Goal: Task Accomplishment & Management: Manage account settings

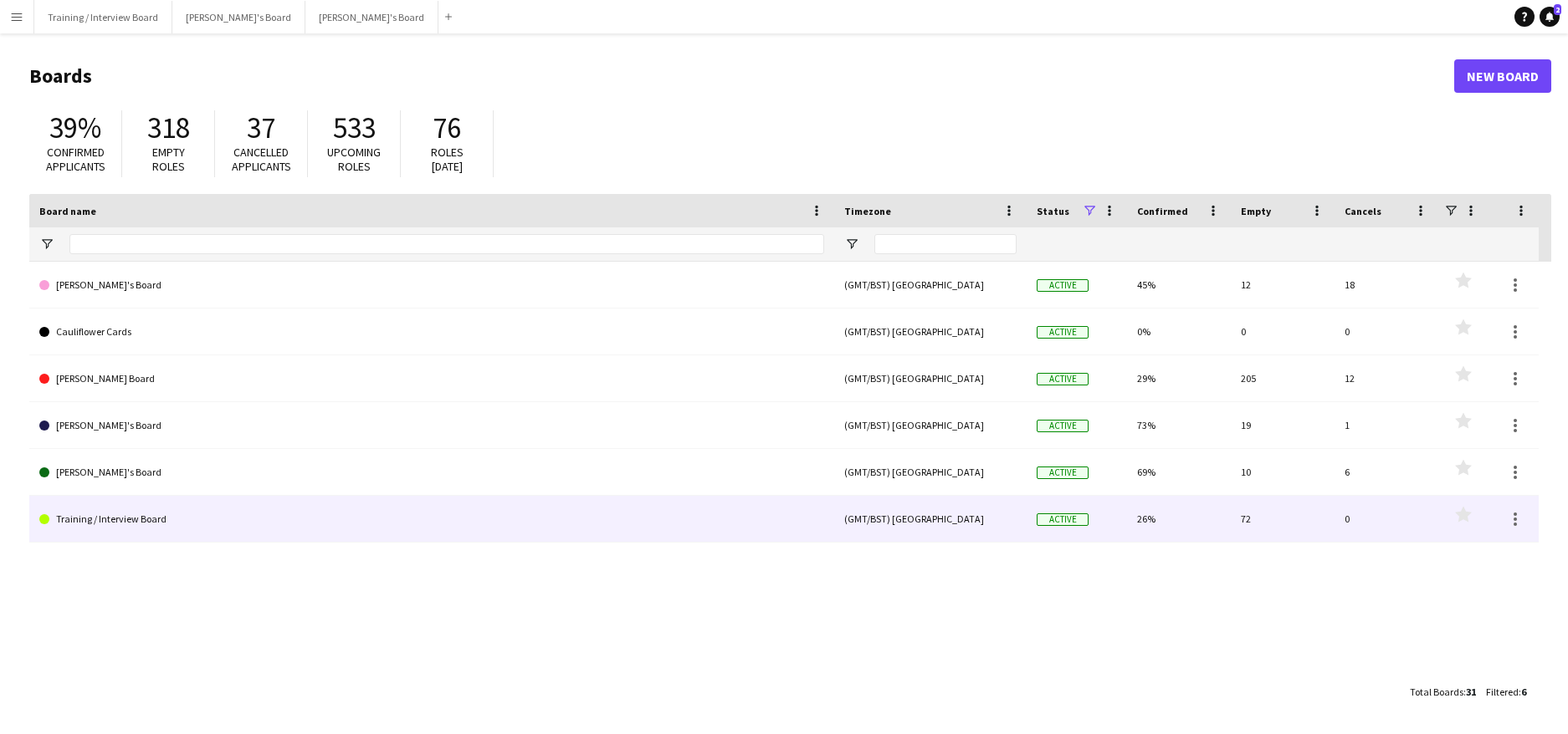
click at [125, 520] on link "Training / Interview Board" at bounding box center [432, 519] width 784 height 47
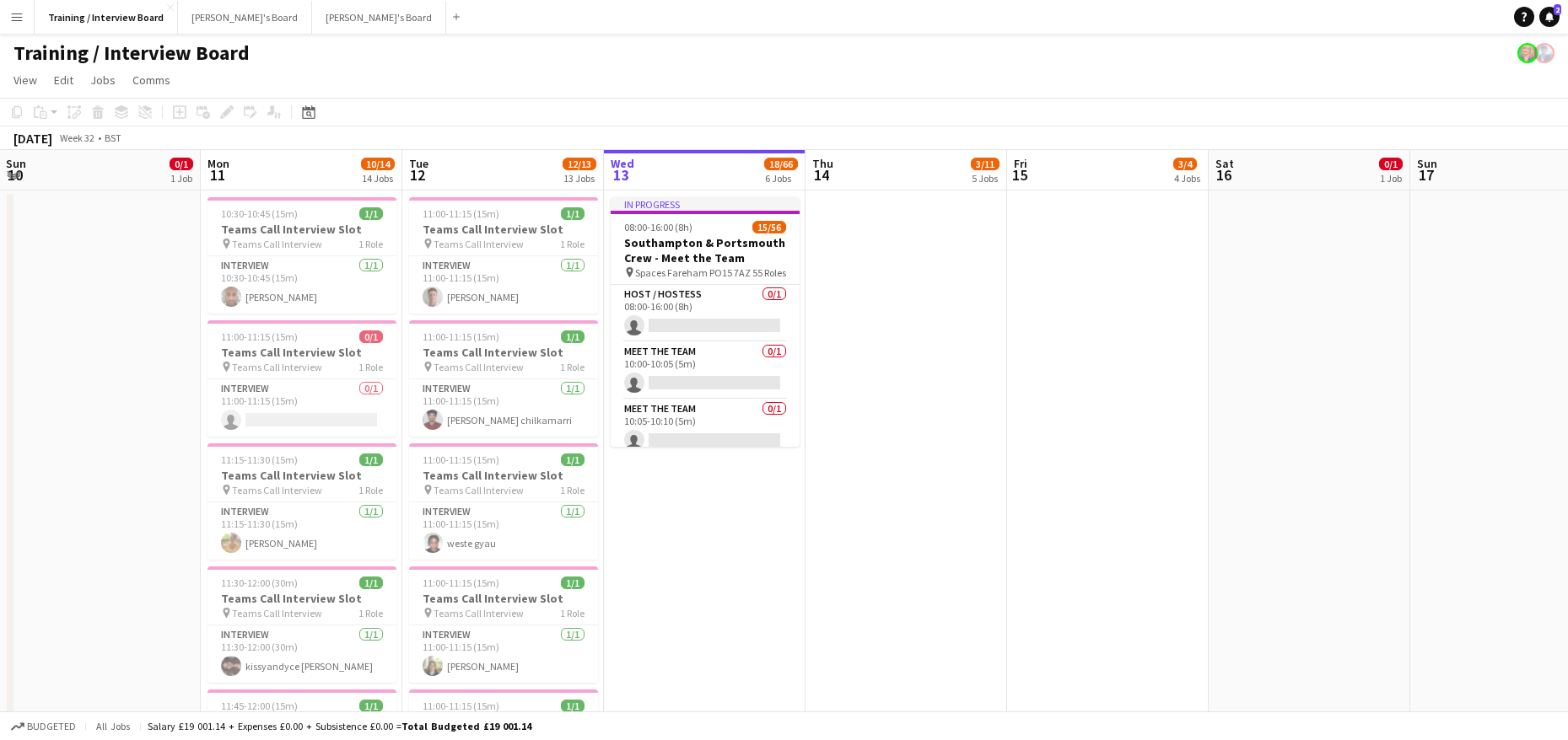
scroll to position [0, 400]
drag, startPoint x: 469, startPoint y: 191, endPoint x: 875, endPoint y: 227, distance: 407.6
click at [275, 253] on app-job-card "10:30-10:45 (15m) 1/1 Teams Call Interview Slot pin Teams Call Interview 1 Role…" at bounding box center [305, 256] width 189 height 116
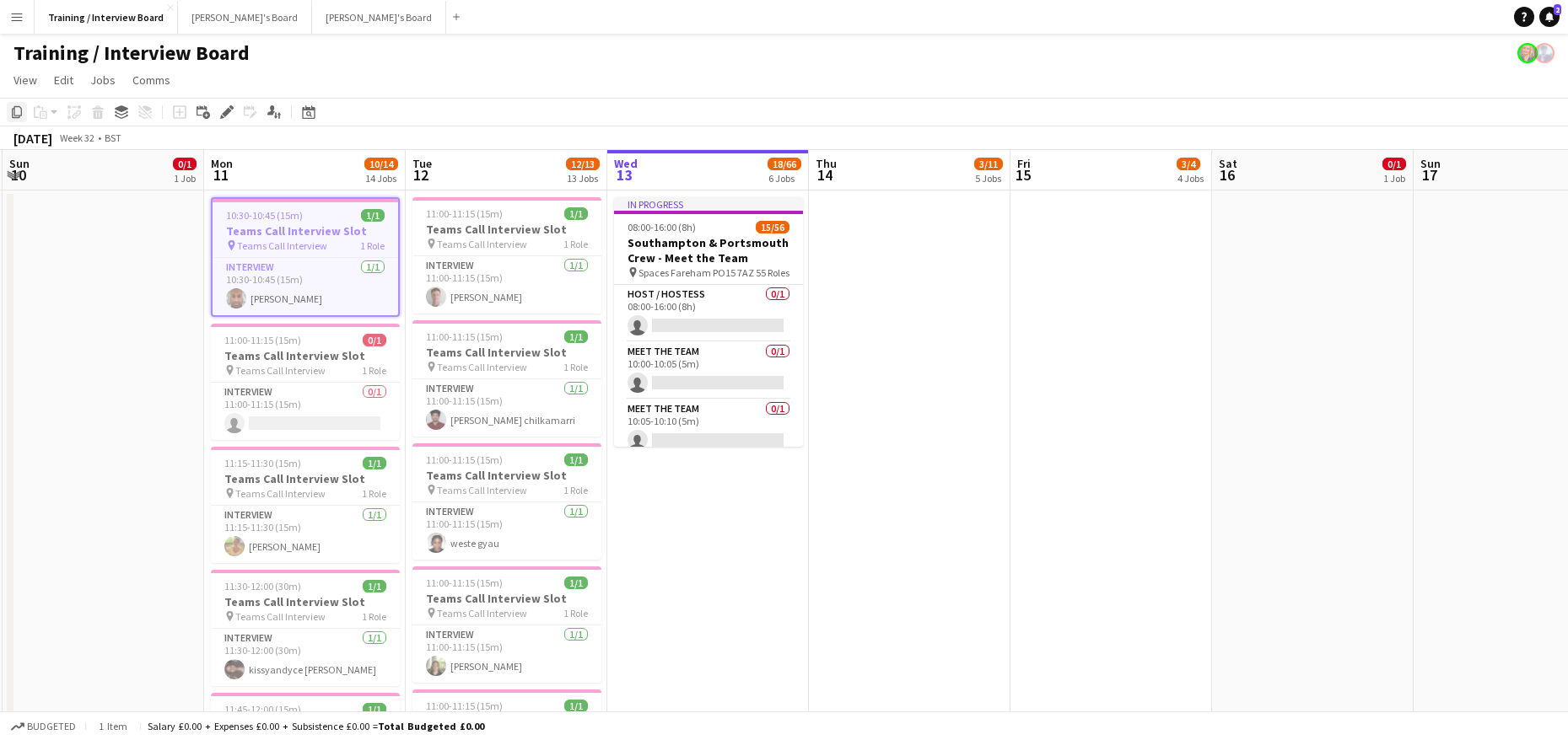
click at [15, 111] on icon at bounding box center [16, 112] width 10 height 12
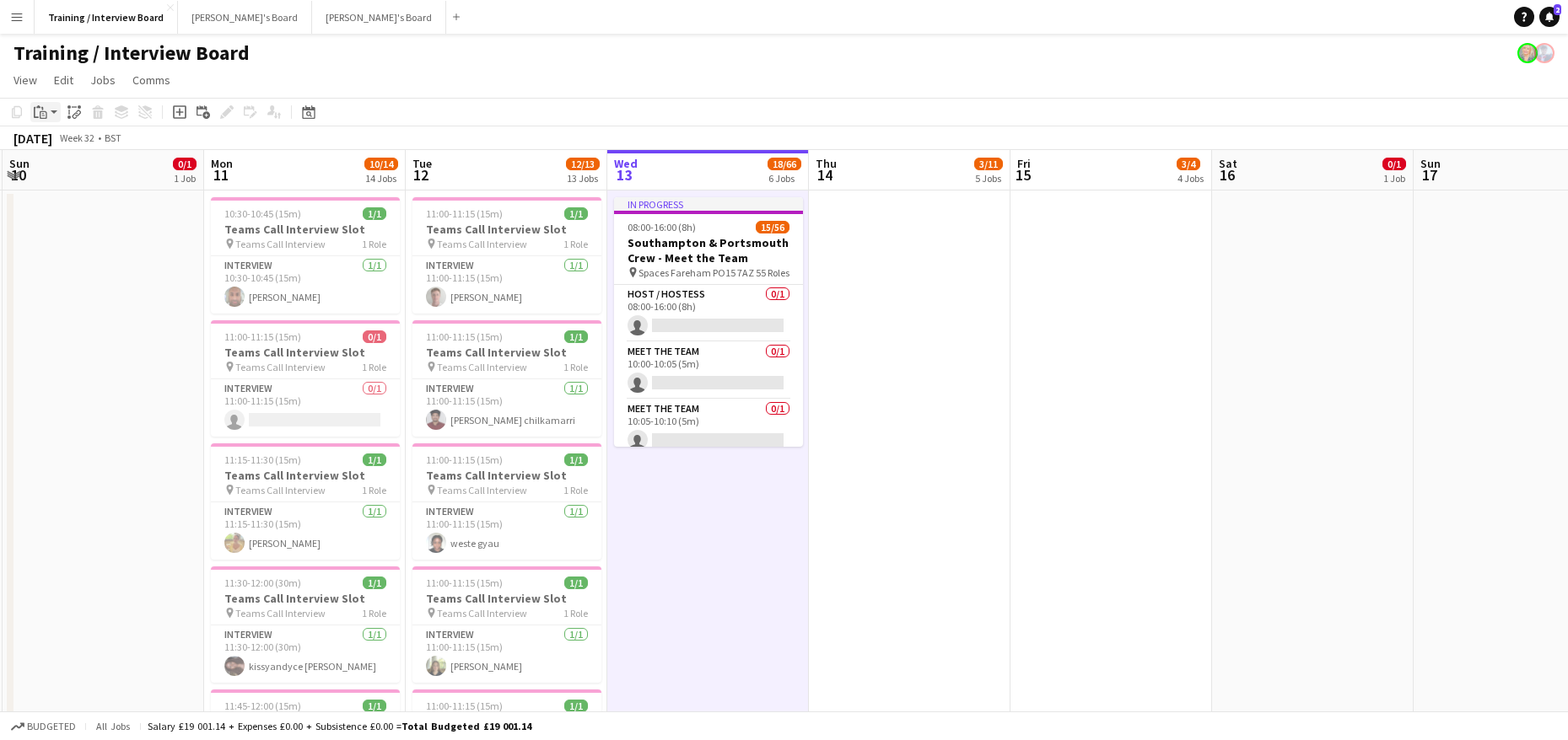
click at [44, 117] on icon "Paste" at bounding box center [41, 112] width 14 height 14
click at [78, 139] on link "Paste Ctrl+V" at bounding box center [124, 144] width 159 height 15
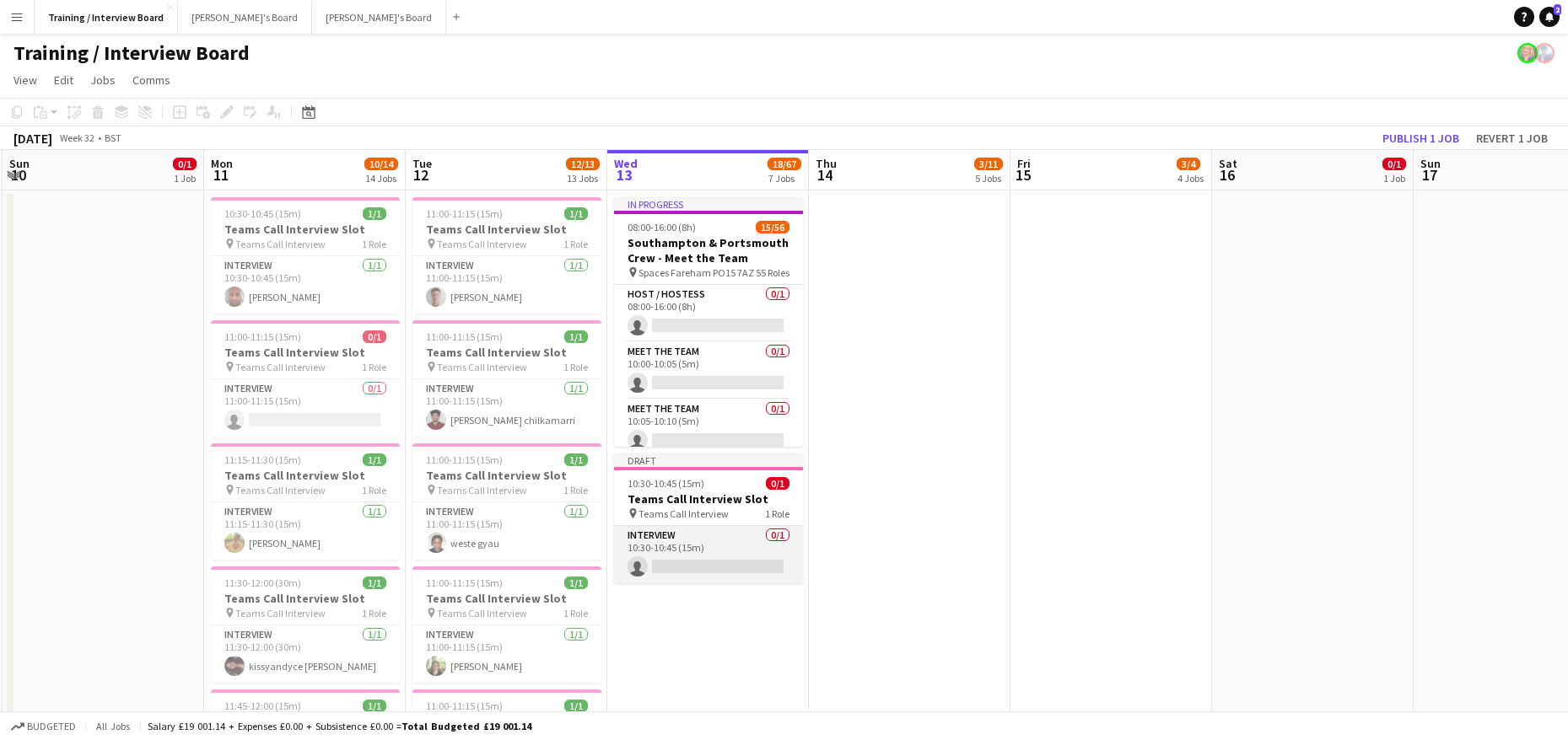
click at [691, 570] on app-card-role "Interview 0/1 10:30-10:45 (15m) single-neutral-actions" at bounding box center [708, 554] width 189 height 57
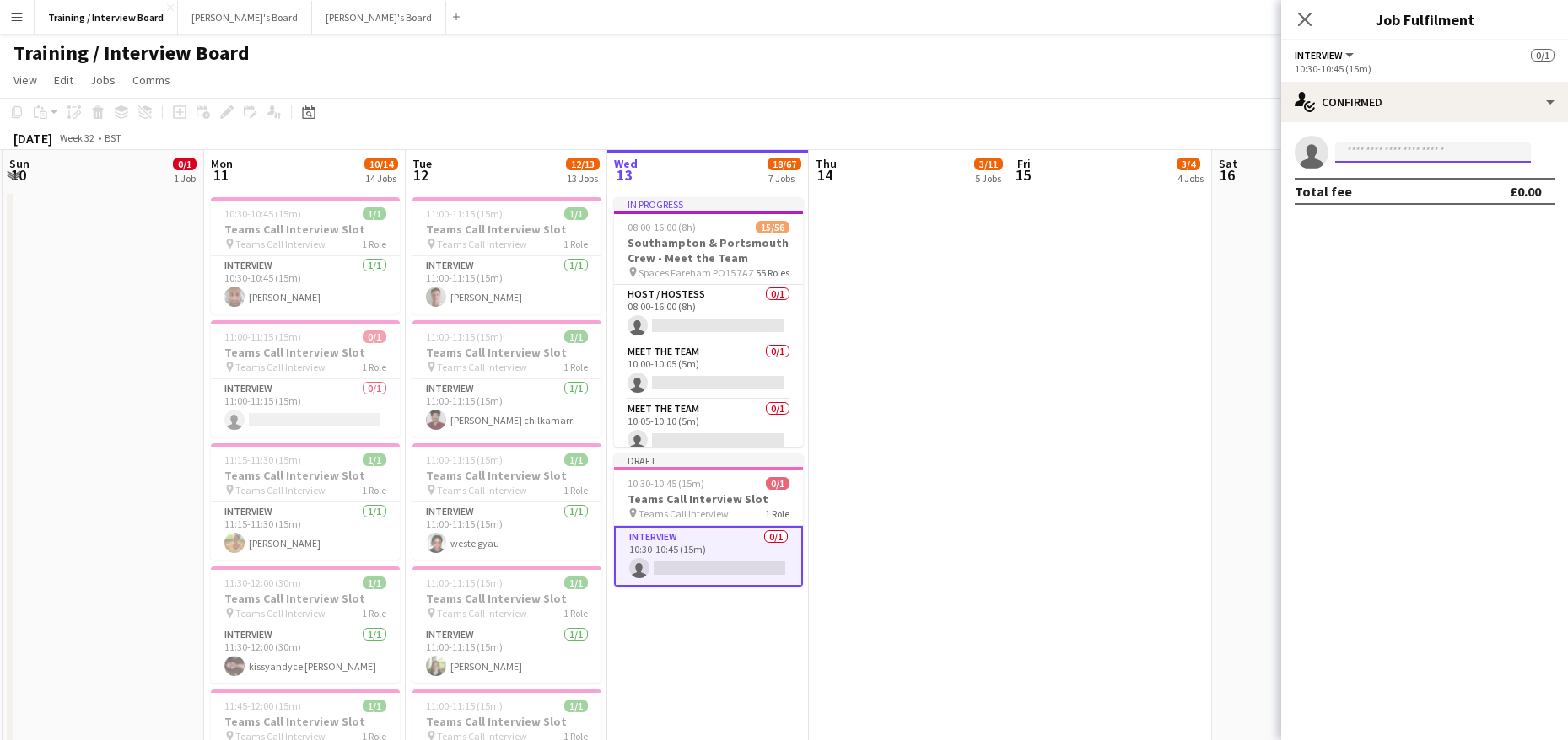
click at [1337, 159] on input at bounding box center [1433, 152] width 196 height 20
paste input "**********"
type input "**********"
click at [1377, 176] on span "Wing-Sze (Grace) [PERSON_NAME]" at bounding box center [1399, 176] width 101 height 15
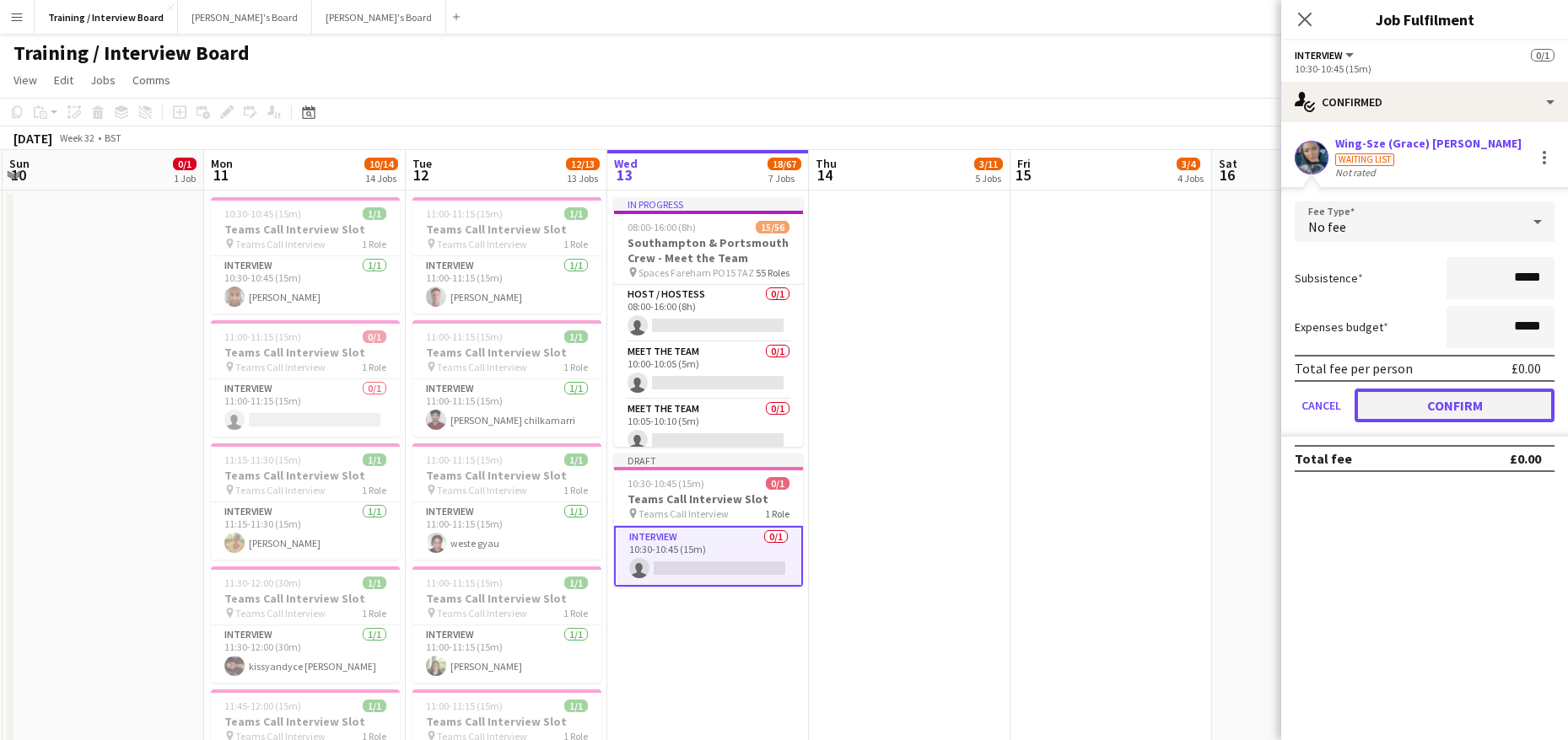
click at [1523, 406] on button "Confirm" at bounding box center [1455, 405] width 200 height 34
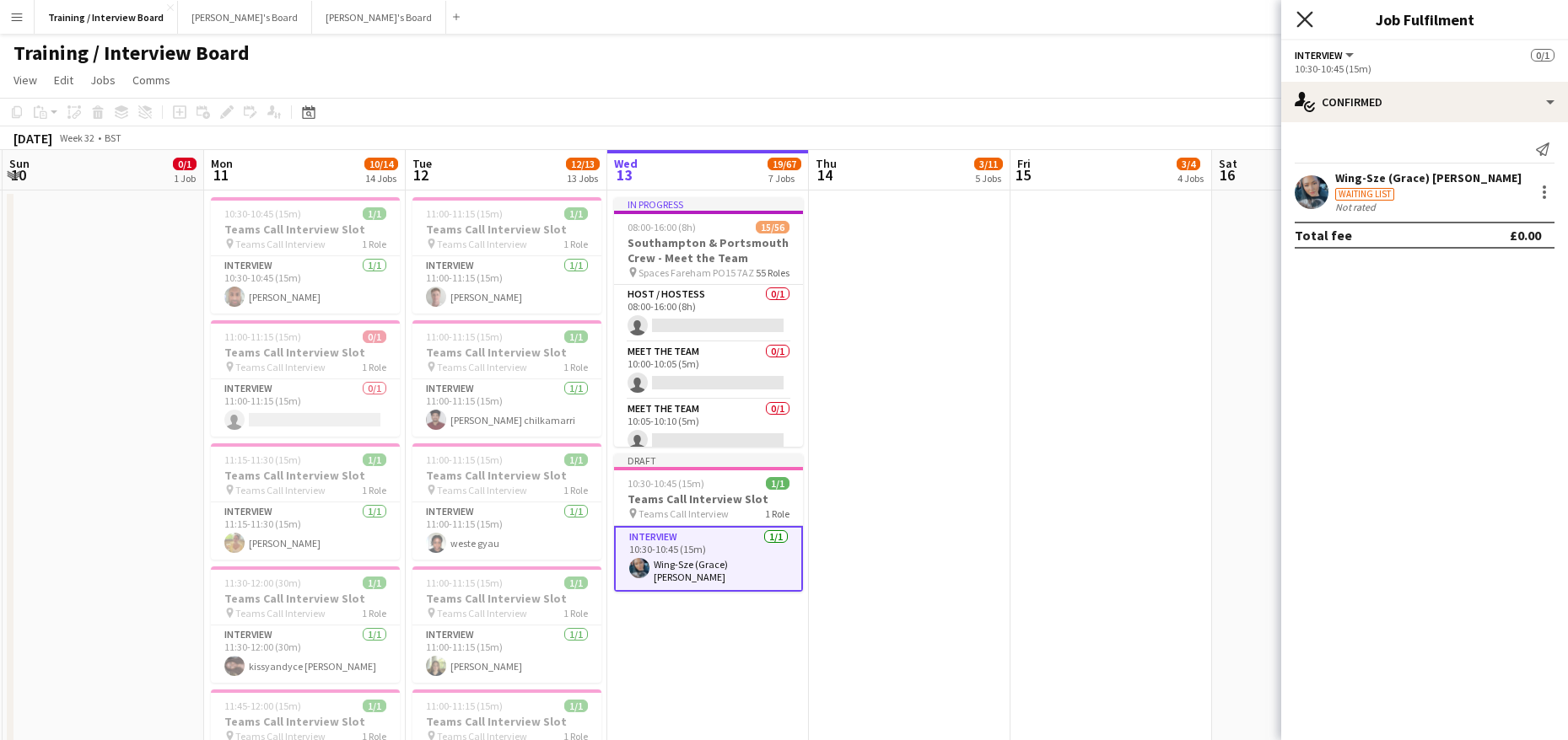
click at [1305, 17] on icon at bounding box center [1304, 18] width 16 height 16
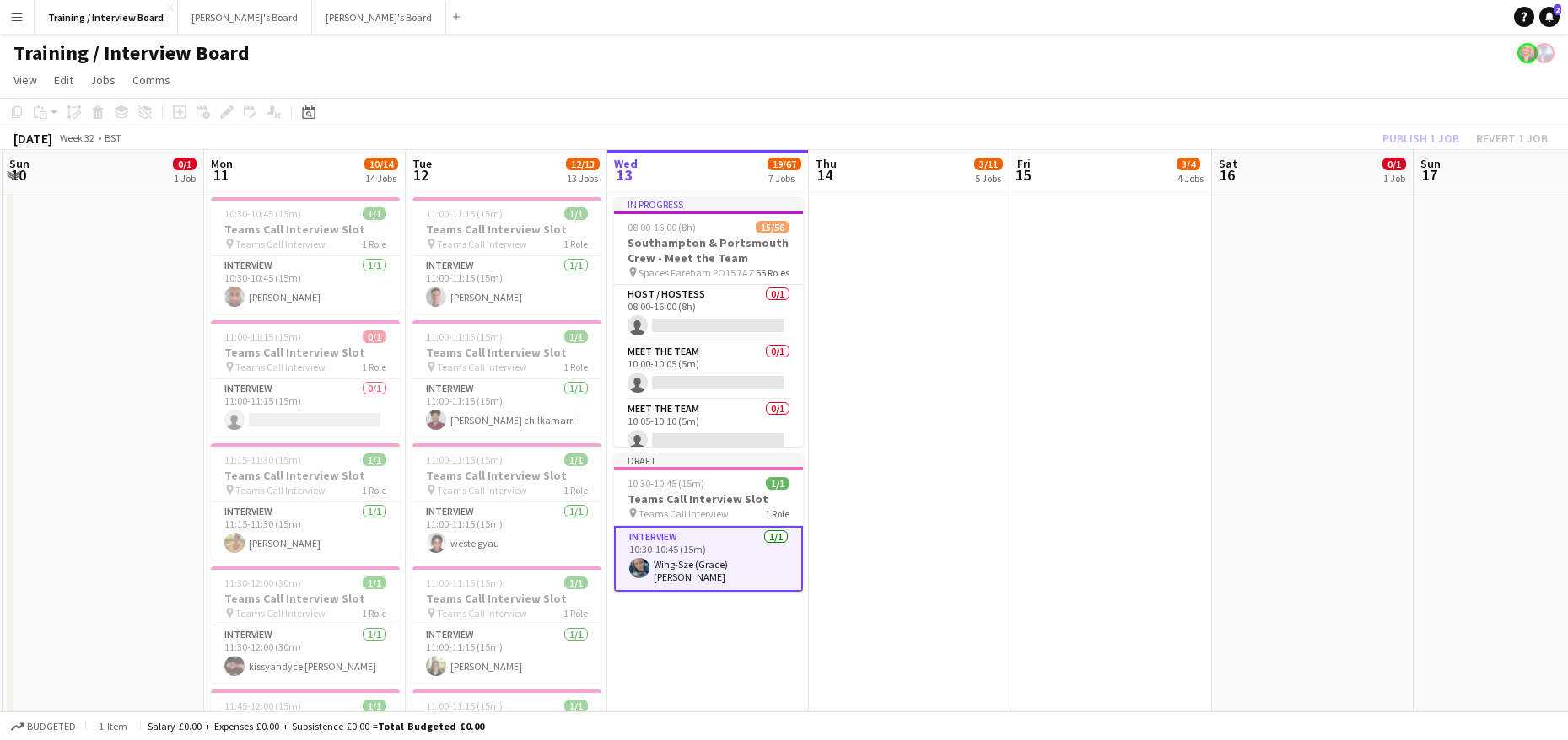
click at [1436, 135] on div "Publish 1 job Revert 1 job" at bounding box center [1465, 138] width 205 height 22
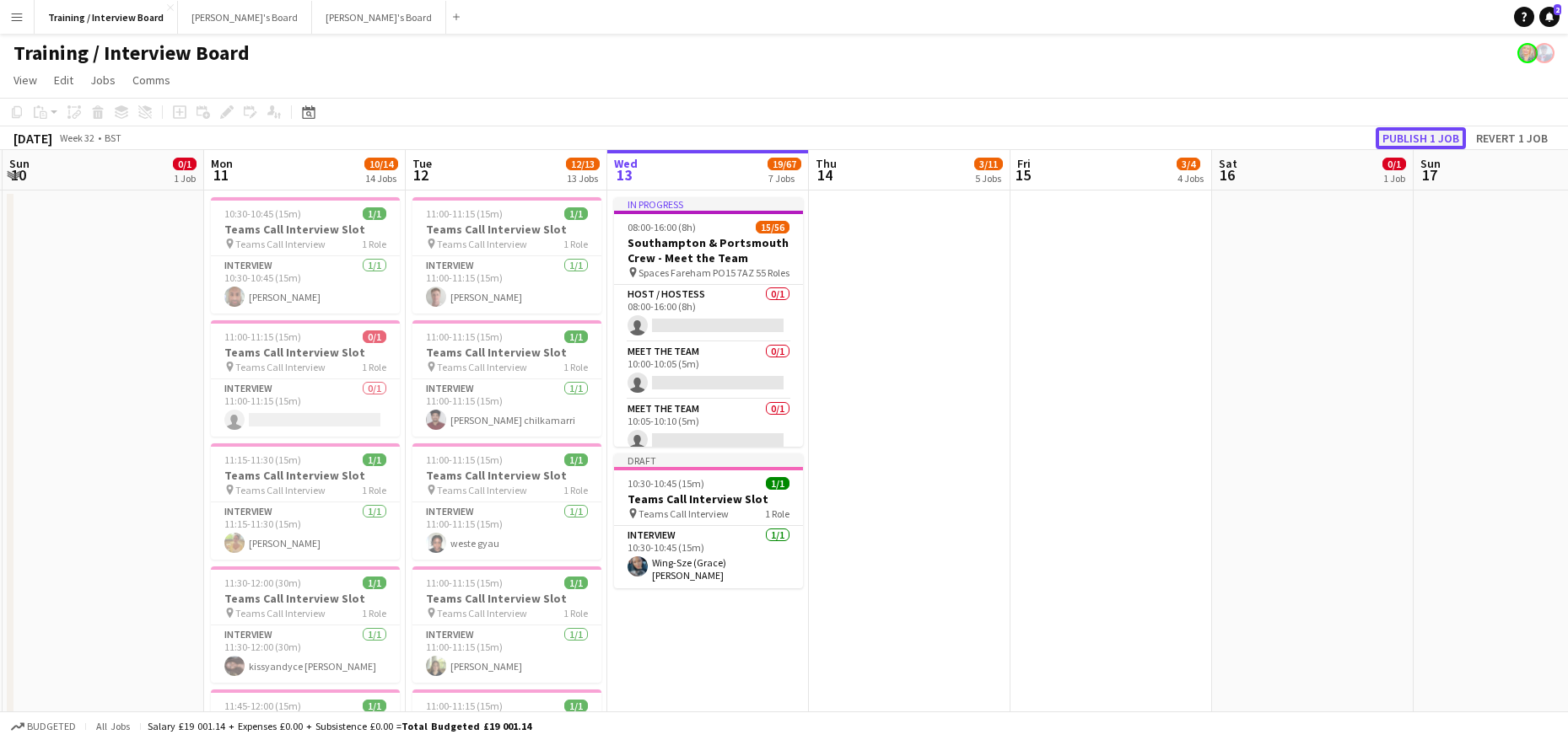
click at [1426, 135] on button "Publish 1 job" at bounding box center [1421, 138] width 90 height 22
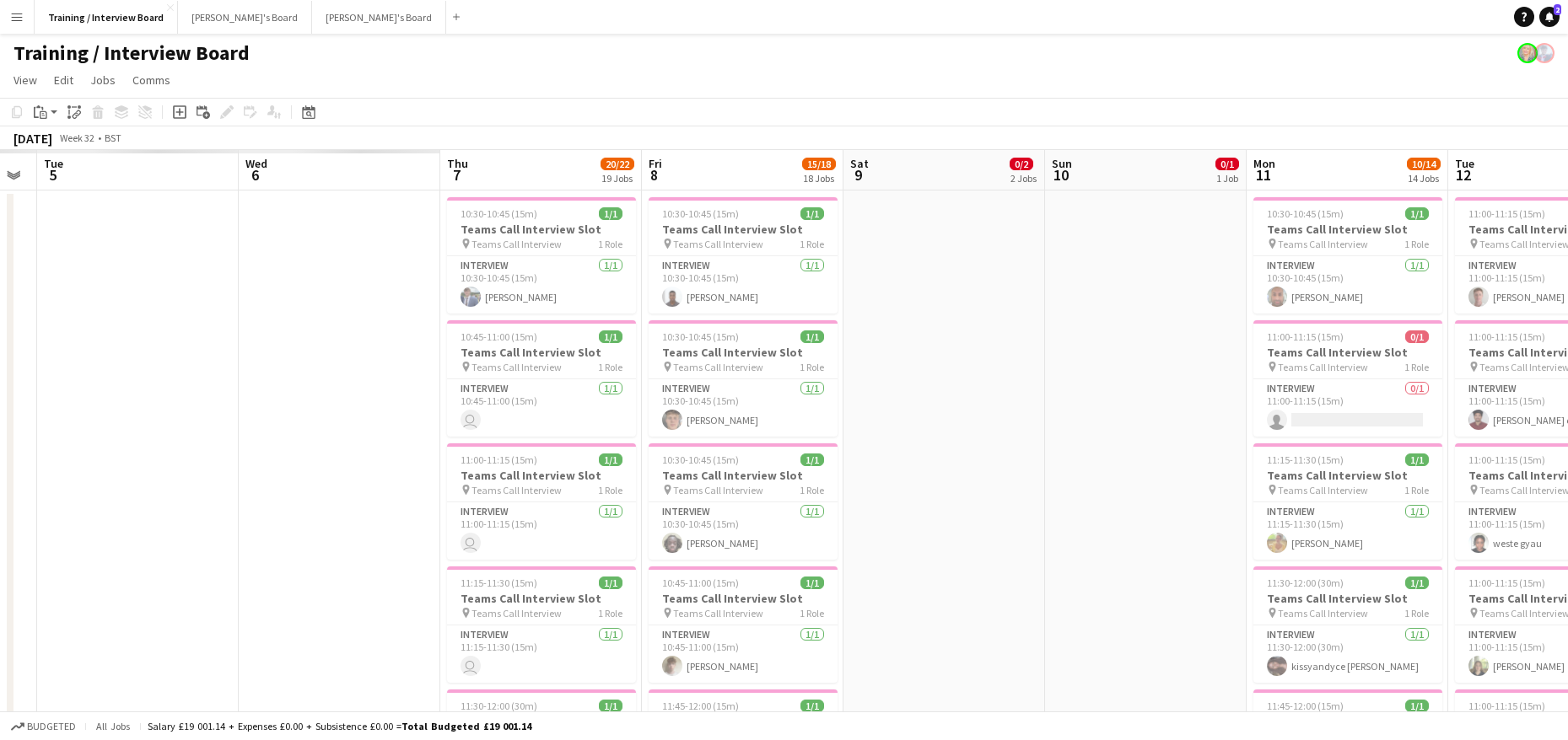
scroll to position [0, 526]
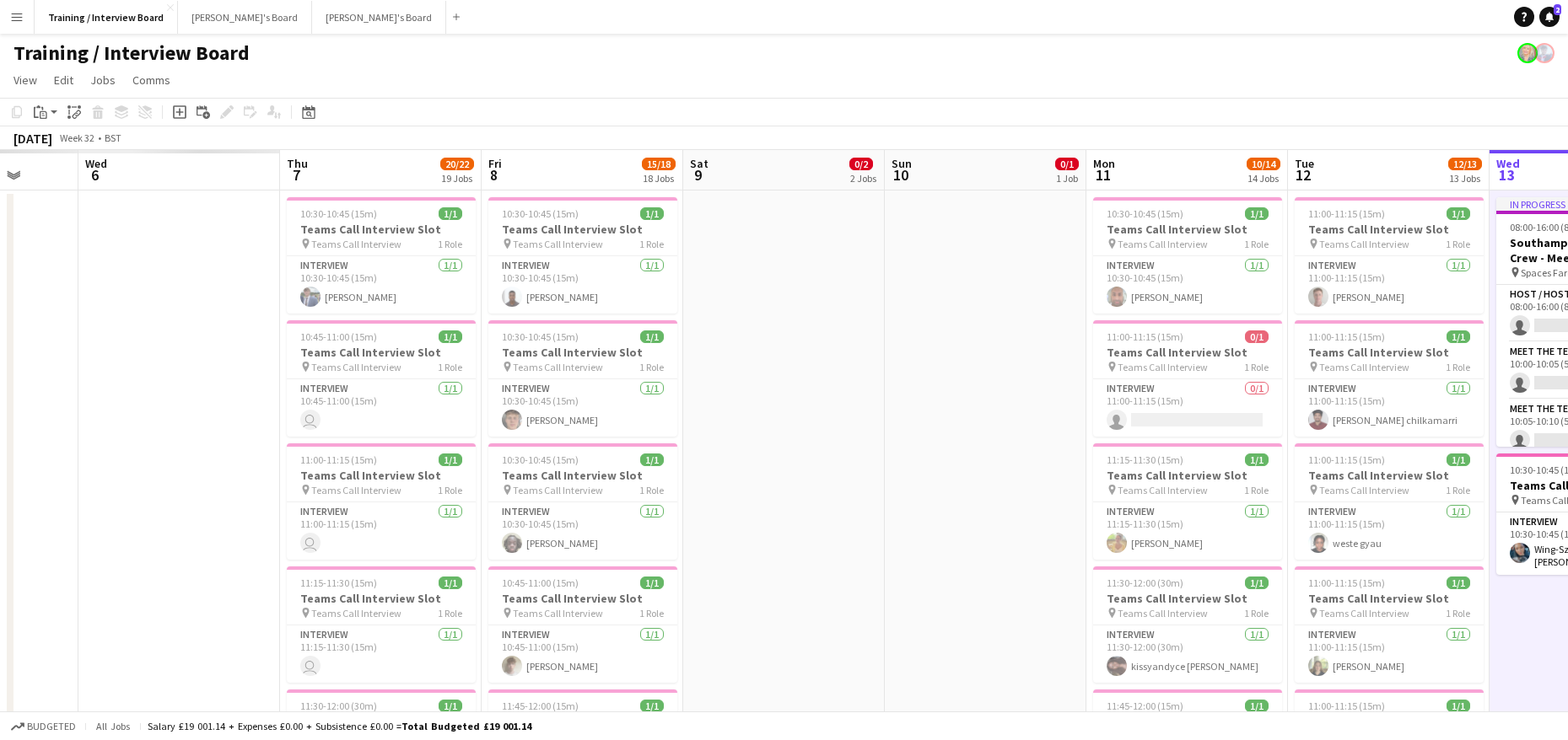
drag, startPoint x: 288, startPoint y: 191, endPoint x: 1170, endPoint y: 218, distance: 882.4
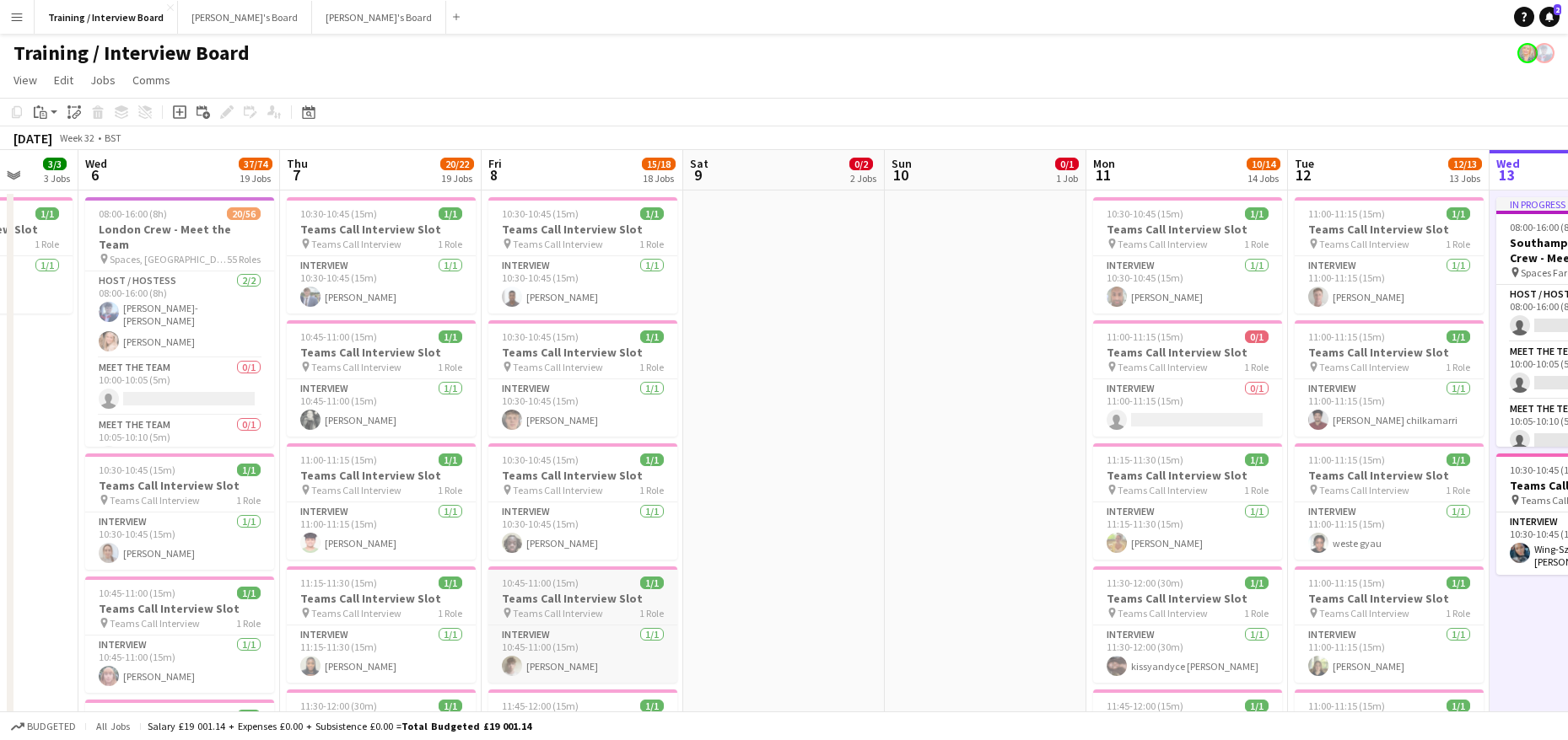
click at [570, 611] on span "Teams Call Interview" at bounding box center [557, 613] width 90 height 13
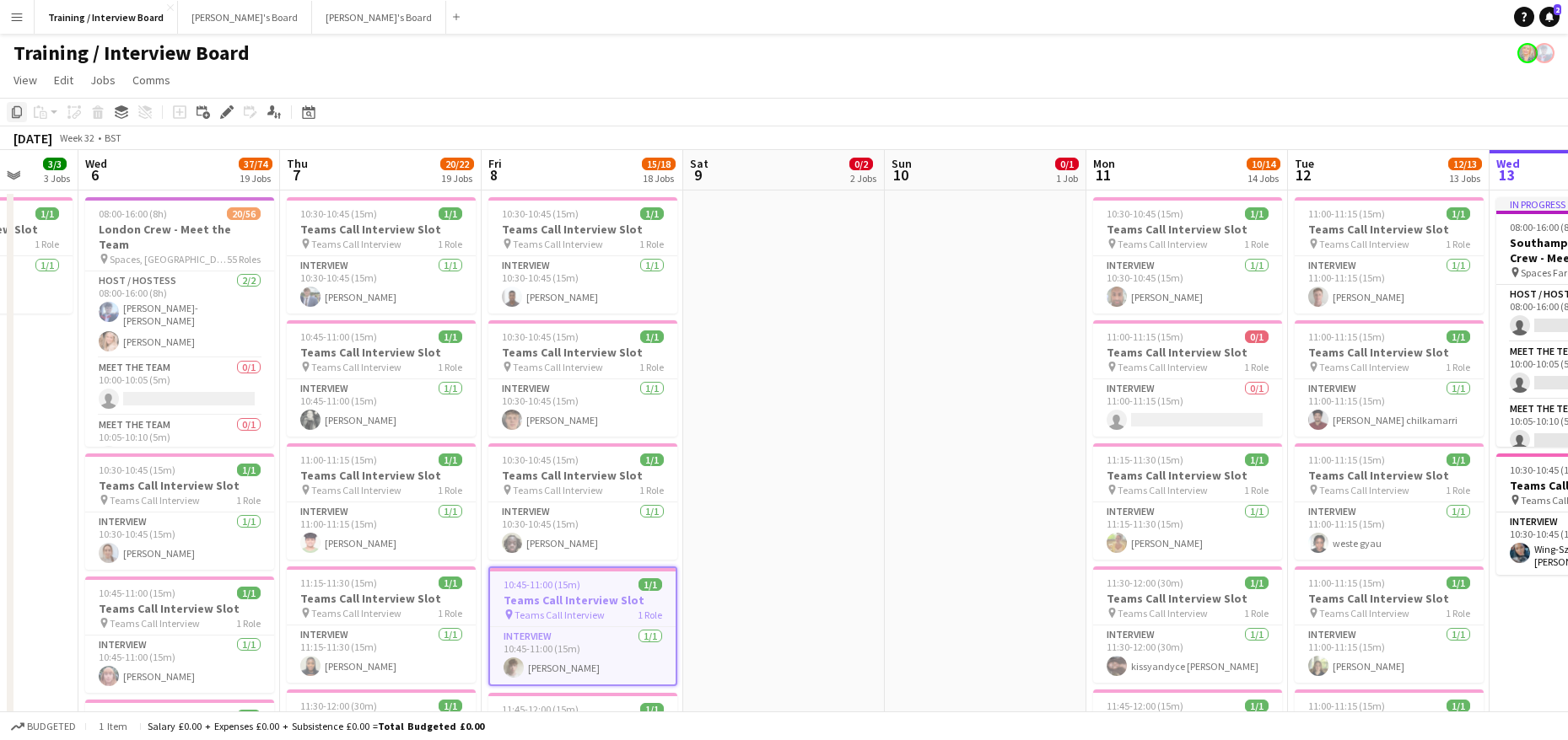
click at [16, 112] on icon "Copy" at bounding box center [16, 112] width 14 height 14
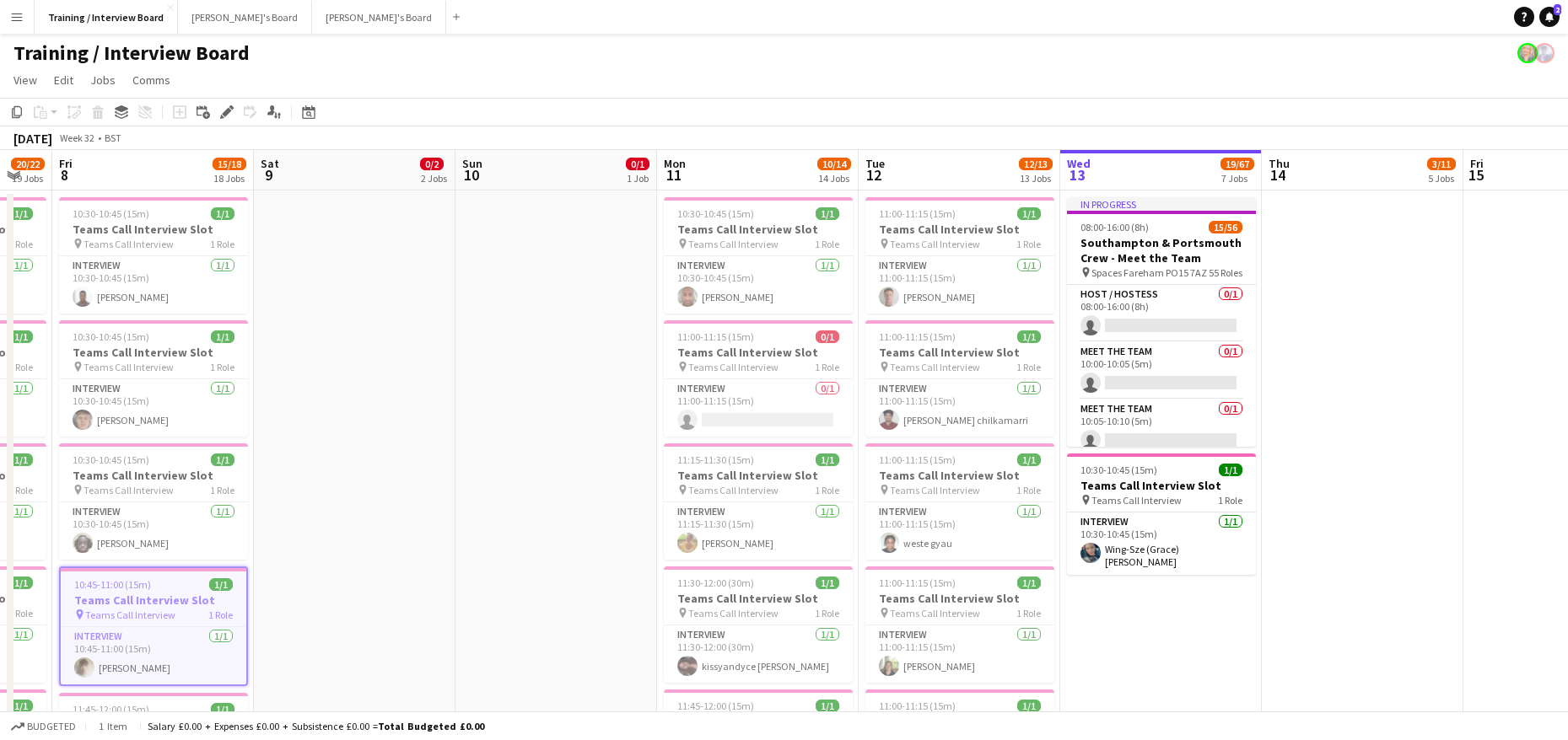
scroll to position [0, 563]
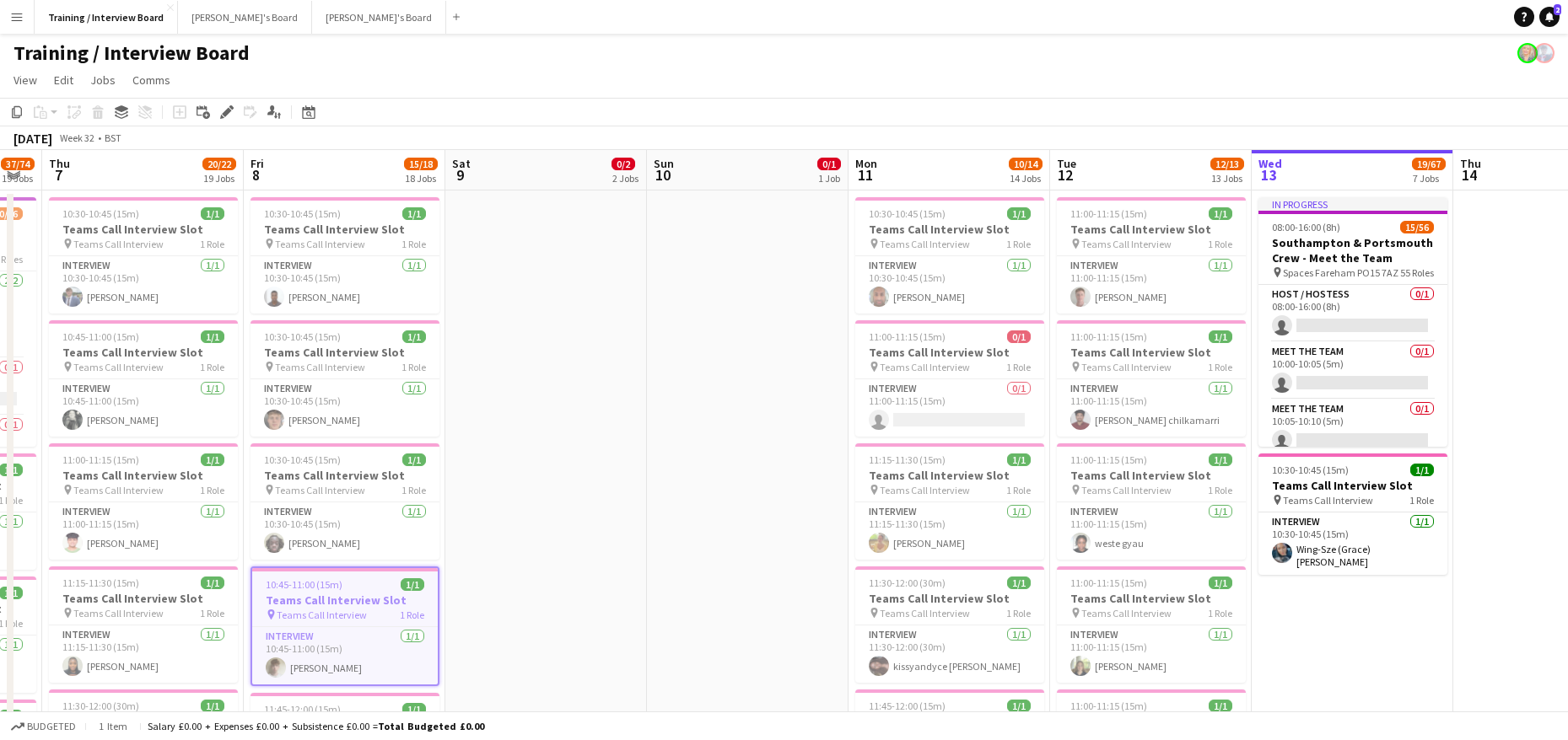
drag, startPoint x: 1392, startPoint y: 170, endPoint x: 878, endPoint y: 92, distance: 519.9
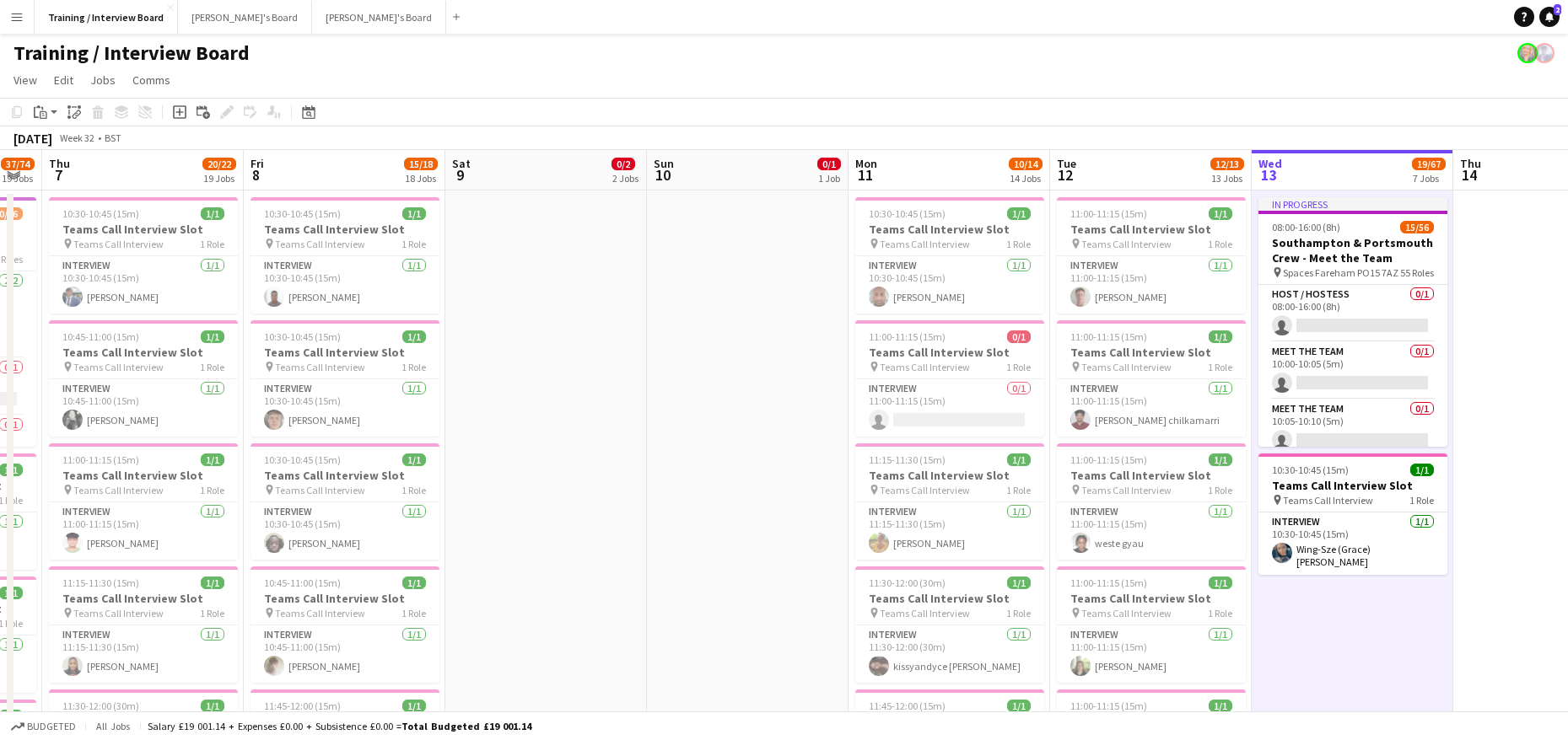
drag, startPoint x: 1329, startPoint y: 607, endPoint x: 1359, endPoint y: 581, distance: 39.7
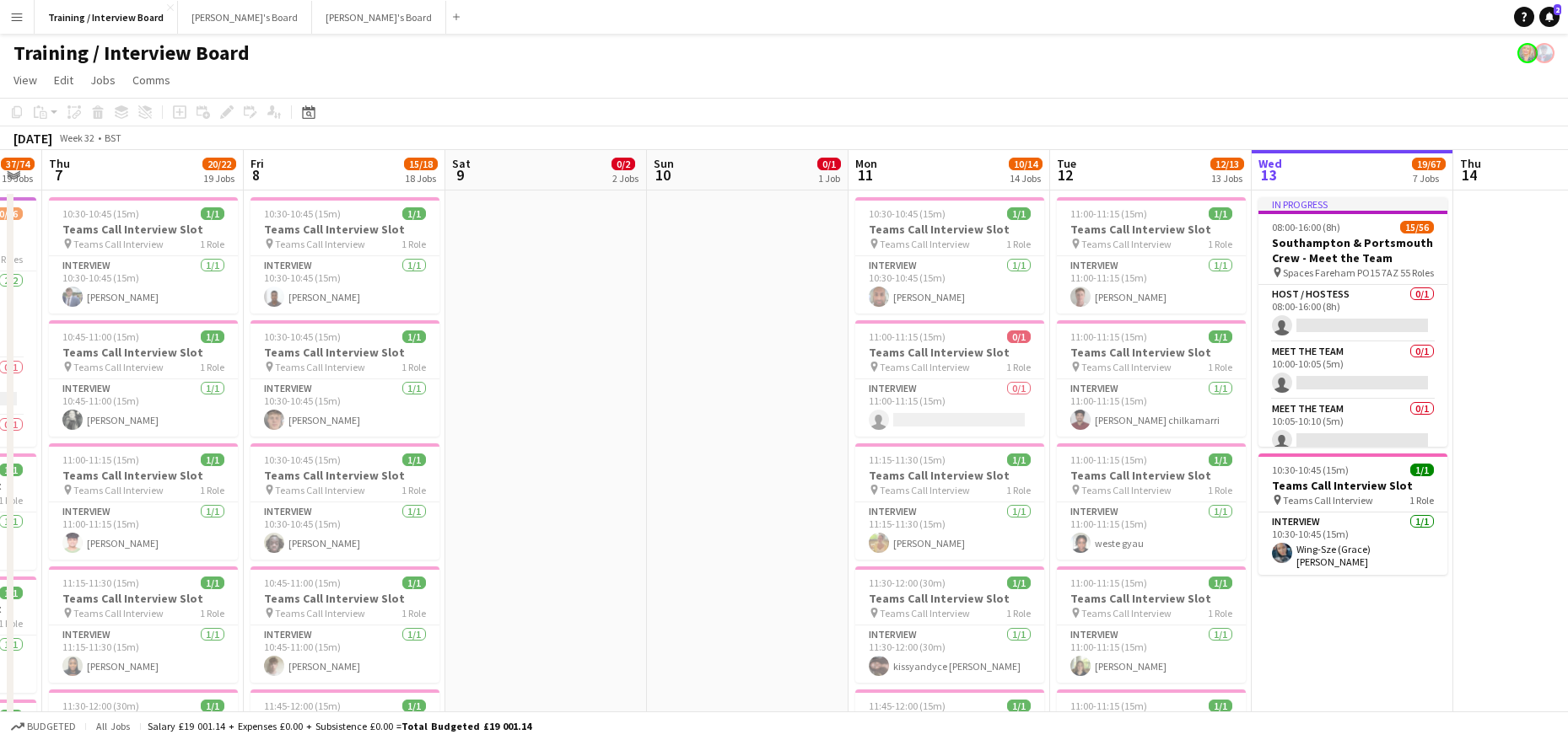
drag, startPoint x: 1326, startPoint y: 601, endPoint x: 1409, endPoint y: 666, distance: 105.4
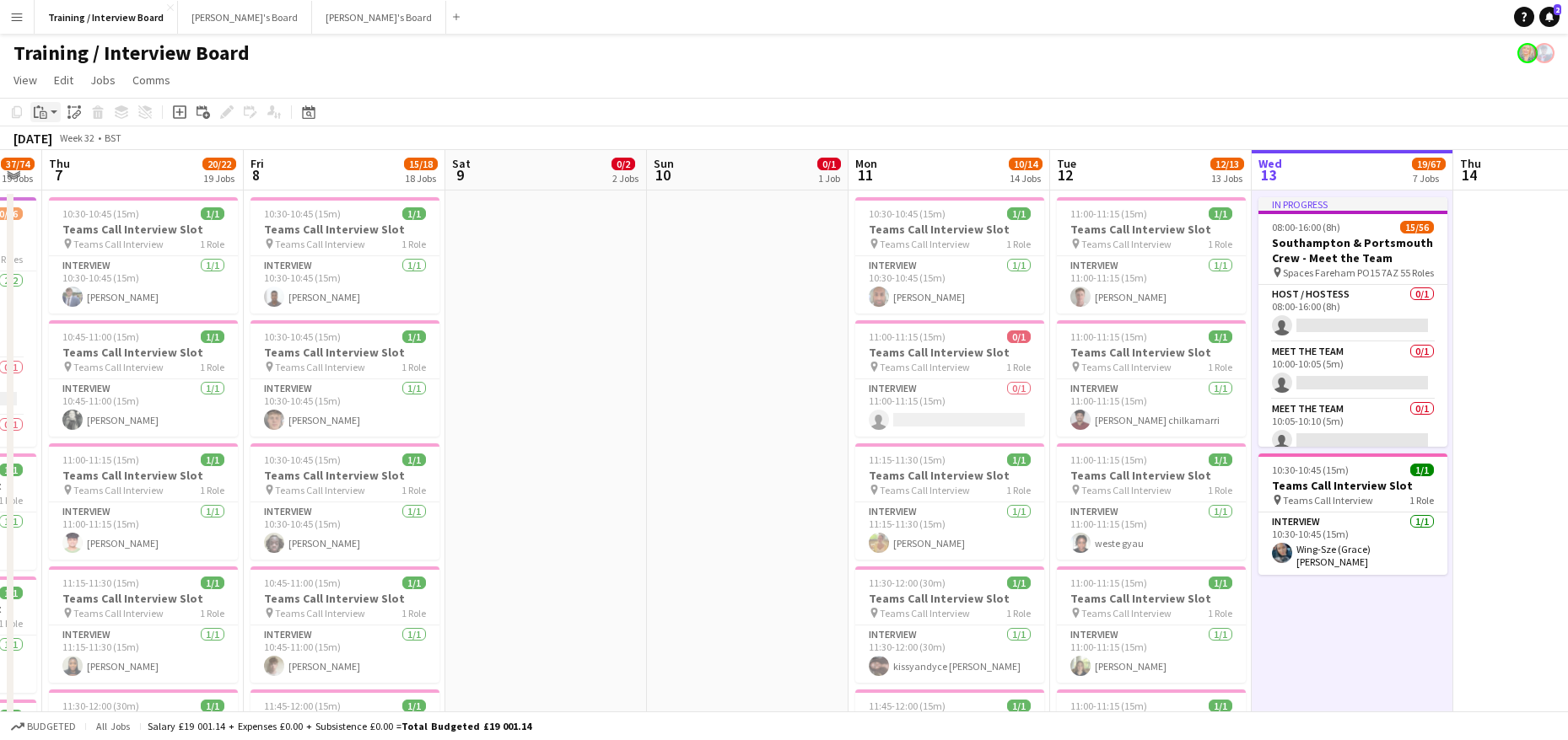
click at [46, 113] on icon "Paste" at bounding box center [41, 112] width 14 height 14
click at [69, 157] on div "Paste Ctrl+V Paste with crew Ctrl+Shift+V" at bounding box center [123, 158] width 185 height 71
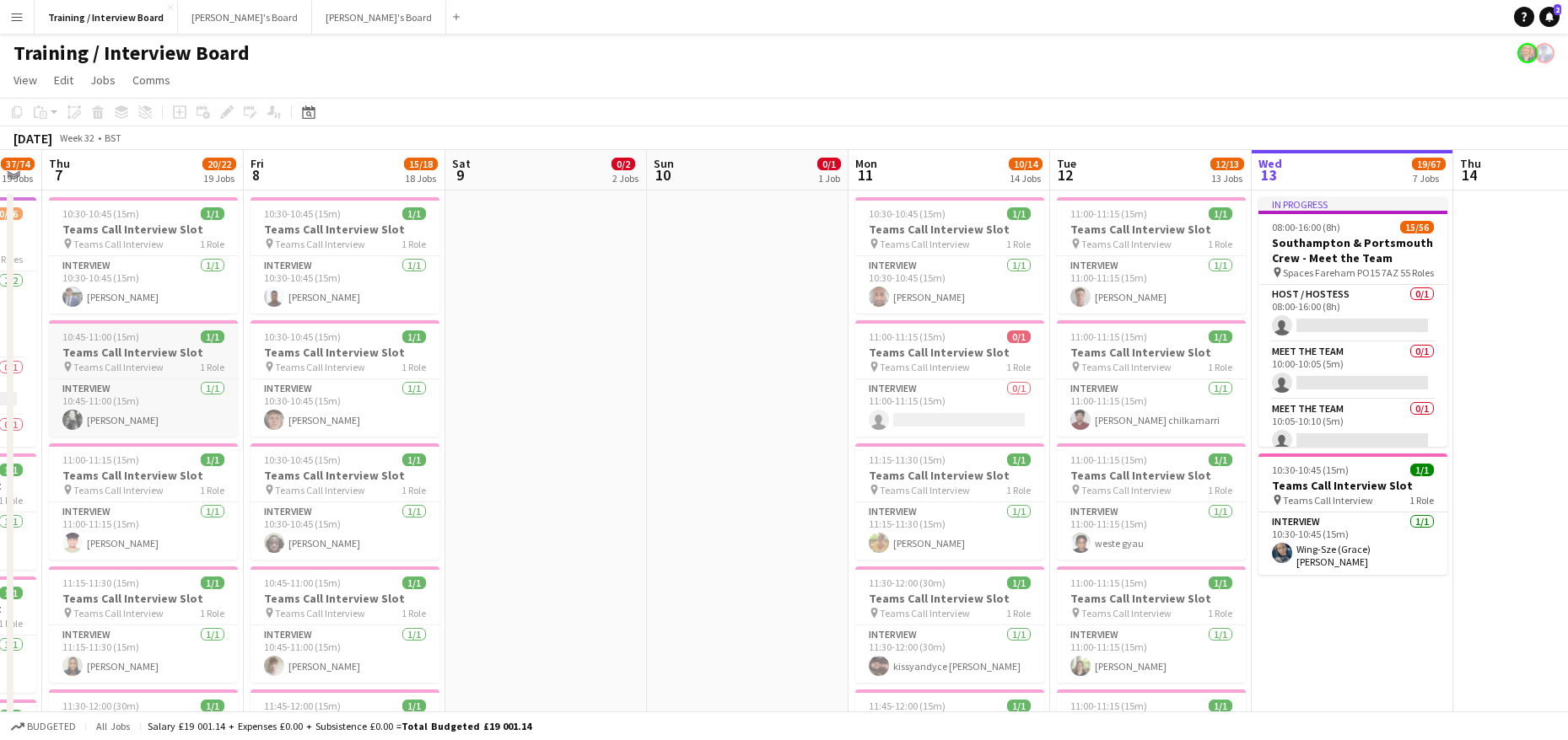
click at [110, 345] on h3 "Teams Call Interview Slot" at bounding box center [142, 353] width 189 height 15
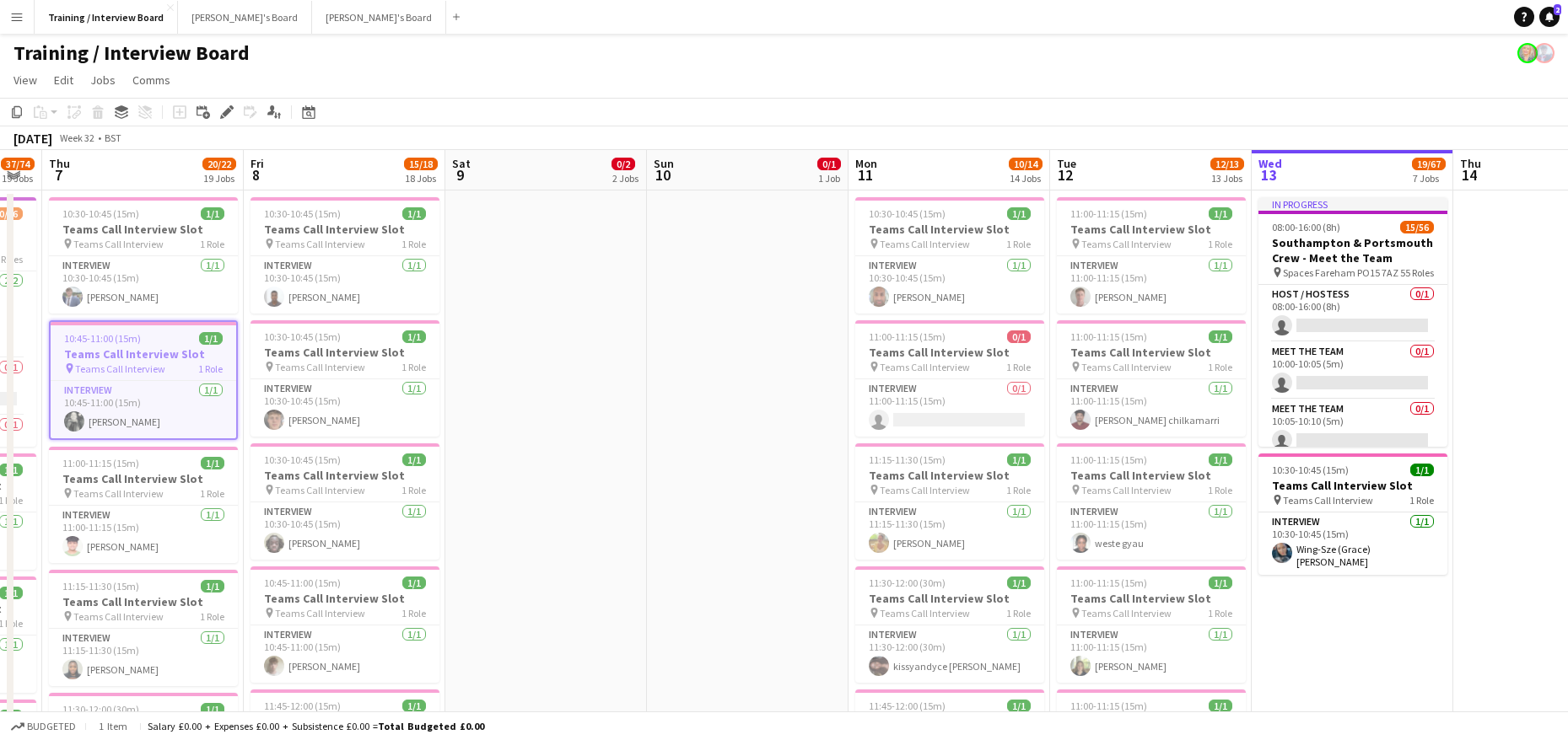
click at [110, 345] on app-job-card "10:45-11:00 (15m) 1/1 Teams Call Interview Slot pin Teams Call Interview 1 Role…" at bounding box center [142, 381] width 189 height 120
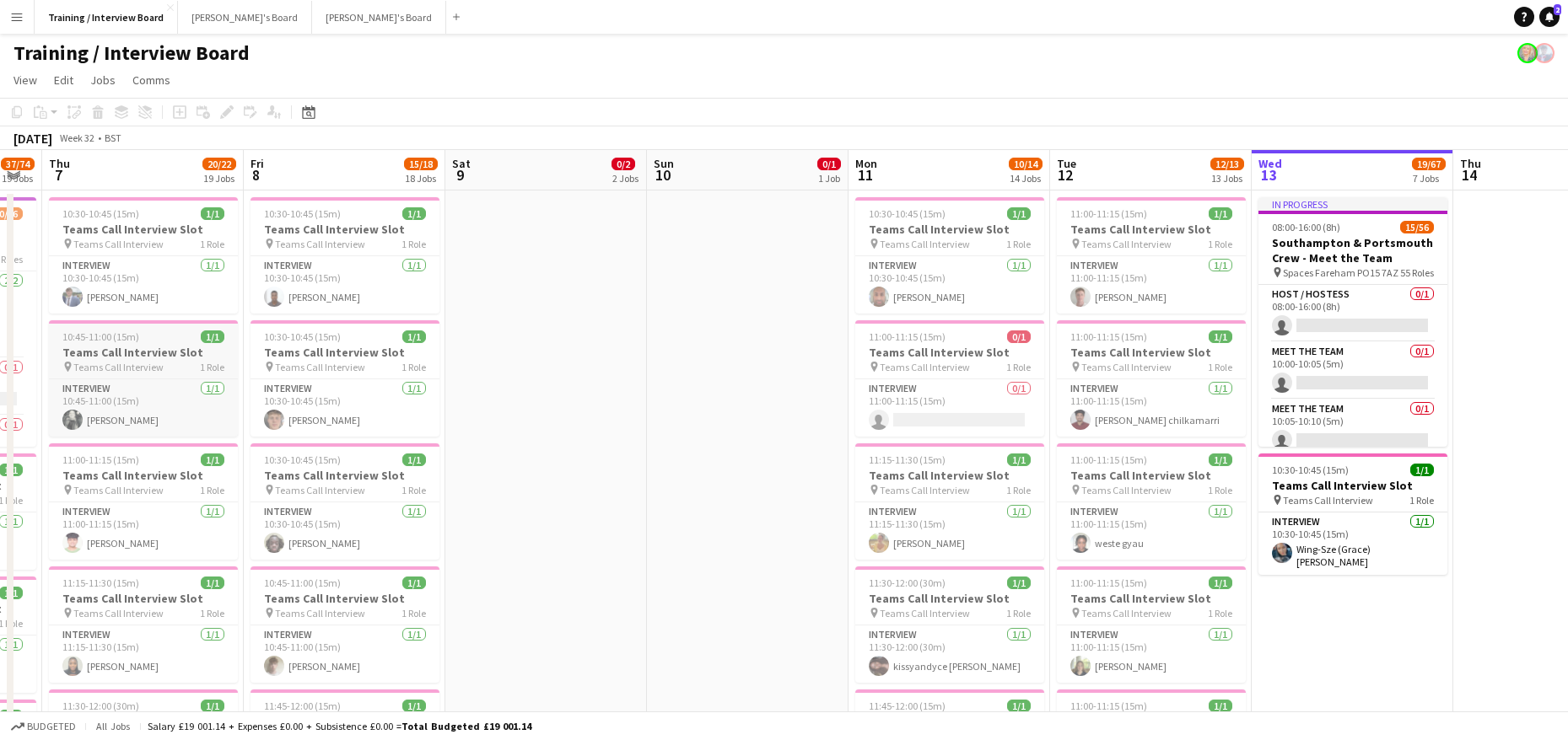
click at [120, 333] on span "10:45-11:00 (15m)" at bounding box center [100, 336] width 77 height 13
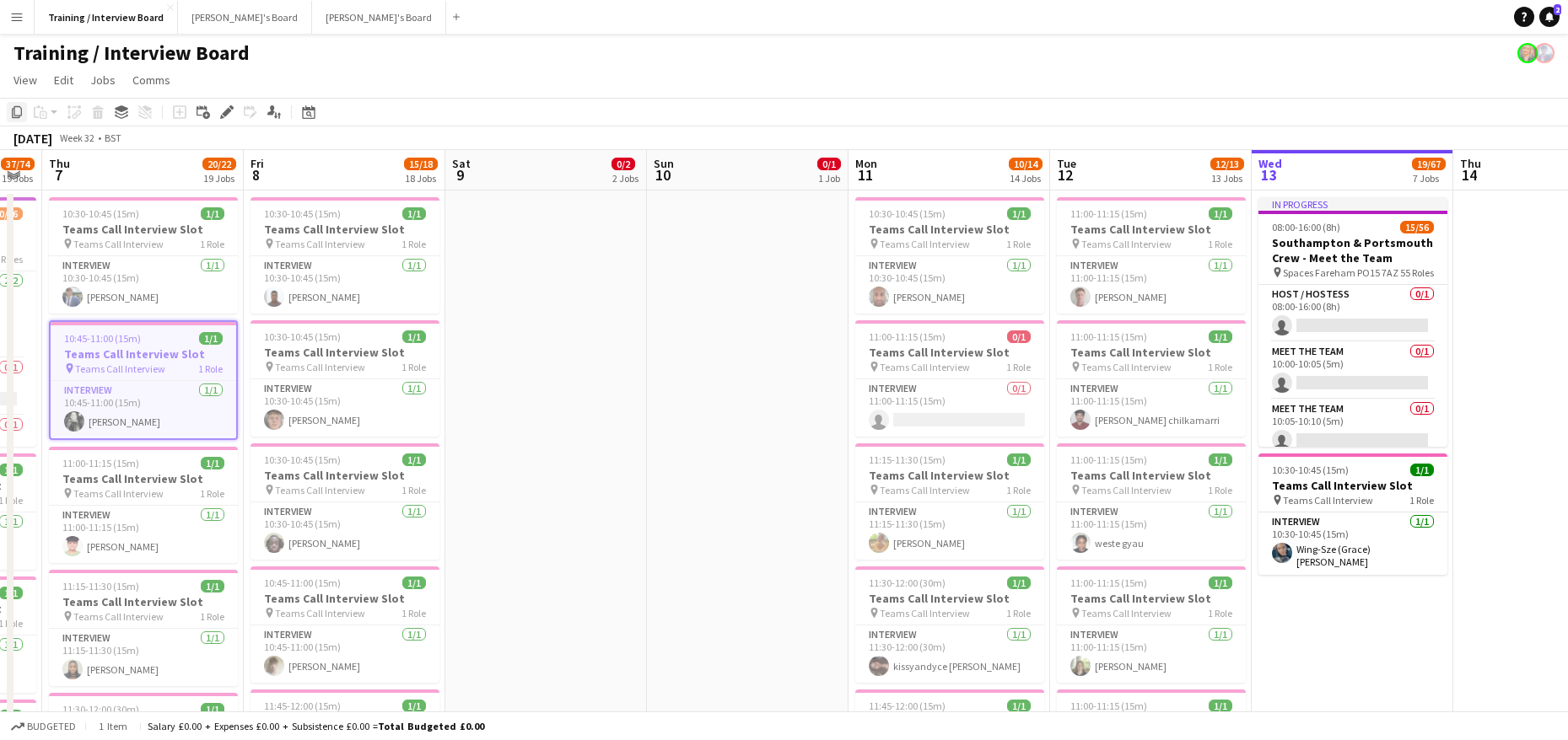
click at [15, 107] on icon "Copy" at bounding box center [16, 112] width 14 height 14
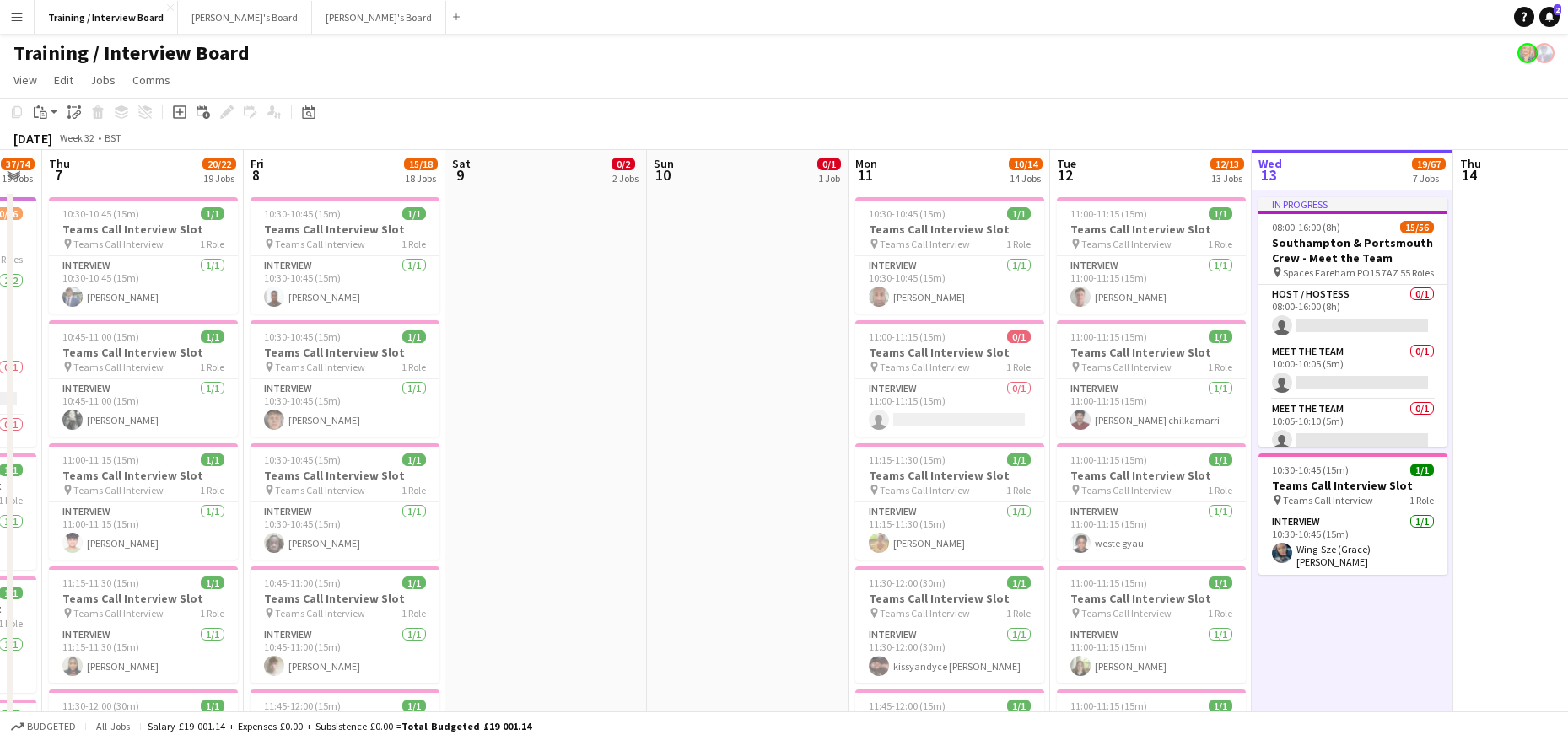
drag, startPoint x: 1283, startPoint y: 615, endPoint x: 1383, endPoint y: 676, distance: 117.1
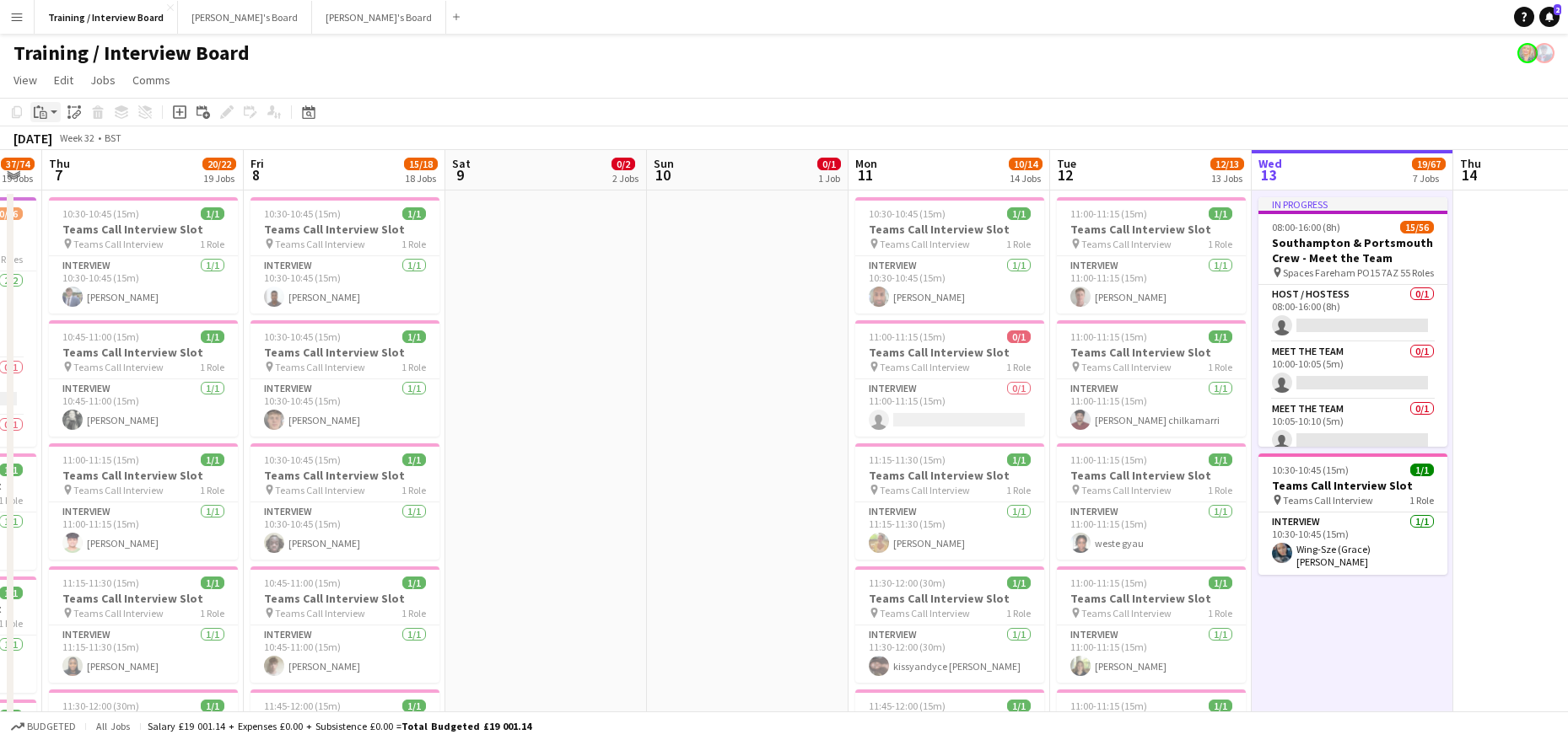
click at [51, 110] on app-action-btn "Paste" at bounding box center [45, 111] width 30 height 20
click at [61, 138] on link "Paste Ctrl+V" at bounding box center [124, 144] width 159 height 15
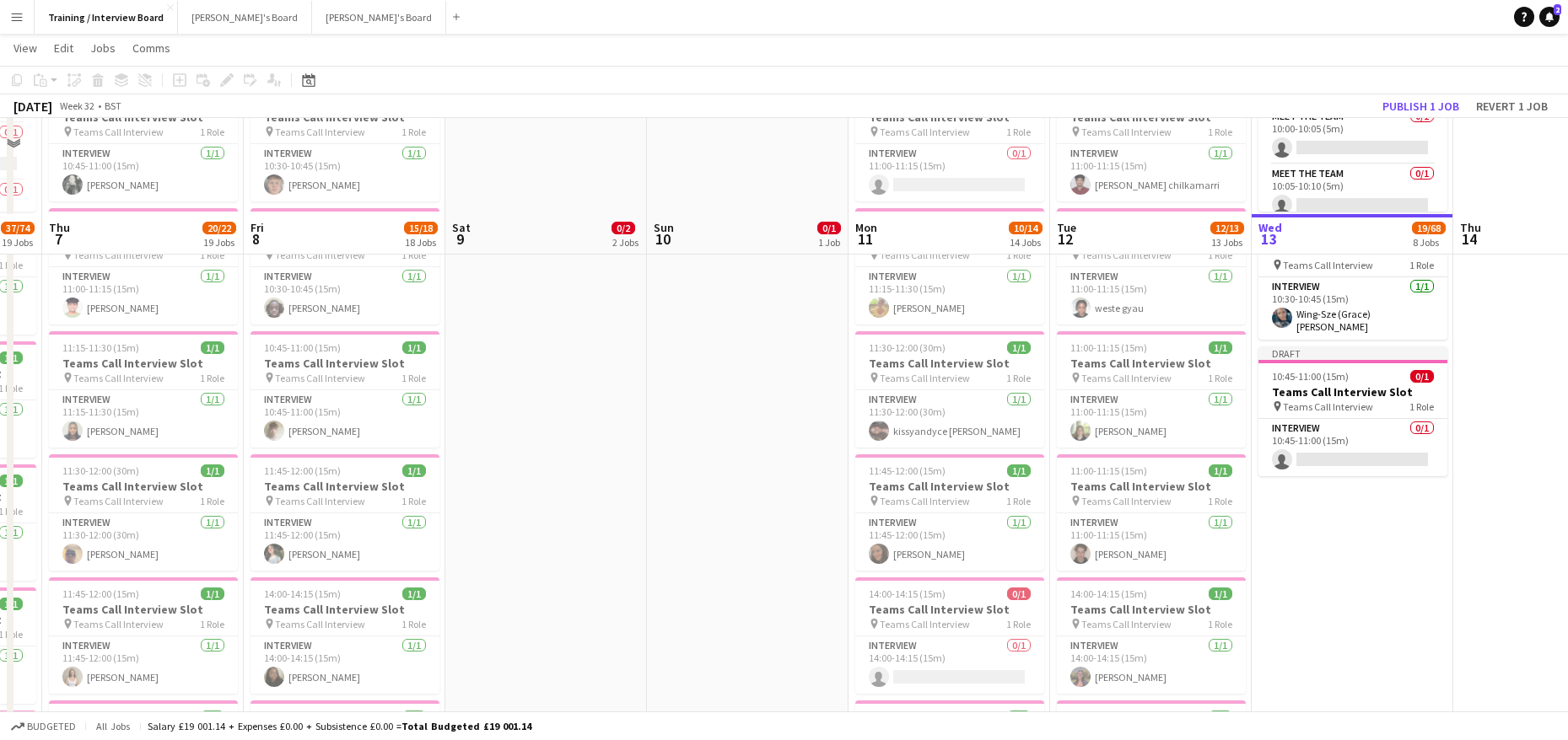
scroll to position [337, 0]
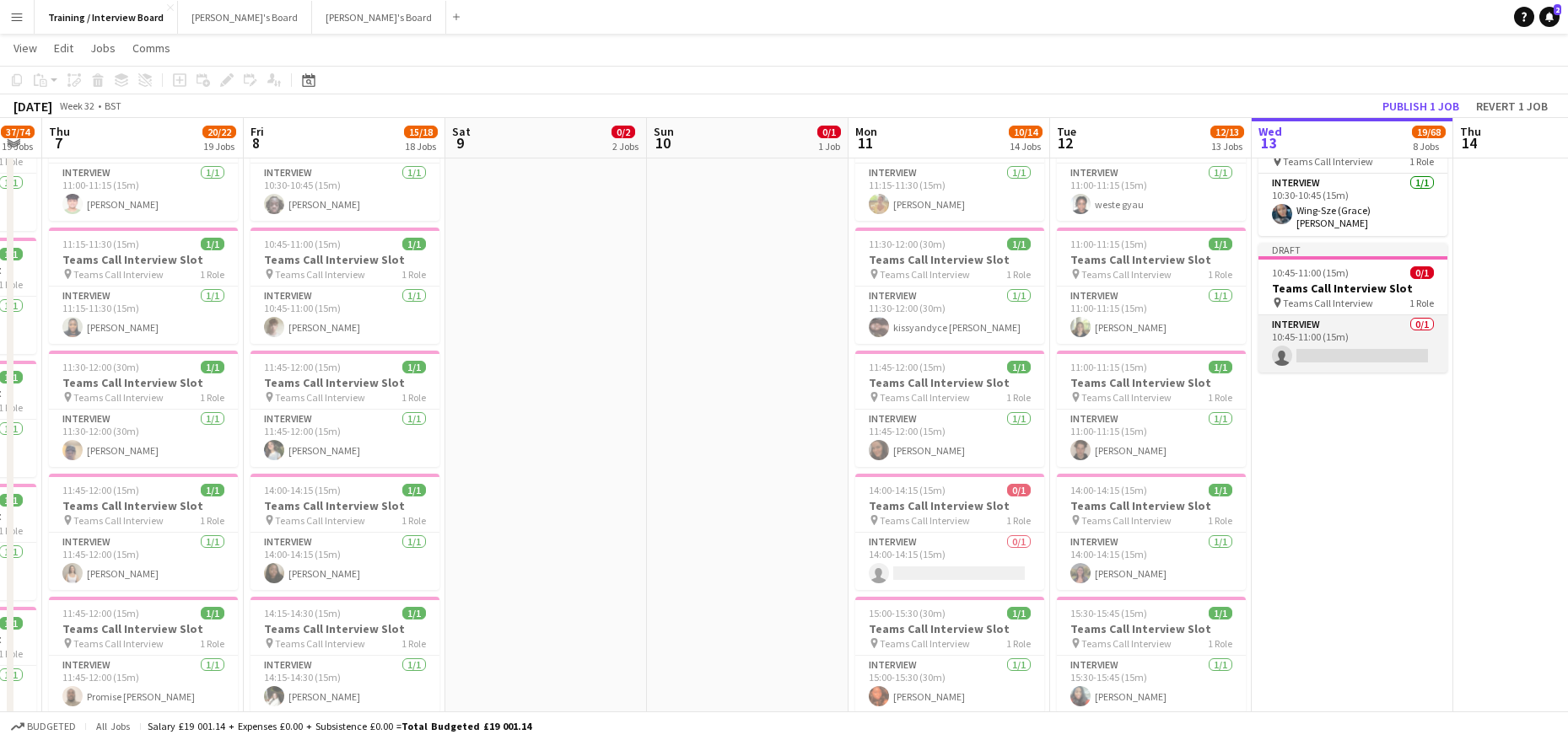
click at [1324, 349] on app-card-role "Interview 0/1 10:45-11:00 (15m) single-neutral-actions" at bounding box center [1353, 344] width 189 height 57
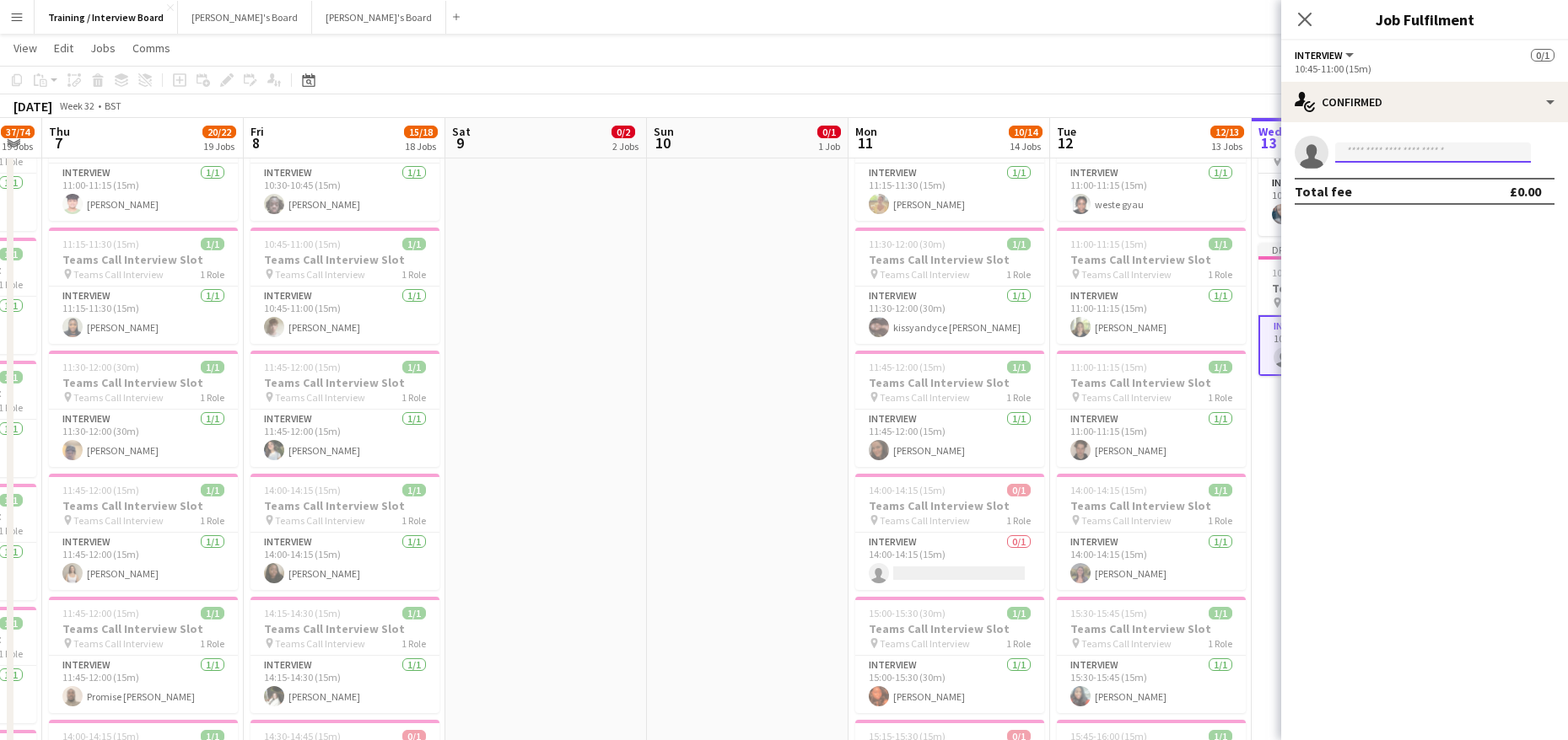
click at [1387, 154] on input at bounding box center [1433, 152] width 196 height 20
paste input "**********"
type input "**********"
click at [1380, 179] on span "[PERSON_NAME]" at bounding box center [1397, 176] width 97 height 15
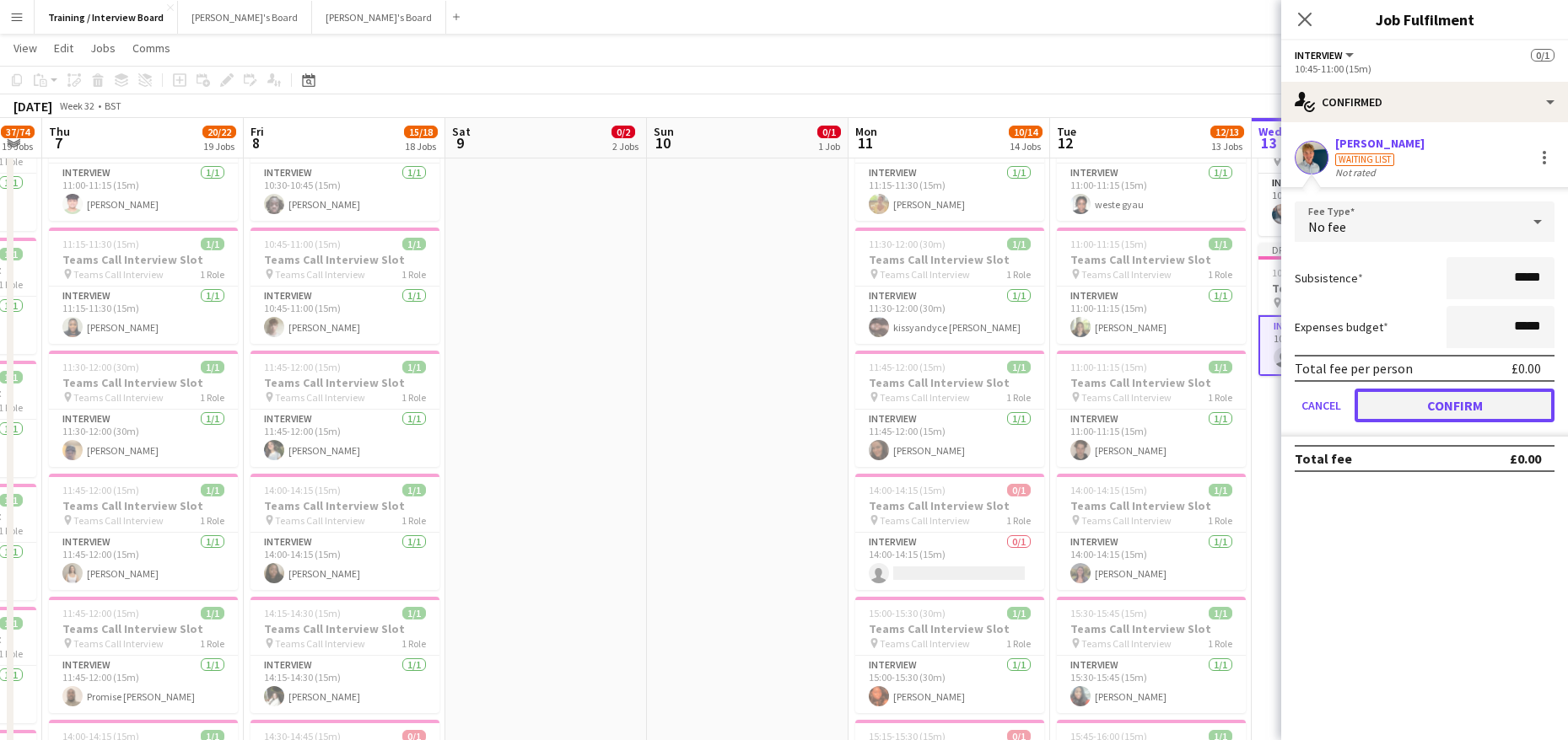
click at [1507, 400] on button "Confirm" at bounding box center [1455, 405] width 200 height 34
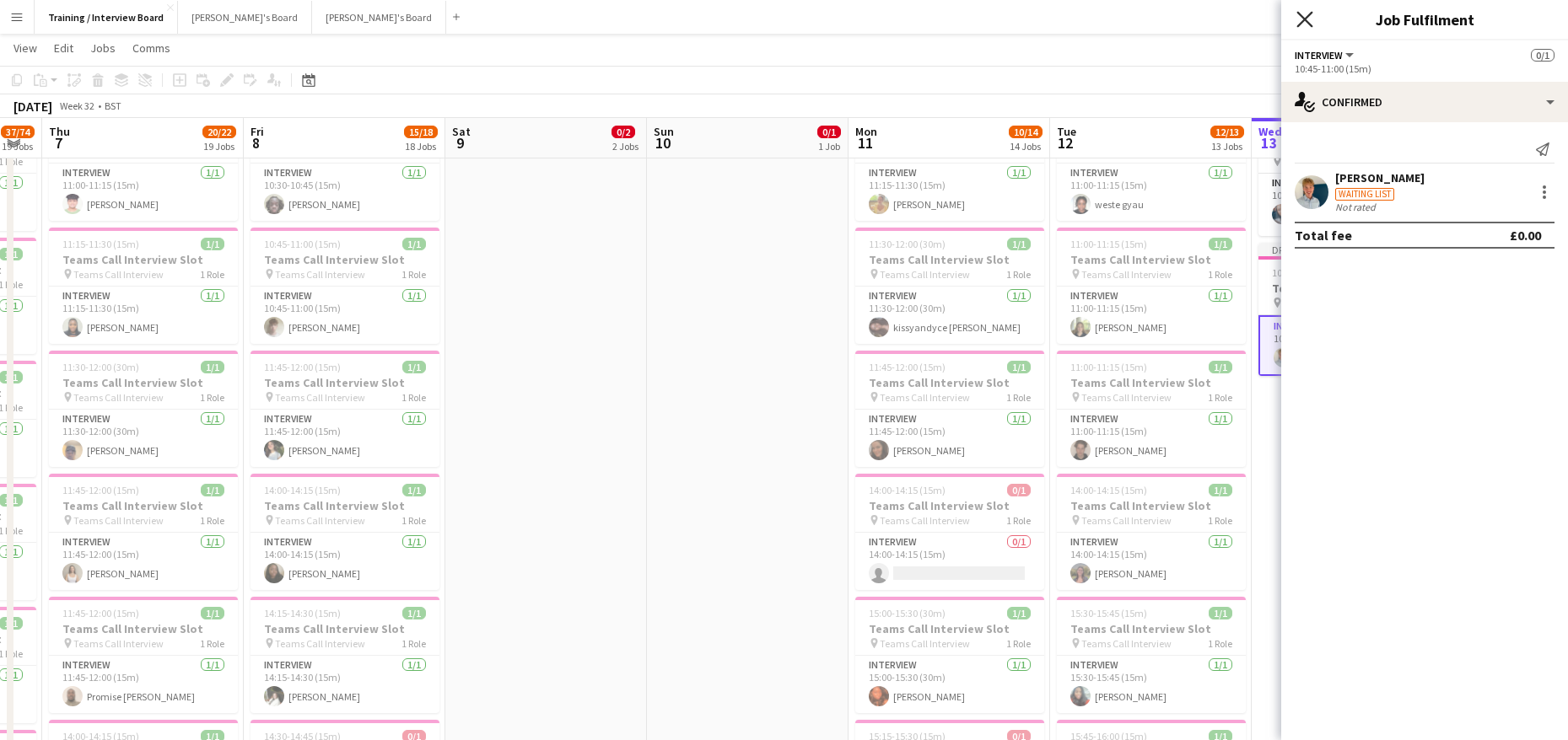
click at [1308, 21] on icon "Close pop-in" at bounding box center [1304, 18] width 16 height 16
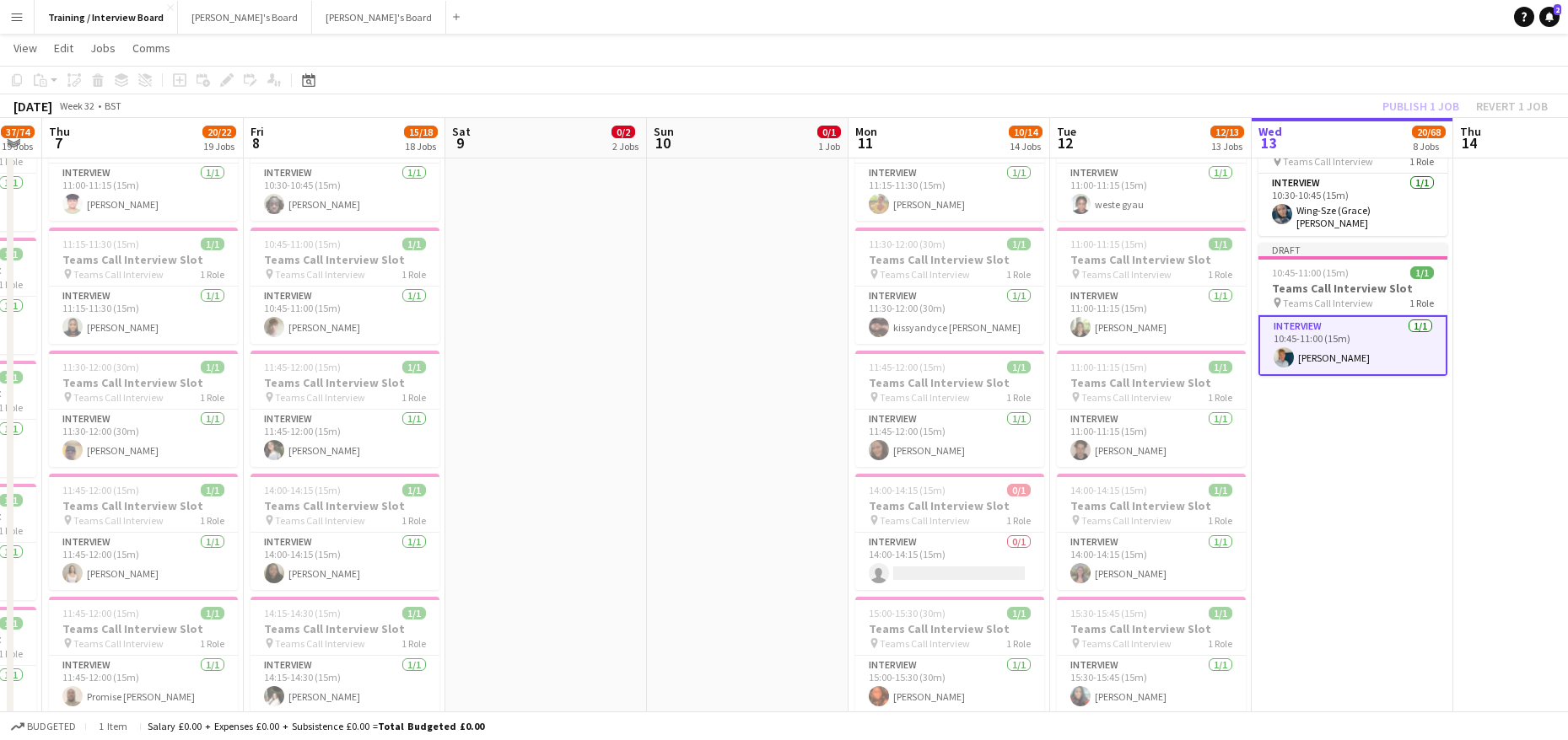
click at [1388, 109] on div "Publish 1 job Revert 1 job" at bounding box center [1465, 106] width 205 height 22
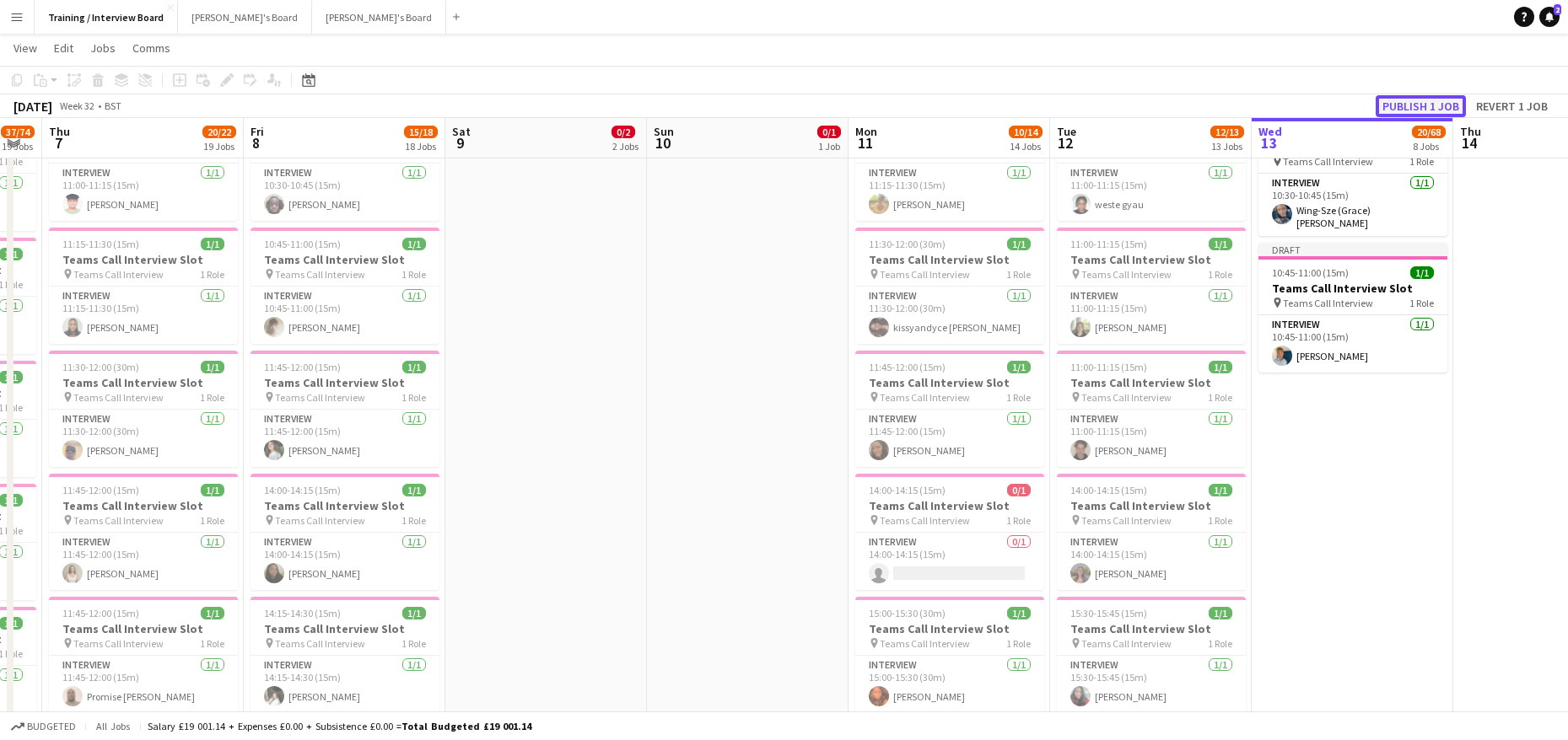
click at [1390, 110] on button "Publish 1 job" at bounding box center [1421, 106] width 90 height 22
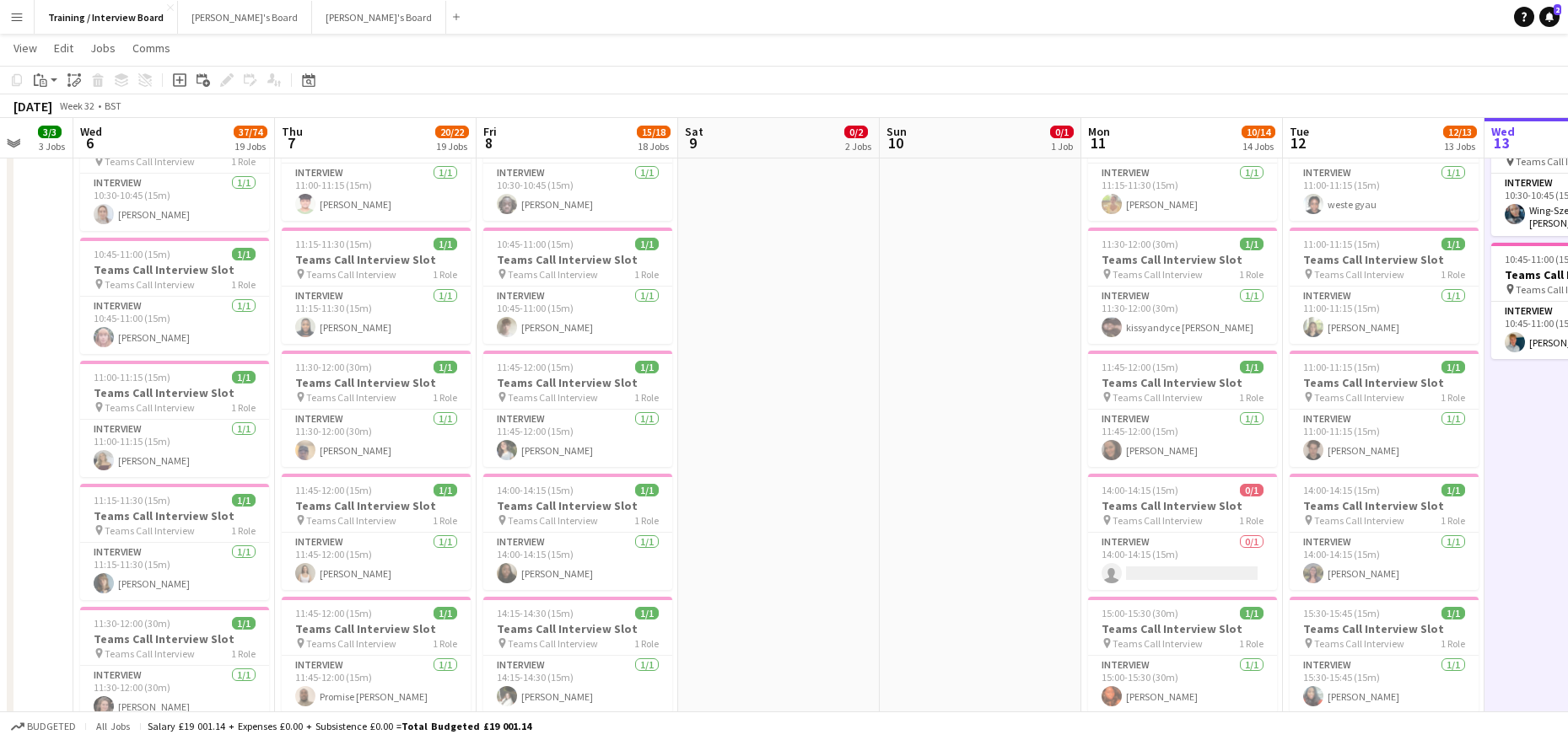
drag, startPoint x: 573, startPoint y: 144, endPoint x: 831, endPoint y: 186, distance: 261.4
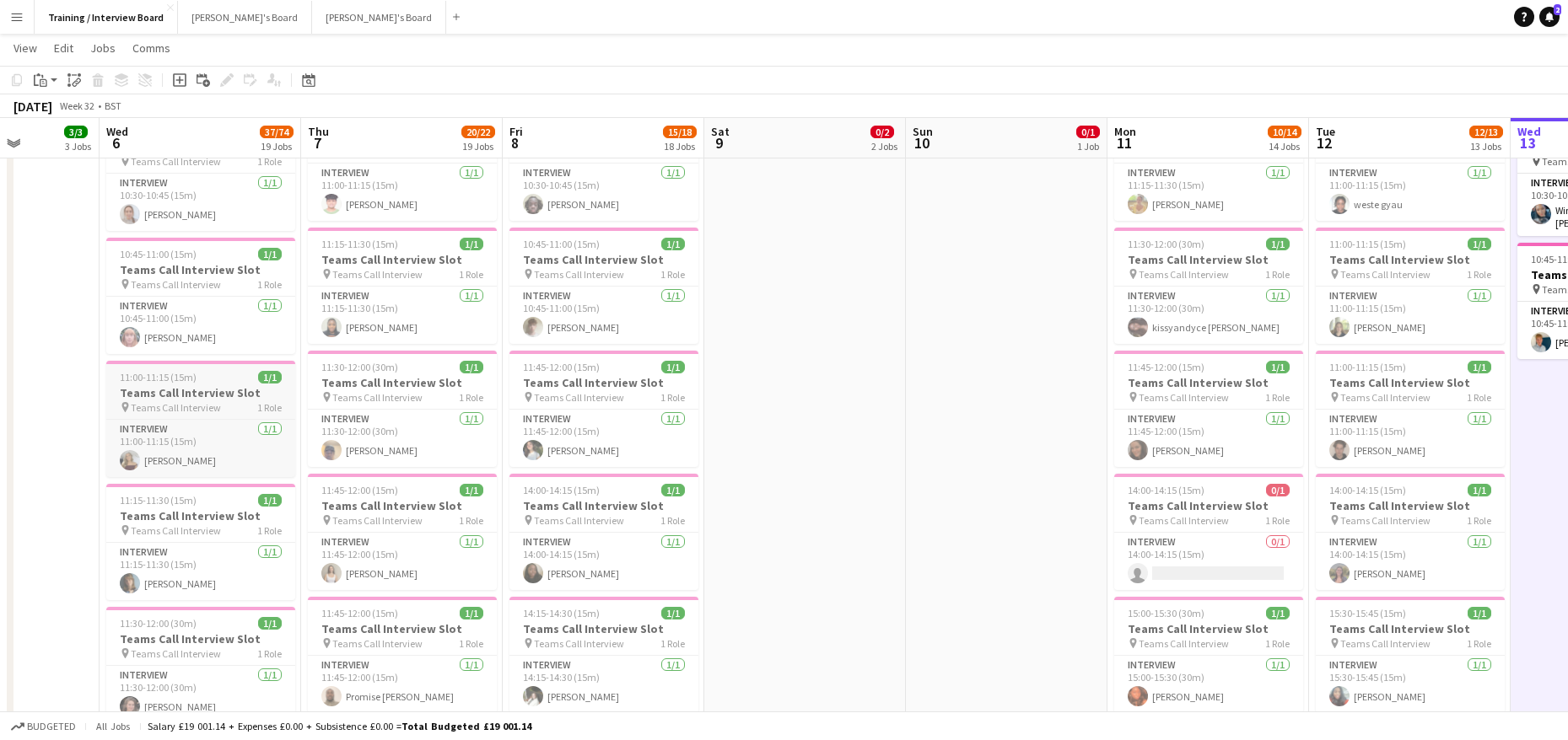
click at [163, 389] on h3 "Teams Call Interview Slot" at bounding box center [201, 393] width 189 height 15
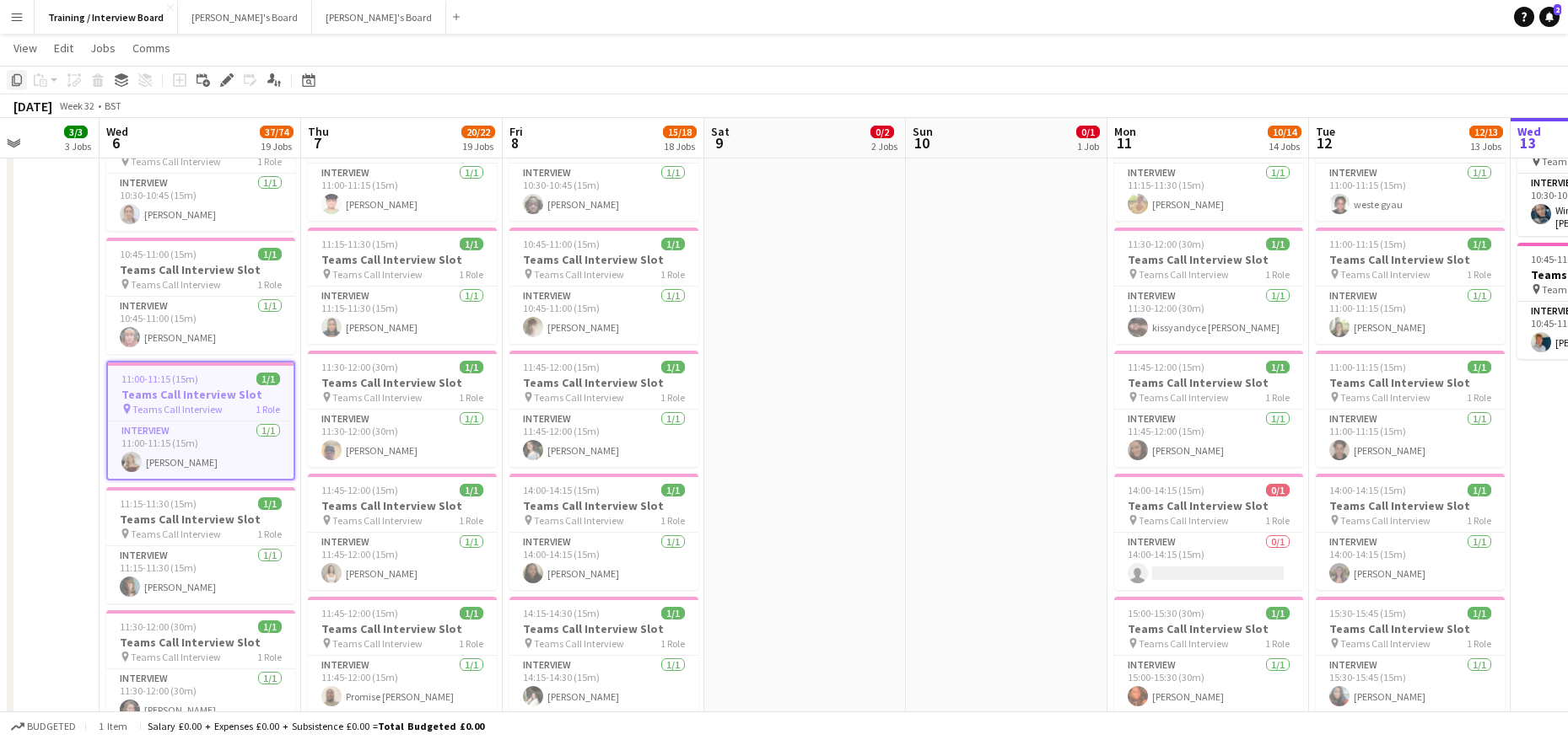
click at [17, 71] on div "Copy" at bounding box center [16, 79] width 20 height 20
drag, startPoint x: 1428, startPoint y: 109, endPoint x: 1271, endPoint y: 101, distance: 157.2
click at [1141, 111] on div "August 2025 Week 32 • BST" at bounding box center [784, 106] width 1568 height 23
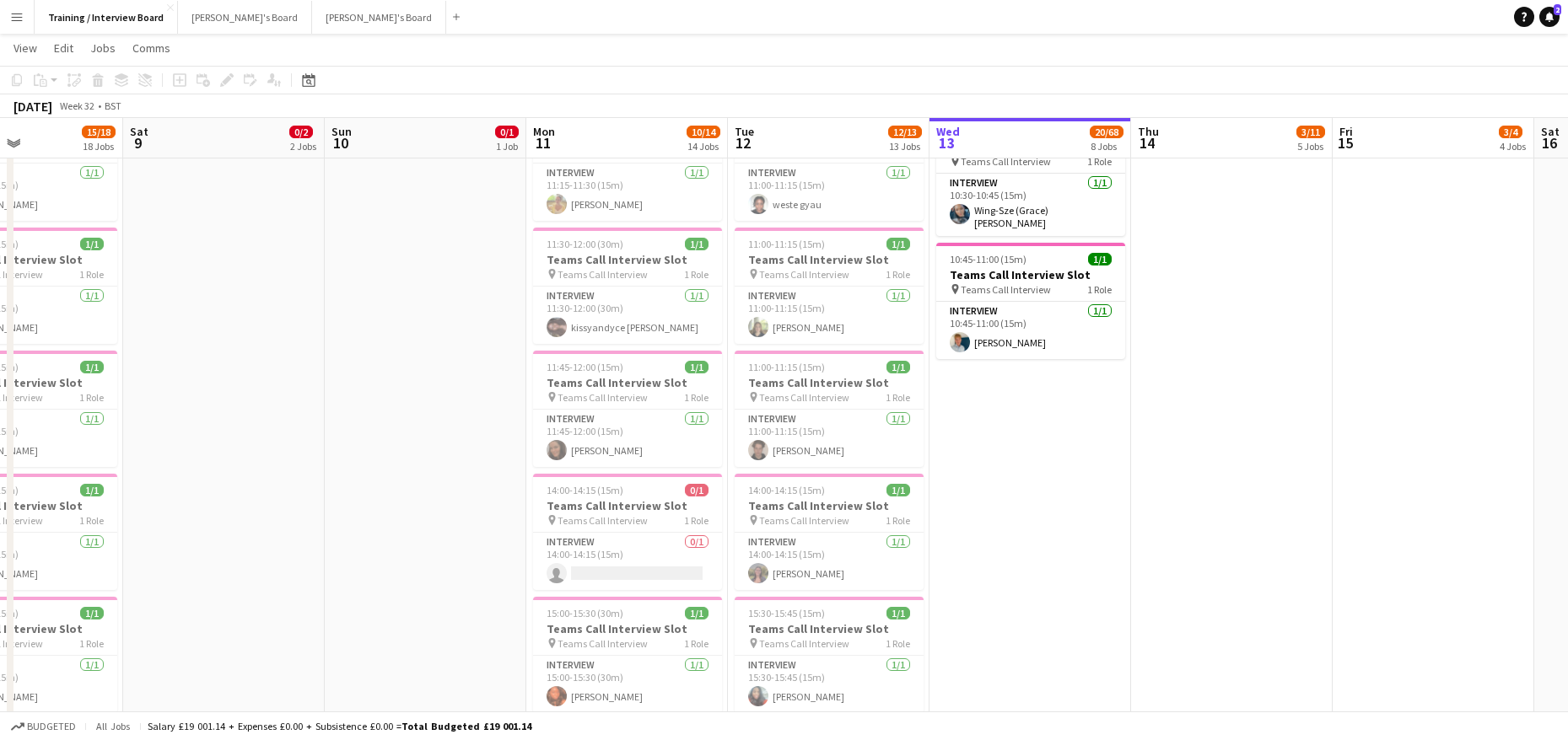
drag, startPoint x: 1393, startPoint y: 143, endPoint x: 927, endPoint y: 130, distance: 466.2
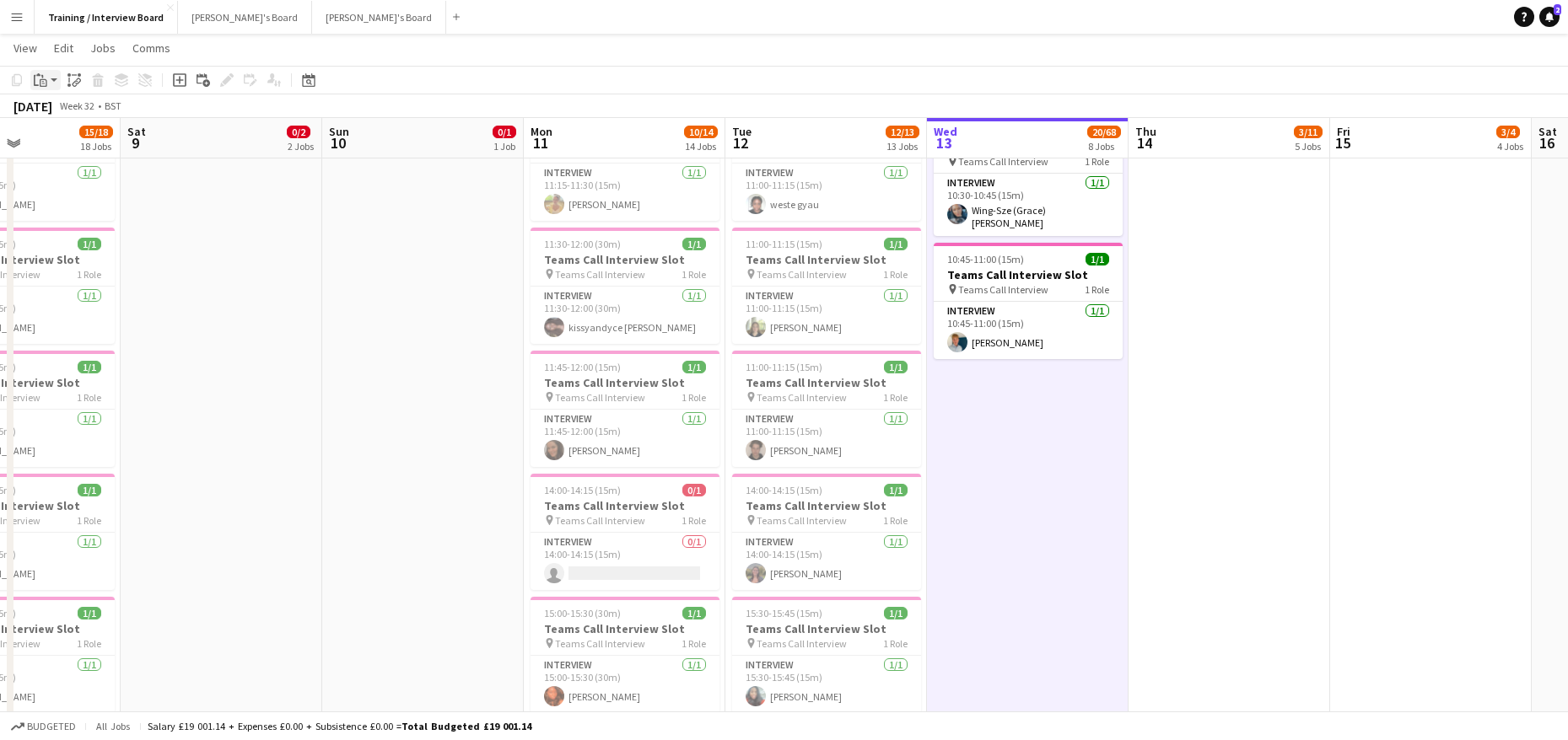
click at [37, 75] on icon at bounding box center [38, 75] width 4 height 3
click at [81, 114] on link "Paste Ctrl+V" at bounding box center [124, 112] width 159 height 15
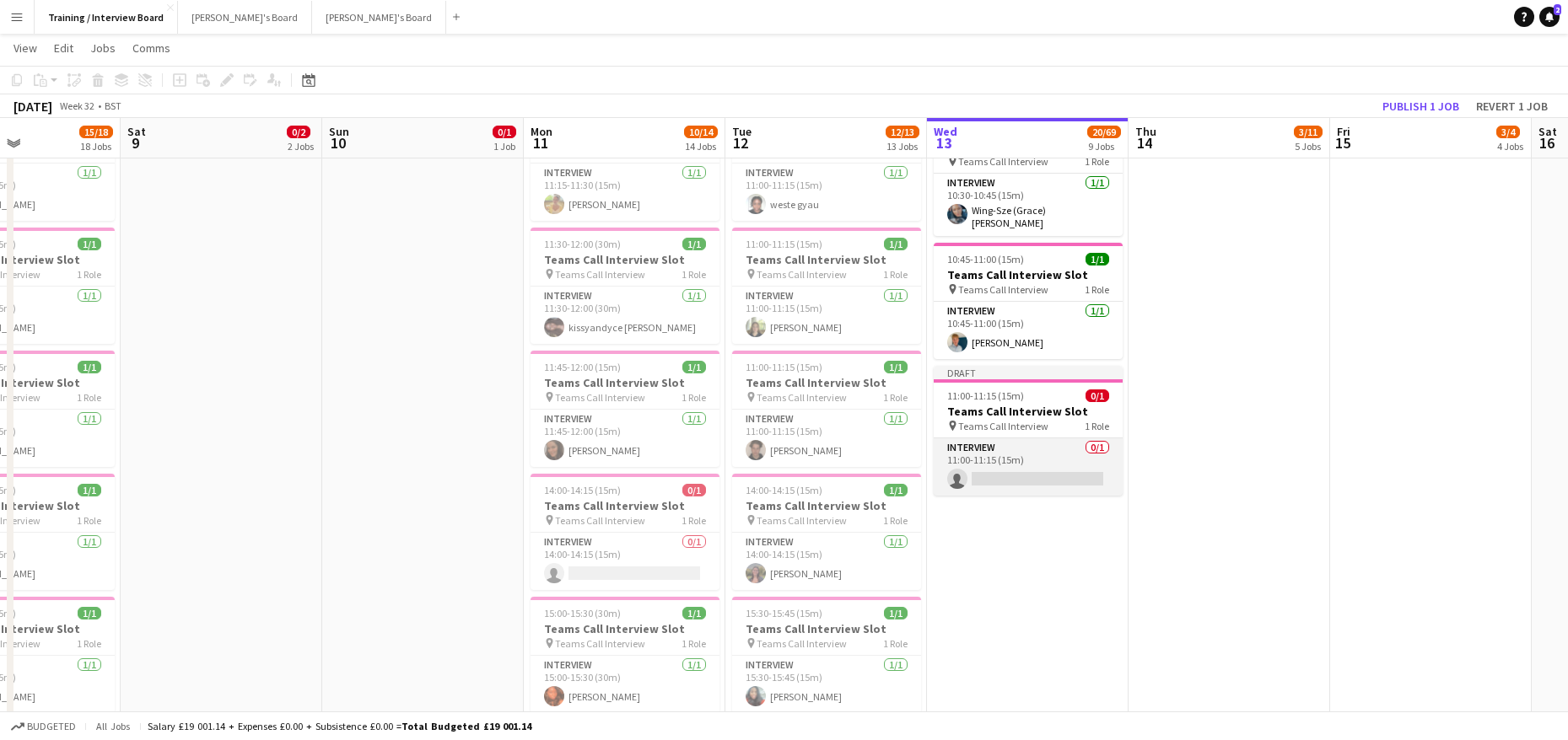
click at [1043, 471] on app-card-role "Interview 0/1 11:00-11:15 (15m) single-neutral-actions" at bounding box center [1028, 467] width 189 height 57
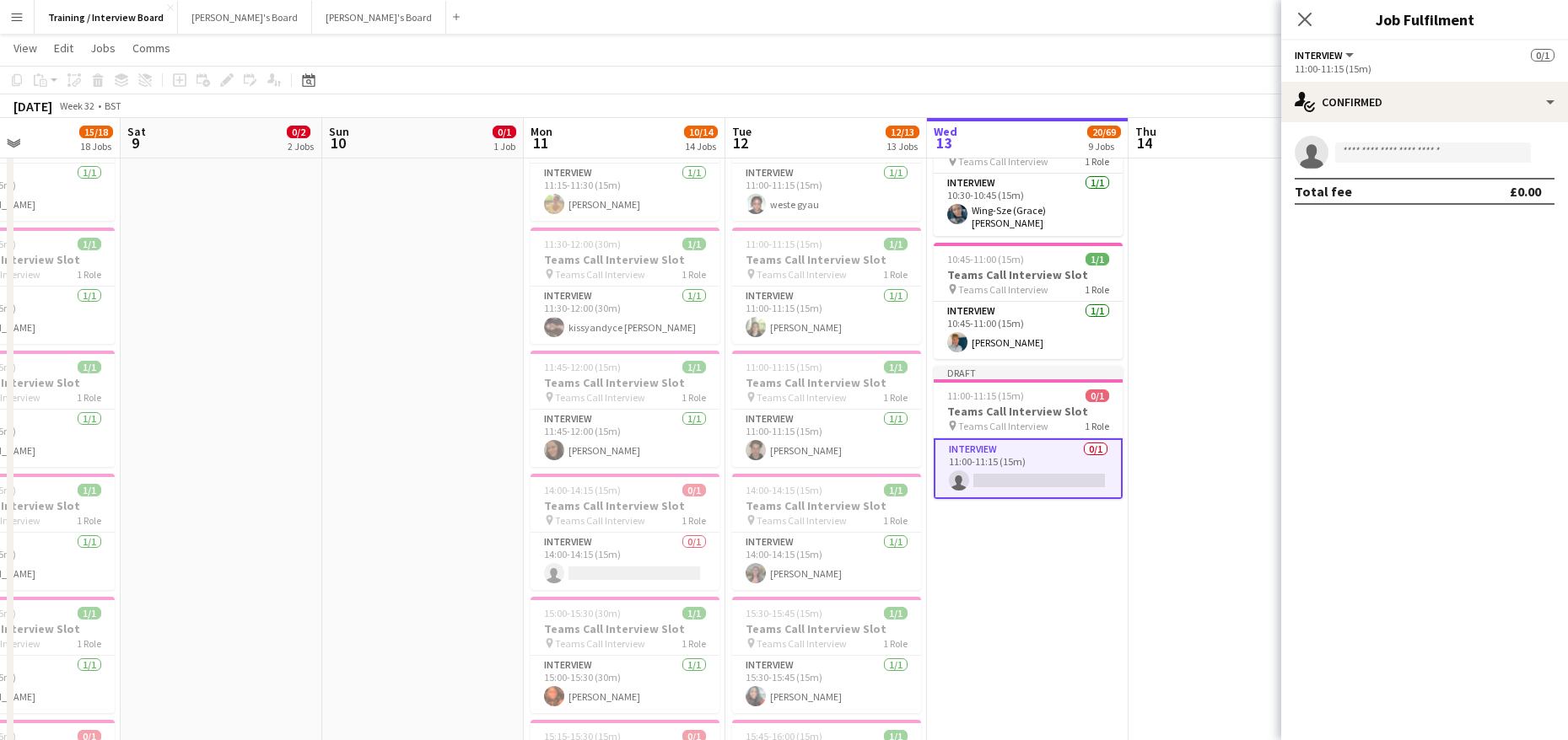
click at [1019, 476] on app-card-role "Interview 0/1 11:00-11:15 (15m) single-neutral-actions" at bounding box center [1028, 469] width 189 height 61
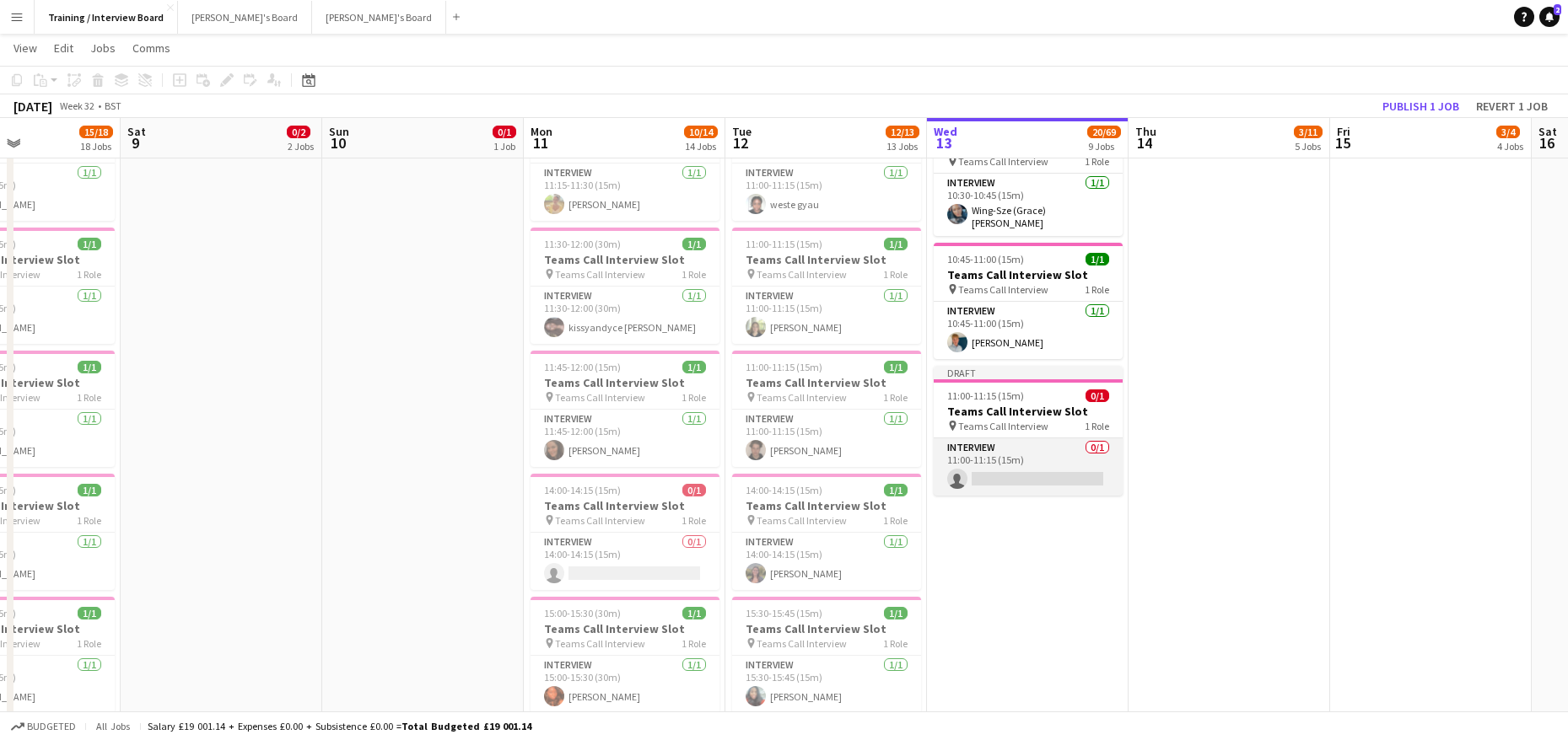
click at [1022, 484] on app-card-role "Interview 0/1 11:00-11:15 (15m) single-neutral-actions" at bounding box center [1028, 467] width 189 height 57
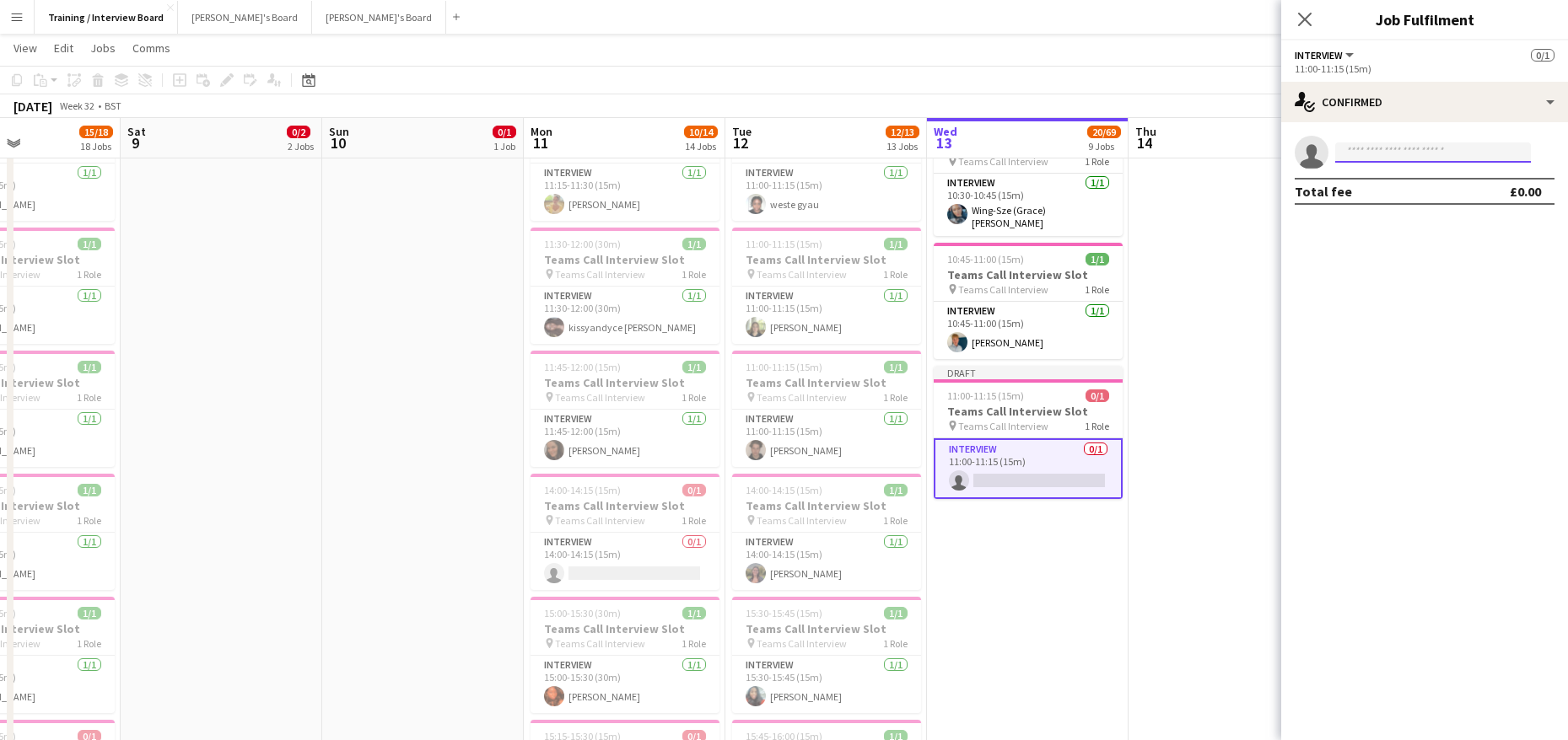
click at [1423, 158] on input at bounding box center [1433, 152] width 196 height 20
paste input "**********"
type input "**********"
click at [1413, 195] on span "eve.trainor@gmail.com" at bounding box center [1433, 191] width 169 height 14
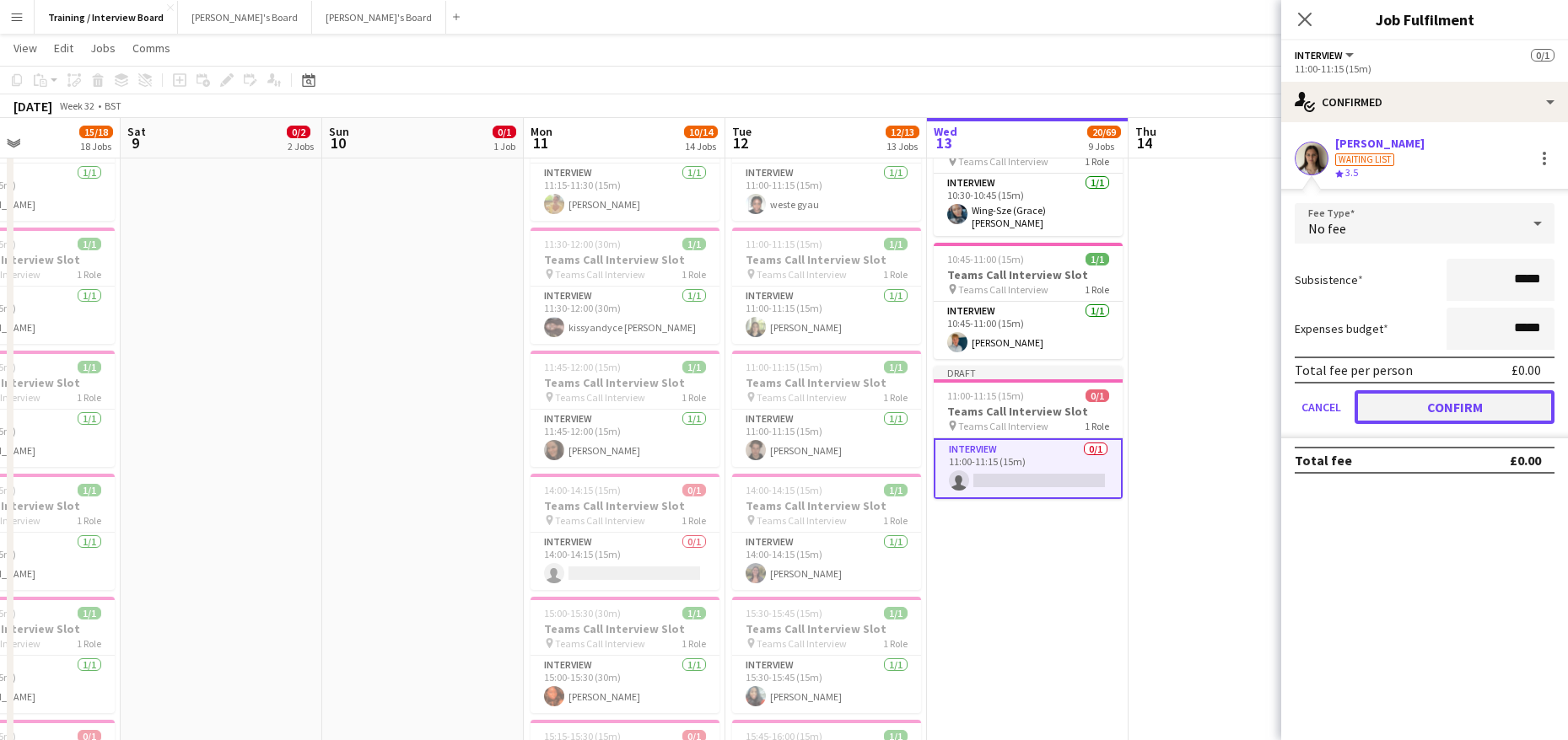
click at [1472, 396] on button "Confirm" at bounding box center [1455, 407] width 200 height 34
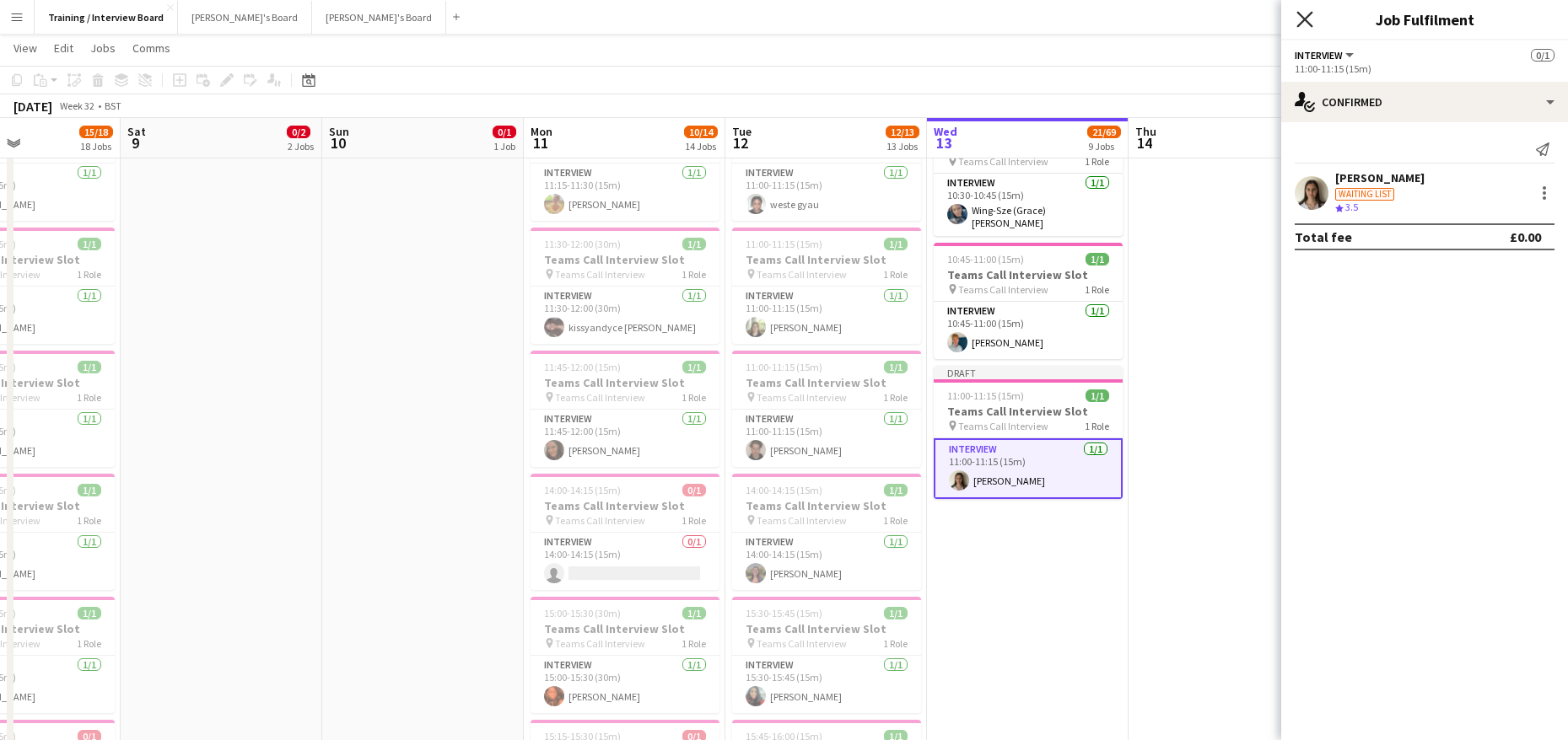
click at [1301, 24] on icon "Close pop-in" at bounding box center [1304, 18] width 16 height 16
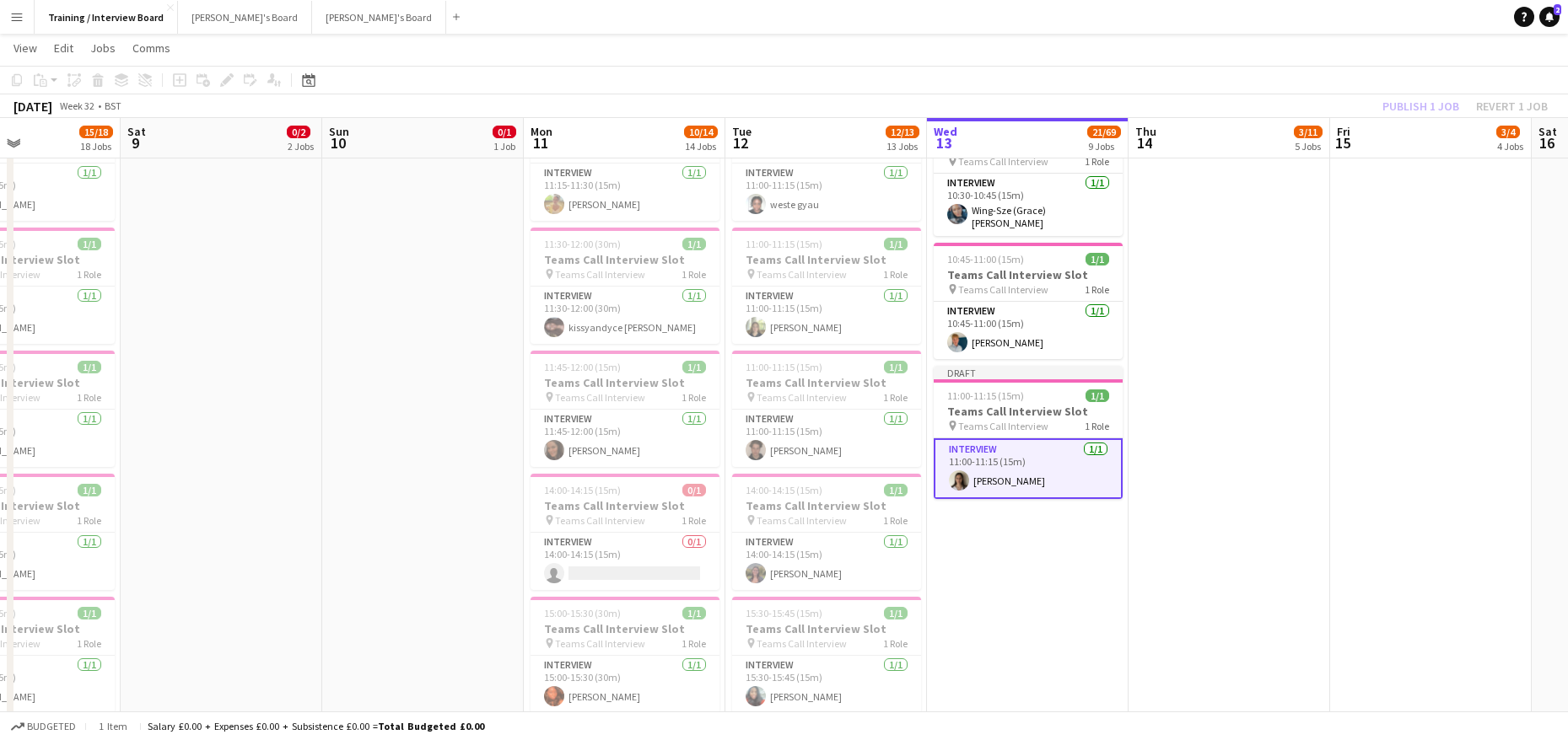
click at [1380, 111] on div "Publish 1 job Revert 1 job" at bounding box center [1465, 106] width 205 height 22
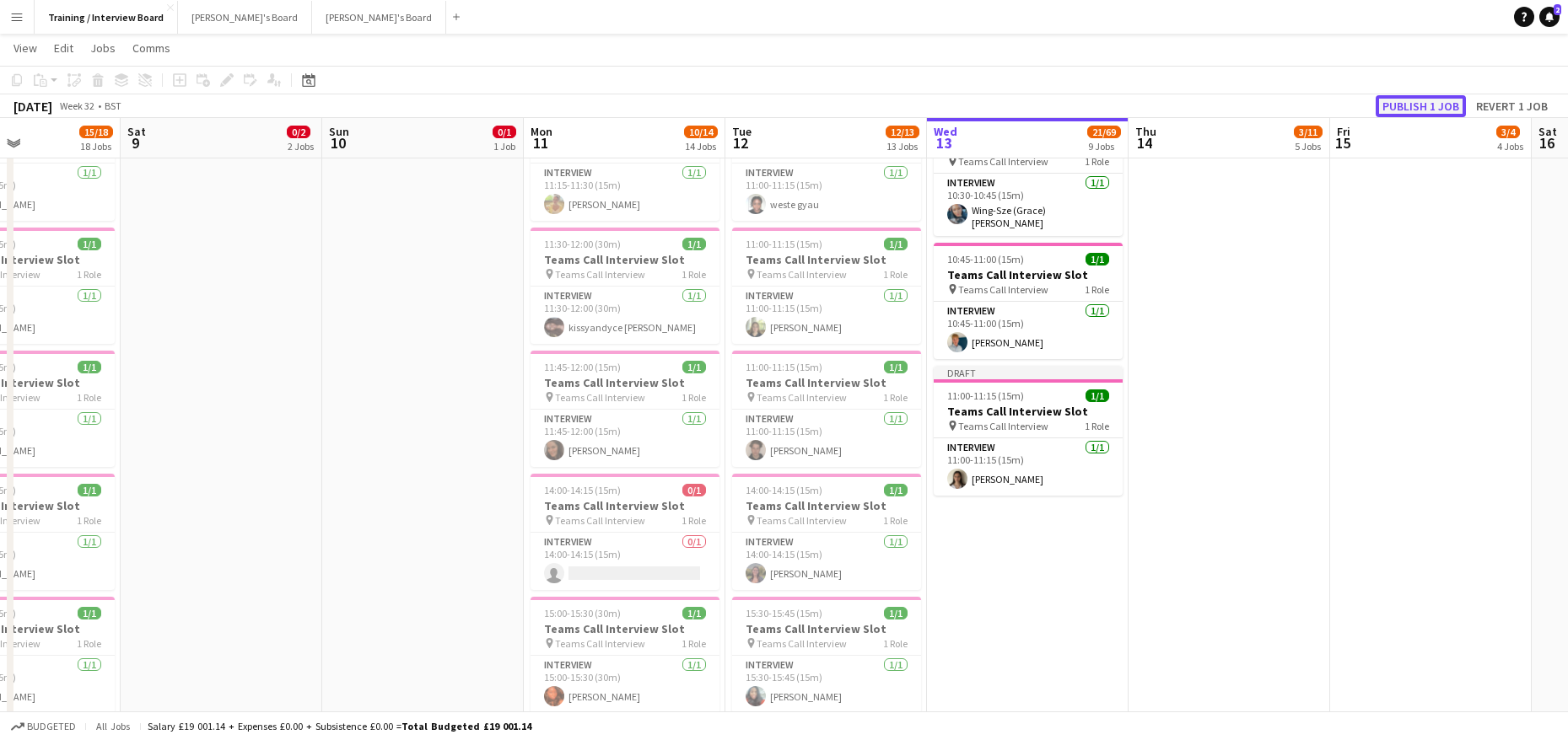
click at [1408, 110] on button "Publish 1 job" at bounding box center [1421, 106] width 90 height 22
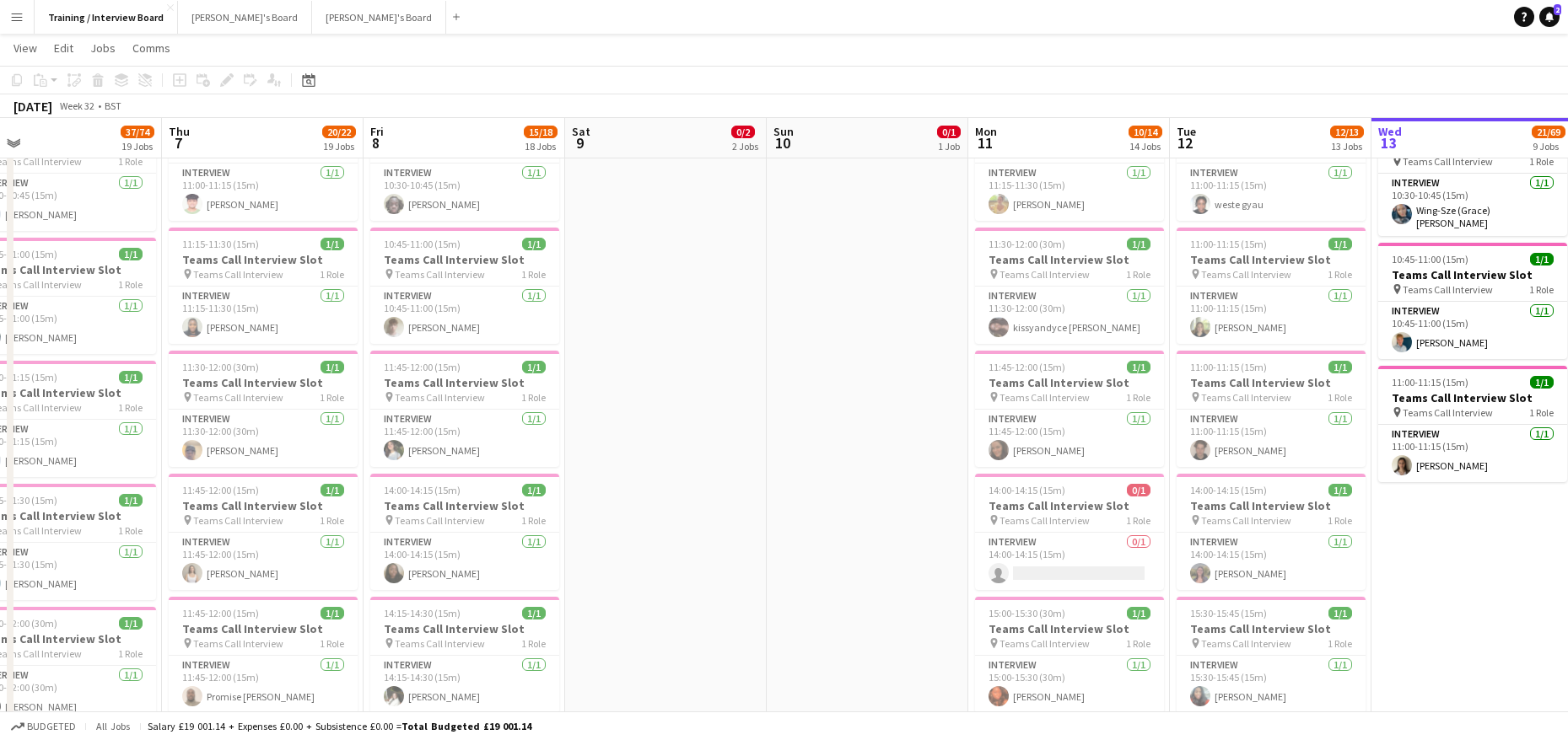
scroll to position [0, 431]
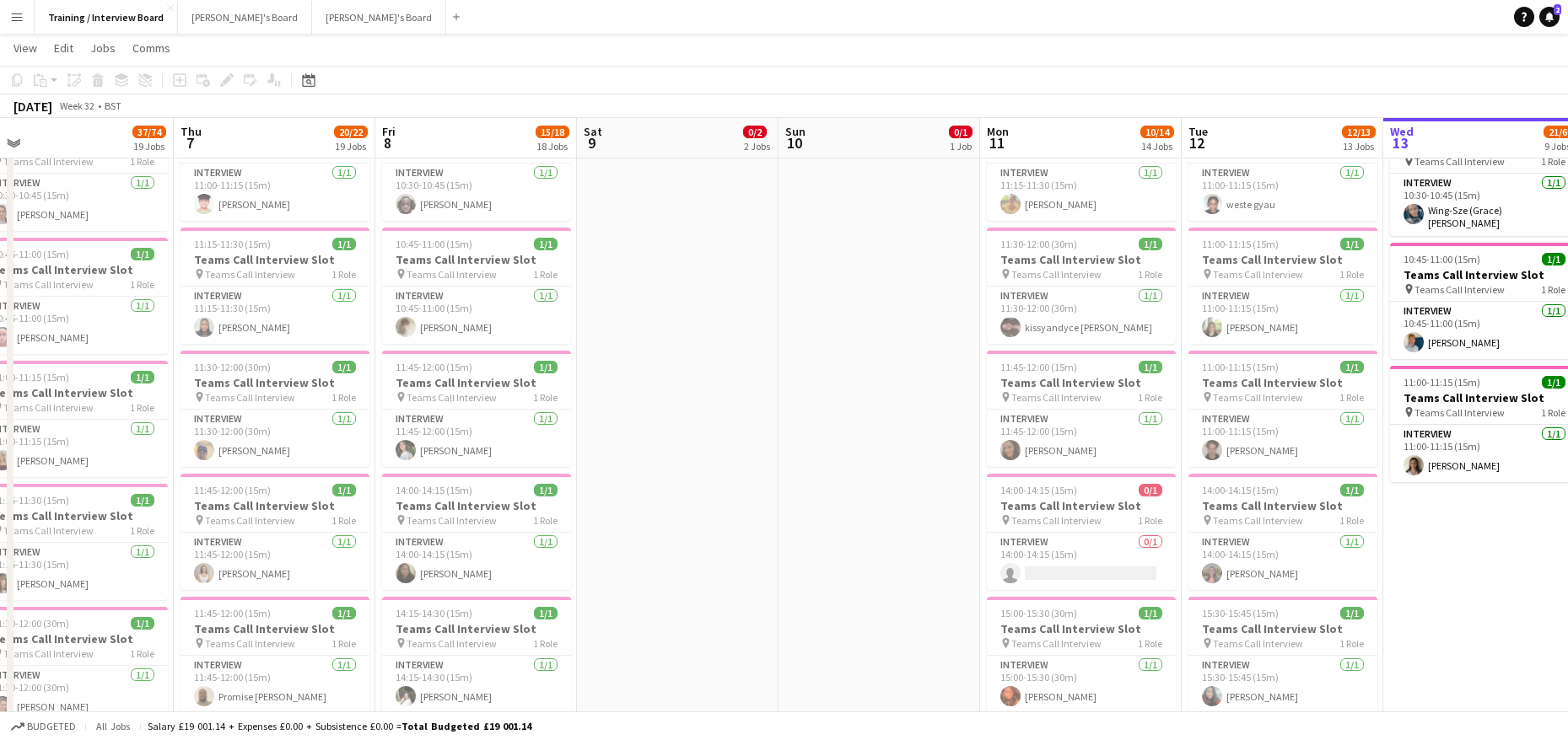
drag, startPoint x: 580, startPoint y: 131, endPoint x: 1037, endPoint y: 231, distance: 467.8
click at [266, 508] on h3 "Teams Call Interview Slot" at bounding box center [274, 506] width 189 height 15
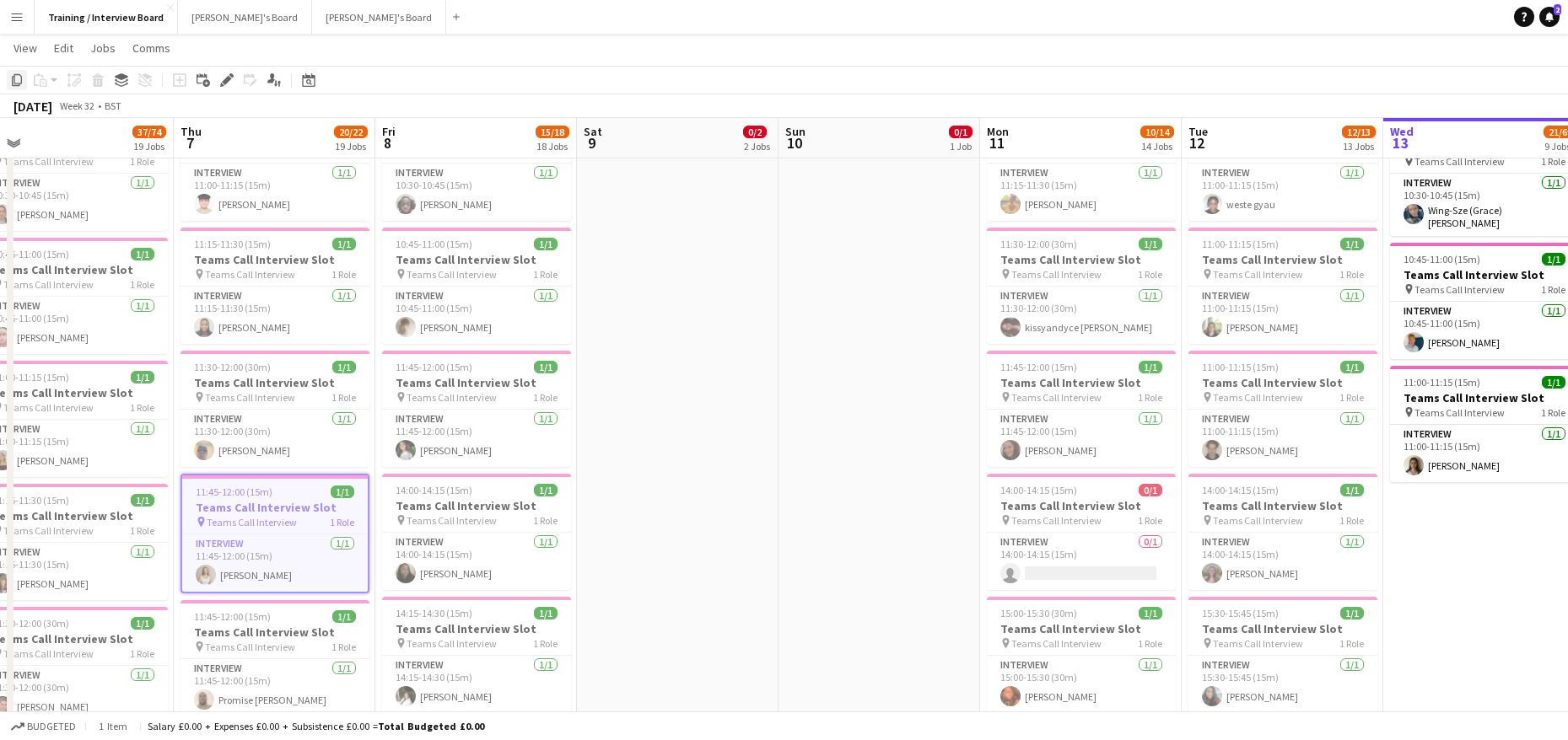
click at [15, 85] on icon at bounding box center [16, 80] width 10 height 12
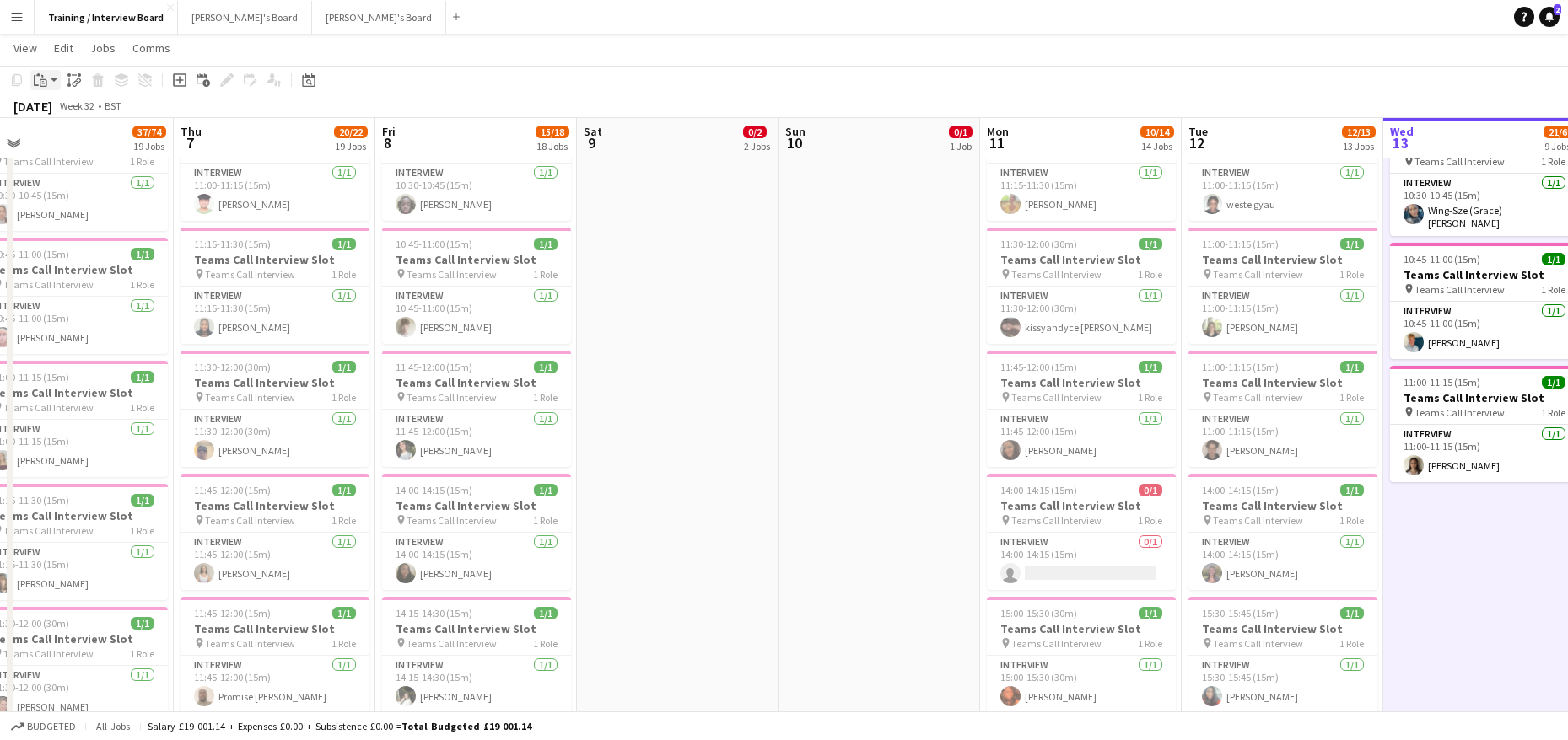
click at [33, 78] on div "Paste" at bounding box center [40, 79] width 20 height 20
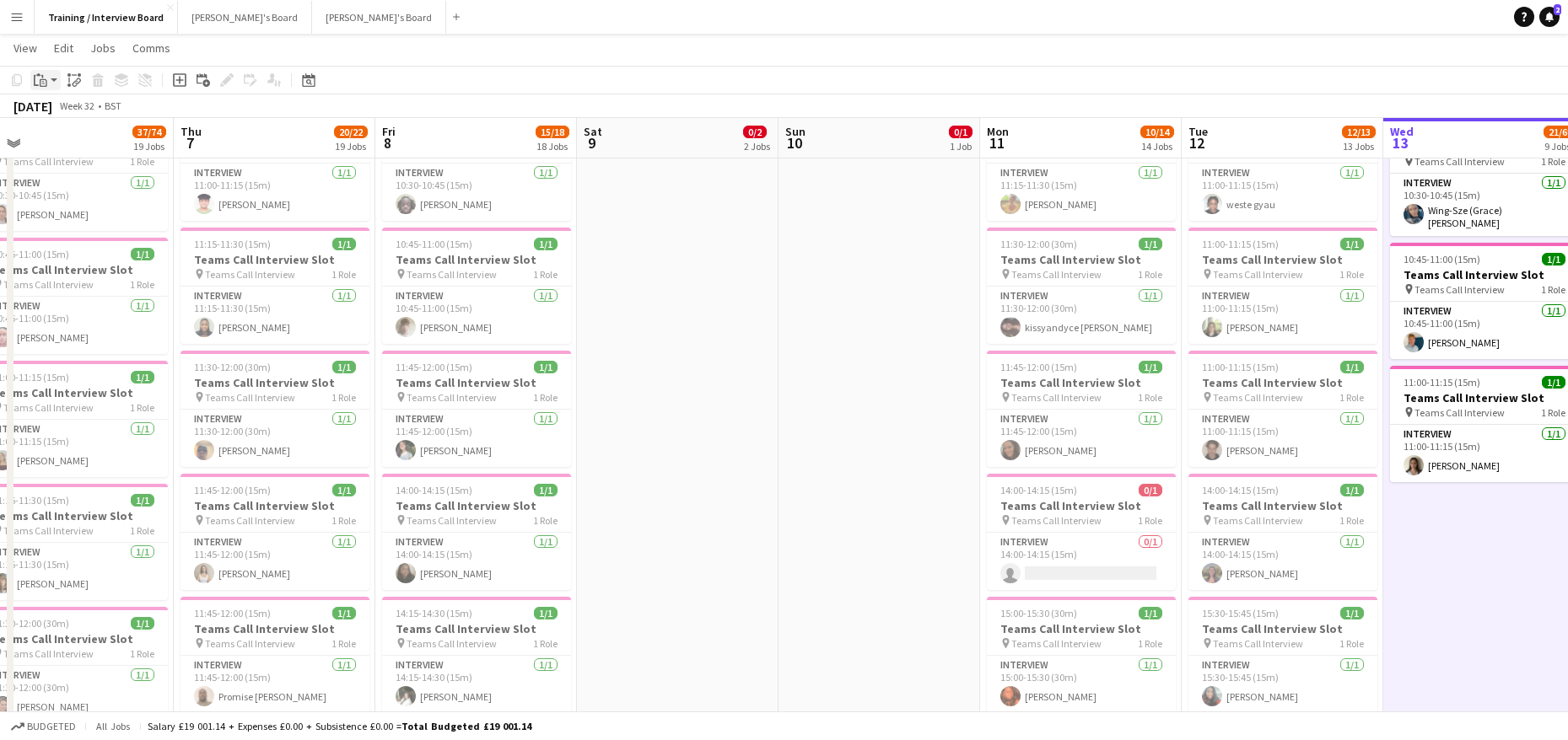
click at [34, 71] on div "Paste" at bounding box center [40, 79] width 20 height 20
click at [74, 109] on link "Paste Ctrl+V" at bounding box center [124, 112] width 159 height 15
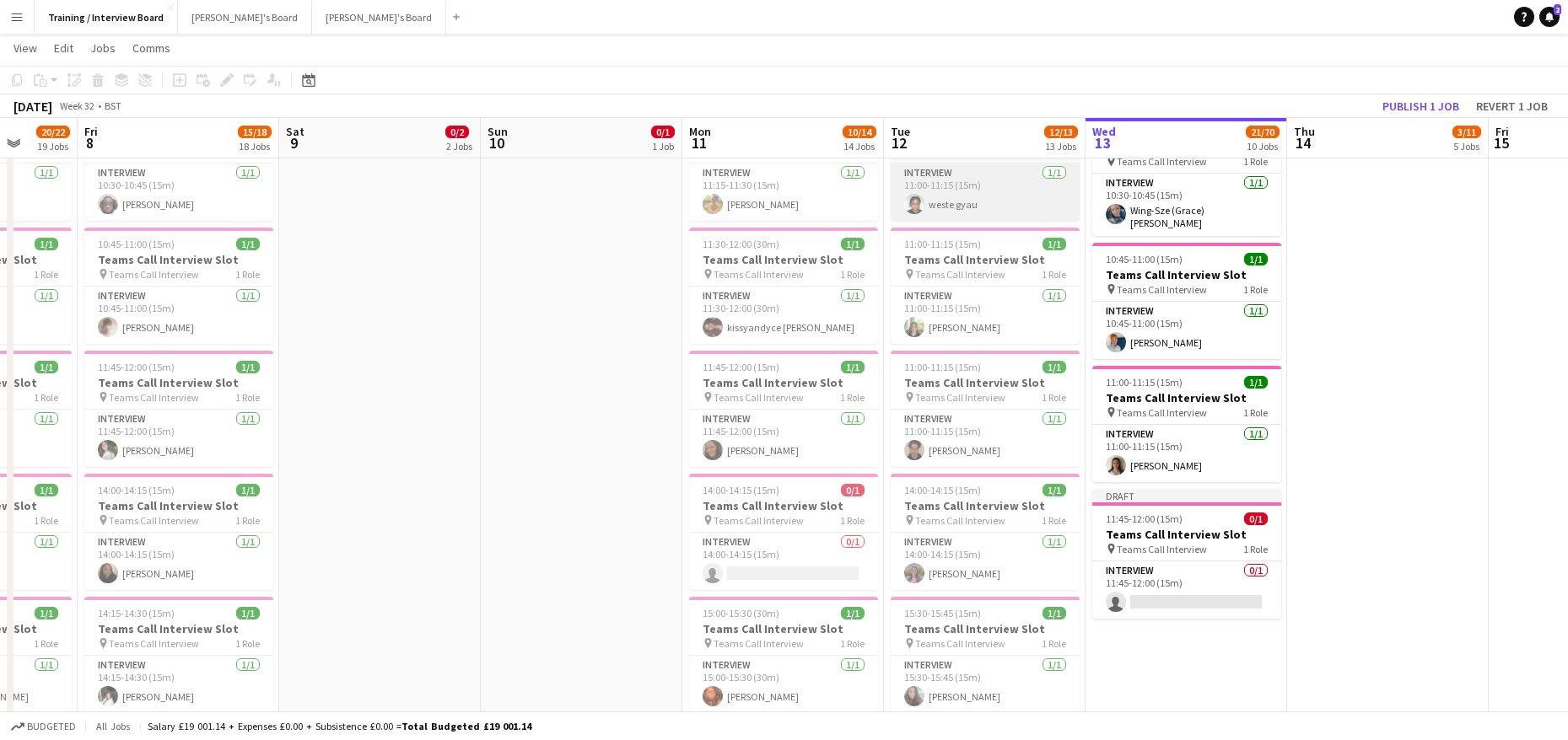
scroll to position [0, 651]
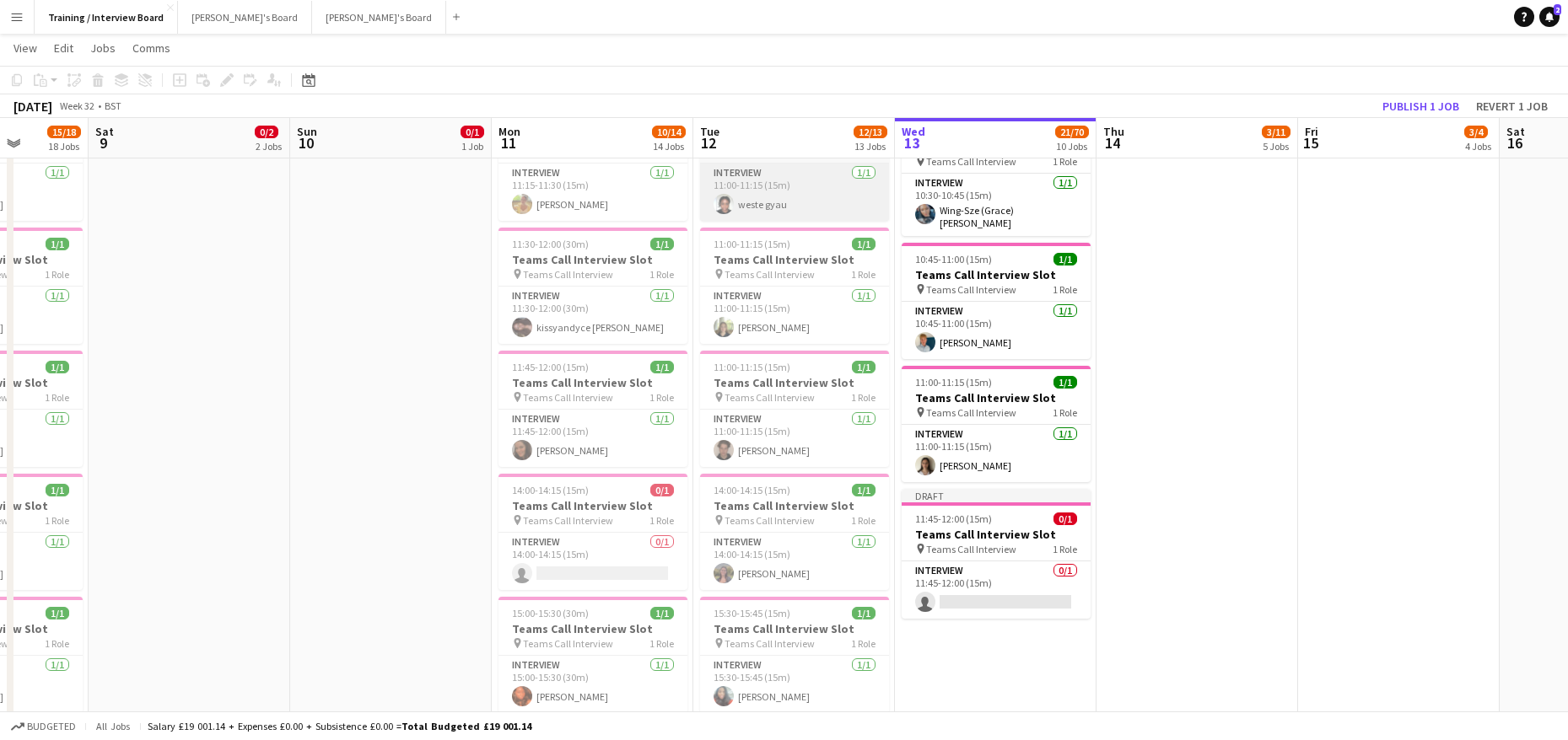
drag, startPoint x: 1325, startPoint y: 137, endPoint x: 713, endPoint y: 199, distance: 615.1
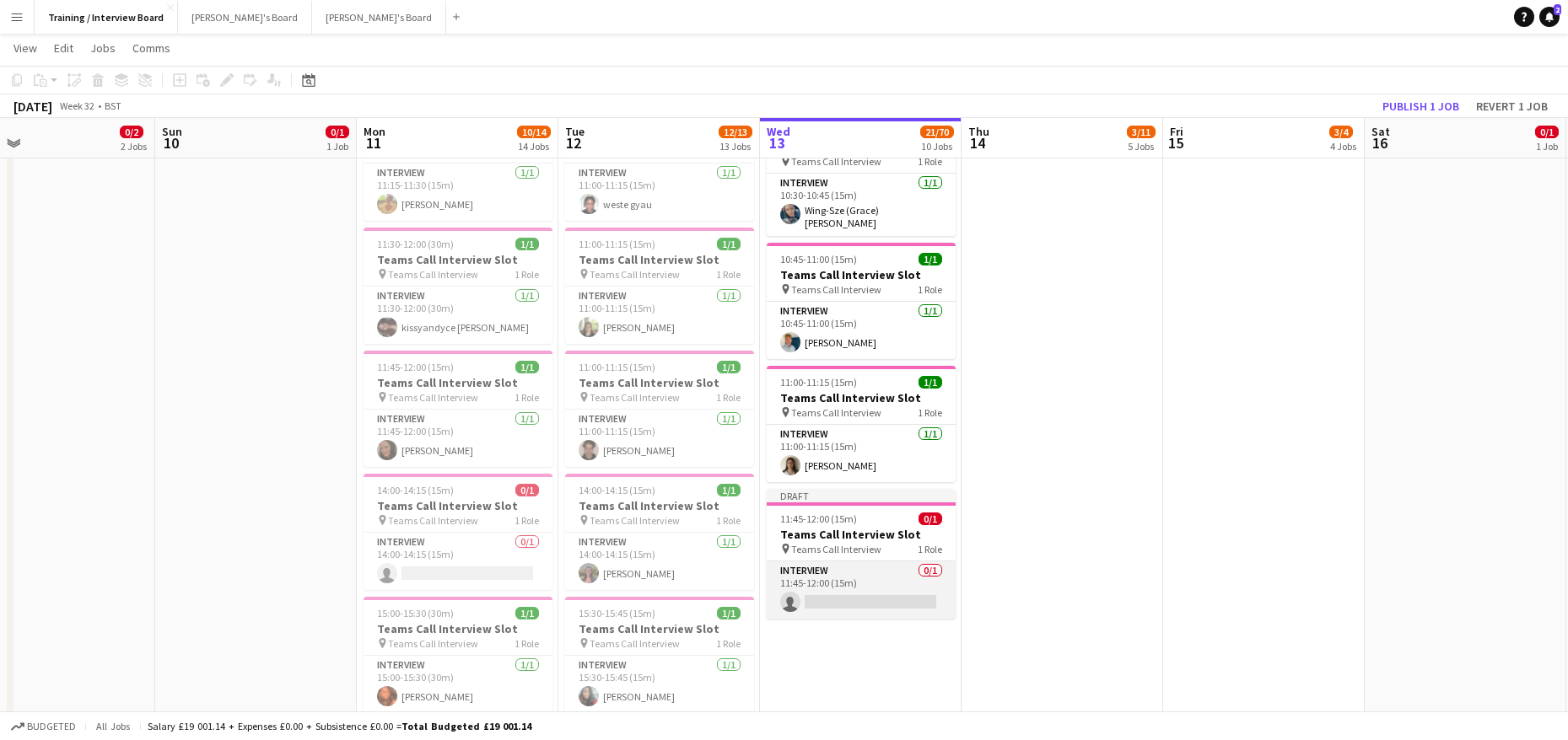
click at [816, 594] on app-card-role "Interview 0/1 11:45-12:00 (15m) single-neutral-actions" at bounding box center [861, 590] width 189 height 57
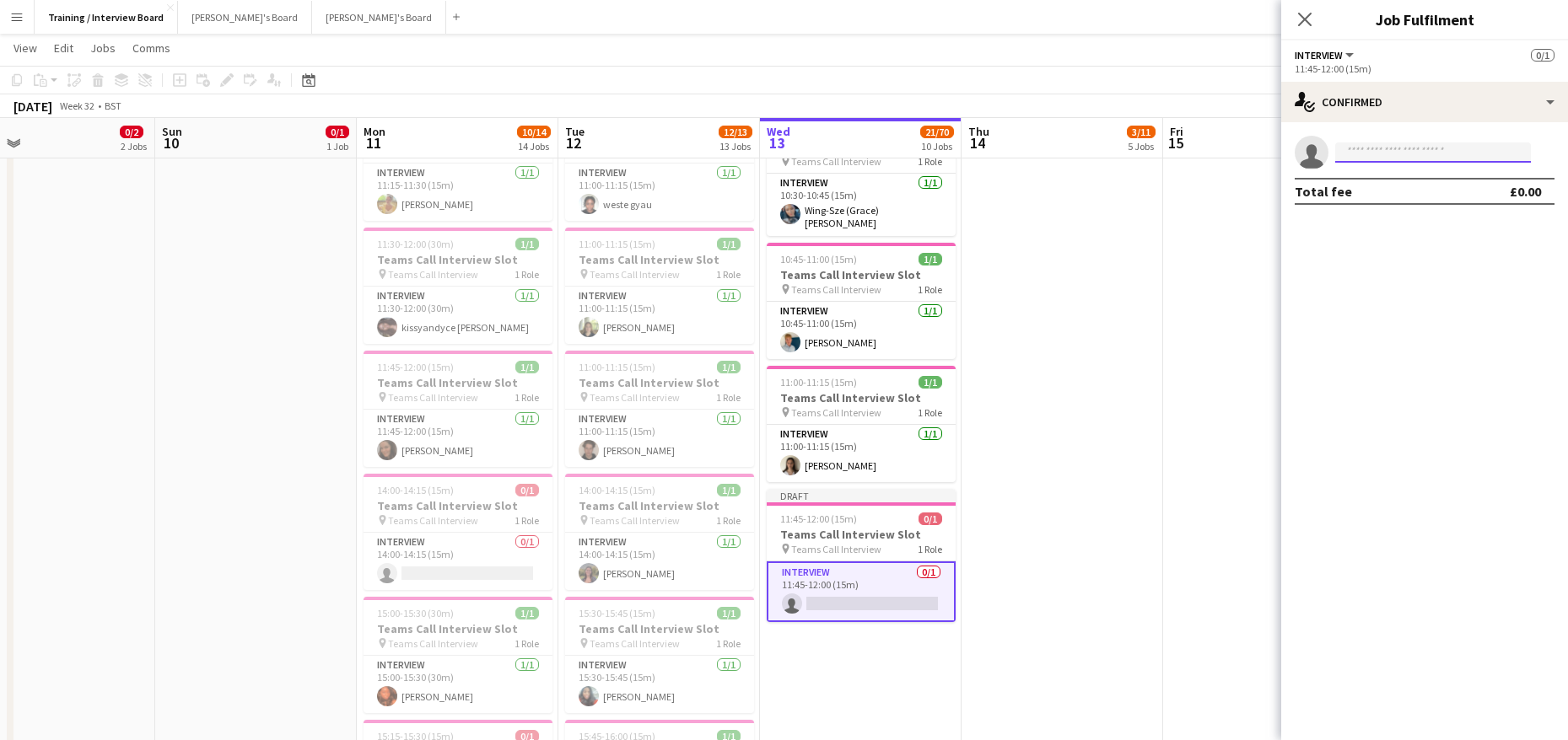
click at [1350, 156] on input at bounding box center [1433, 152] width 196 height 20
paste input "**********"
type input "**********"
click at [1369, 187] on span "samselman1819@hotmail.com" at bounding box center [1433, 191] width 169 height 14
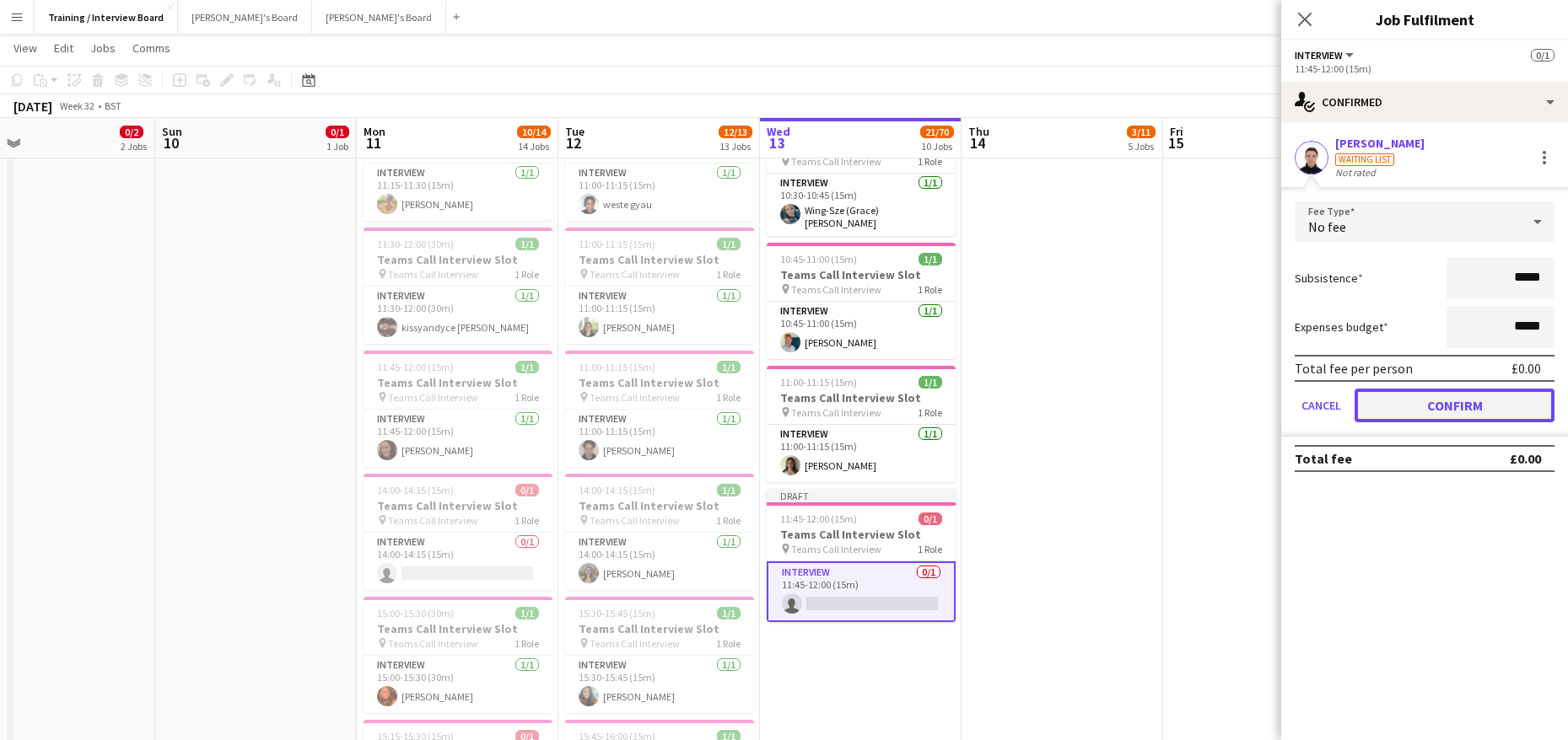
click at [1502, 401] on button "Confirm" at bounding box center [1455, 405] width 200 height 34
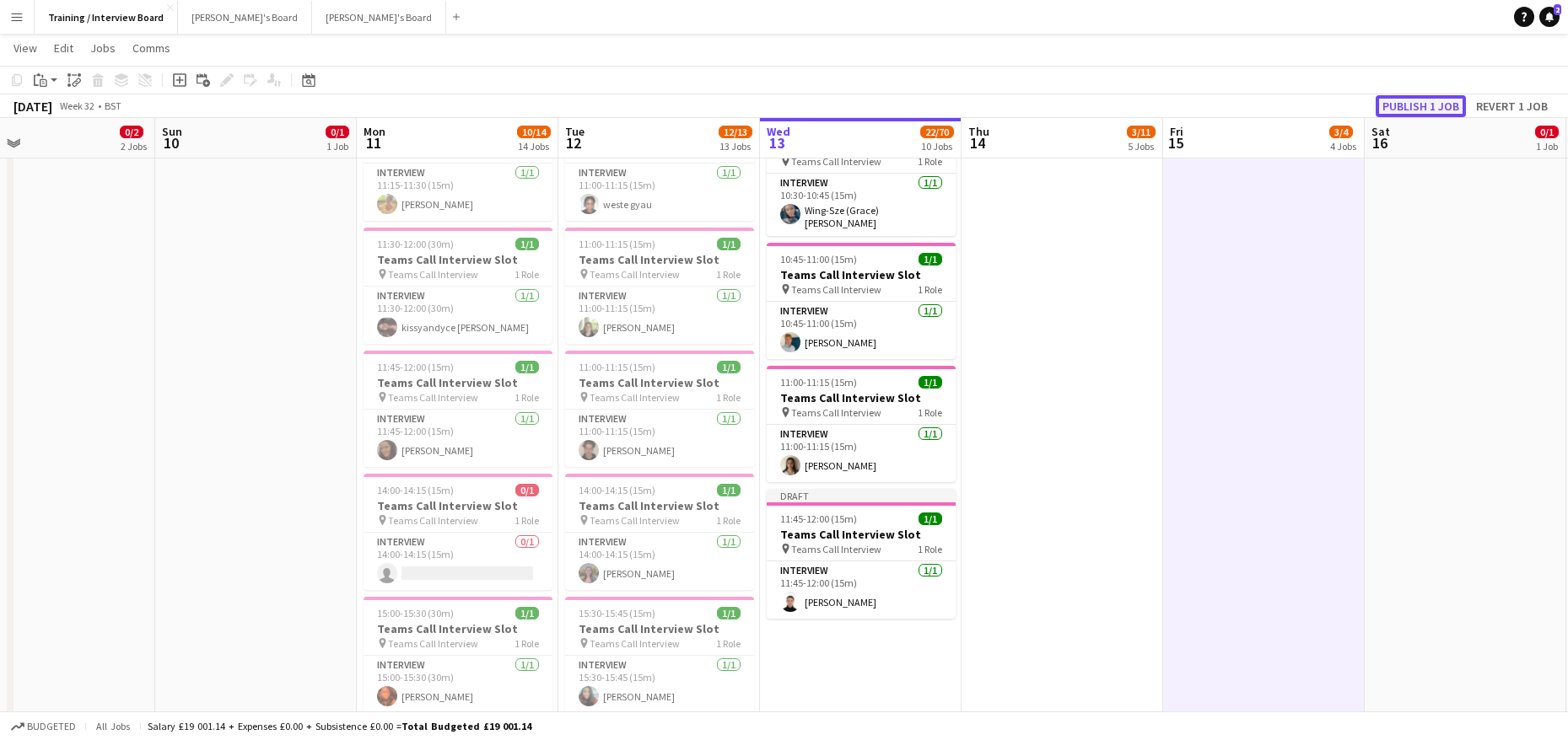
click at [1397, 110] on button "Publish 1 job" at bounding box center [1421, 106] width 90 height 22
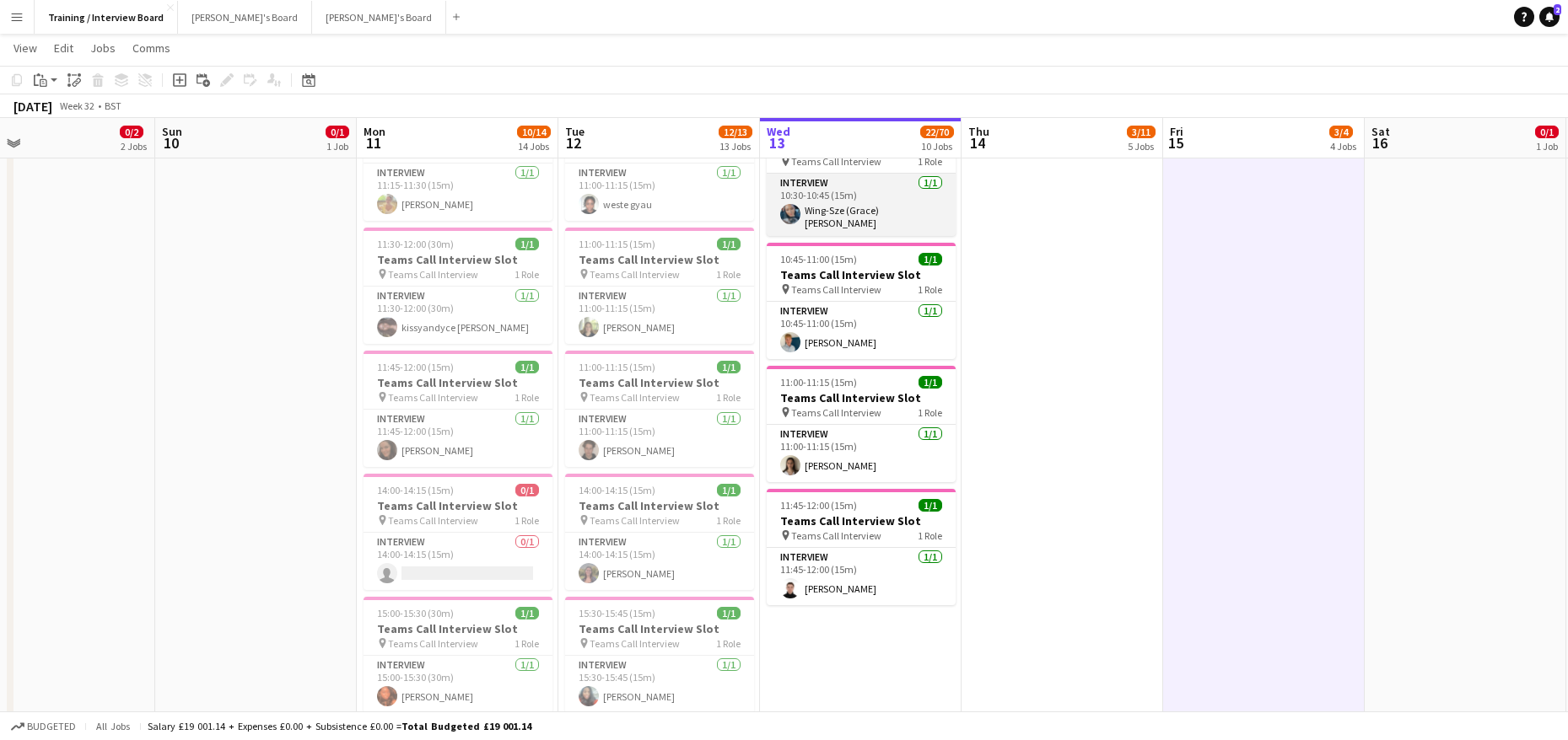
click at [852, 212] on app-card-role "Interview 1/1 10:30-10:45 (15m) Wing-Sze (Grace) Cheuk" at bounding box center [861, 204] width 189 height 62
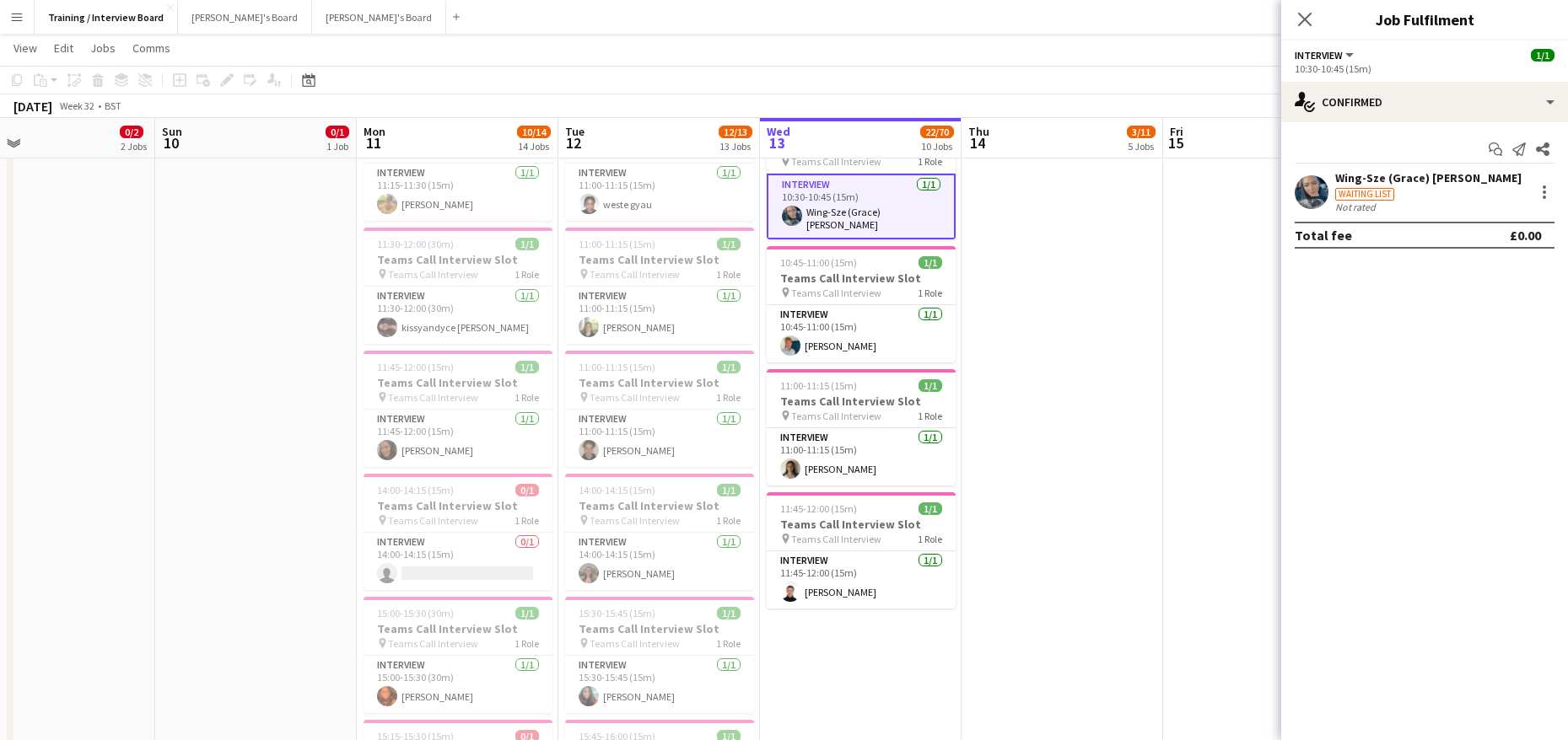
click at [1361, 178] on div "Wing-Sze (Grace) [PERSON_NAME]" at bounding box center [1428, 178] width 186 height 15
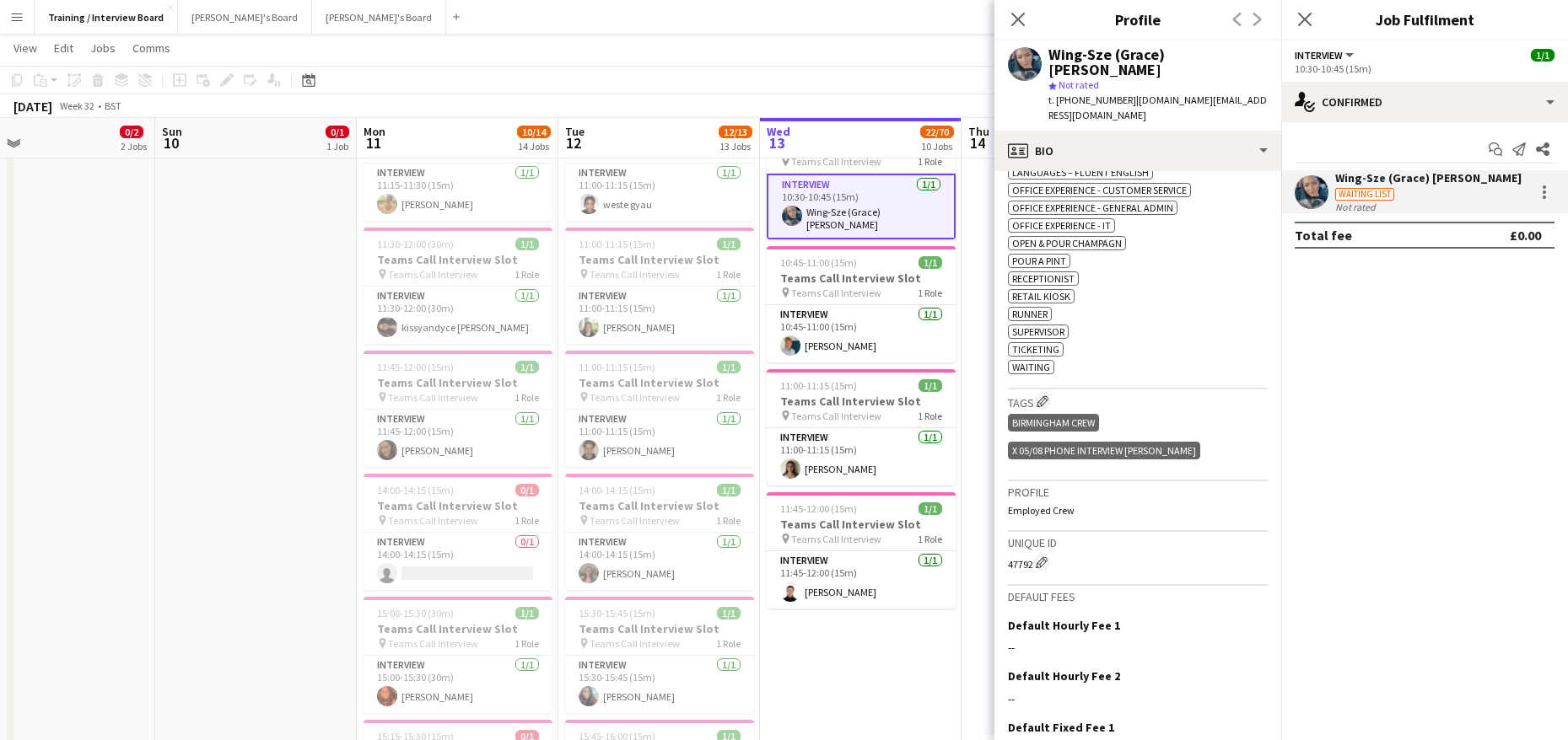
scroll to position [867, 0]
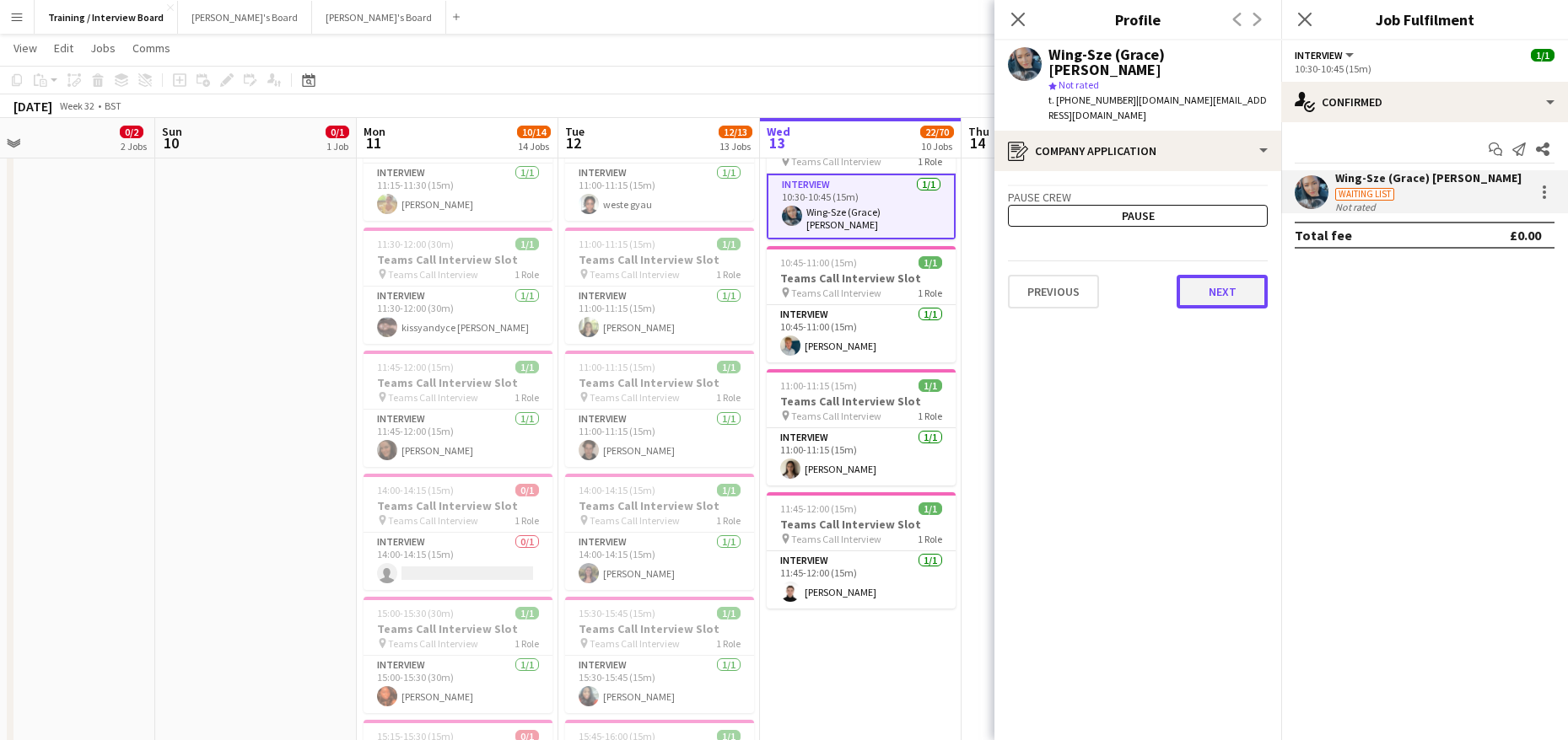
click at [1226, 276] on button "Next" at bounding box center [1222, 292] width 91 height 34
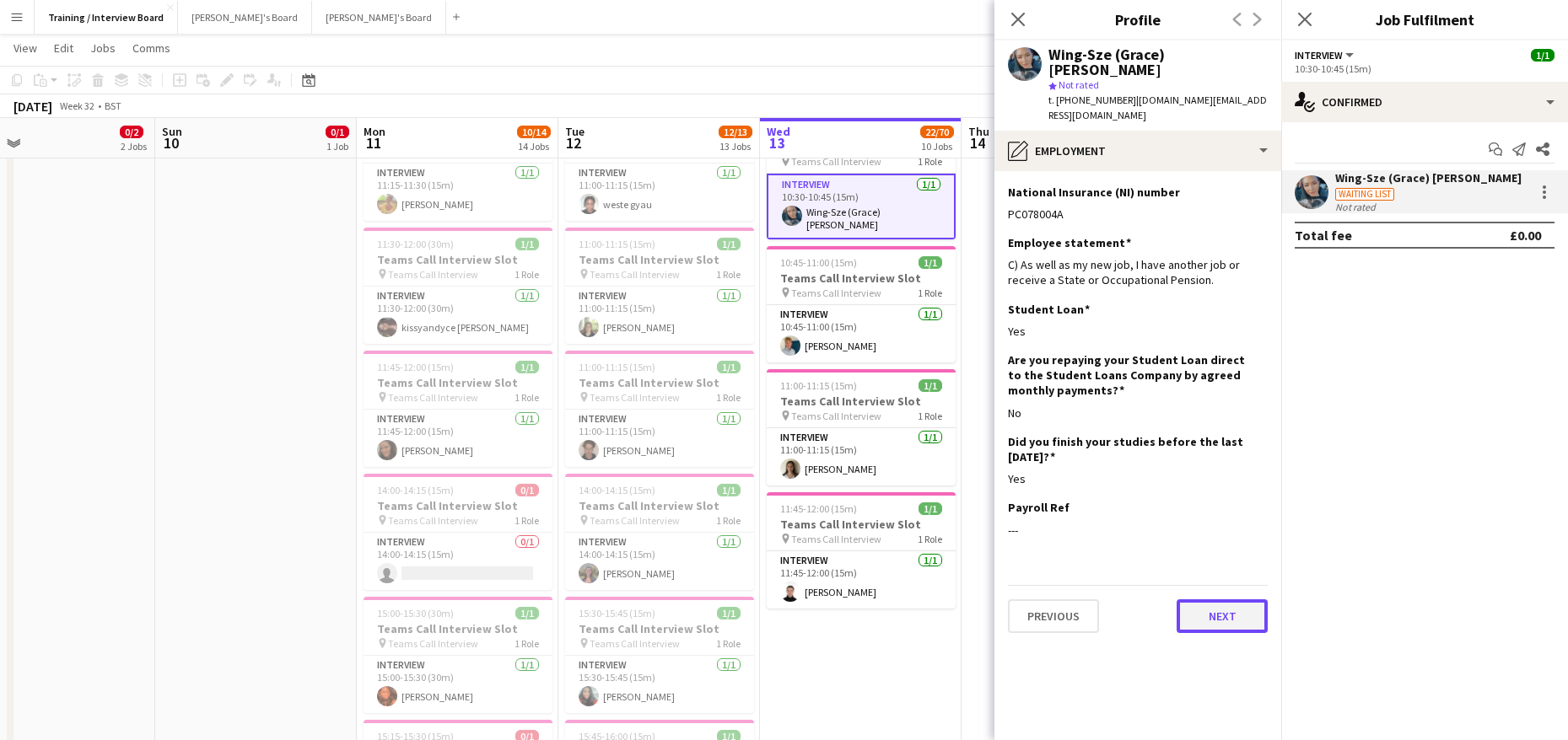
click at [1218, 600] on button "Next" at bounding box center [1222, 616] width 91 height 34
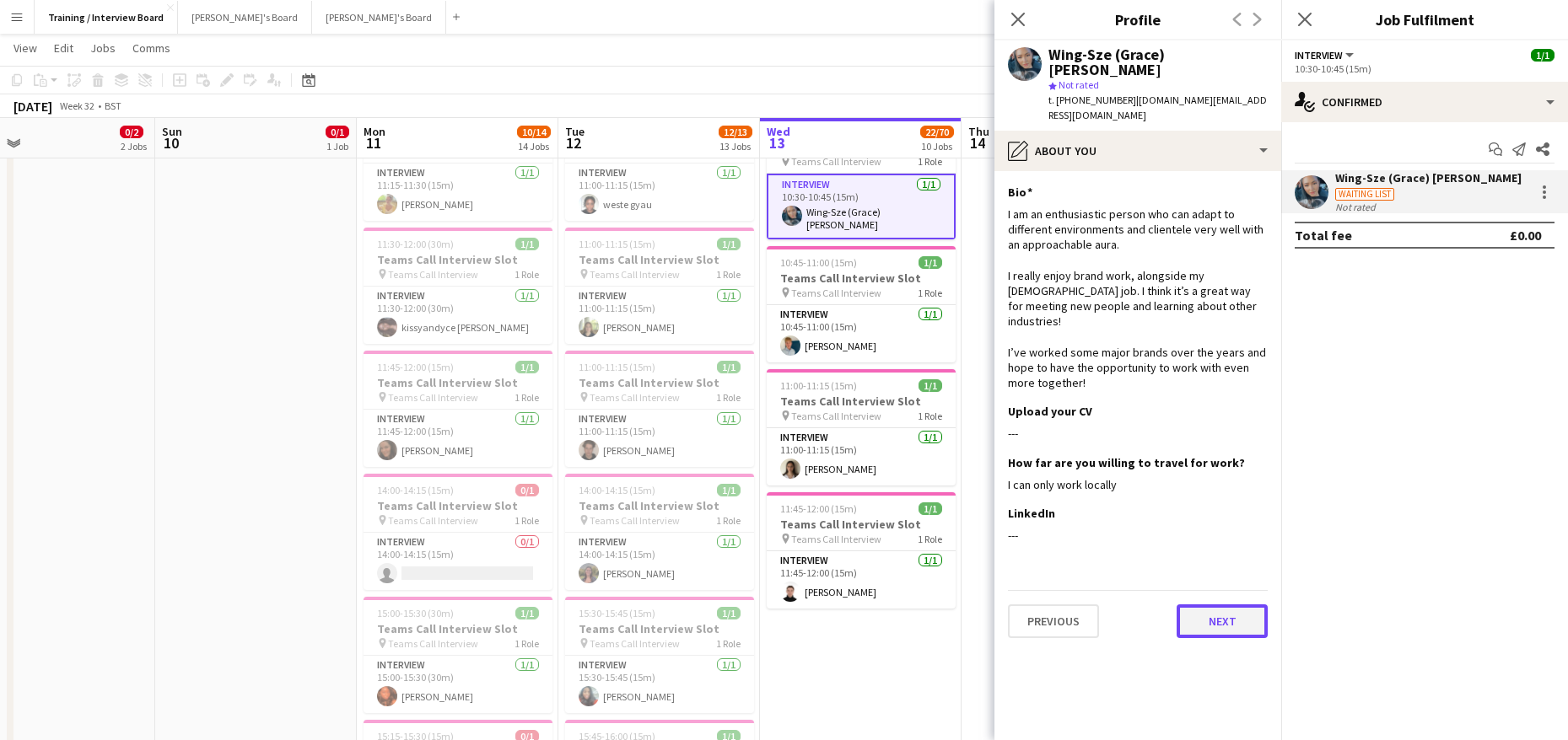
click at [1233, 604] on button "Next" at bounding box center [1222, 621] width 91 height 34
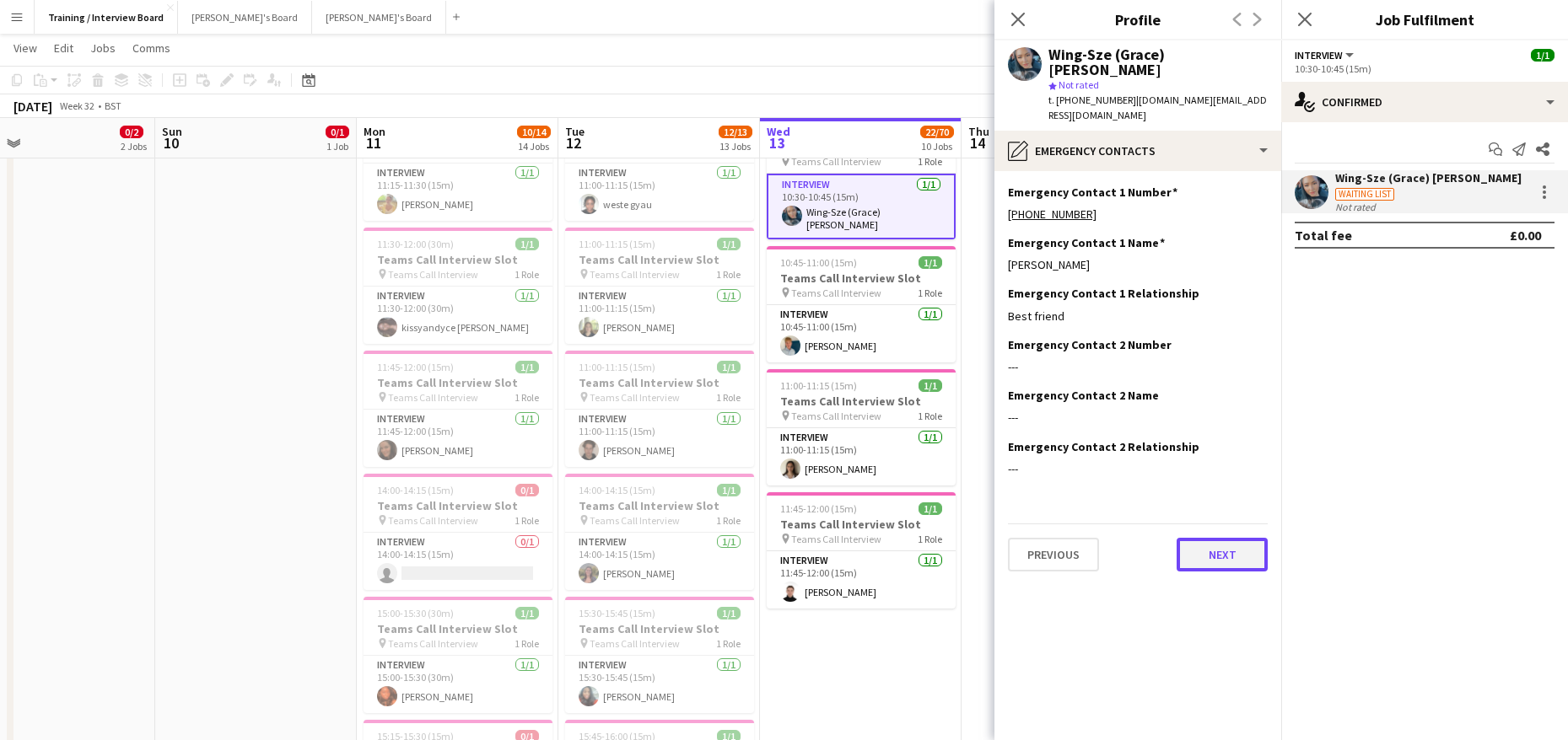
click at [1246, 538] on button "Next" at bounding box center [1222, 554] width 91 height 34
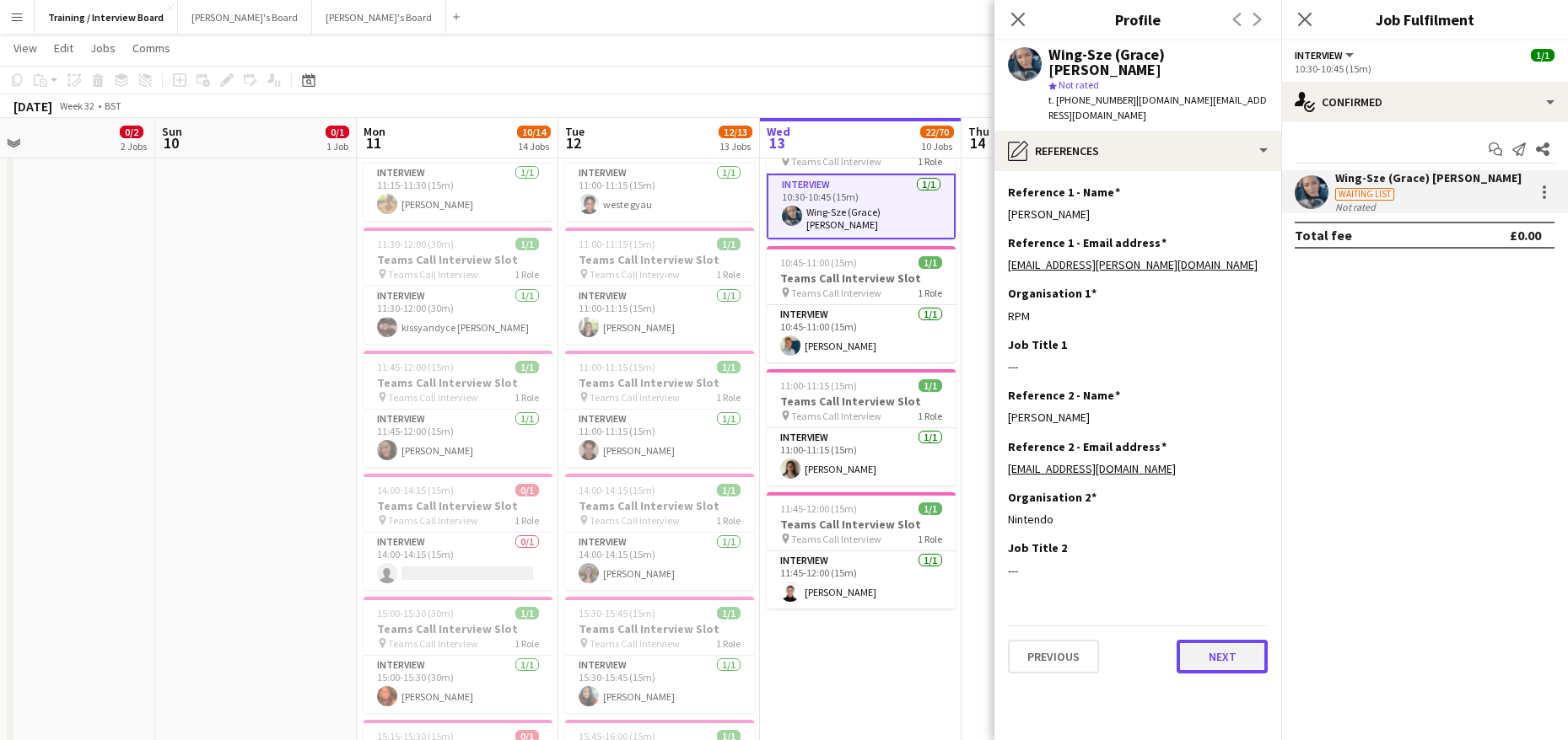
click at [1227, 640] on button "Next" at bounding box center [1222, 657] width 91 height 34
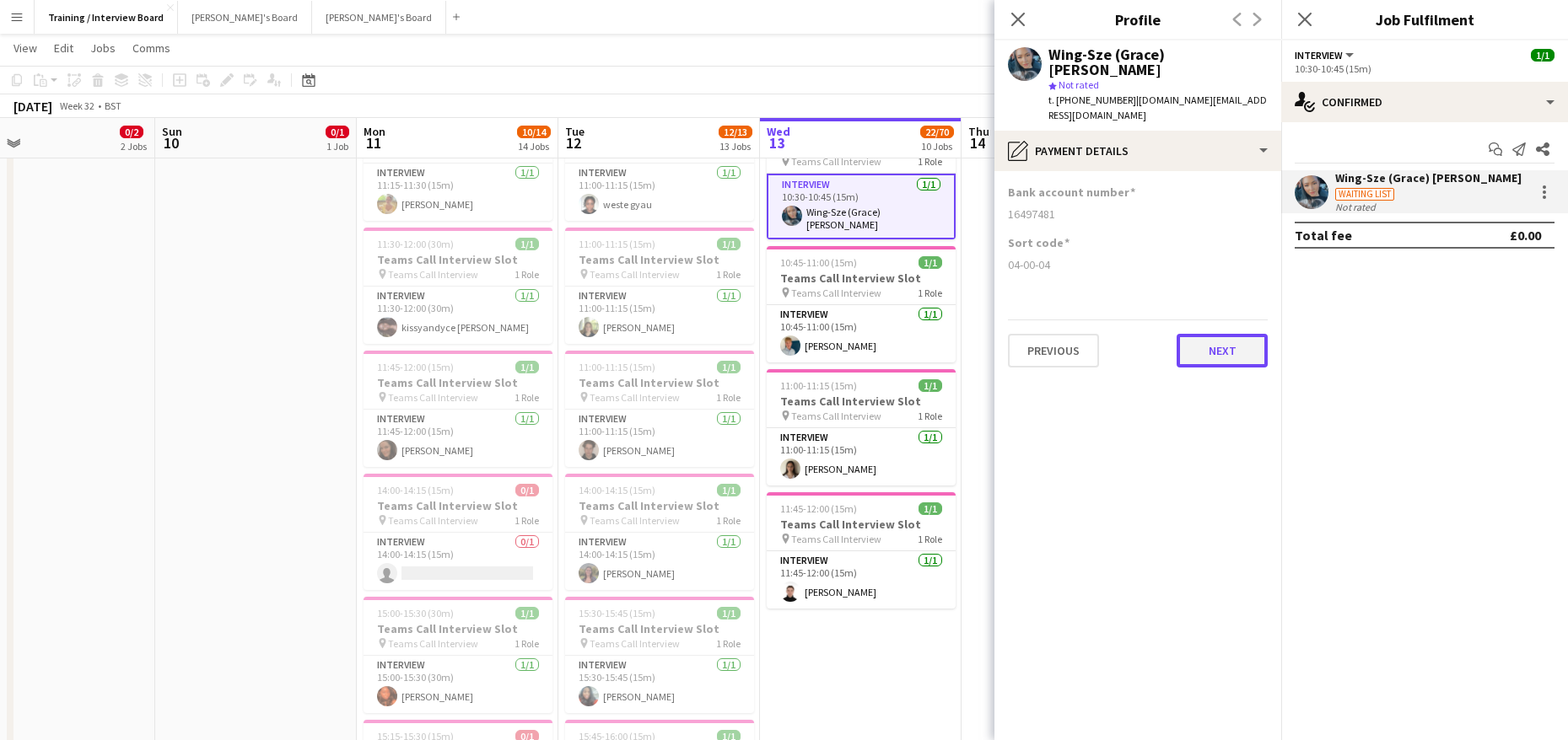
click at [1258, 334] on button "Next" at bounding box center [1222, 351] width 91 height 34
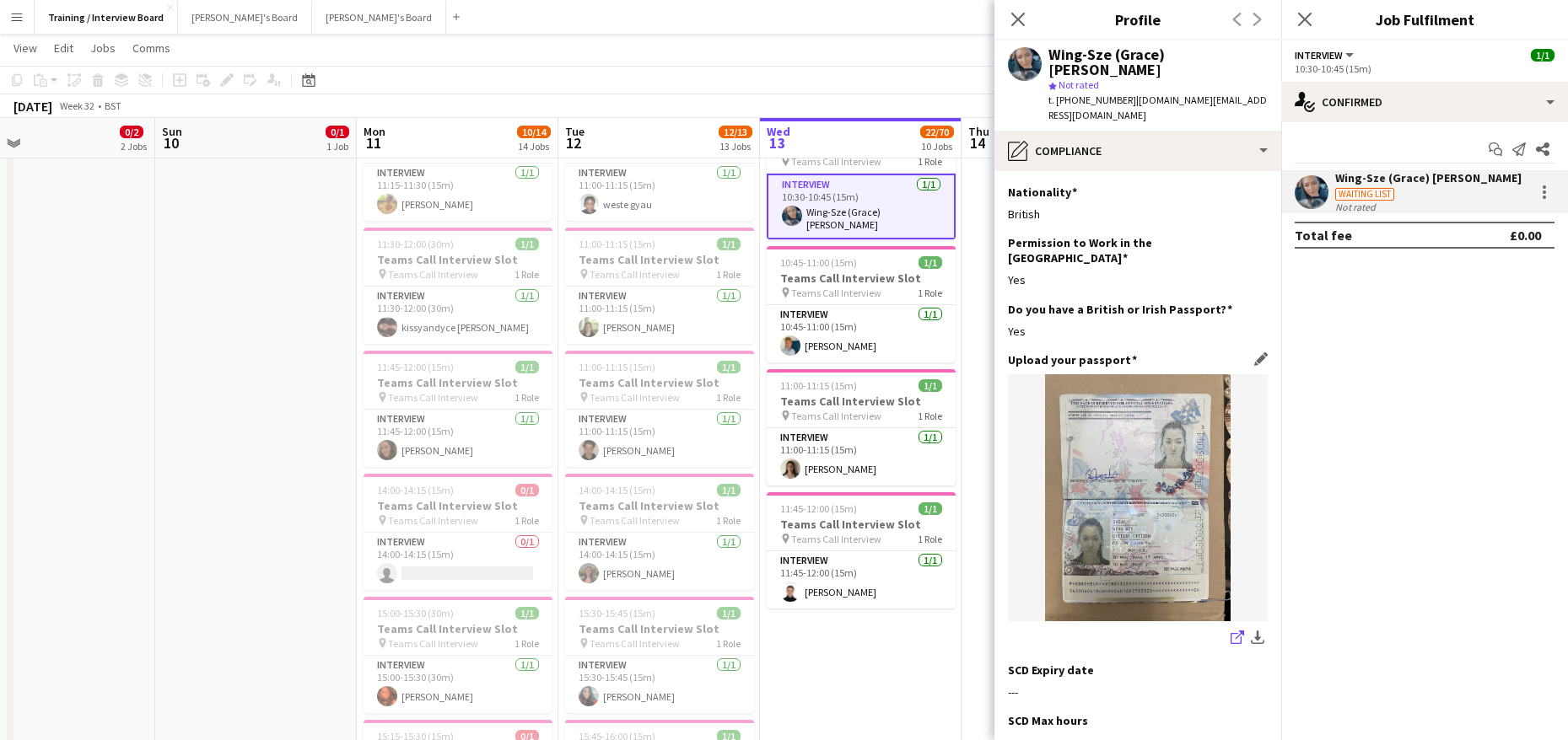
click at [1231, 631] on icon "share-external-link-1" at bounding box center [1238, 637] width 14 height 14
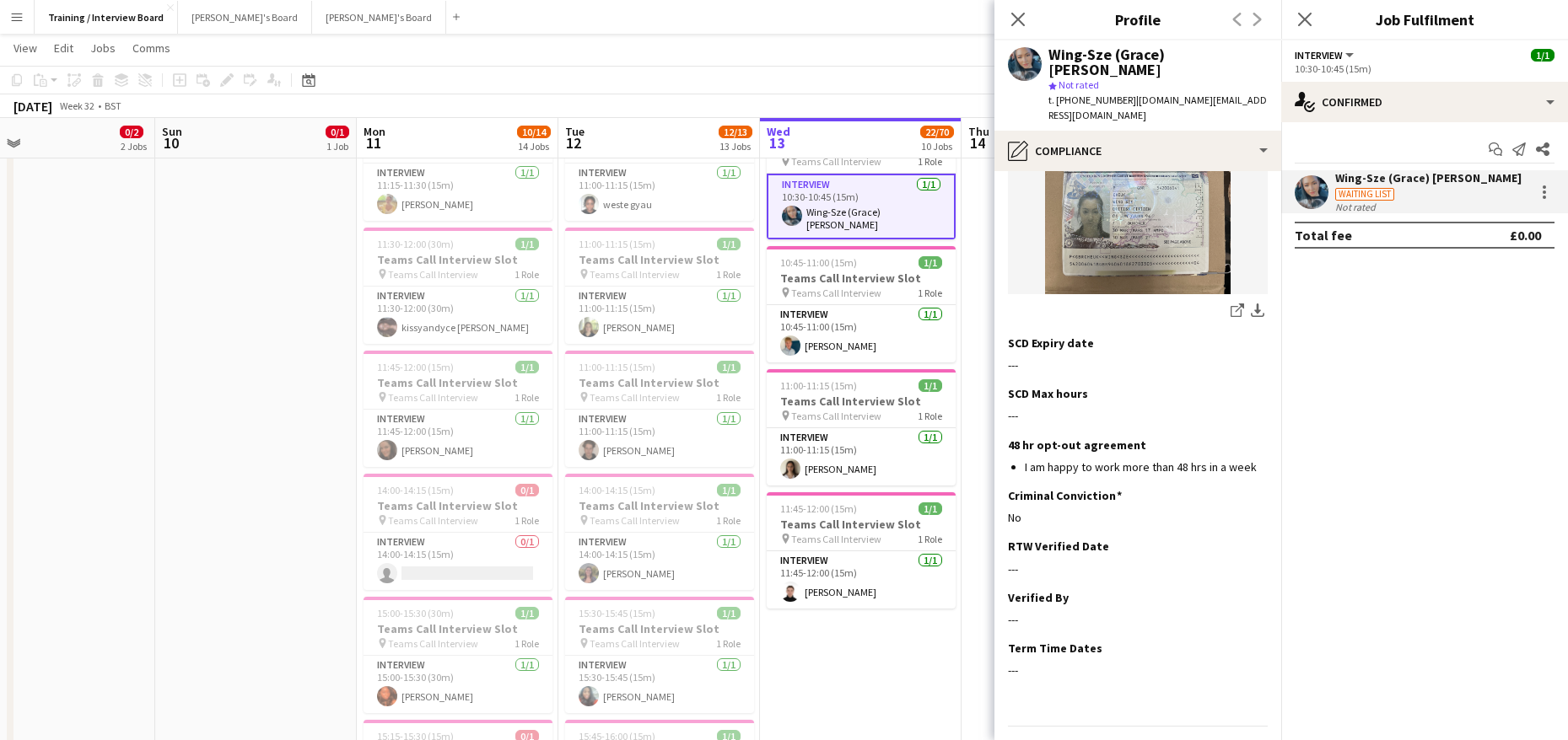
scroll to position [328, 0]
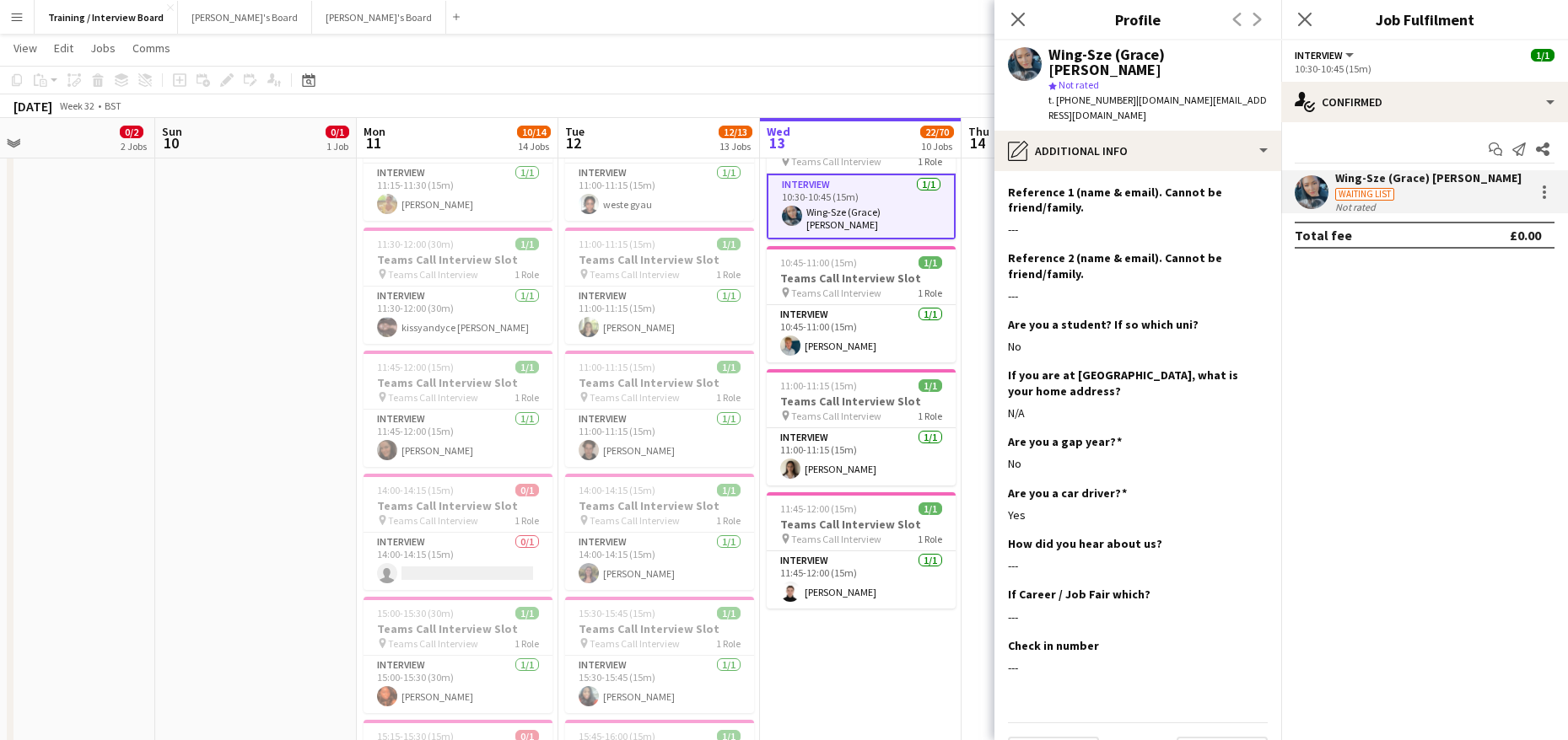
scroll to position [340, 0]
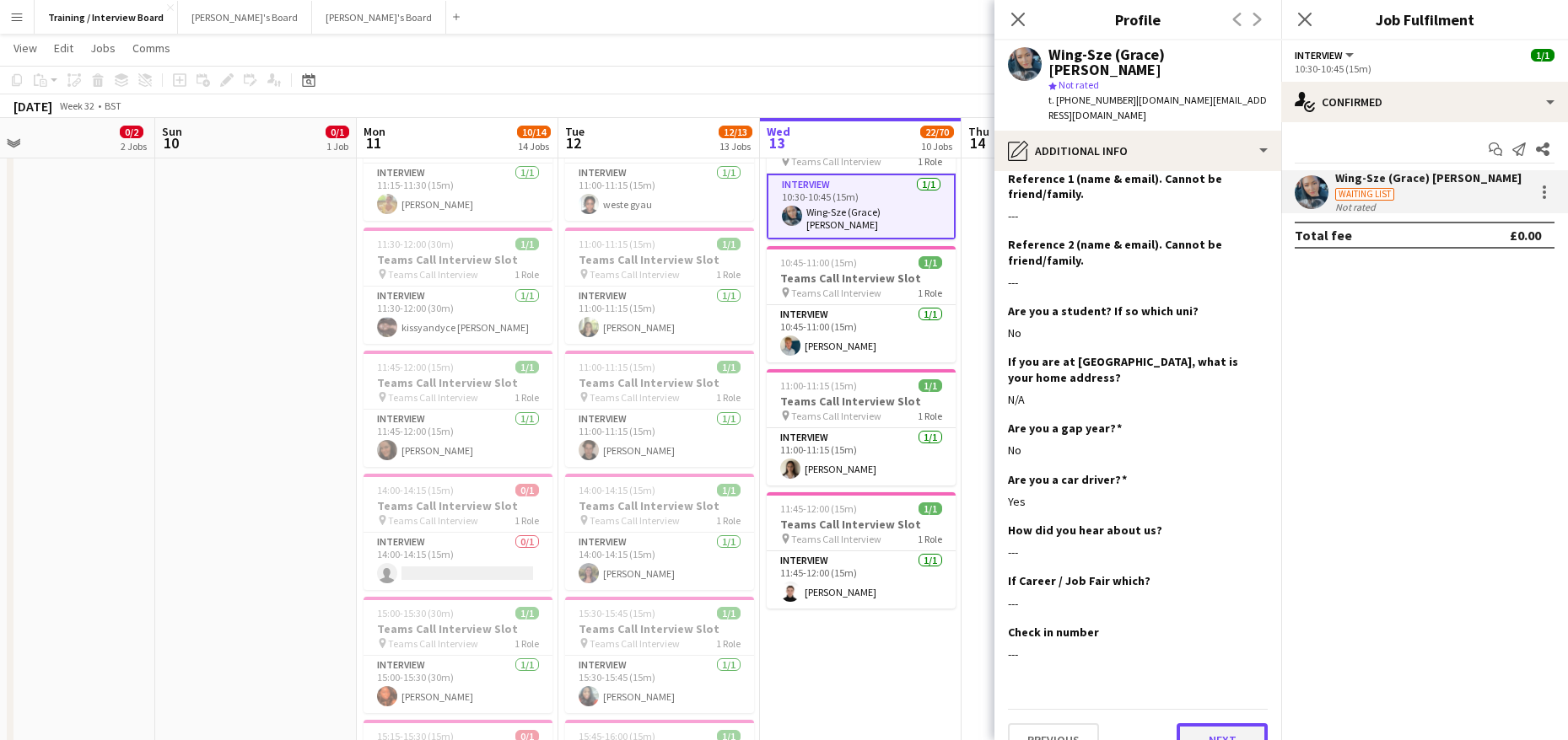
click at [1206, 724] on button "Next" at bounding box center [1222, 740] width 91 height 34
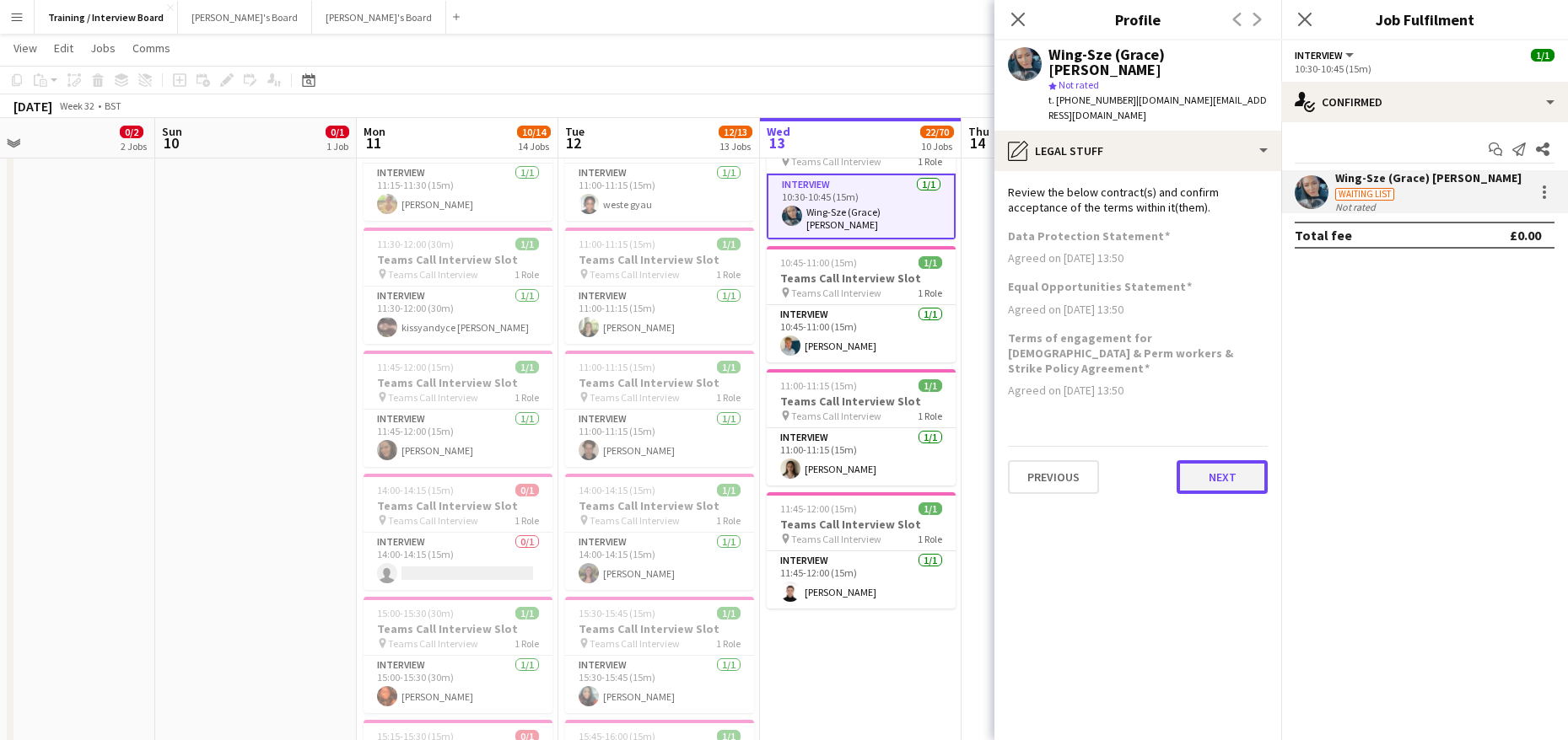
click at [1213, 460] on button "Next" at bounding box center [1222, 477] width 91 height 34
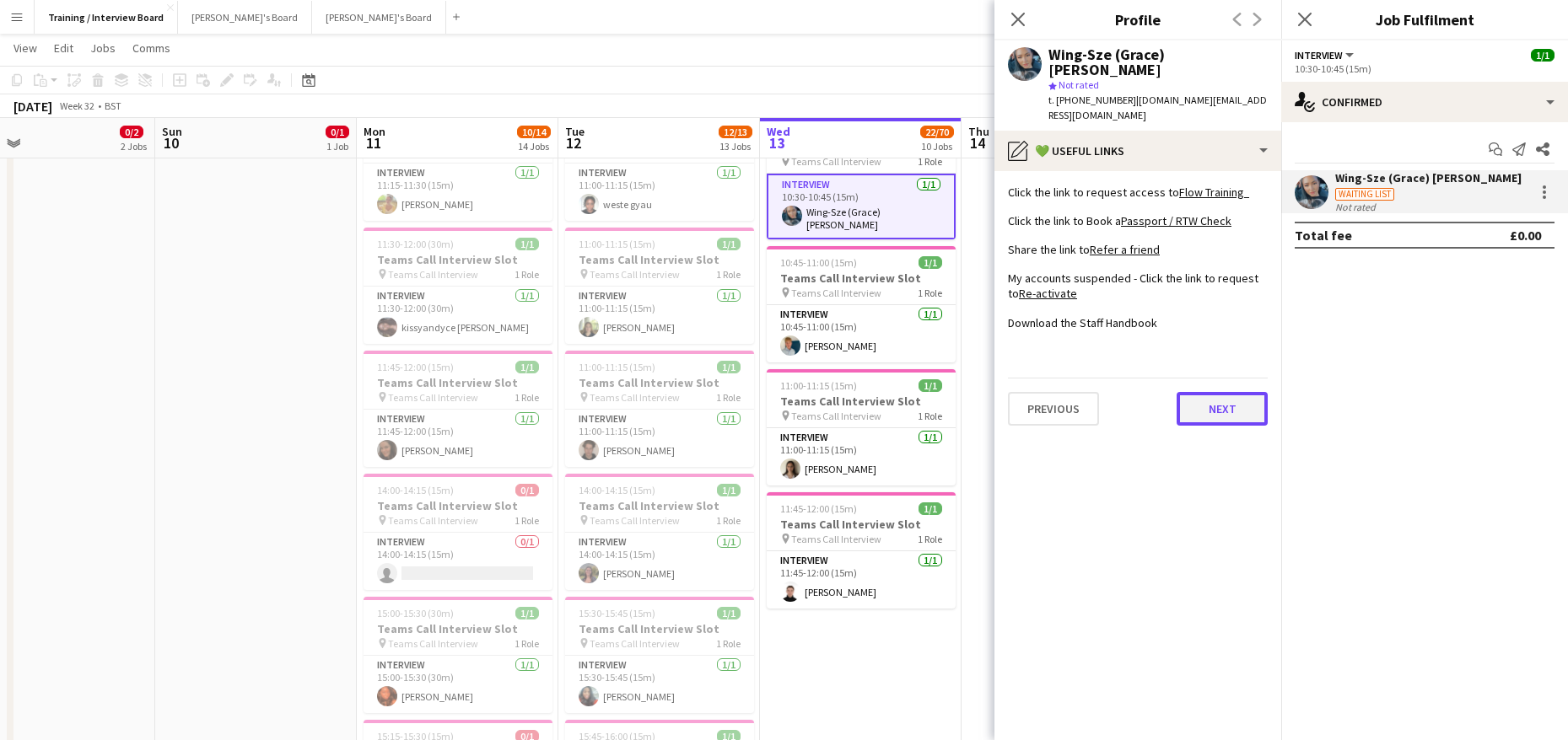
click at [1222, 392] on button "Next" at bounding box center [1222, 409] width 91 height 34
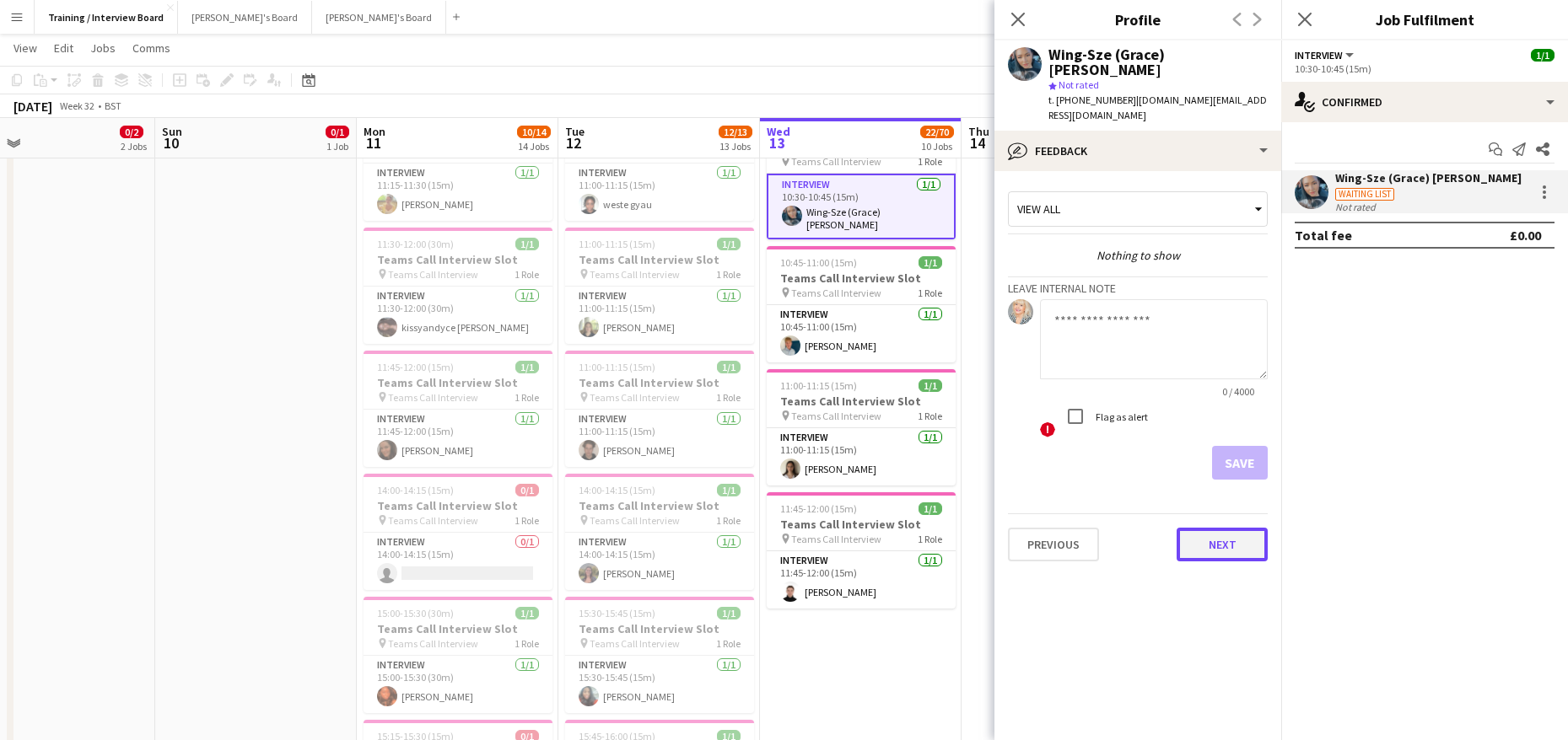
click at [1245, 528] on button "Next" at bounding box center [1222, 544] width 91 height 34
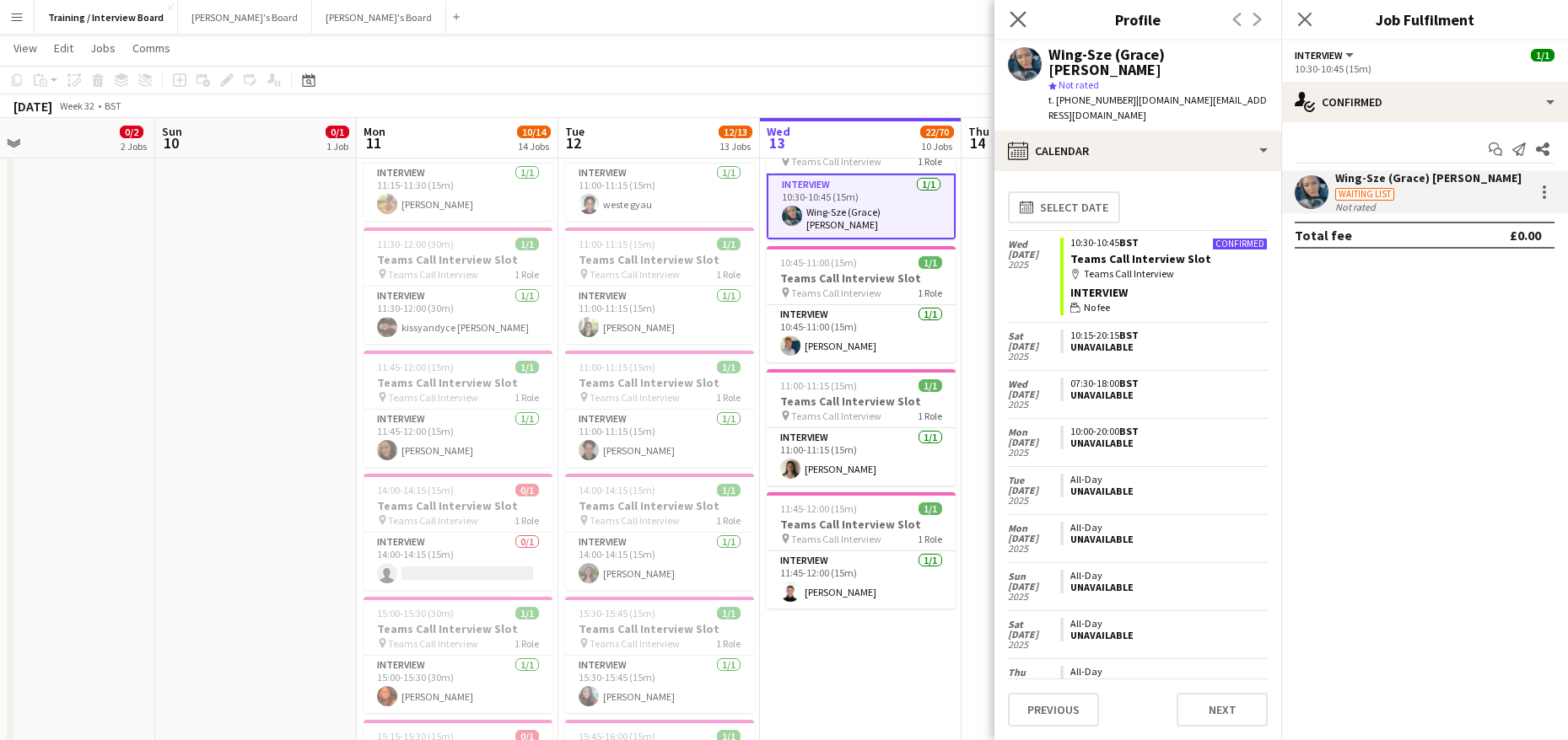
click at [1025, 25] on icon "Close pop-in" at bounding box center [1018, 18] width 16 height 16
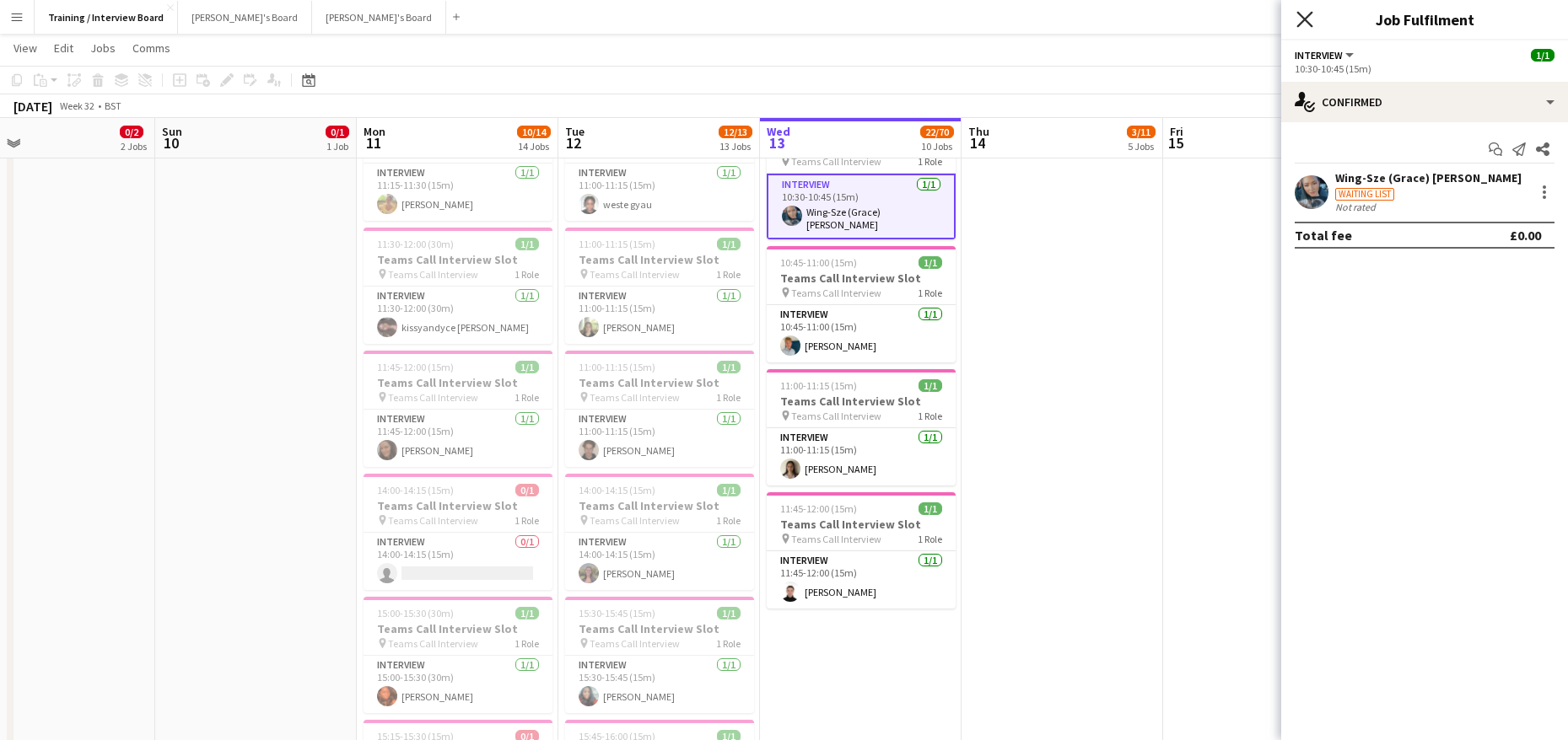
click at [1311, 21] on icon "Close pop-in" at bounding box center [1304, 18] width 16 height 16
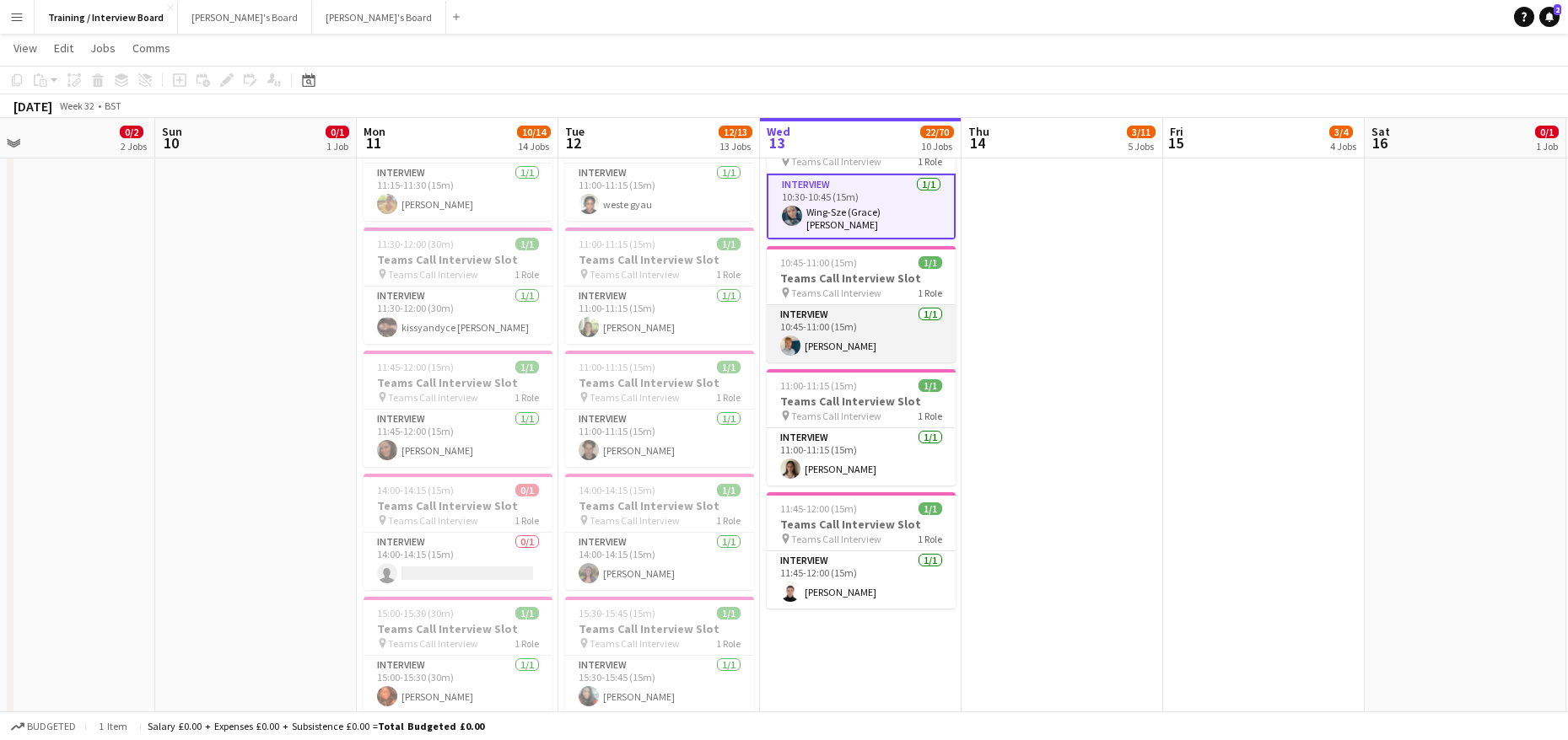
click at [844, 336] on app-card-role "Interview 1/1 10:45-11:00 (15m) Benjamin Prodger" at bounding box center [861, 333] width 189 height 57
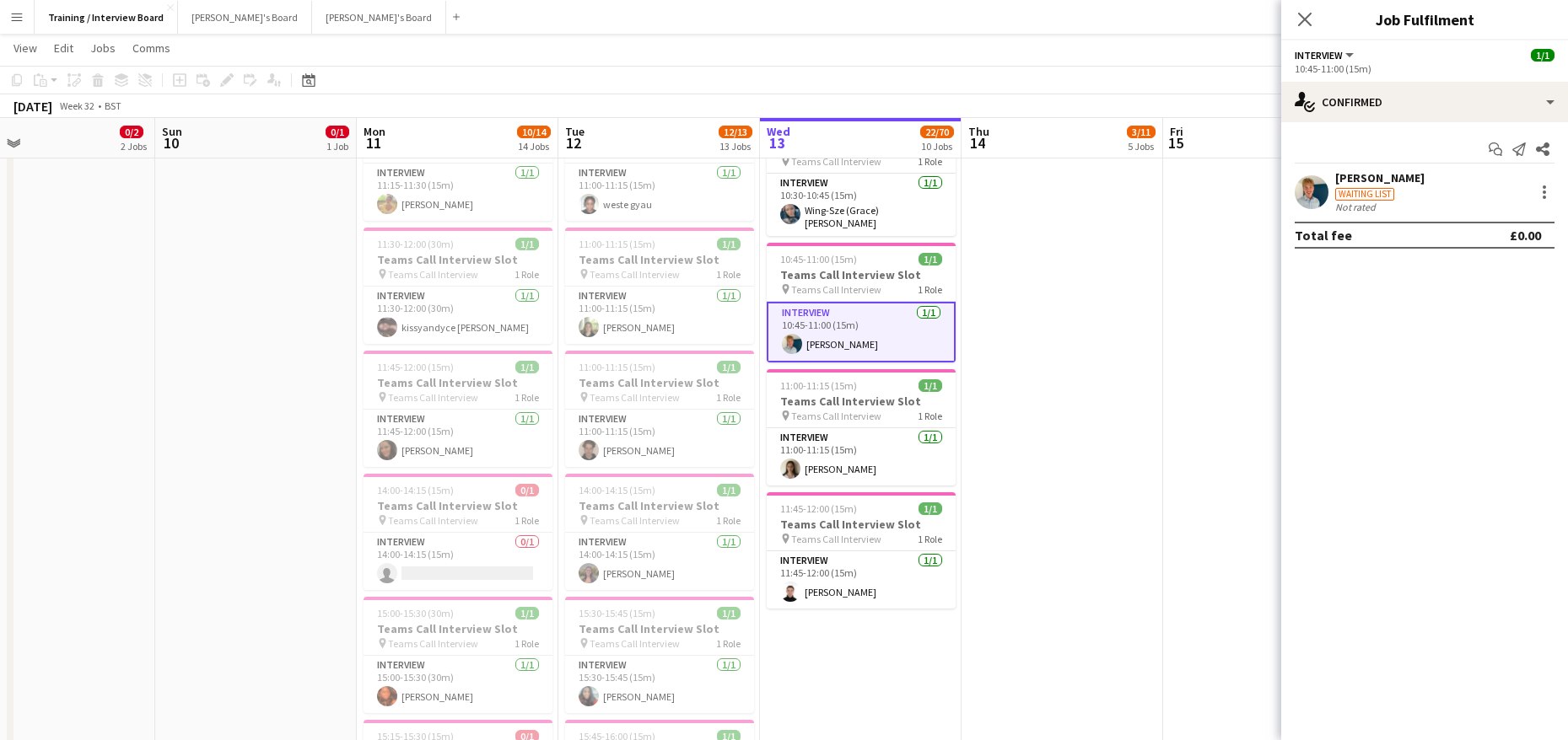
click at [1358, 183] on div "Benjamin Prodger" at bounding box center [1380, 178] width 89 height 15
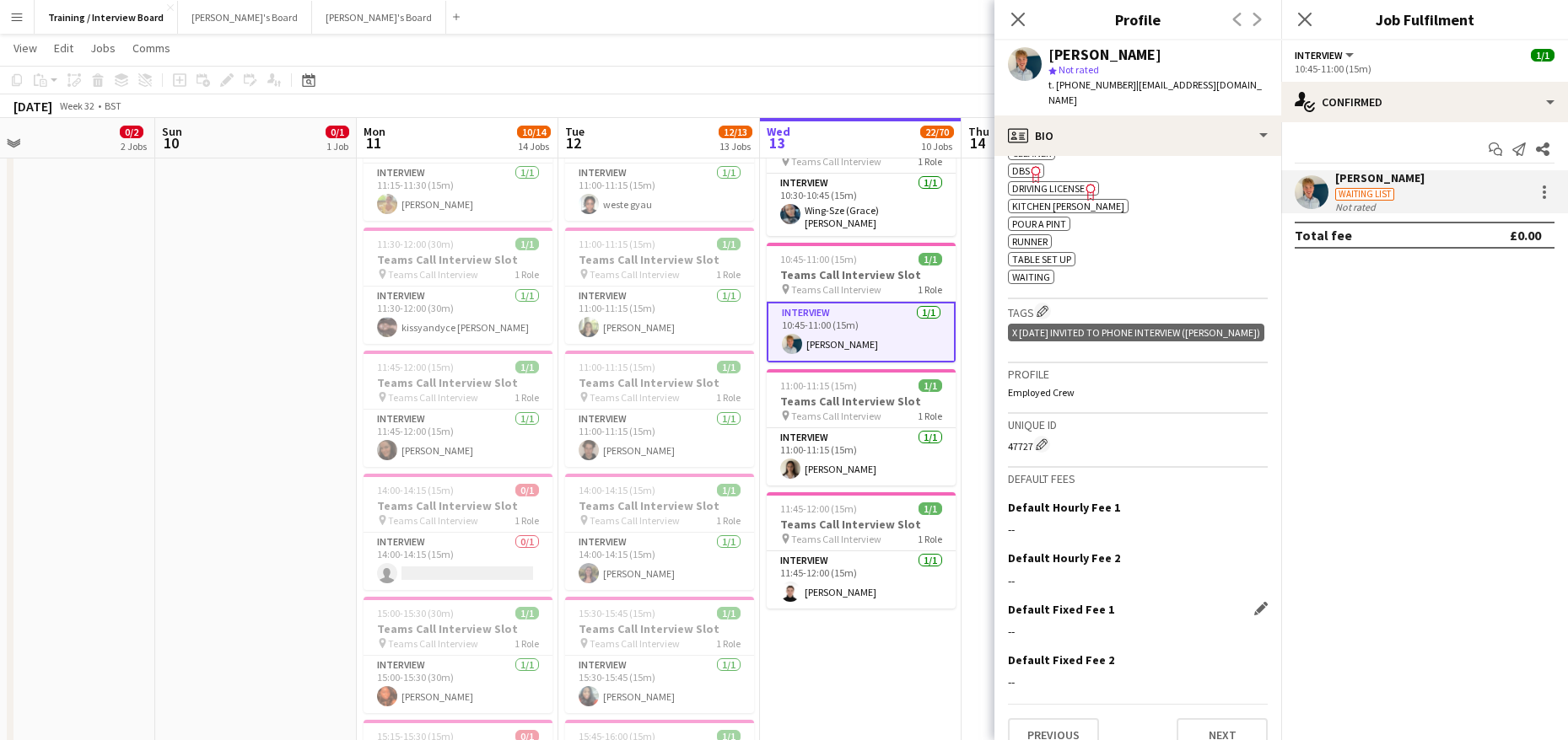
scroll to position [690, 0]
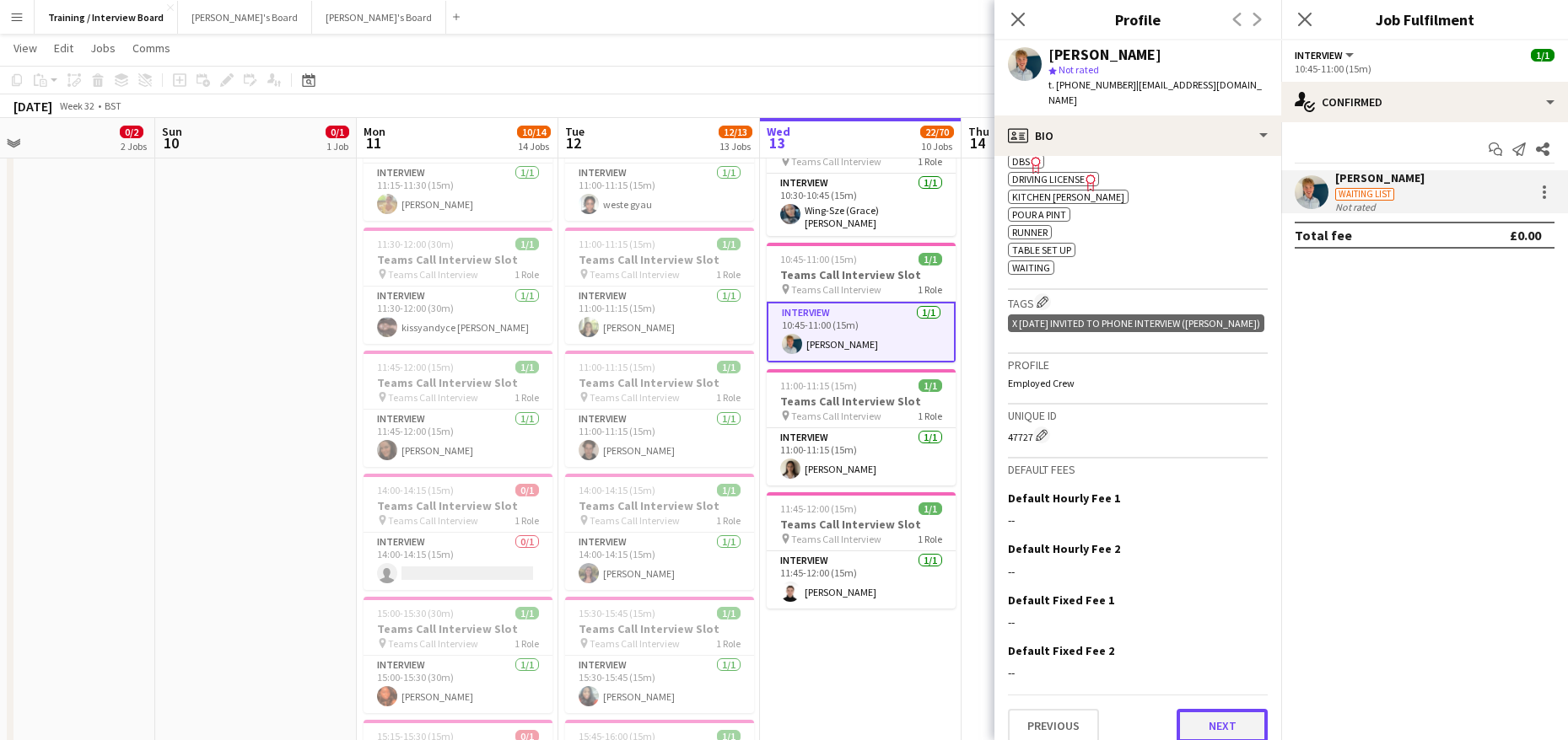
click at [1222, 716] on button "Next" at bounding box center [1222, 725] width 91 height 34
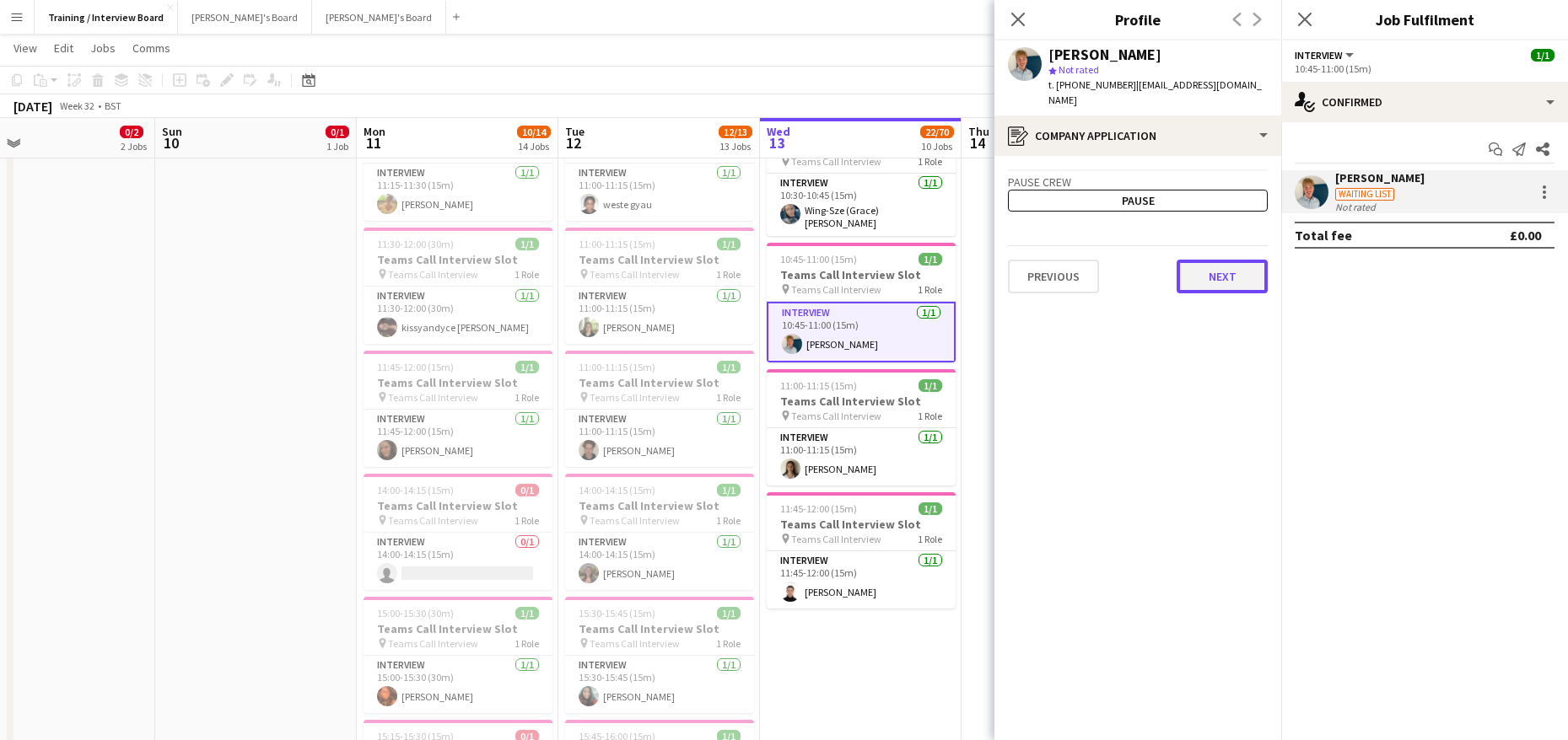
click at [1241, 276] on button "Next" at bounding box center [1222, 276] width 91 height 34
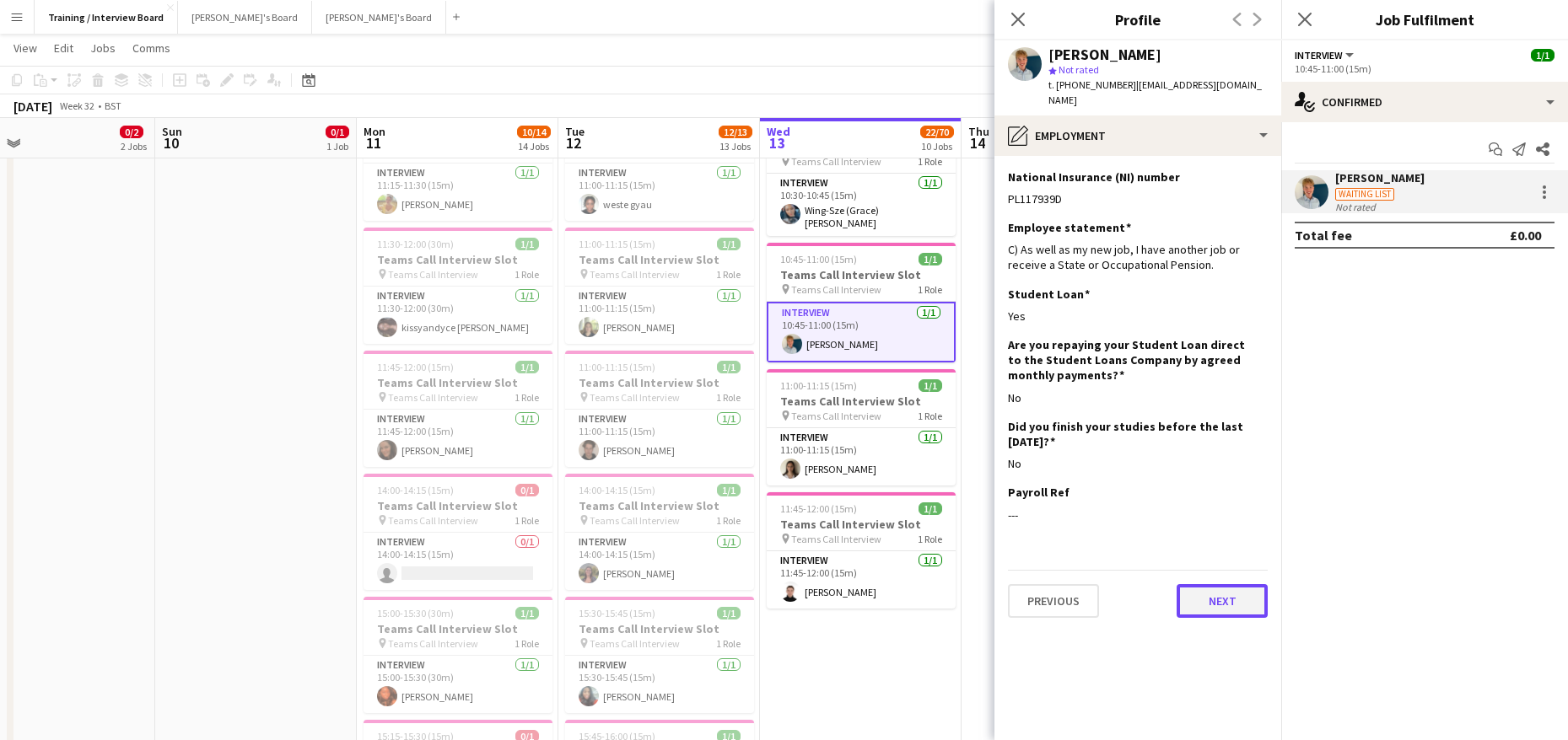
click at [1216, 588] on button "Next" at bounding box center [1222, 601] width 91 height 34
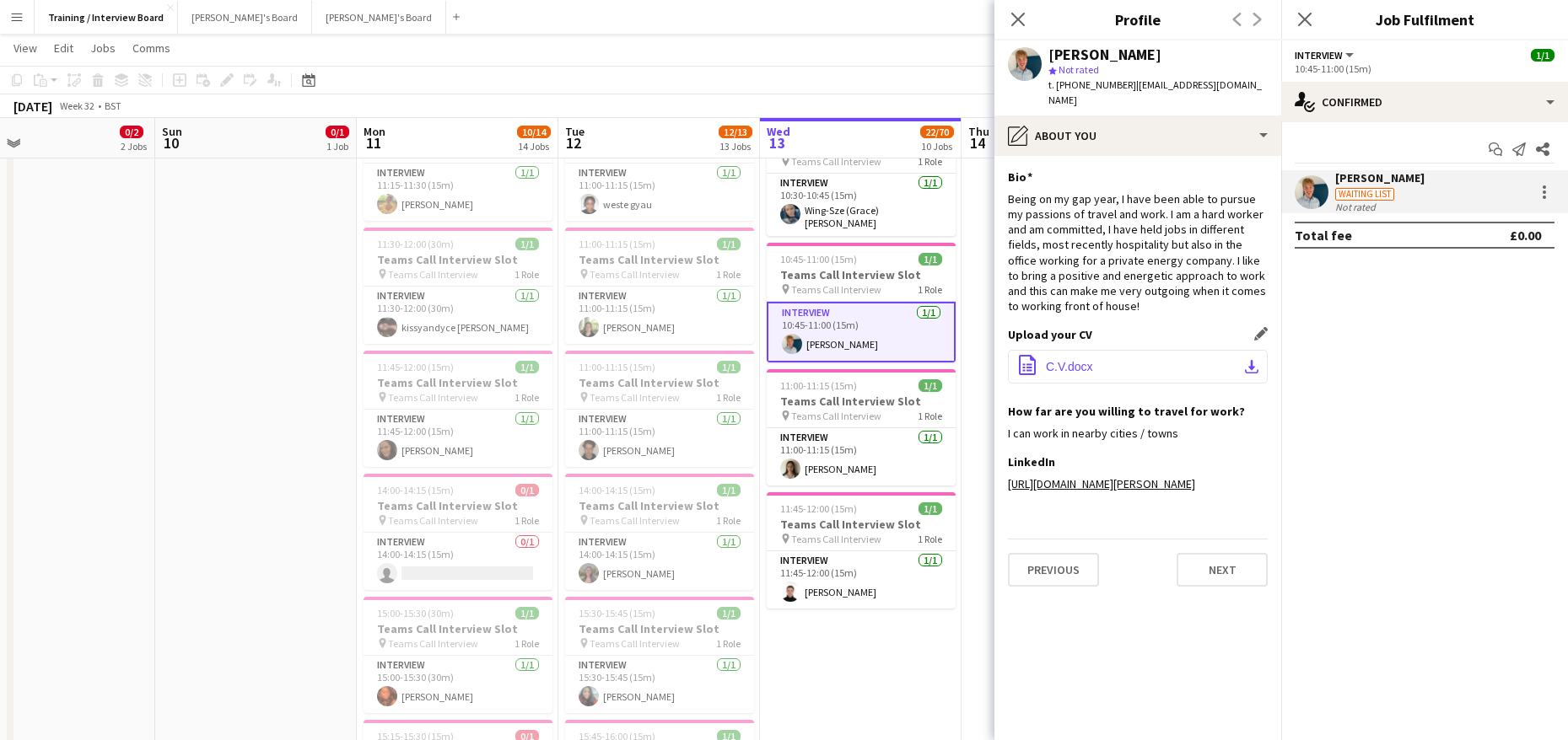
click at [1253, 360] on app-icon "download-bottom" at bounding box center [1252, 367] width 14 height 14
click at [1238, 570] on button "Next" at bounding box center [1222, 570] width 91 height 34
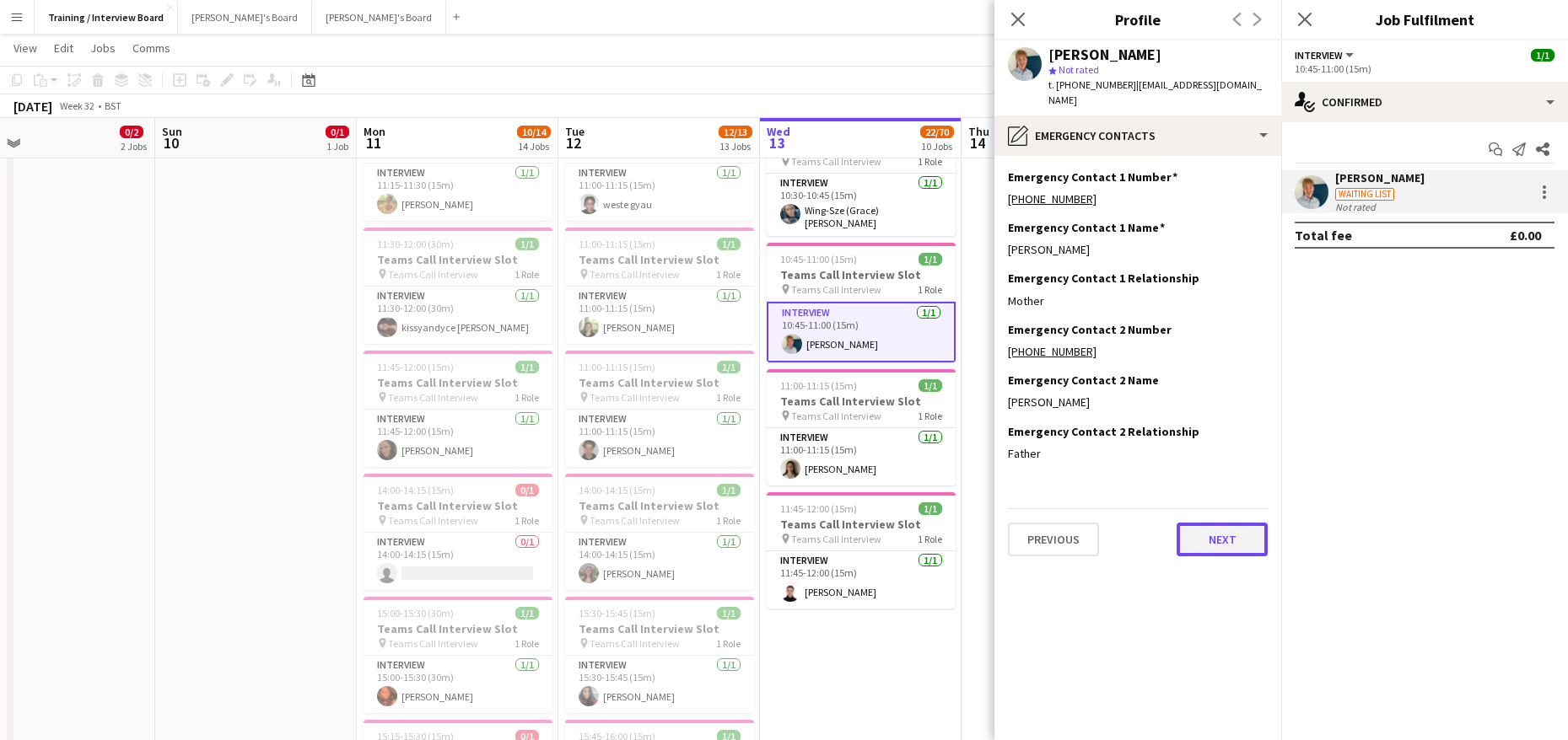
click at [1231, 523] on button "Next" at bounding box center [1222, 540] width 91 height 34
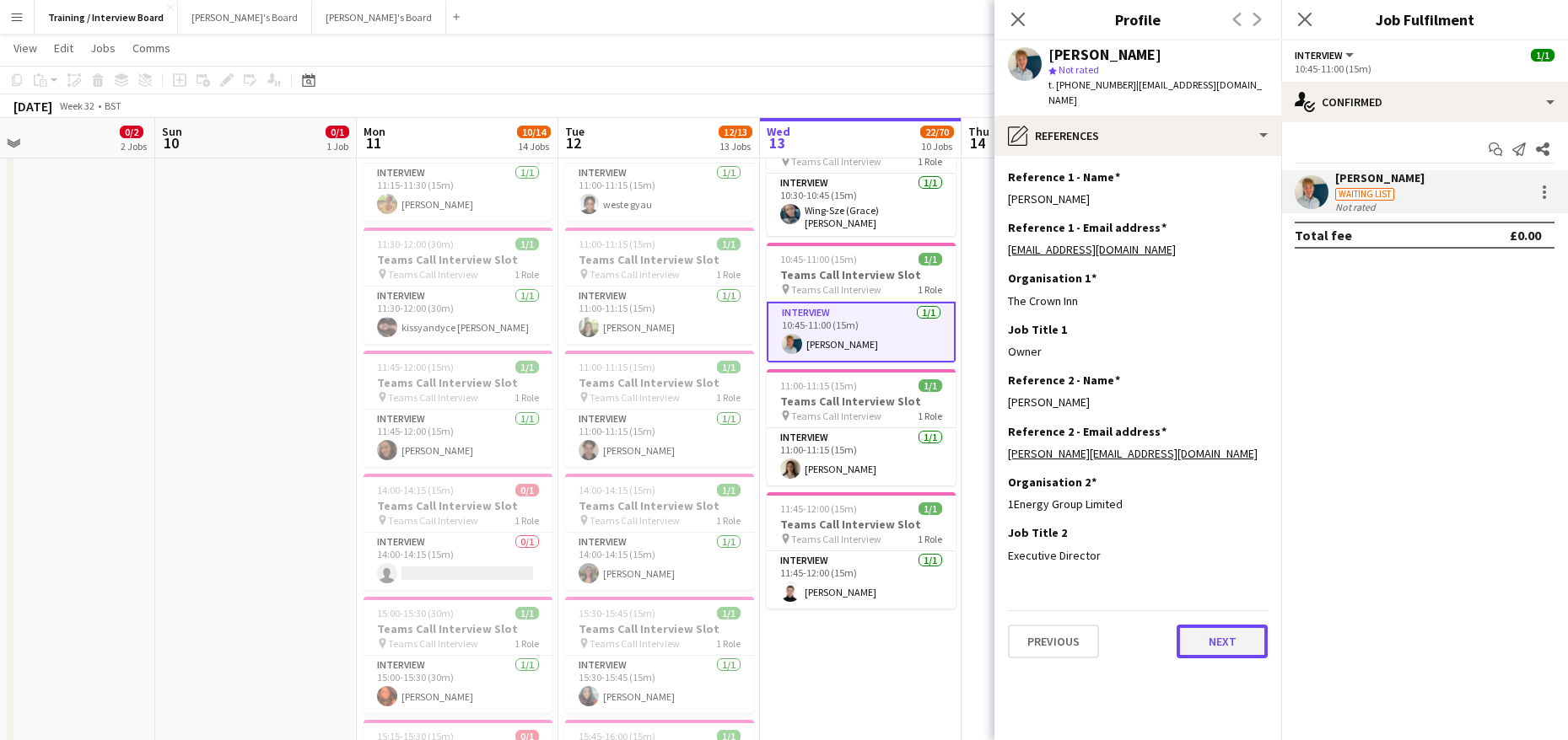
click at [1220, 629] on button "Next" at bounding box center [1222, 641] width 91 height 34
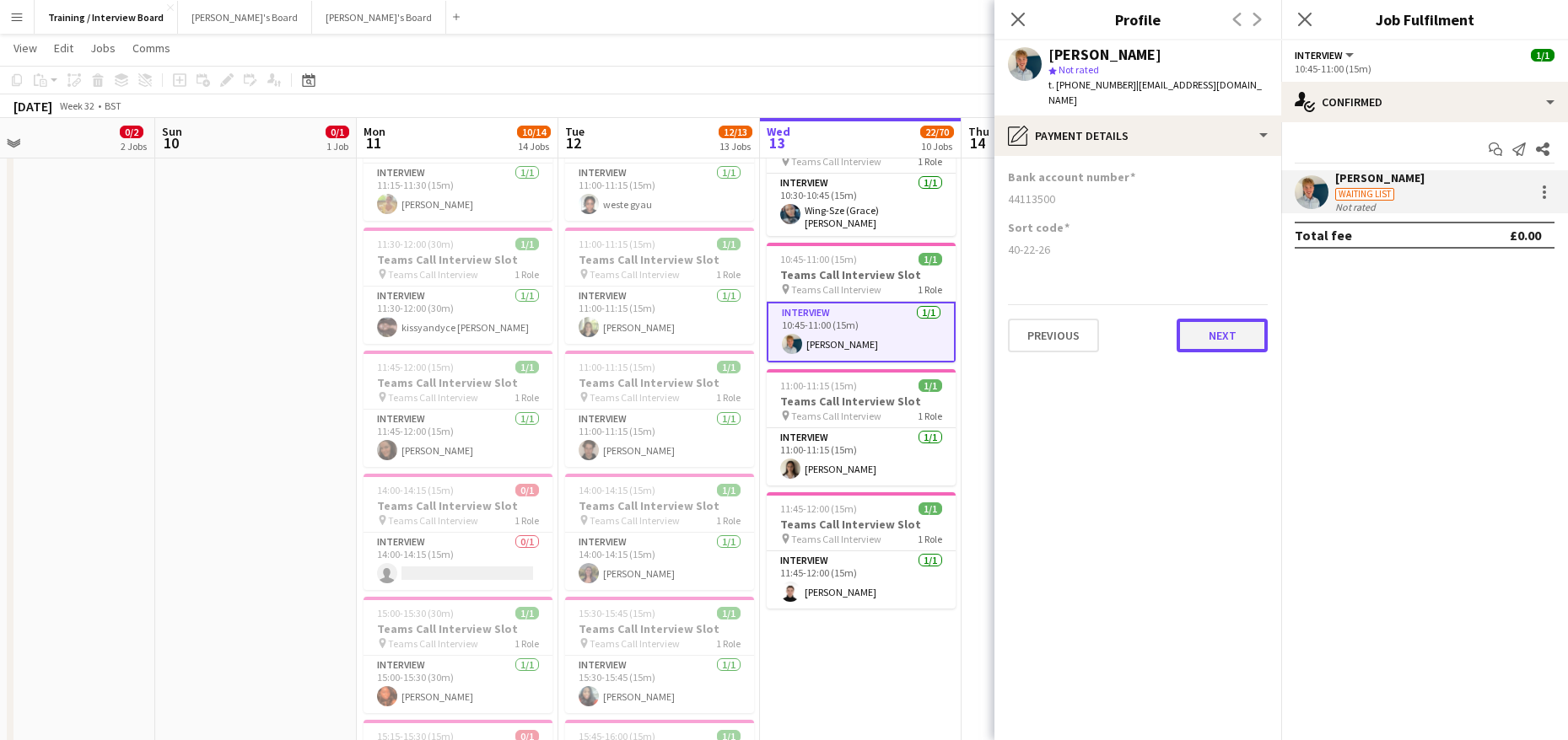
click at [1190, 319] on button "Next" at bounding box center [1222, 335] width 91 height 34
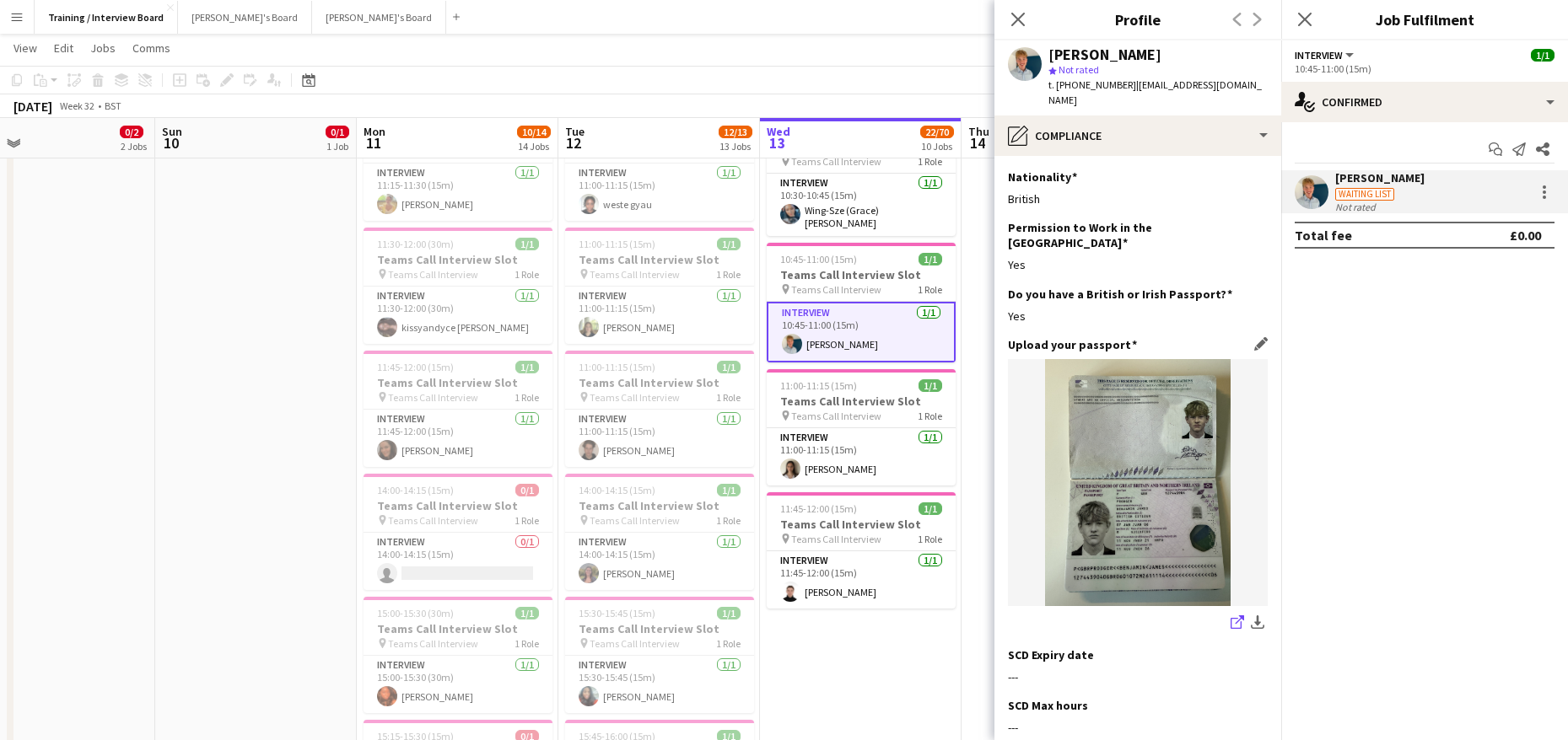
click at [1231, 615] on icon "share-external-link-1" at bounding box center [1238, 622] width 14 height 14
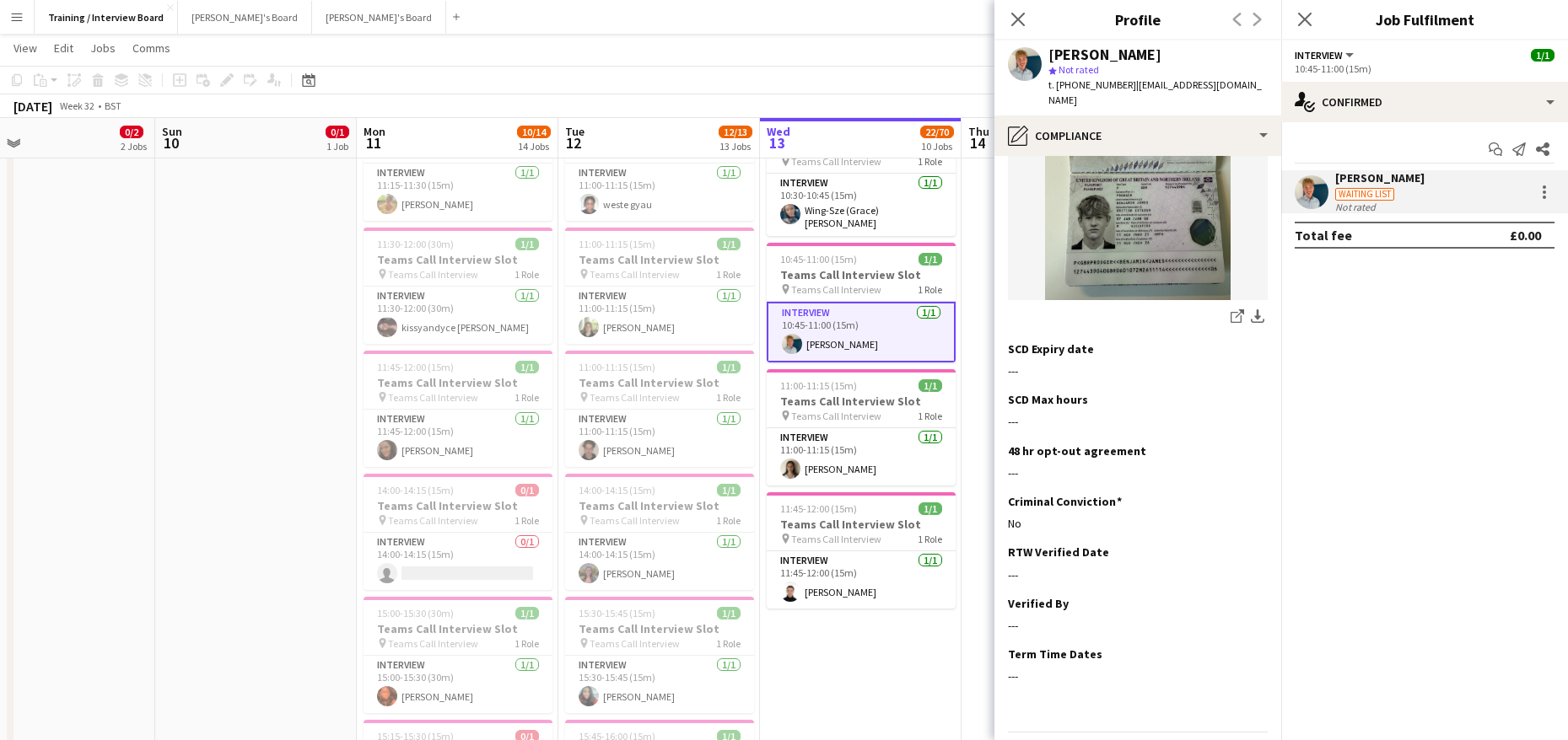
scroll to position [328, 0]
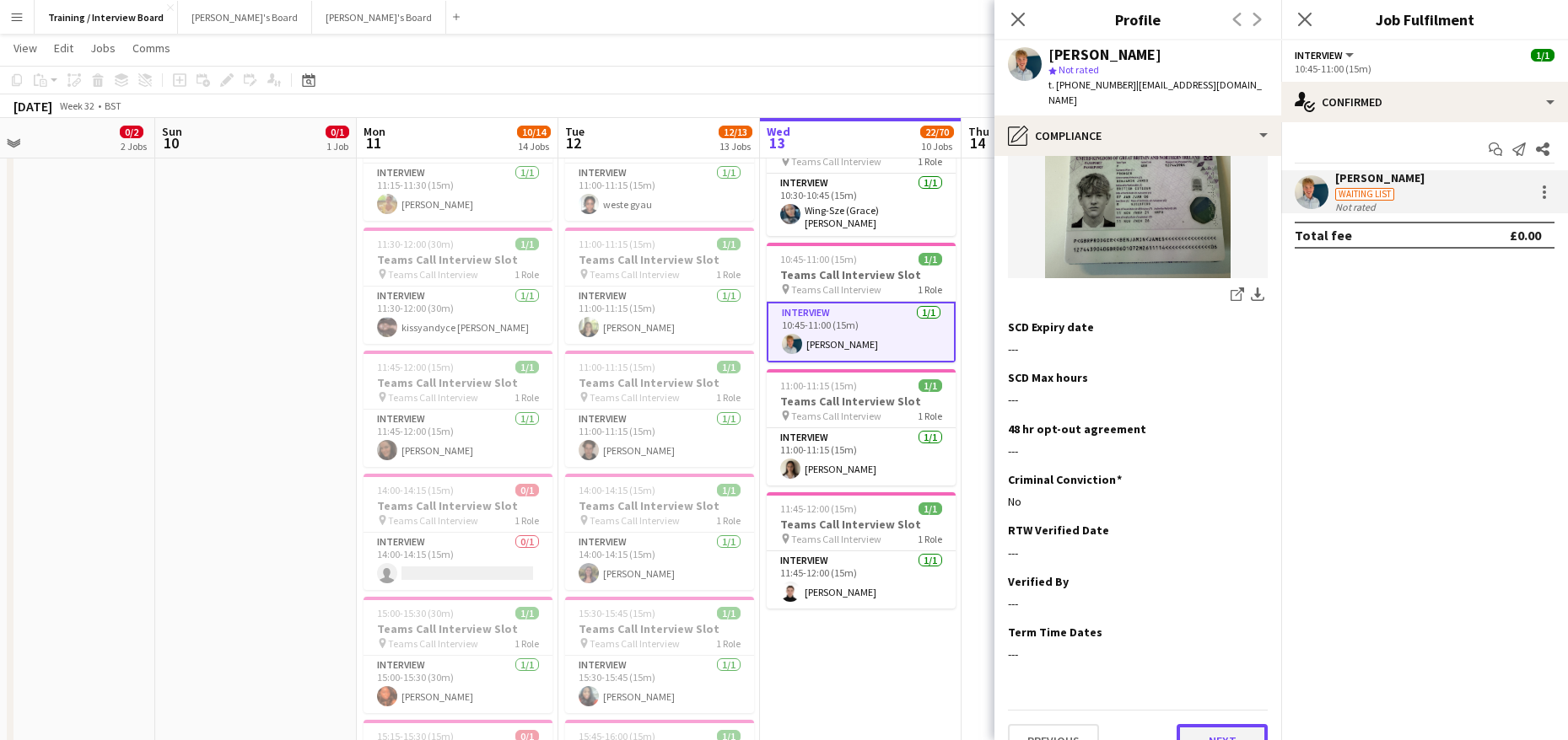
click at [1194, 725] on button "Next" at bounding box center [1222, 741] width 91 height 34
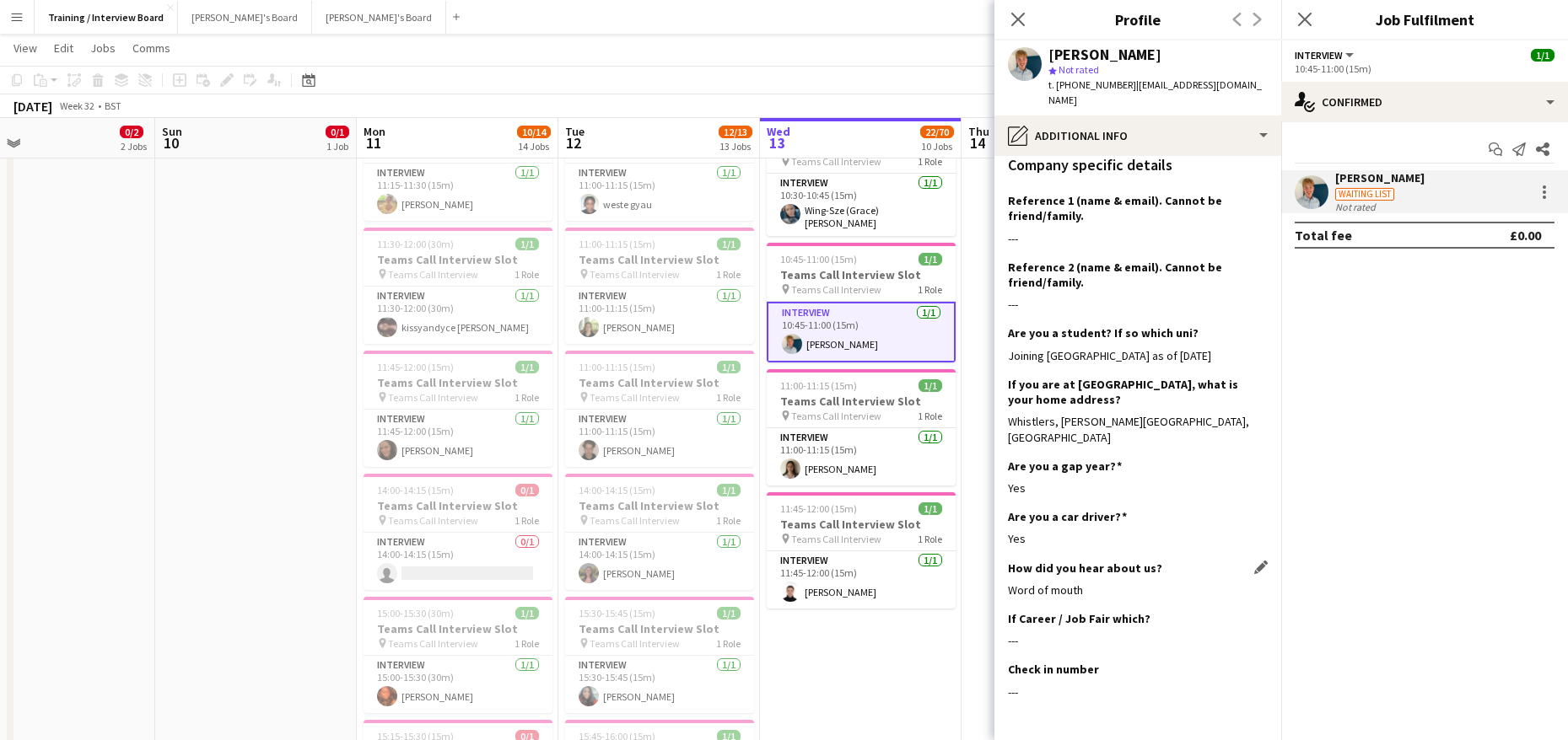
scroll to position [370, 0]
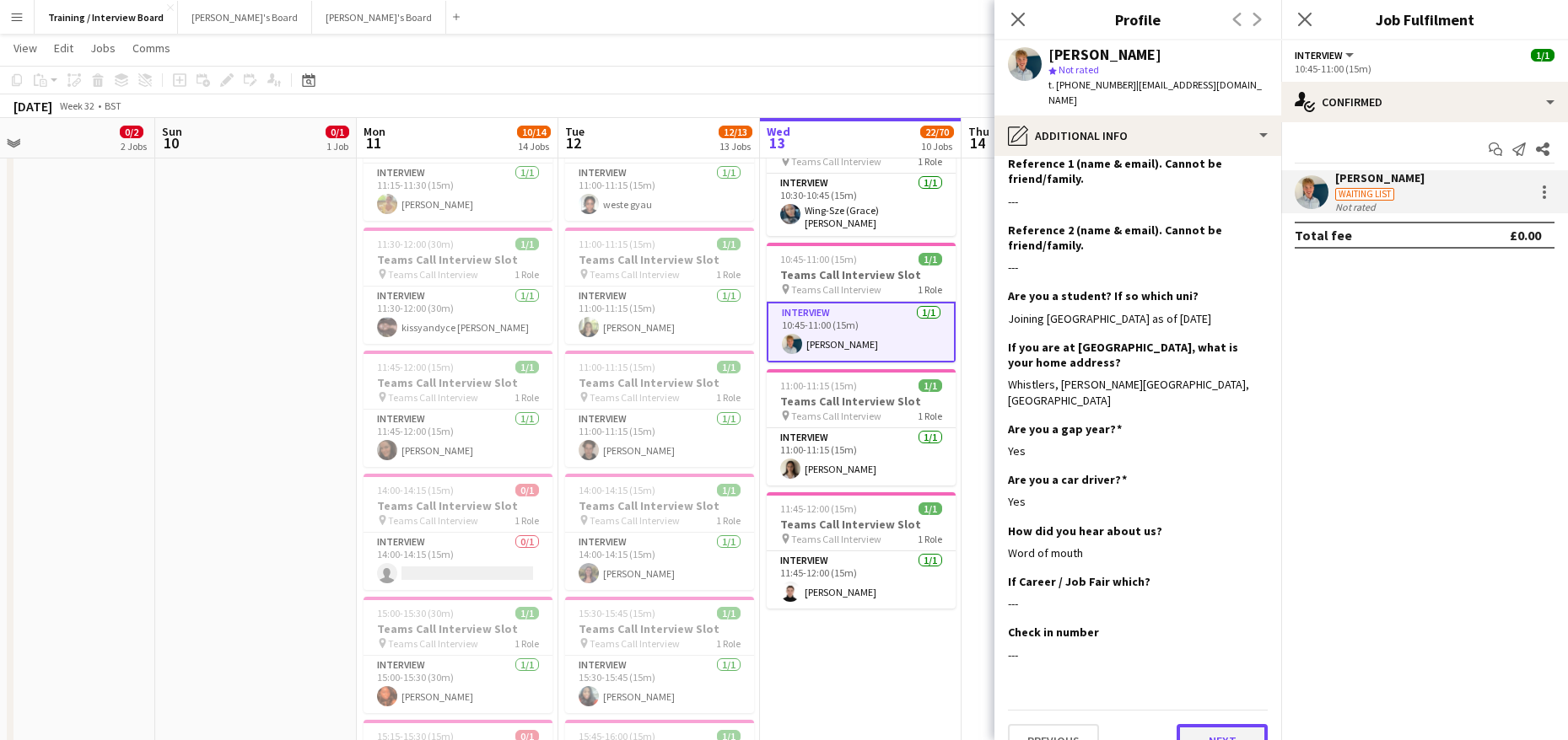
click at [1207, 725] on button "Next" at bounding box center [1222, 741] width 91 height 34
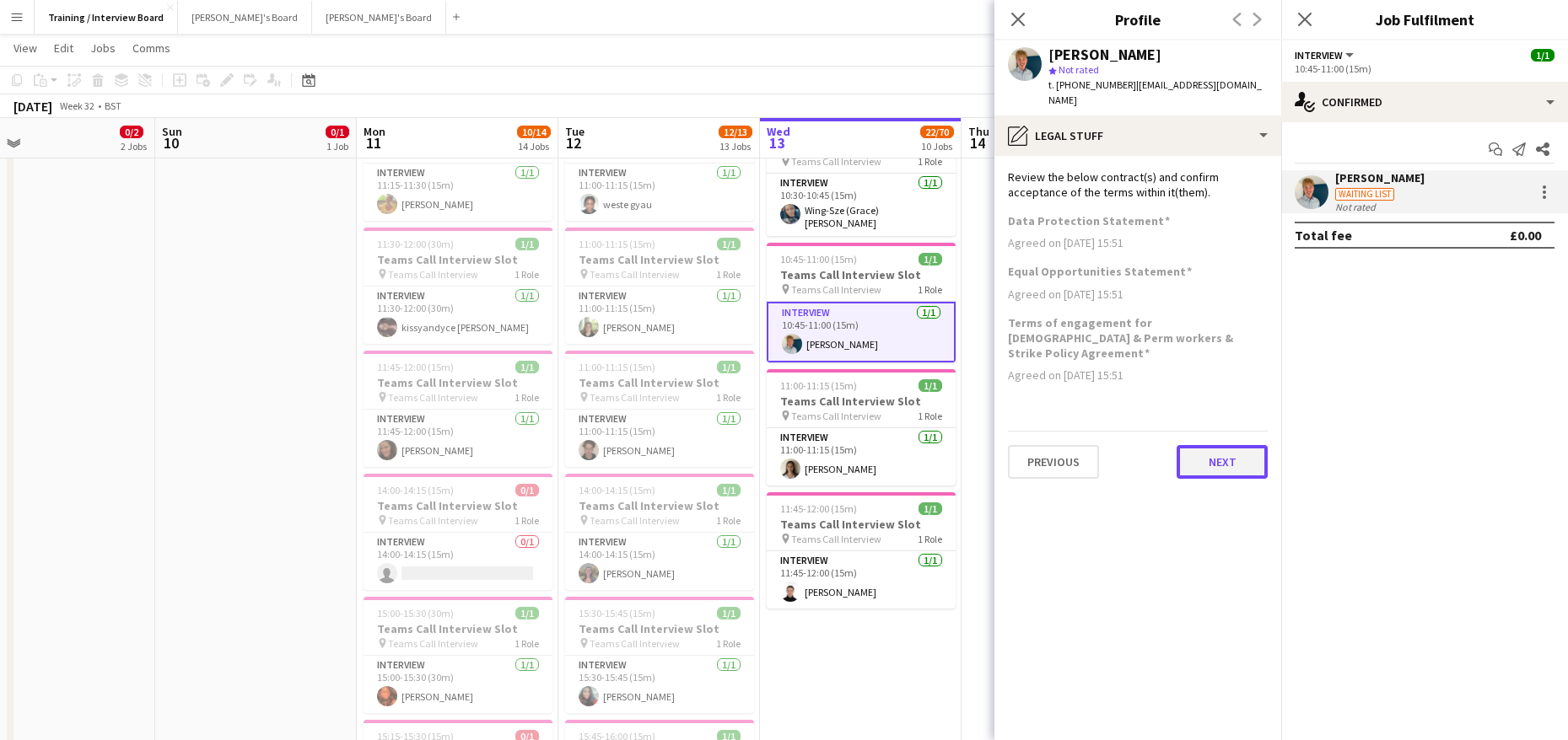
click at [1260, 446] on button "Next" at bounding box center [1222, 462] width 91 height 34
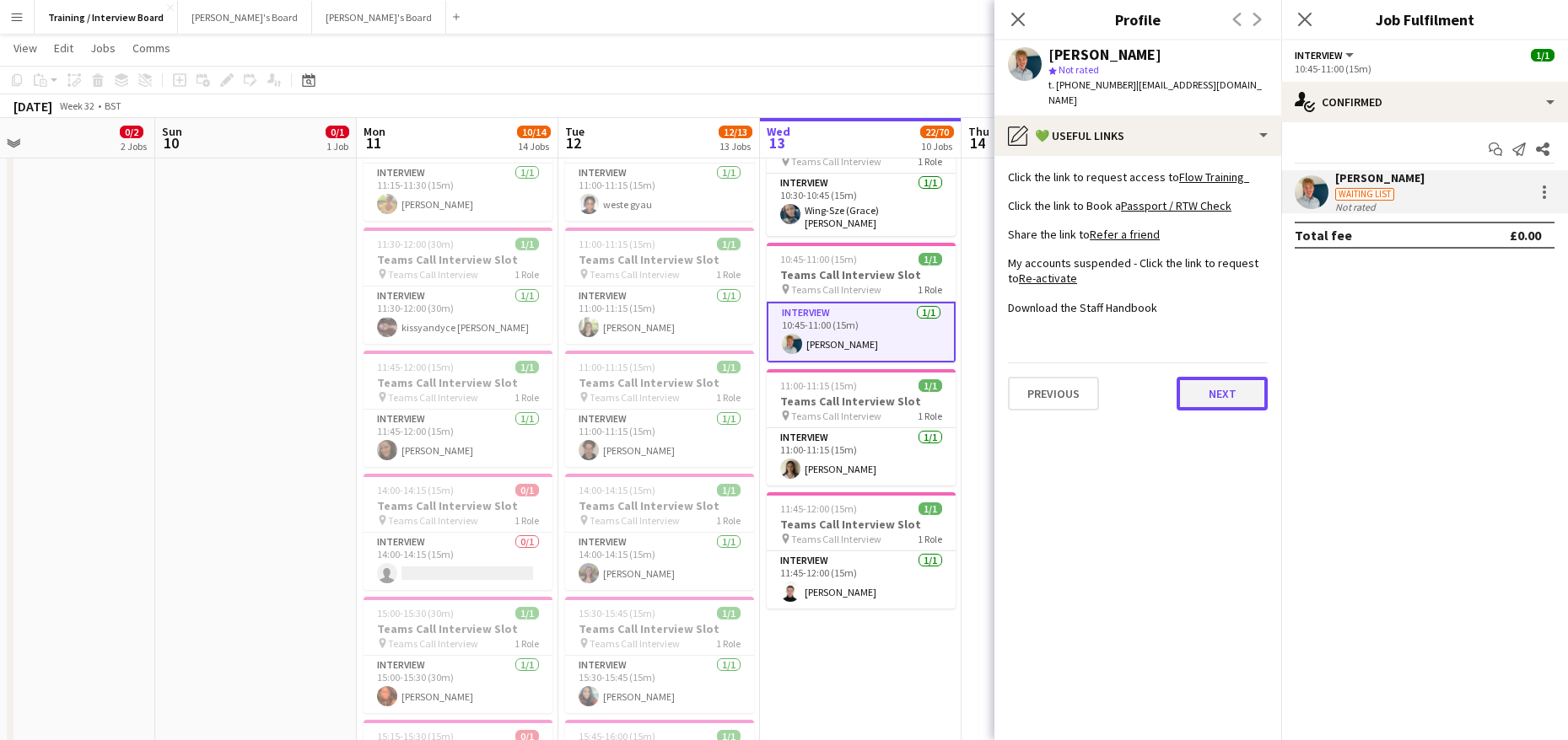
click at [1207, 381] on button "Next" at bounding box center [1222, 393] width 91 height 34
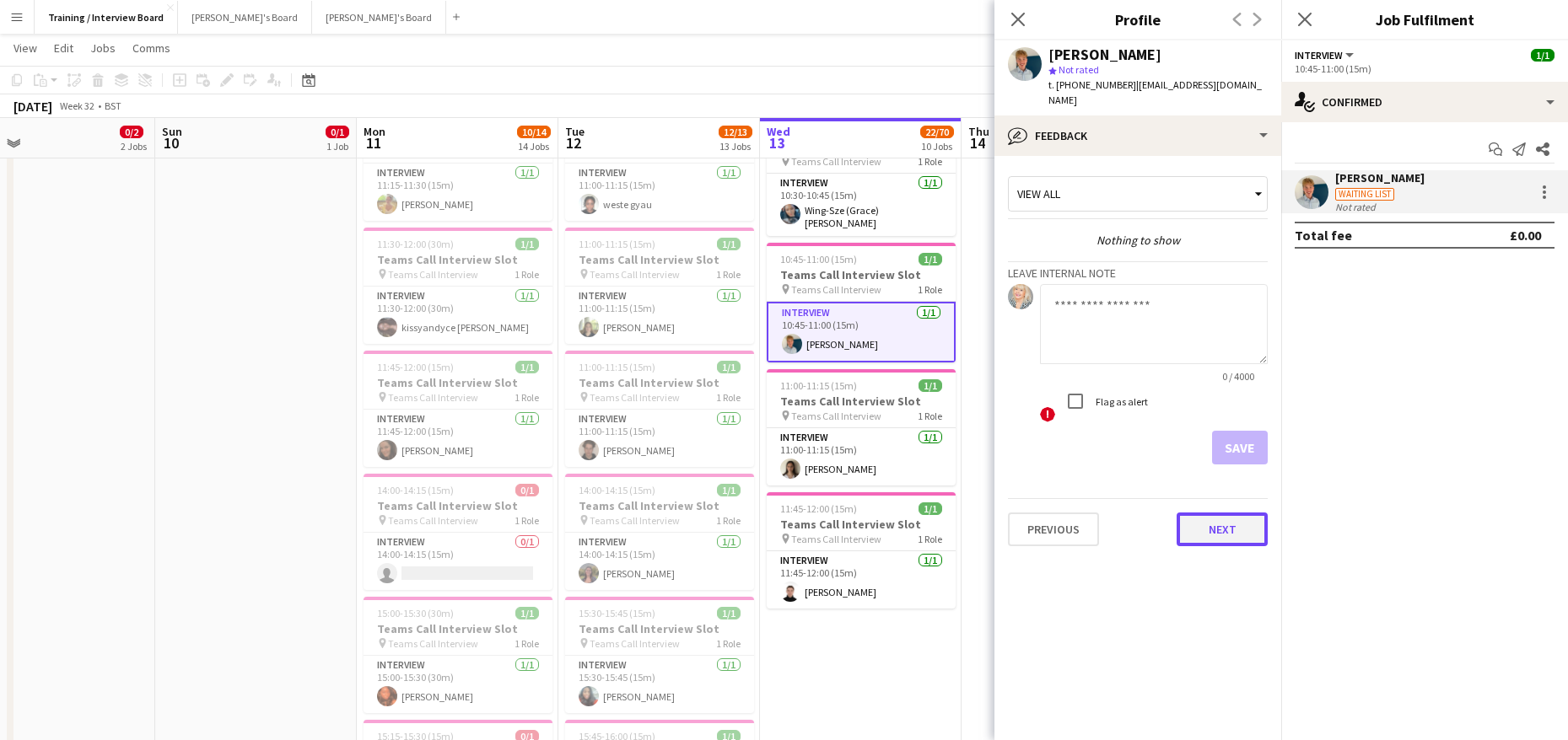
click at [1224, 512] on button "Next" at bounding box center [1222, 529] width 91 height 34
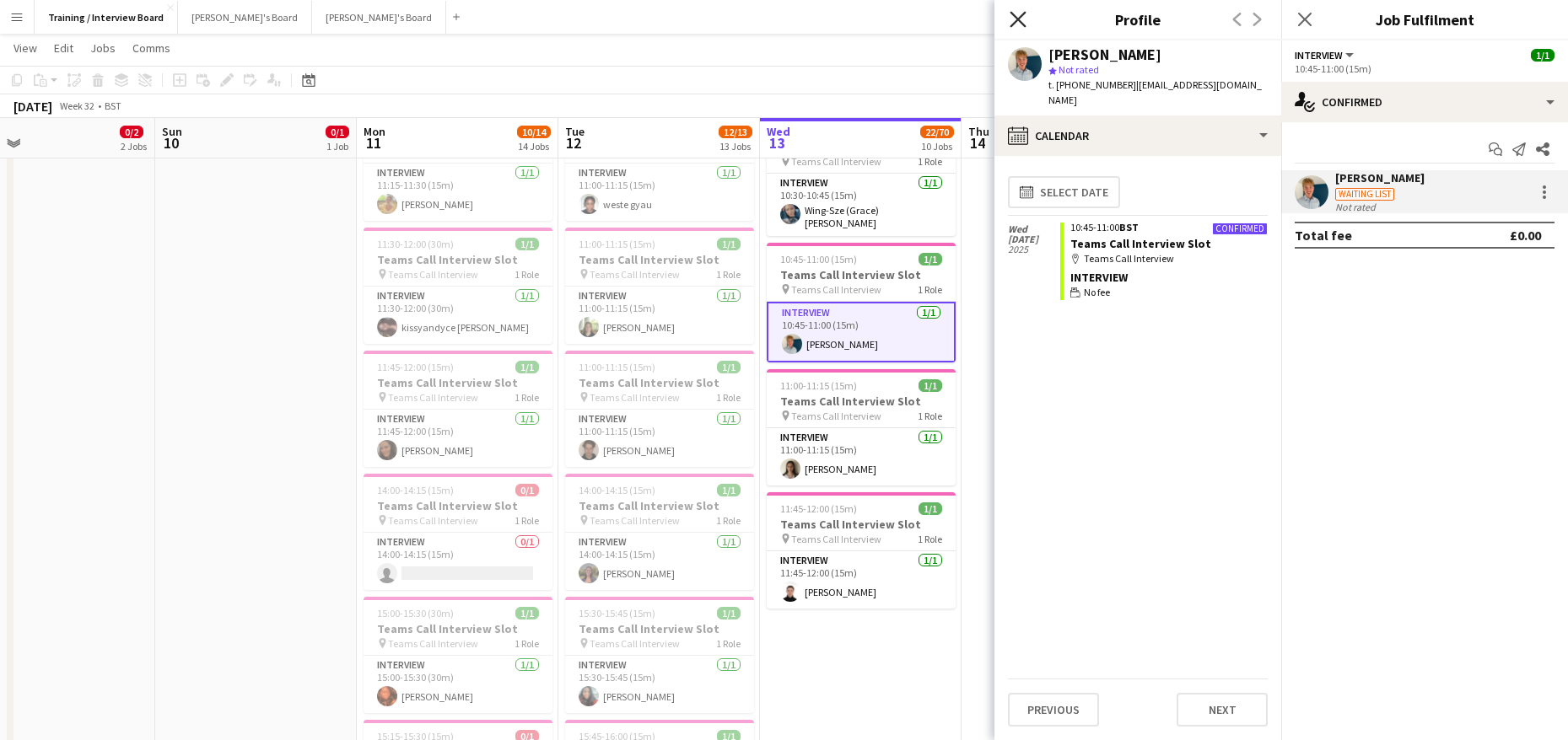
click at [1014, 16] on icon "Close pop-in" at bounding box center [1018, 18] width 16 height 16
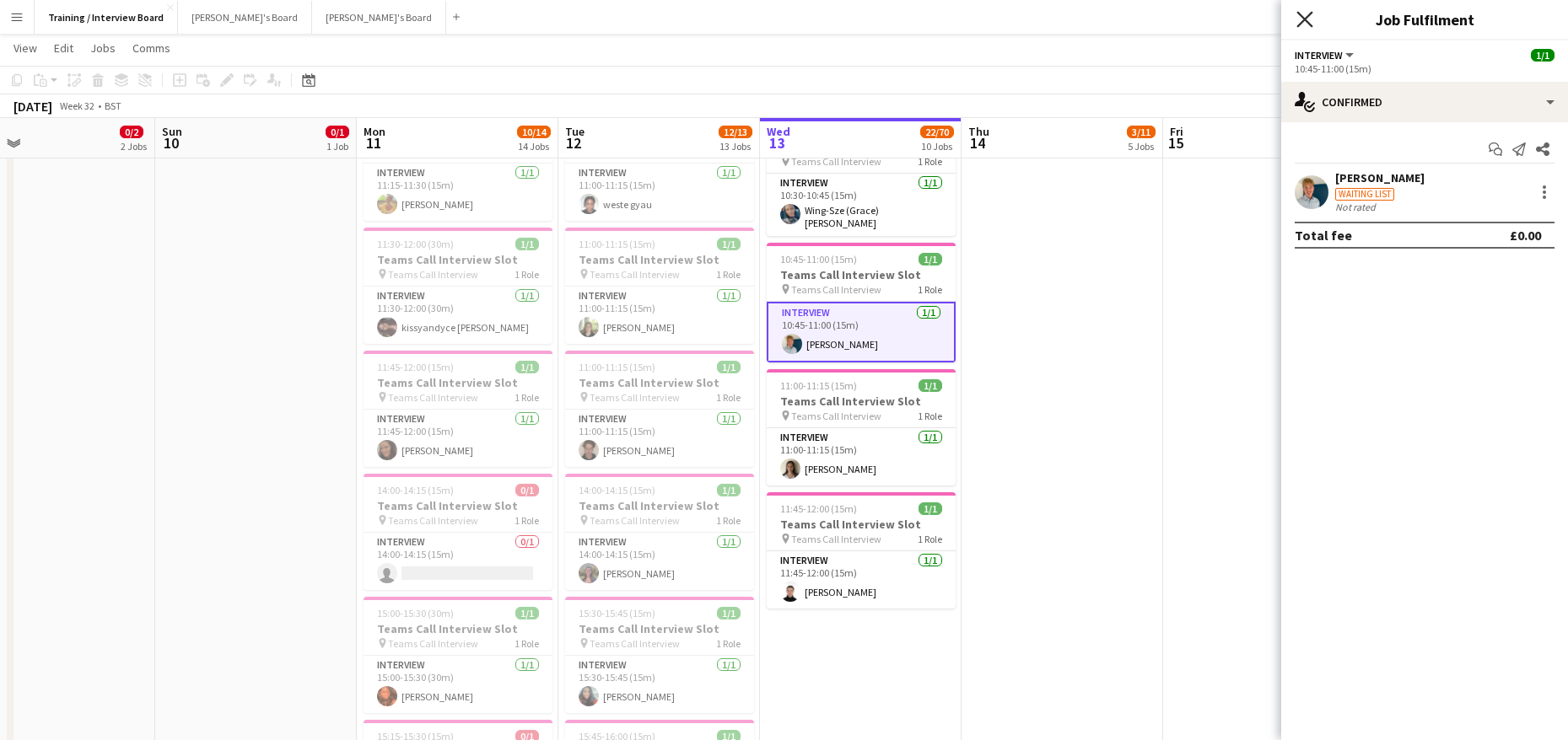
click at [1303, 23] on icon "Close pop-in" at bounding box center [1304, 18] width 16 height 16
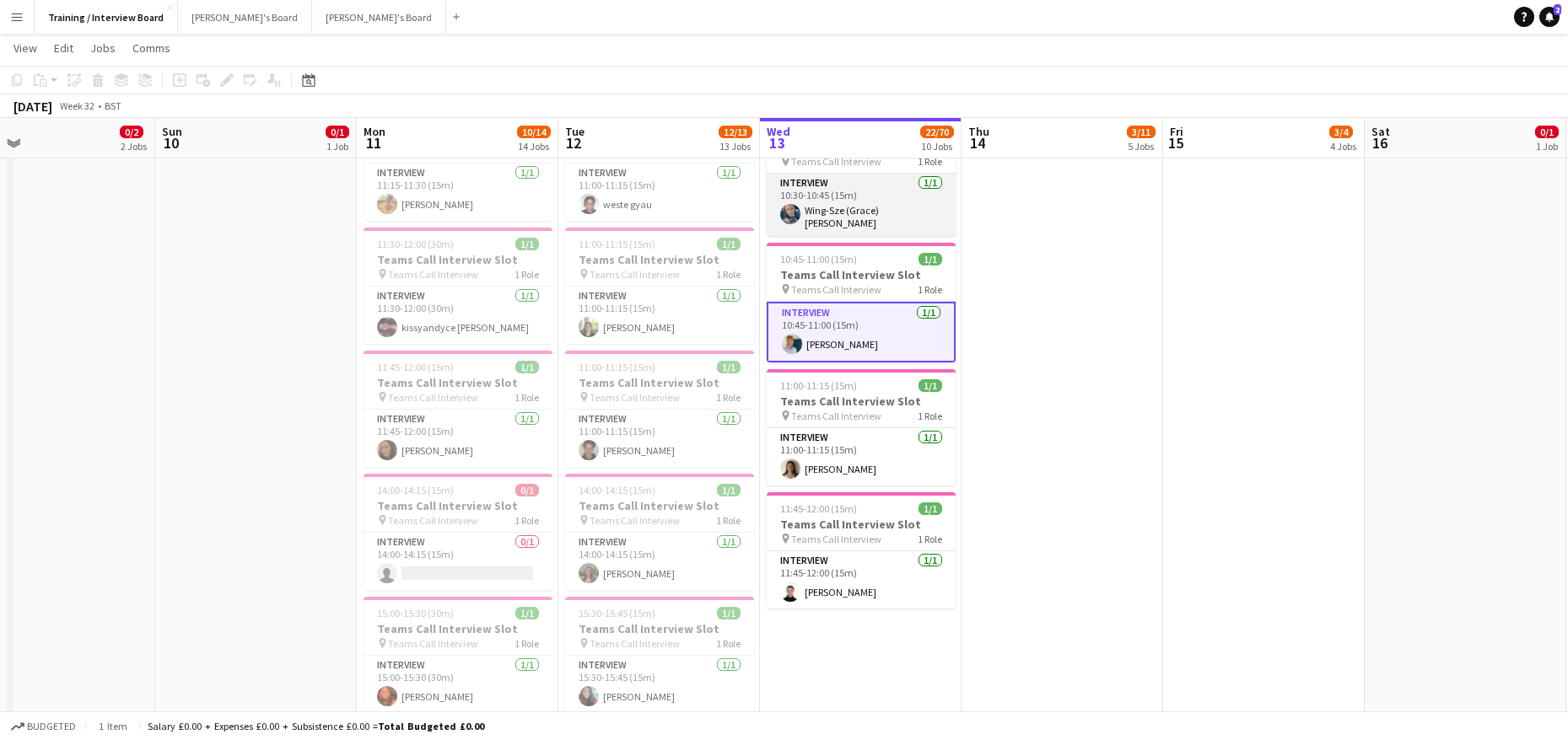
click at [856, 215] on app-card-role "Interview 1/1 10:30-10:45 (15m) Wing-Sze (Grace) Cheuk" at bounding box center [861, 204] width 189 height 62
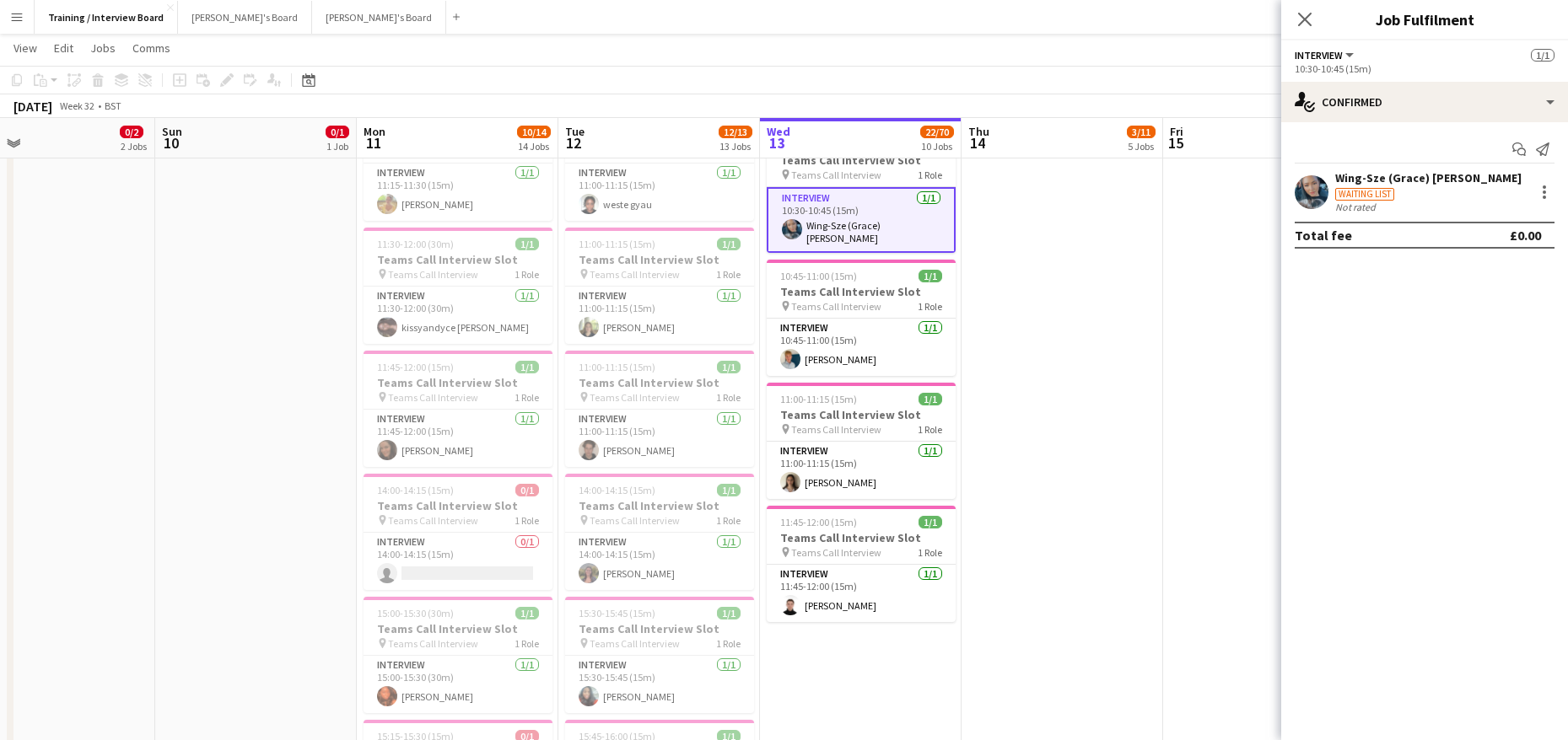
click at [1383, 172] on div "Wing-Sze (Grace) [PERSON_NAME]" at bounding box center [1428, 178] width 186 height 15
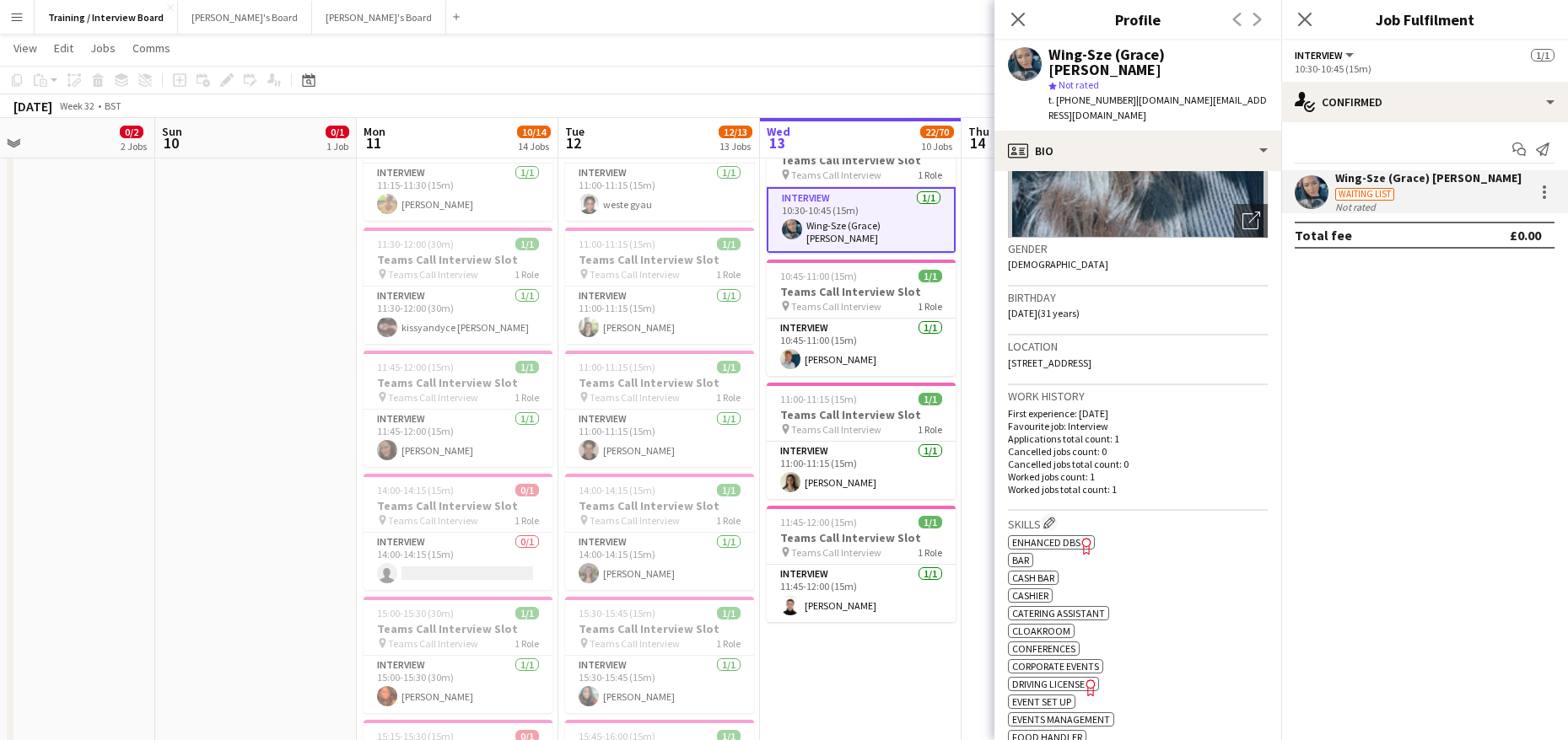
scroll to position [253, 0]
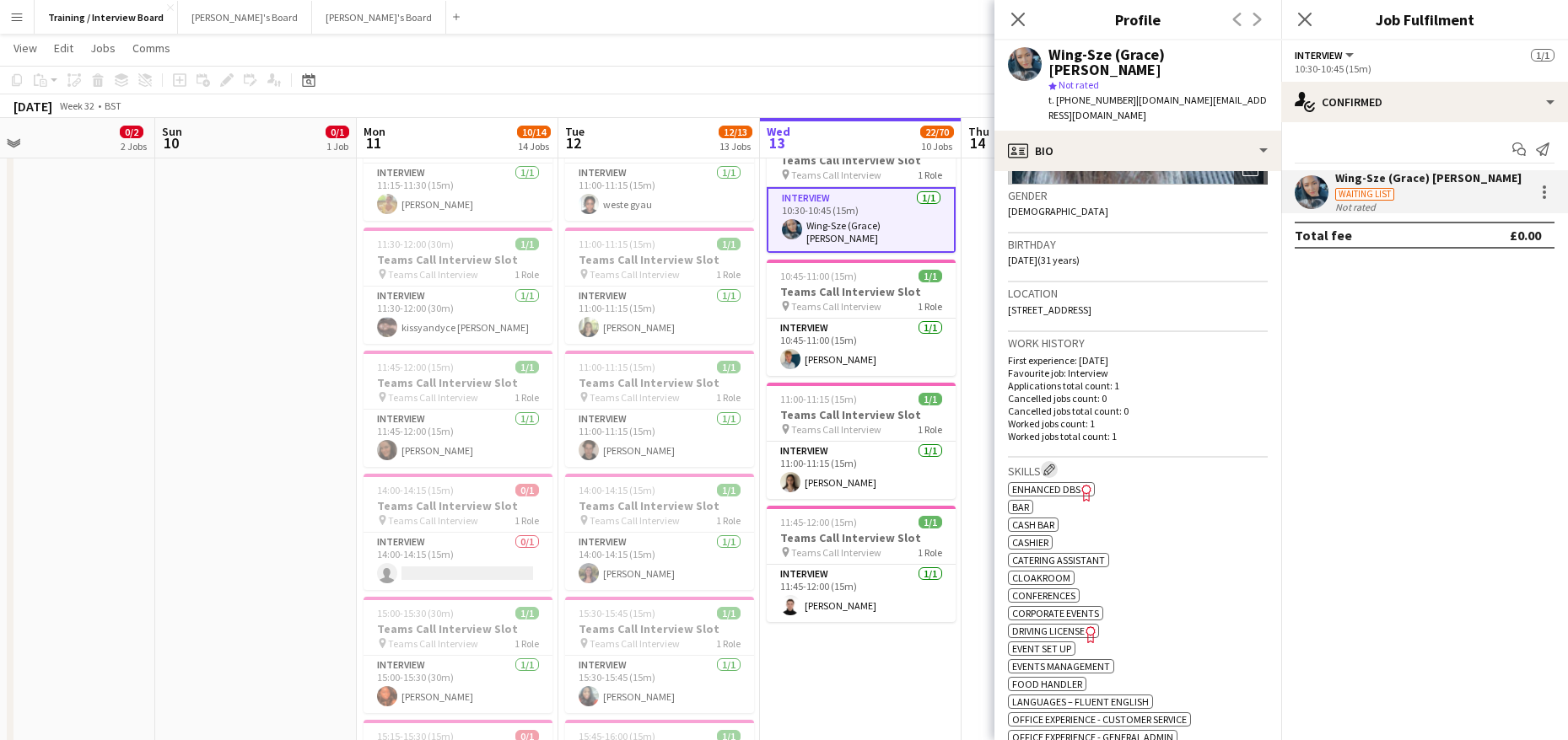
click at [1054, 464] on app-icon "Edit crew company skills" at bounding box center [1050, 470] width 12 height 12
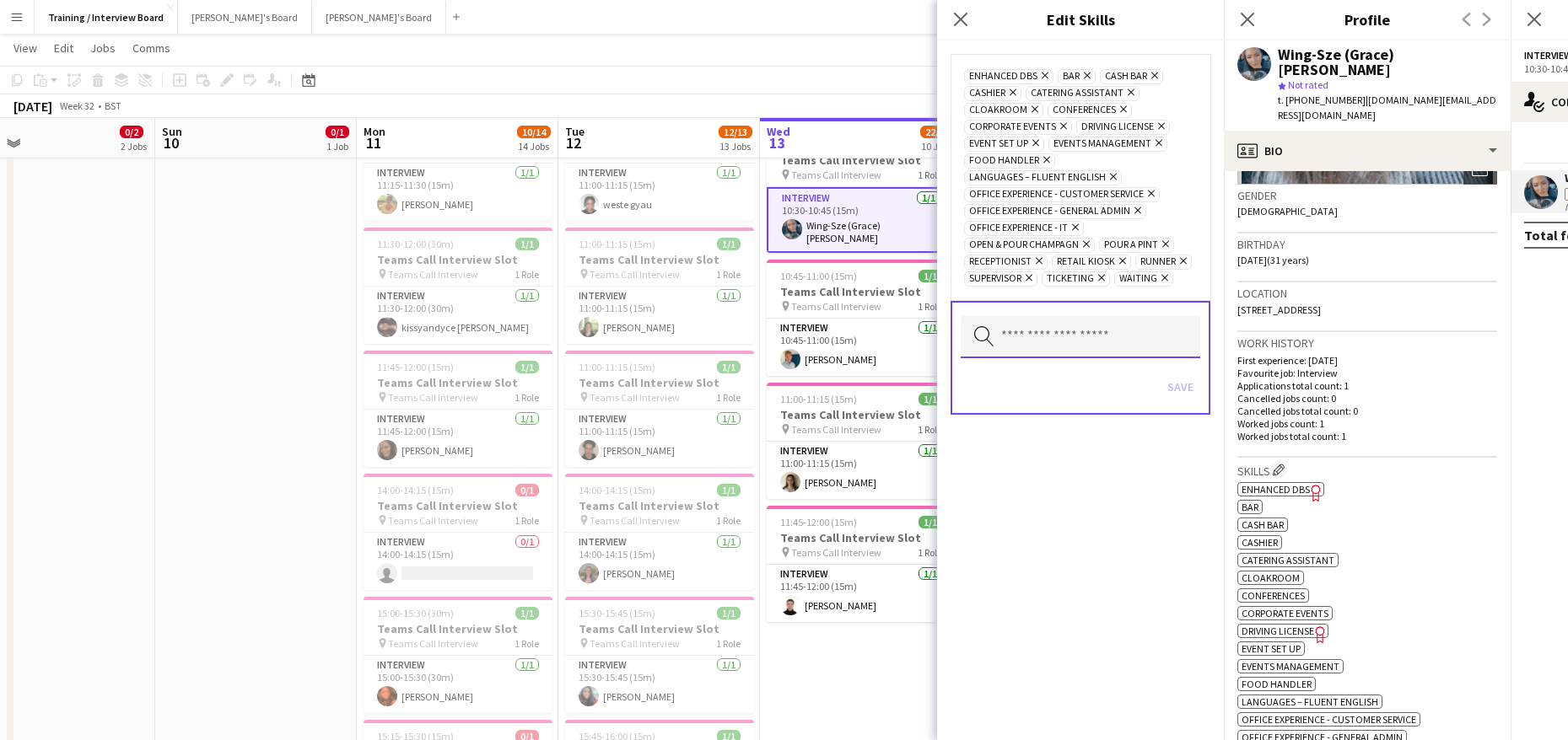
click at [1069, 348] on input "text" at bounding box center [1080, 337] width 239 height 43
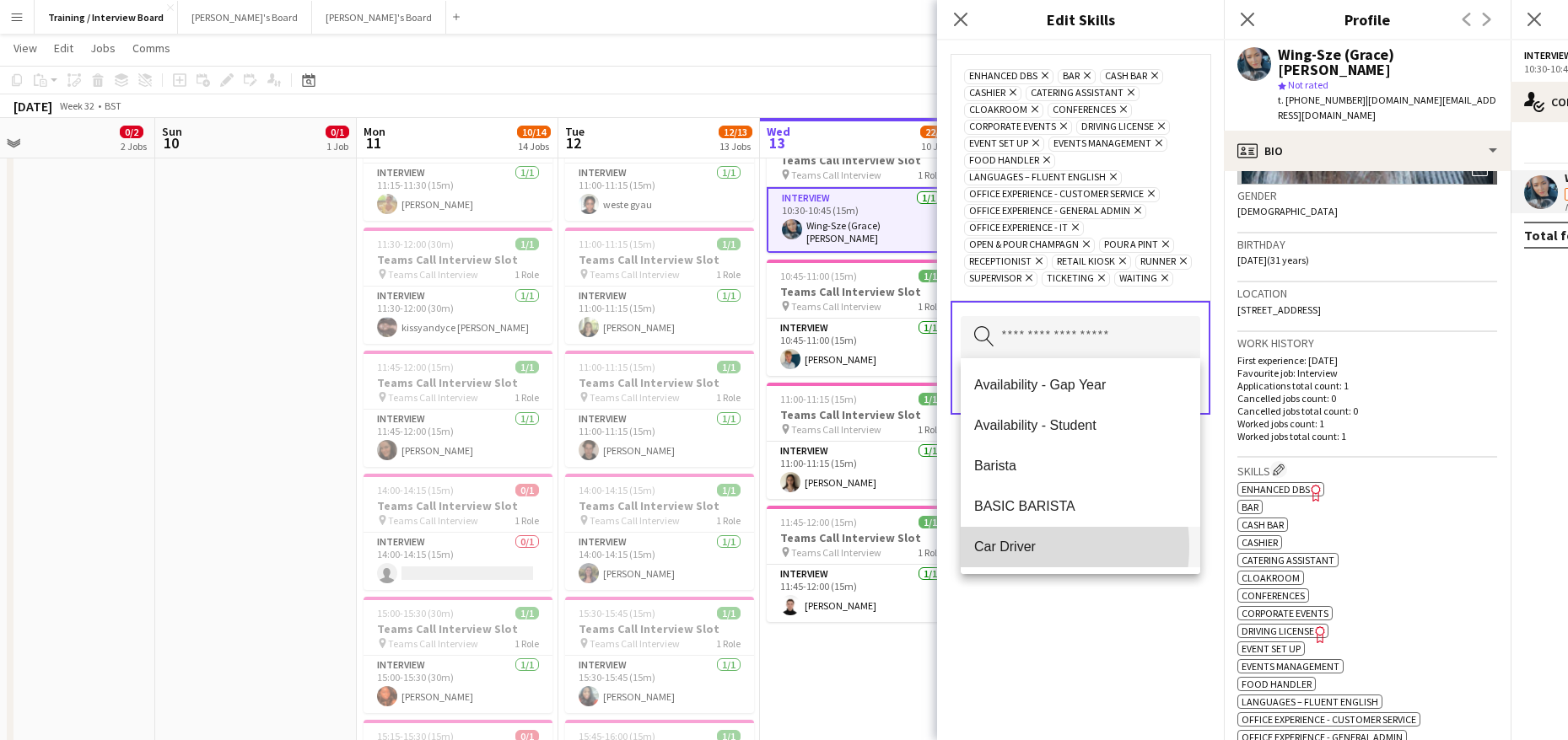
click at [1013, 546] on span "Car Driver" at bounding box center [1080, 546] width 212 height 16
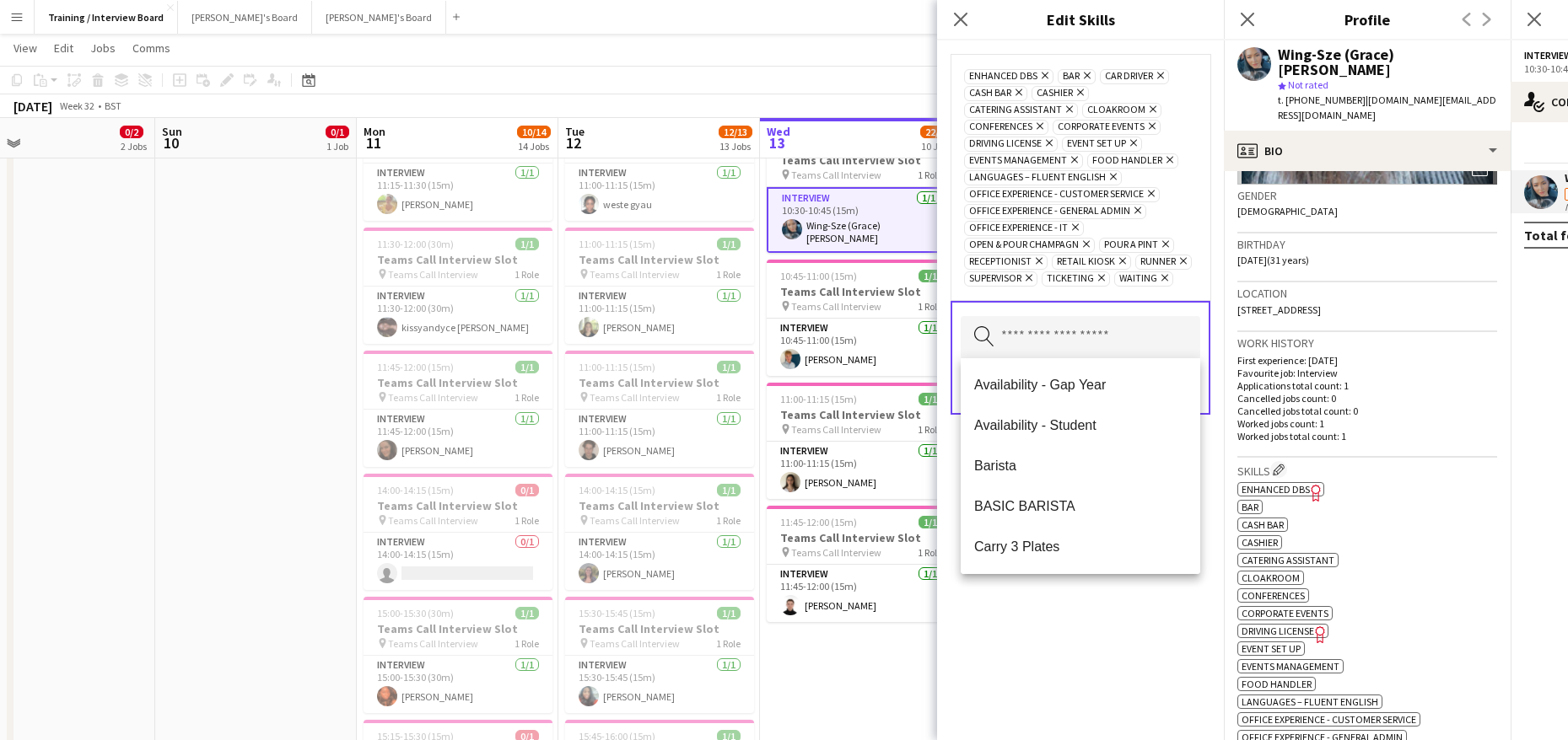
click at [1092, 611] on div "Enhanced DBS Remove bar Remove Car Driver Remove Cash Bar Remove Cashier Remove…" at bounding box center [1081, 390] width 287 height 699
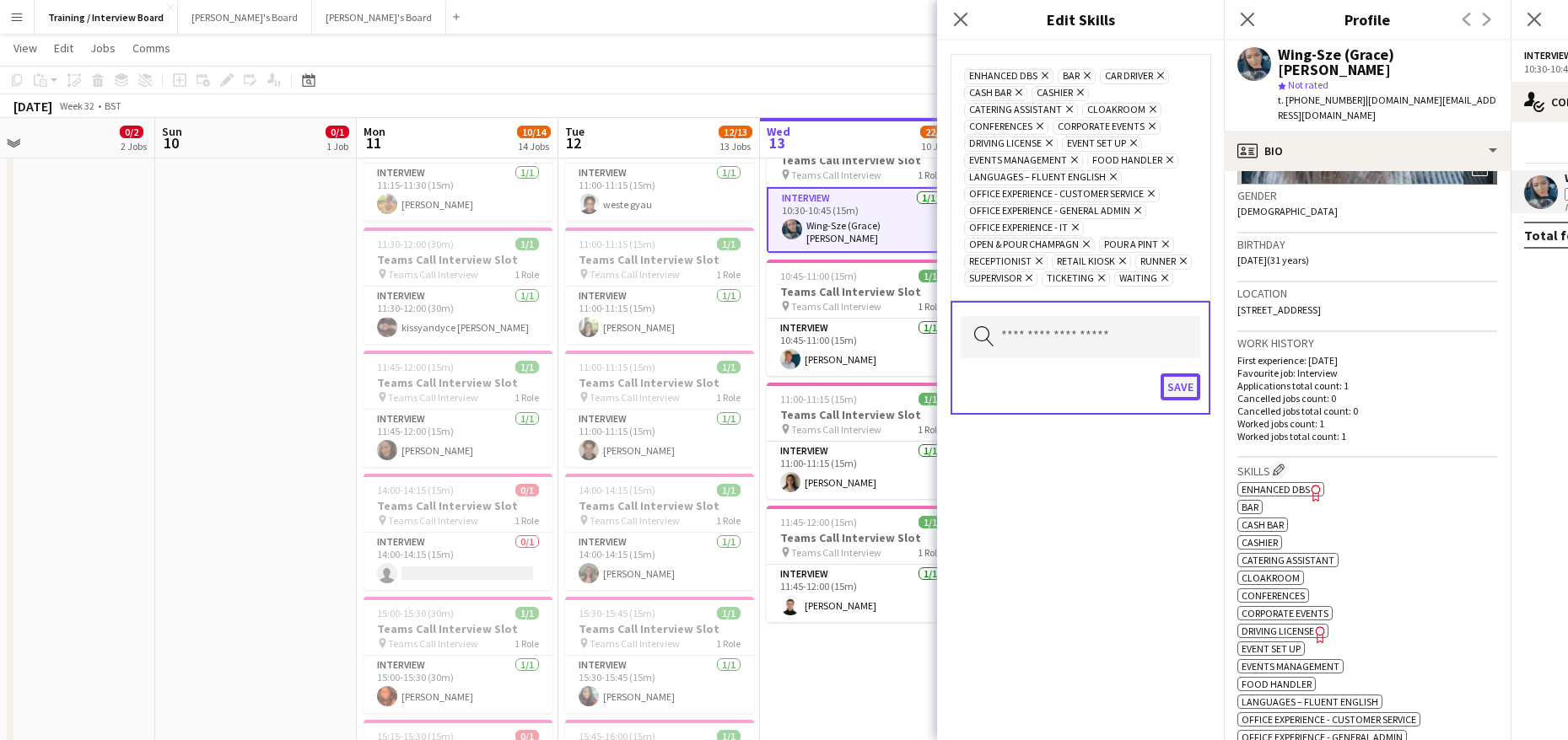
click at [1180, 389] on button "Save" at bounding box center [1180, 387] width 40 height 27
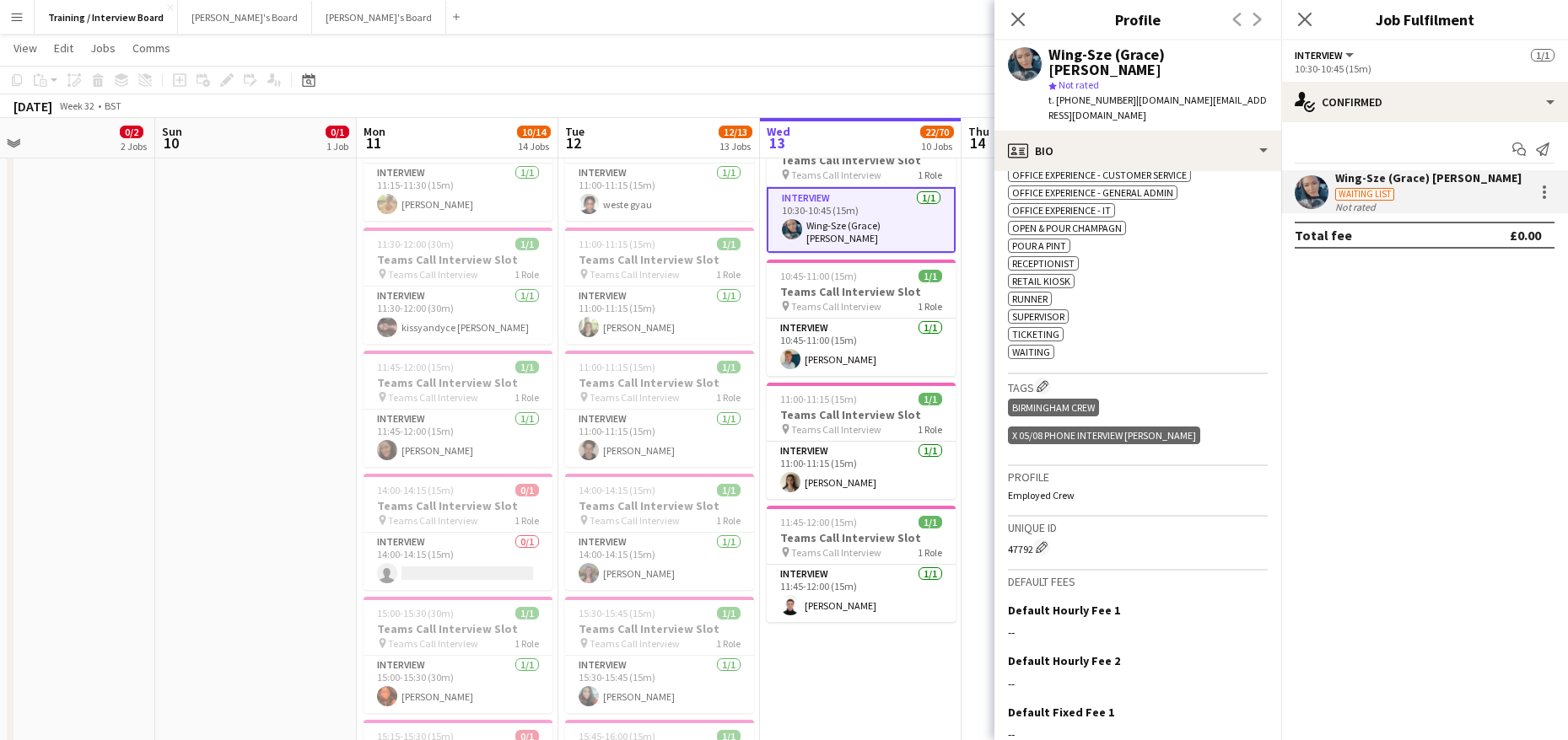
scroll to position [884, 0]
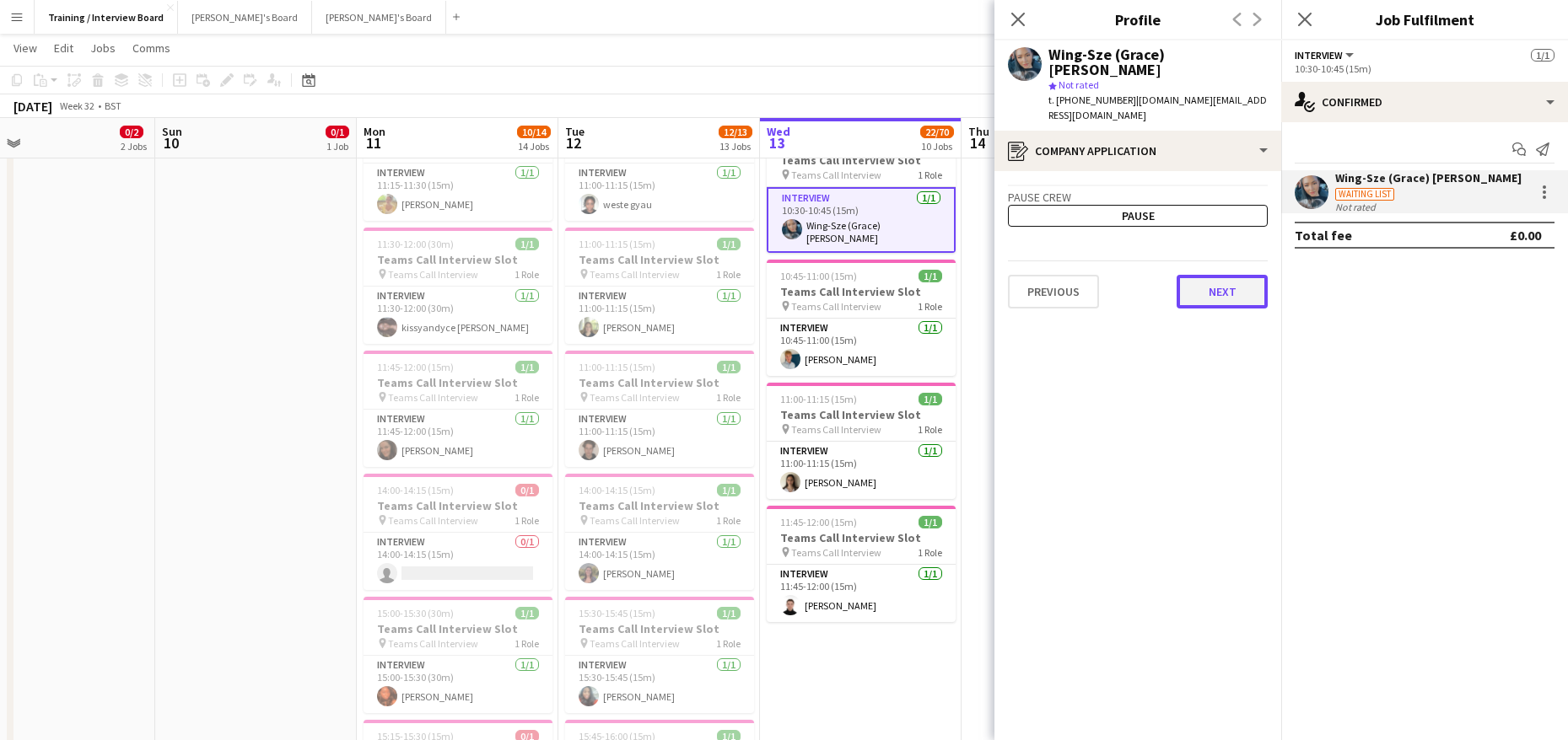
click at [1212, 275] on button "Next" at bounding box center [1222, 292] width 91 height 34
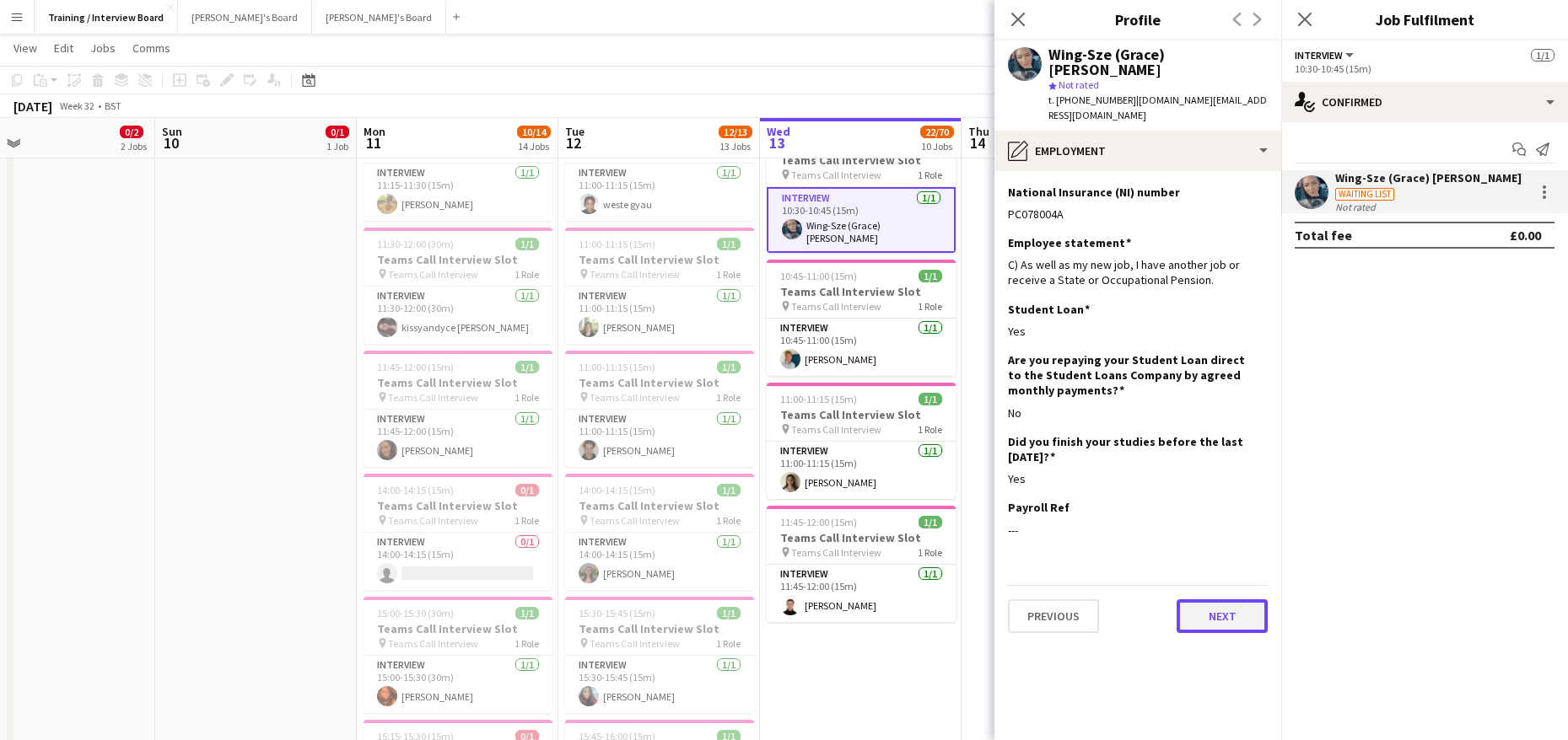
click at [1223, 600] on button "Next" at bounding box center [1222, 616] width 91 height 34
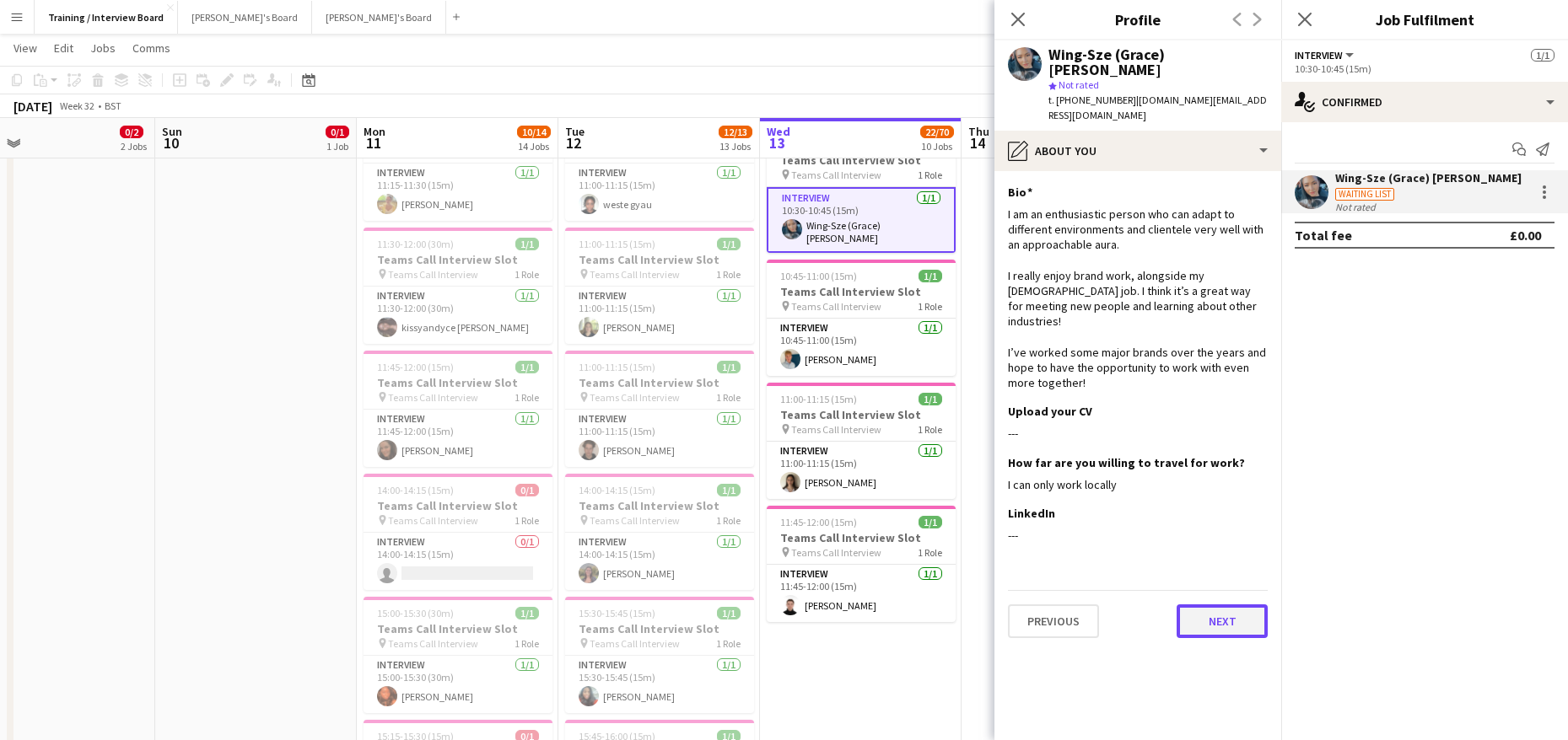
click at [1257, 604] on button "Next" at bounding box center [1222, 621] width 91 height 34
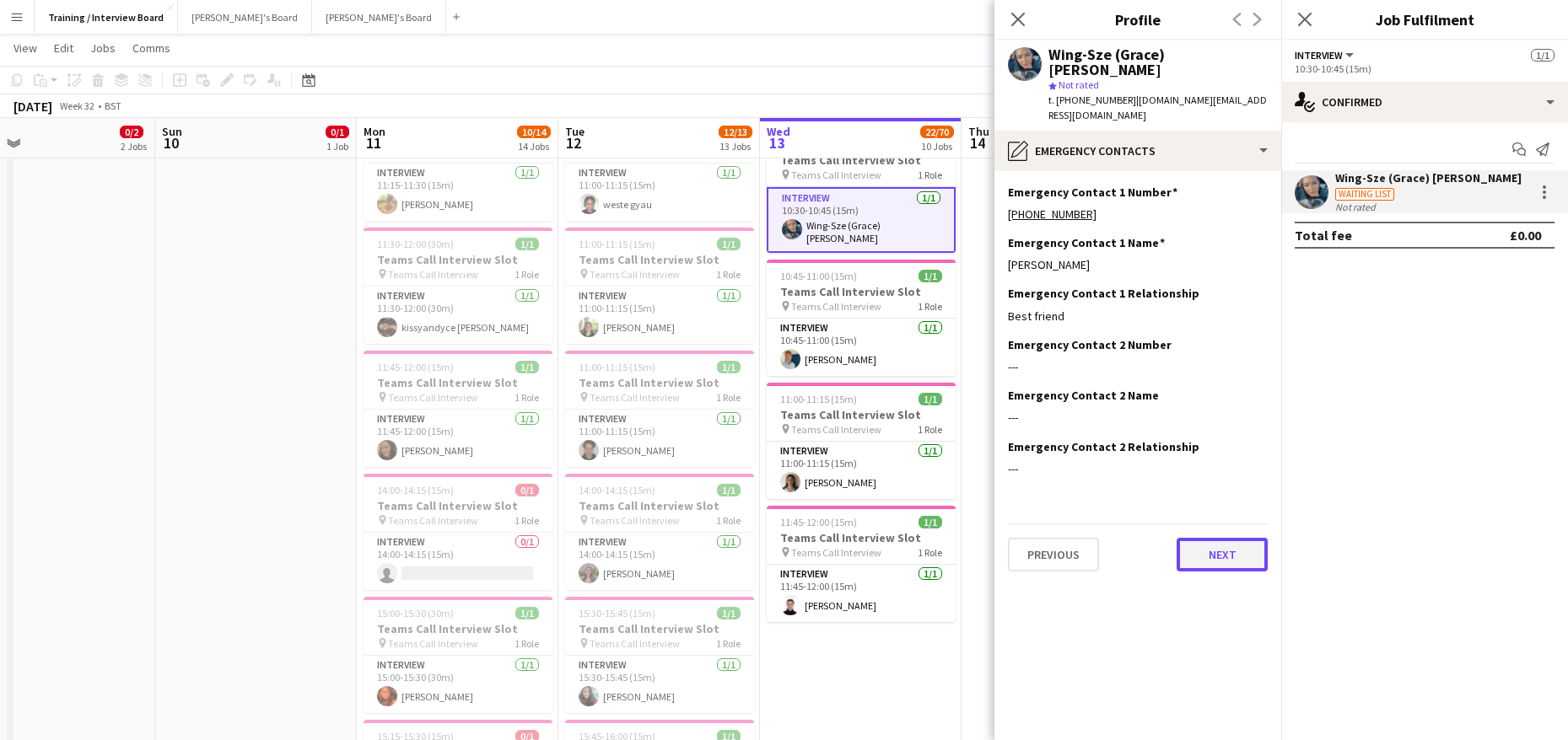
click at [1221, 538] on button "Next" at bounding box center [1222, 554] width 91 height 34
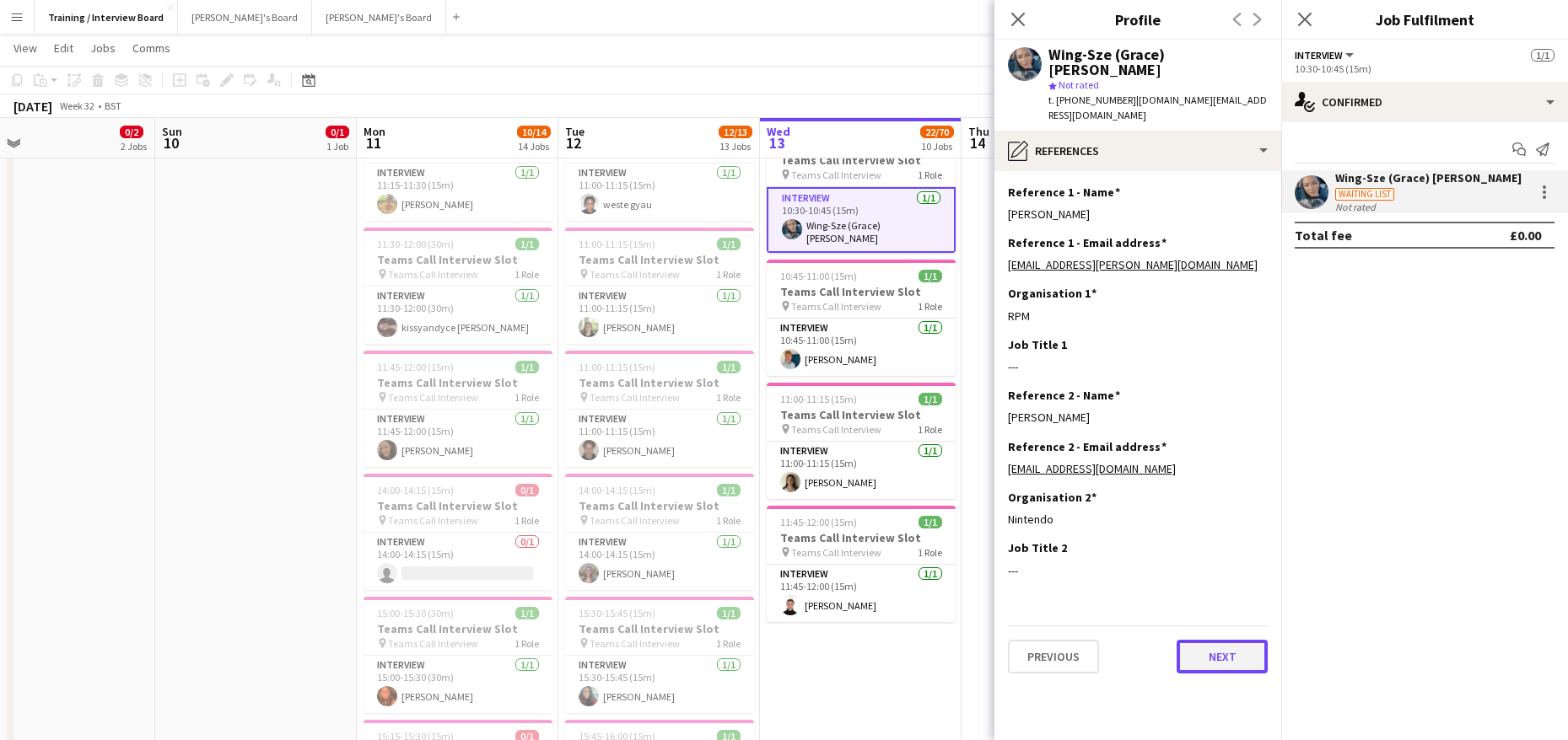
click at [1214, 640] on button "Next" at bounding box center [1222, 657] width 91 height 34
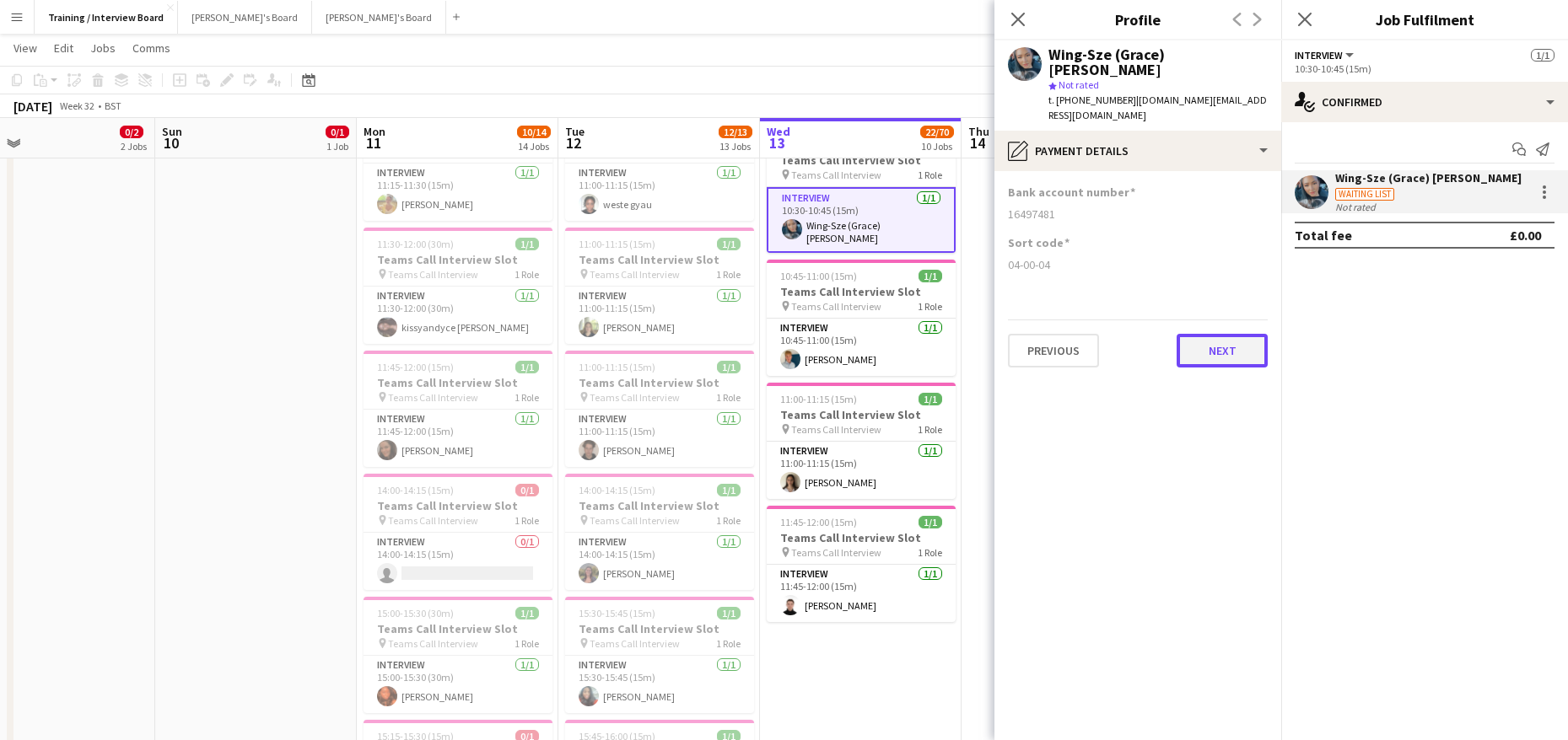
click at [1231, 334] on button "Next" at bounding box center [1222, 351] width 91 height 34
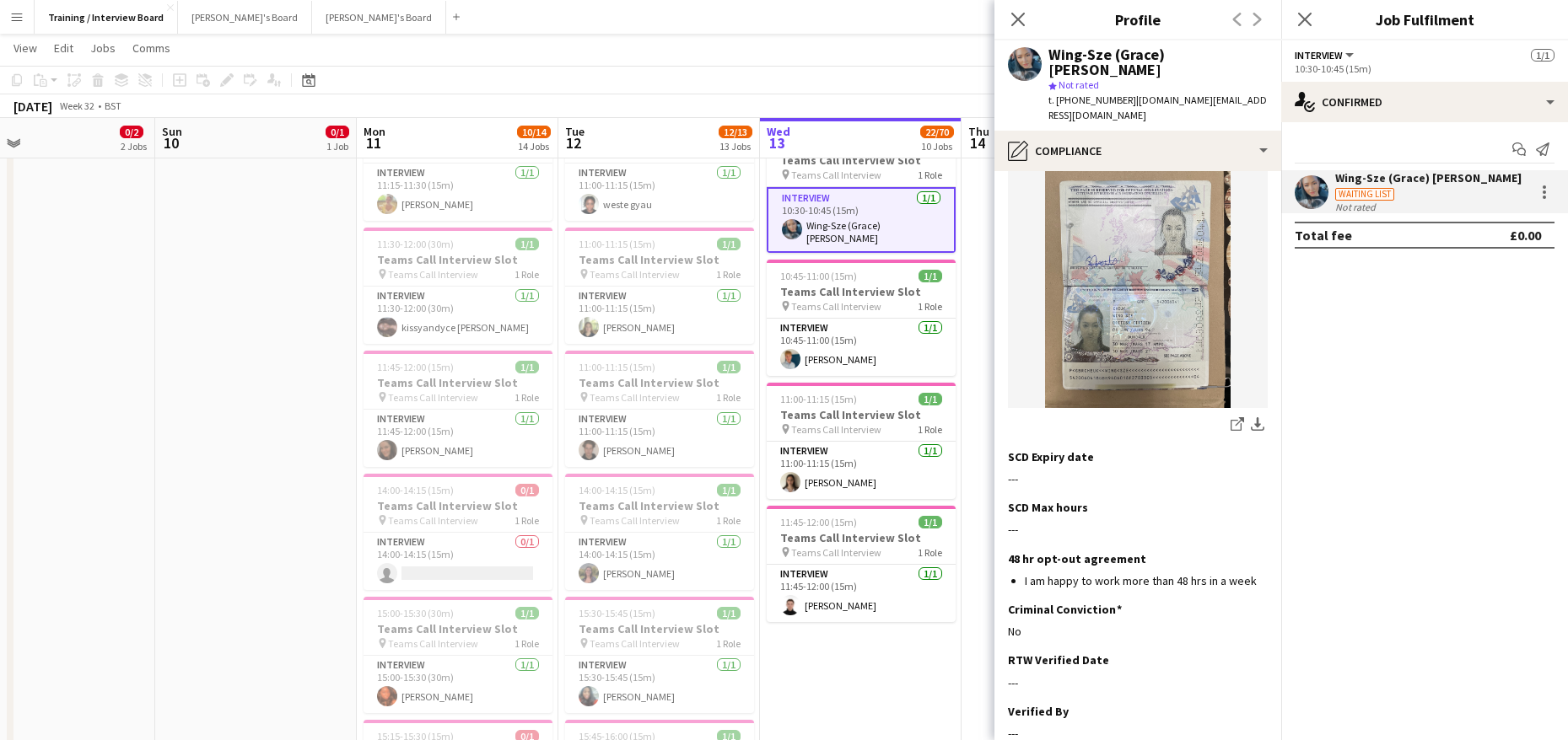
scroll to position [328, 0]
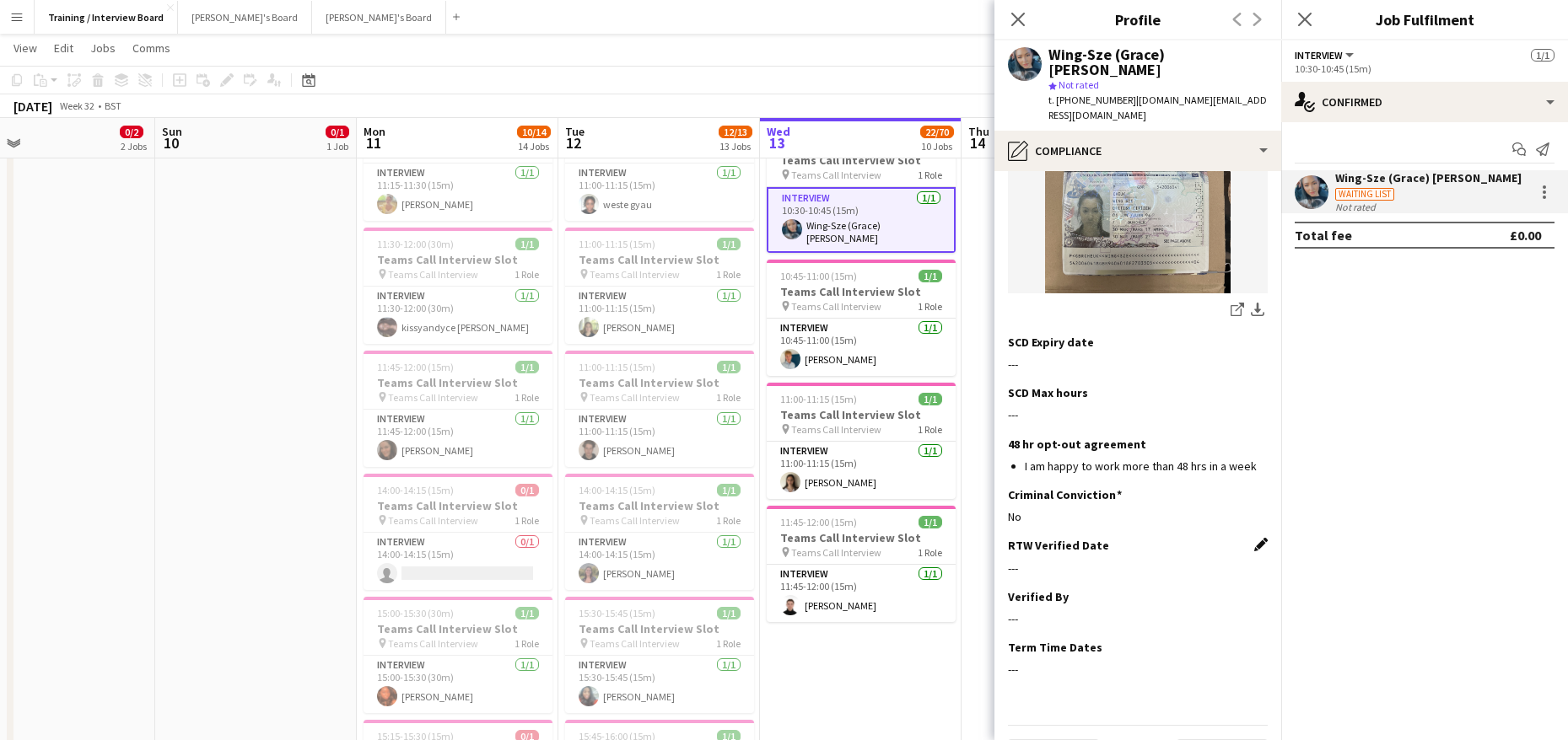
click at [1254, 538] on app-icon "Edit this field" at bounding box center [1261, 544] width 14 height 14
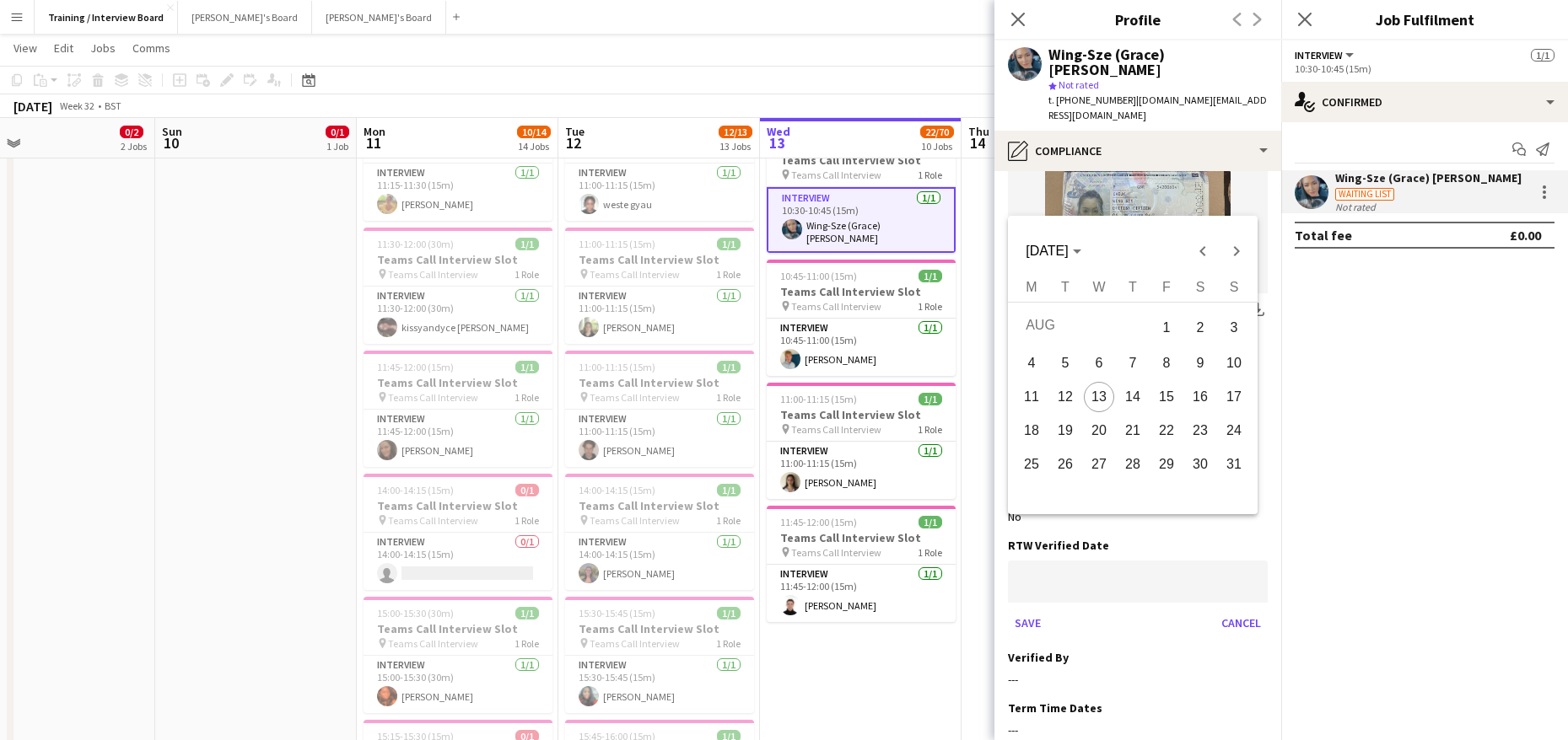
click at [1097, 387] on span "13" at bounding box center [1098, 396] width 30 height 30
type input "**********"
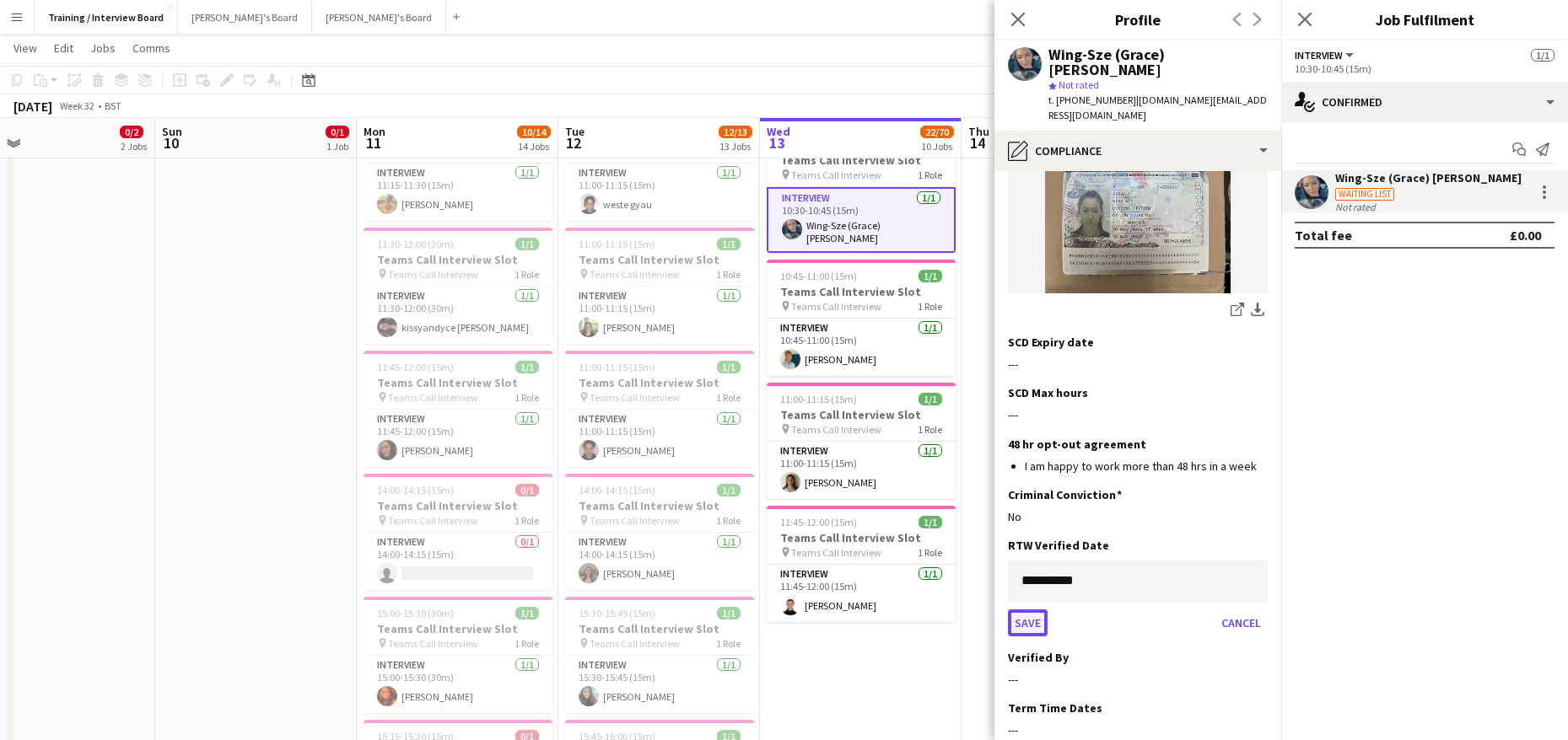
drag, startPoint x: 1018, startPoint y: 580, endPoint x: 1044, endPoint y: 573, distance: 26.9
click at [1019, 609] on button "Save" at bounding box center [1027, 623] width 40 height 27
click at [1254, 589] on app-icon "Edit this field" at bounding box center [1261, 596] width 14 height 14
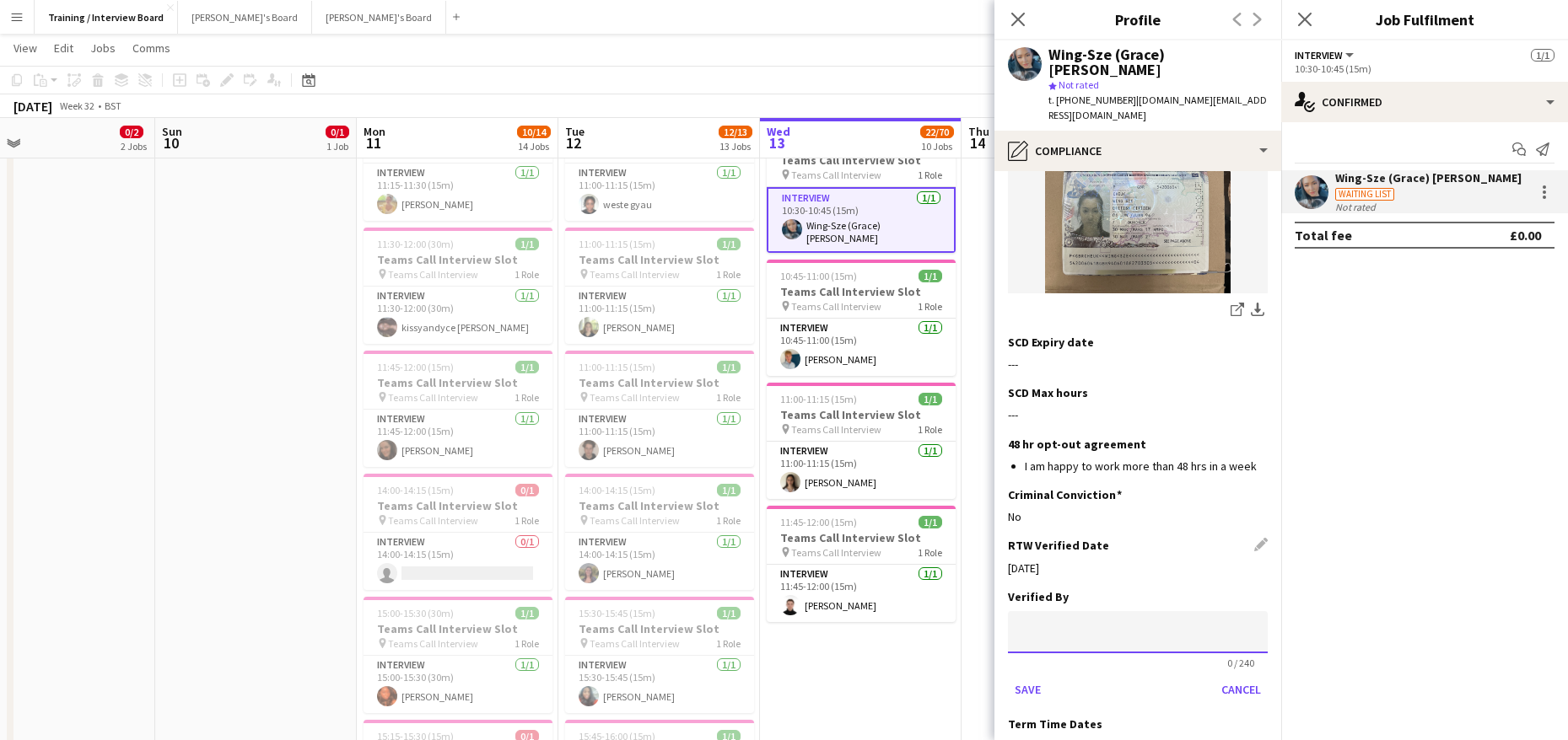
click at [1051, 611] on input at bounding box center [1138, 632] width 260 height 43
type input "*"
type input "**"
click at [1029, 676] on button "Save" at bounding box center [1027, 690] width 40 height 27
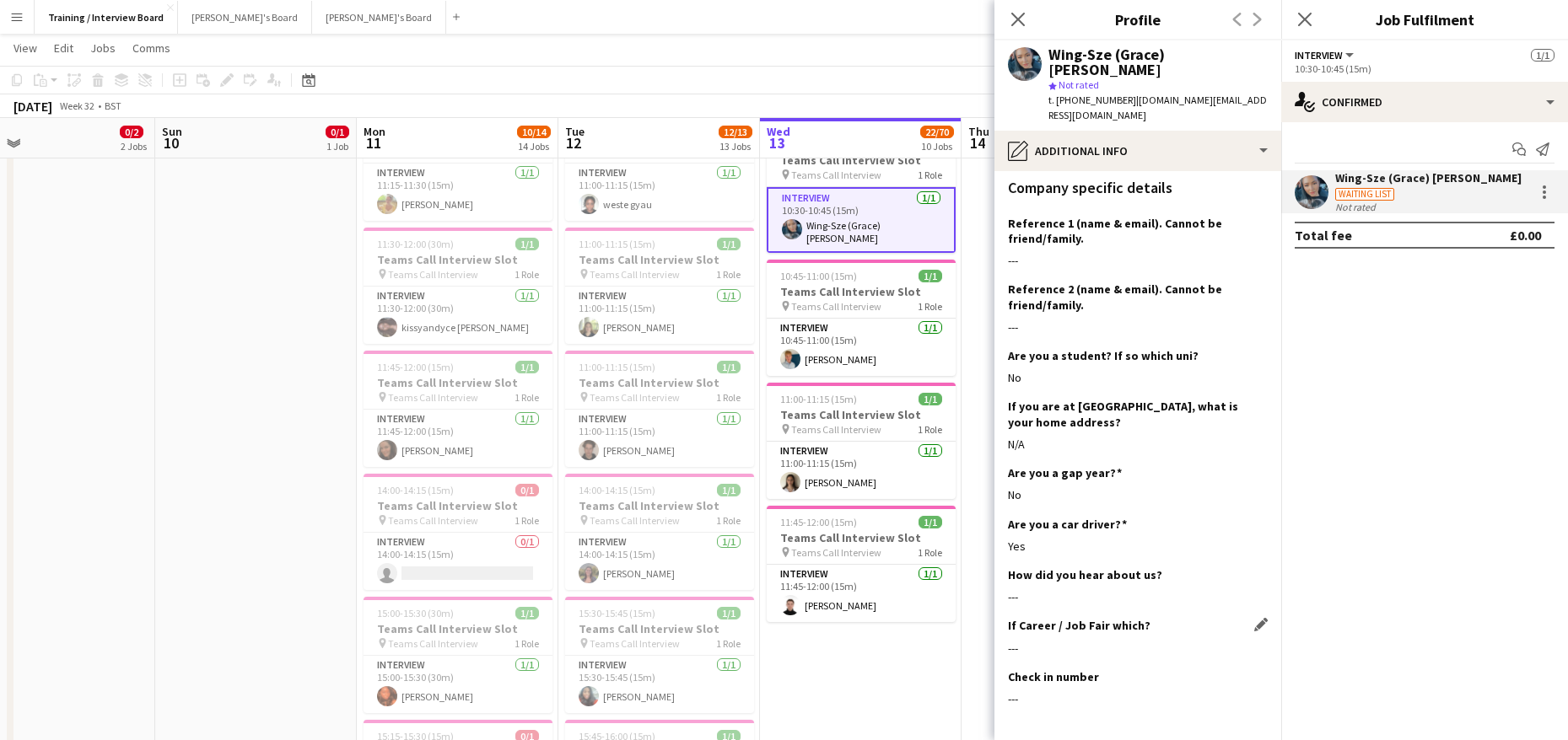
scroll to position [340, 0]
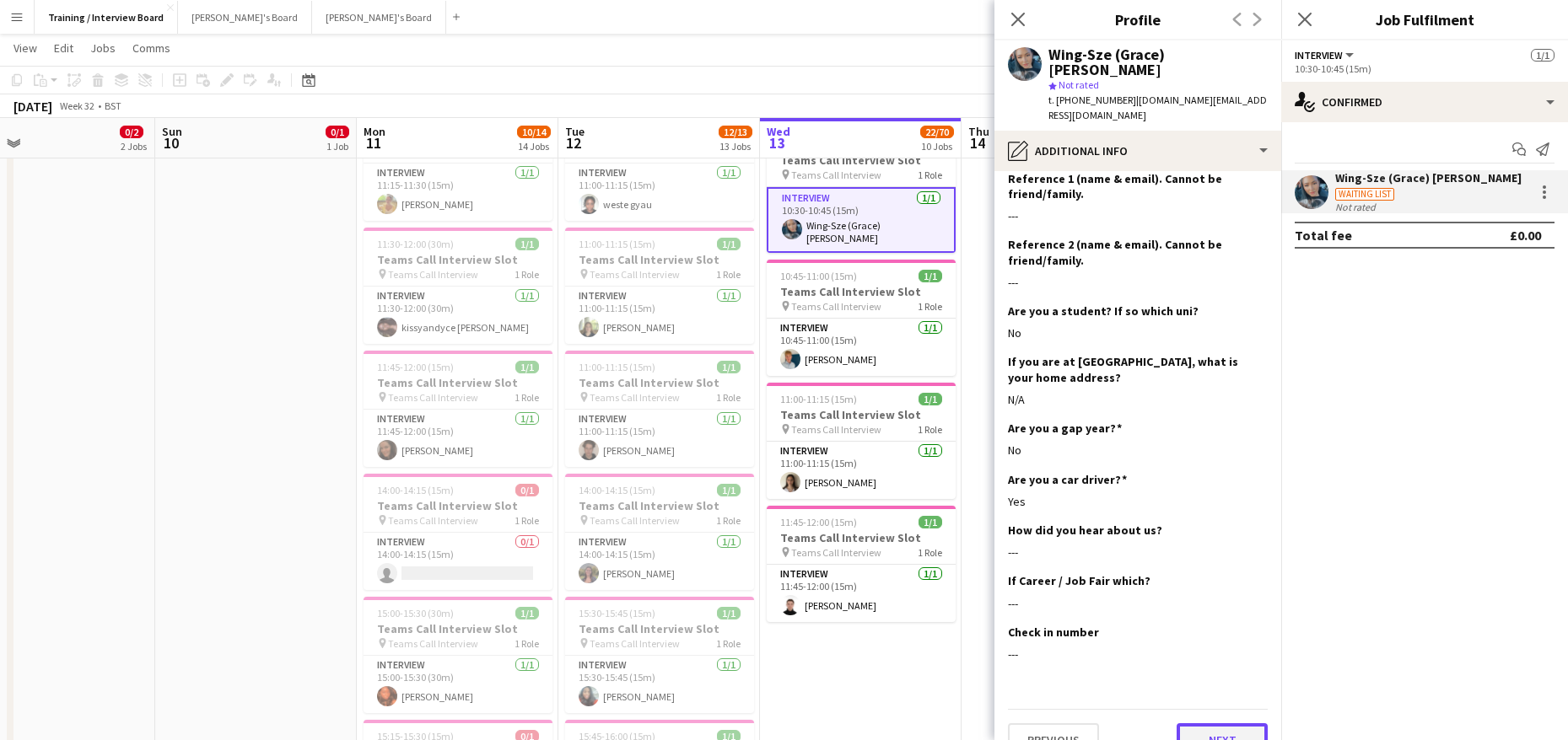
click at [1194, 724] on button "Next" at bounding box center [1222, 740] width 91 height 34
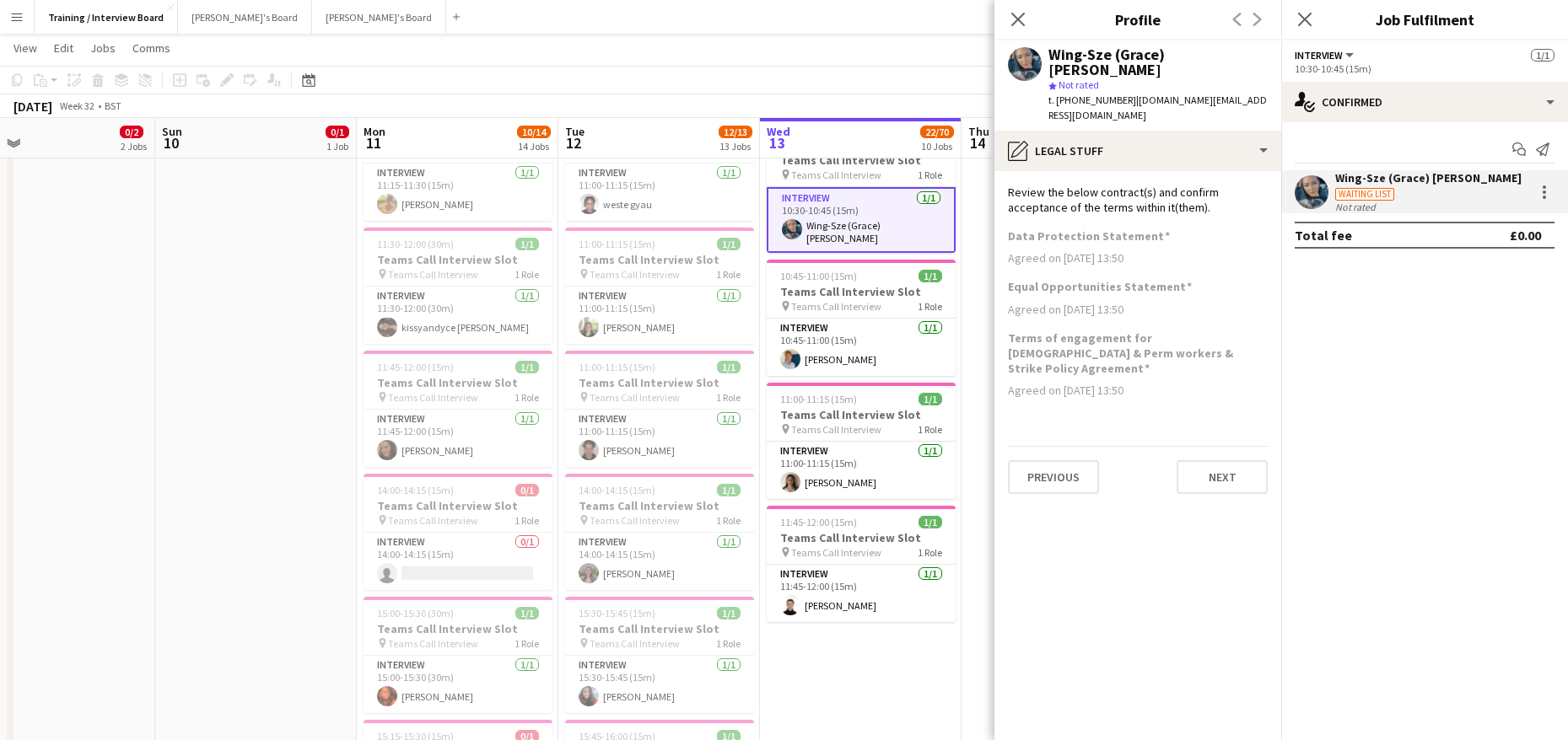
scroll to position [0, 0]
click at [1207, 460] on button "Next" at bounding box center [1222, 477] width 91 height 34
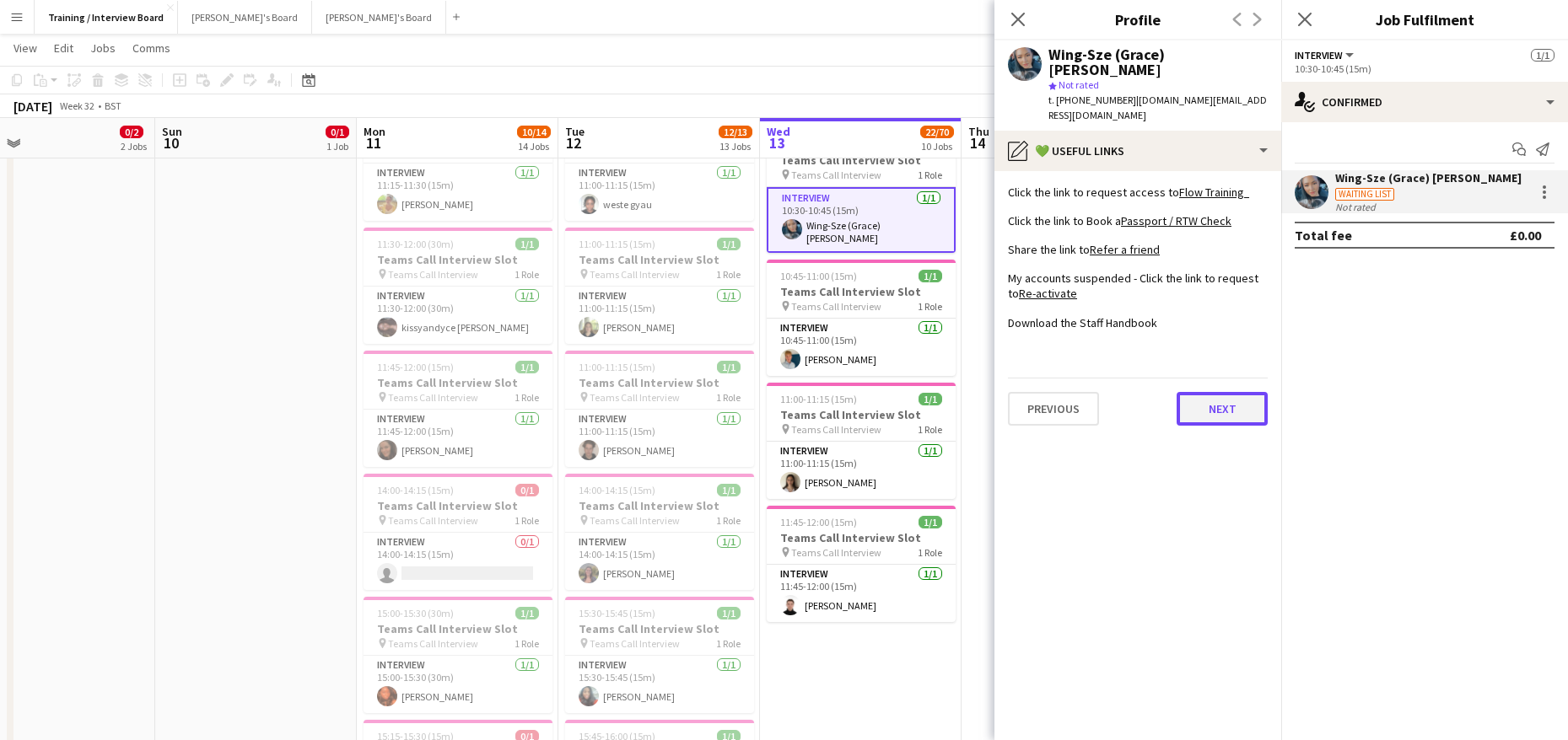
click at [1221, 392] on button "Next" at bounding box center [1222, 409] width 91 height 34
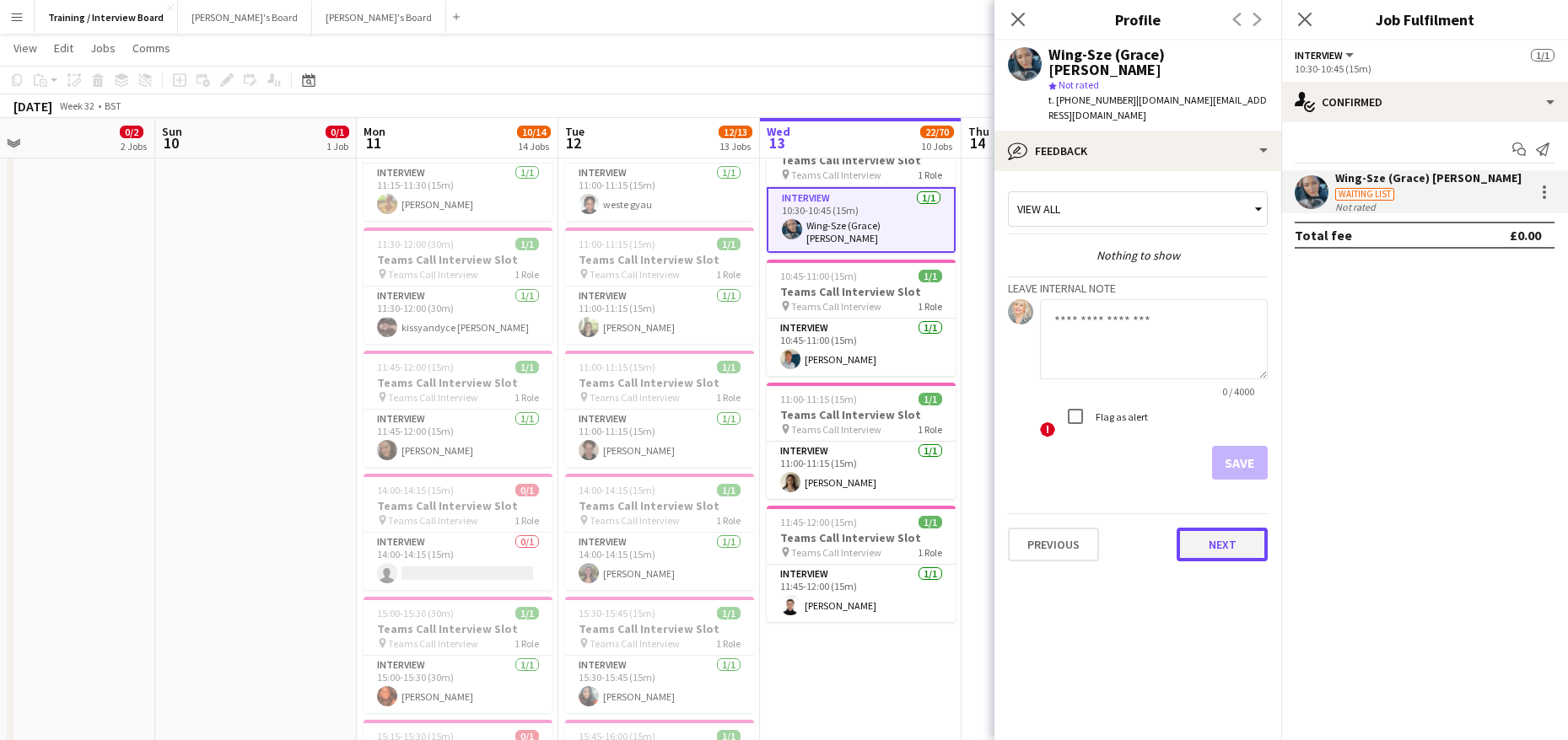
click at [1237, 528] on button "Next" at bounding box center [1222, 544] width 91 height 34
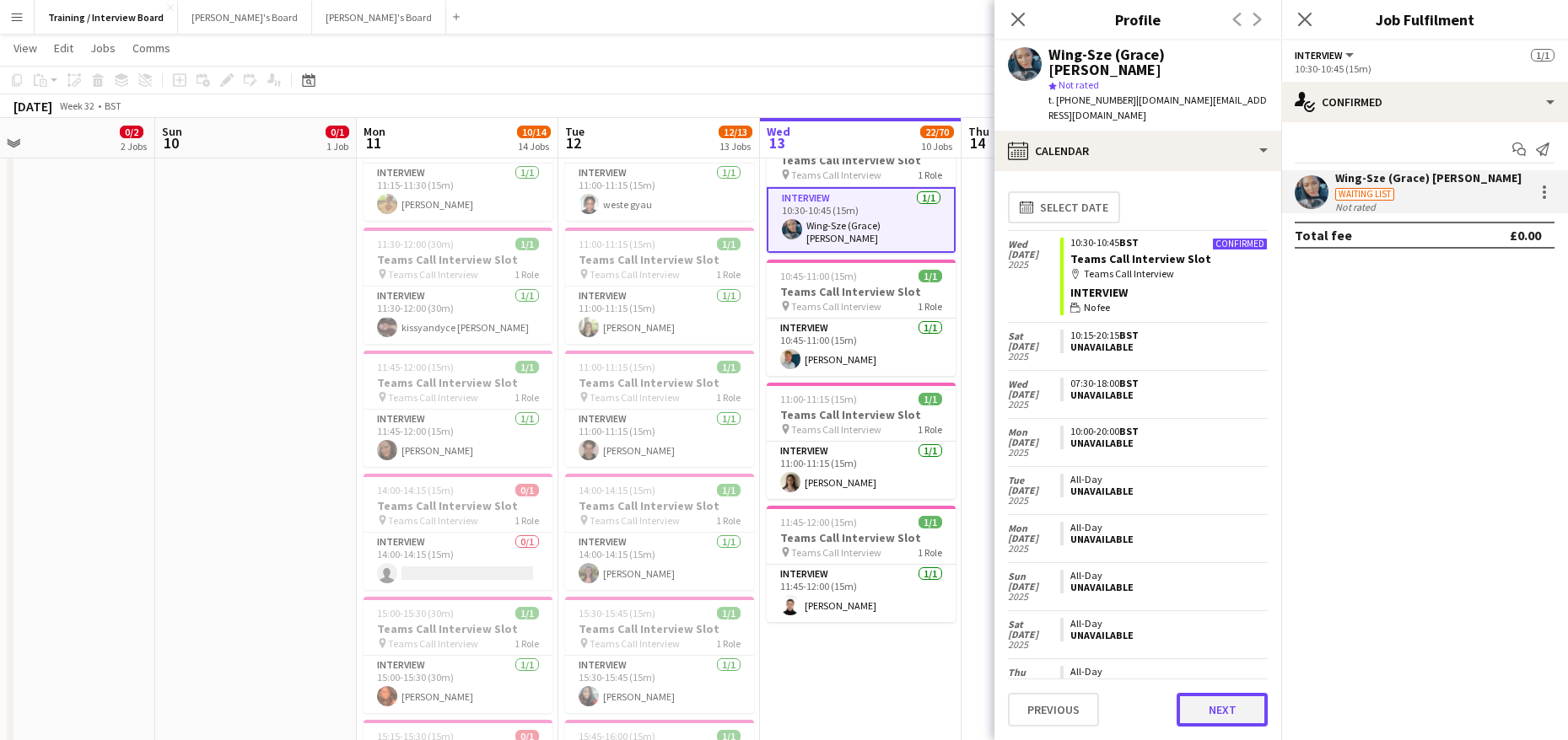
click at [1222, 713] on button "Next" at bounding box center [1222, 709] width 91 height 34
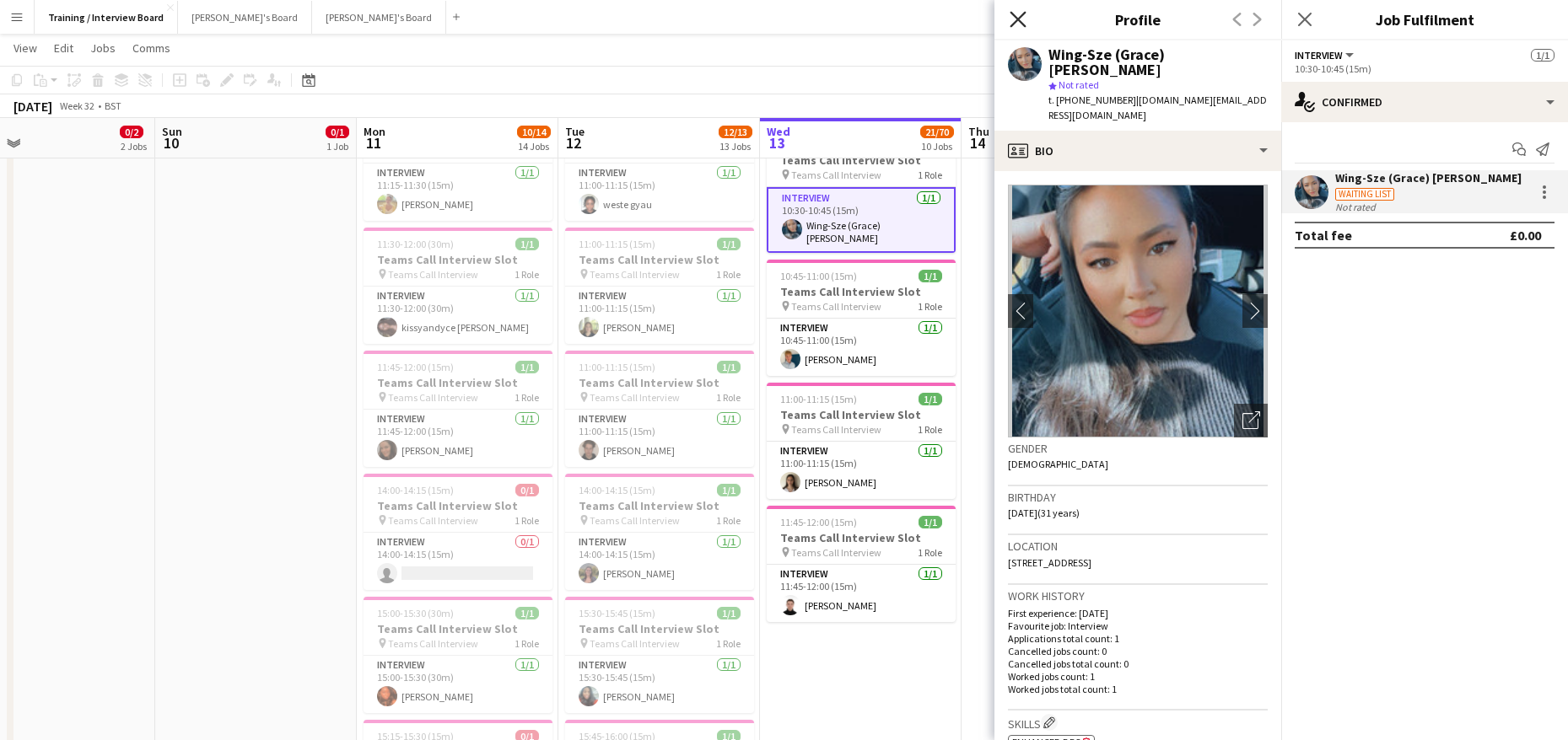
click at [1019, 16] on icon "Close pop-in" at bounding box center [1018, 18] width 16 height 16
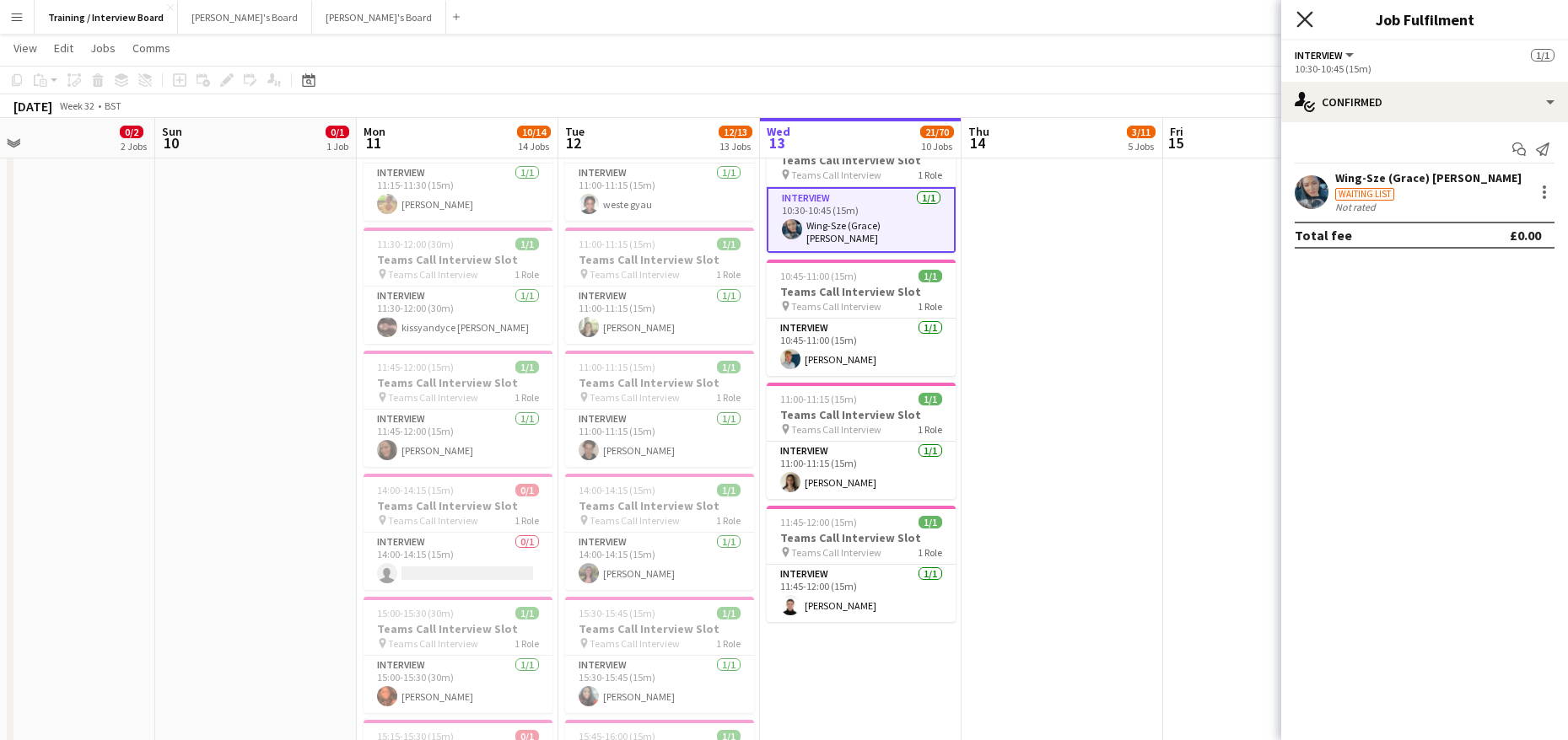
click at [1301, 11] on icon "Close pop-in" at bounding box center [1304, 18] width 16 height 16
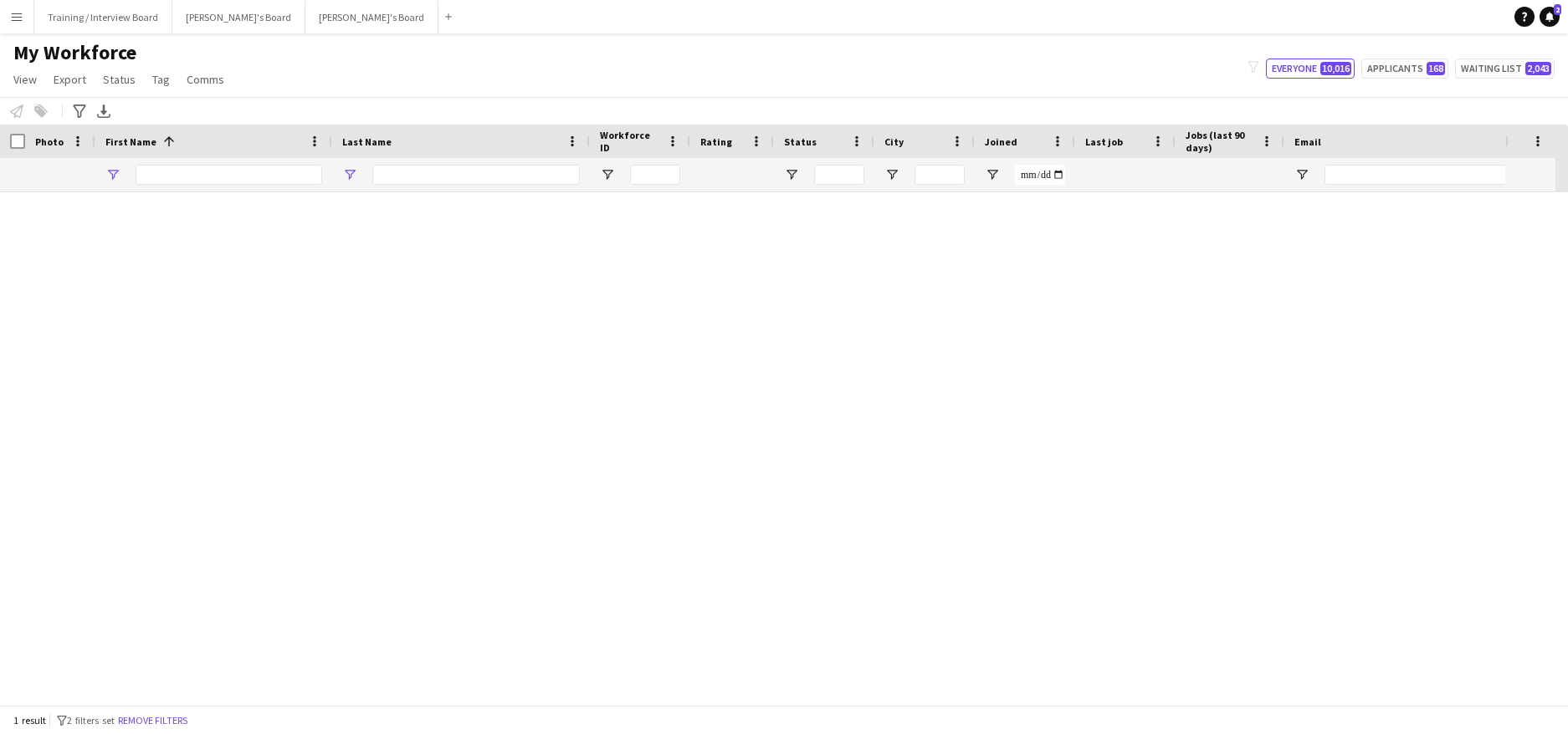
type input "****"
type input "******"
click at [184, 176] on input "****" at bounding box center [229, 174] width 187 height 20
type input "*"
click at [427, 171] on input "******" at bounding box center [476, 174] width 208 height 20
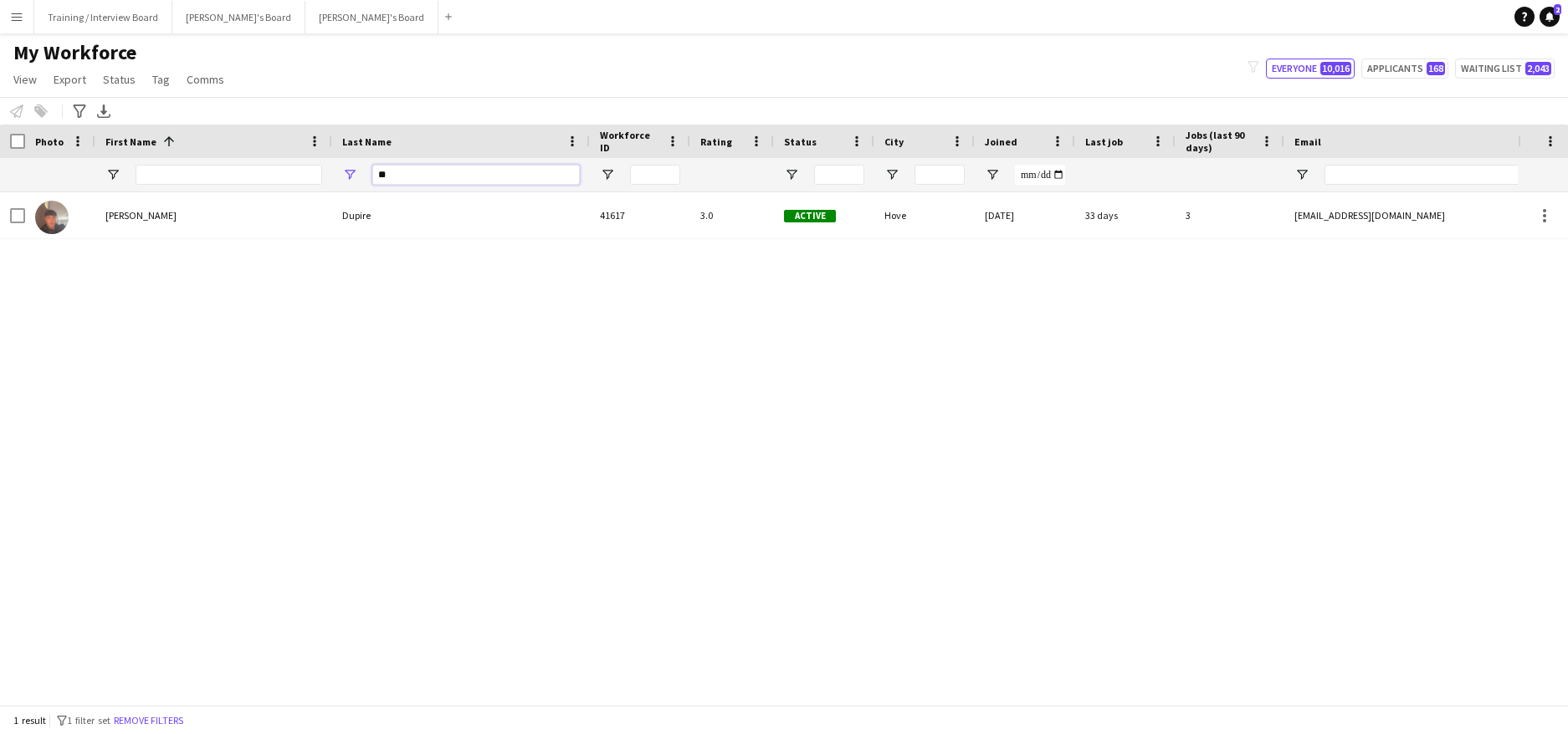
type input "*"
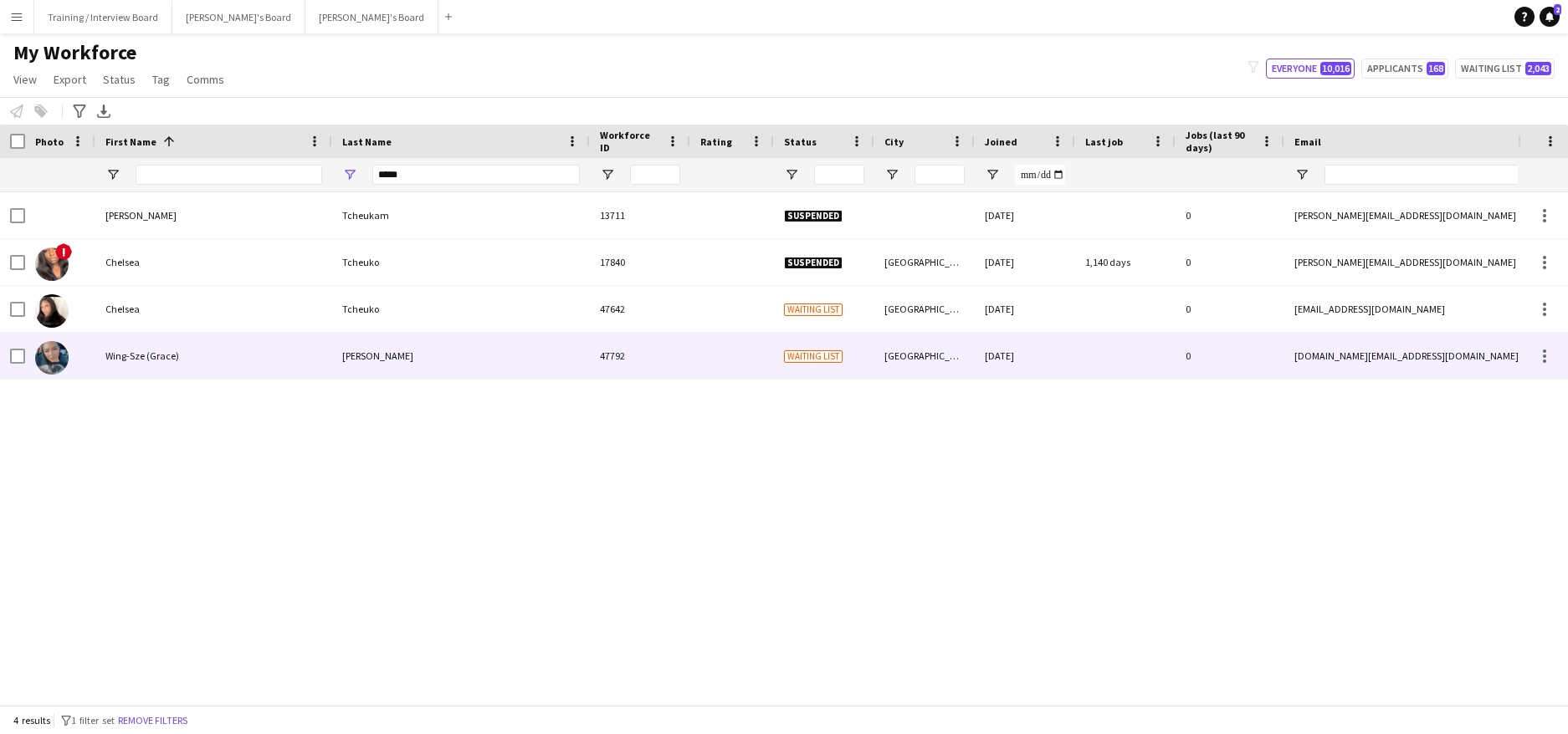
click at [145, 366] on div "Wing-Sze (Grace)" at bounding box center [213, 355] width 236 height 46
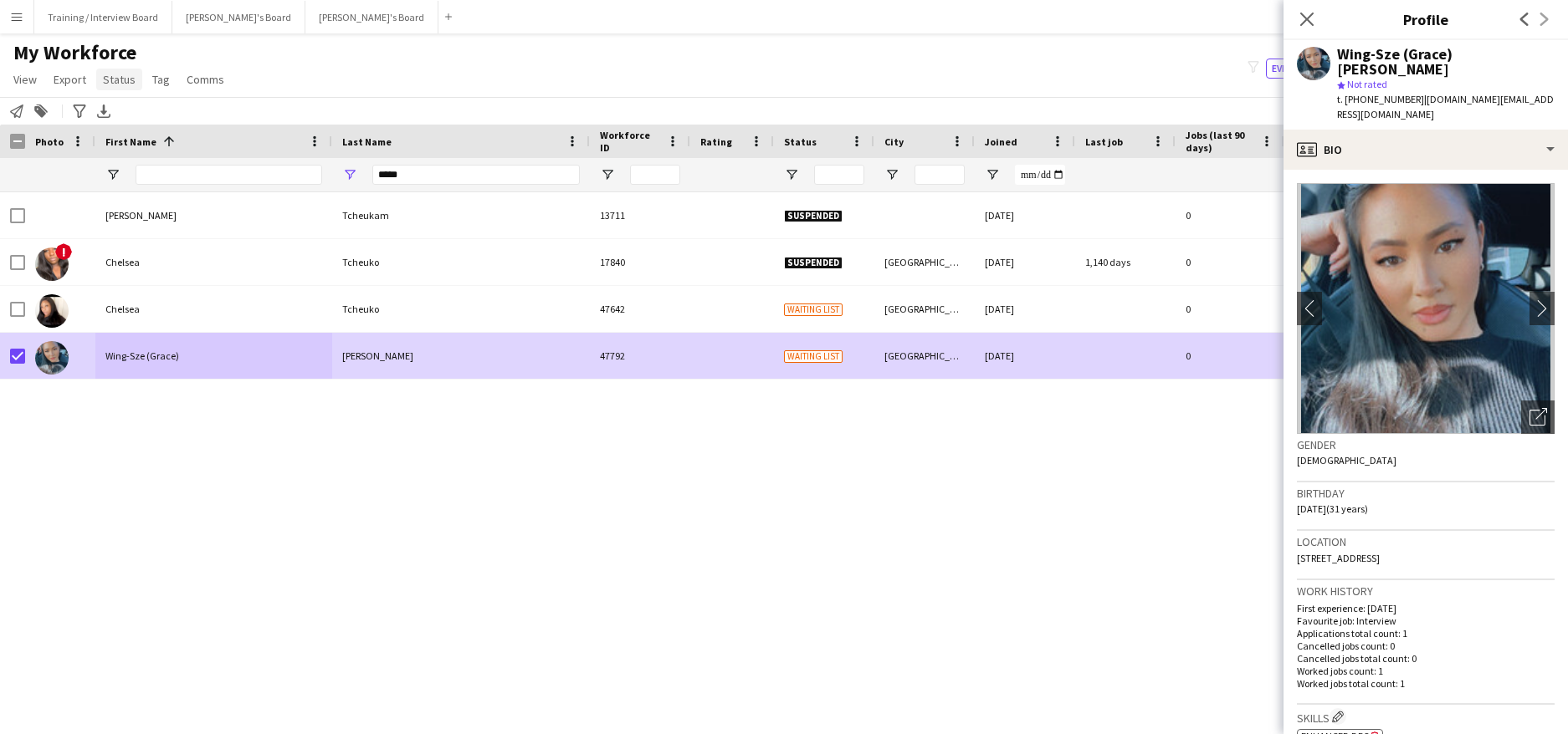
click at [108, 77] on span "Status" at bounding box center [119, 80] width 33 height 15
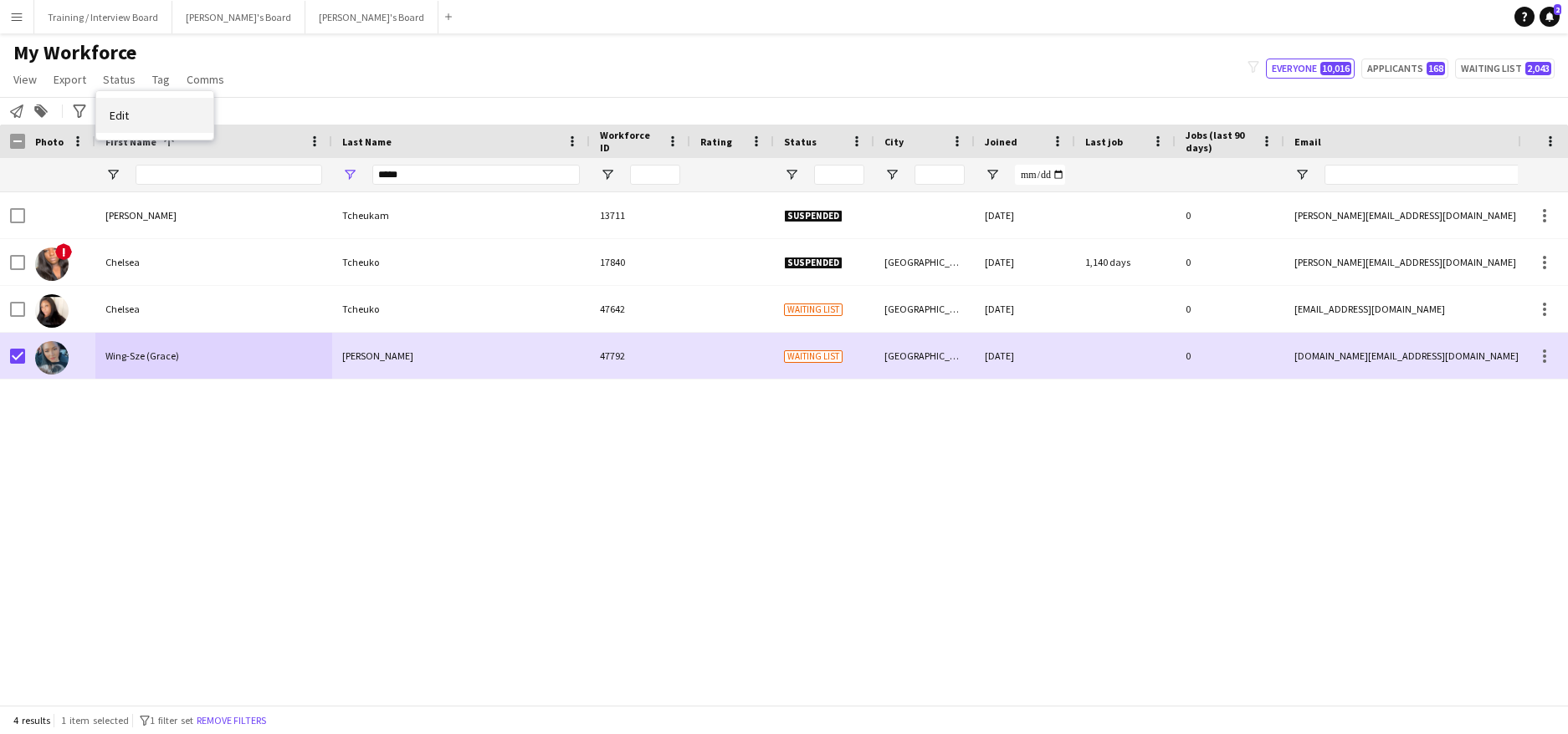
click at [142, 113] on link "Edit" at bounding box center [155, 115] width 117 height 36
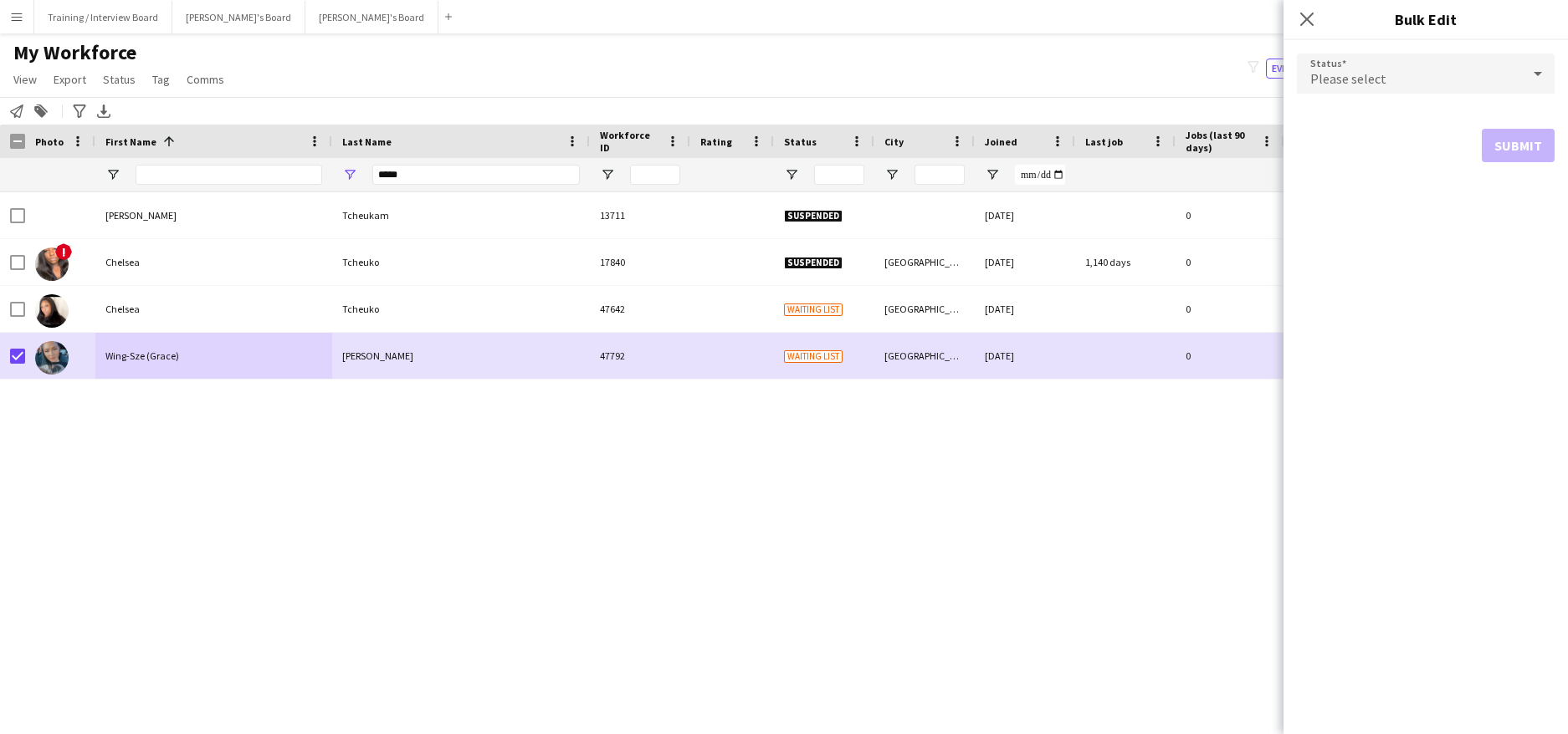
click at [1538, 77] on icon at bounding box center [1537, 73] width 20 height 34
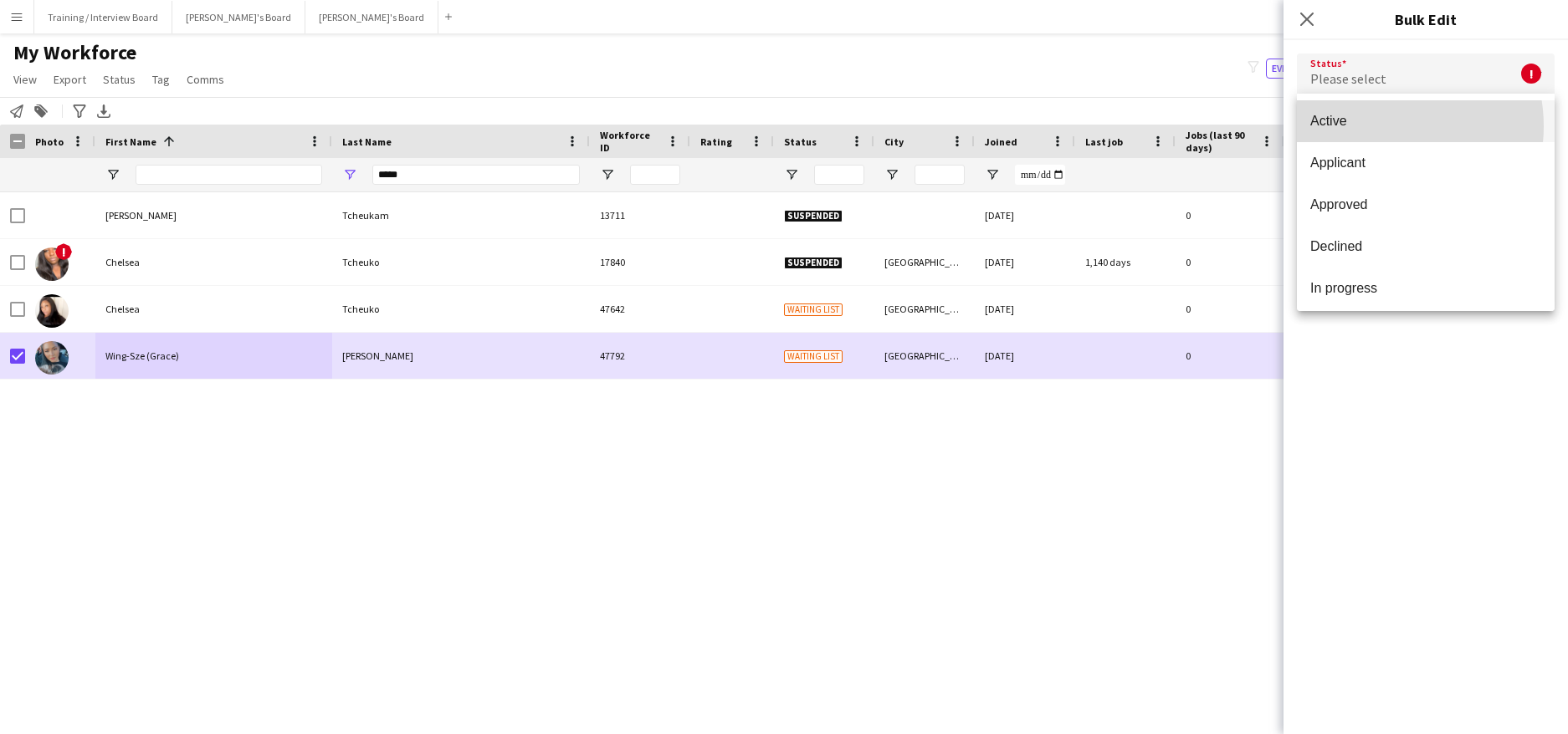
click at [1379, 126] on span "Active" at bounding box center [1426, 121] width 231 height 16
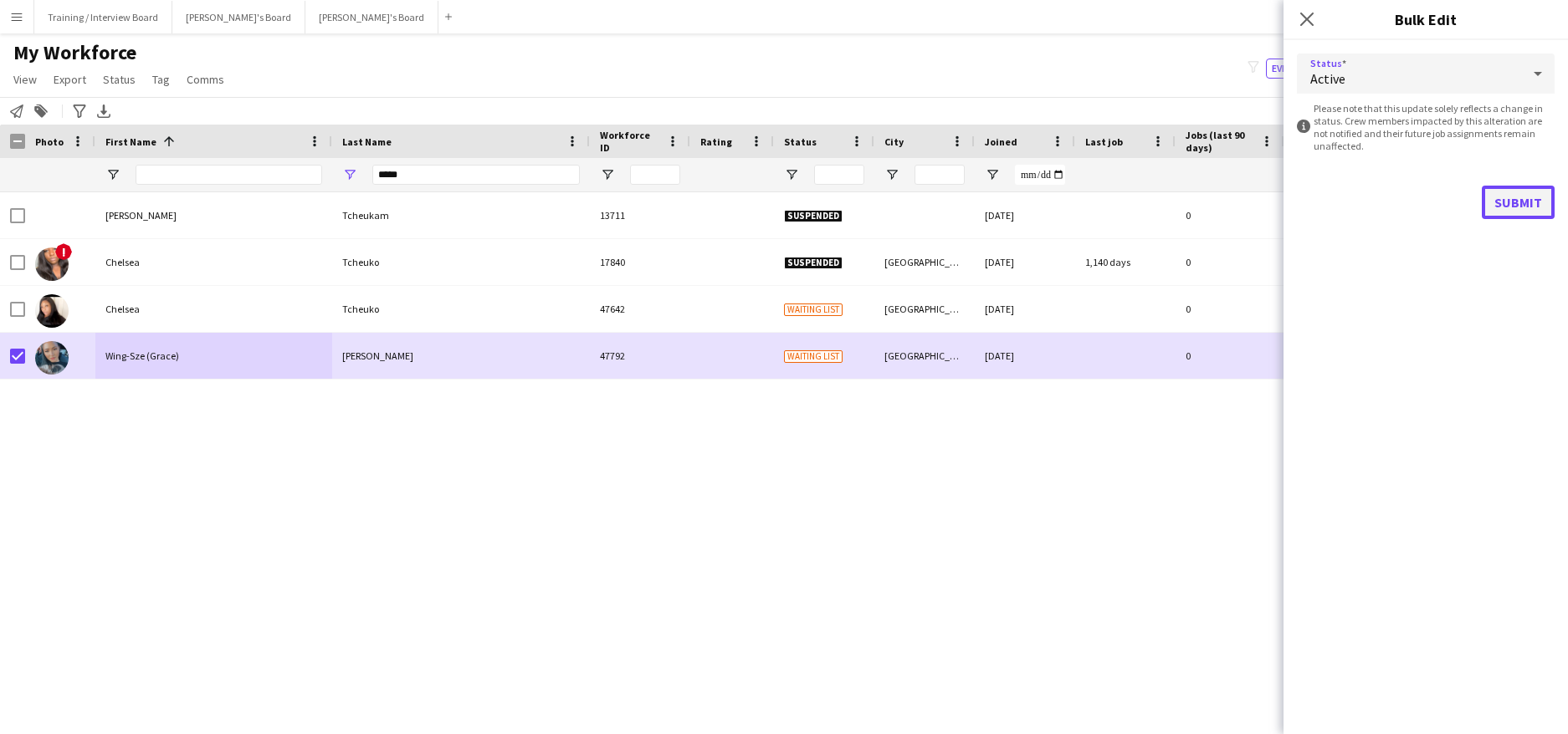
click at [1517, 201] on button "Submit" at bounding box center [1519, 202] width 73 height 34
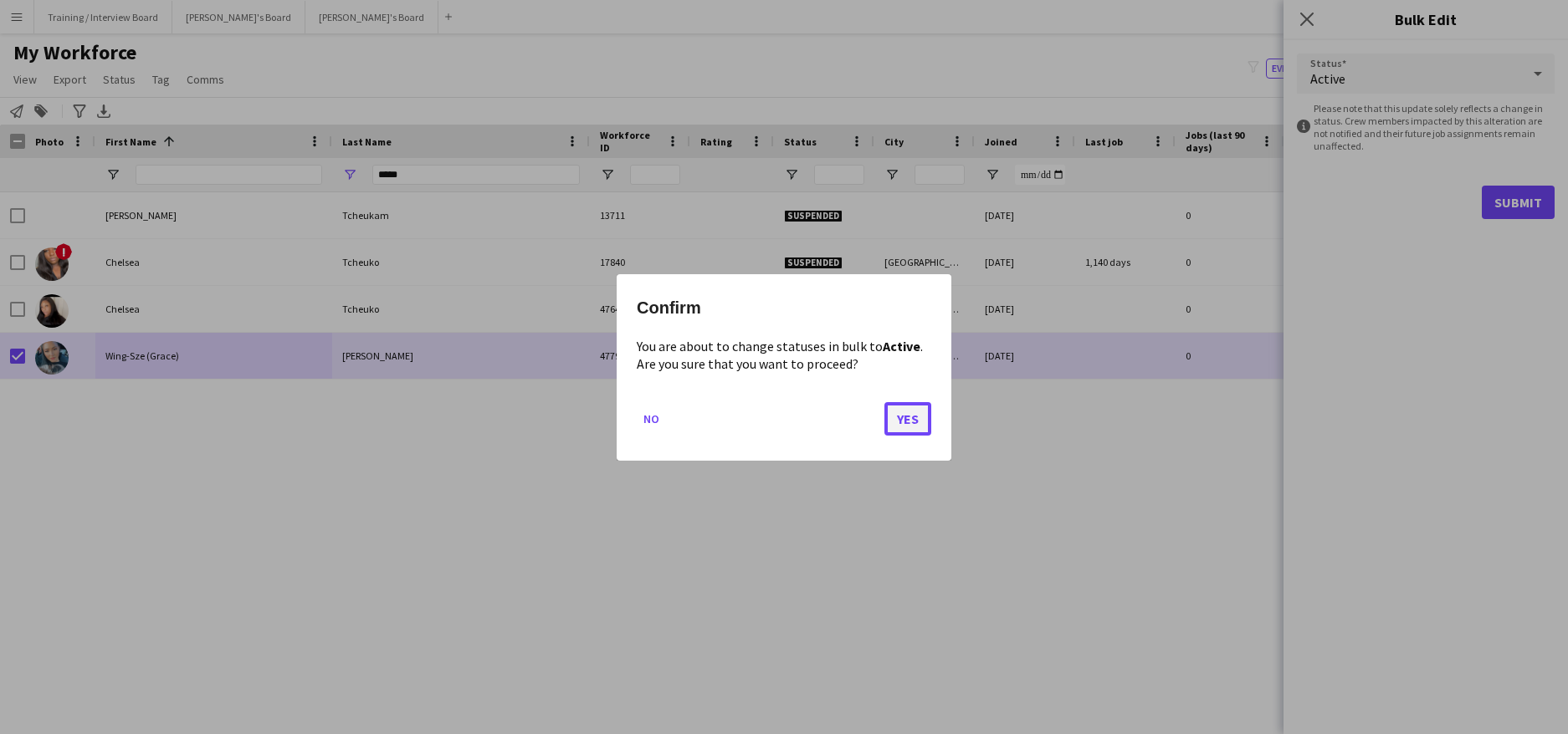
click at [905, 421] on button "Yes" at bounding box center [908, 418] width 47 height 34
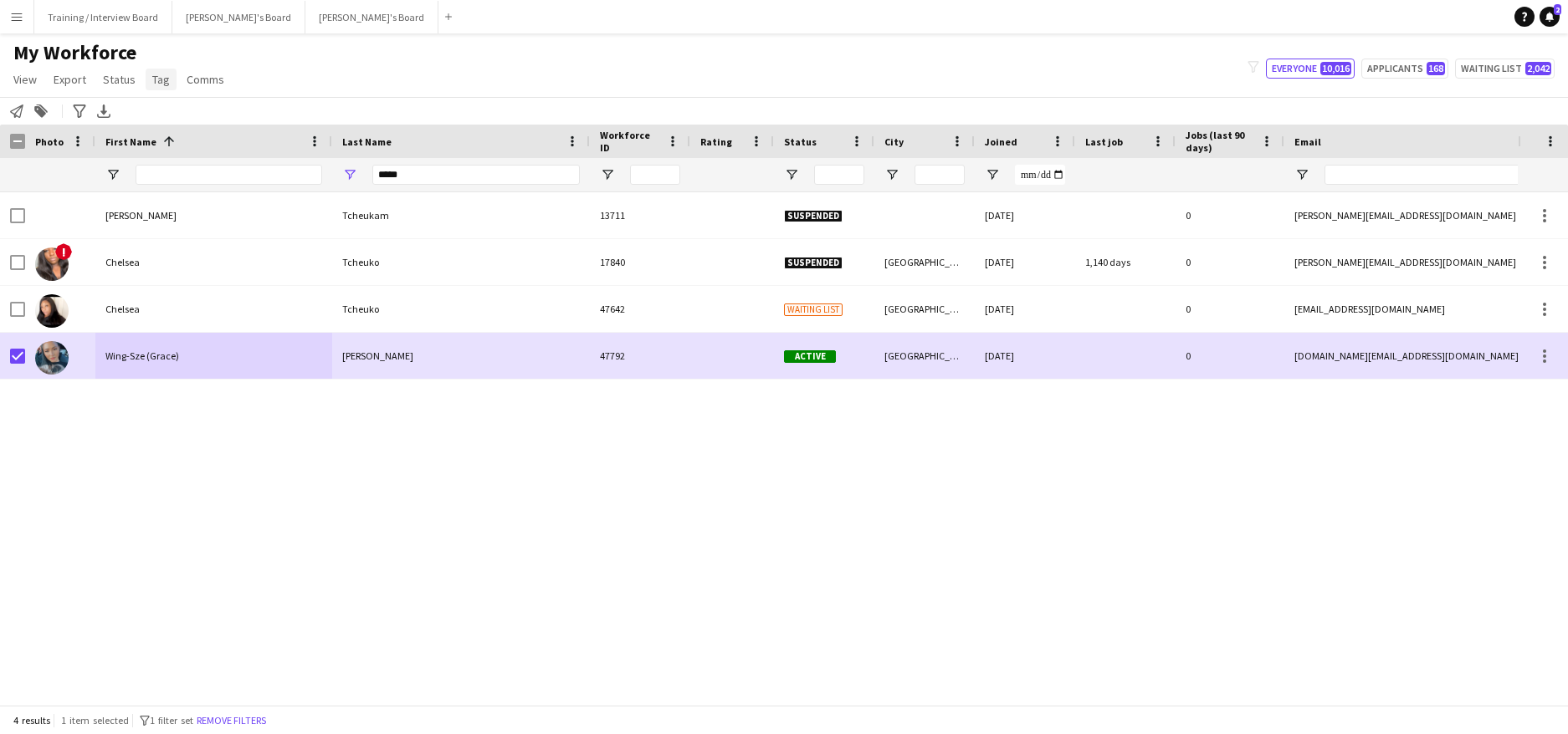
click at [162, 83] on span "Tag" at bounding box center [161, 80] width 17 height 15
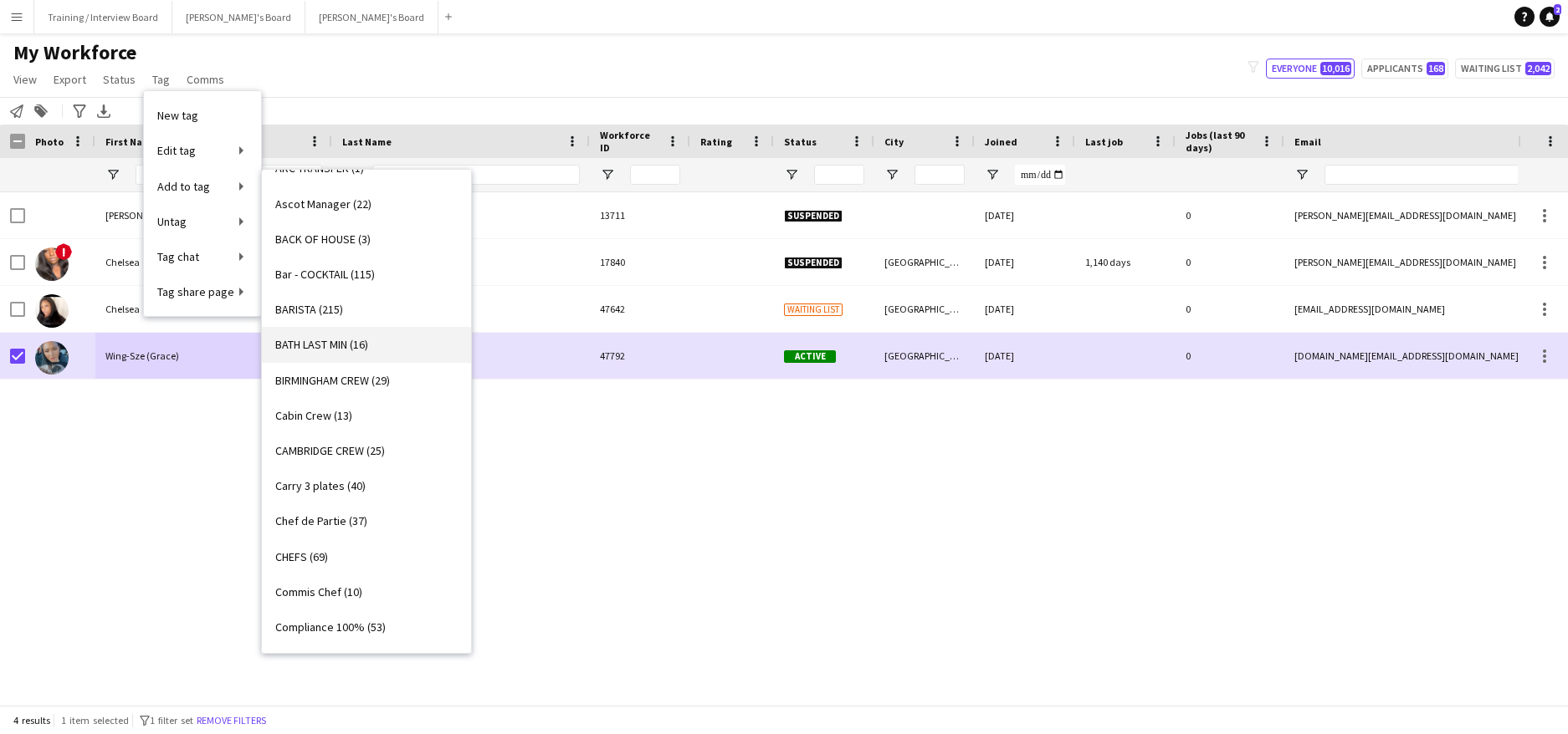
scroll to position [167, 0]
click at [317, 381] on span "BIRMINGHAM CREW (29)" at bounding box center [332, 379] width 114 height 15
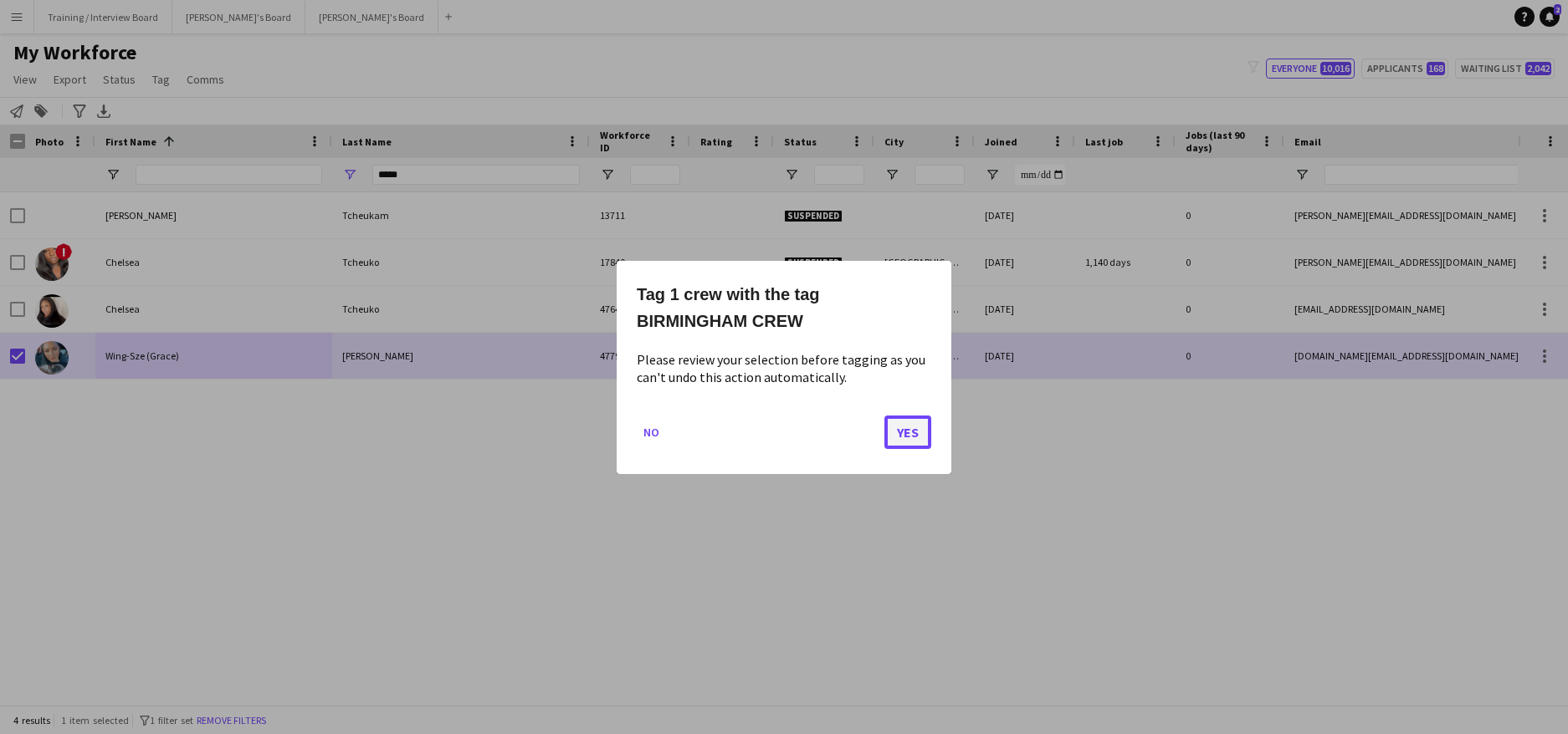
click at [912, 425] on button "Yes" at bounding box center [908, 431] width 47 height 34
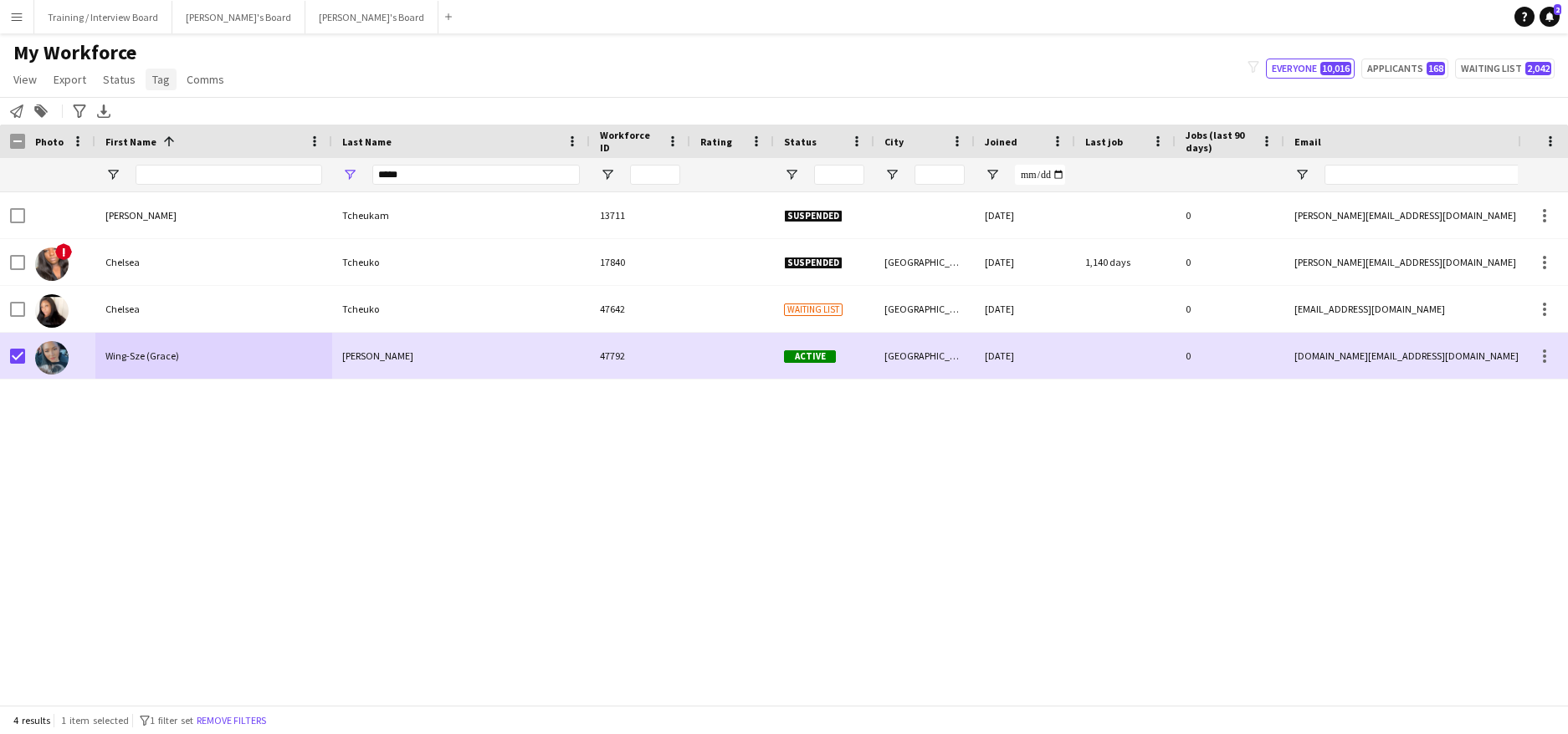
click at [157, 89] on link "Tag" at bounding box center [161, 79] width 31 height 22
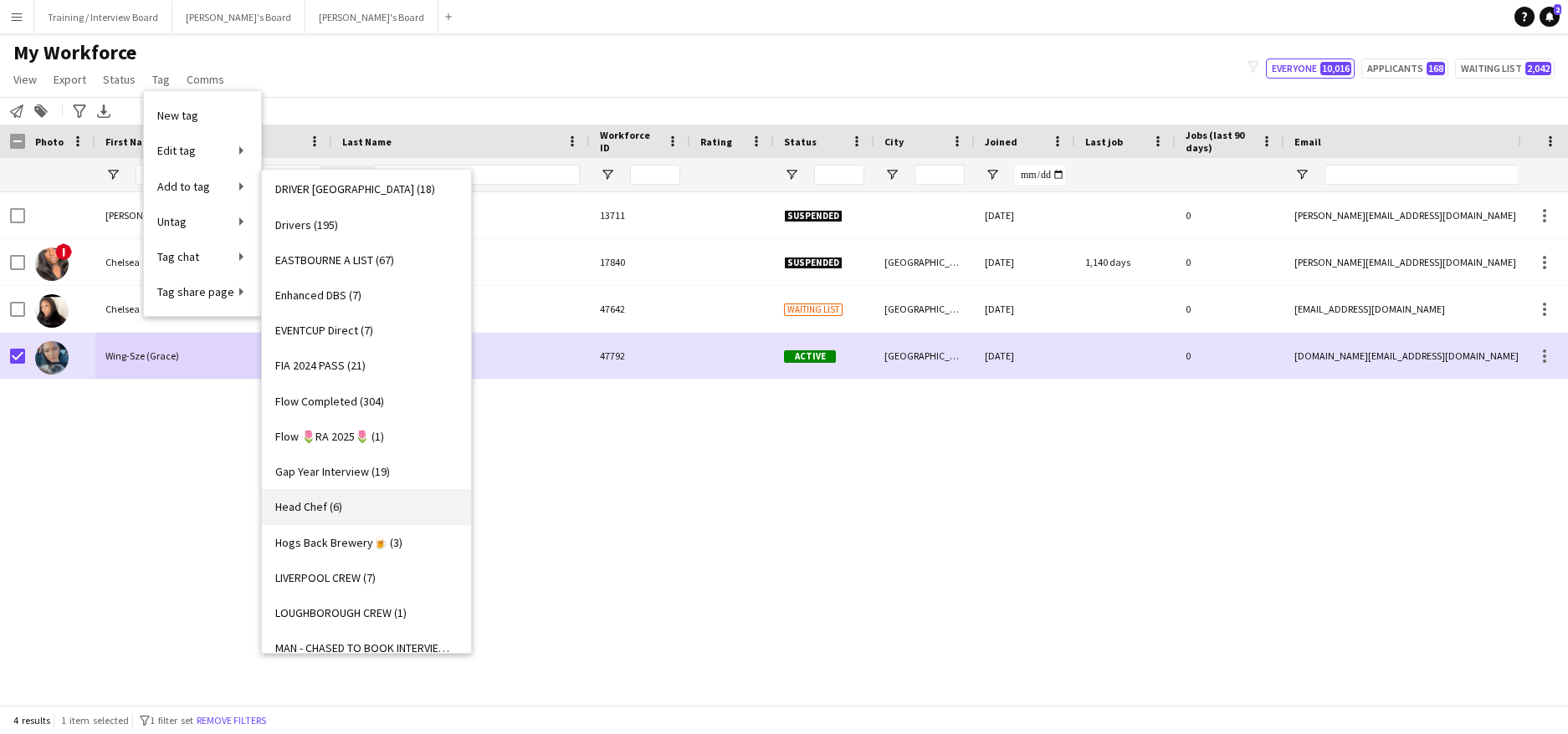
scroll to position [836, 0]
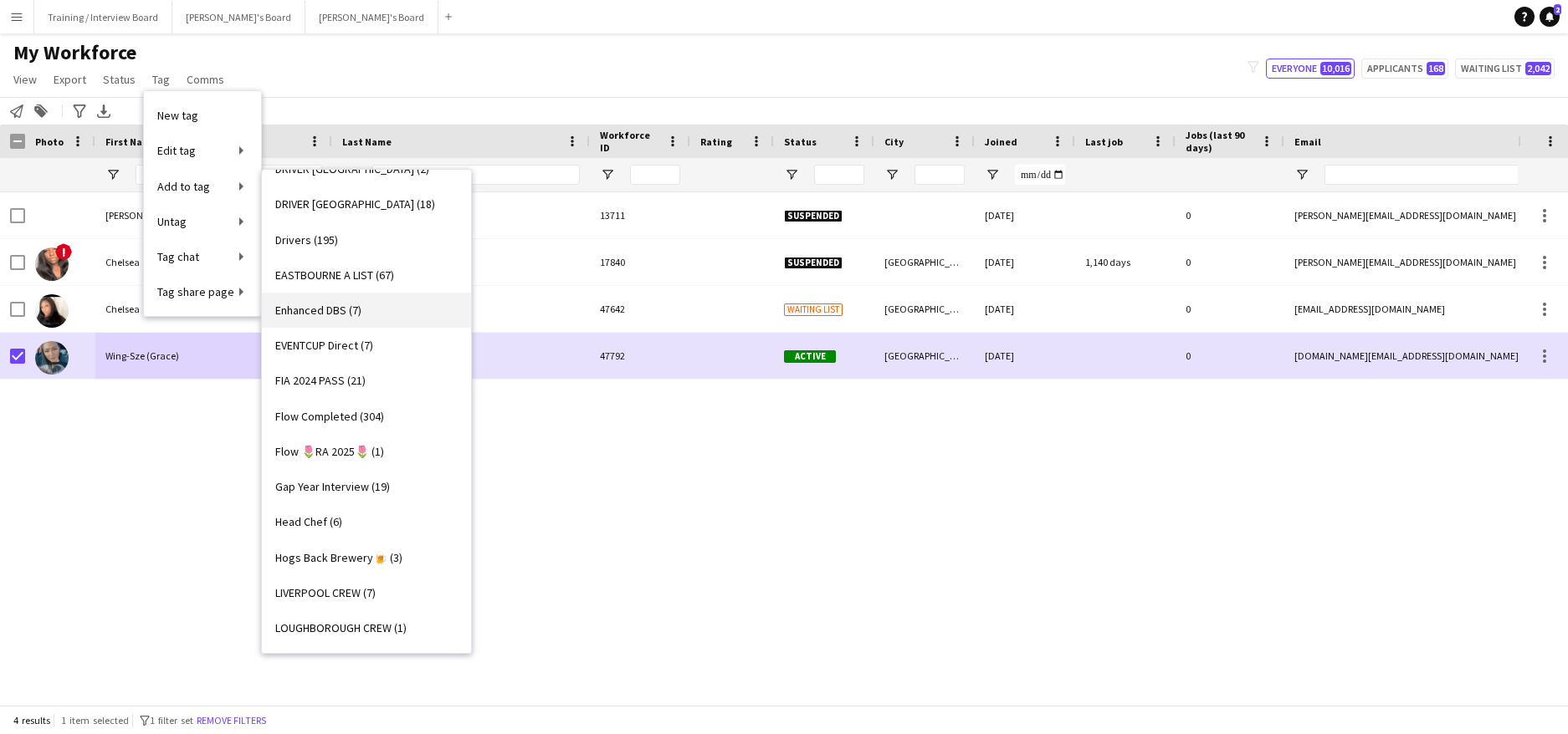
click at [324, 313] on span "Enhanced DBS (7)" at bounding box center [318, 310] width 87 height 15
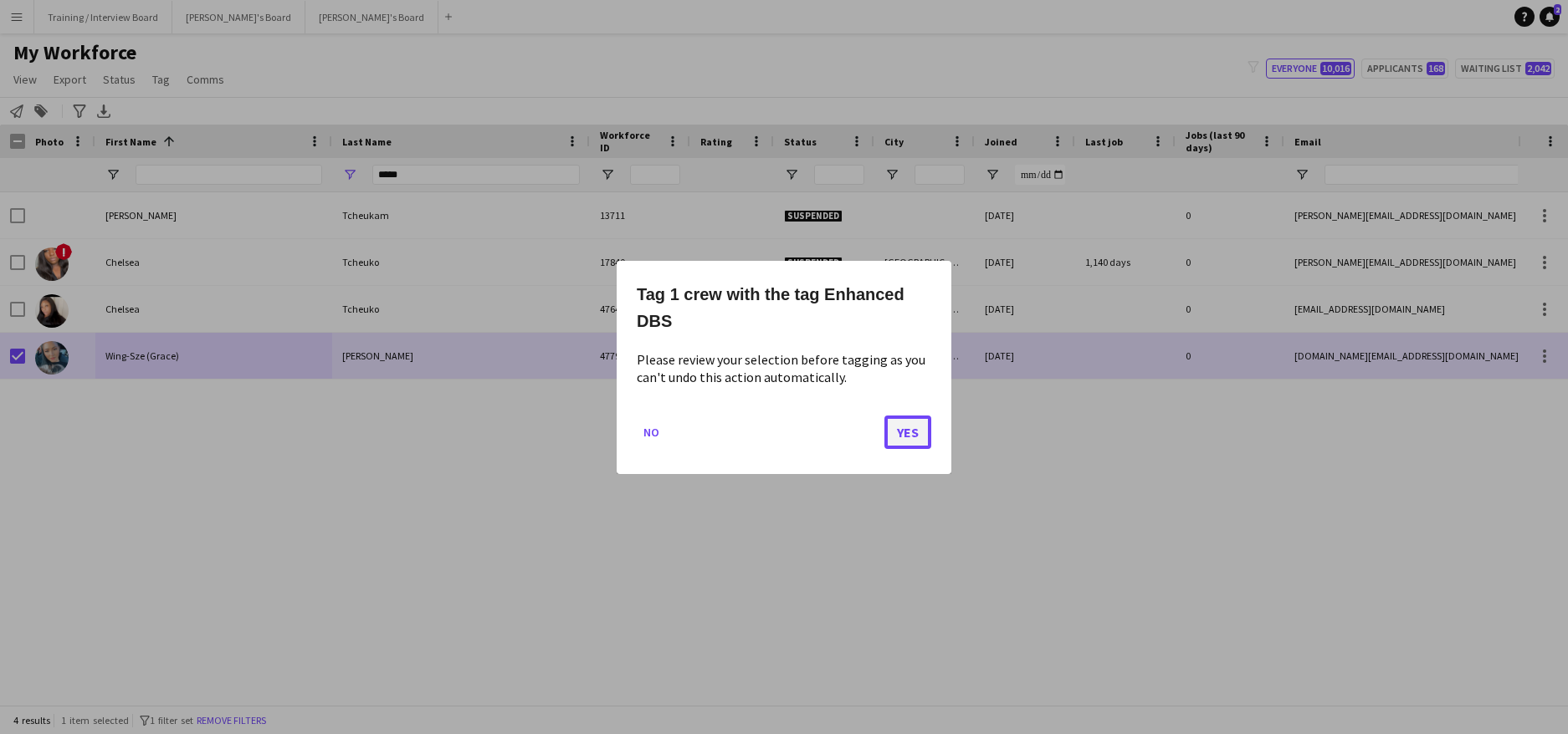
click at [915, 433] on button "Yes" at bounding box center [908, 431] width 47 height 34
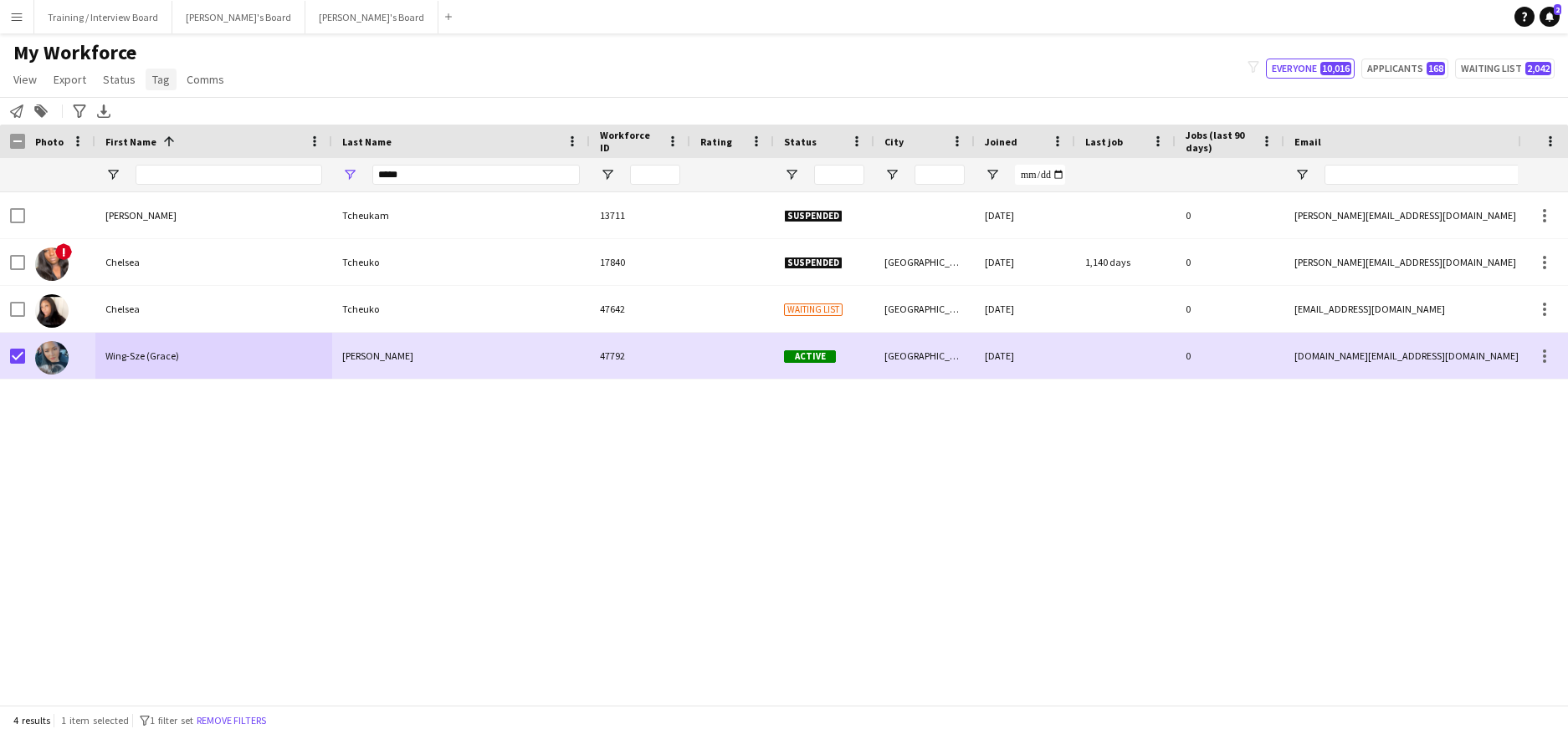
click at [159, 83] on span "Tag" at bounding box center [161, 80] width 17 height 15
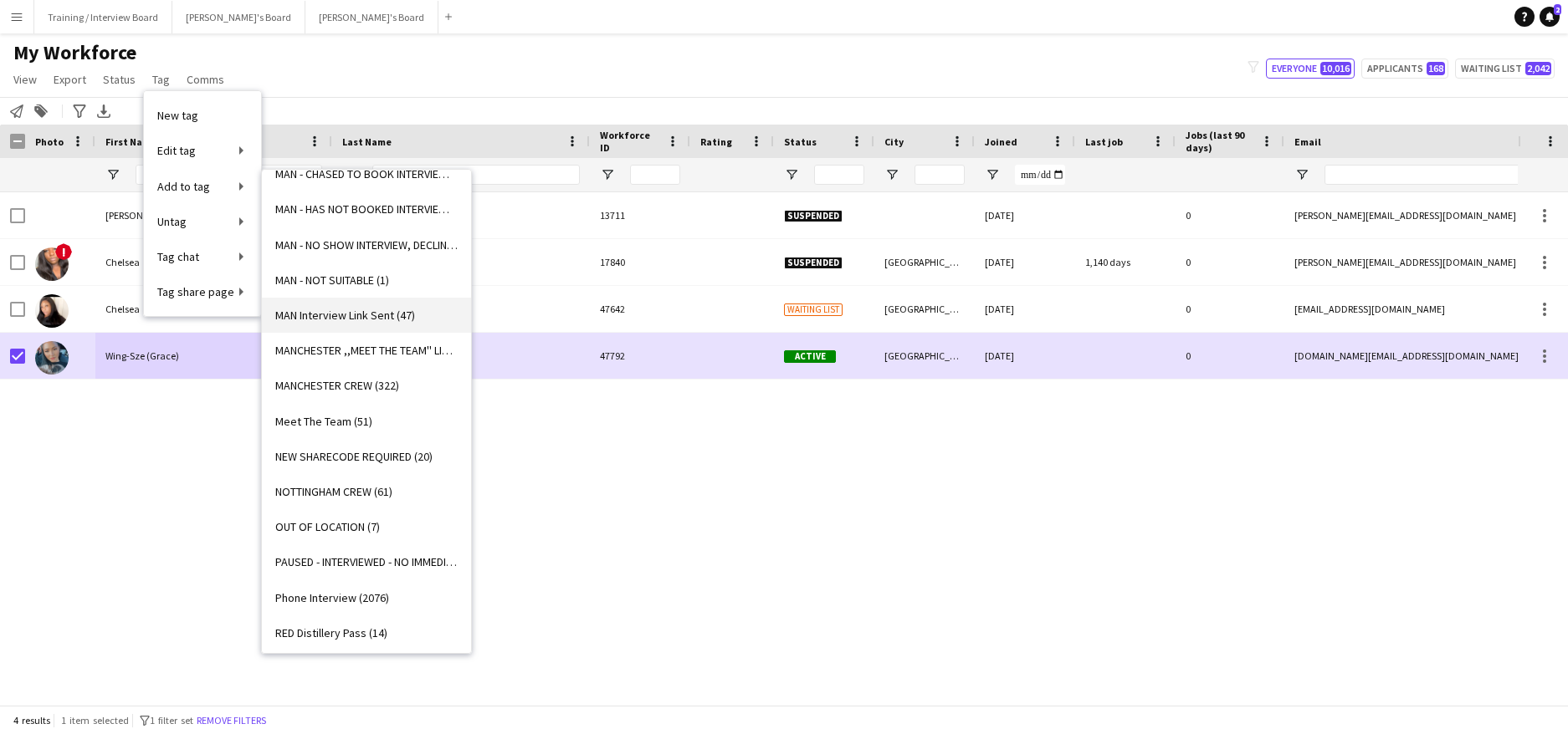
scroll to position [1505, 0]
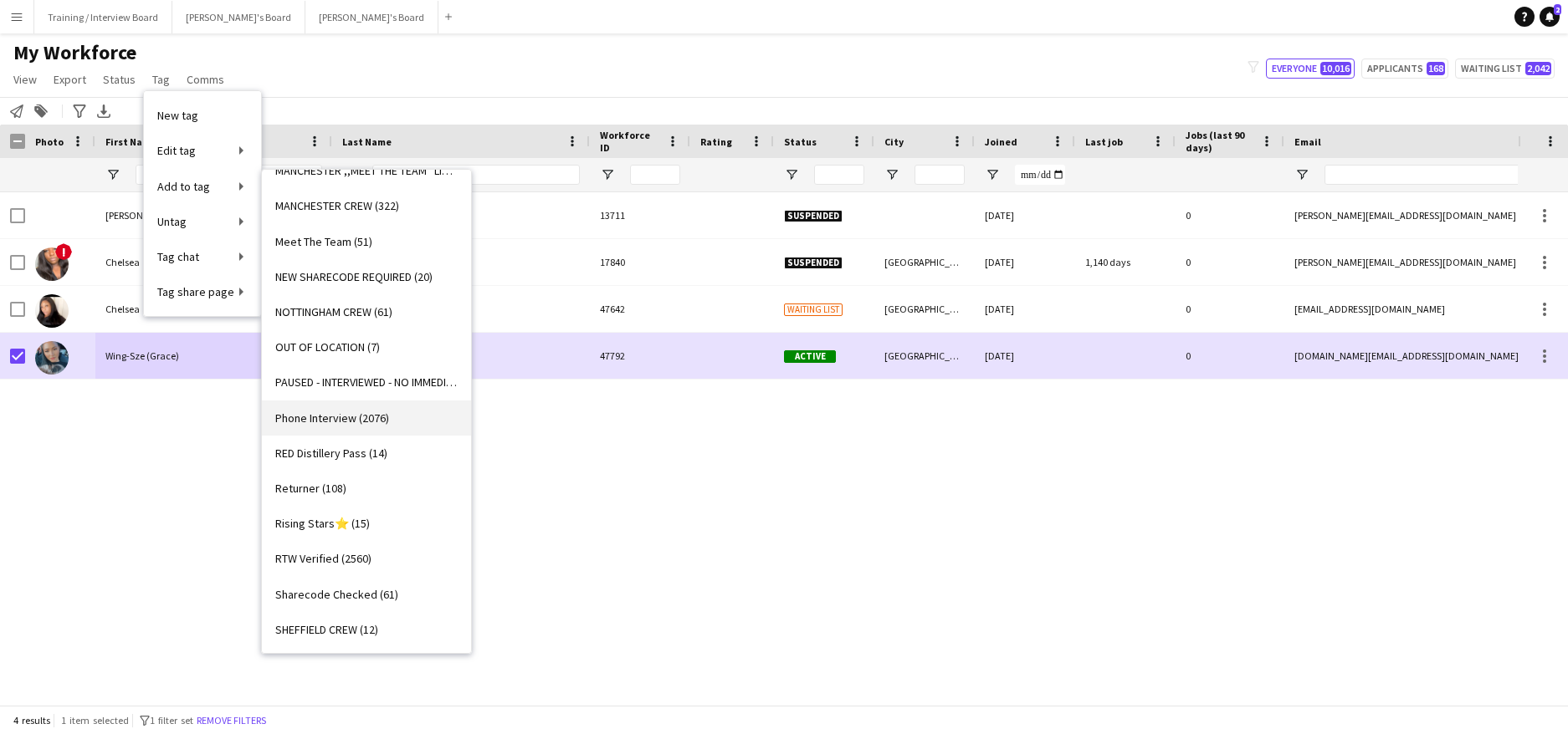
click at [352, 424] on span "Phone Interview (2076)" at bounding box center [332, 418] width 113 height 15
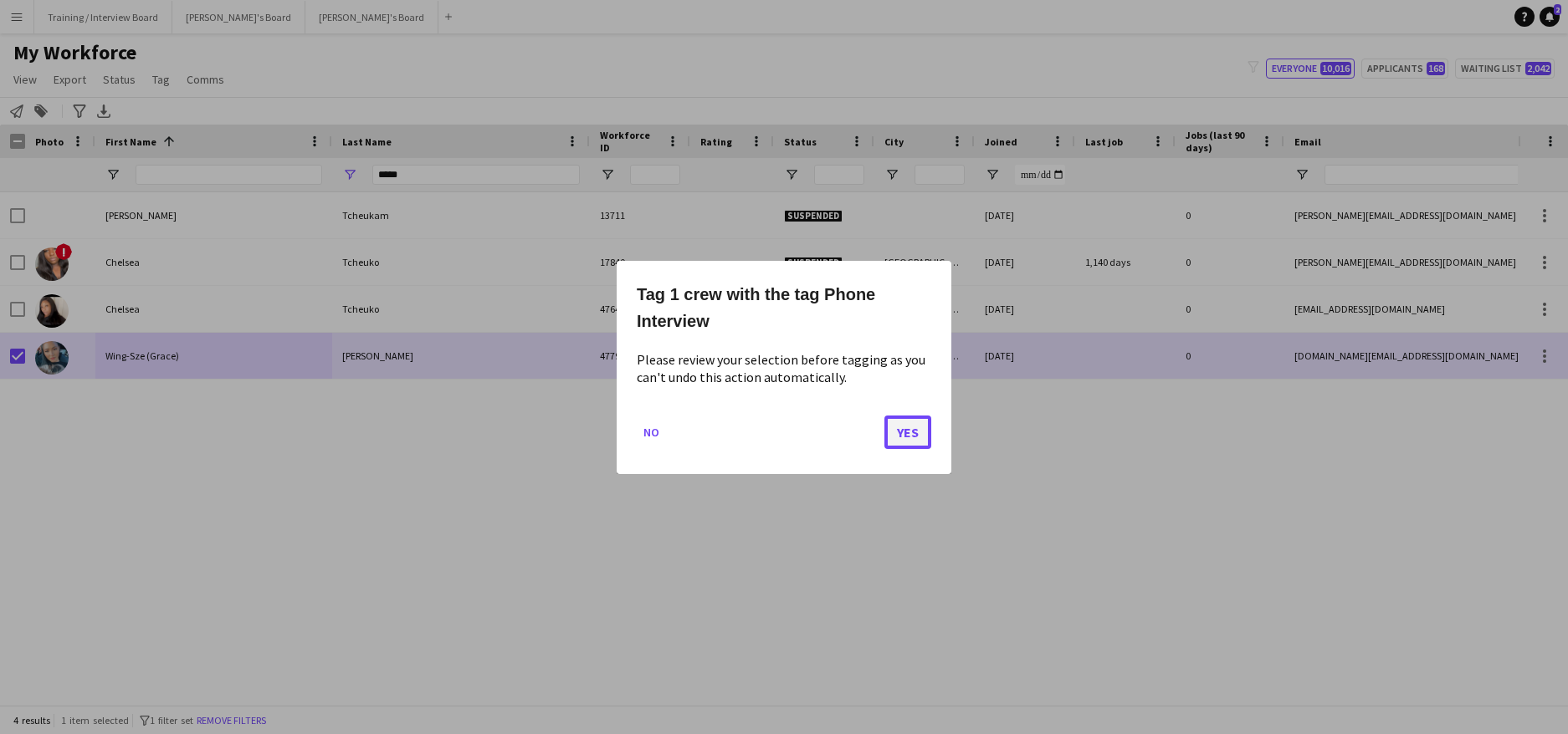
click at [911, 431] on button "Yes" at bounding box center [908, 431] width 47 height 34
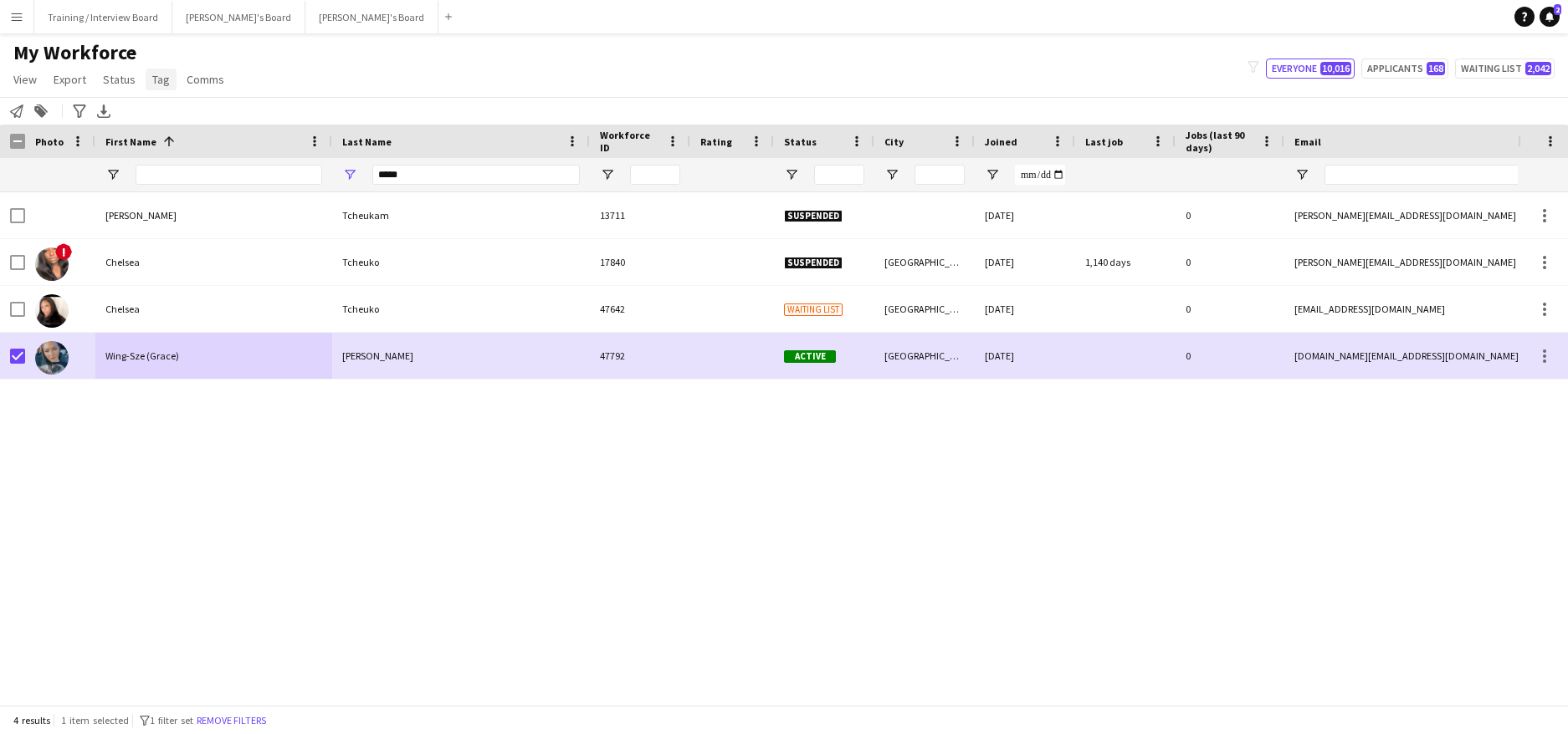
click at [157, 74] on span "Tag" at bounding box center [161, 80] width 17 height 15
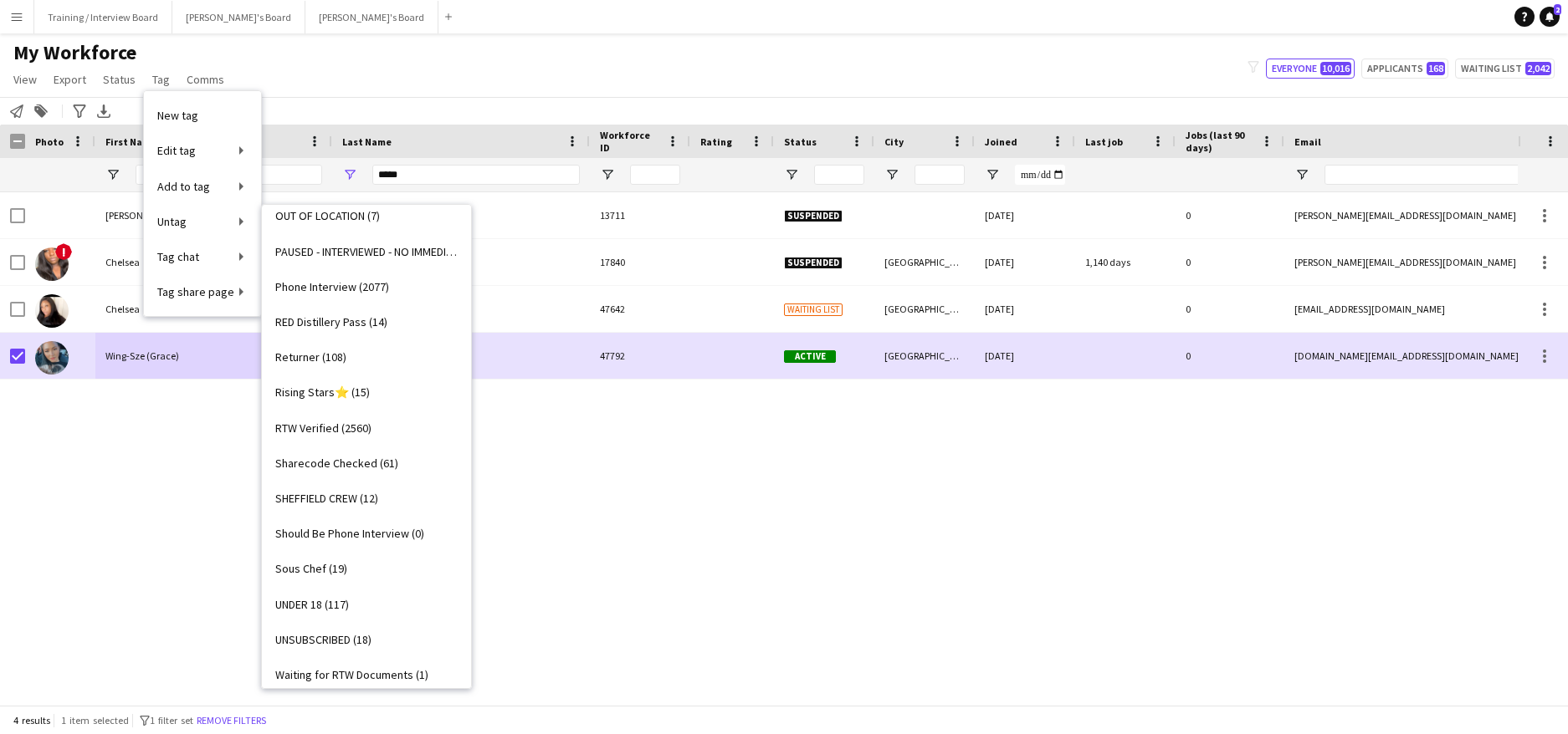
scroll to position [1673, 0]
click at [304, 417] on link "RTW Verified (2560)" at bounding box center [366, 428] width 210 height 36
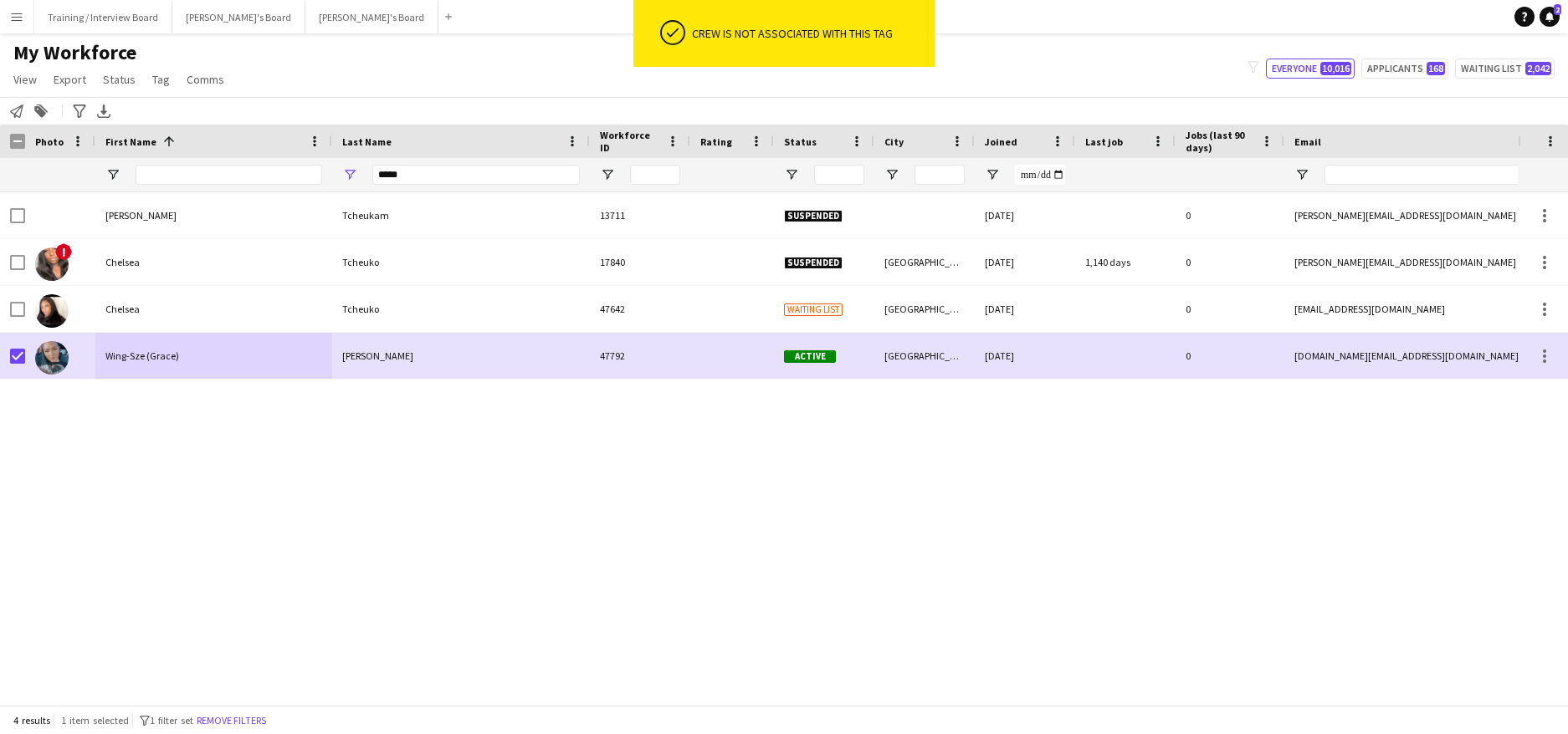
click at [316, 461] on div "Casey Tcheukam 13711 Suspended 12-12-2019 0 casey.breezy8@gmail.com +4407544914…" at bounding box center [759, 442] width 1518 height 501
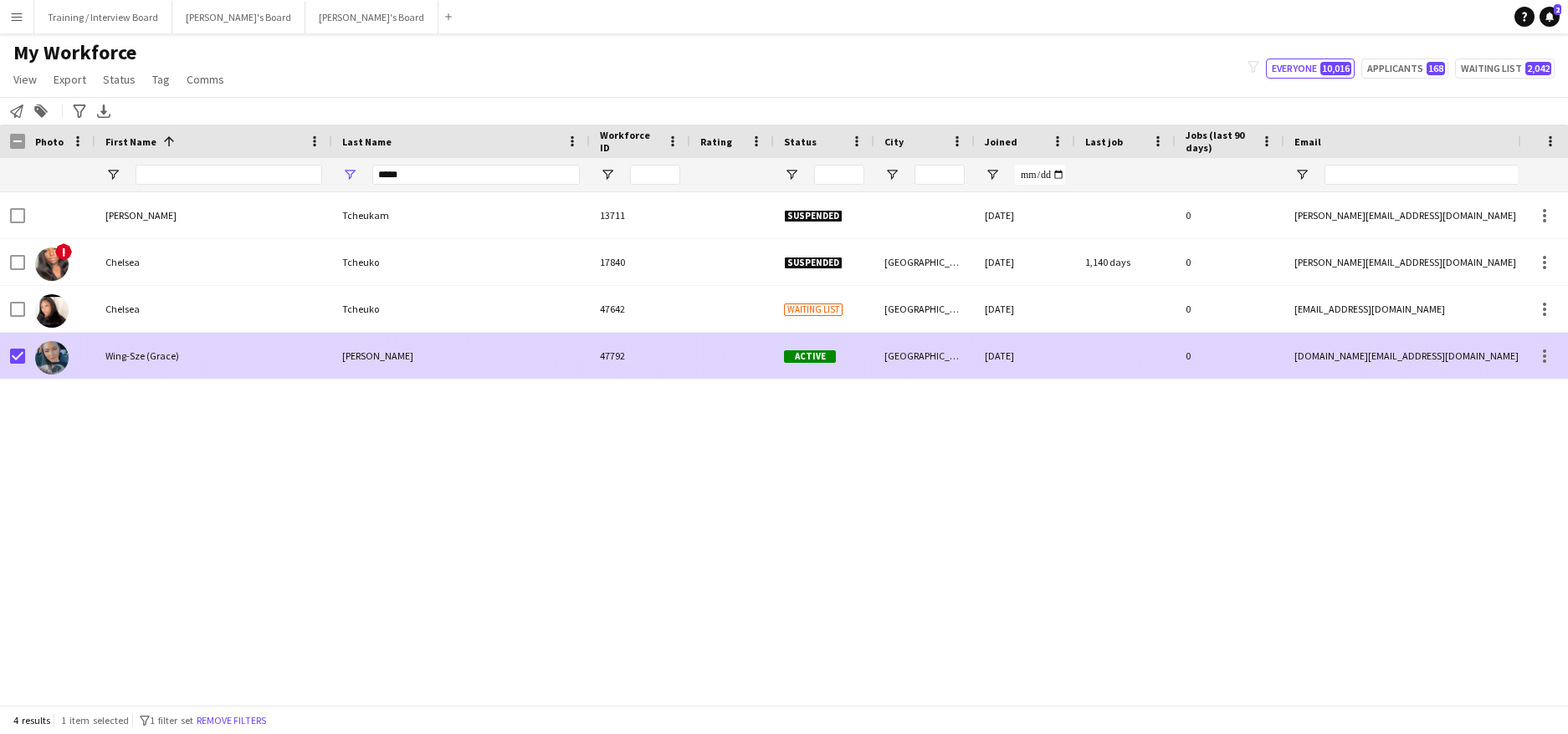
click at [8, 363] on div at bounding box center [12, 355] width 25 height 46
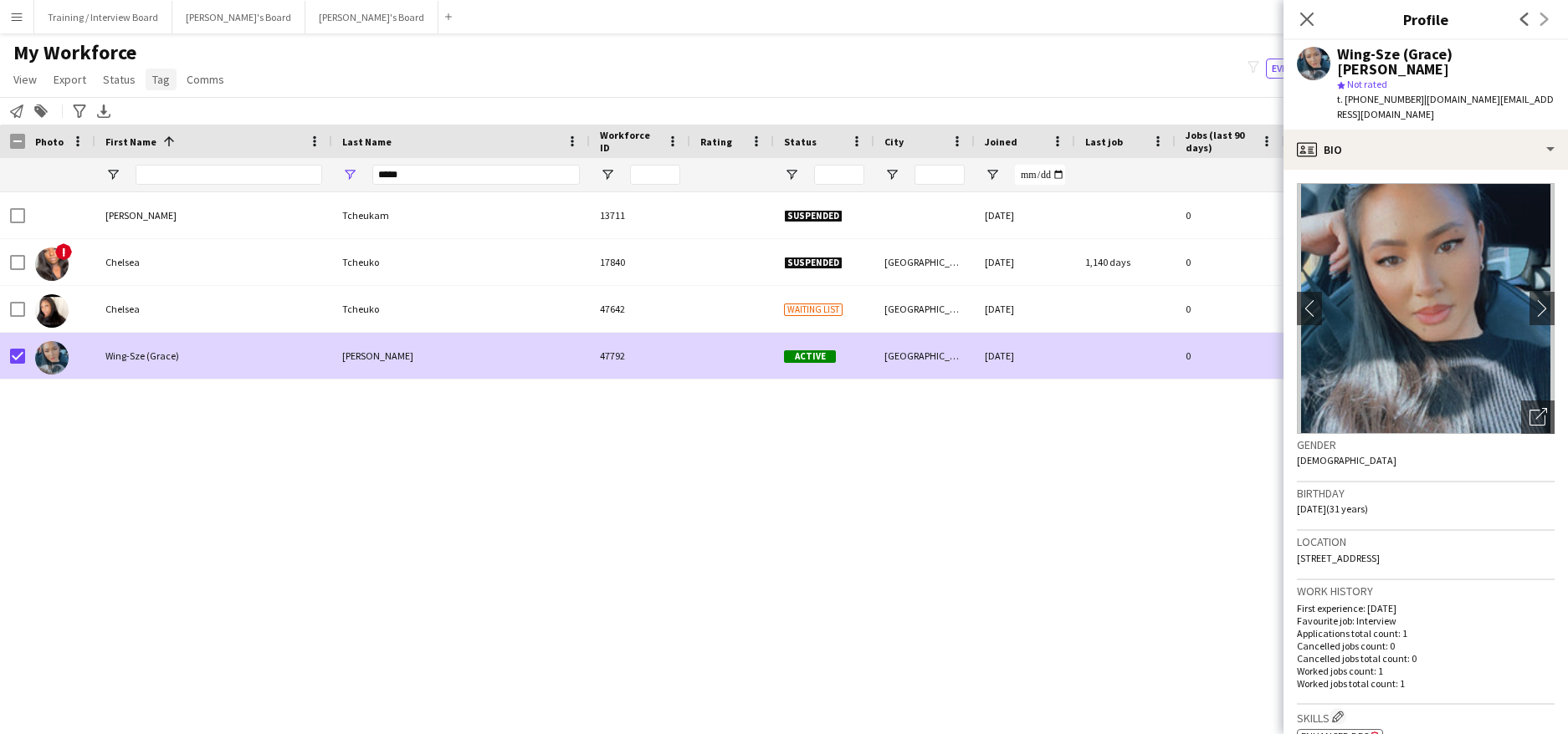
click at [158, 81] on span "Tag" at bounding box center [161, 80] width 17 height 15
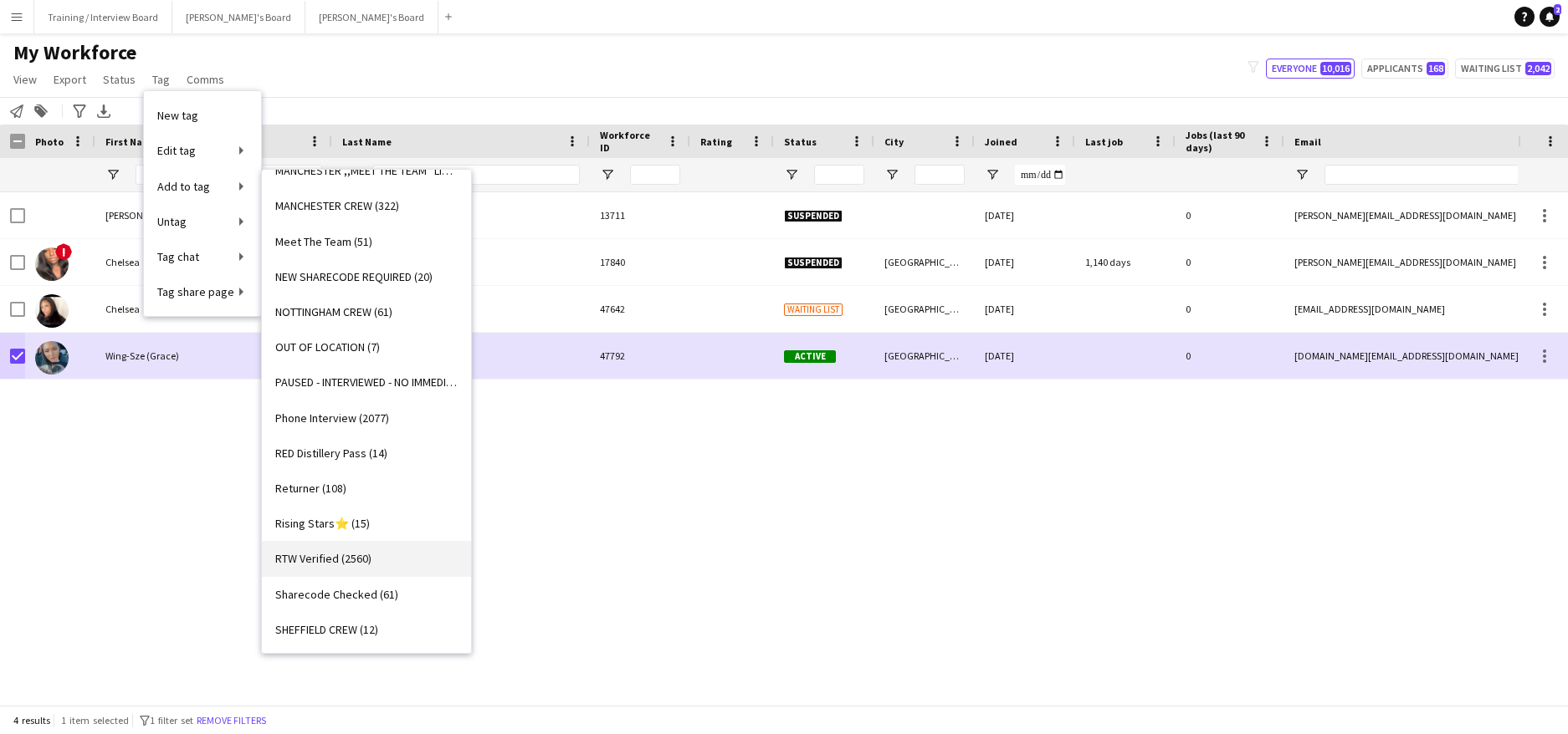
click at [333, 567] on link "RTW Verified (2560)" at bounding box center [366, 558] width 210 height 36
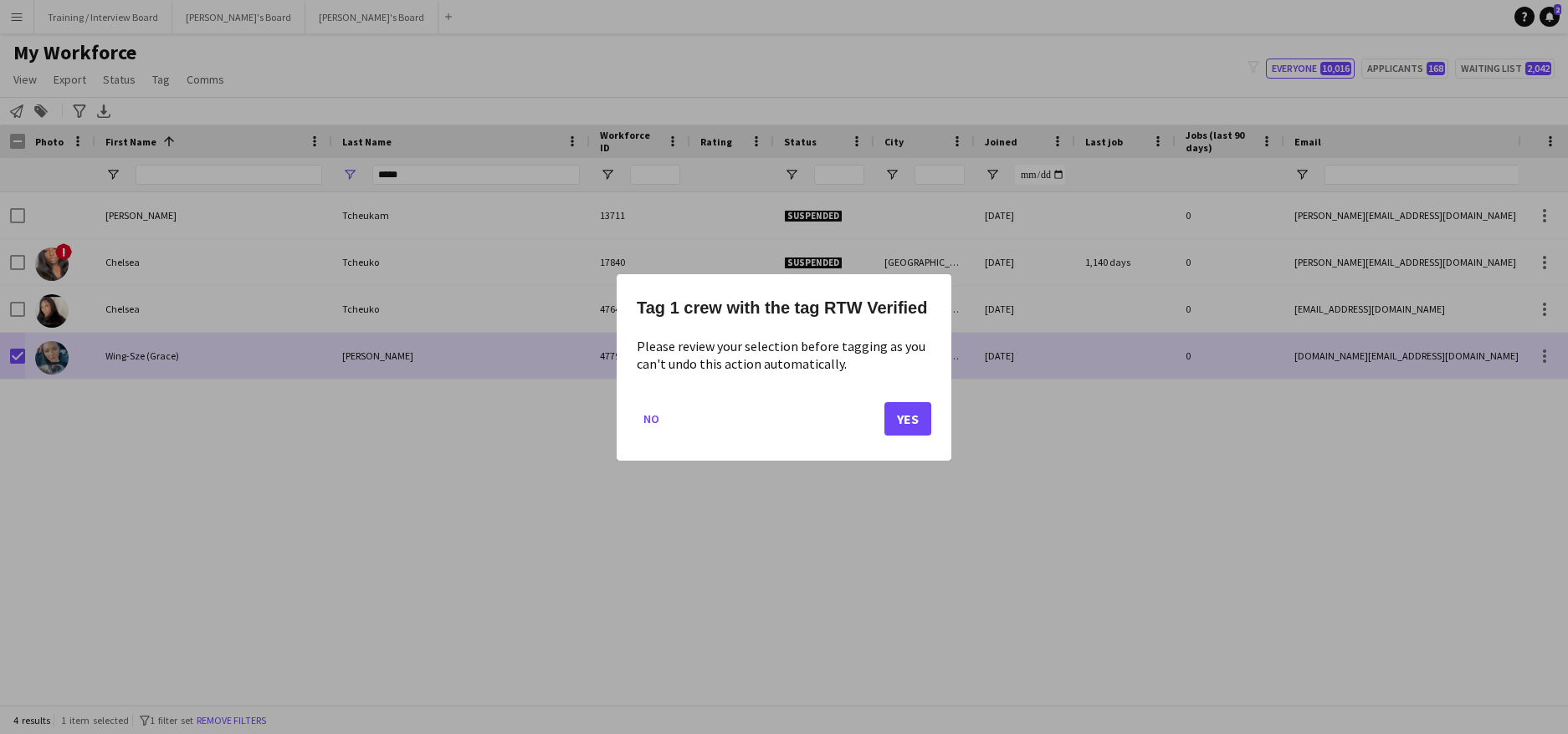
click at [934, 425] on div "Tag 1 crew with the tag RTW Verified Please review your selection before taggin…" at bounding box center [784, 367] width 335 height 186
click at [893, 422] on button "Yes" at bounding box center [908, 418] width 47 height 34
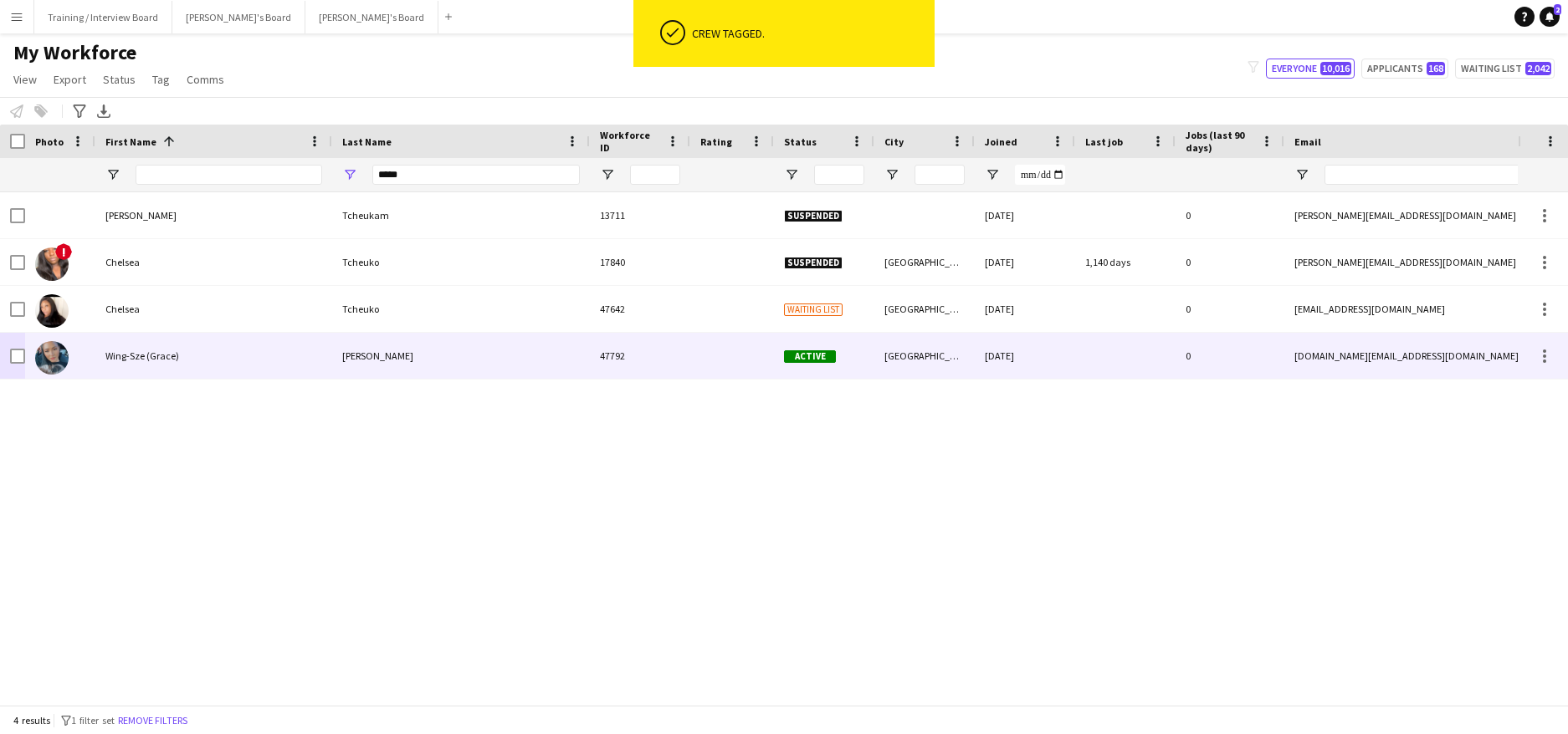
click at [286, 360] on div "Wing-Sze (Grace)" at bounding box center [213, 355] width 236 height 46
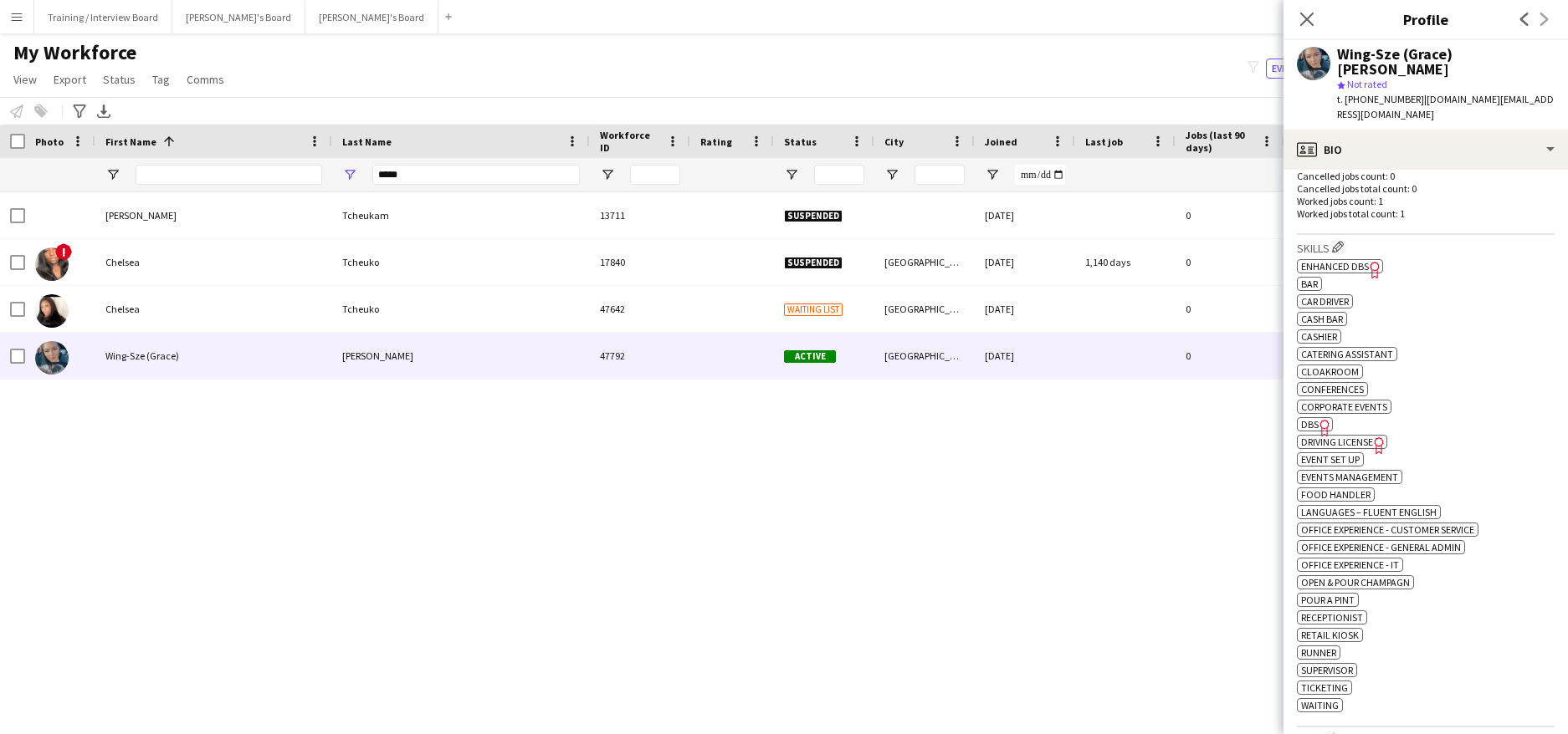
scroll to position [585, 0]
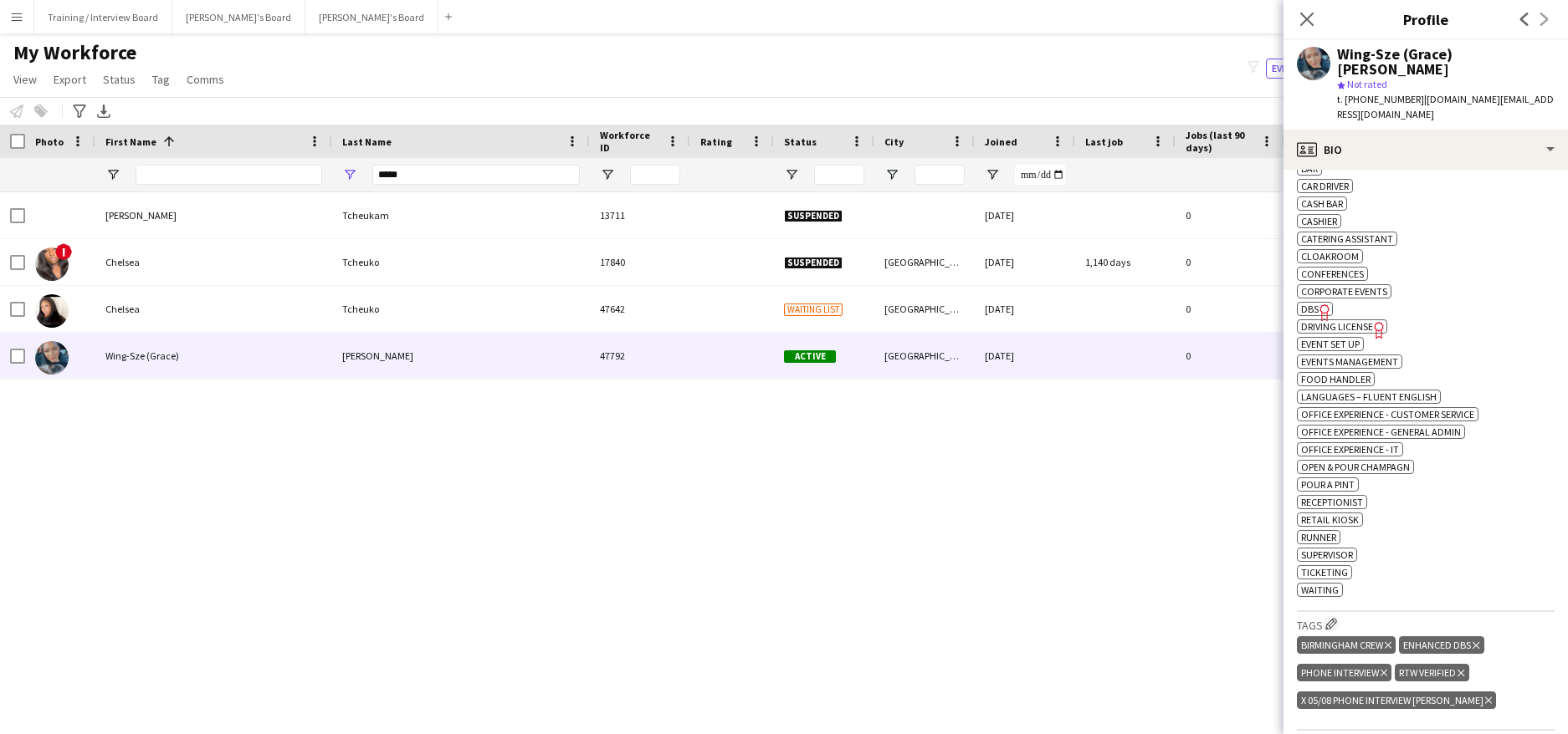
click at [1485, 696] on icon "Delete tag" at bounding box center [1488, 700] width 7 height 10
click at [1305, 29] on app-icon "Close pop-in" at bounding box center [1307, 19] width 24 height 24
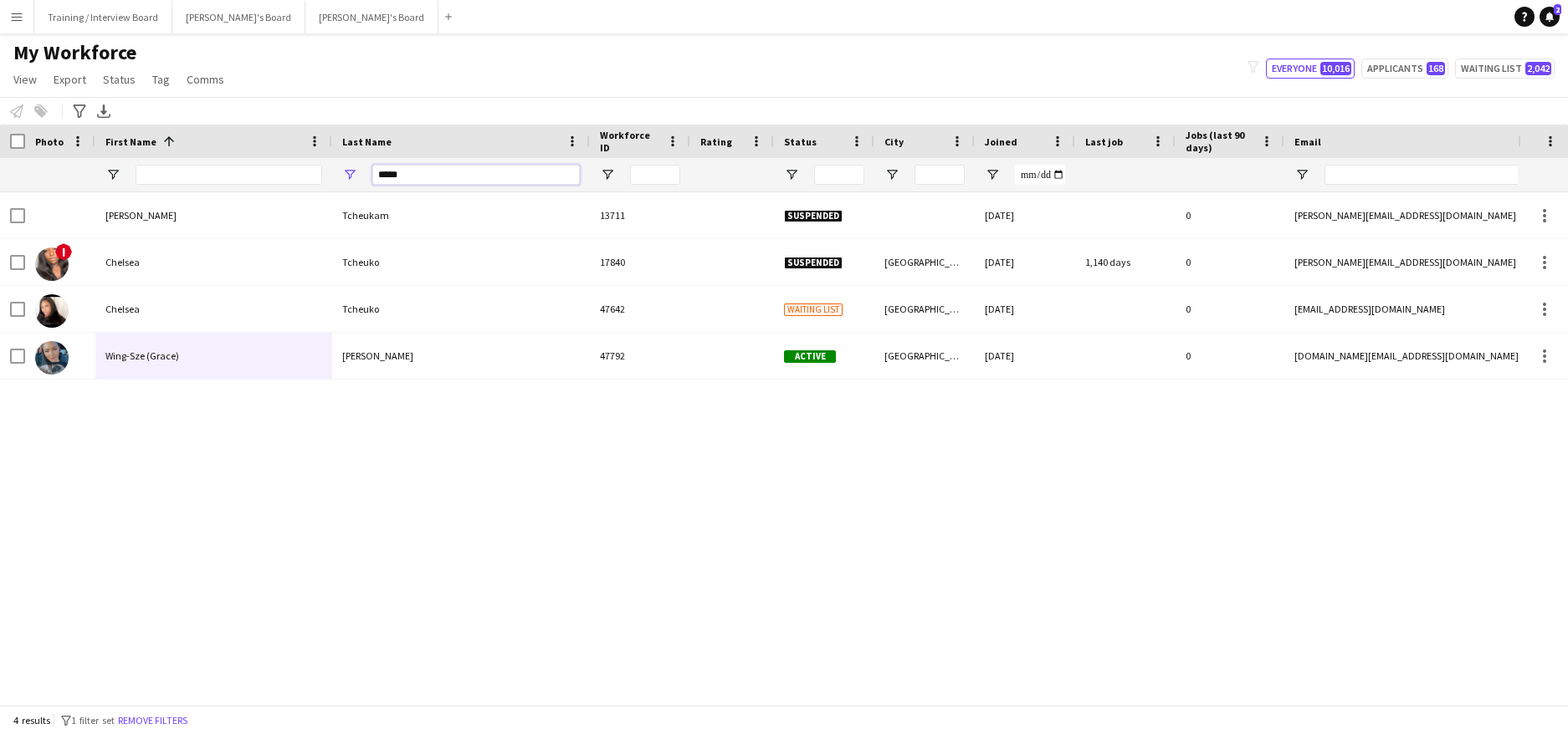
click at [460, 164] on input "*****" at bounding box center [476, 174] width 208 height 20
type input "*"
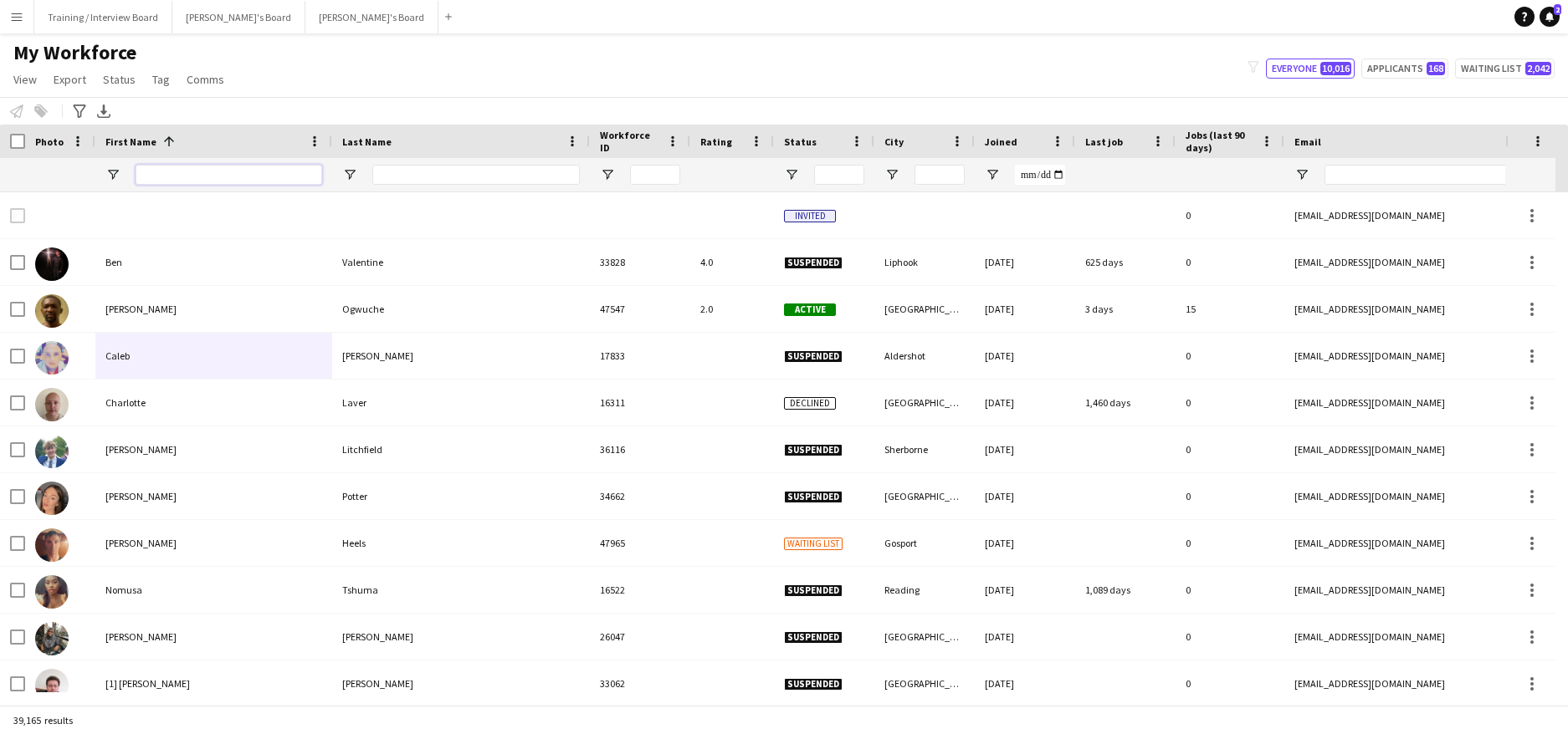
click at [172, 182] on input "First Name Filter Input" at bounding box center [229, 174] width 187 height 20
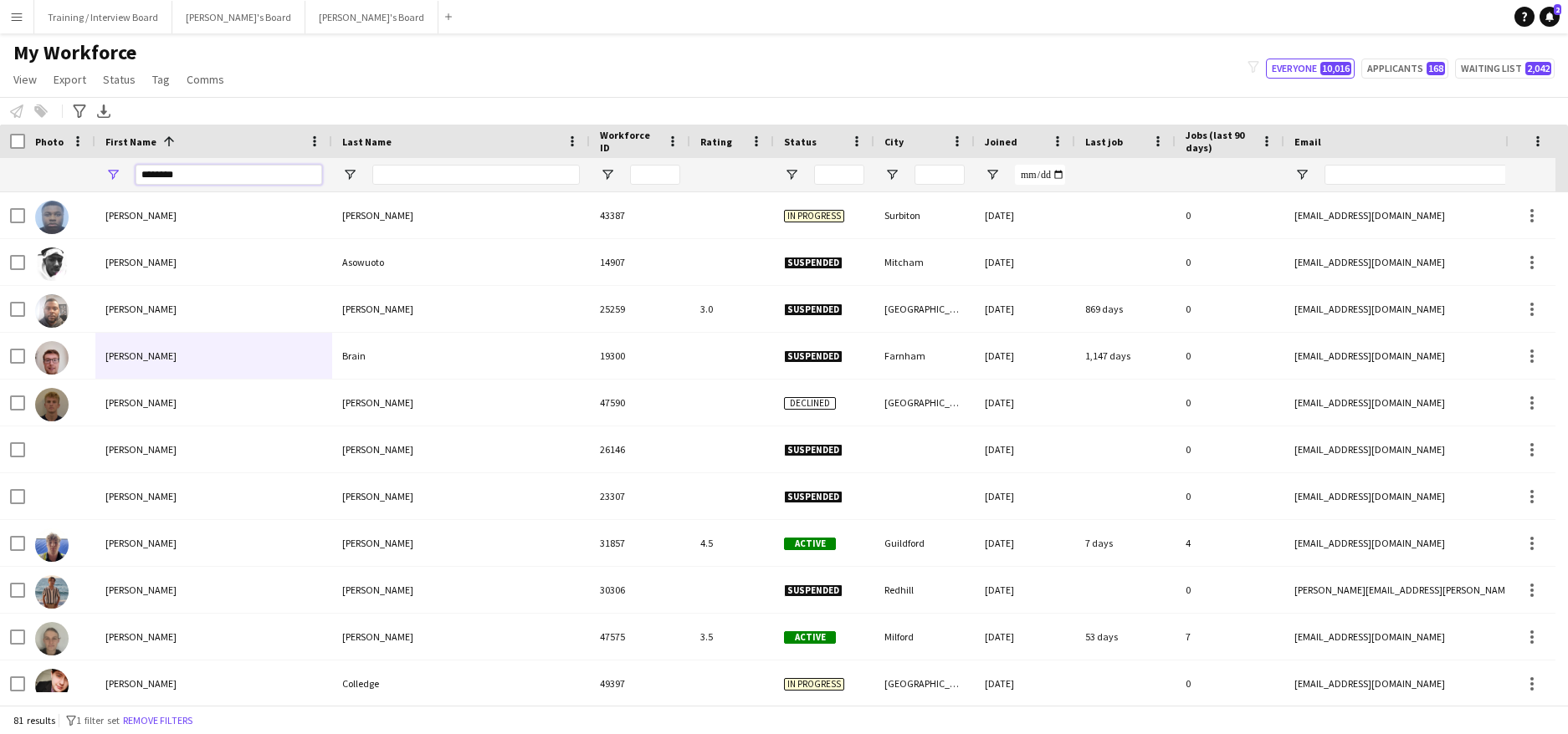
type input "********"
click at [402, 172] on input "Last Name Filter Input" at bounding box center [476, 174] width 208 height 20
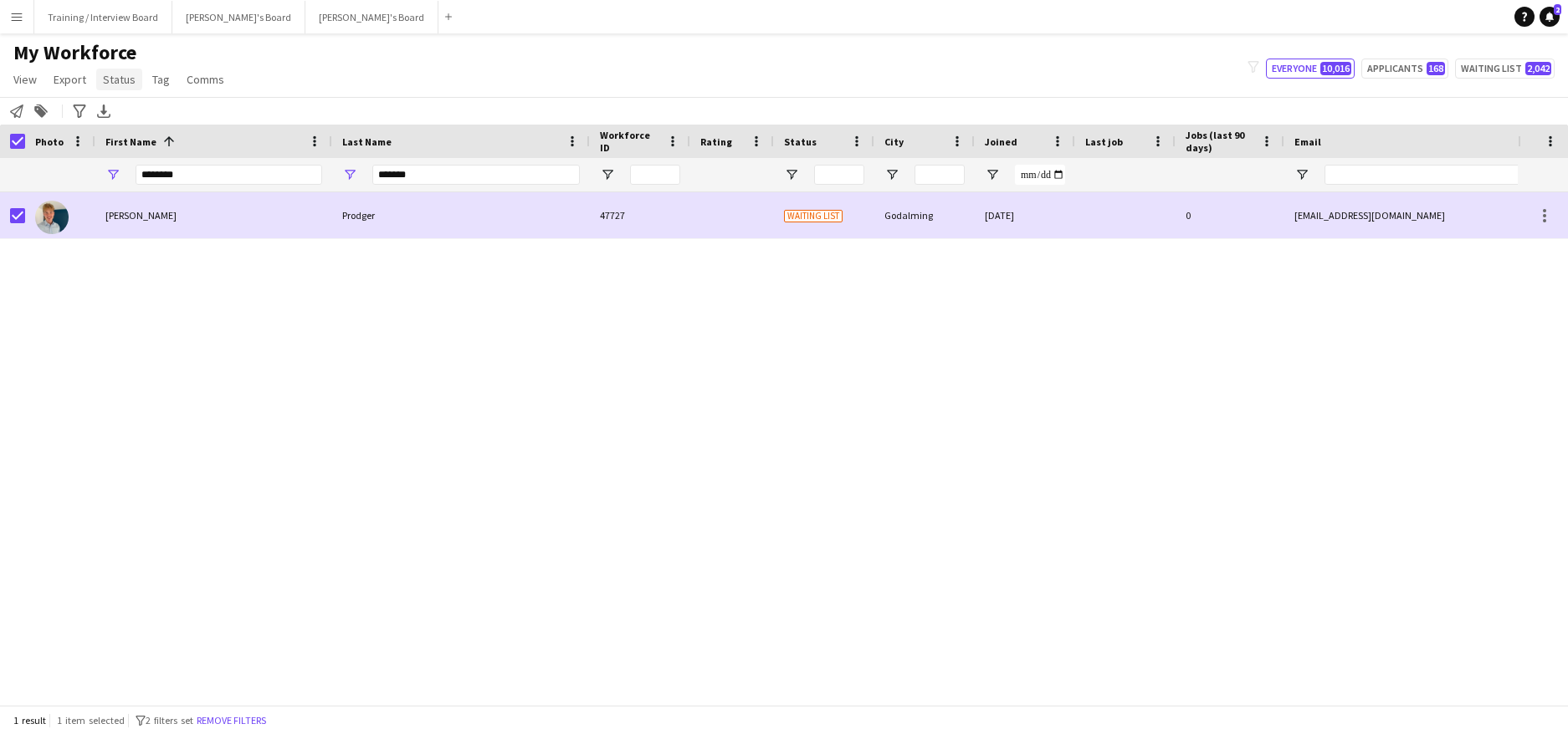
click at [118, 84] on span "Status" at bounding box center [119, 80] width 33 height 15
click at [127, 111] on span "Edit" at bounding box center [119, 115] width 19 height 15
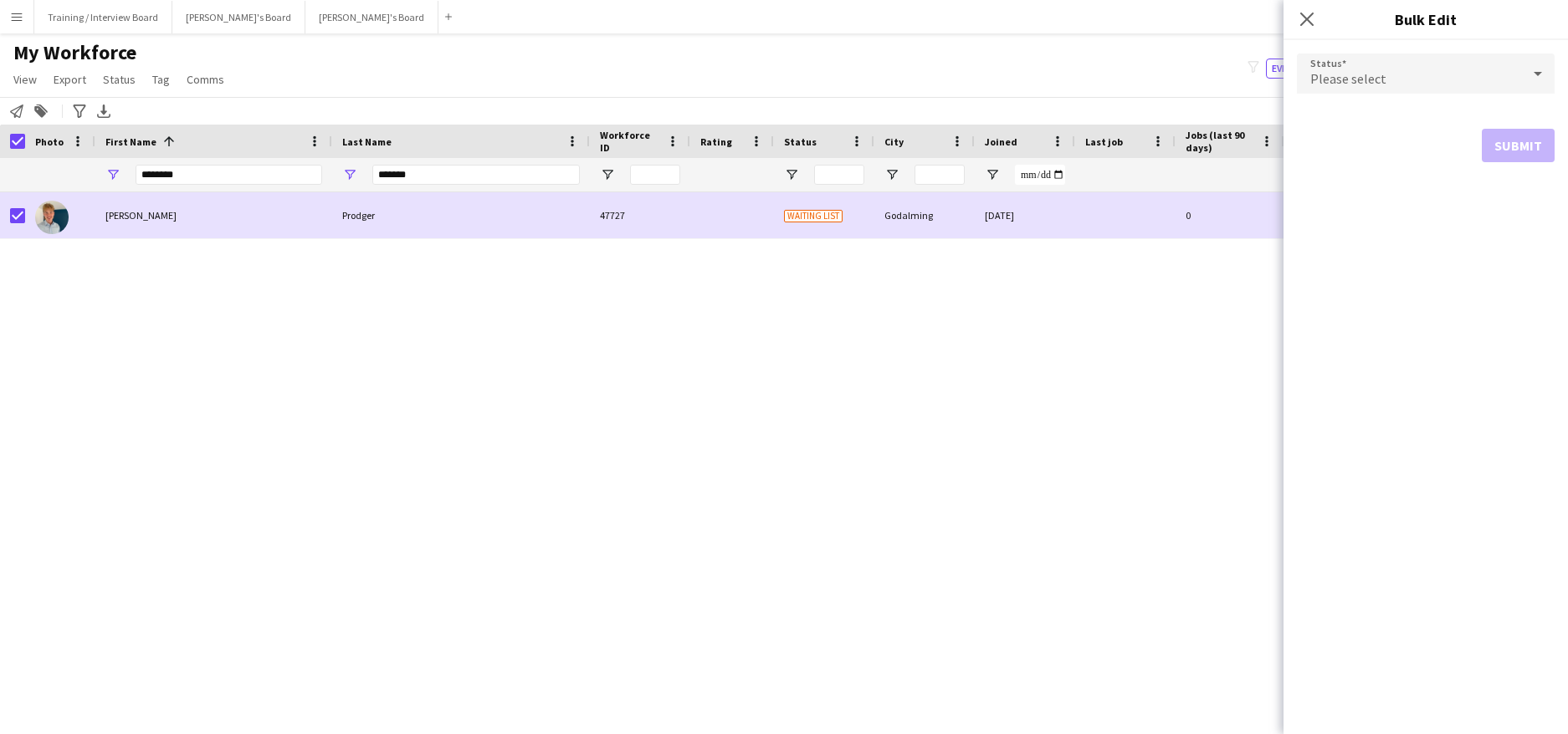
click at [1540, 71] on icon at bounding box center [1537, 73] width 20 height 34
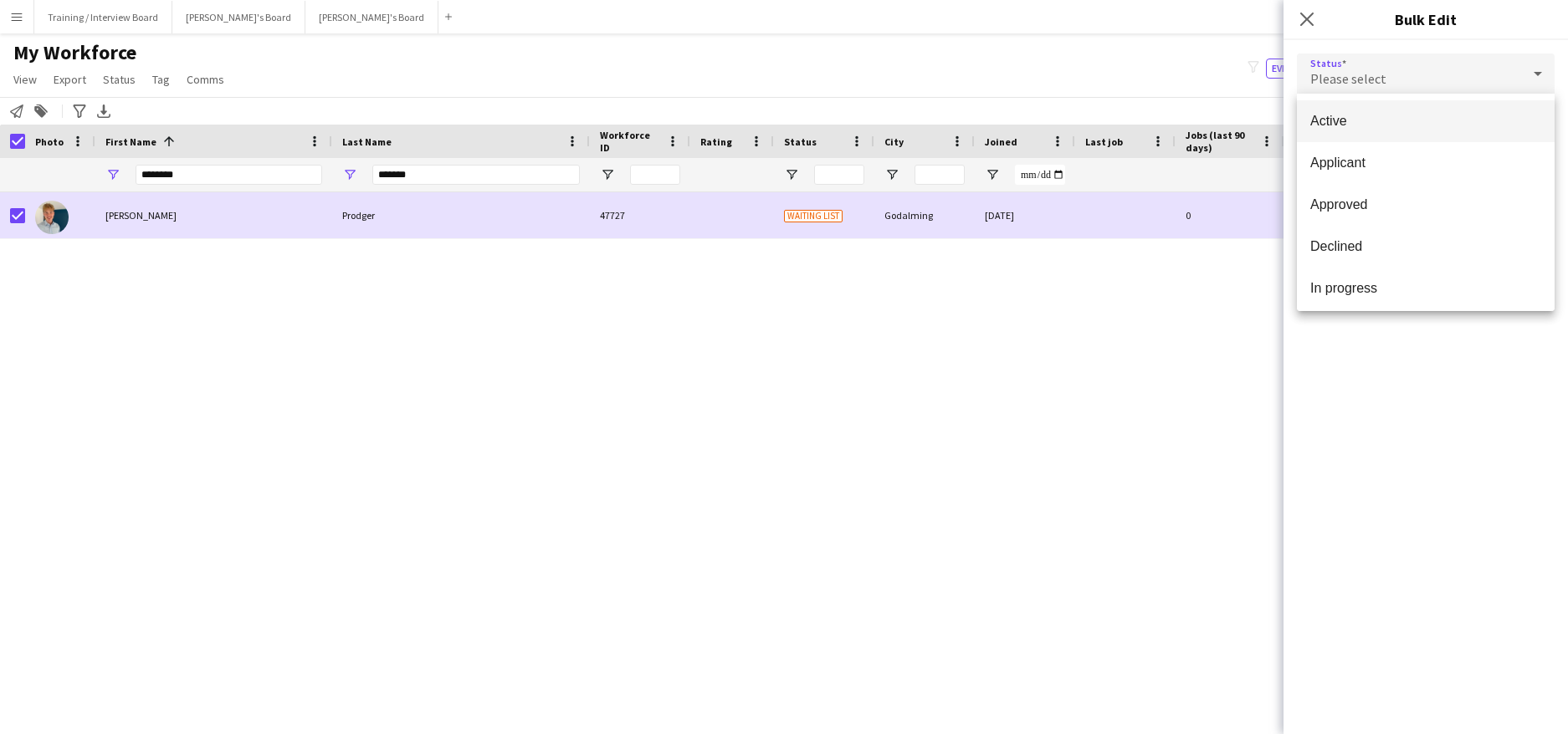
click at [1359, 128] on span "Active" at bounding box center [1426, 121] width 231 height 16
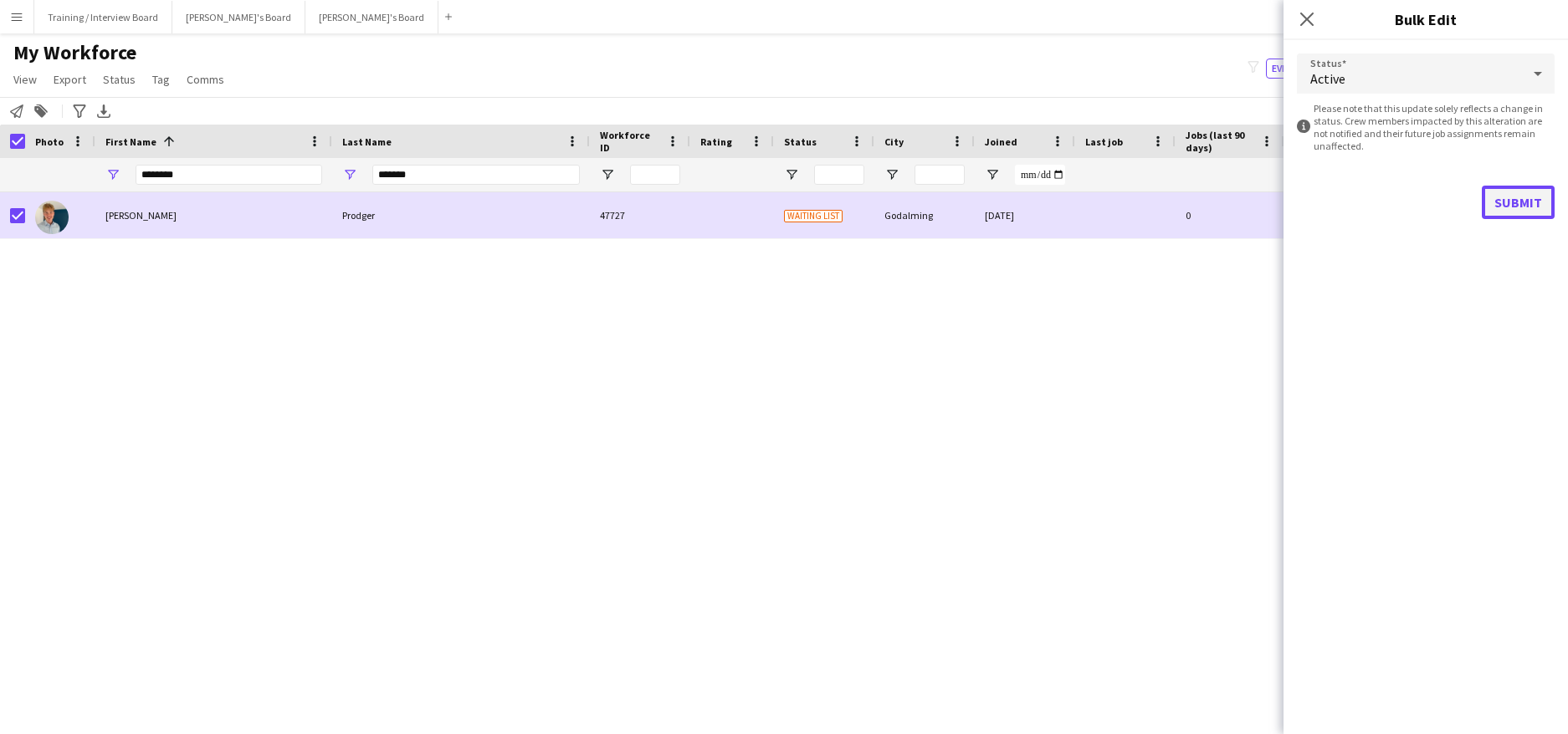
click at [1521, 206] on button "Submit" at bounding box center [1519, 202] width 73 height 34
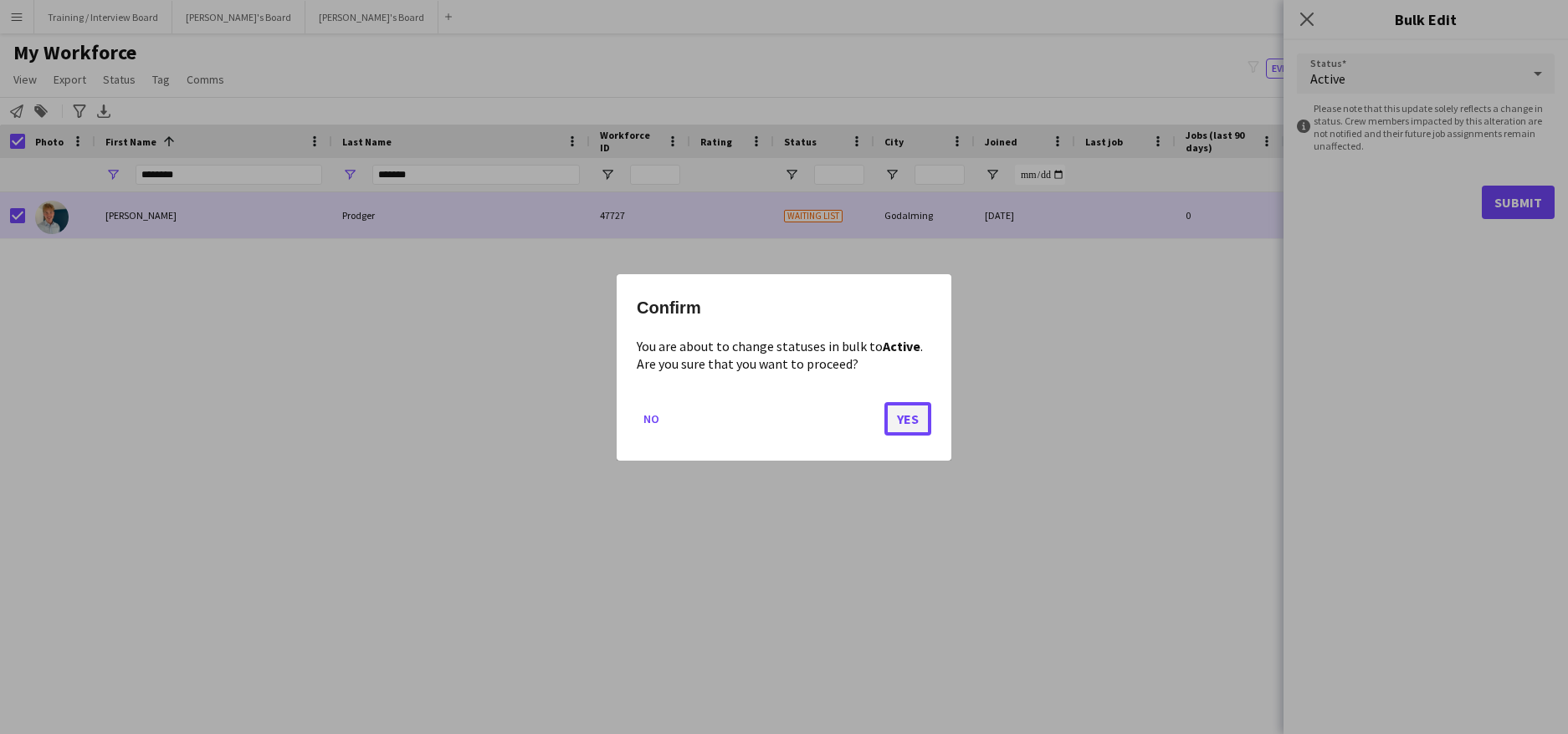
click at [910, 430] on button "Yes" at bounding box center [908, 418] width 47 height 34
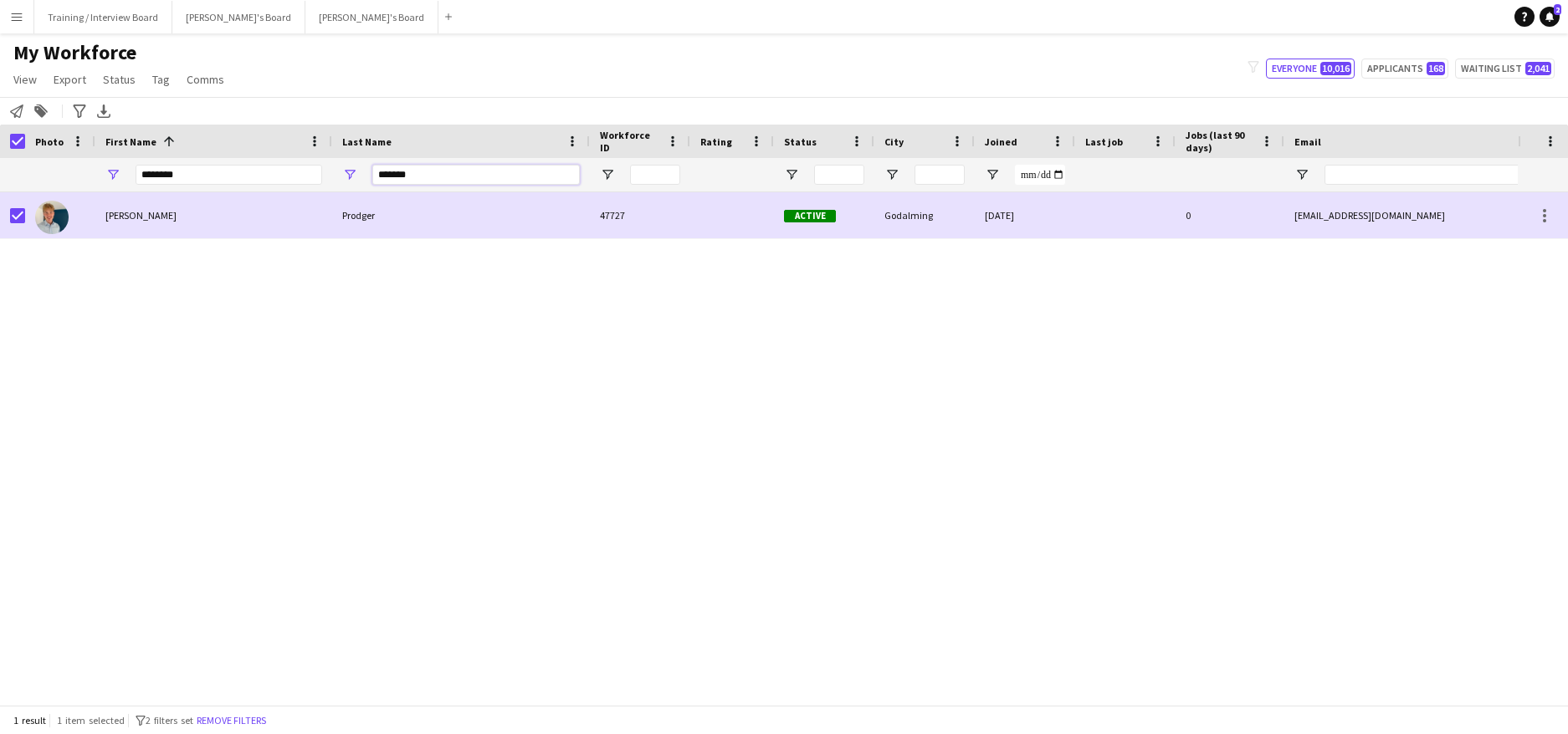
click at [441, 169] on input "*******" at bounding box center [476, 174] width 208 height 20
type input "*"
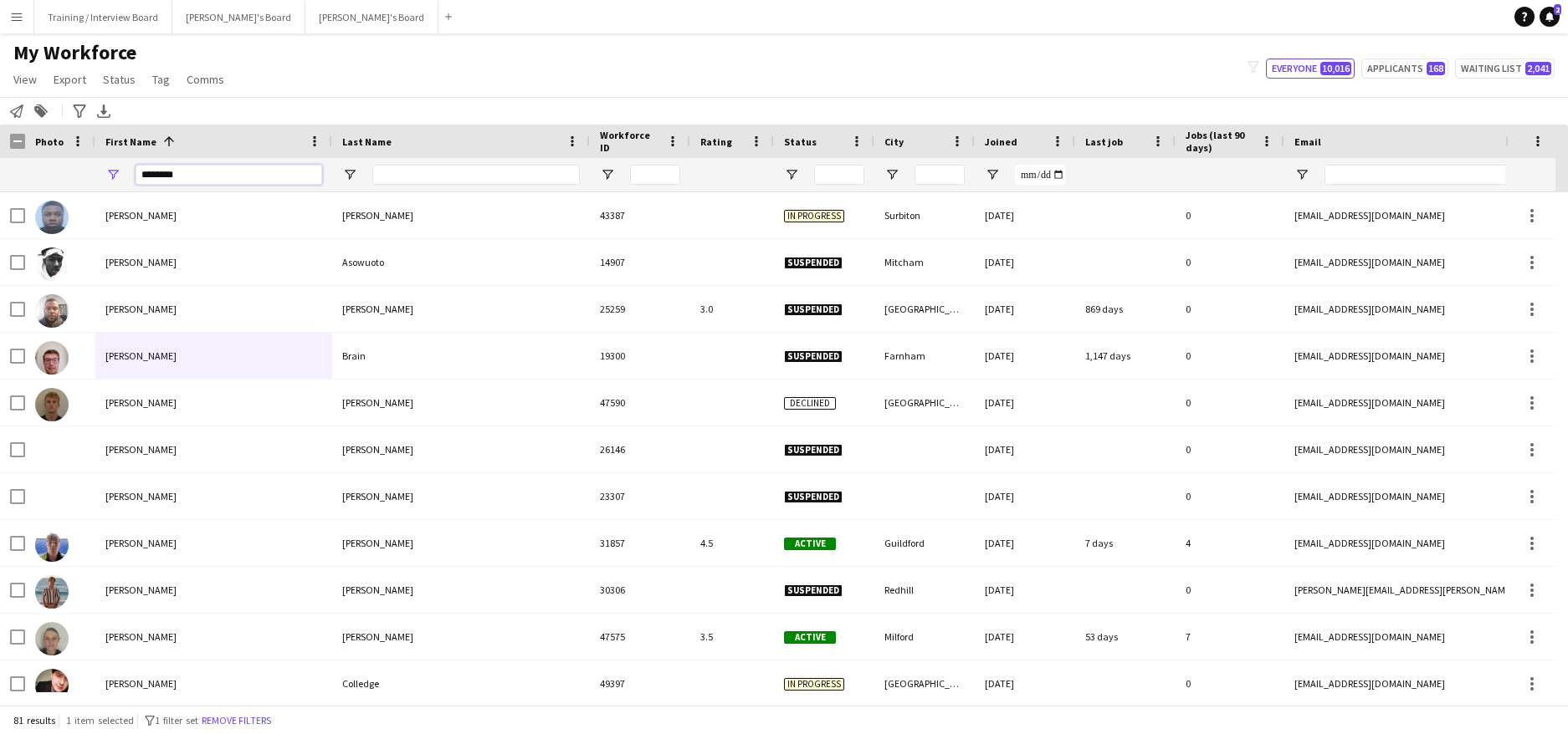
click at [213, 184] on input "********" at bounding box center [229, 174] width 187 height 20
type input "*"
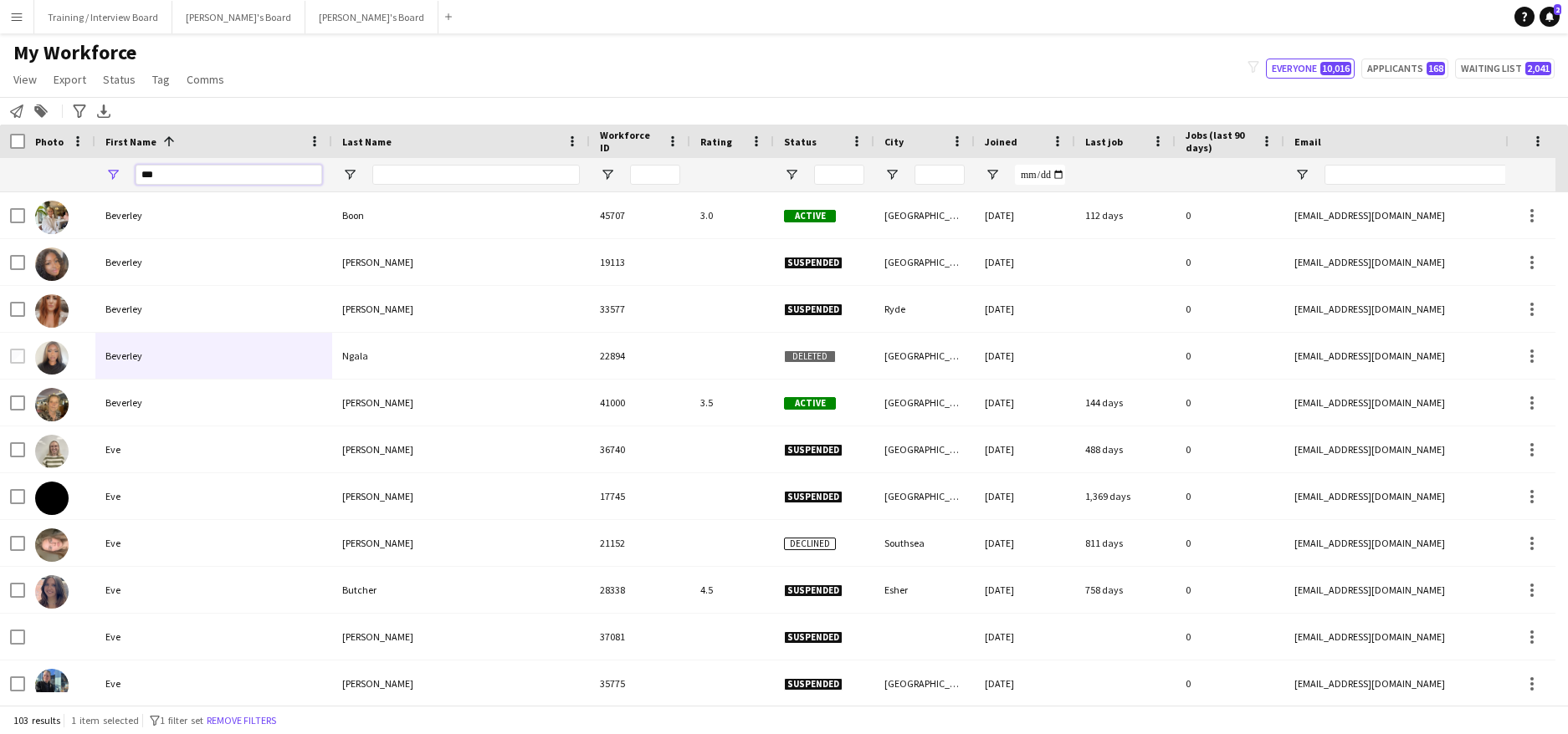
type input "***"
click at [390, 178] on input "Last Name Filter Input" at bounding box center [476, 174] width 208 height 20
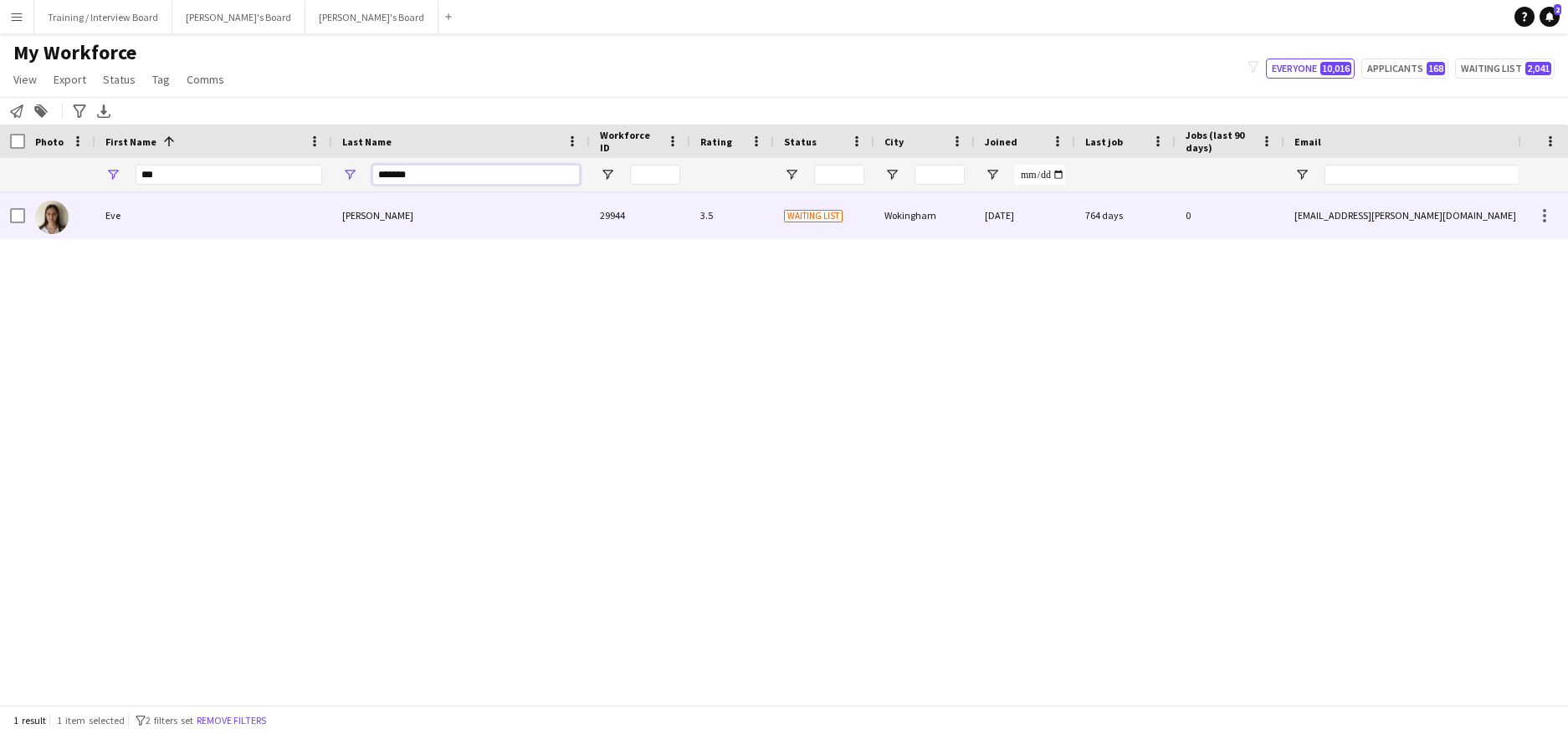
type input "*******"
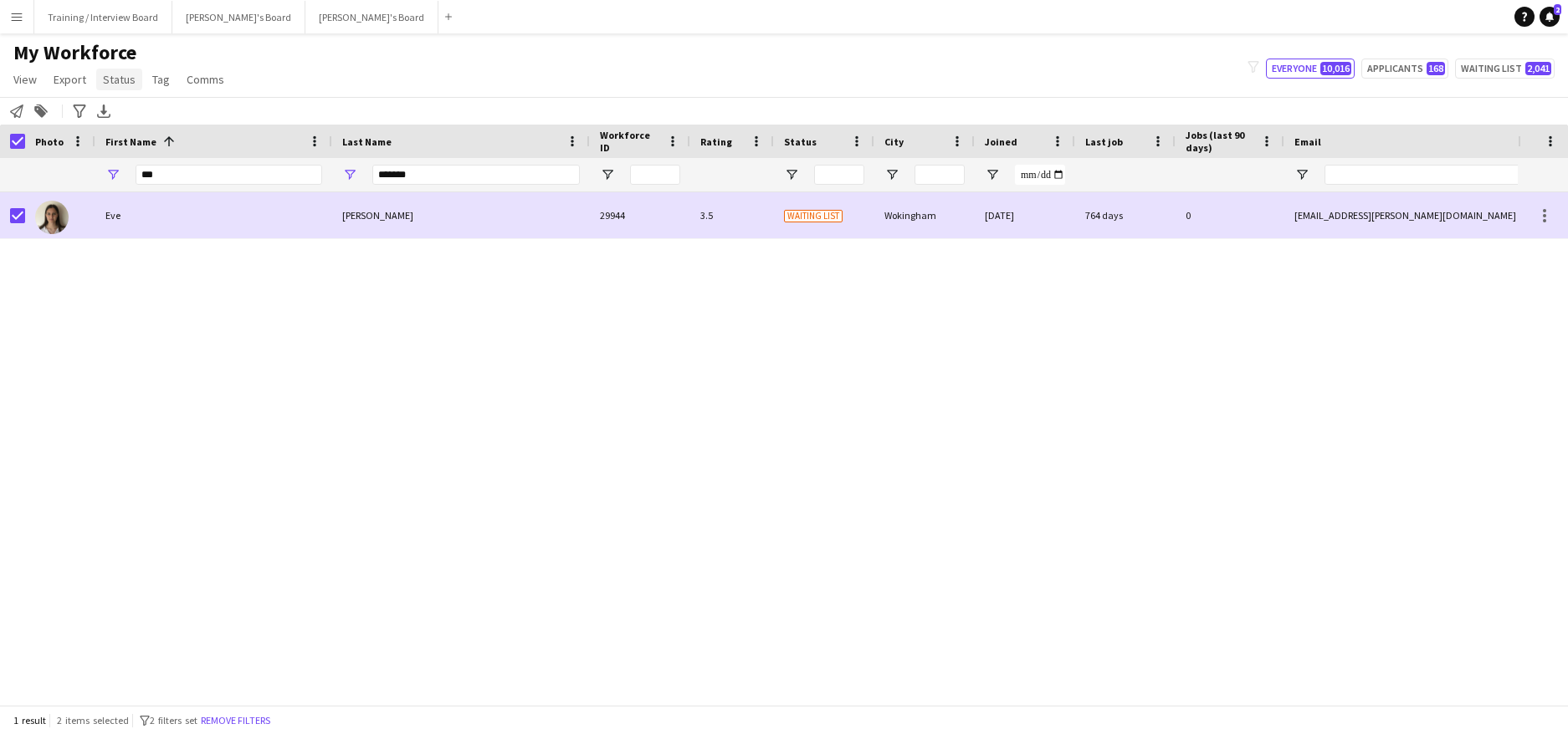
click at [127, 81] on span "Status" at bounding box center [119, 80] width 33 height 15
drag, startPoint x: 156, startPoint y: 118, endPoint x: 953, endPoint y: 212, distance: 802.5
click at [157, 118] on link "Edit" at bounding box center [155, 115] width 117 height 36
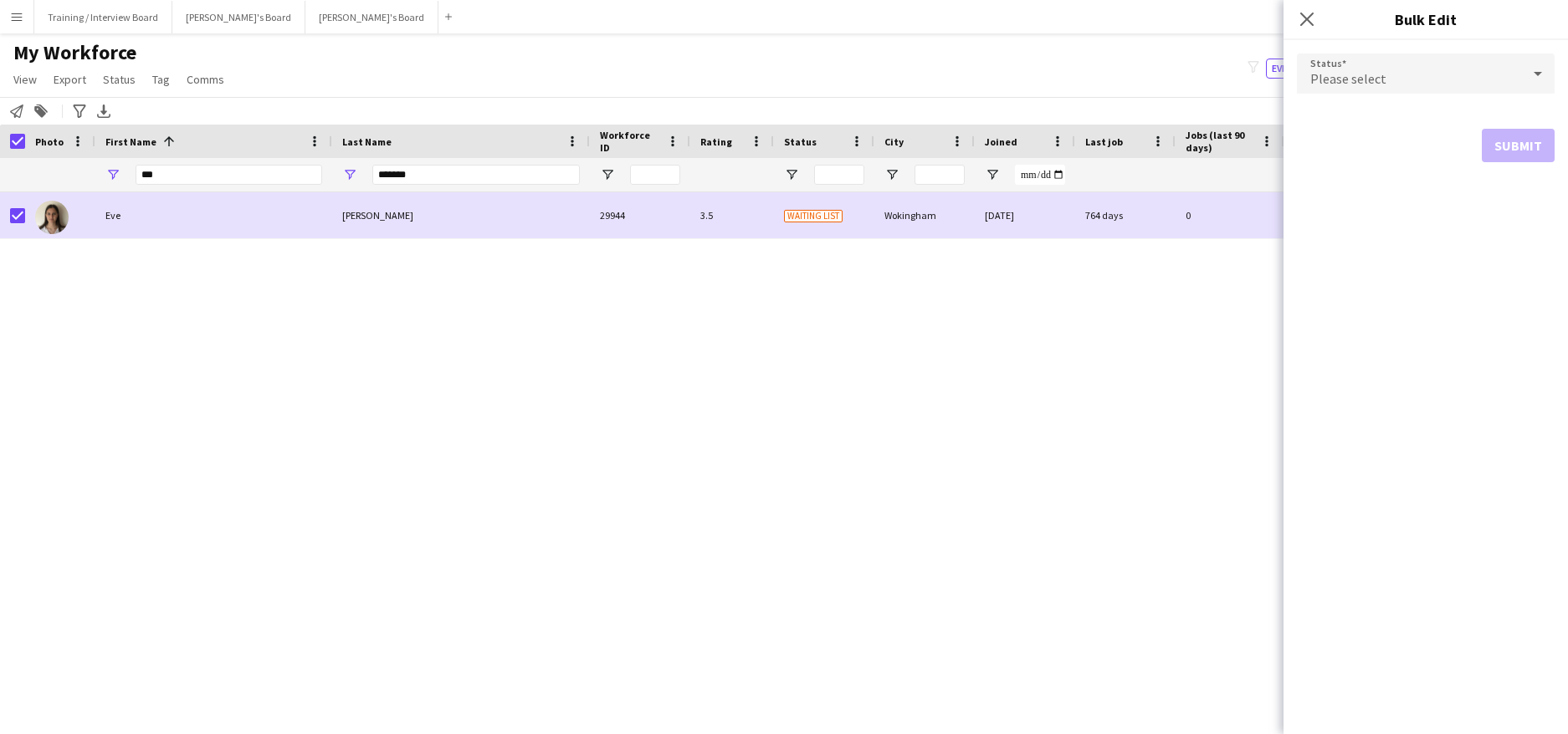
click at [1537, 74] on icon at bounding box center [1537, 74] width 9 height 4
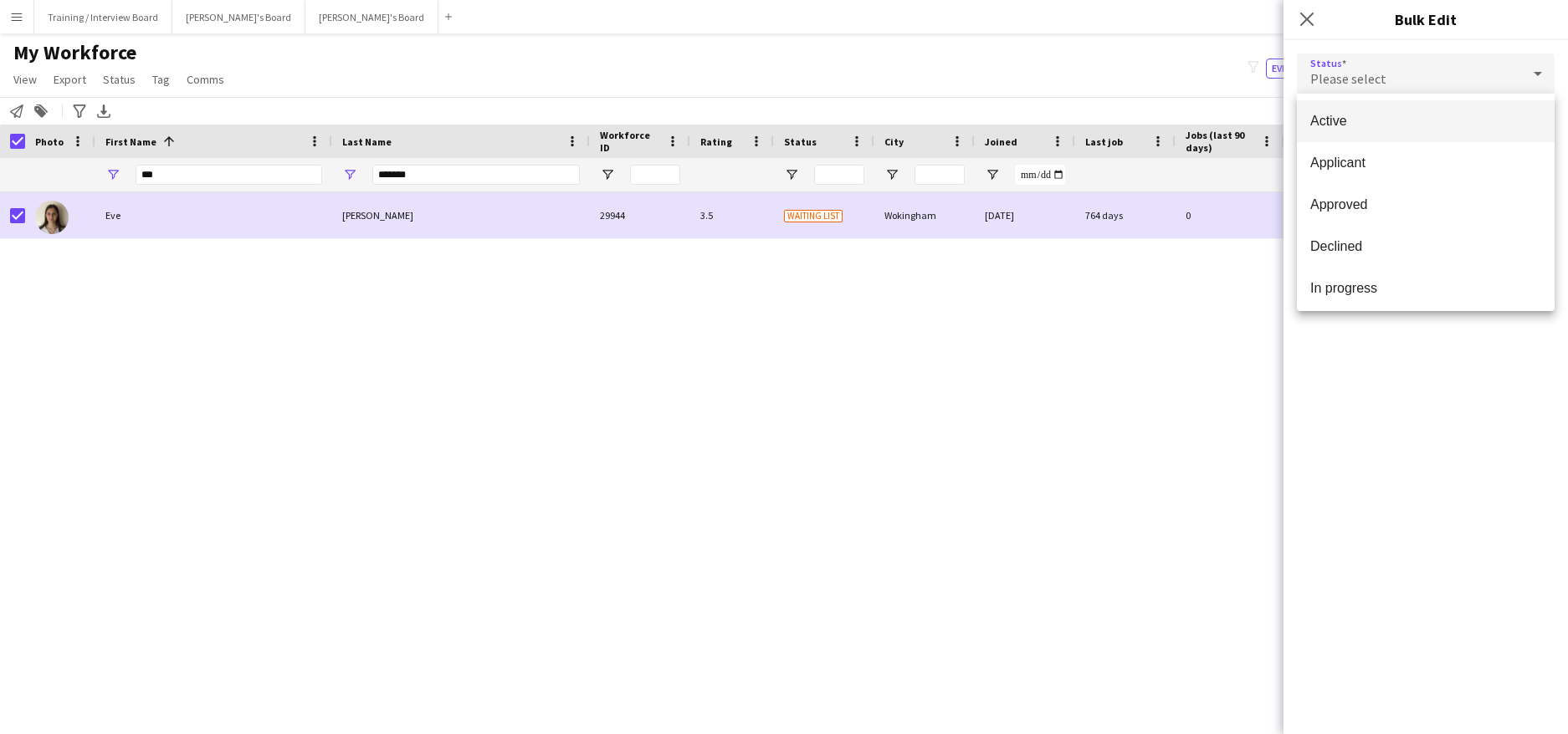
click at [1392, 123] on span "Active" at bounding box center [1426, 121] width 231 height 16
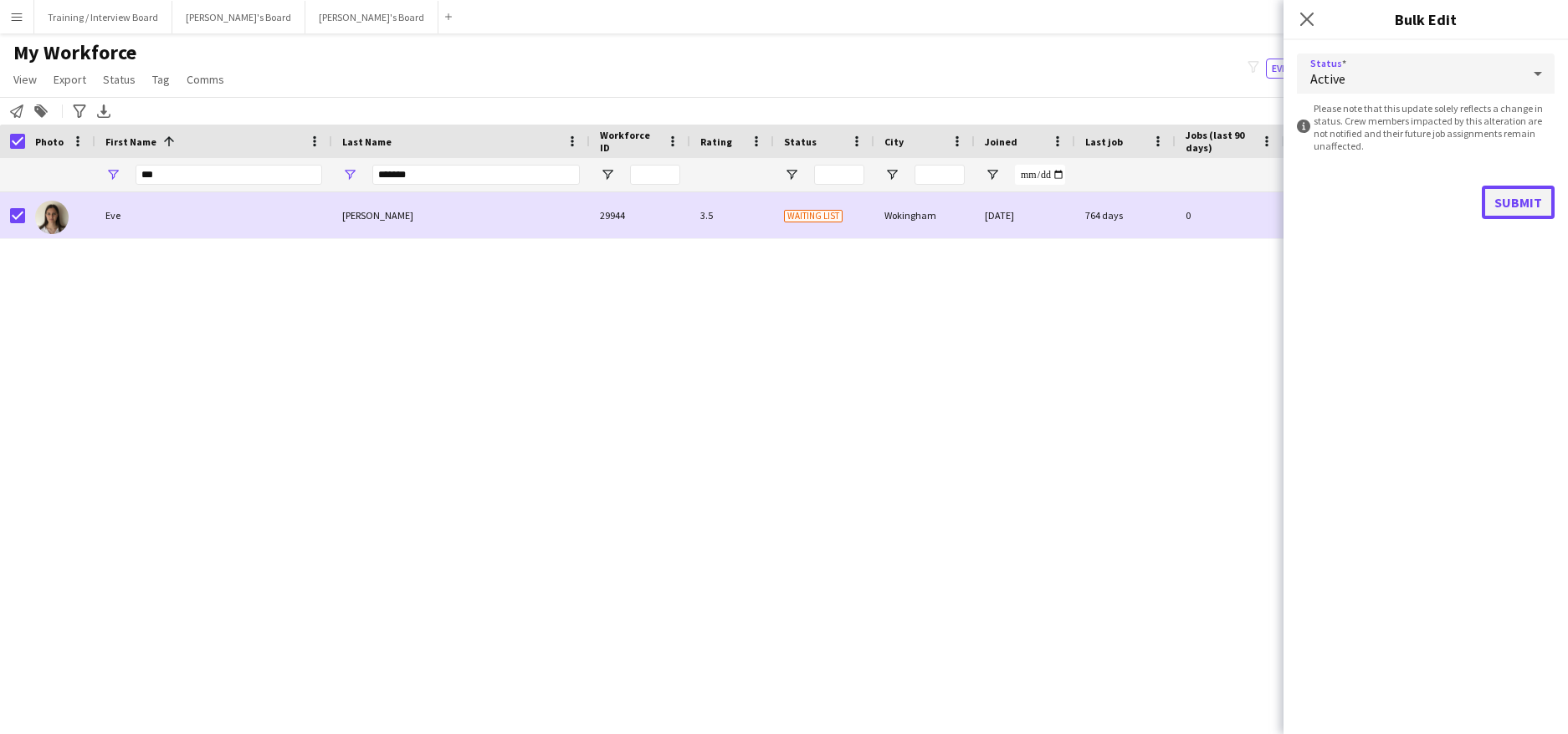
click at [1539, 209] on button "Submit" at bounding box center [1519, 202] width 73 height 34
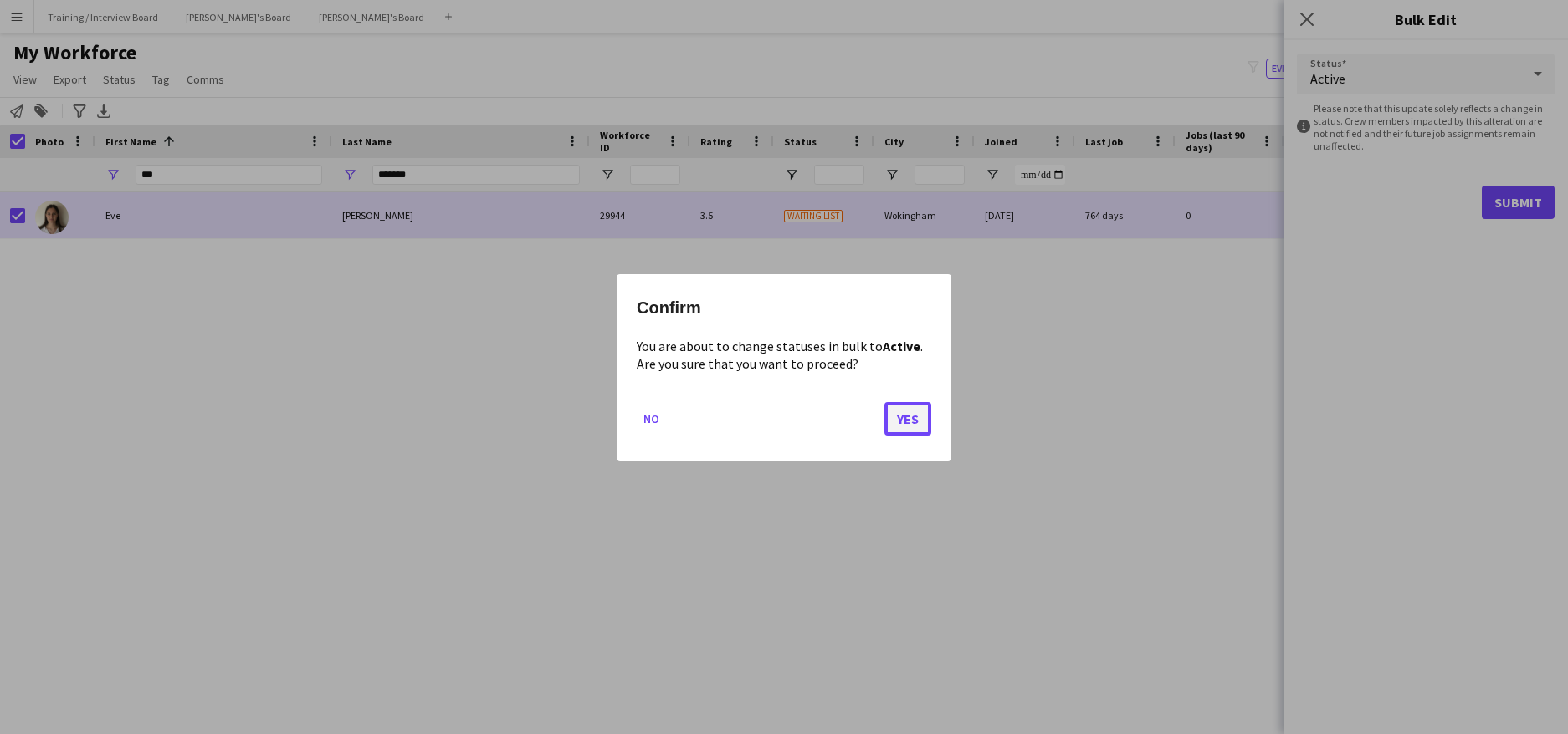
click at [901, 406] on button "Yes" at bounding box center [908, 418] width 47 height 34
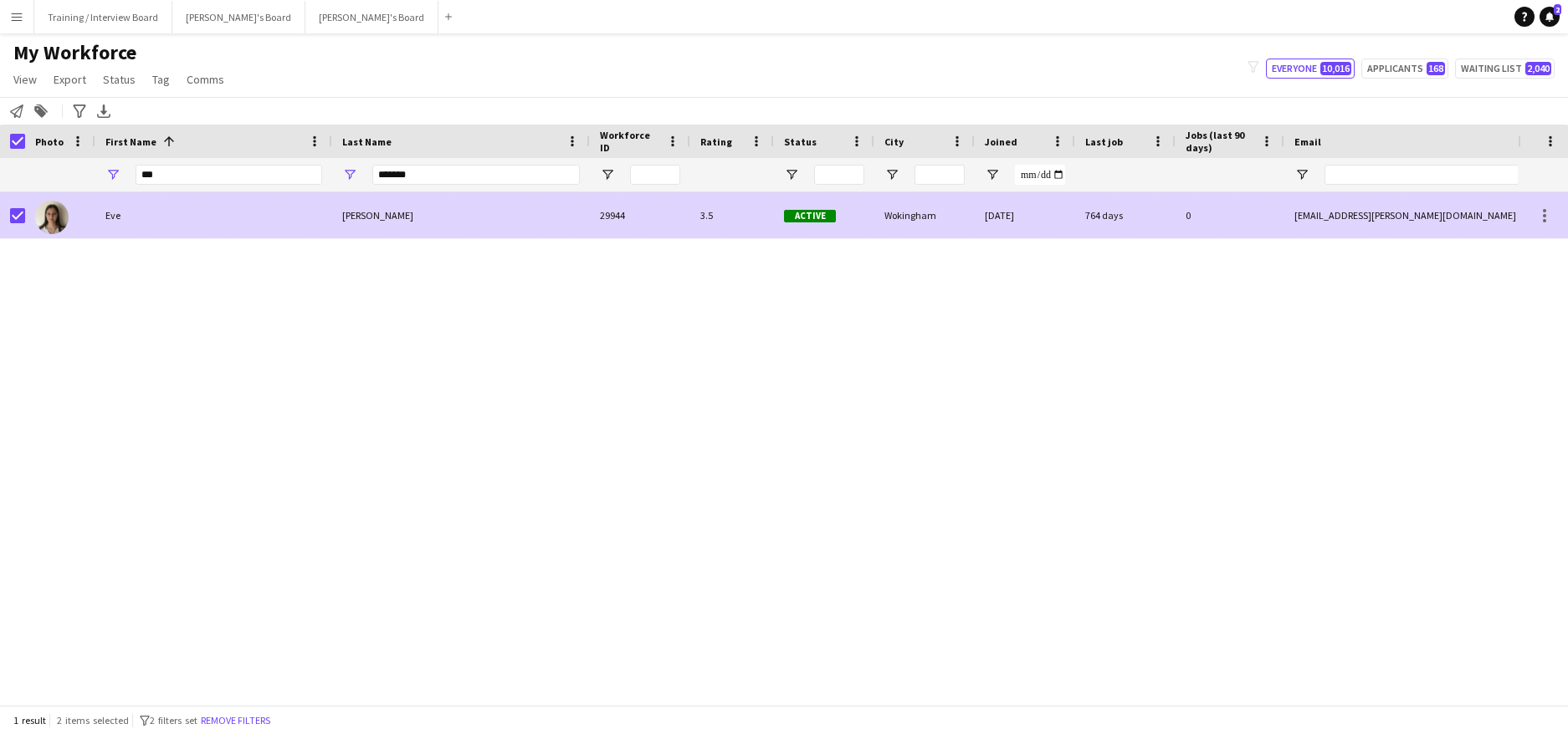
click at [129, 208] on div "Eve" at bounding box center [213, 215] width 236 height 46
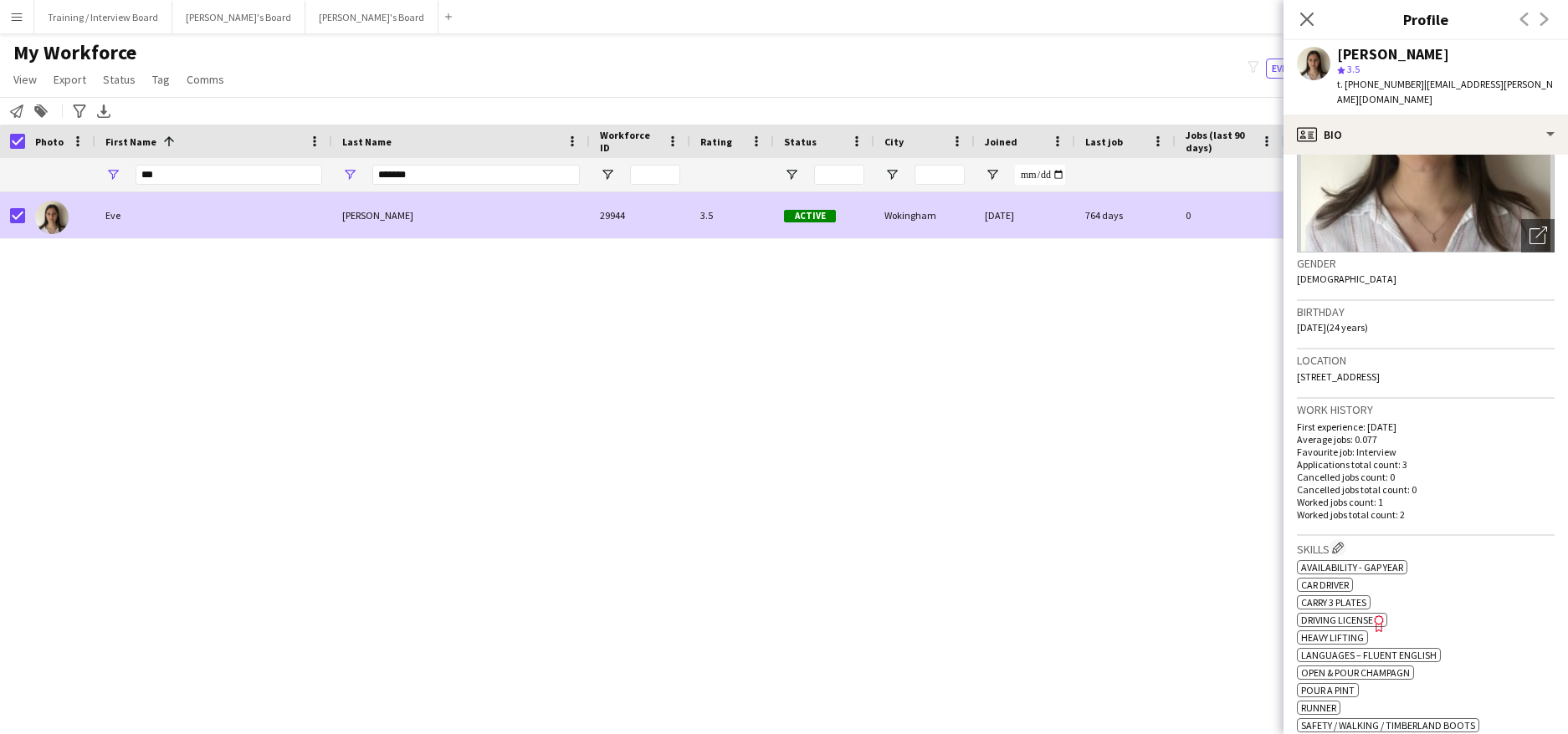
scroll to position [167, 0]
click at [1336, 541] on app-icon "Edit crew company skills" at bounding box center [1338, 547] width 12 height 12
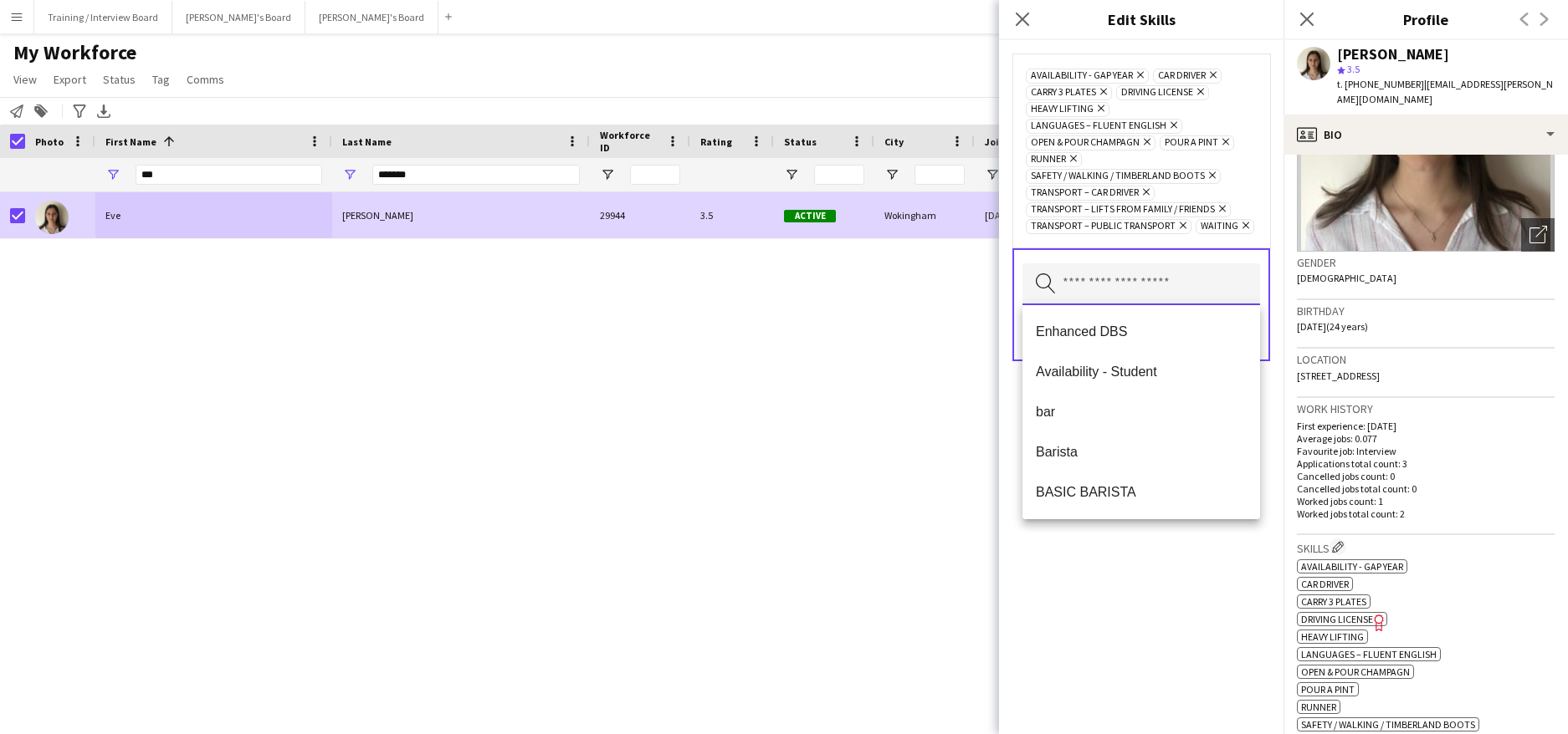
click at [1151, 285] on input "text" at bounding box center [1141, 284] width 237 height 42
click at [1046, 415] on span "bar" at bounding box center [1141, 411] width 211 height 16
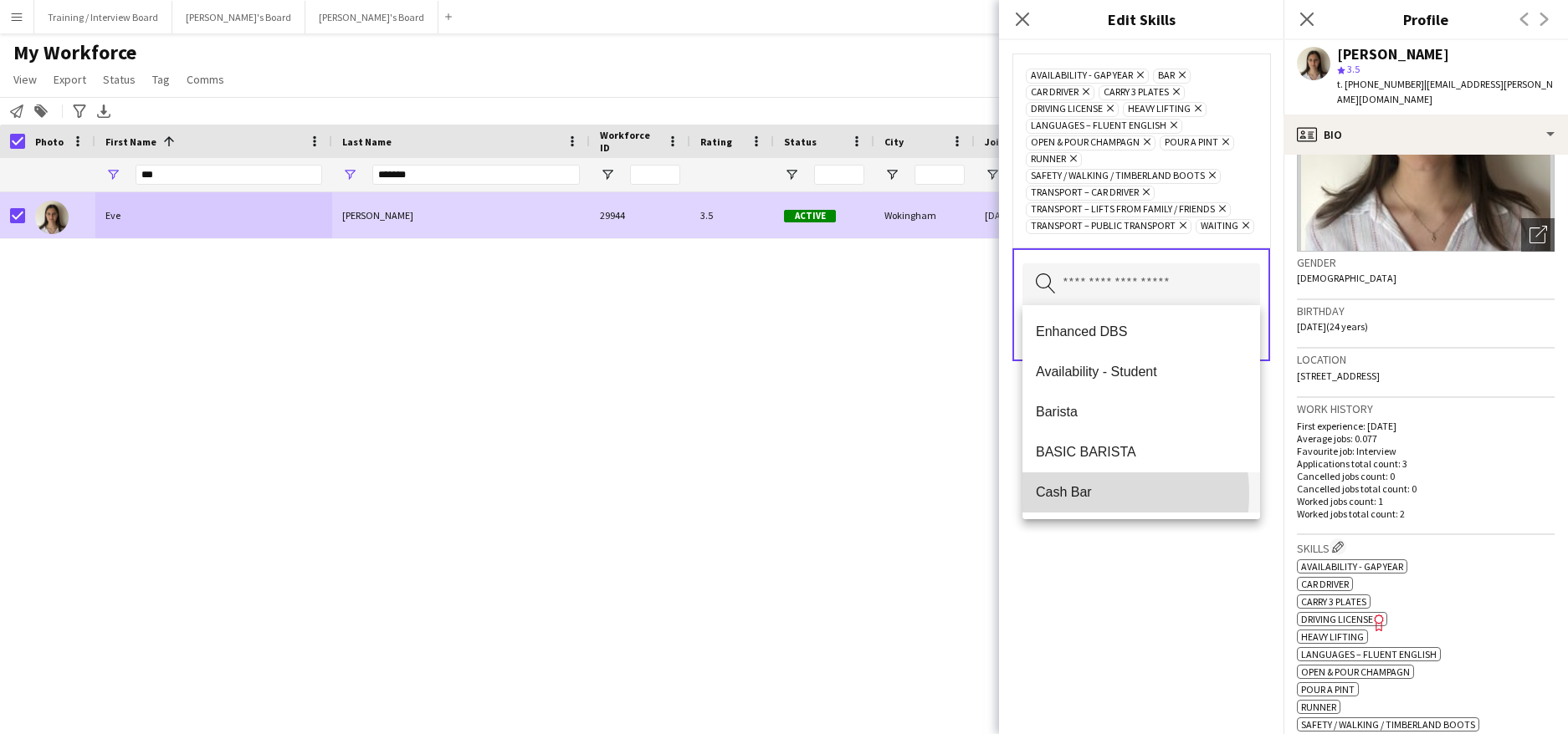
click at [1081, 494] on span "Cash Bar" at bounding box center [1141, 492] width 211 height 16
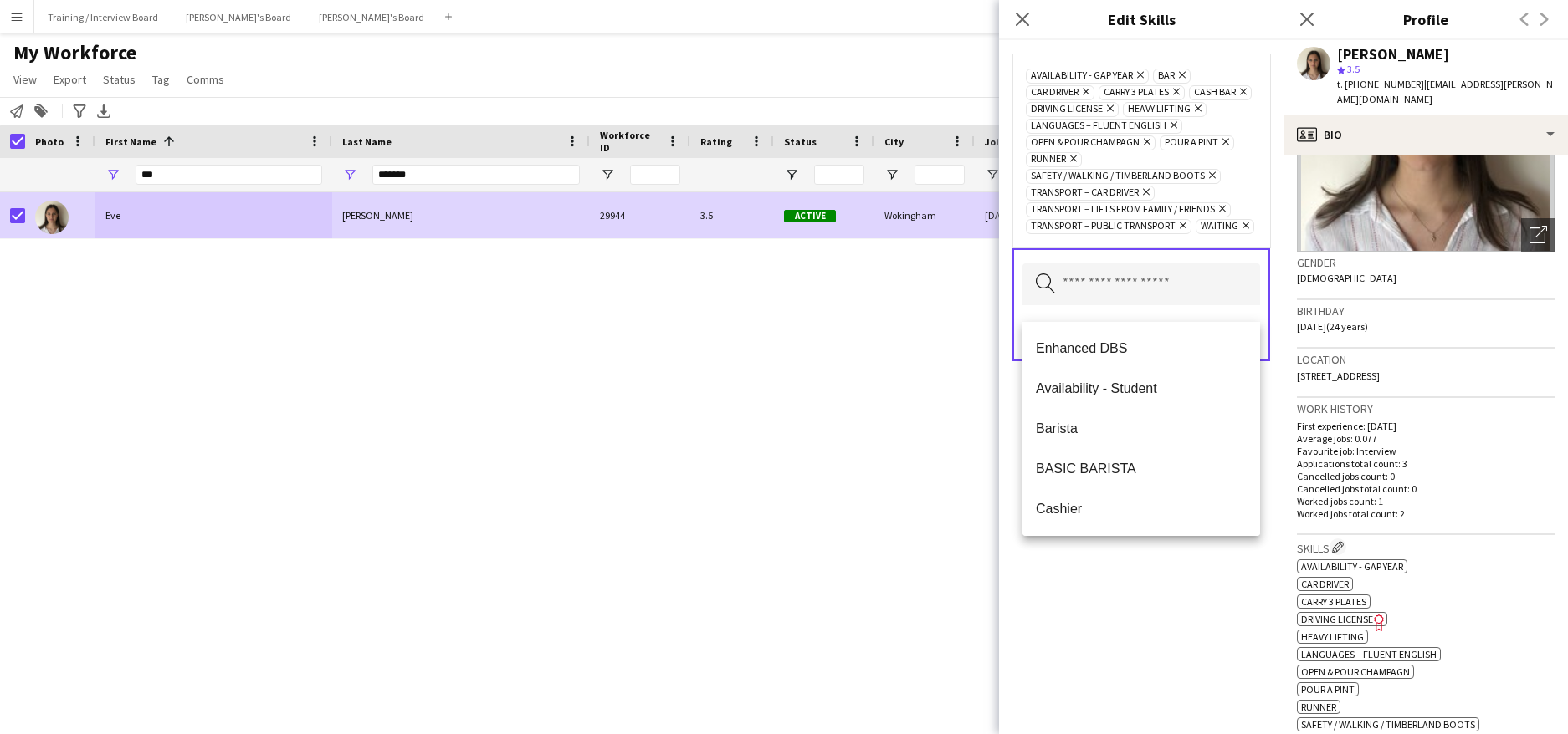
drag, startPoint x: 1078, startPoint y: 655, endPoint x: 1082, endPoint y: 636, distance: 19.4
click at [1082, 655] on div "Availability - Gap Year Remove bar Remove Car Driver Remove Carry 3 Plates Remo…" at bounding box center [1141, 387] width 285 height 694
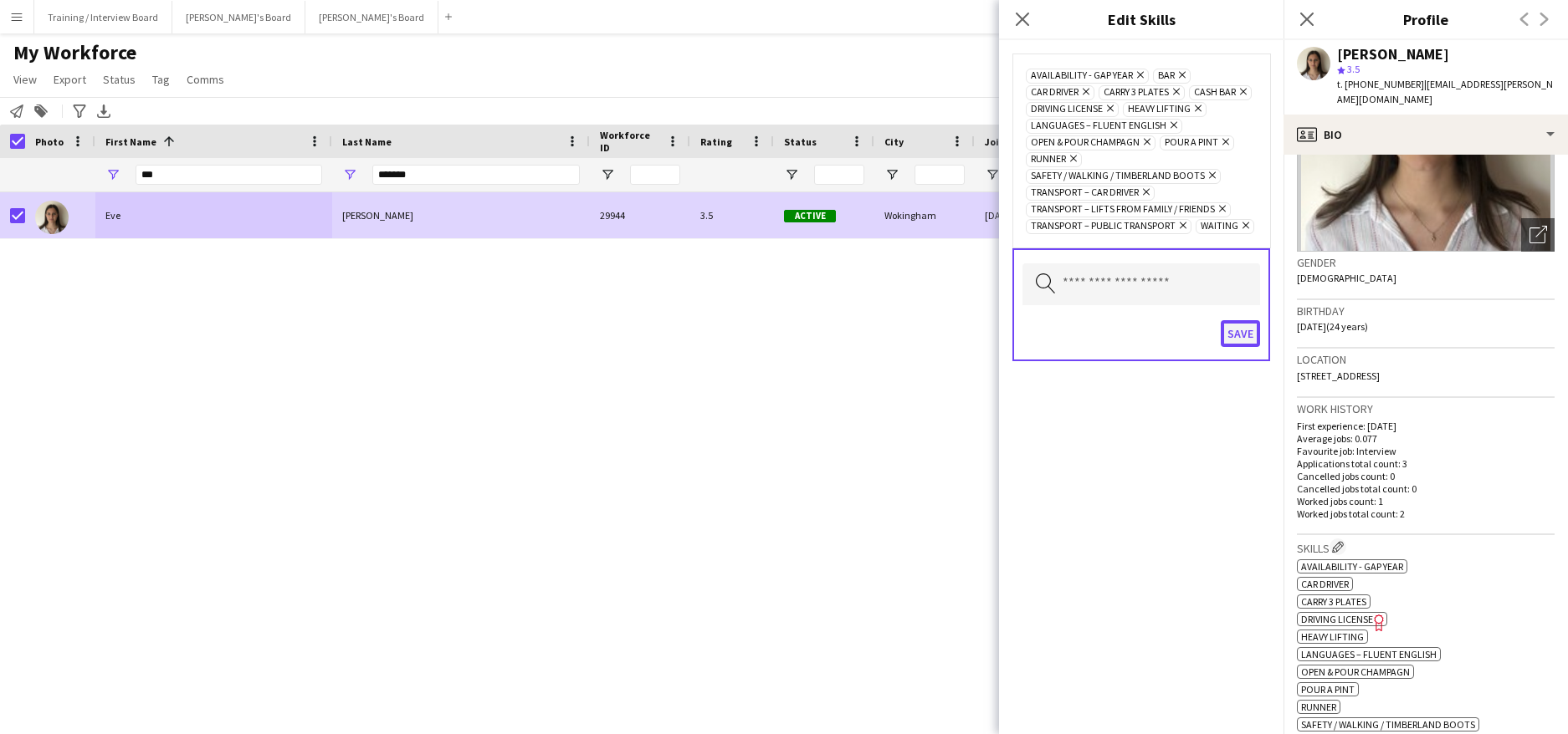
click at [1237, 347] on button "Save" at bounding box center [1240, 333] width 39 height 27
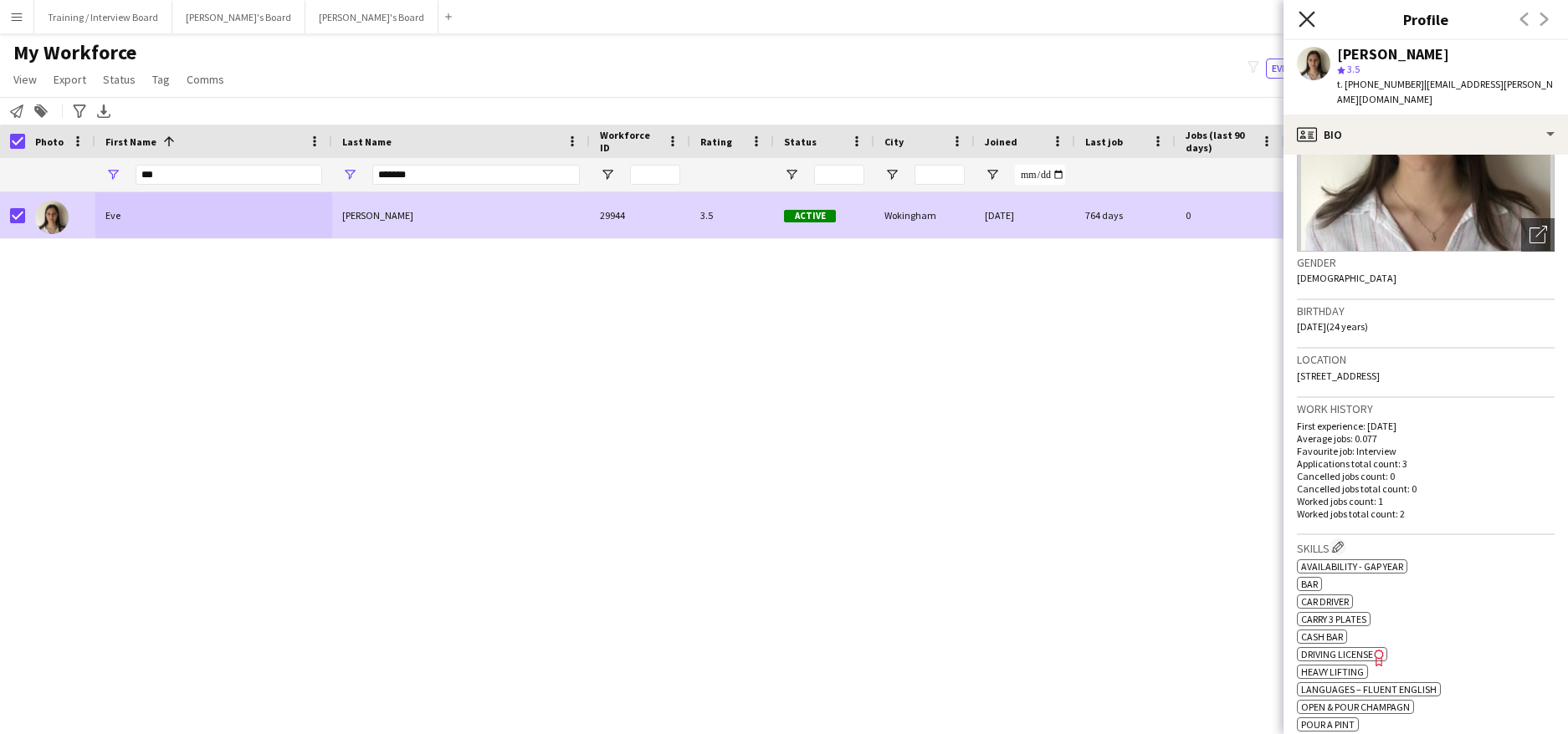
click at [1310, 21] on icon "Close pop-in" at bounding box center [1307, 18] width 16 height 16
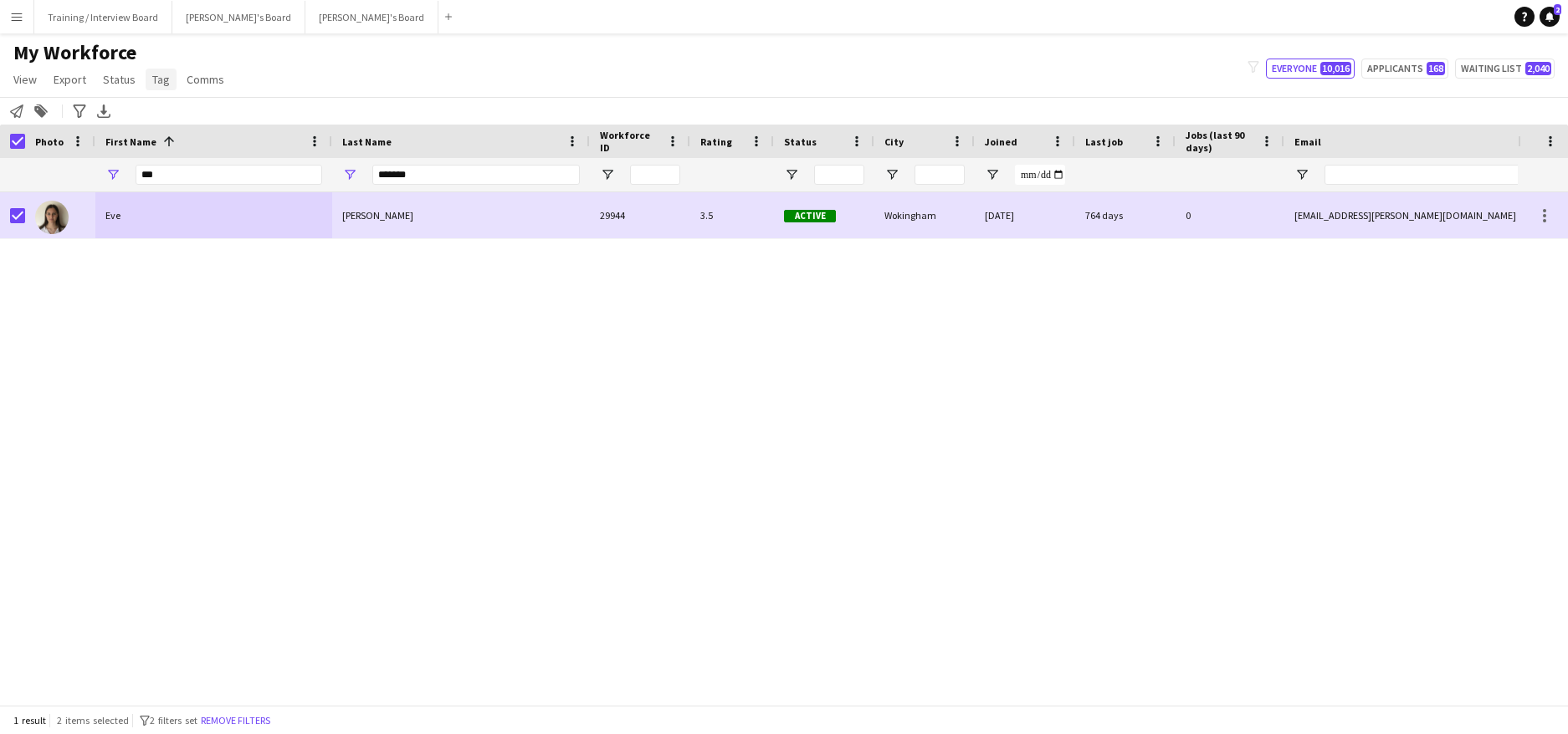
click at [159, 69] on link "Tag" at bounding box center [161, 79] width 31 height 22
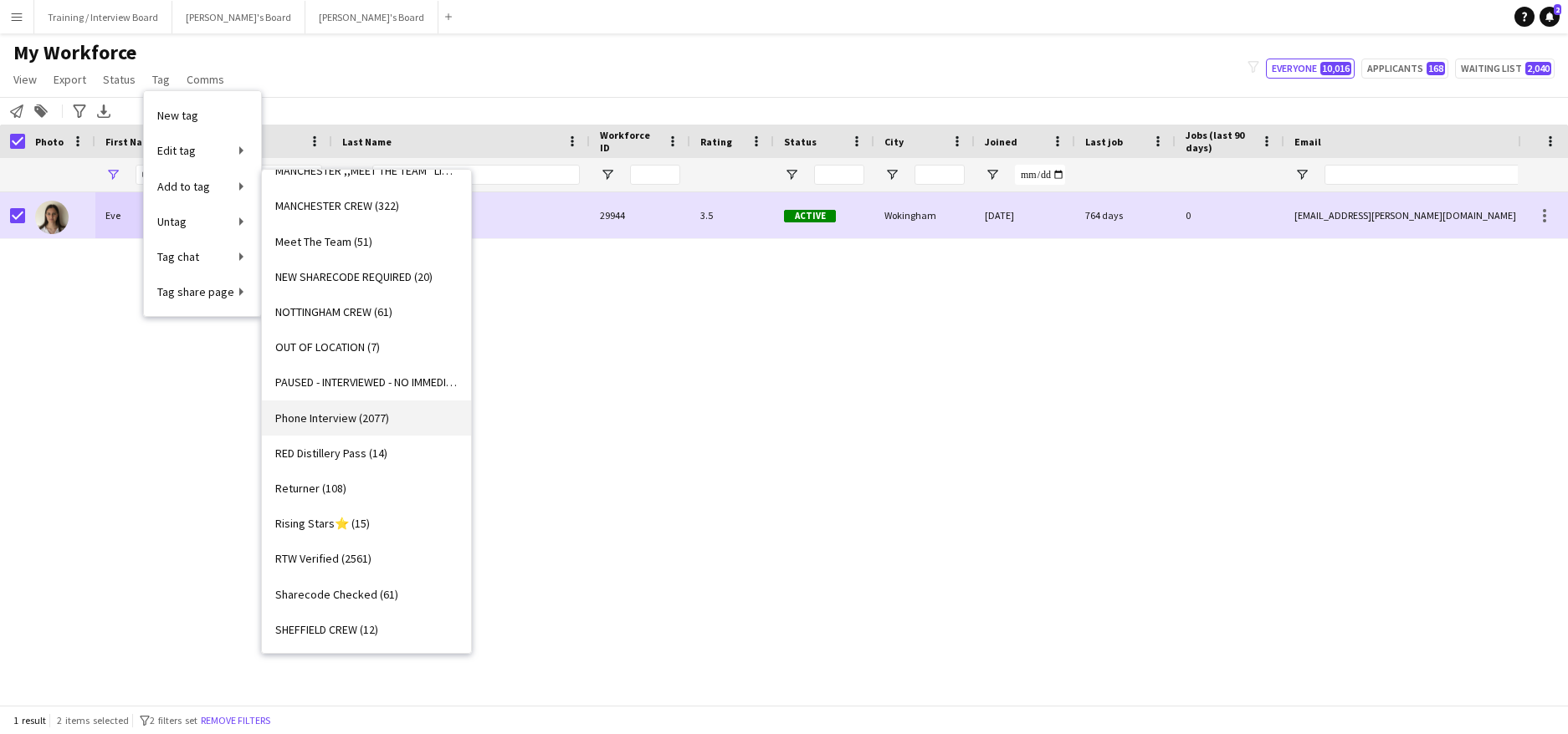
click at [359, 420] on span "Phone Interview (2077)" at bounding box center [332, 418] width 113 height 15
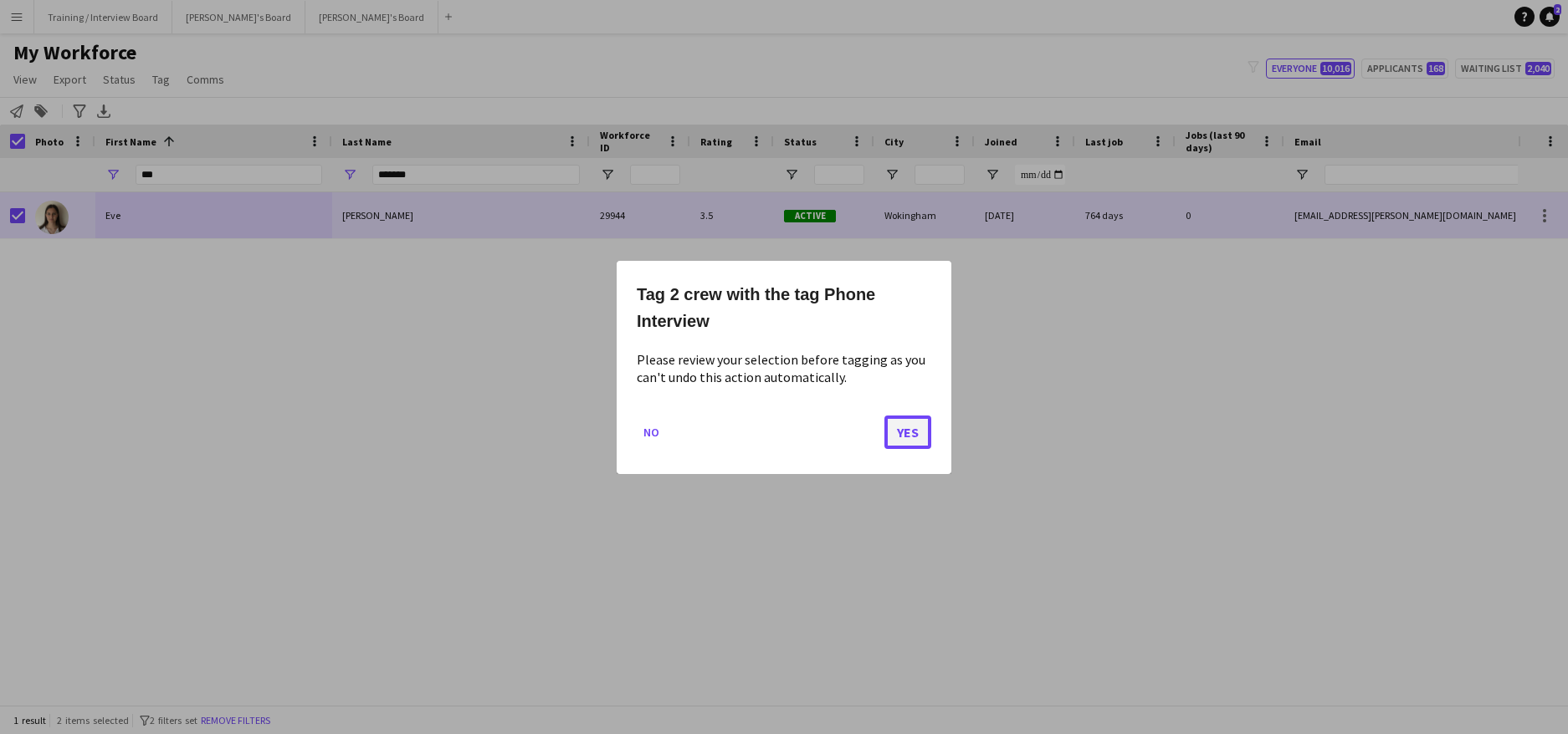
click at [909, 423] on button "Yes" at bounding box center [908, 431] width 47 height 34
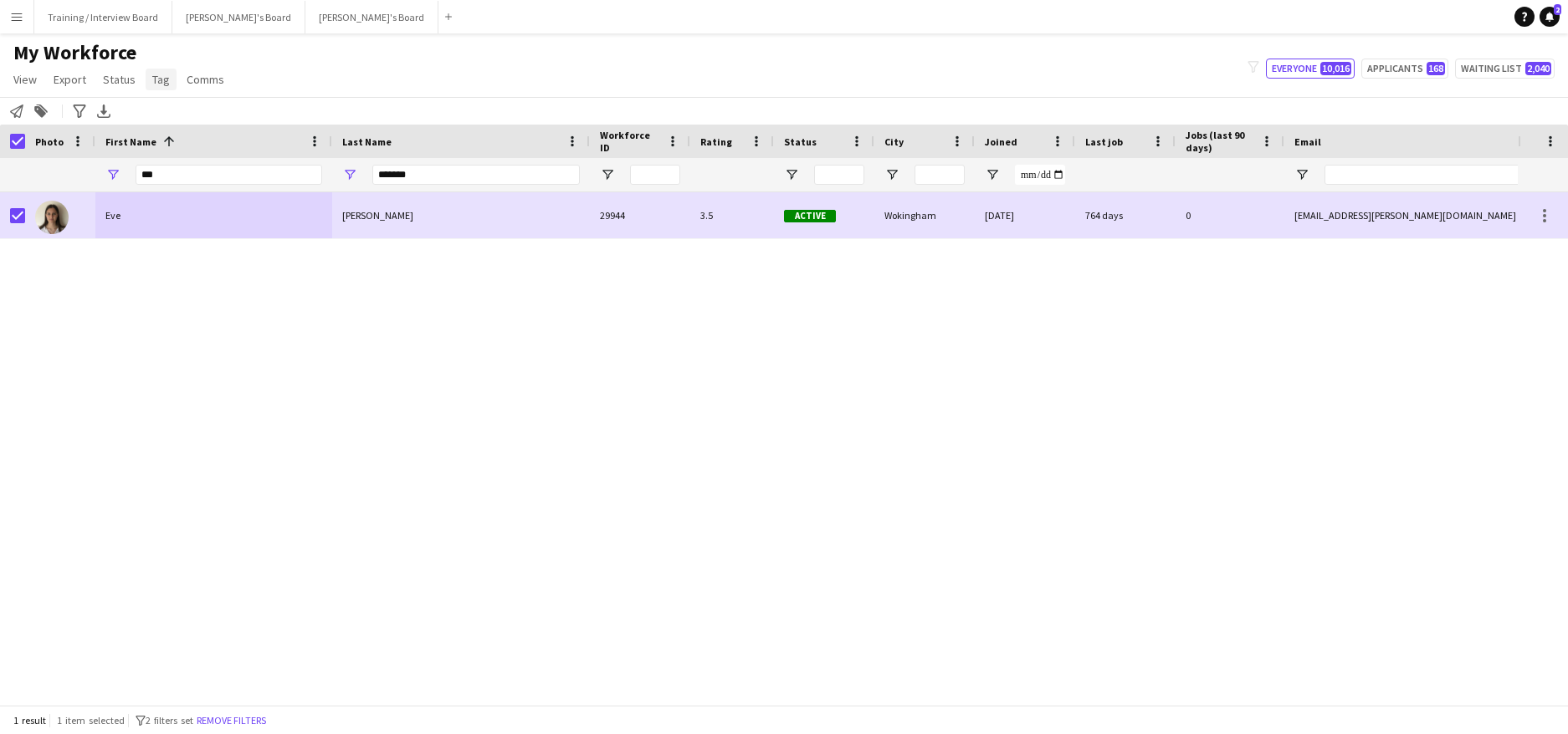
click at [152, 76] on span "Tag" at bounding box center [161, 80] width 17 height 15
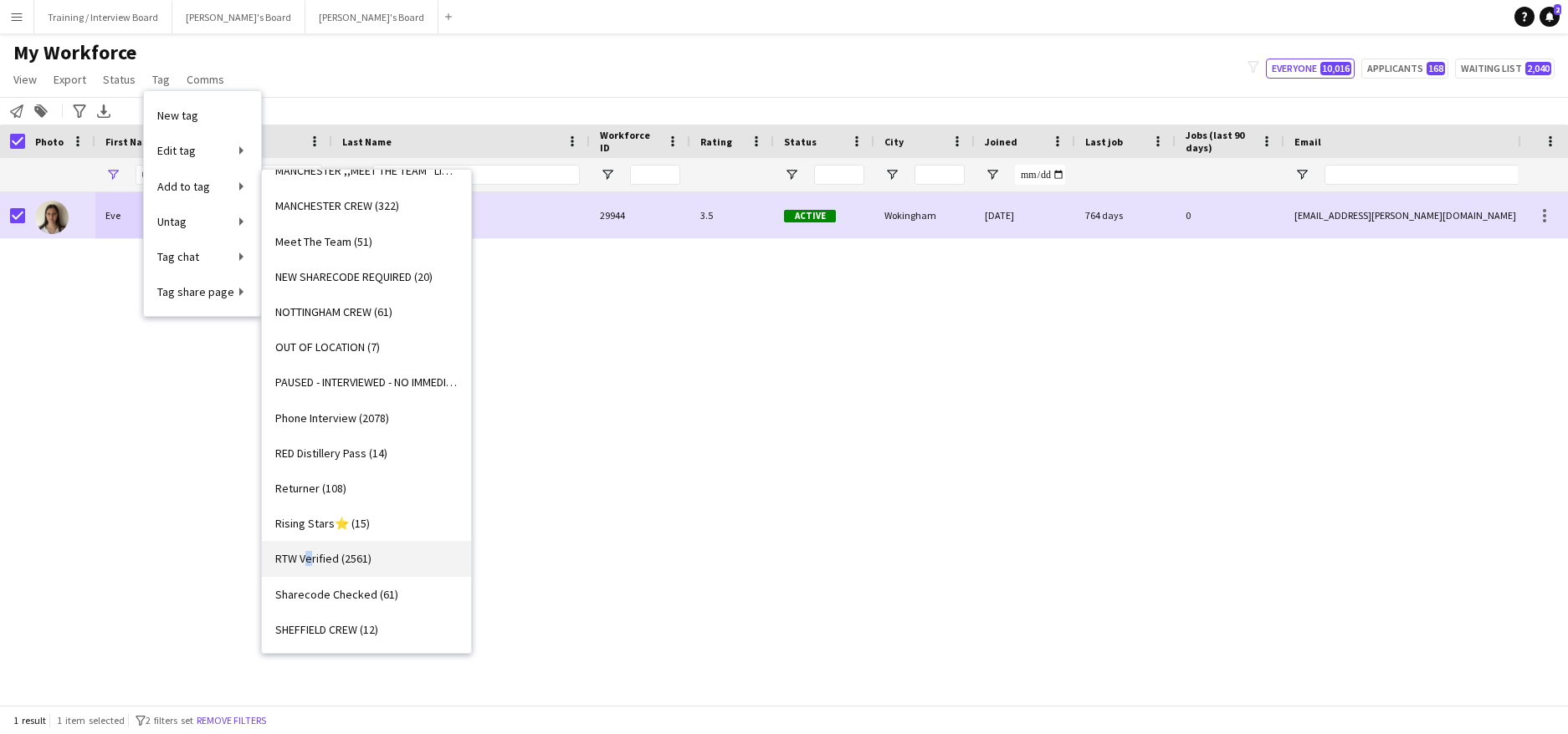
click at [310, 552] on span "RTW Verified (2561)" at bounding box center [323, 559] width 96 height 15
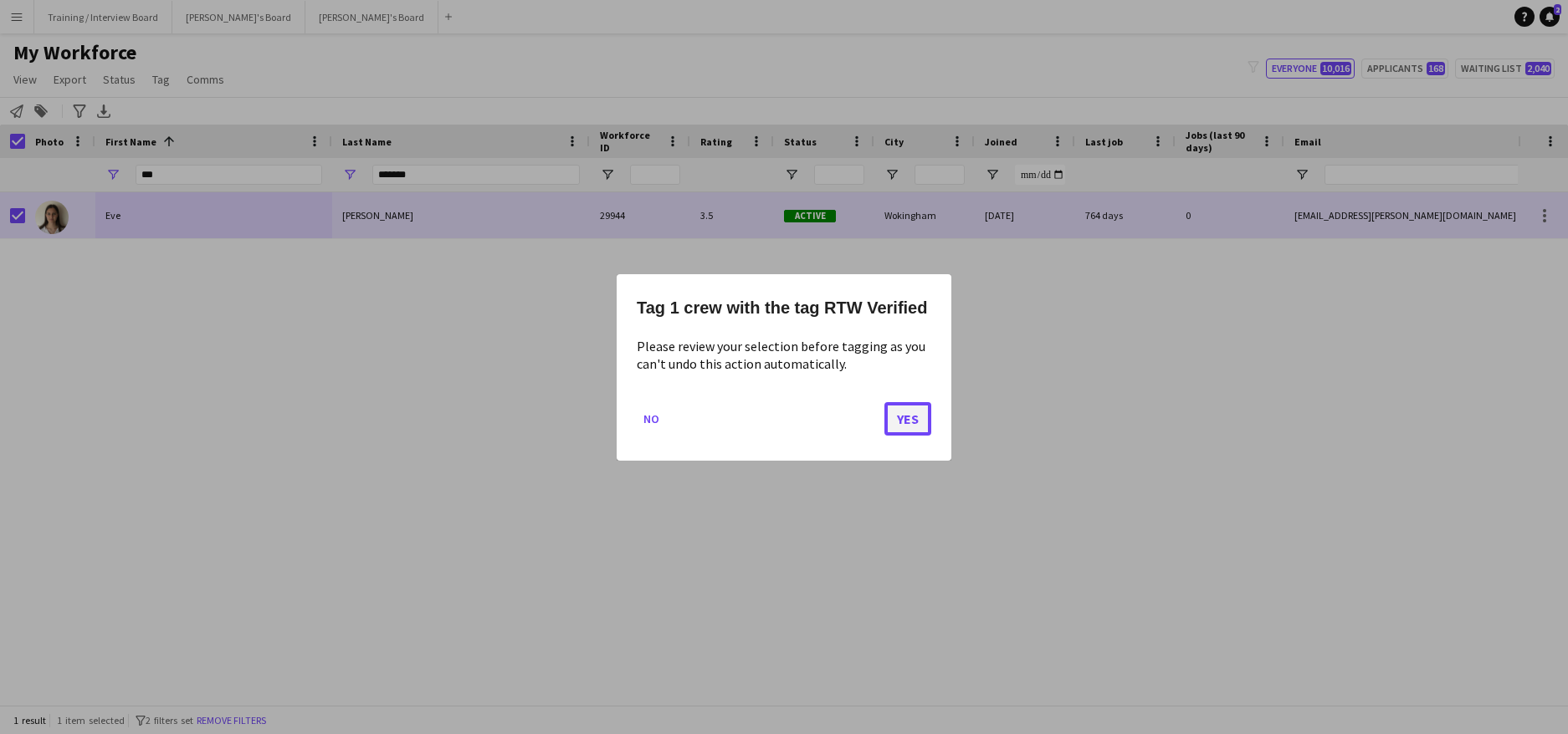
click at [919, 428] on button "Yes" at bounding box center [908, 418] width 47 height 34
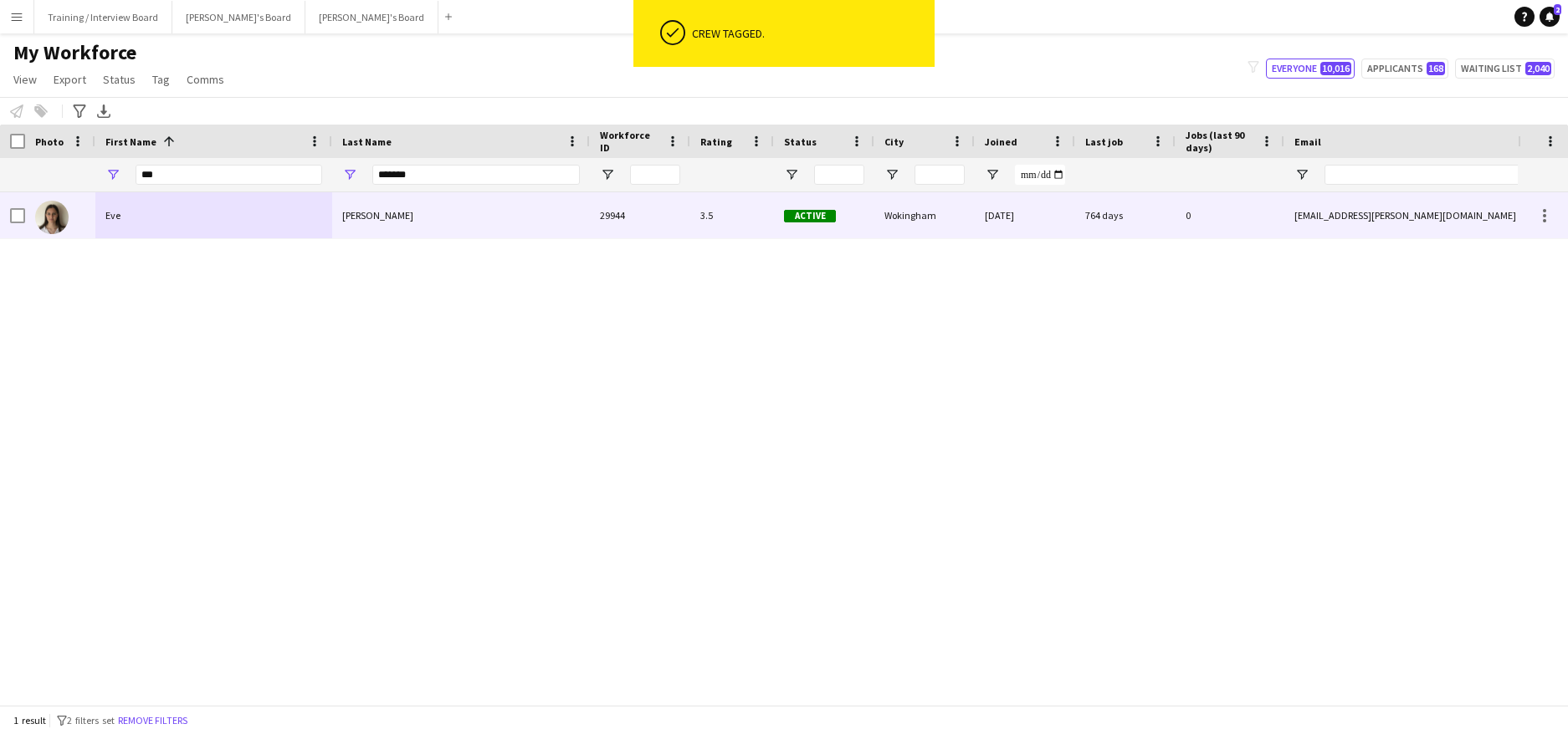
click at [14, 208] on div at bounding box center [17, 215] width 15 height 47
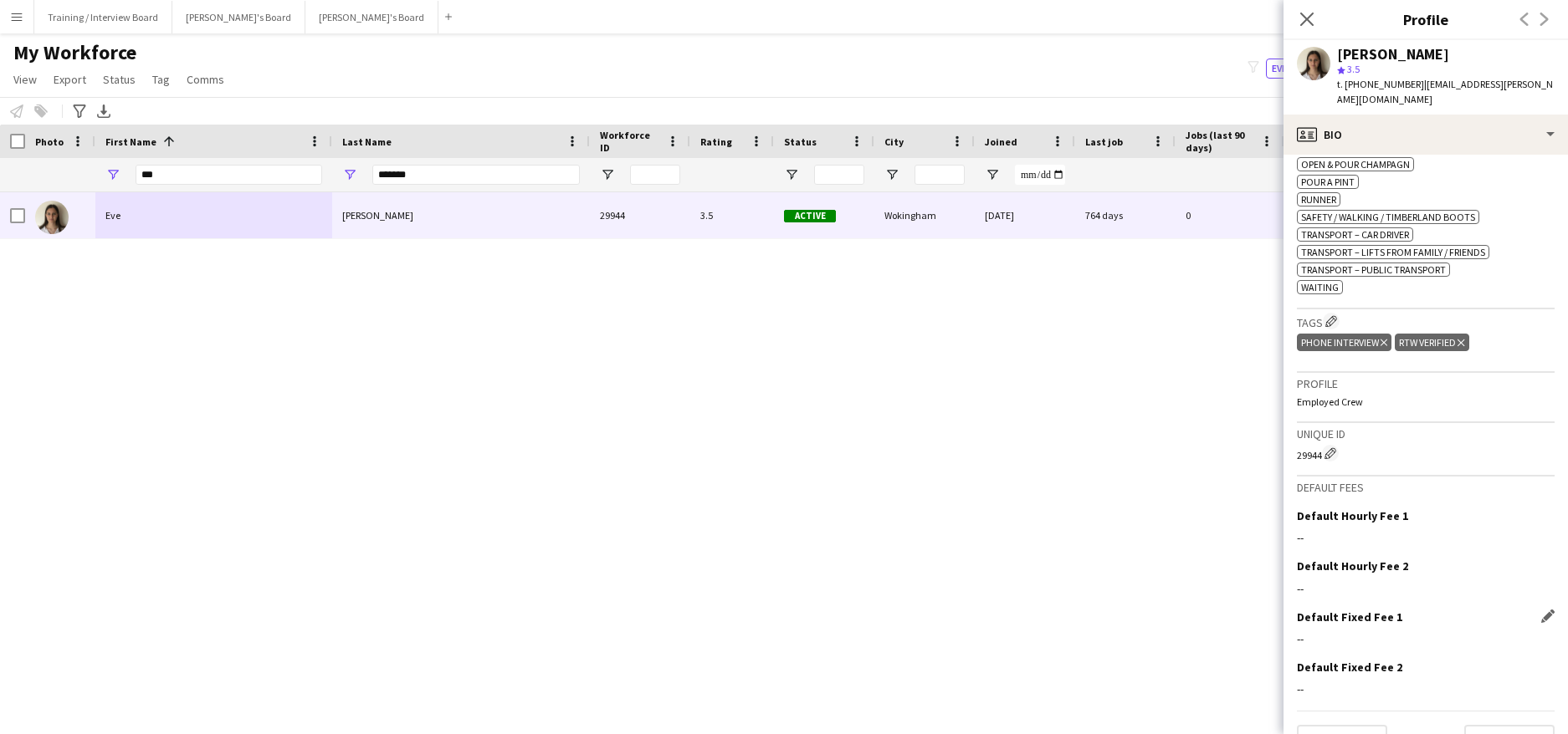
scroll to position [732, 0]
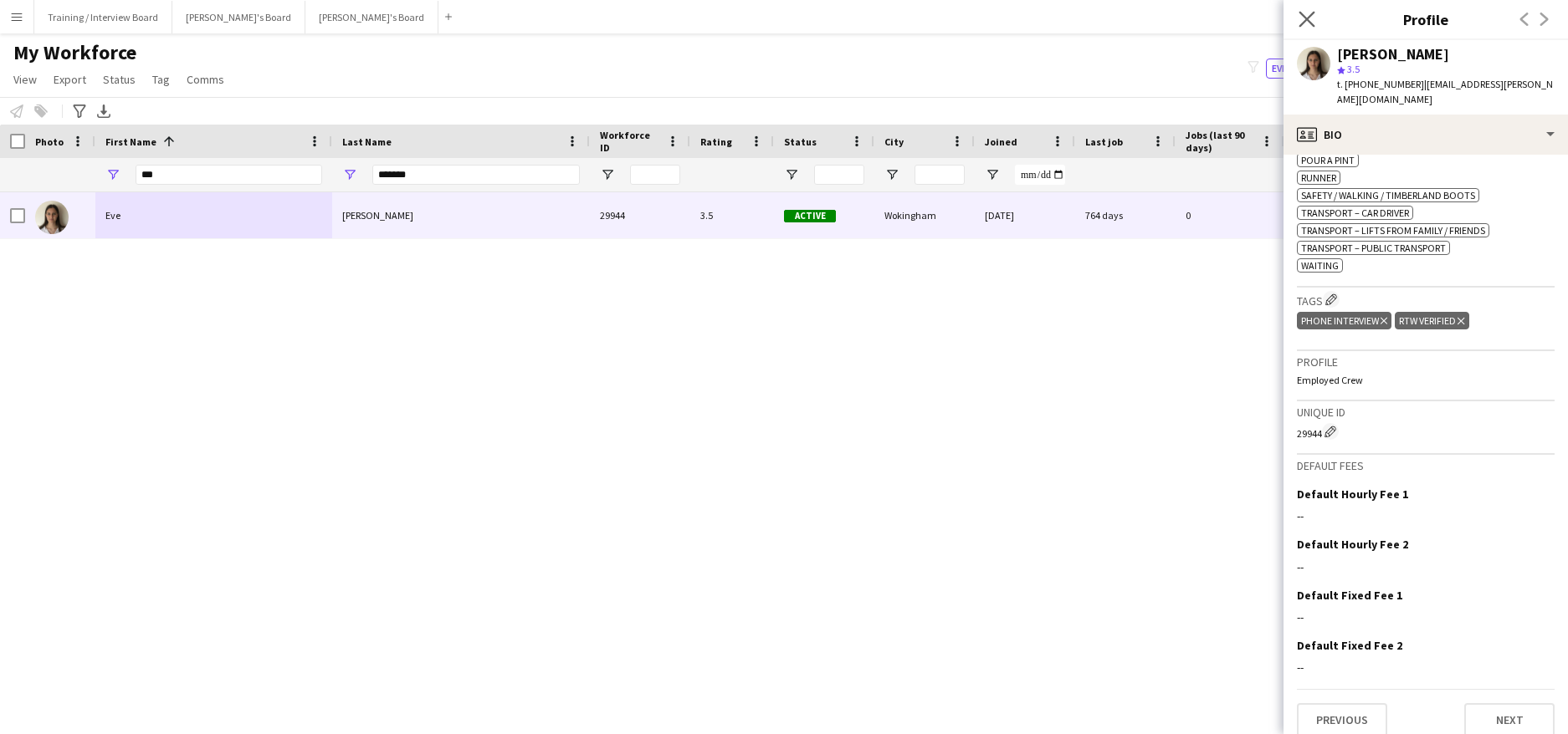
click at [1308, 10] on app-icon "Close pop-in" at bounding box center [1307, 19] width 24 height 24
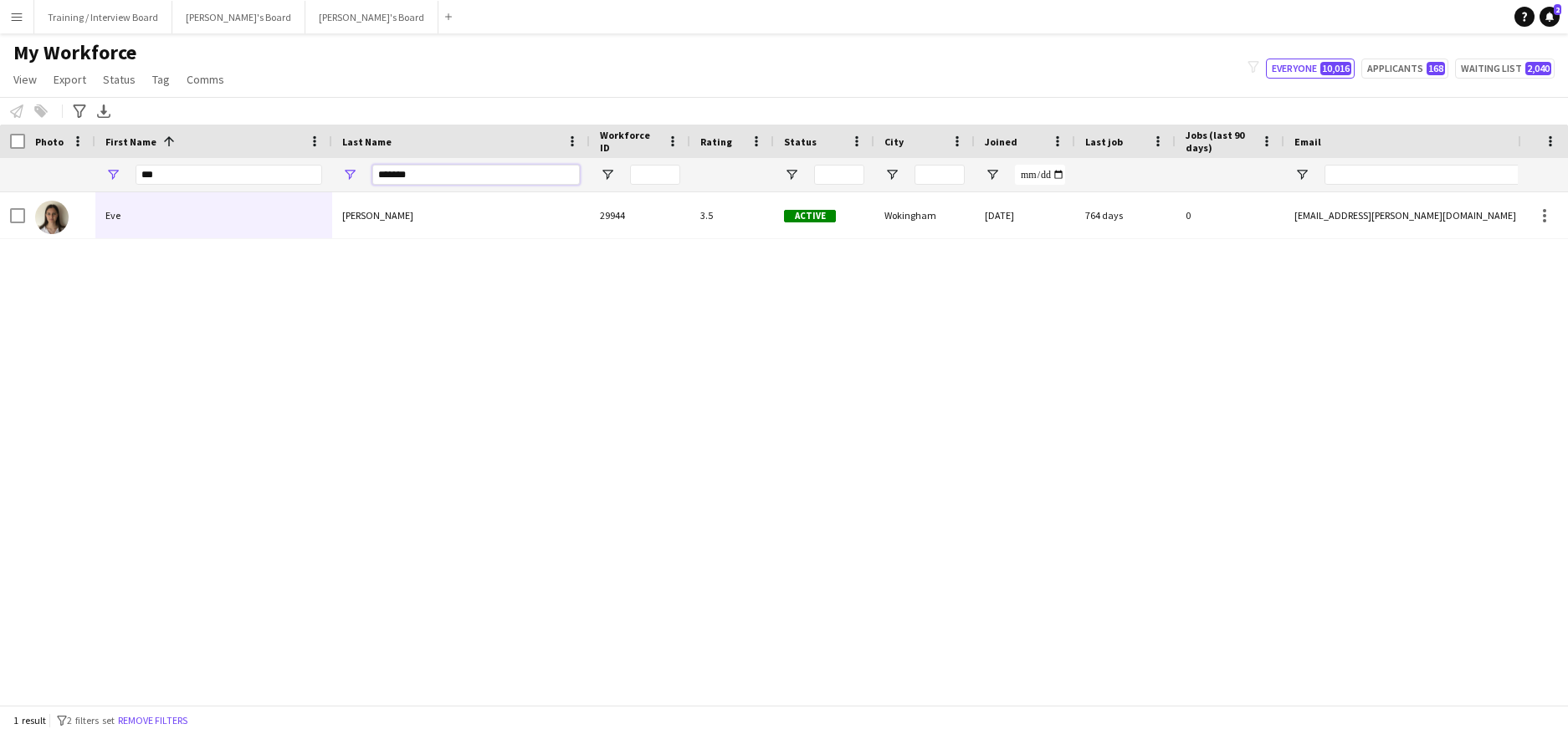
click at [458, 167] on input "*******" at bounding box center [476, 174] width 208 height 20
type input "*"
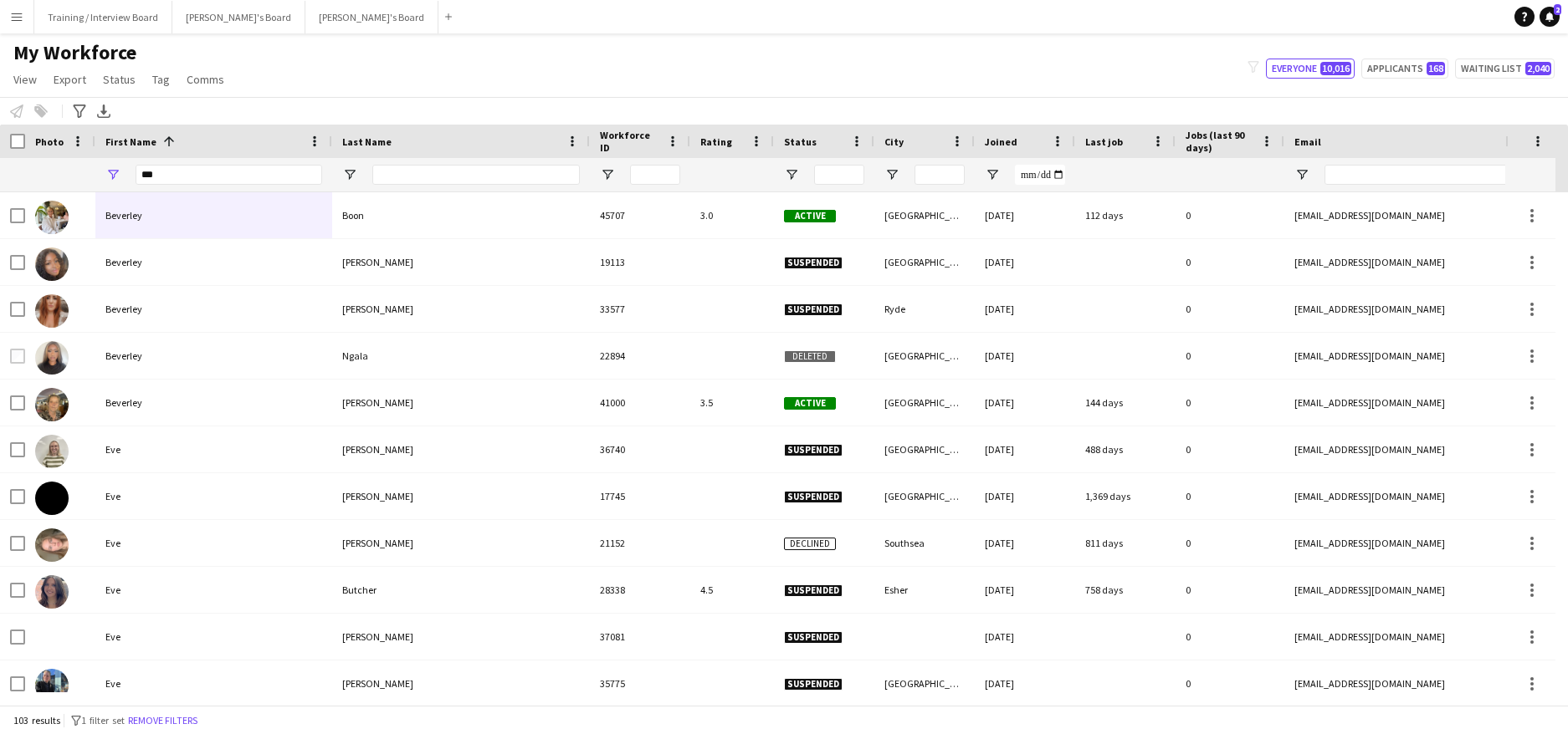
click at [197, 149] on div "First Name 1" at bounding box center [204, 141] width 197 height 25
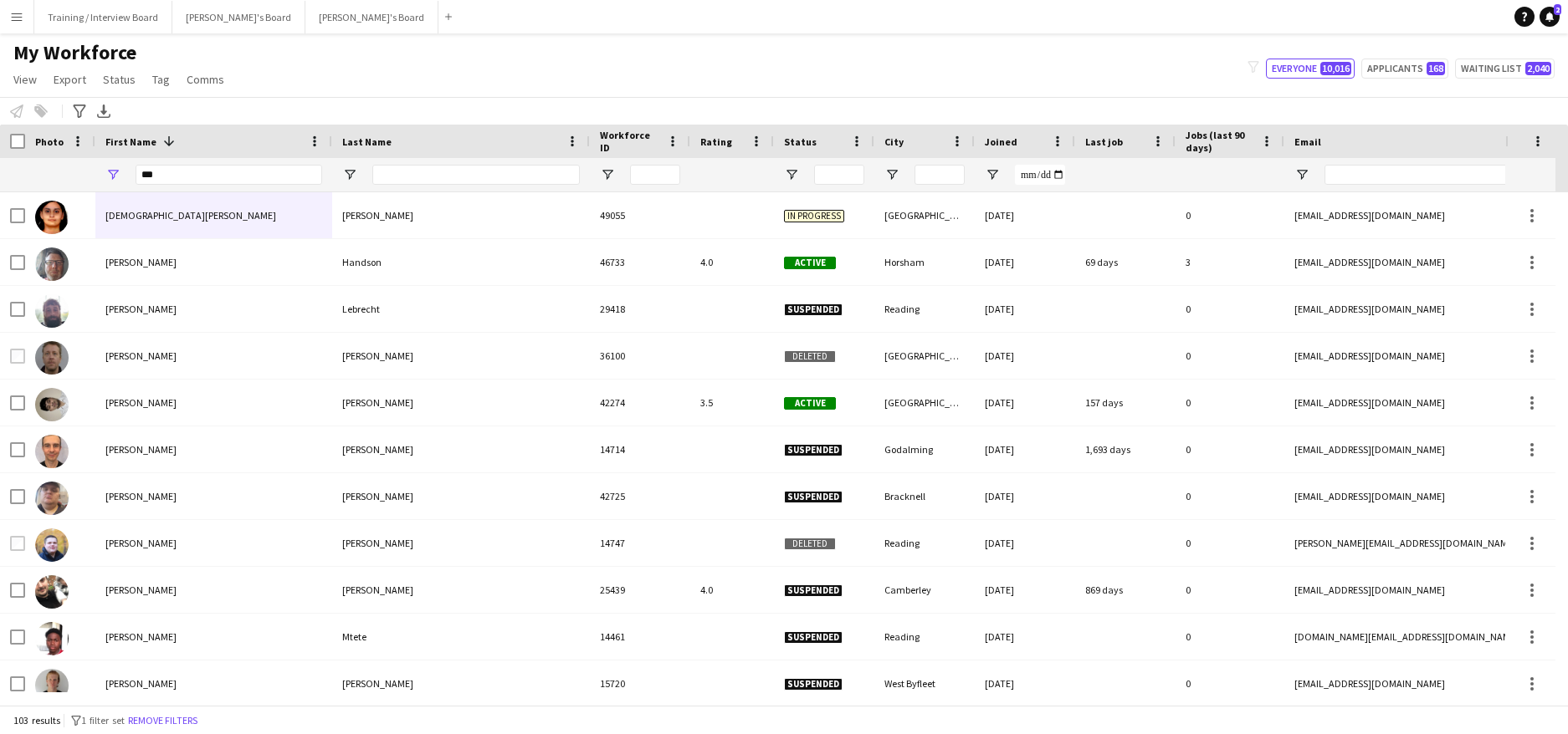
click at [195, 161] on div "***" at bounding box center [229, 175] width 187 height 34
click at [190, 171] on input "***" at bounding box center [229, 174] width 187 height 20
type input "*"
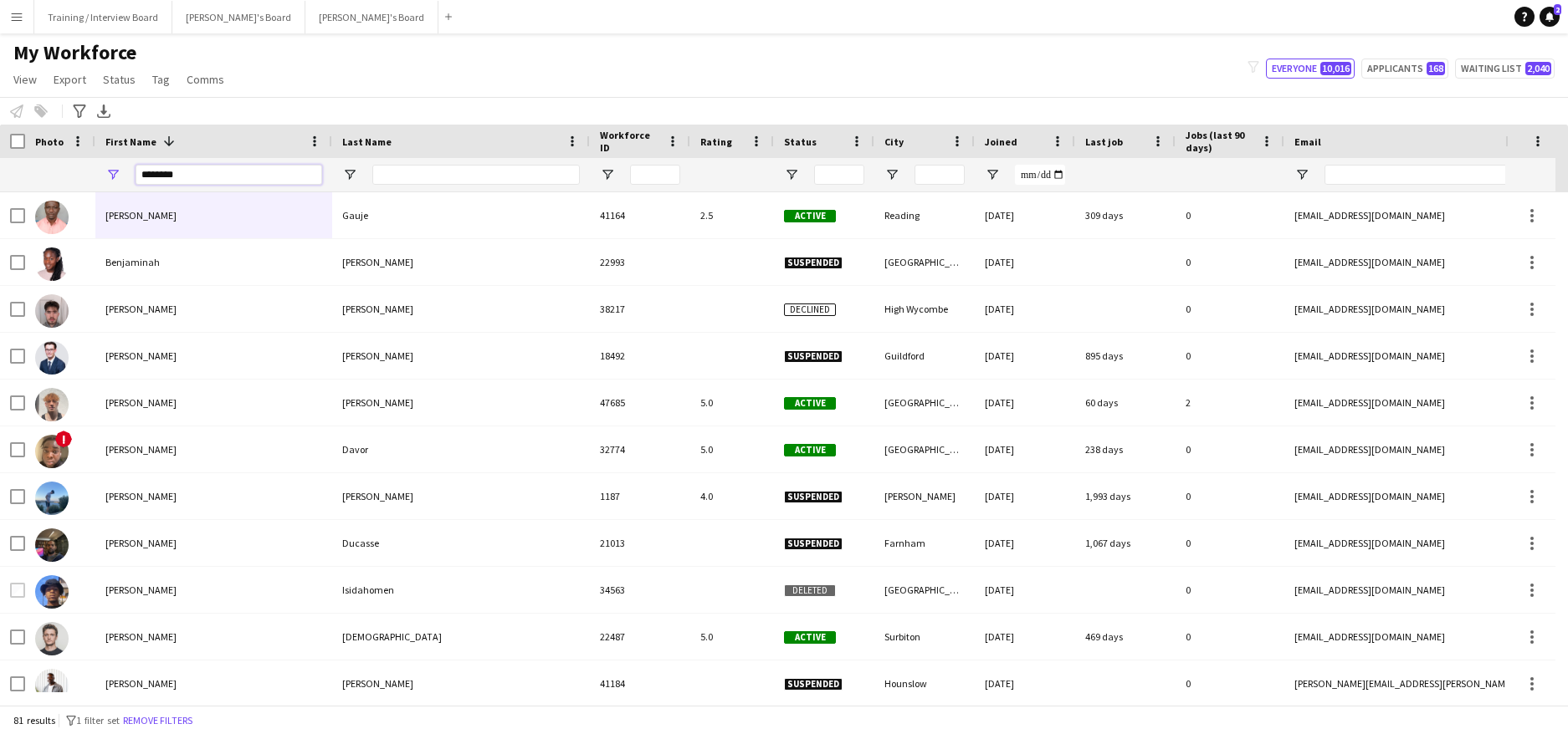
type input "********"
click at [390, 179] on input "Last Name Filter Input" at bounding box center [476, 174] width 208 height 20
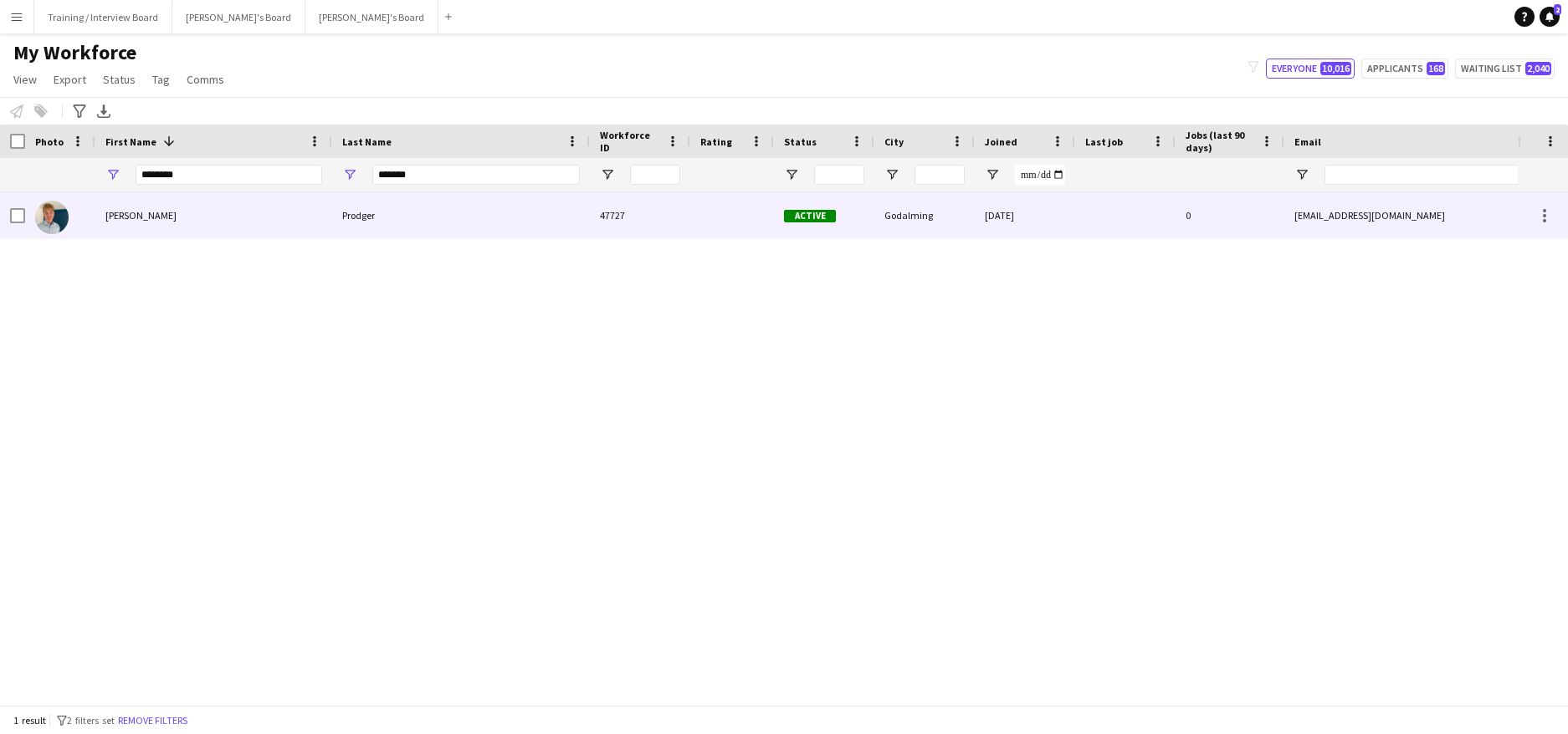
click at [461, 222] on div "Prodger" at bounding box center [461, 215] width 258 height 46
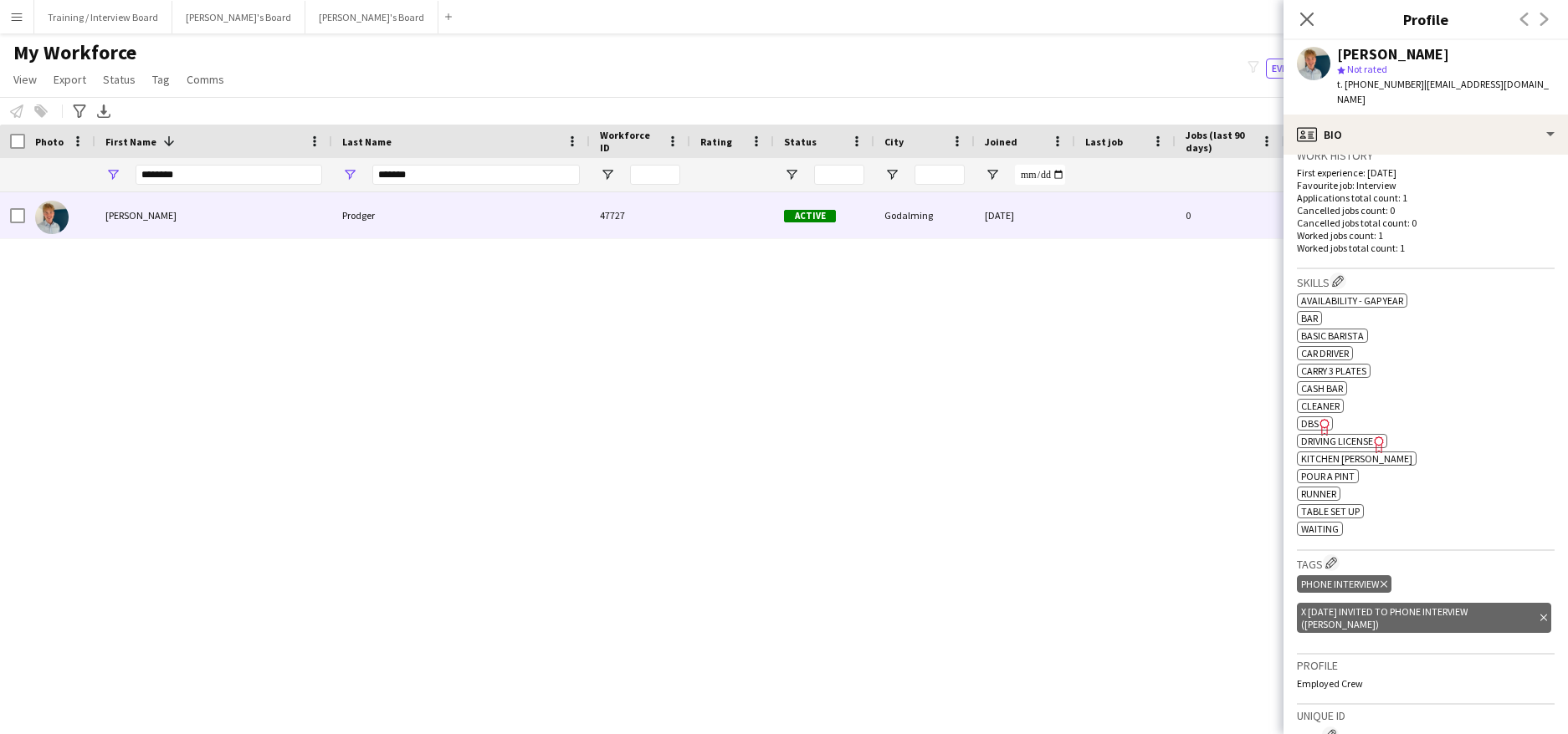
scroll to position [502, 0]
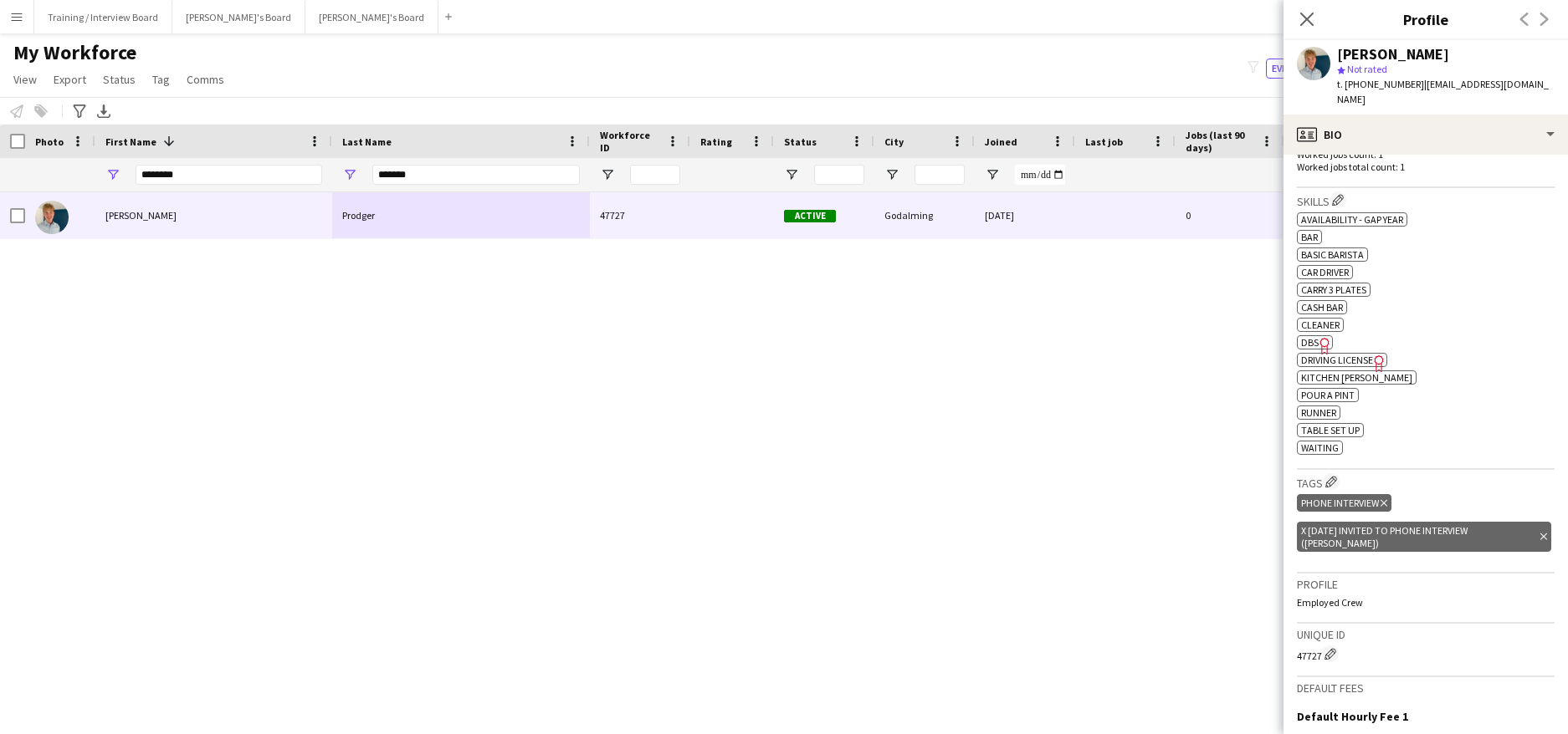
click at [1540, 532] on icon "Delete tag" at bounding box center [1543, 537] width 7 height 10
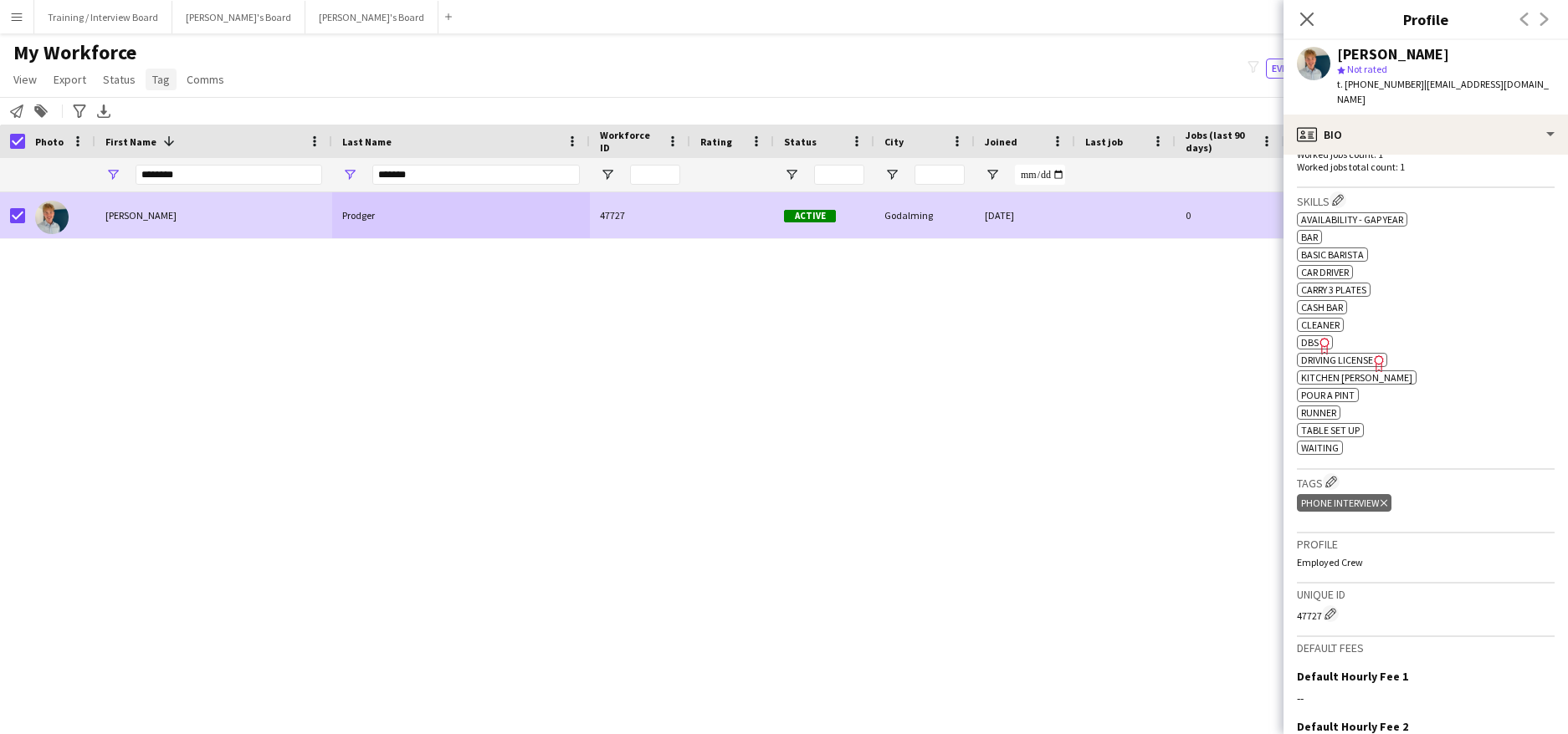
click at [152, 75] on span "Tag" at bounding box center [161, 80] width 17 height 15
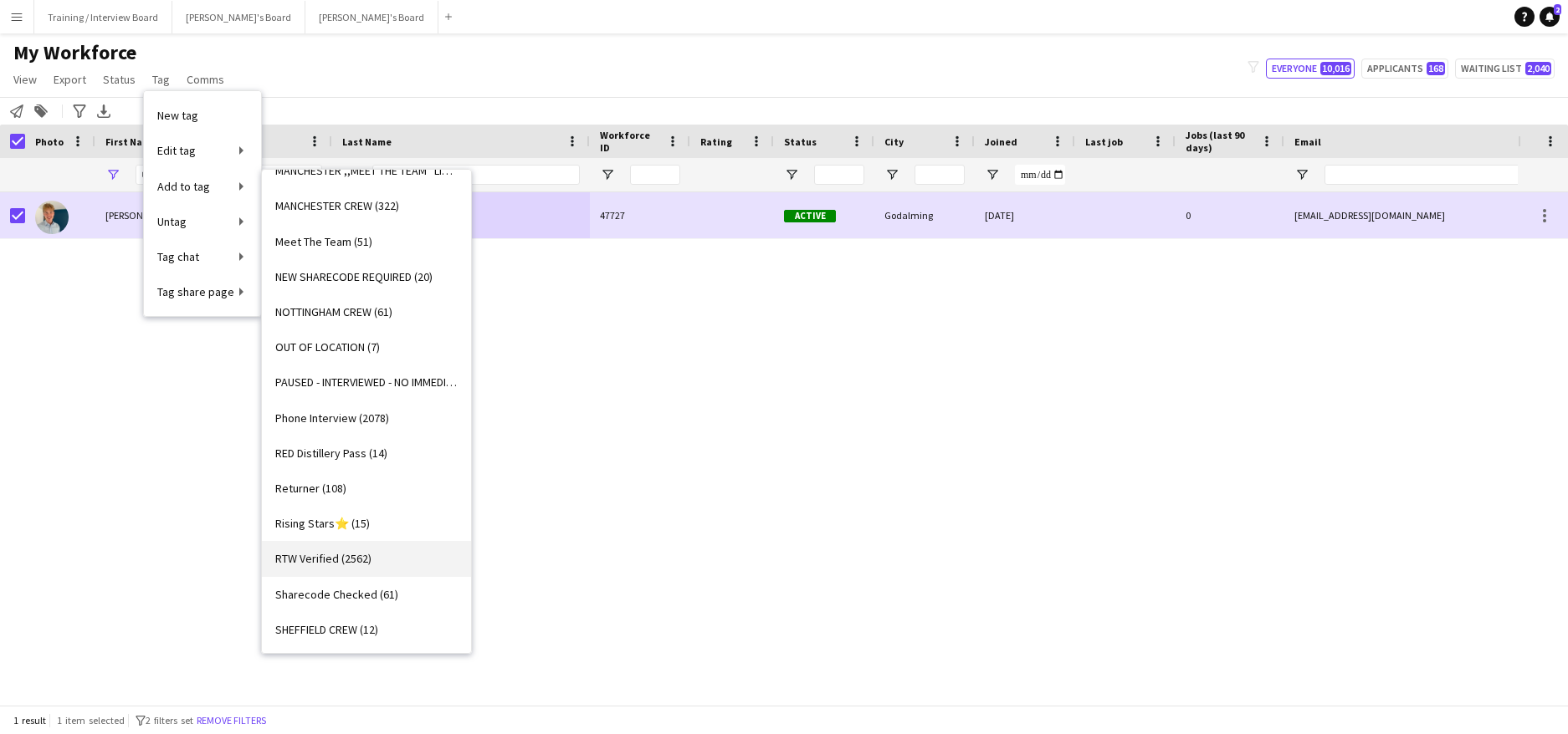
click at [333, 559] on span "RTW Verified (2562)" at bounding box center [323, 559] width 96 height 15
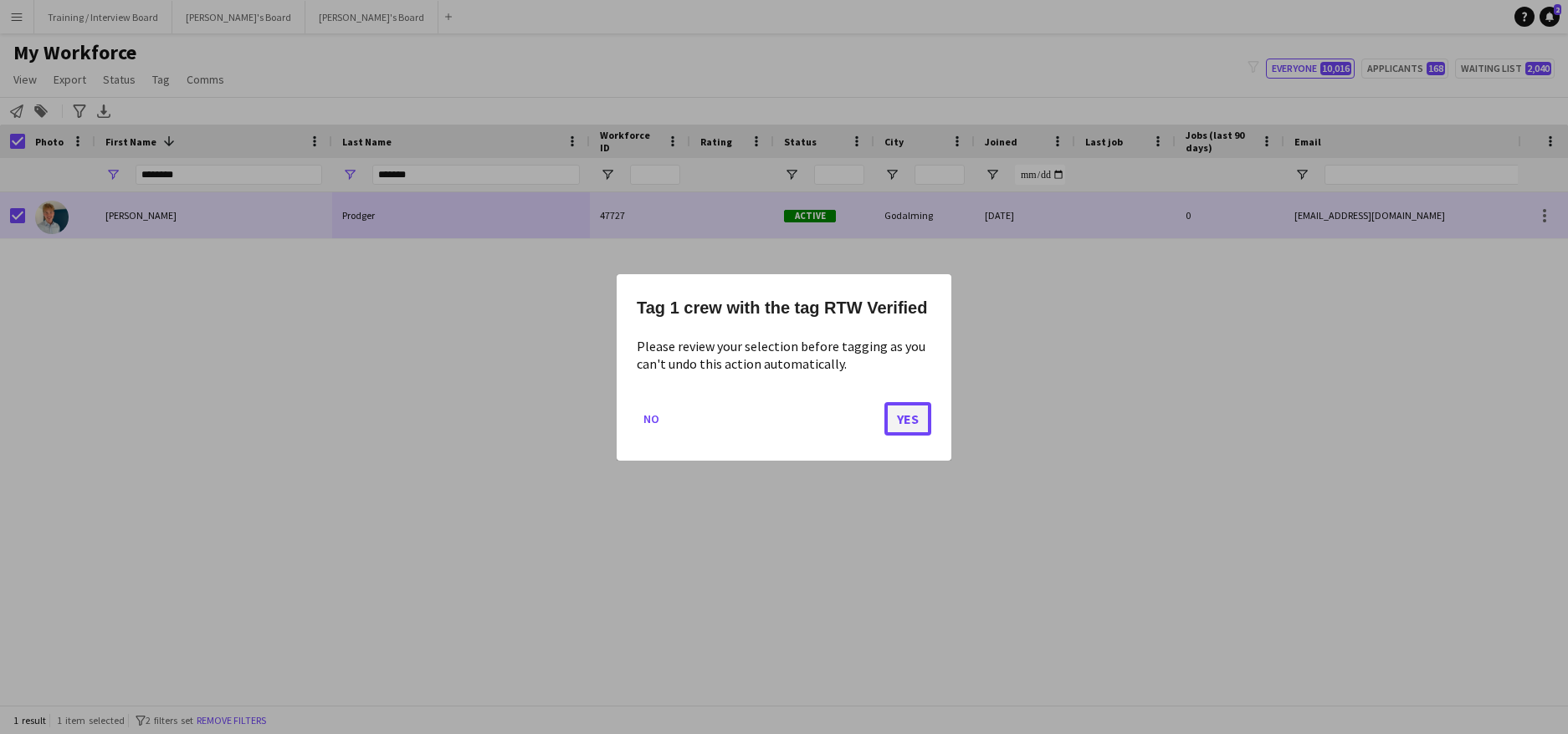
click at [921, 423] on button "Yes" at bounding box center [908, 418] width 47 height 34
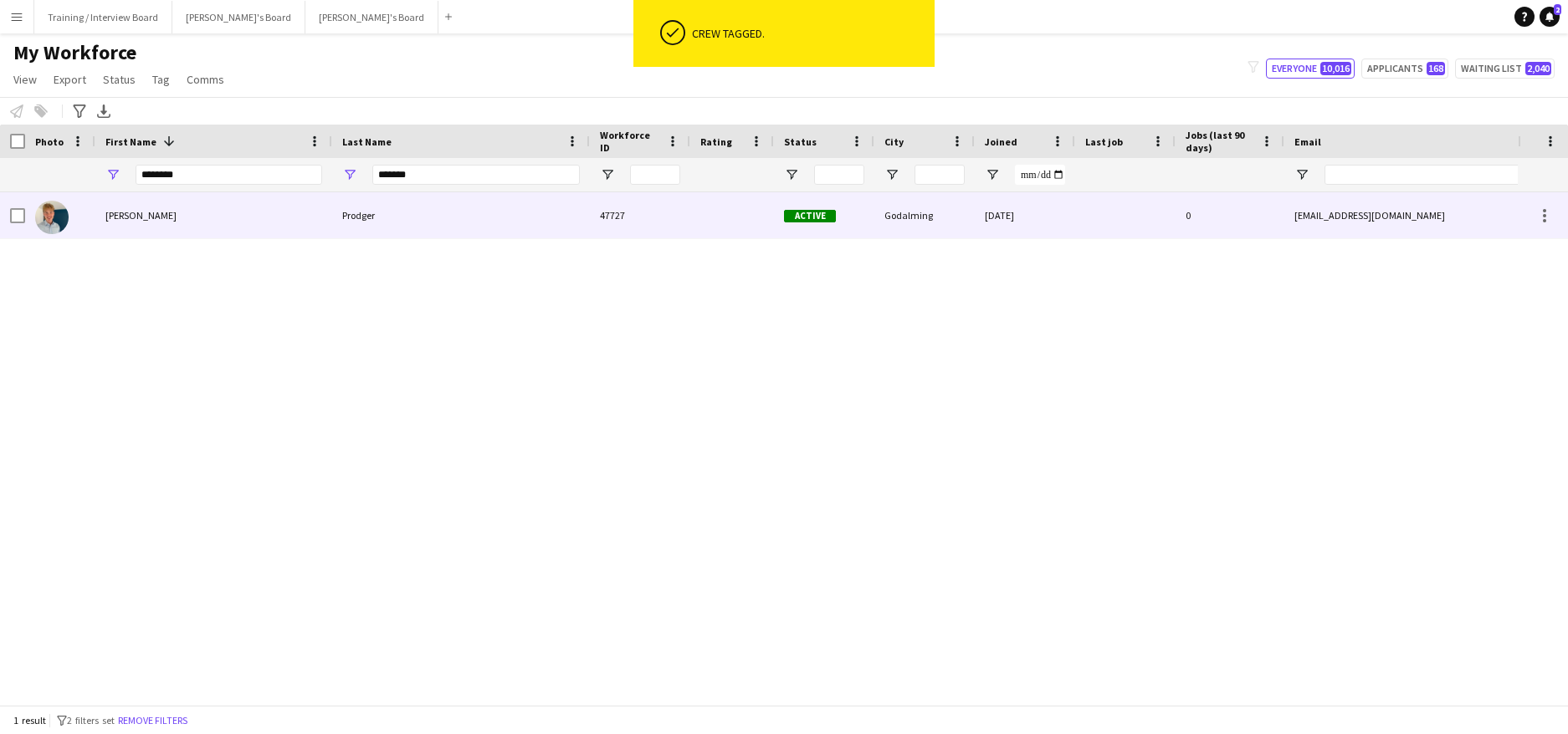
click at [197, 213] on div "Benjamin" at bounding box center [213, 215] width 236 height 46
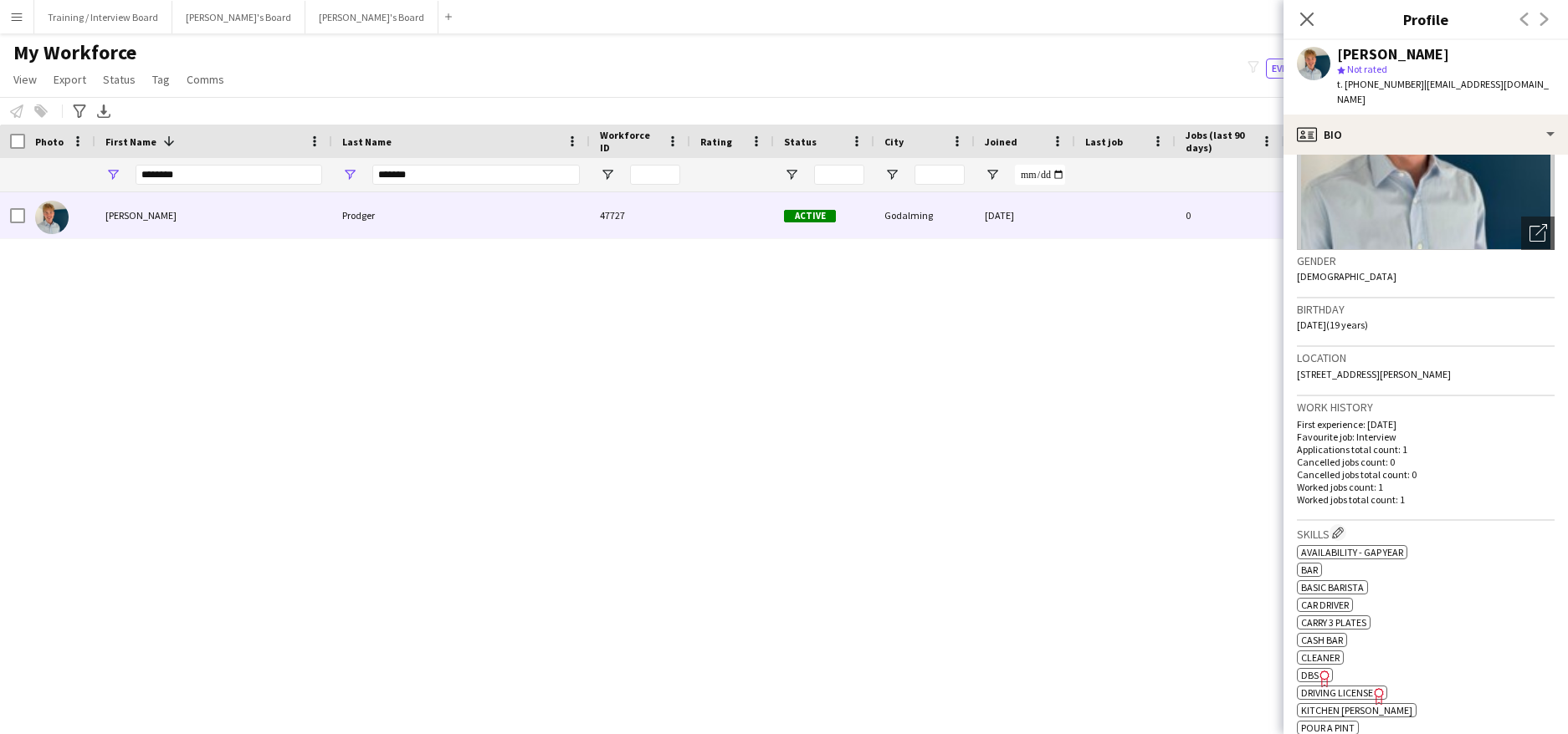
scroll to position [251, 0]
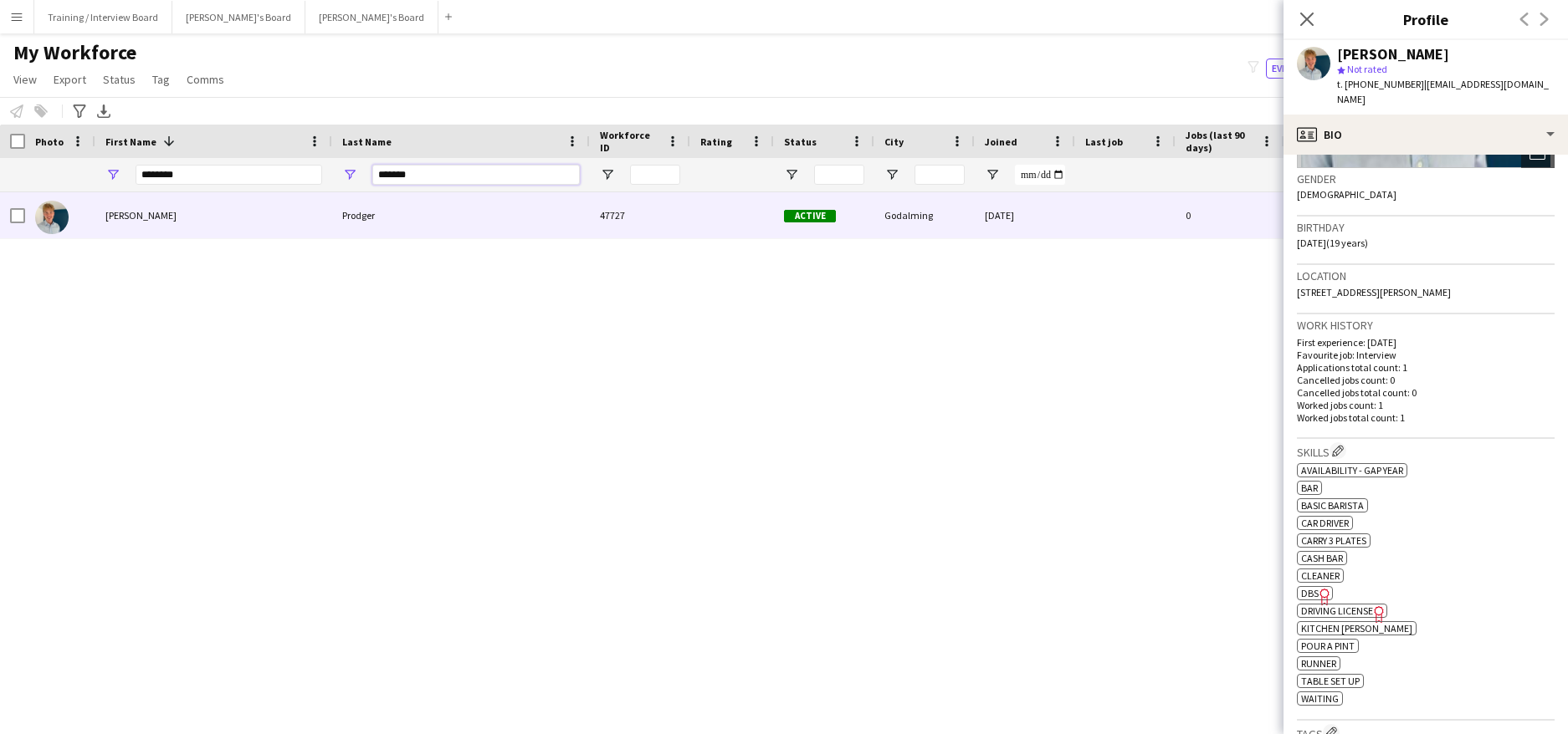
click at [414, 180] on input "*******" at bounding box center [476, 174] width 208 height 20
type input "*"
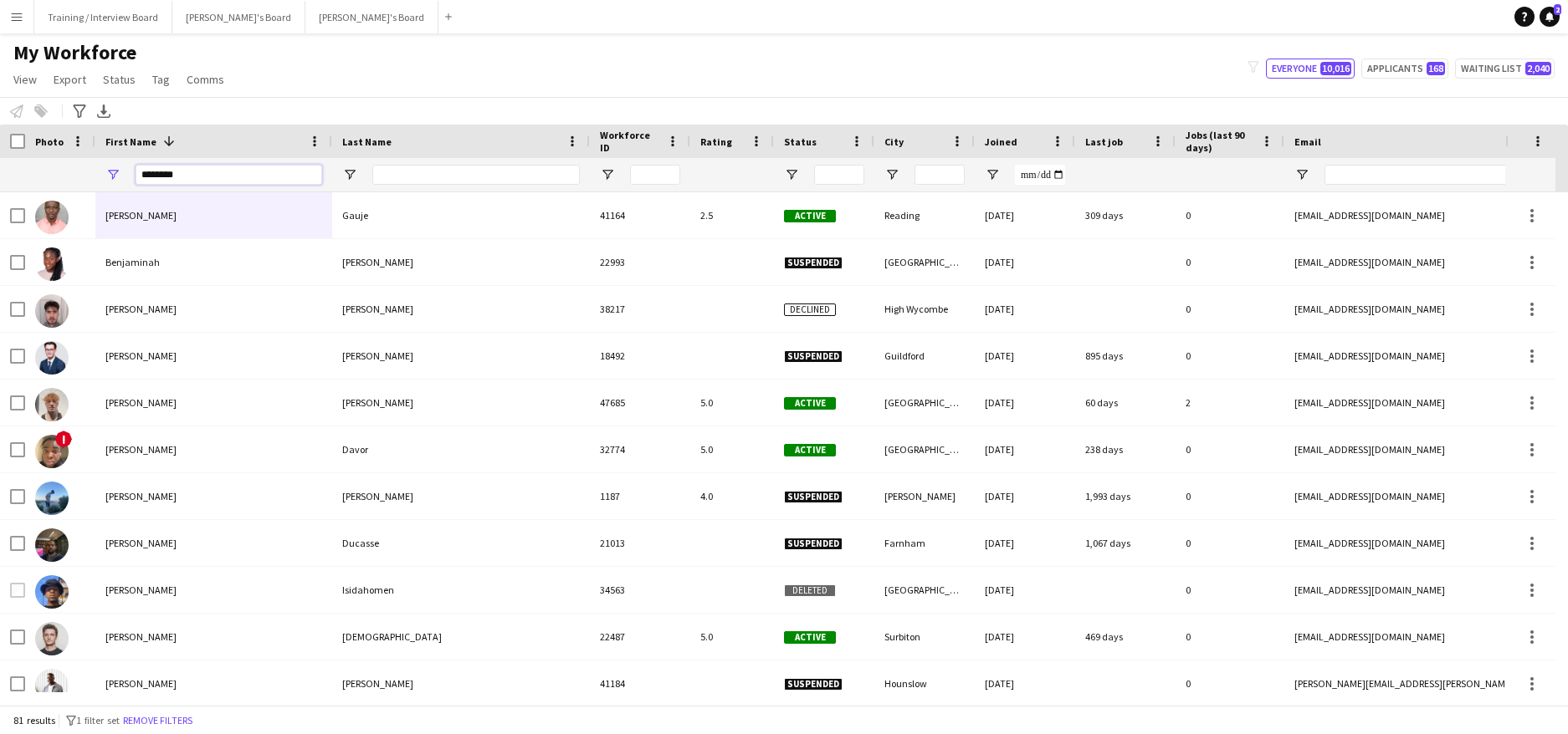
click at [200, 182] on input "********" at bounding box center [229, 174] width 187 height 20
type input "*"
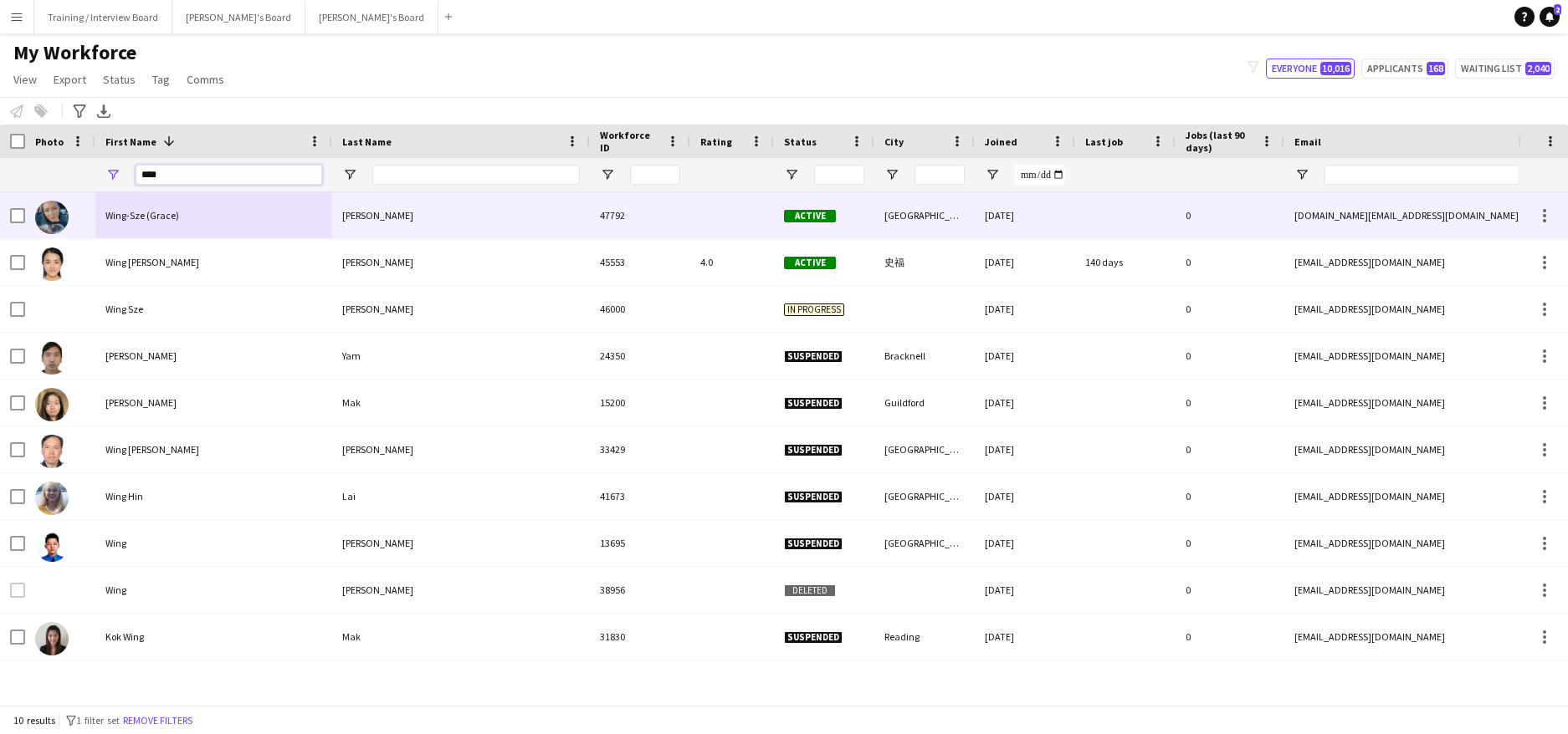
type input "****"
click at [179, 220] on div "Wing-Sze (Grace)" at bounding box center [213, 215] width 236 height 46
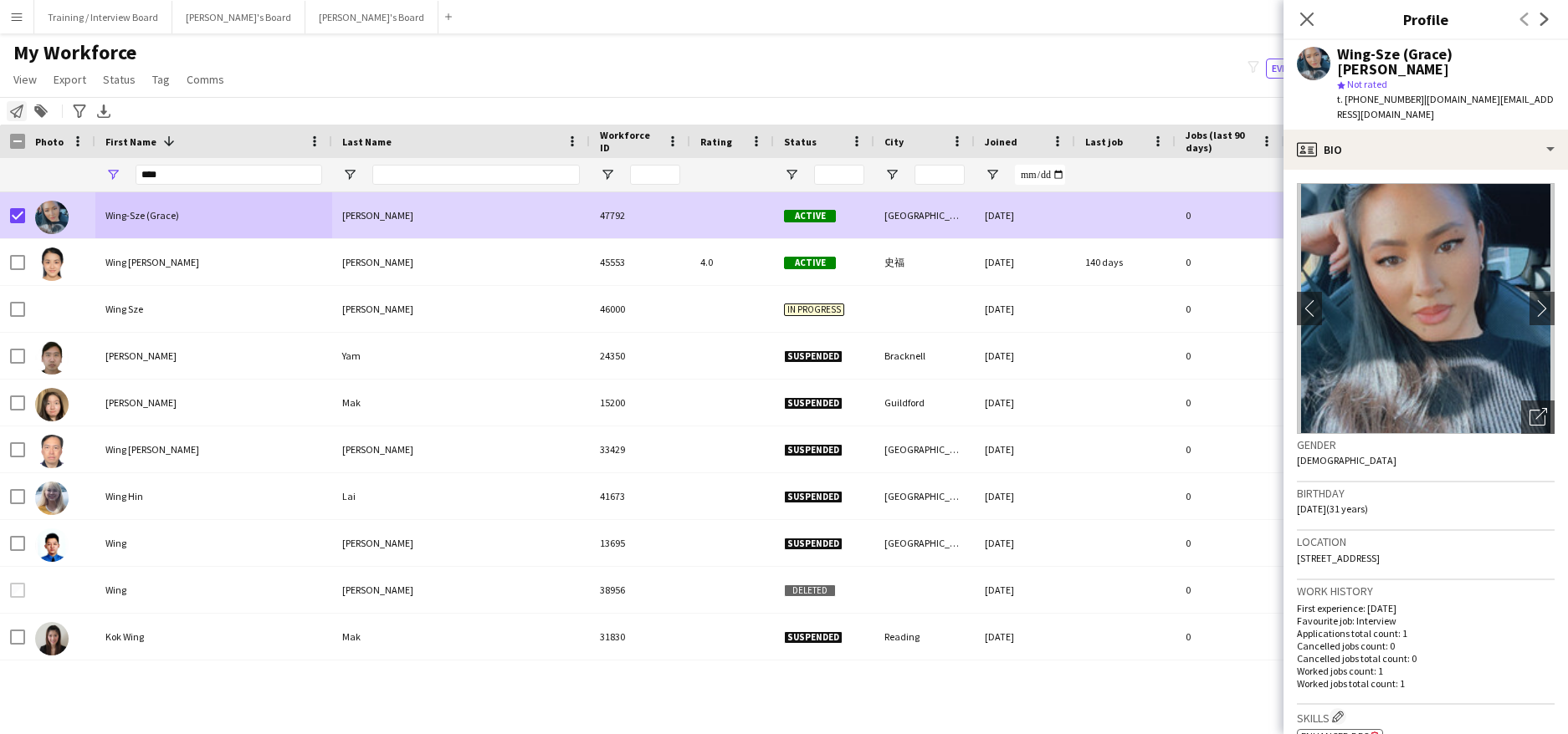
click at [12, 110] on icon "Notify workforce" at bounding box center [16, 111] width 13 height 13
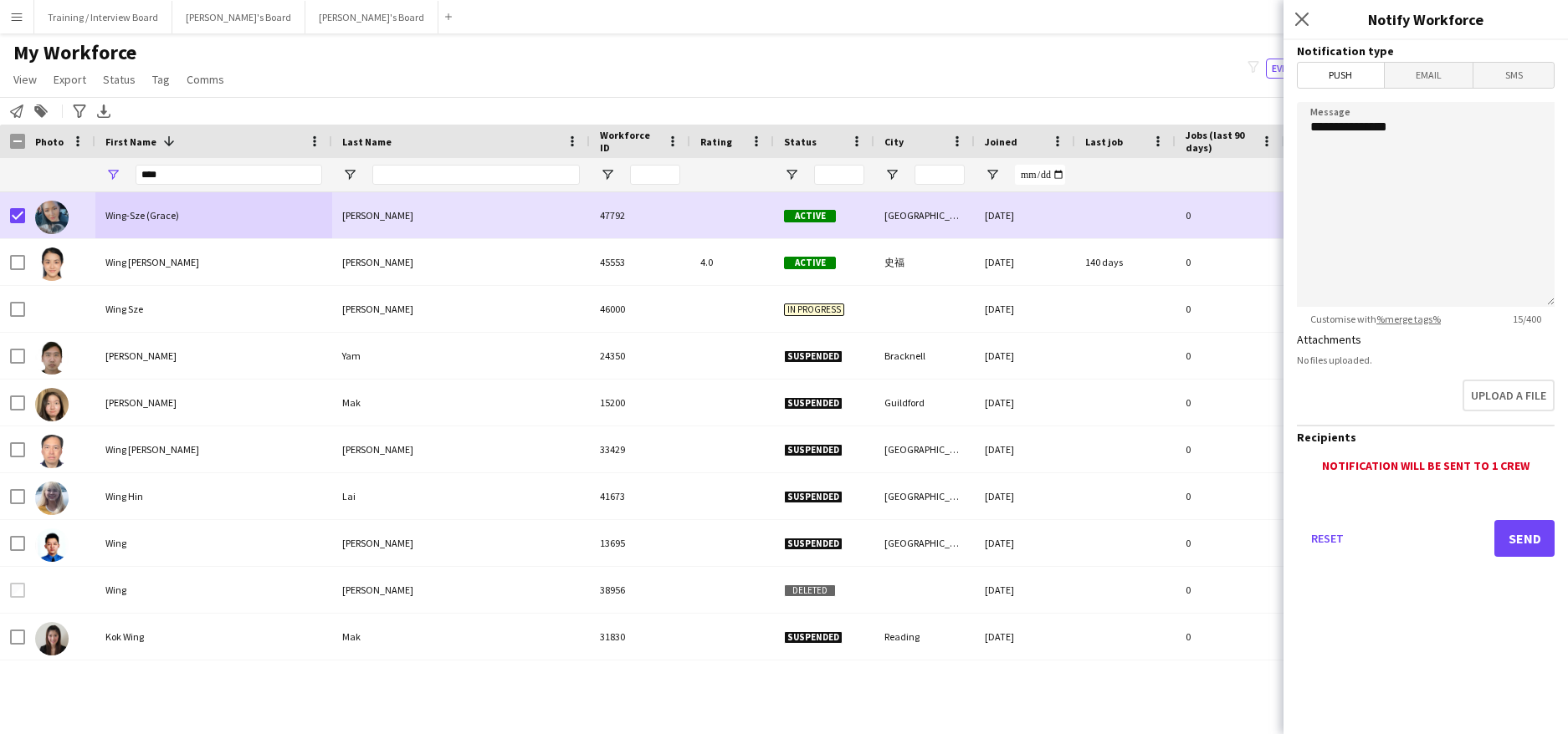
click at [1443, 73] on span "Email" at bounding box center [1430, 75] width 88 height 25
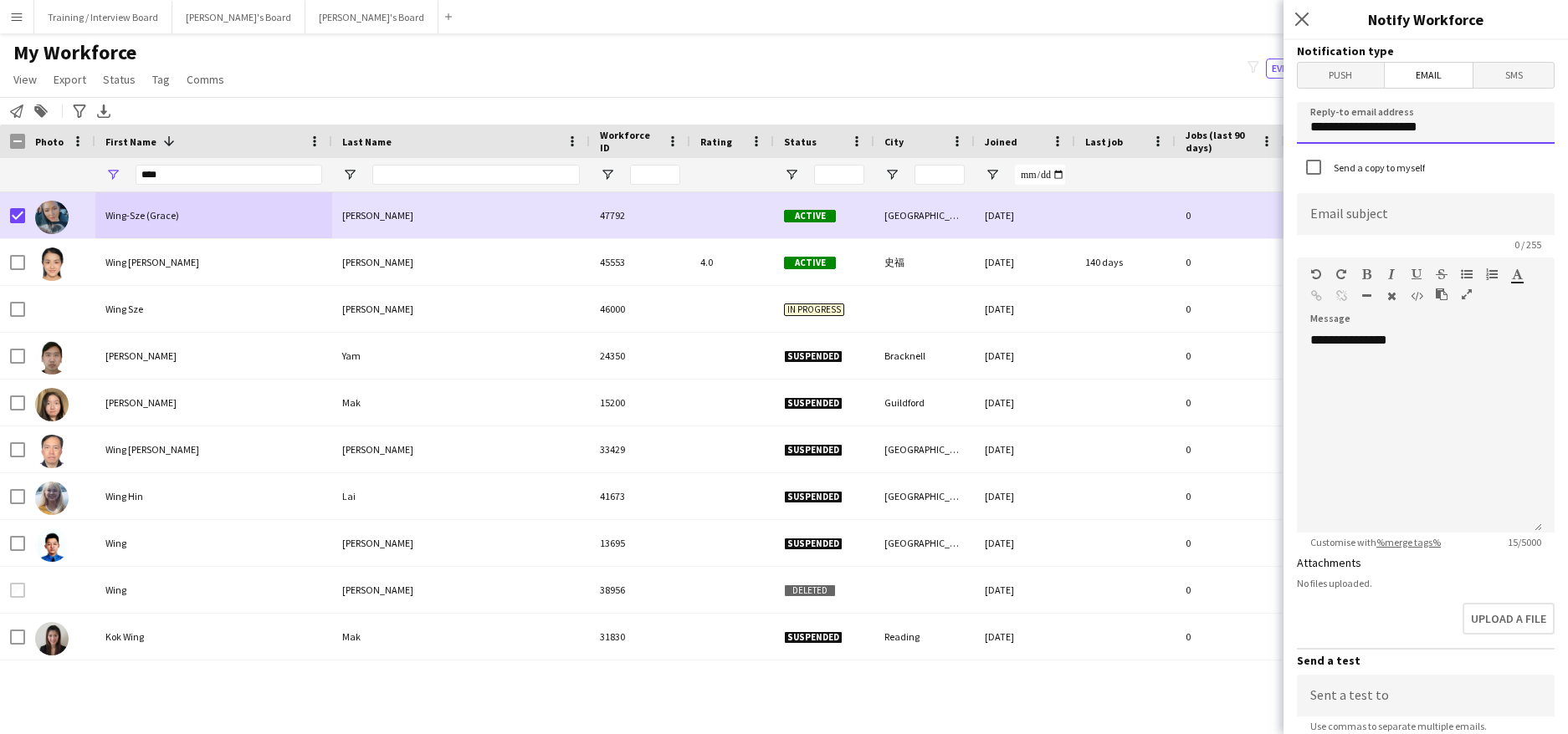
click at [1482, 135] on input "**********" at bounding box center [1426, 123] width 258 height 42
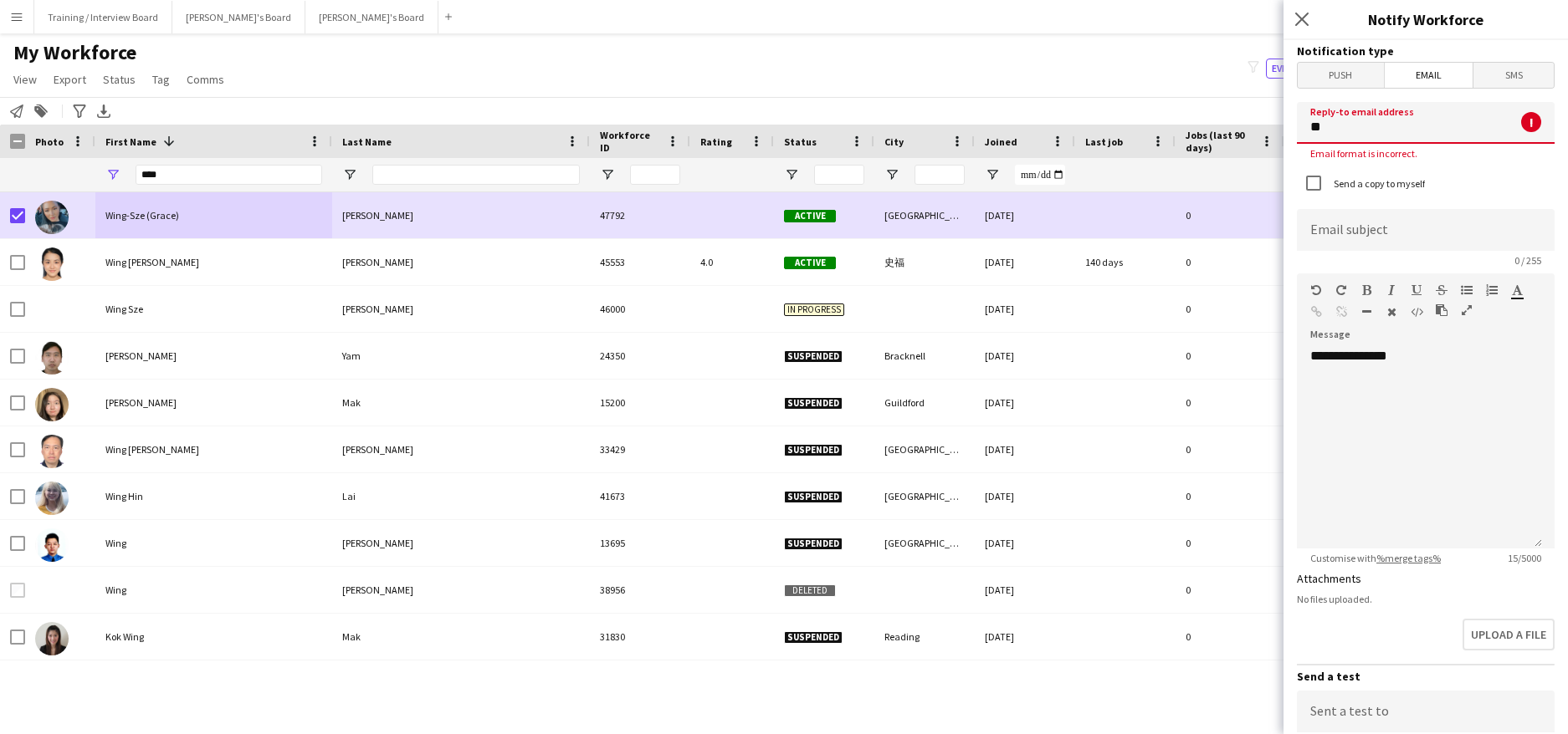
type input "*"
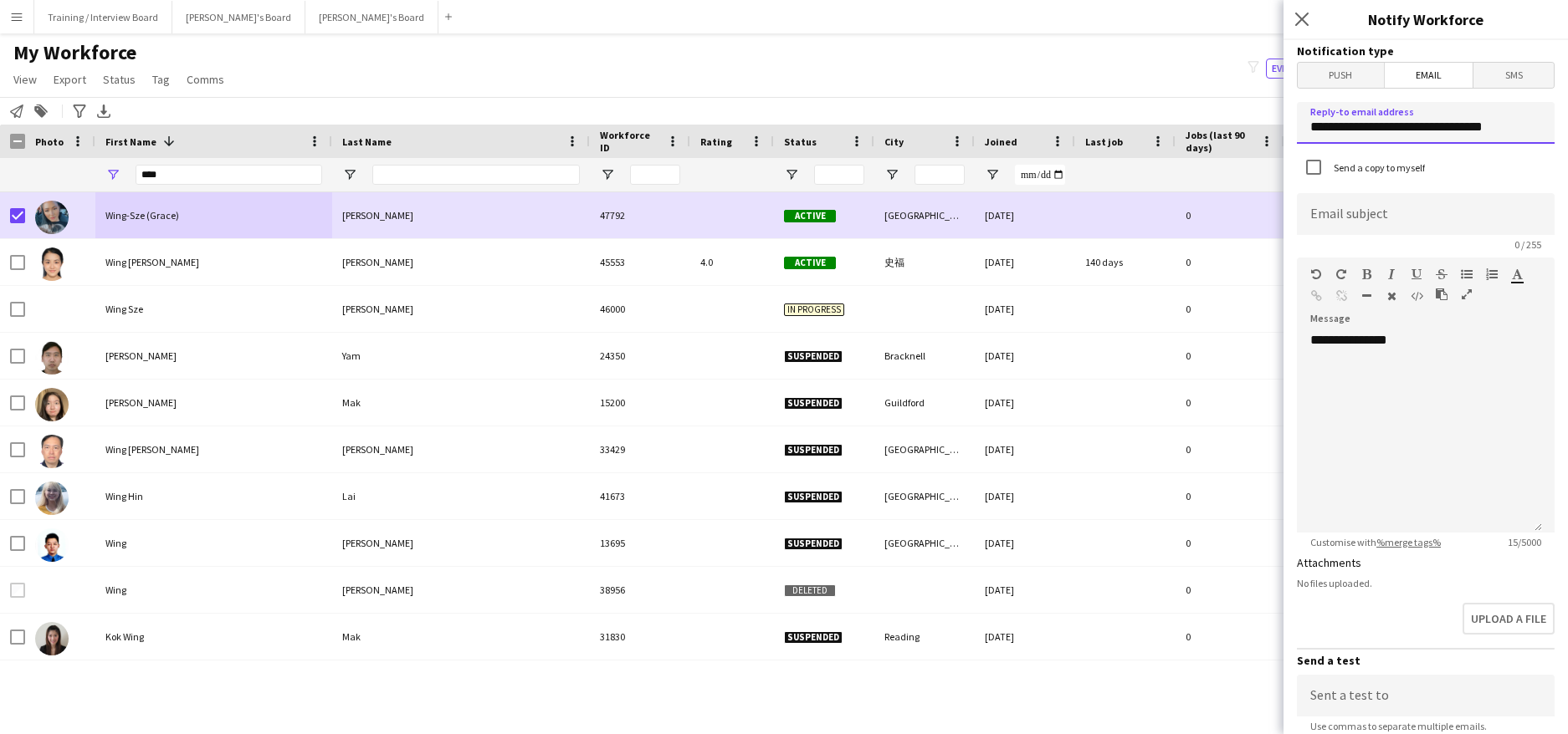
type input "**********"
click at [1337, 201] on input at bounding box center [1426, 214] width 258 height 42
type input "**********"
click at [1431, 345] on div "**********" at bounding box center [1419, 432] width 245 height 201
click at [1377, 384] on div "**********" at bounding box center [1419, 432] width 245 height 201
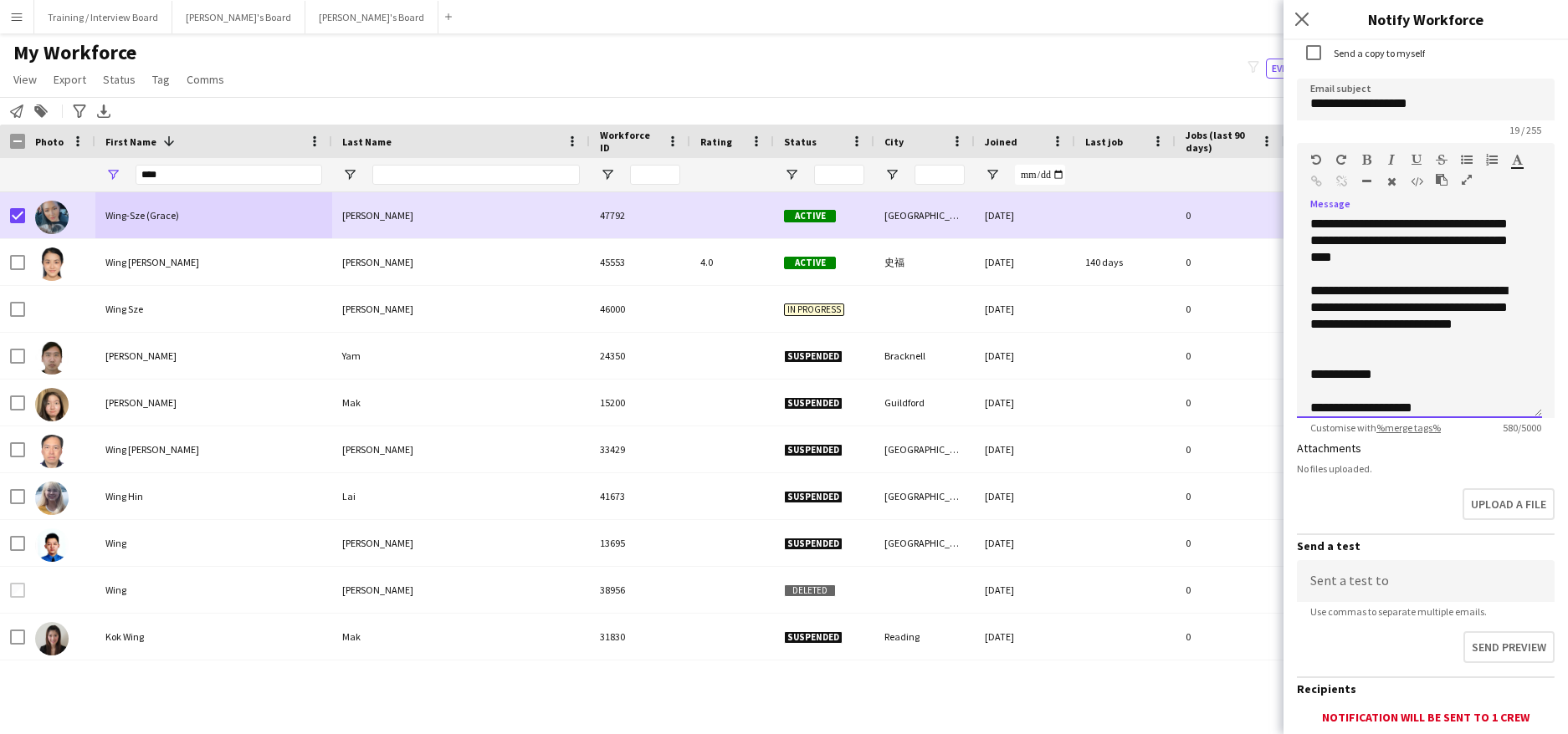
scroll to position [235, 0]
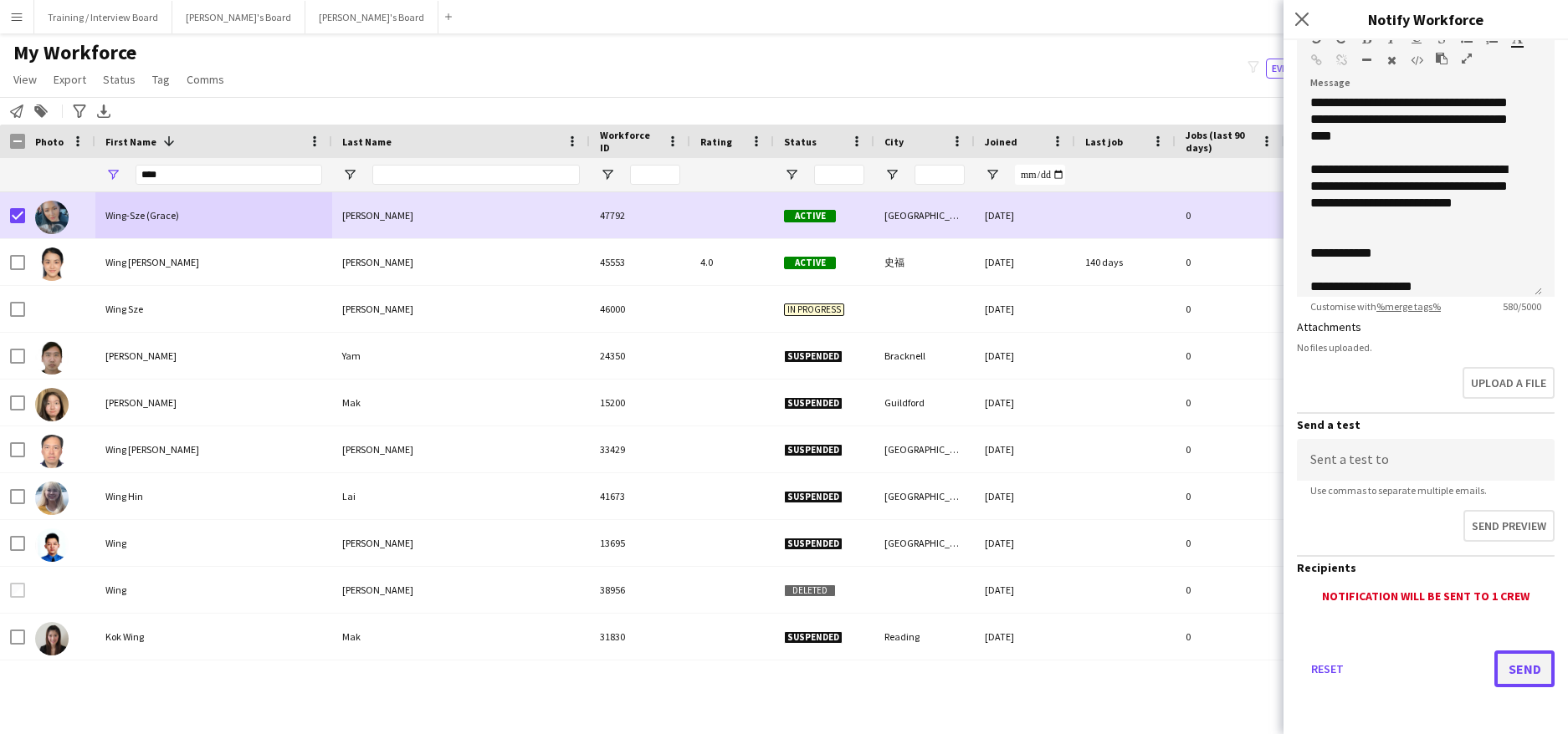
click at [1503, 664] on button "Send" at bounding box center [1525, 669] width 61 height 37
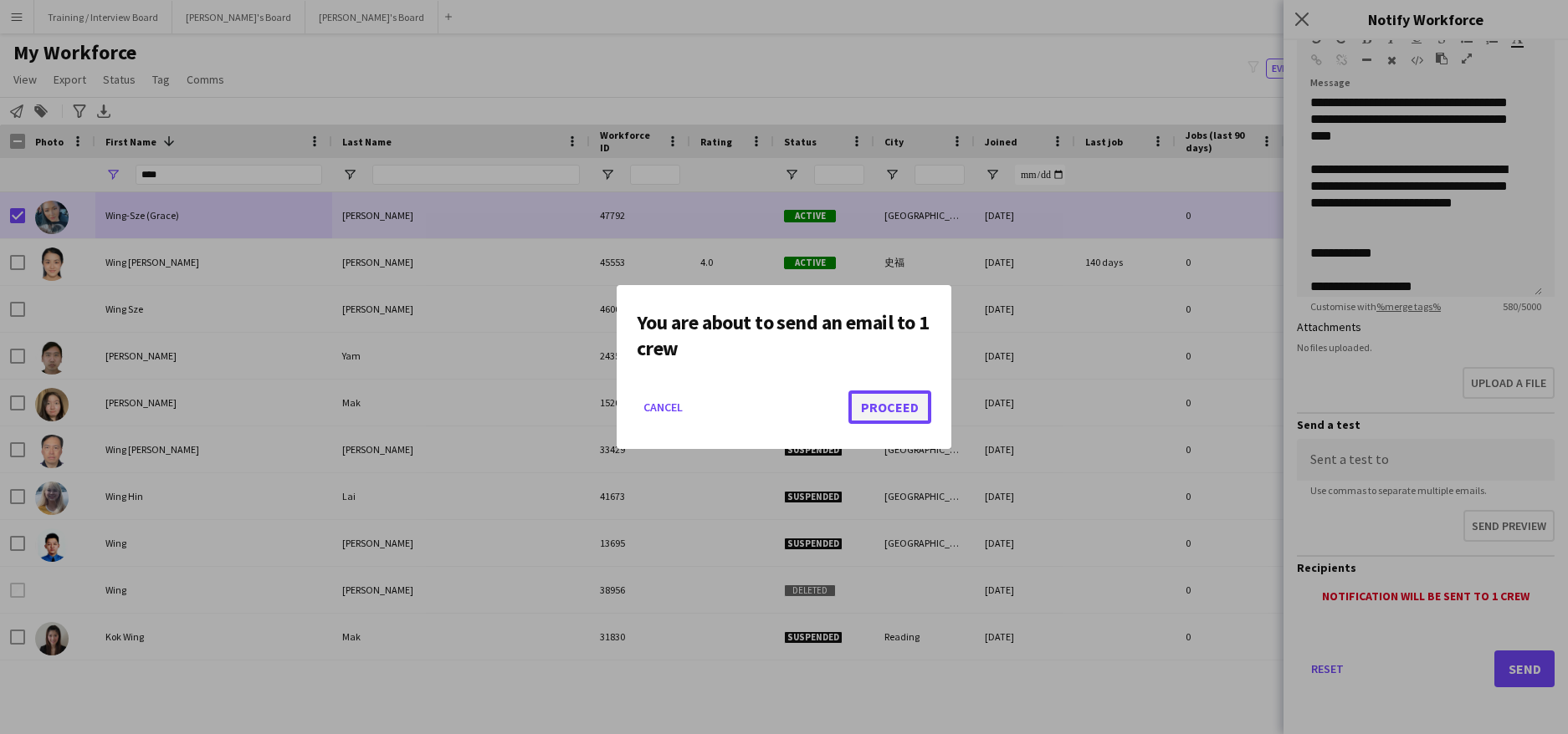
click at [895, 411] on button "Proceed" at bounding box center [890, 406] width 83 height 34
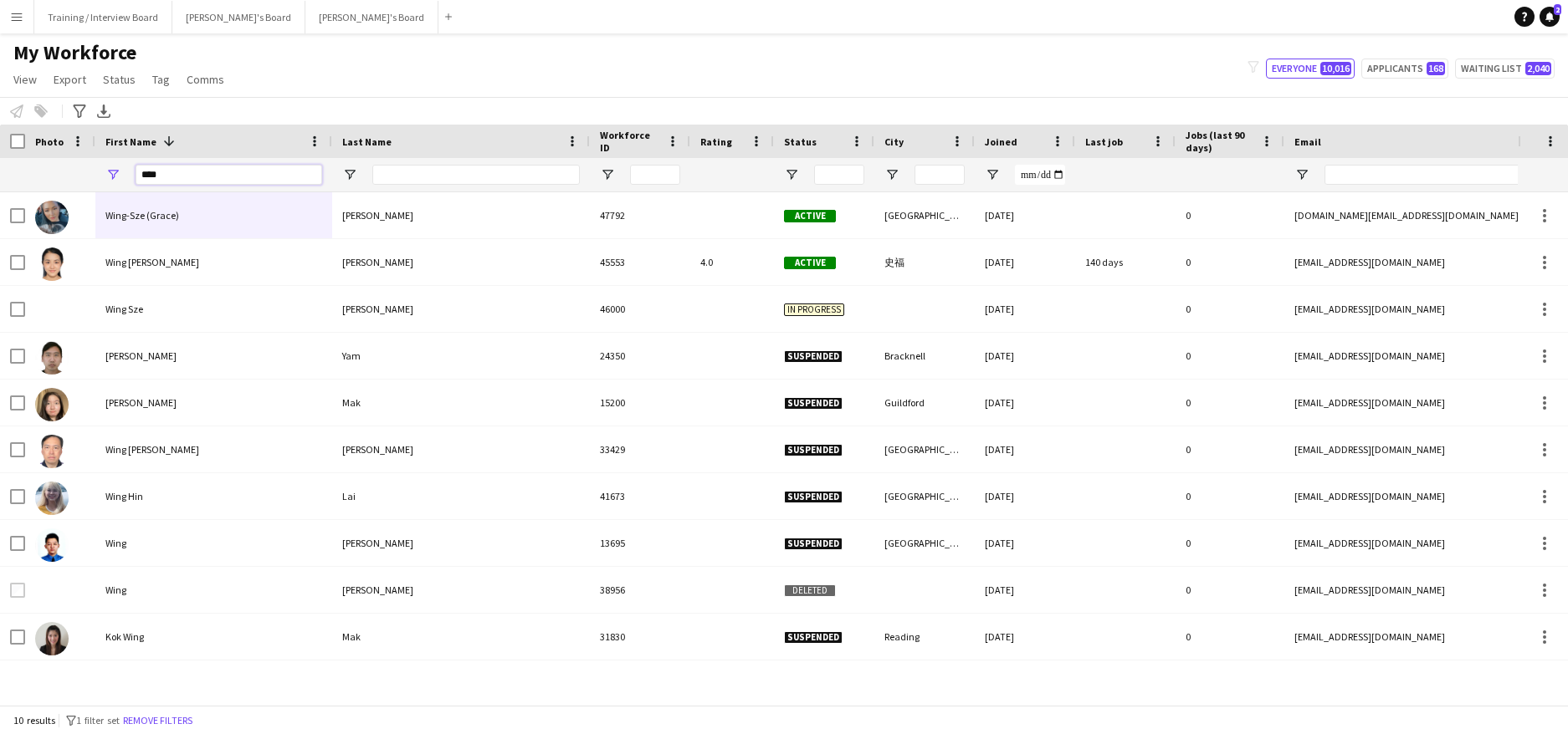
click at [210, 180] on input "****" at bounding box center [229, 174] width 187 height 20
type input "*"
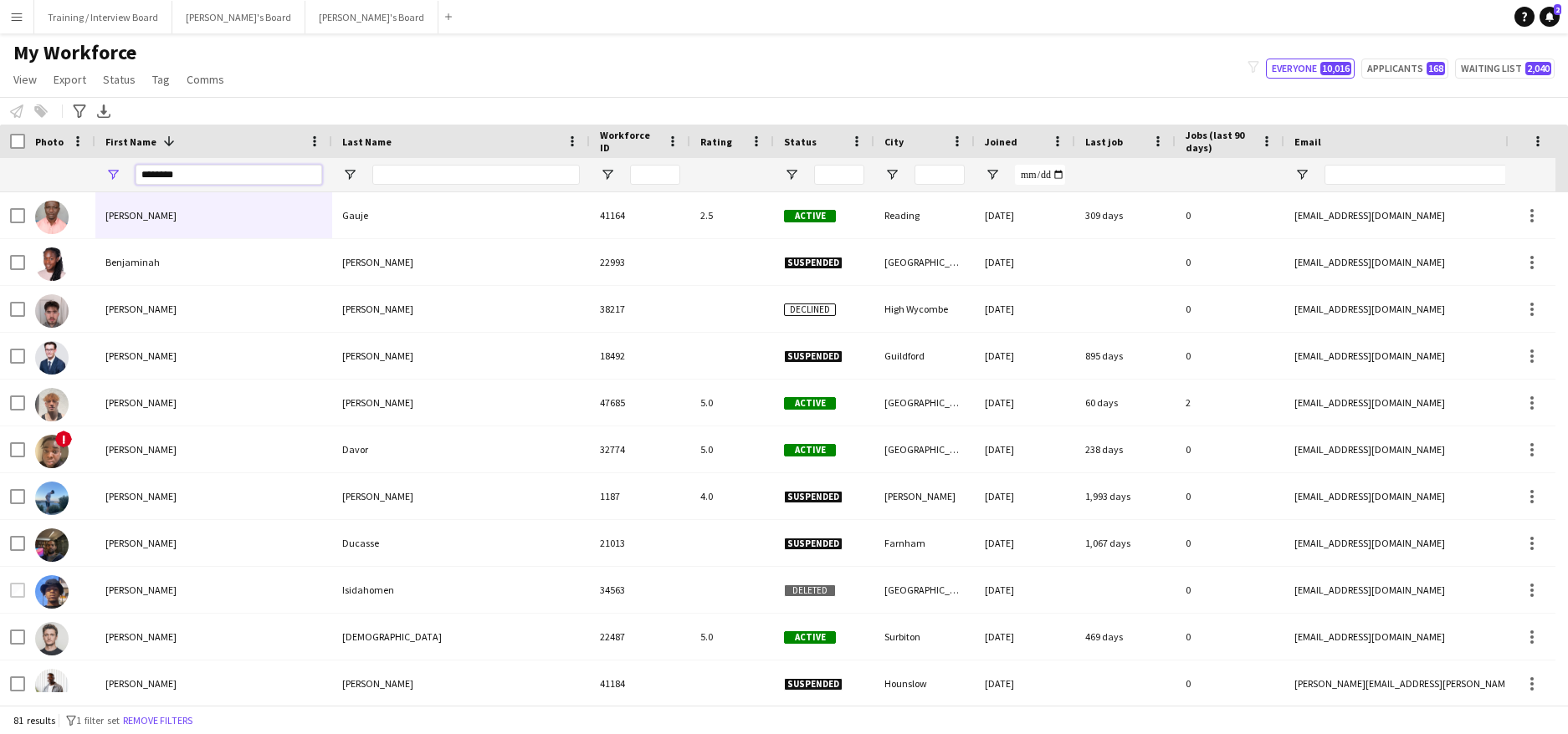
type input "********"
click at [386, 176] on input "Last Name Filter Input" at bounding box center [476, 174] width 208 height 20
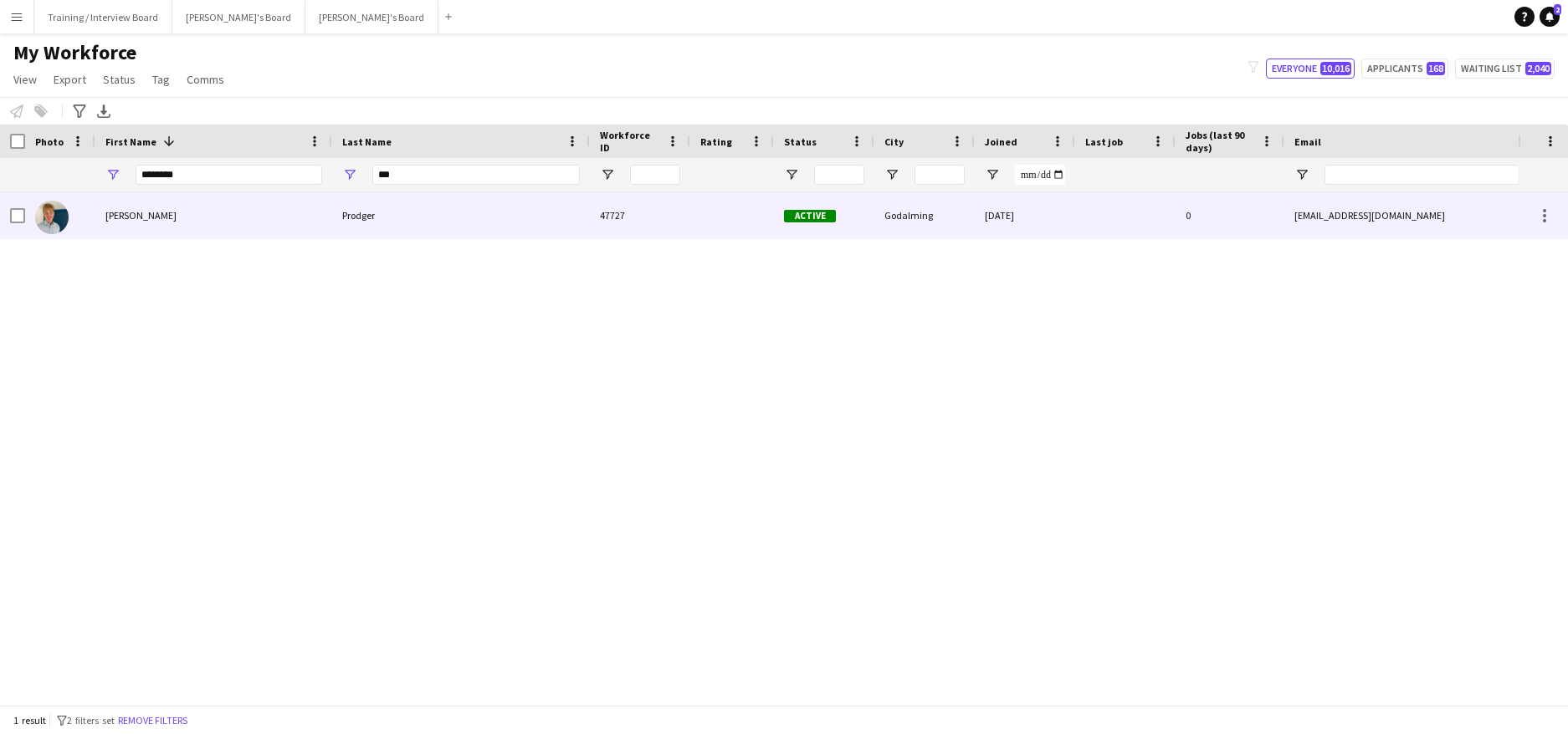
click at [415, 217] on div "Prodger" at bounding box center [461, 215] width 258 height 46
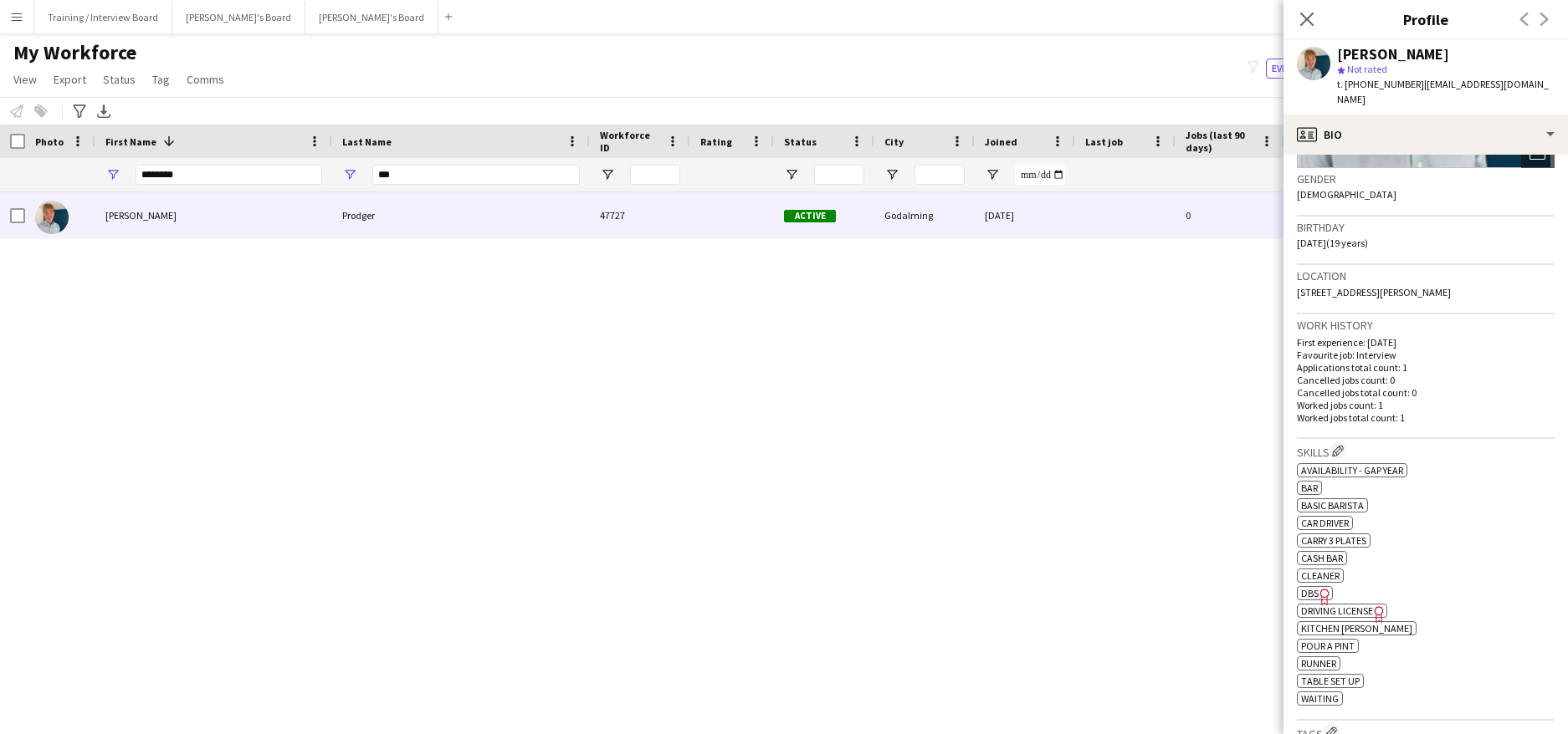
scroll to position [502, 0]
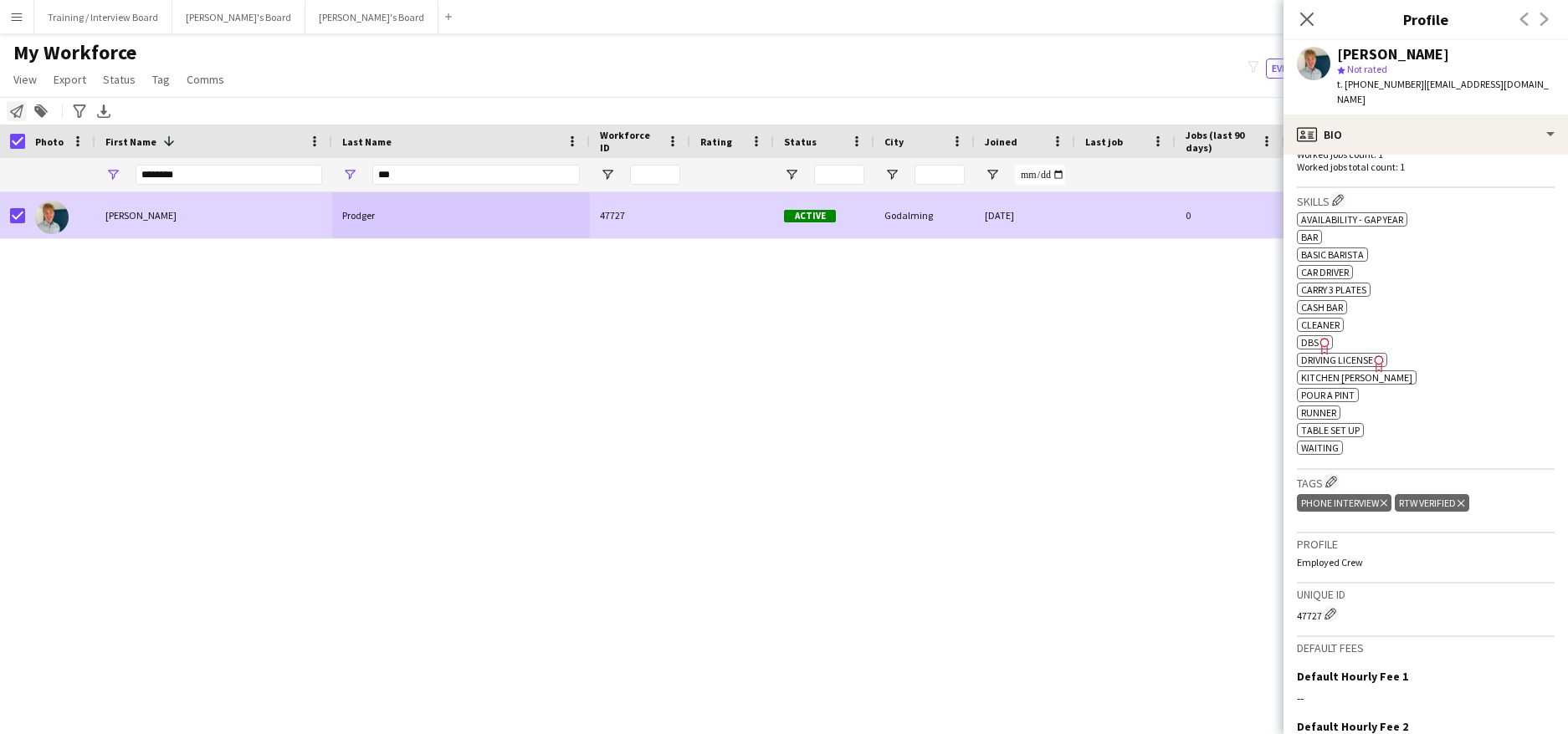
click at [19, 115] on icon "Notify workforce" at bounding box center [16, 111] width 13 height 13
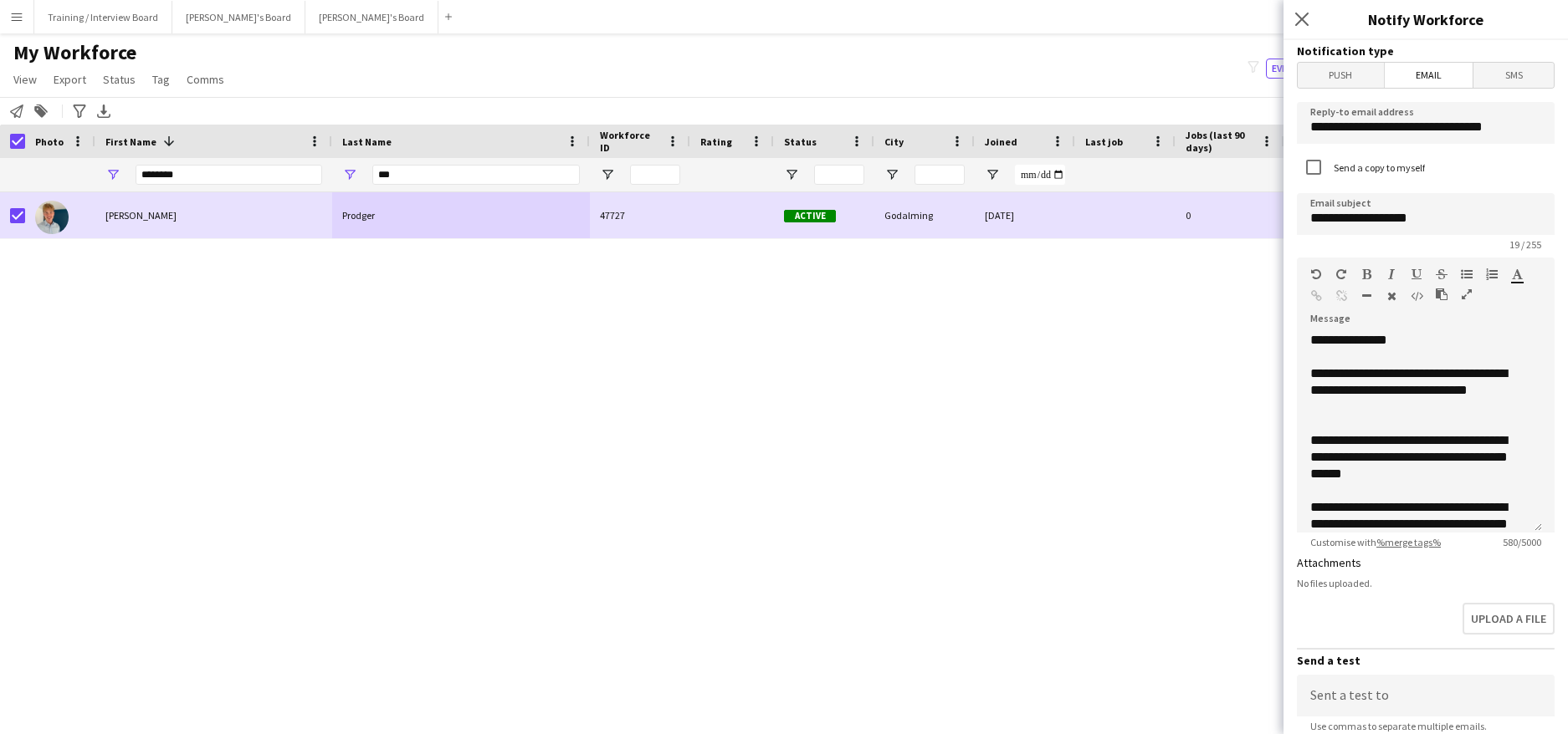
scroll to position [235, 0]
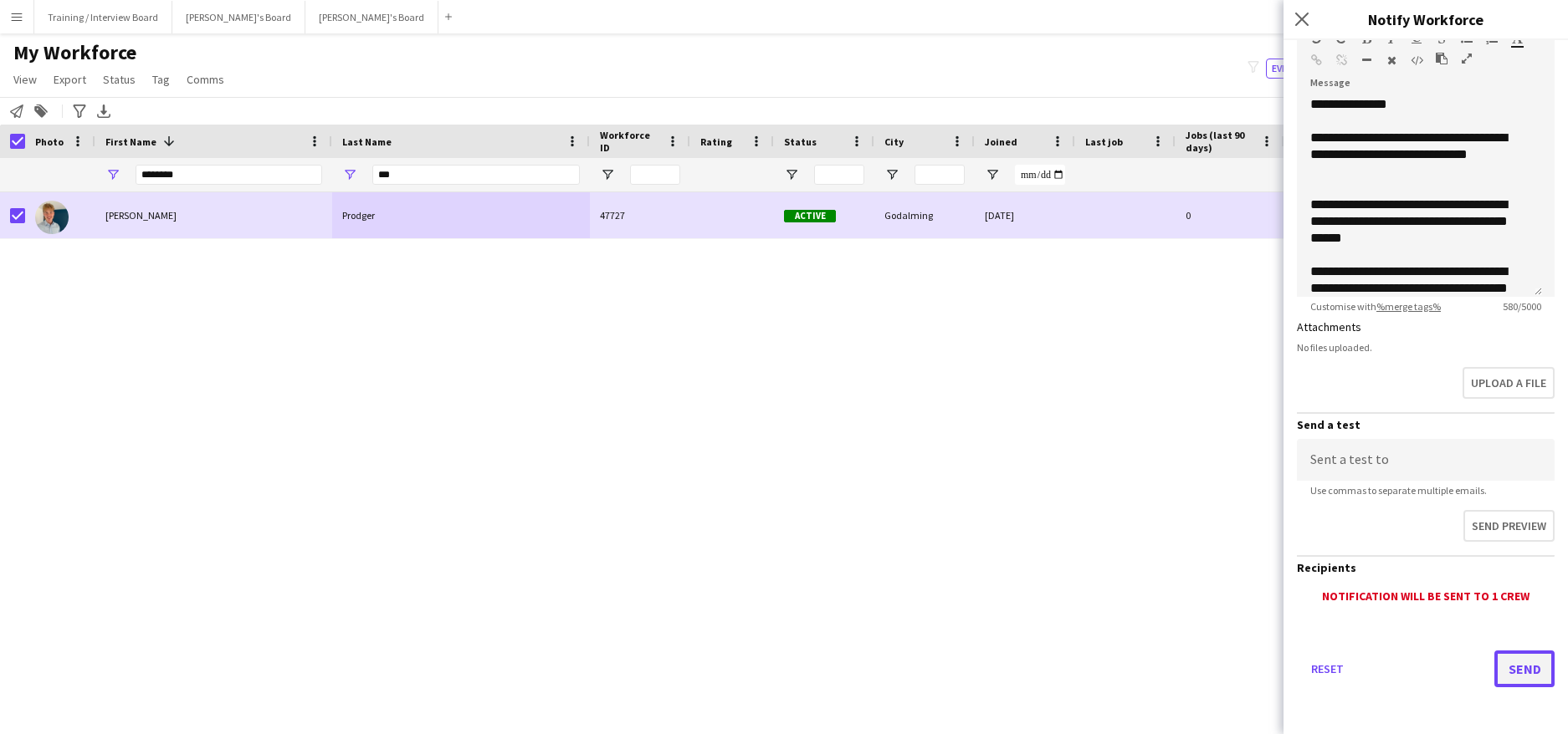
click at [1504, 662] on button "Send" at bounding box center [1525, 669] width 61 height 37
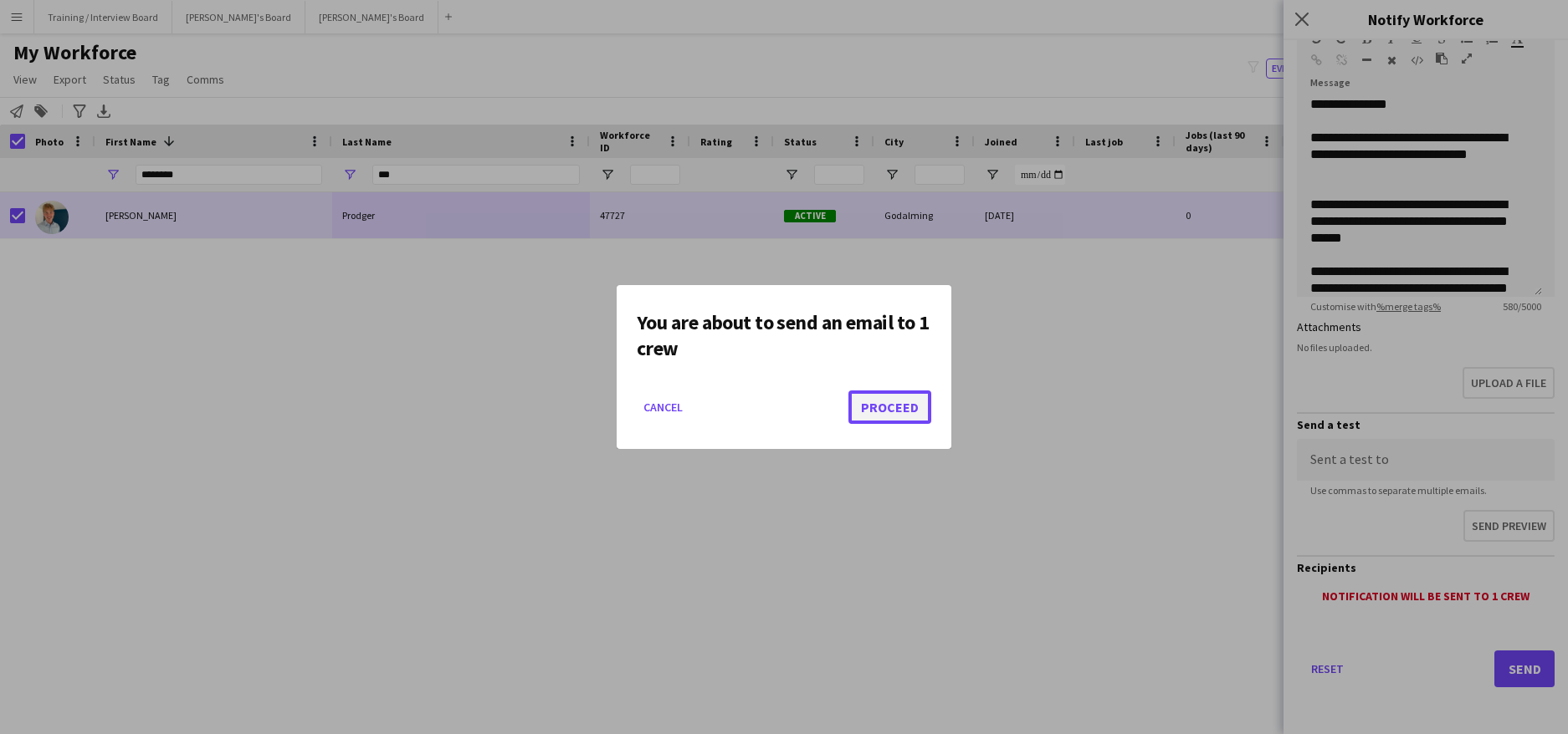
click at [895, 409] on button "Proceed" at bounding box center [890, 406] width 83 height 34
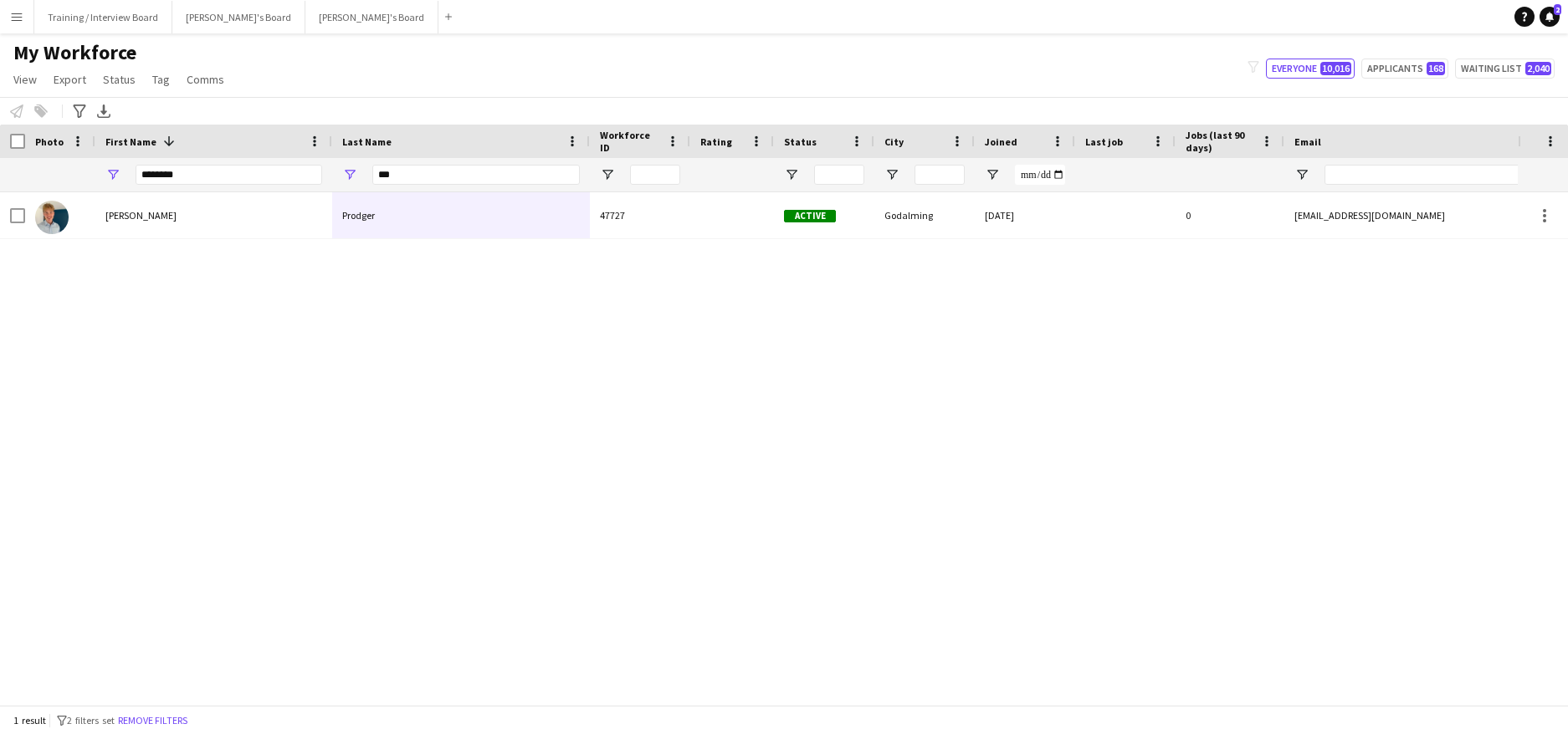
click at [435, 187] on div "***" at bounding box center [476, 175] width 208 height 34
click at [431, 184] on input "***" at bounding box center [476, 174] width 208 height 20
type input "*"
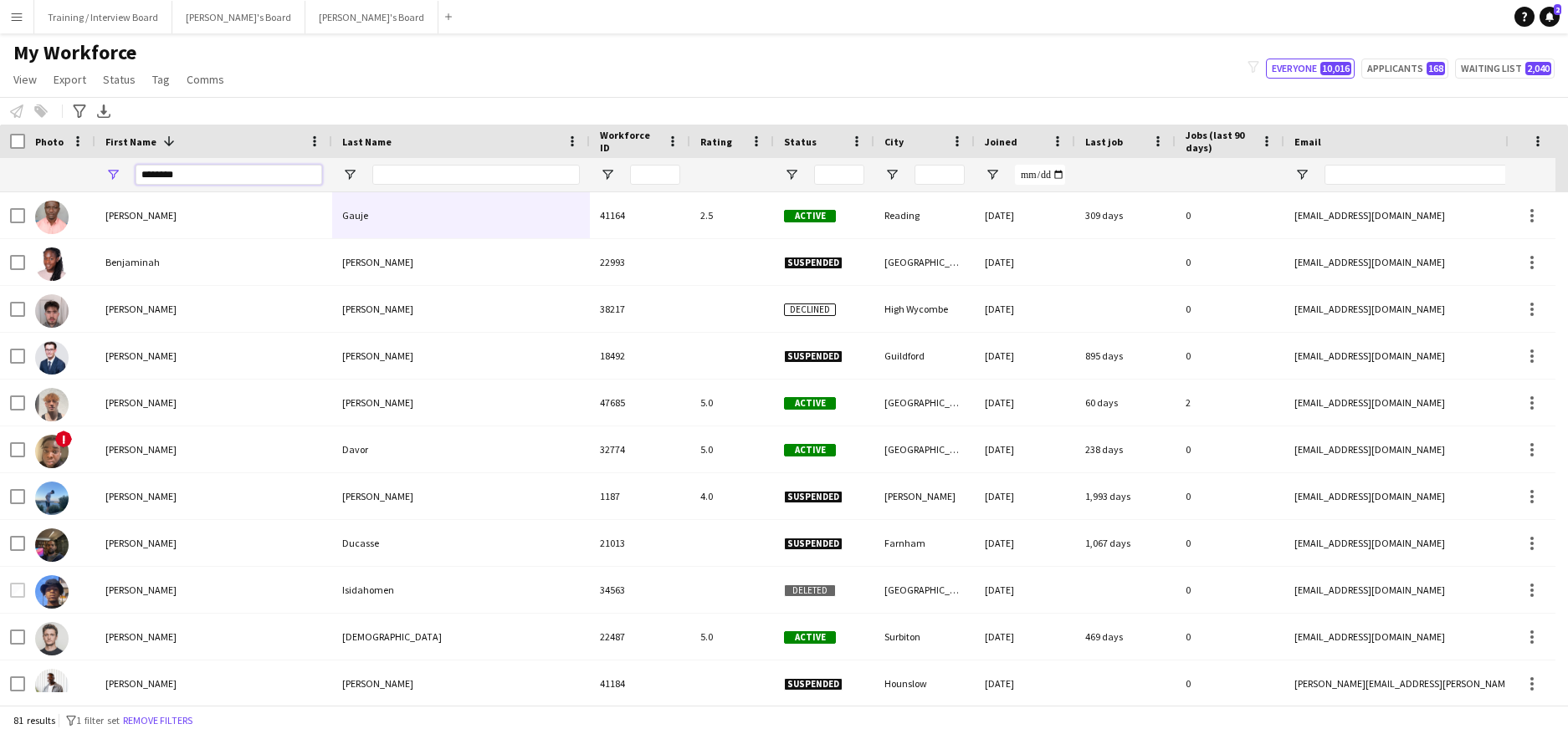
click at [268, 184] on input "********" at bounding box center [229, 174] width 187 height 20
type input "*"
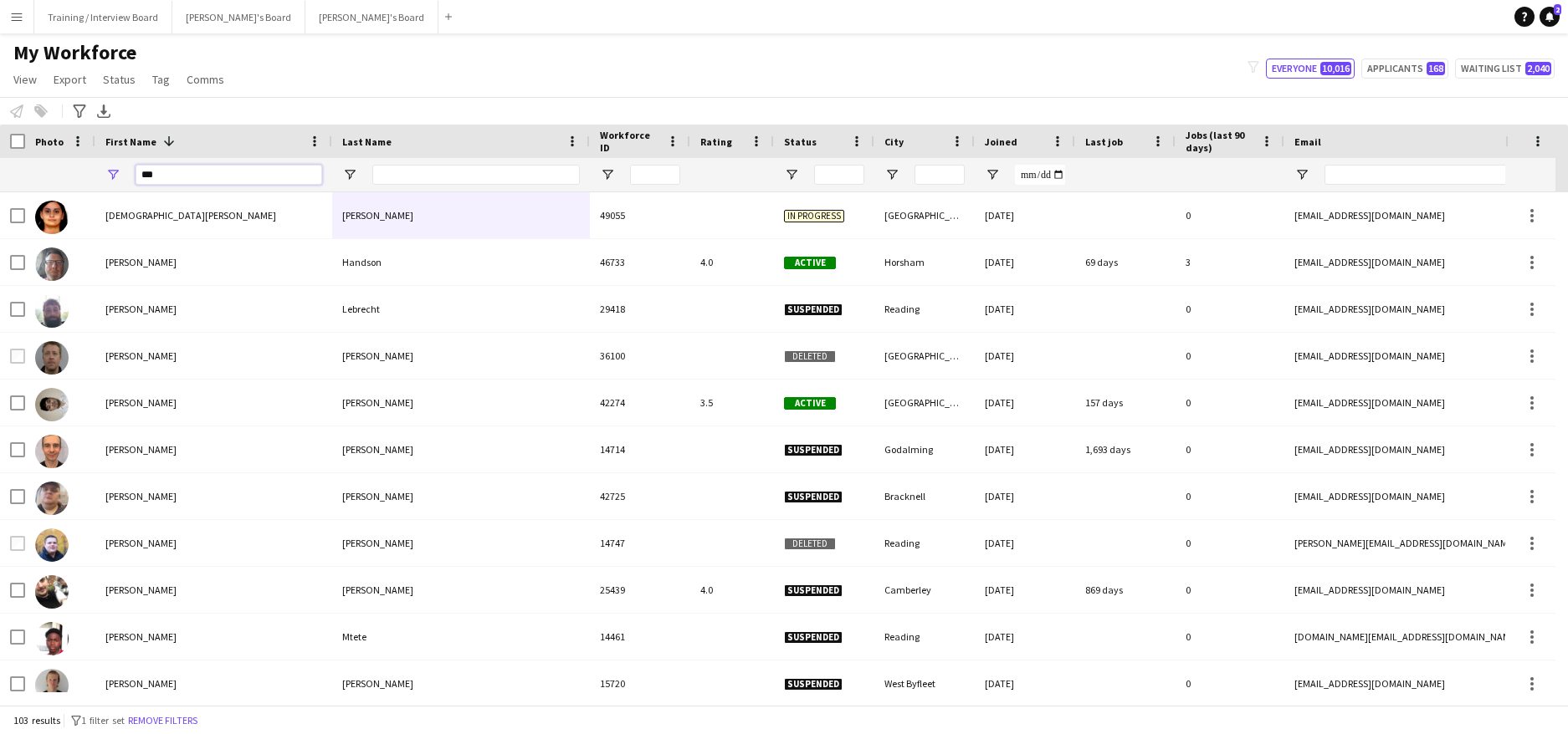
type input "***"
click at [483, 182] on input "Last Name Filter Input" at bounding box center [476, 174] width 208 height 20
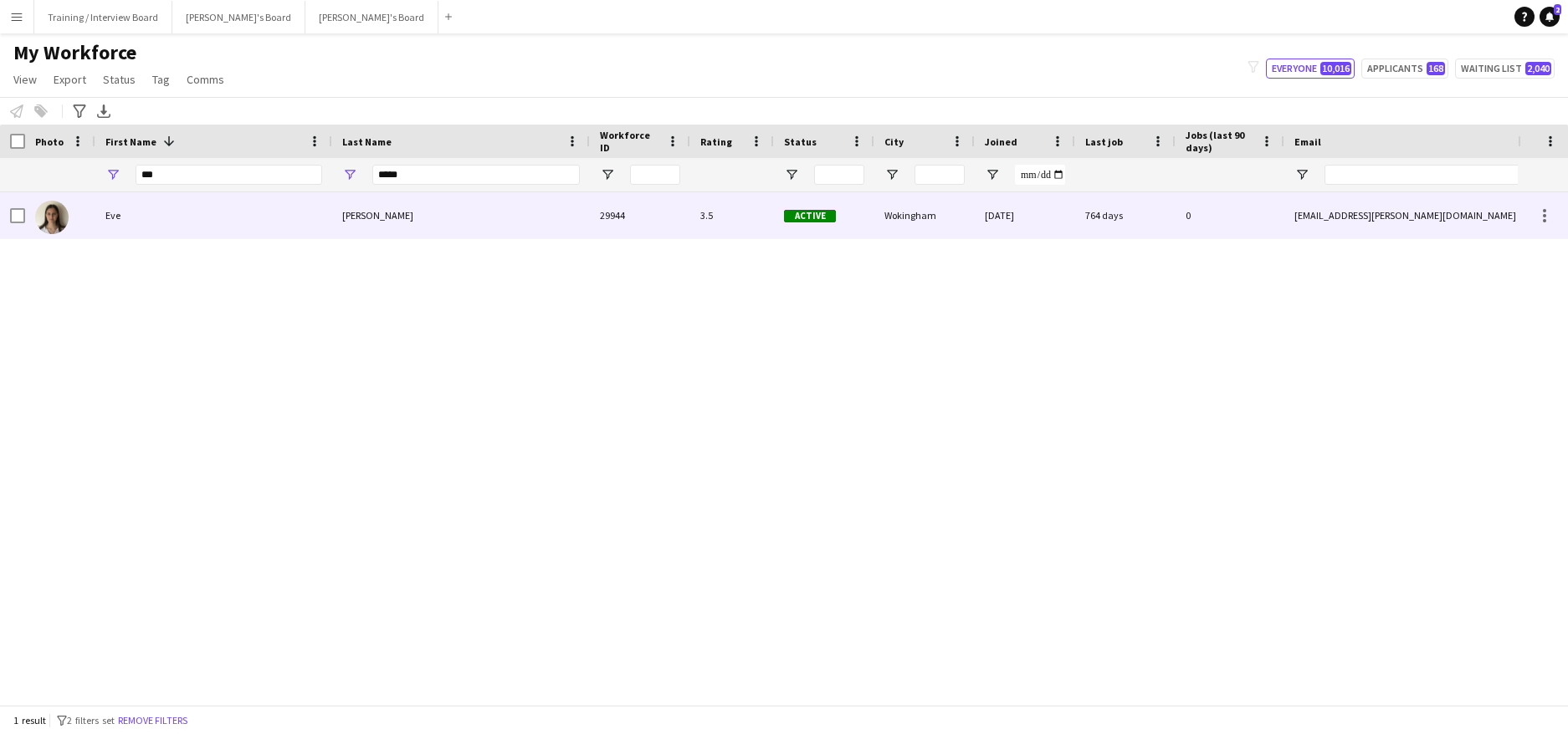
click at [154, 200] on div "Eve" at bounding box center [213, 215] width 236 height 46
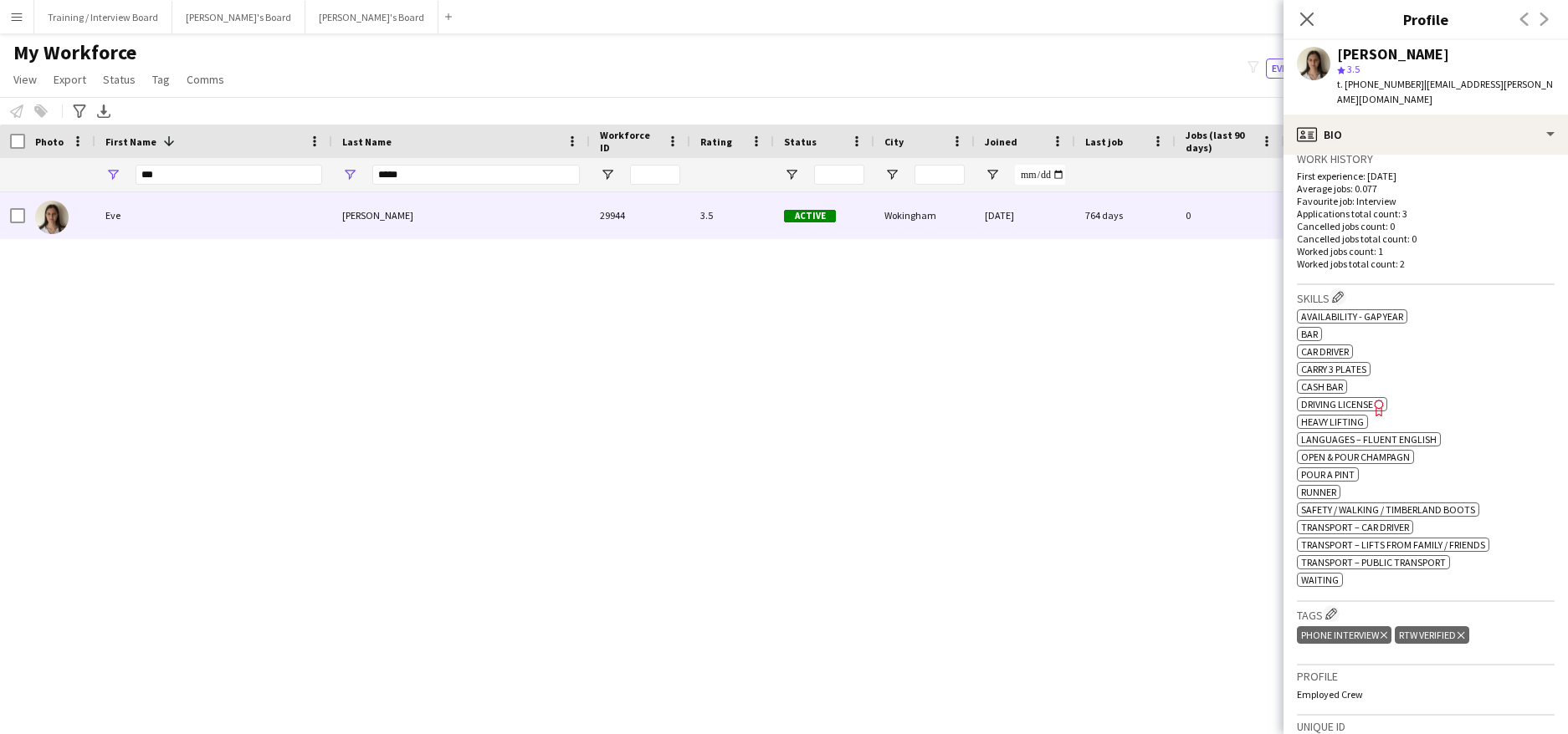
scroll to position [418, 0]
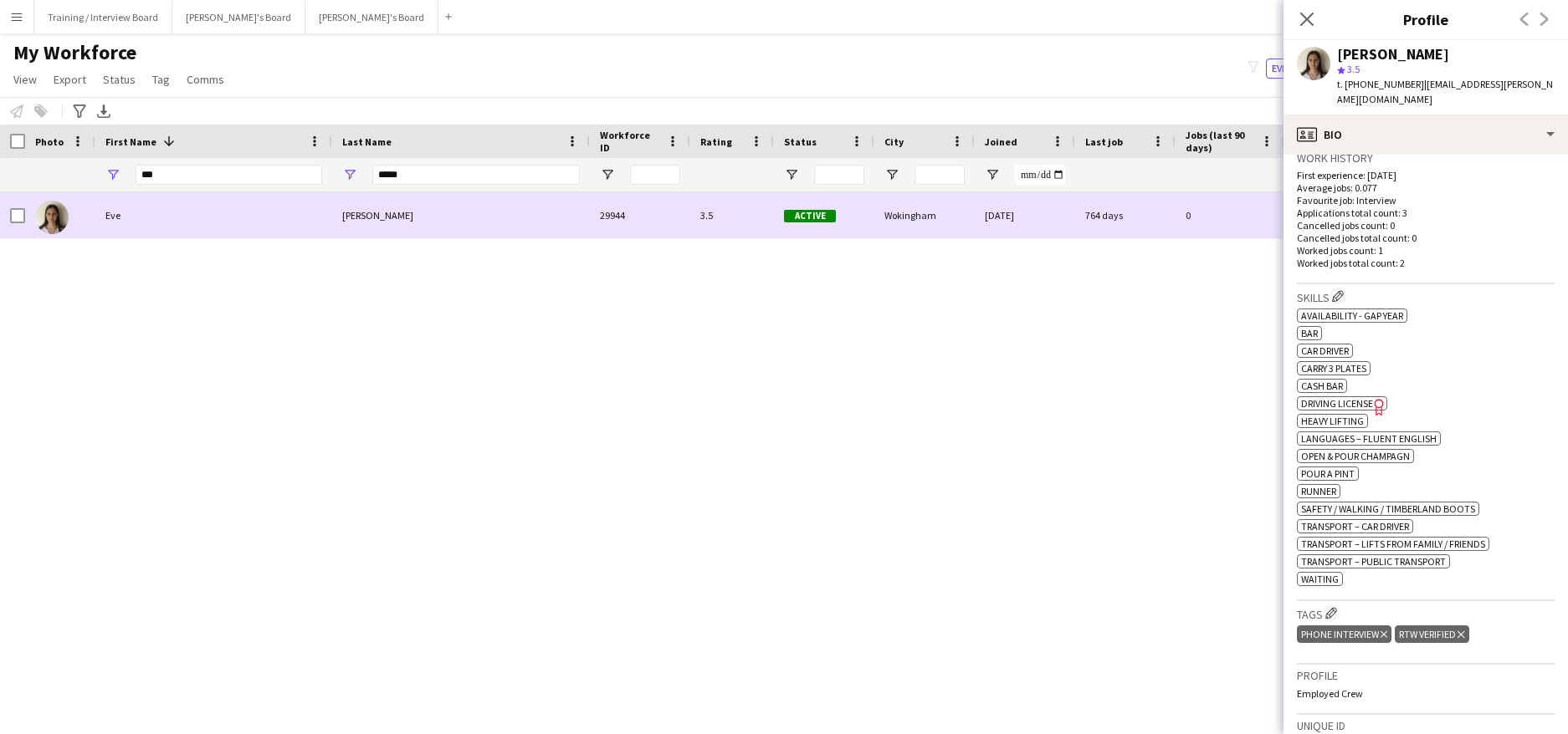
click at [33, 214] on div at bounding box center [60, 215] width 70 height 46
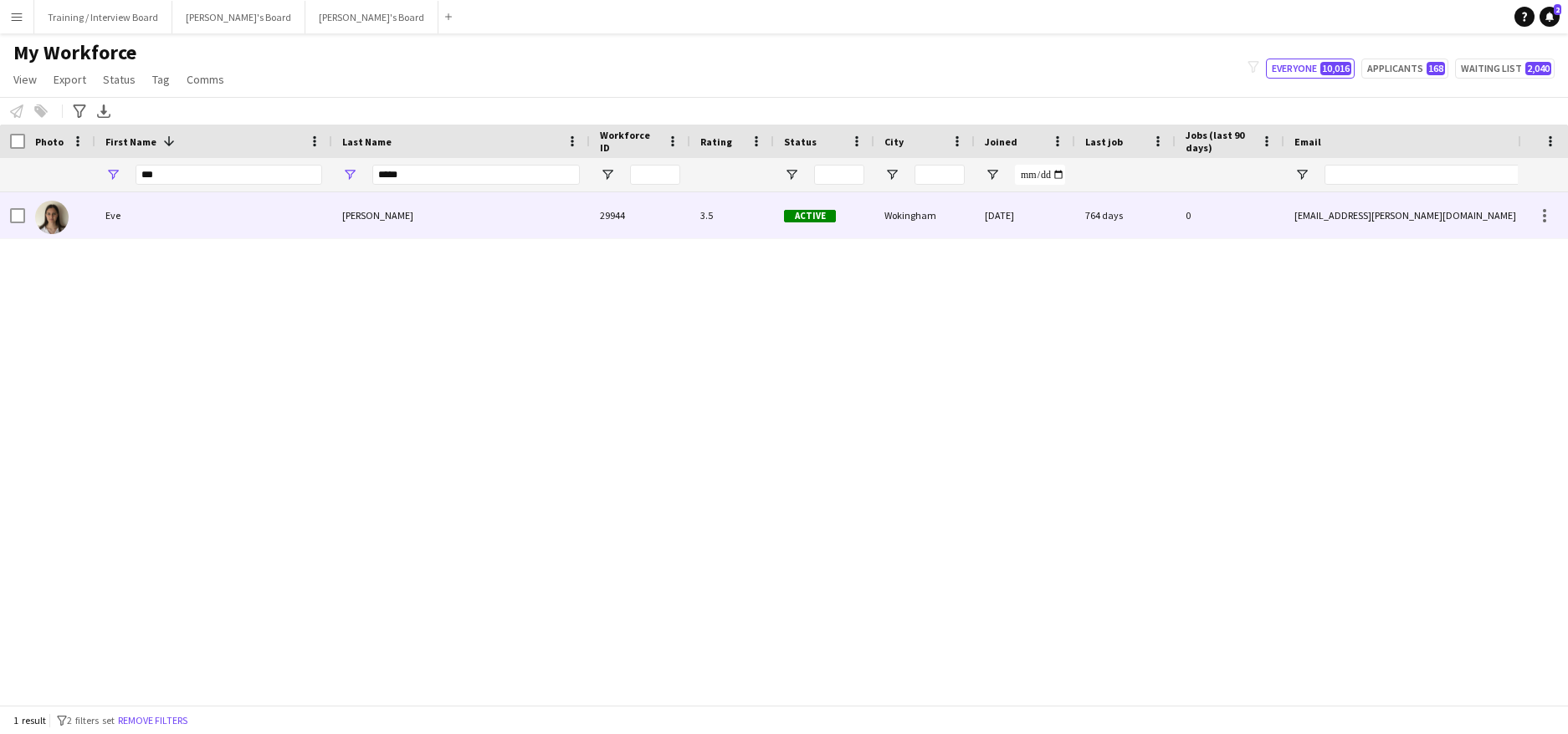
click at [9, 212] on div at bounding box center [12, 215] width 25 height 46
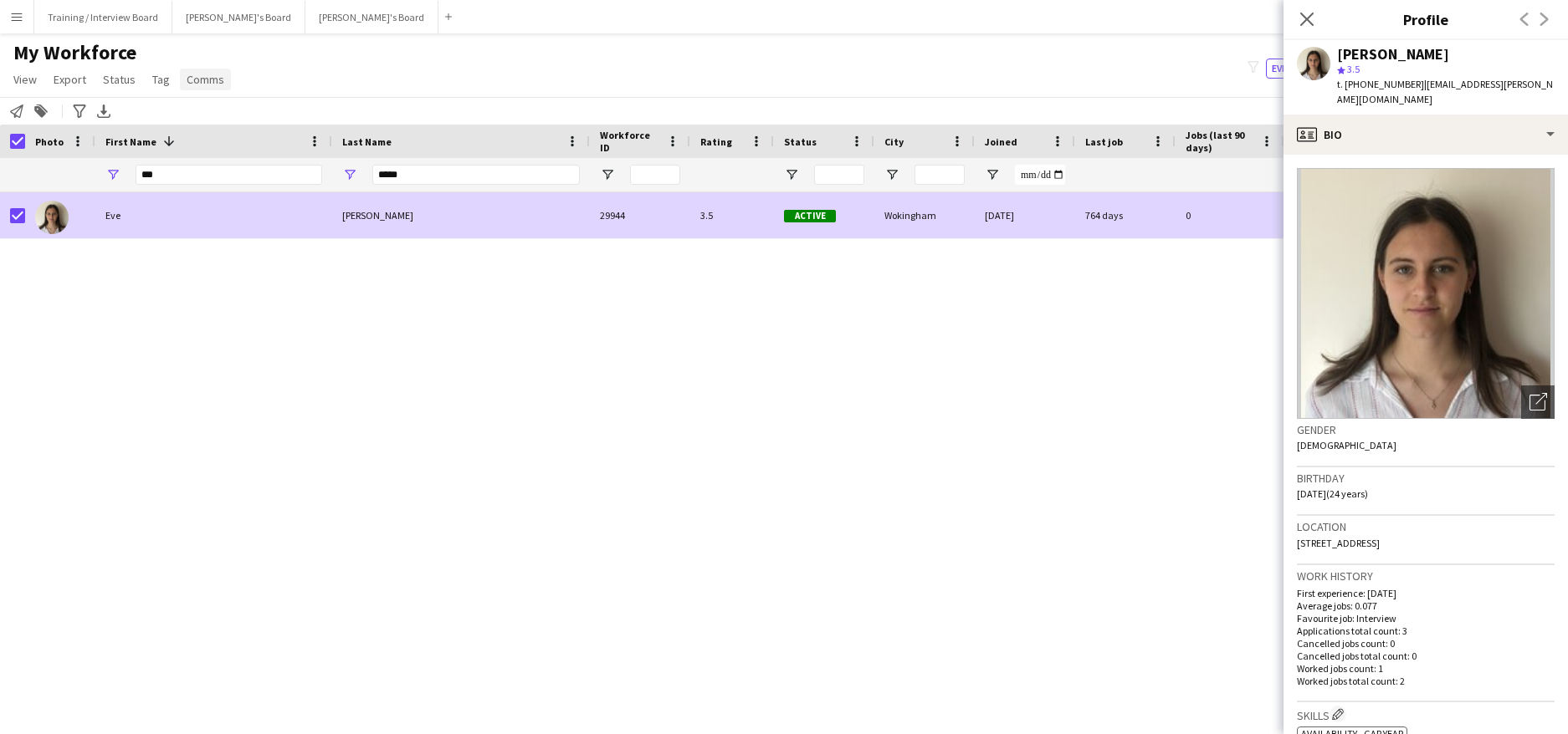
drag, startPoint x: 19, startPoint y: 108, endPoint x: 197, endPoint y: 79, distance: 180.3
click at [19, 107] on icon "Notify workforce" at bounding box center [16, 111] width 13 height 13
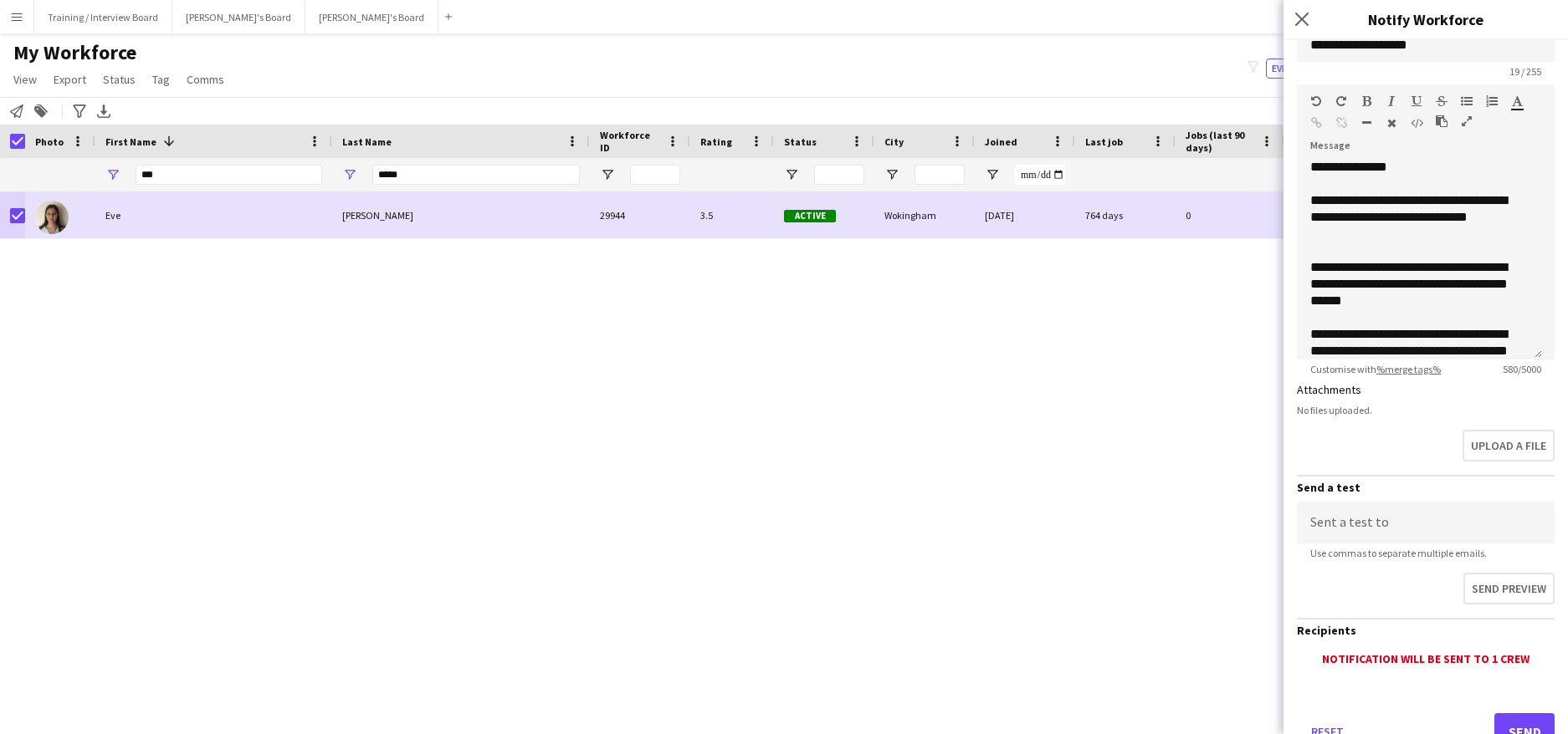
scroll to position [235, 0]
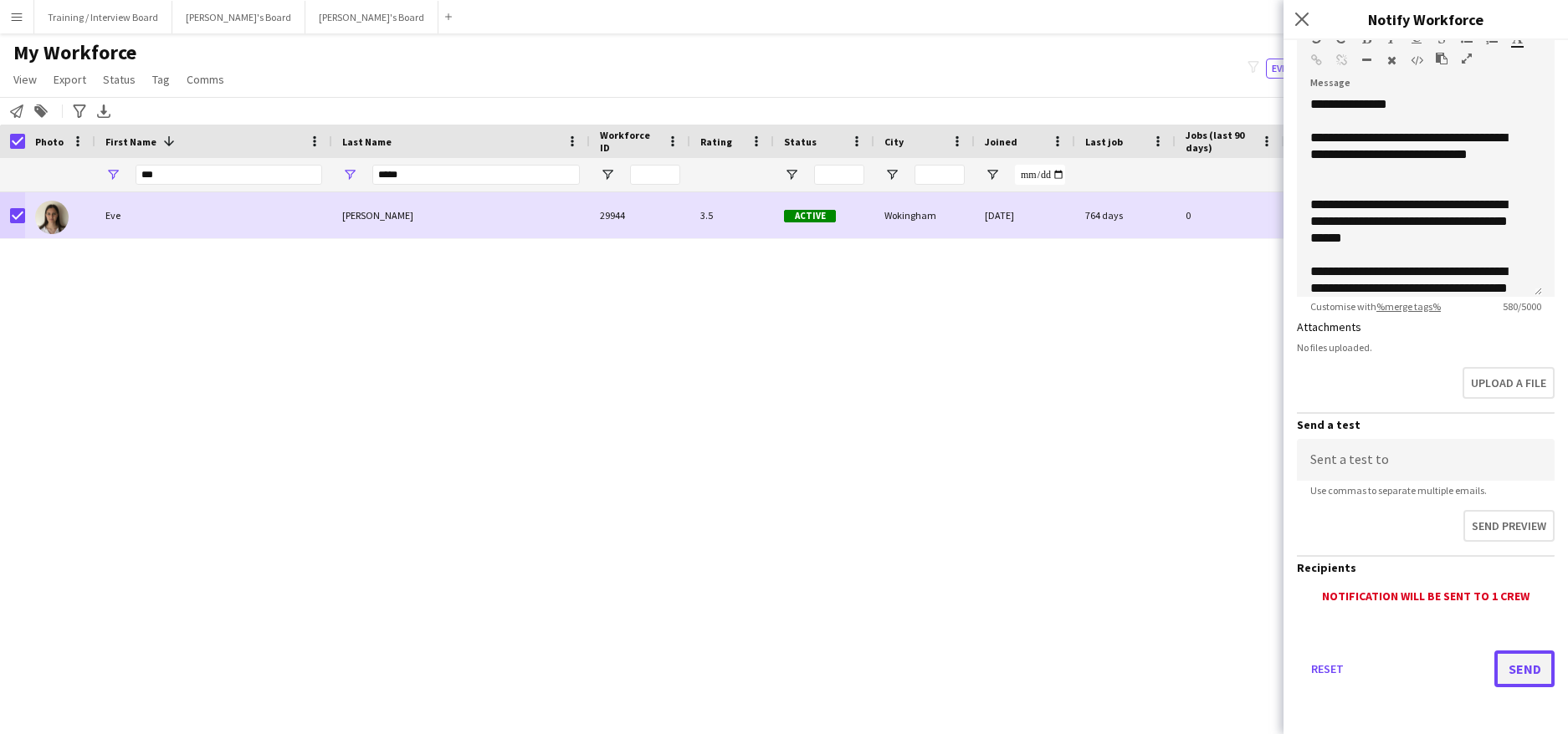
click at [1538, 668] on button "Send" at bounding box center [1525, 669] width 61 height 37
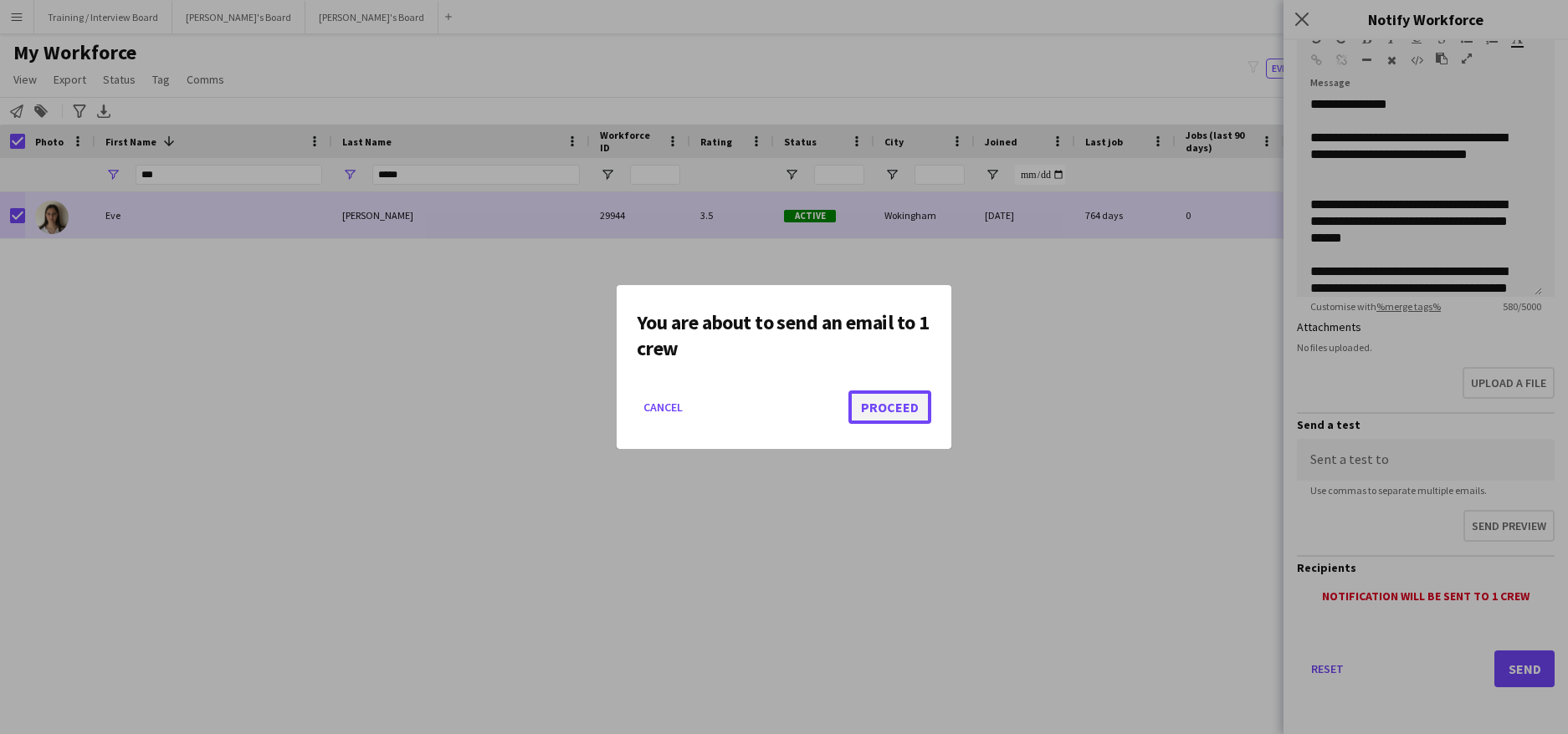
click at [884, 405] on button "Proceed" at bounding box center [890, 406] width 83 height 34
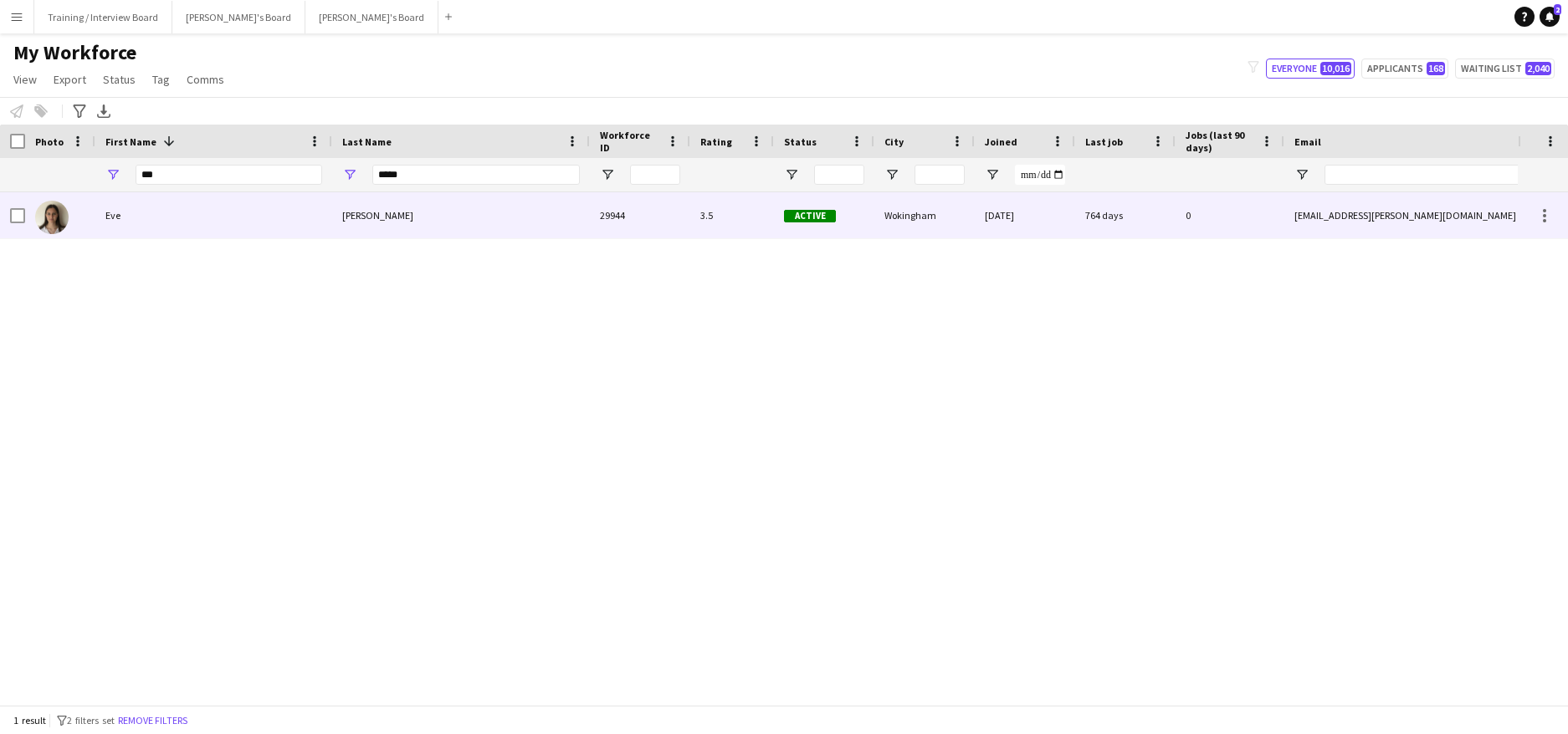
click at [304, 215] on div "Eve" at bounding box center [213, 215] width 236 height 46
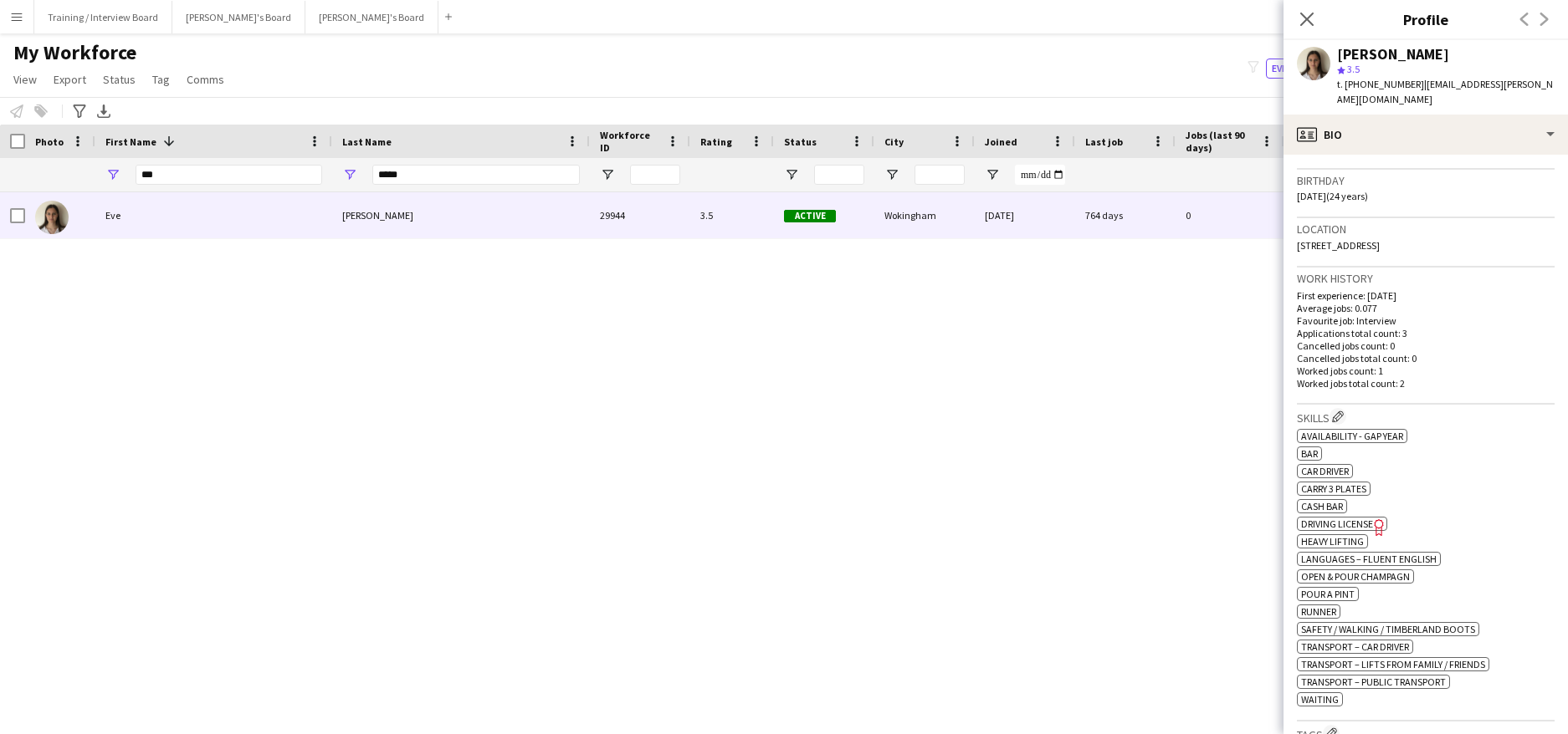
scroll to position [418, 0]
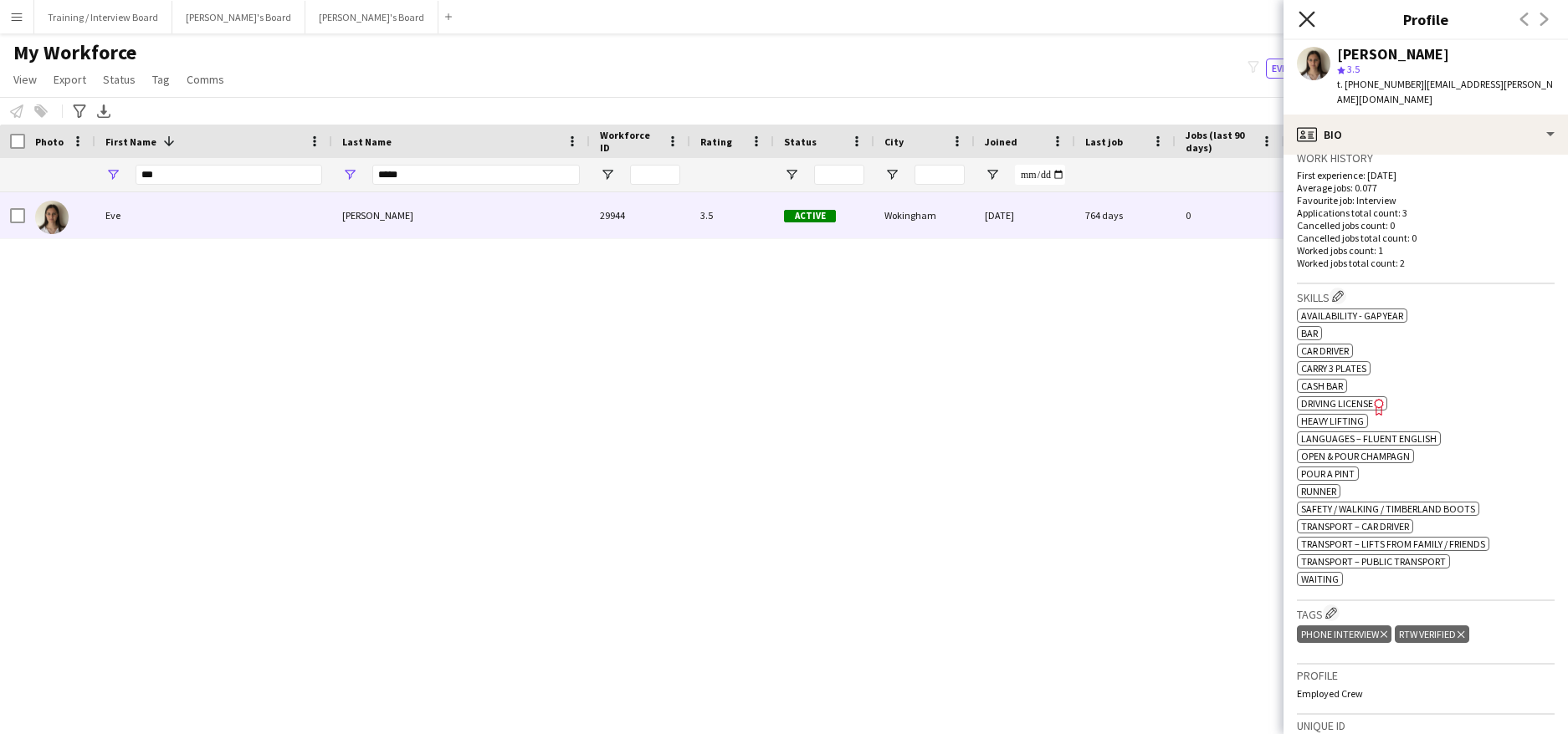
click at [1308, 19] on icon "Close pop-in" at bounding box center [1307, 18] width 16 height 16
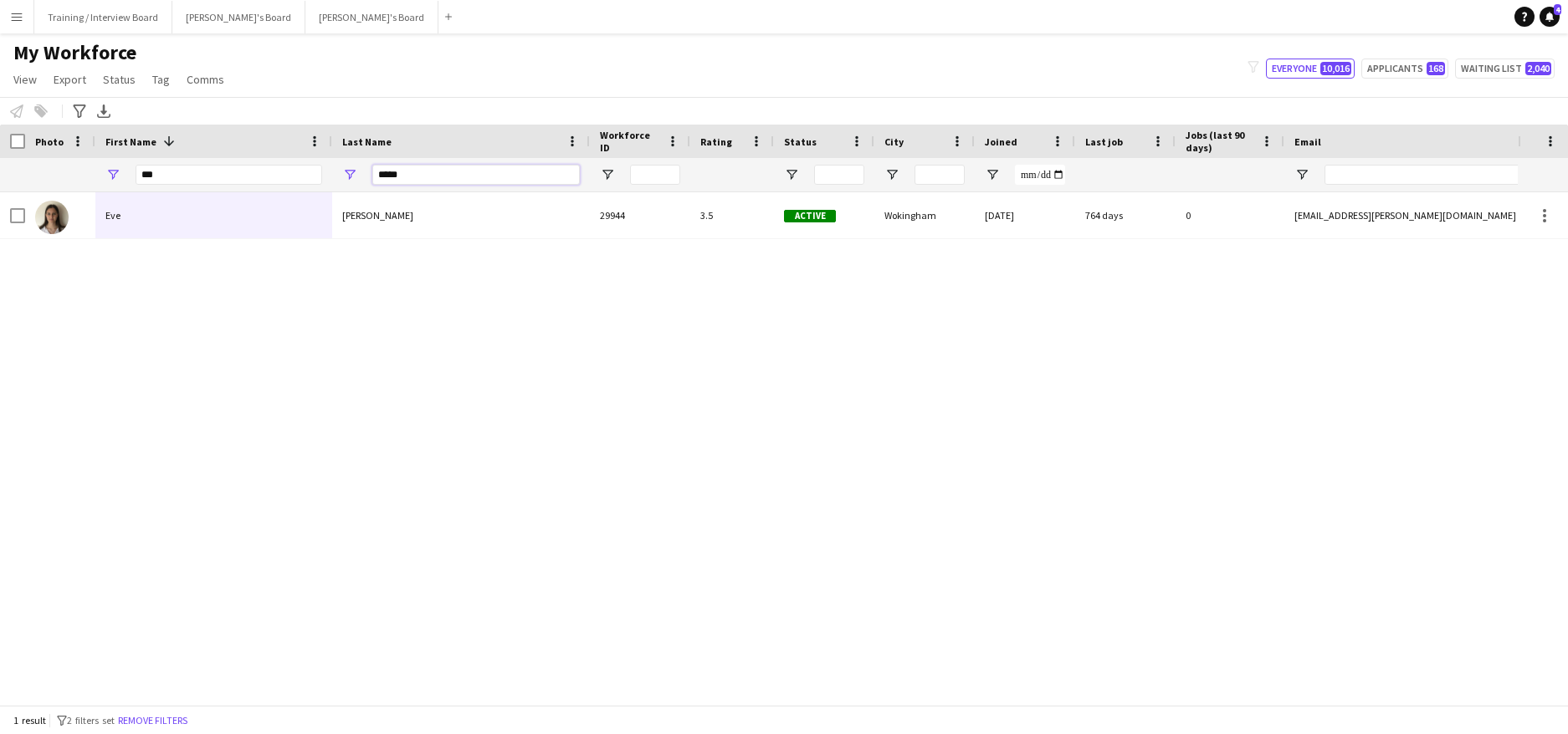
click at [430, 176] on input "*****" at bounding box center [476, 174] width 208 height 20
type input "*"
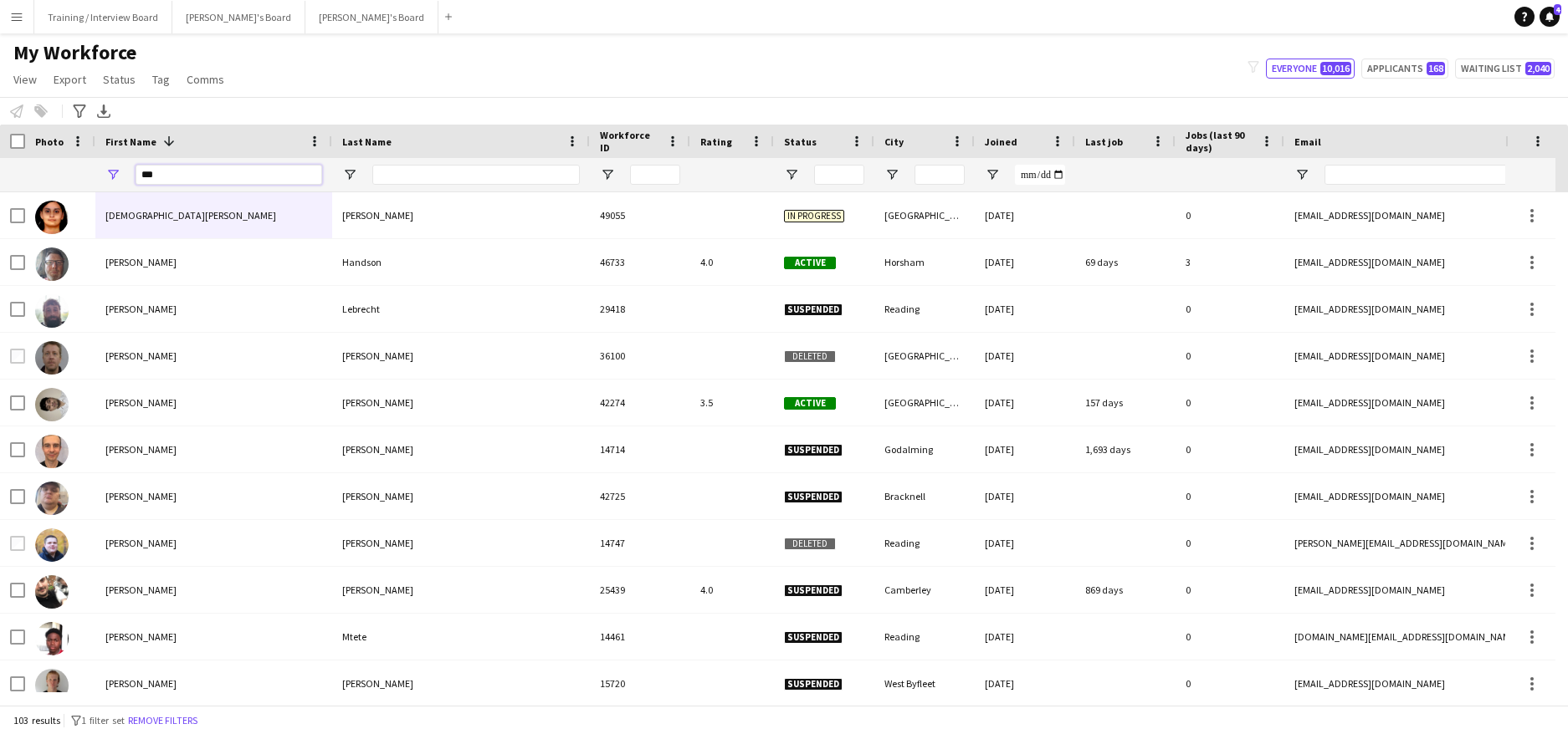
click at [178, 183] on input "***" at bounding box center [229, 174] width 187 height 20
type input "*"
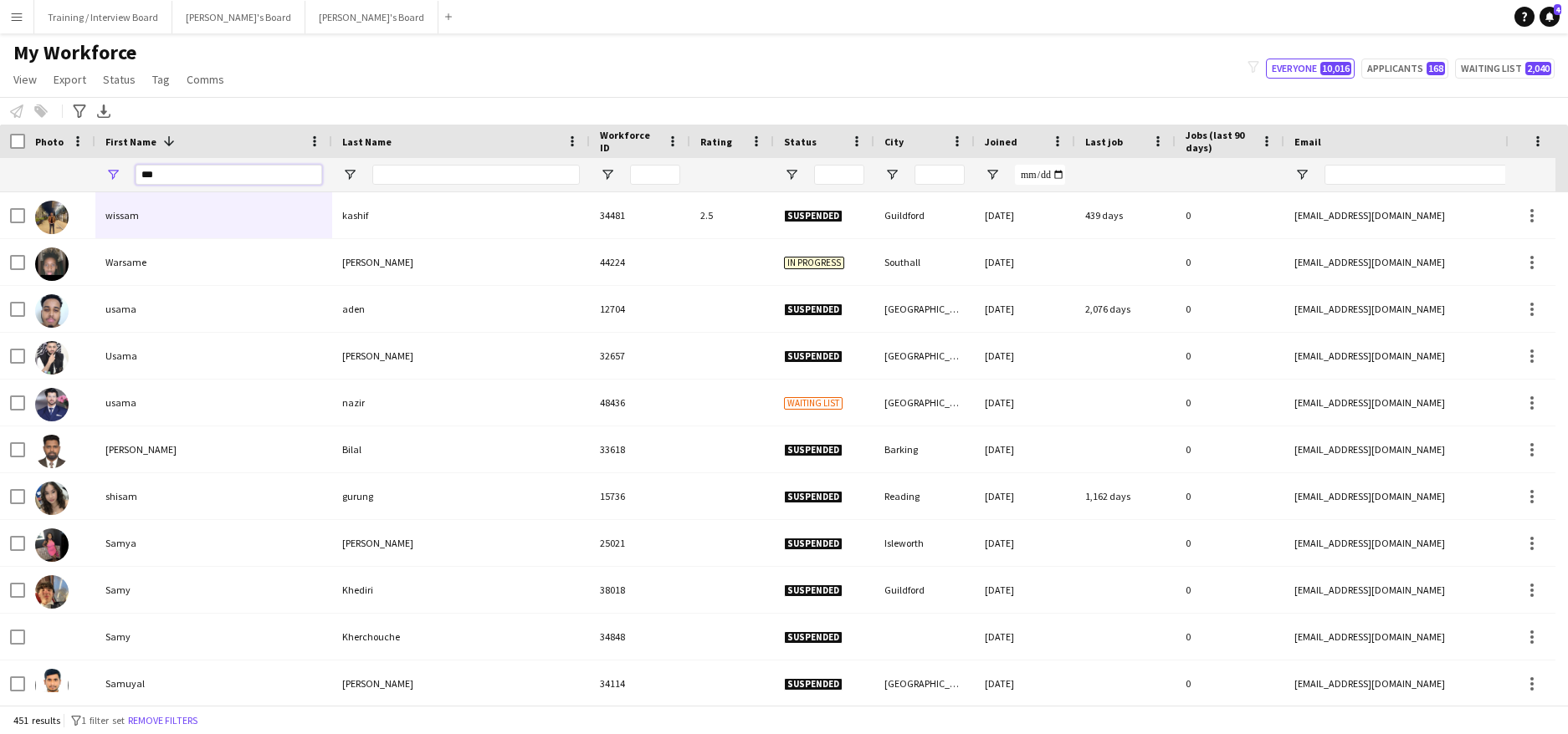
type input "***"
click at [434, 175] on input "Last Name Filter Input" at bounding box center [476, 174] width 208 height 20
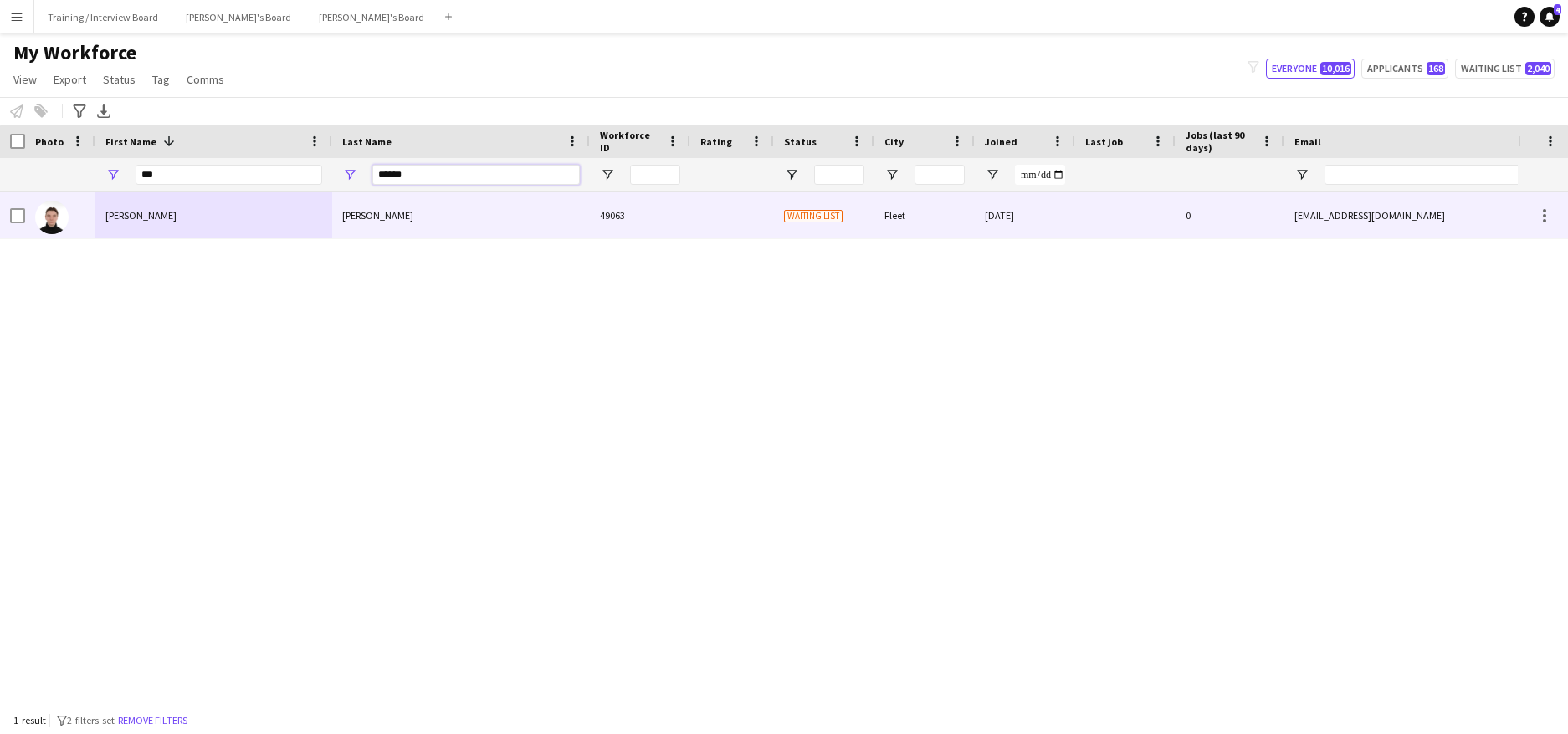
type input "******"
click at [10, 218] on div at bounding box center [12, 215] width 25 height 46
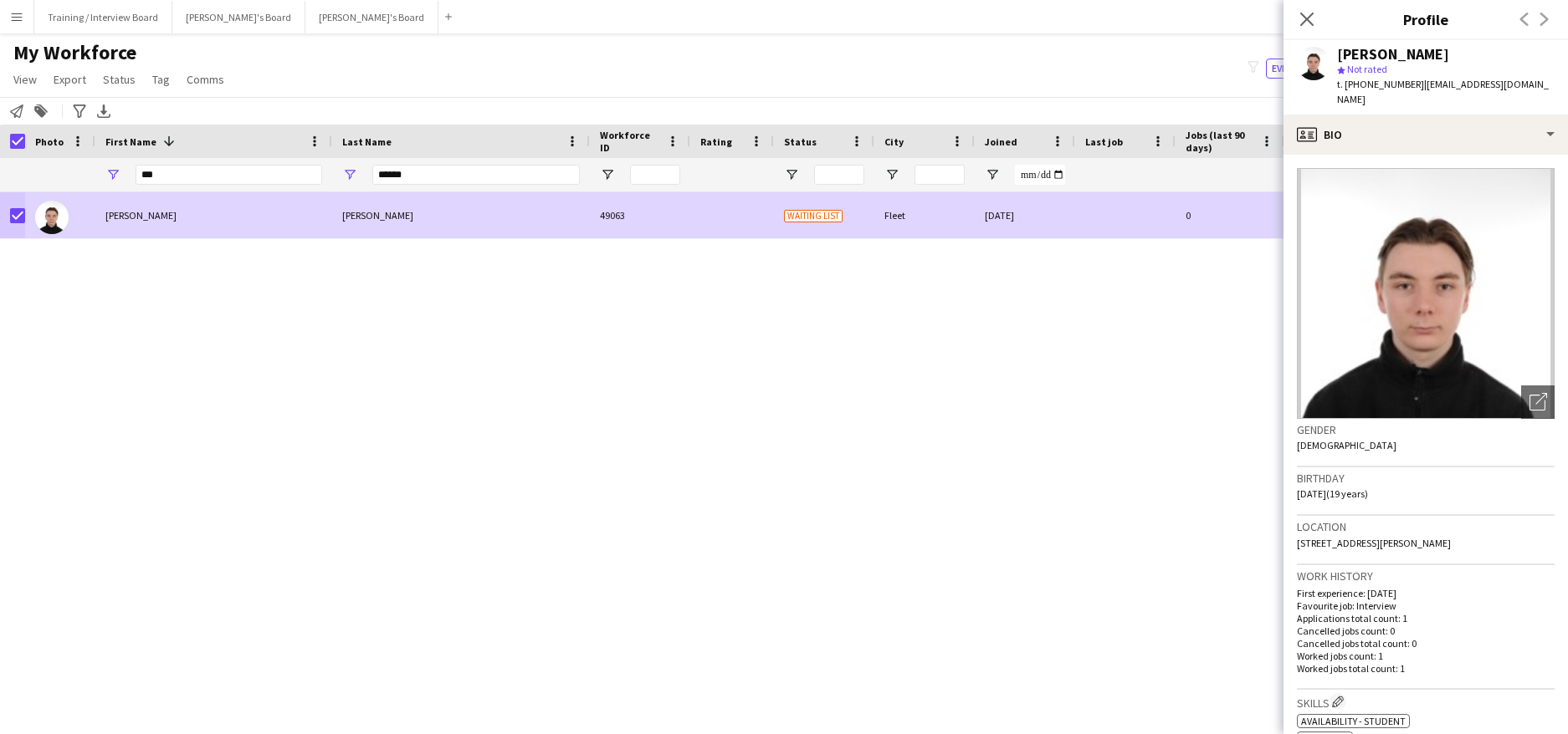
click at [117, 65] on app-page-menu "View Views Default view Compliance RTW Checks MANCHESTER Search UNI New view Up…" at bounding box center [120, 81] width 241 height 32
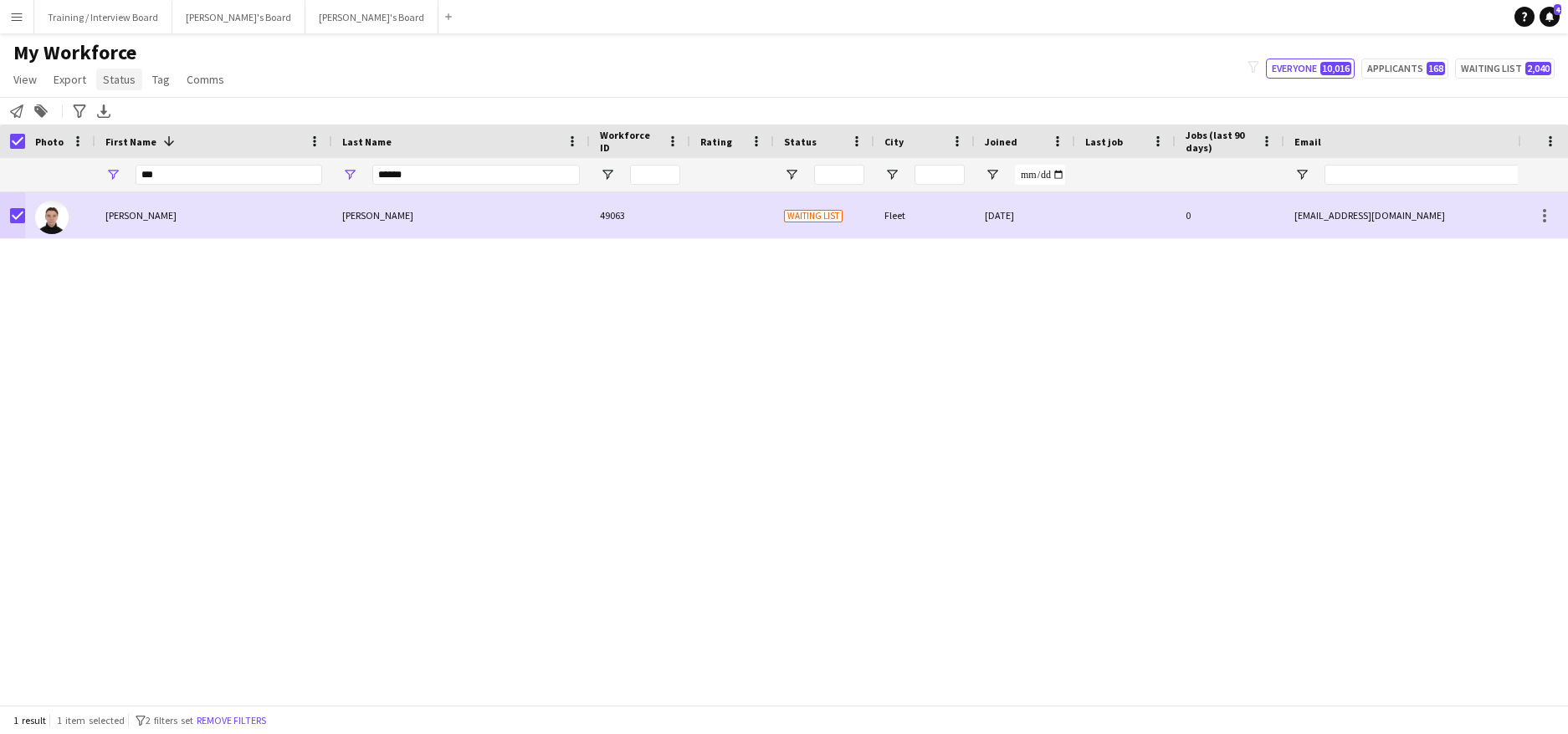
click at [124, 74] on span "Status" at bounding box center [119, 80] width 33 height 15
click at [127, 116] on span "Edit" at bounding box center [119, 115] width 19 height 15
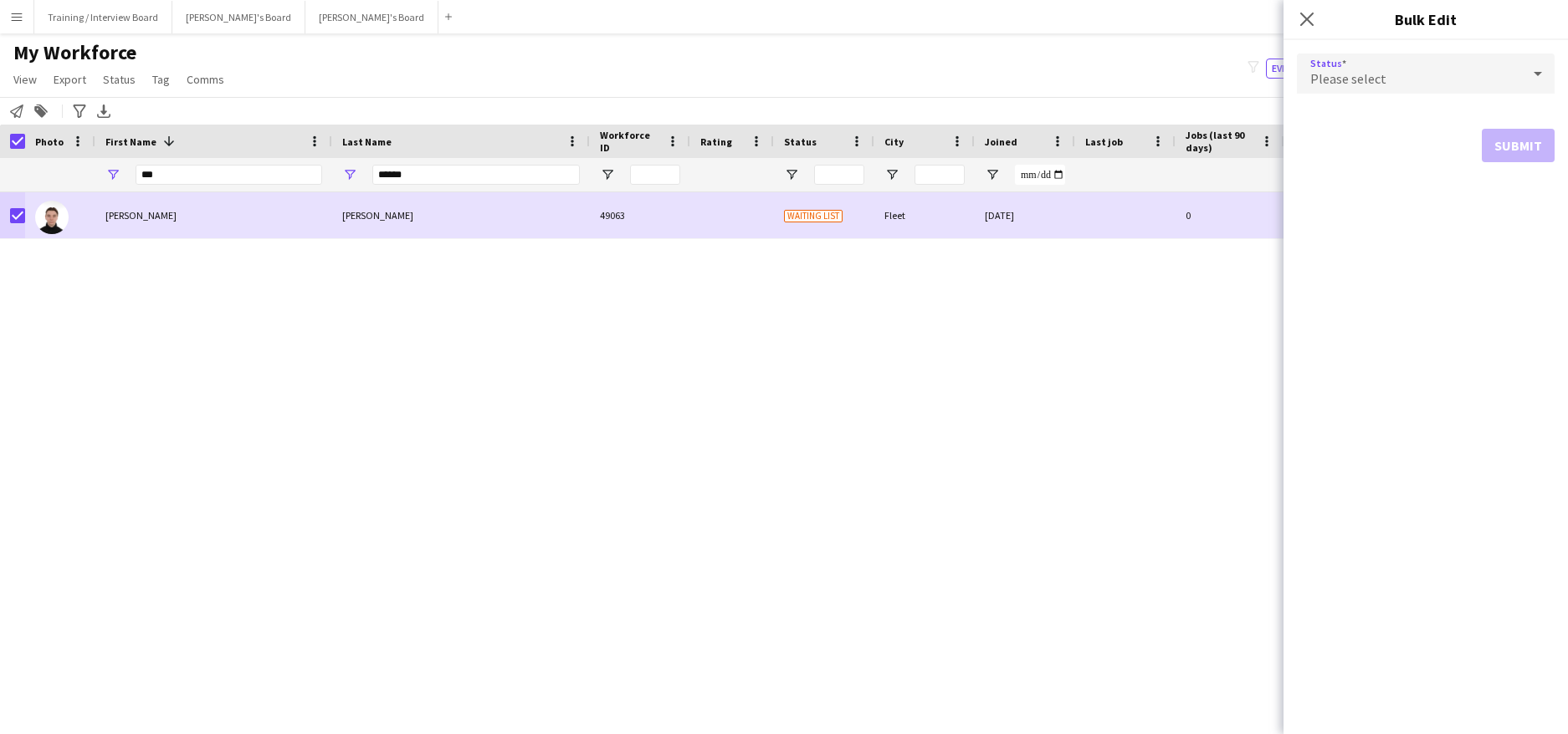
click at [1540, 75] on icon at bounding box center [1537, 73] width 20 height 34
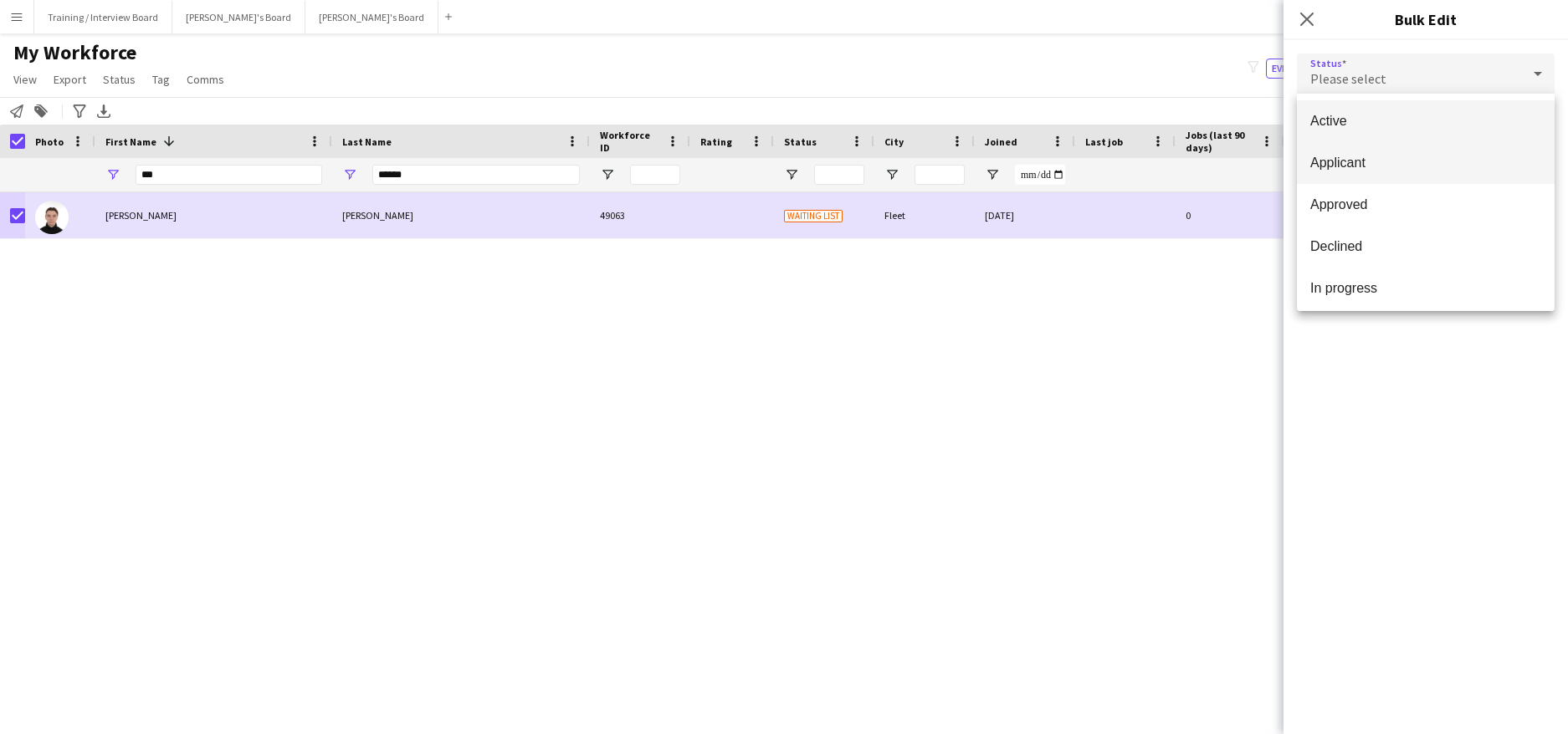
drag, startPoint x: 1386, startPoint y: 124, endPoint x: 1454, endPoint y: 157, distance: 75.6
click at [1387, 124] on span "Active" at bounding box center [1426, 121] width 231 height 16
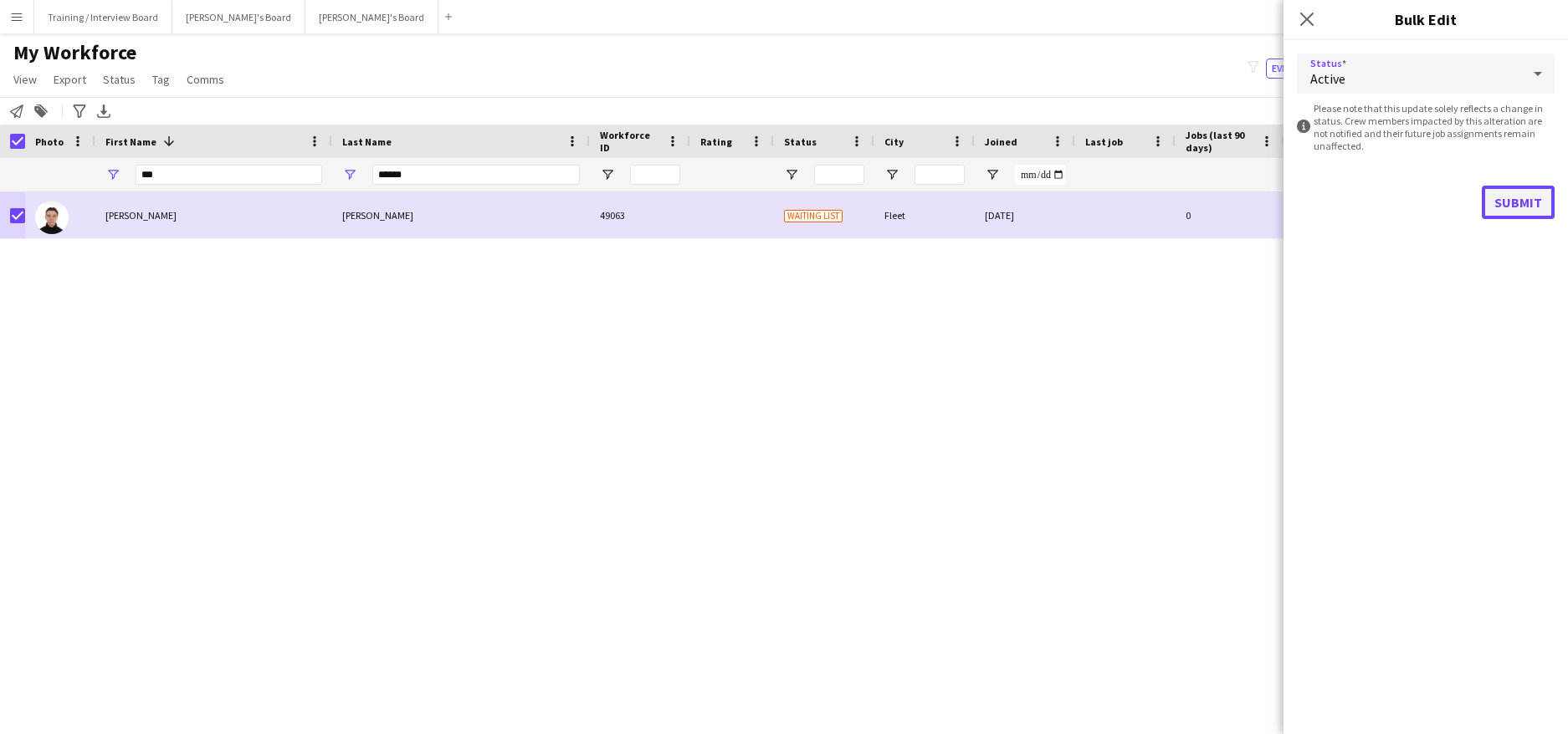
click at [1528, 208] on button "Submit" at bounding box center [1519, 202] width 73 height 34
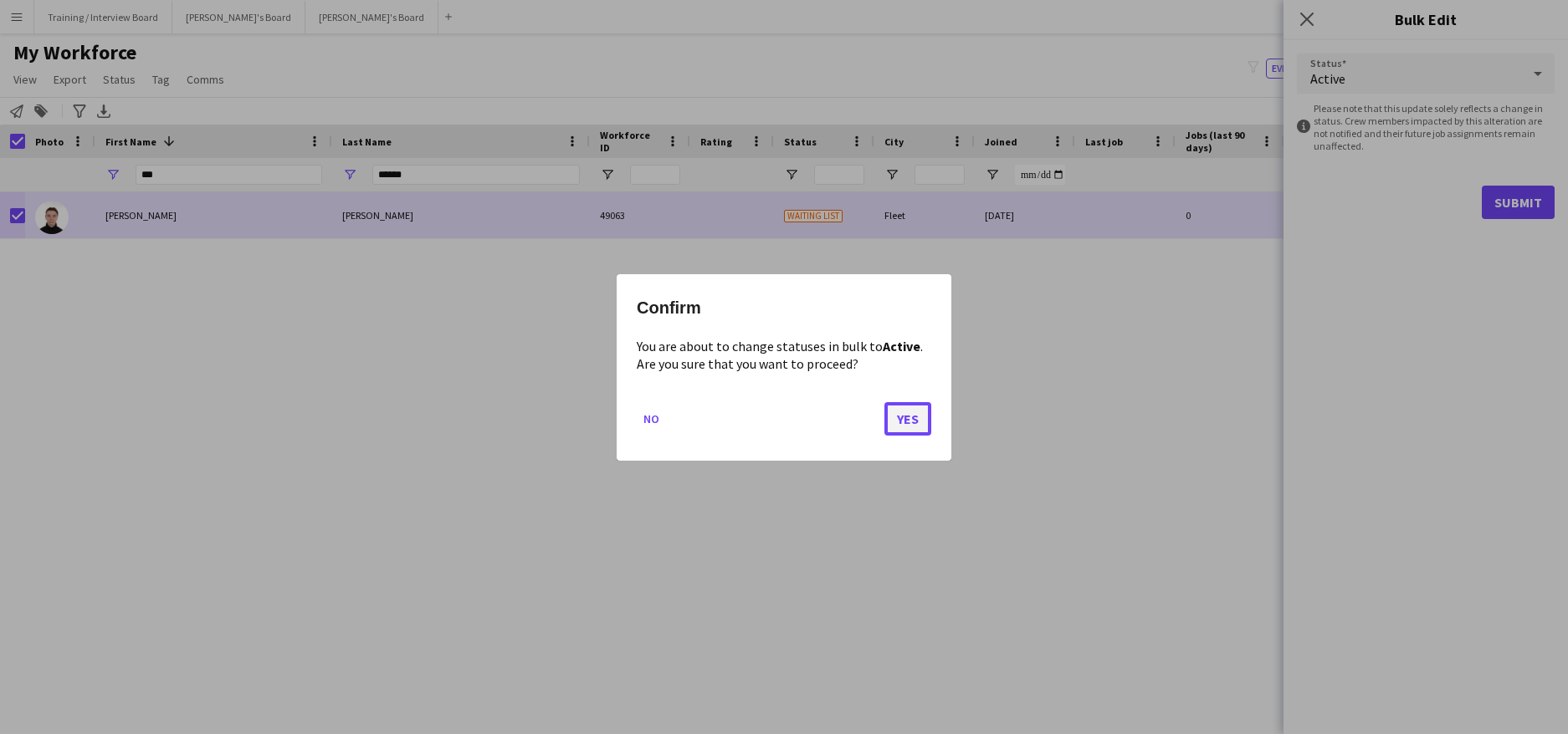
click at [909, 423] on button "Yes" at bounding box center [908, 418] width 47 height 34
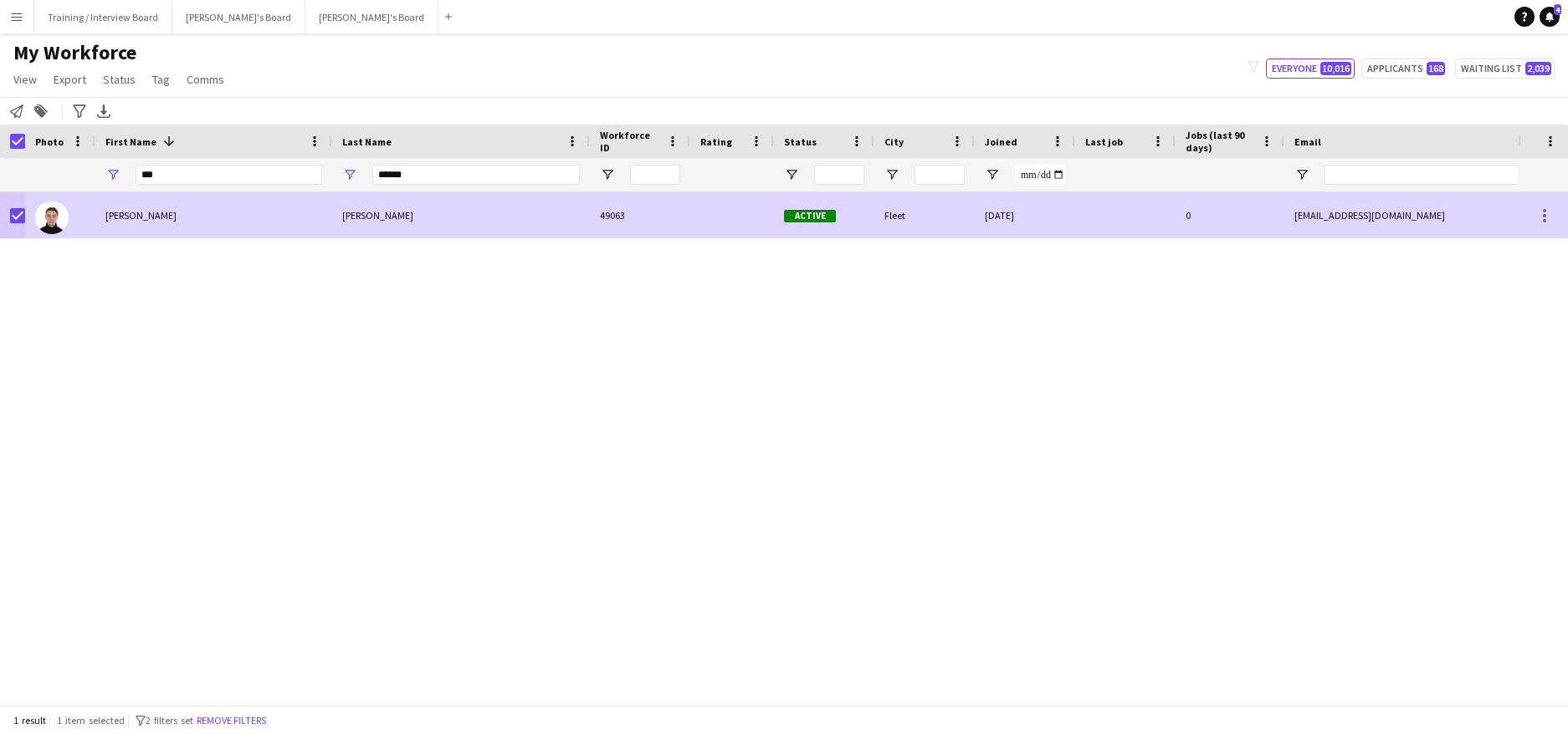
drag, startPoint x: 429, startPoint y: 212, endPoint x: 1528, endPoint y: 557, distance: 1151.9
click at [430, 212] on div "Selman" at bounding box center [461, 215] width 258 height 46
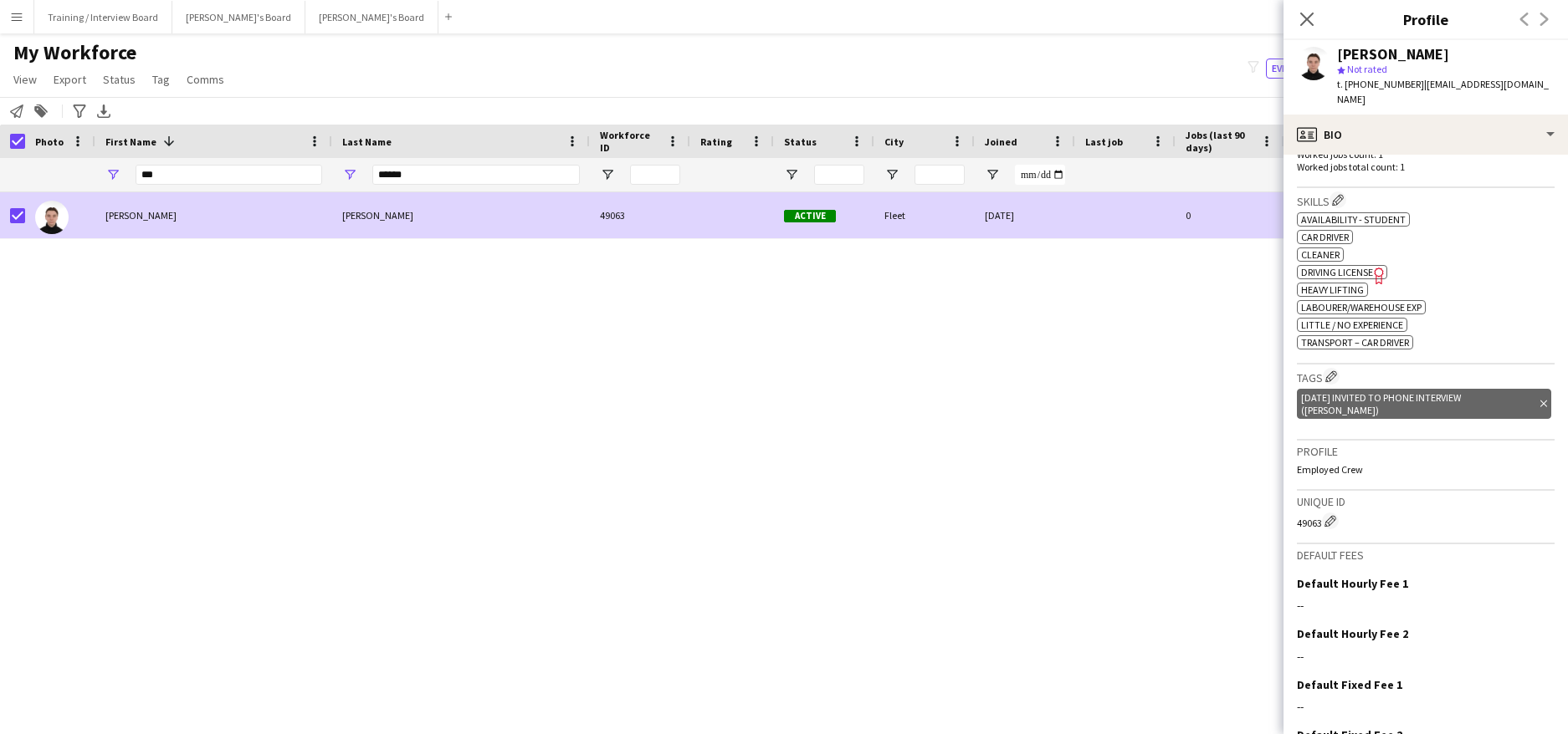
scroll to position [513, 0]
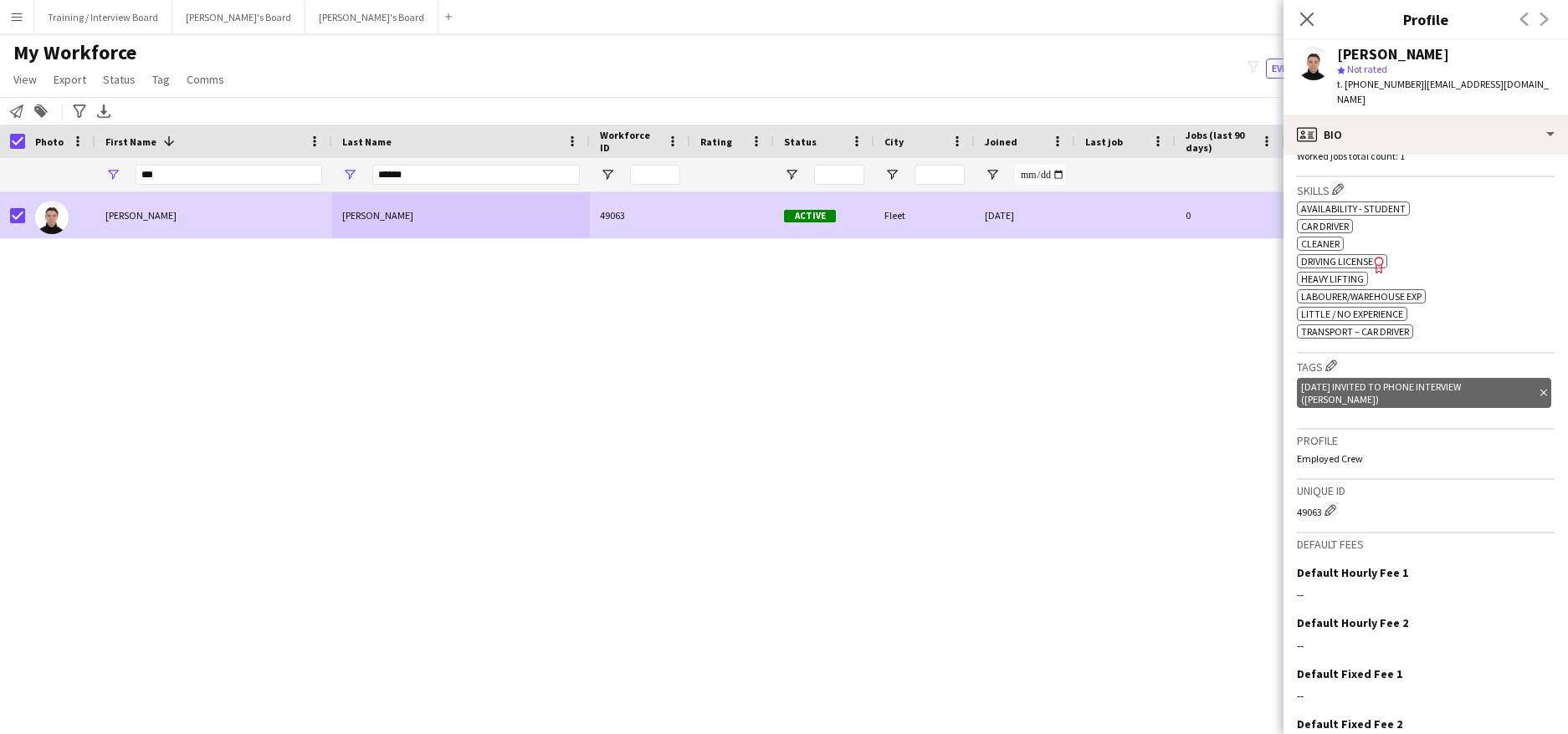
click at [1540, 390] on icon at bounding box center [1543, 393] width 7 height 7
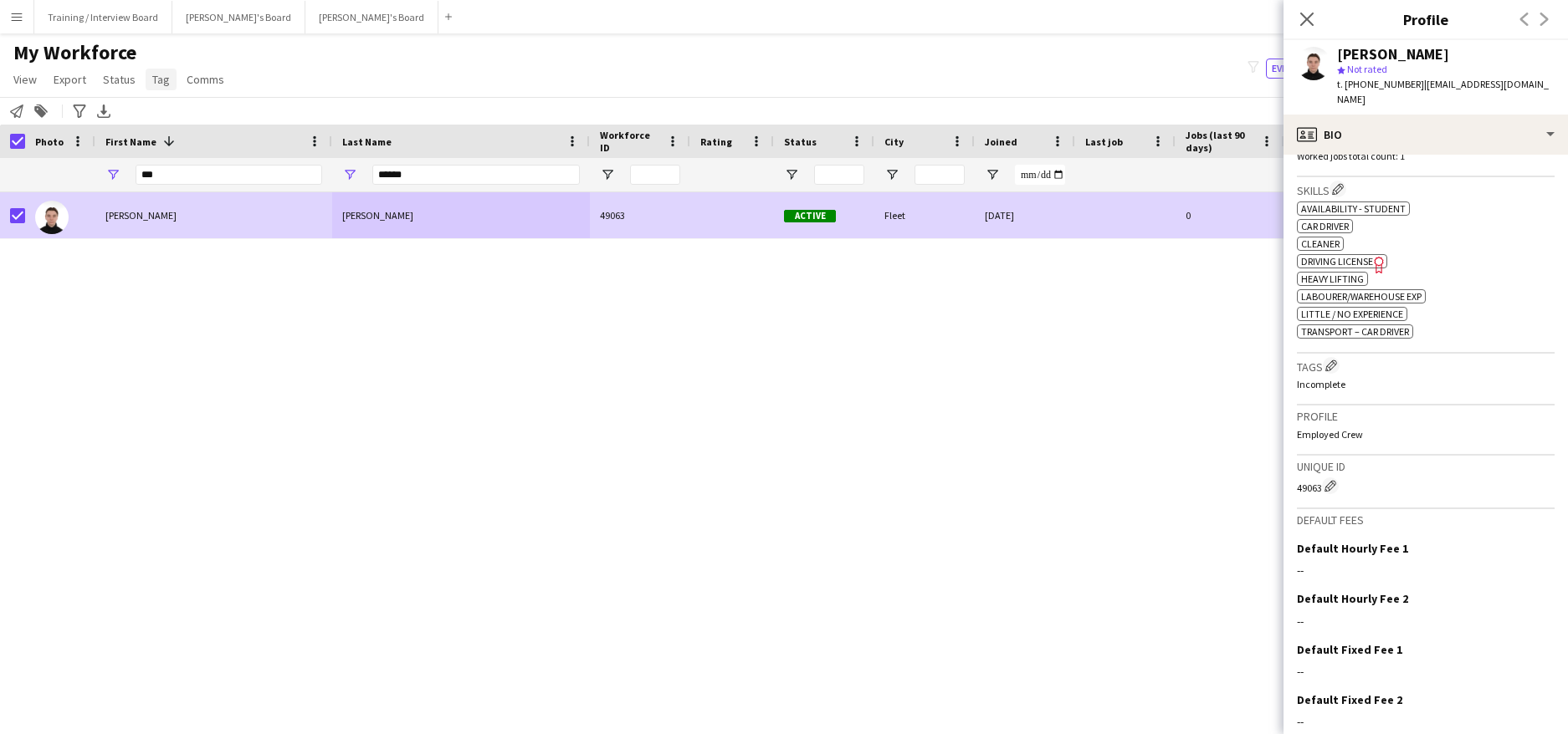
click at [153, 72] on span "Tag" at bounding box center [161, 80] width 17 height 15
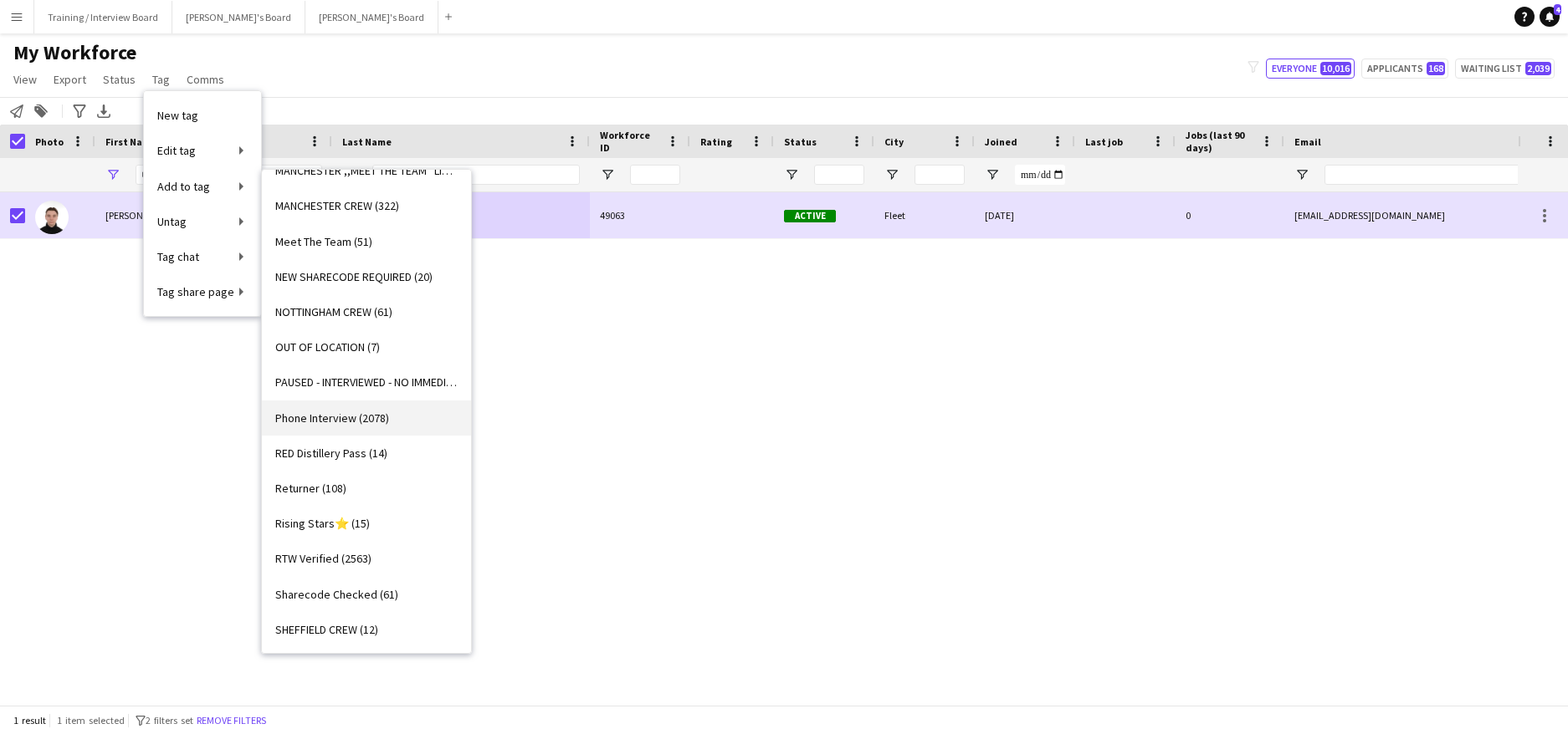
click at [347, 418] on span "Phone Interview (2078)" at bounding box center [332, 418] width 113 height 15
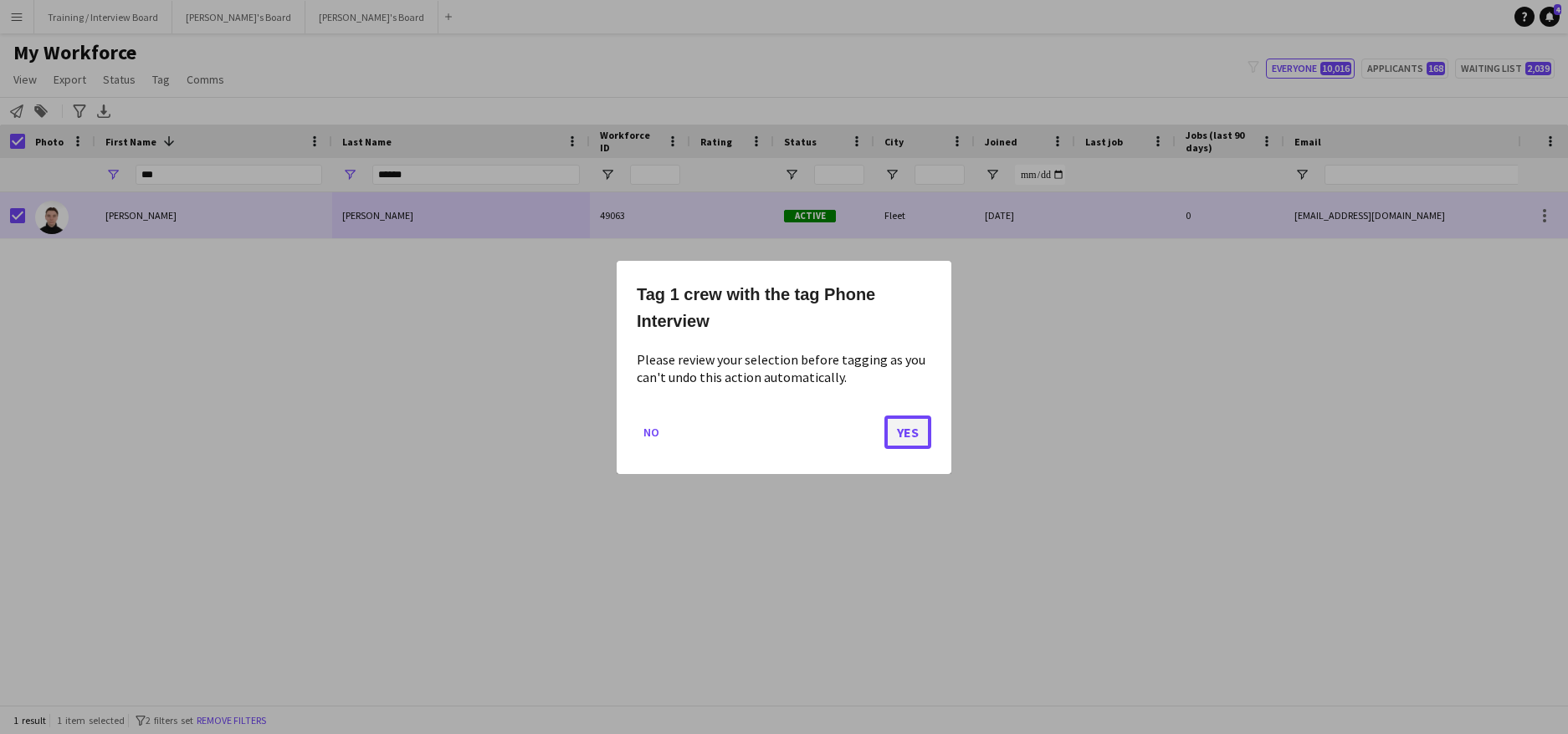
click at [916, 430] on button "Yes" at bounding box center [908, 431] width 47 height 34
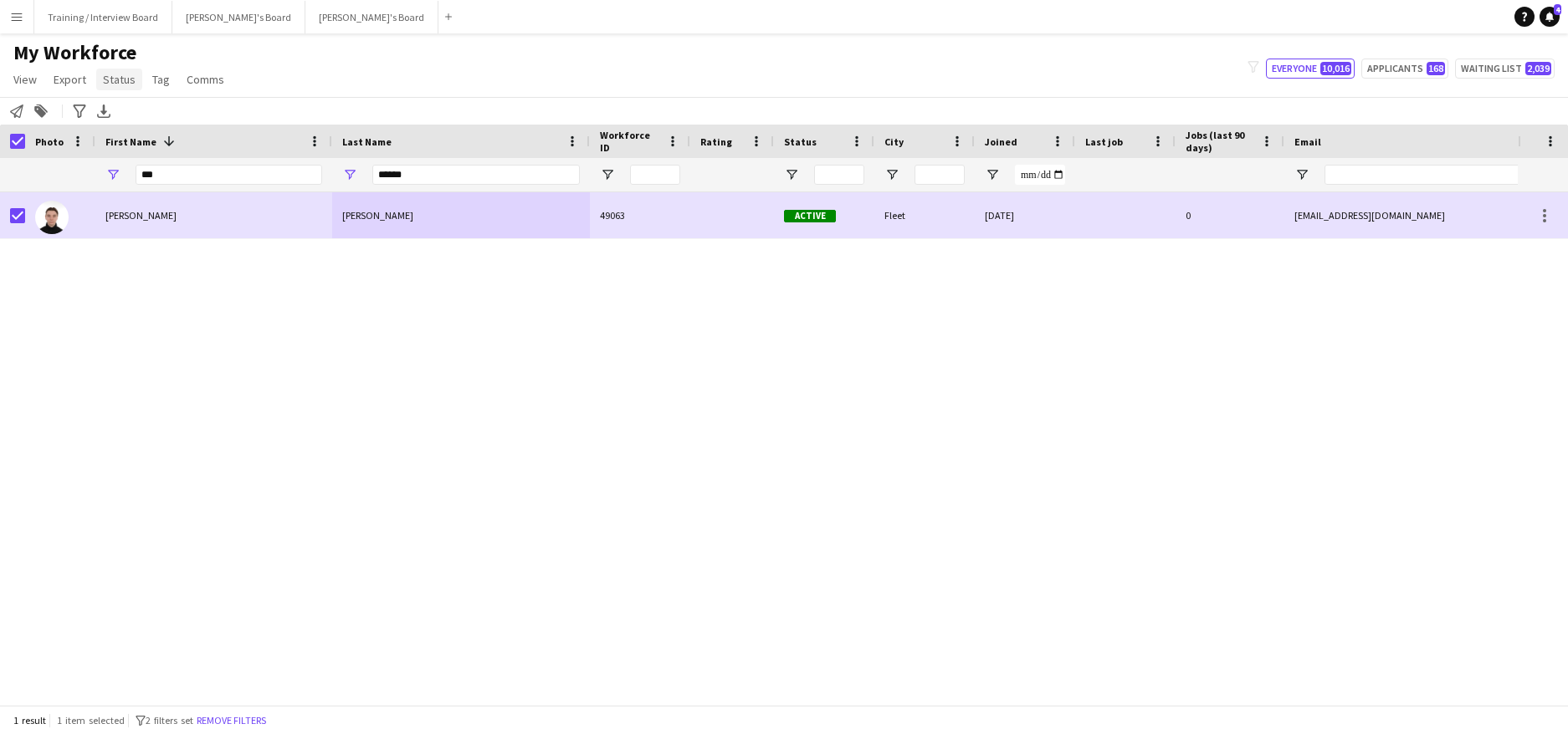
click at [117, 84] on span "Status" at bounding box center [119, 80] width 33 height 15
click at [166, 75] on span "Tag" at bounding box center [161, 80] width 17 height 15
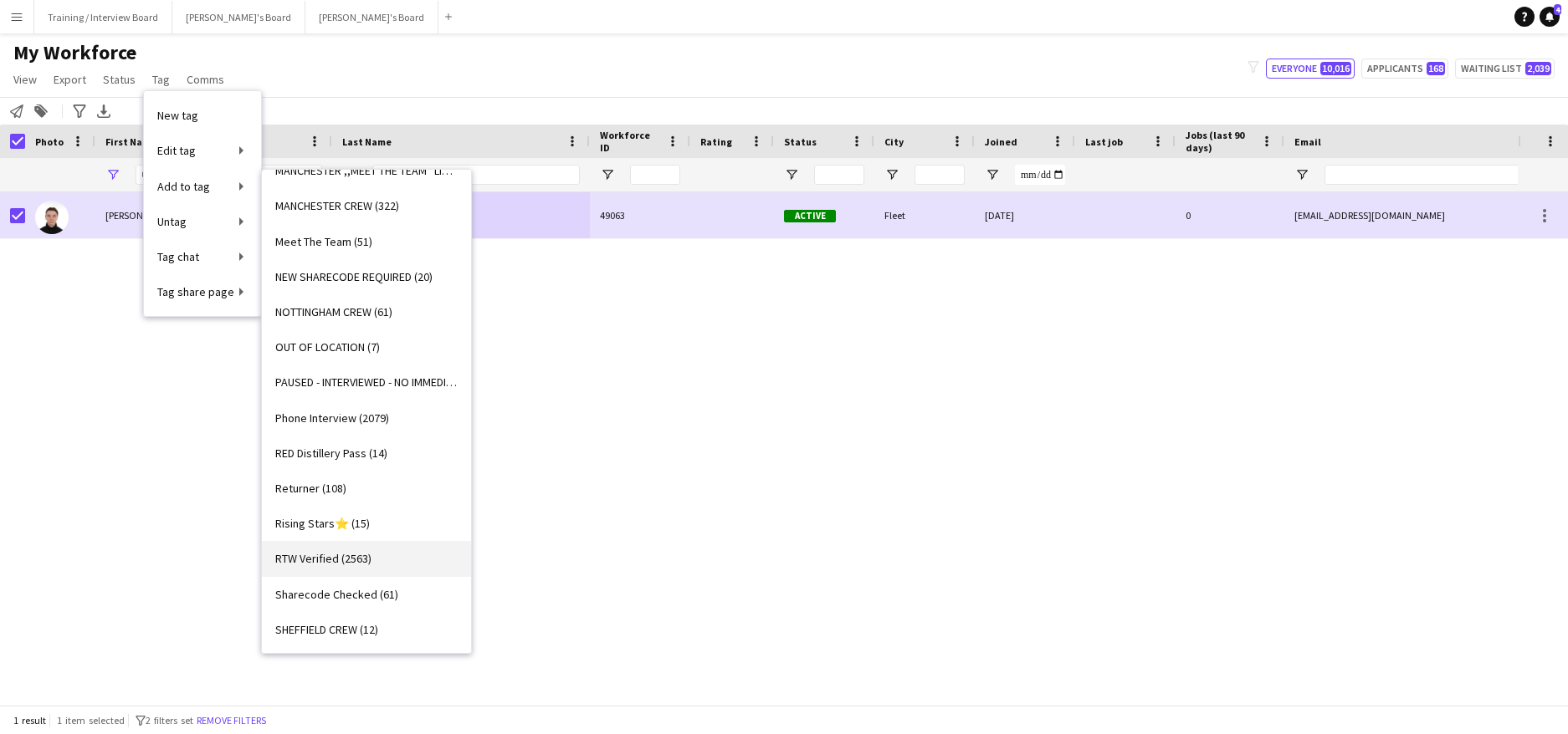
click at [331, 558] on span "RTW Verified (2563)" at bounding box center [323, 559] width 96 height 15
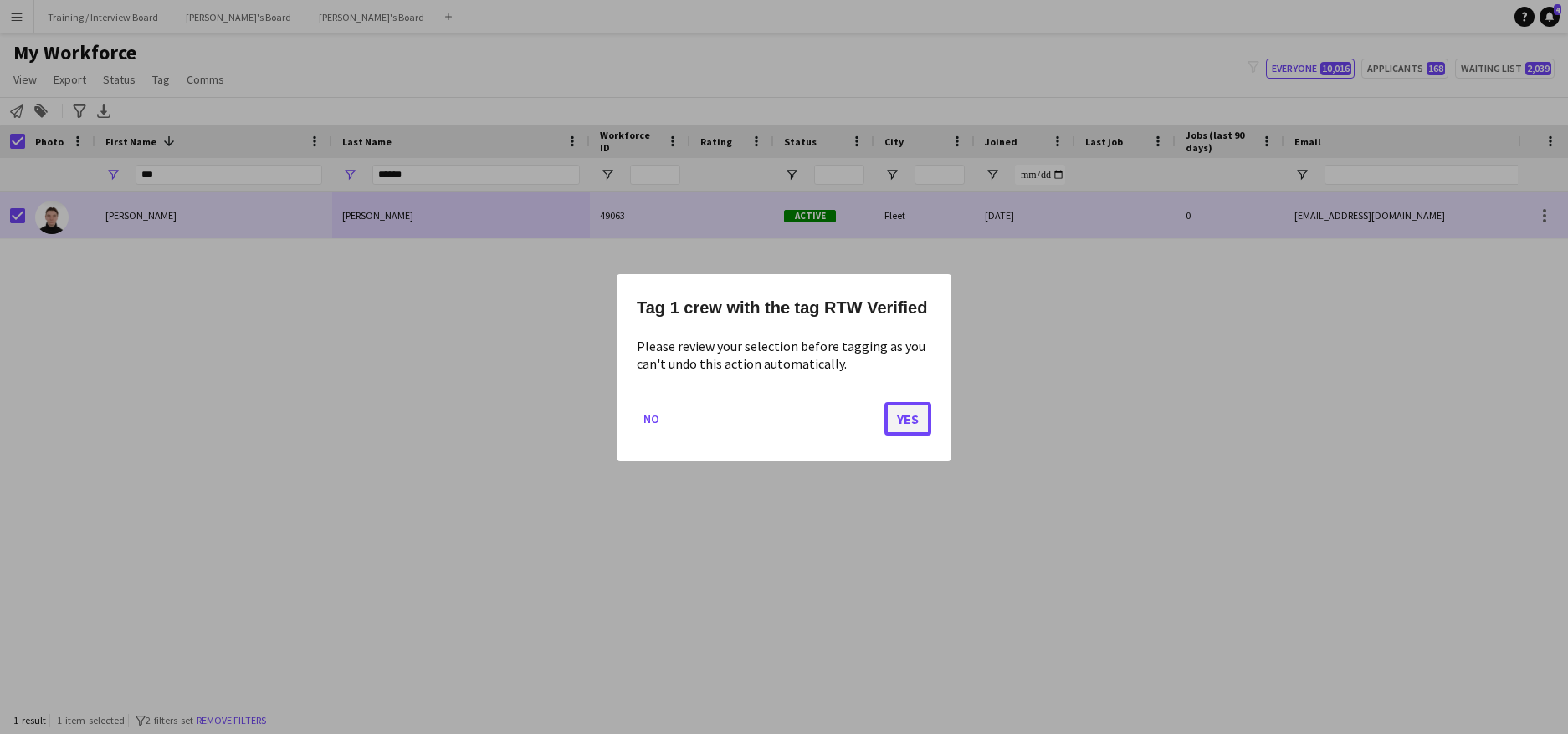
click at [913, 413] on button "Yes" at bounding box center [908, 418] width 47 height 34
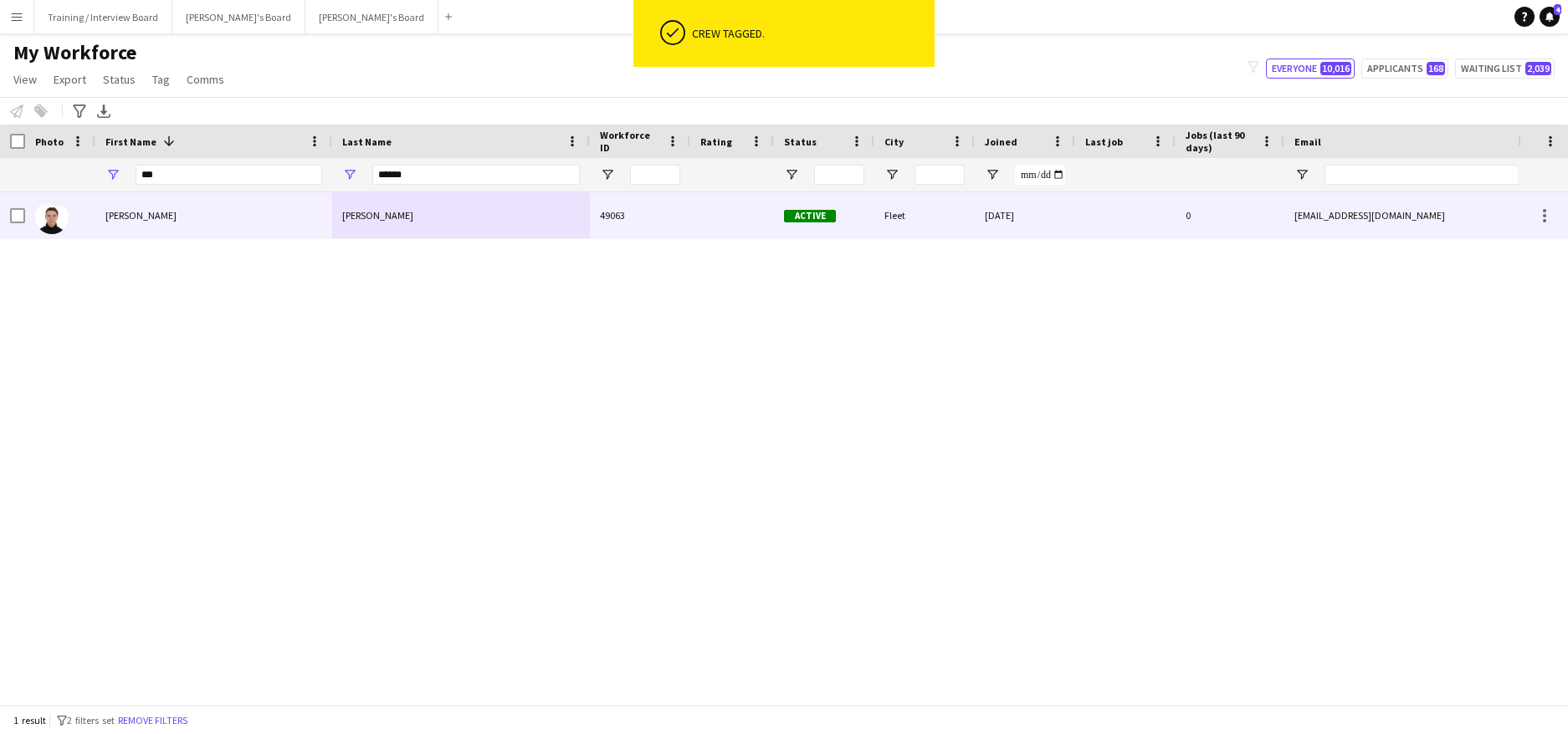
click at [265, 199] on div "Sam" at bounding box center [213, 215] width 236 height 46
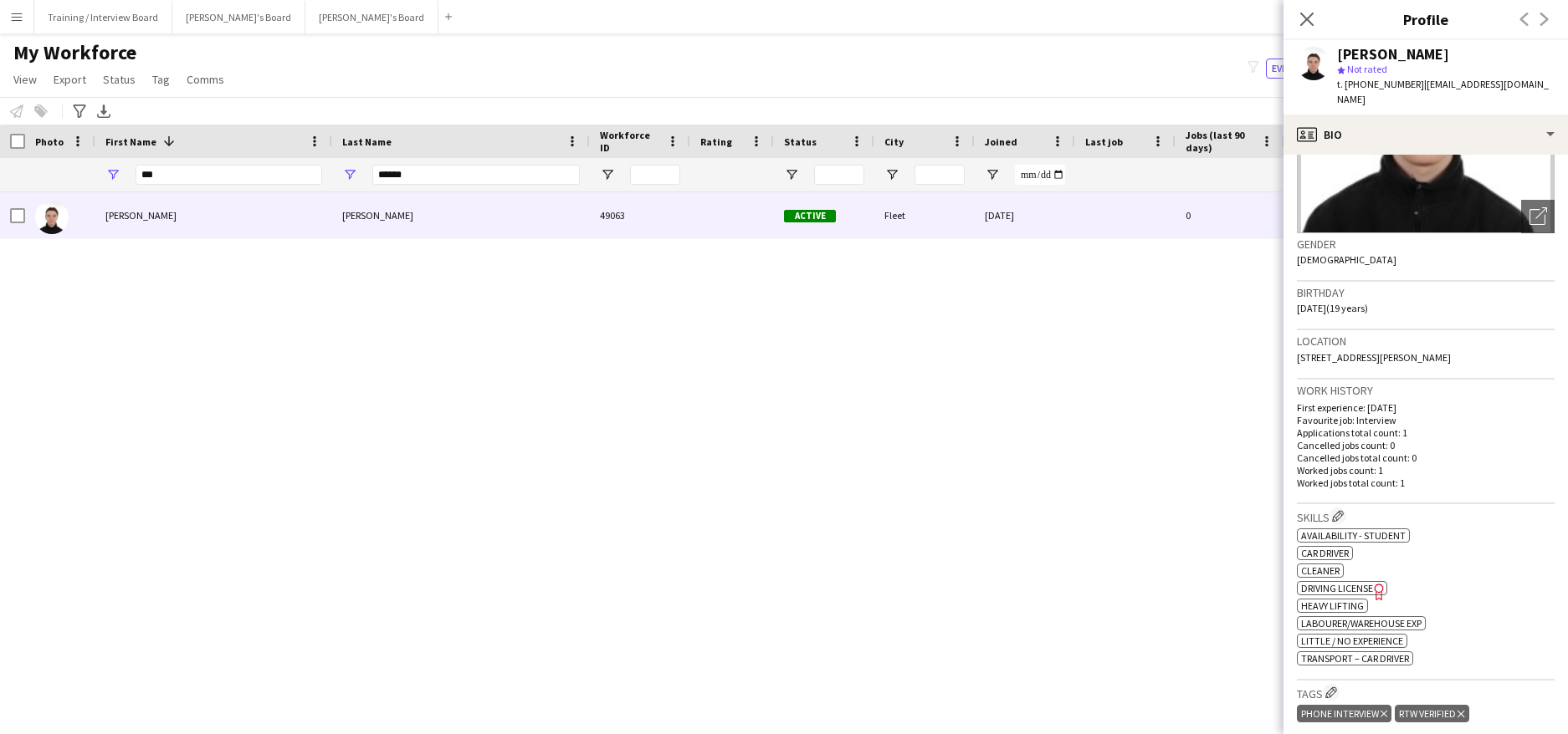
scroll to position [334, 0]
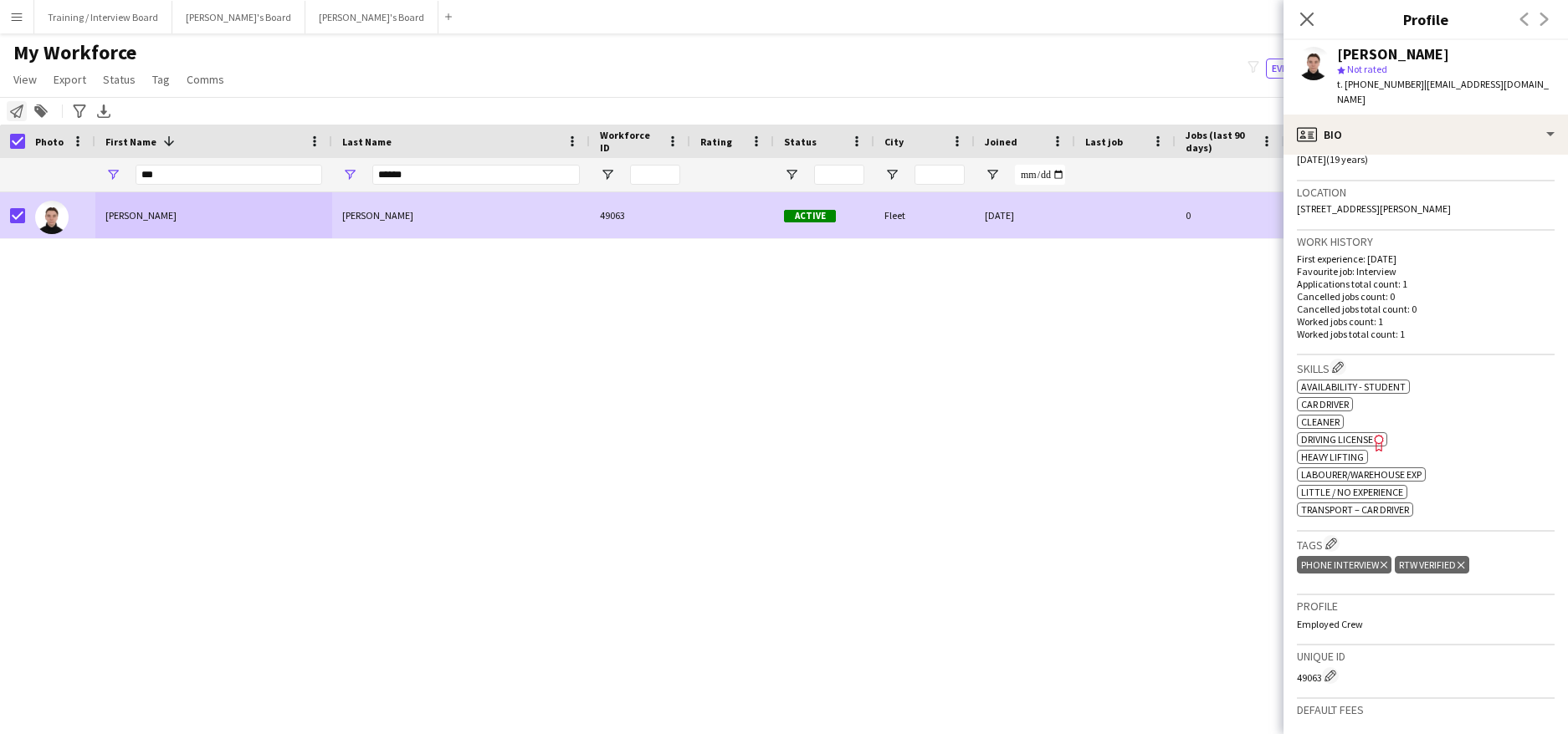
click at [16, 111] on icon "Notify workforce" at bounding box center [16, 111] width 13 height 13
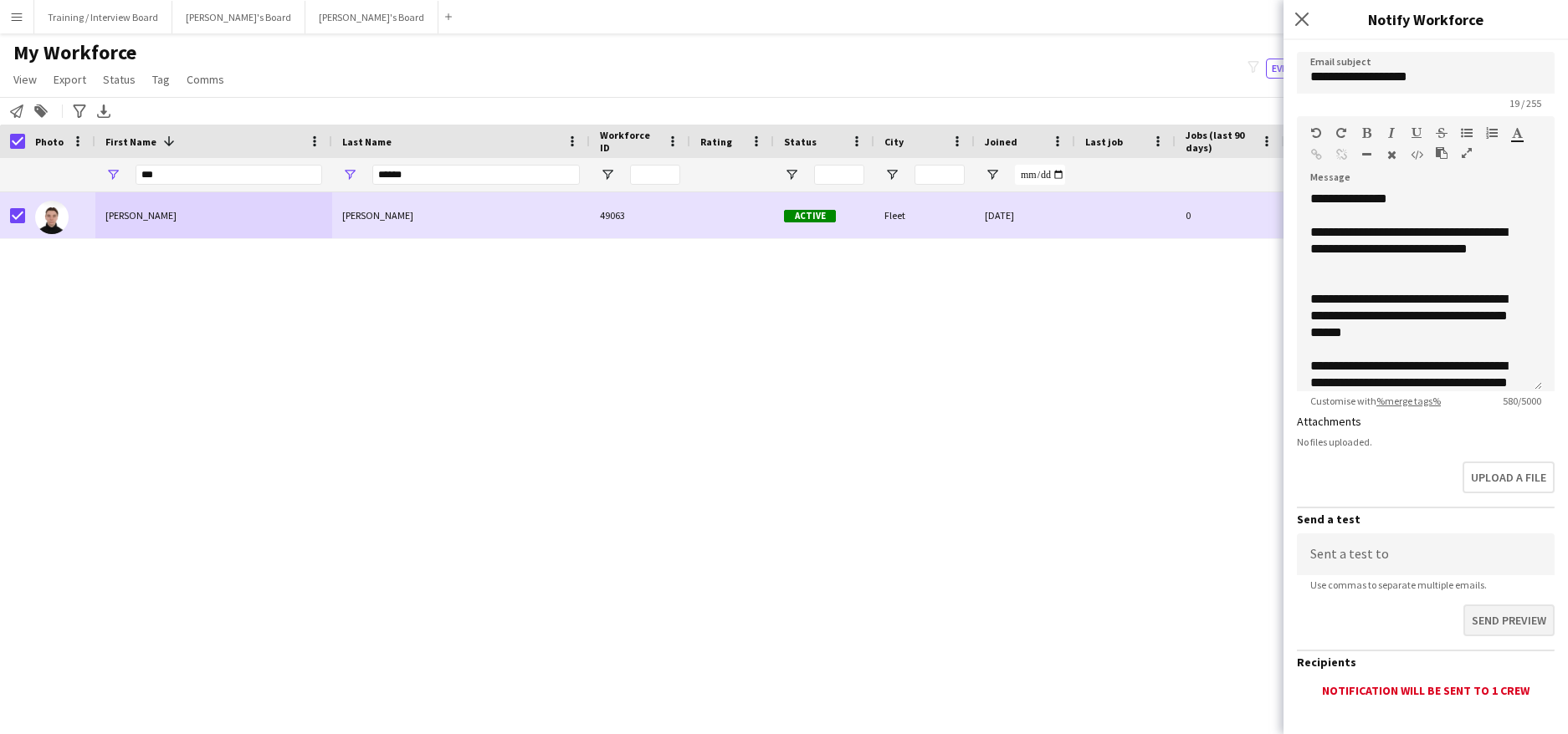
scroll to position [235, 0]
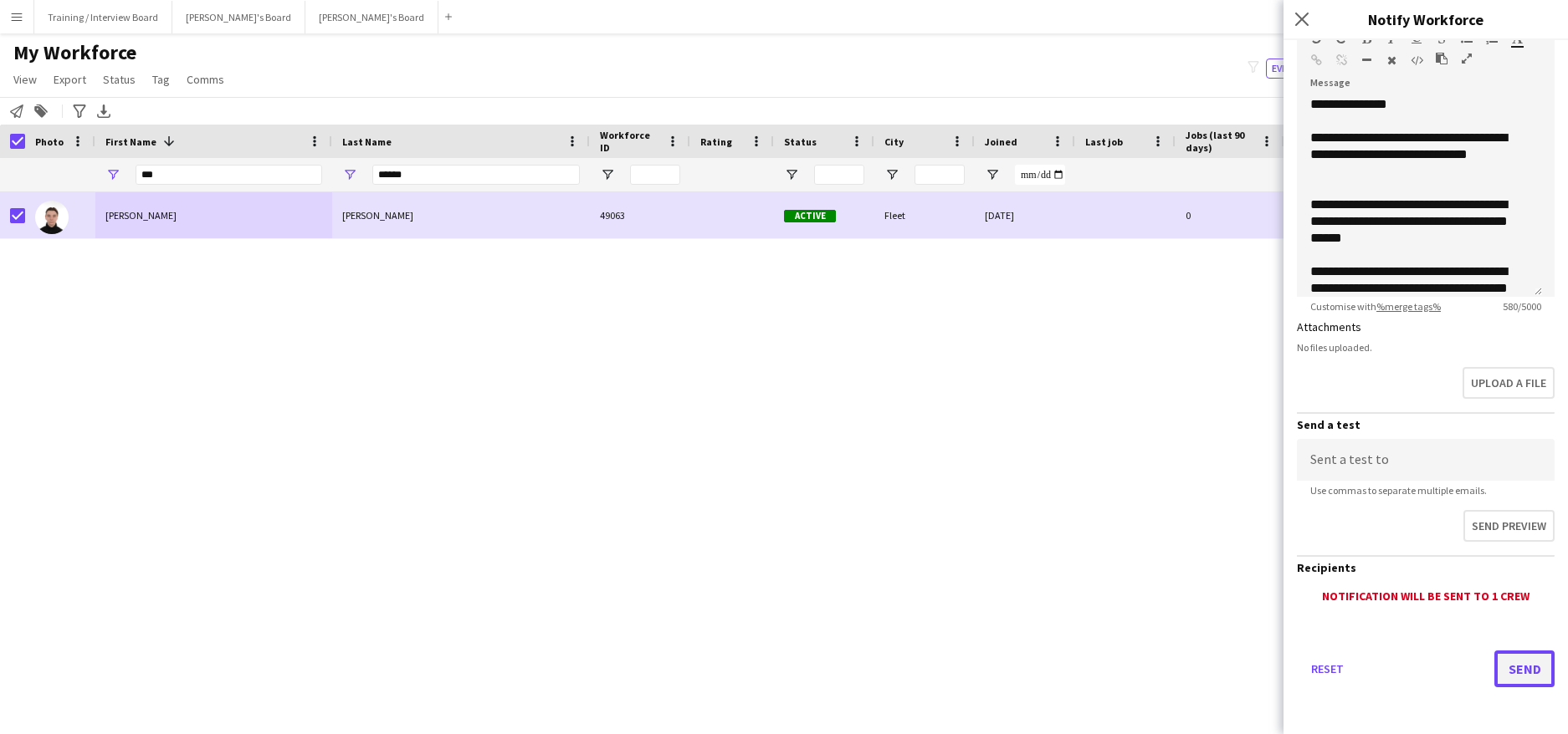
click at [1509, 672] on button "Send" at bounding box center [1525, 669] width 61 height 37
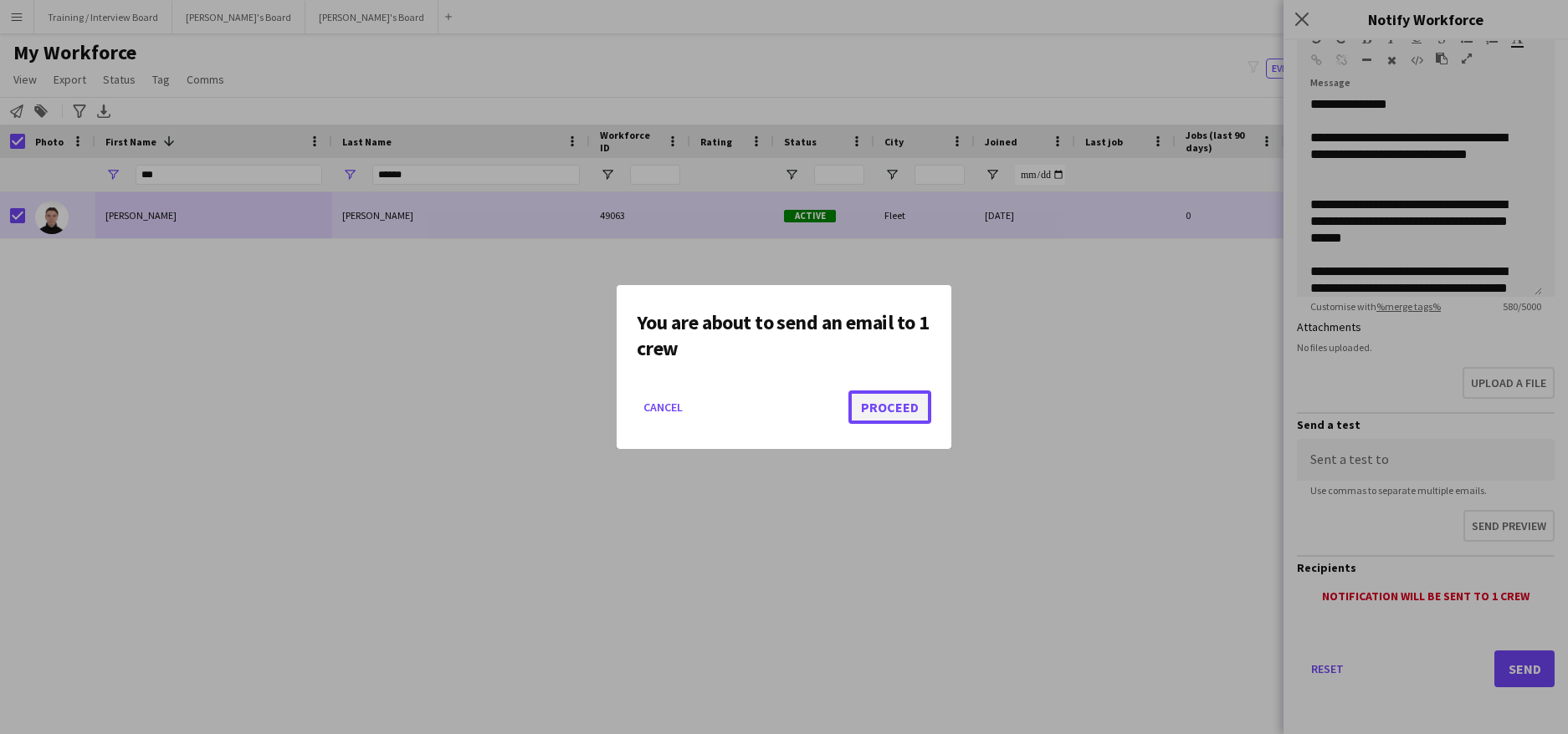
click at [894, 399] on button "Proceed" at bounding box center [890, 406] width 83 height 34
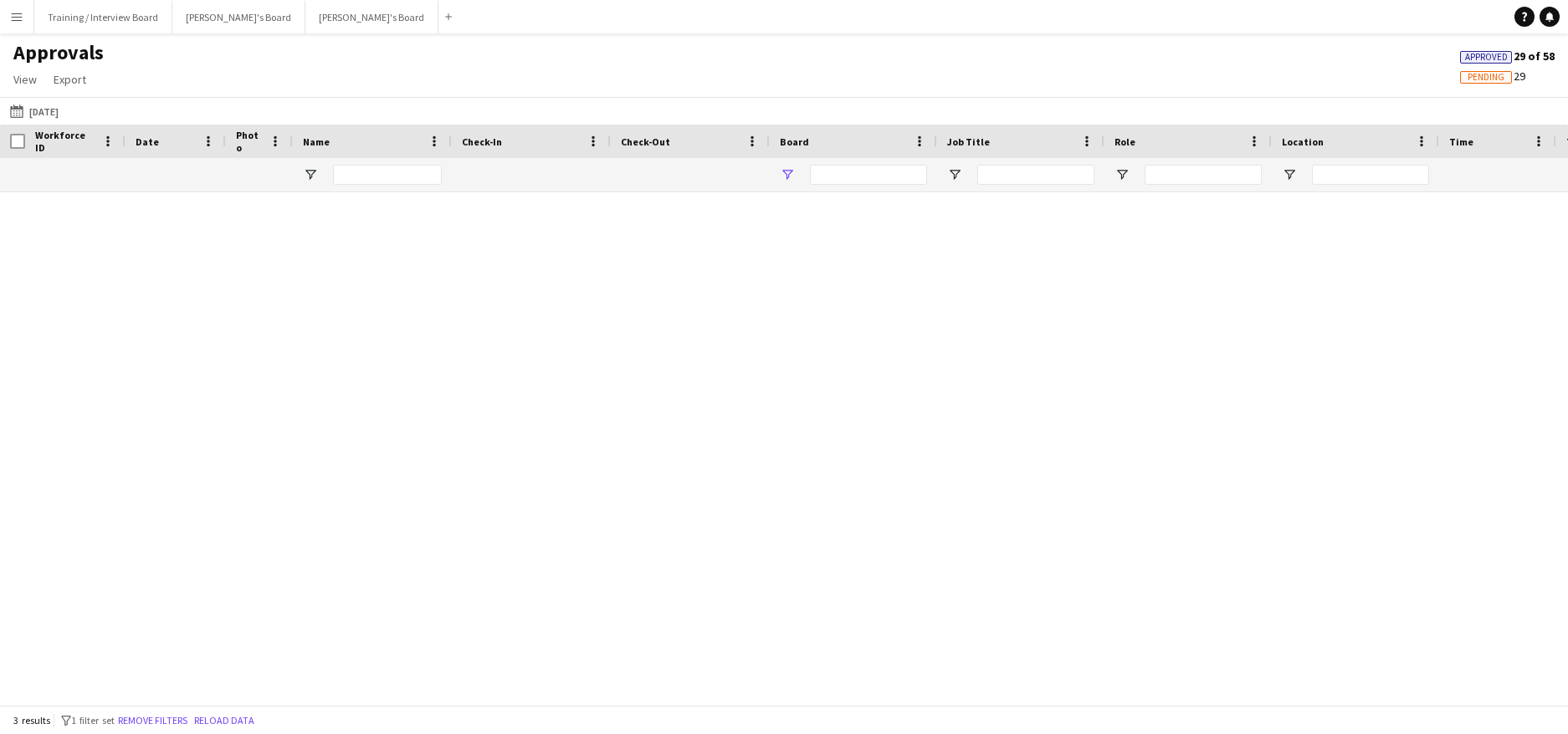
type input "**********"
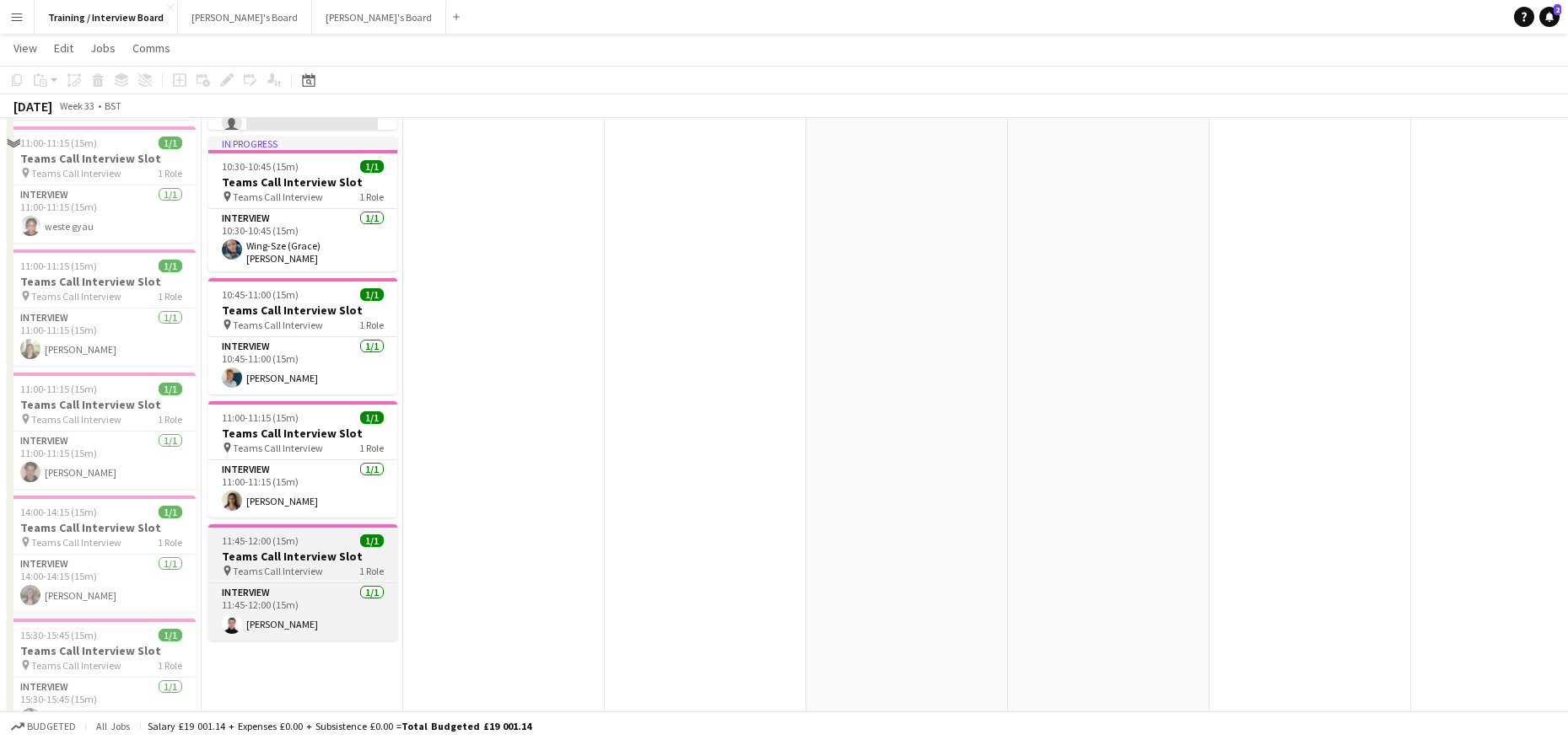
scroll to position [253, 0]
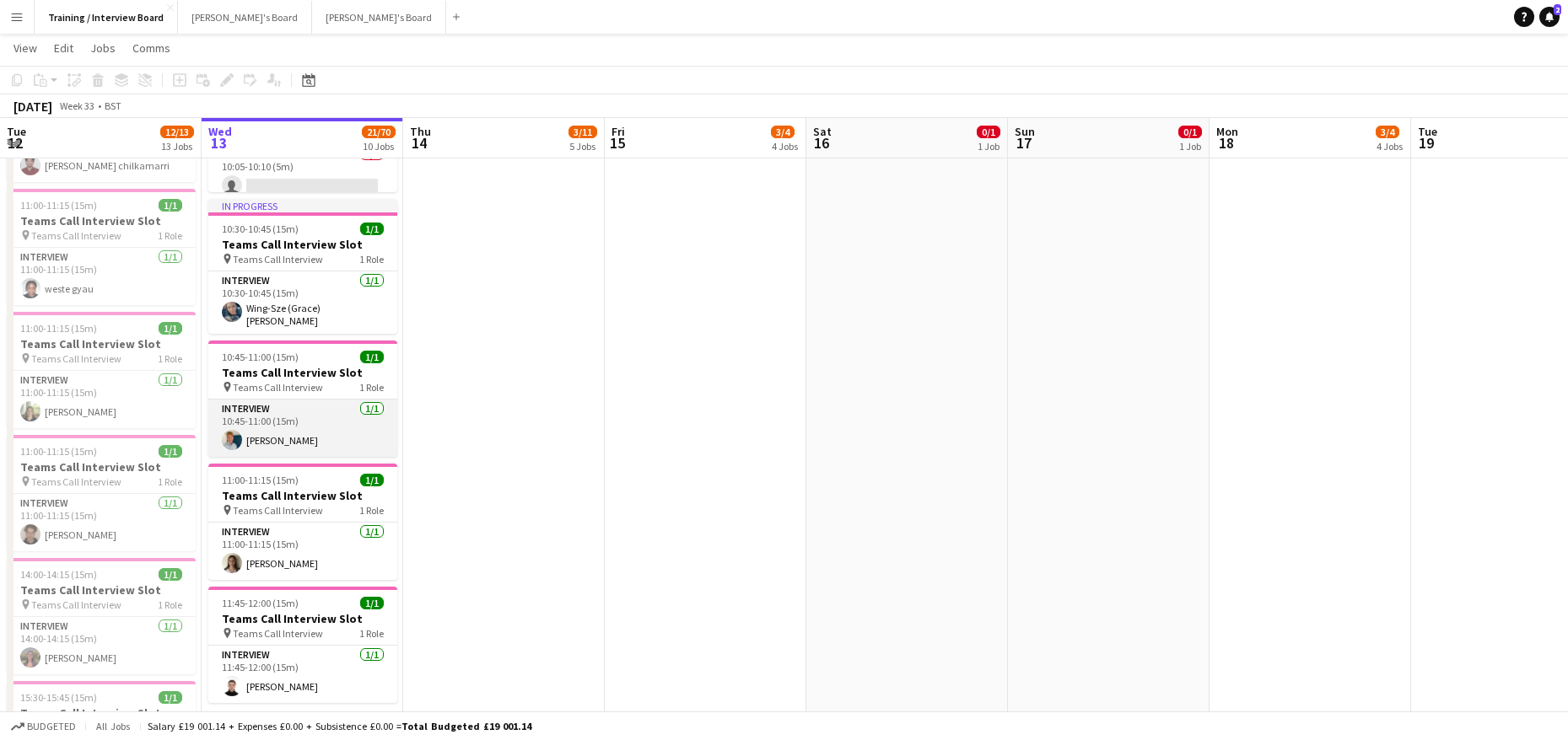
click at [314, 439] on app-card-role "Interview 1/1 10:45-11:00 (15m) Benjamin Prodger" at bounding box center [302, 428] width 189 height 57
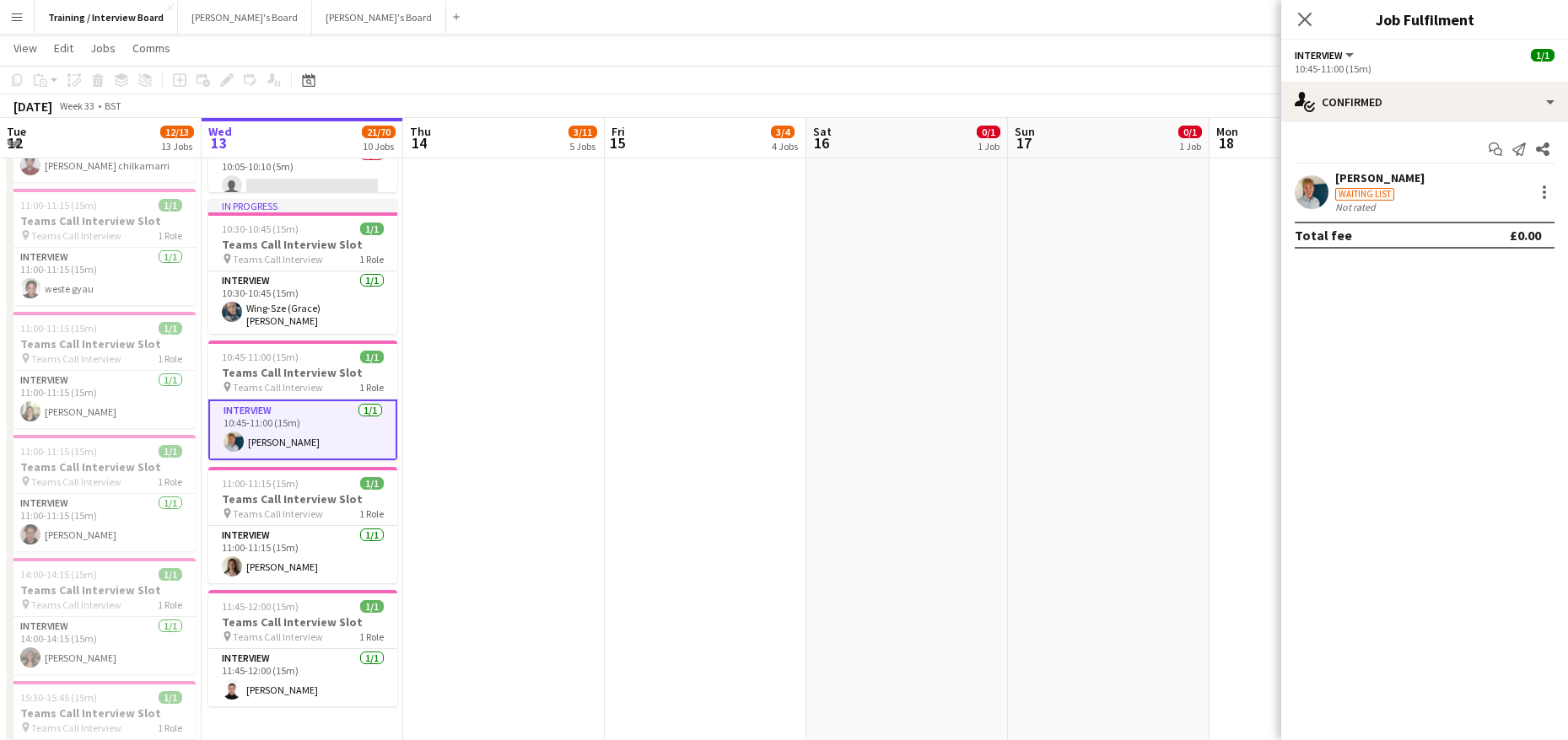
click at [1350, 172] on div "[PERSON_NAME]" at bounding box center [1380, 178] width 89 height 15
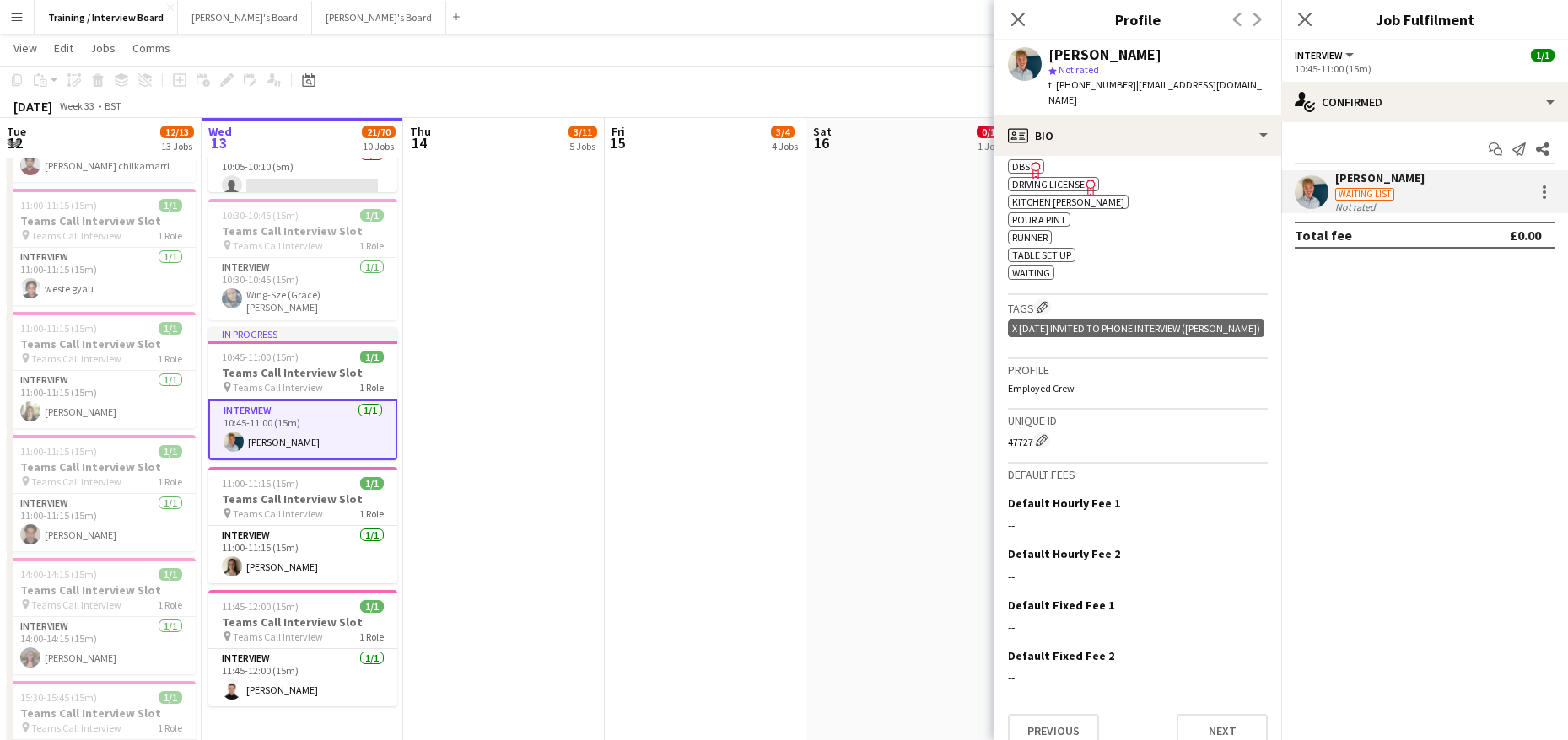
scroll to position [690, 0]
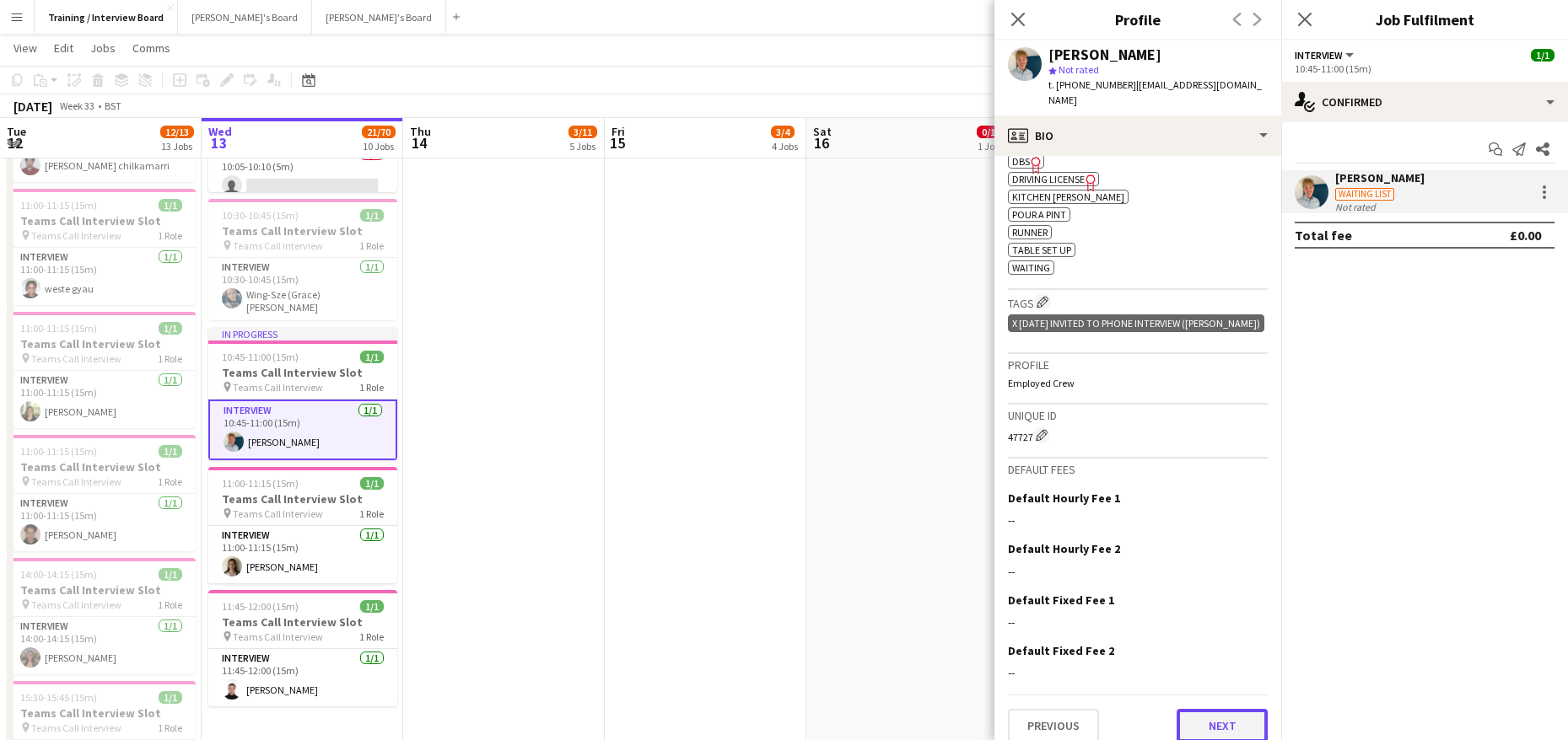
click at [1222, 709] on button "Next" at bounding box center [1222, 725] width 91 height 34
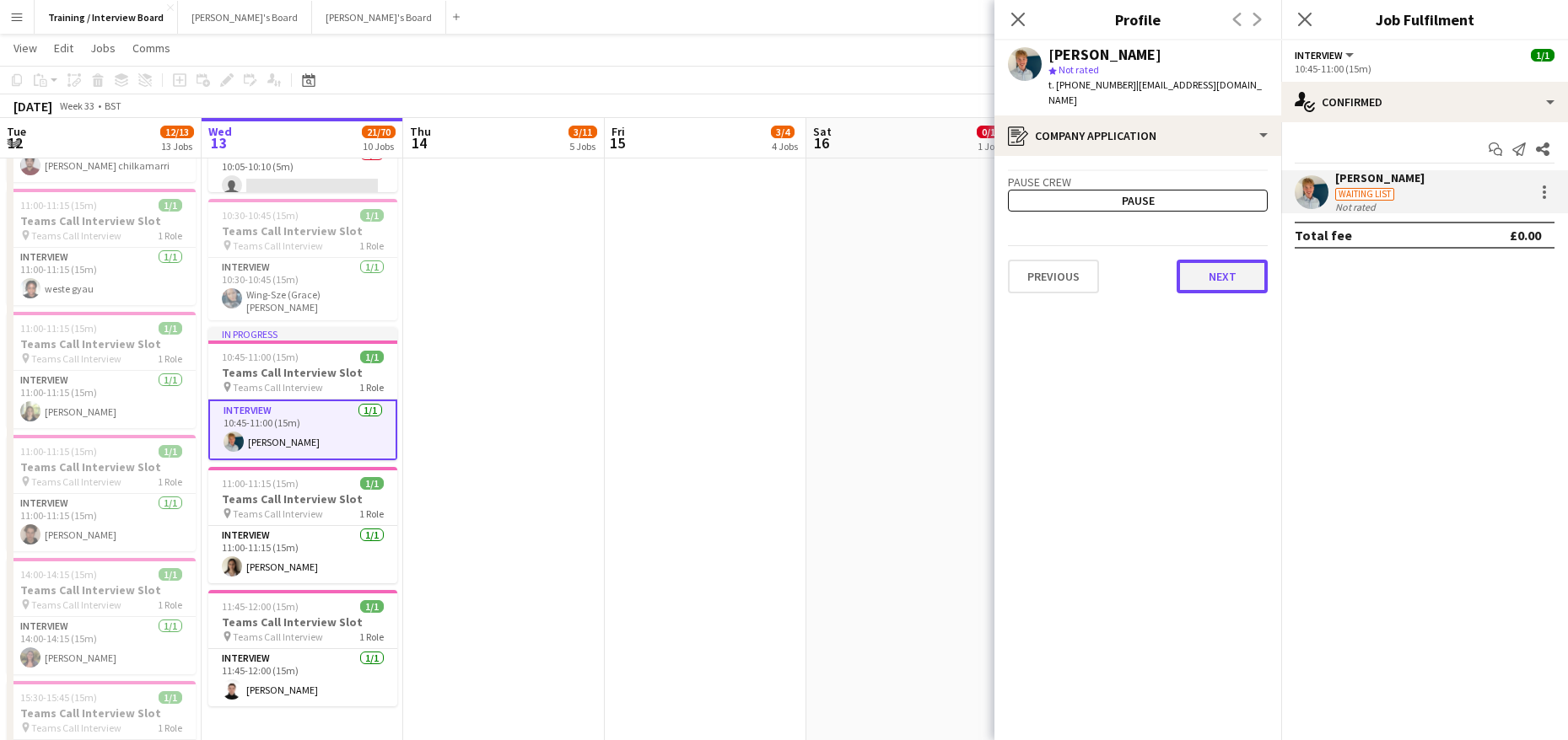
click at [1234, 260] on button "Next" at bounding box center [1222, 276] width 91 height 34
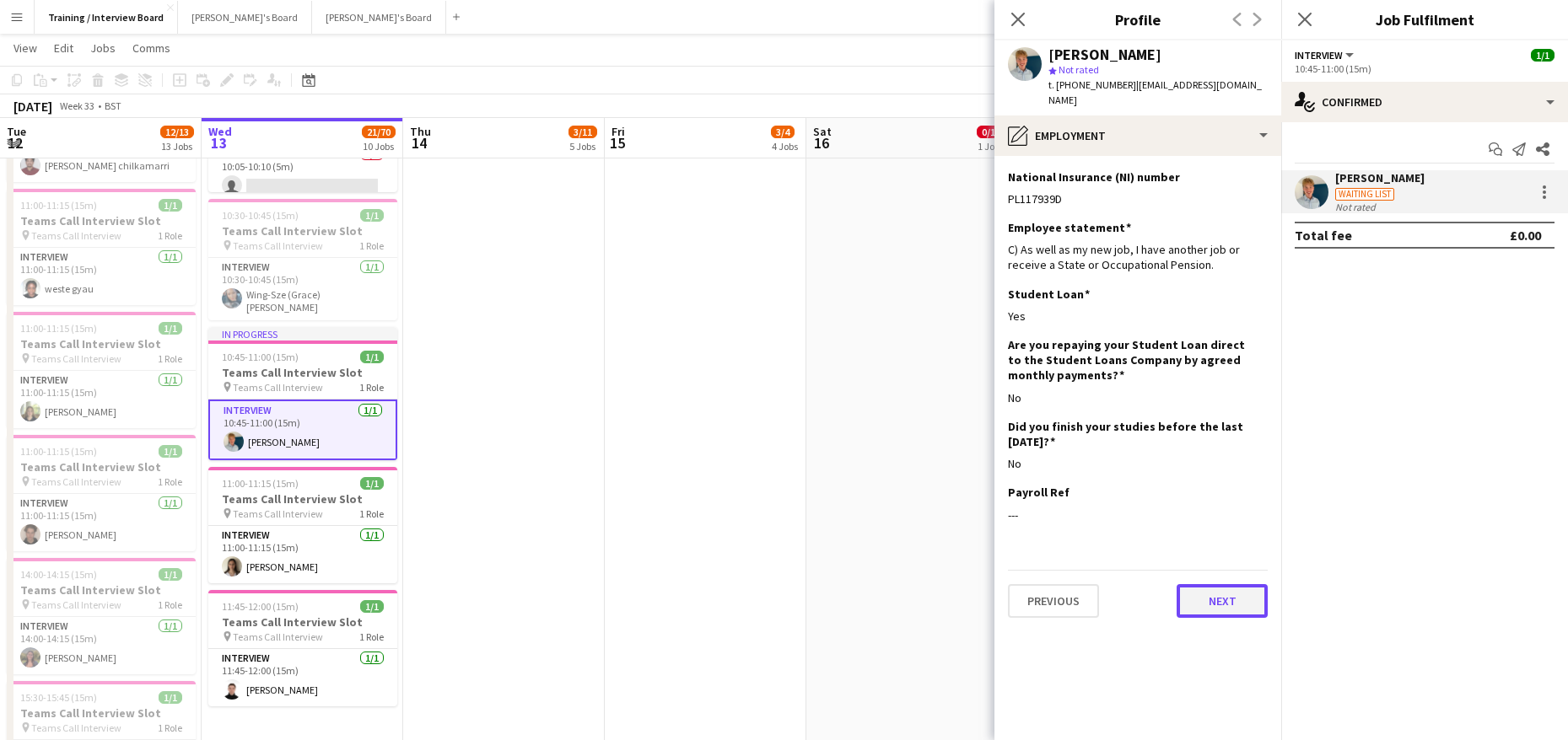
click at [1232, 585] on button "Next" at bounding box center [1222, 601] width 91 height 34
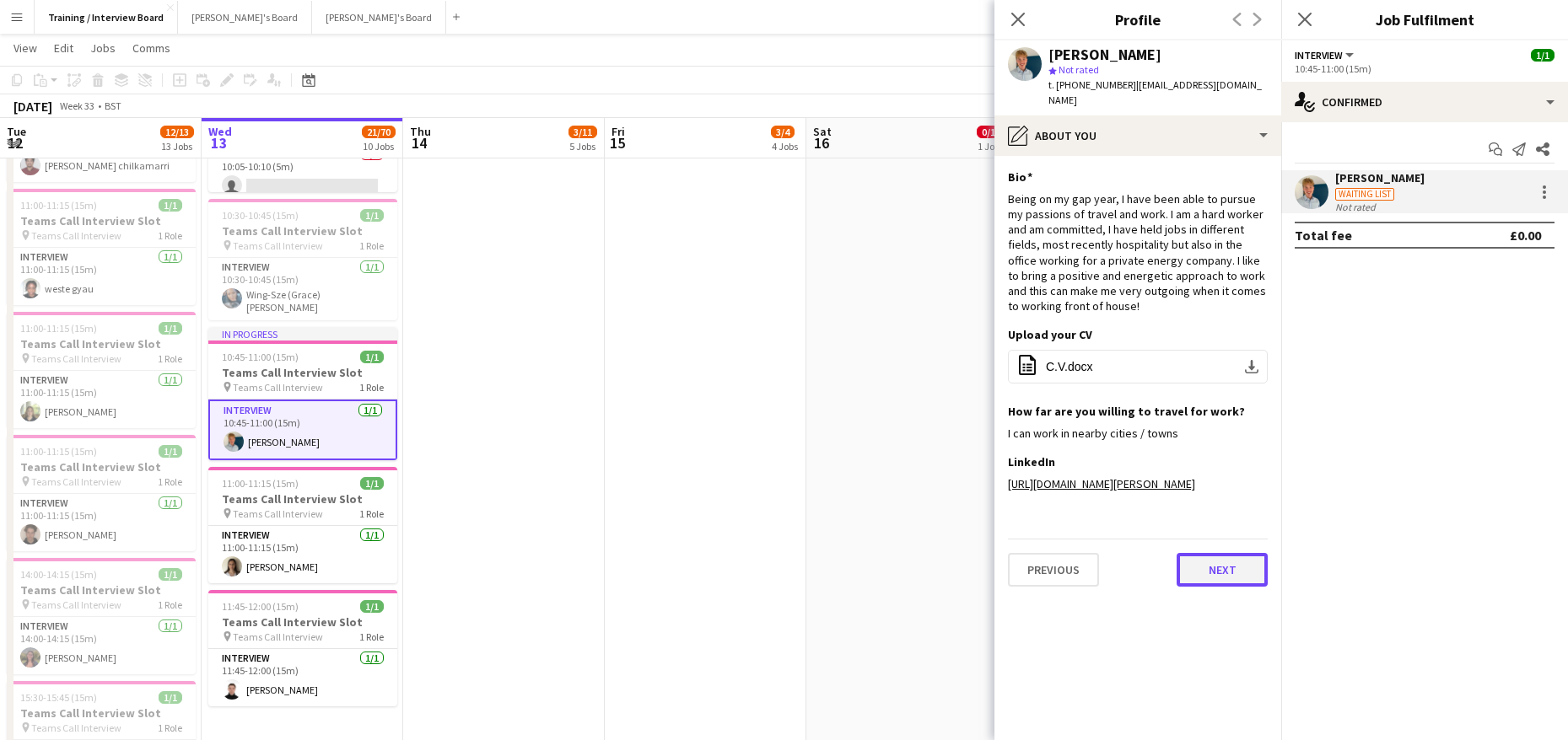
click at [1215, 581] on button "Next" at bounding box center [1222, 570] width 91 height 34
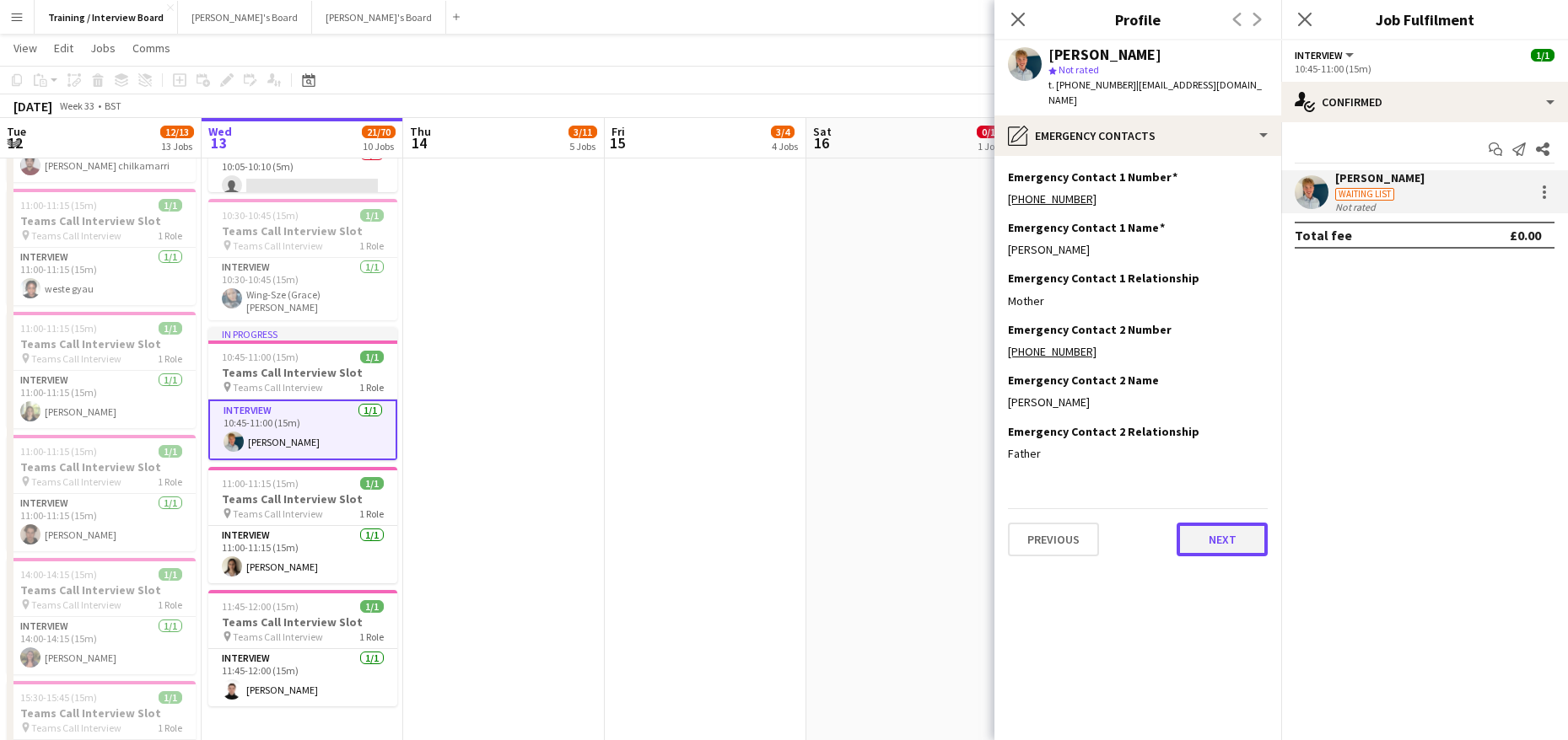
click at [1229, 529] on button "Next" at bounding box center [1222, 540] width 91 height 34
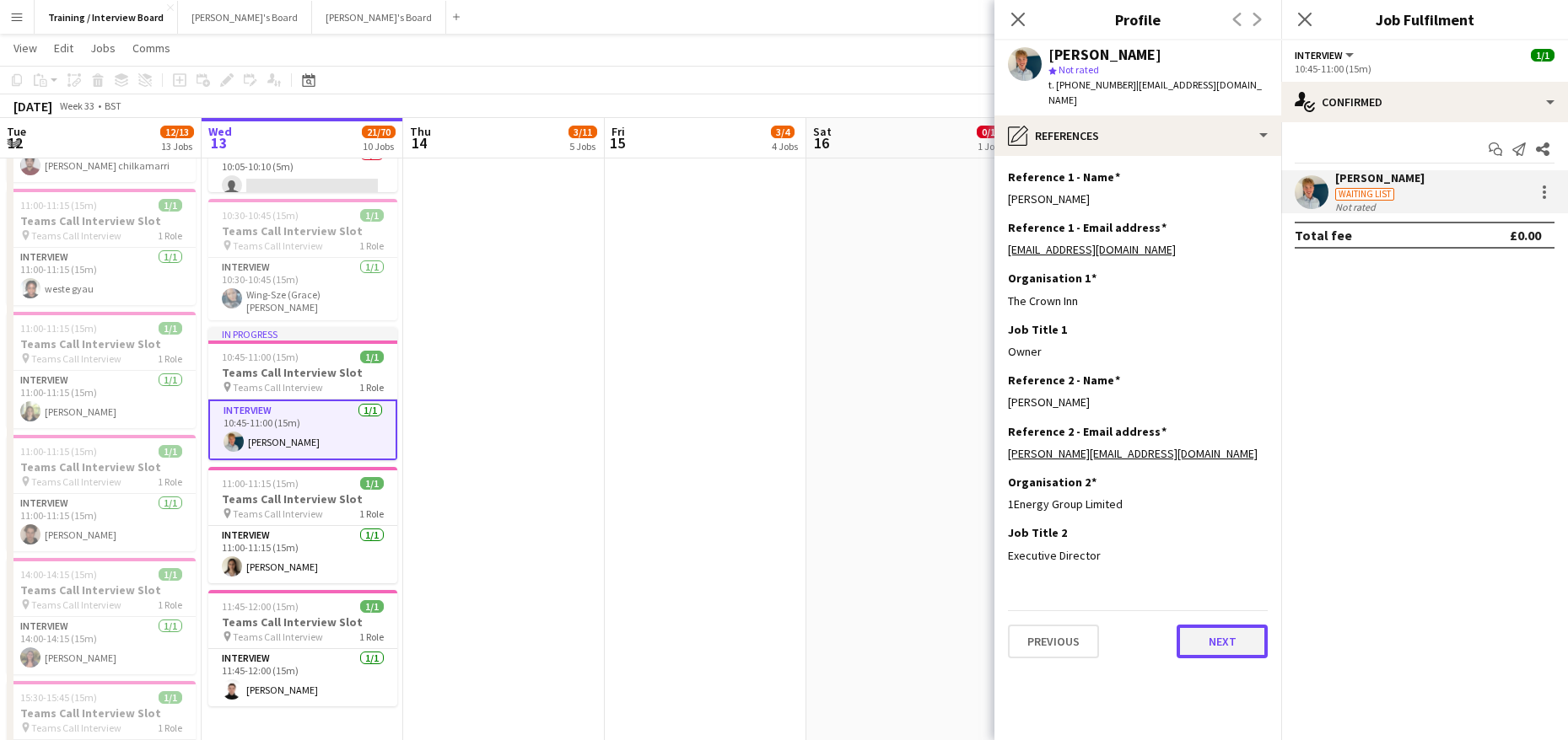
click at [1227, 632] on button "Next" at bounding box center [1222, 641] width 91 height 34
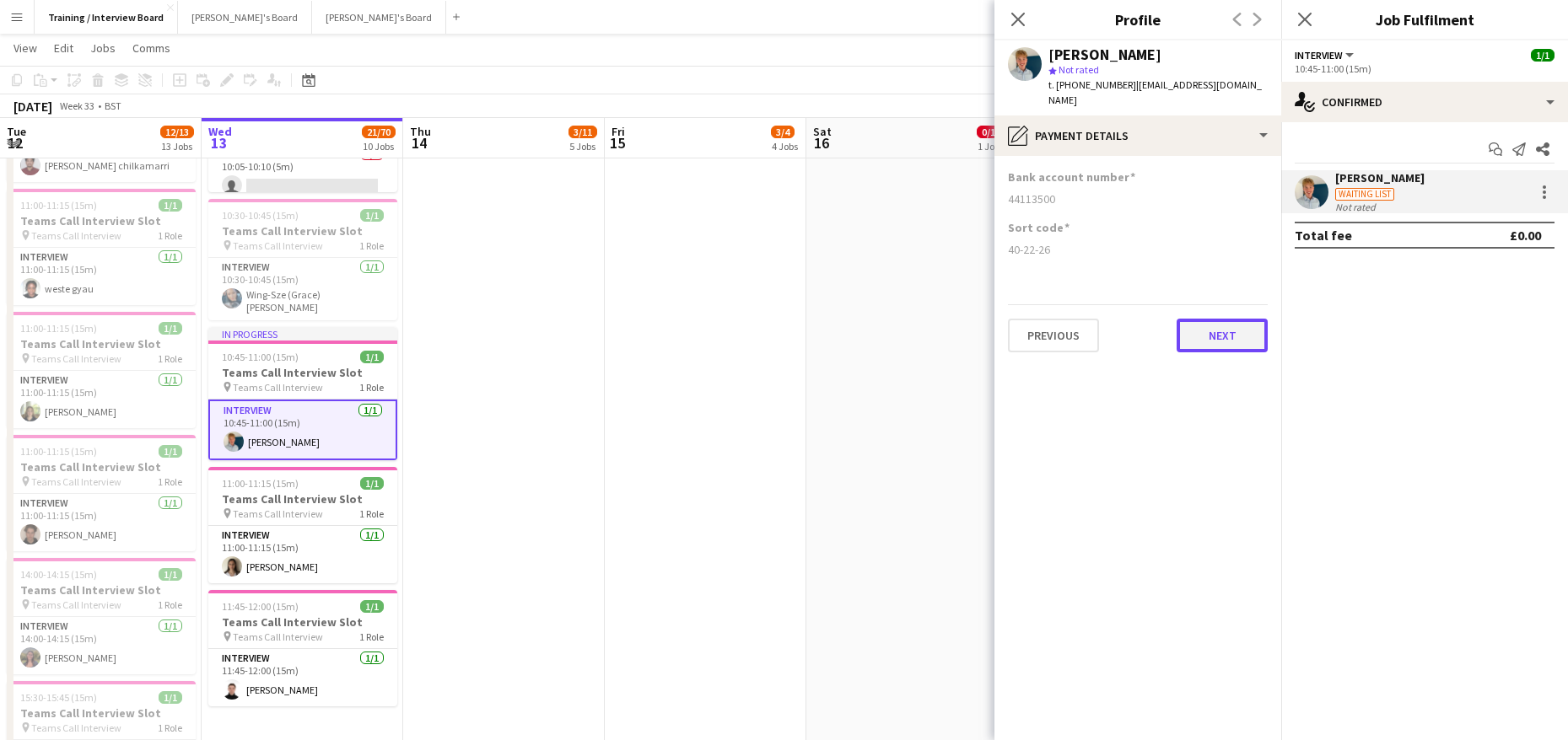
click at [1218, 326] on button "Next" at bounding box center [1222, 335] width 91 height 34
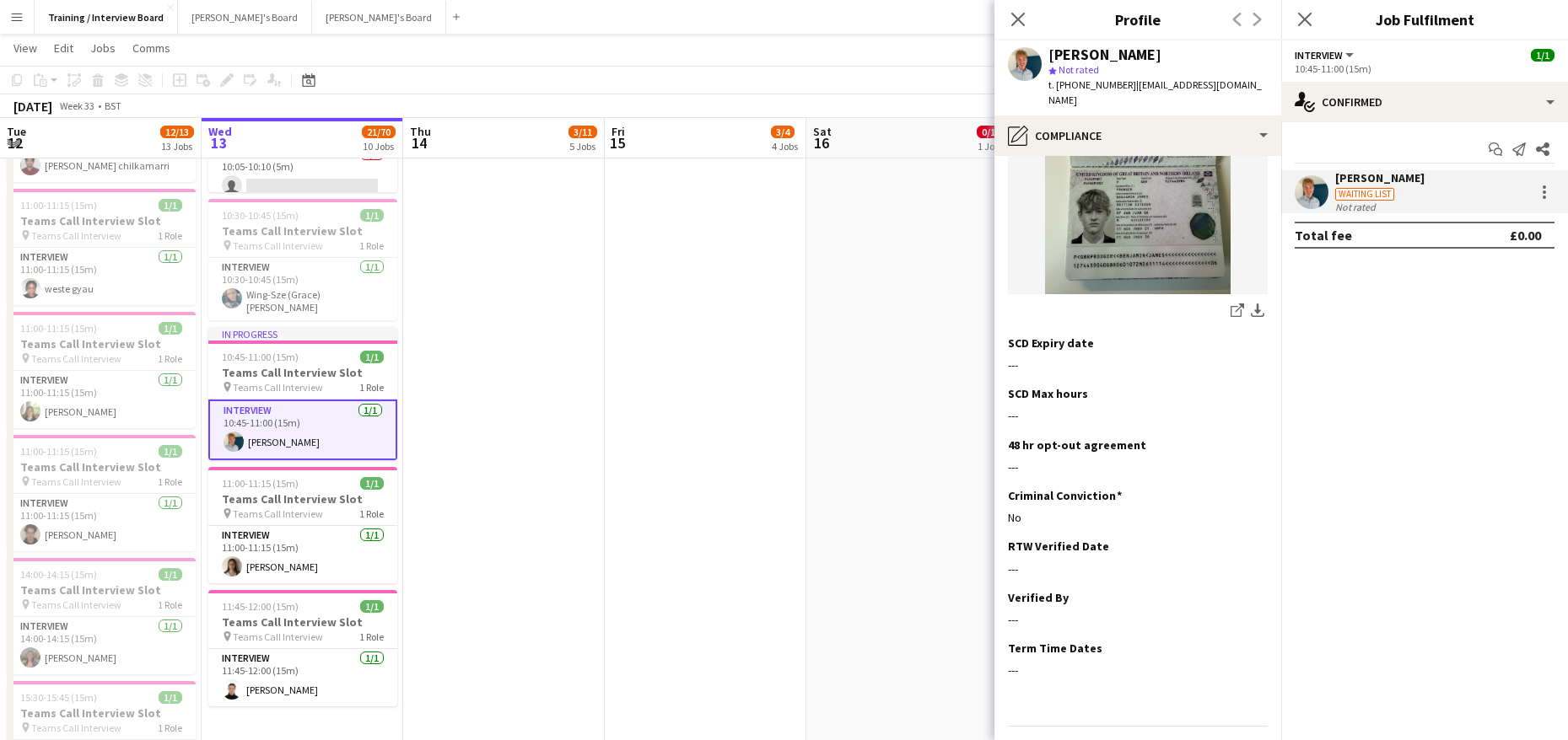
scroll to position [328, 0]
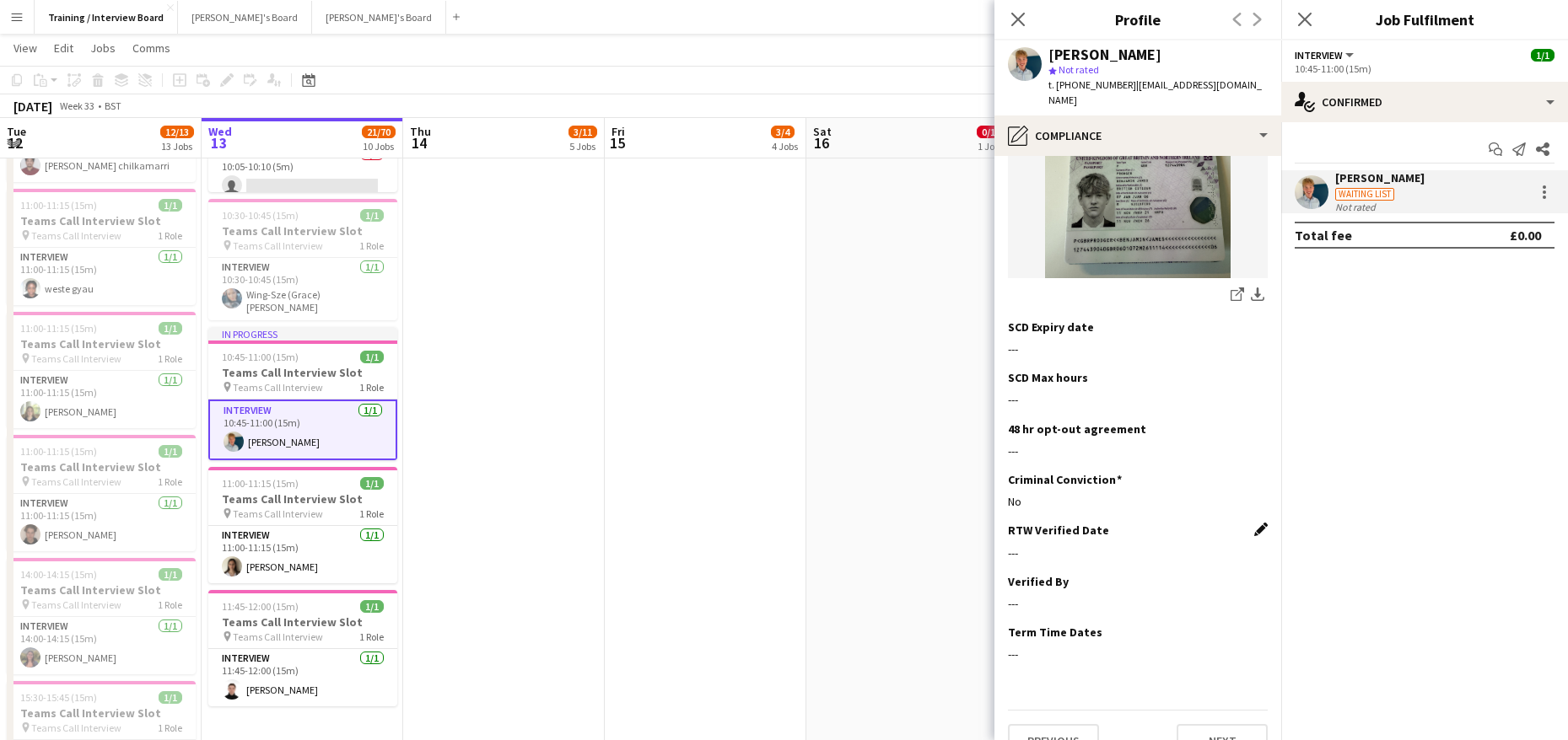
click at [1254, 523] on app-icon "Edit this field" at bounding box center [1261, 530] width 14 height 14
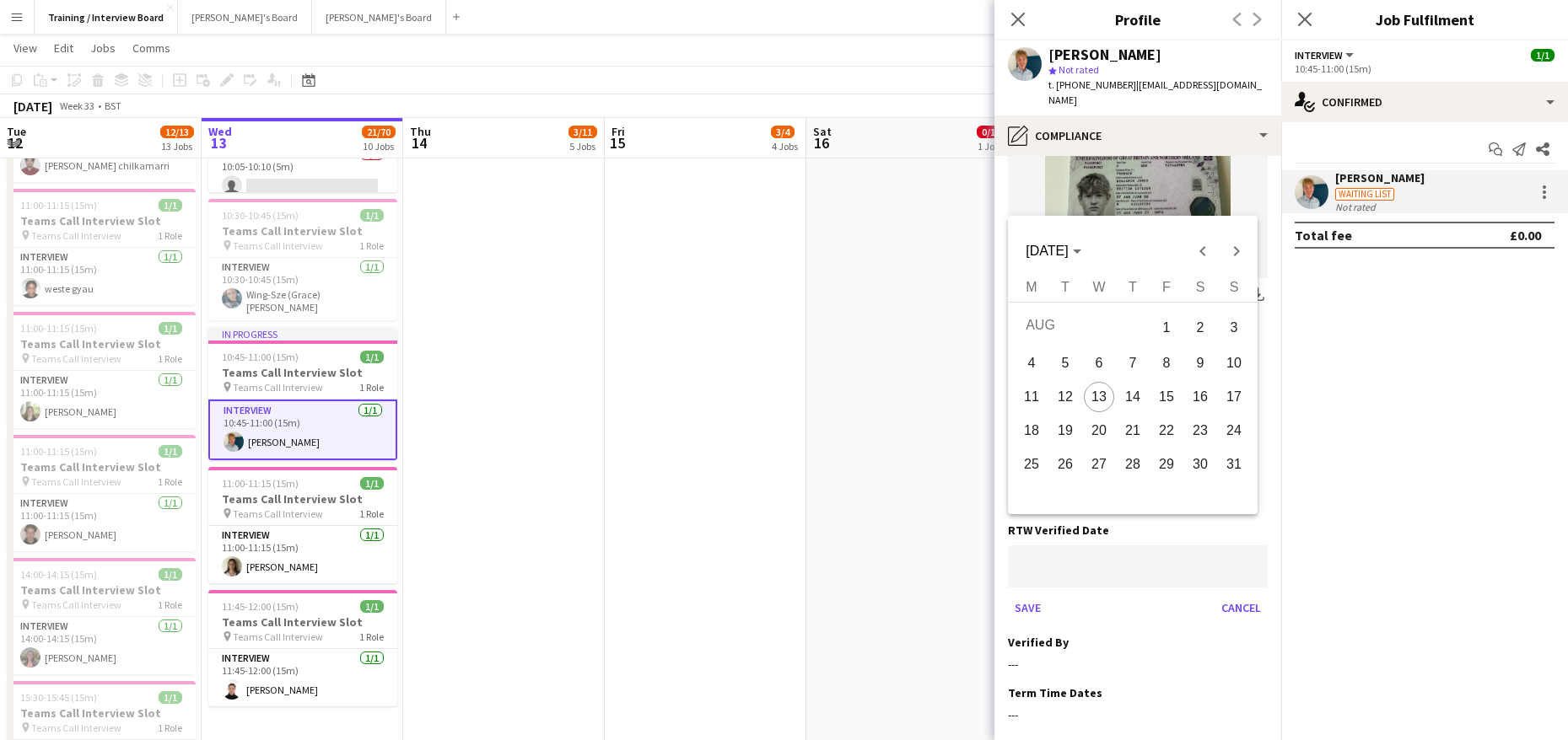
click at [1109, 393] on span "13" at bounding box center [1098, 396] width 30 height 30
type input "**********"
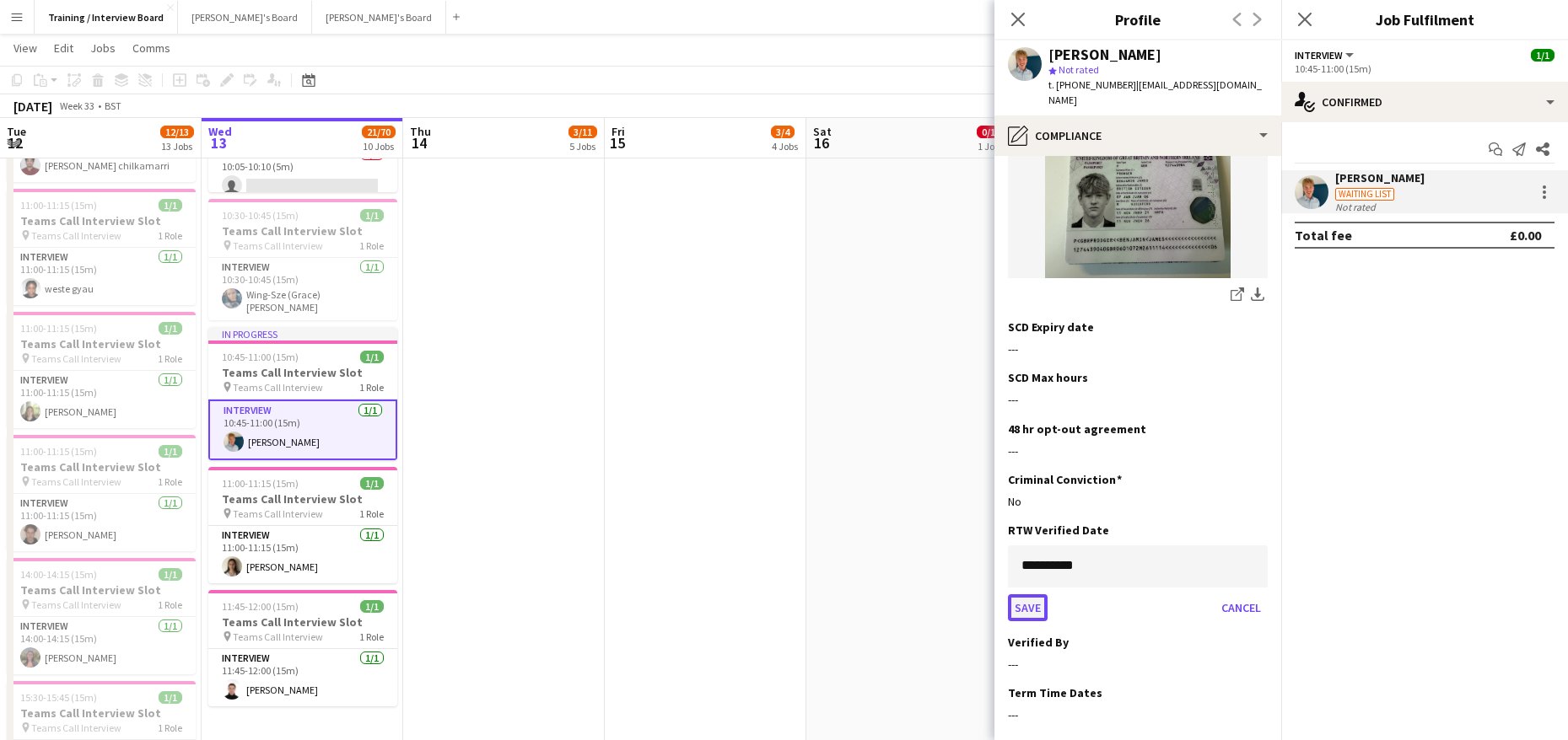
click at [1041, 595] on button "Save" at bounding box center [1027, 608] width 40 height 27
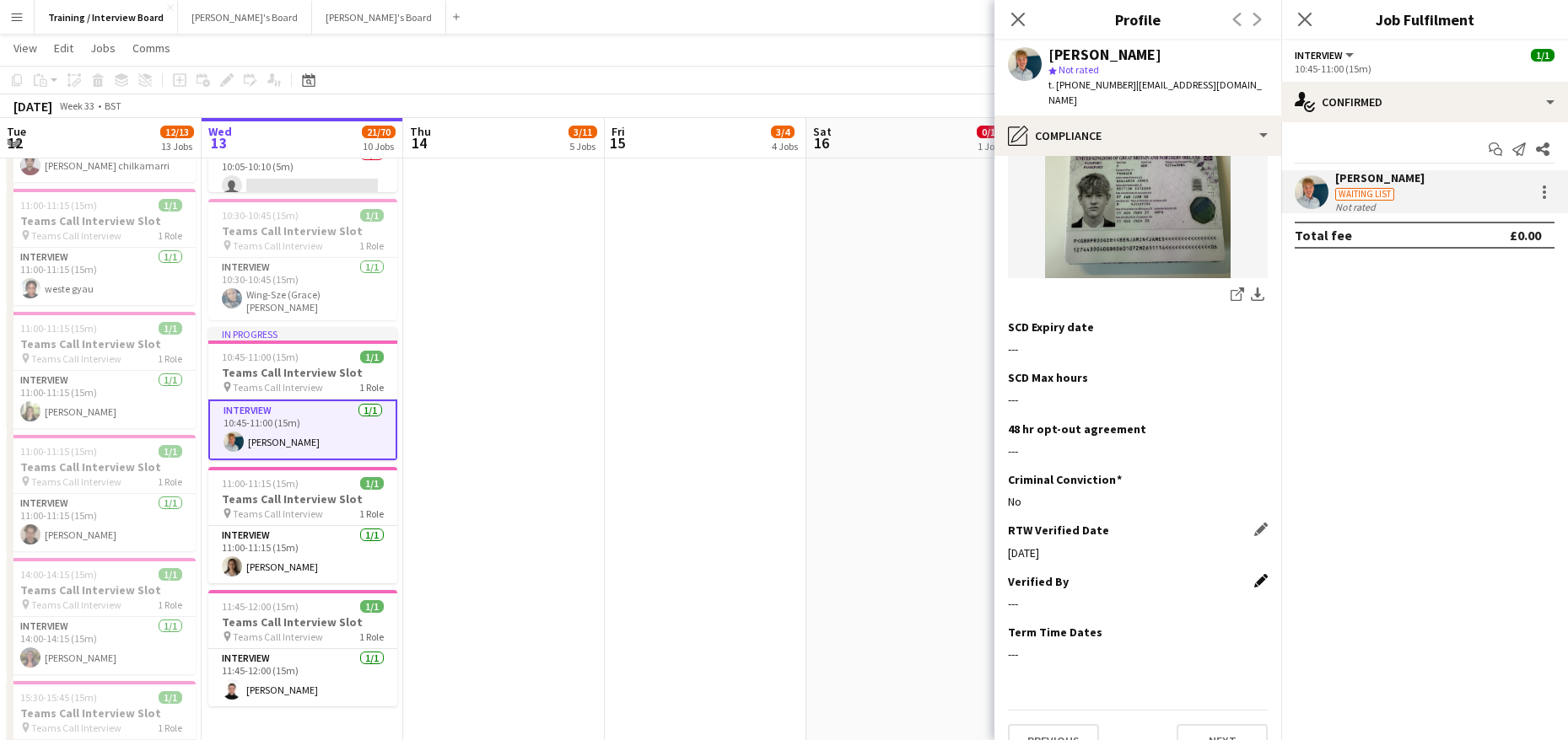
click at [1254, 574] on app-icon "Edit this field" at bounding box center [1261, 581] width 14 height 14
click at [1025, 596] on input at bounding box center [1138, 617] width 260 height 43
type input "*"
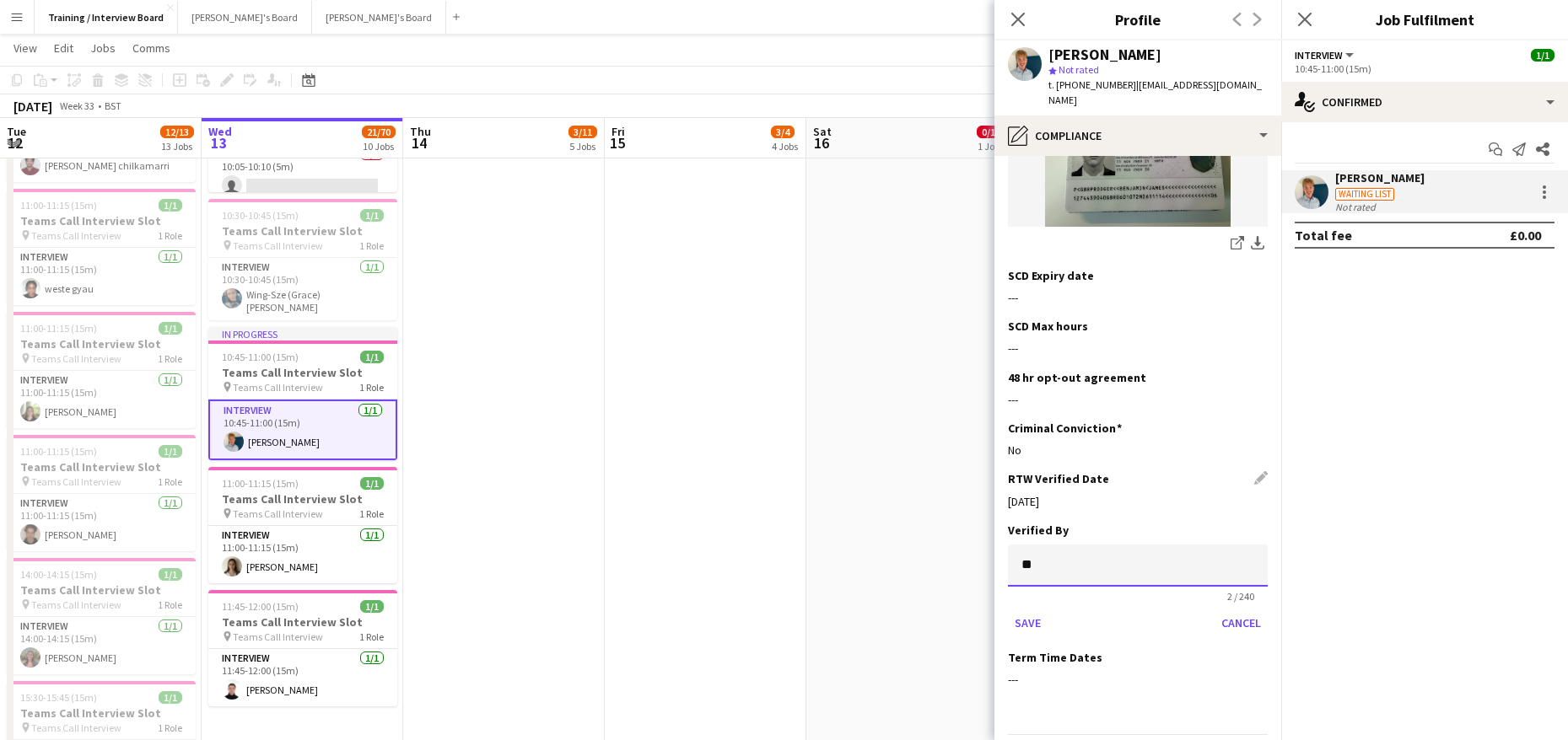
scroll to position [405, 0]
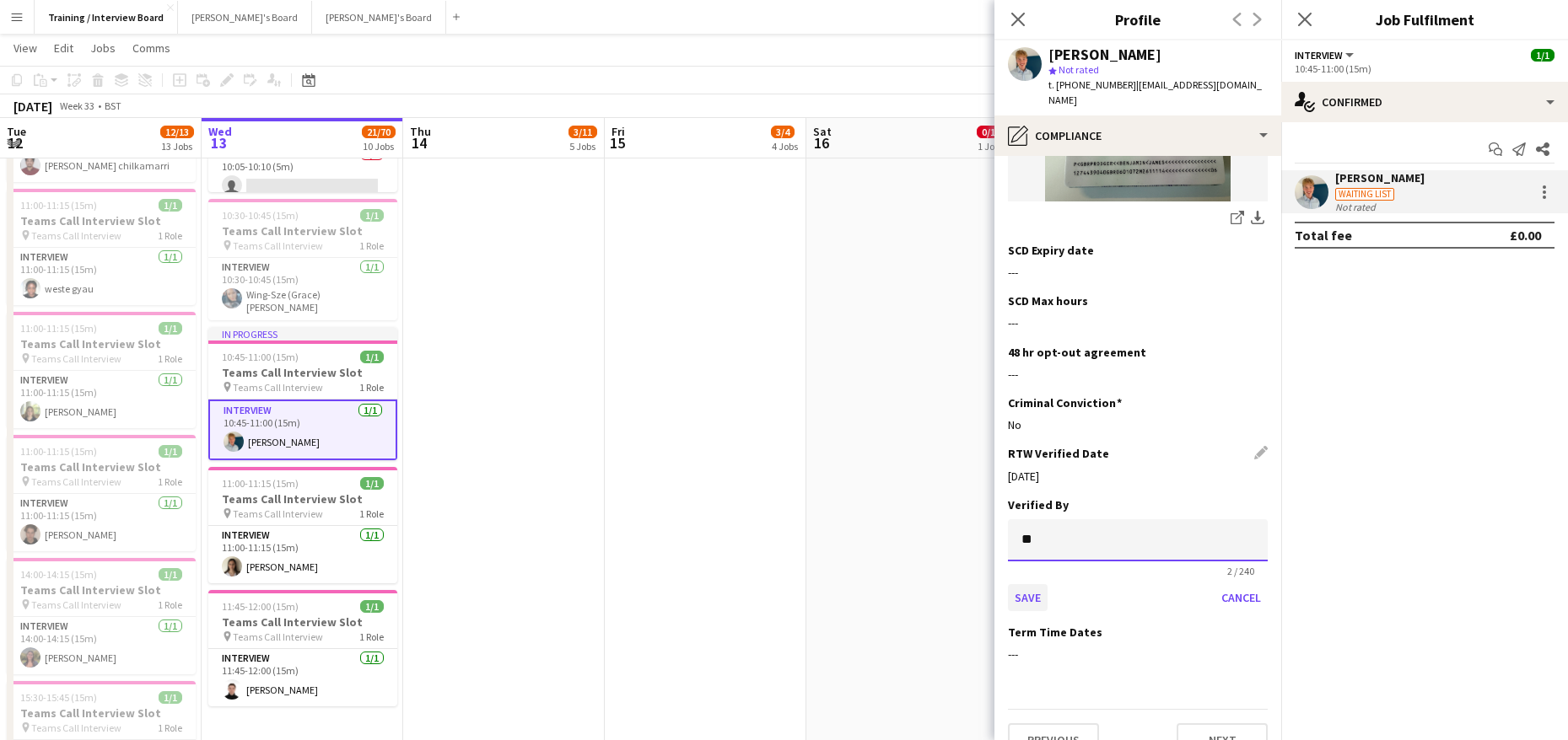
type input "**"
click at [1029, 584] on button "Save" at bounding box center [1027, 598] width 40 height 27
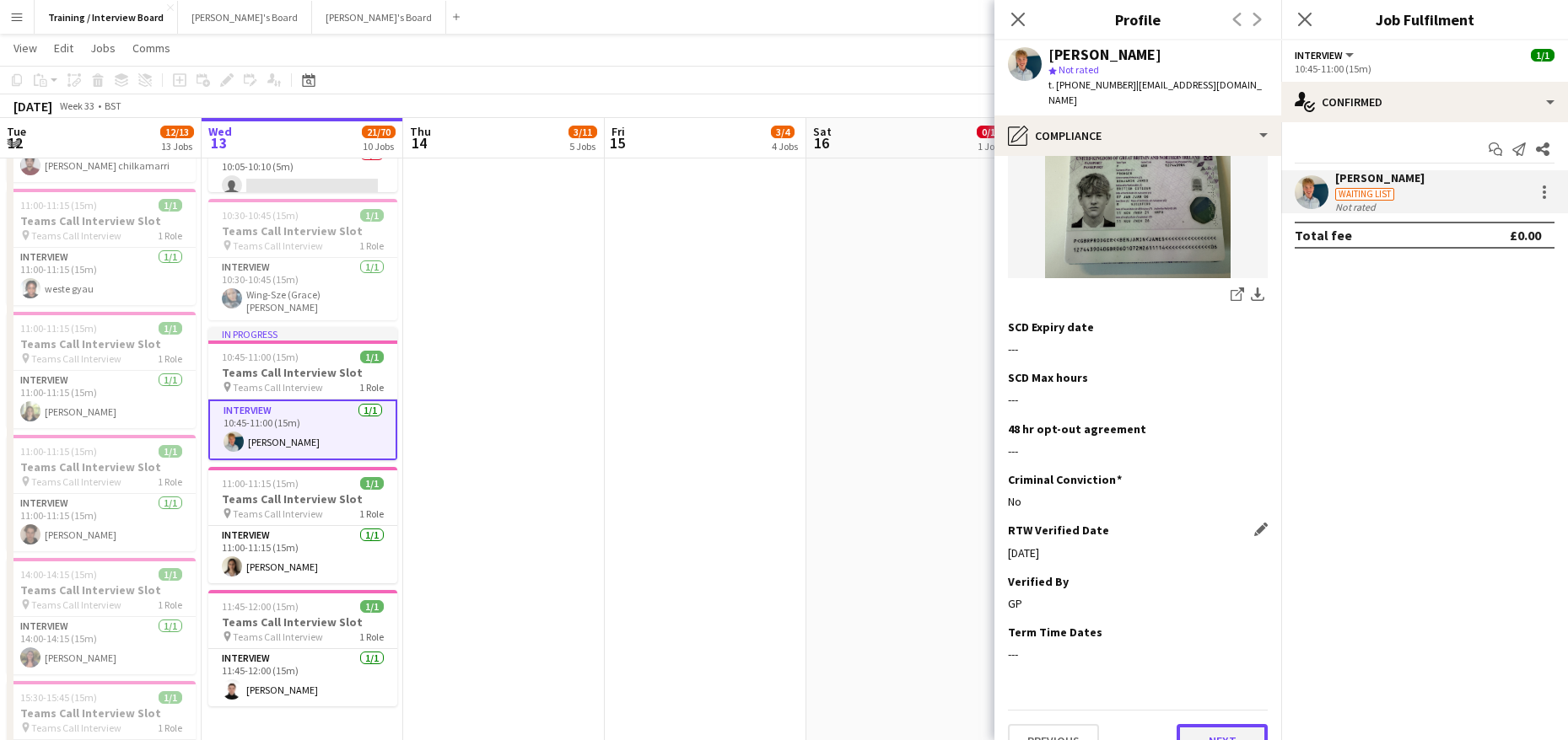
click at [1216, 725] on button "Next" at bounding box center [1222, 741] width 91 height 34
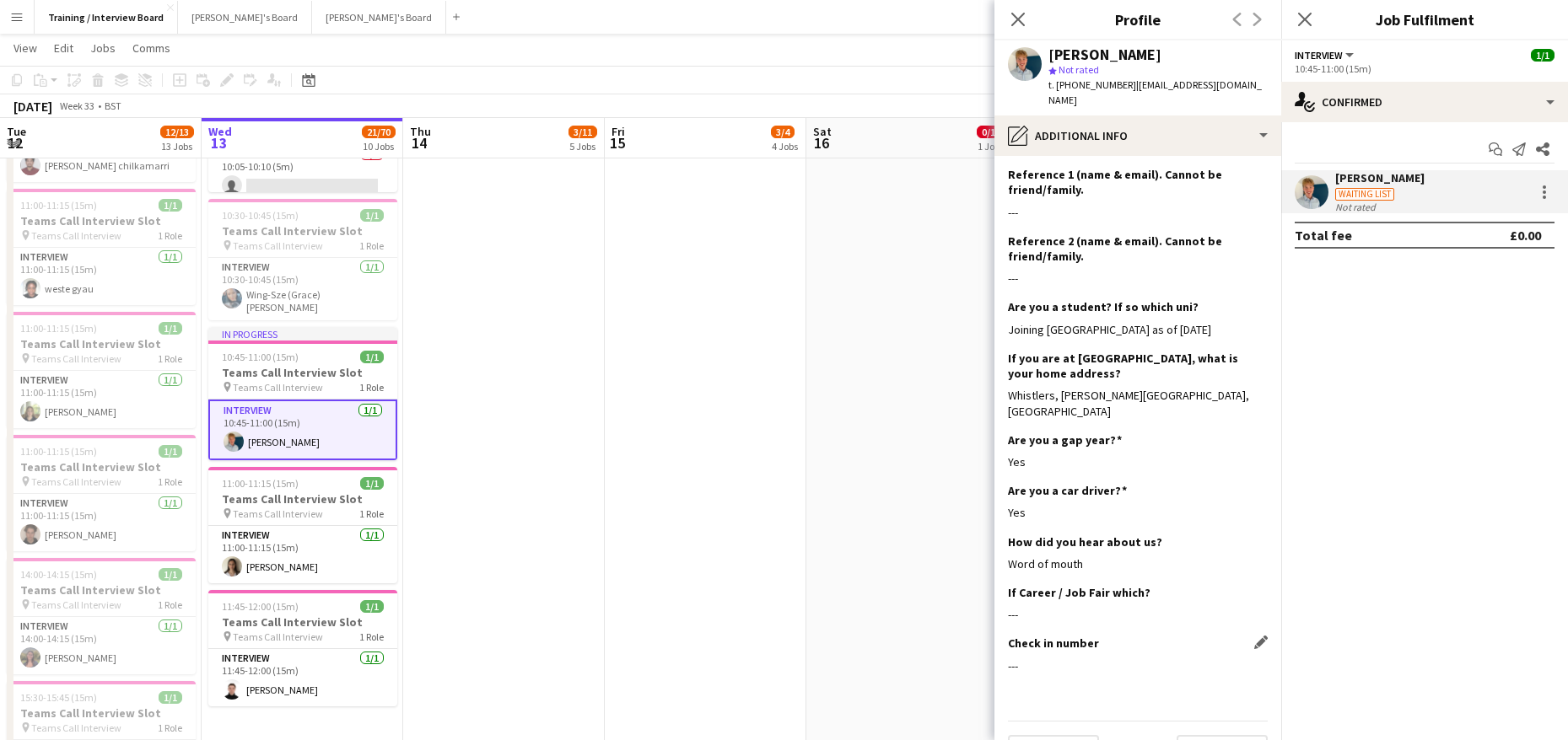
scroll to position [370, 0]
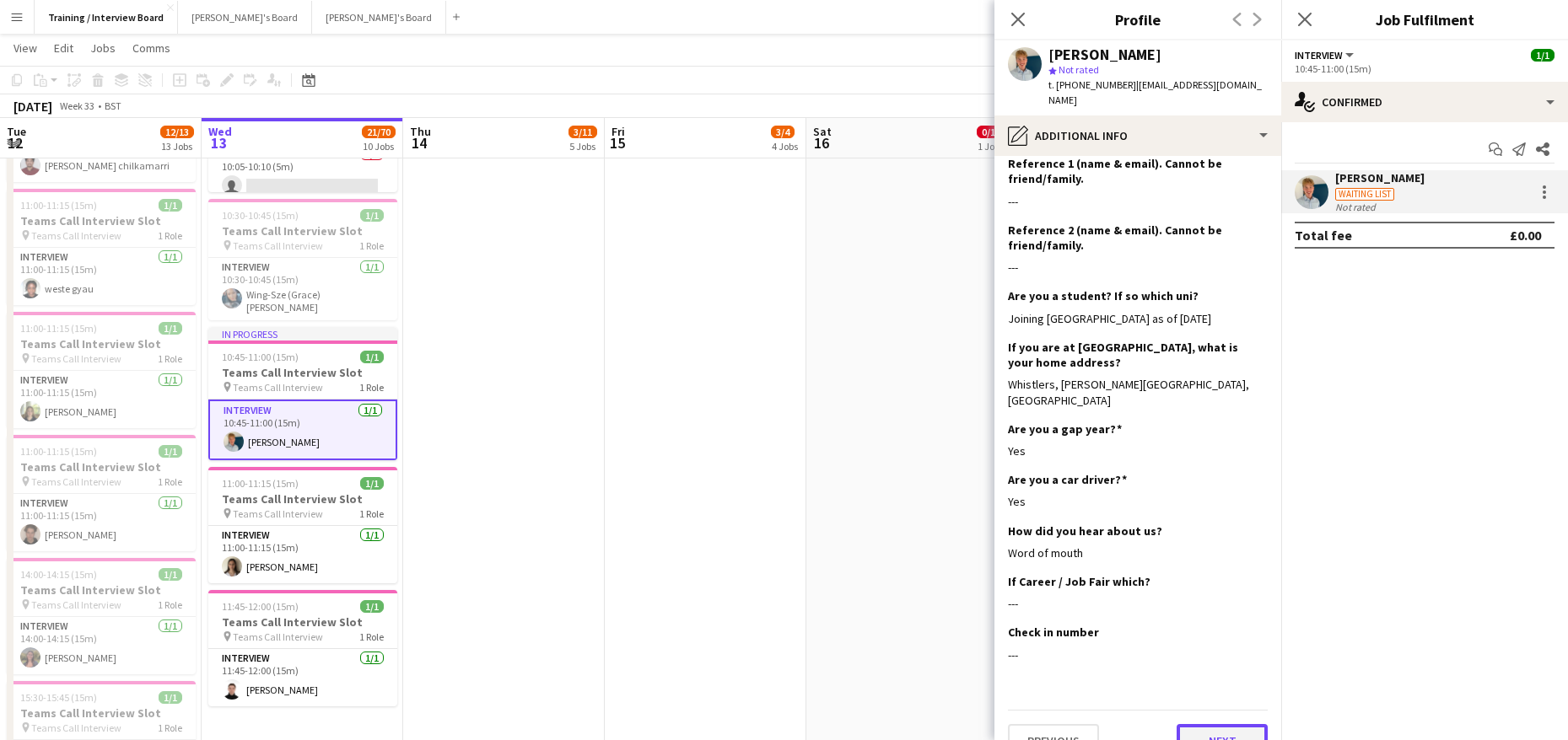
click at [1201, 725] on button "Next" at bounding box center [1222, 741] width 91 height 34
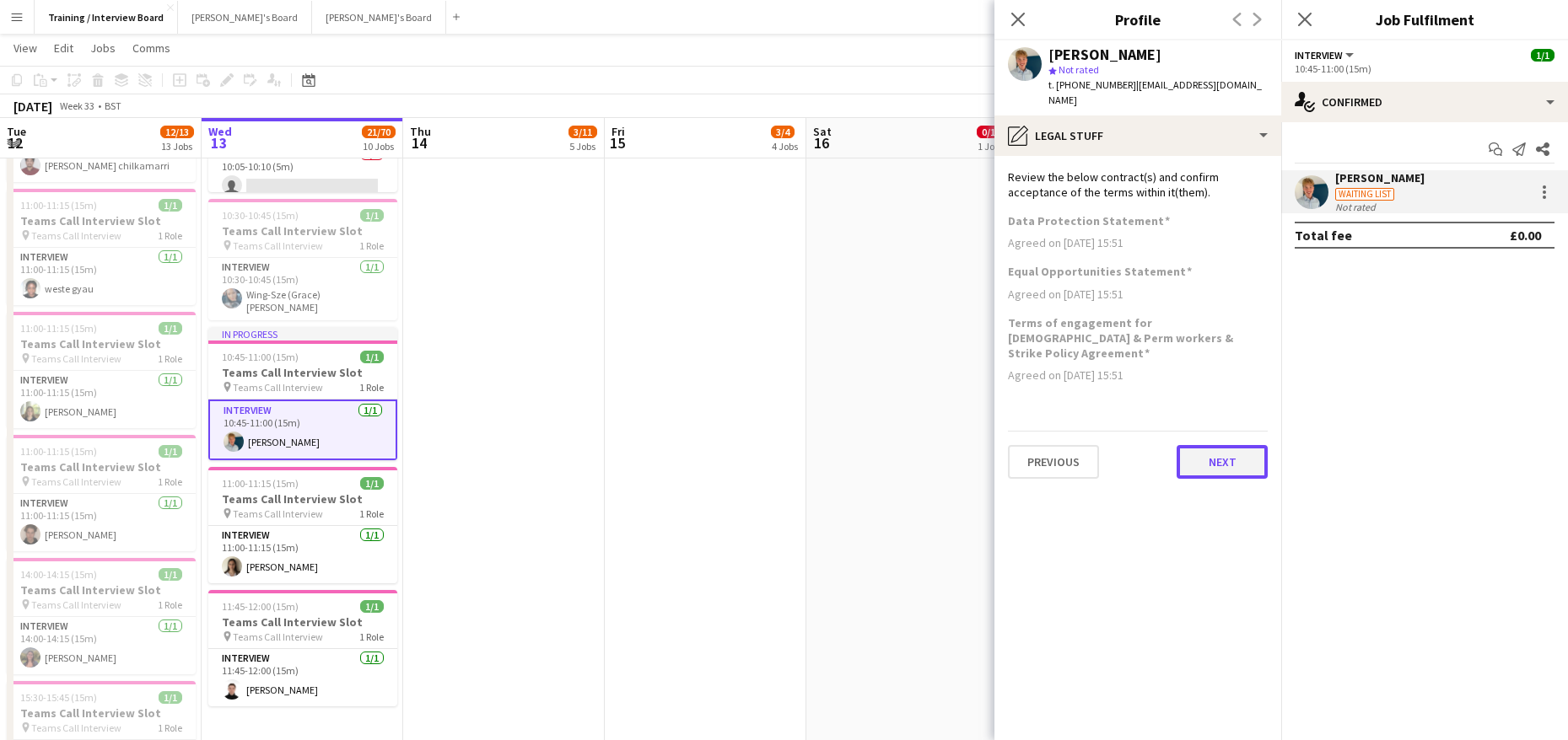
click at [1259, 446] on button "Next" at bounding box center [1222, 462] width 91 height 34
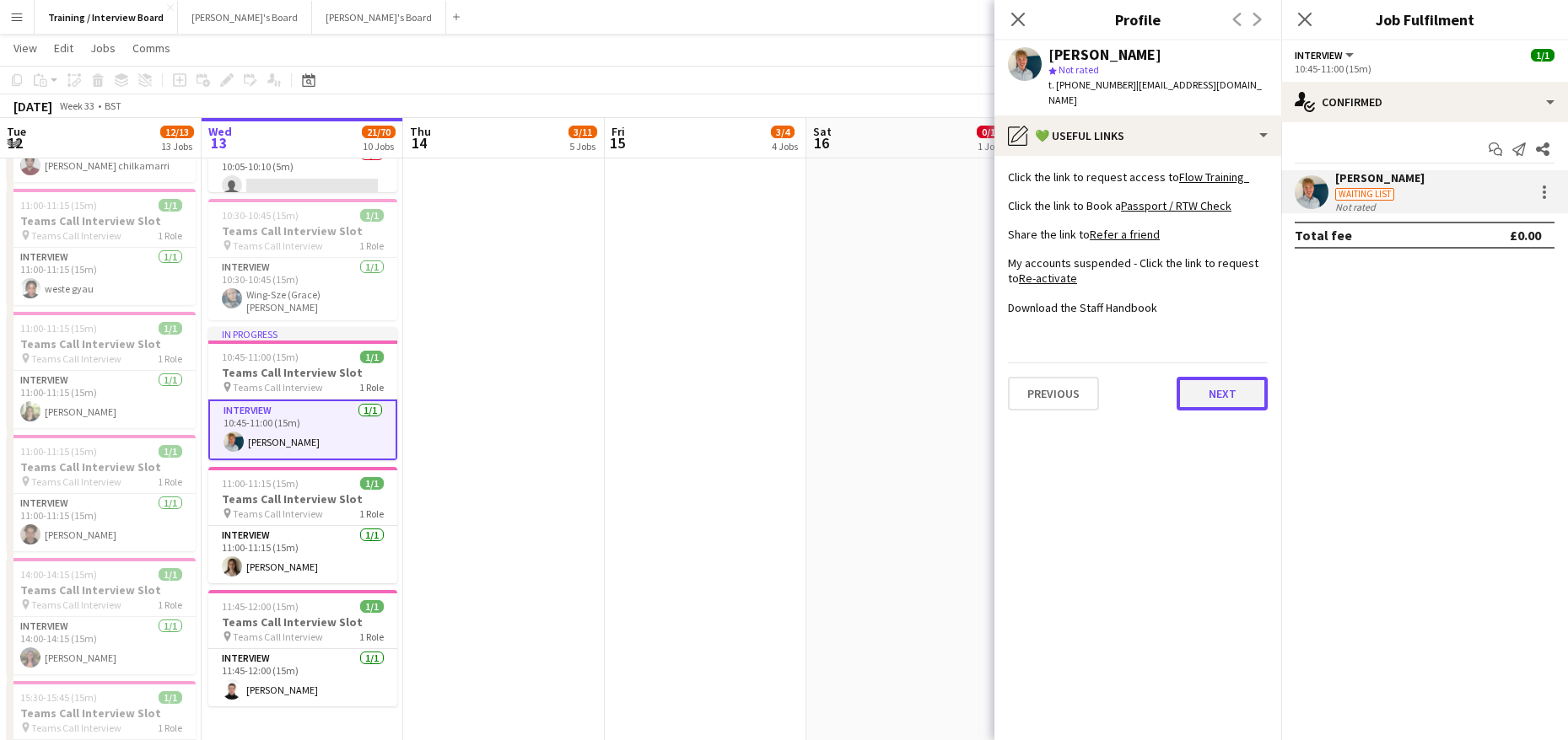
click at [1220, 381] on button "Next" at bounding box center [1222, 393] width 91 height 34
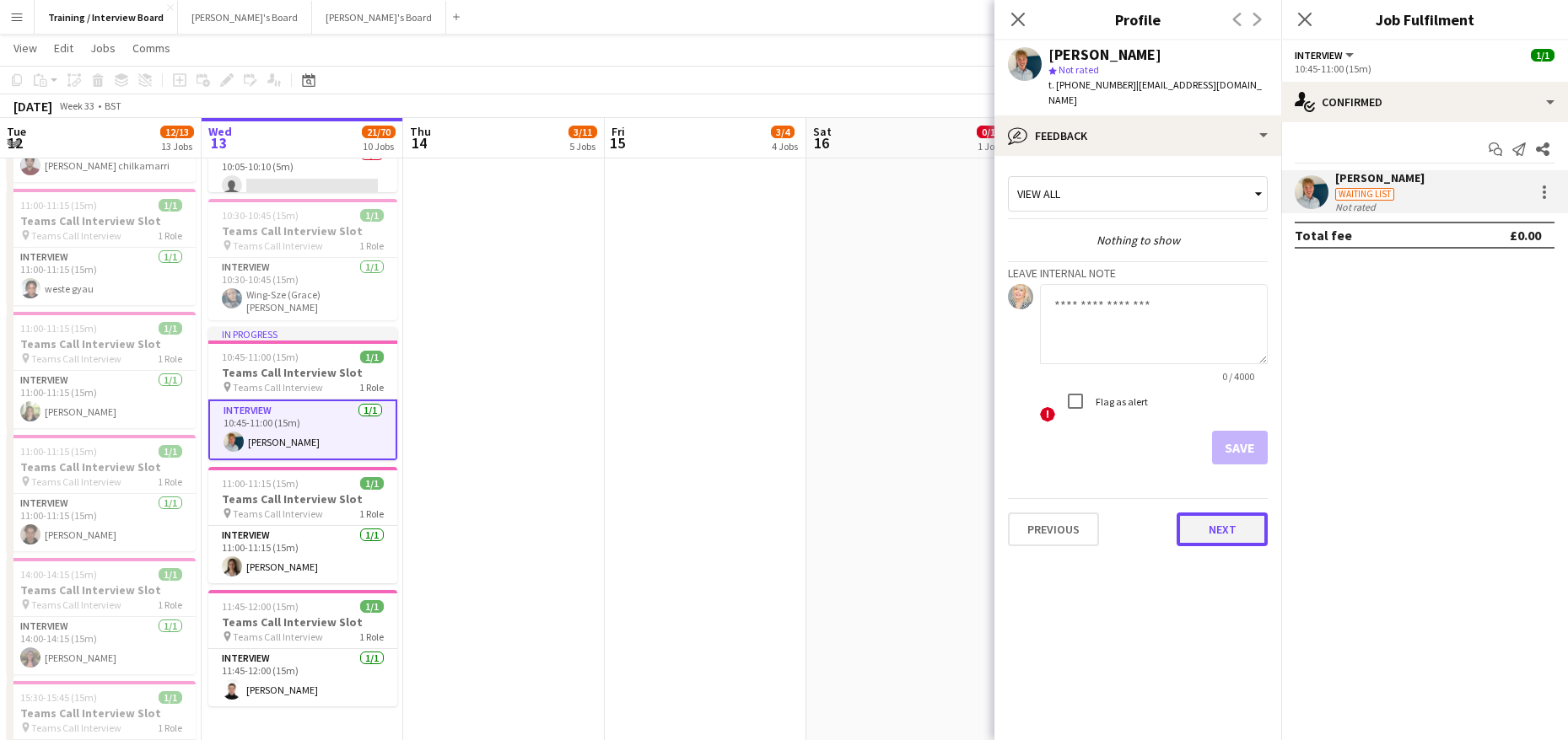
click at [1217, 512] on button "Next" at bounding box center [1222, 529] width 91 height 34
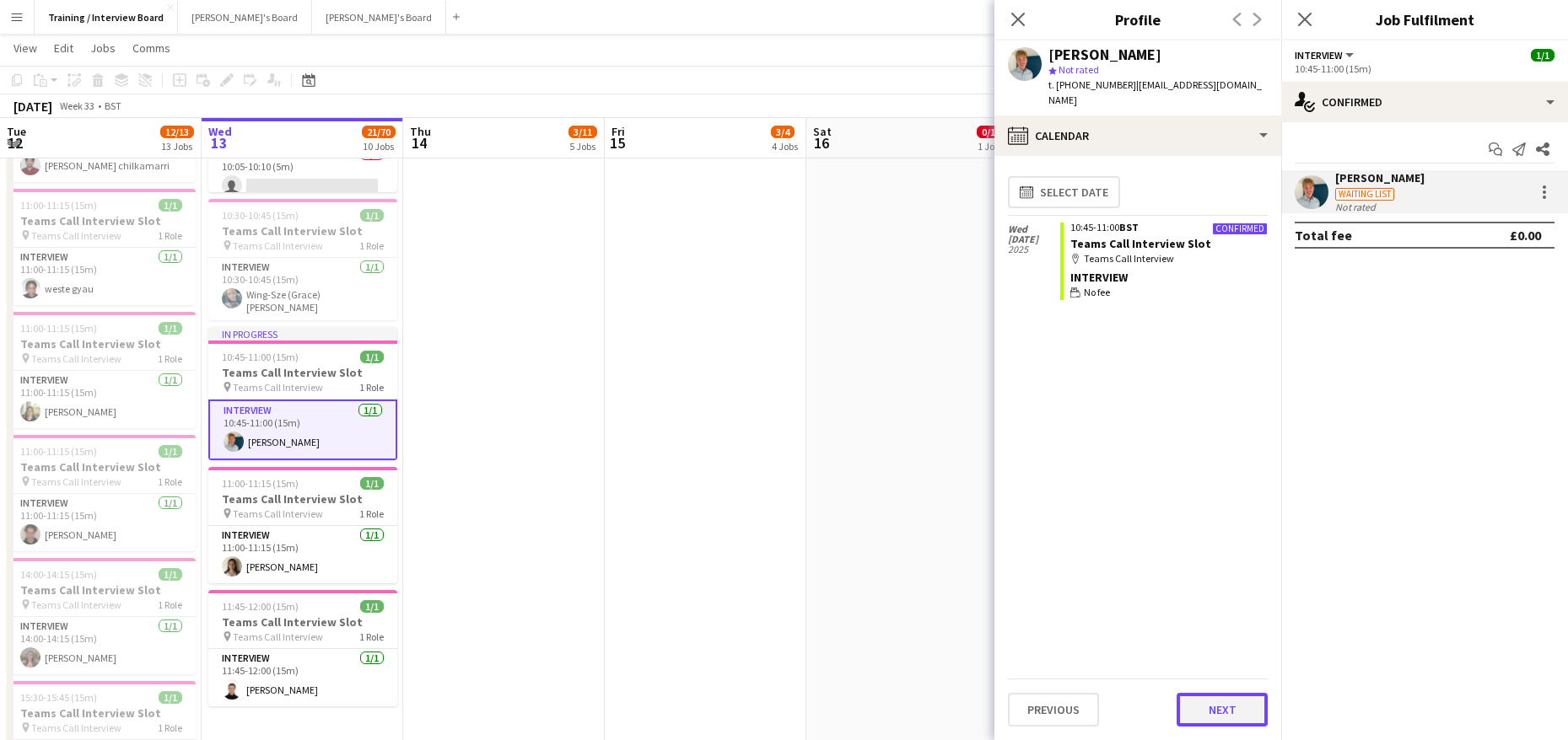
click at [1245, 706] on button "Next" at bounding box center [1222, 709] width 91 height 34
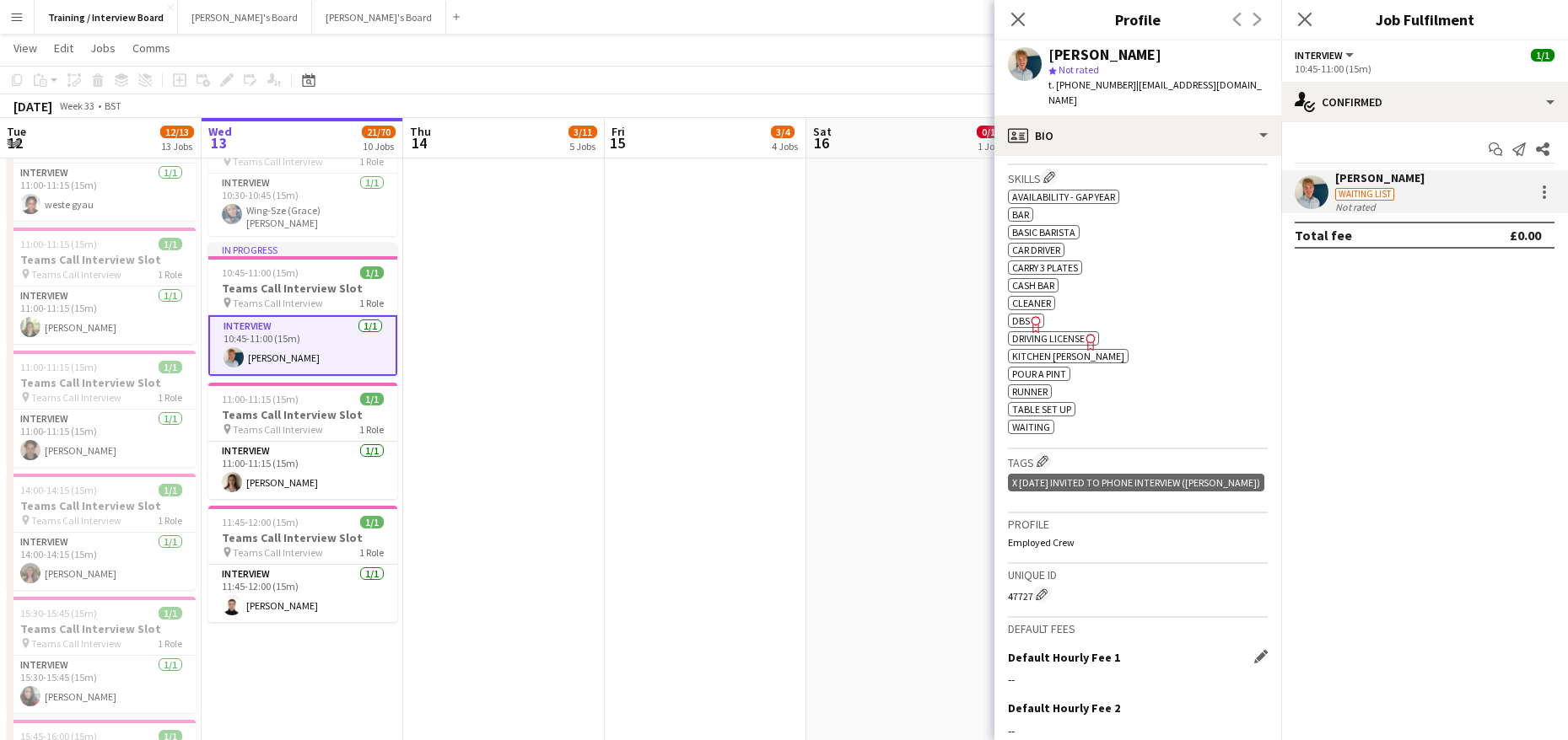
scroll to position [607, 0]
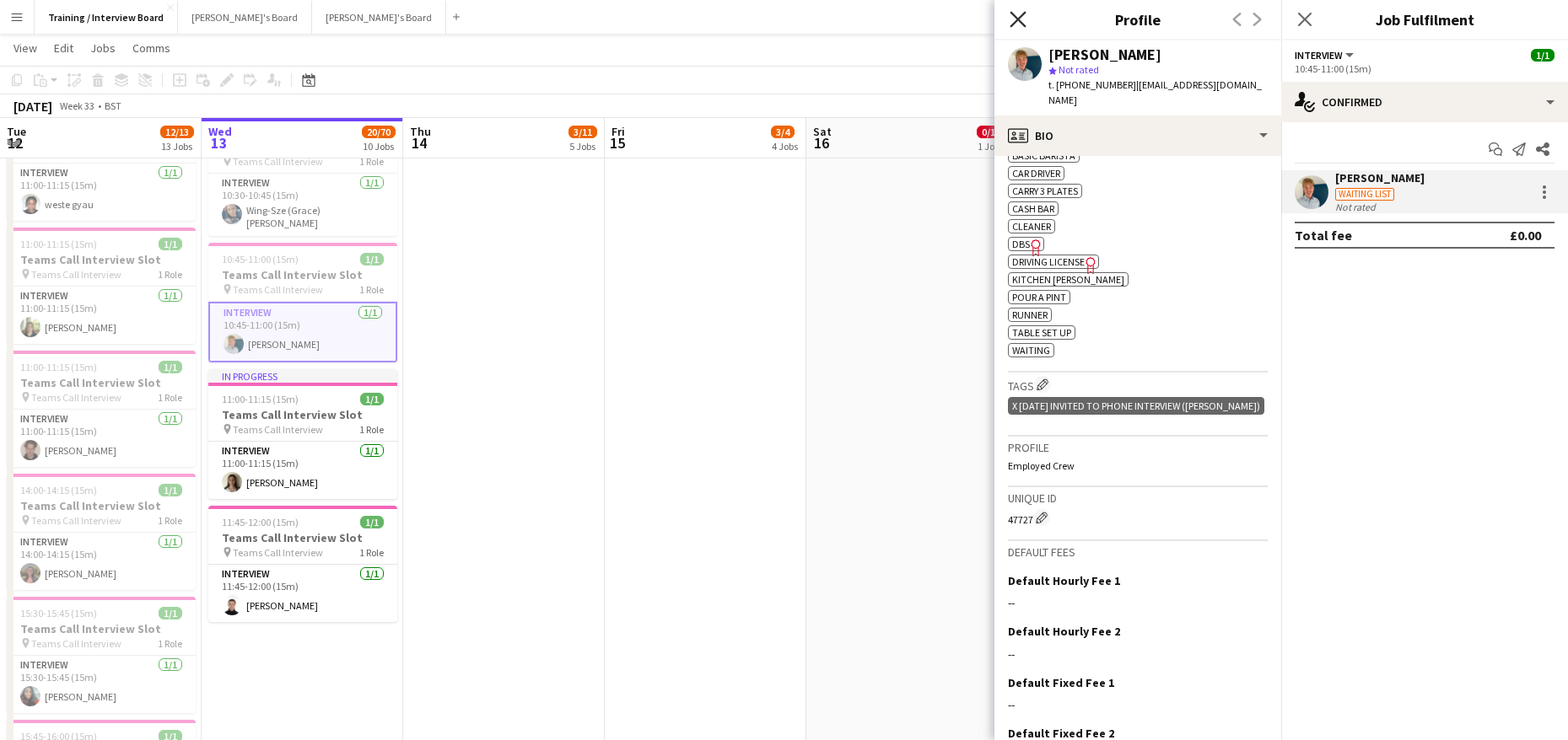
click at [1015, 19] on icon "Close pop-in" at bounding box center [1018, 18] width 16 height 16
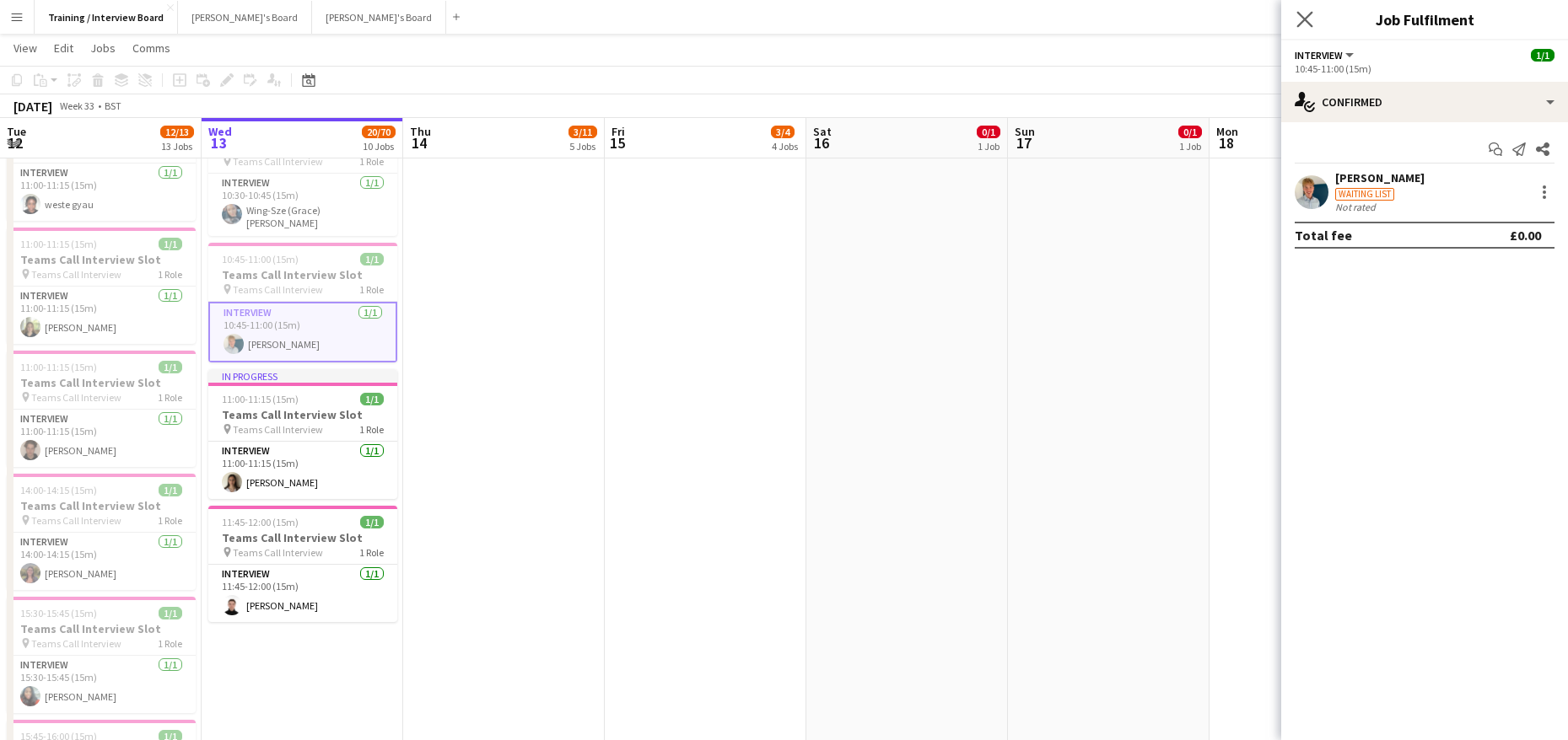
click at [1310, 10] on app-icon "Close pop-in" at bounding box center [1304, 19] width 24 height 24
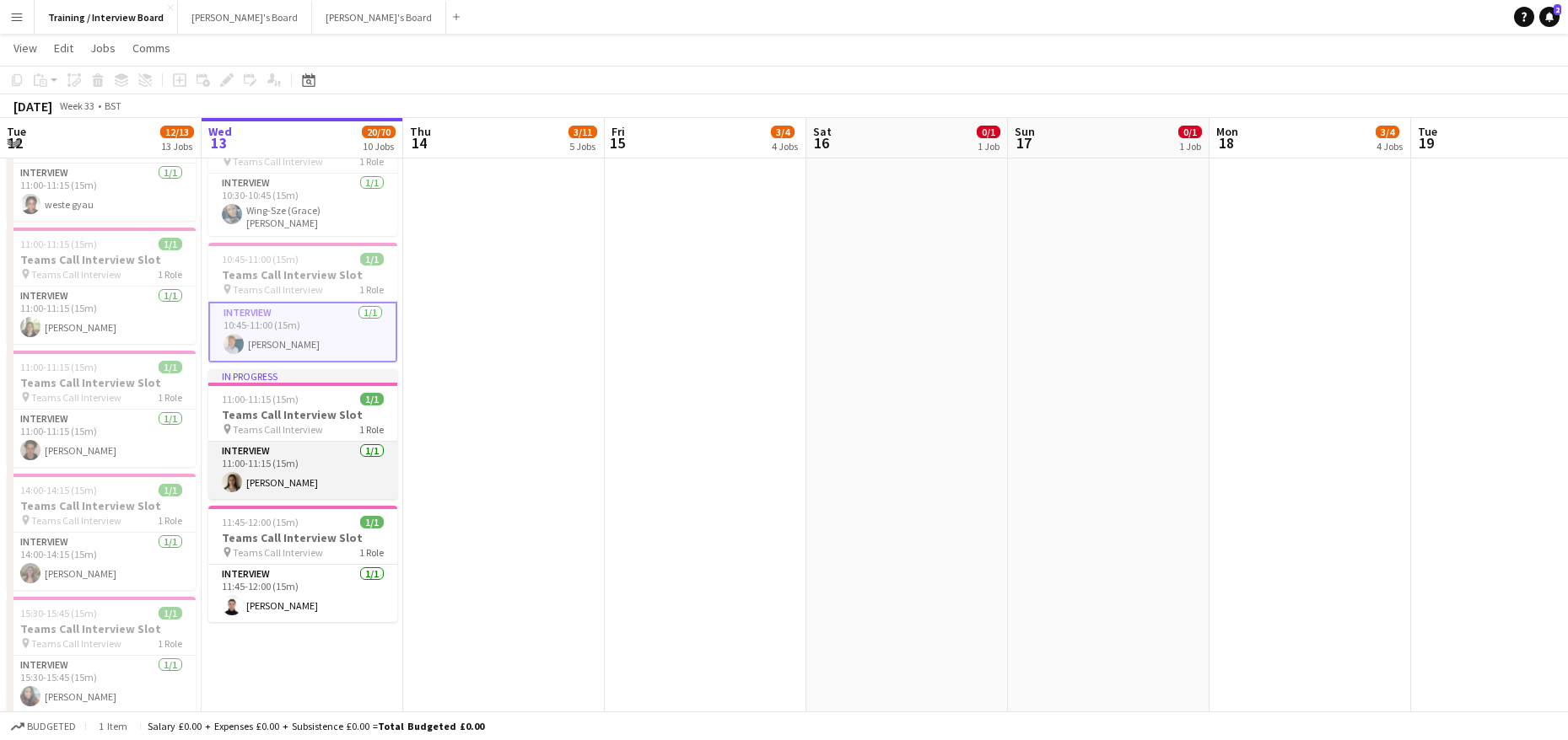
click at [286, 469] on app-card-role "Interview 1/1 11:00-11:15 (15m) Eve Trainor" at bounding box center [302, 470] width 189 height 57
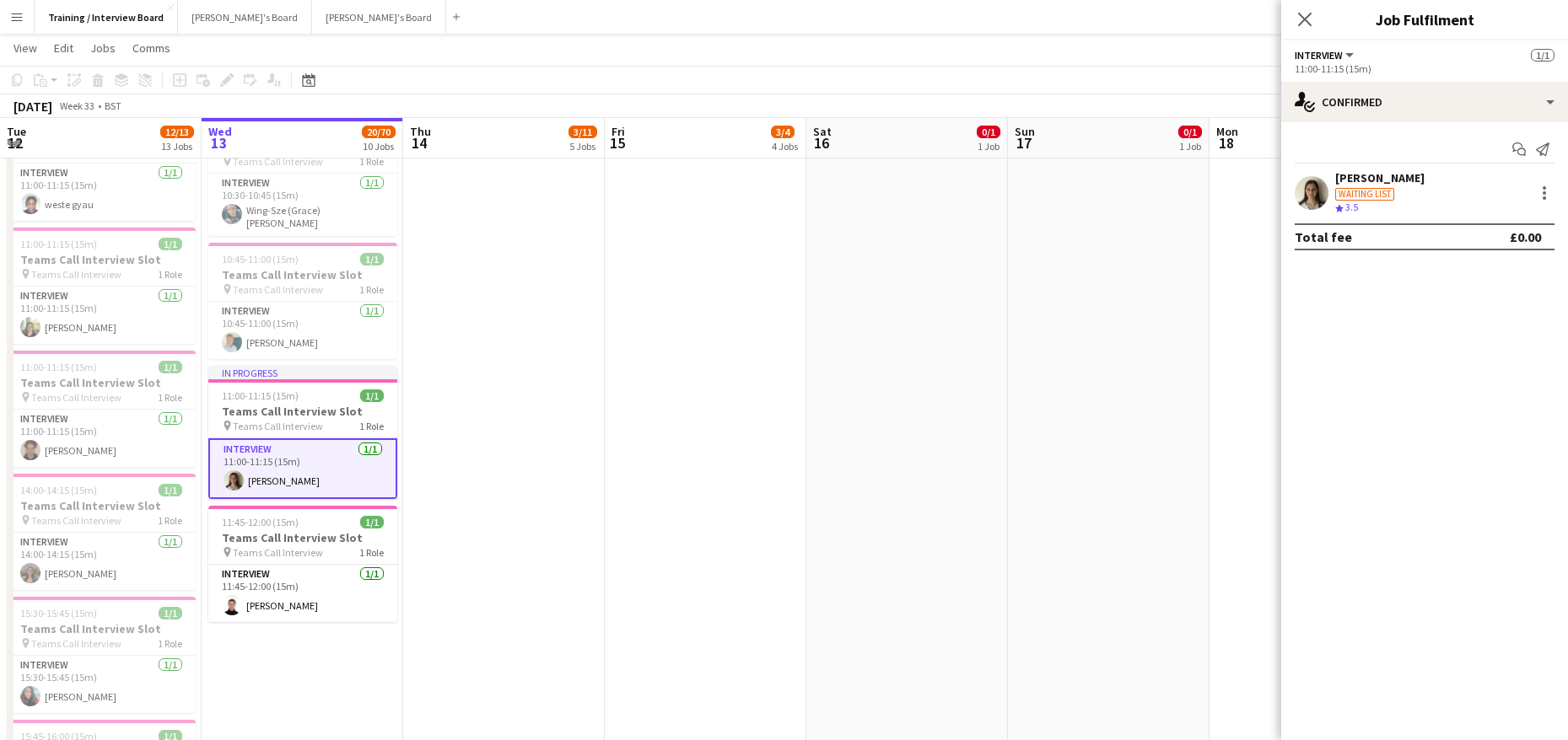
click at [1370, 176] on div "[PERSON_NAME]" at bounding box center [1380, 178] width 89 height 15
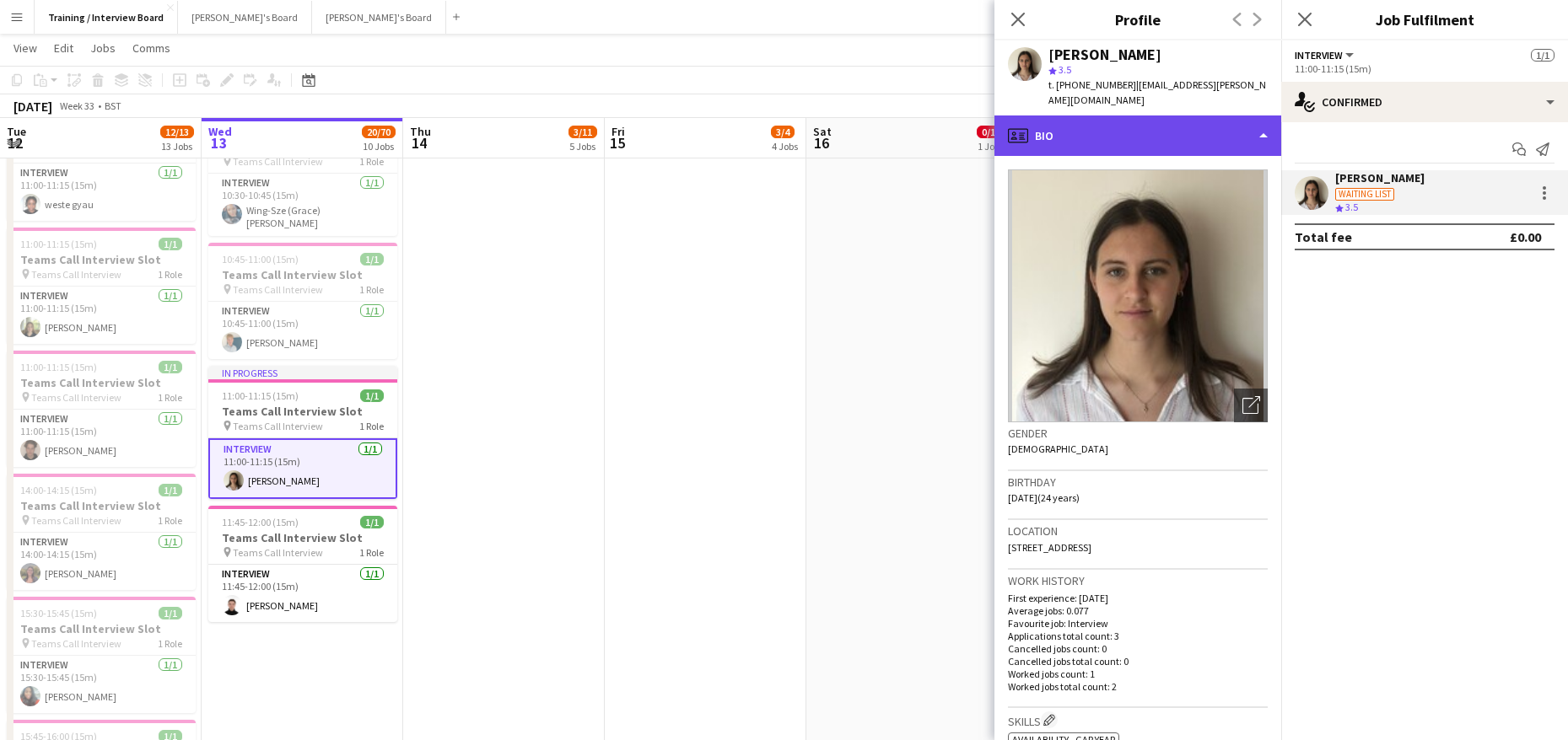
click at [1260, 119] on div "profile Bio" at bounding box center [1138, 136] width 287 height 41
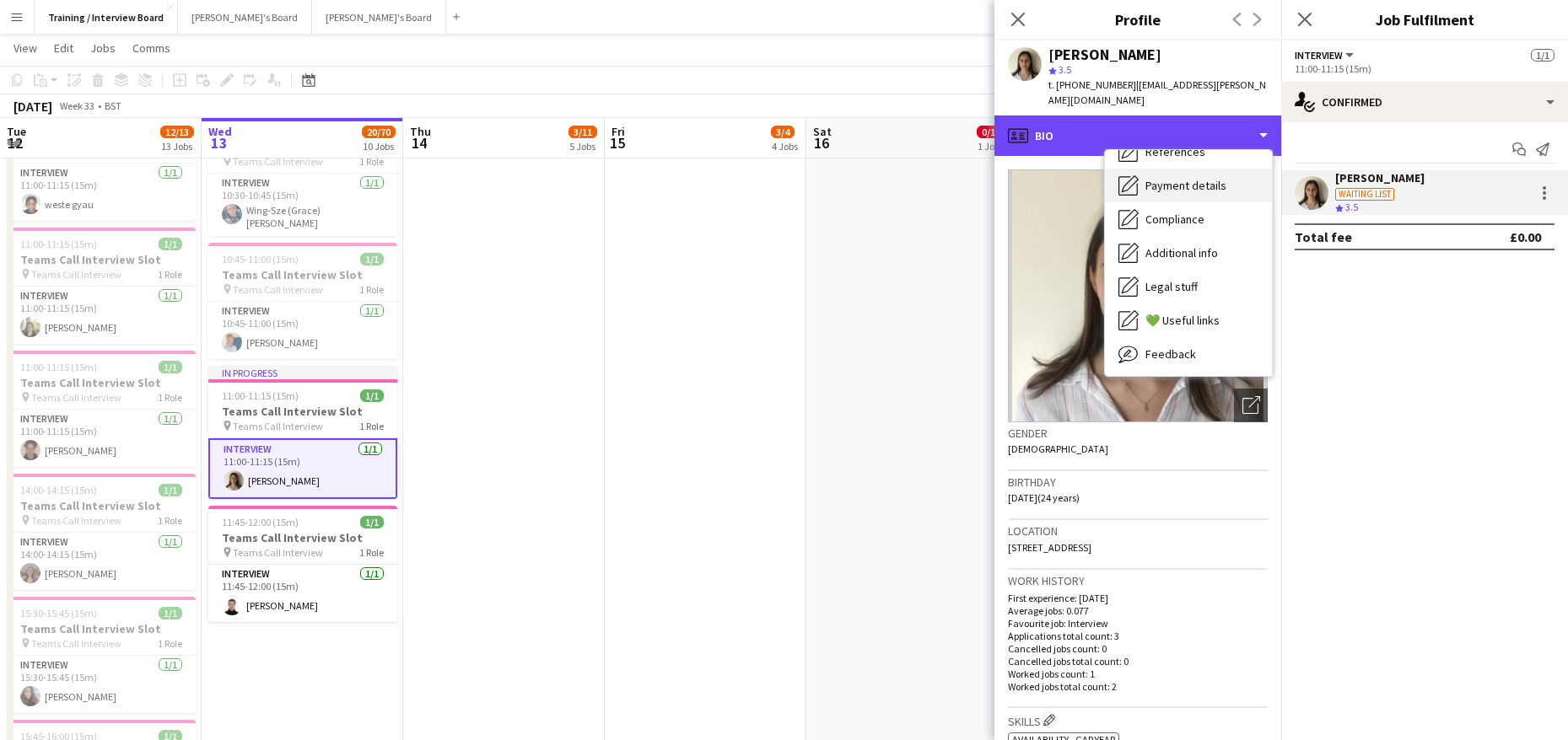
scroll to position [226, 0]
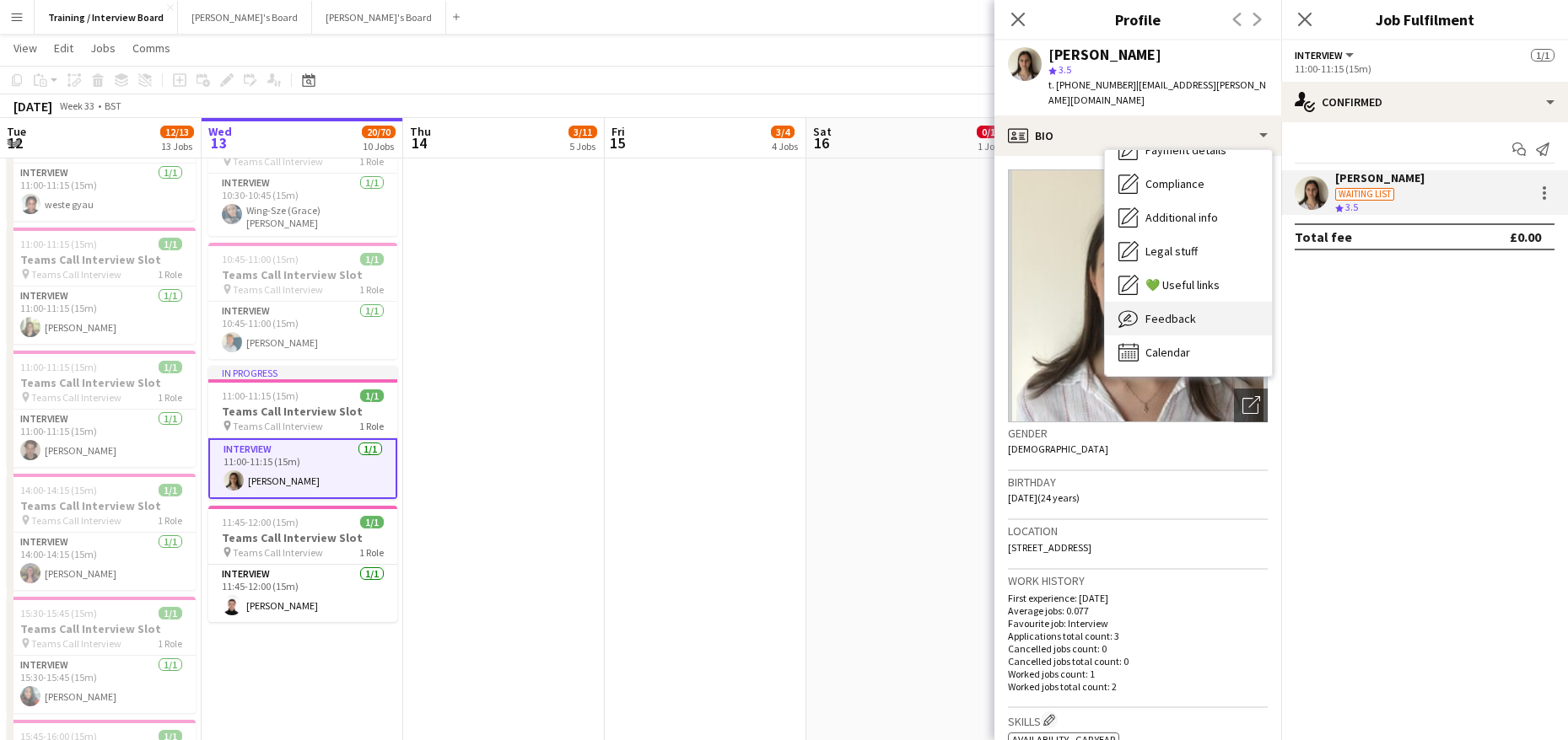
click at [1183, 313] on div "Feedback Feedback" at bounding box center [1188, 319] width 167 height 34
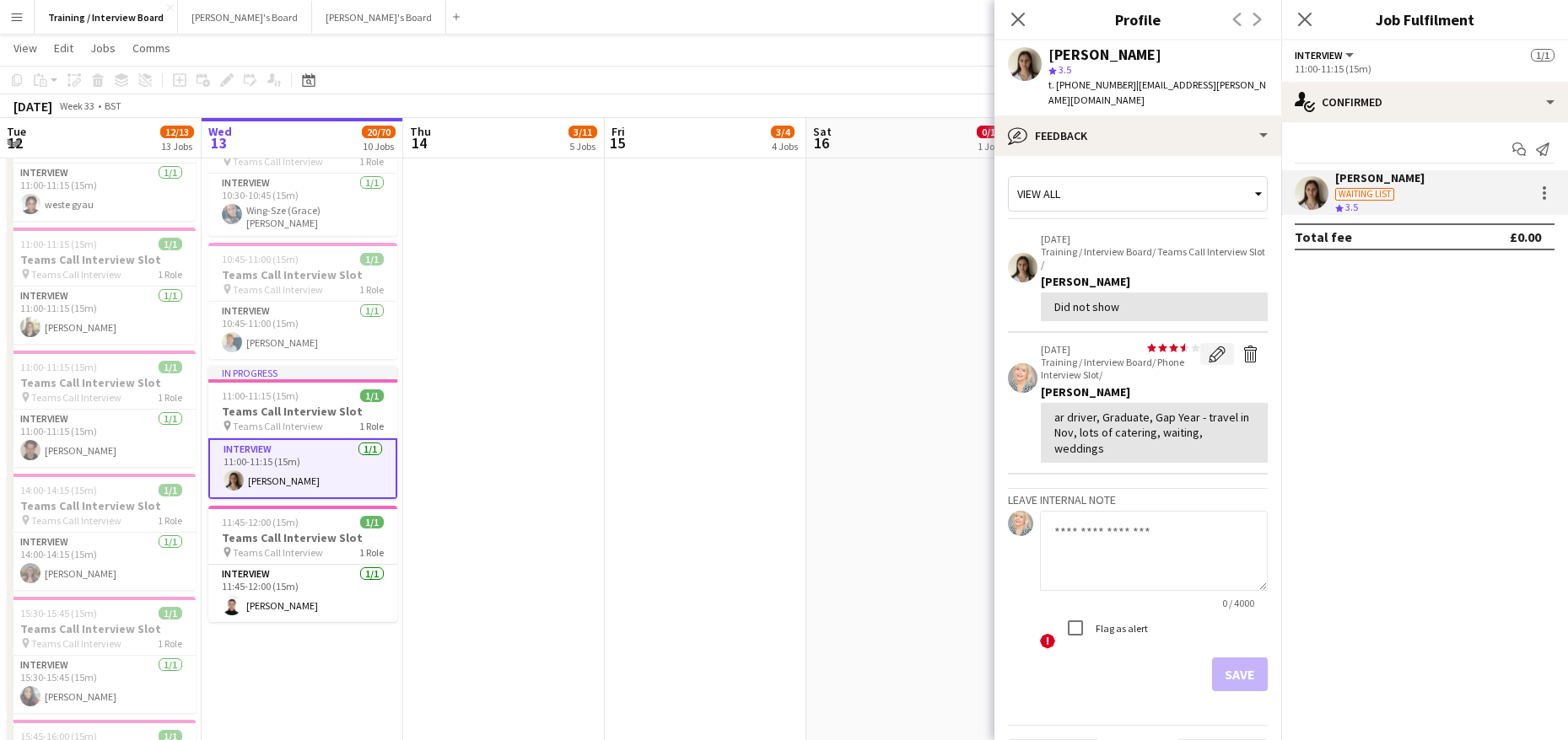
click at [1208, 346] on app-icon "Edit feedback" at bounding box center [1216, 354] width 16 height 16
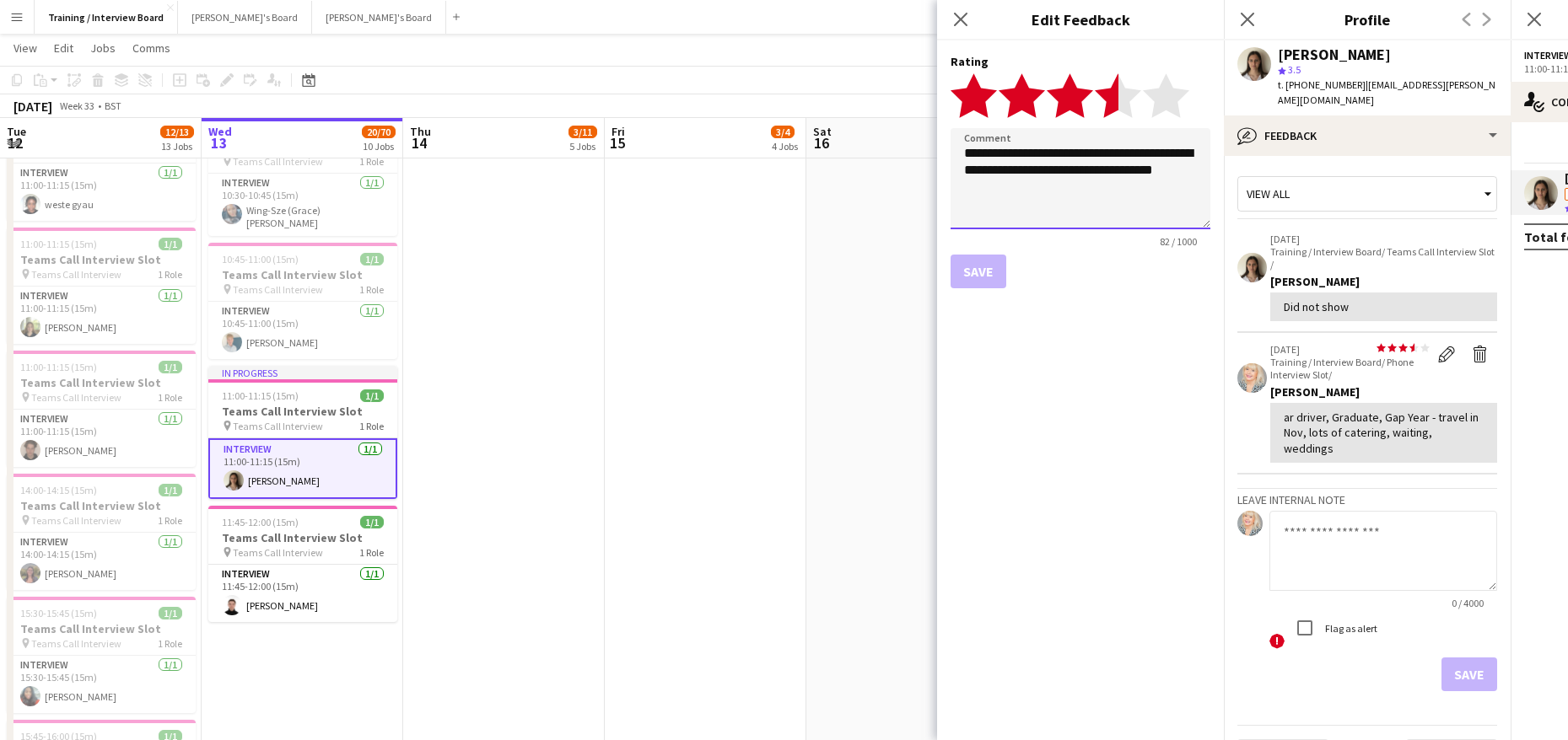
click at [962, 157] on textarea "**********" at bounding box center [1081, 178] width 260 height 101
type textarea "**********"
click at [996, 273] on button "Save" at bounding box center [978, 271] width 55 height 34
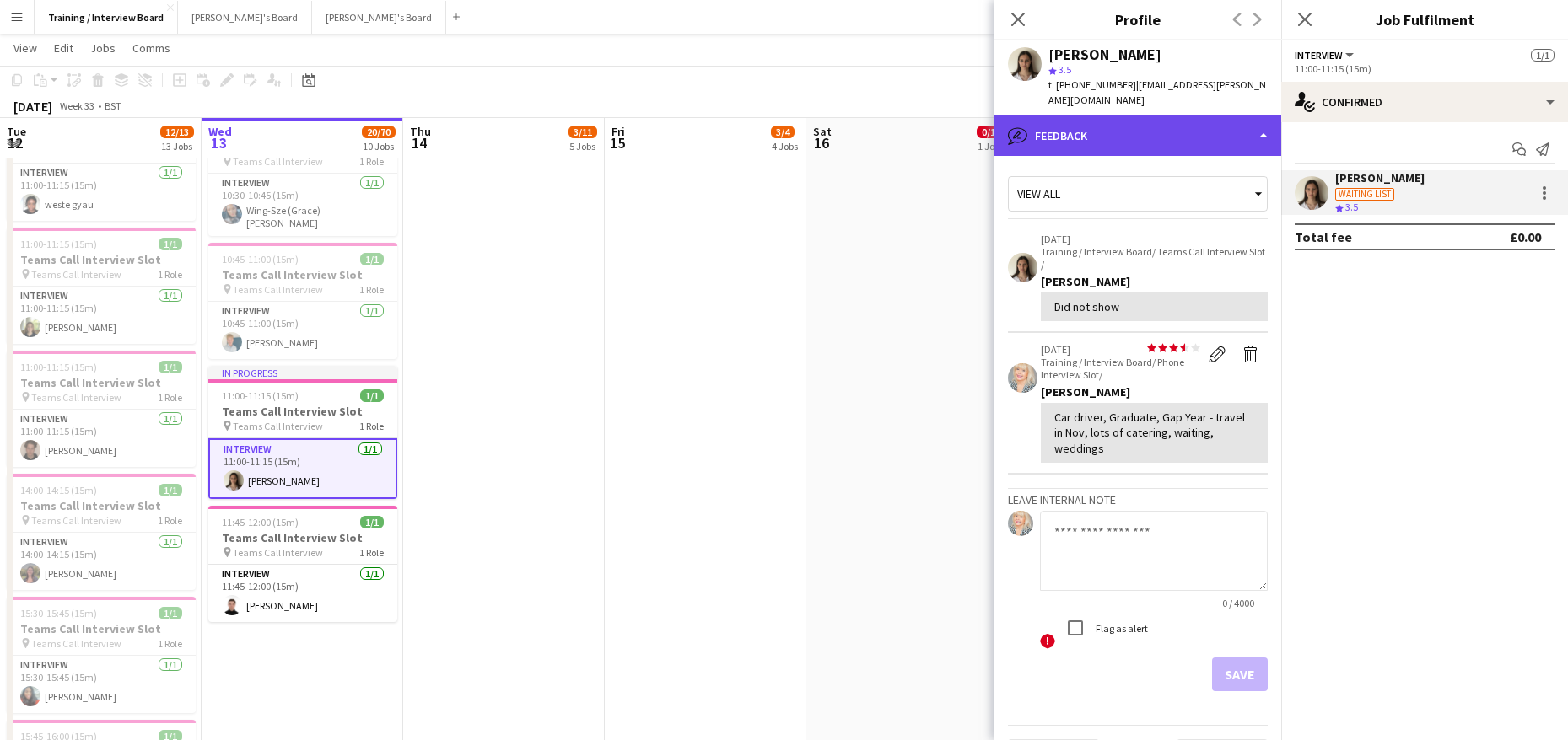
click at [1267, 115] on div "bubble-pencil Feedback" at bounding box center [1138, 136] width 287 height 41
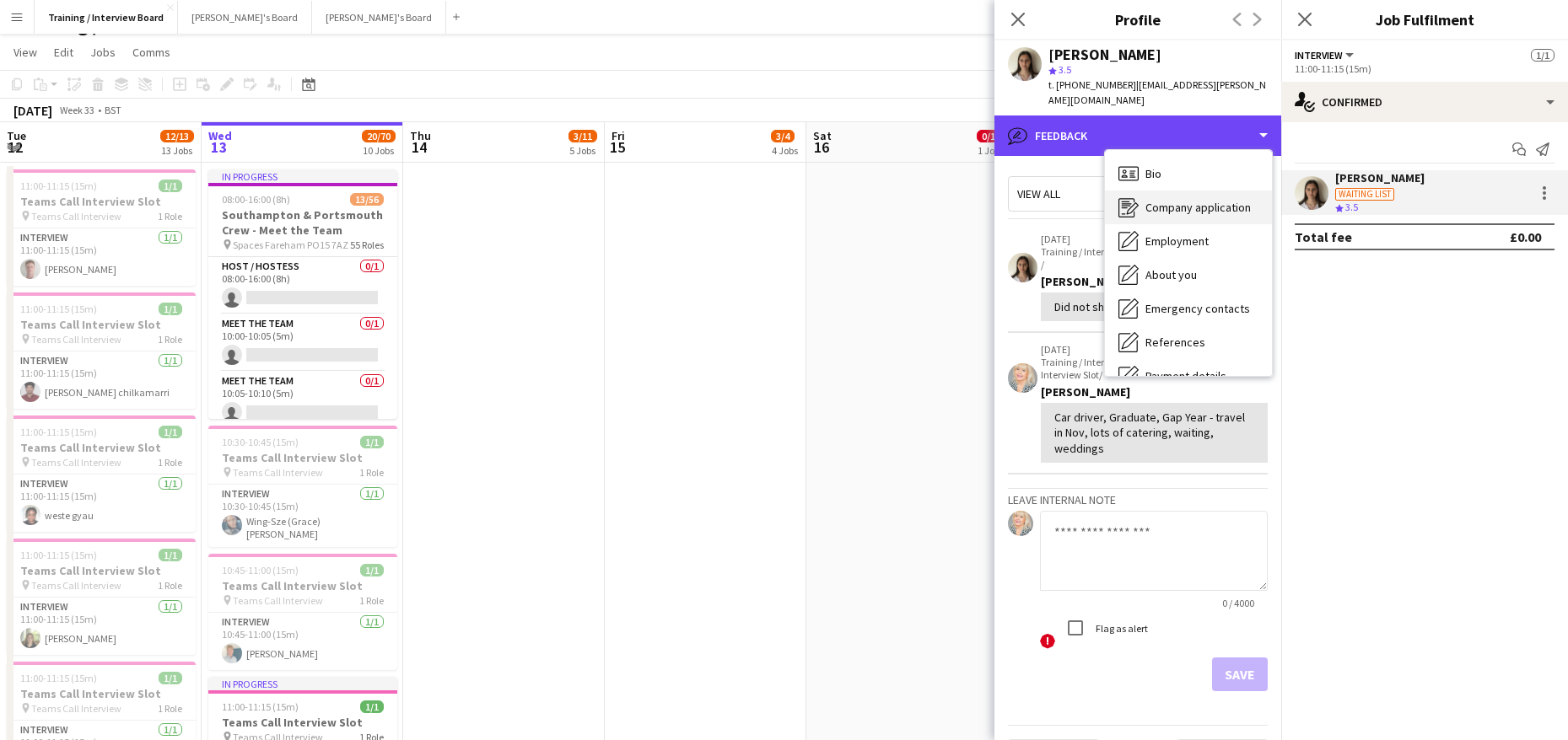
scroll to position [0, 0]
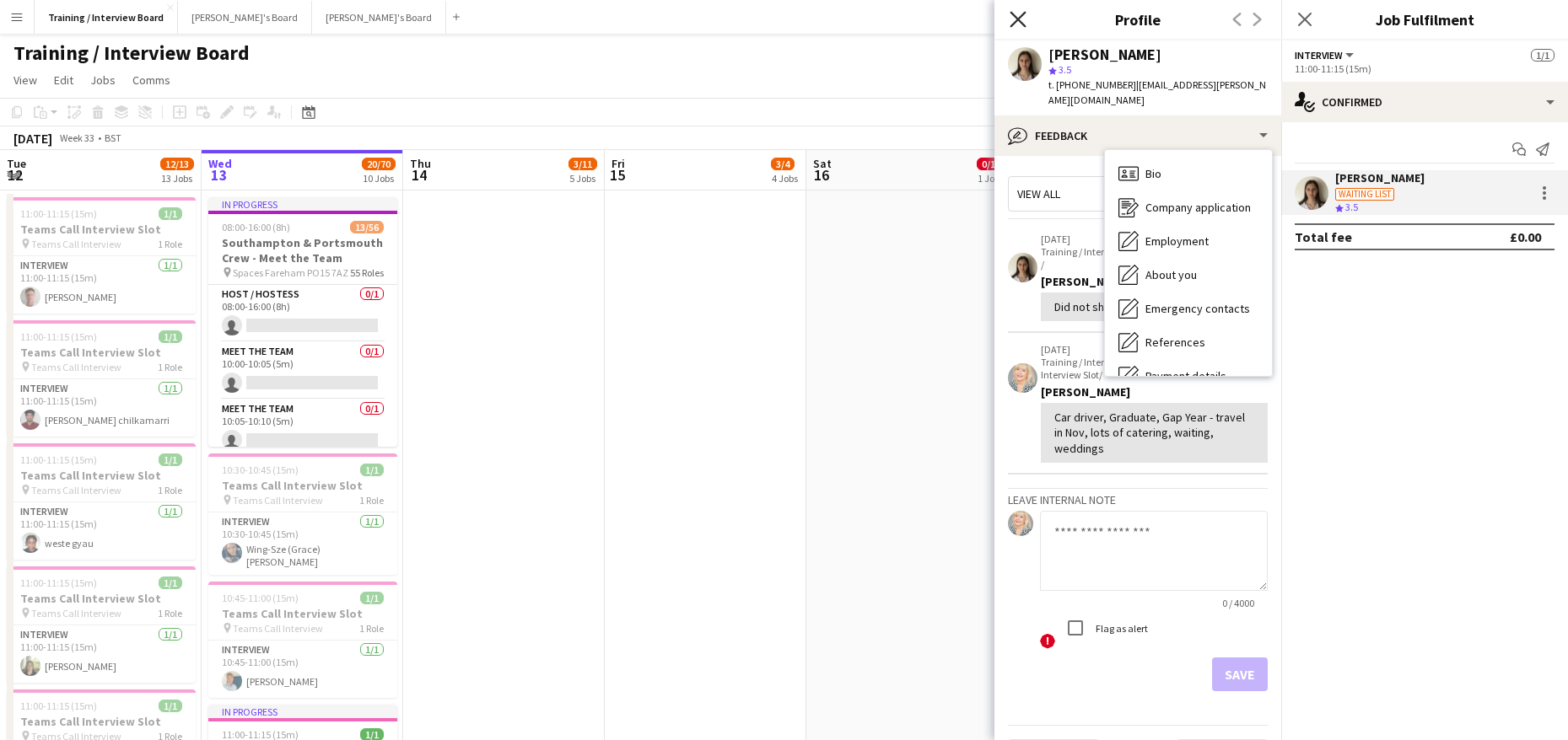
click at [1017, 14] on icon "Close pop-in" at bounding box center [1018, 18] width 16 height 16
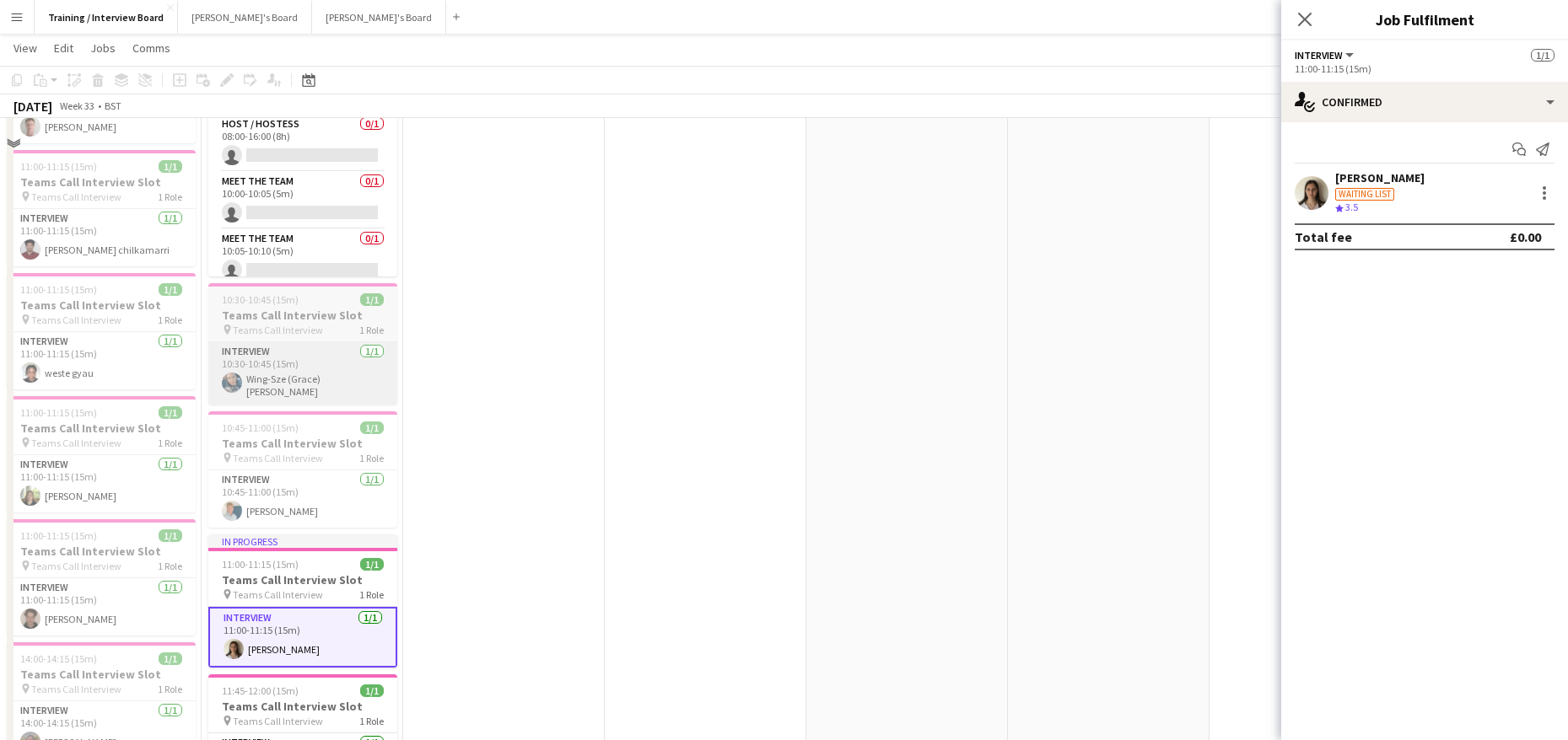
scroll to position [253, 0]
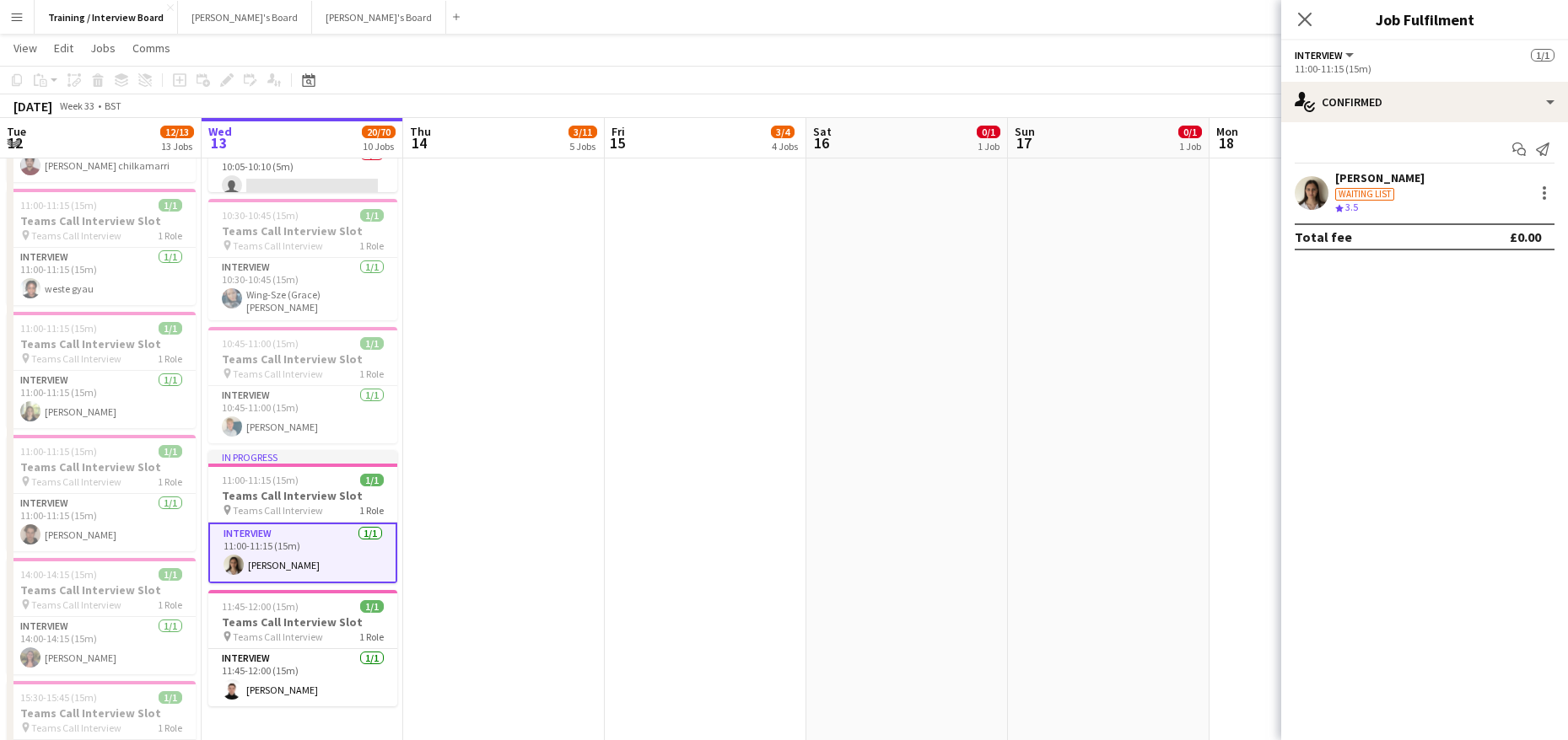
click at [1368, 179] on div "[PERSON_NAME]" at bounding box center [1380, 178] width 89 height 15
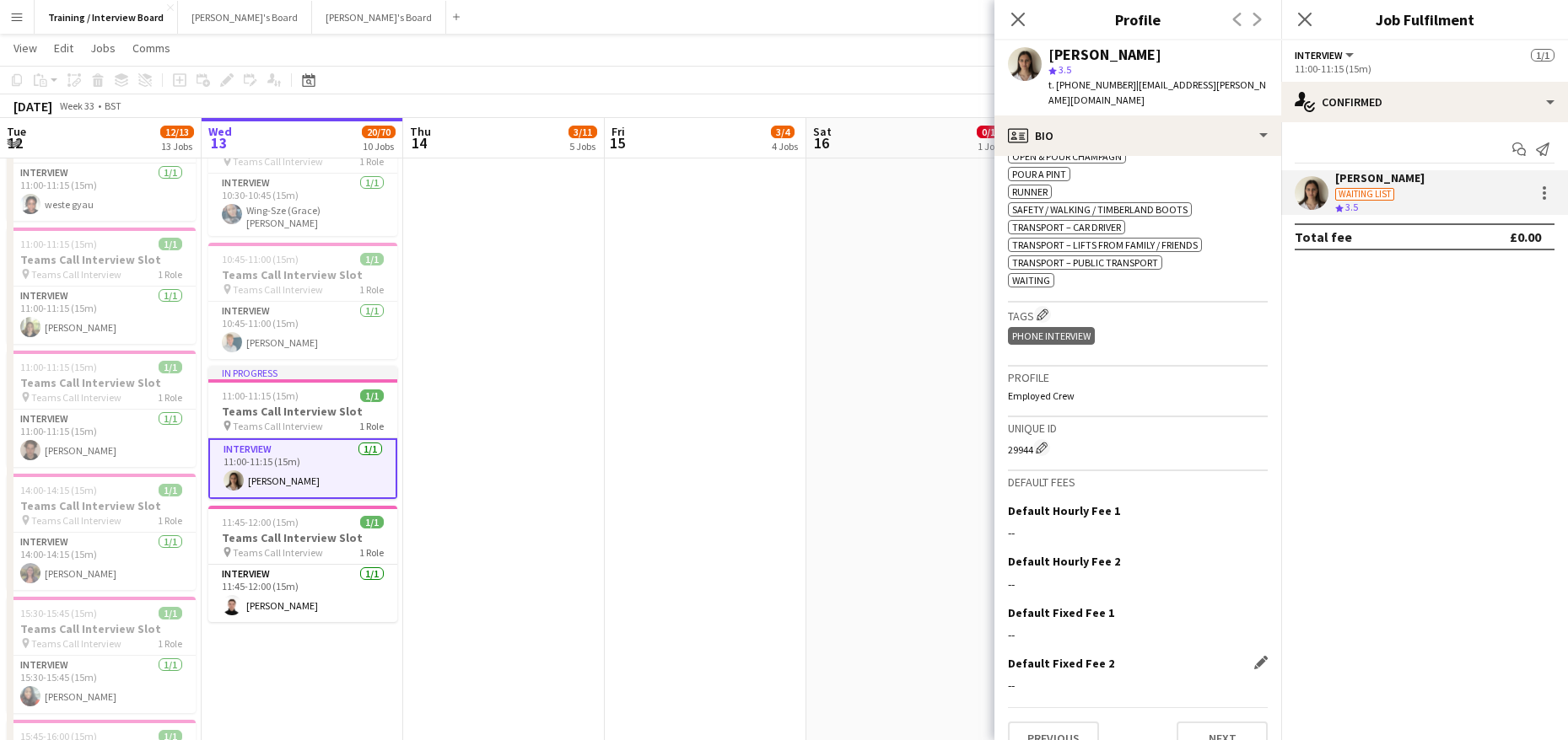
scroll to position [702, 0]
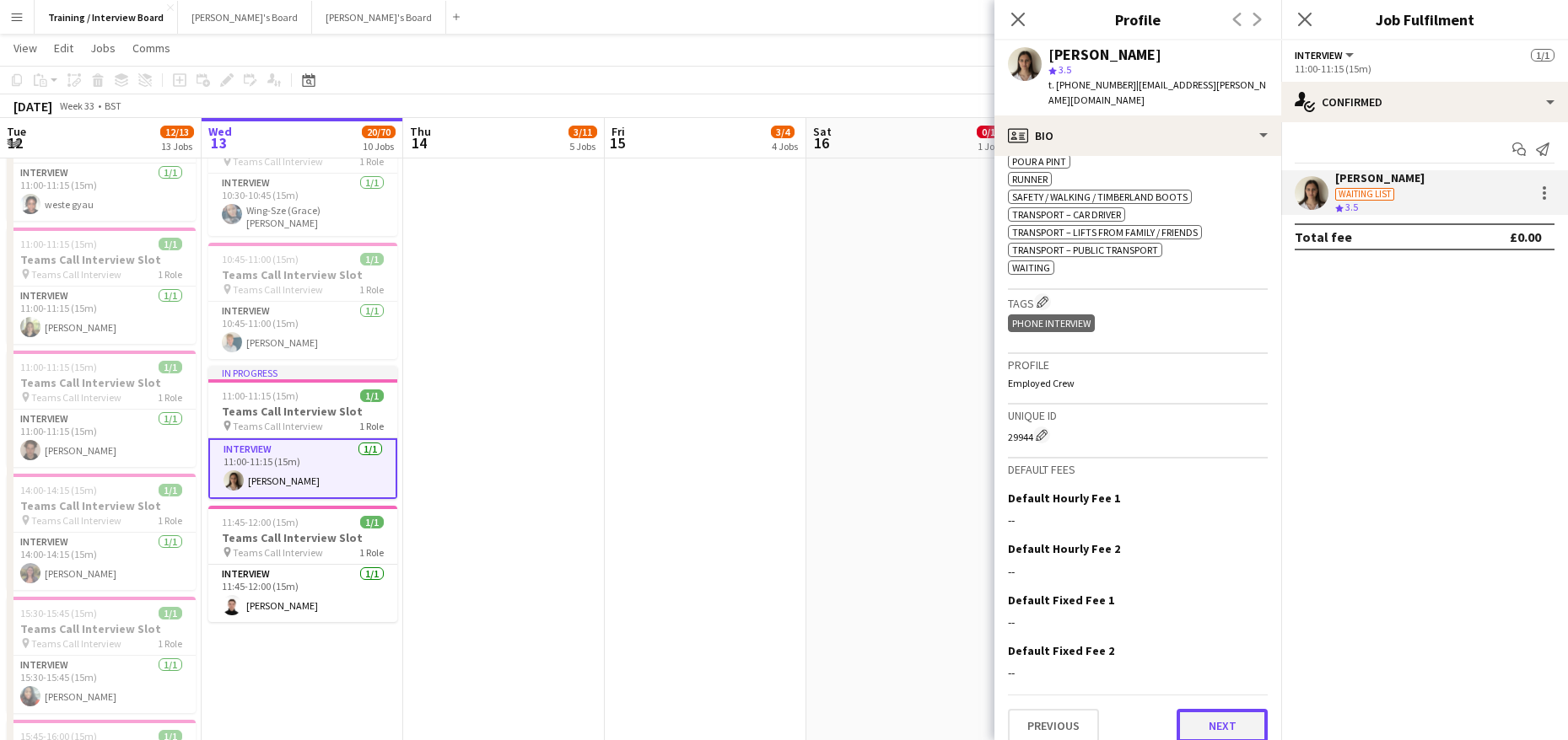
click at [1197, 709] on button "Next" at bounding box center [1222, 725] width 91 height 34
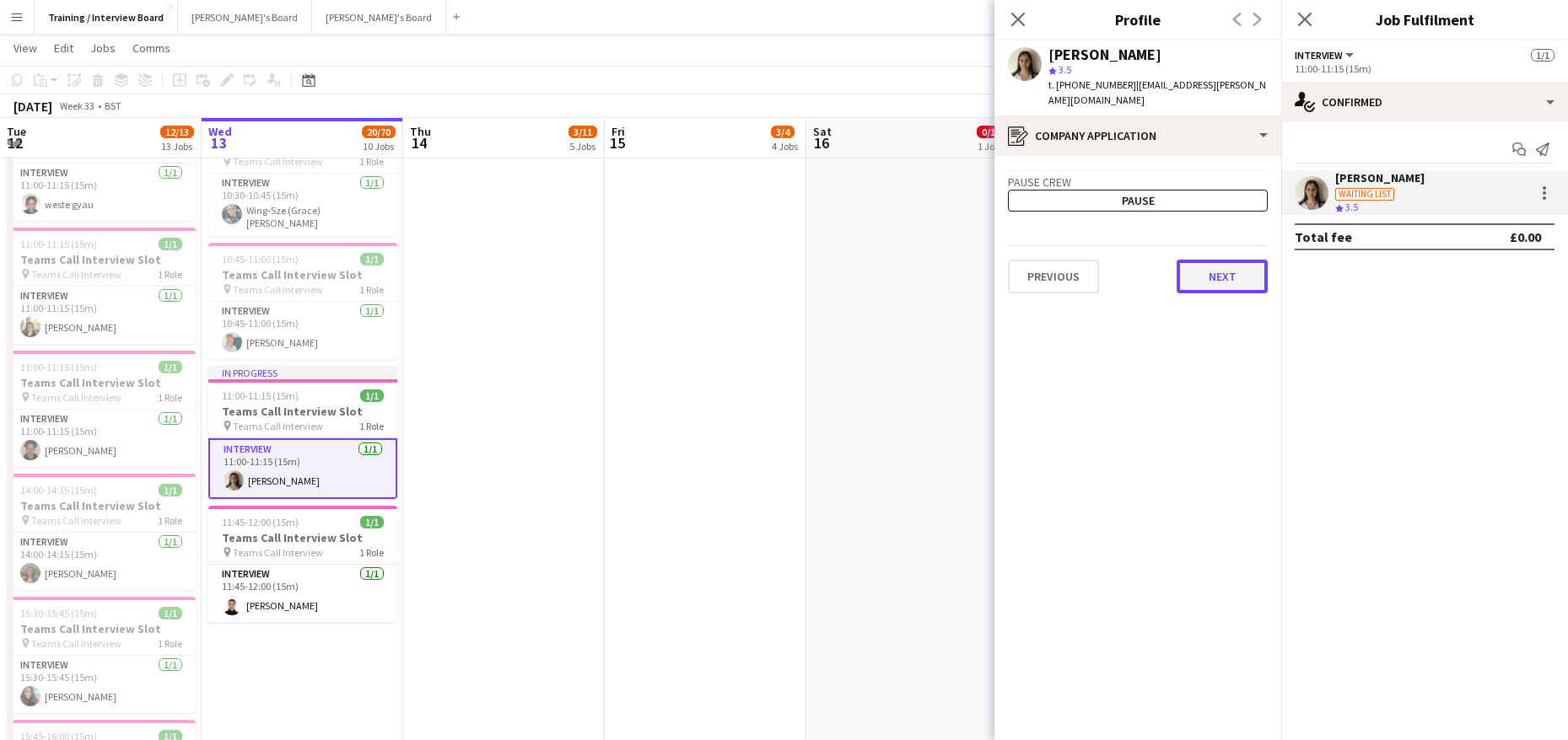
click at [1239, 267] on button "Next" at bounding box center [1222, 276] width 91 height 34
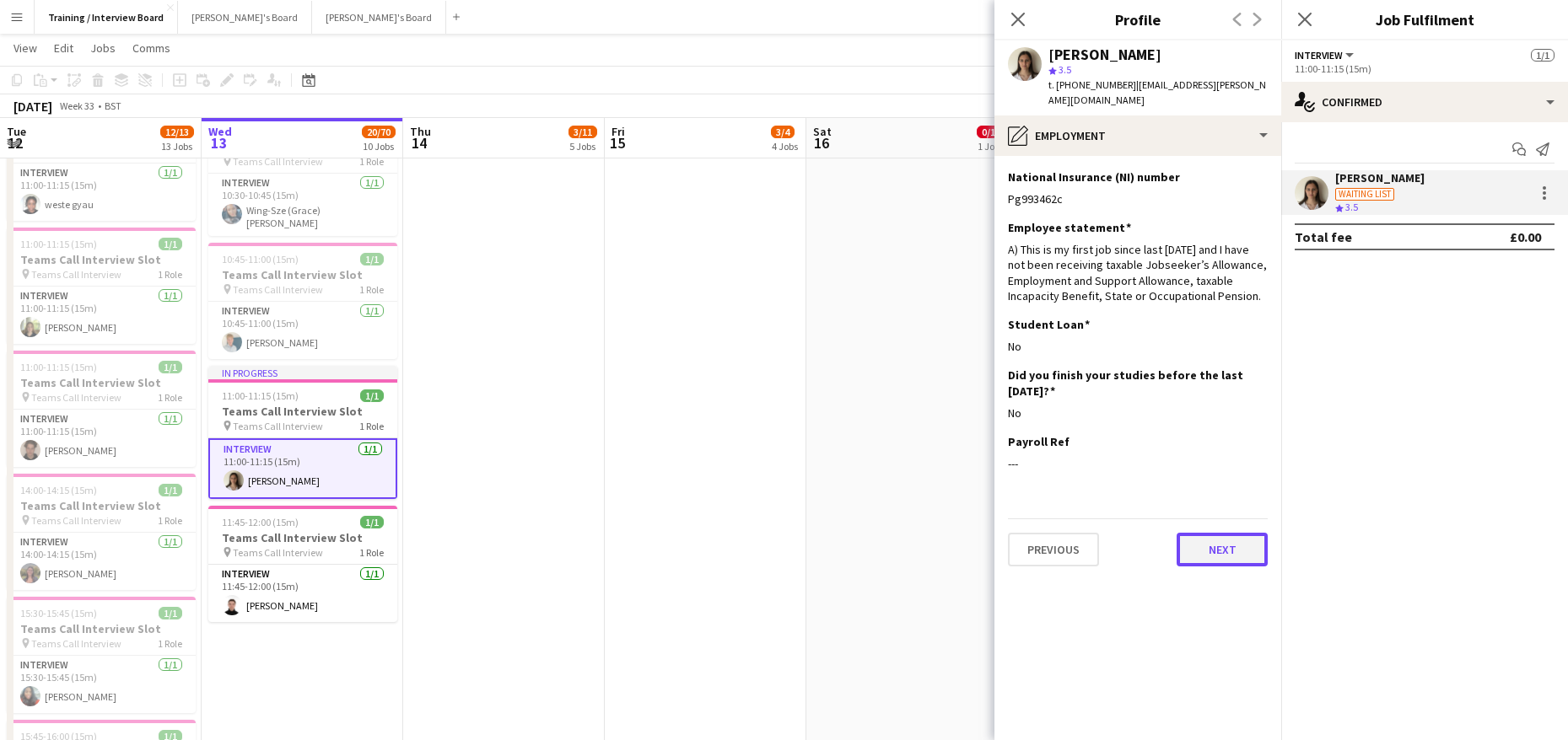
click at [1203, 533] on button "Next" at bounding box center [1222, 549] width 91 height 34
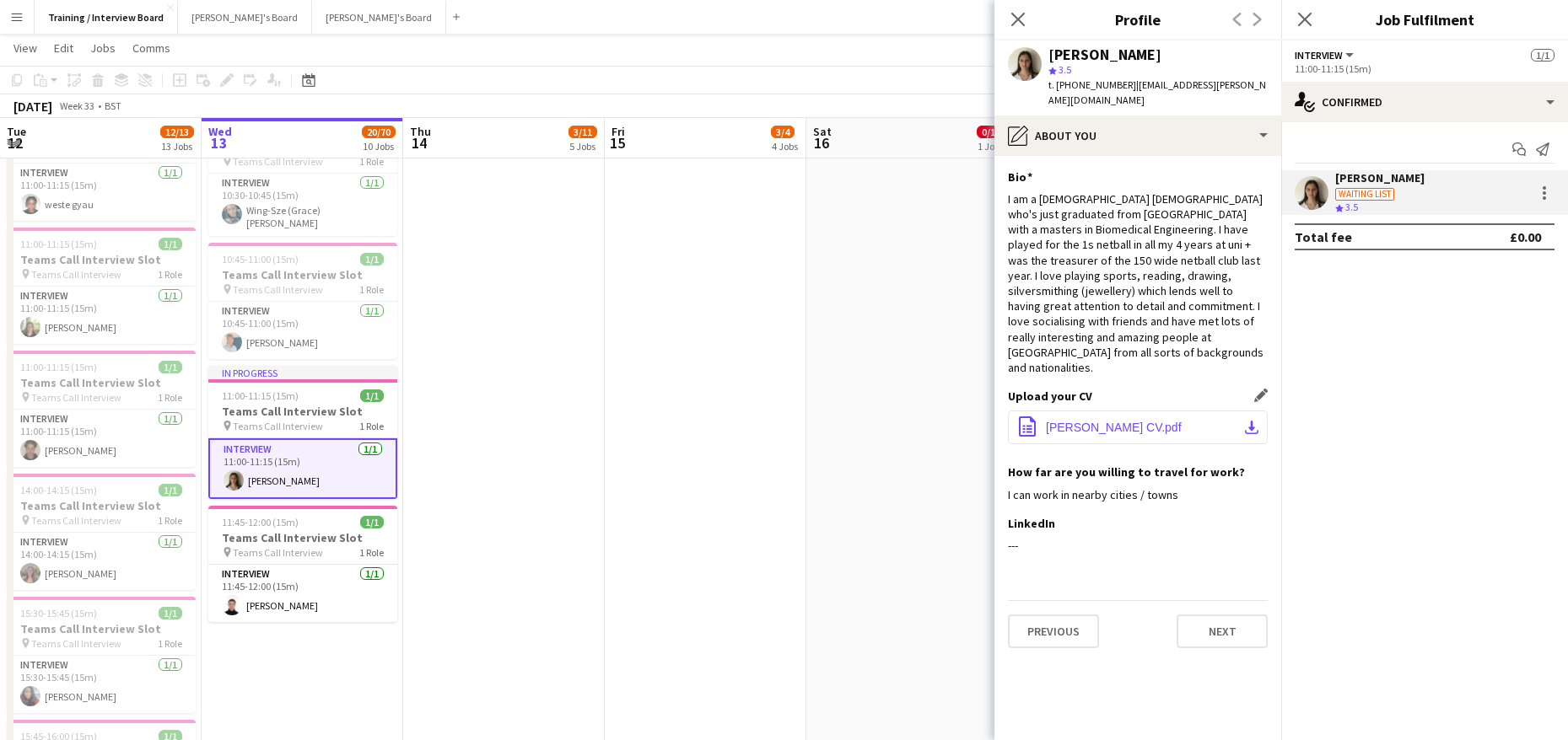
click at [1249, 420] on app-icon "download-bottom" at bounding box center [1252, 427] width 14 height 14
click at [1207, 615] on button "Next" at bounding box center [1222, 632] width 91 height 34
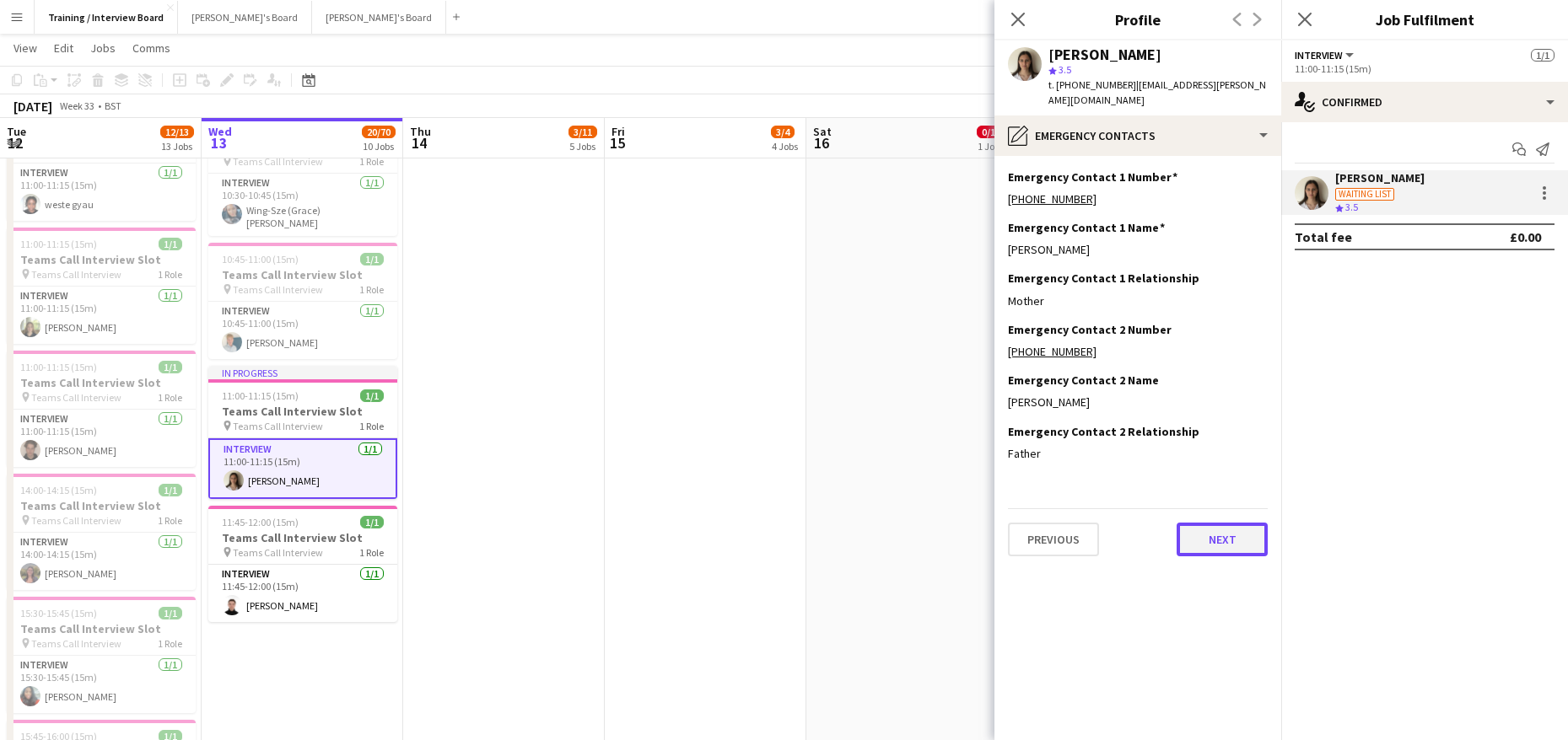
click at [1206, 523] on button "Next" at bounding box center [1222, 540] width 91 height 34
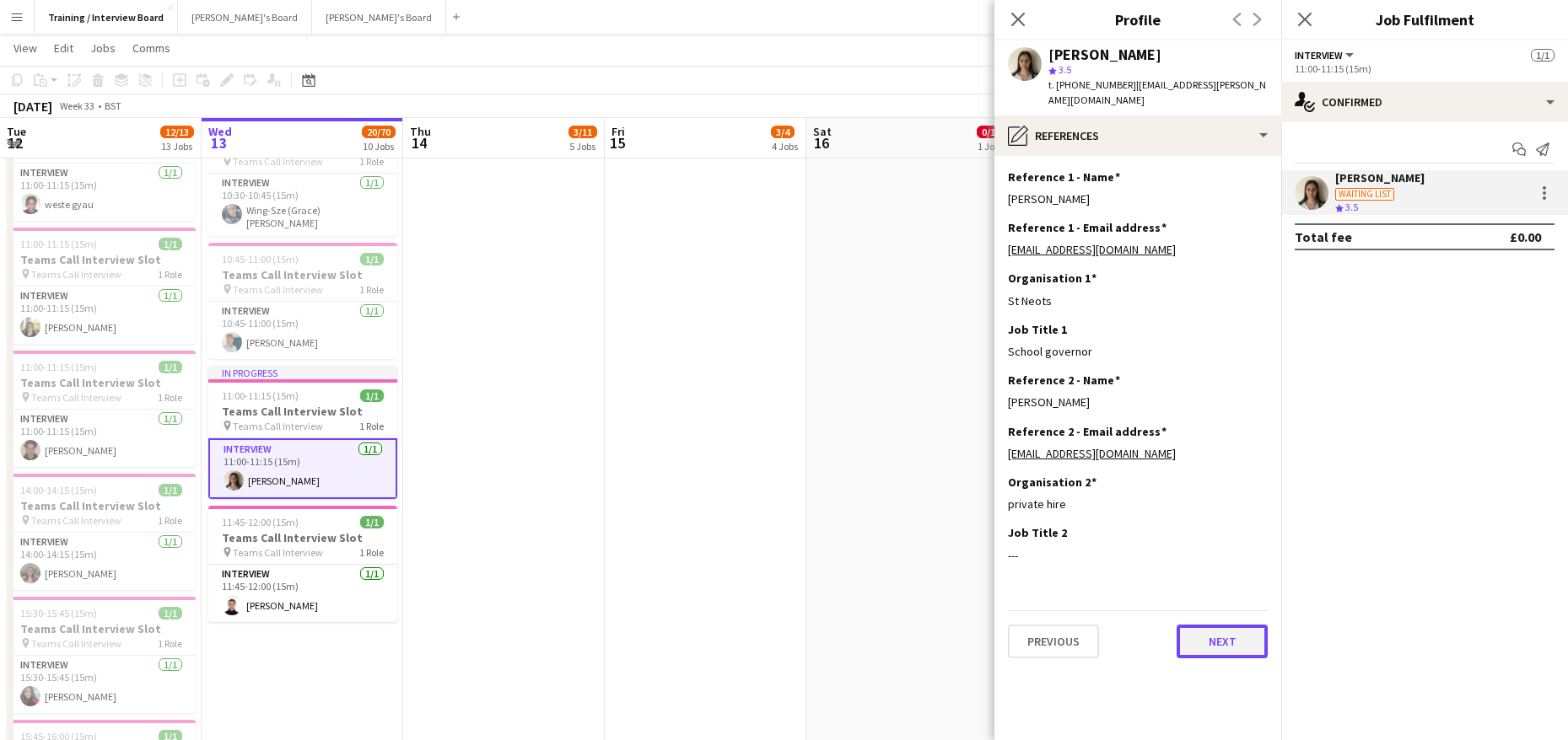
click at [1252, 625] on button "Next" at bounding box center [1222, 641] width 91 height 34
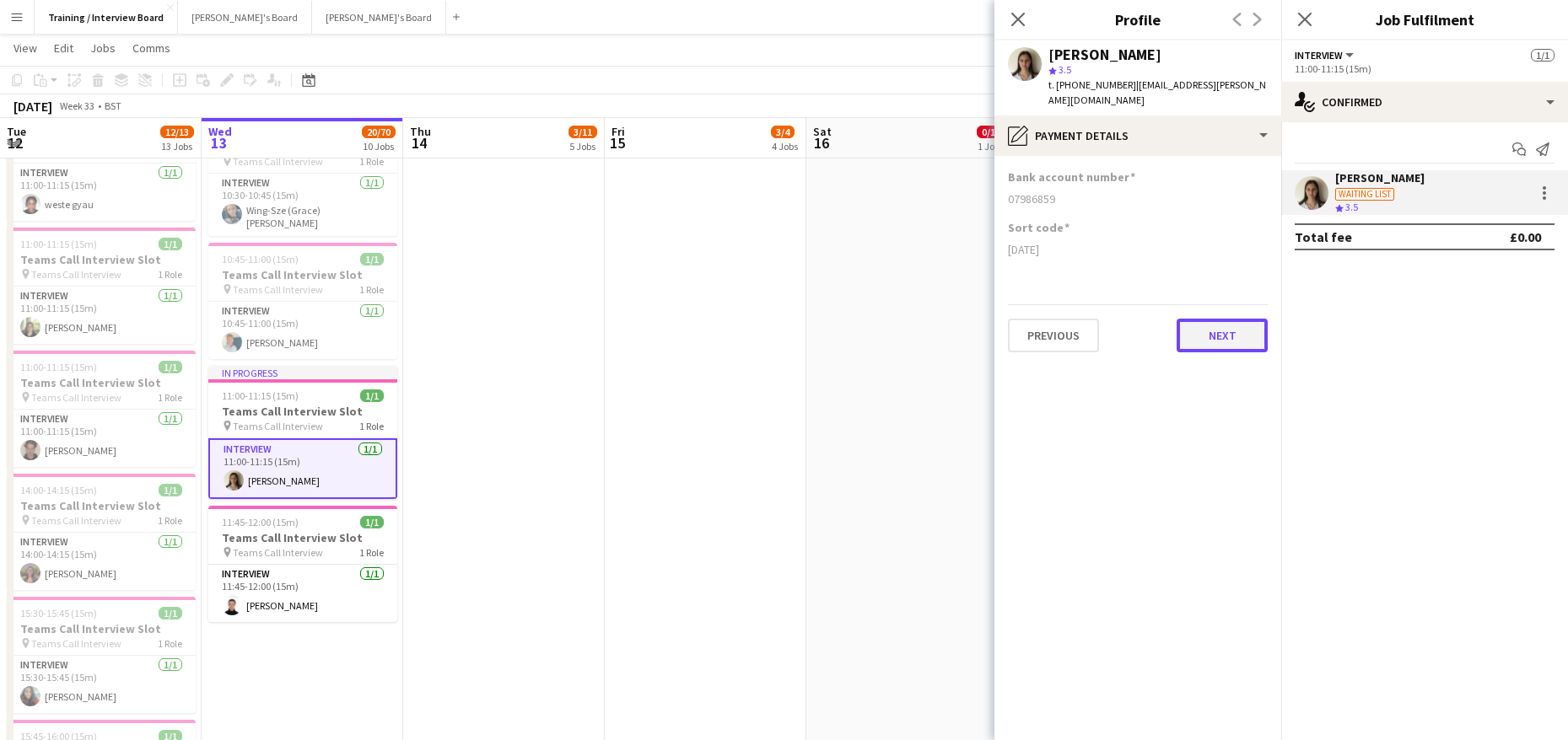
click at [1228, 324] on button "Next" at bounding box center [1222, 335] width 91 height 34
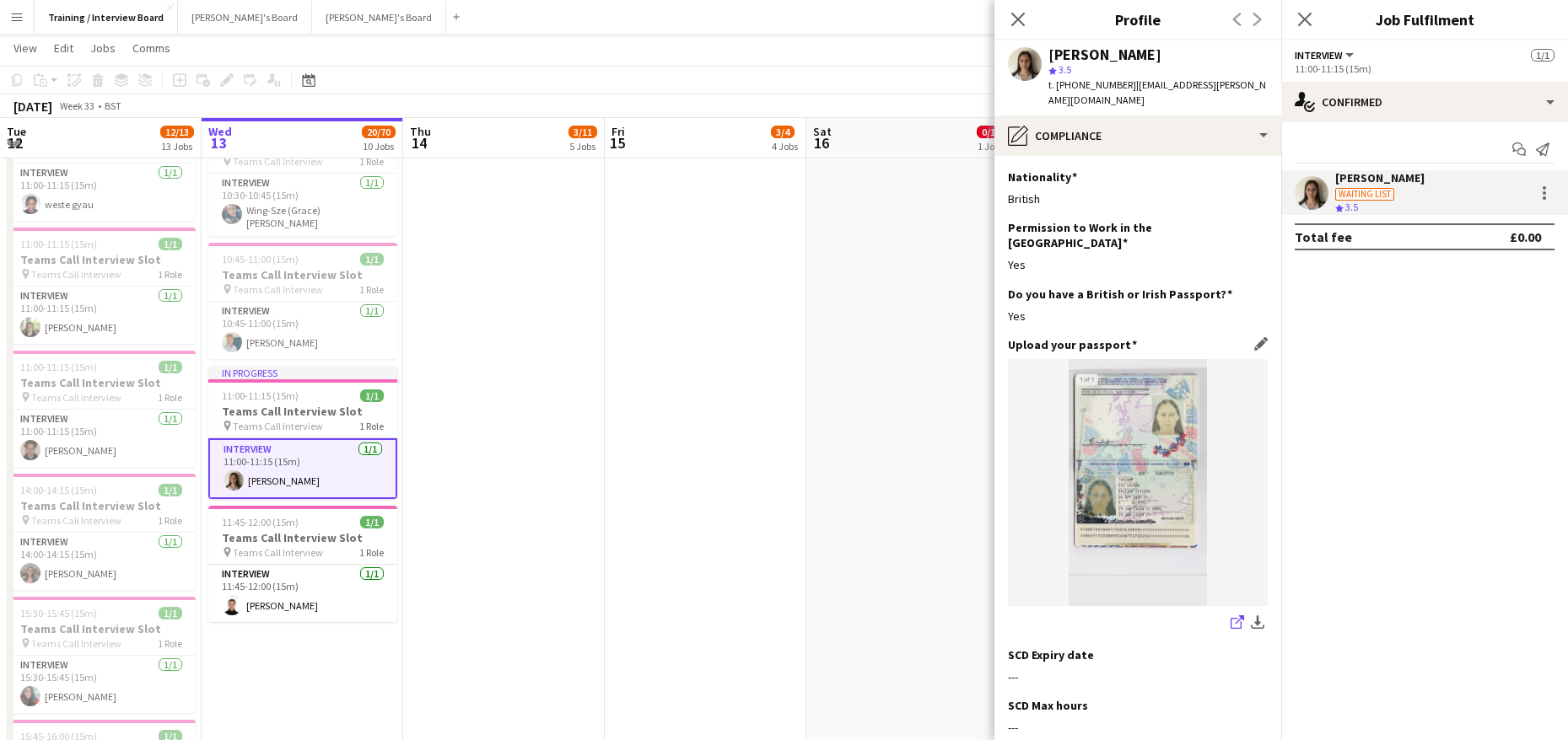
click at [1231, 615] on icon "share-external-link-1" at bounding box center [1238, 622] width 14 height 14
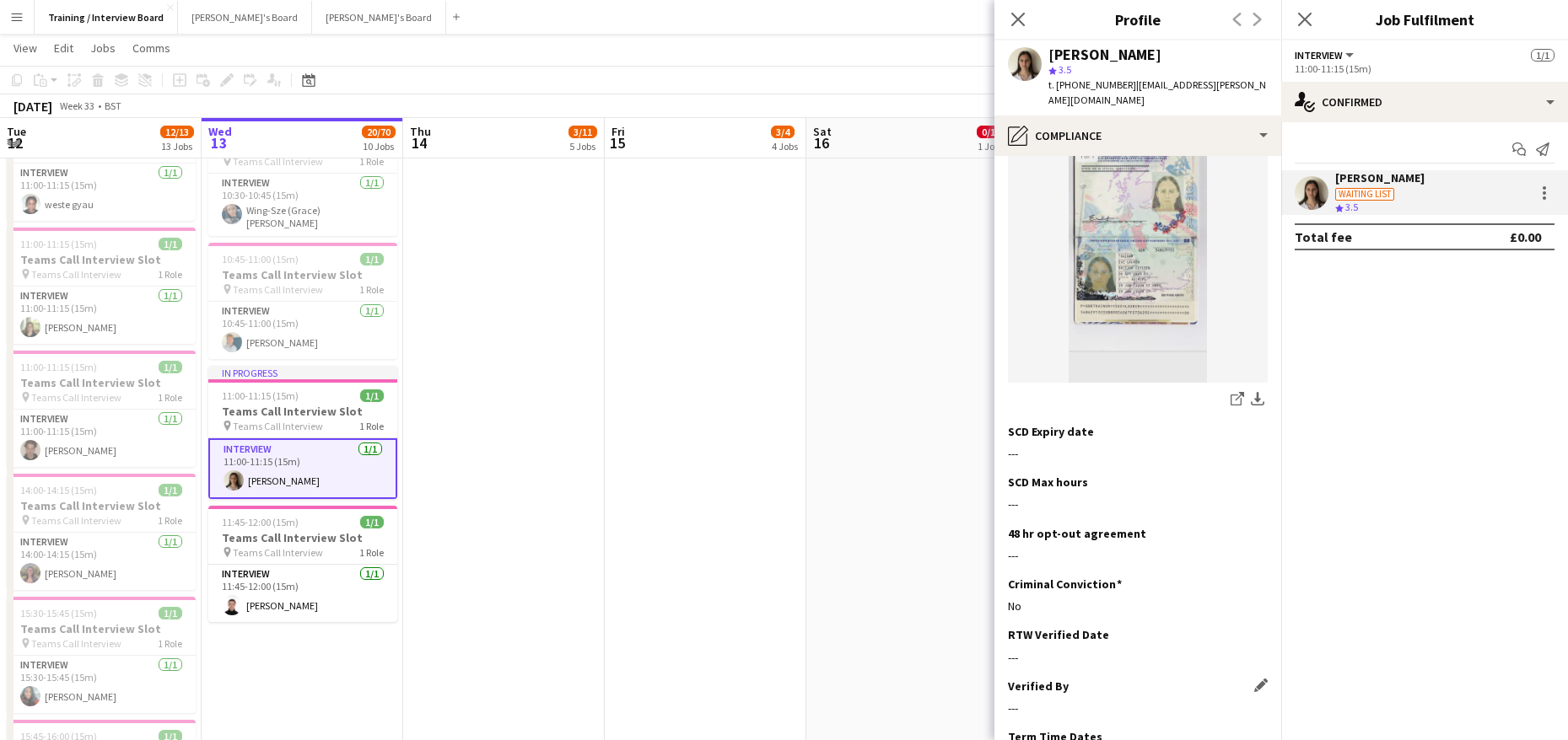
scroll to position [328, 0]
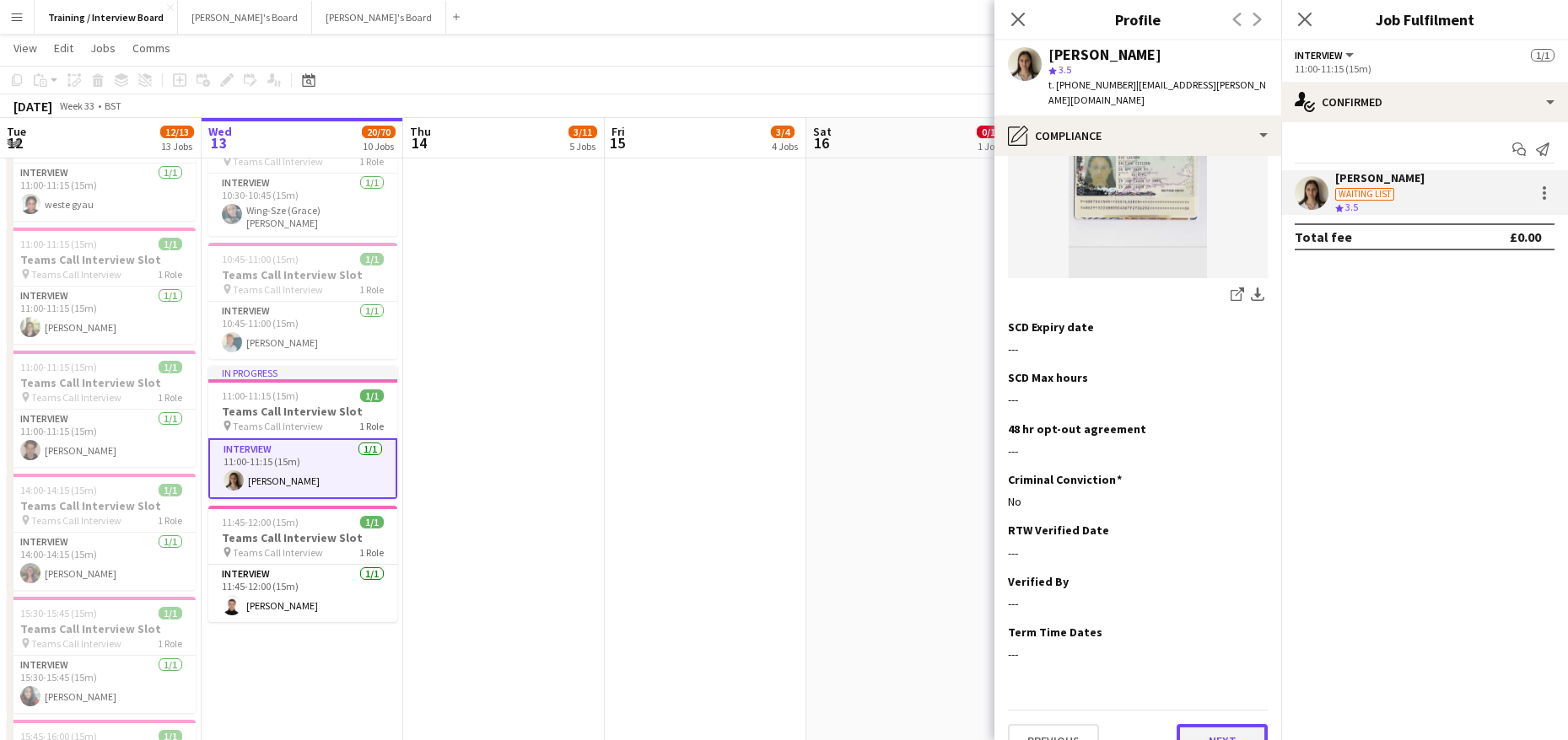
click at [1227, 725] on button "Next" at bounding box center [1222, 741] width 91 height 34
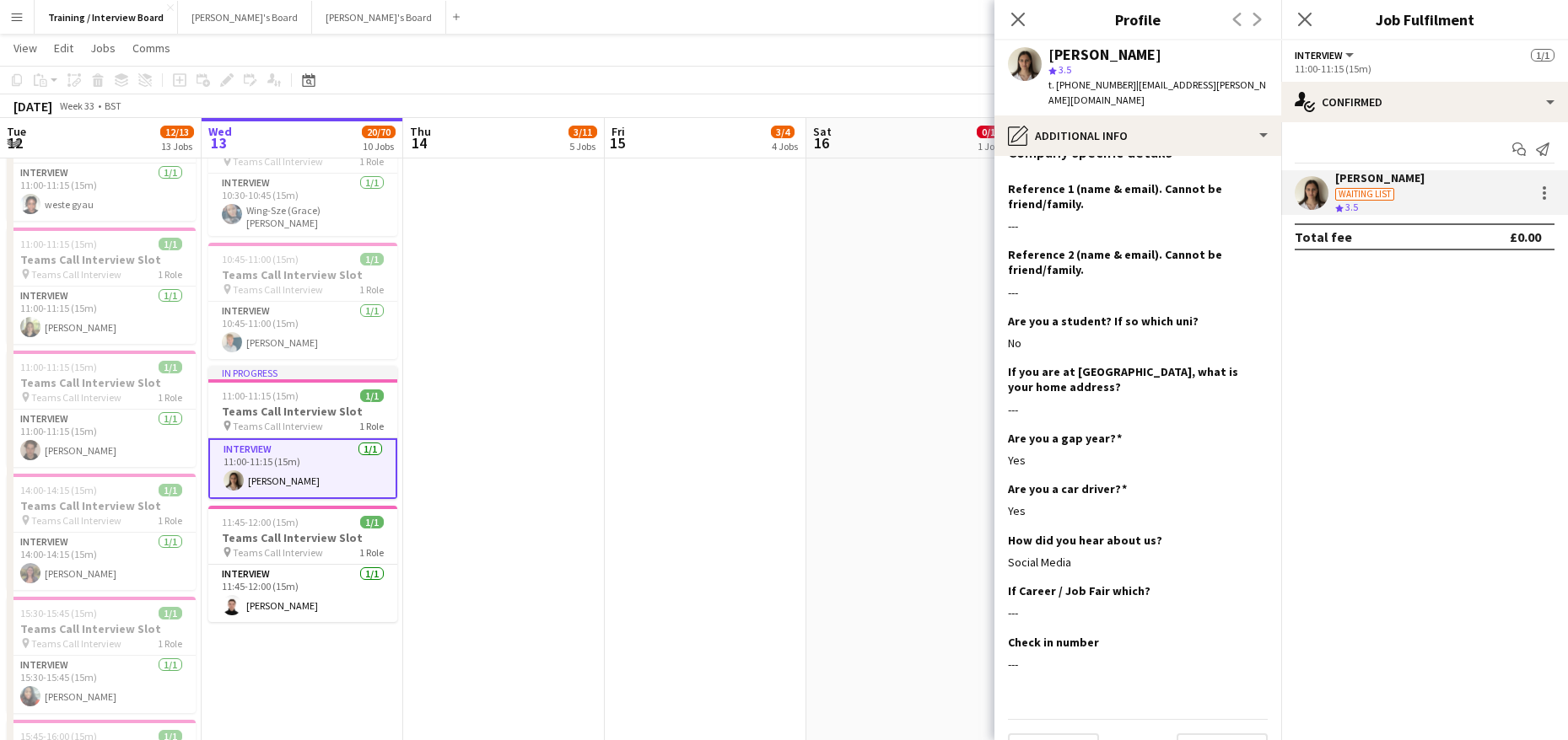
scroll to position [247, 0]
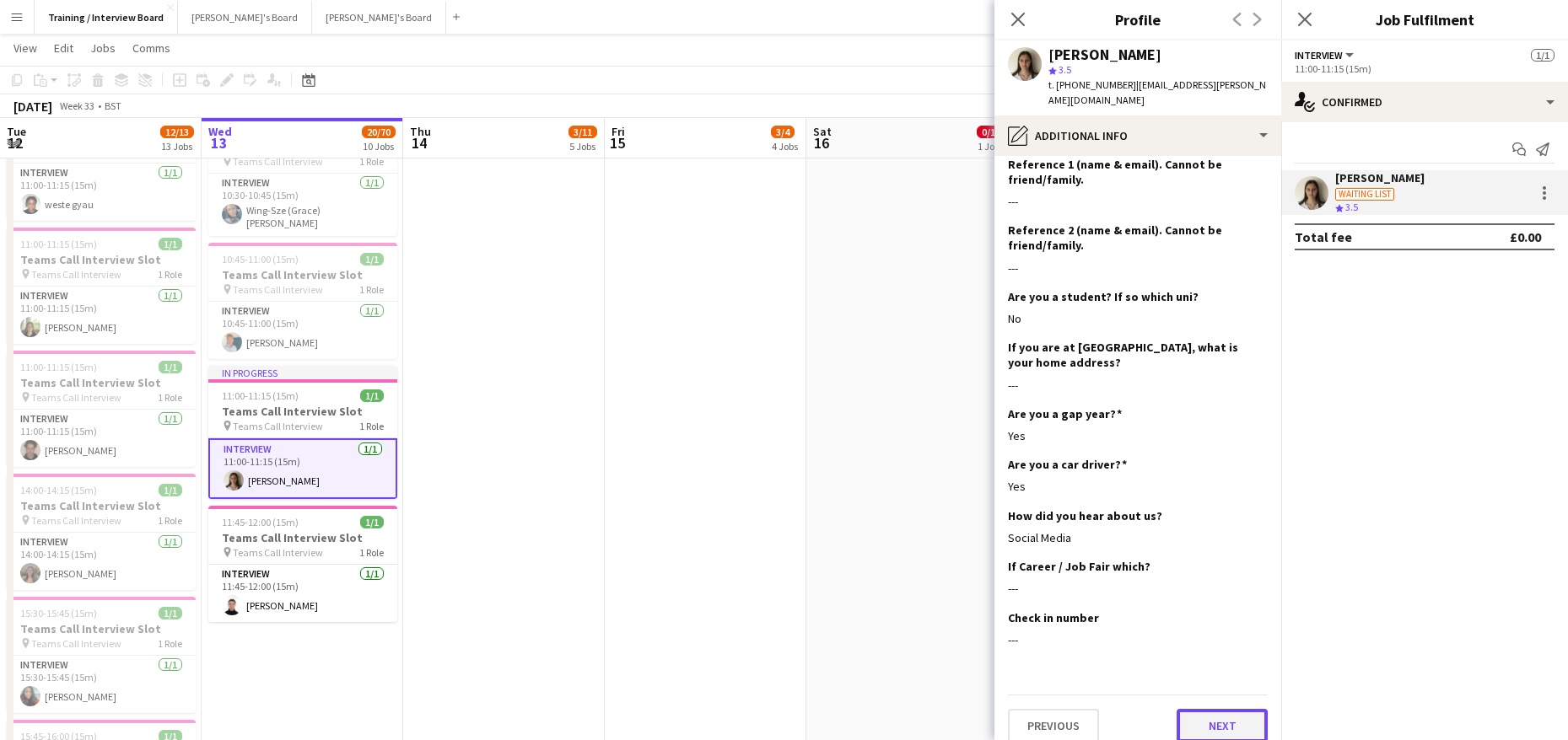
click at [1224, 717] on button "Next" at bounding box center [1222, 725] width 91 height 34
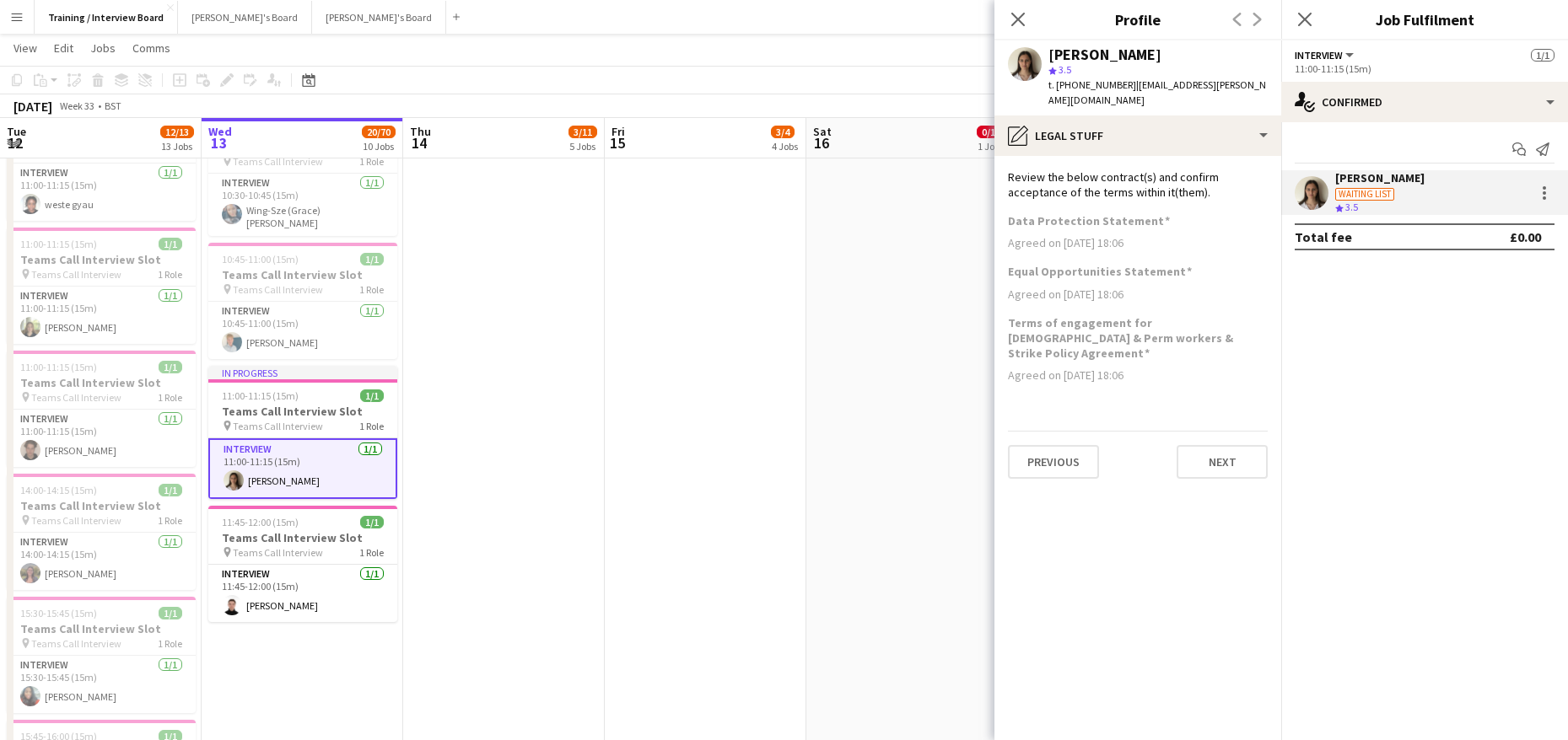
scroll to position [0, 0]
click at [1201, 446] on button "Next" at bounding box center [1222, 462] width 91 height 34
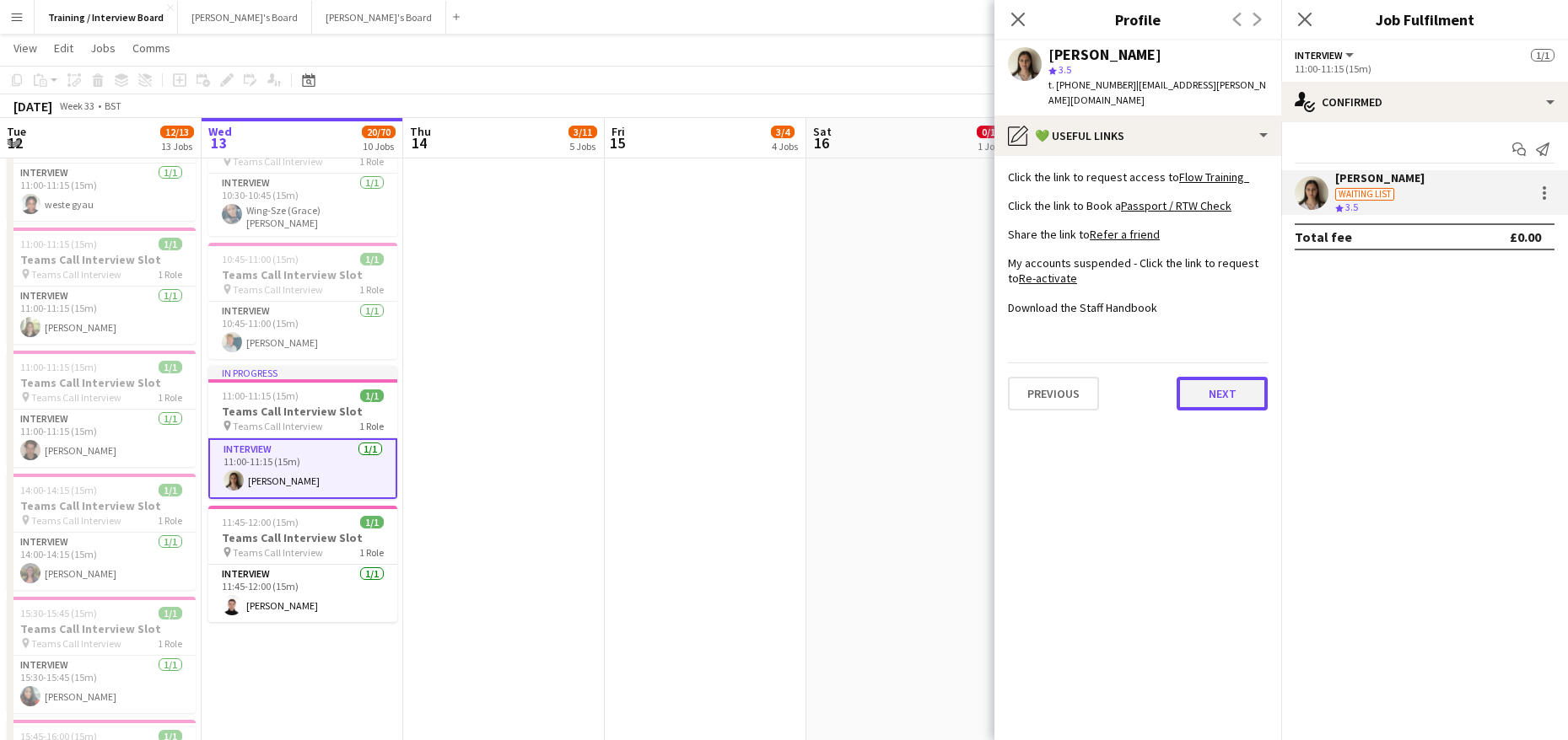
click at [1238, 377] on button "Next" at bounding box center [1222, 393] width 91 height 34
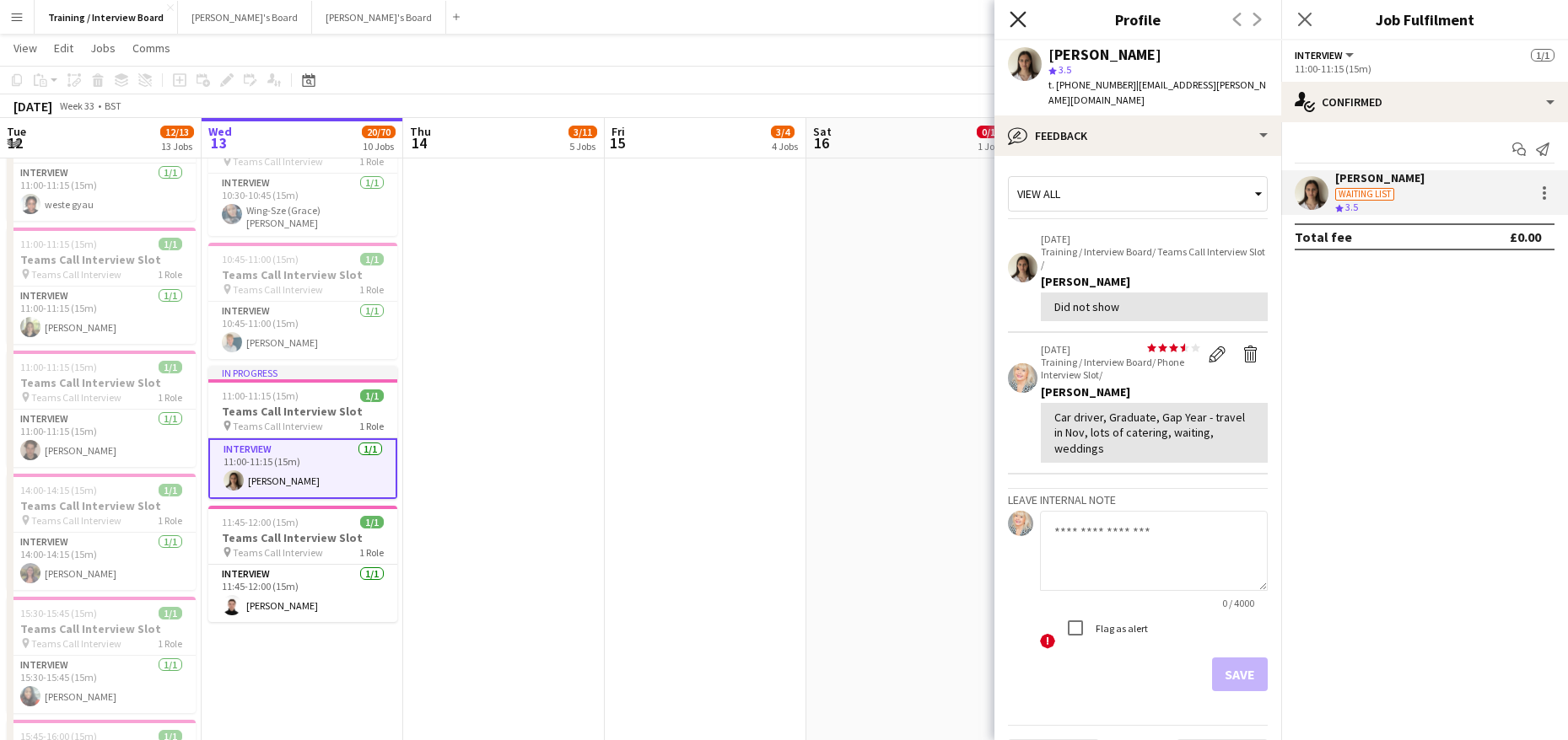
click at [1014, 23] on icon at bounding box center [1018, 18] width 16 height 16
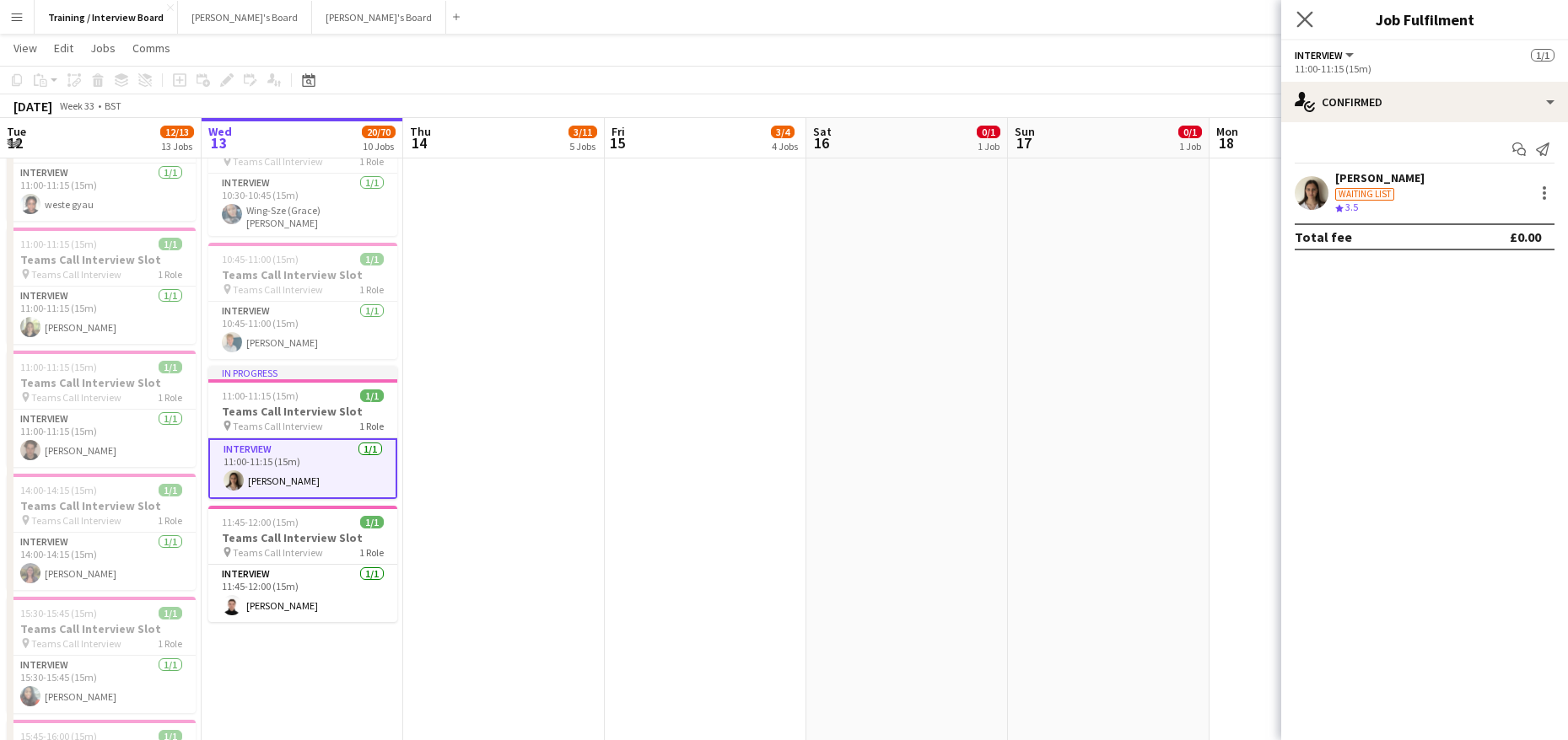
click at [1312, 17] on icon "Close pop-in" at bounding box center [1304, 18] width 16 height 16
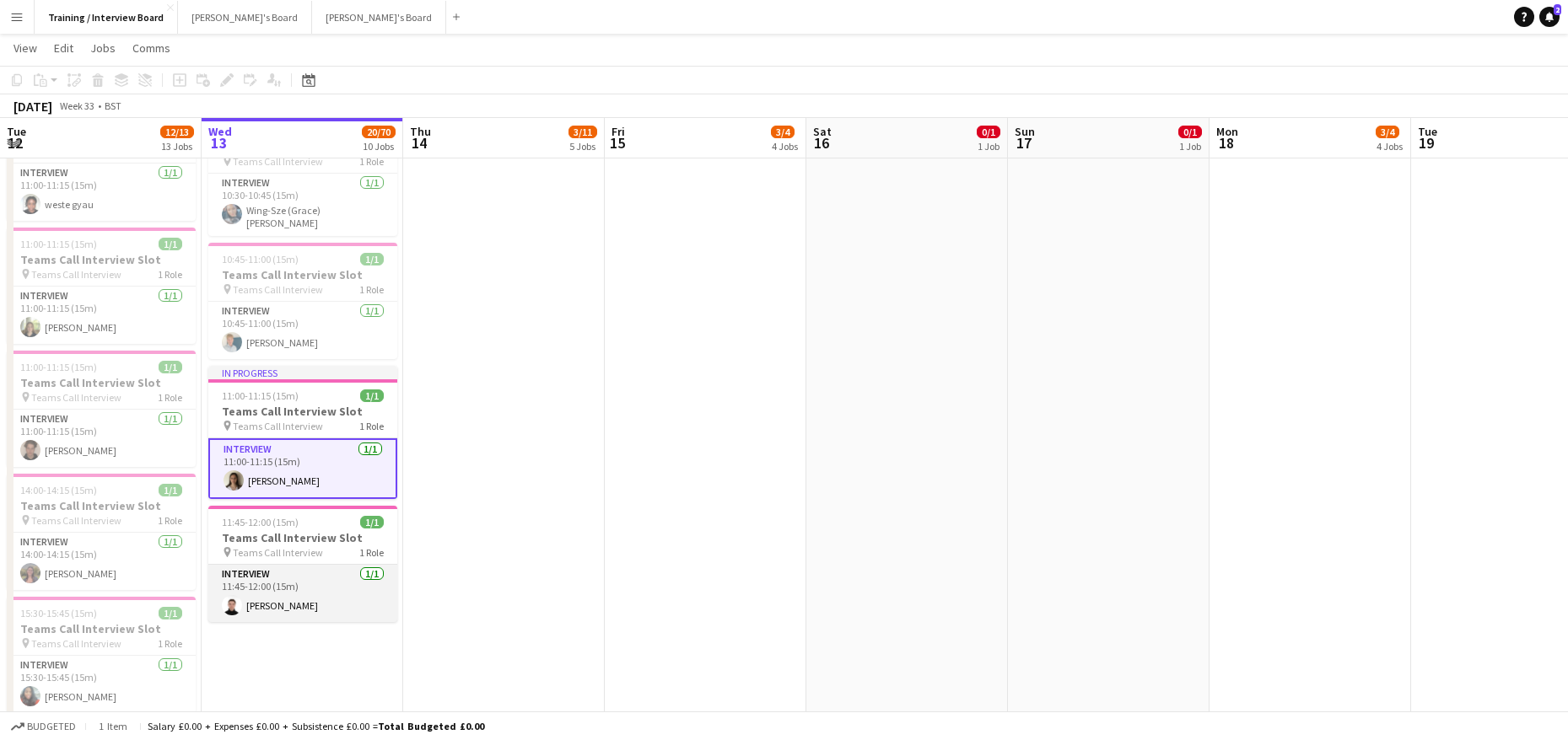
click at [296, 609] on app-card-role "Interview 1/1 11:45-12:00 (15m) Sam Selman" at bounding box center [302, 593] width 189 height 57
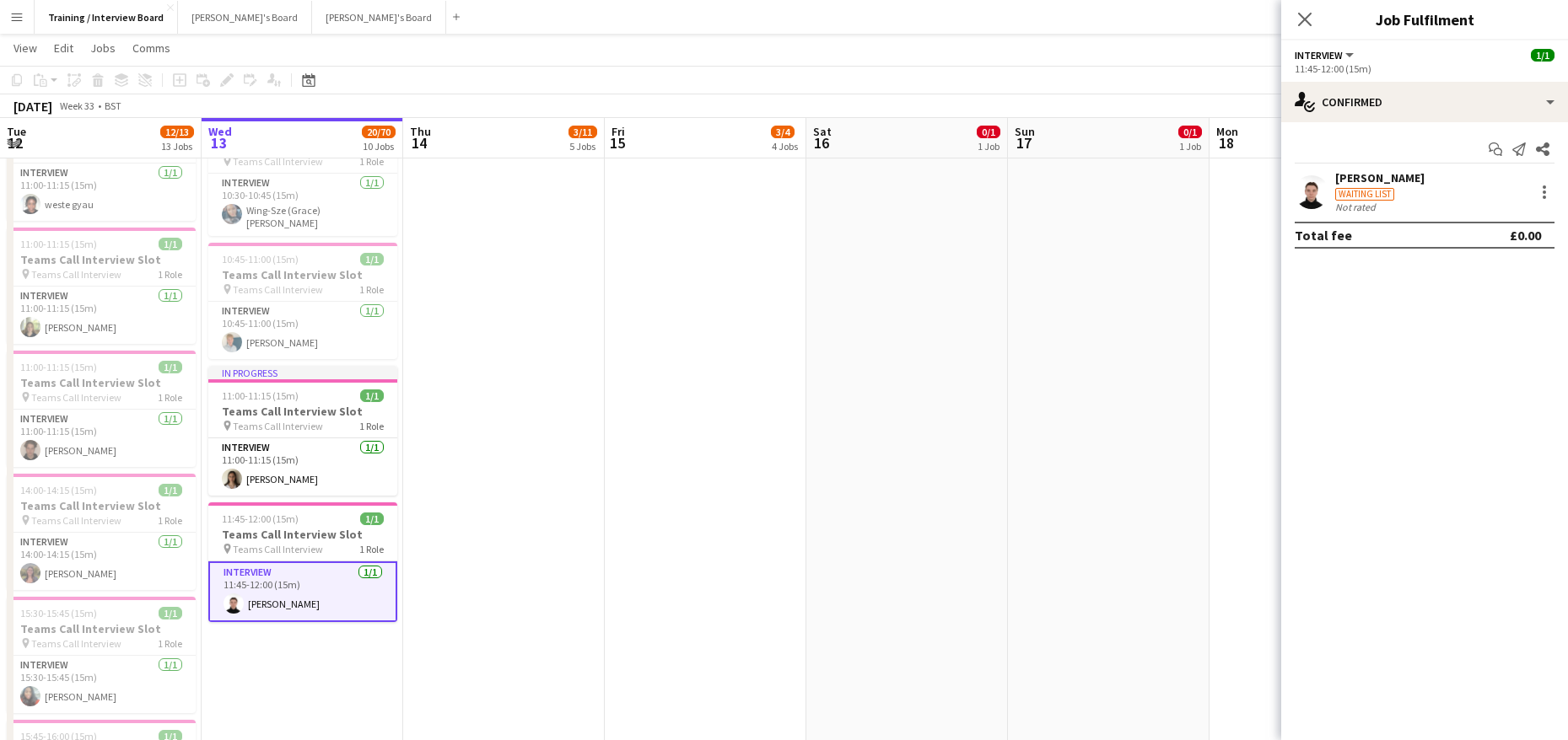
click at [1361, 180] on div "[PERSON_NAME]" at bounding box center [1380, 178] width 89 height 15
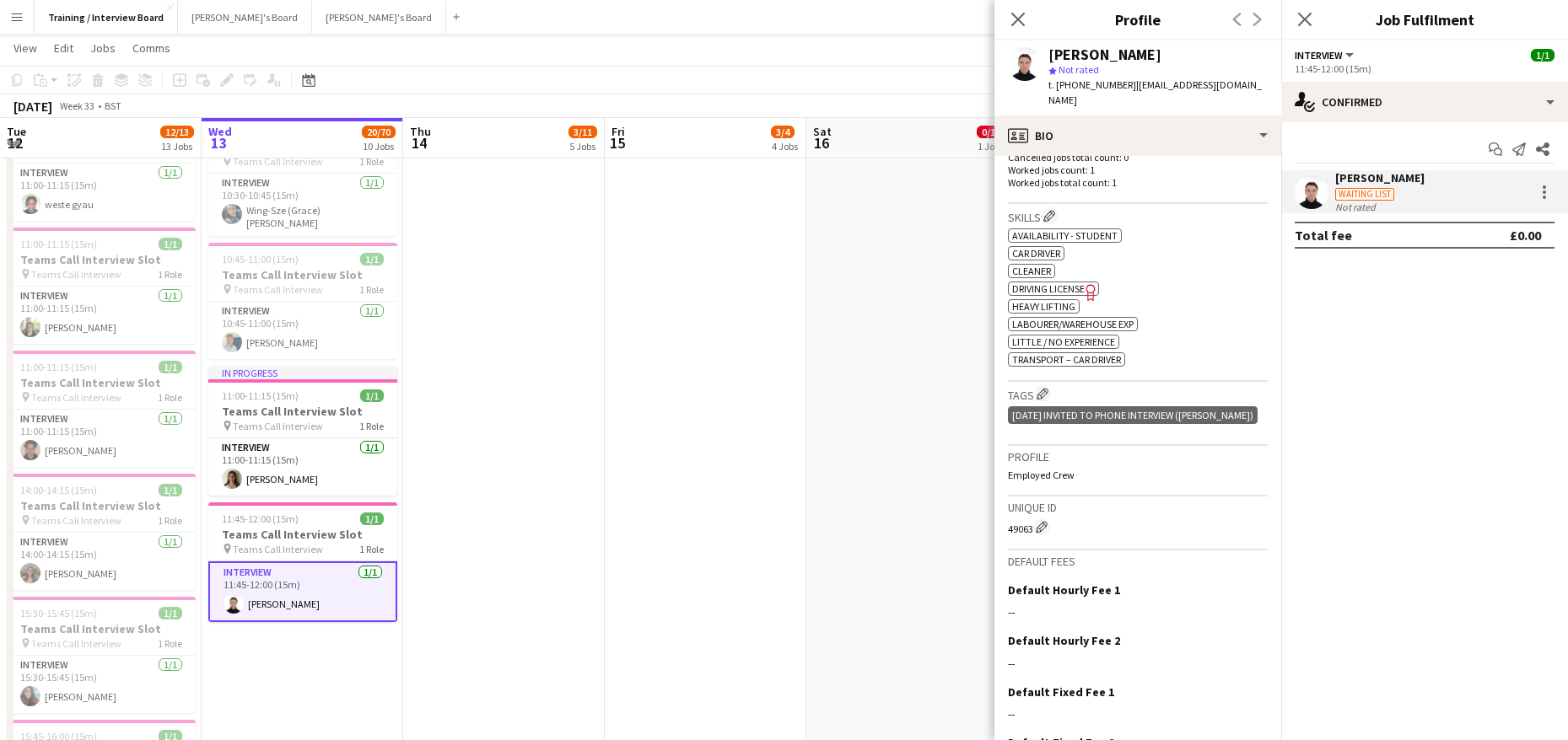
scroll to position [583, 0]
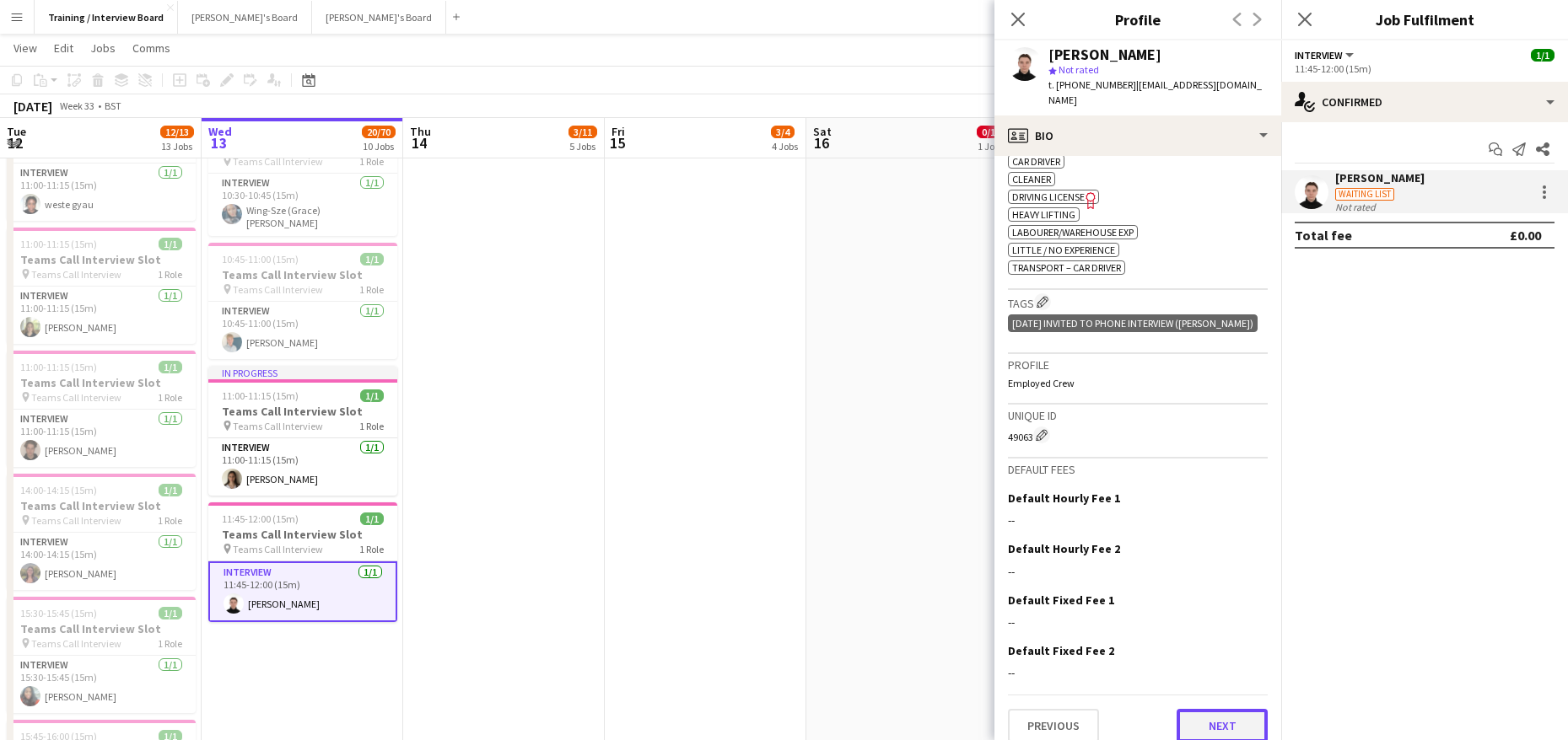
click at [1207, 709] on button "Next" at bounding box center [1222, 725] width 91 height 34
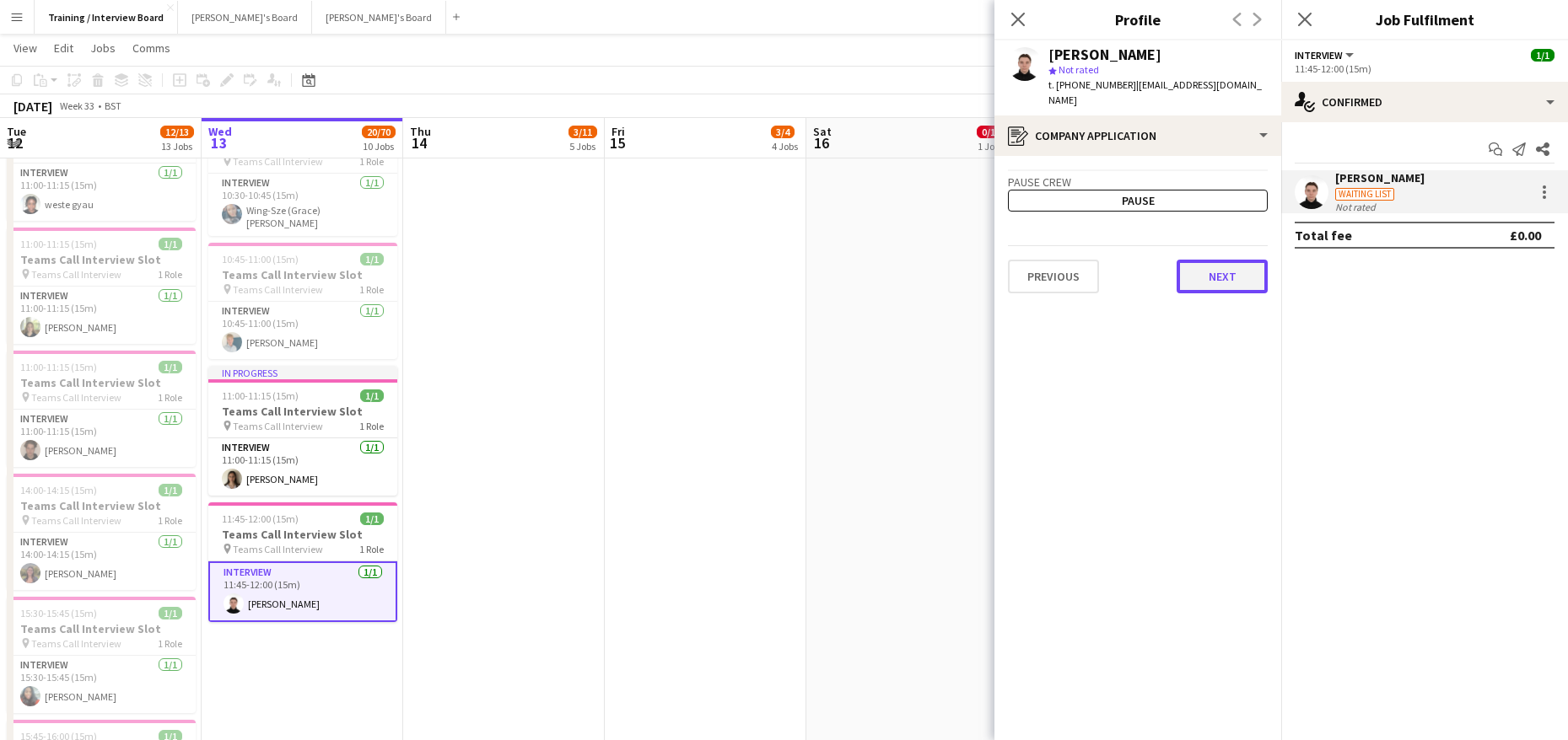
click at [1229, 274] on button "Next" at bounding box center [1222, 276] width 91 height 34
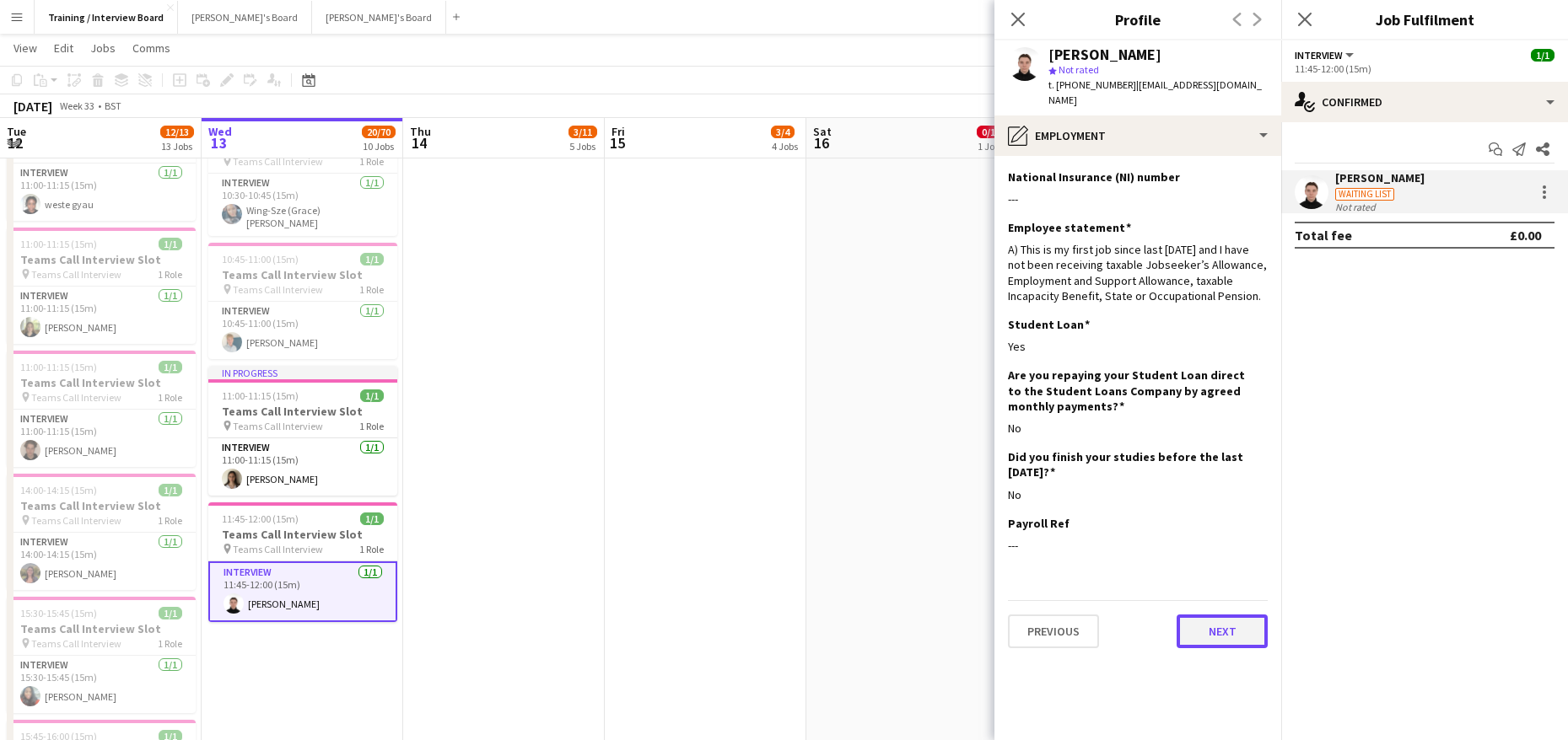
click at [1233, 615] on button "Next" at bounding box center [1222, 632] width 91 height 34
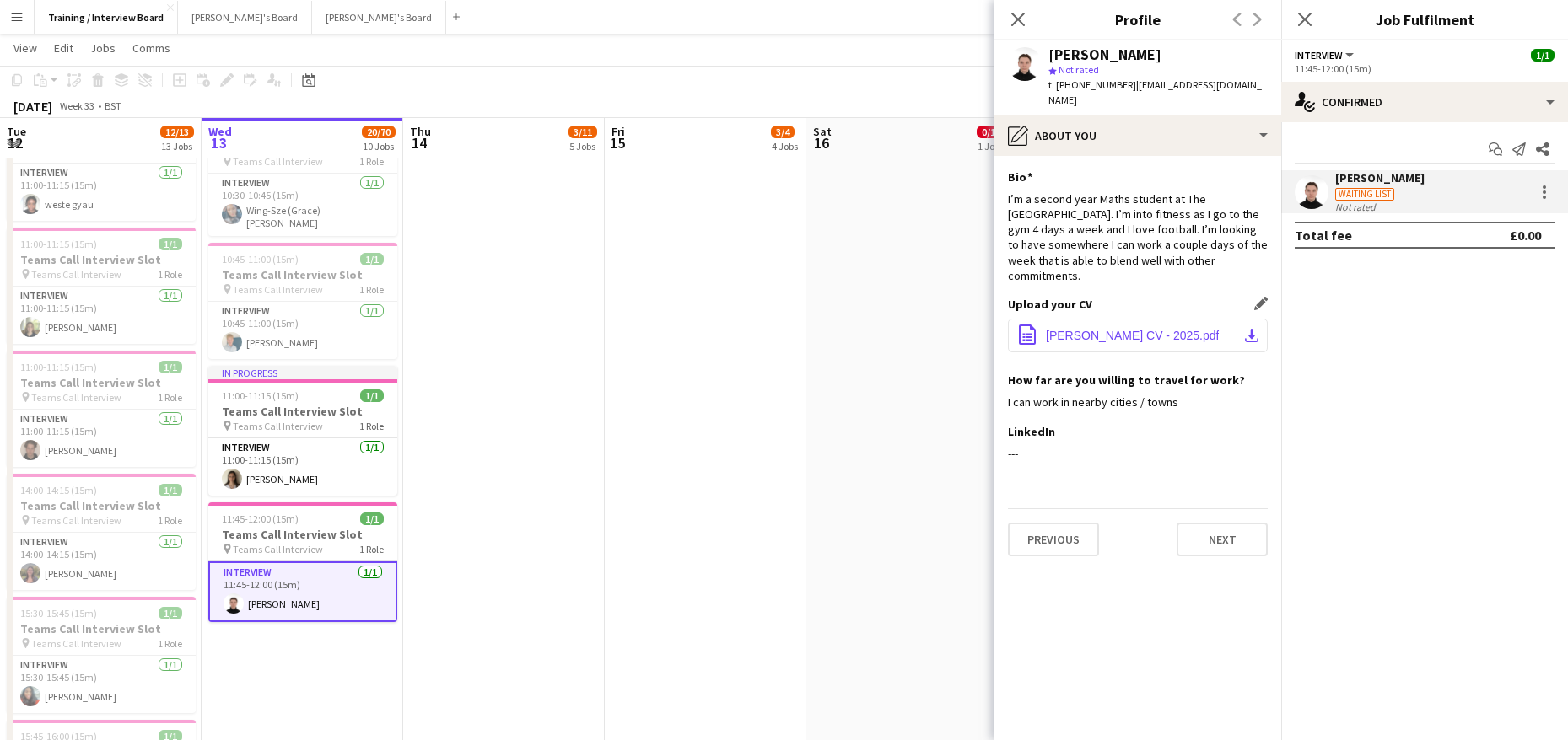
click at [1258, 328] on app-icon "download-bottom" at bounding box center [1252, 335] width 14 height 14
click at [1219, 509] on div "Previous Next" at bounding box center [1138, 533] width 260 height 48
click at [1216, 523] on button "Next" at bounding box center [1222, 540] width 91 height 34
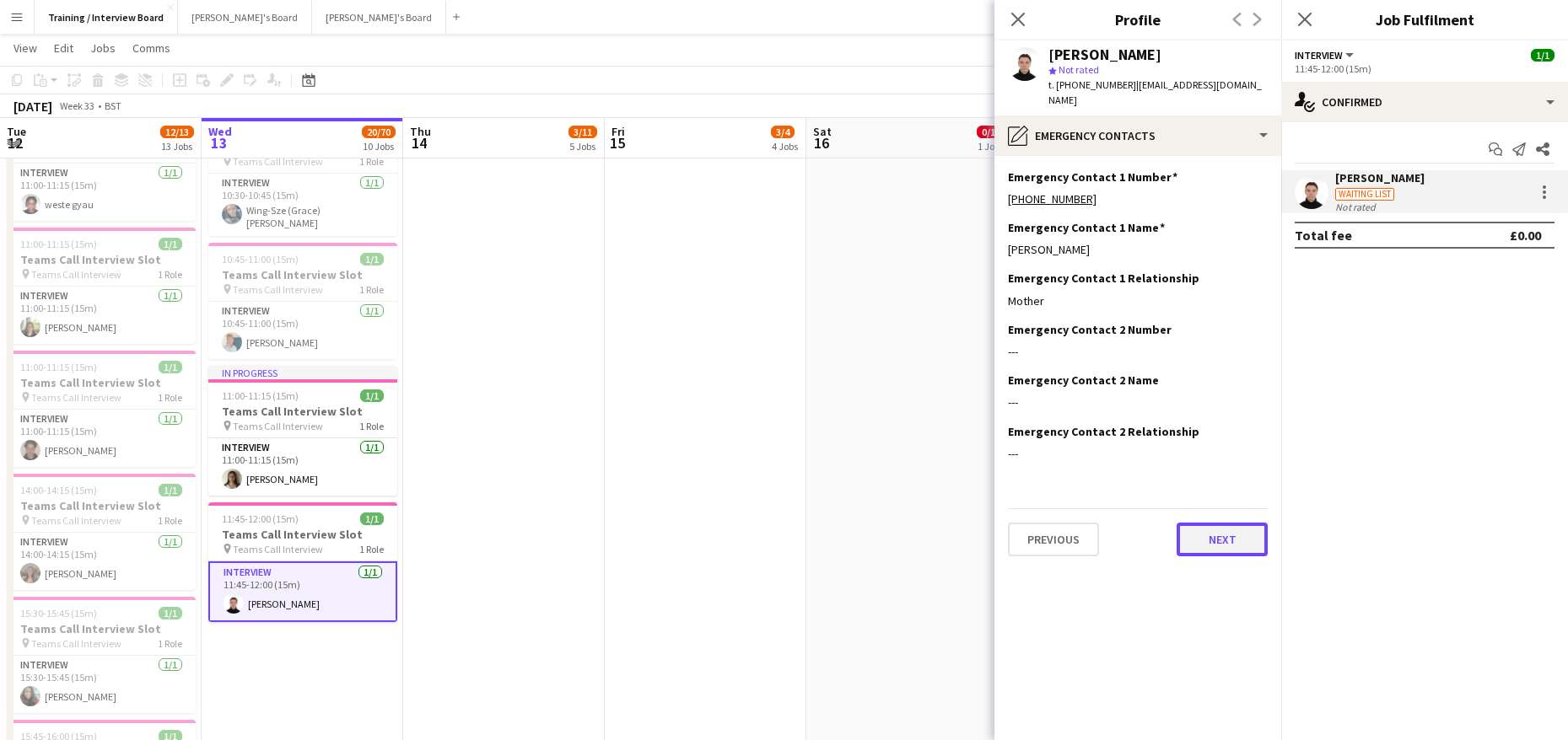
click at [1225, 525] on button "Next" at bounding box center [1222, 540] width 91 height 34
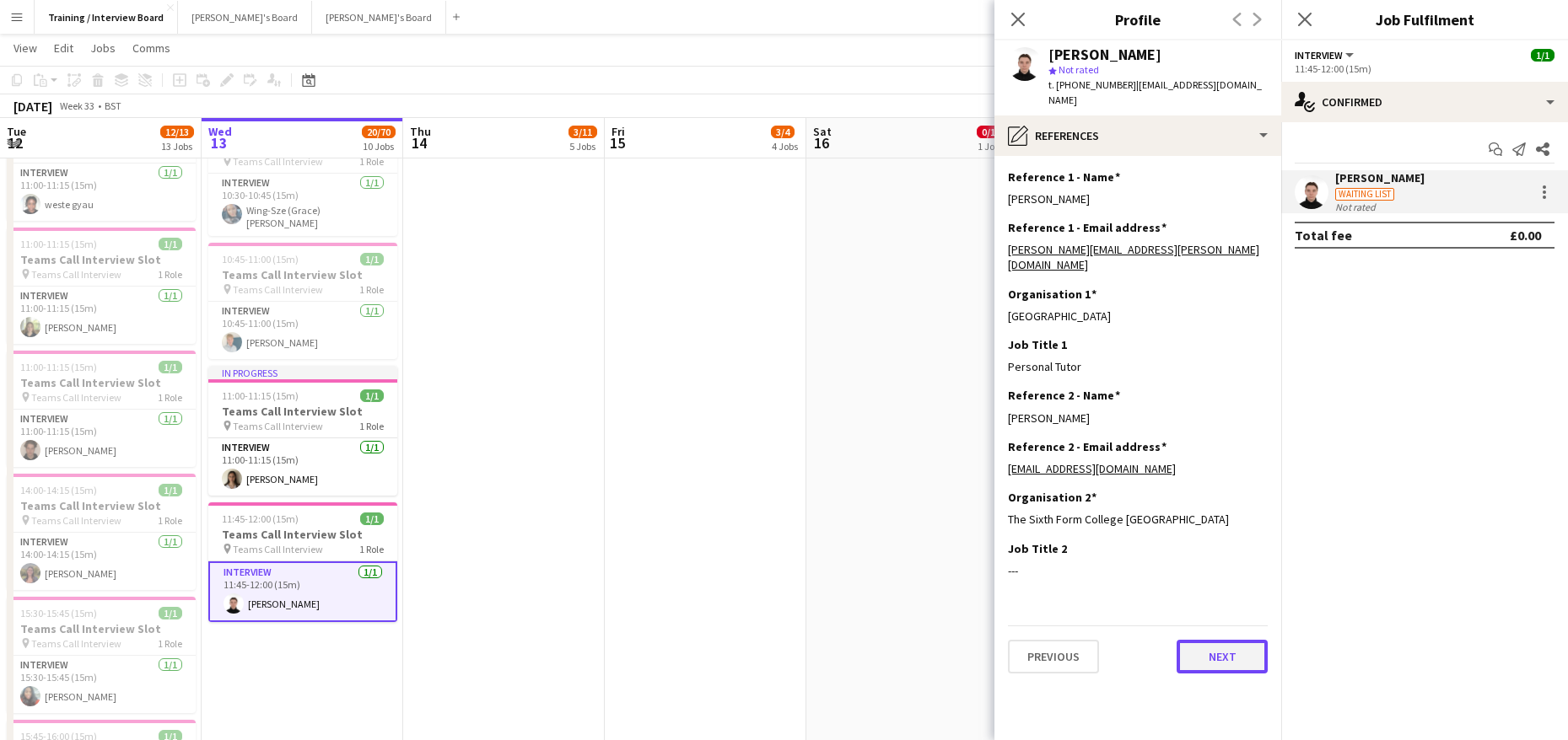
click at [1203, 640] on button "Next" at bounding box center [1222, 657] width 91 height 34
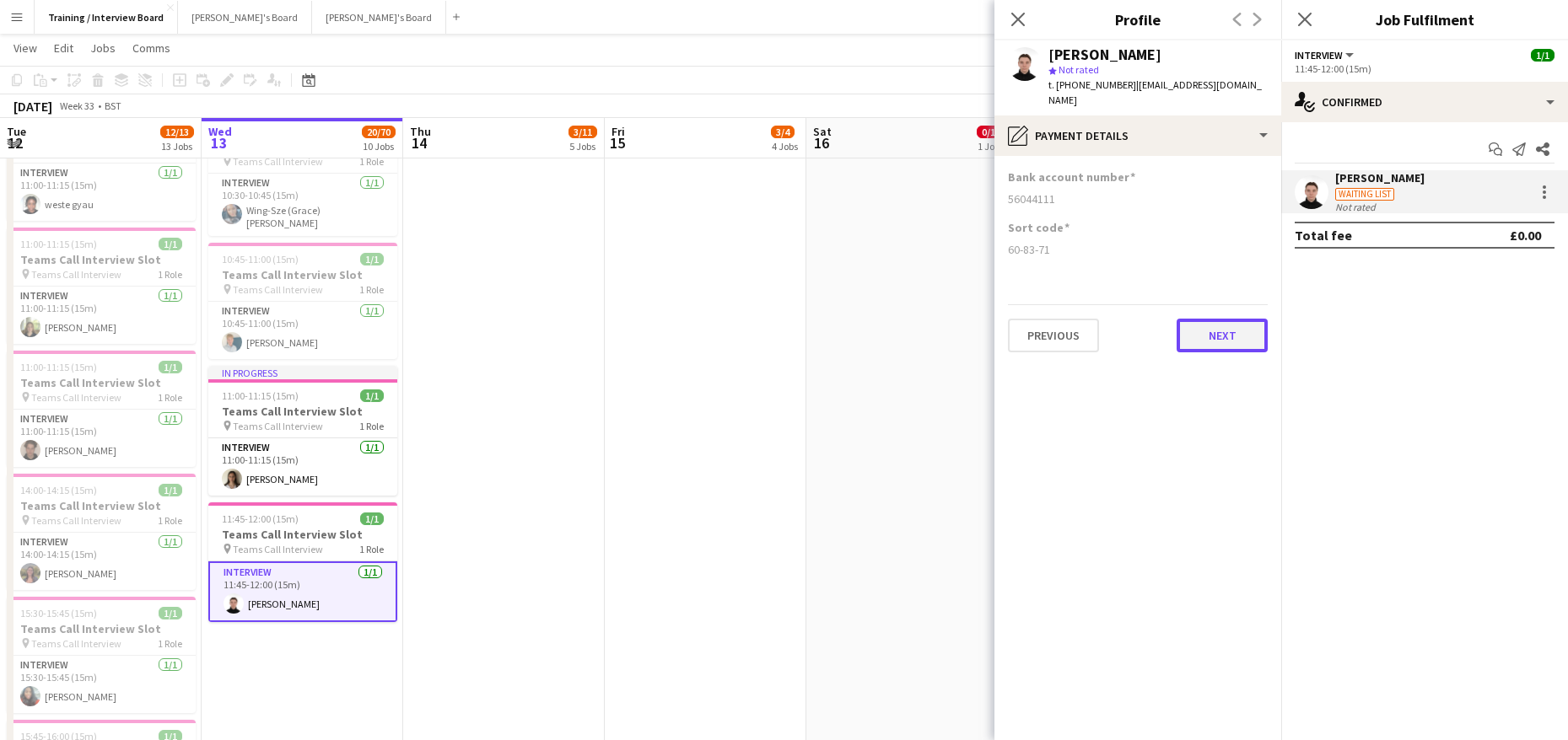
click at [1207, 319] on button "Next" at bounding box center [1222, 335] width 91 height 34
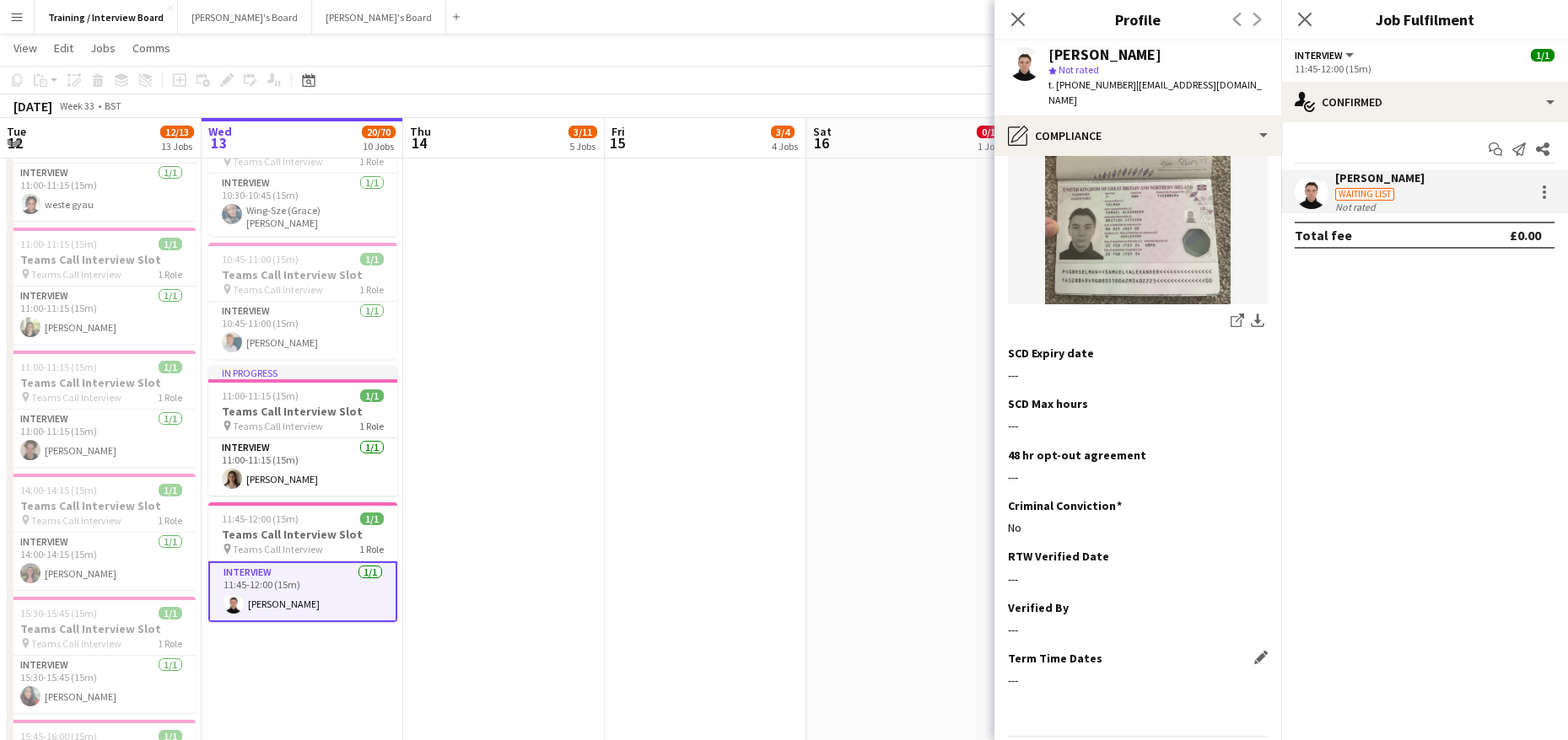
scroll to position [328, 0]
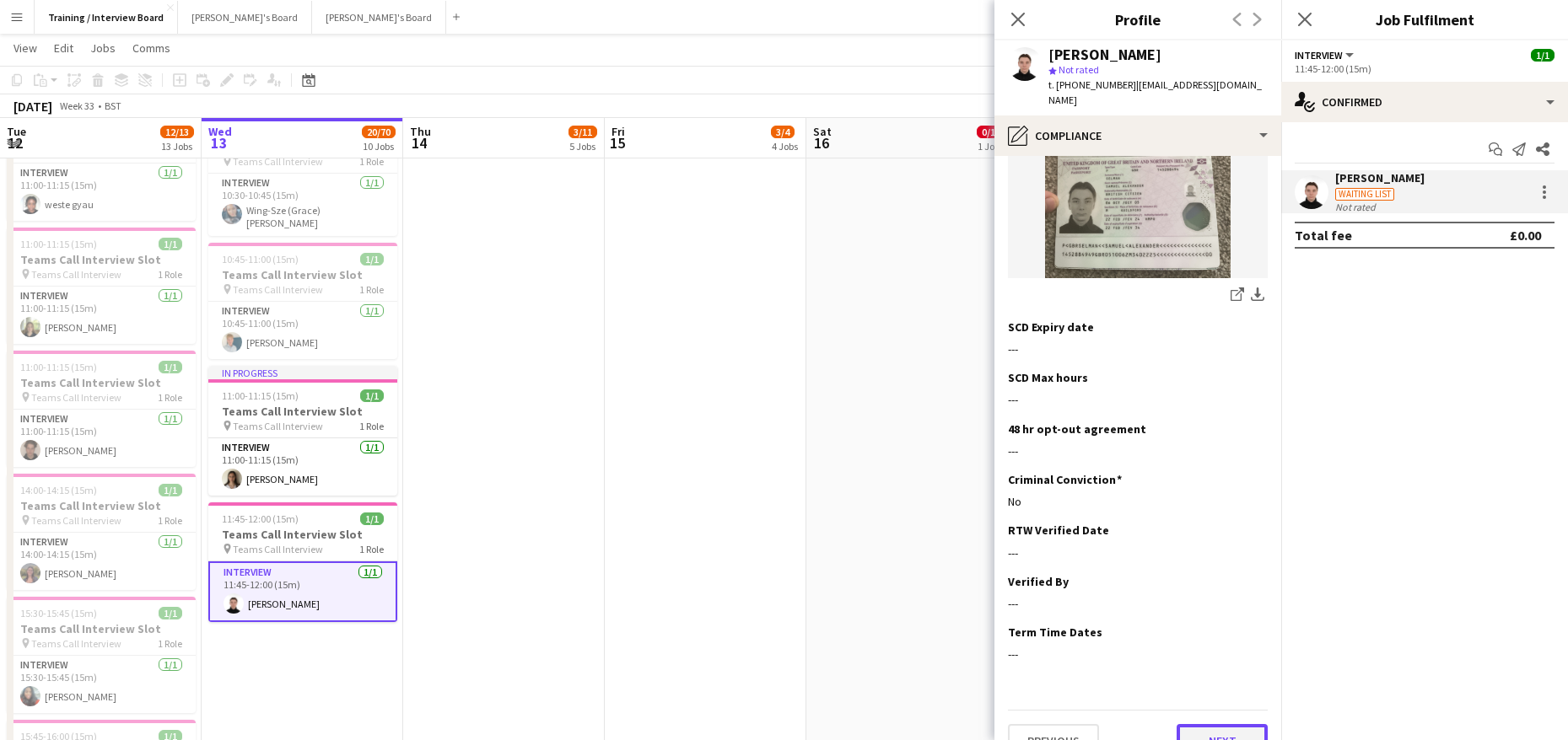
click at [1229, 725] on button "Next" at bounding box center [1222, 741] width 91 height 34
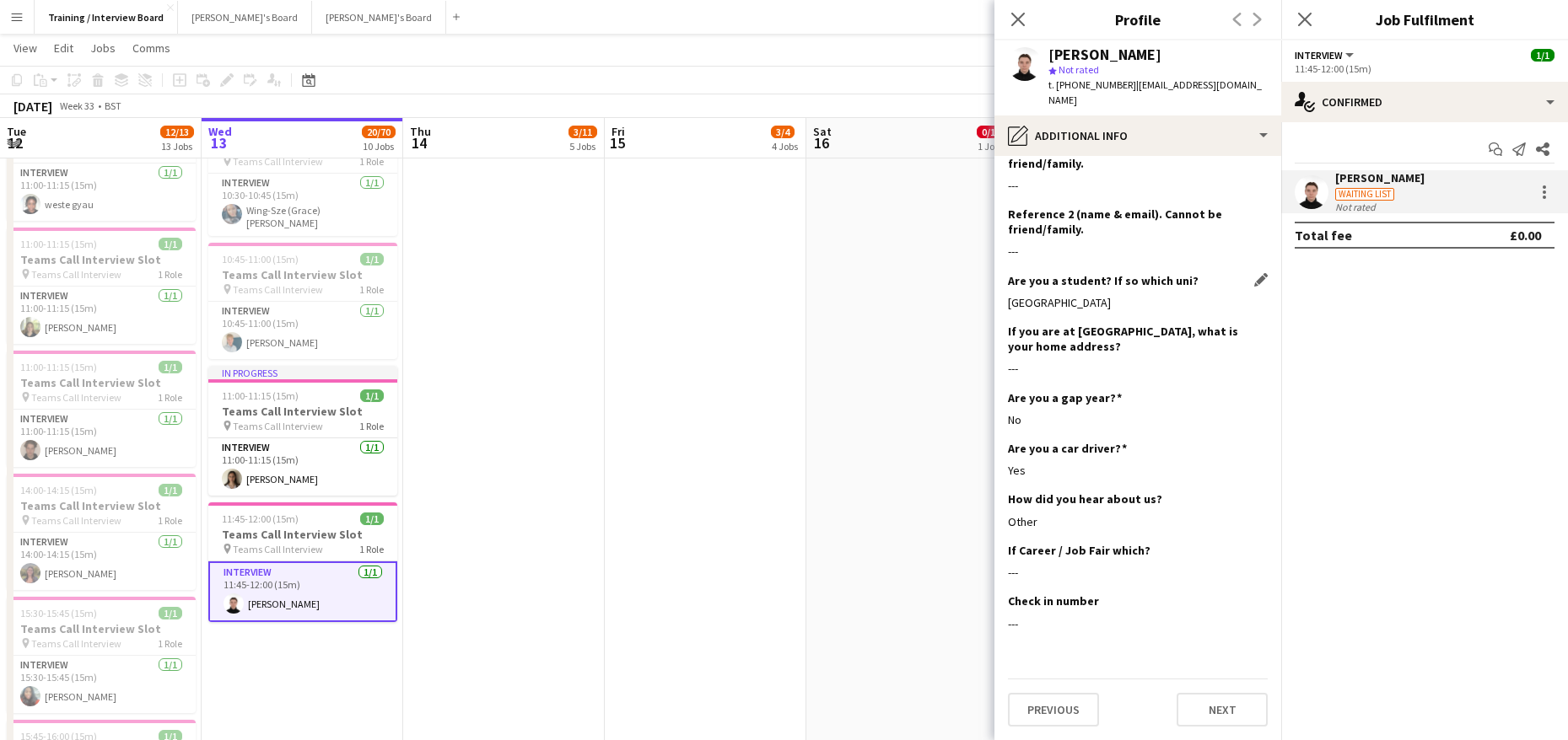
scroll to position [0, 0]
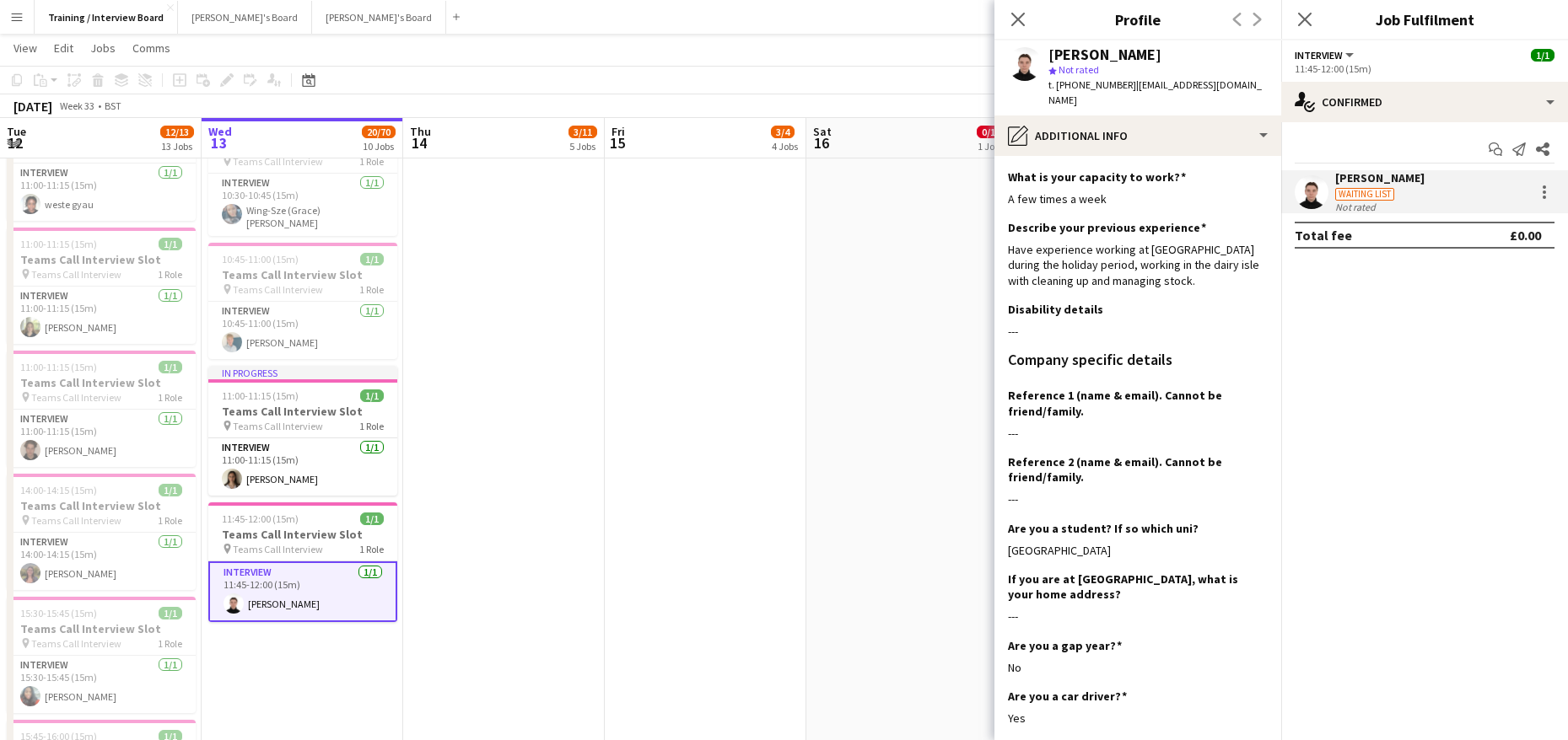
drag, startPoint x: 1018, startPoint y: 20, endPoint x: 1048, endPoint y: 16, distance: 30.3
click at [1018, 20] on icon at bounding box center [1019, 19] width 14 height 14
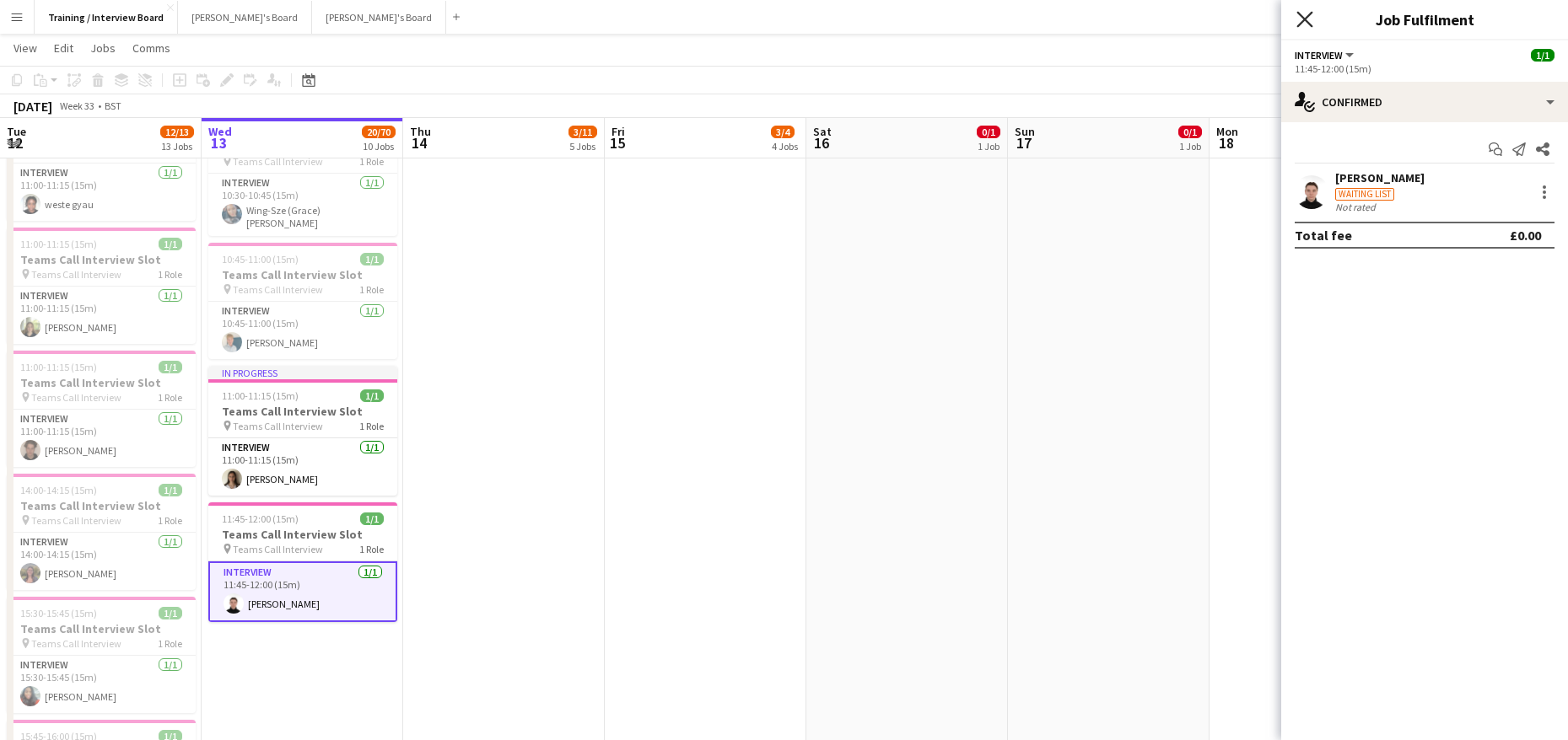
click at [1305, 18] on icon at bounding box center [1304, 18] width 16 height 16
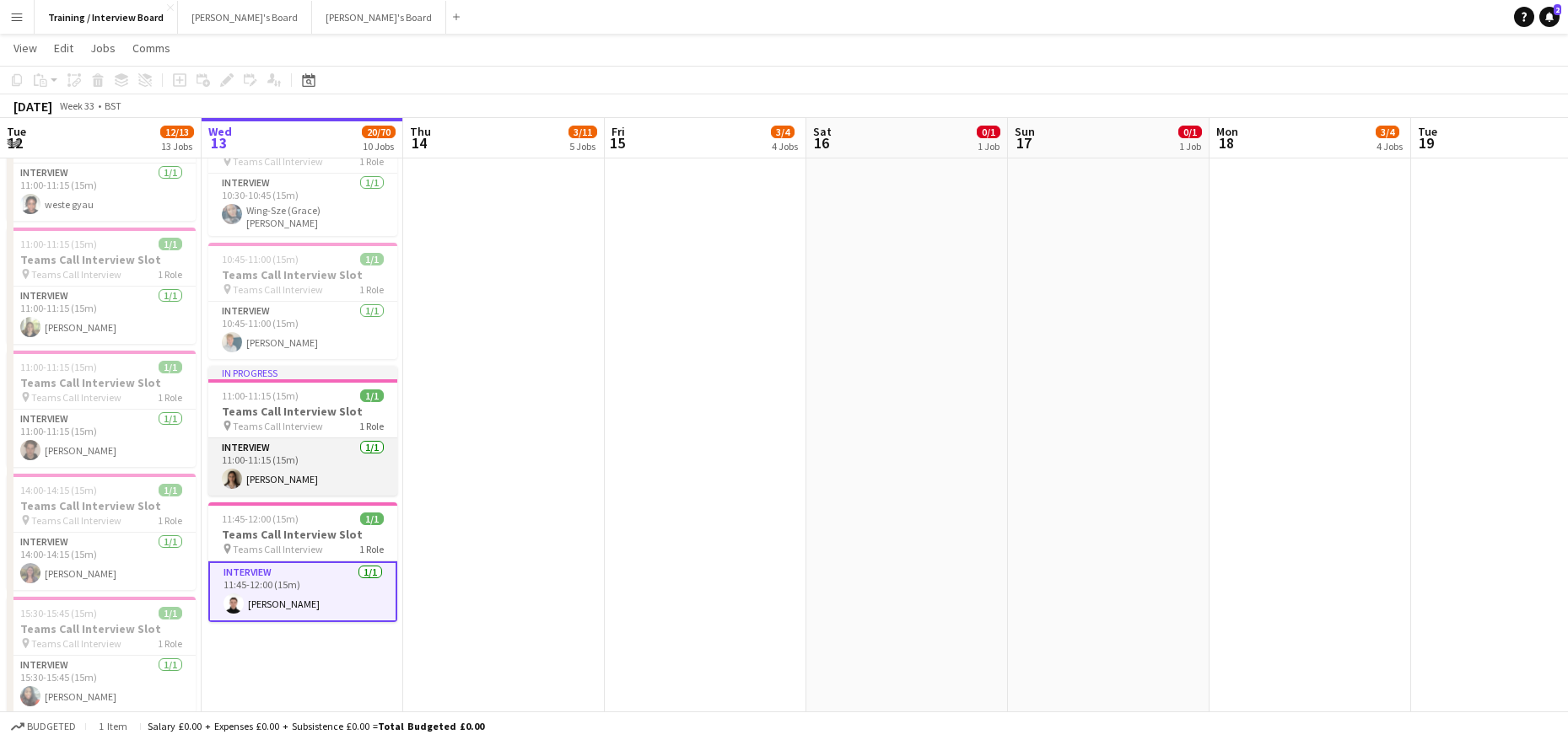
click at [254, 464] on app-card-role "Interview 1/1 11:00-11:15 (15m) Eve Trainor" at bounding box center [302, 467] width 189 height 57
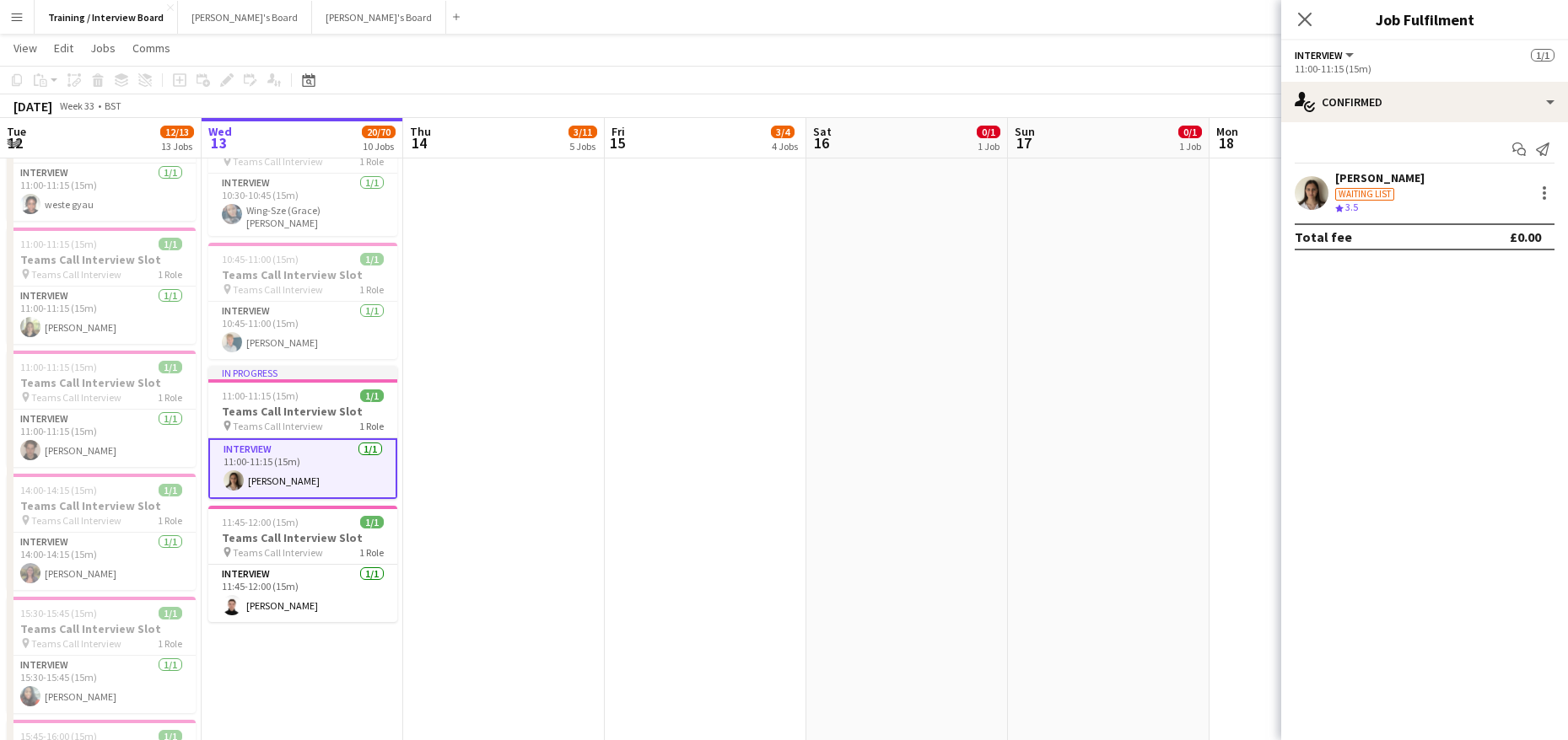
click at [1368, 175] on div "[PERSON_NAME]" at bounding box center [1380, 178] width 89 height 15
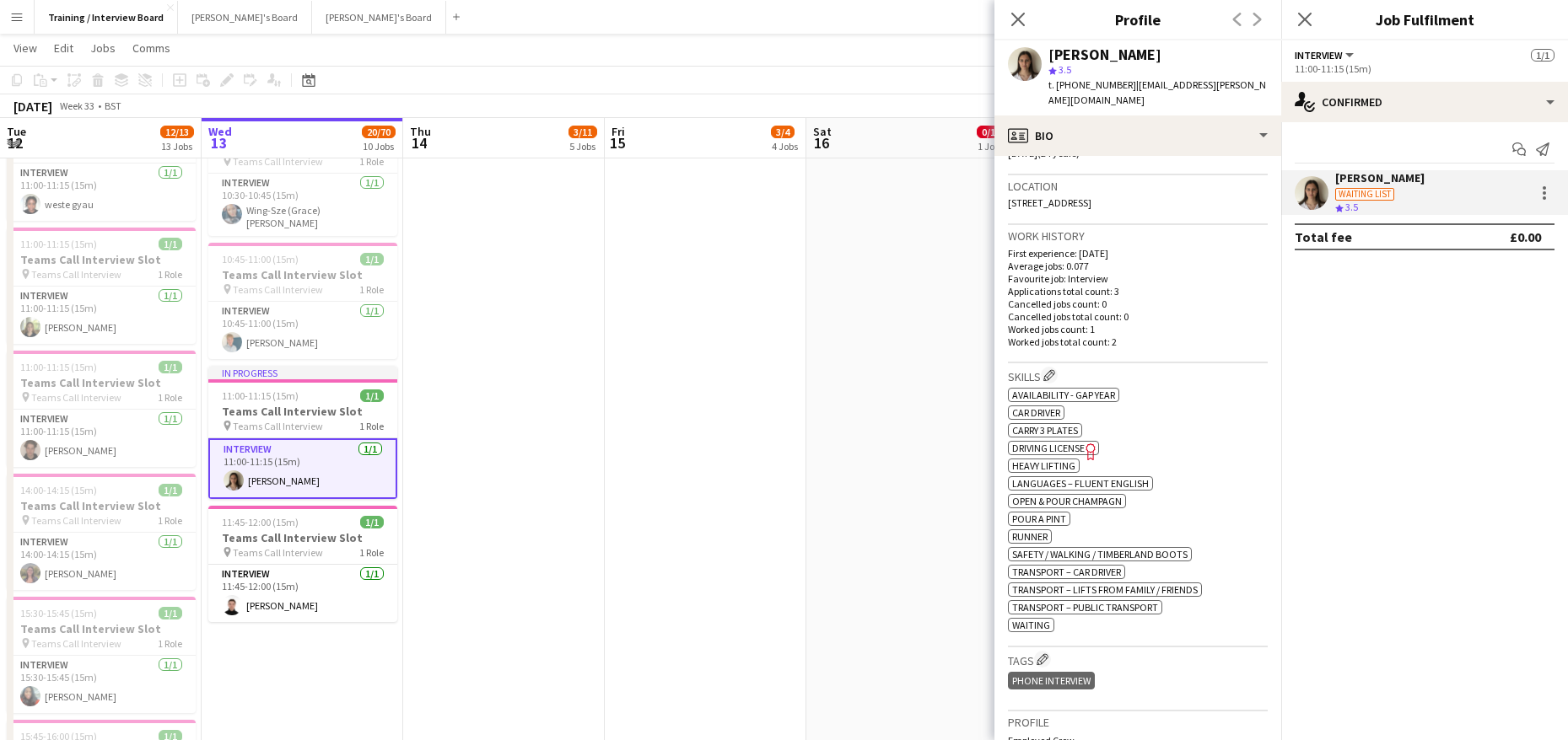
scroll to position [421, 0]
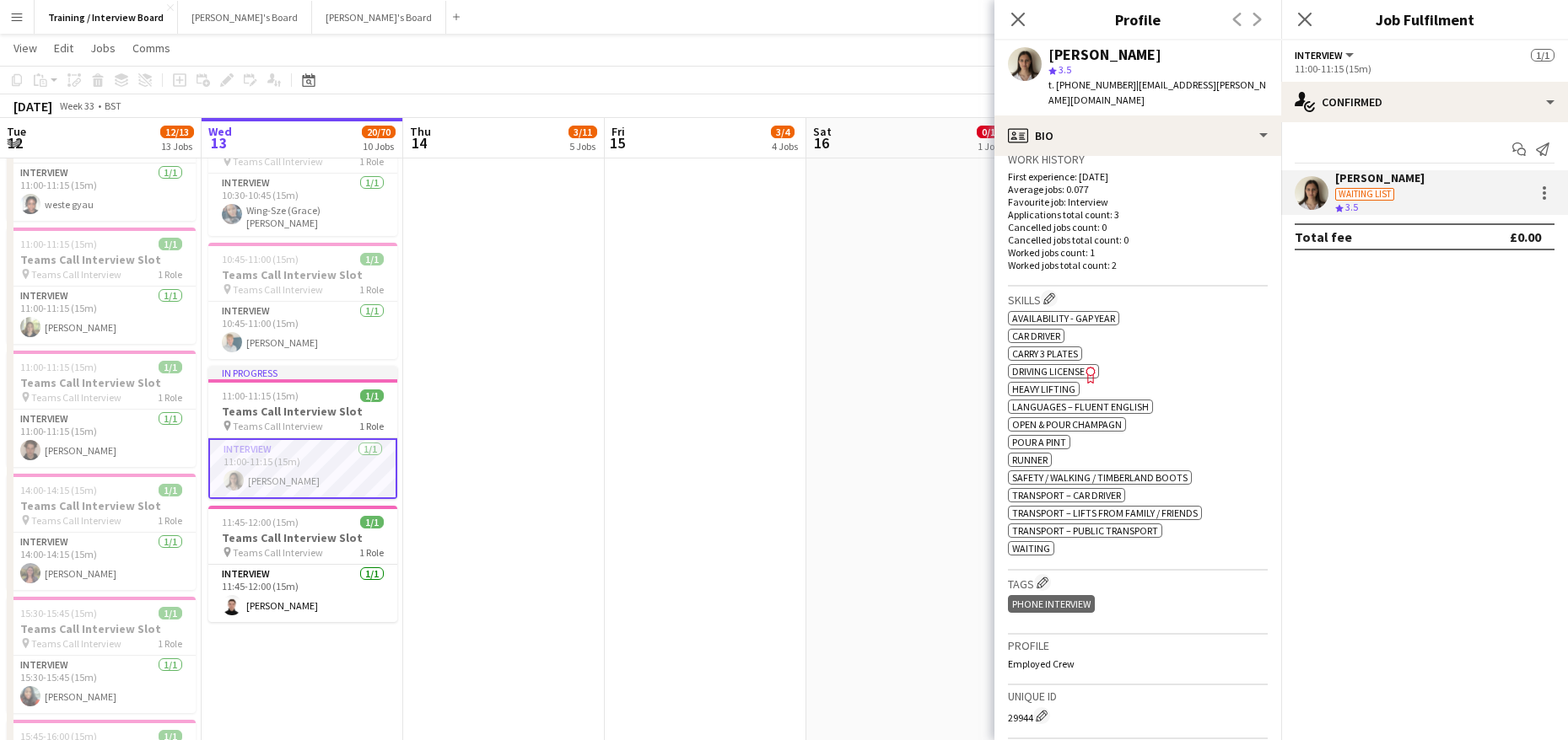
drag, startPoint x: 1141, startPoint y: 304, endPoint x: 1164, endPoint y: 270, distance: 41.0
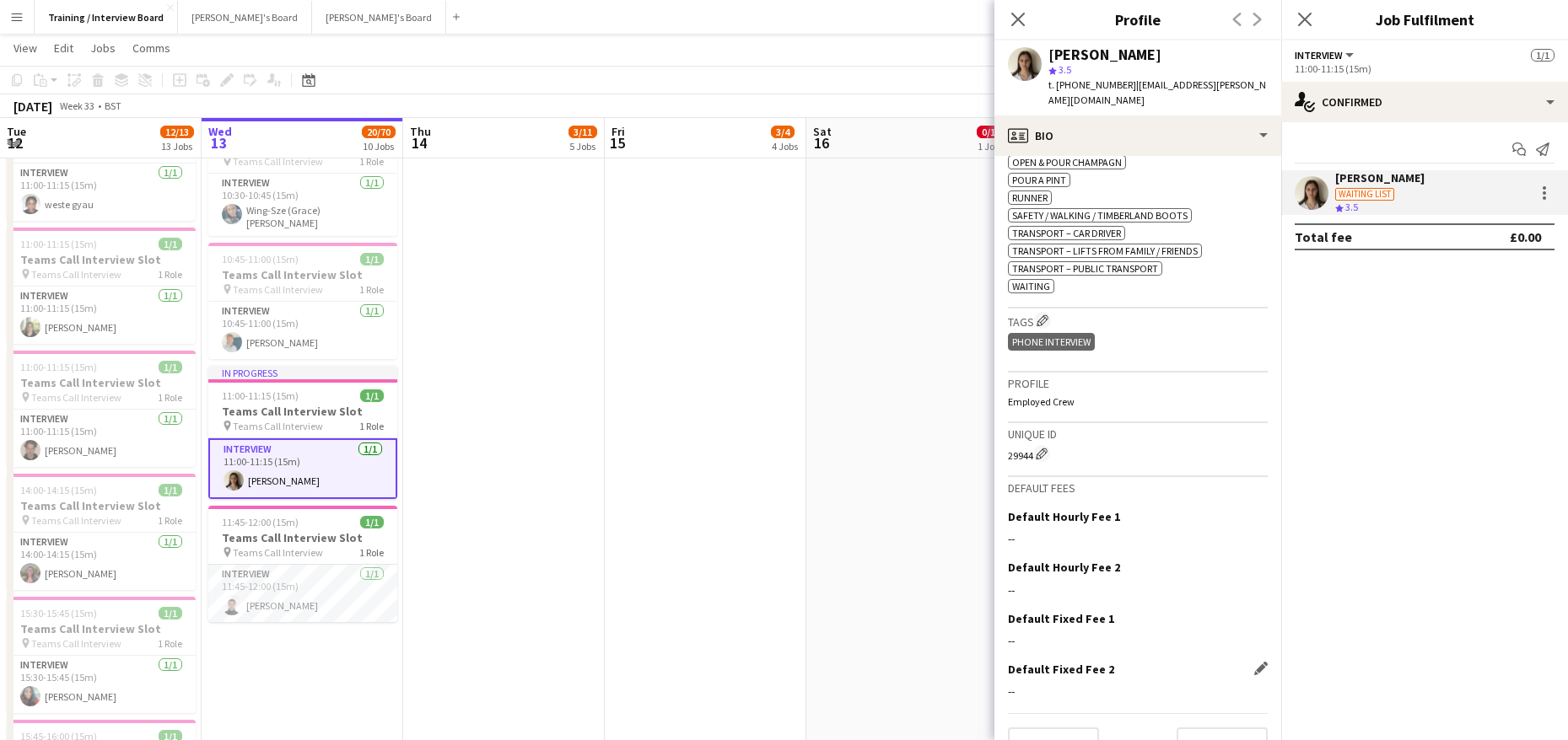
scroll to position [702, 0]
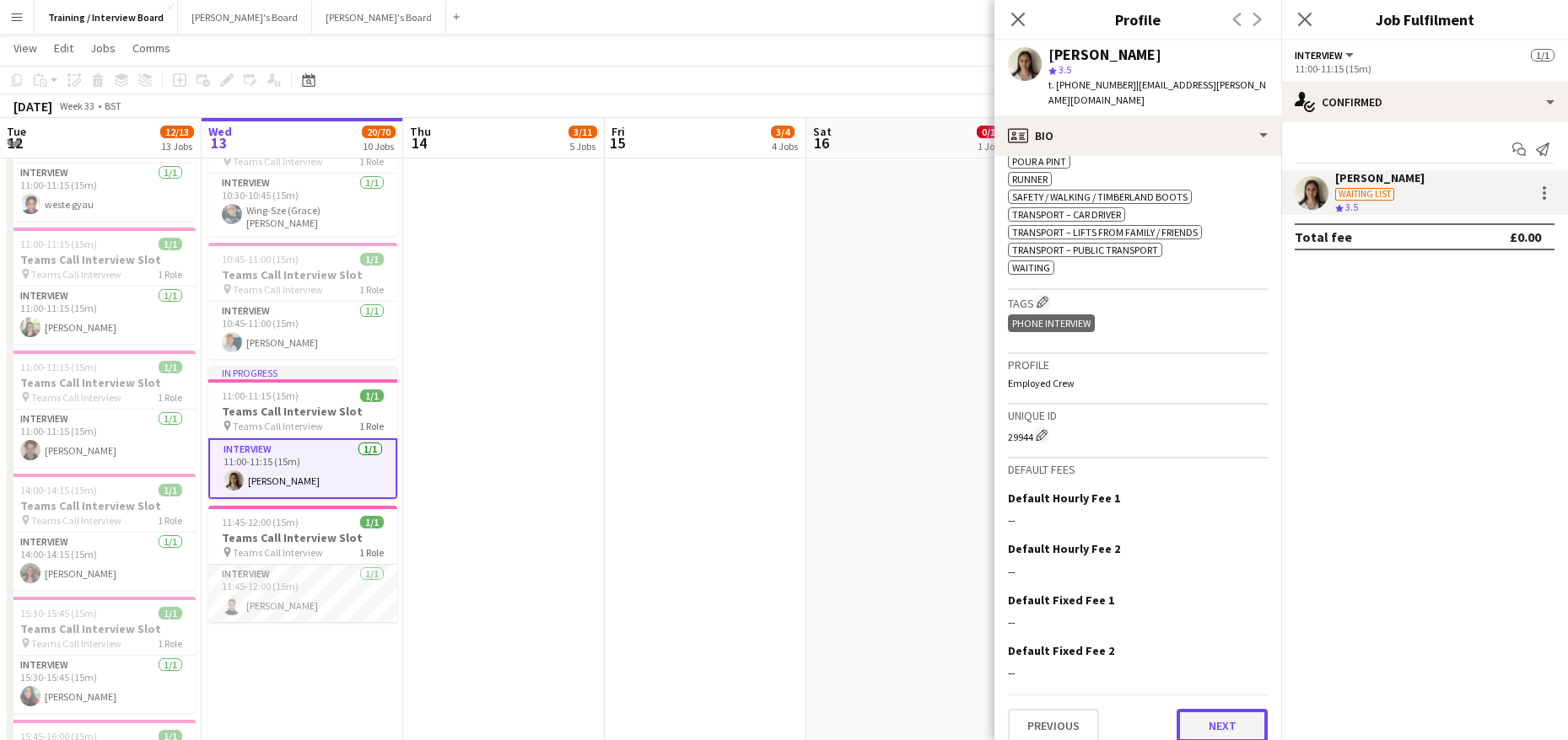
click at [1204, 714] on button "Next" at bounding box center [1222, 725] width 91 height 34
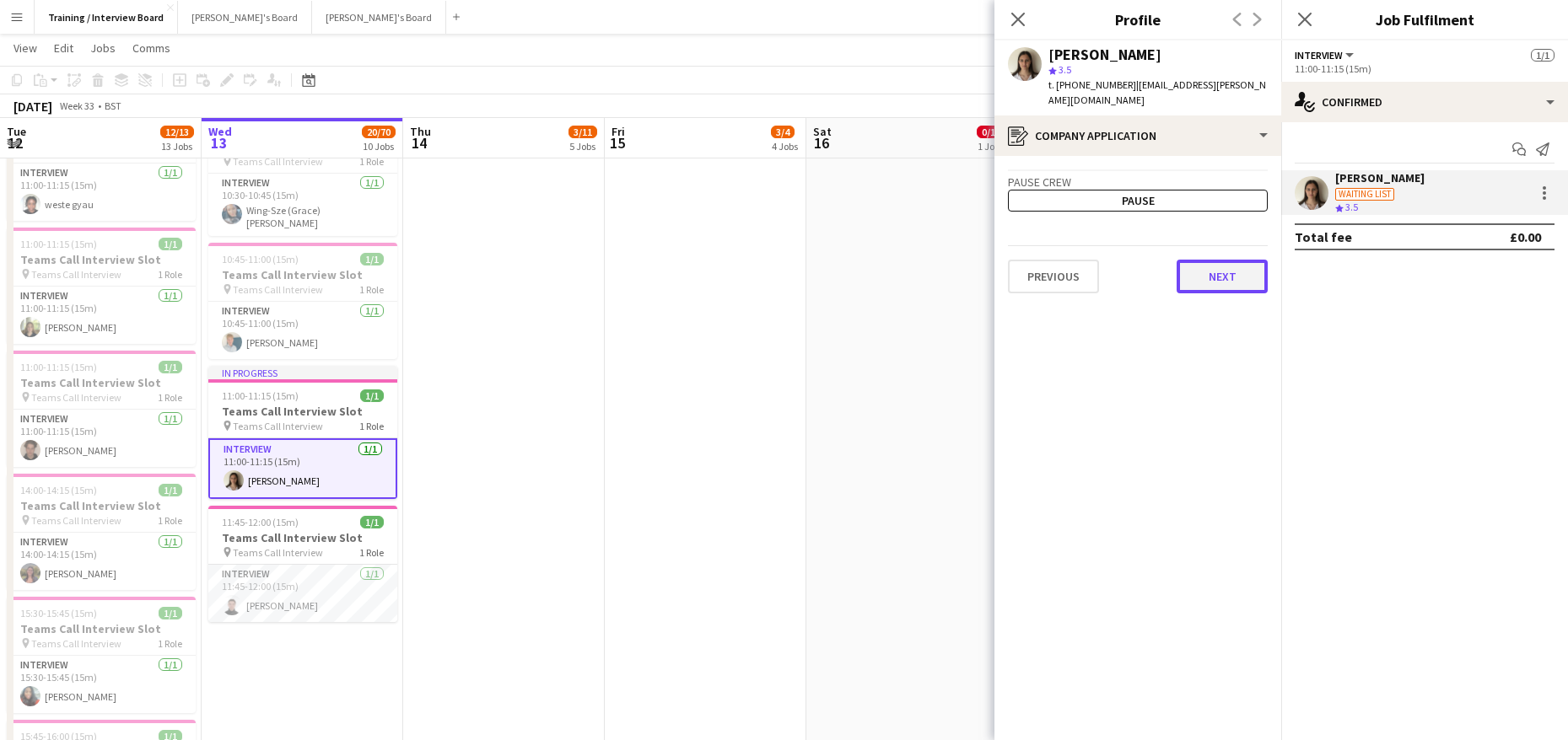
click at [1227, 262] on button "Next" at bounding box center [1222, 276] width 91 height 34
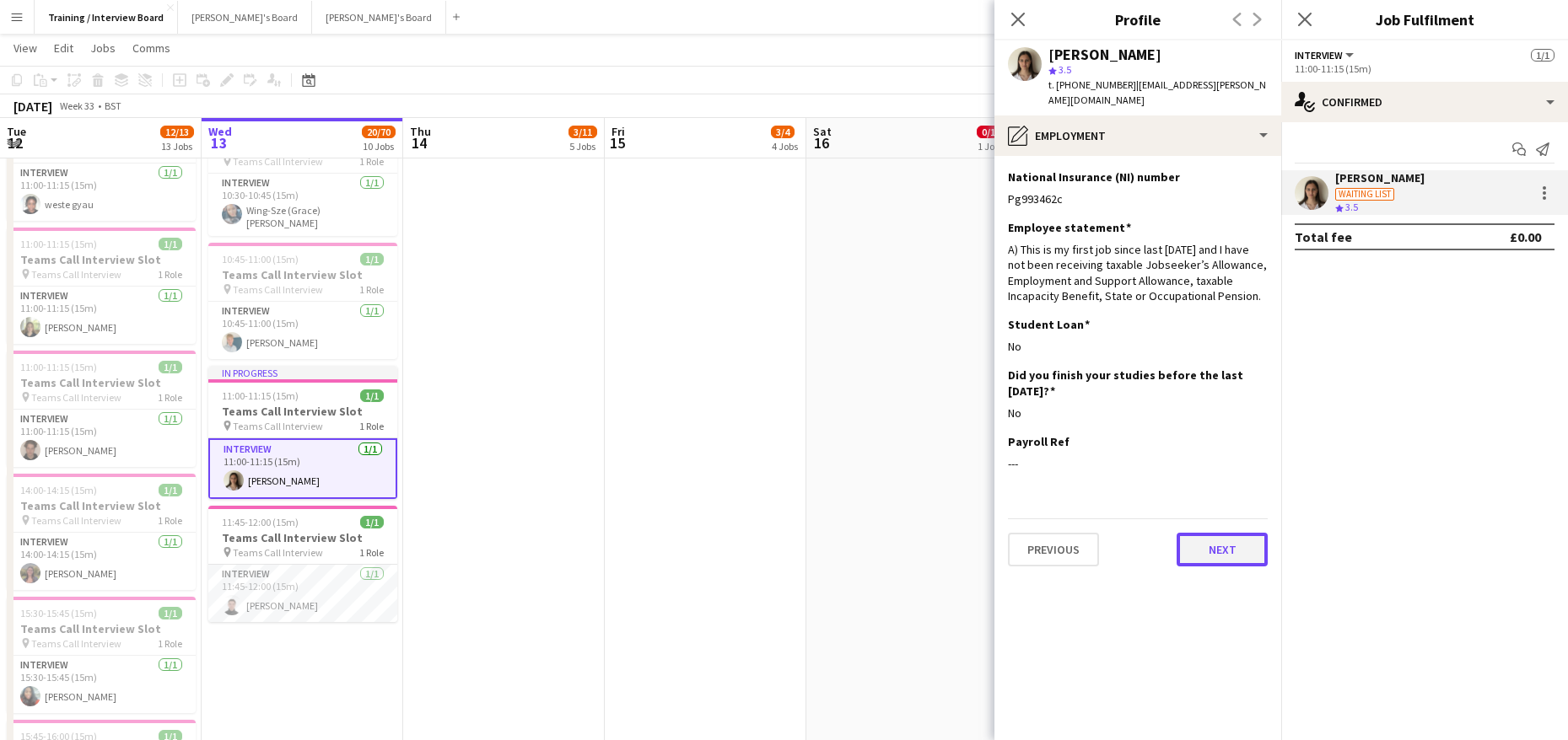
click at [1221, 533] on button "Next" at bounding box center [1222, 549] width 91 height 34
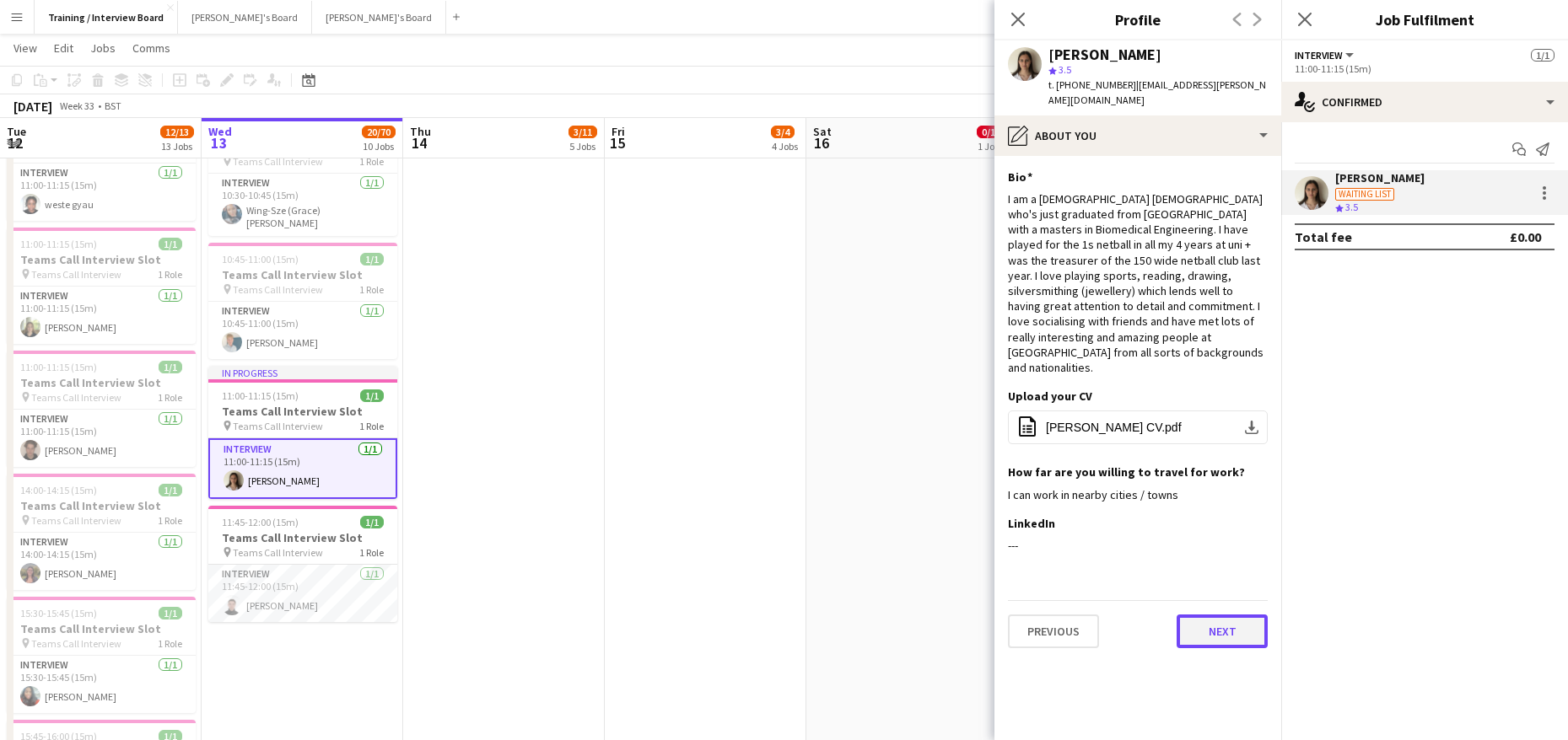
click at [1233, 615] on button "Next" at bounding box center [1222, 632] width 91 height 34
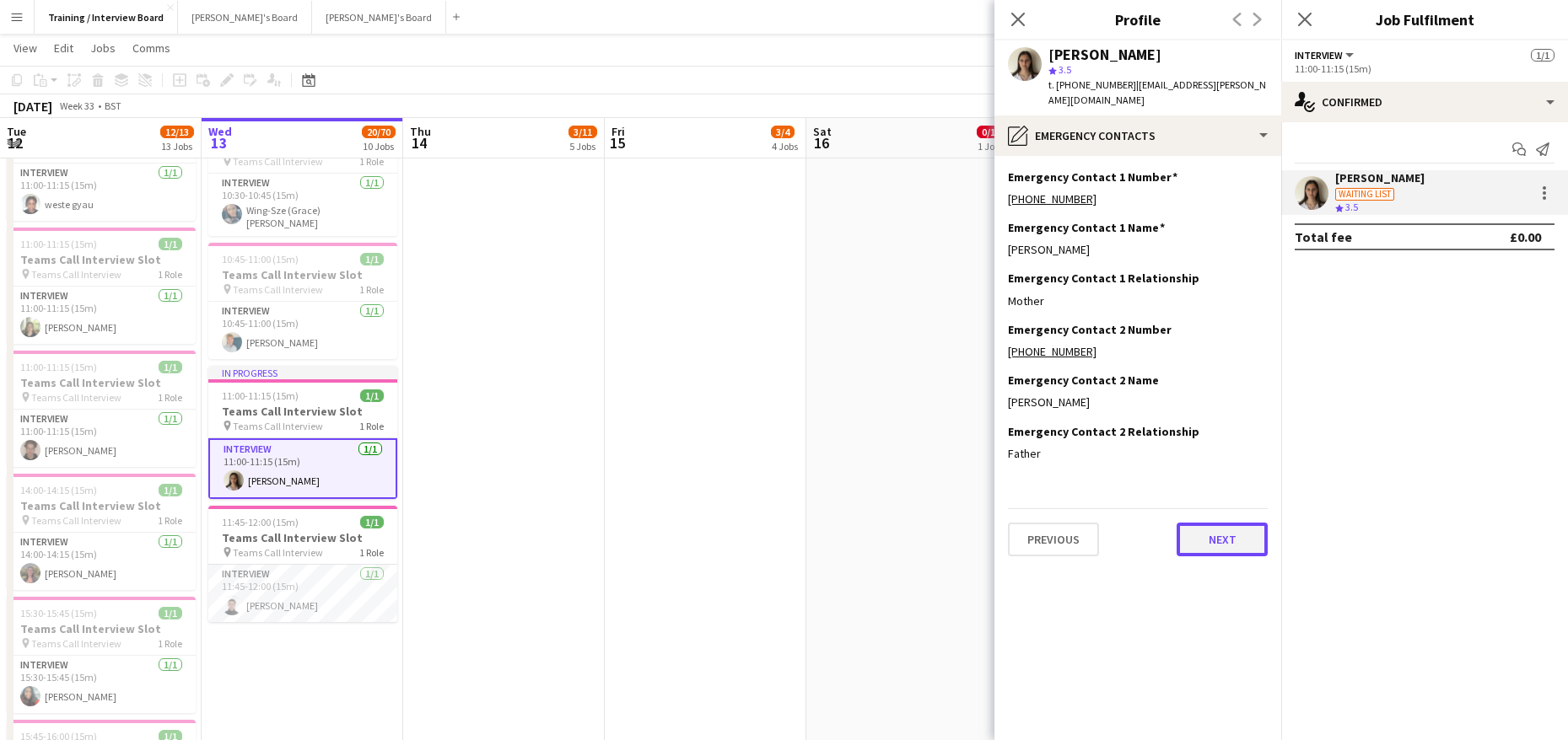
click at [1240, 524] on button "Next" at bounding box center [1222, 540] width 91 height 34
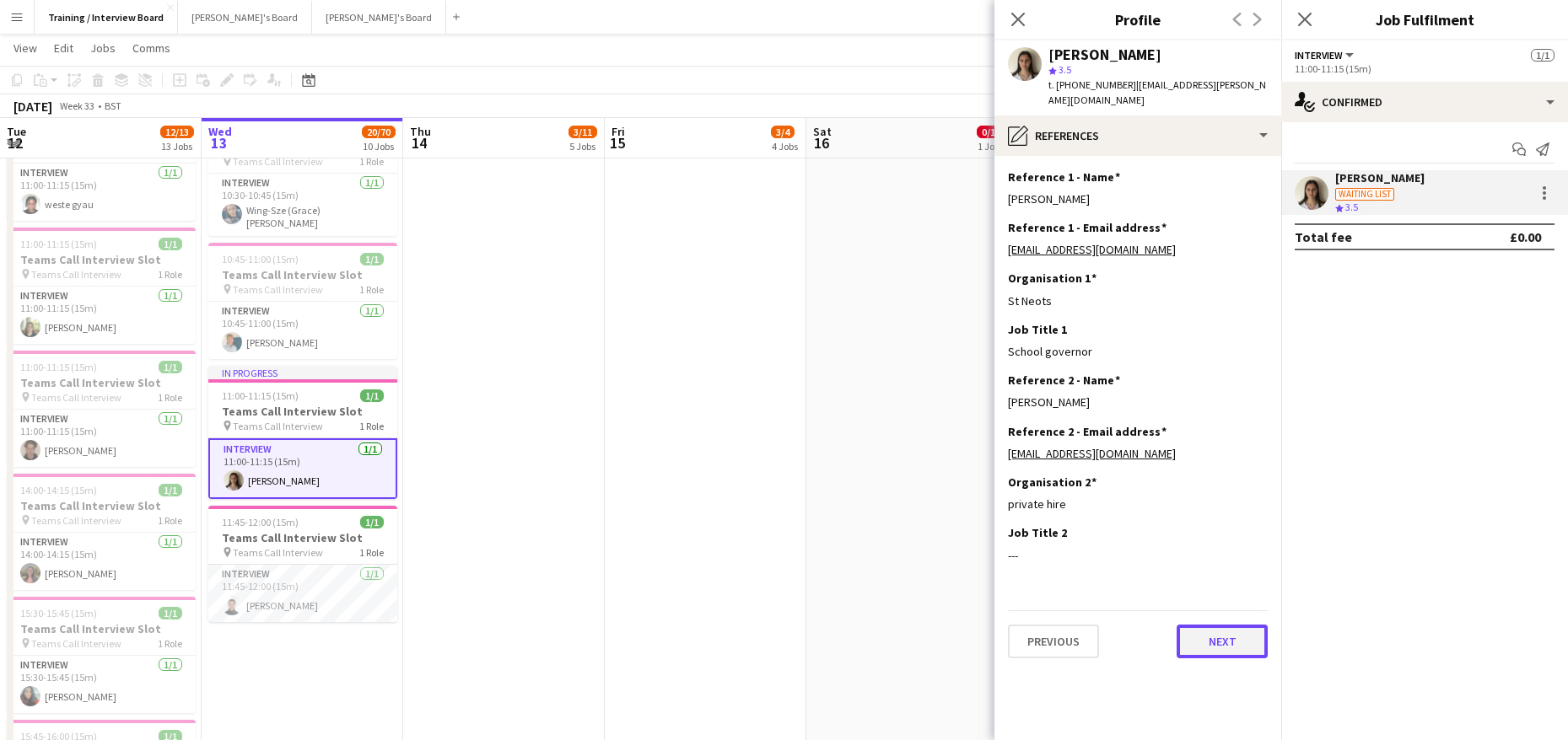
click at [1224, 628] on button "Next" at bounding box center [1222, 641] width 91 height 34
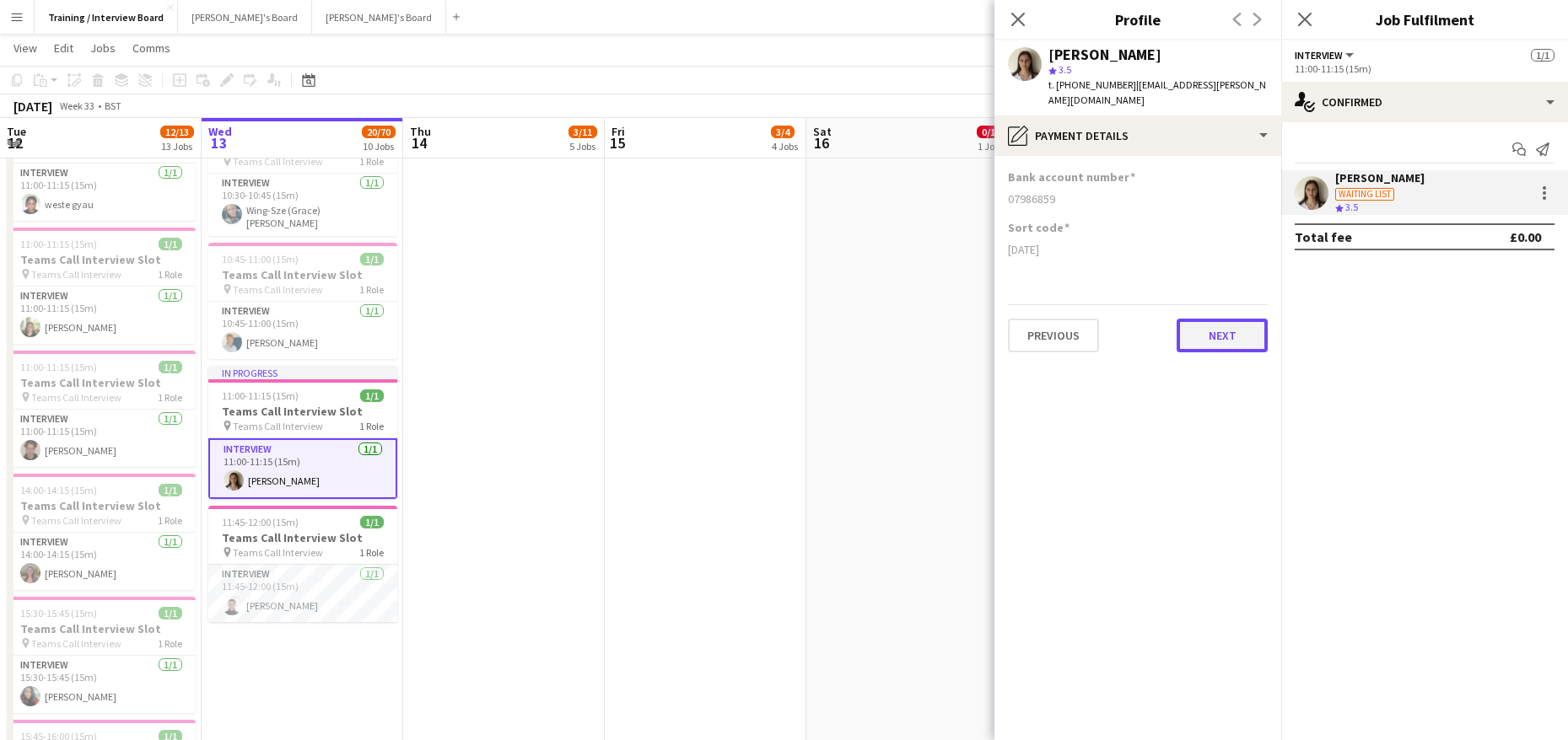
click at [1220, 319] on button "Next" at bounding box center [1222, 335] width 91 height 34
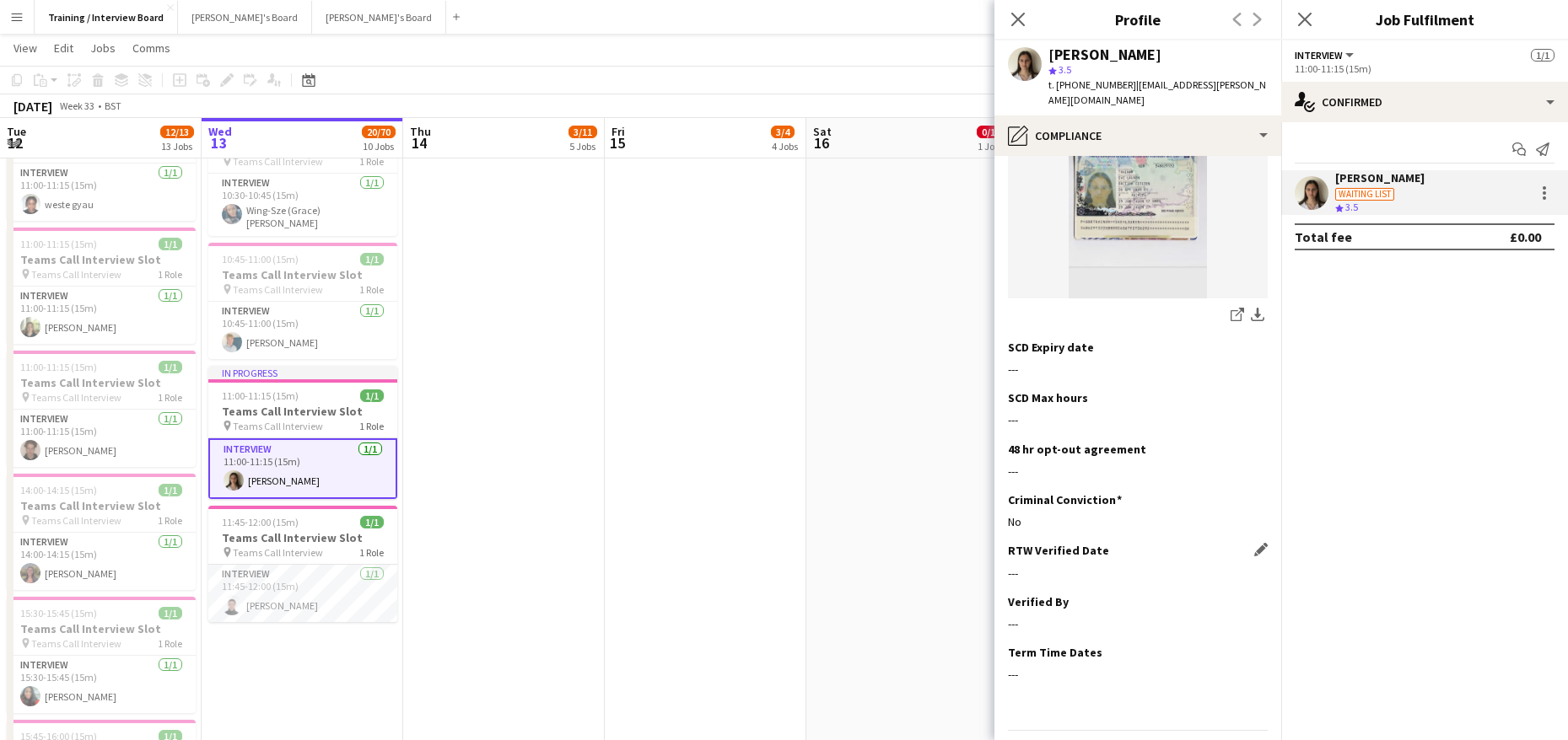
scroll to position [328, 0]
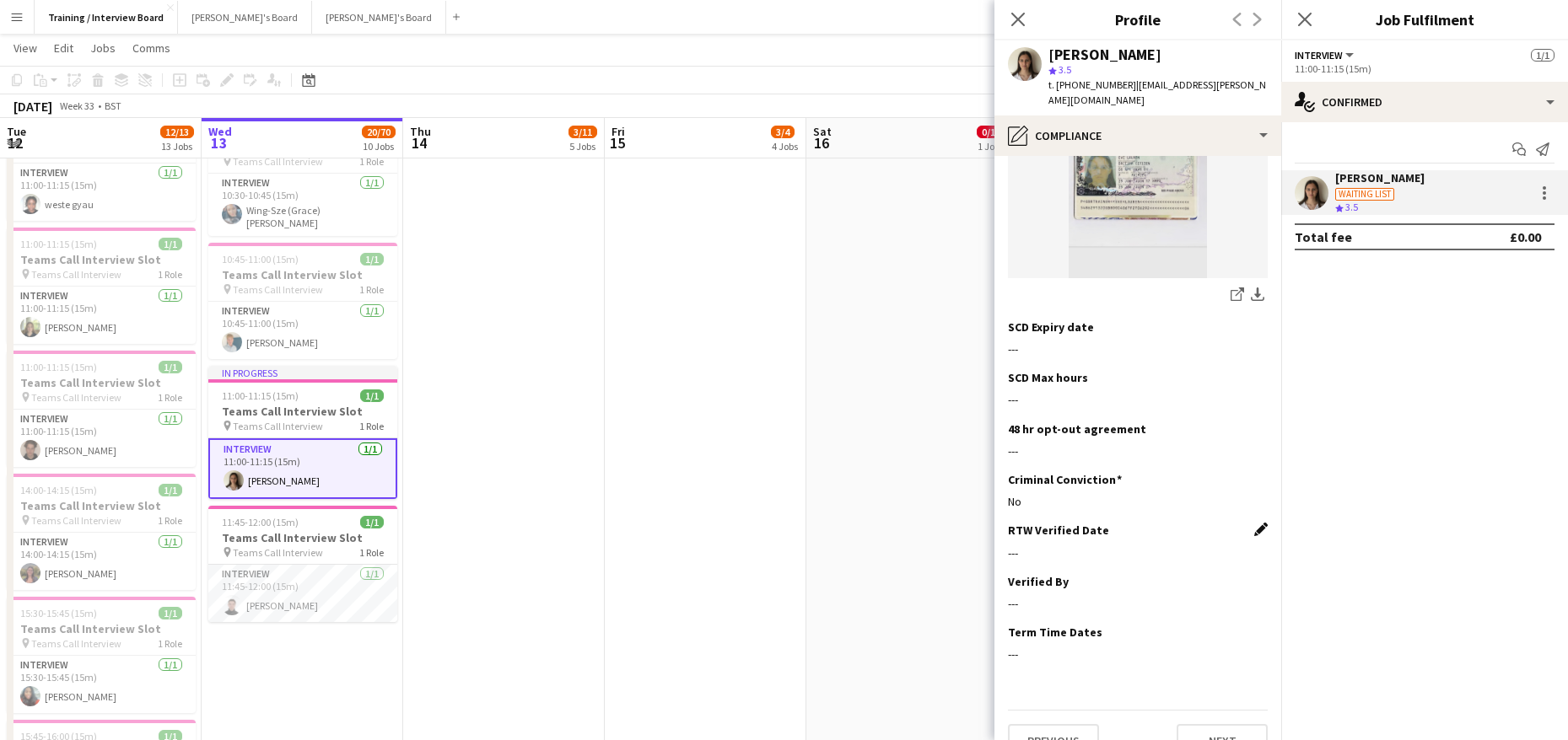
click at [1254, 523] on app-icon "Edit this field" at bounding box center [1261, 530] width 14 height 14
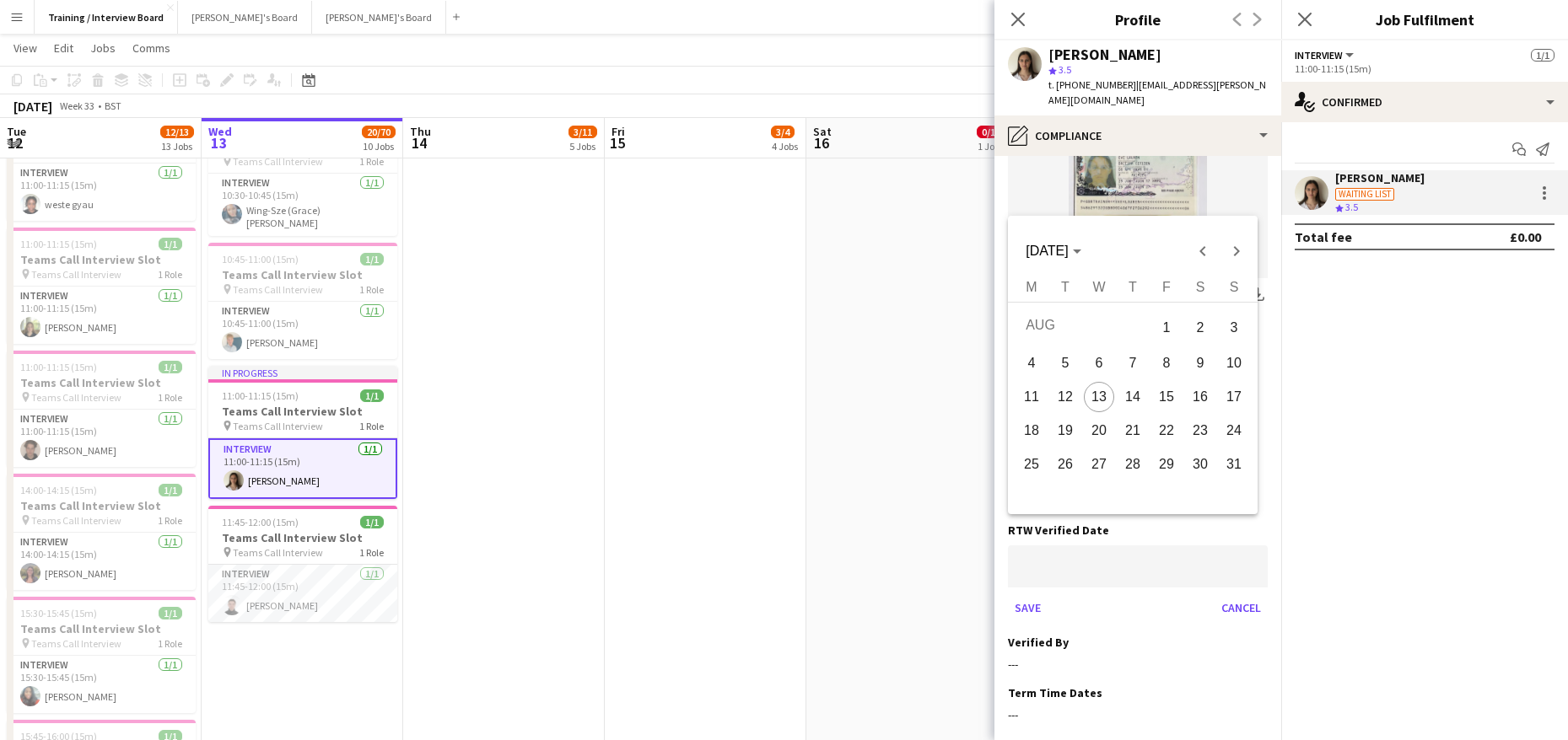
click at [1104, 392] on span "13" at bounding box center [1098, 396] width 30 height 30
type input "**********"
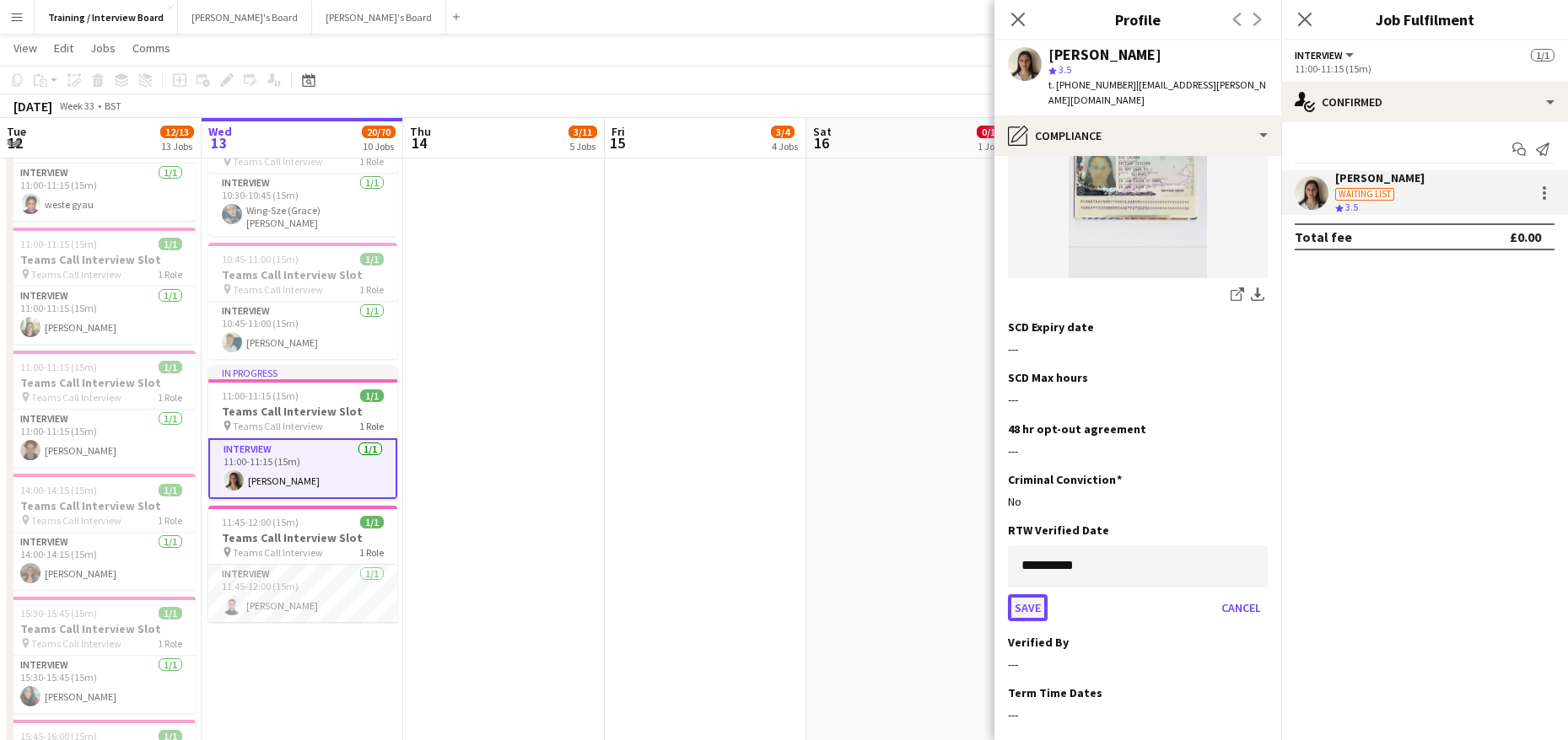
click at [1031, 595] on button "Save" at bounding box center [1027, 608] width 40 height 27
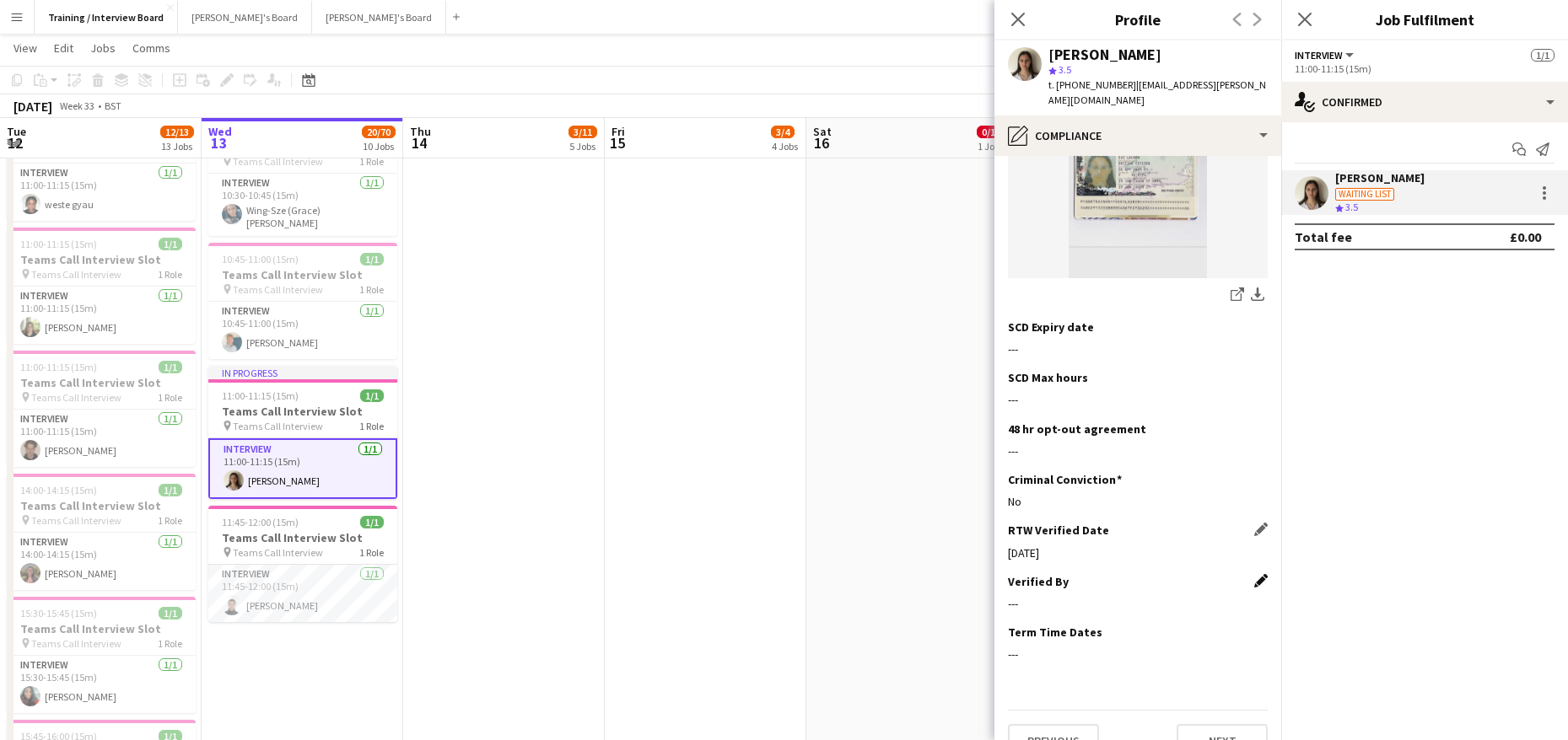
click at [1254, 574] on app-icon "Edit this field" at bounding box center [1261, 581] width 14 height 14
click at [1081, 596] on input at bounding box center [1138, 617] width 260 height 43
type input "**"
click at [1025, 661] on button "Save" at bounding box center [1027, 674] width 40 height 27
click at [1234, 725] on button "Next" at bounding box center [1222, 741] width 91 height 34
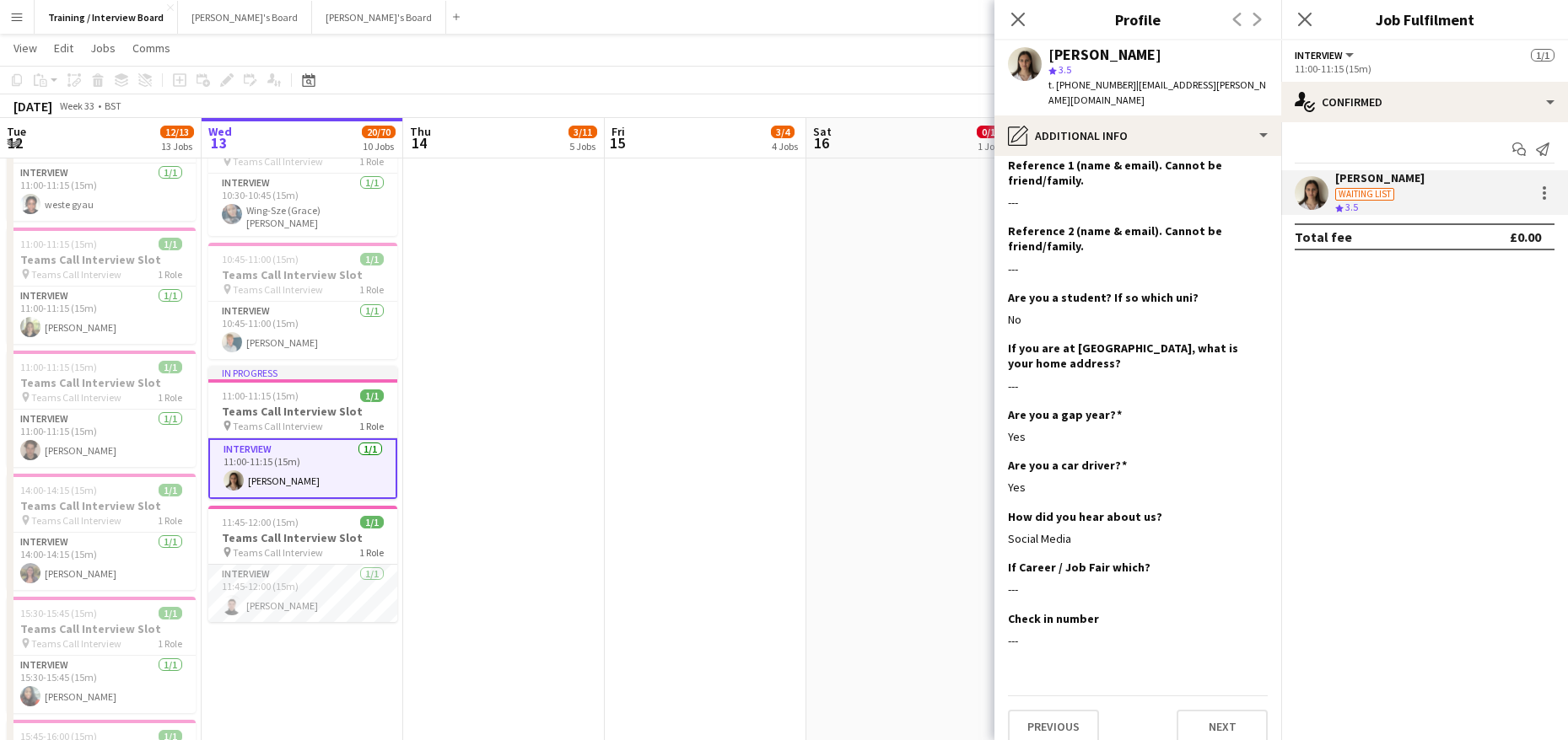
scroll to position [247, 0]
click at [1227, 713] on button "Next" at bounding box center [1222, 725] width 91 height 34
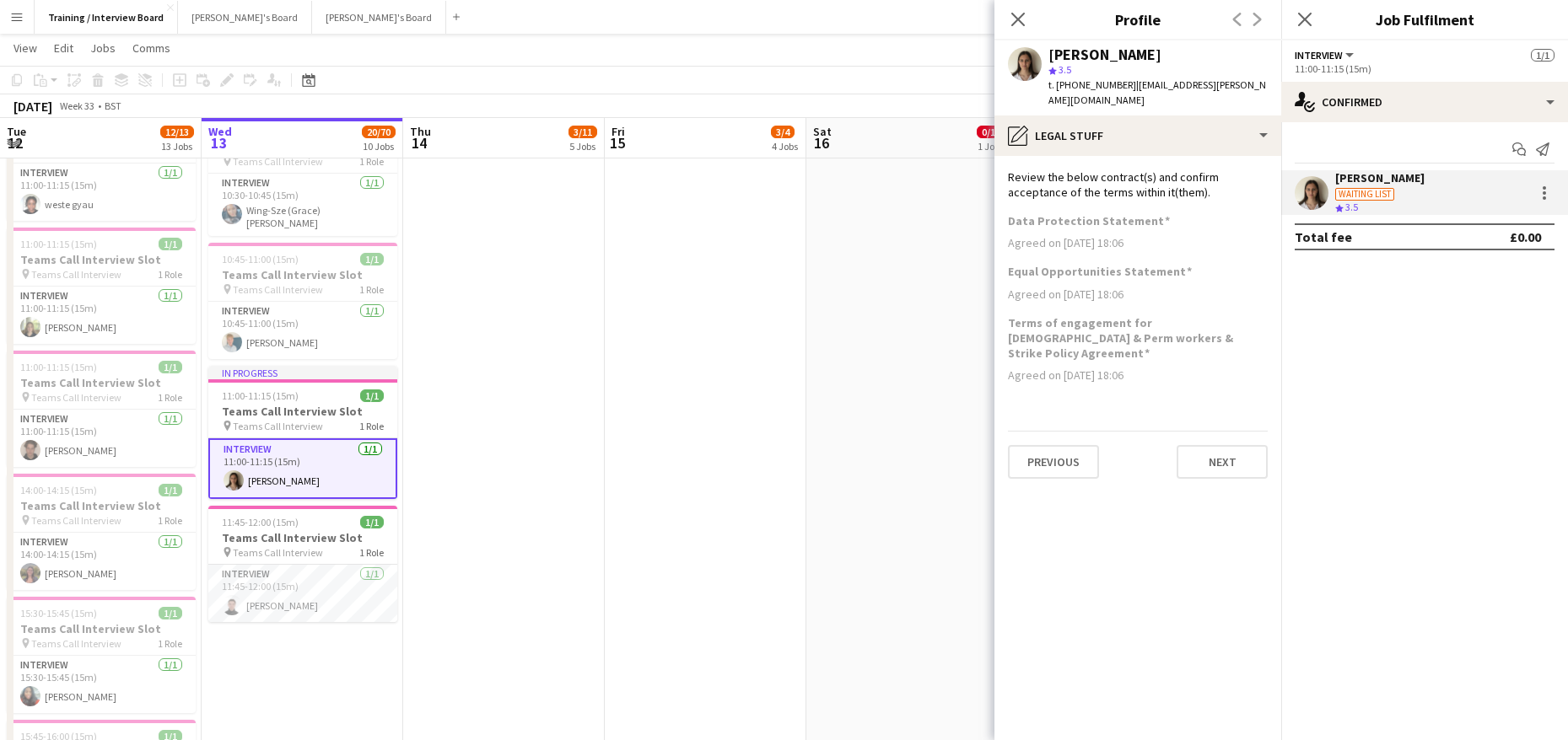
scroll to position [0, 0]
click at [1207, 446] on button "Next" at bounding box center [1222, 462] width 91 height 34
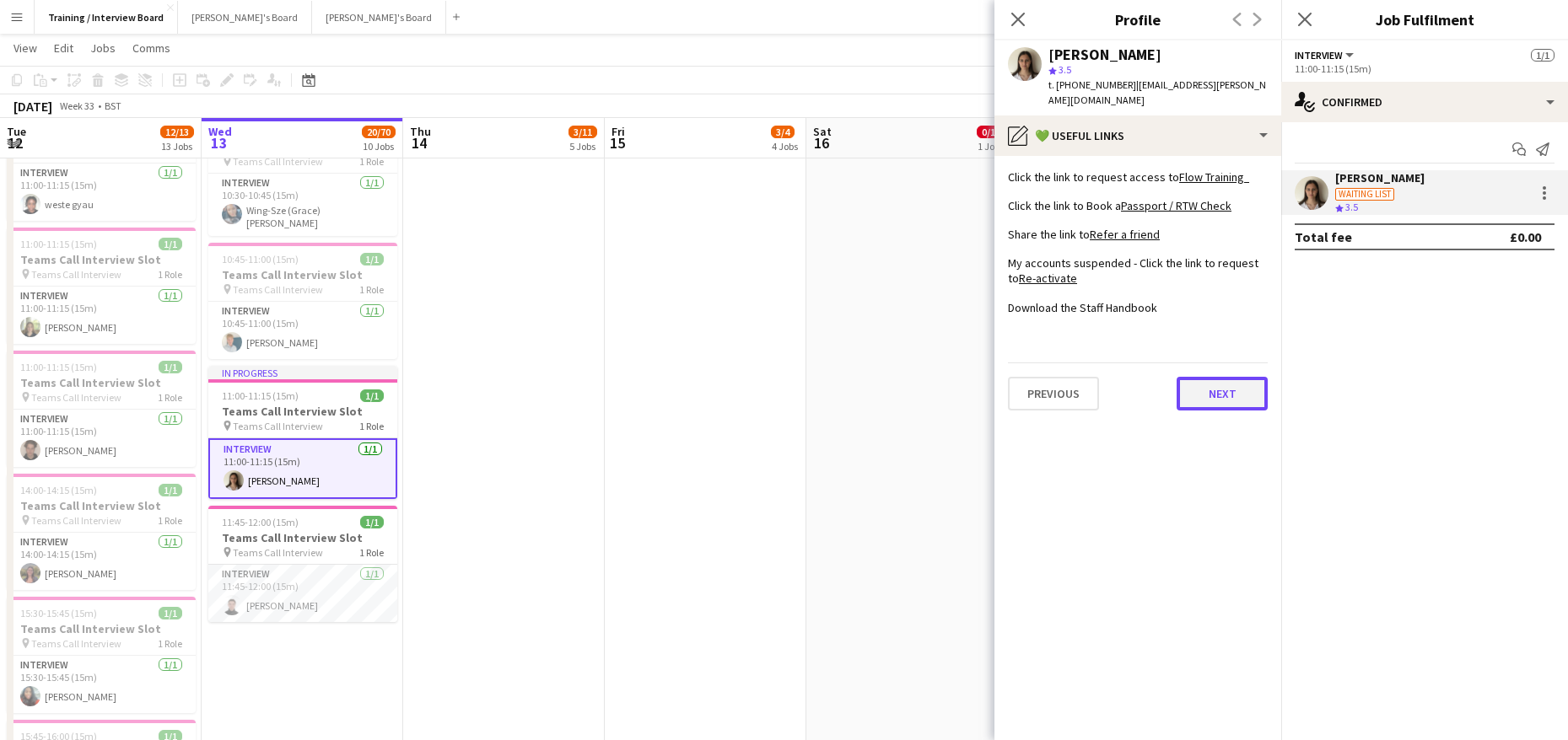
click at [1223, 380] on button "Next" at bounding box center [1222, 393] width 91 height 34
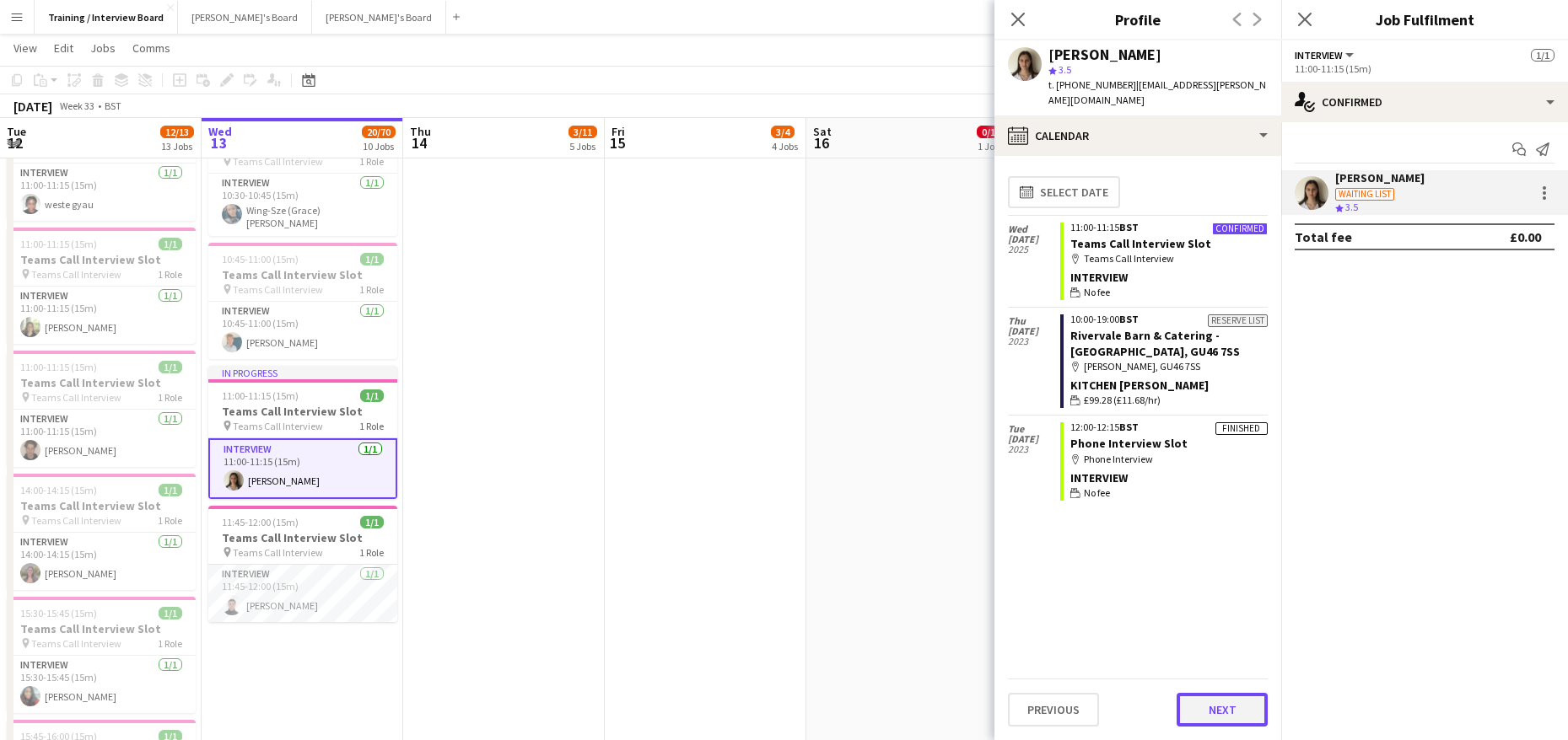
click at [1227, 709] on button "Next" at bounding box center [1222, 709] width 91 height 34
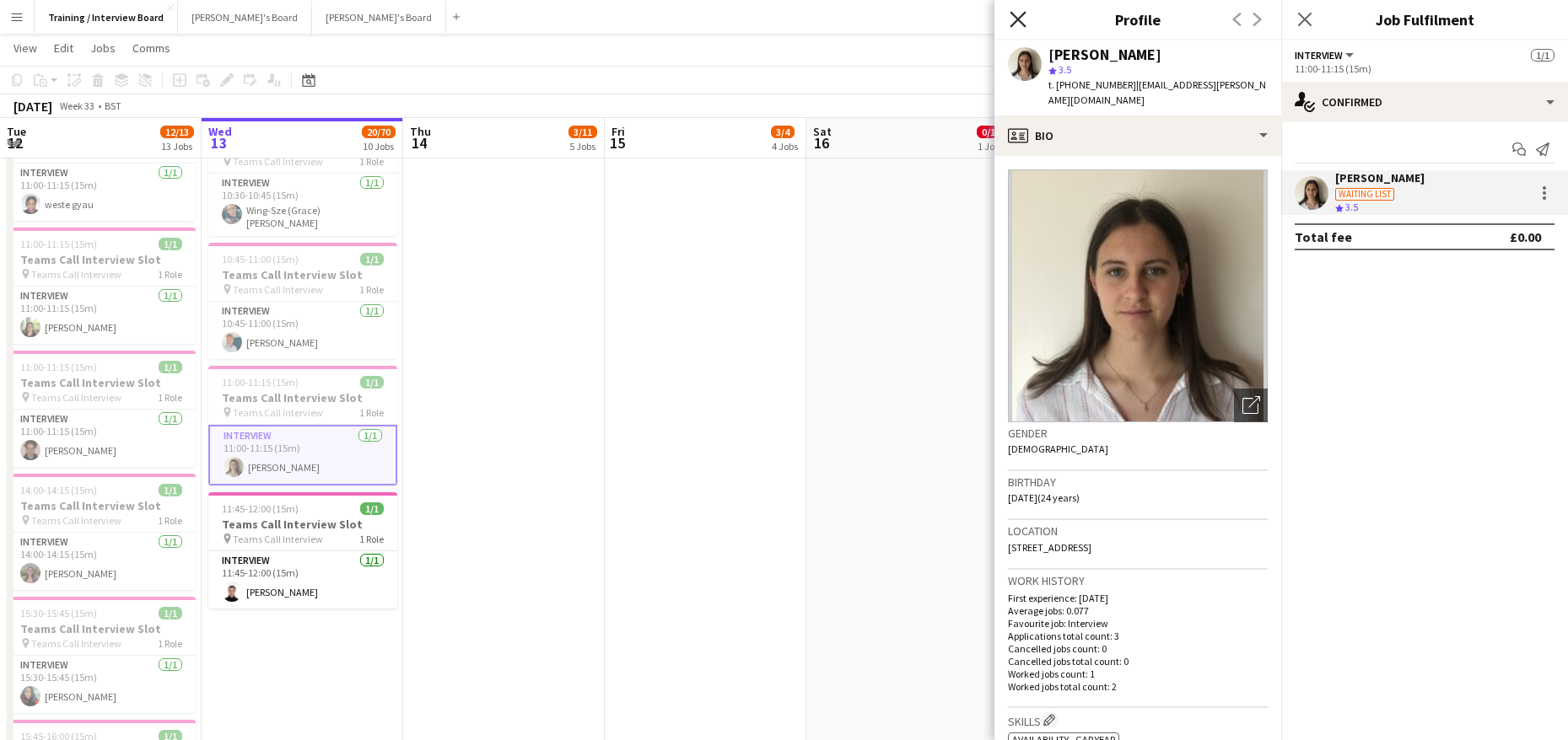
click at [1023, 15] on icon at bounding box center [1018, 18] width 16 height 16
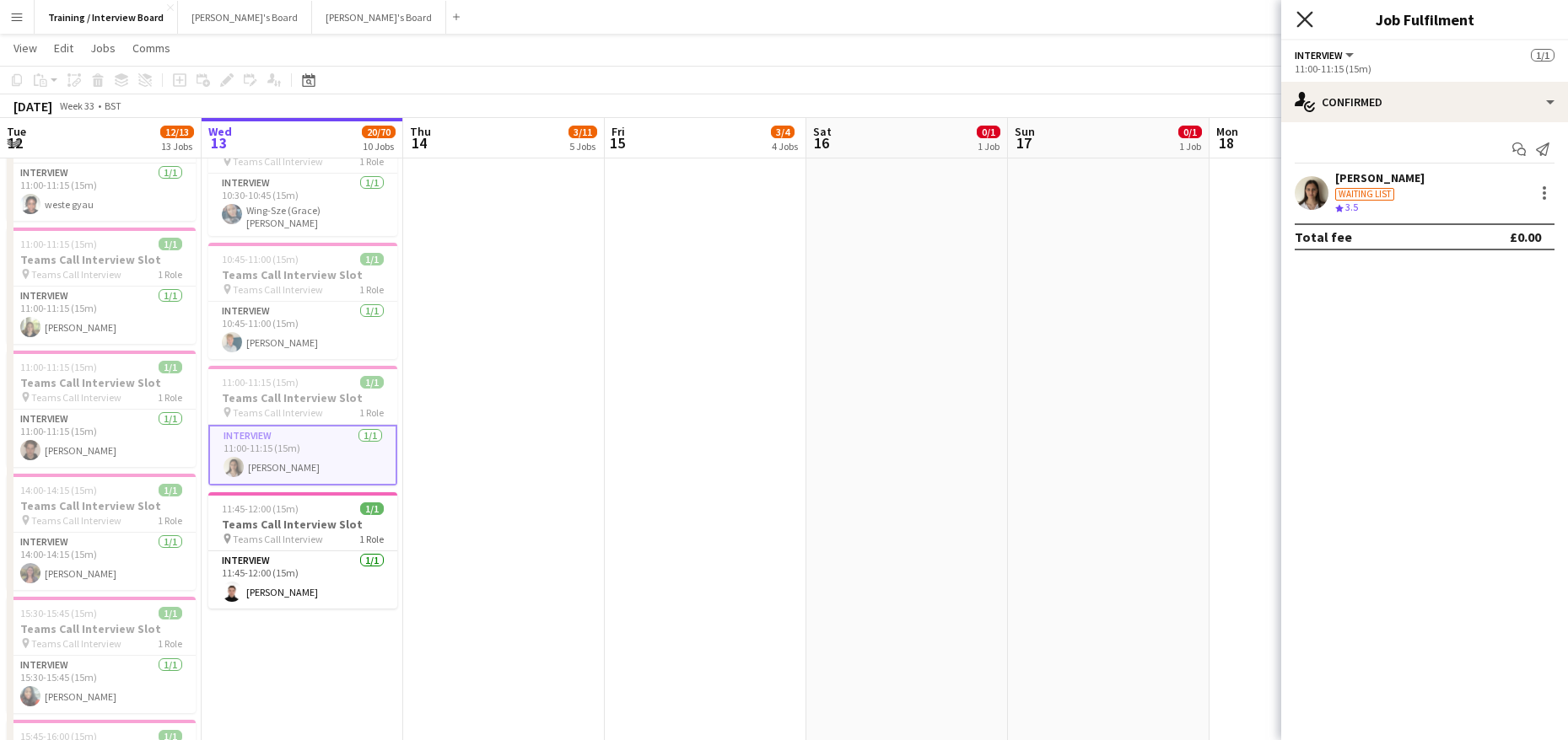
click at [1303, 15] on icon "Close pop-in" at bounding box center [1304, 18] width 16 height 16
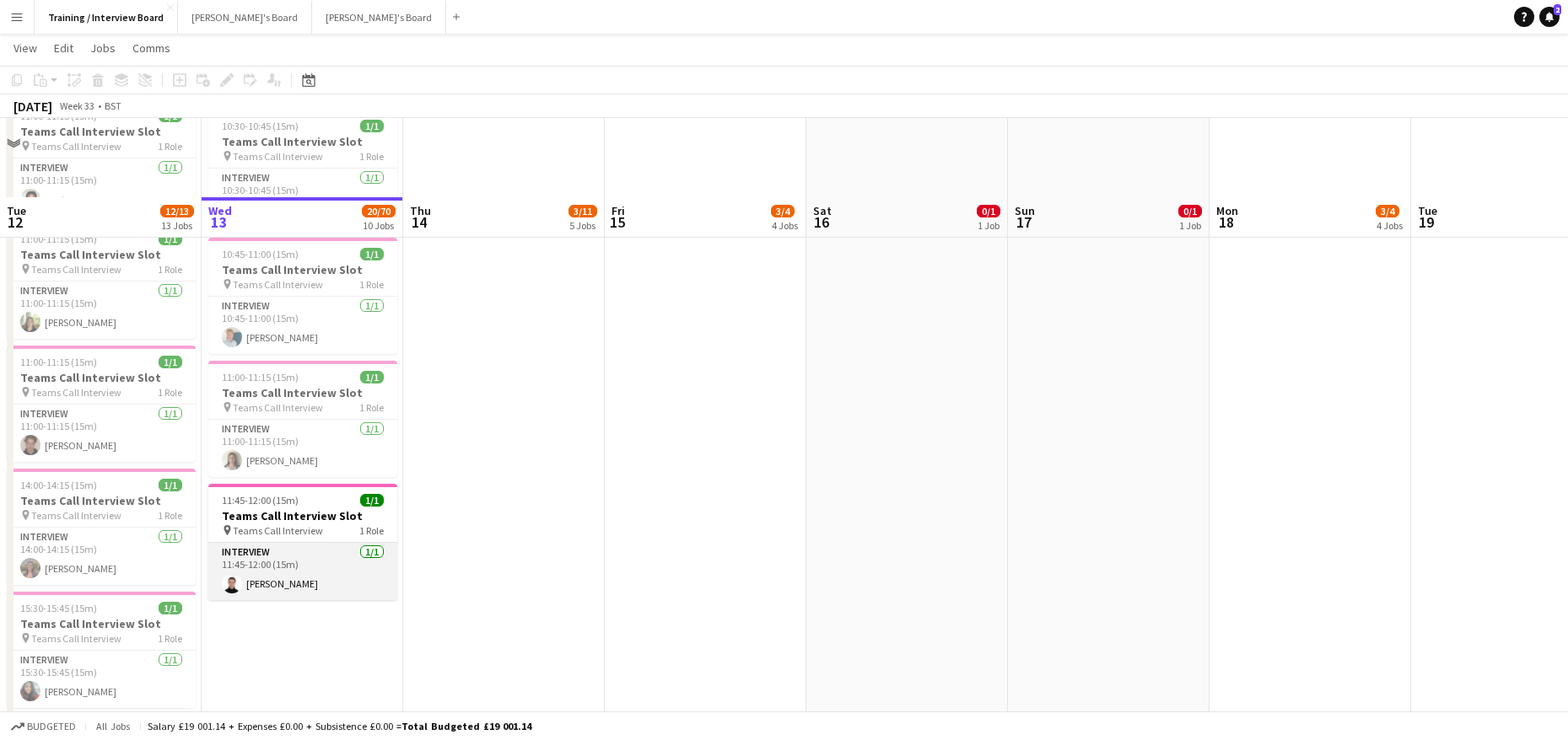
scroll to position [421, 0]
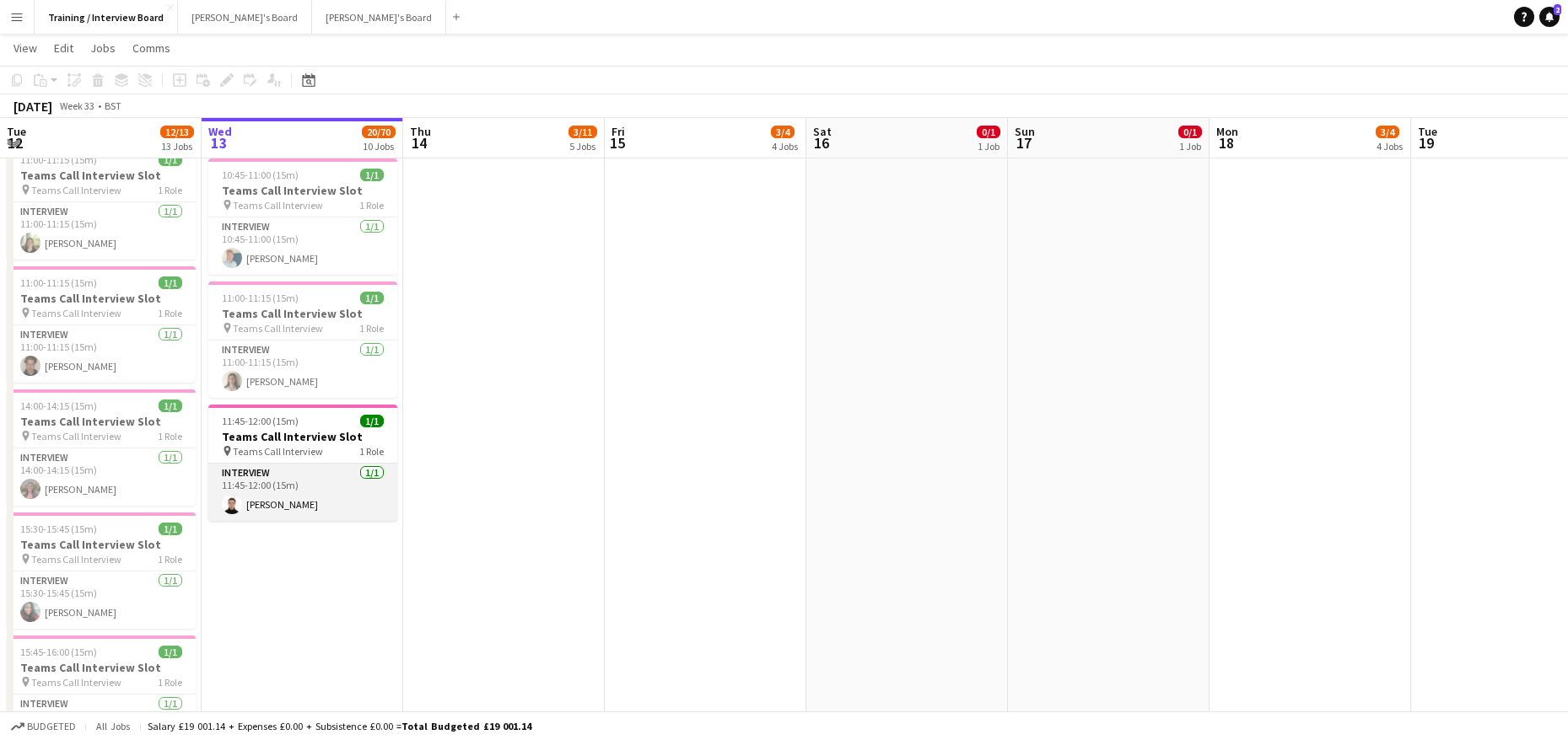
click at [295, 498] on app-card-role "Interview [DATE] 11:45-12:00 (15m) [PERSON_NAME]" at bounding box center [302, 492] width 189 height 57
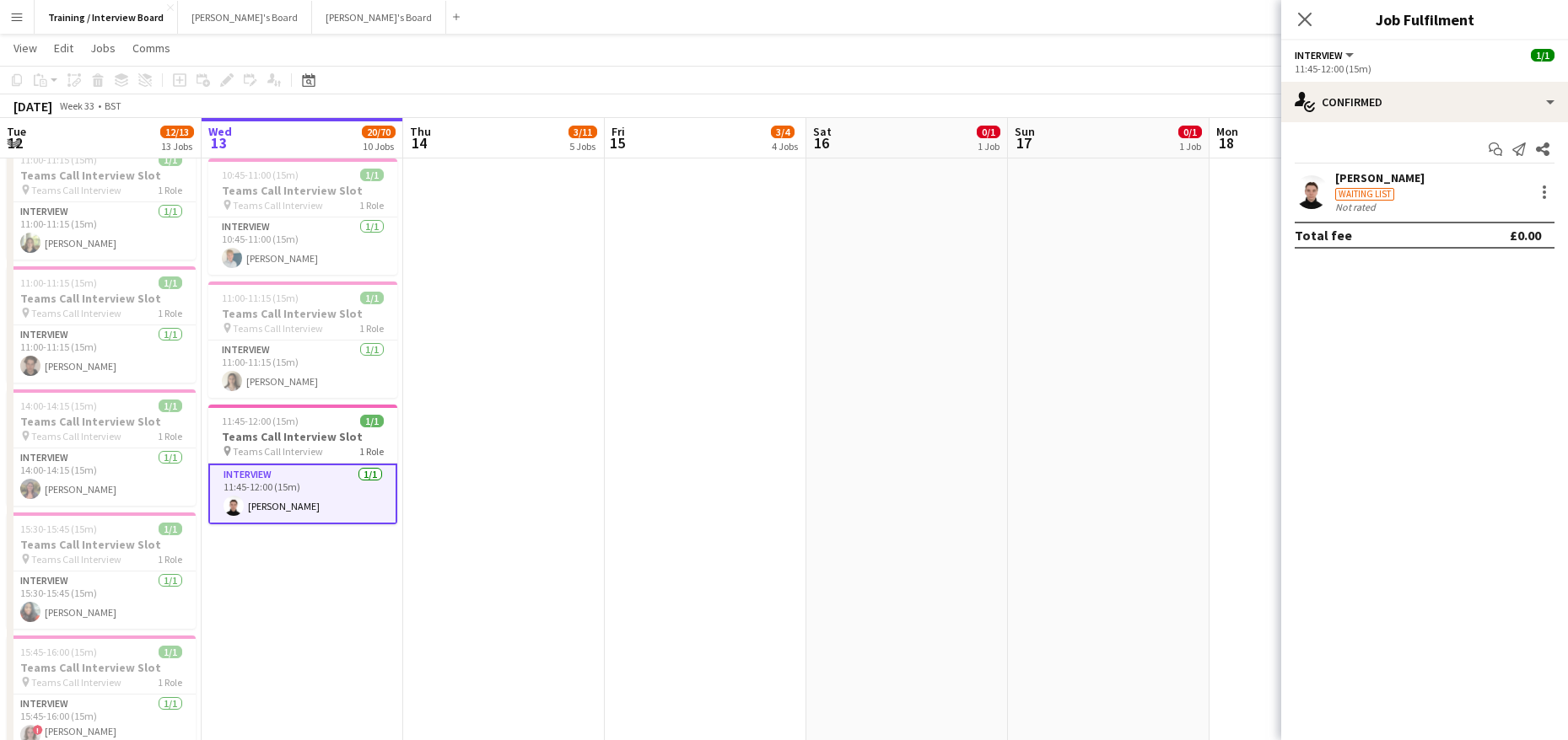
click at [1371, 184] on div "[PERSON_NAME]" at bounding box center [1380, 178] width 89 height 15
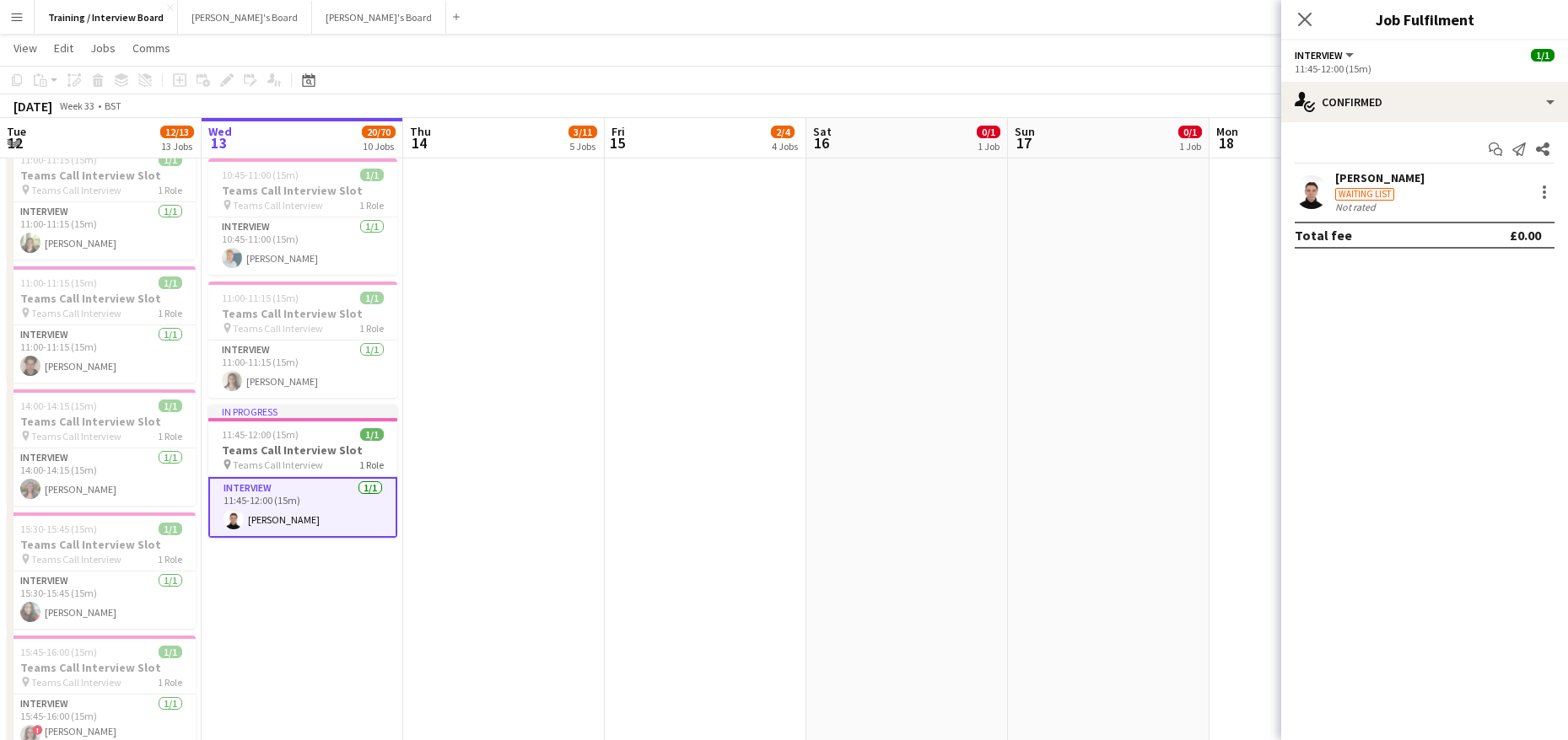
click at [1353, 384] on mat-expansion-panel "check Confirmed Start chat Send notification Share [PERSON_NAME] Waiting list N…" at bounding box center [1425, 431] width 287 height 618
click at [1351, 180] on div "[PERSON_NAME]" at bounding box center [1380, 178] width 89 height 15
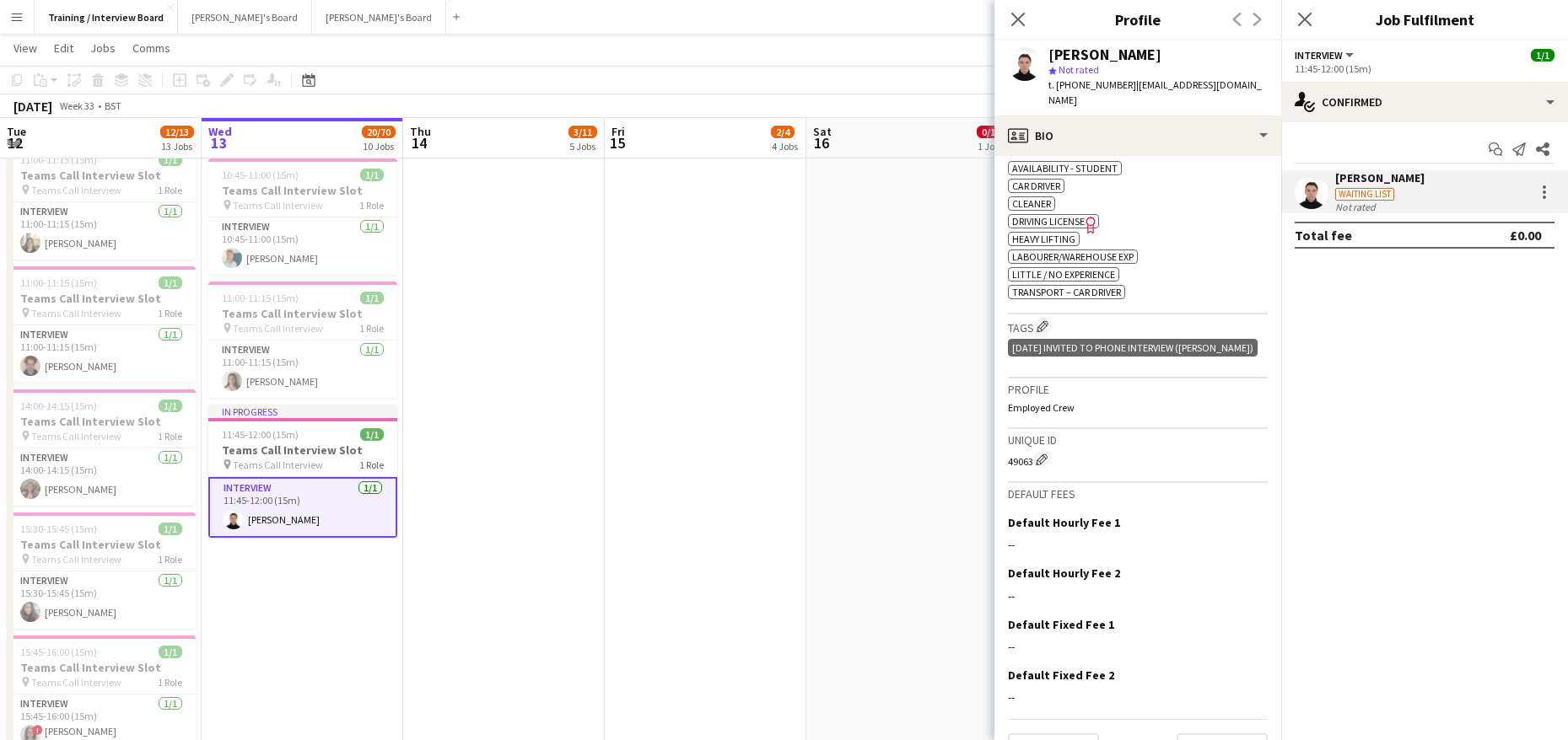
scroll to position [583, 0]
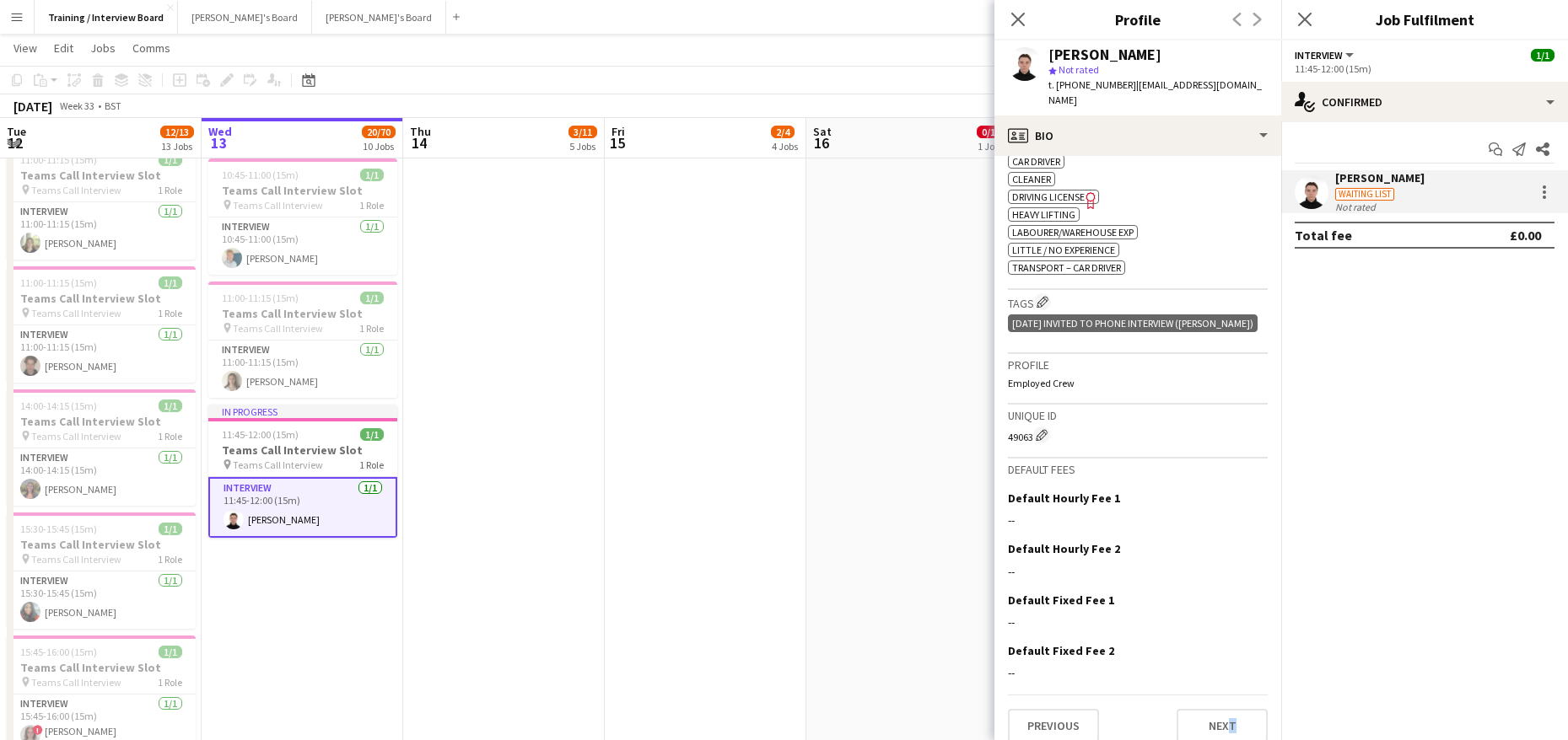
drag, startPoint x: 1211, startPoint y: 727, endPoint x: 1221, endPoint y: 687, distance: 41.2
click at [1217, 725] on app-crew-profile-bio "Open photos pop-in Gender [DEMOGRAPHIC_DATA] Birthday [DEMOGRAPHIC_DATA] (19 ye…" at bounding box center [1138, 447] width 287 height 584
click at [1239, 709] on button "Next" at bounding box center [1222, 725] width 91 height 34
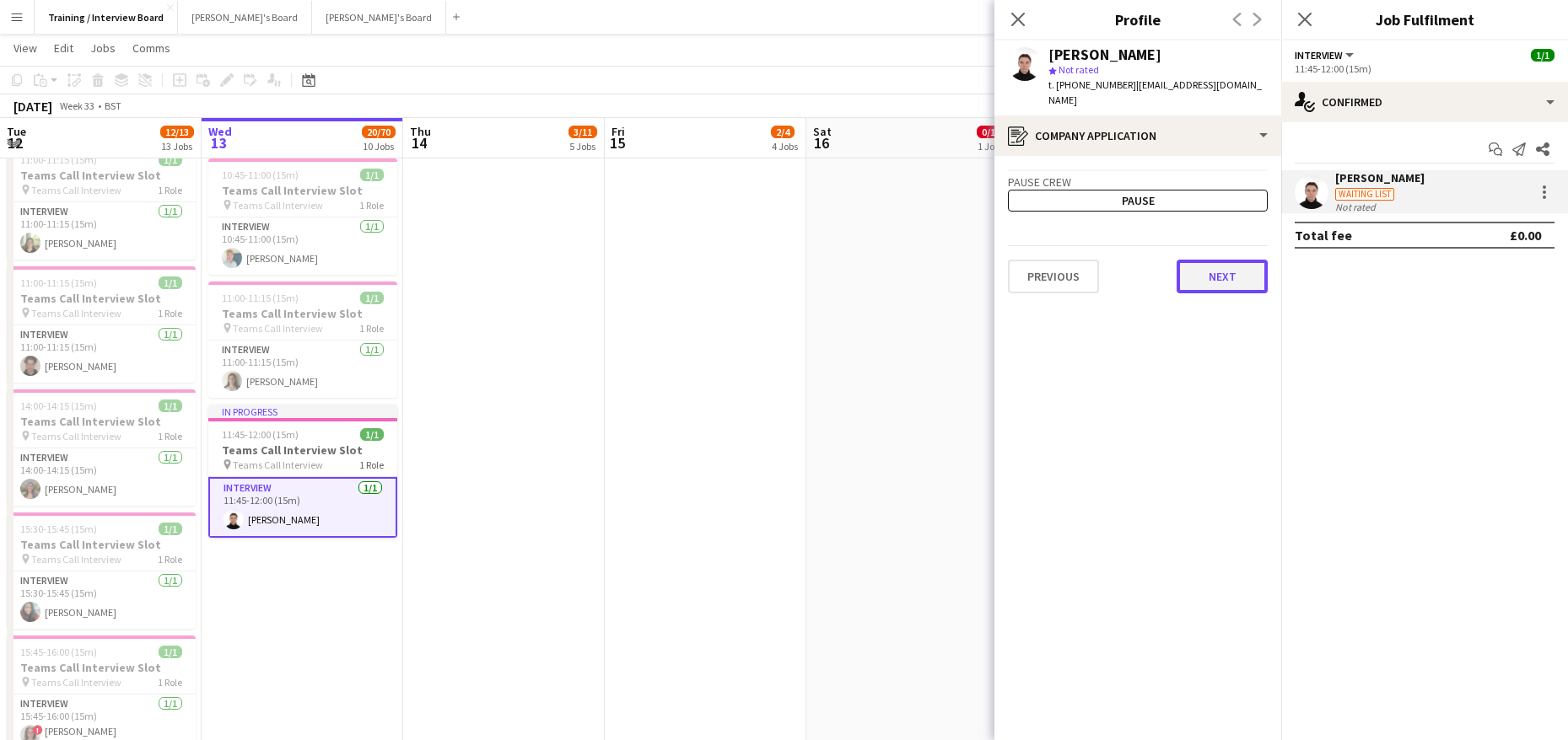
click at [1239, 270] on button "Next" at bounding box center [1222, 276] width 91 height 34
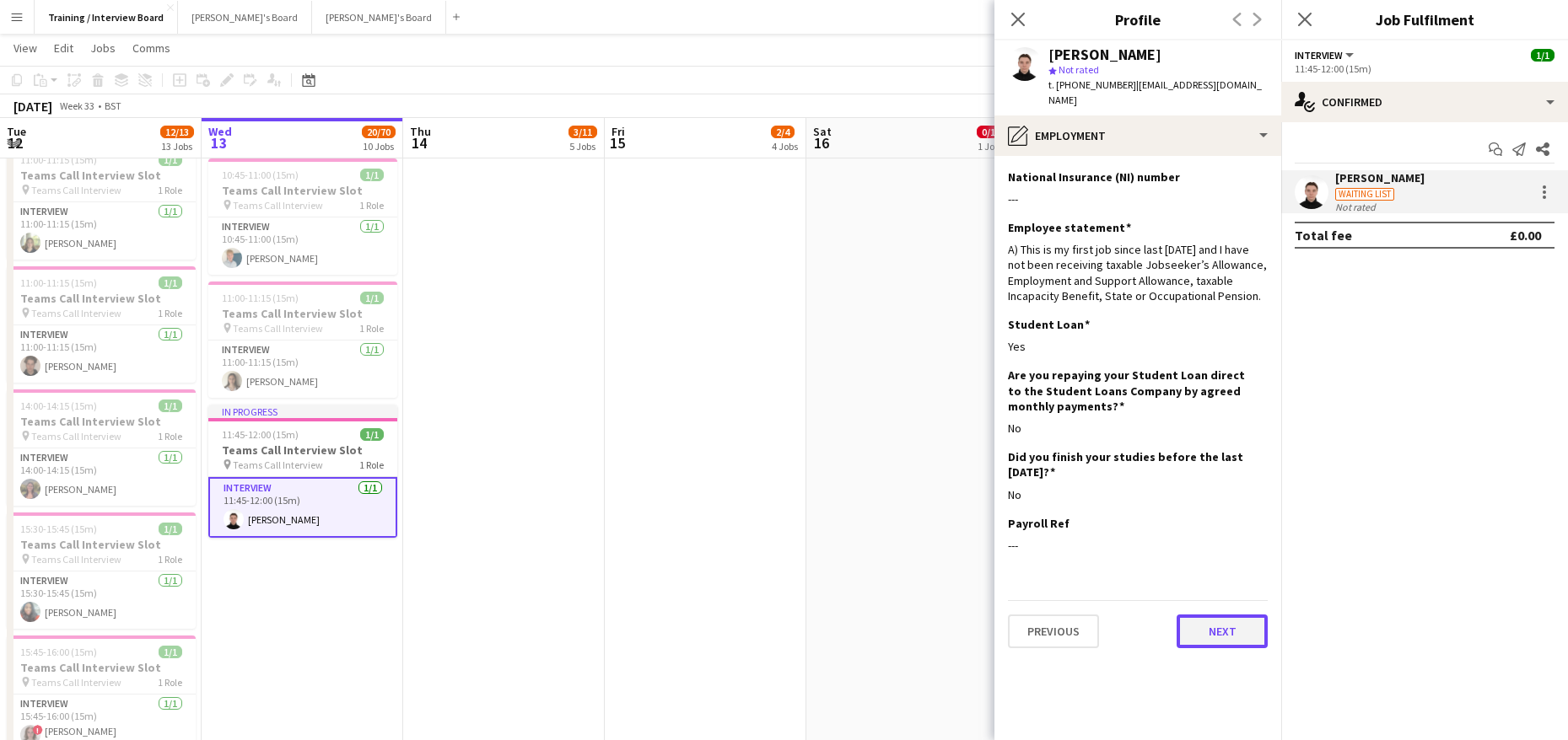
click at [1238, 615] on button "Next" at bounding box center [1222, 632] width 91 height 34
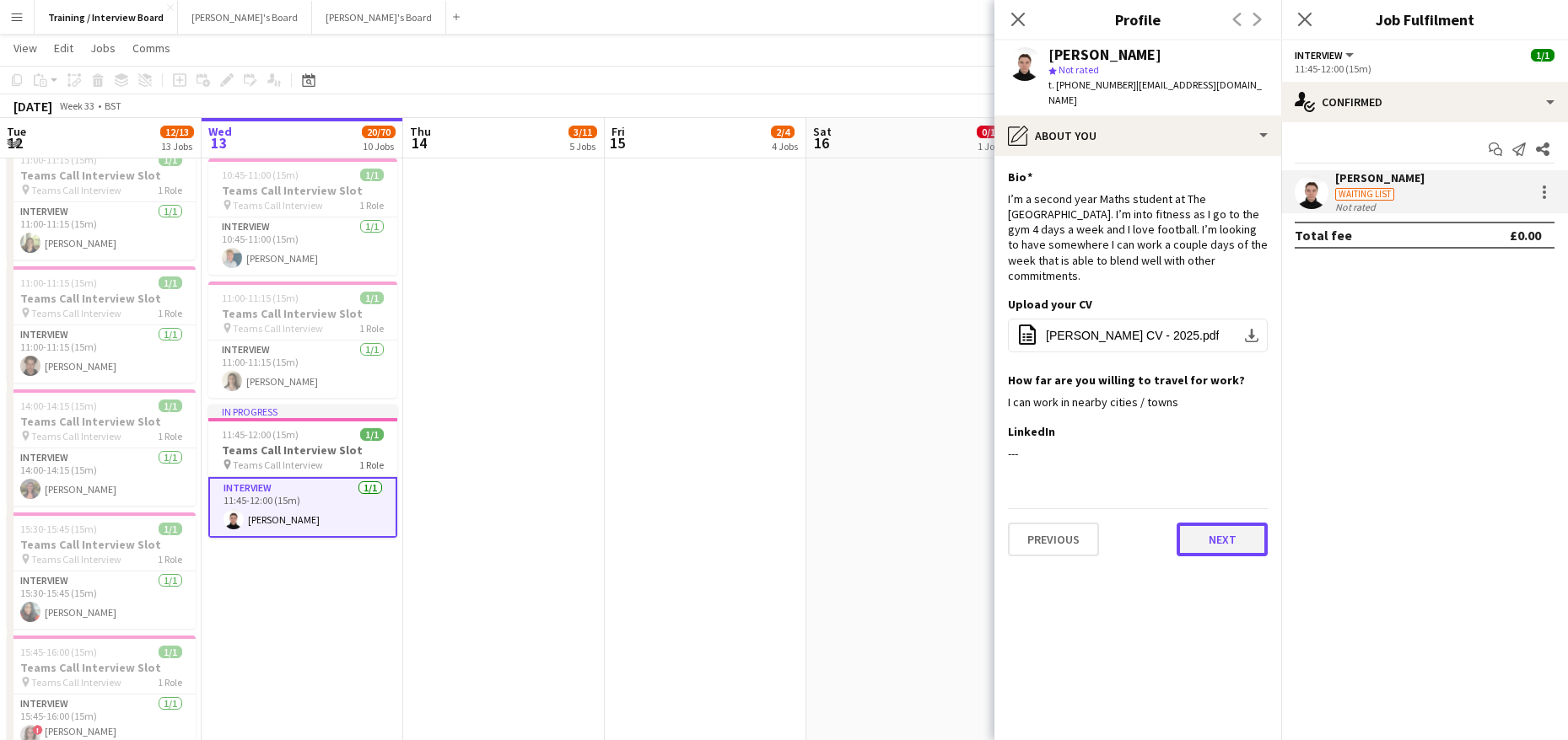
click at [1209, 523] on button "Next" at bounding box center [1222, 540] width 91 height 34
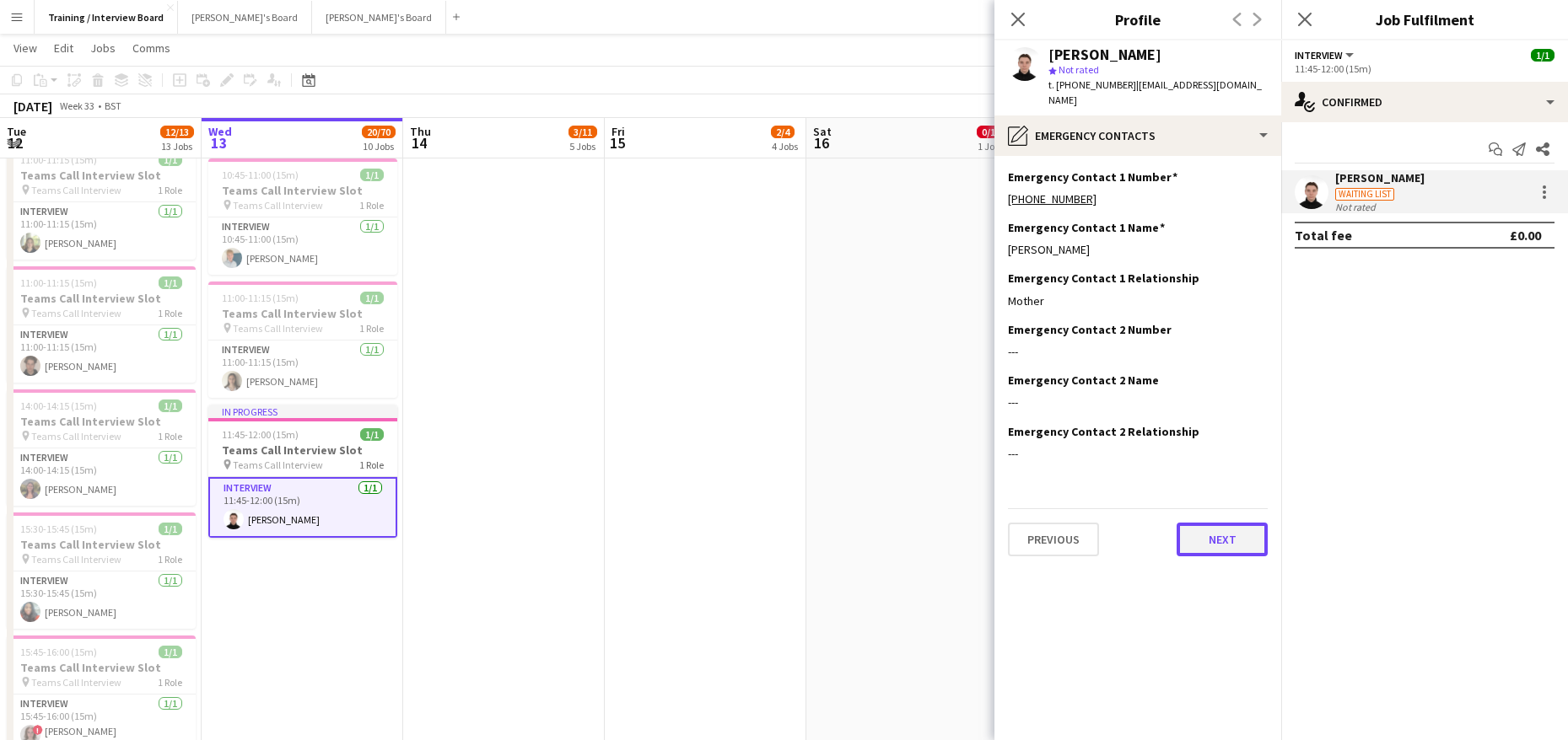
click at [1206, 523] on button "Next" at bounding box center [1222, 540] width 91 height 34
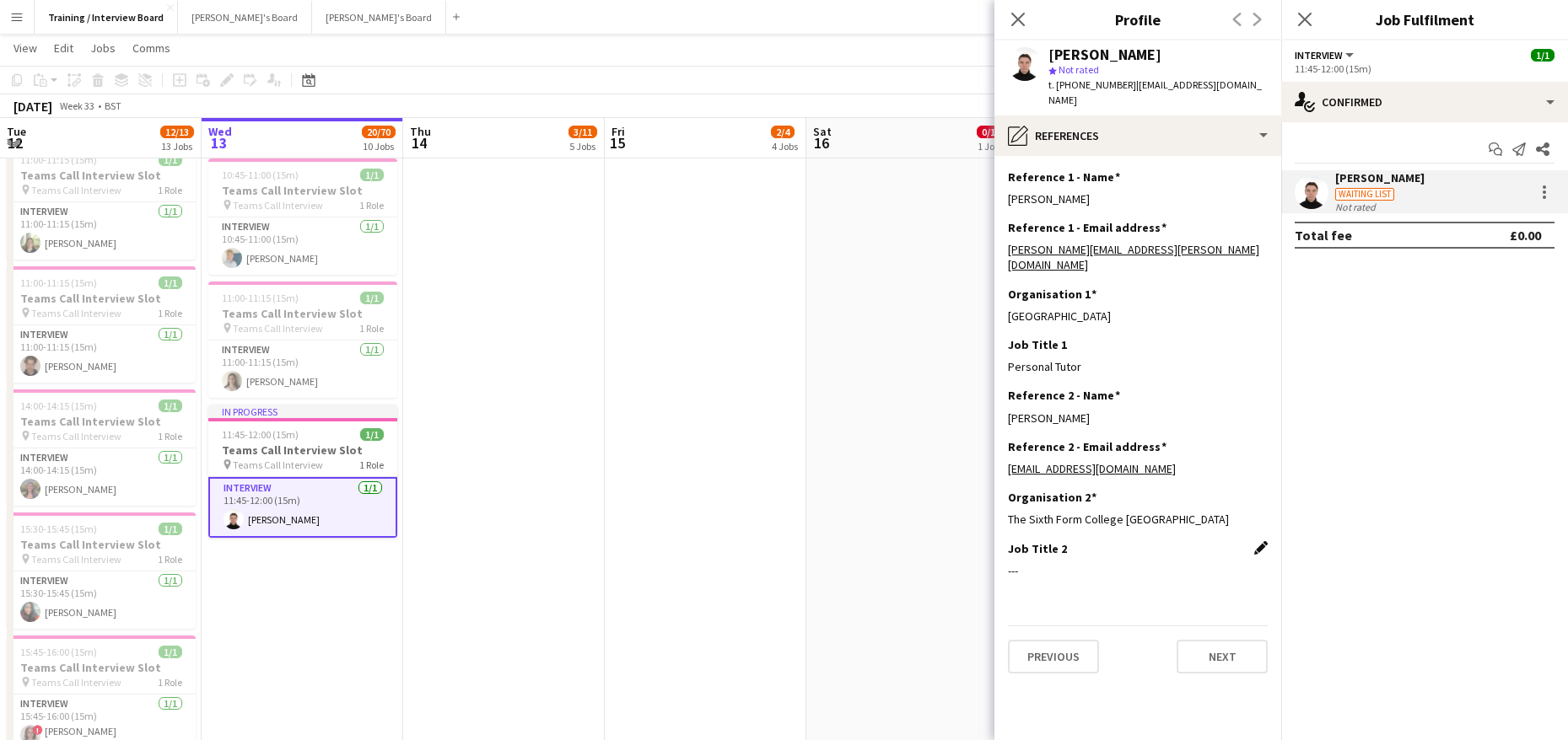
click at [1262, 541] on app-icon "Edit this field" at bounding box center [1261, 548] width 14 height 14
click at [1035, 563] on input at bounding box center [1138, 584] width 260 height 43
type input "*****"
click at [1025, 628] on button "Save" at bounding box center [1027, 641] width 40 height 27
drag, startPoint x: 1206, startPoint y: 641, endPoint x: 1224, endPoint y: 605, distance: 40.2
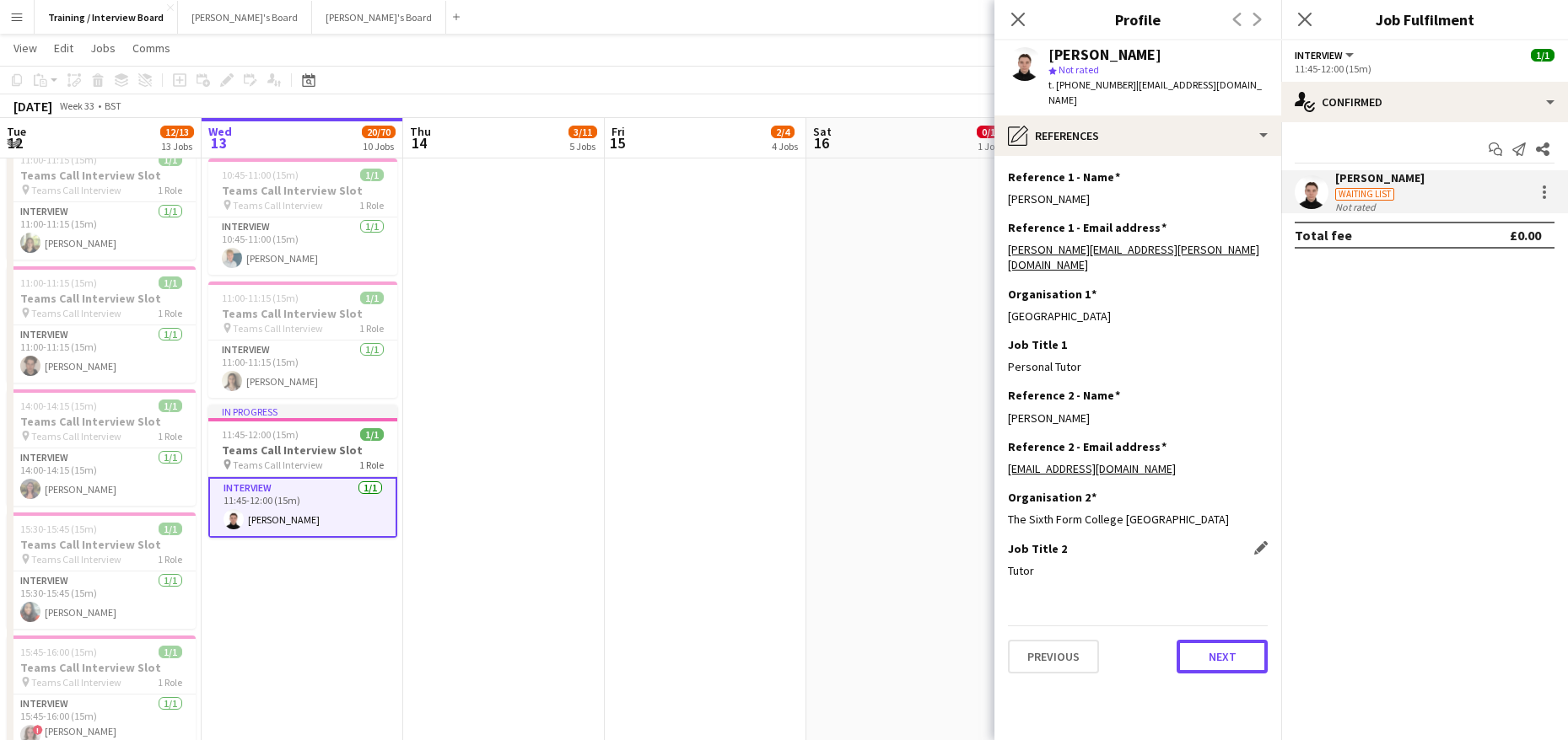
click at [1210, 640] on button "Next" at bounding box center [1222, 657] width 91 height 34
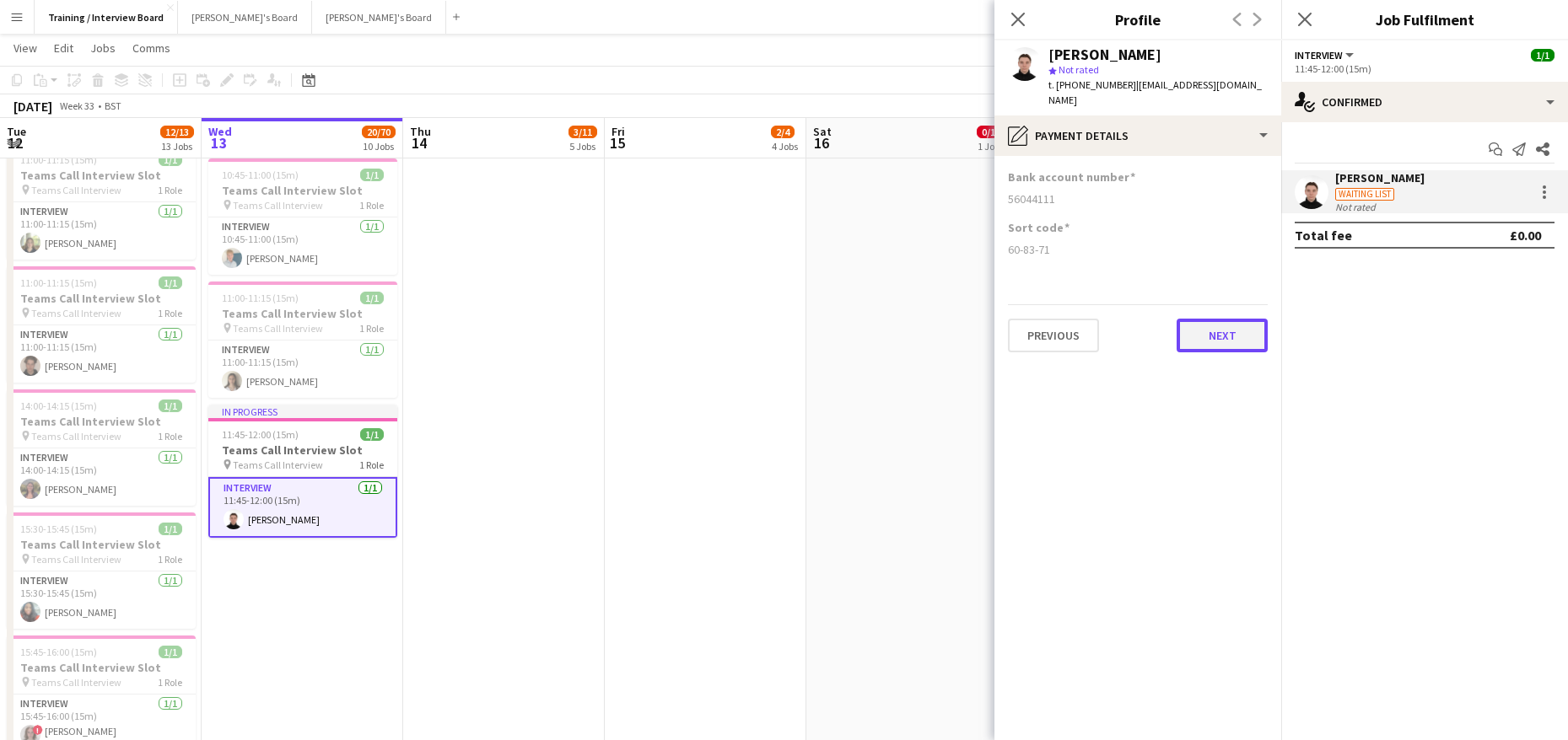
click at [1222, 322] on button "Next" at bounding box center [1222, 335] width 91 height 34
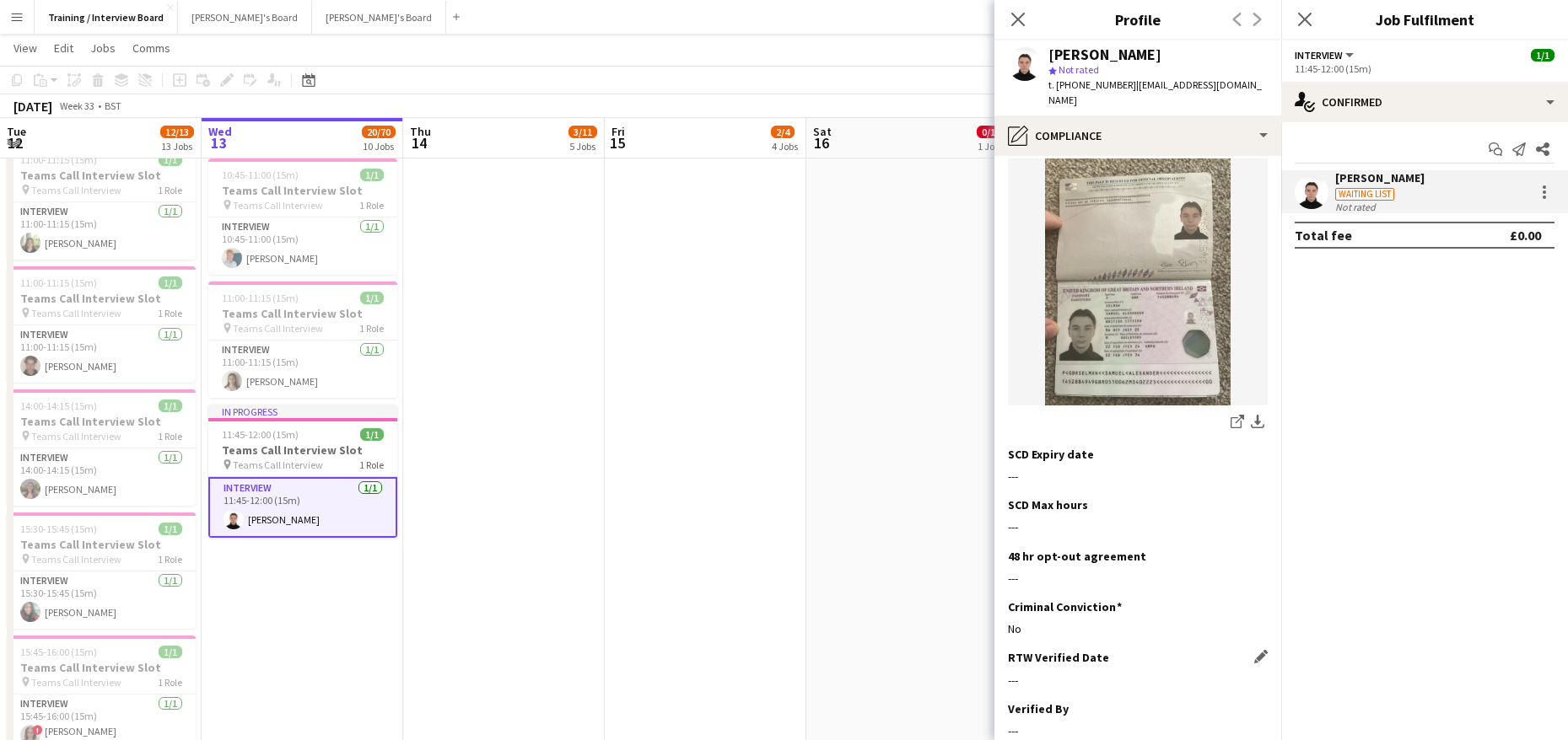
scroll to position [253, 0]
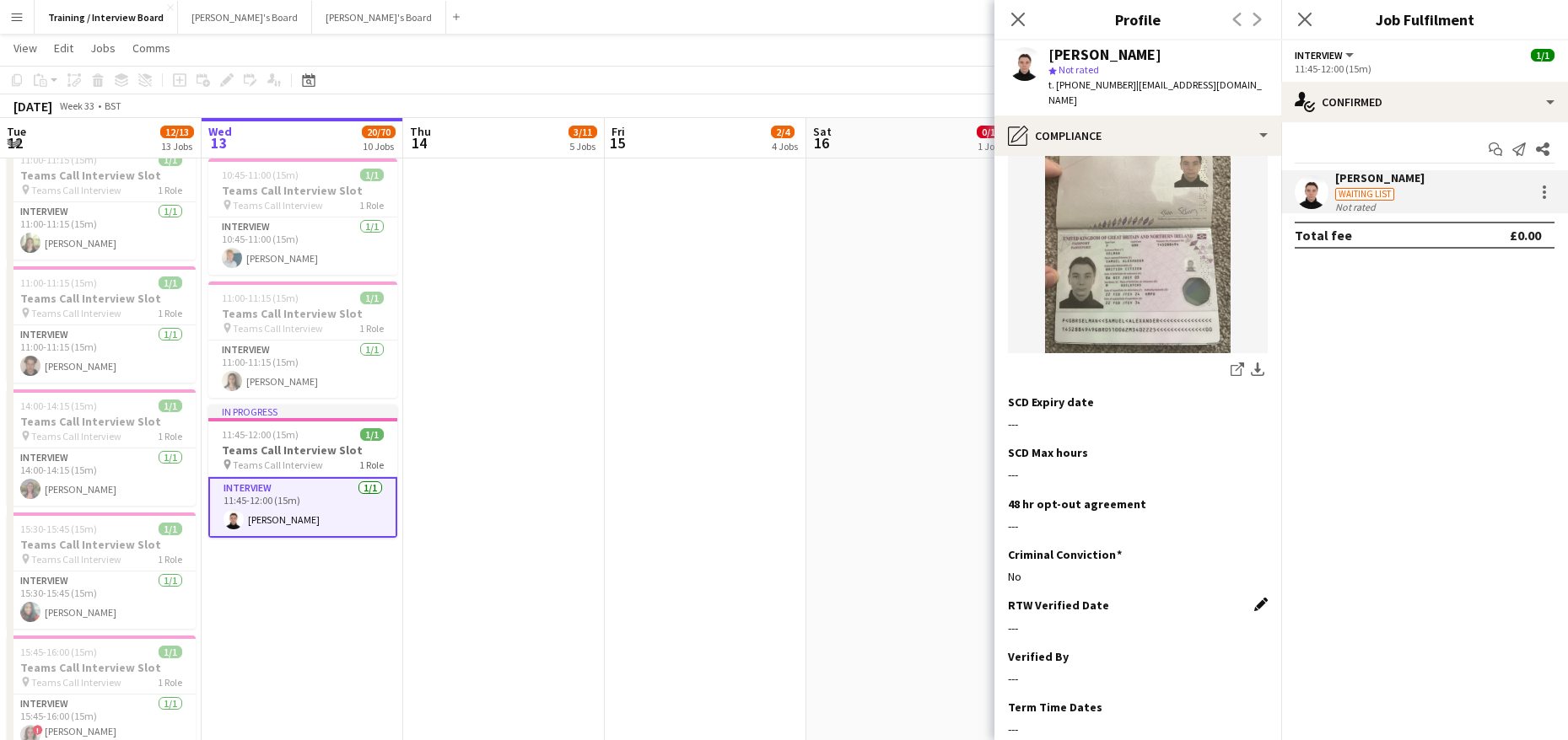
click at [1254, 598] on app-icon "Edit this field" at bounding box center [1261, 604] width 14 height 14
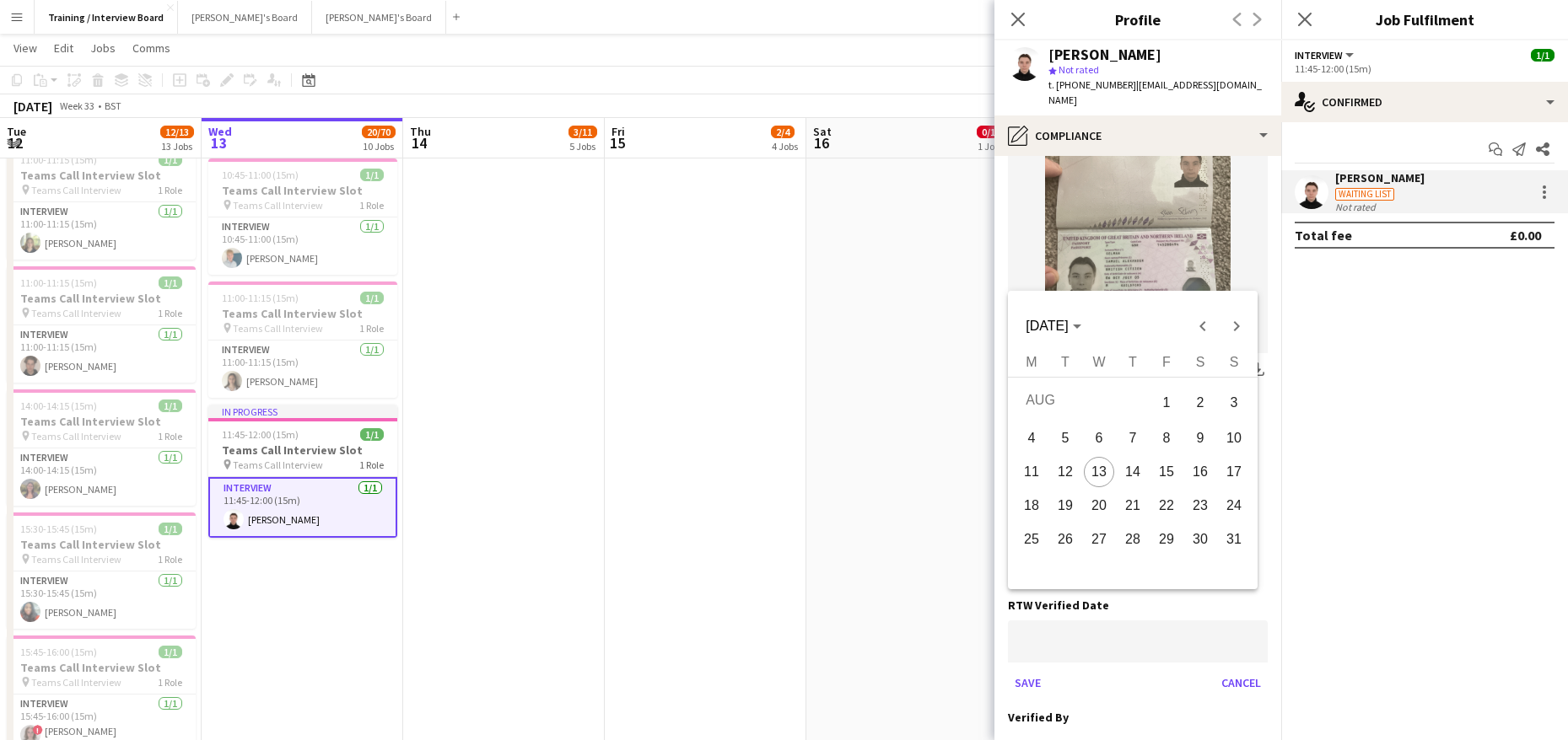
click at [1091, 466] on span "13" at bounding box center [1098, 472] width 30 height 30
type input "**********"
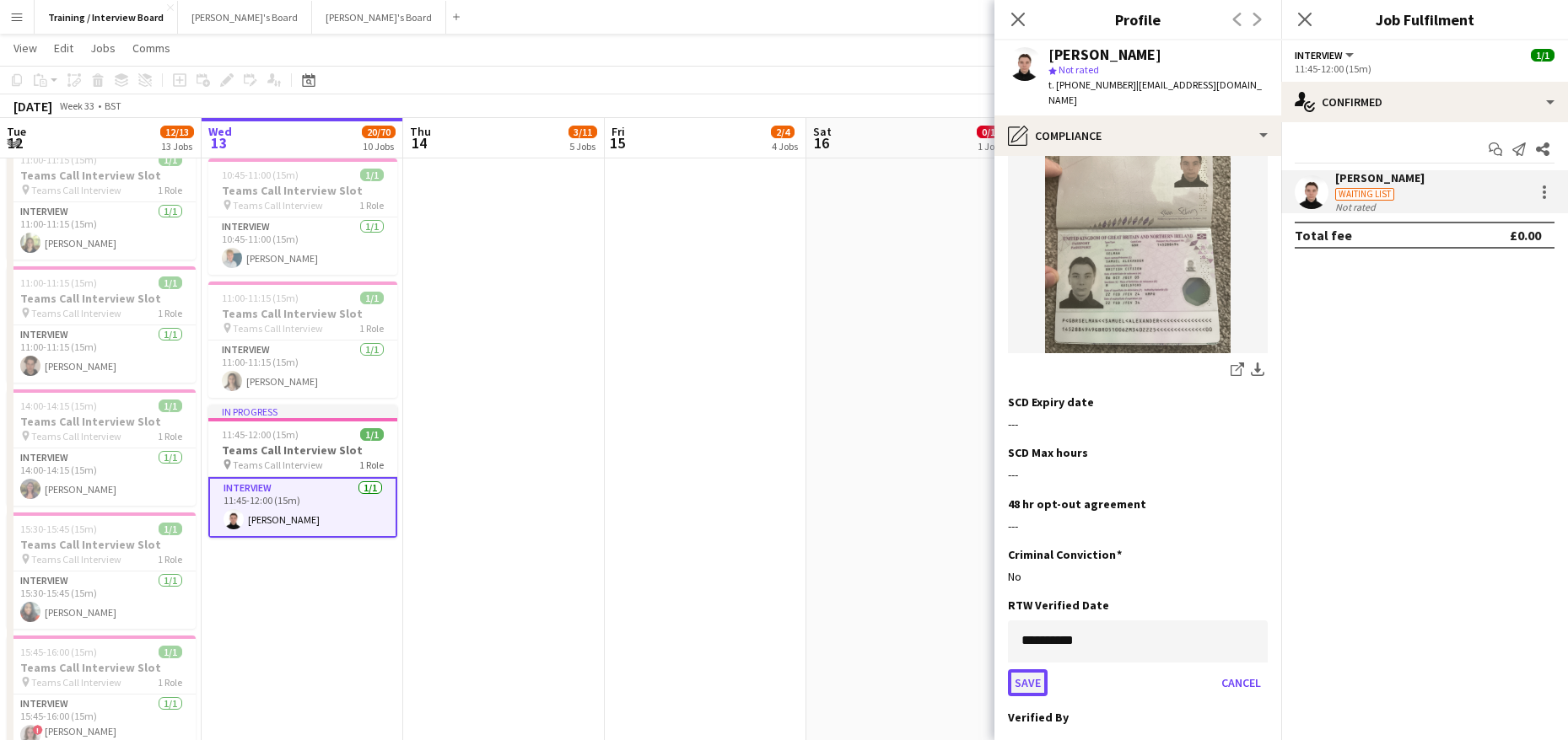
click at [1028, 669] on button "Save" at bounding box center [1027, 683] width 40 height 27
click at [1254, 649] on app-icon "Edit this field" at bounding box center [1261, 656] width 14 height 14
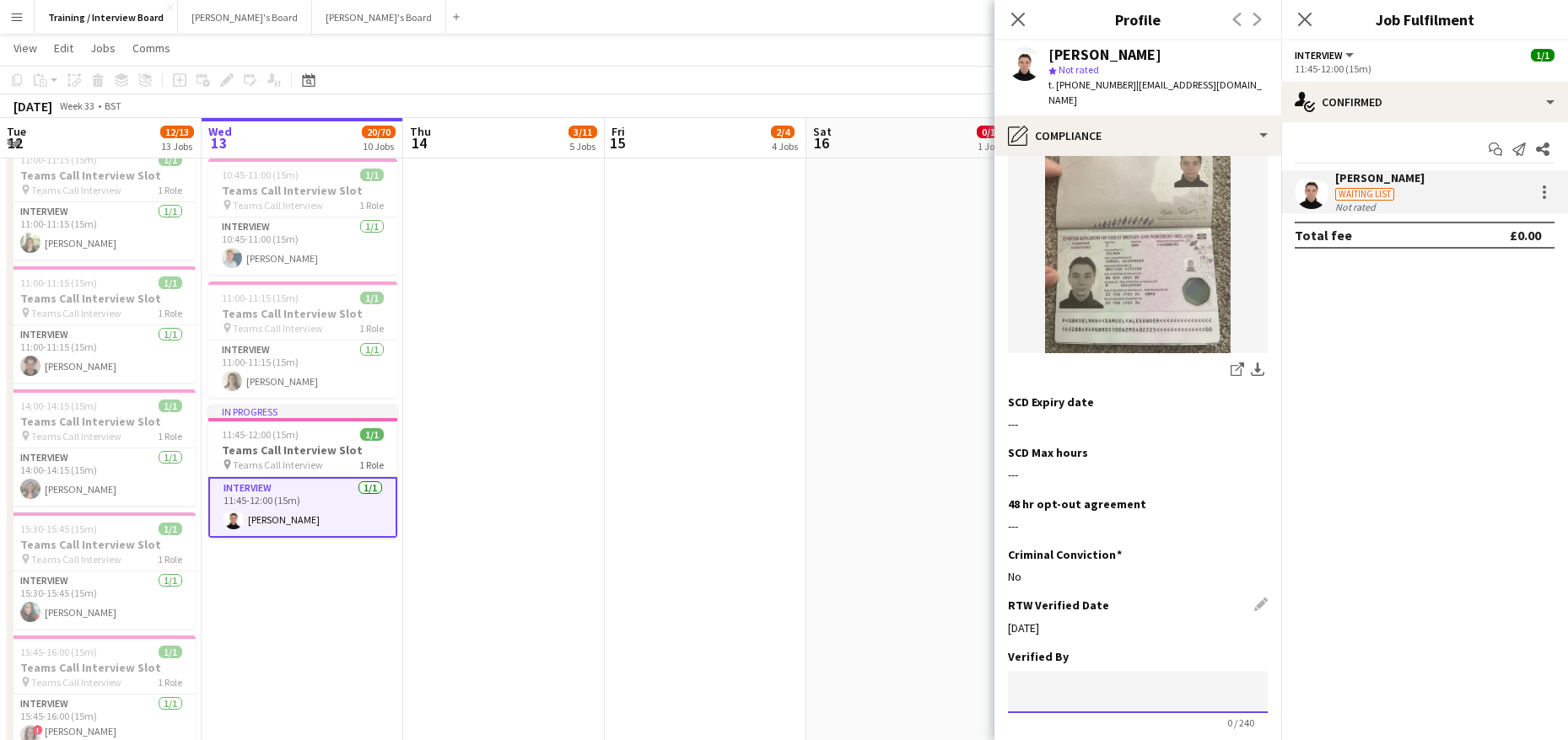
click at [1082, 673] on input at bounding box center [1138, 693] width 260 height 43
type input "**"
click at [1041, 736] on button "Save" at bounding box center [1027, 750] width 40 height 27
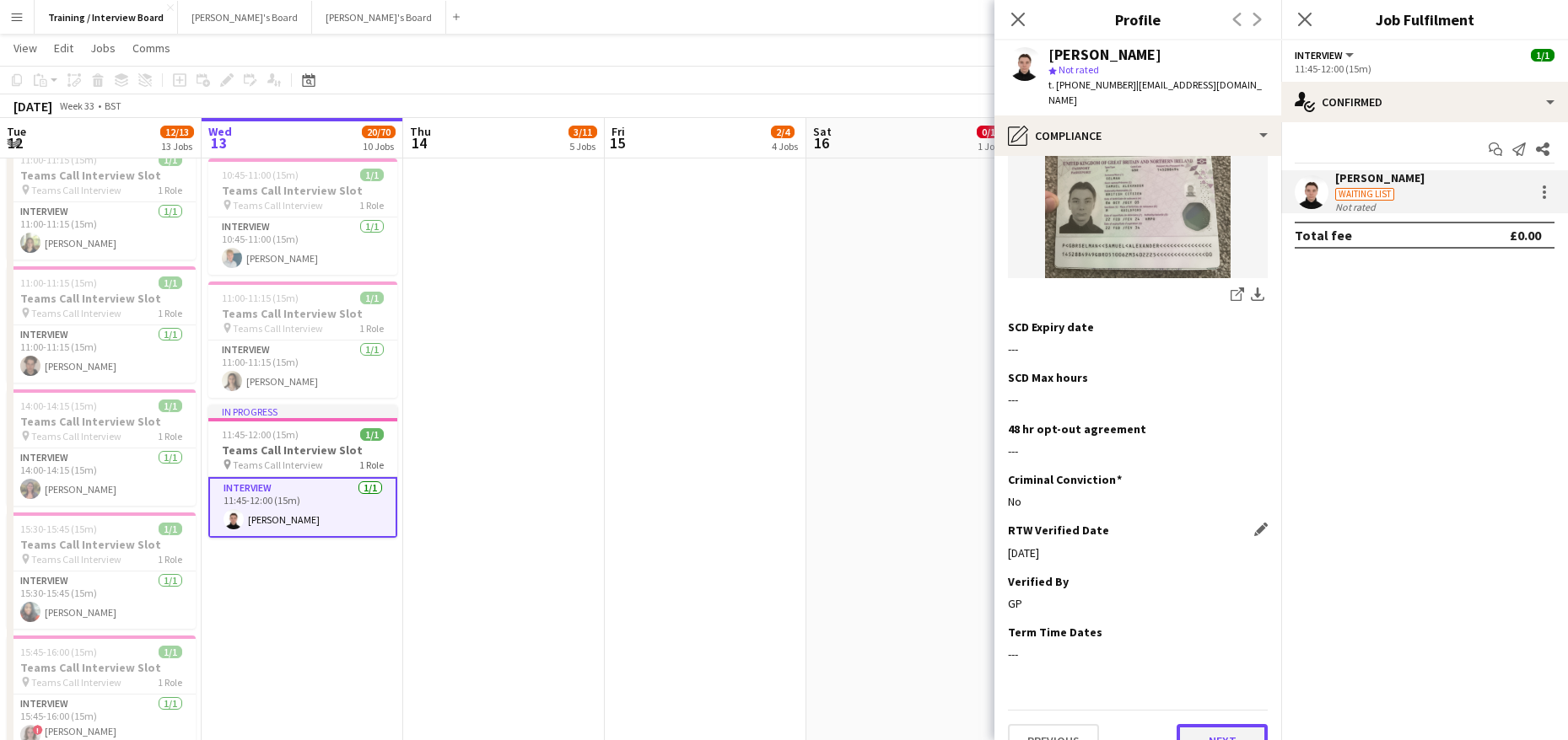
click at [1202, 725] on button "Next" at bounding box center [1222, 741] width 91 height 34
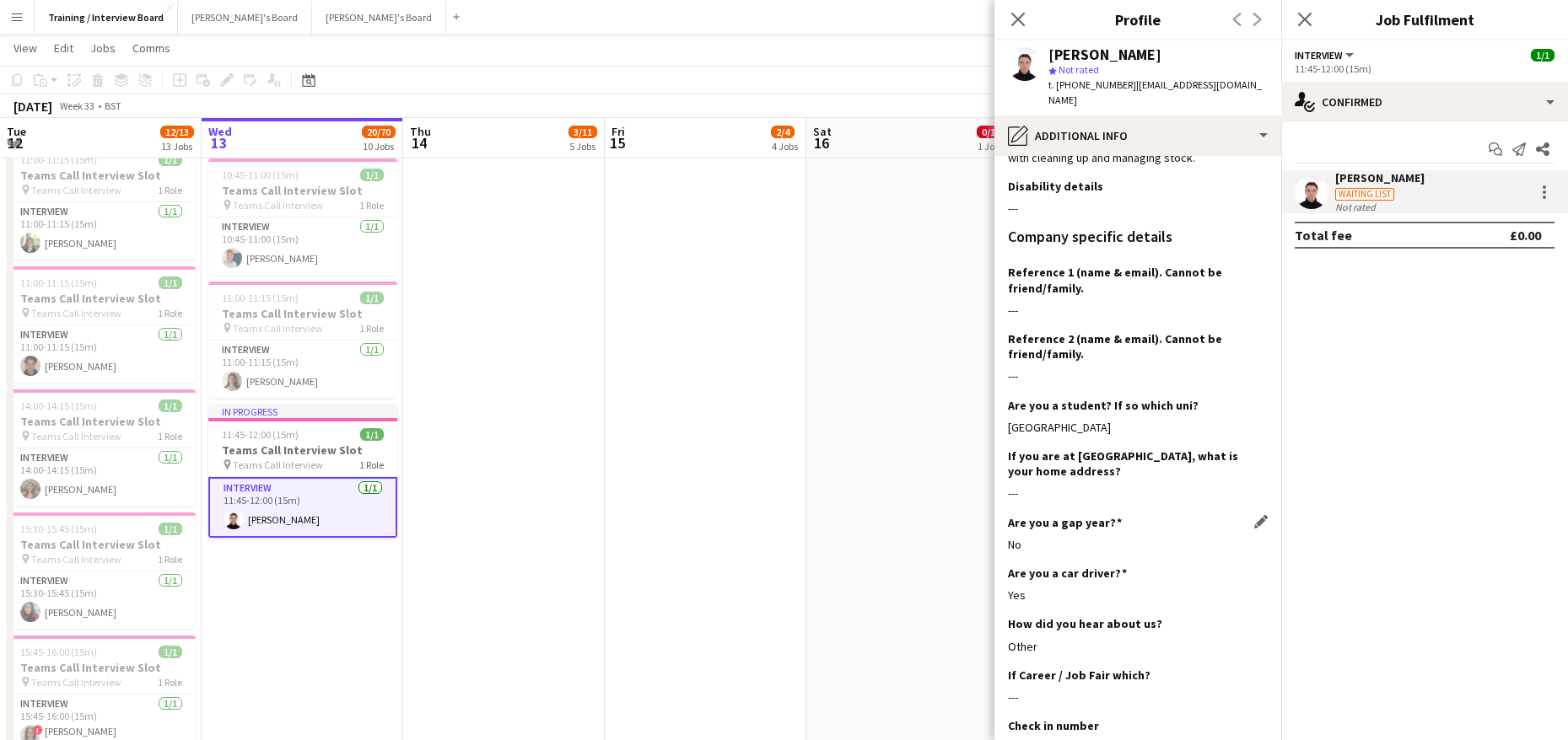
scroll to position [231, 0]
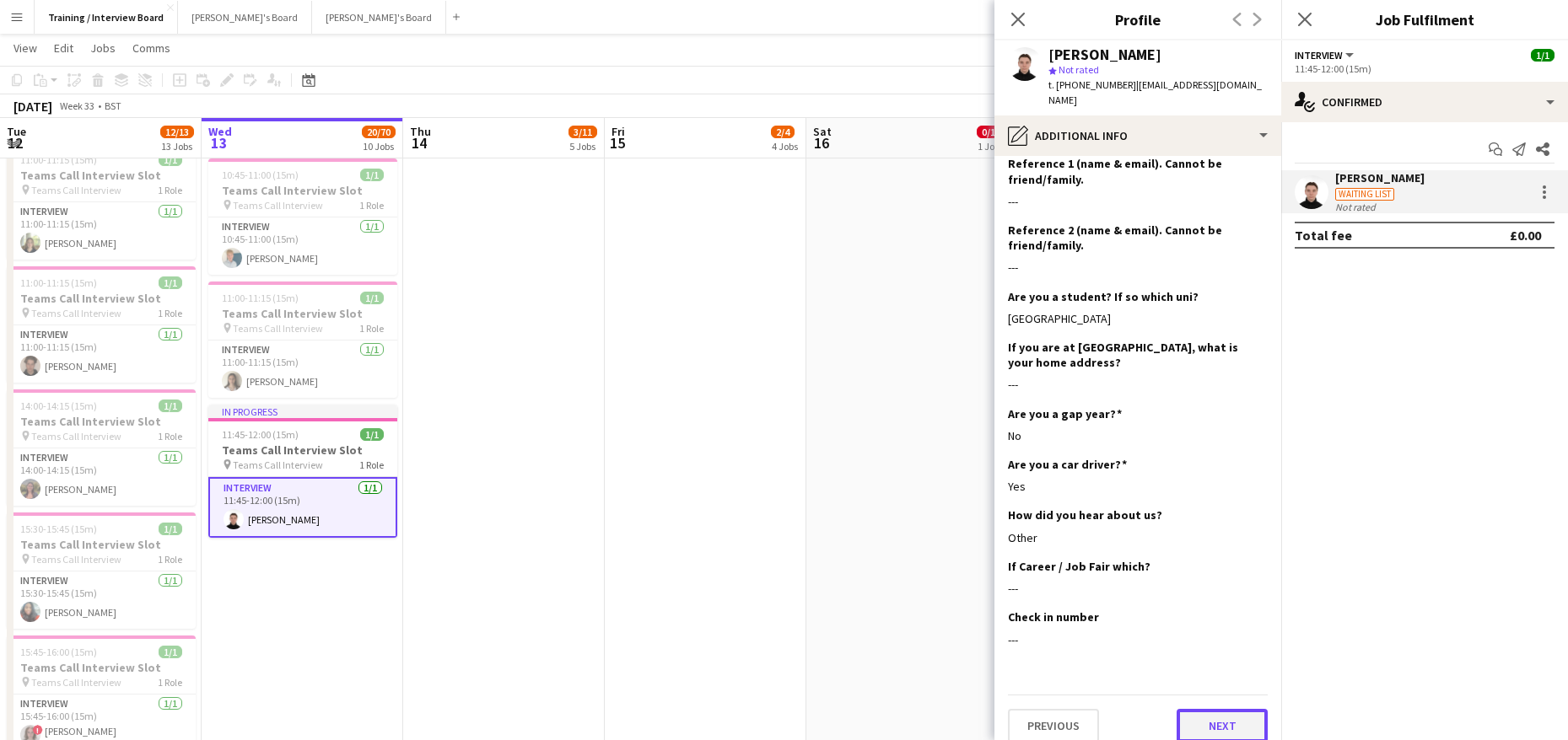
click at [1186, 711] on button "Next" at bounding box center [1222, 725] width 91 height 34
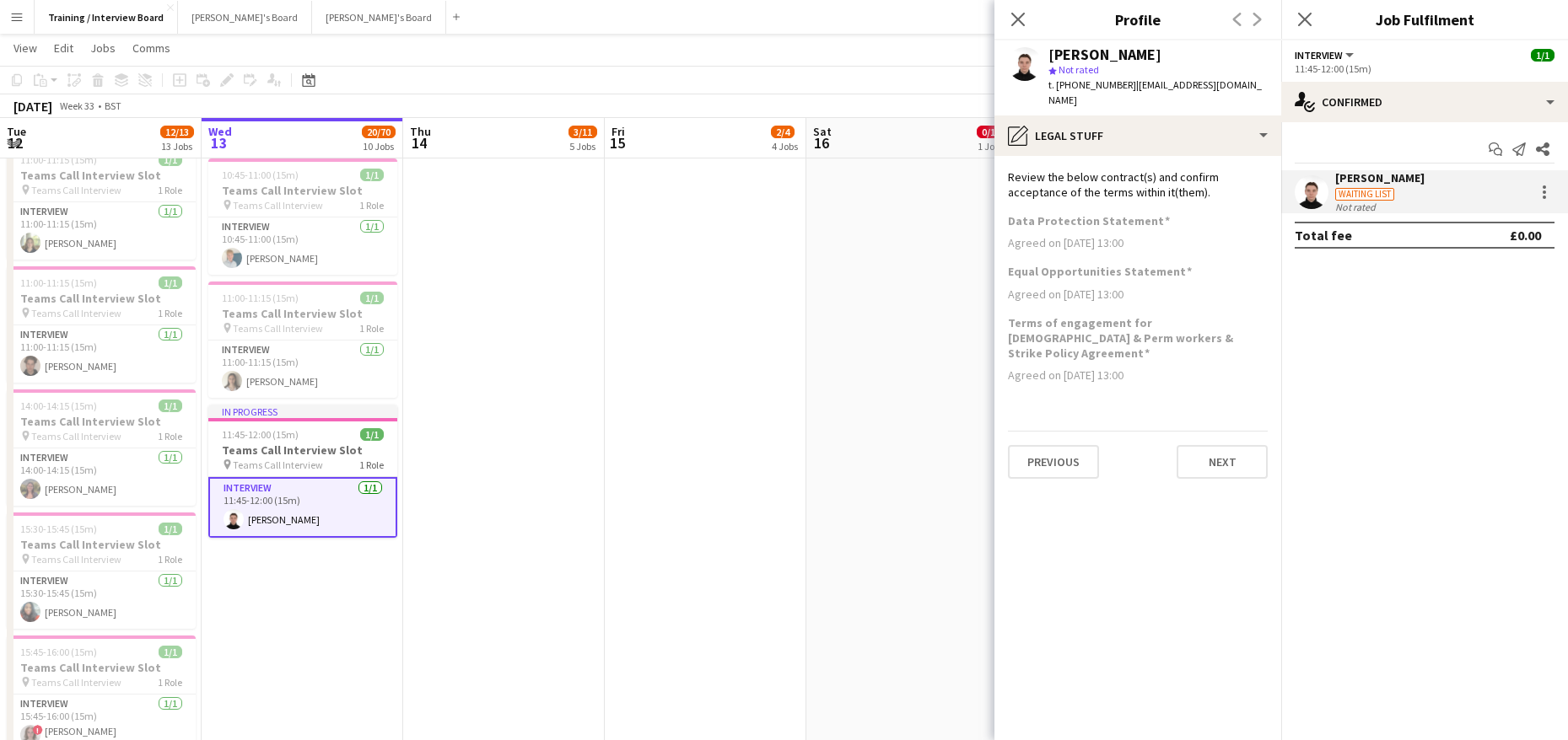
scroll to position [0, 0]
click at [1209, 446] on button "Next" at bounding box center [1222, 462] width 91 height 34
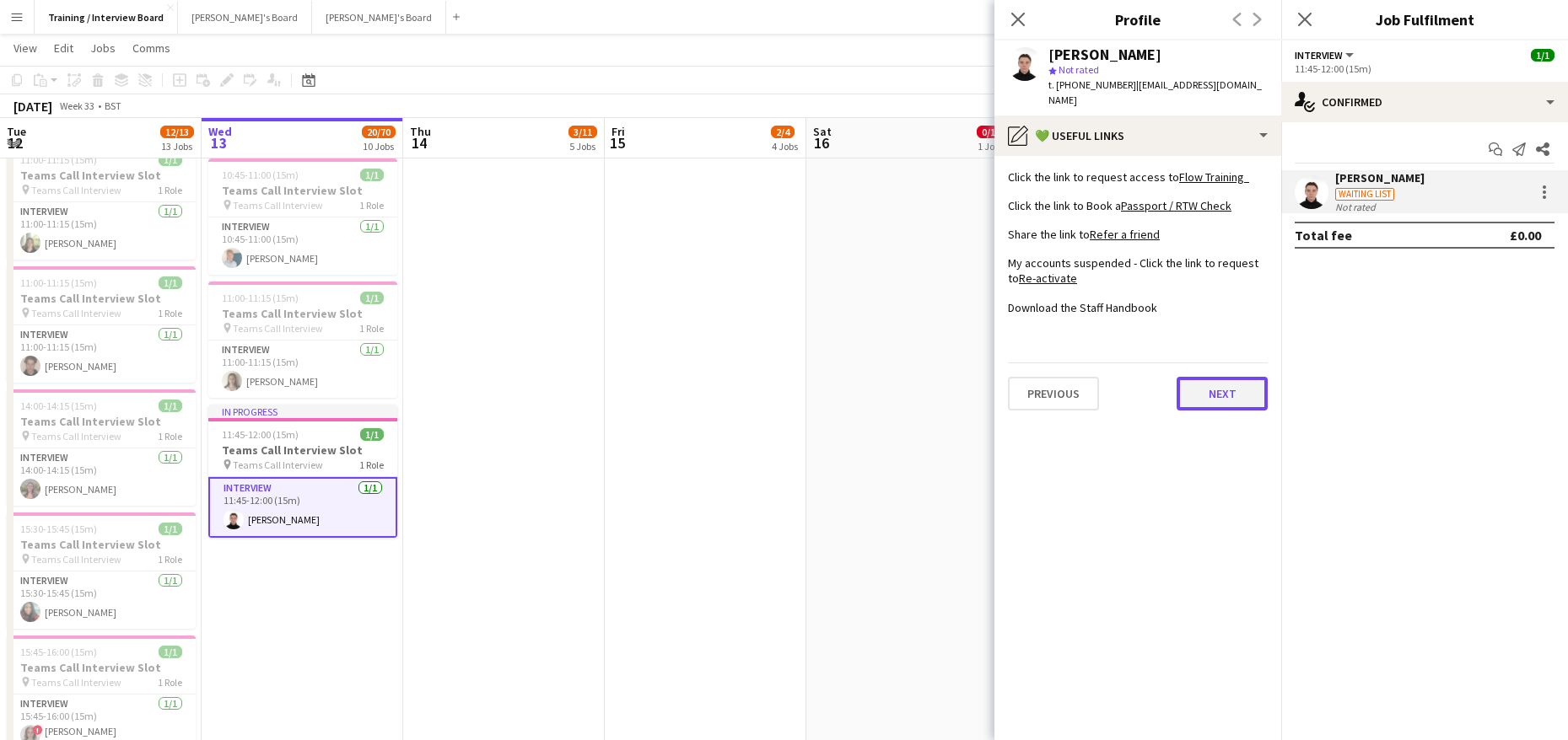
click at [1231, 389] on button "Next" at bounding box center [1222, 393] width 91 height 34
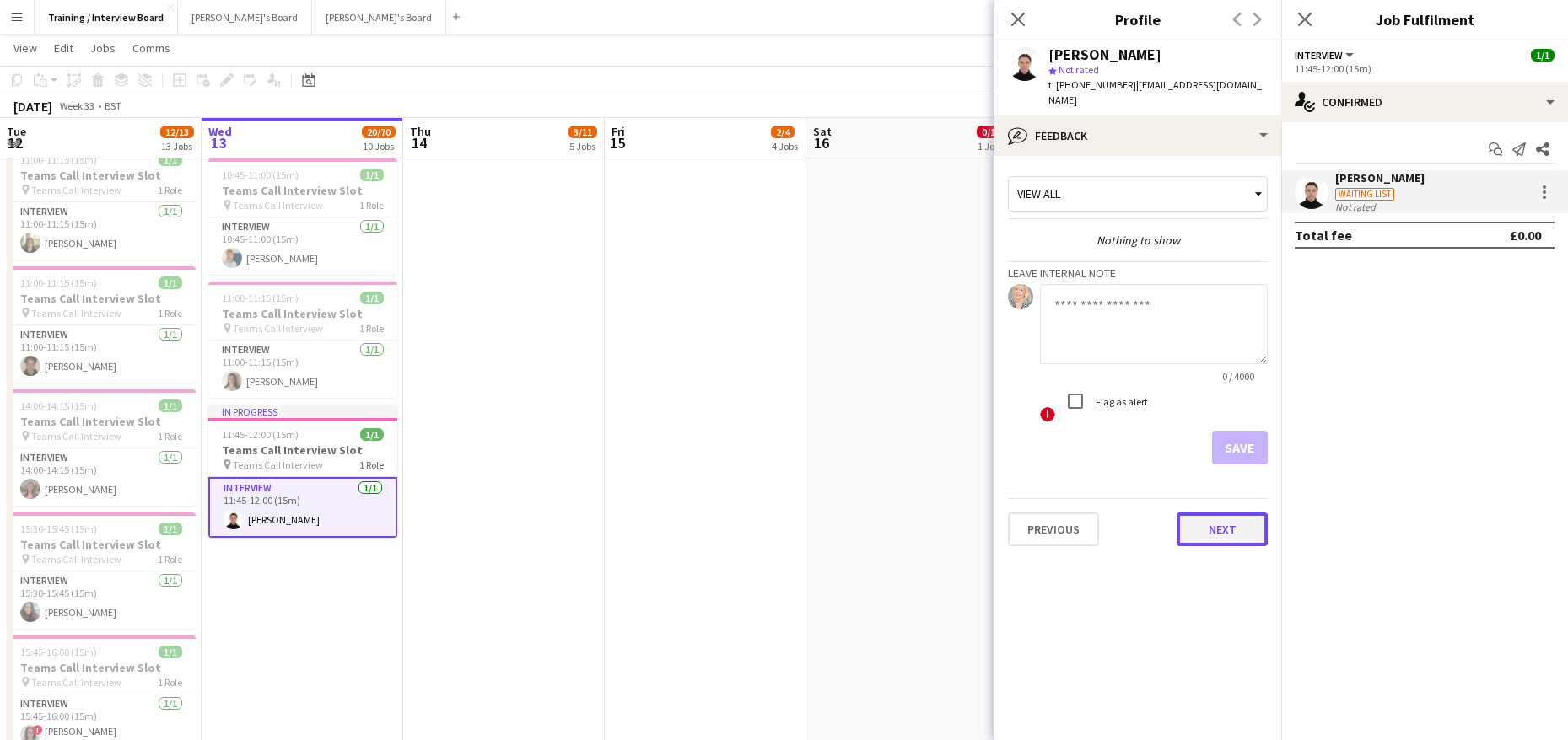
click at [1232, 512] on button "Next" at bounding box center [1222, 529] width 91 height 34
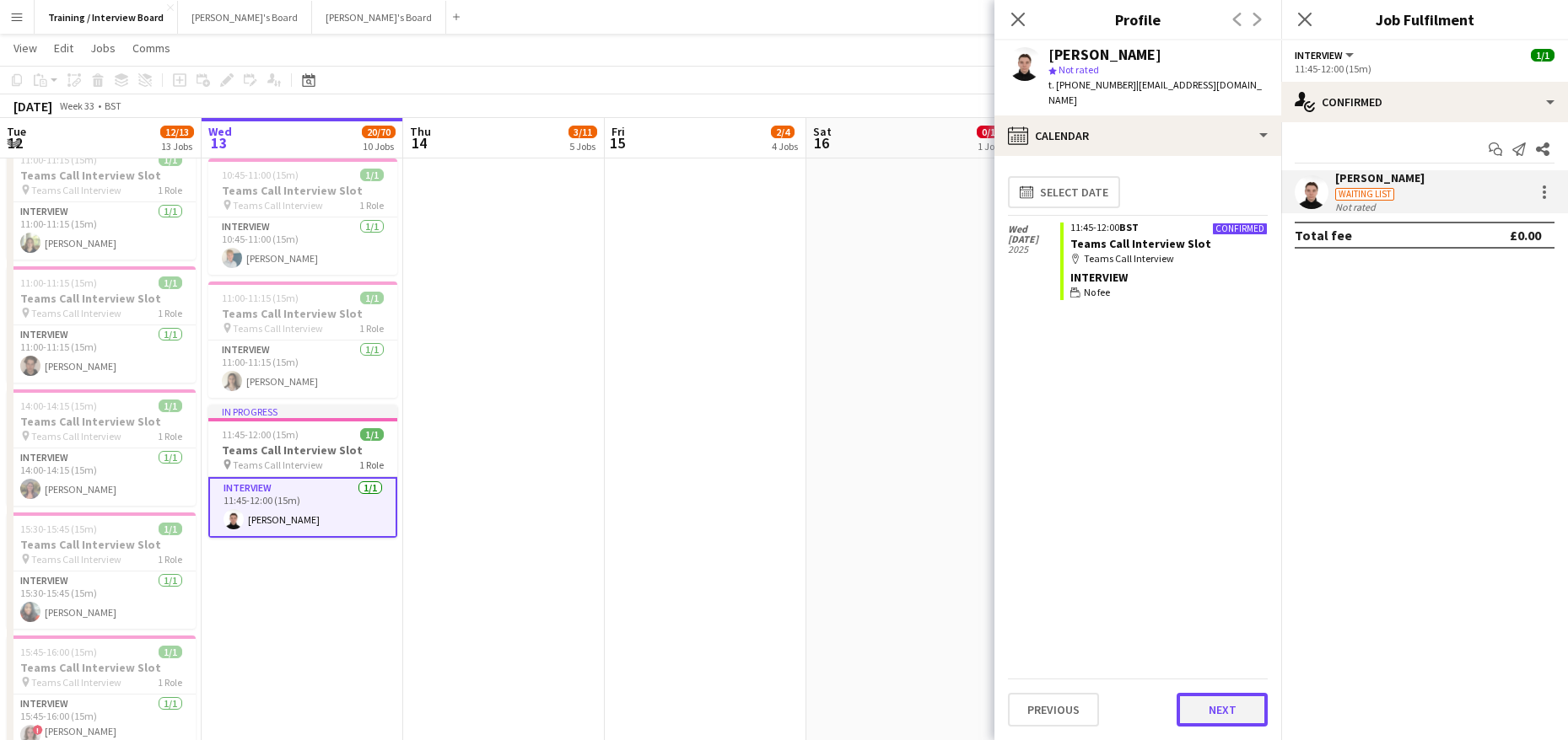
click at [1205, 697] on button "Next" at bounding box center [1222, 709] width 91 height 34
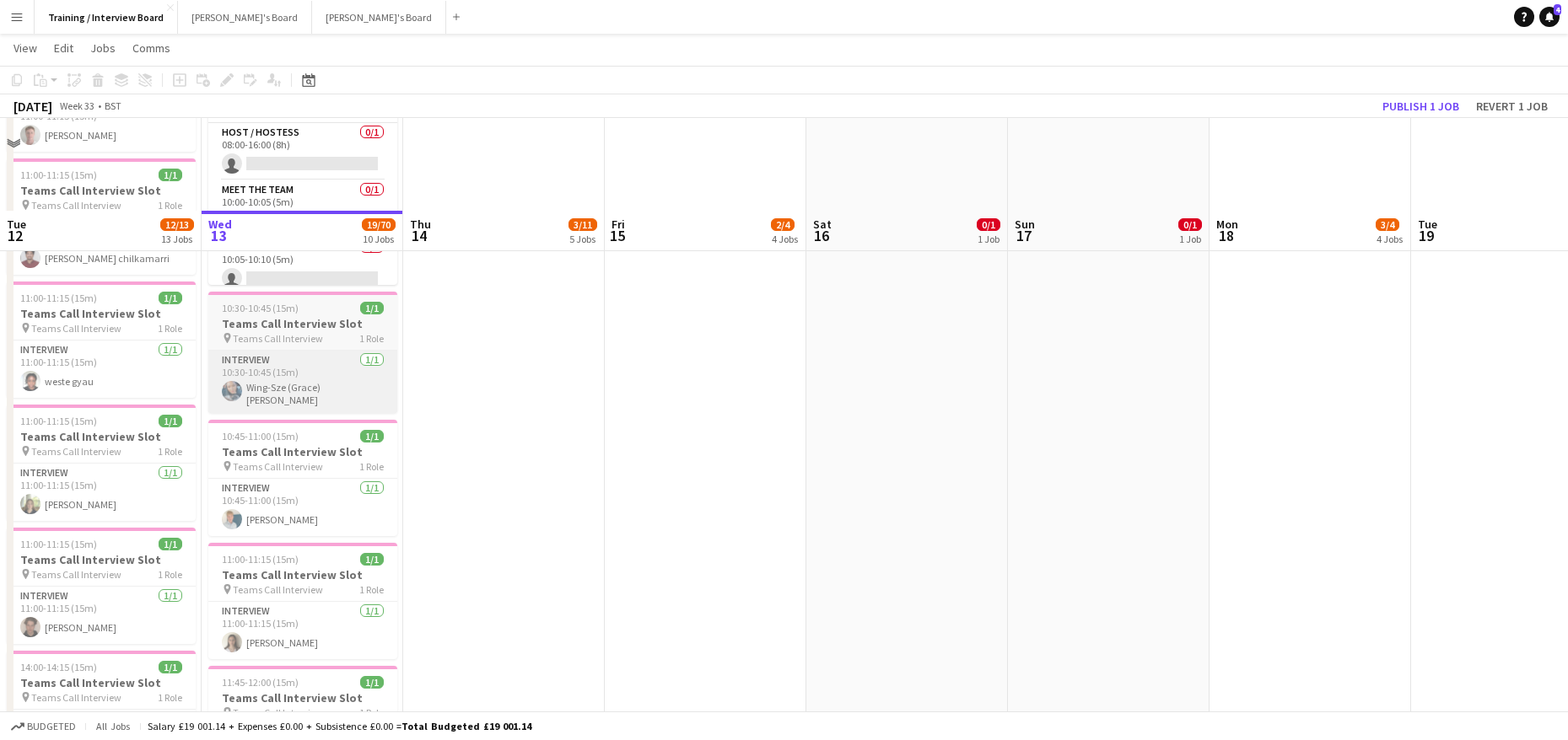
scroll to position [84, 0]
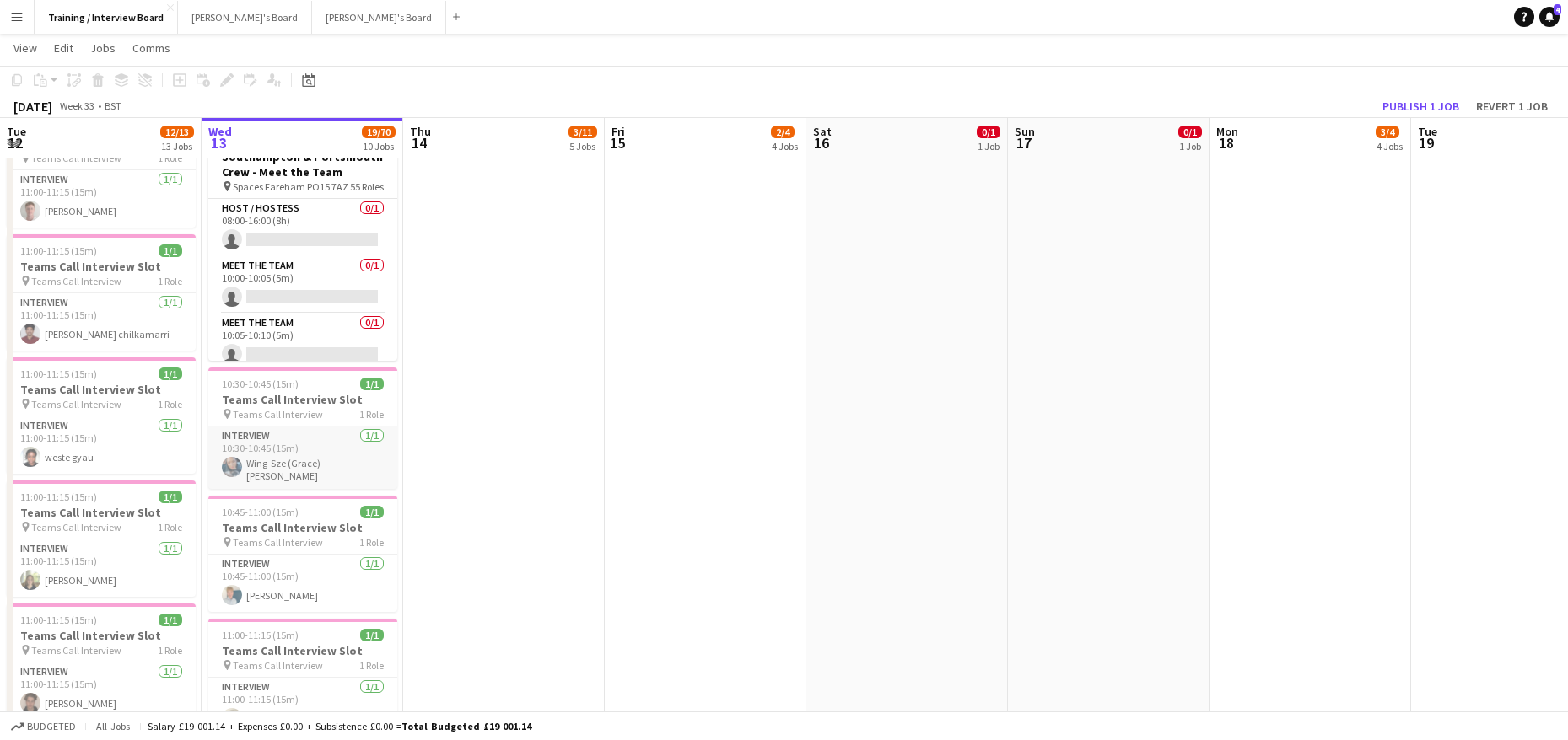
click at [291, 474] on app-card-role "Interview [DATE] 10:30-10:45 (15m) Wing-Sze (Grace) [PERSON_NAME]" at bounding box center [302, 457] width 189 height 62
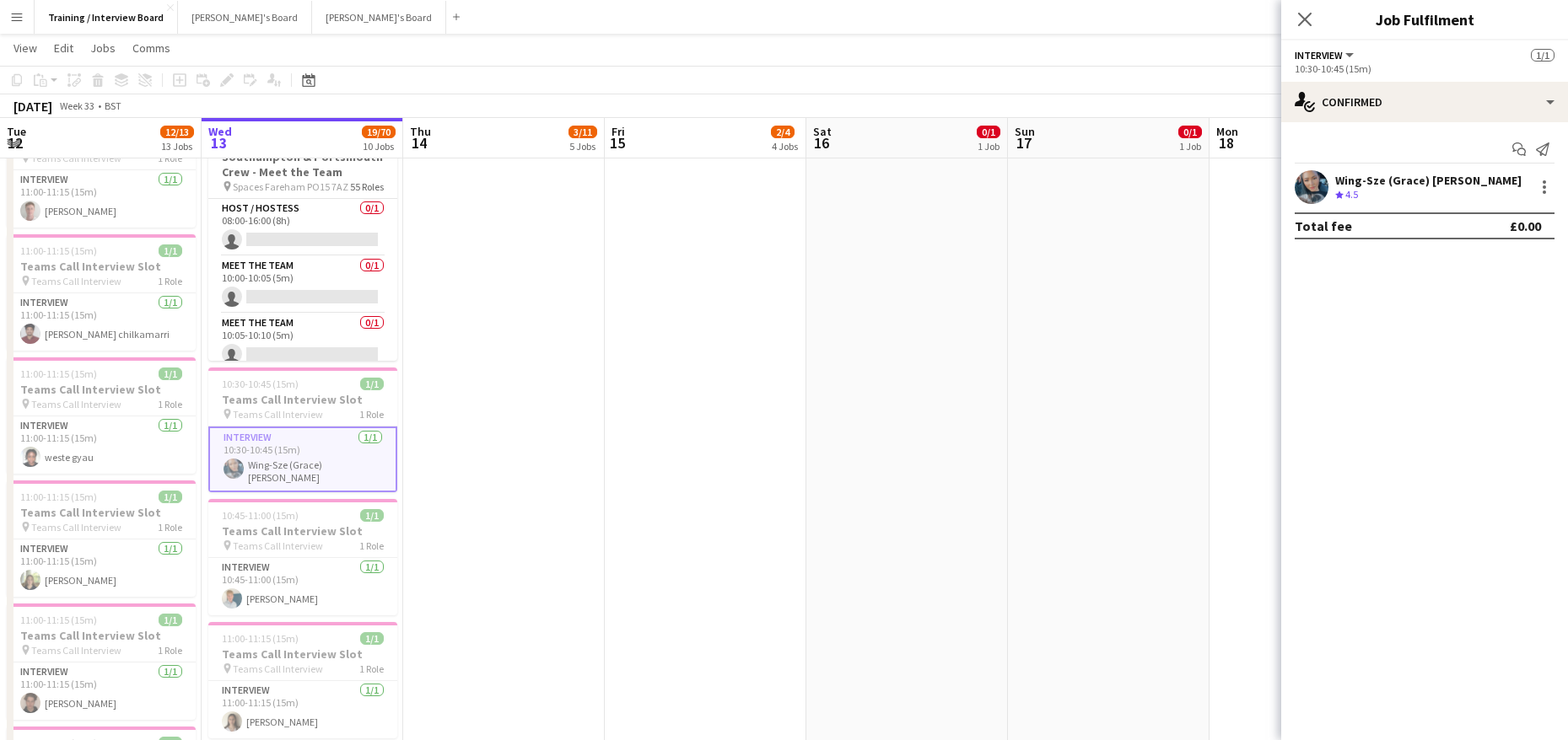
click at [1379, 179] on div "Wing-Sze (Grace) [PERSON_NAME]" at bounding box center [1428, 180] width 186 height 15
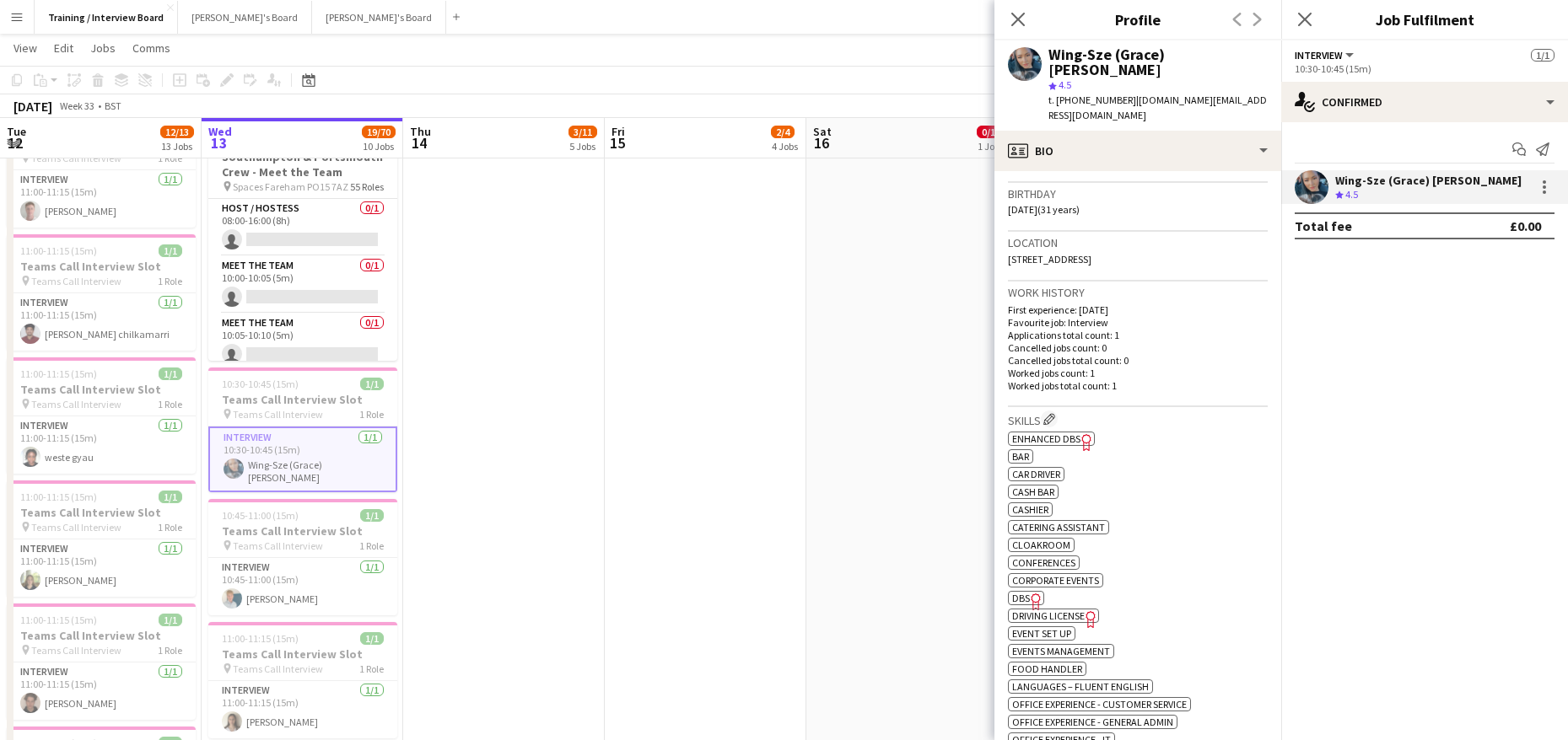
scroll to position [337, 0]
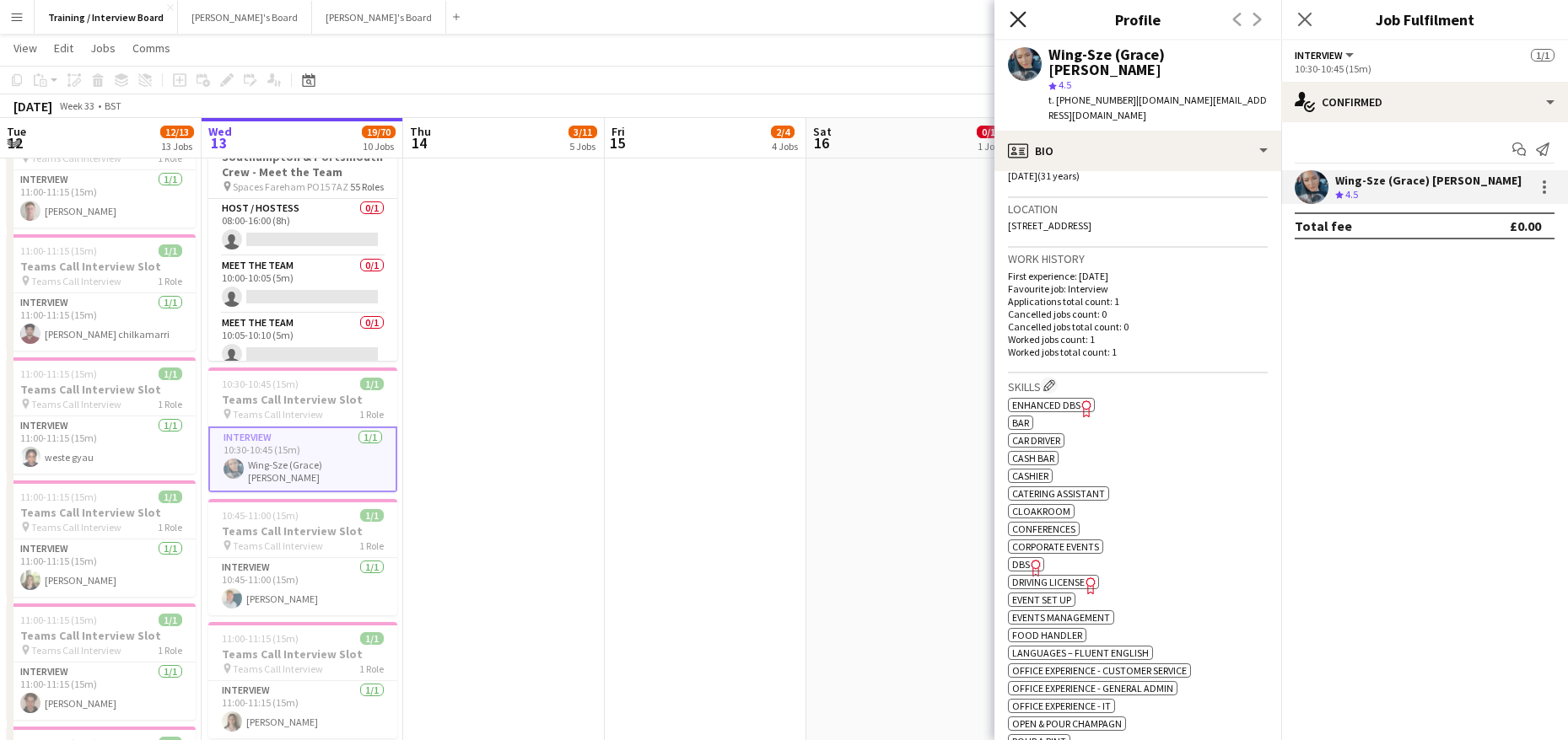
click at [1024, 16] on icon "Close pop-in" at bounding box center [1018, 18] width 16 height 16
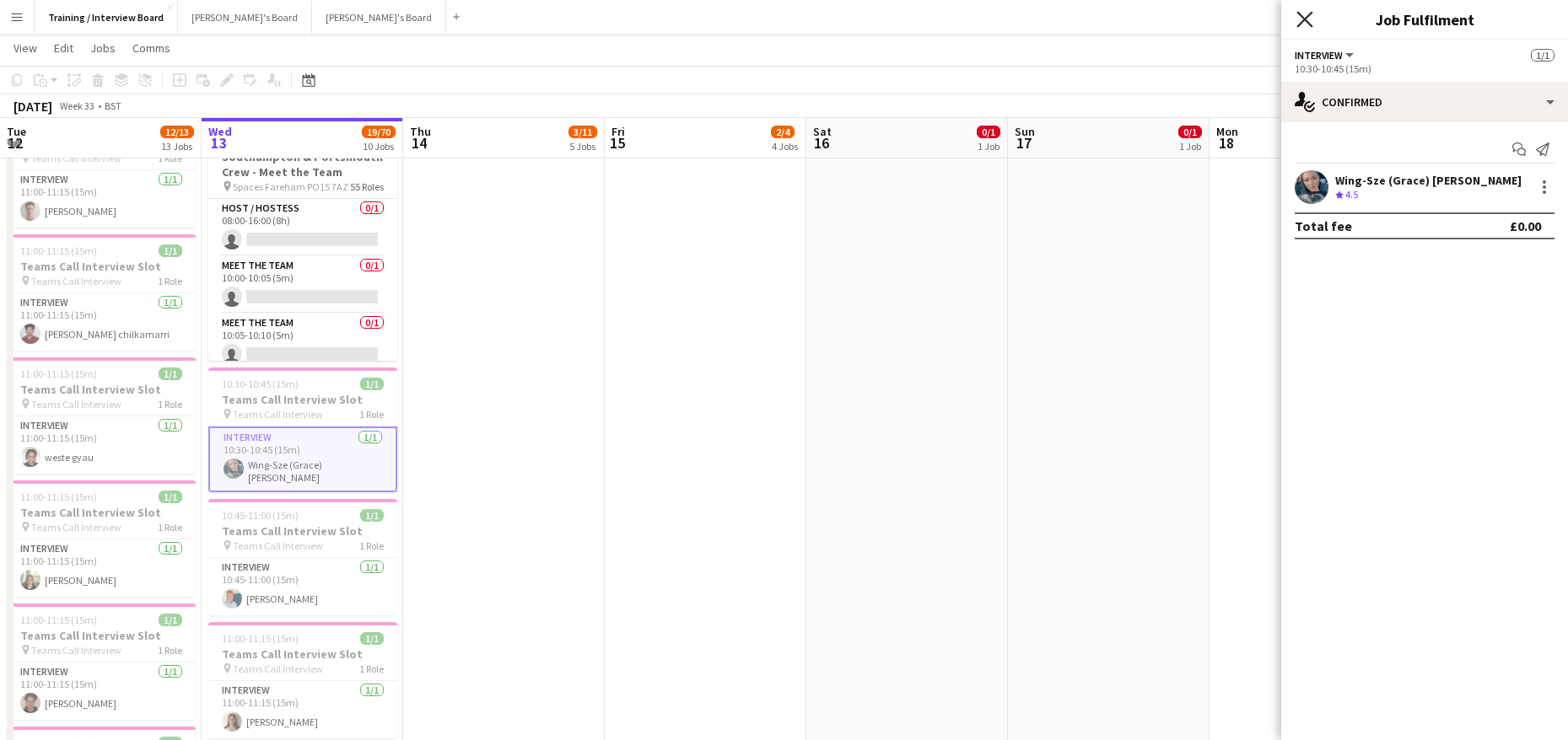
click at [1312, 24] on icon "Close pop-in" at bounding box center [1304, 18] width 16 height 16
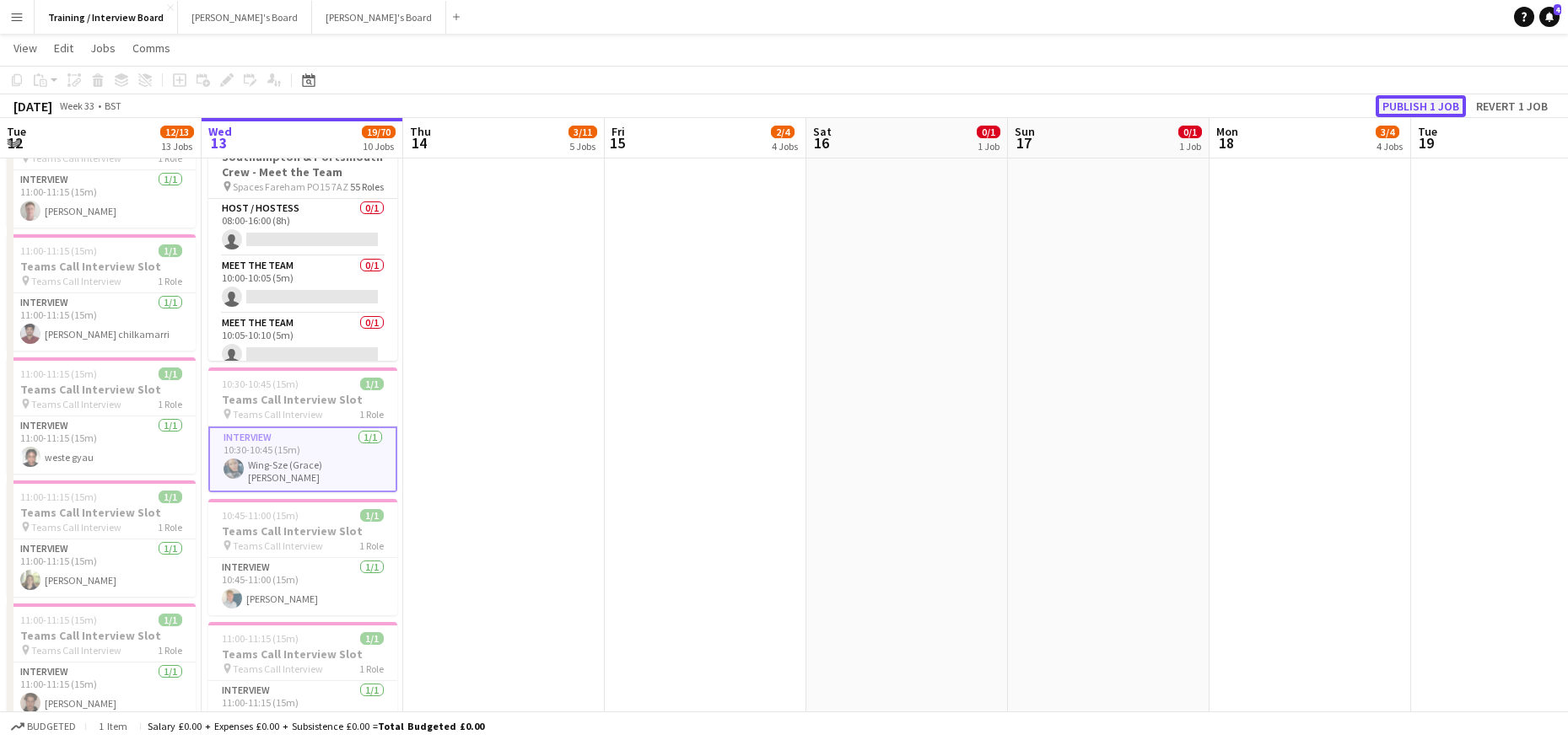
click at [1413, 101] on button "Publish 1 job" at bounding box center [1421, 106] width 90 height 22
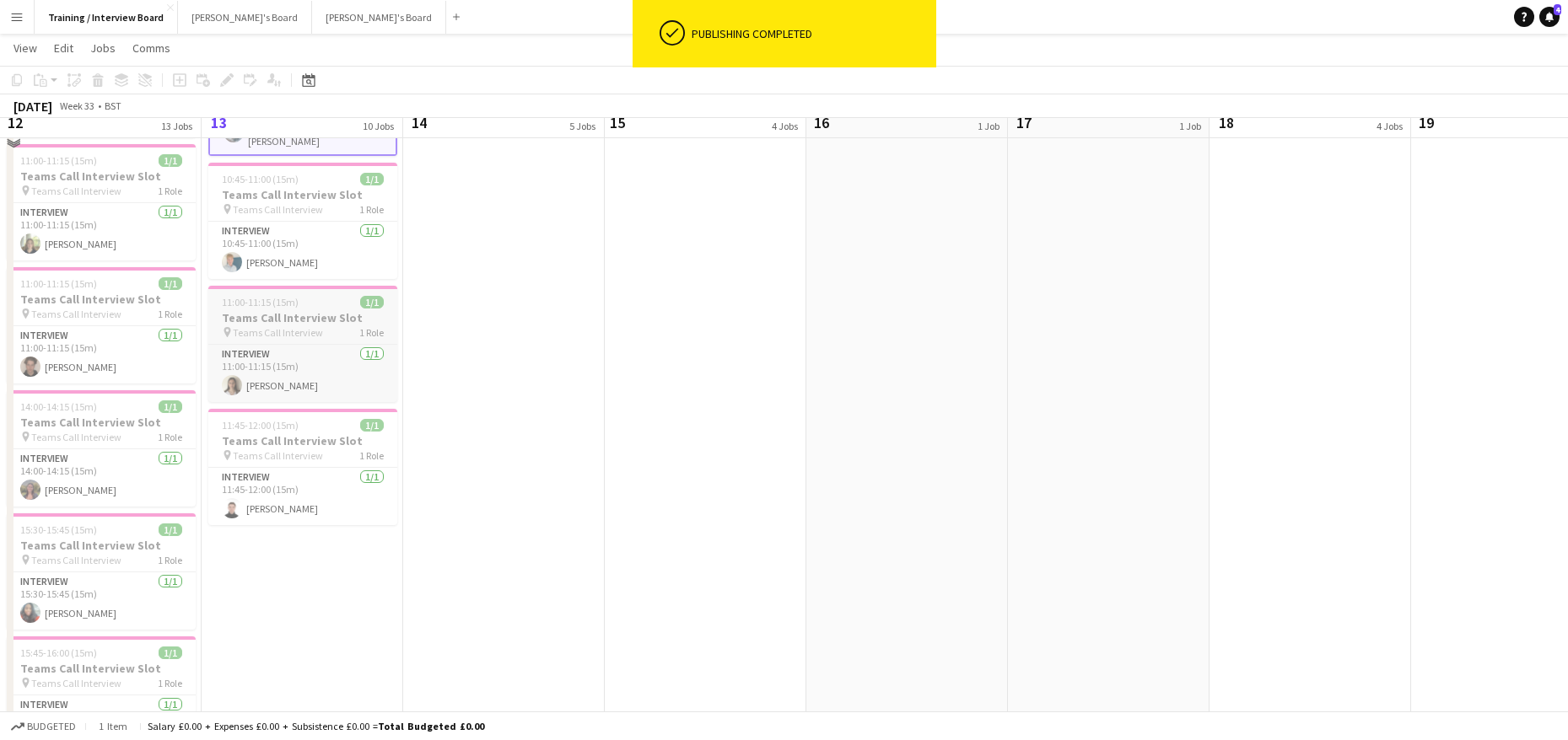
scroll to position [421, 0]
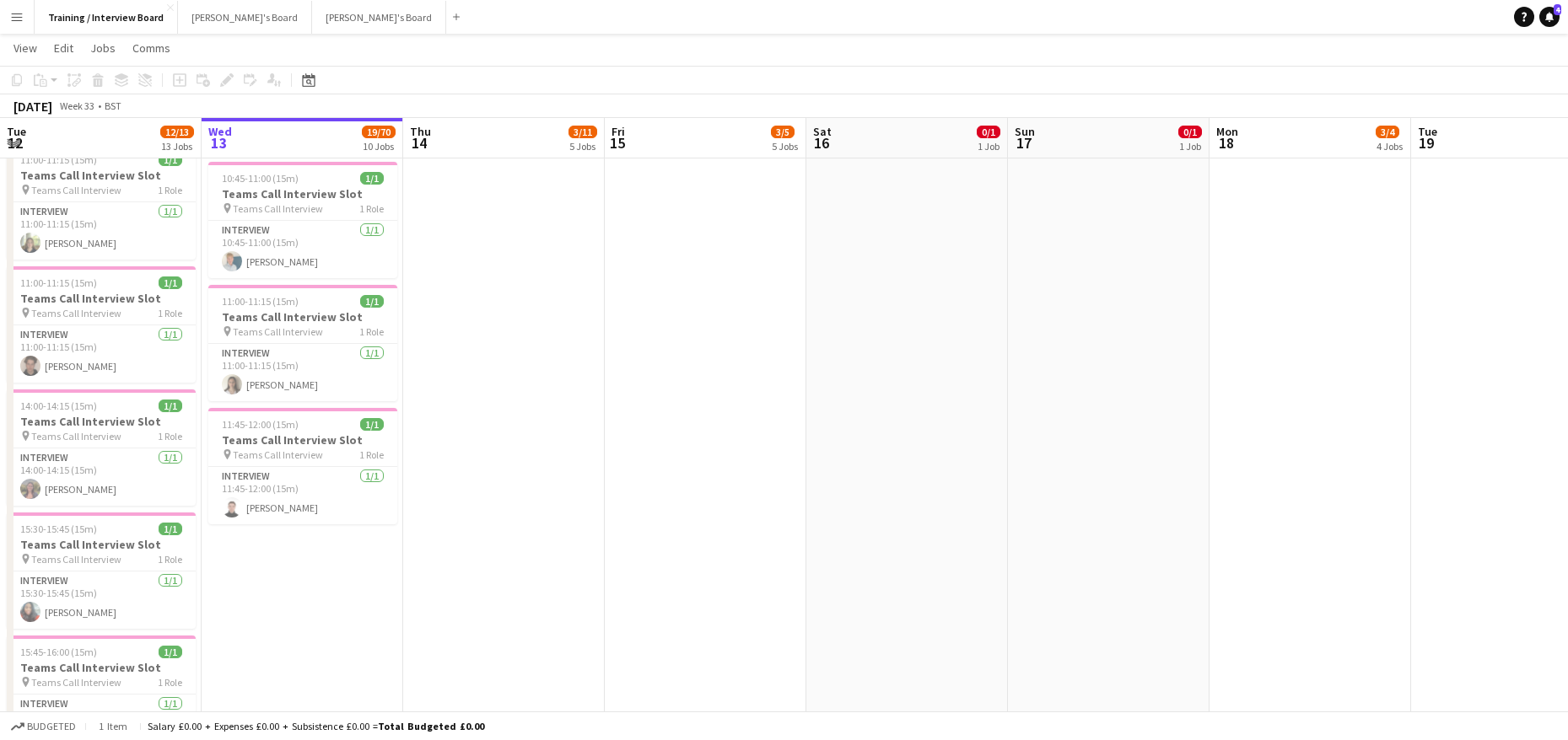
click at [1278, 353] on app-date-cell at bounding box center [1310, 481] width 202 height 1429
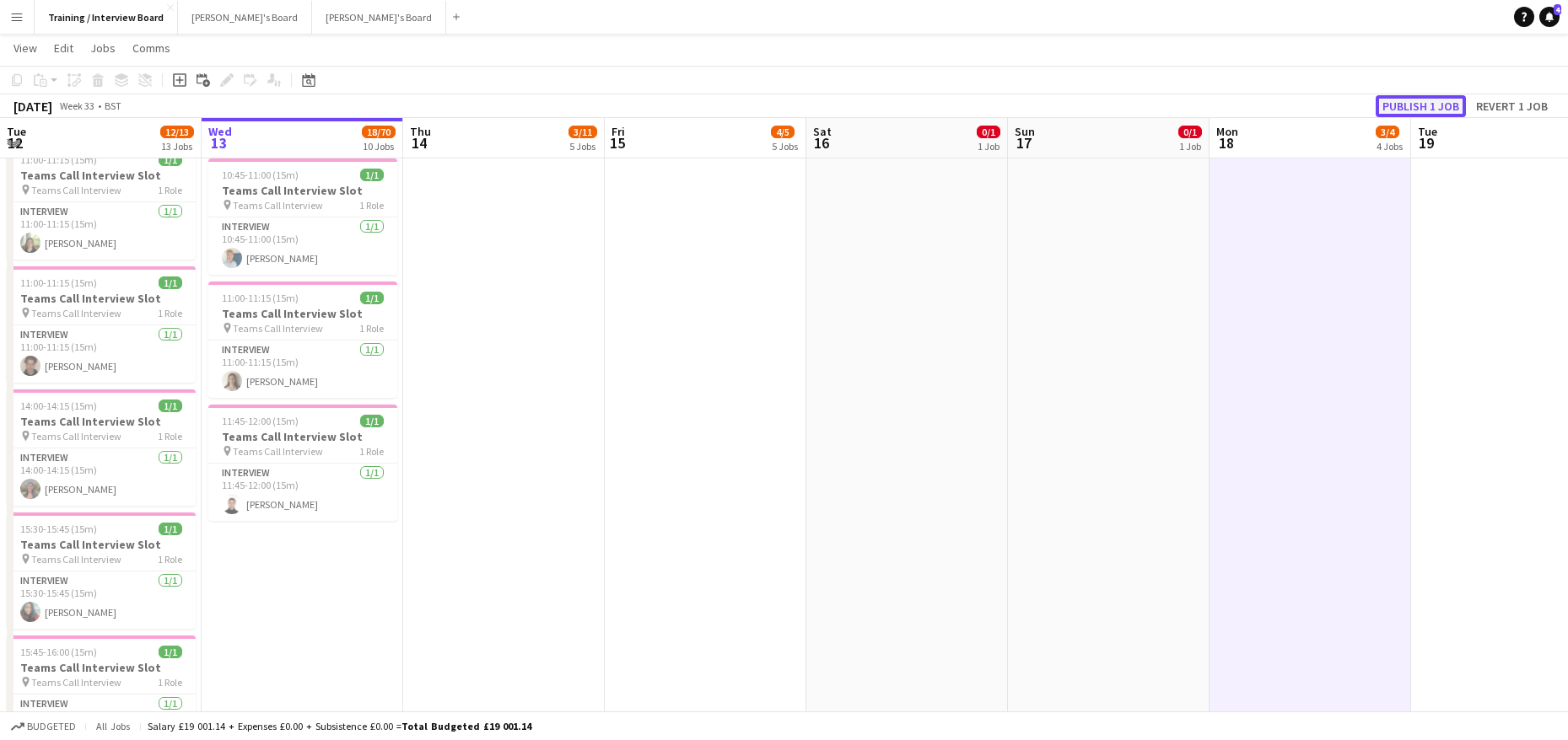
click at [1435, 108] on button "Publish 1 job" at bounding box center [1421, 106] width 90 height 22
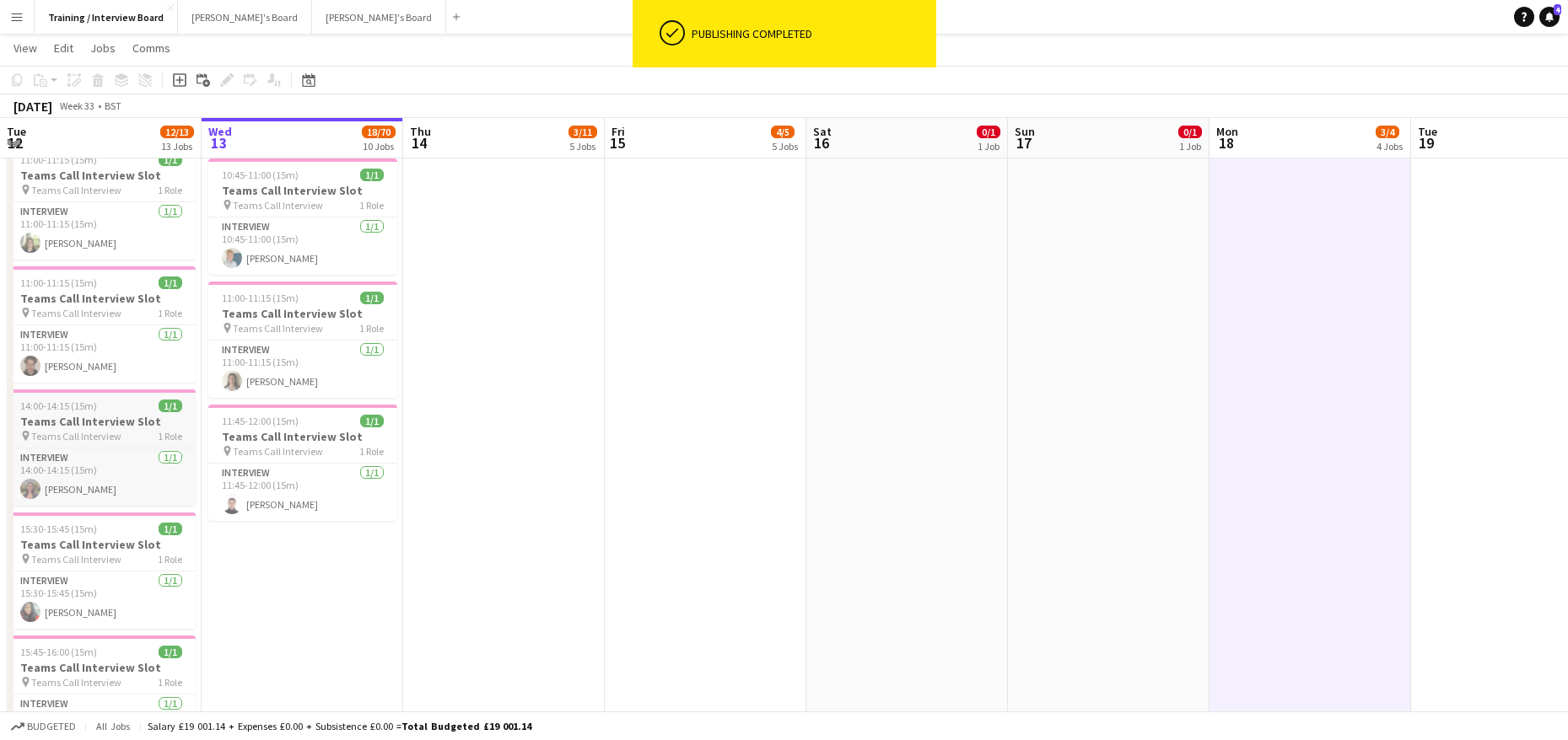
click at [86, 401] on span "14:00-14:15 (15m)" at bounding box center [58, 406] width 77 height 13
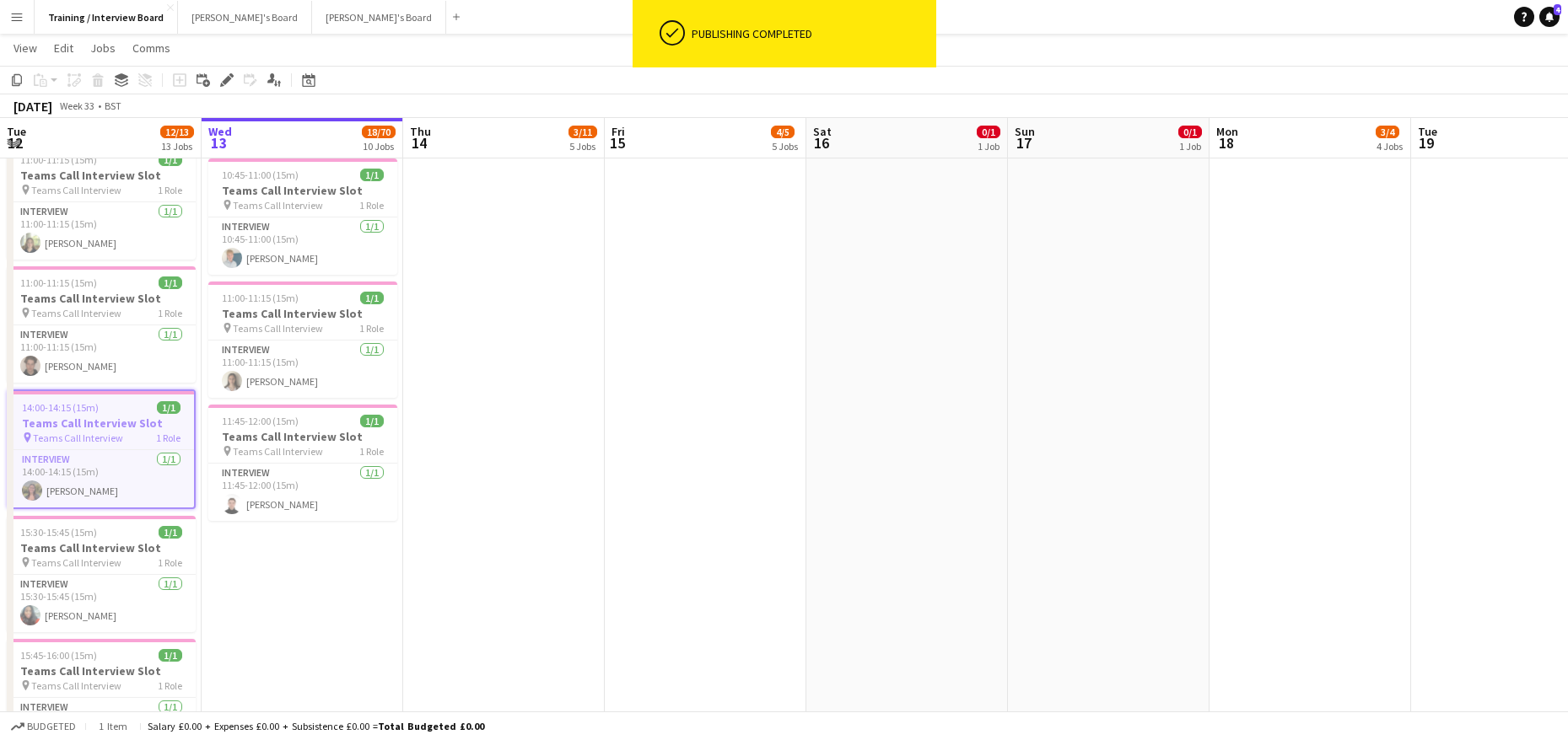
scroll to position [0, 401]
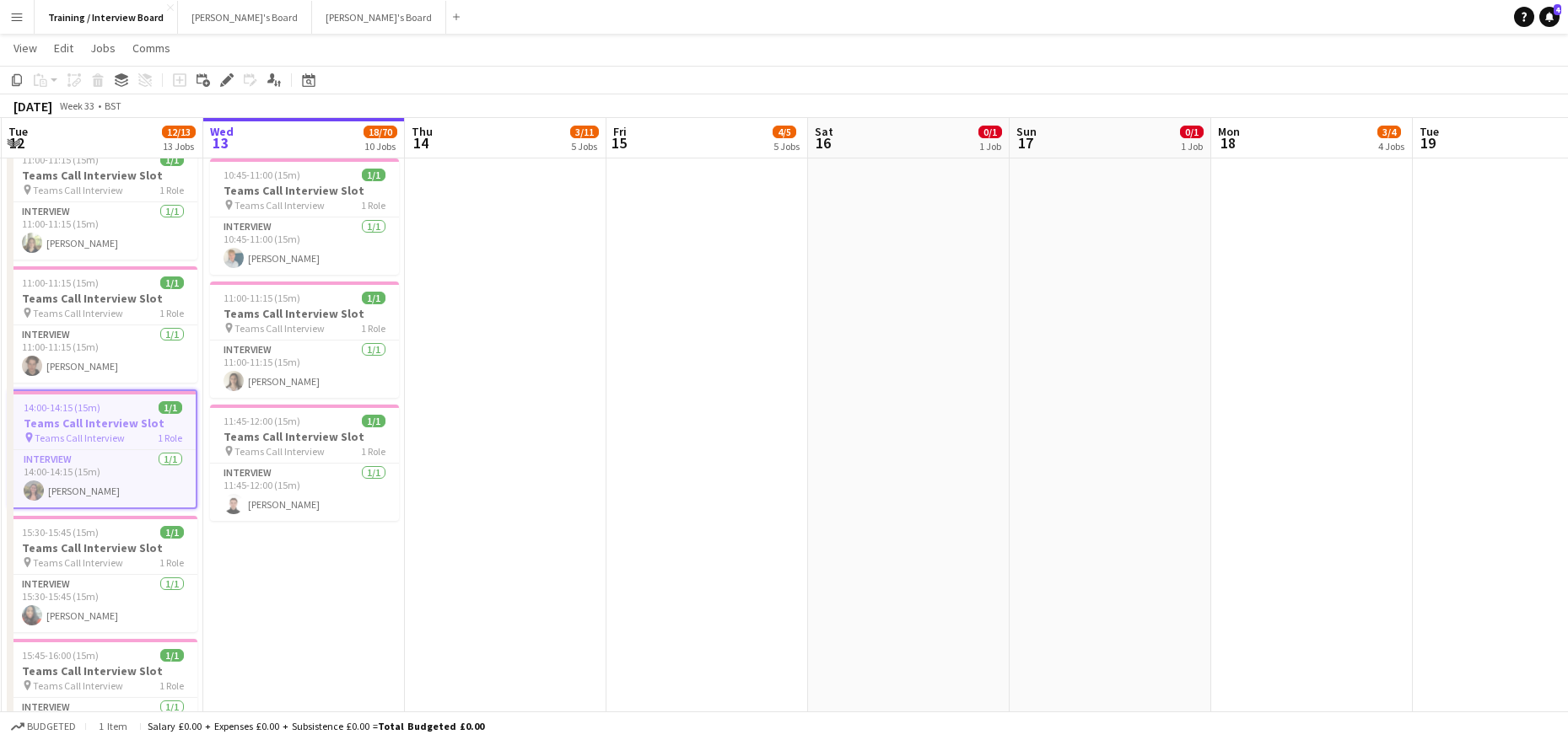
click at [29, 79] on div "Copy Paste Paste Ctrl+V Paste with crew Ctrl+Shift+V Paste linked Job [GEOGRAPH…" at bounding box center [80, 79] width 148 height 20
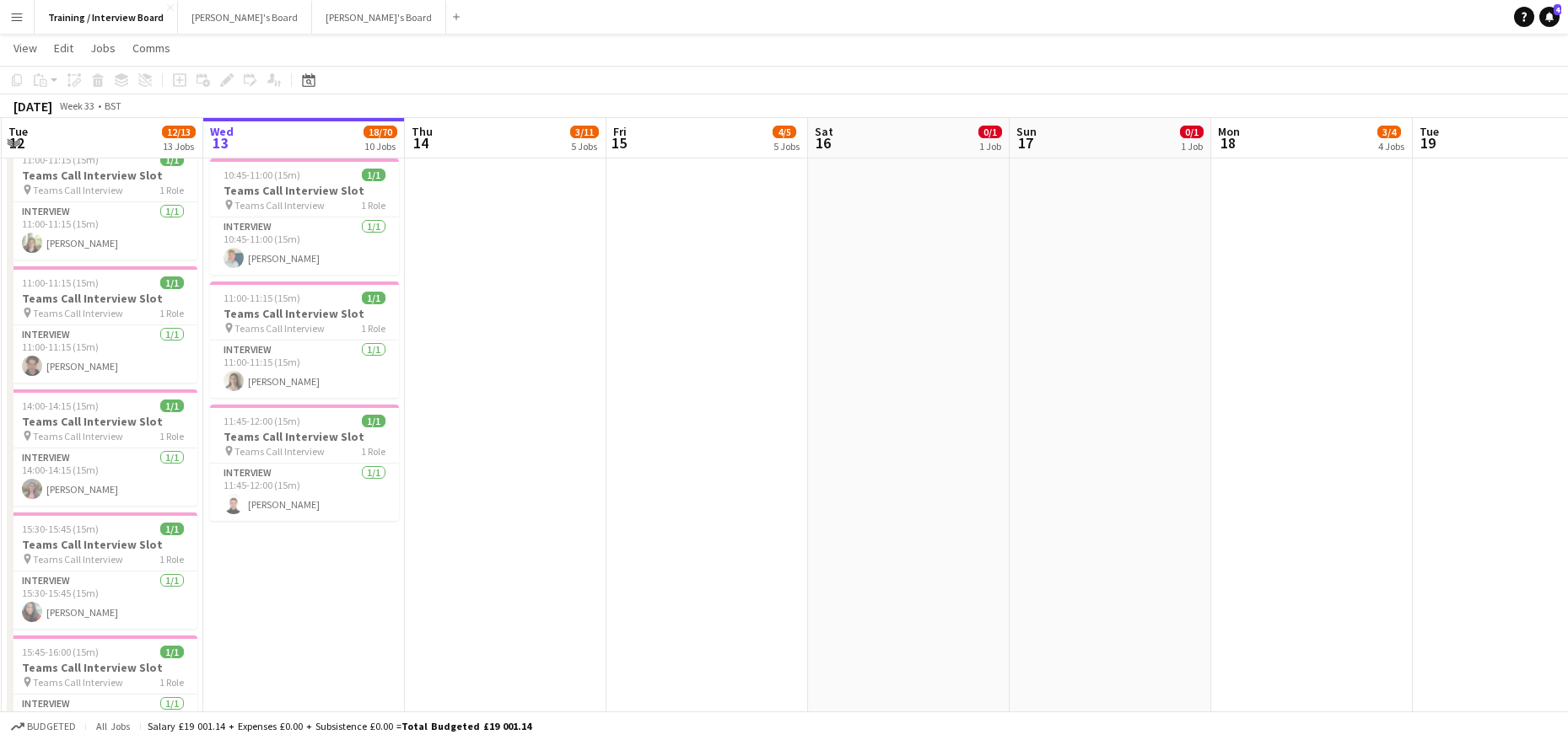
click at [247, 542] on app-date-cell "In progress 08:00-16:00 (8h) 11/56 [GEOGRAPHIC_DATA] & Portsmouth Crew - Meet t…" at bounding box center [304, 481] width 202 height 1429
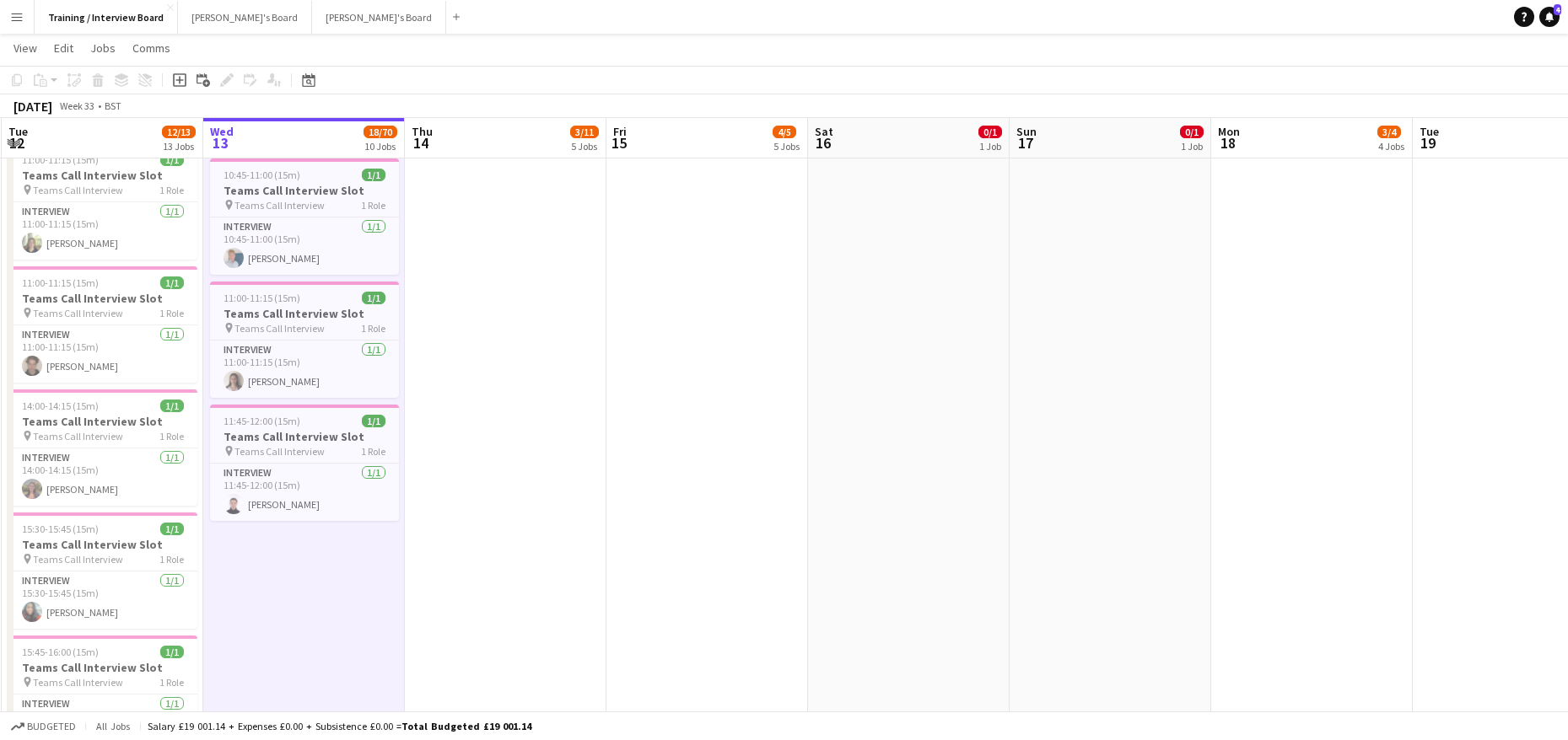
click at [274, 567] on app-date-cell "In progress 08:00-16:00 (8h) 11/56 [GEOGRAPHIC_DATA] & Portsmouth Crew - Meet t…" at bounding box center [304, 481] width 202 height 1429
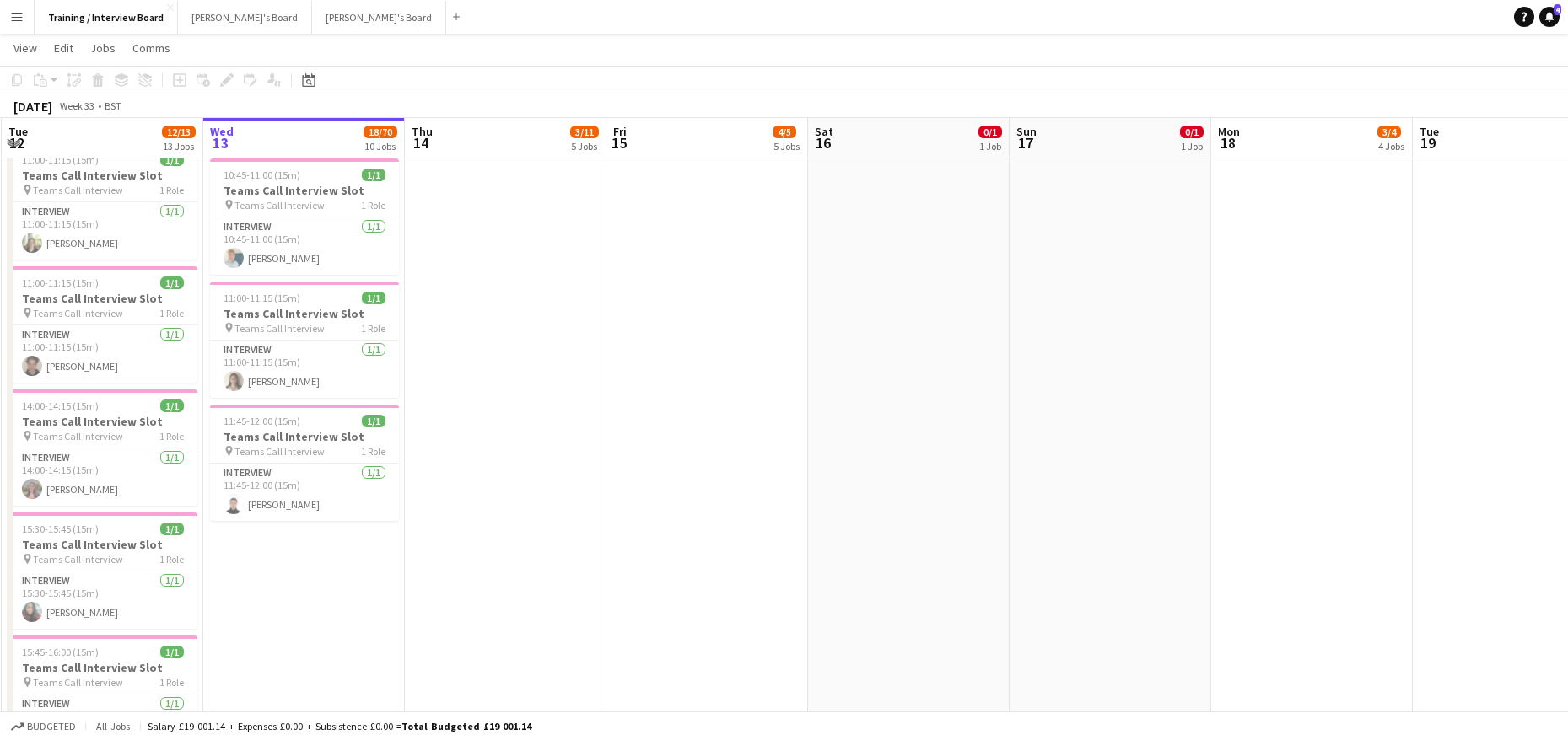
click at [35, 86] on div "Copy Paste Paste Ctrl+V Paste with crew Ctrl+Shift+V Paste linked Job [GEOGRAPH…" at bounding box center [80, 79] width 148 height 20
click at [43, 79] on div "Copy Paste Paste Ctrl+V Paste with crew Ctrl+Shift+V Paste linked Job [GEOGRAPH…" at bounding box center [80, 79] width 148 height 20
click at [301, 556] on app-date-cell "In progress 08:00-16:00 (8h) 11/56 [GEOGRAPHIC_DATA] & Portsmouth Crew - Meet t…" at bounding box center [304, 481] width 202 height 1429
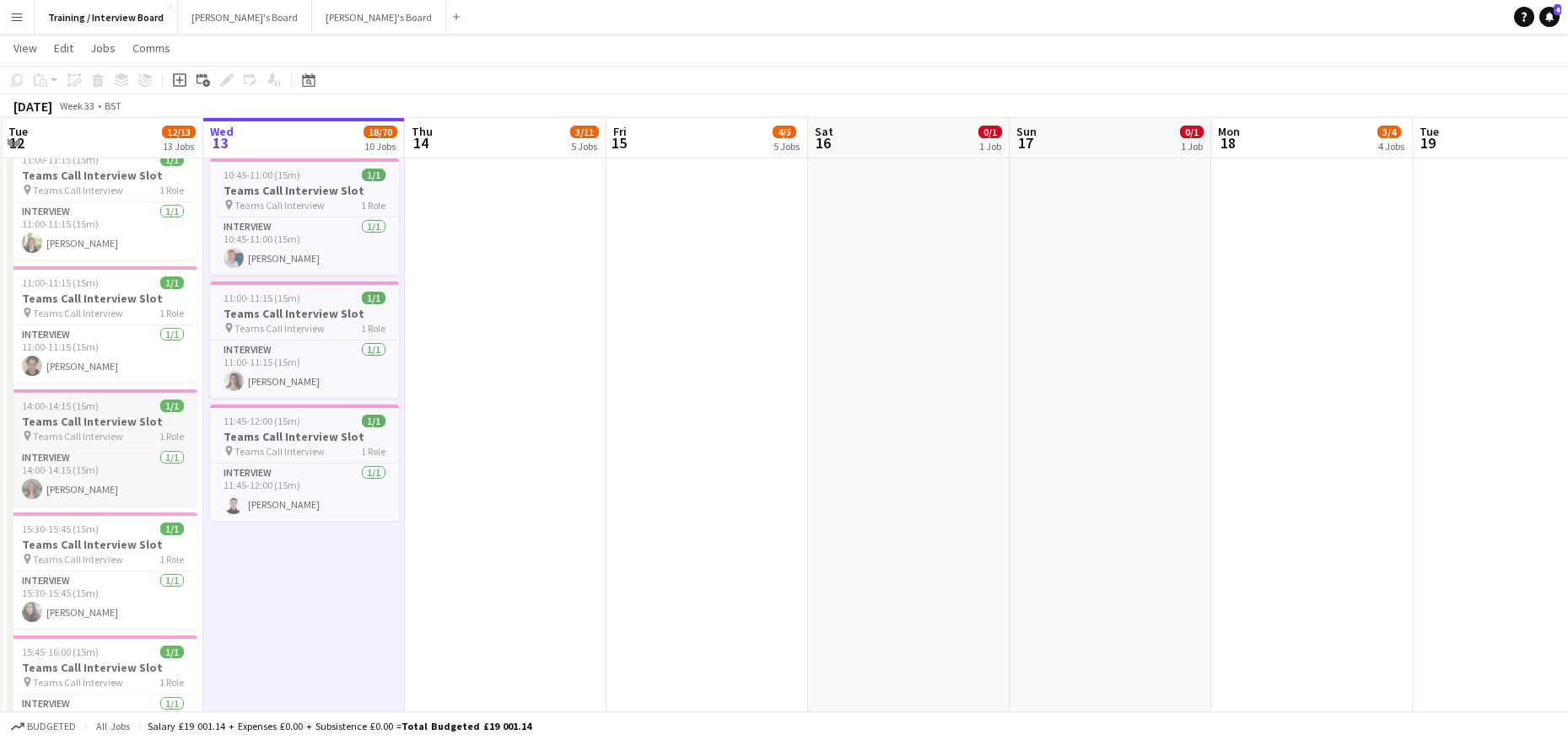
click at [83, 420] on h3 "Teams Call Interview Slot" at bounding box center [103, 421] width 189 height 15
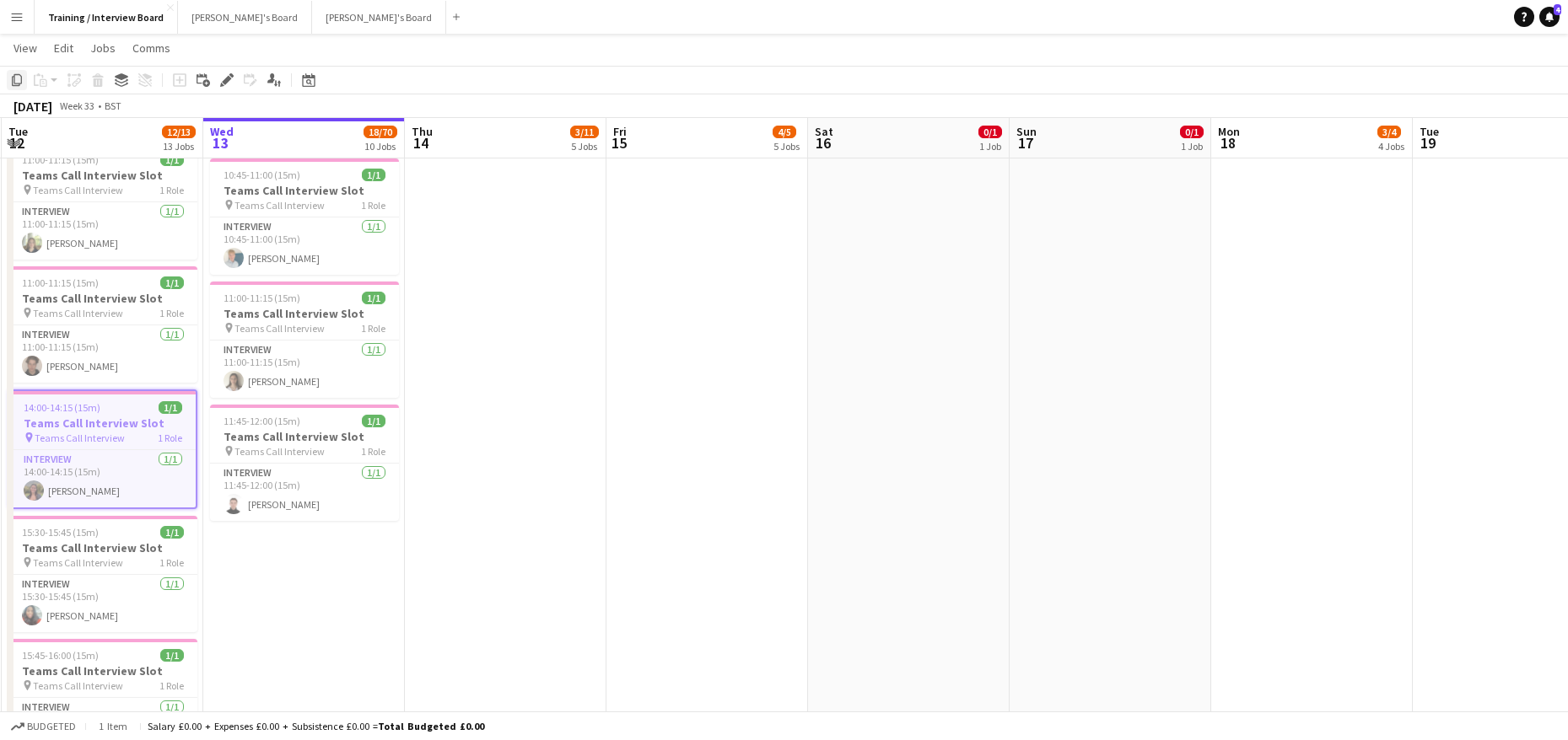
click at [17, 81] on icon "Copy" at bounding box center [16, 80] width 14 height 14
click at [259, 581] on app-date-cell "In progress 08:00-16:00 (8h) 11/56 [GEOGRAPHIC_DATA] & Portsmouth Crew - Meet t…" at bounding box center [304, 481] width 202 height 1429
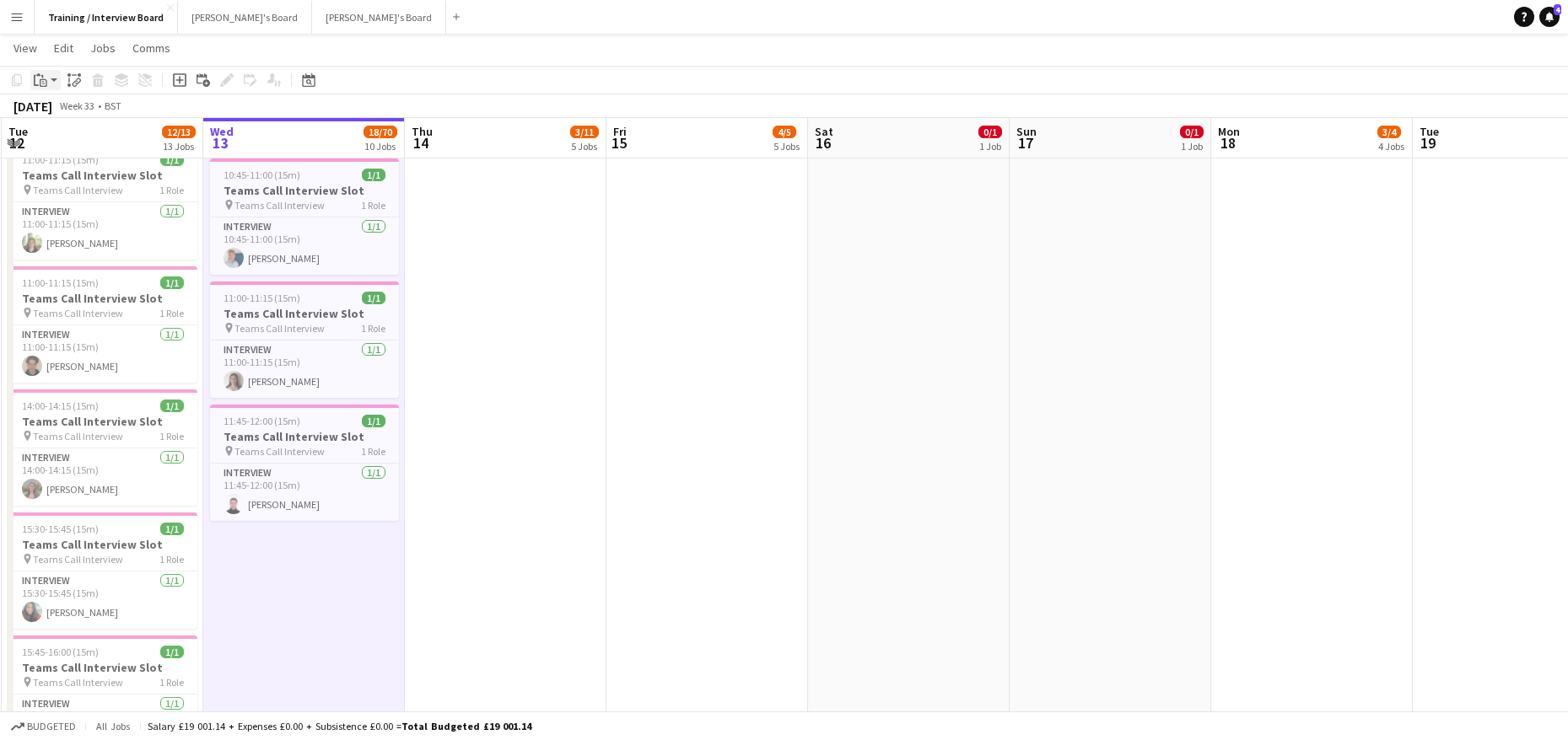
click at [39, 81] on icon "Paste" at bounding box center [41, 80] width 14 height 14
click at [66, 106] on link "Paste Ctrl+V" at bounding box center [124, 112] width 159 height 15
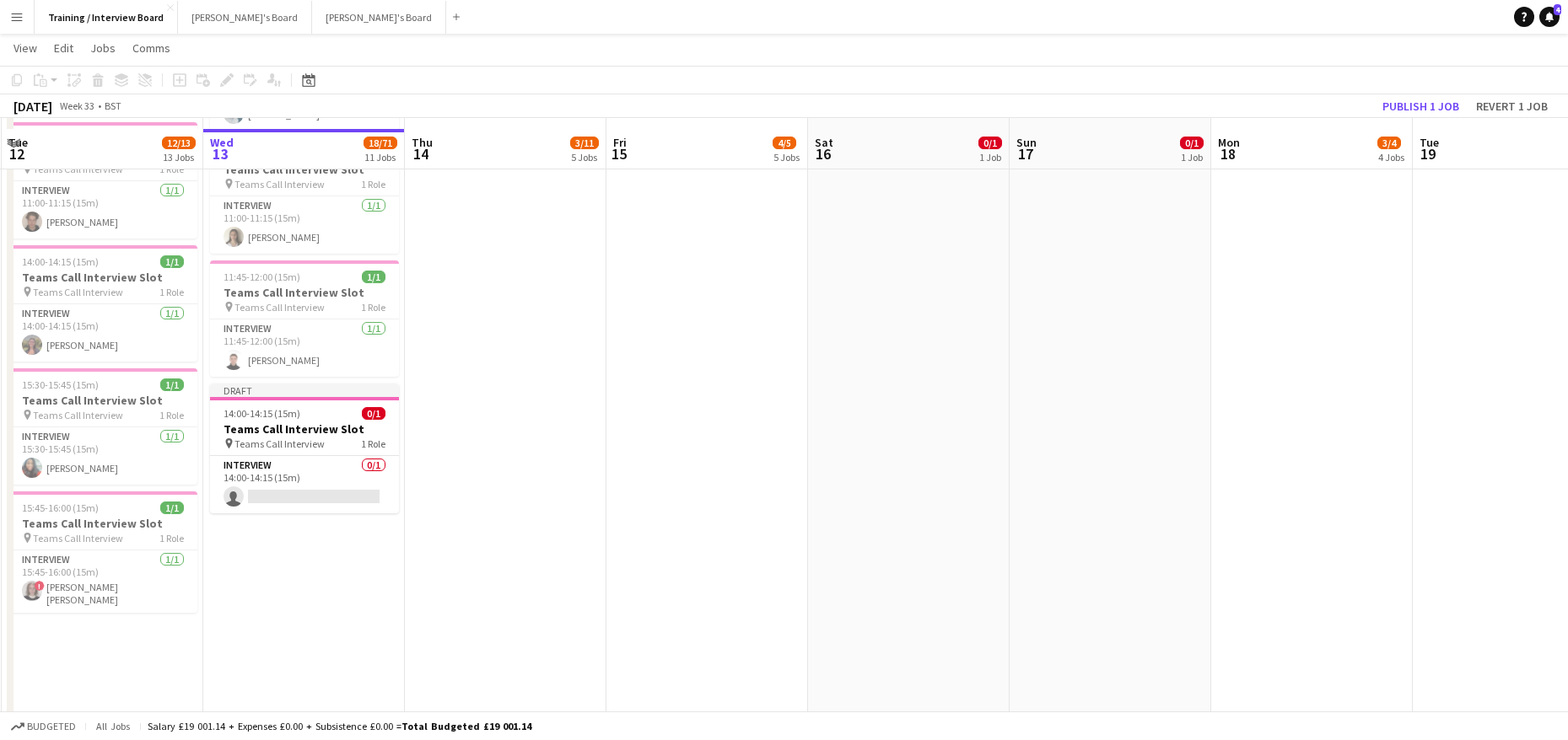
scroll to position [590, 0]
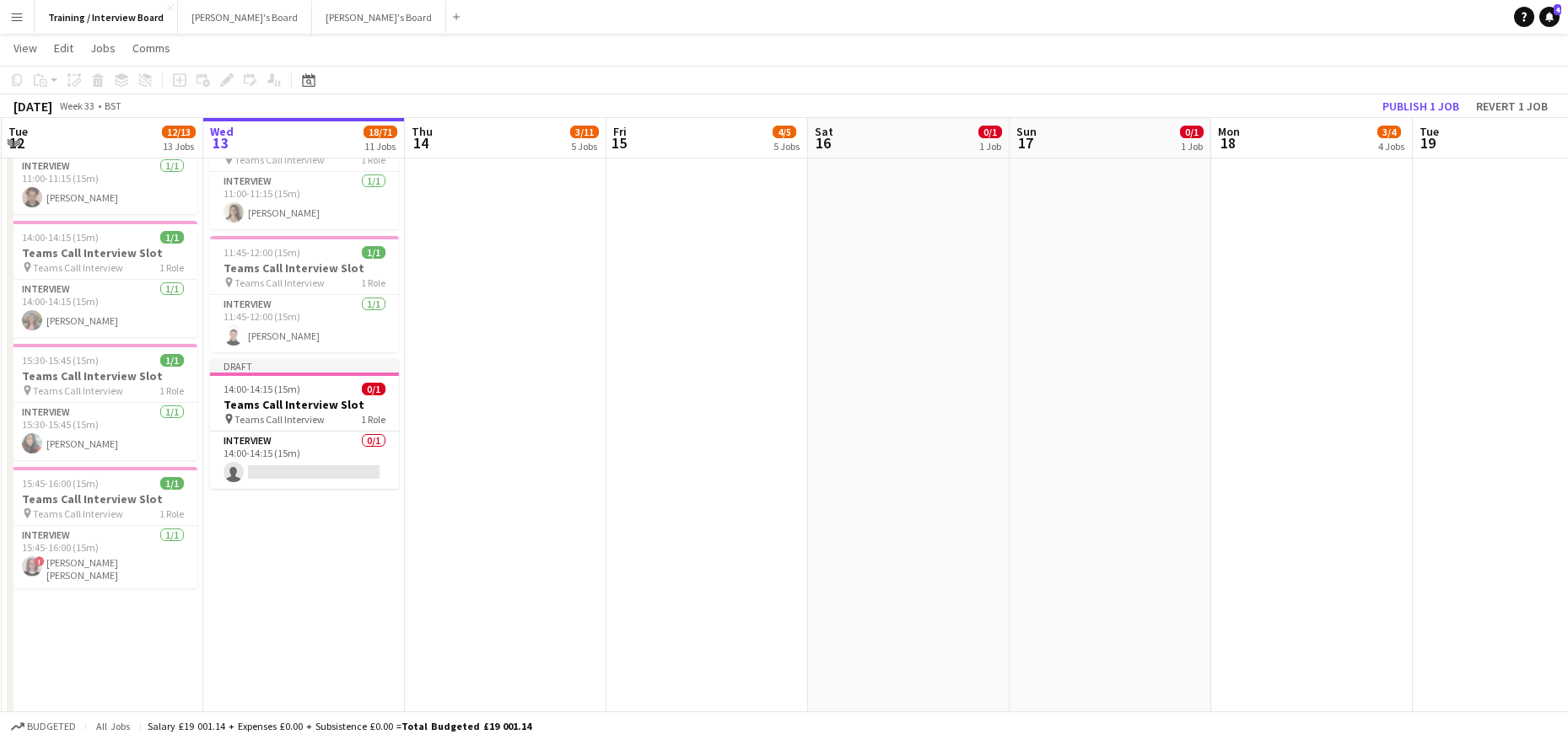
click at [264, 577] on app-date-cell "In progress 08:00-16:00 (8h) 11/56 [GEOGRAPHIC_DATA] & Portsmouth Crew - Meet t…" at bounding box center [304, 313] width 202 height 1429
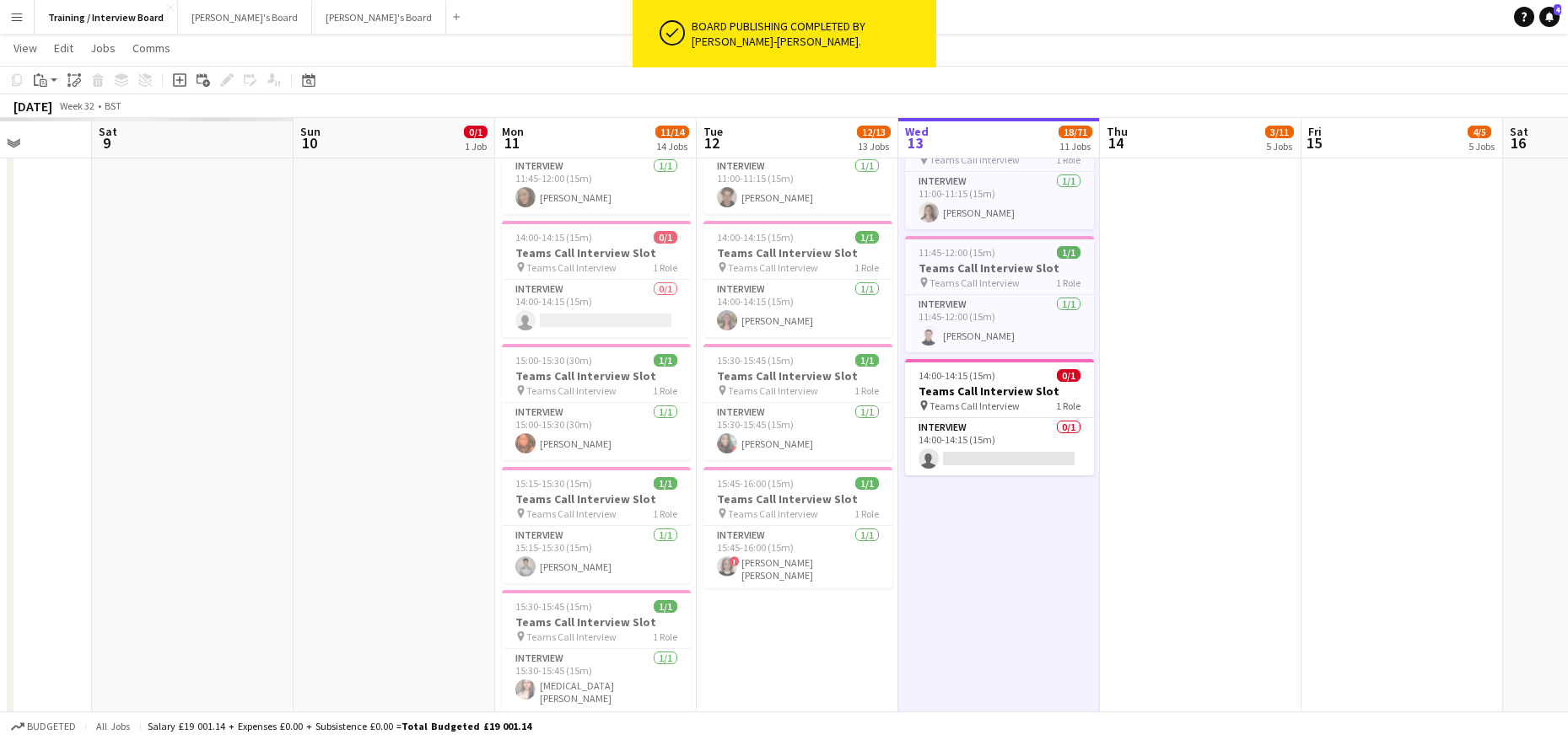
drag, startPoint x: 465, startPoint y: 152, endPoint x: 1584, endPoint y: 335, distance: 1133.9
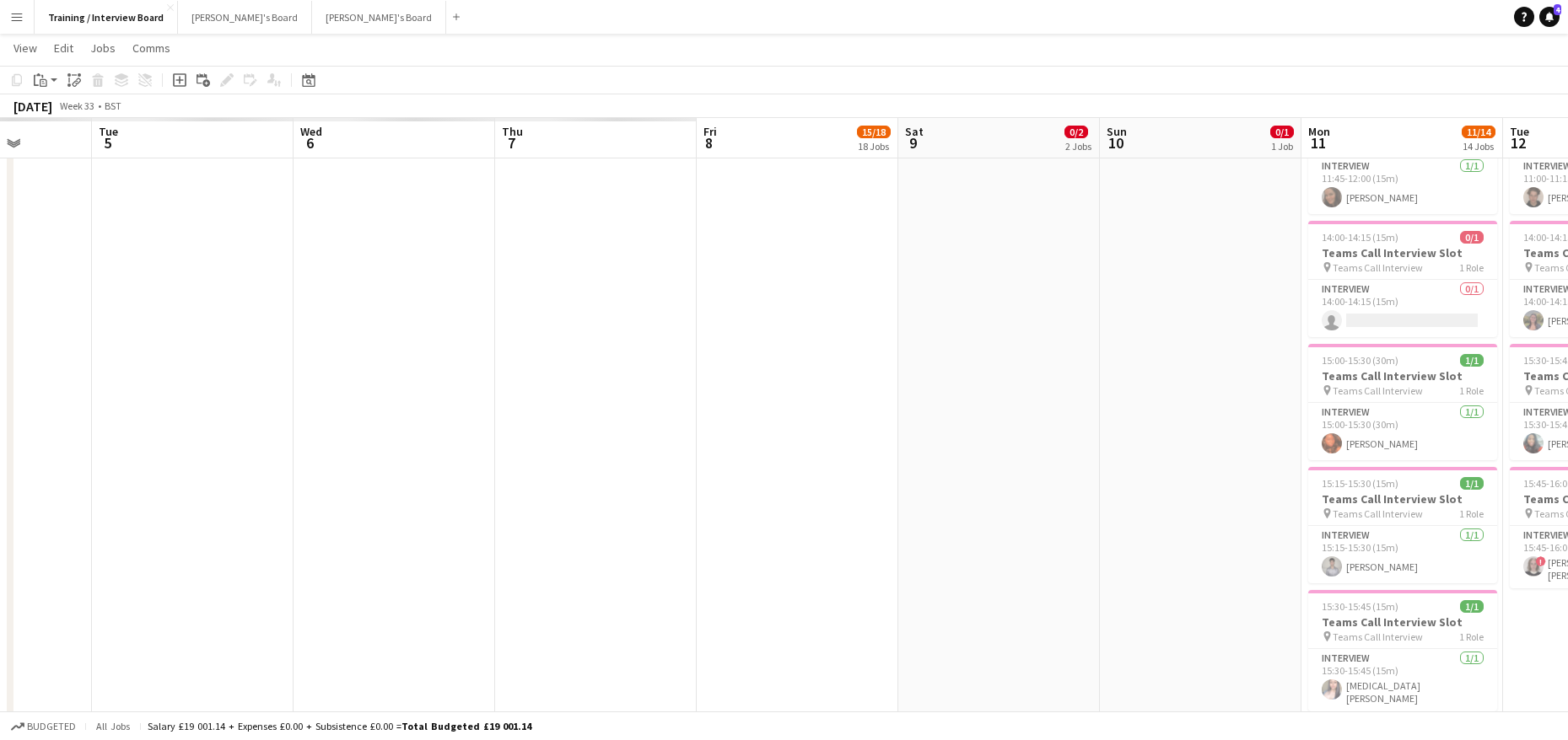
scroll to position [0, 513]
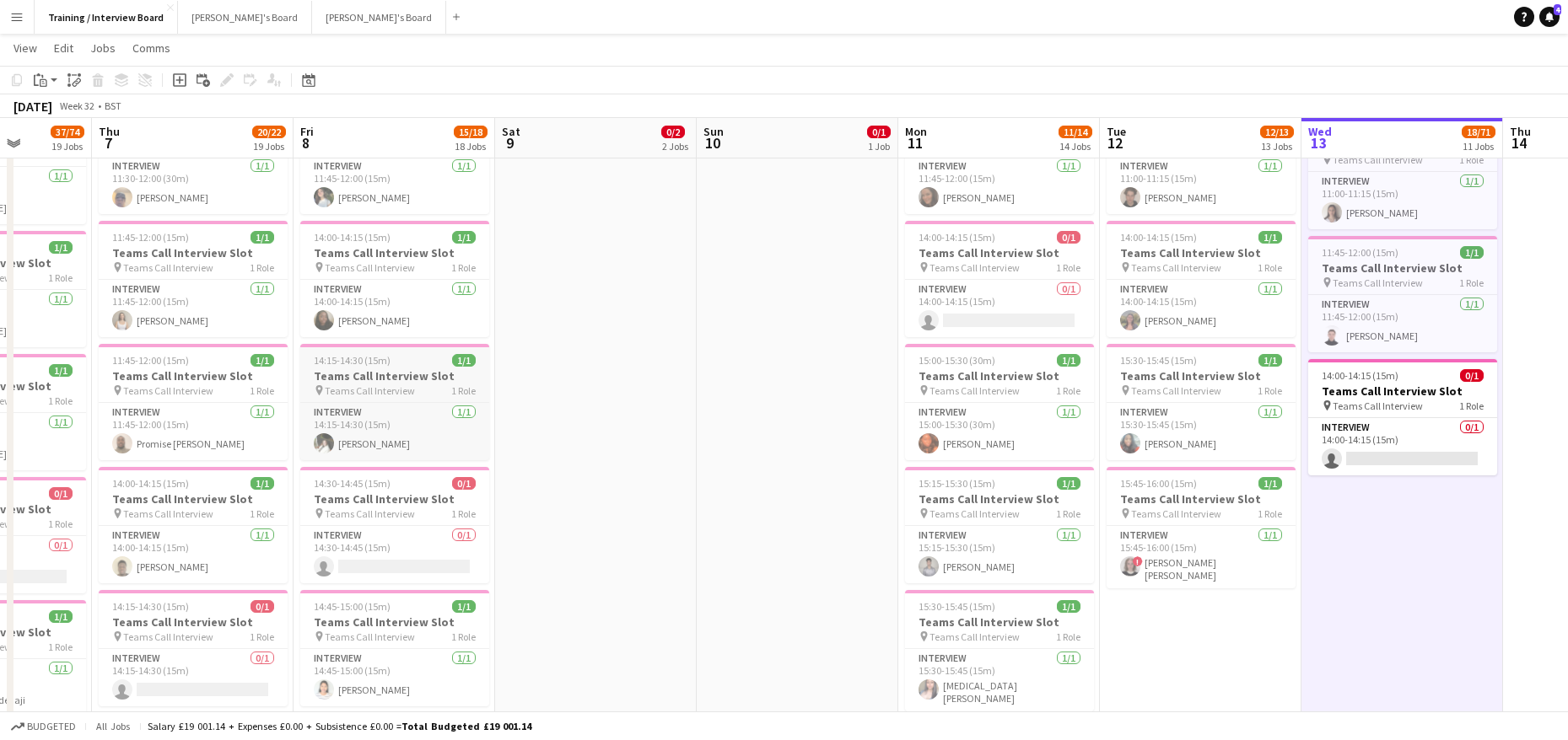
click at [342, 354] on app-job-card "14:15-14:30 (15m) 1/1 Teams Call Interview Slot pin Teams Call Interview 1 Role…" at bounding box center [394, 402] width 189 height 116
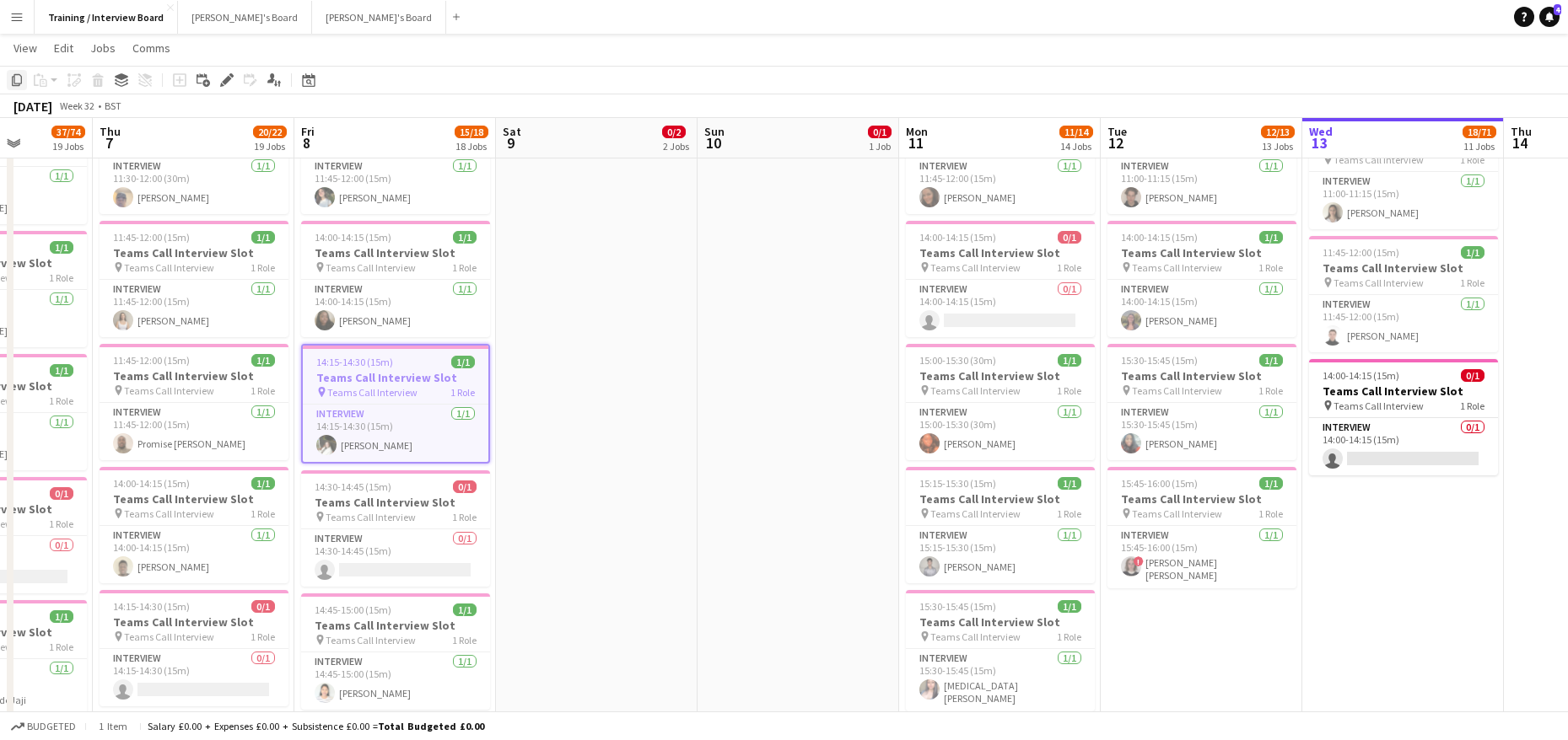
click at [22, 83] on icon "Copy" at bounding box center [16, 80] width 14 height 14
click at [1364, 553] on app-date-cell "In progress 08:00-16:00 (8h) 11/56 [GEOGRAPHIC_DATA] & Portsmouth Crew - Meet t…" at bounding box center [1403, 651] width 202 height 2105
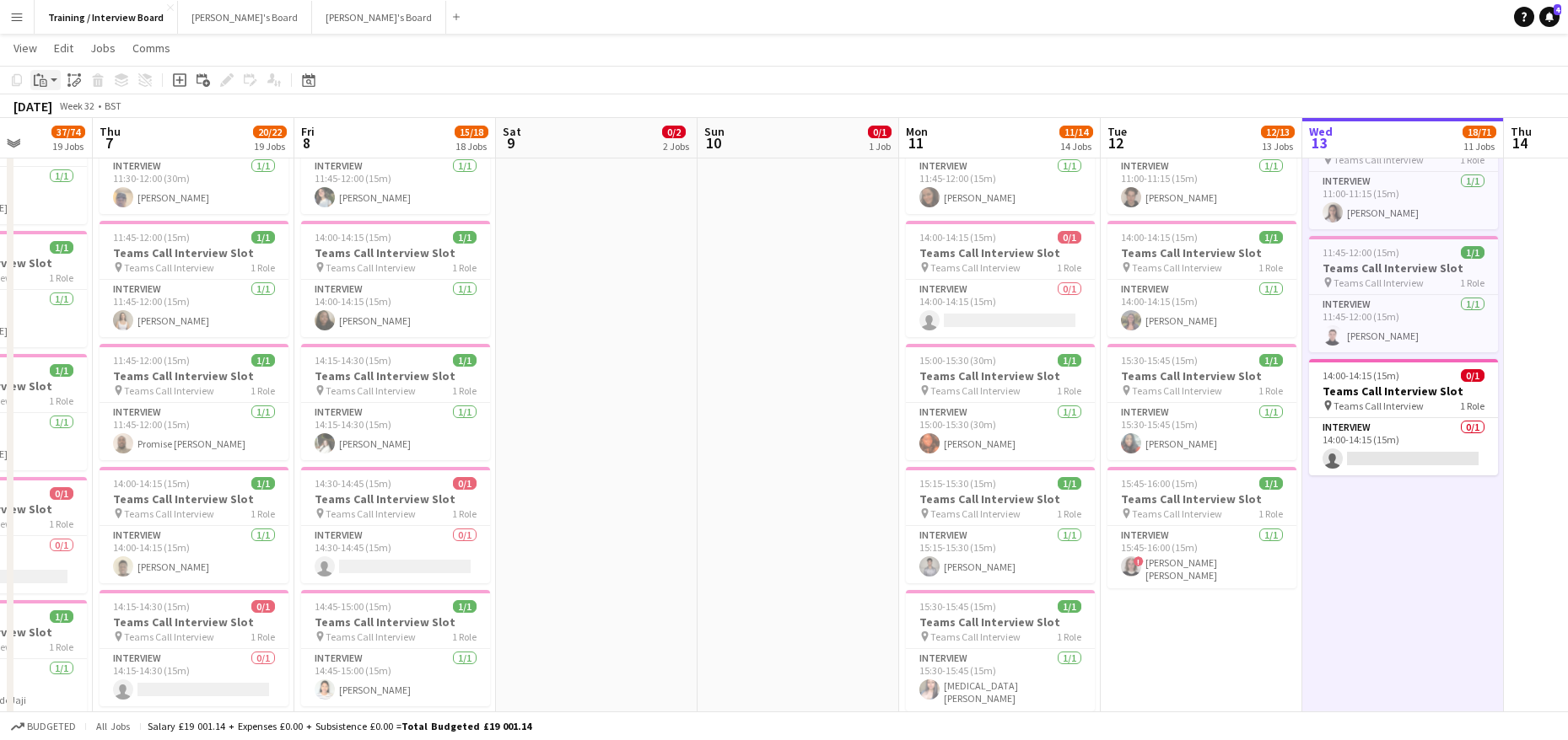
click at [43, 77] on icon at bounding box center [43, 76] width 2 height 3
click at [49, 109] on link "Paste Ctrl+V" at bounding box center [124, 112] width 159 height 15
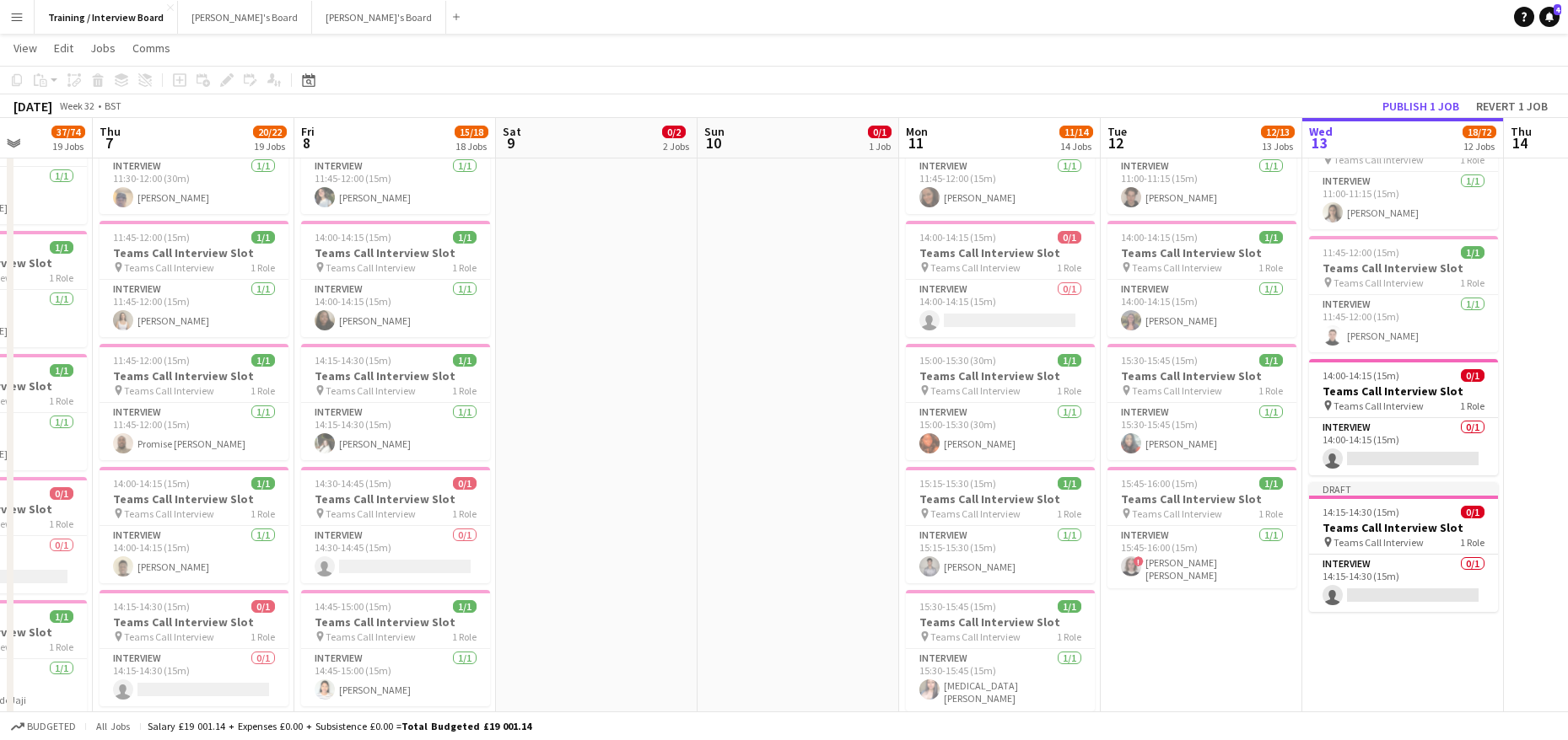
click at [1484, 663] on app-date-cell "In progress 08:00-16:00 (8h) 11/56 [GEOGRAPHIC_DATA] & Portsmouth Crew - Meet t…" at bounding box center [1403, 651] width 202 height 2105
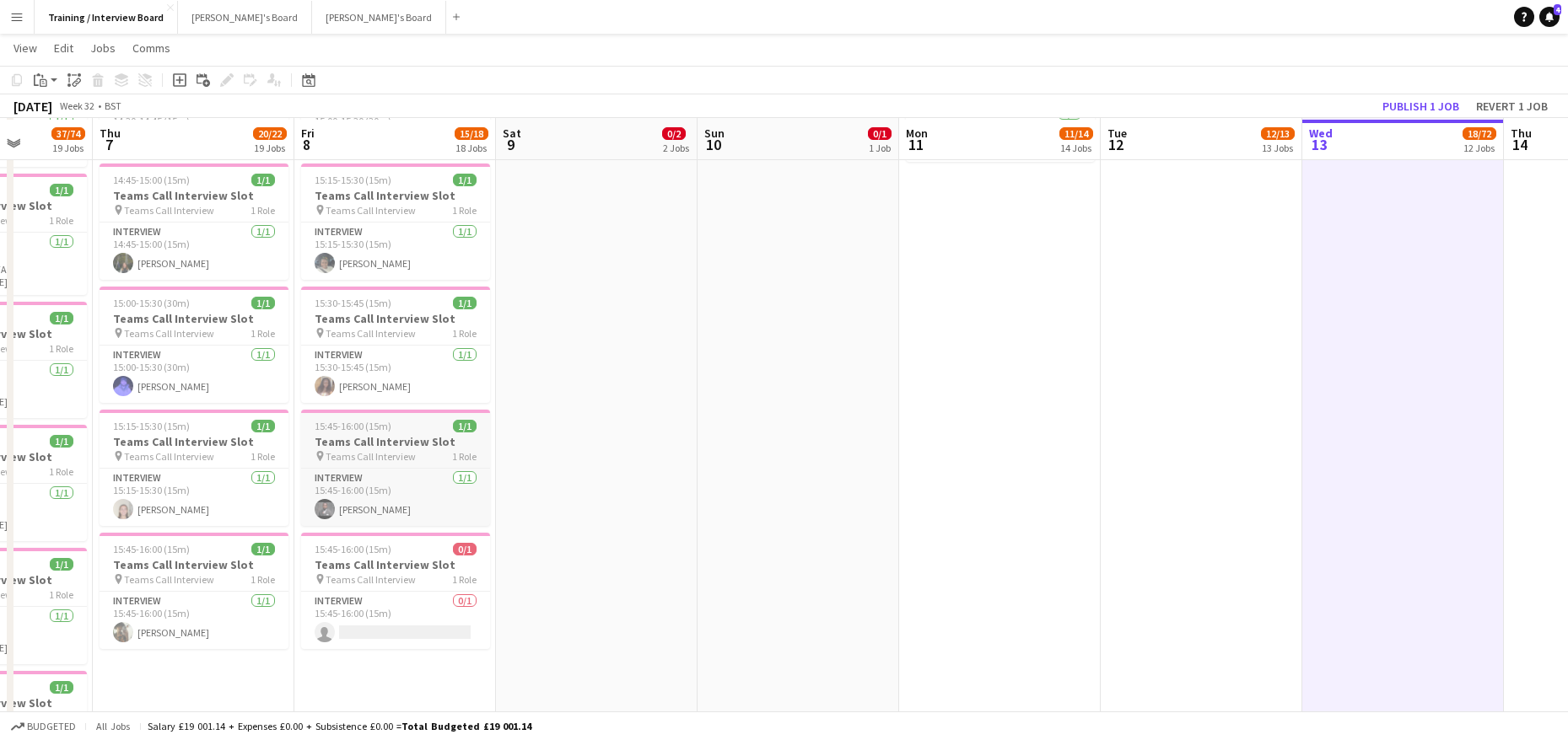
scroll to position [1265, 0]
click at [341, 429] on span "15:45-16:00 (15m)" at bounding box center [353, 424] width 77 height 13
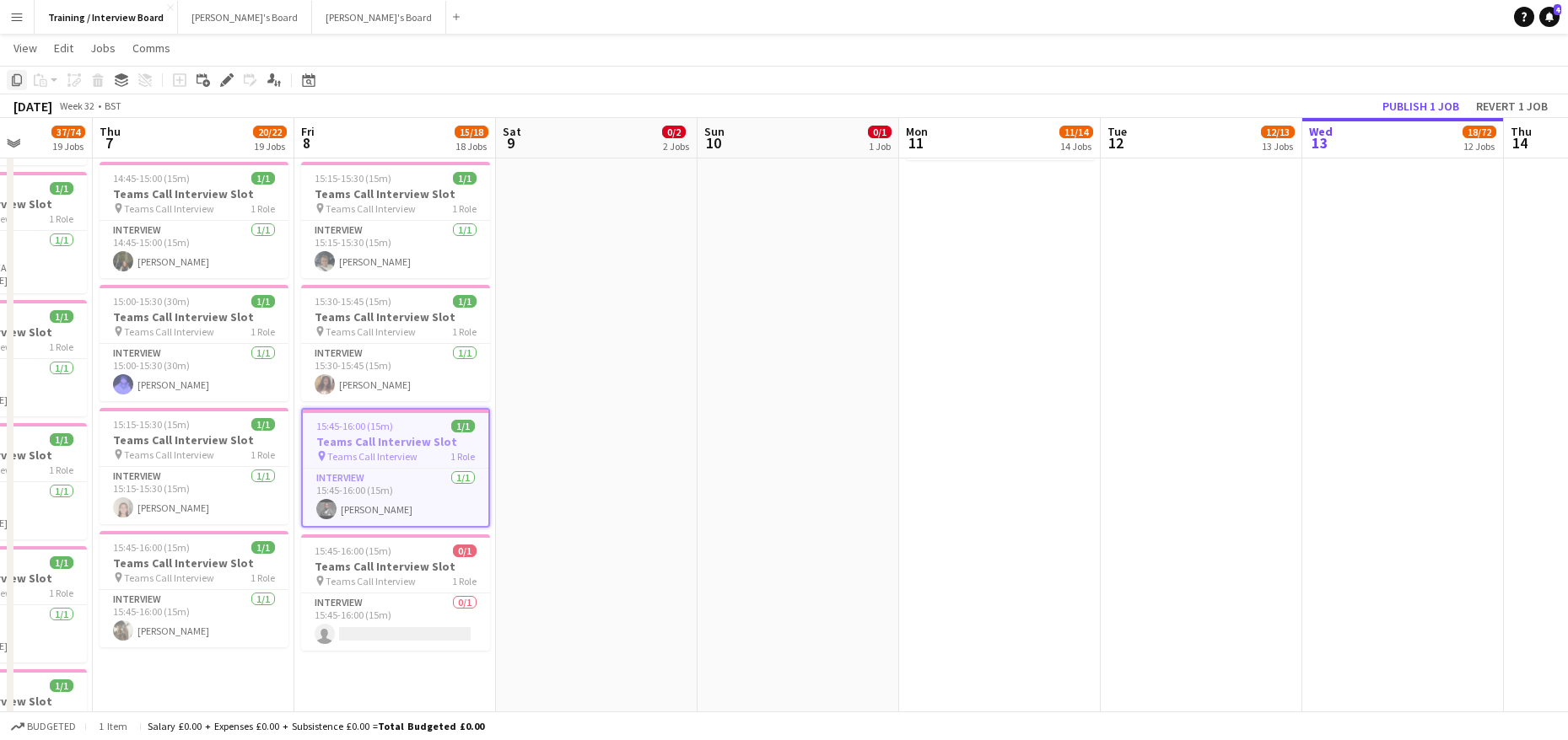
click at [19, 82] on icon "Copy" at bounding box center [16, 80] width 14 height 14
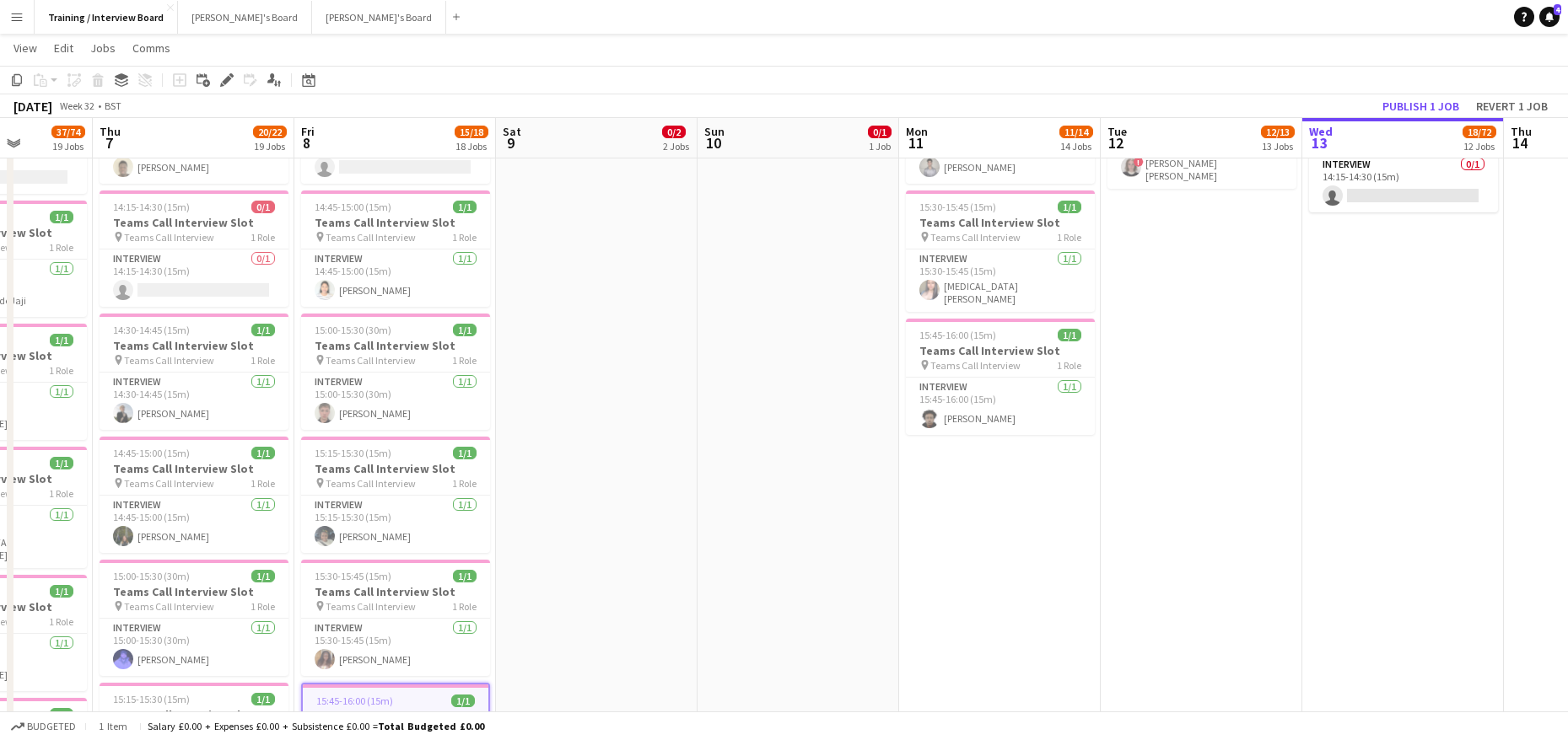
scroll to position [971, 0]
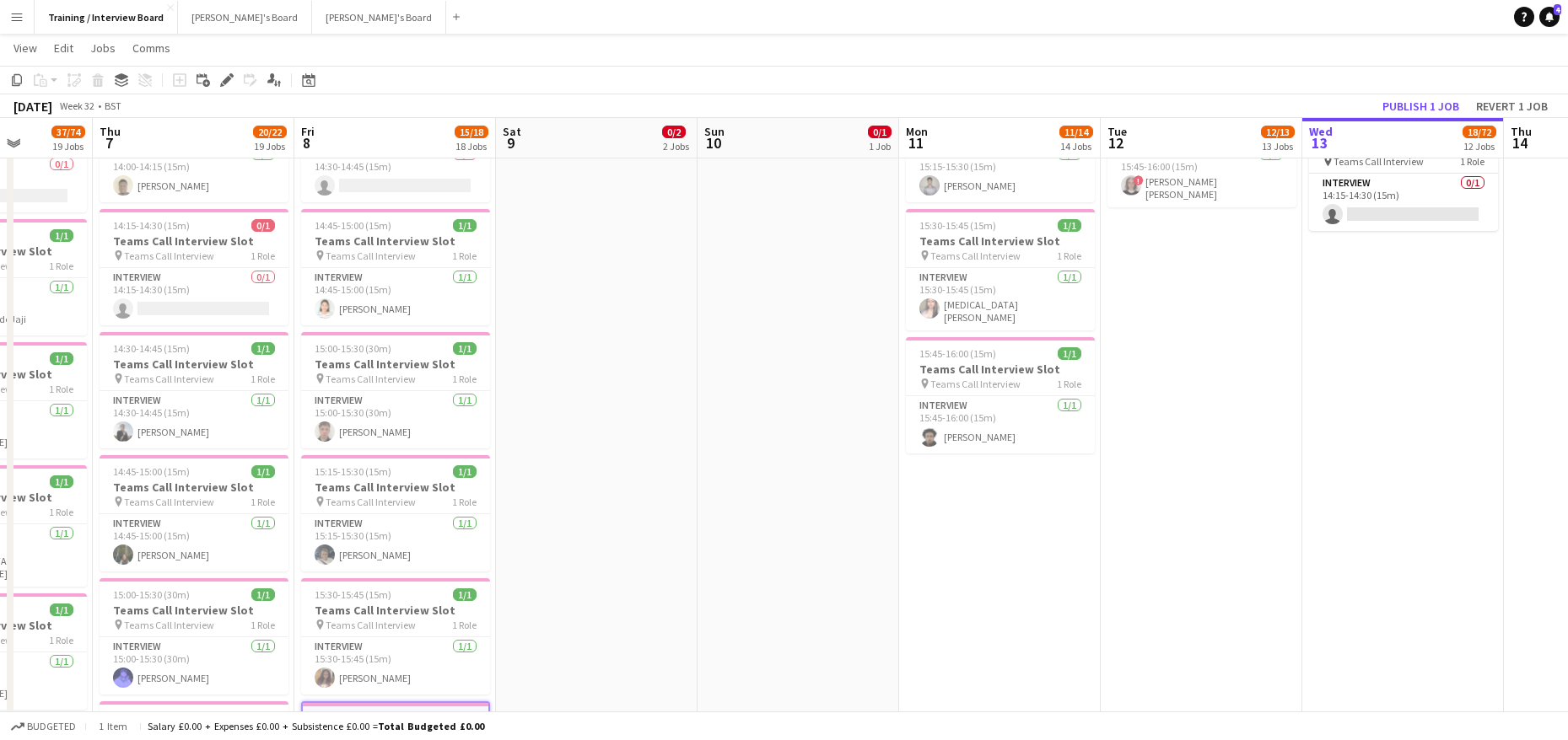
click at [1365, 267] on app-date-cell "In progress 08:00-16:00 (8h) 11/56 [GEOGRAPHIC_DATA] & Portsmouth Crew - Meet t…" at bounding box center [1403, 269] width 202 height 2105
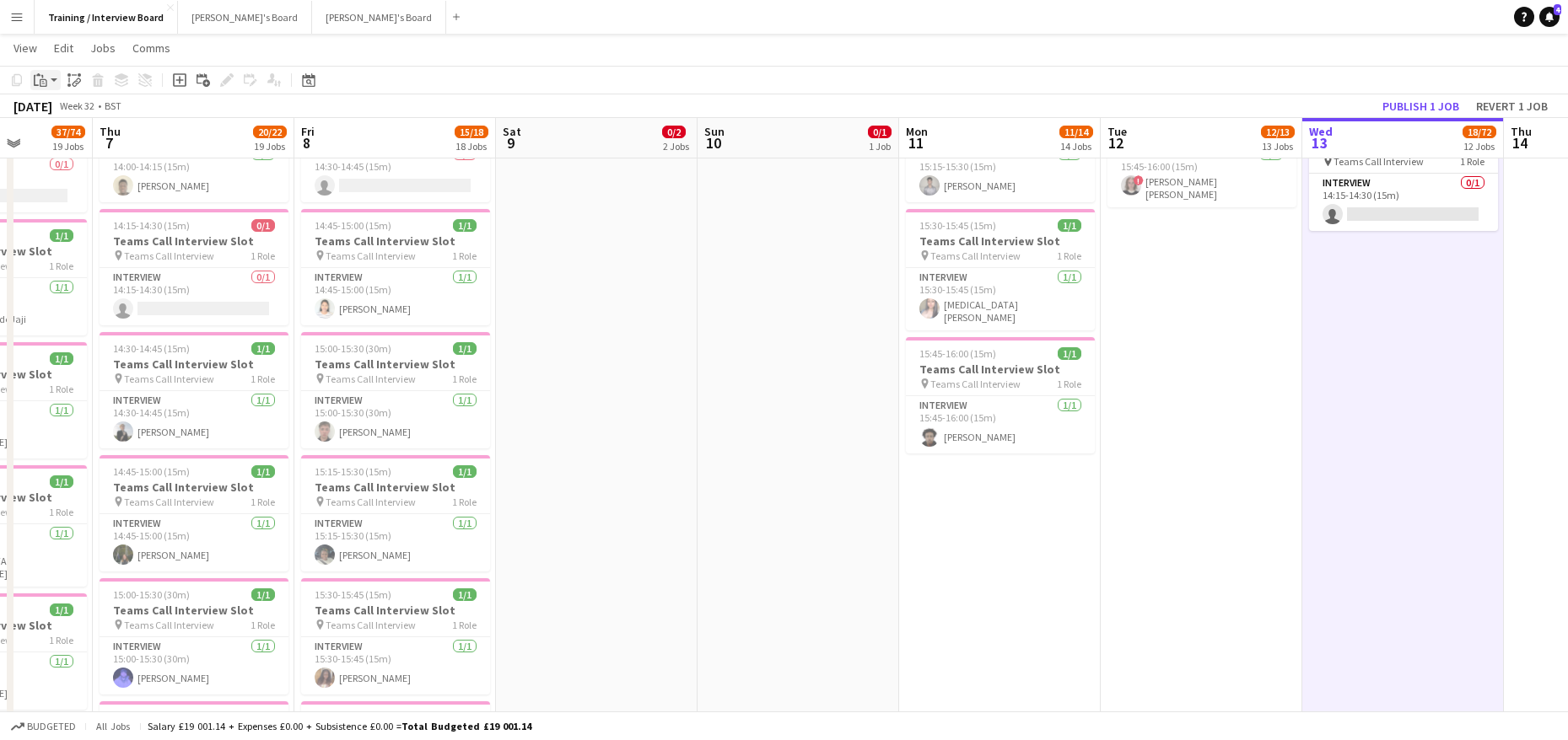
click at [43, 76] on icon at bounding box center [43, 76] width 2 height 3
click at [74, 116] on link "Paste Ctrl+V" at bounding box center [124, 112] width 159 height 15
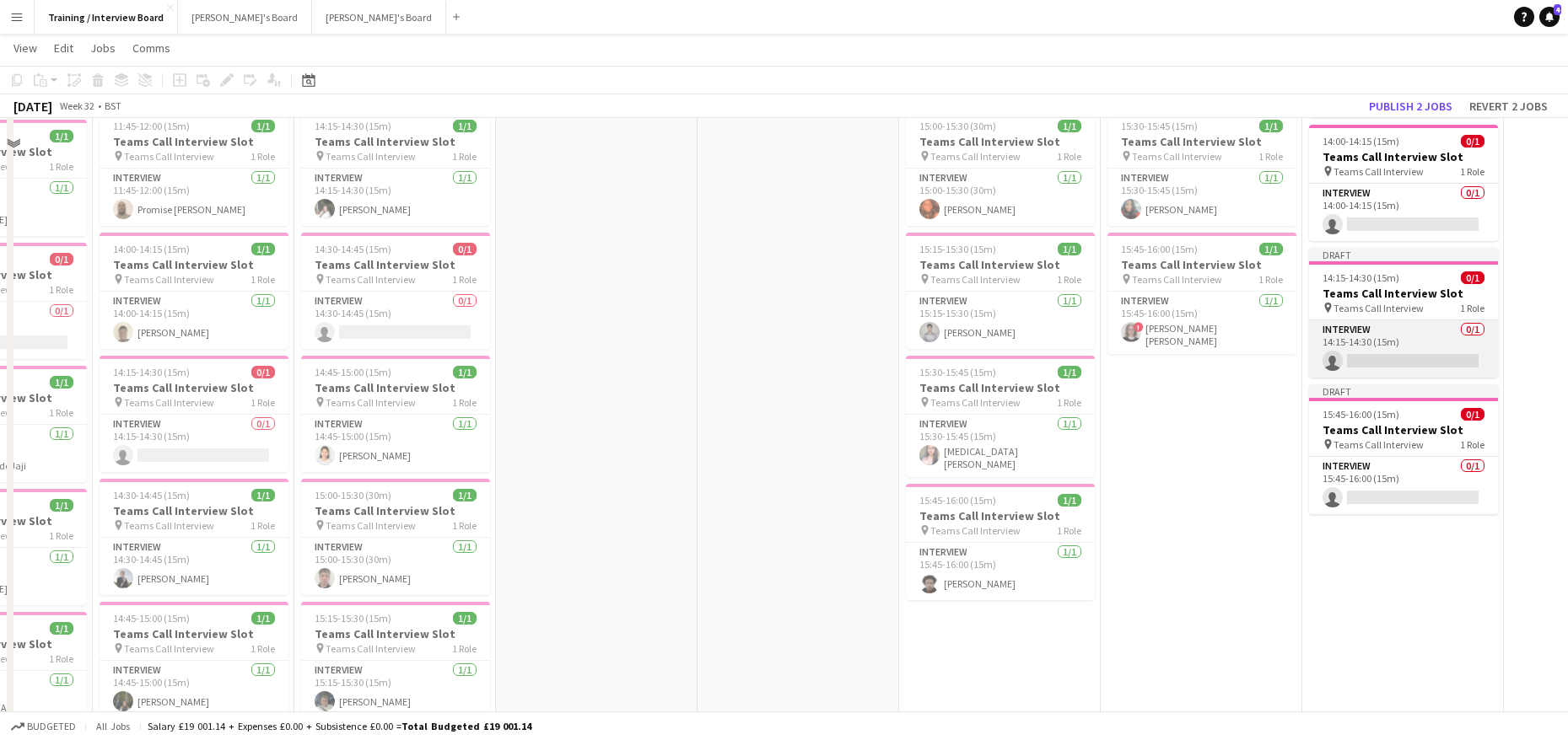
scroll to position [719, 0]
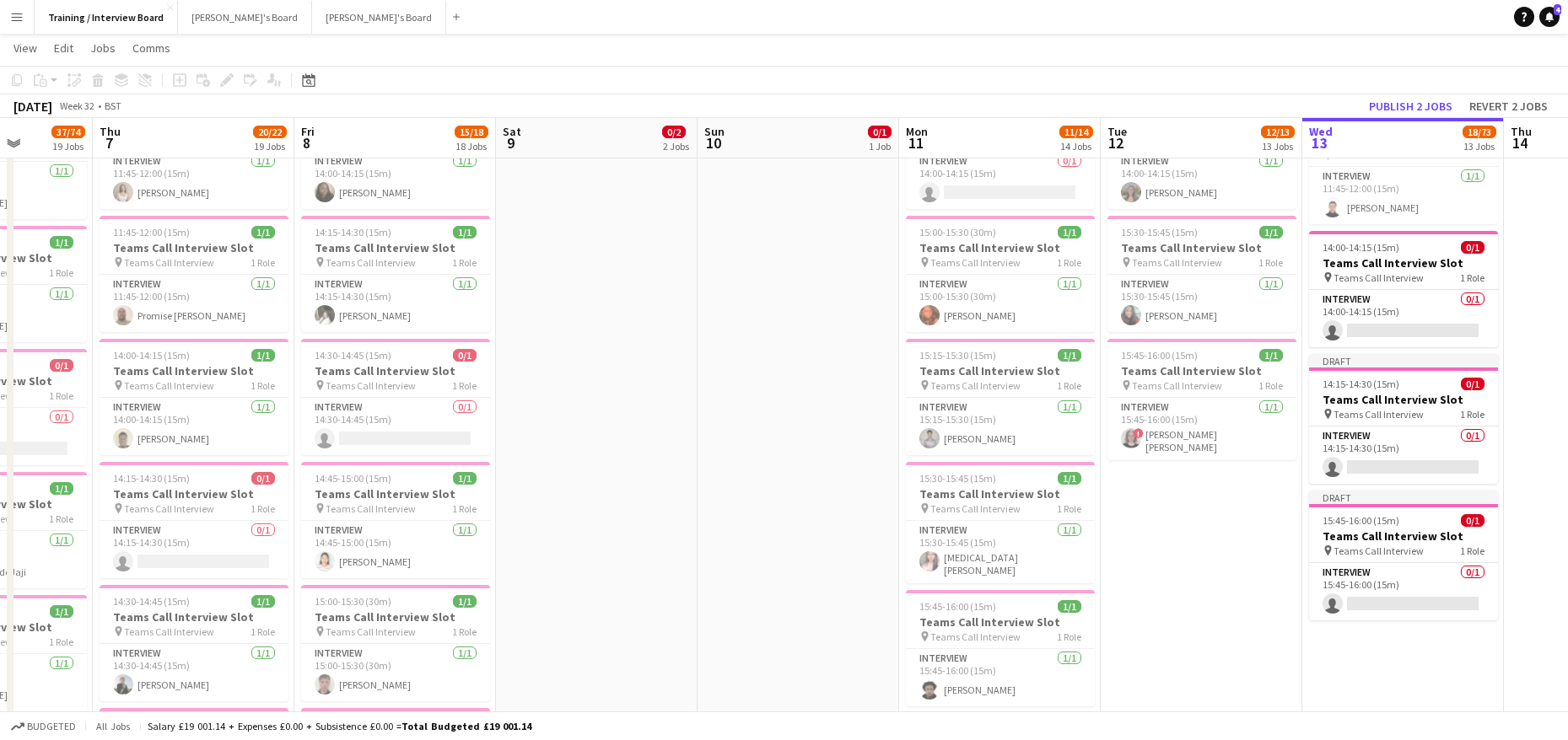
drag, startPoint x: 818, startPoint y: 150, endPoint x: 414, endPoint y: 89, distance: 408.6
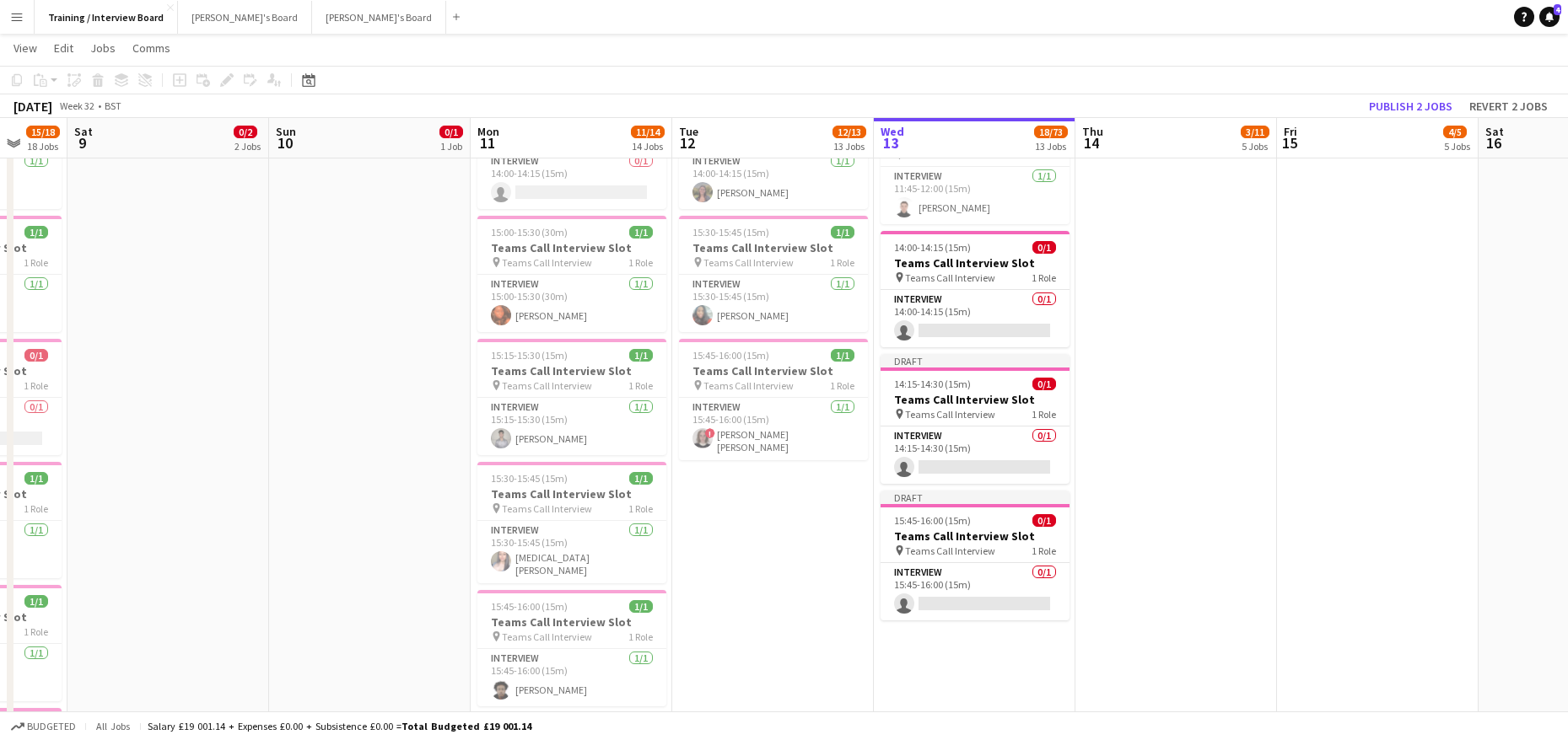
scroll to position [0, 511]
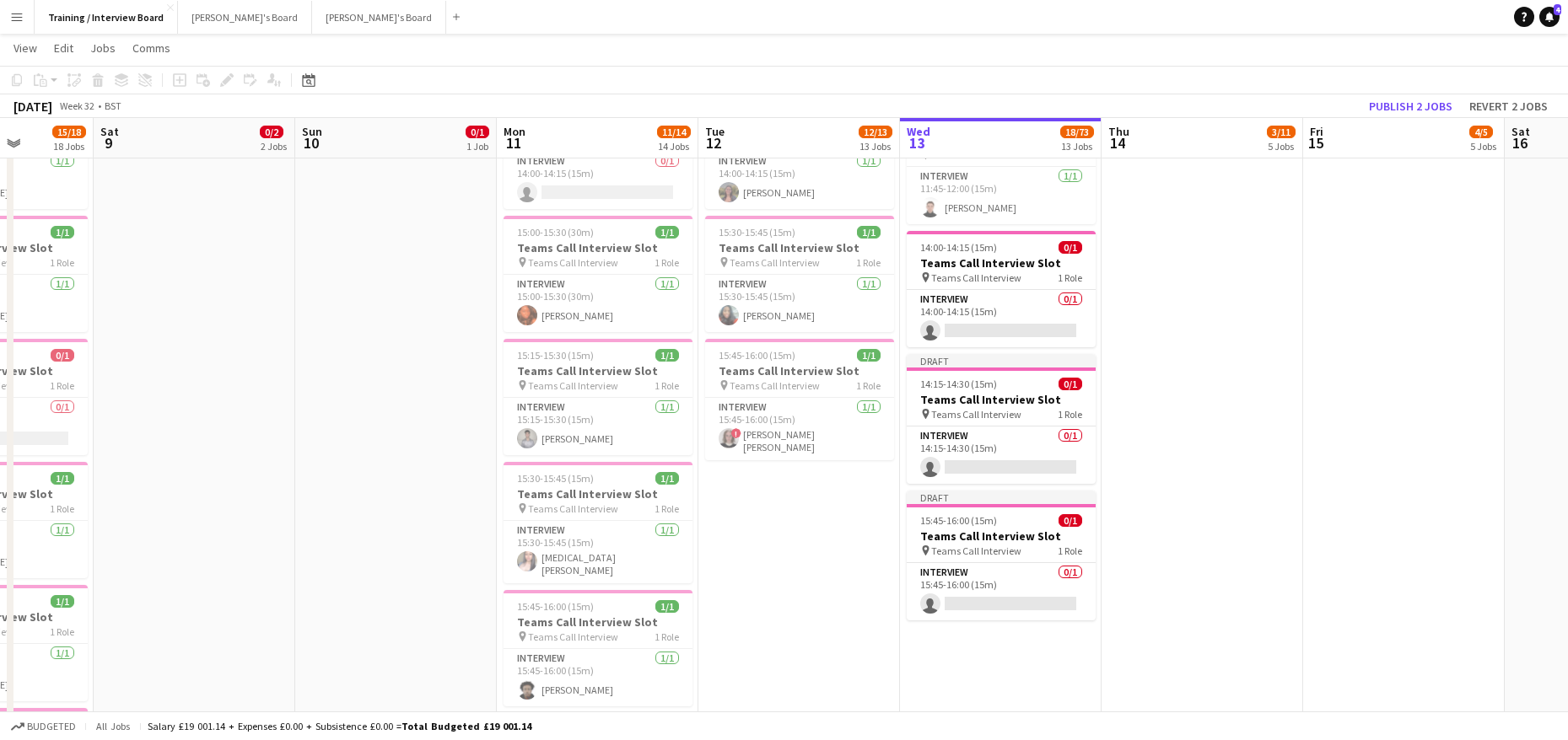
drag, startPoint x: 489, startPoint y: 146, endPoint x: 205, endPoint y: 64, distance: 295.6
click at [960, 323] on app-card-role "Interview 0/1 14:00-14:15 (15m) single-neutral-actions" at bounding box center [1001, 318] width 189 height 57
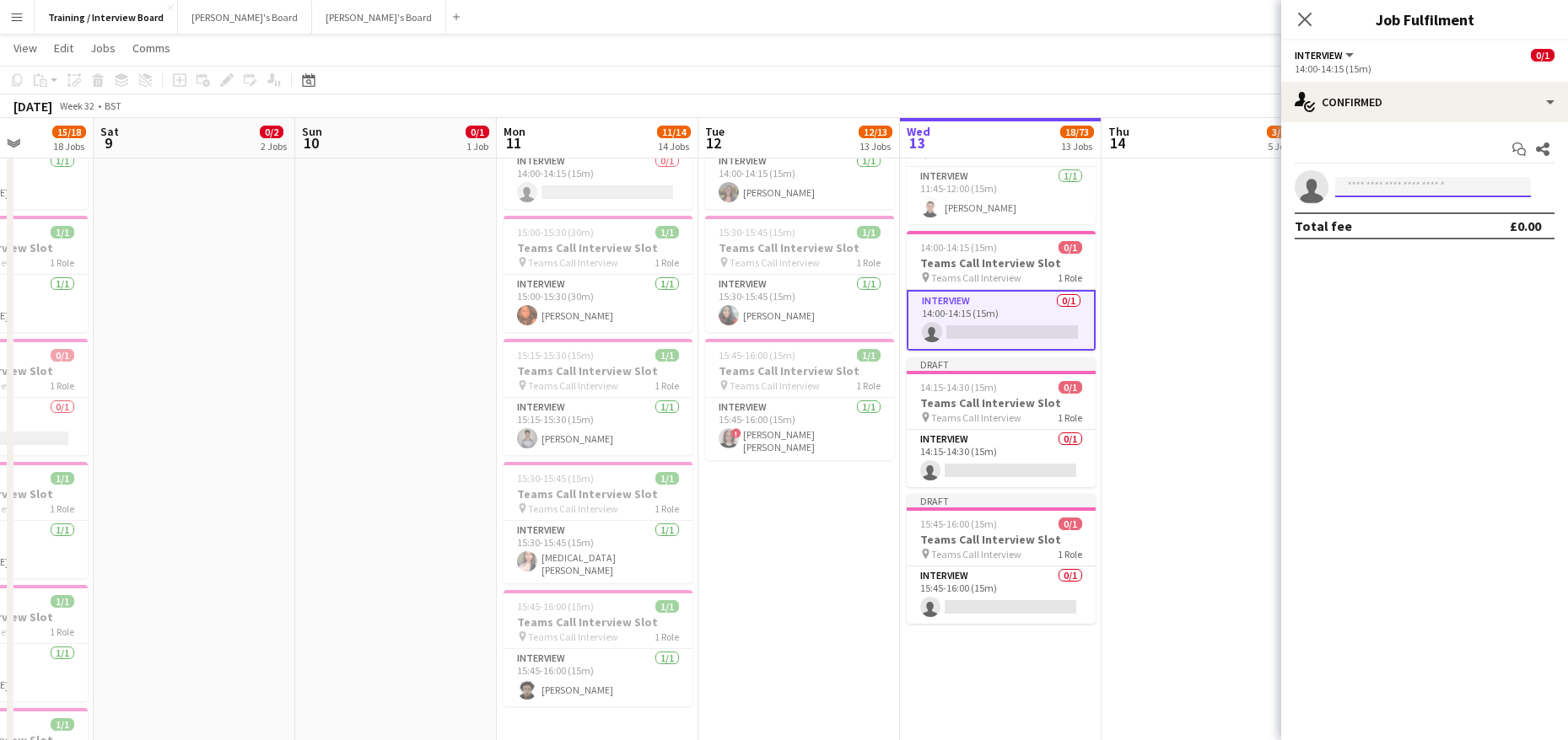
click at [1356, 188] on input at bounding box center [1433, 187] width 196 height 20
paste input "**********"
type input "**********"
click at [1381, 229] on span "[EMAIL_ADDRESS][DOMAIN_NAME]" at bounding box center [1433, 225] width 169 height 14
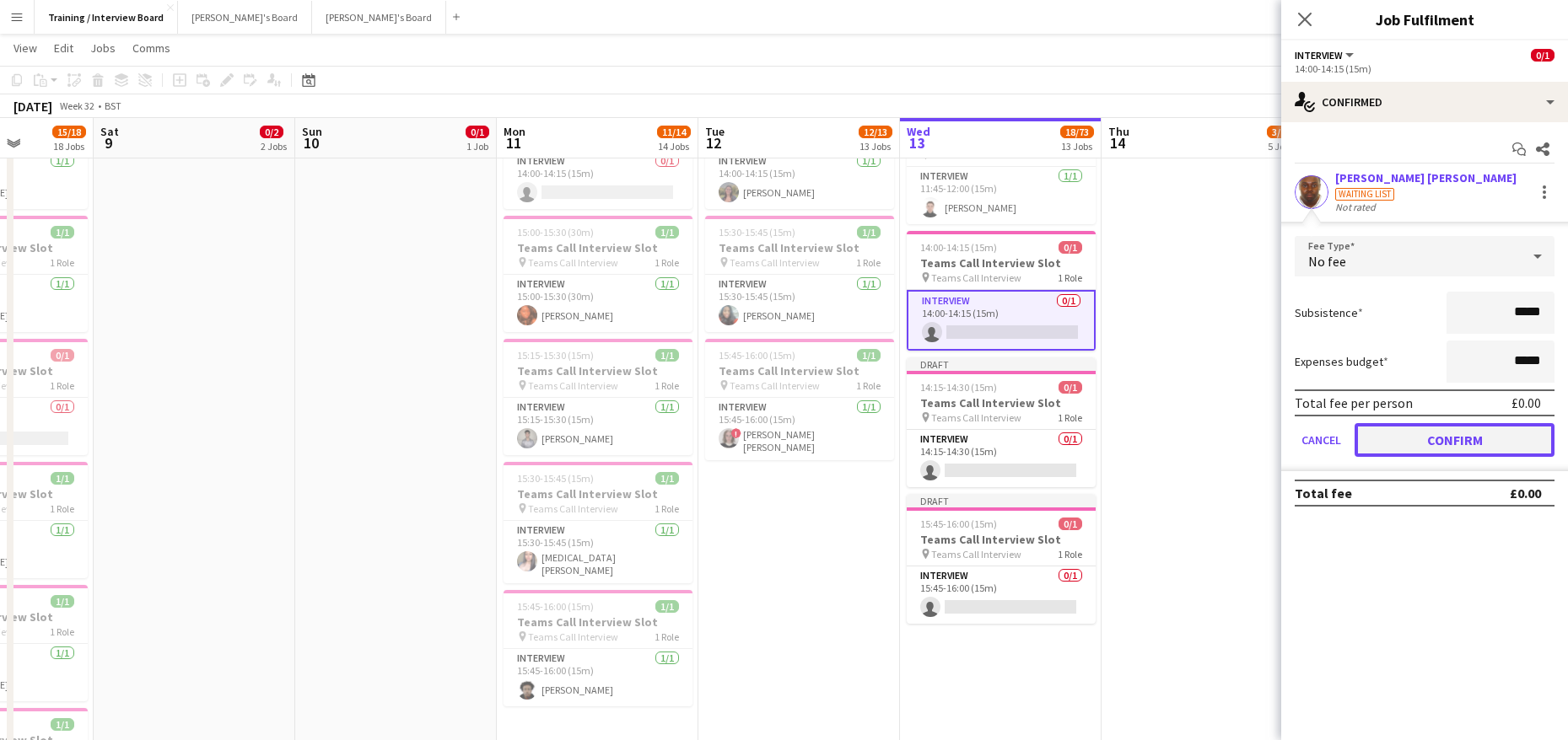
click at [1484, 441] on button "Confirm" at bounding box center [1455, 440] width 200 height 34
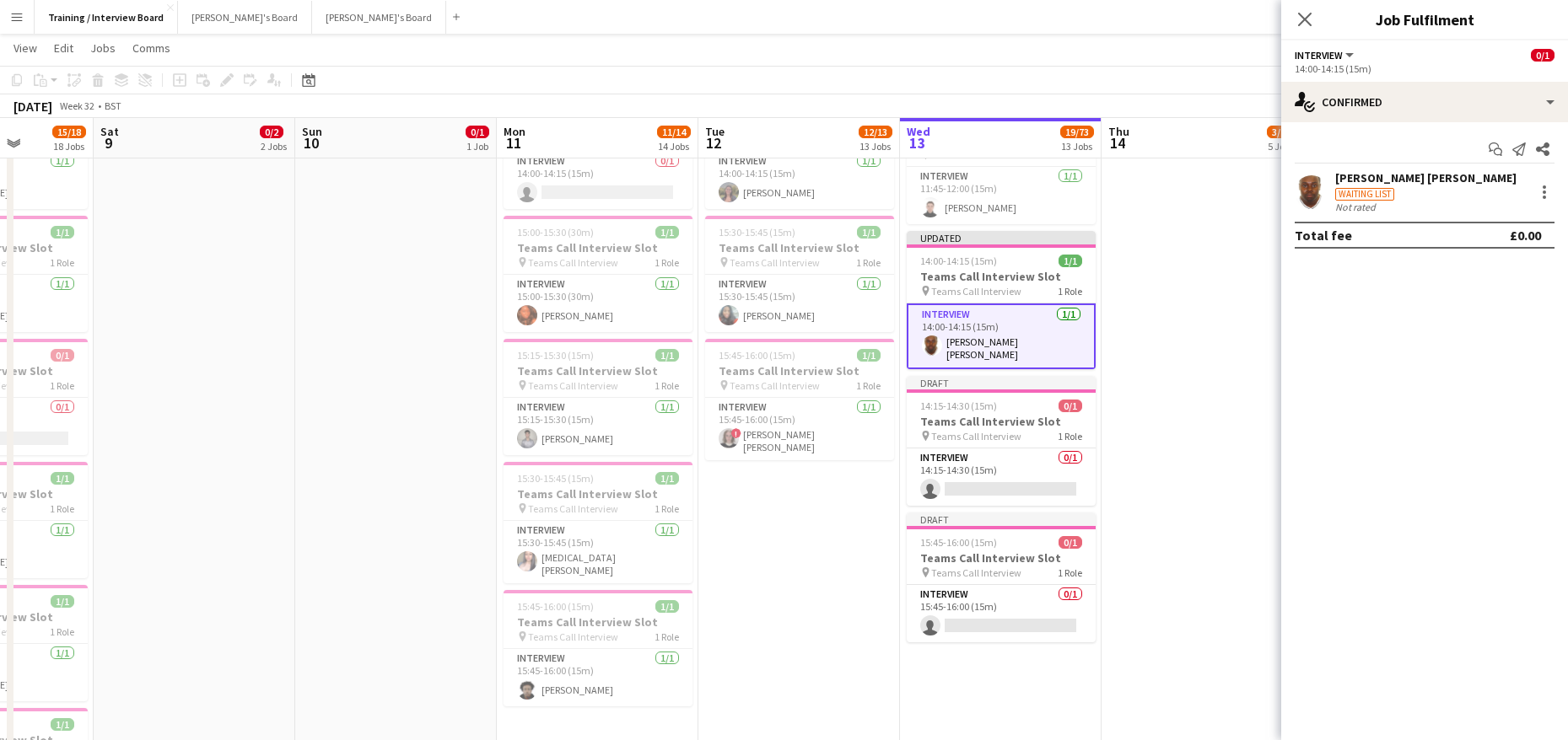
click at [1197, 115] on div "[DATE] Week 32 • BST Publish 1 job Revert 1 job" at bounding box center [784, 106] width 1568 height 23
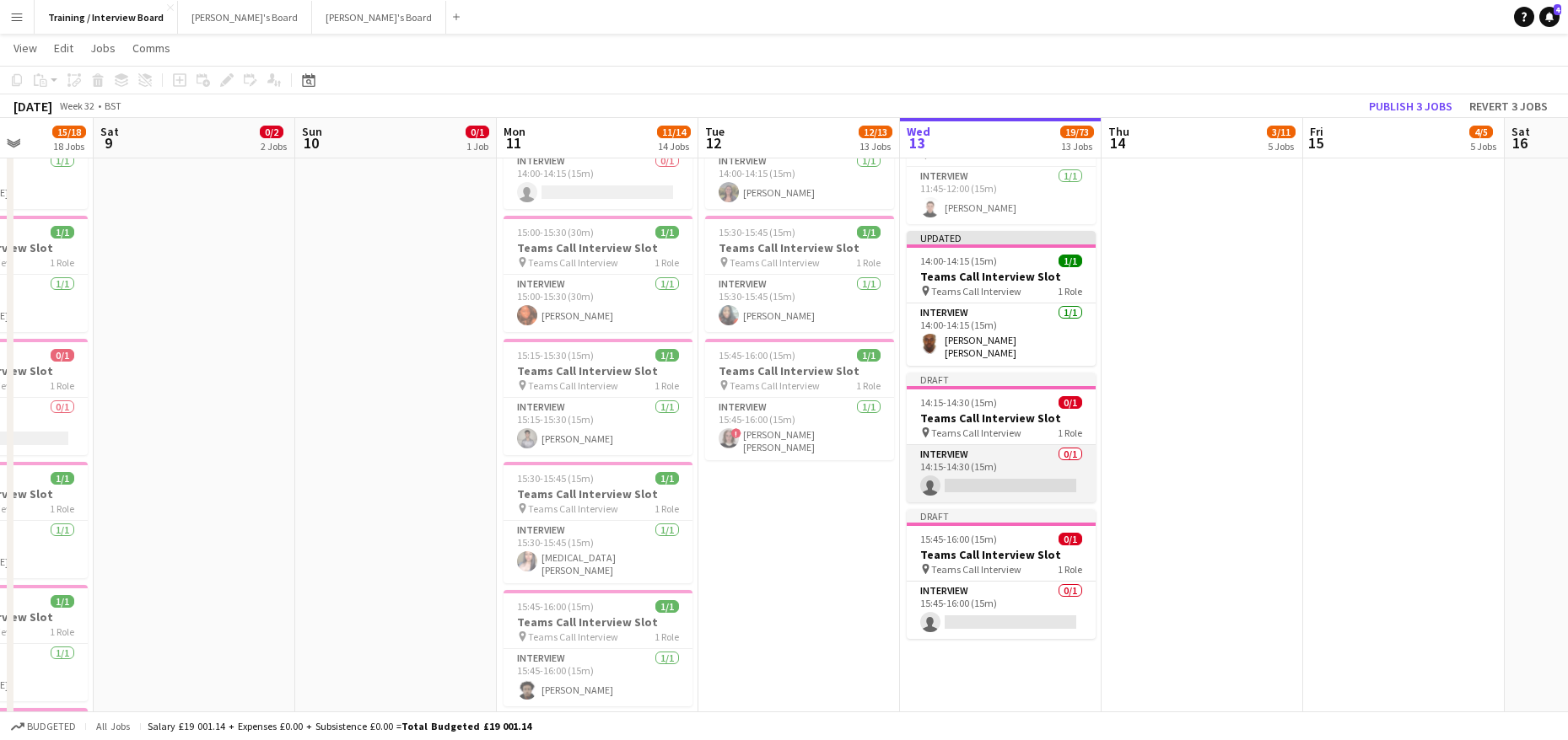
click at [992, 477] on app-card-role "Interview 0/1 14:15-14:30 (15m) single-neutral-actions" at bounding box center [1001, 474] width 189 height 57
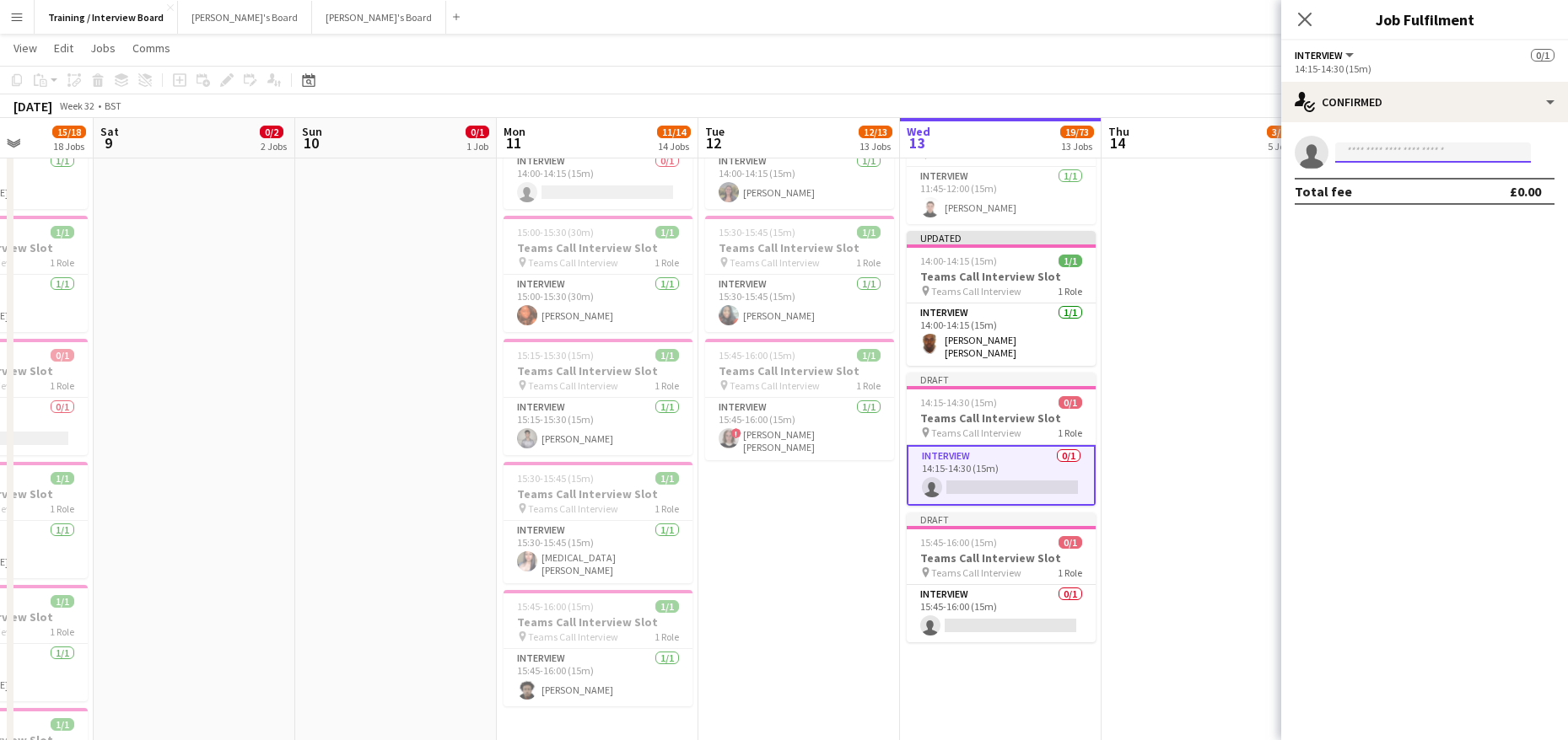
click at [1358, 153] on input at bounding box center [1433, 152] width 196 height 20
paste input "**********"
type input "**********"
click at [1379, 185] on span "[EMAIL_ADDRESS][DOMAIN_NAME]" at bounding box center [1433, 191] width 169 height 14
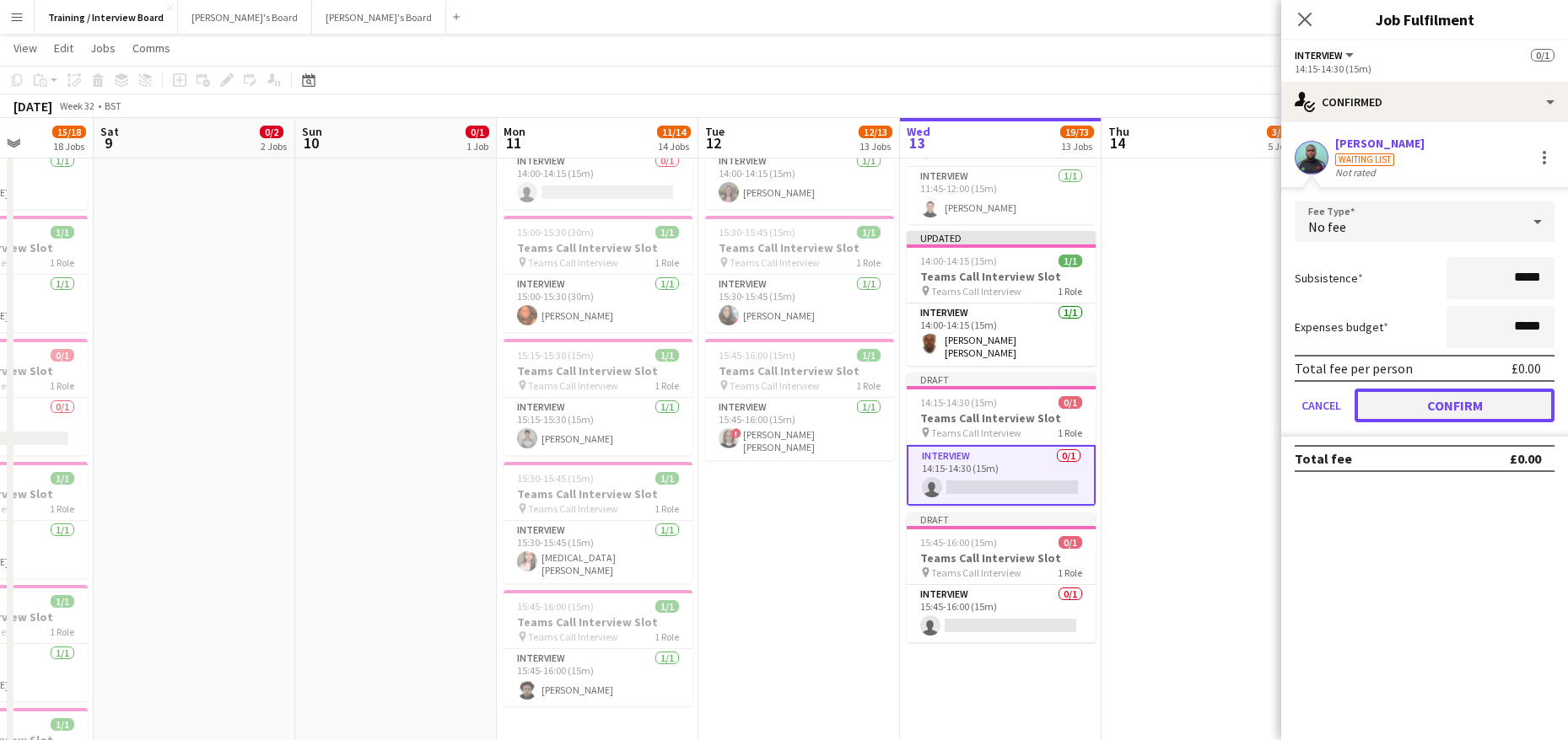
click at [1421, 393] on button "Confirm" at bounding box center [1455, 405] width 200 height 34
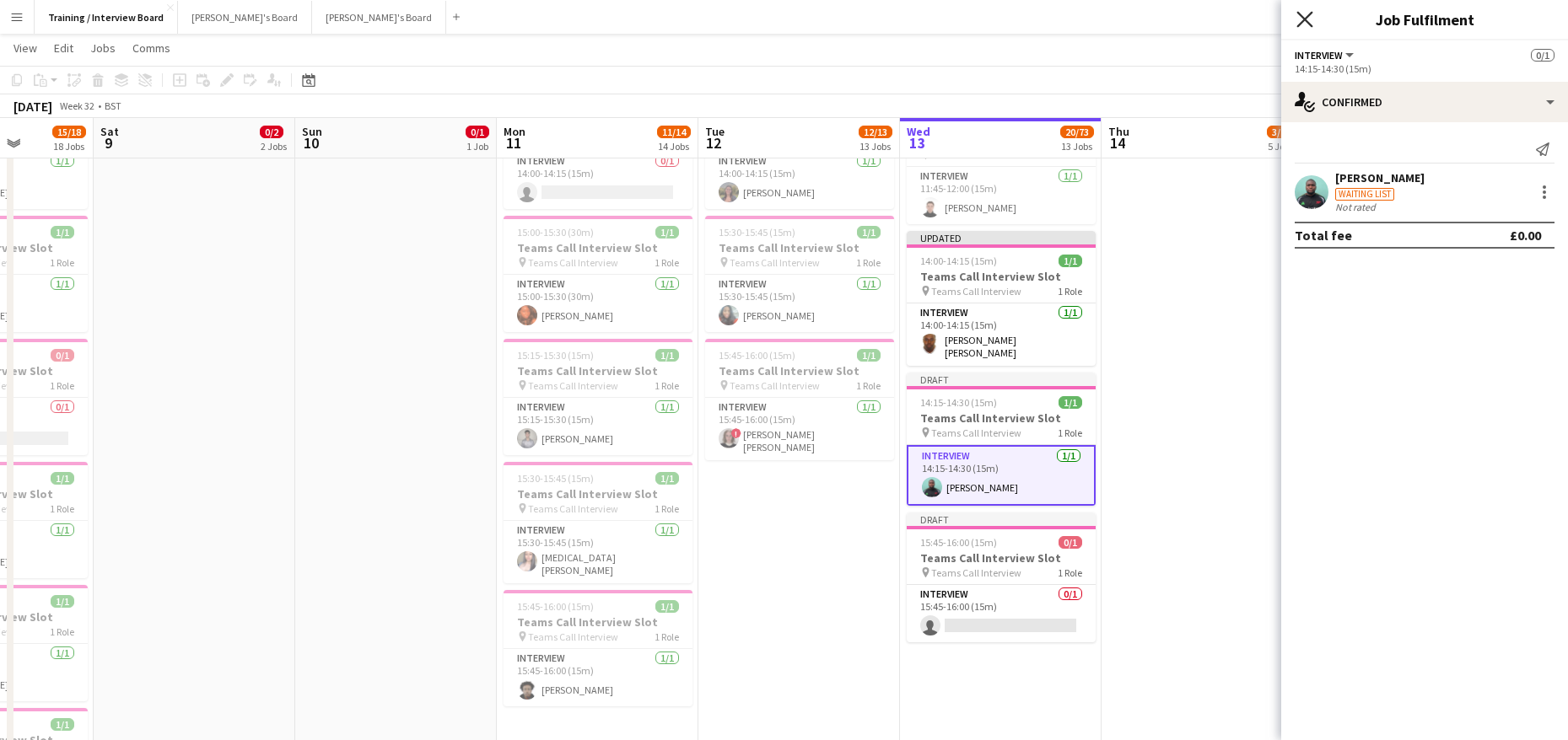
click at [1299, 15] on icon "Close pop-in" at bounding box center [1304, 18] width 16 height 16
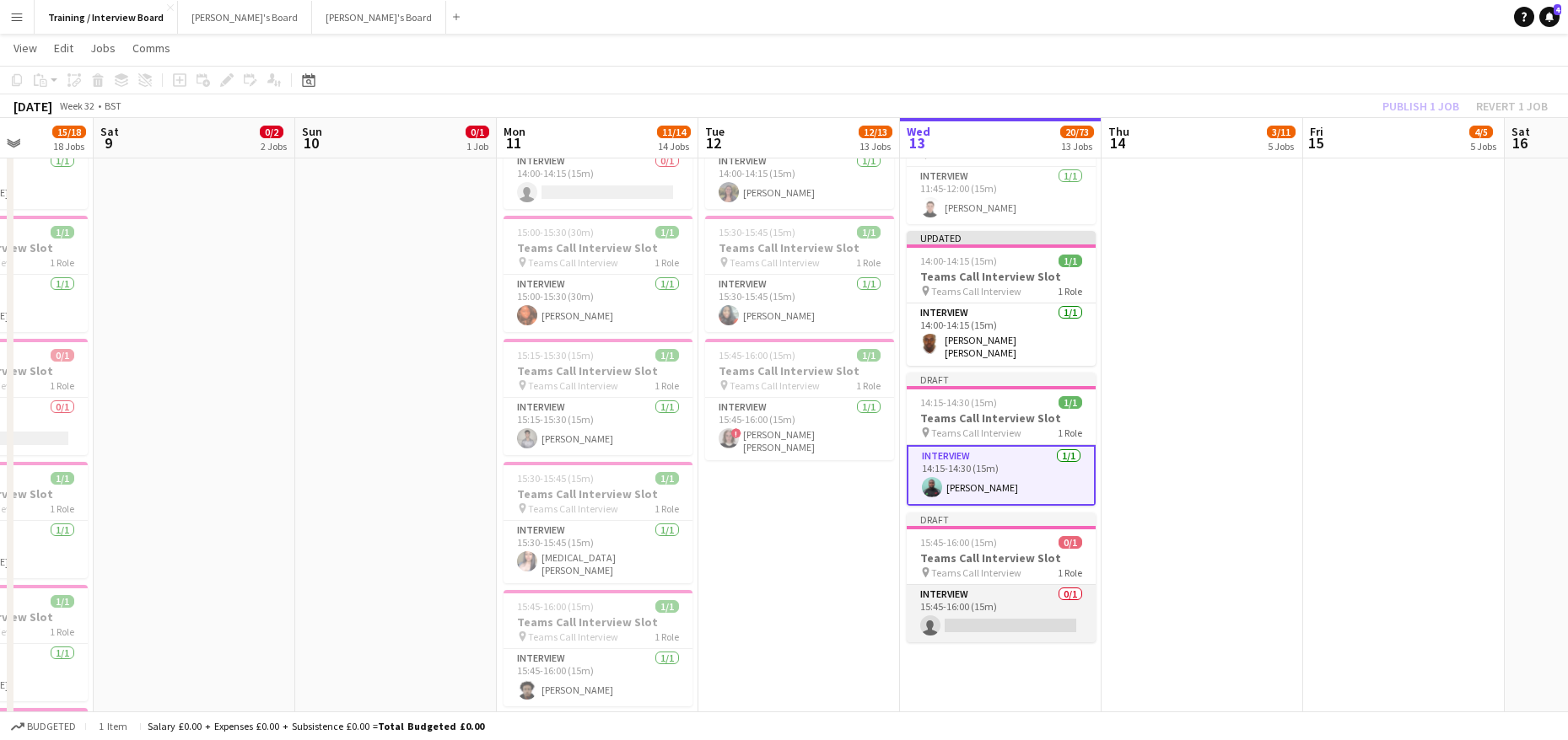
click at [995, 608] on app-card-role "Interview 0/1 15:45-16:00 (15m) single-neutral-actions" at bounding box center [1001, 613] width 189 height 57
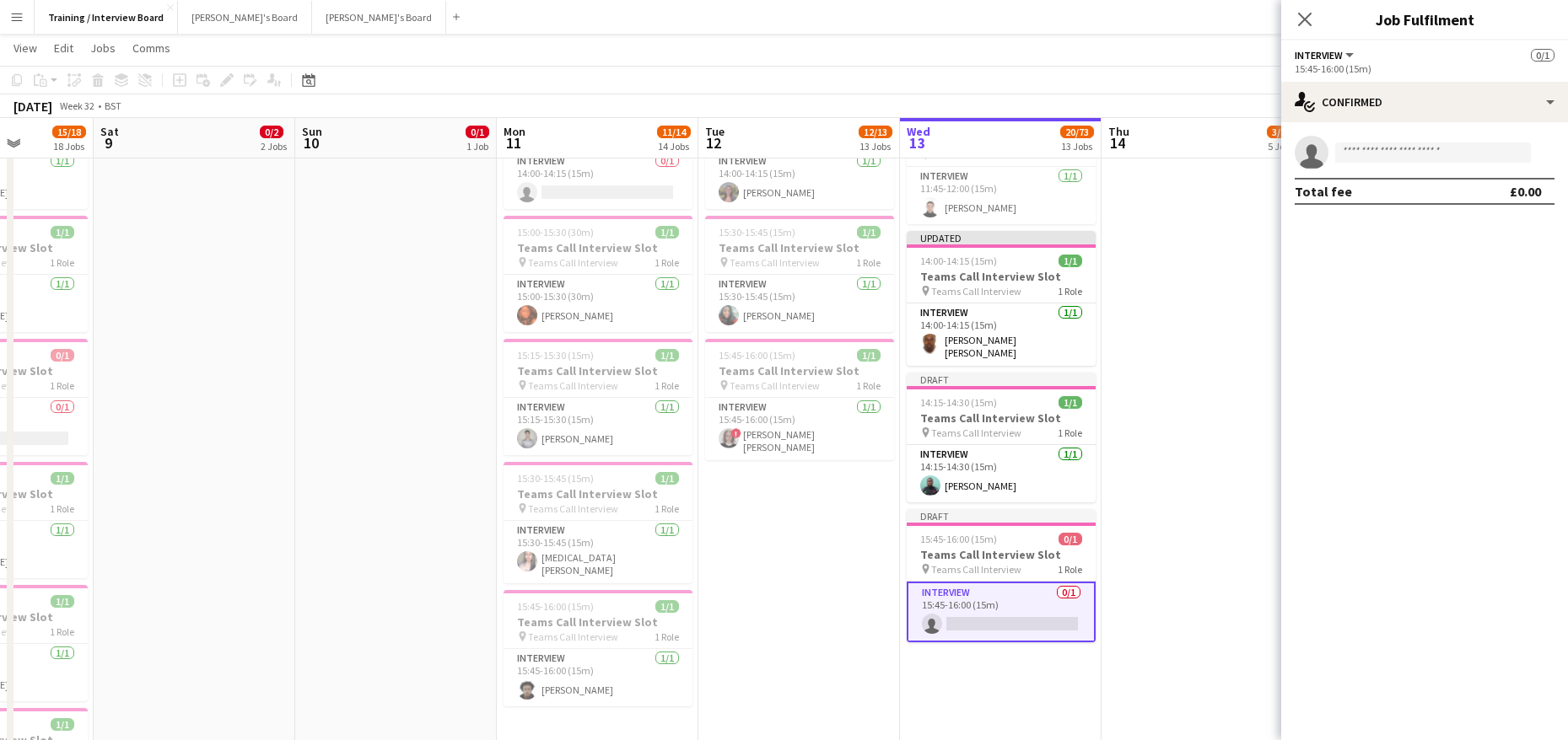
click at [994, 613] on app-card-role "Interview 0/1 15:45-16:00 (15m) single-neutral-actions" at bounding box center [1001, 612] width 189 height 61
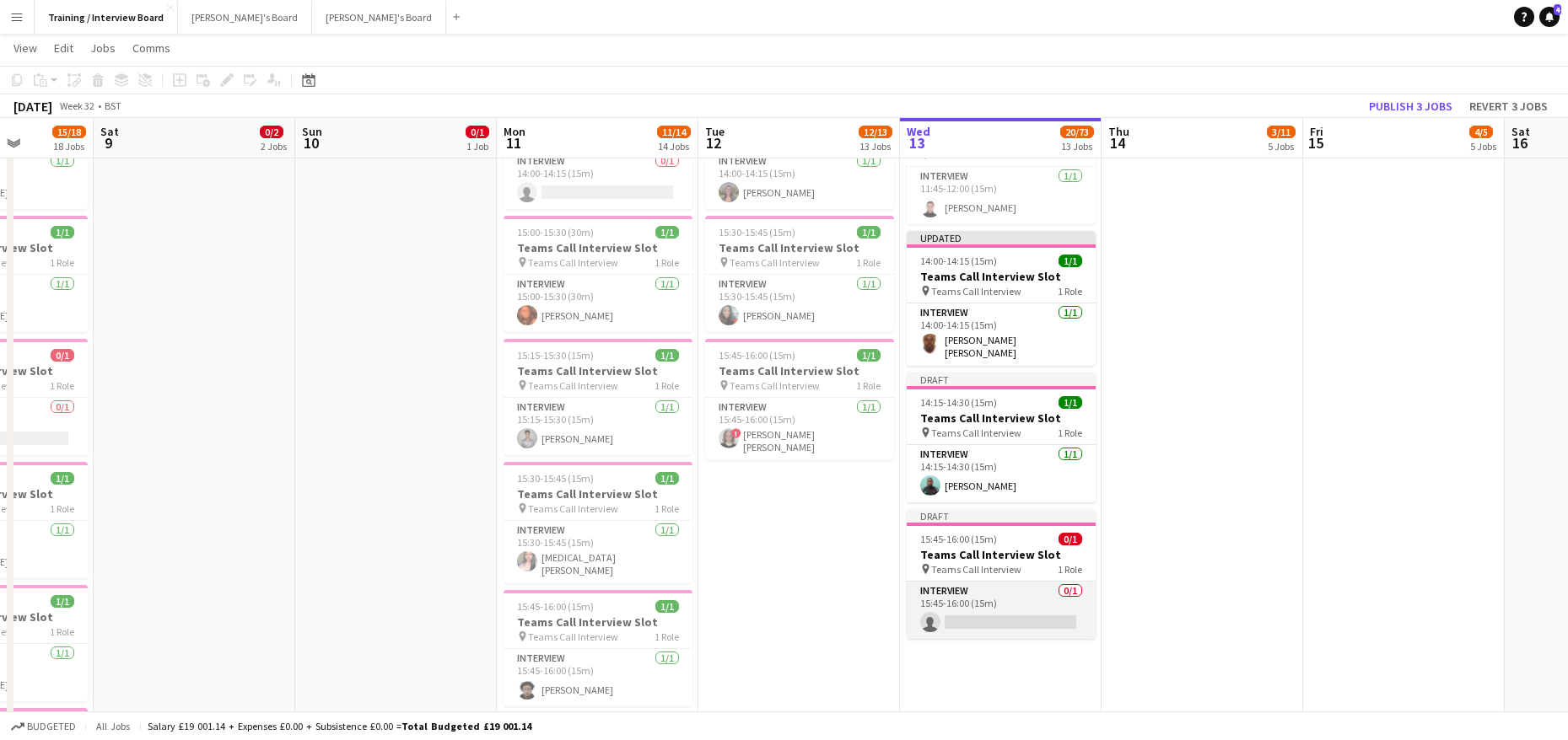
click at [968, 594] on app-card-role "Interview 0/1 15:45-16:00 (15m) single-neutral-actions" at bounding box center [1001, 610] width 189 height 57
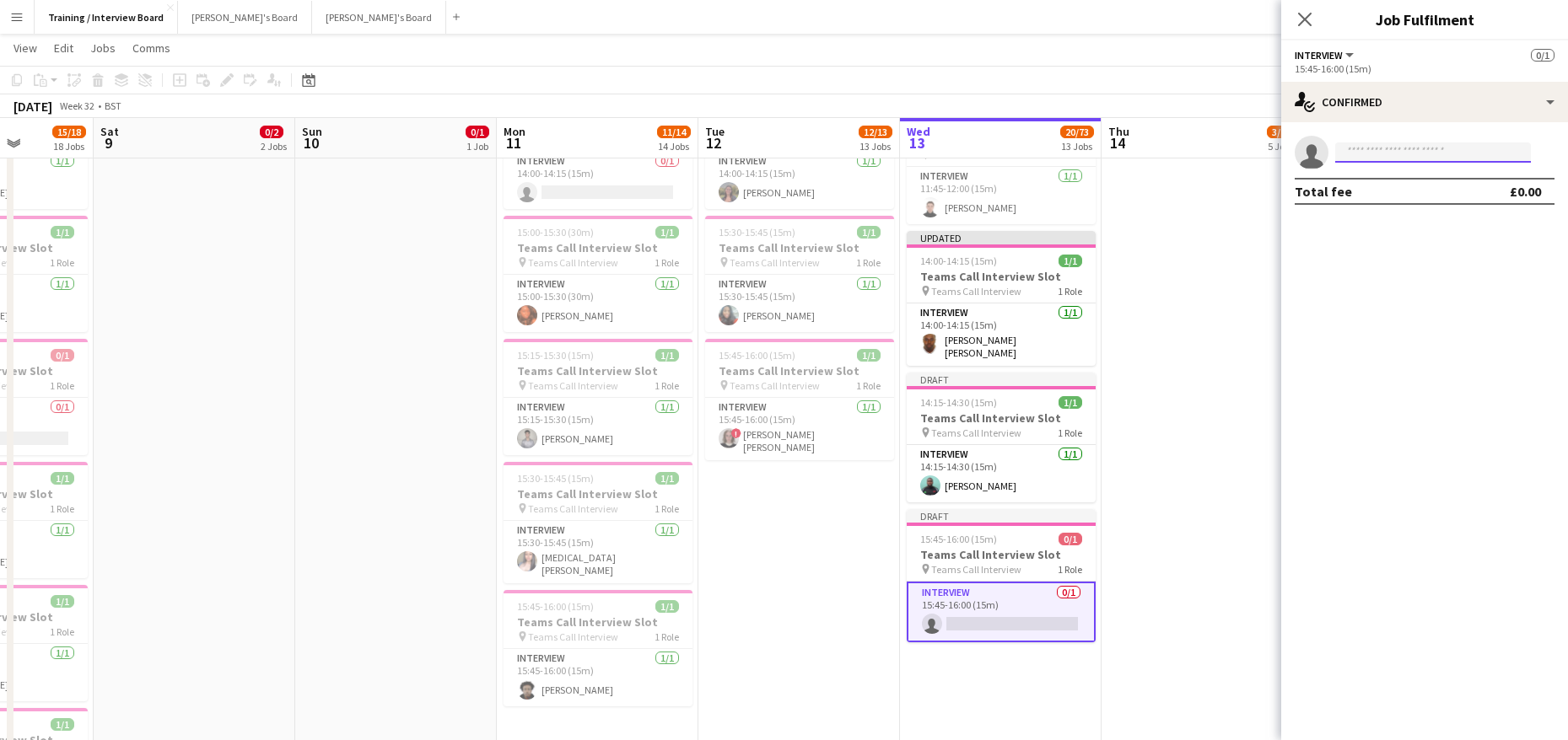
click at [1365, 156] on input at bounding box center [1433, 152] width 196 height 20
paste input "**********"
type input "**********"
click at [1397, 187] on span "[EMAIL_ADDRESS][DOMAIN_NAME]" at bounding box center [1433, 191] width 169 height 14
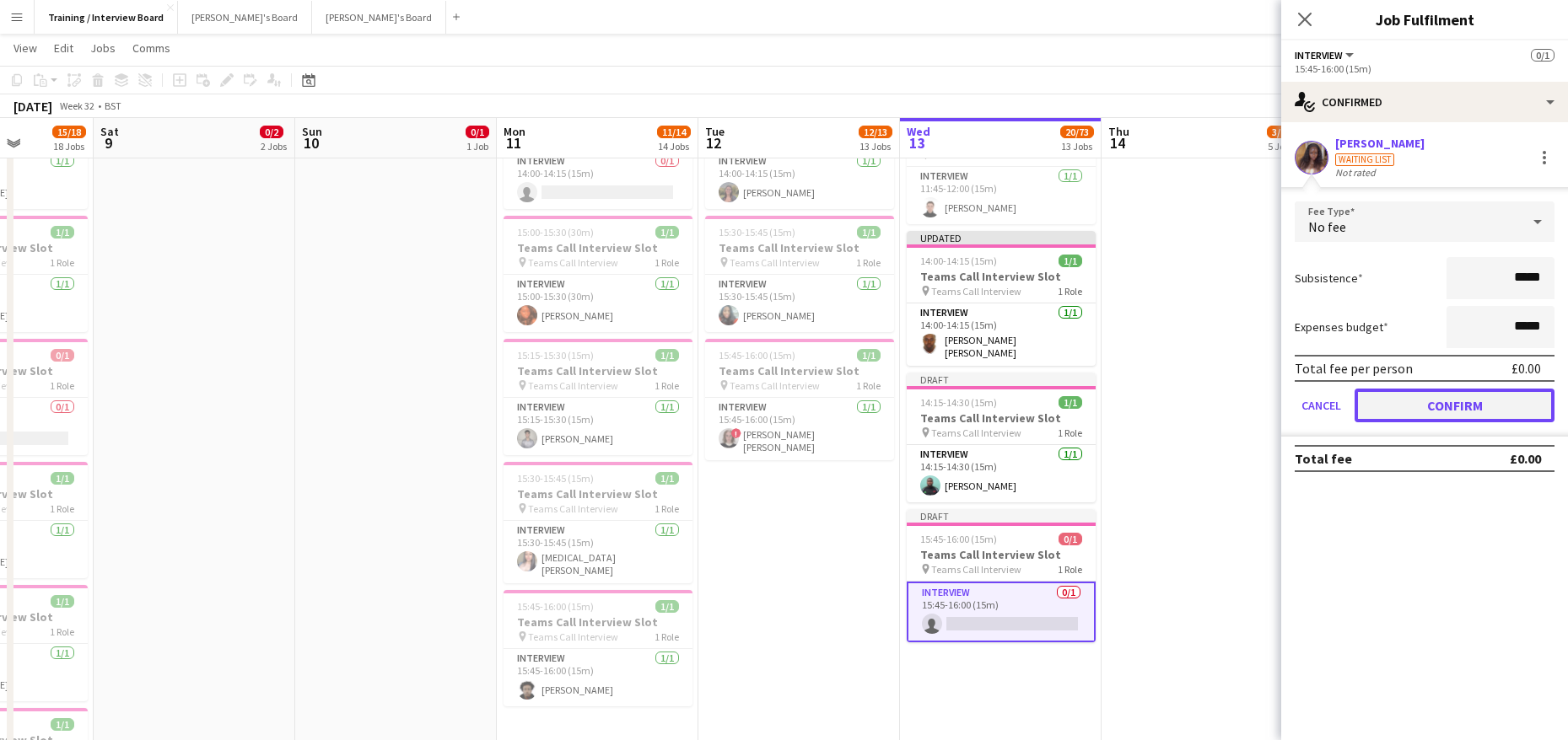
click at [1488, 390] on button "Confirm" at bounding box center [1455, 405] width 200 height 34
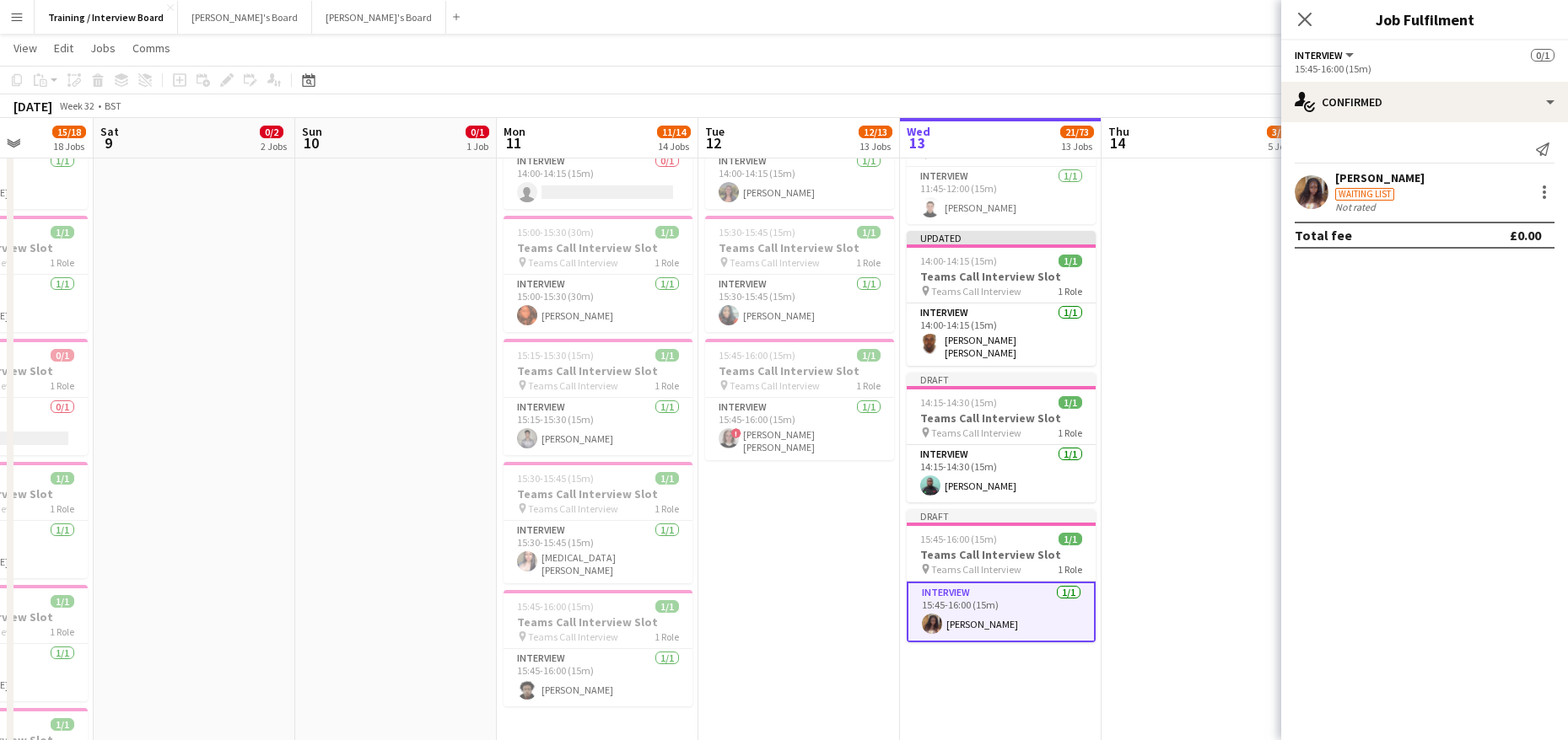
drag, startPoint x: 1201, startPoint y: 100, endPoint x: 1228, endPoint y: 91, distance: 28.5
click at [1204, 99] on div "[DATE] Week 32 • BST Publish 1 job Revert 1 job" at bounding box center [784, 106] width 1568 height 23
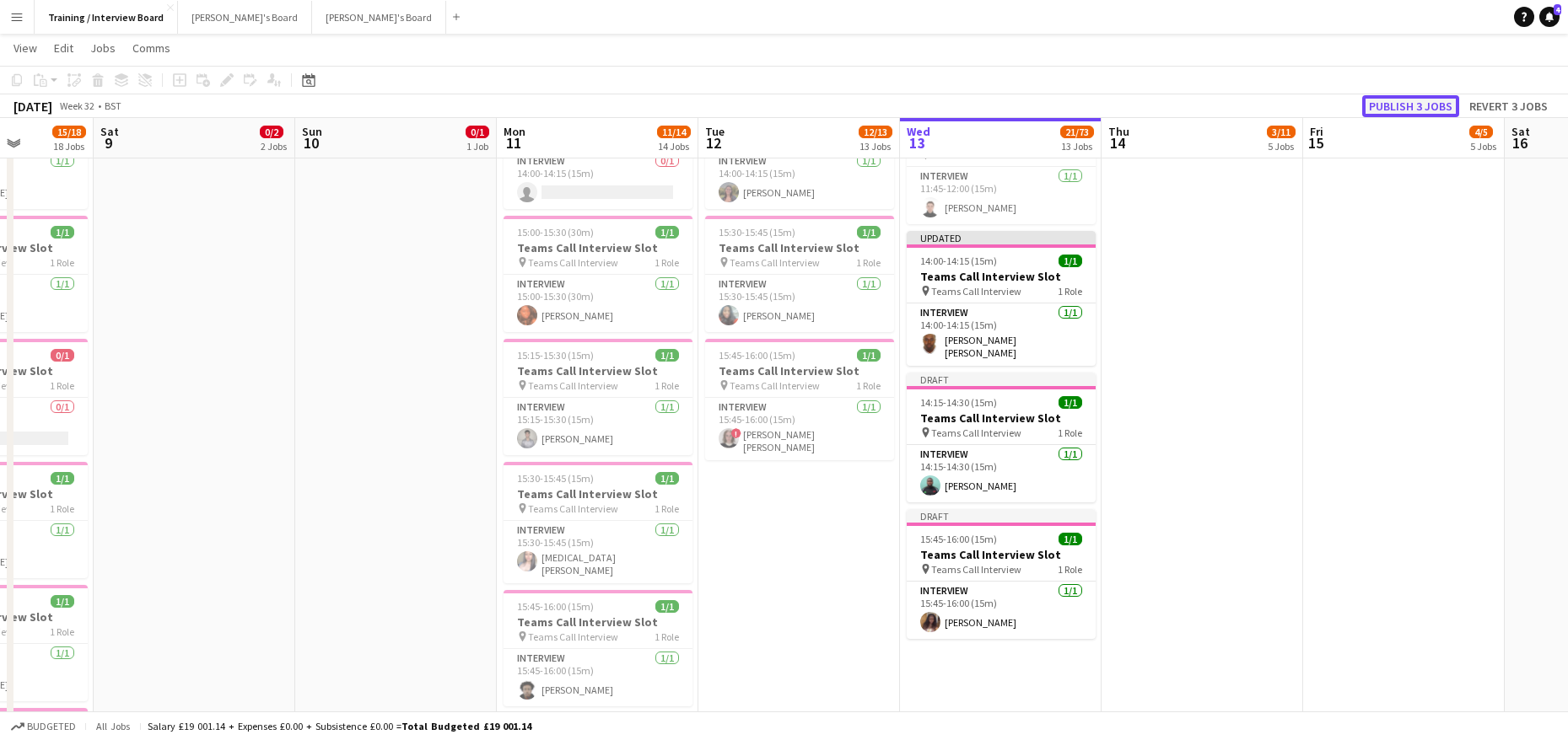
click at [1420, 108] on button "Publish 3 jobs" at bounding box center [1411, 106] width 97 height 22
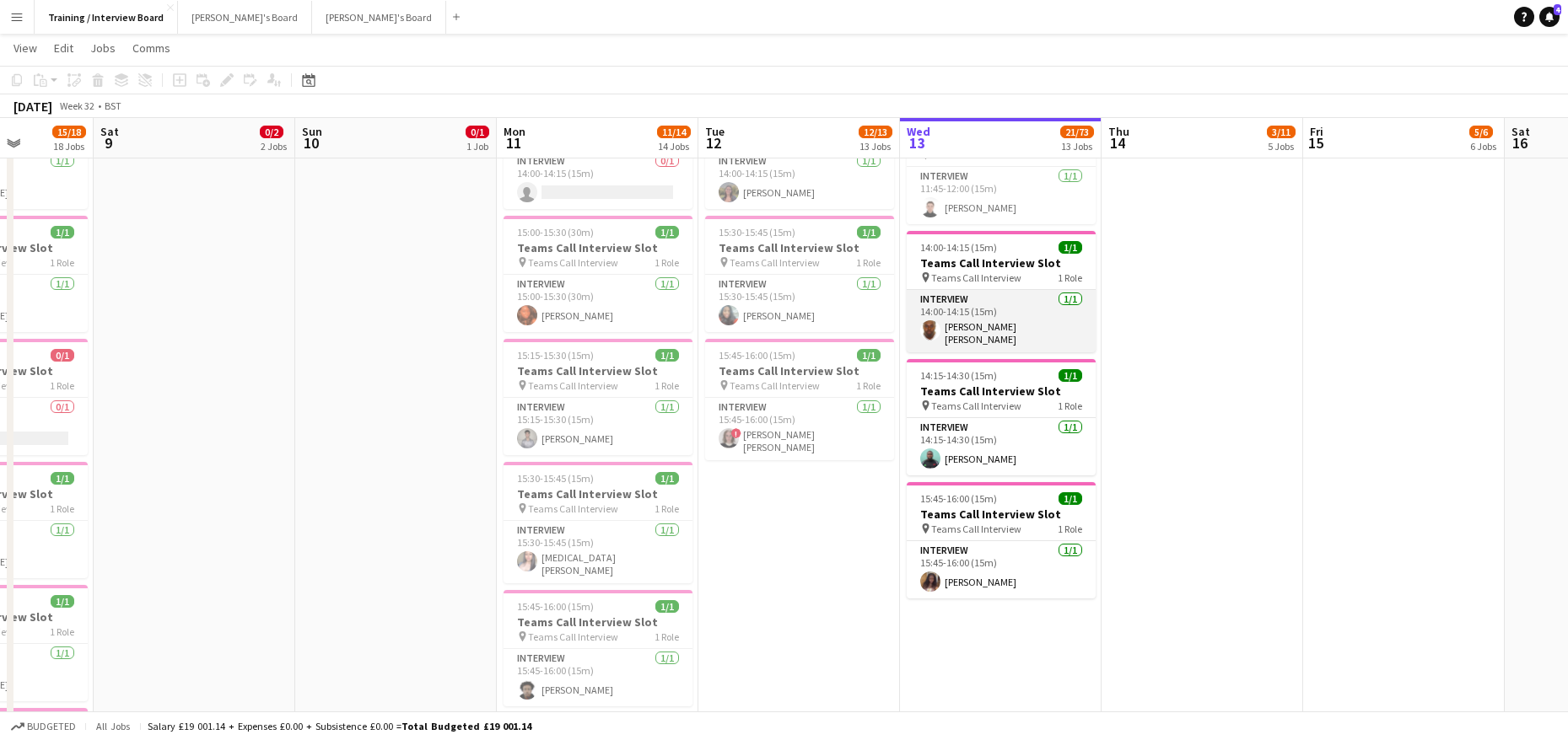
click at [969, 318] on app-card-role "Interview [DATE] 14:00-14:15 (15m) [PERSON_NAME] [PERSON_NAME]" at bounding box center [1001, 321] width 189 height 62
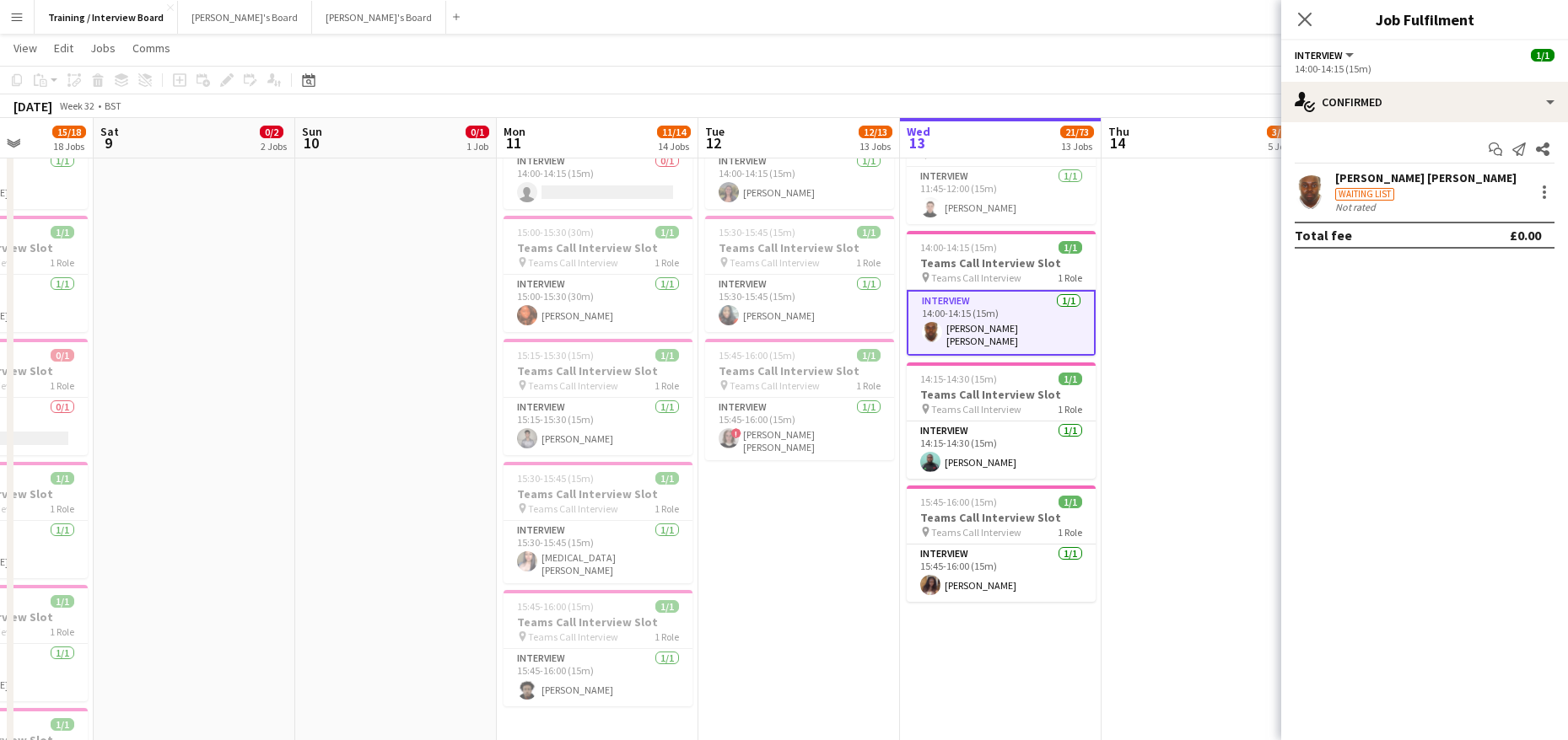
click at [1358, 179] on div "[PERSON_NAME] [PERSON_NAME]" at bounding box center [1426, 178] width 181 height 15
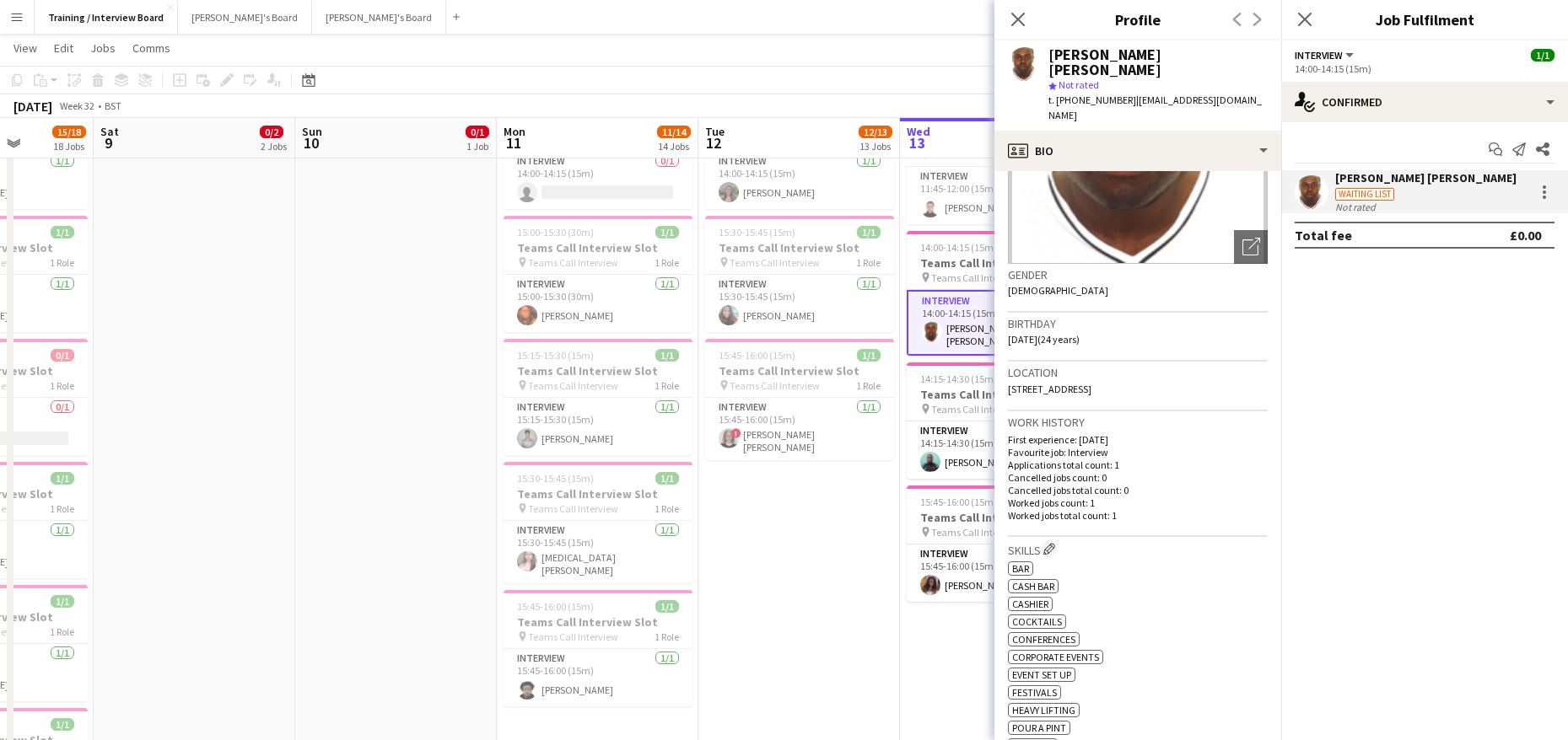
scroll to position [253, 0]
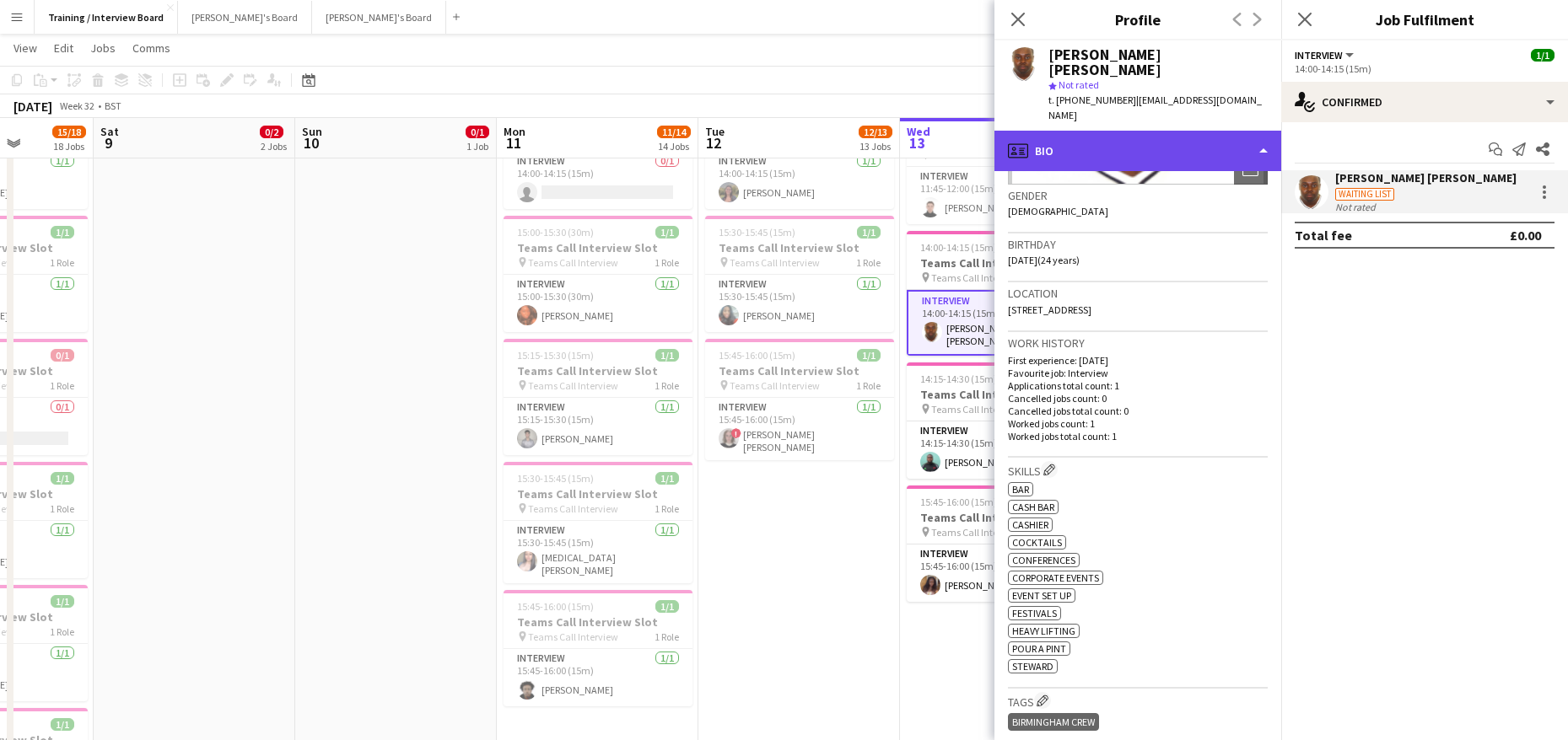
click at [1257, 131] on div "profile Bio" at bounding box center [1138, 151] width 287 height 41
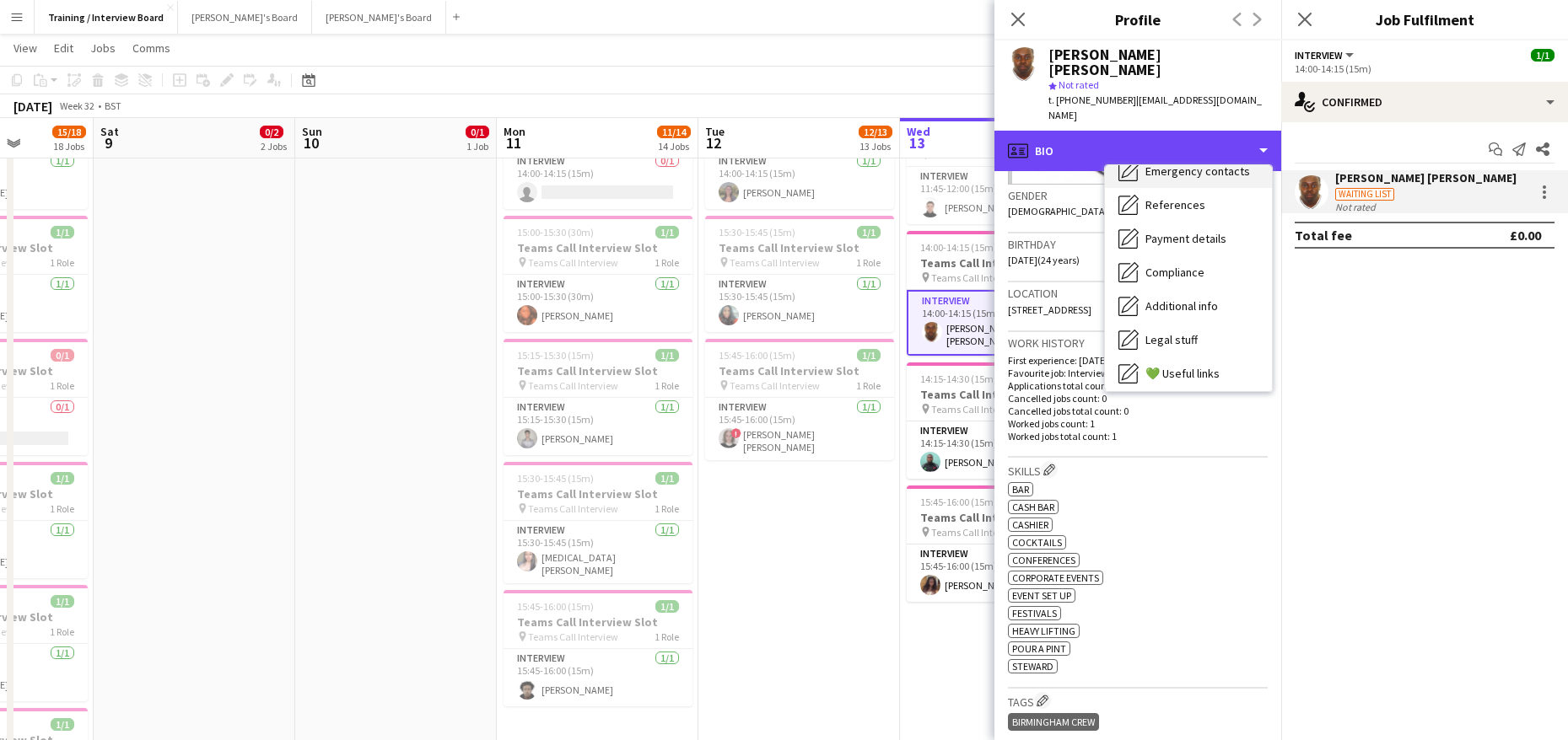
scroll to position [169, 0]
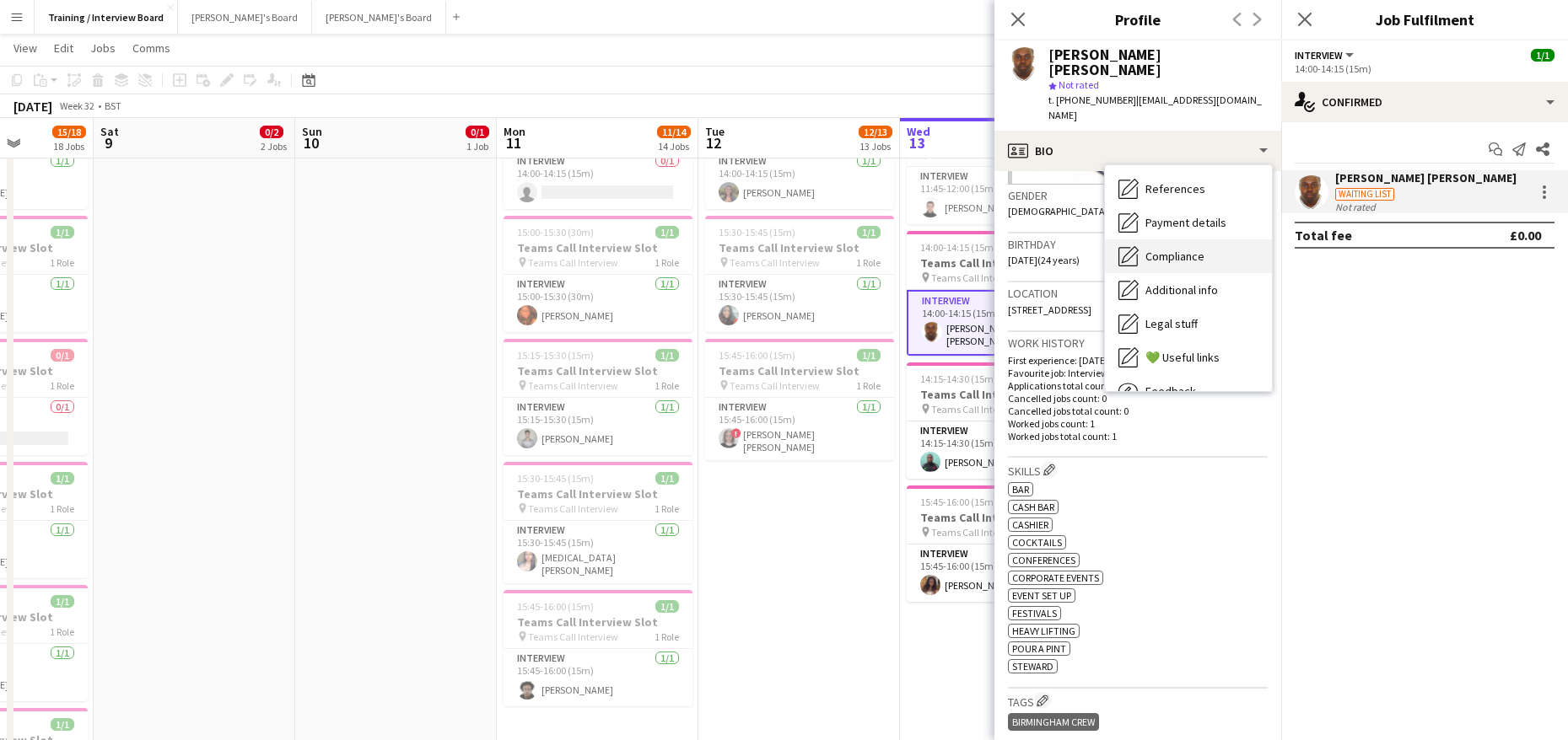
click at [1150, 249] on span "Compliance" at bounding box center [1175, 257] width 59 height 15
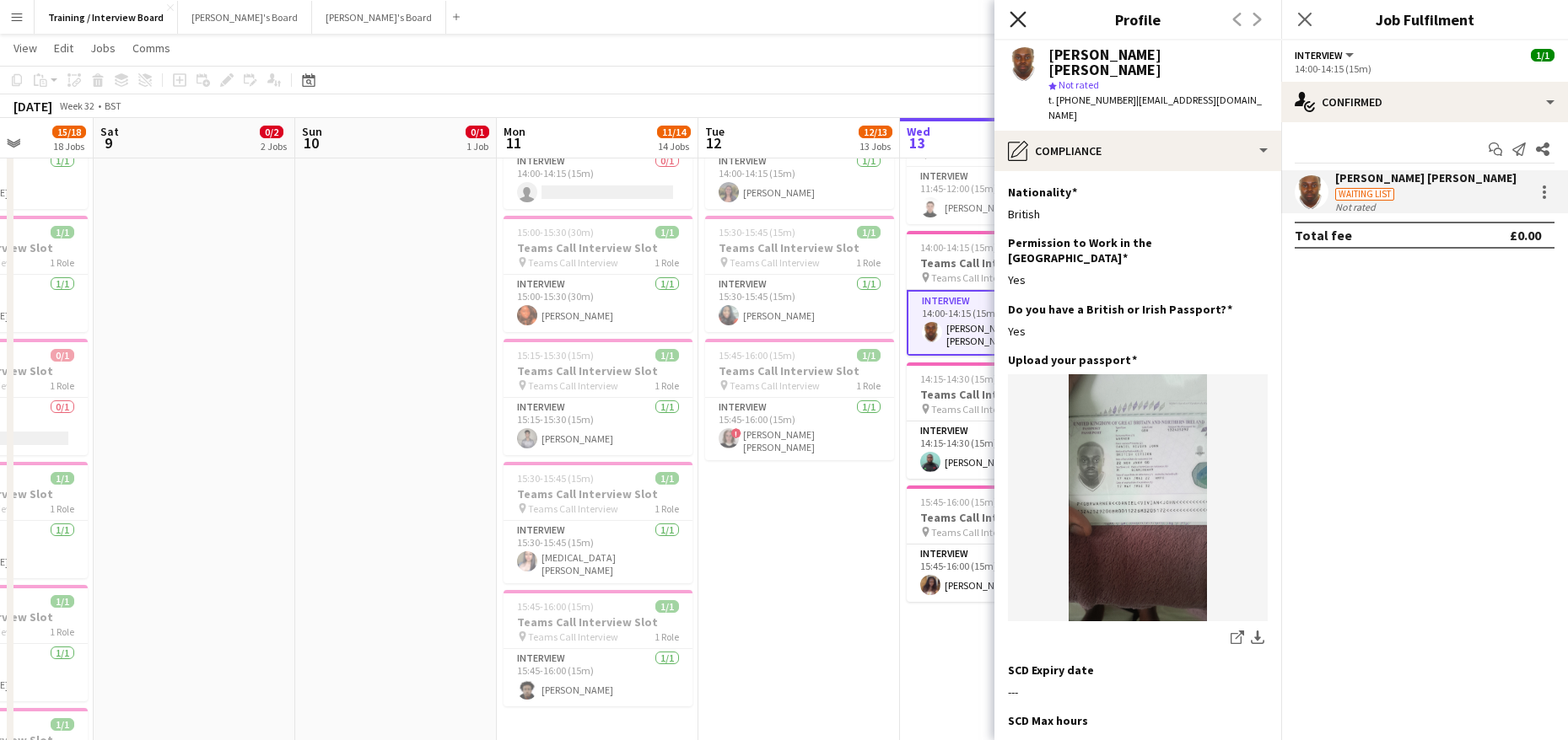
click at [1017, 21] on icon at bounding box center [1018, 18] width 16 height 16
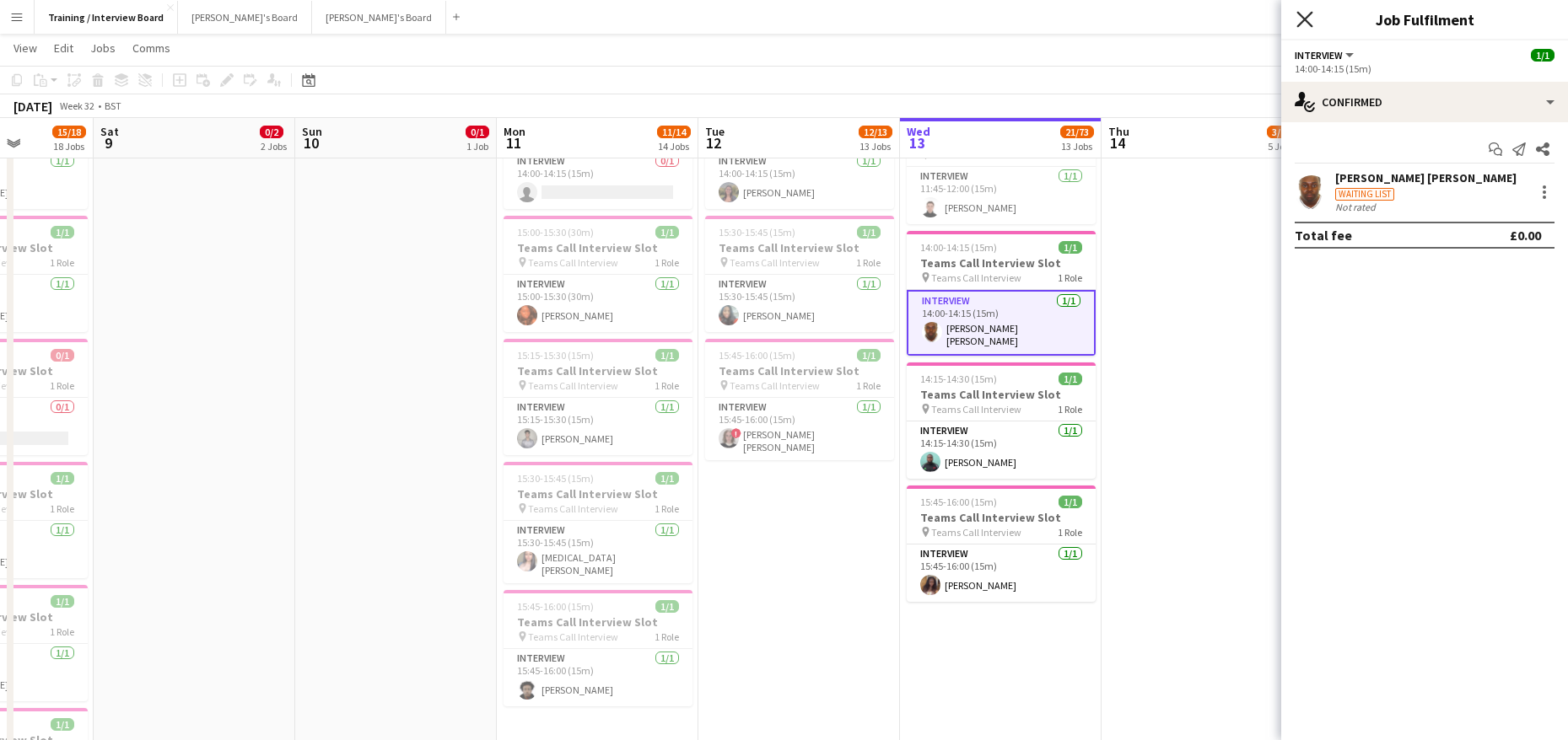
click at [1309, 15] on icon at bounding box center [1304, 18] width 16 height 16
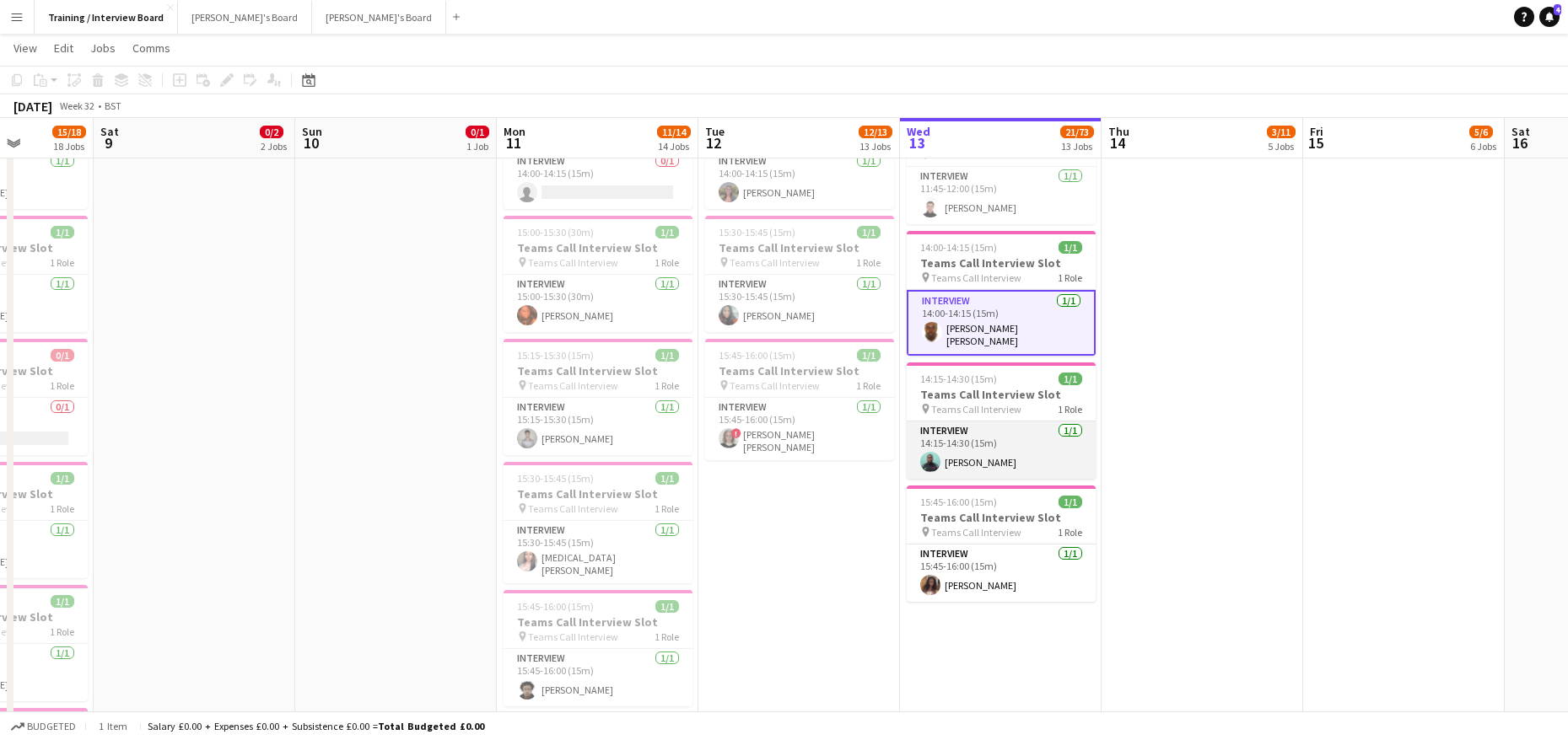
click at [1004, 447] on app-card-role "Interview 1/1 14:15-14:30 (15m) Yussuf Raheem" at bounding box center [1001, 449] width 189 height 57
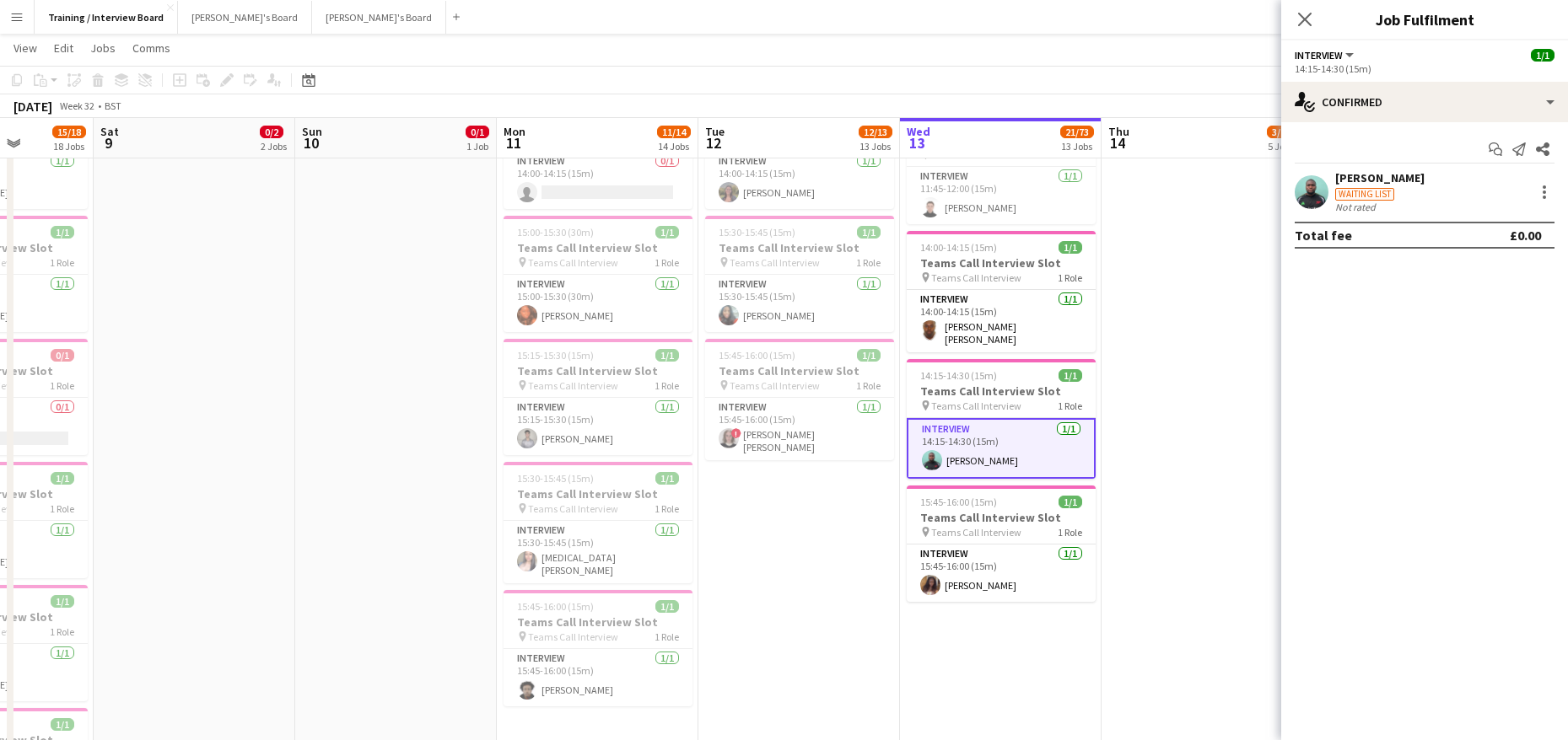
click at [1345, 172] on div "Yussuf Raheem" at bounding box center [1380, 178] width 89 height 15
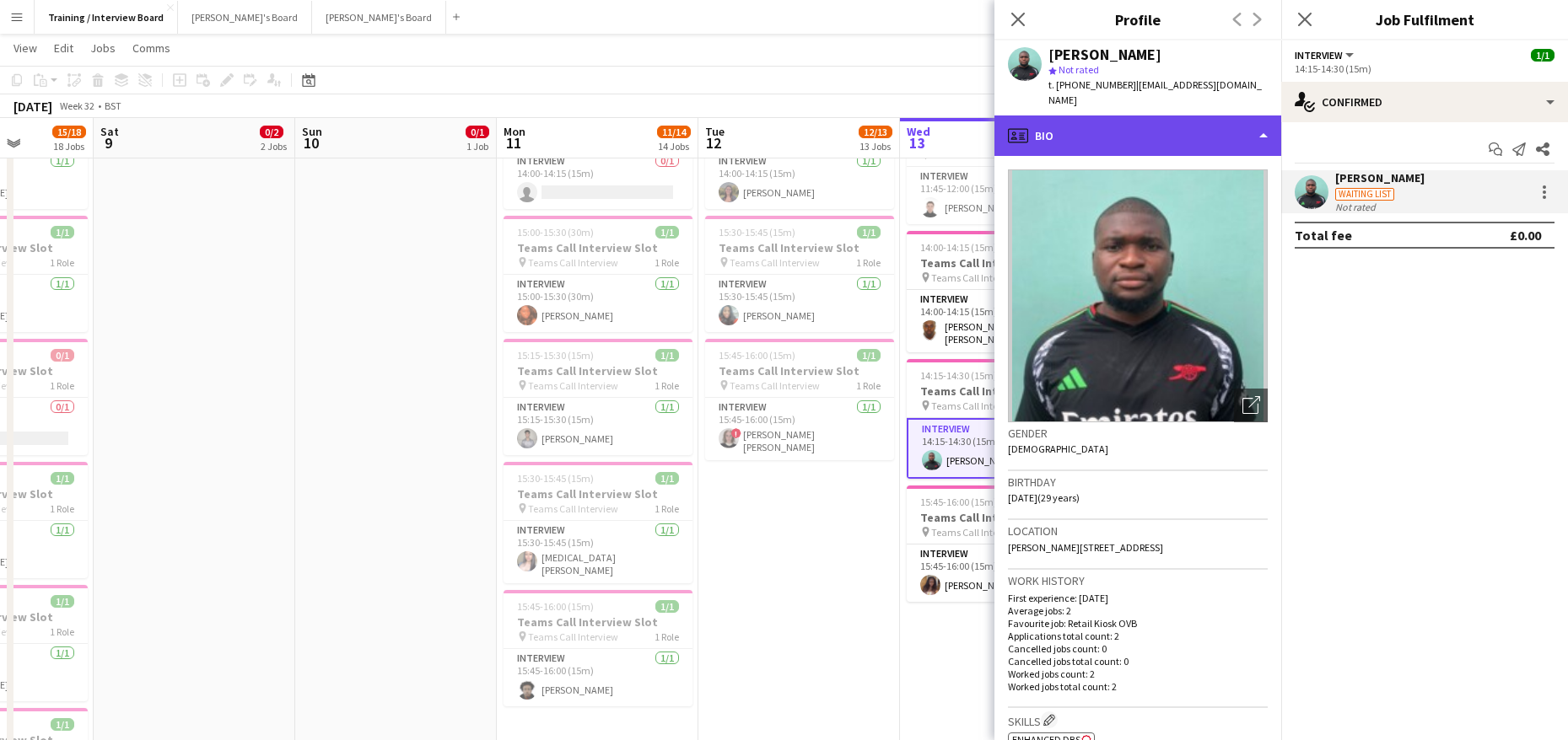
click at [1267, 119] on div "profile Bio" at bounding box center [1138, 136] width 287 height 41
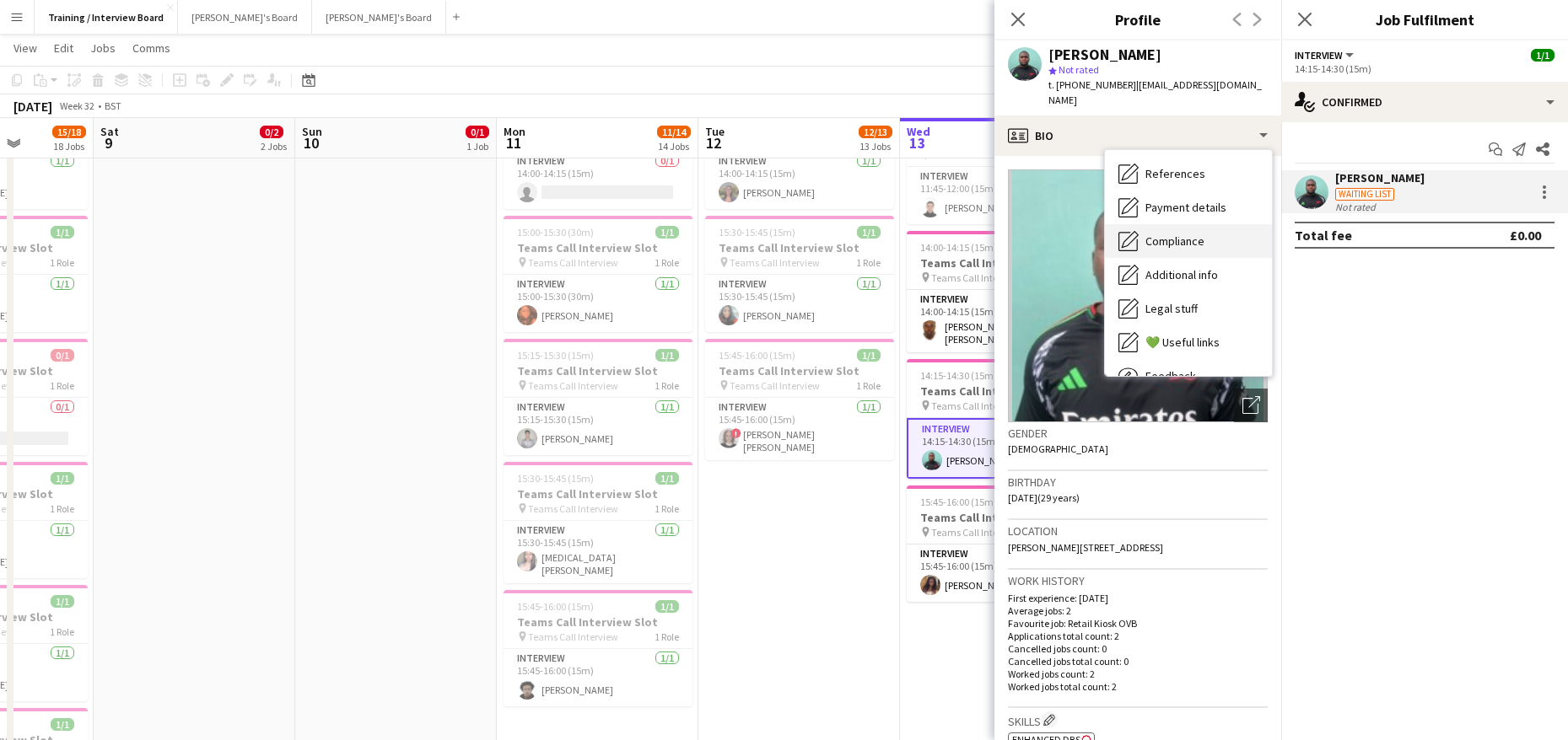
click at [1172, 233] on span "Compliance" at bounding box center [1175, 241] width 59 height 15
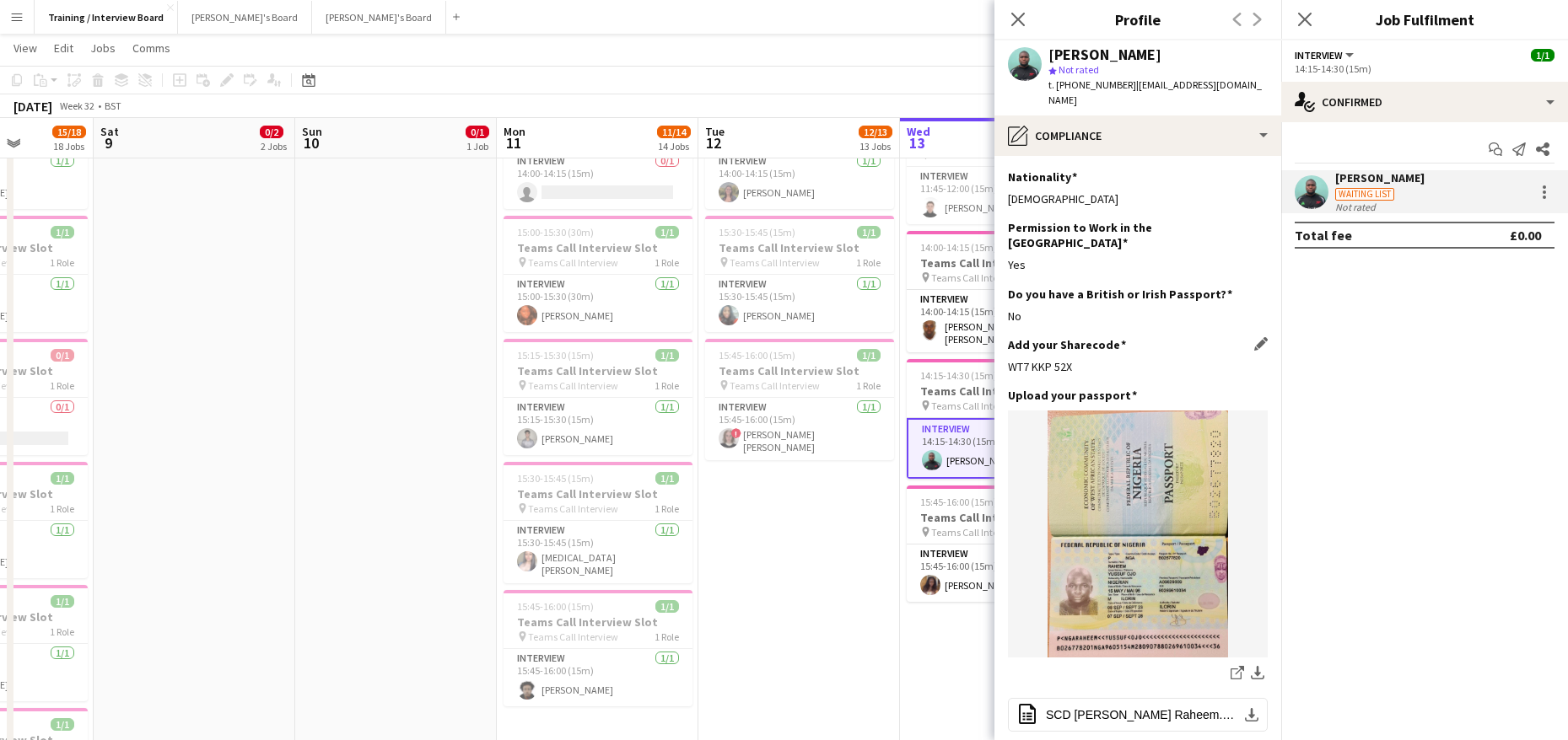
drag, startPoint x: 1098, startPoint y: 342, endPoint x: 1126, endPoint y: 323, distance: 33.8
click at [1126, 337] on div "Add your Sharecode Edit this field WT7 KKP 52X" at bounding box center [1138, 362] width 260 height 50
click at [1142, 337] on div "Add your Sharecode Edit this field WT7 KKP 52X" at bounding box center [1138, 362] width 260 height 50
drag, startPoint x: 1083, startPoint y: 337, endPoint x: 1006, endPoint y: 338, distance: 77.0
click at [1006, 338] on app-section-data-types "Nationality Edit this field Nigerian Permission to Work in the UK Edit this fie…" at bounding box center [1138, 447] width 287 height 584
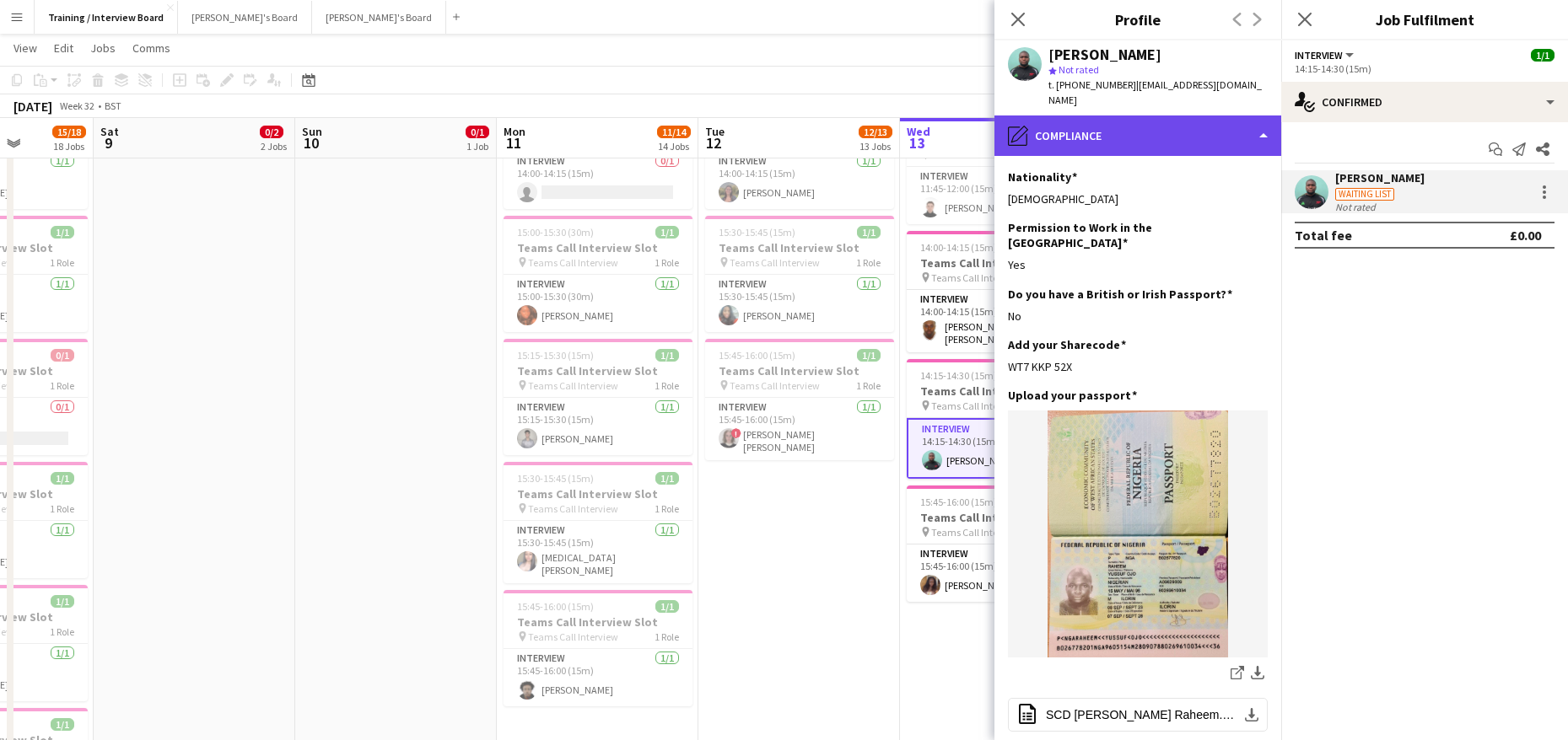
click at [1260, 120] on div "pencil4 Compliance" at bounding box center [1138, 136] width 287 height 41
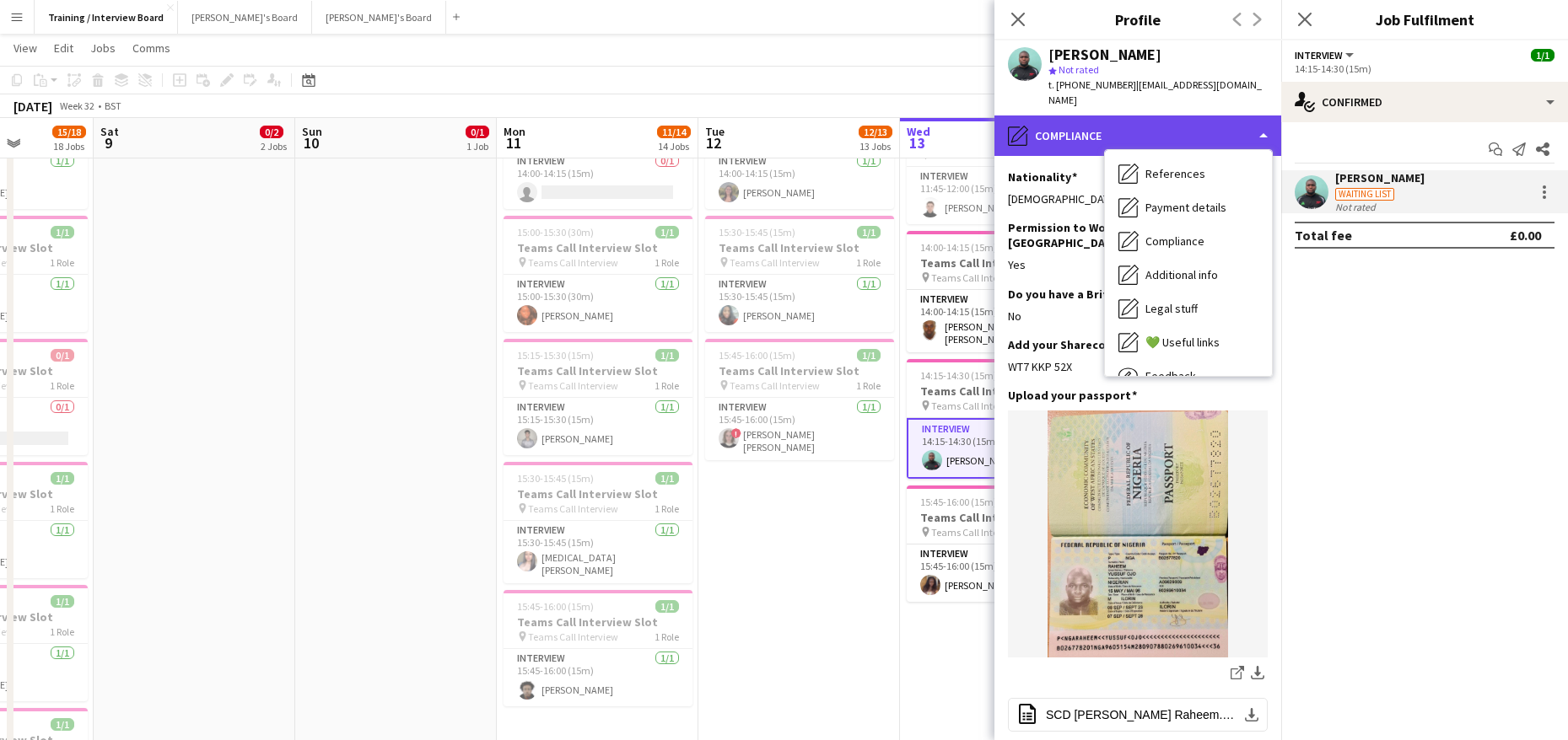
click at [1260, 120] on div "pencil4 Compliance" at bounding box center [1138, 136] width 287 height 41
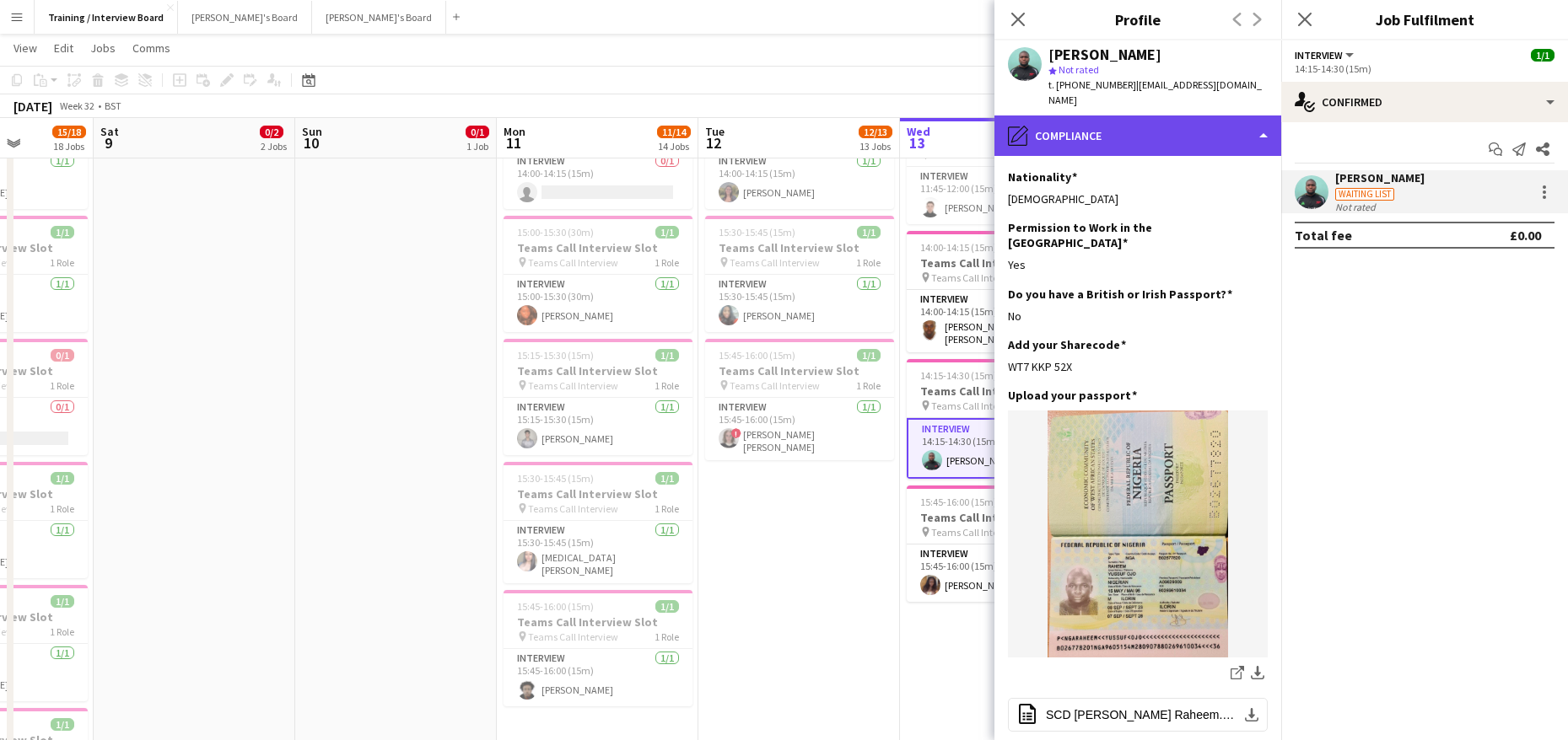
click at [1267, 123] on div "pencil4 Compliance" at bounding box center [1138, 136] width 287 height 41
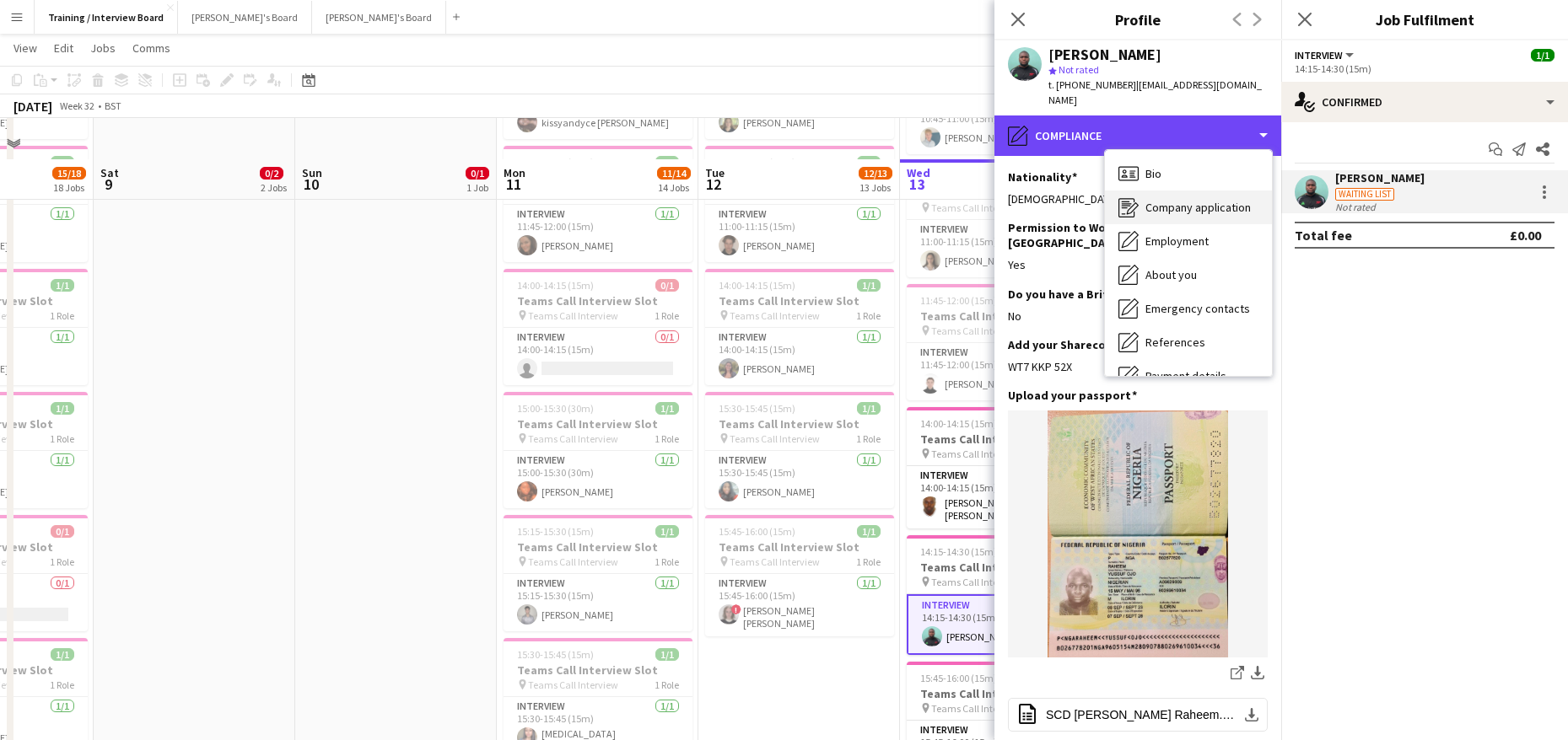
scroll to position [465, 0]
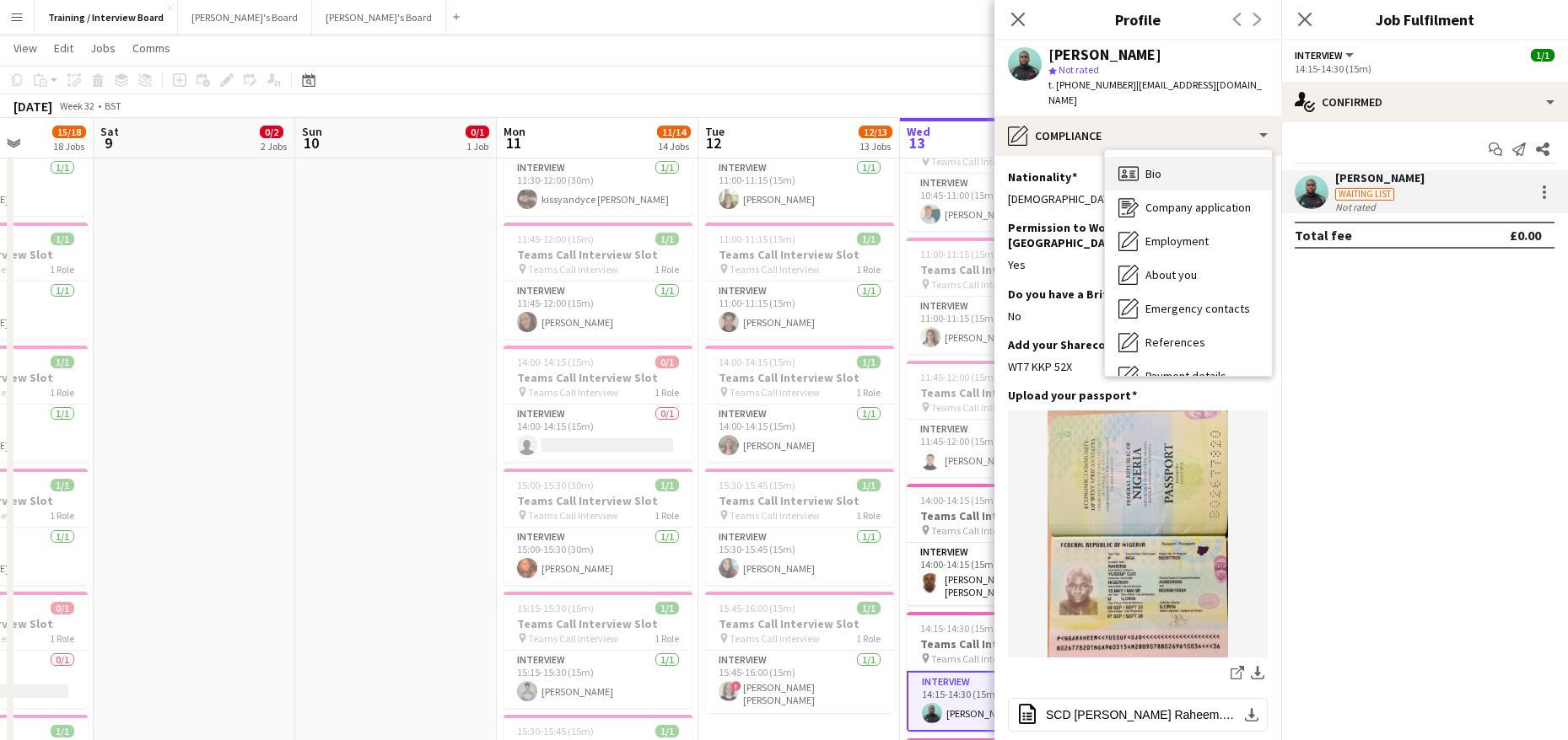
click at [1179, 165] on div "Bio Bio" at bounding box center [1188, 173] width 167 height 34
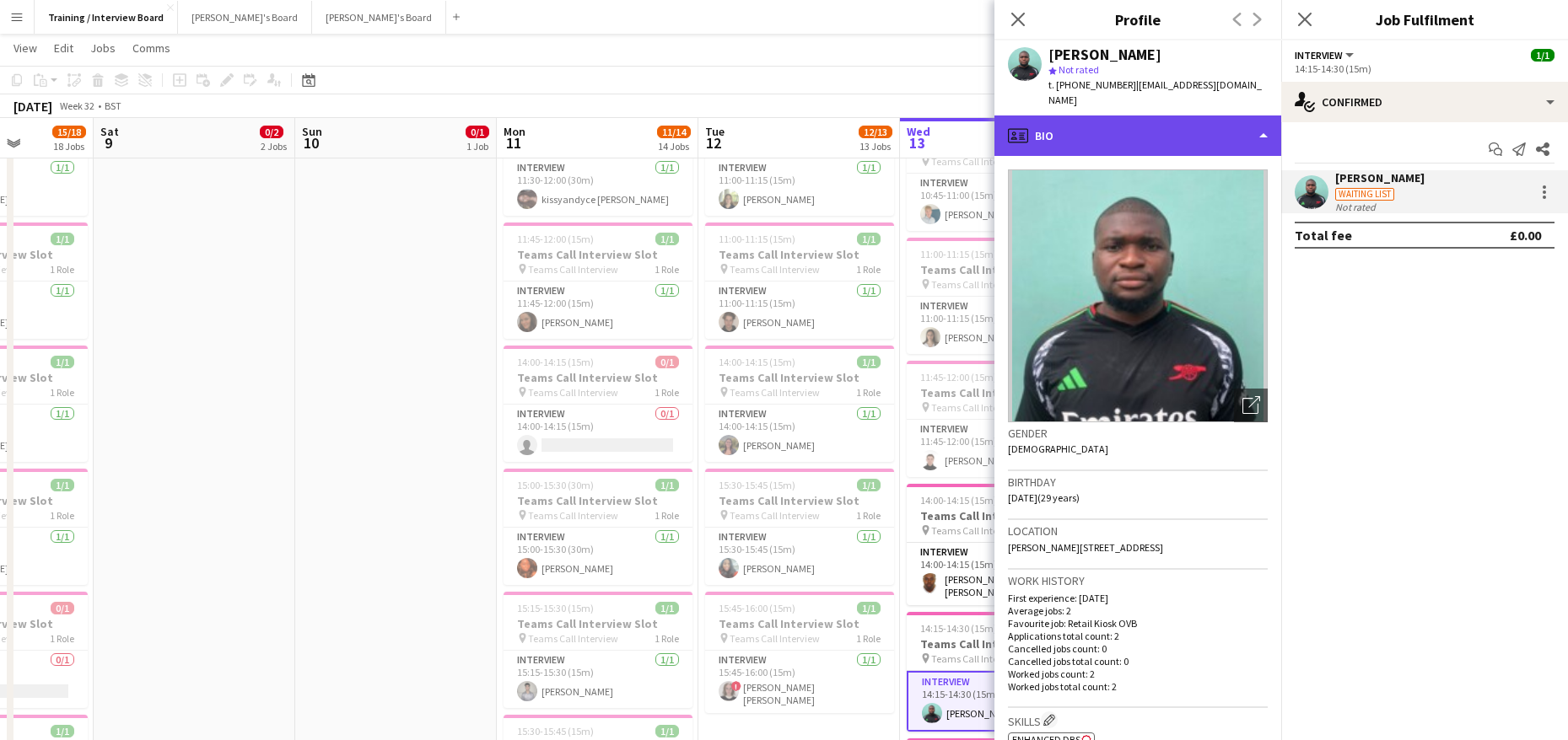
click at [1257, 115] on div "profile Bio" at bounding box center [1138, 136] width 287 height 41
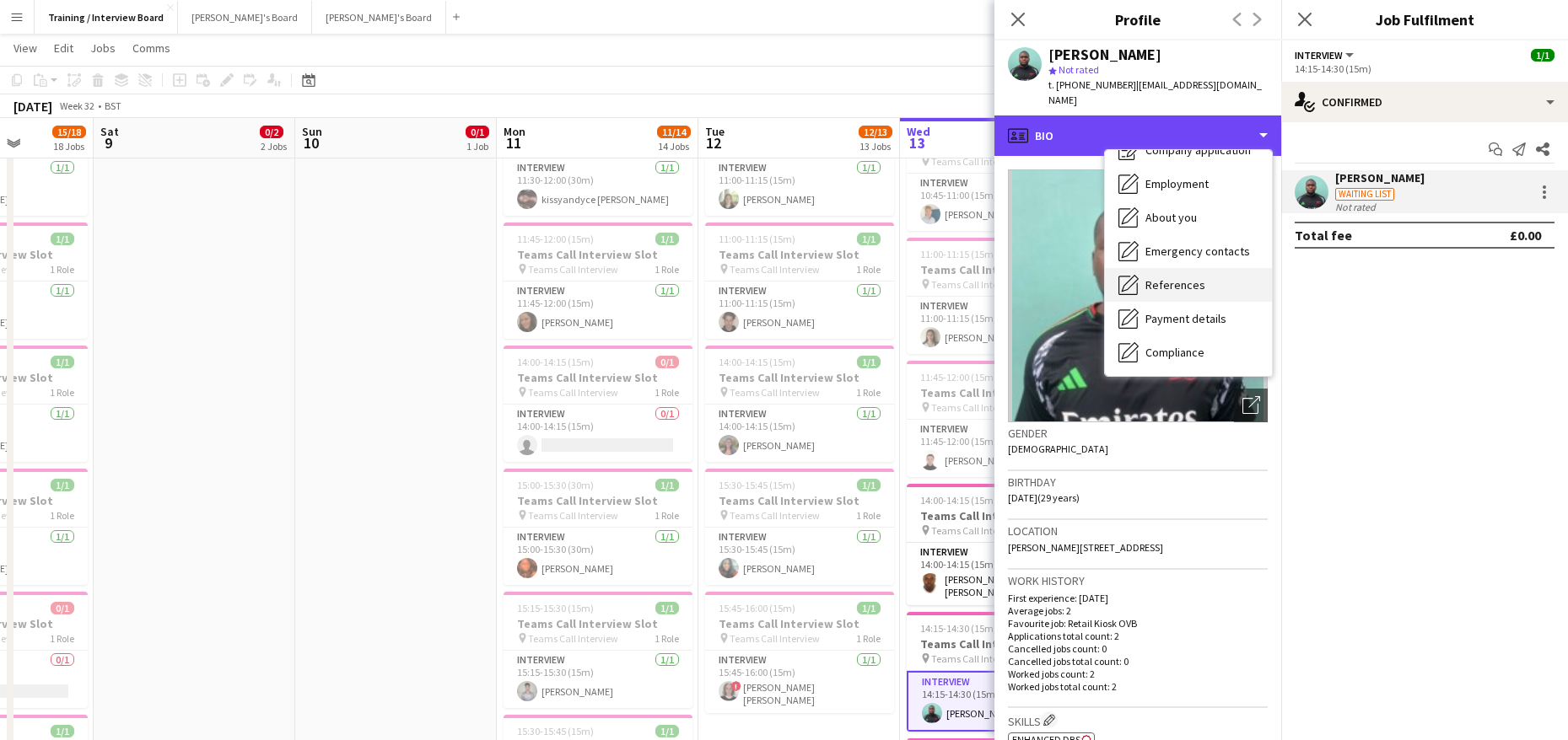
scroll to position [84, 0]
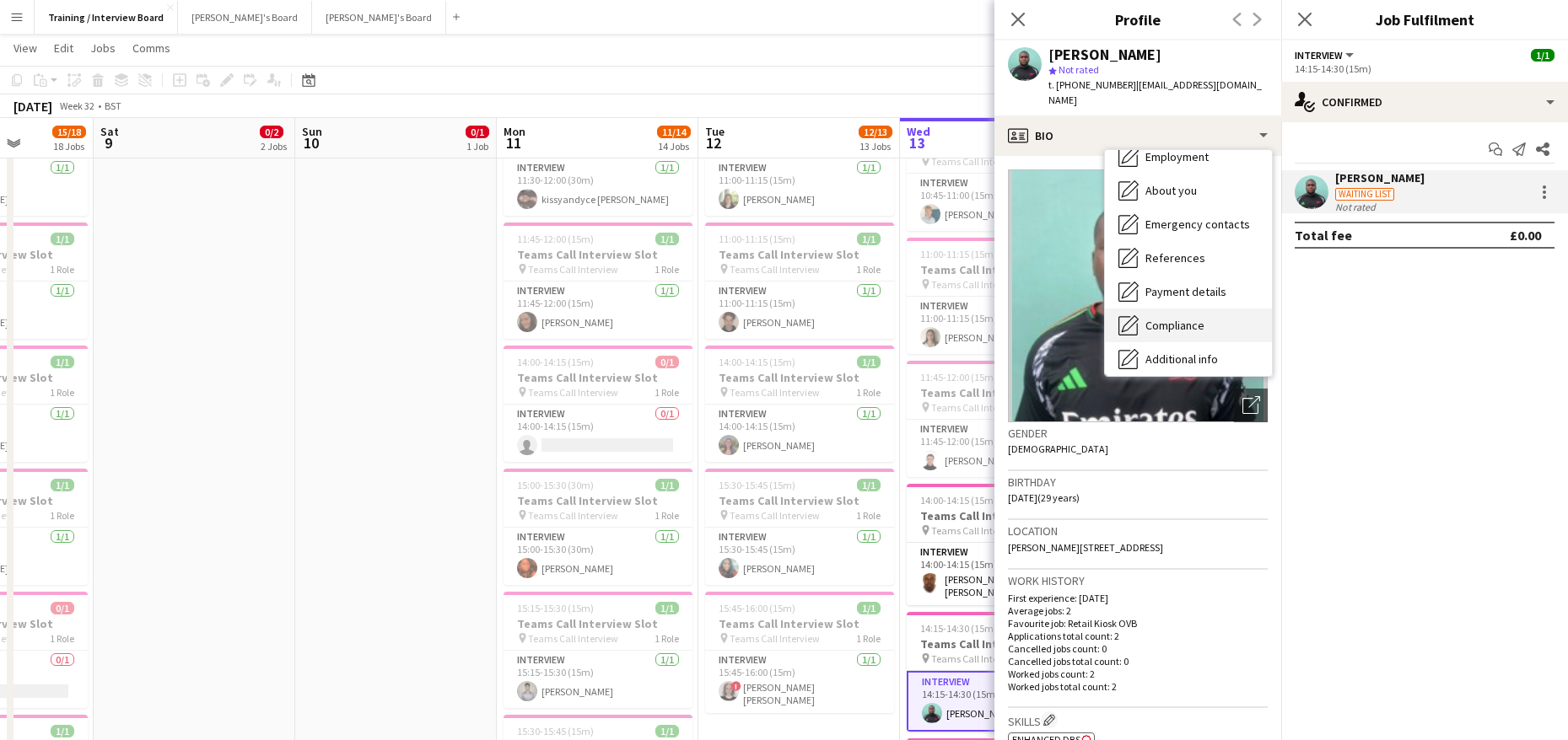
click at [1190, 318] on span "Compliance" at bounding box center [1175, 325] width 59 height 15
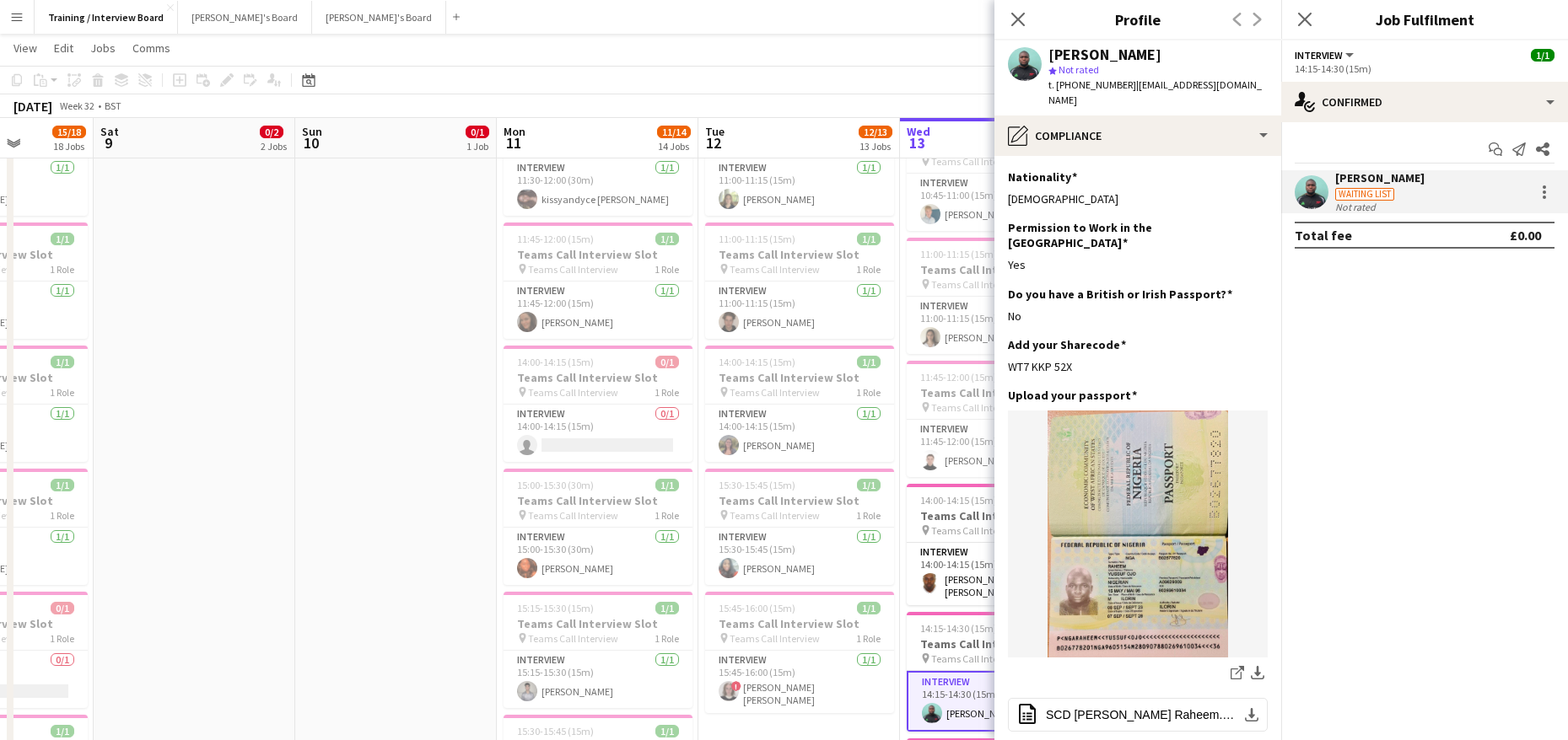
drag, startPoint x: 1079, startPoint y: 346, endPoint x: 1006, endPoint y: 344, distance: 73.0
click at [1006, 344] on app-section-data-types "Nationality Edit this field Nigerian Permission to Work in the UK Edit this fie…" at bounding box center [1138, 447] width 287 height 584
copy div "WT7 KKP 52X"
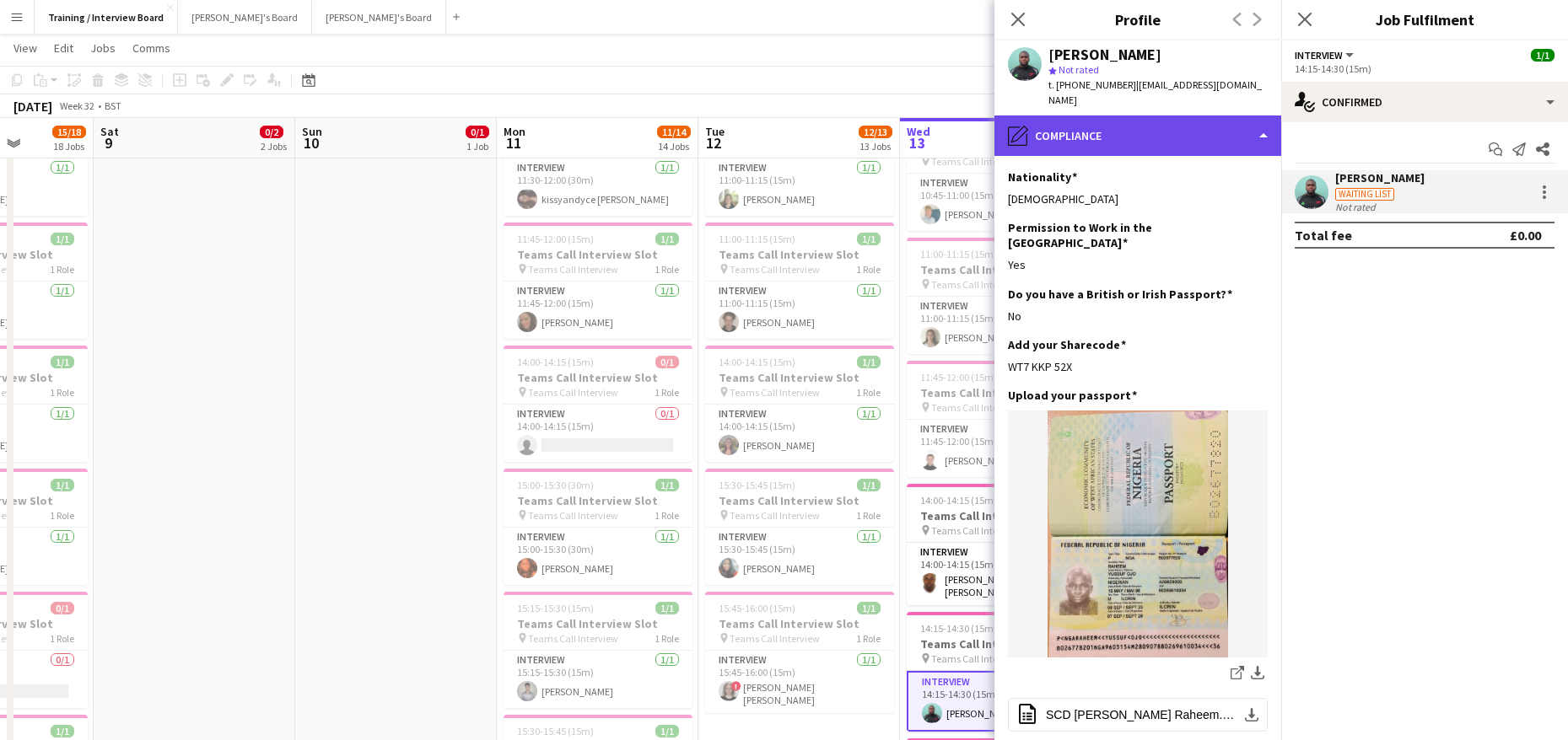
click at [1256, 120] on div "pencil4 Compliance" at bounding box center [1138, 136] width 287 height 41
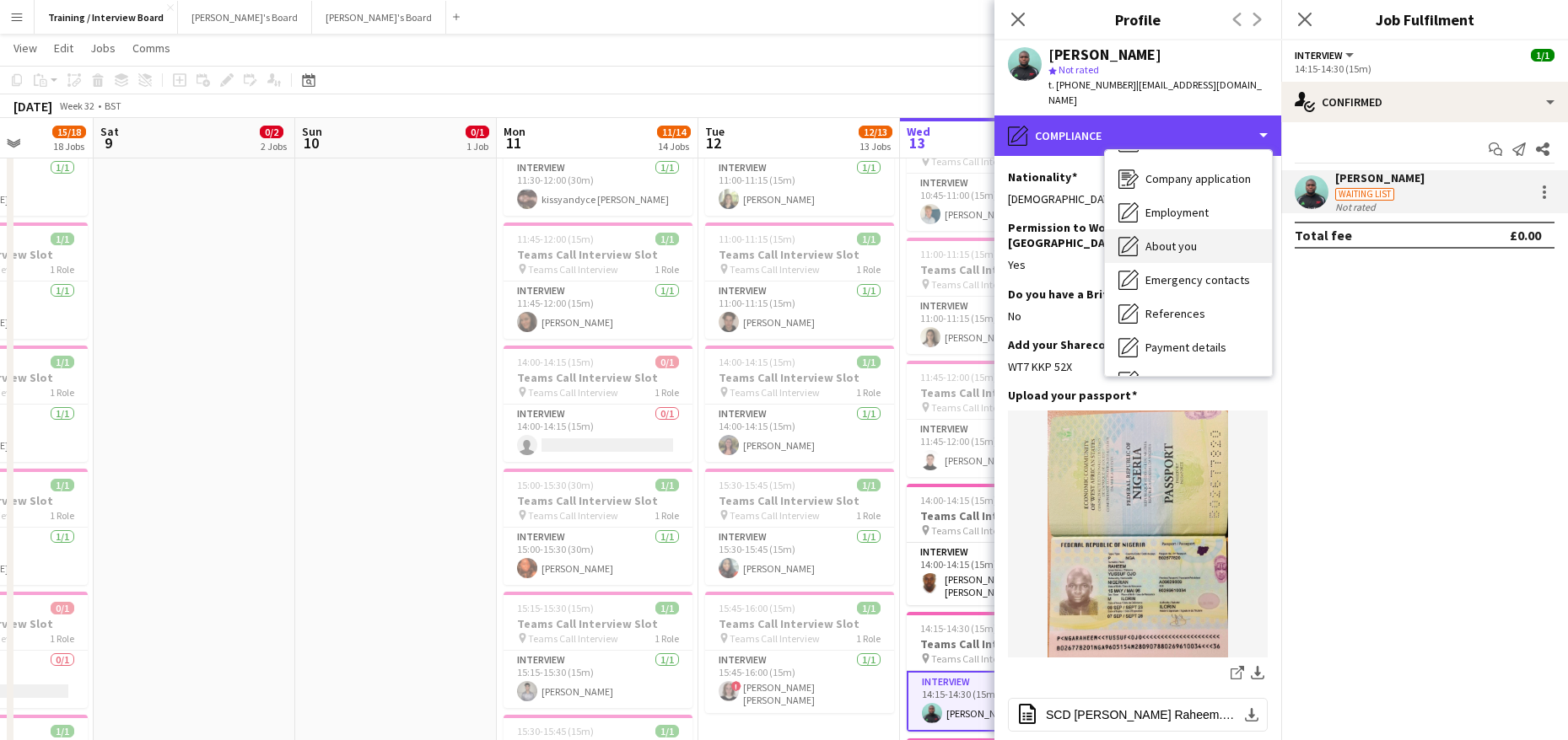
scroll to position [0, 0]
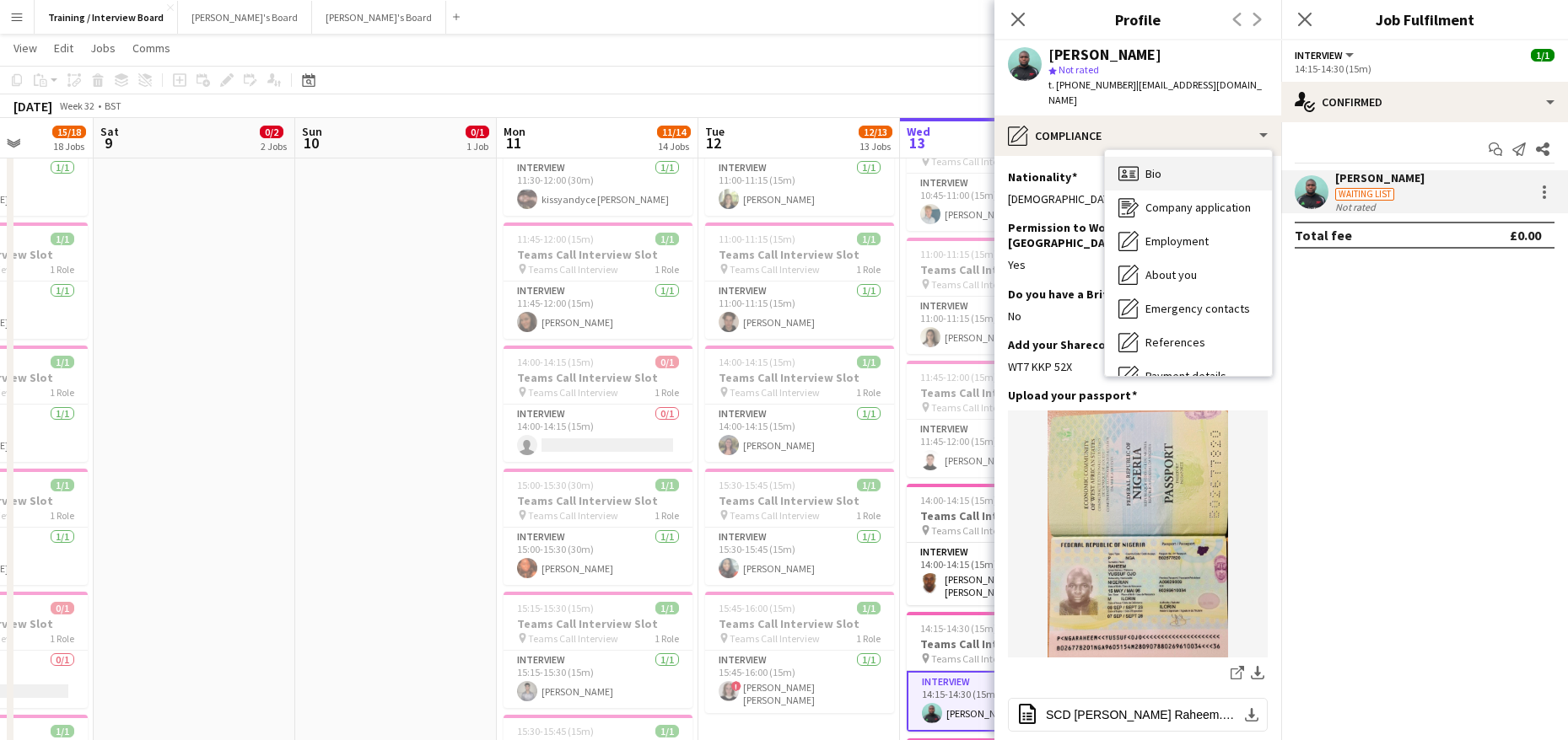
click at [1165, 164] on div "Bio Bio" at bounding box center [1188, 173] width 167 height 34
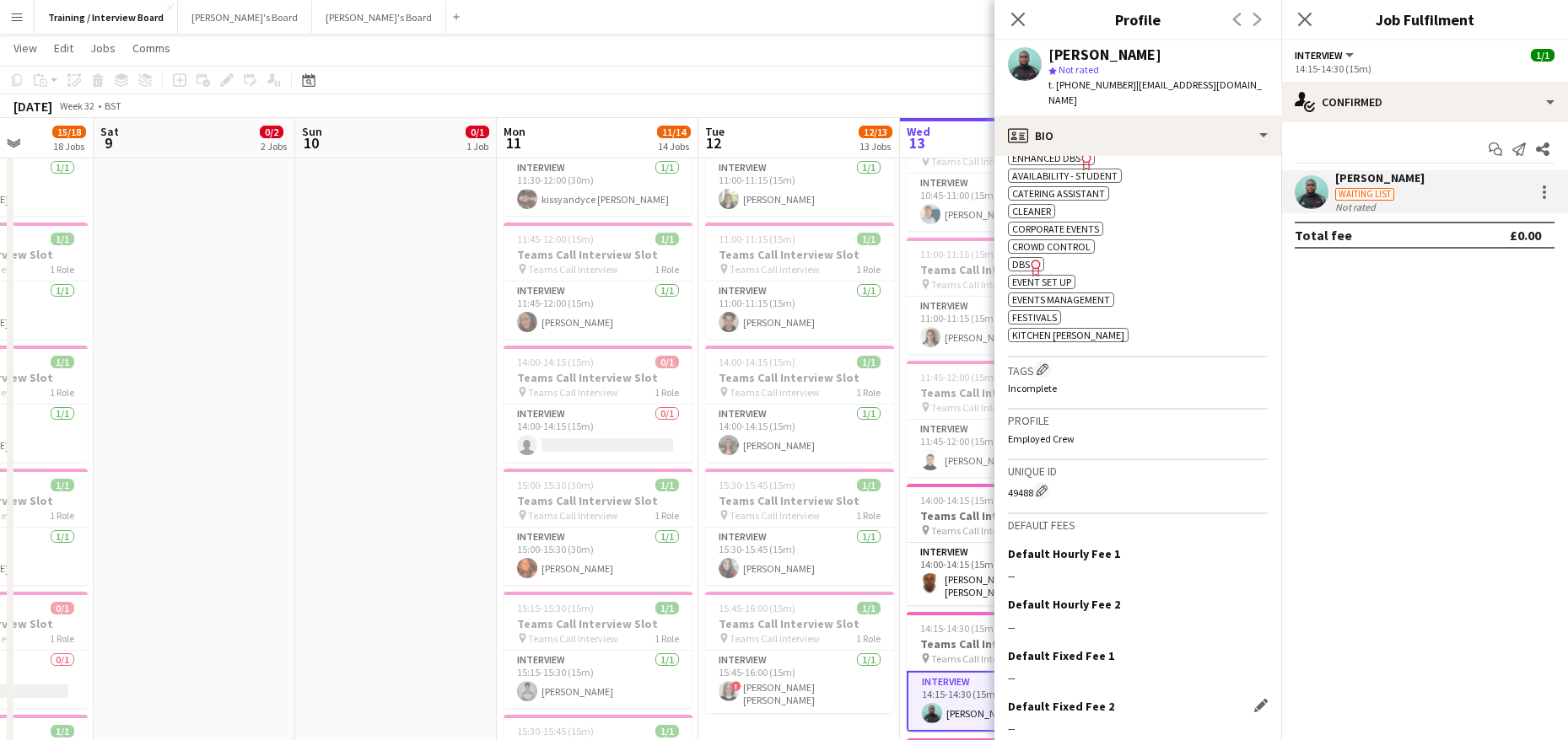
scroll to position [637, 0]
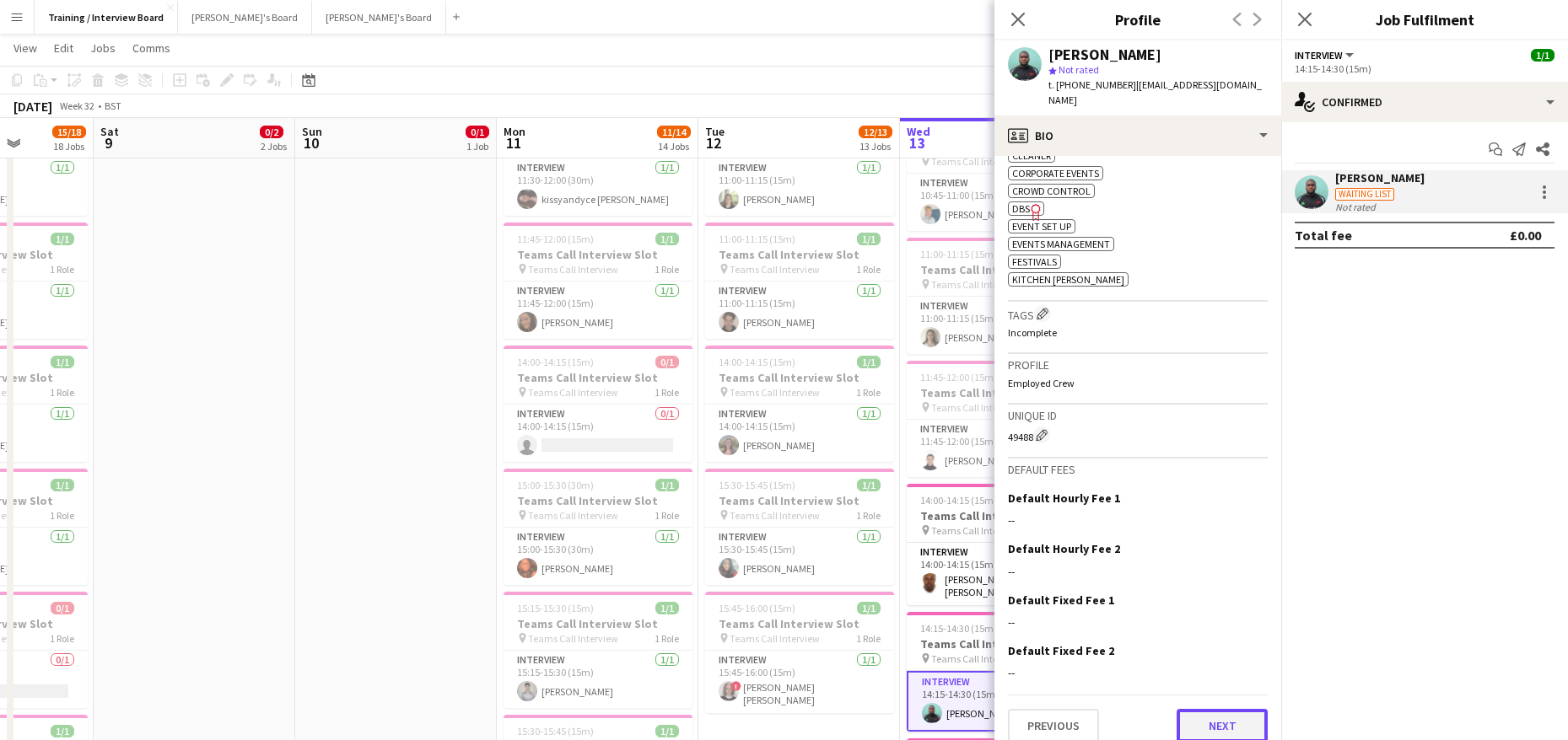
click at [1207, 709] on button "Next" at bounding box center [1222, 725] width 91 height 34
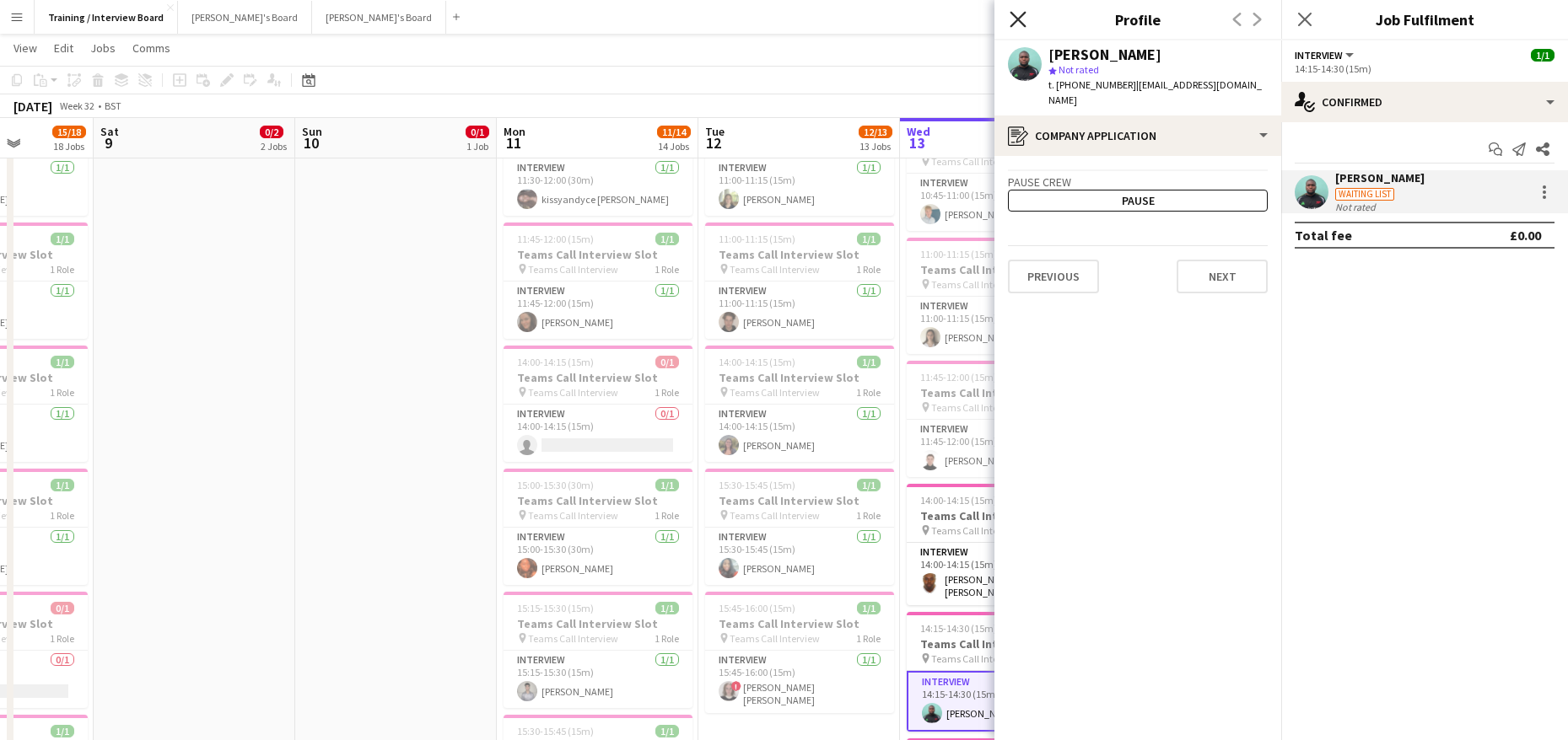
click at [1019, 18] on icon at bounding box center [1018, 18] width 16 height 16
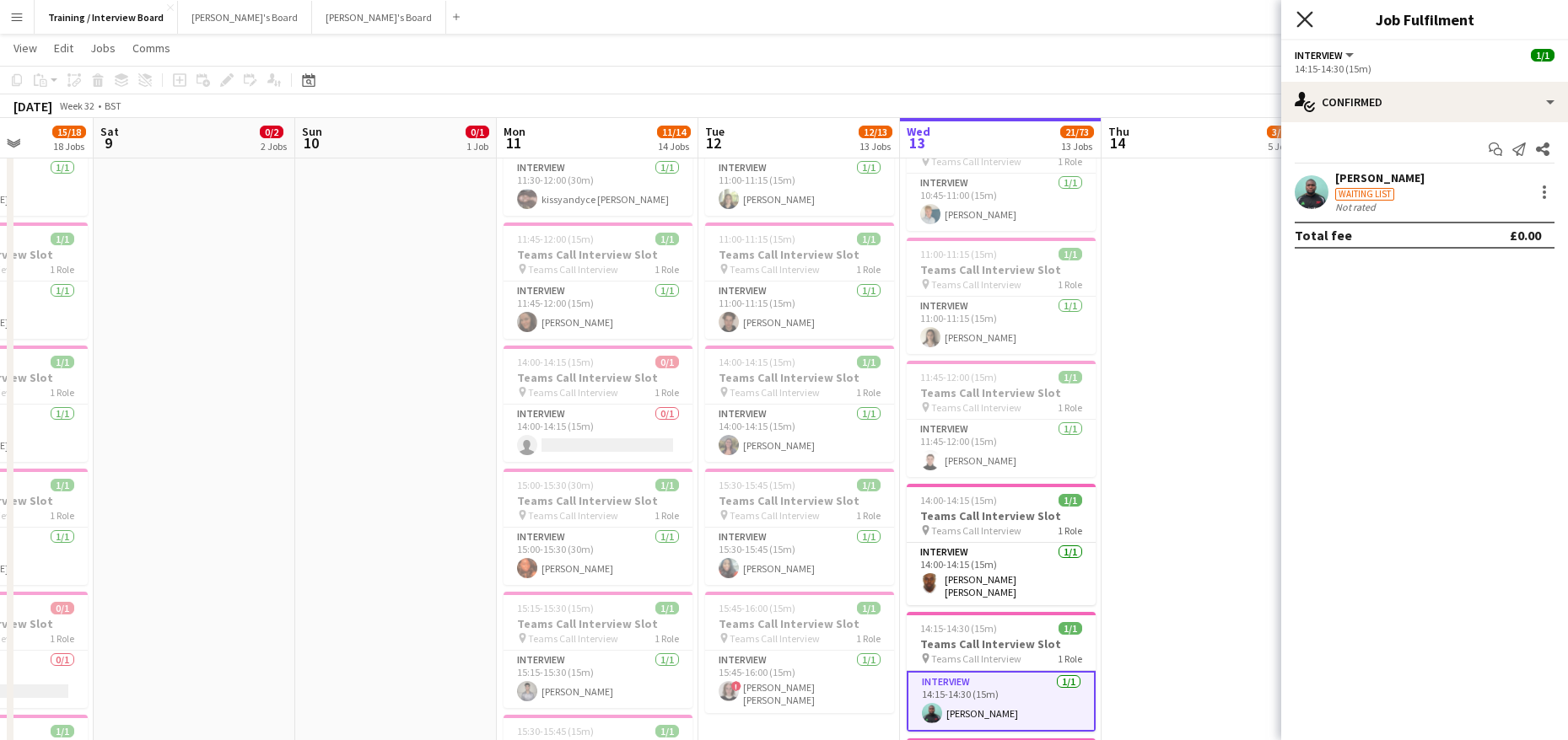
click at [1300, 25] on icon at bounding box center [1304, 18] width 16 height 16
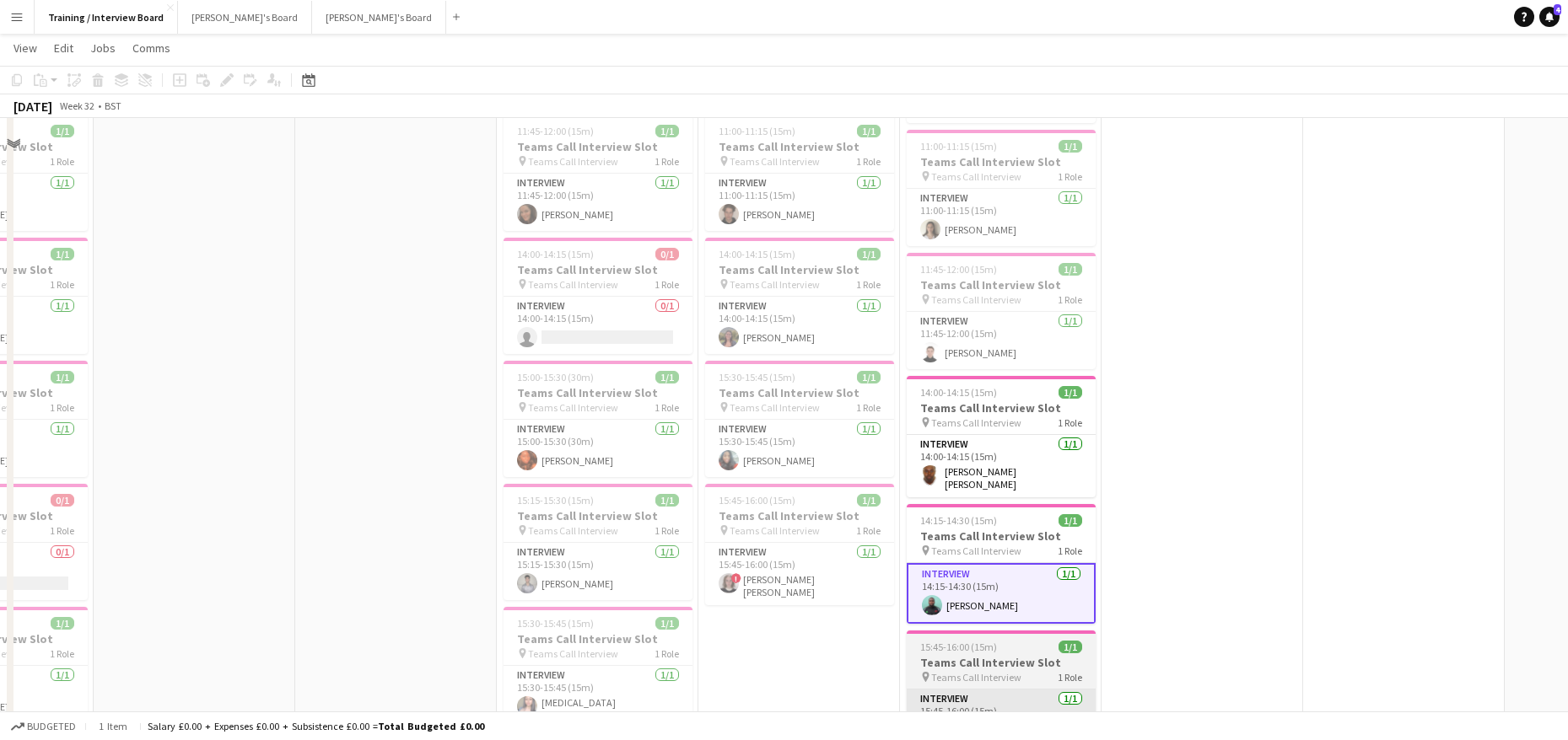
scroll to position [719, 0]
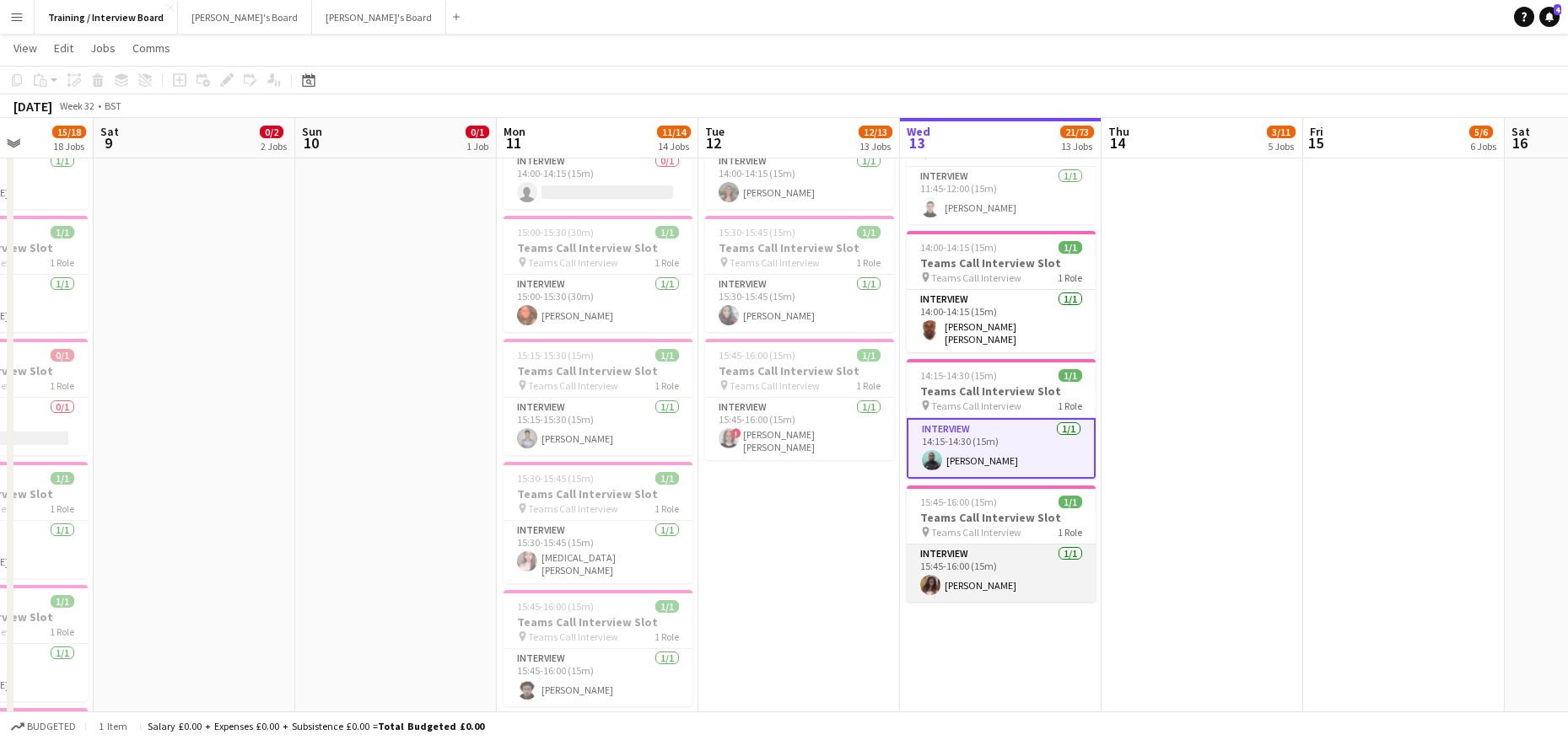
click at [960, 578] on app-card-role "Interview 1/1 15:45-16:00 (15m) Etomi James" at bounding box center [1001, 572] width 189 height 57
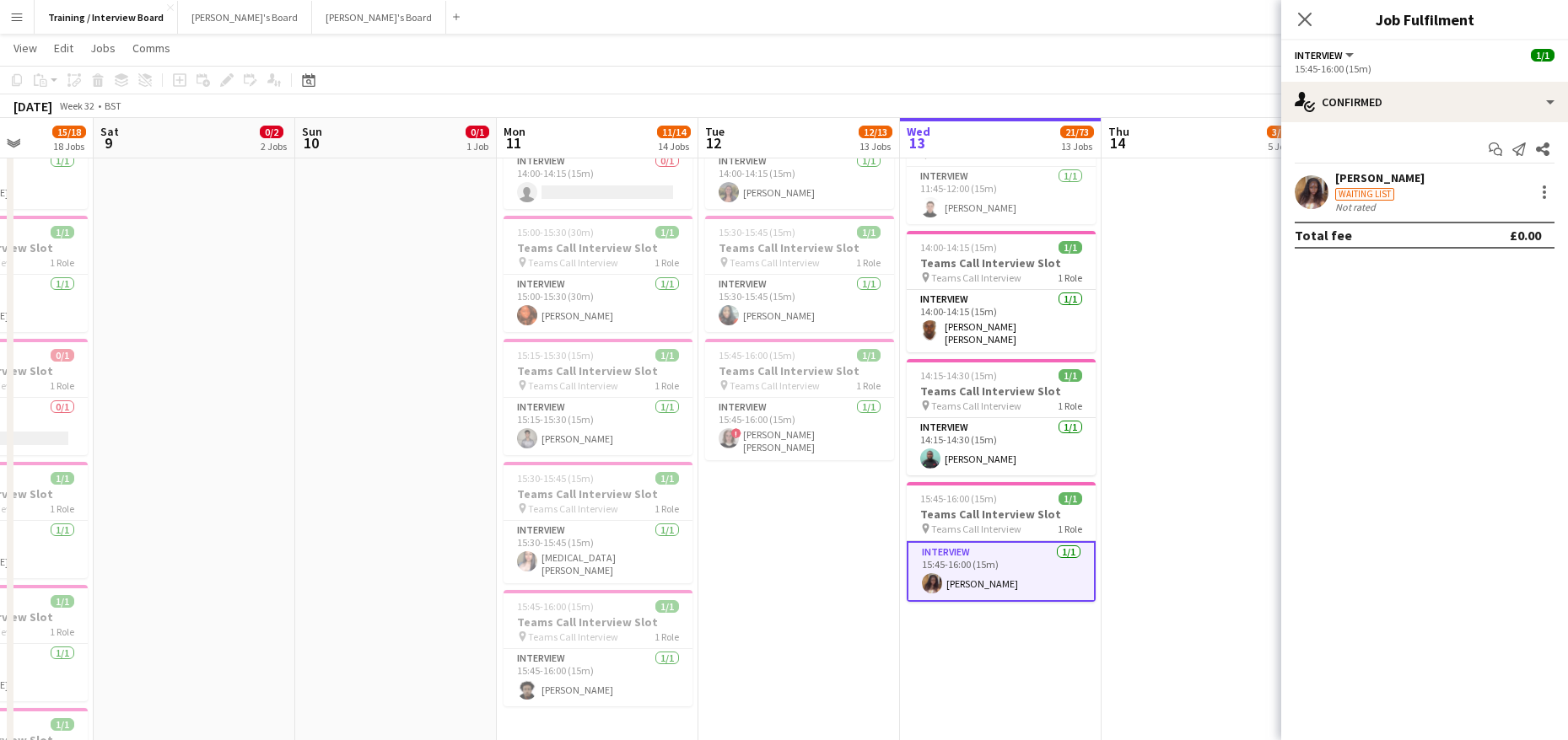
click at [1377, 178] on div "Etomi James" at bounding box center [1380, 178] width 89 height 15
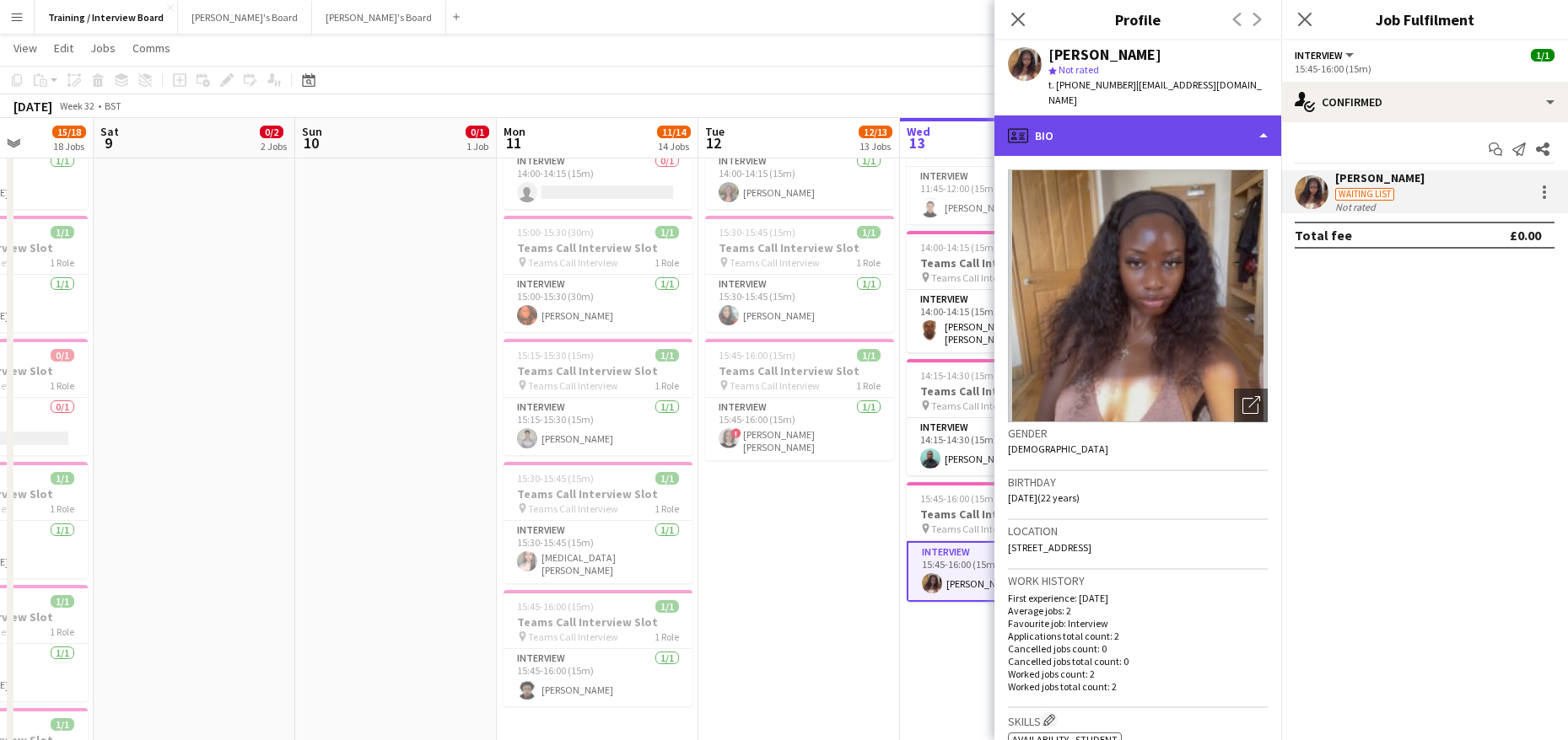
click at [1255, 115] on div "profile Bio" at bounding box center [1138, 136] width 287 height 41
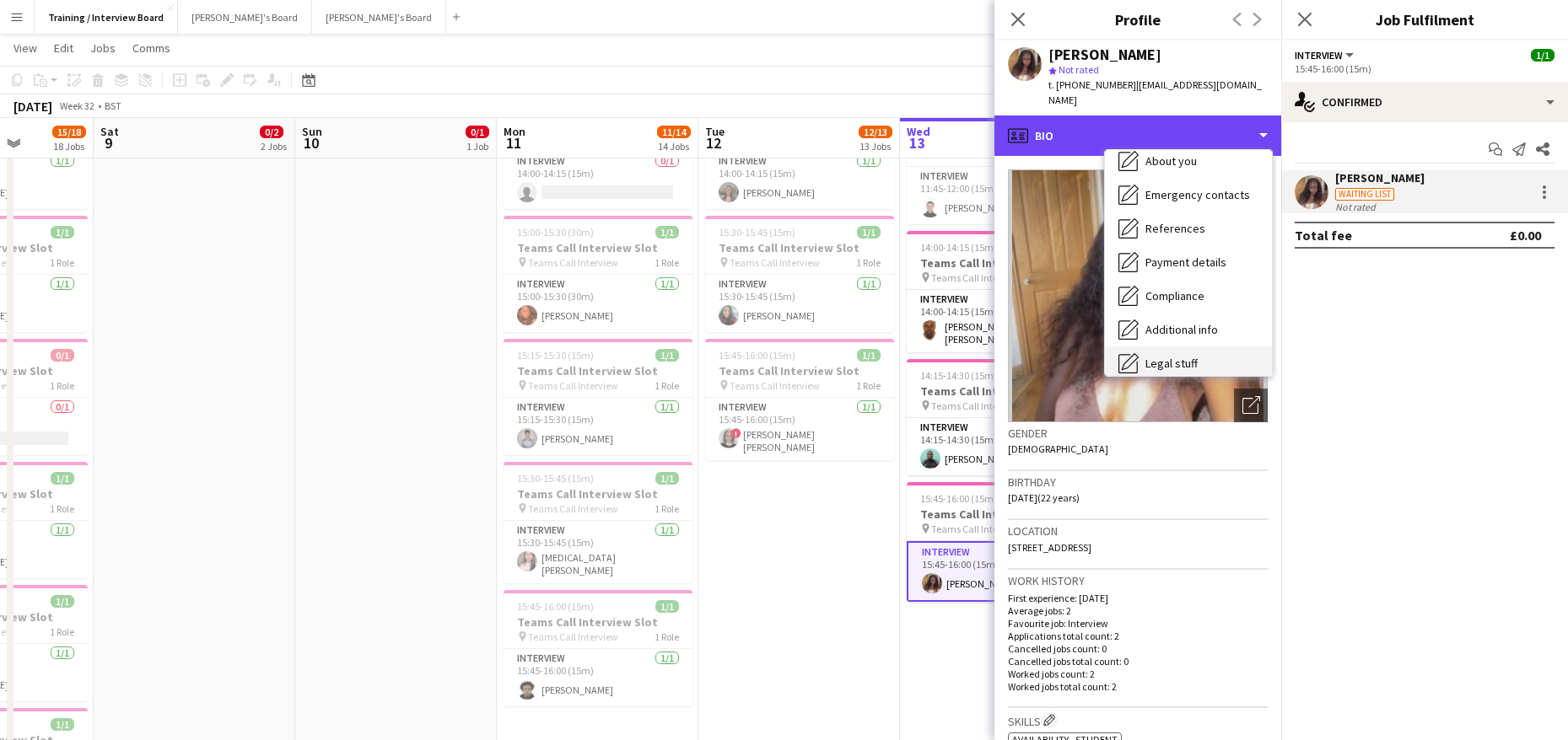
scroll to position [226, 0]
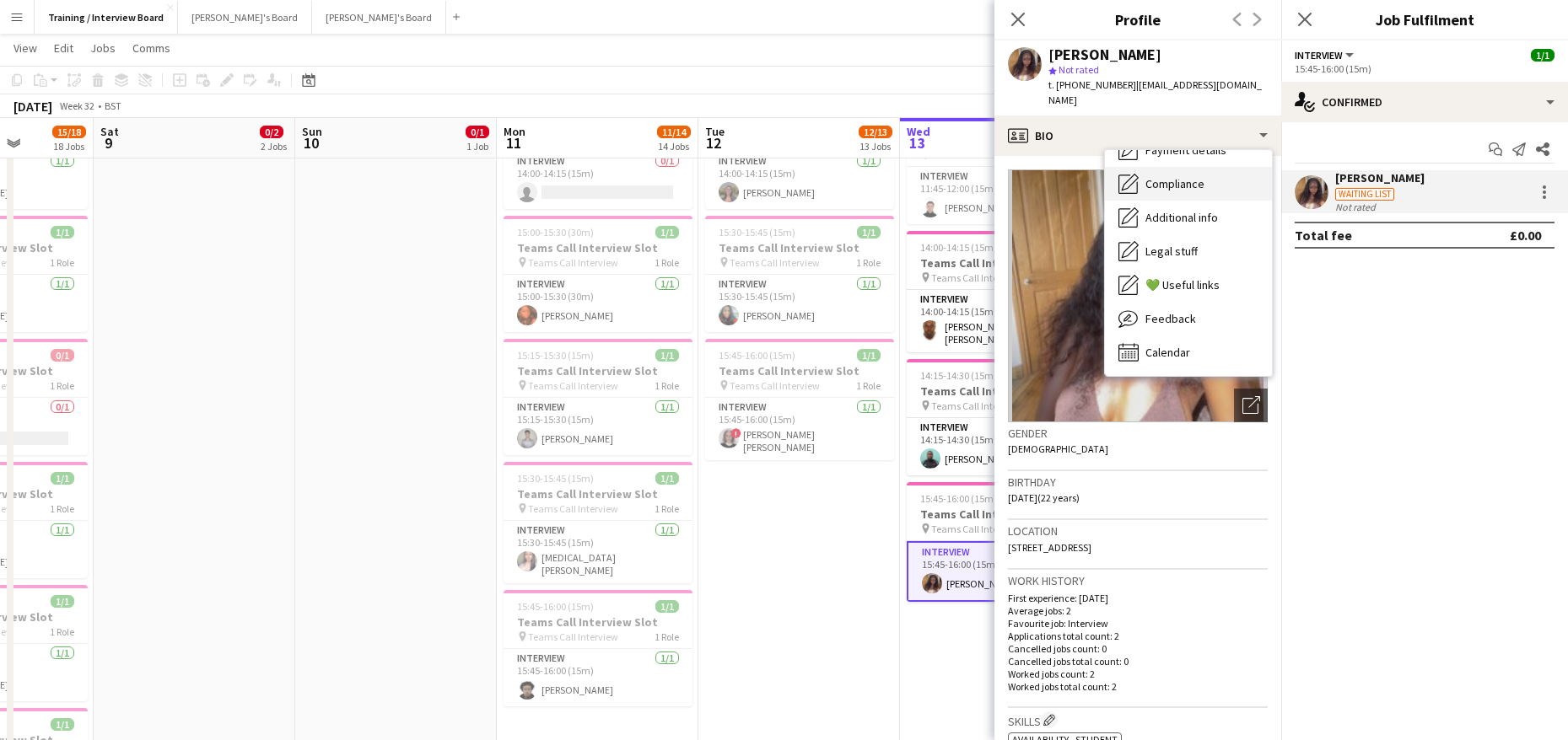
click at [1168, 176] on span "Compliance" at bounding box center [1175, 184] width 59 height 15
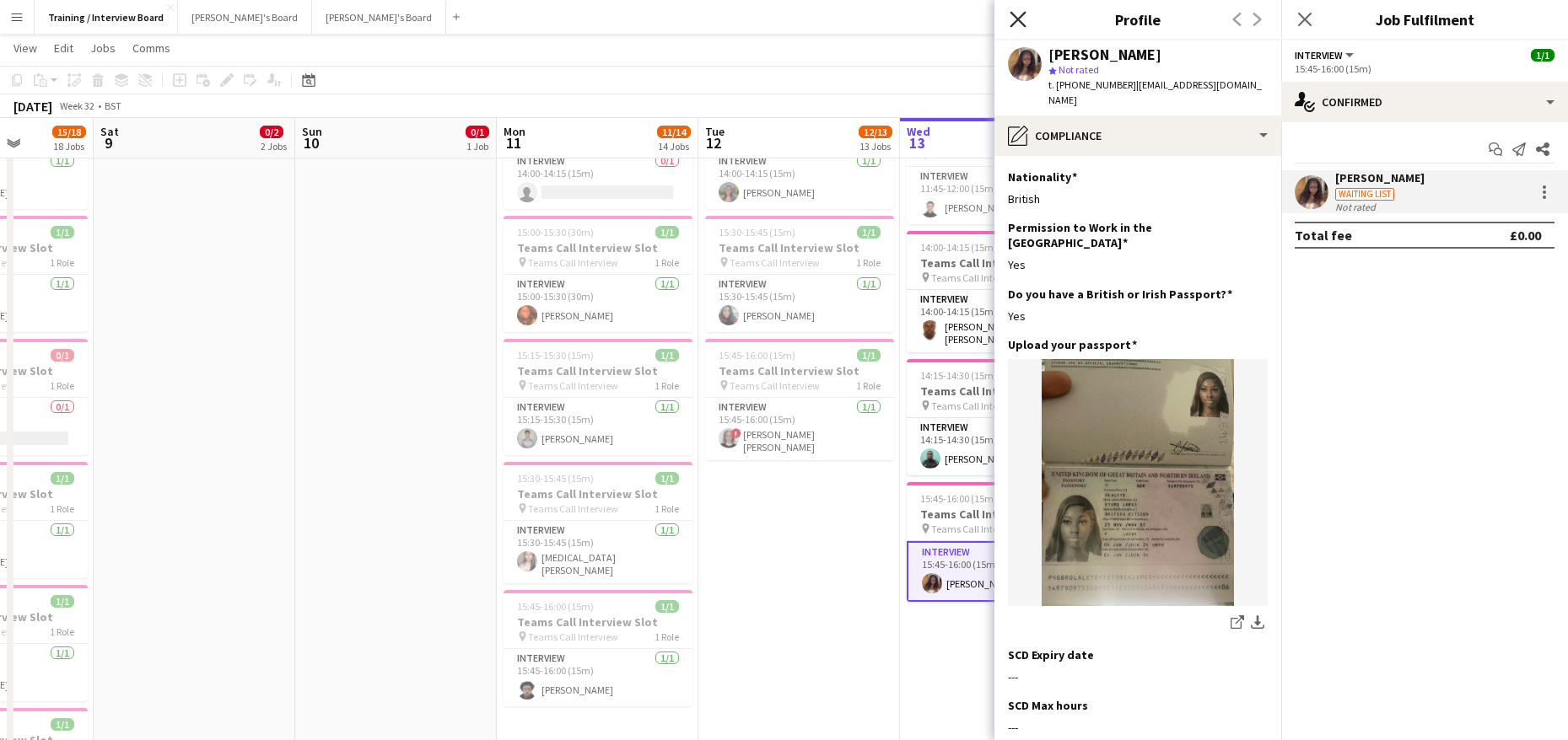
click at [1019, 16] on icon "Close pop-in" at bounding box center [1018, 18] width 16 height 16
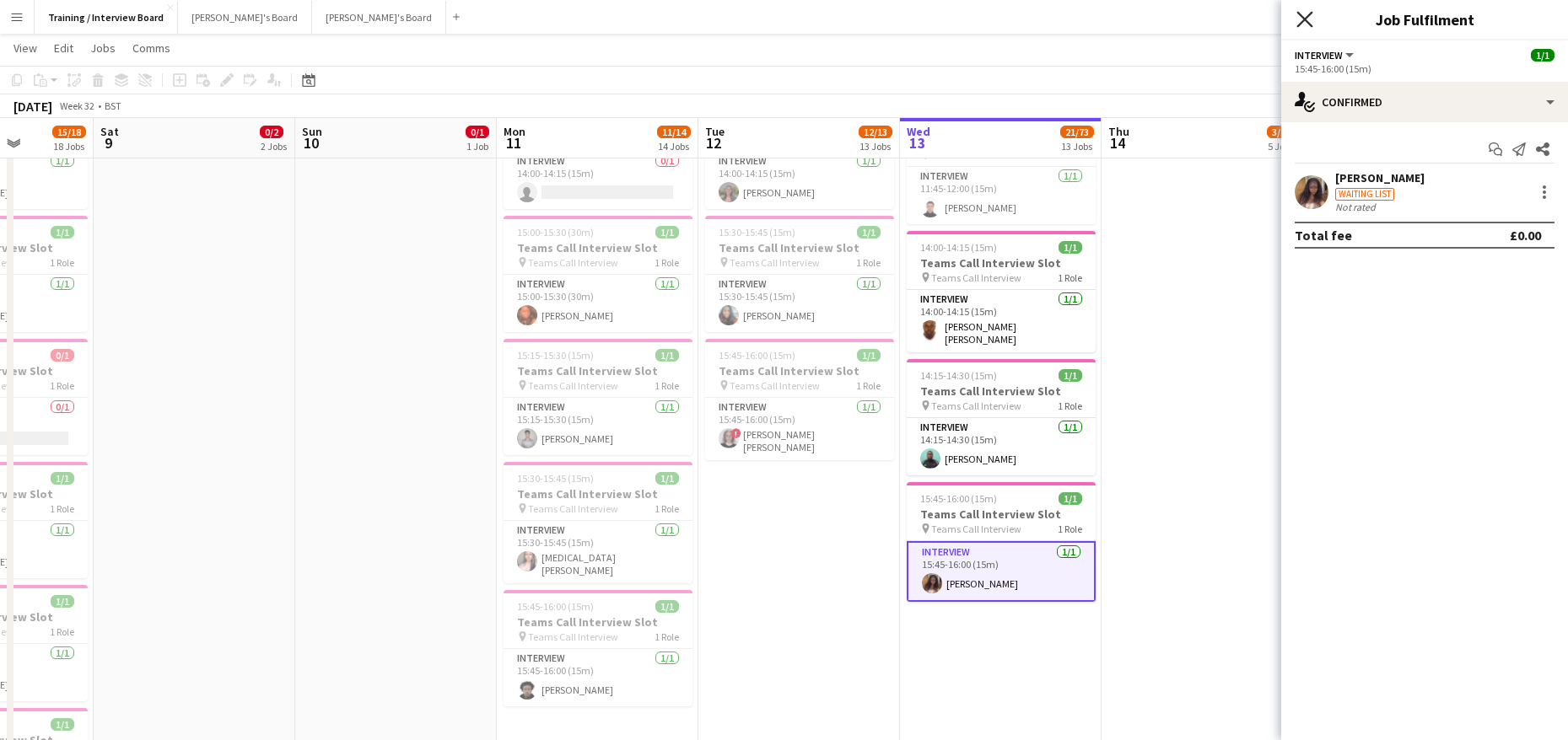
click at [1308, 19] on icon "Close pop-in" at bounding box center [1304, 18] width 16 height 16
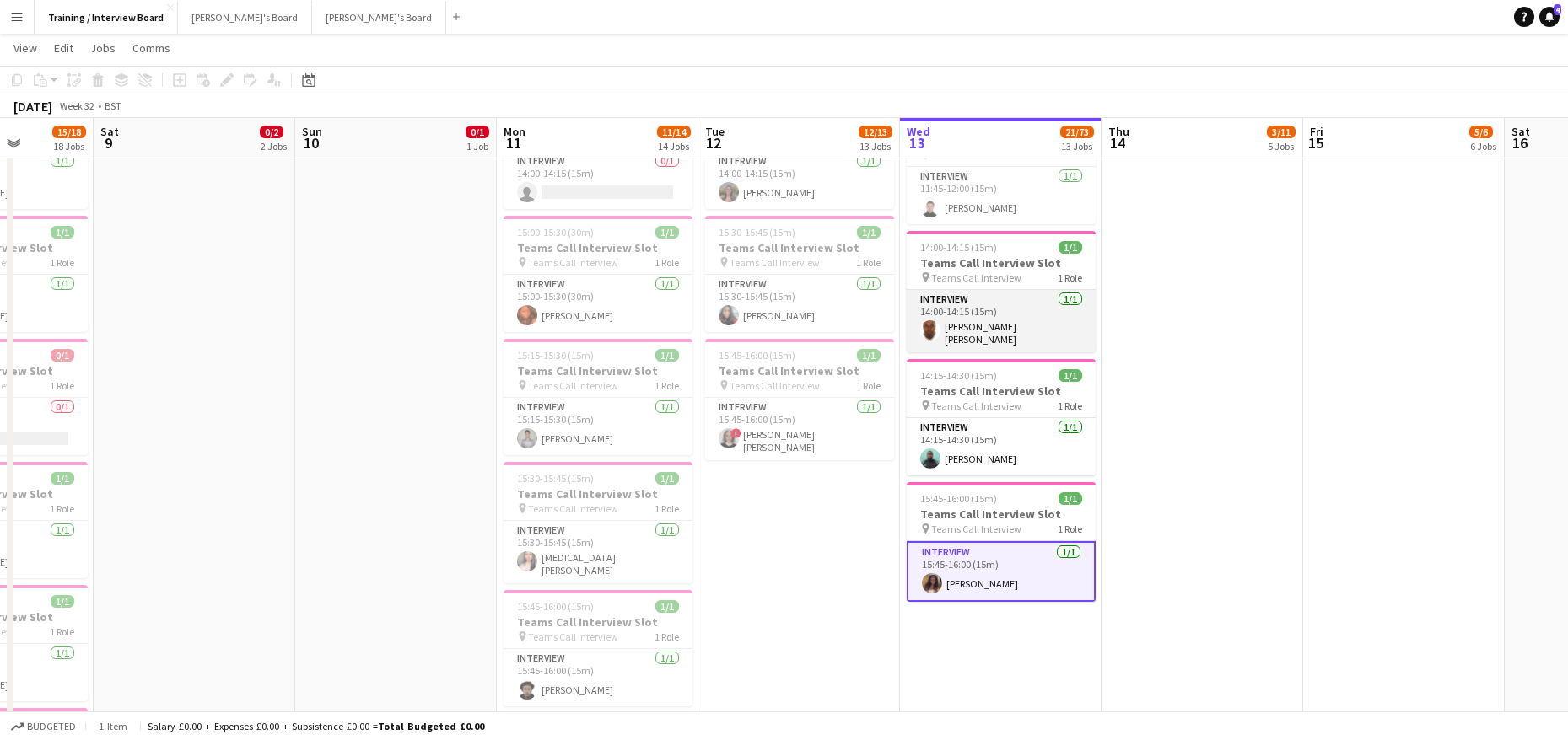
click at [1024, 328] on app-card-role "Interview 1/1 14:00-14:15 (15m) DANIEL WARNER Warner" at bounding box center [1001, 321] width 189 height 62
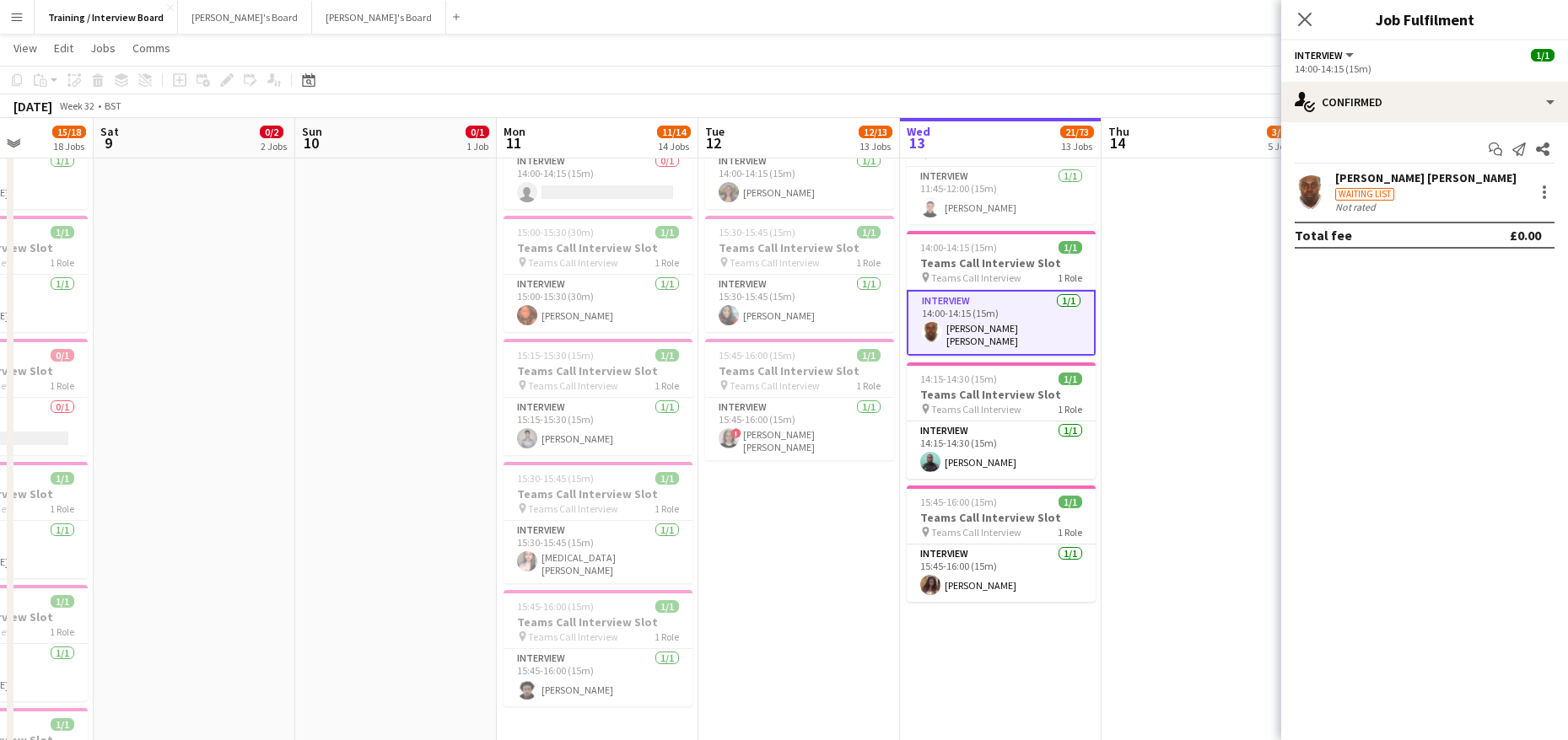
click at [1420, 170] on div "Start chat Send notification Share DANIEL WARNER Warner Waiting list Not rated …" at bounding box center [1425, 192] width 287 height 139
click at [1401, 185] on div "[PERSON_NAME] [PERSON_NAME]" at bounding box center [1426, 178] width 181 height 15
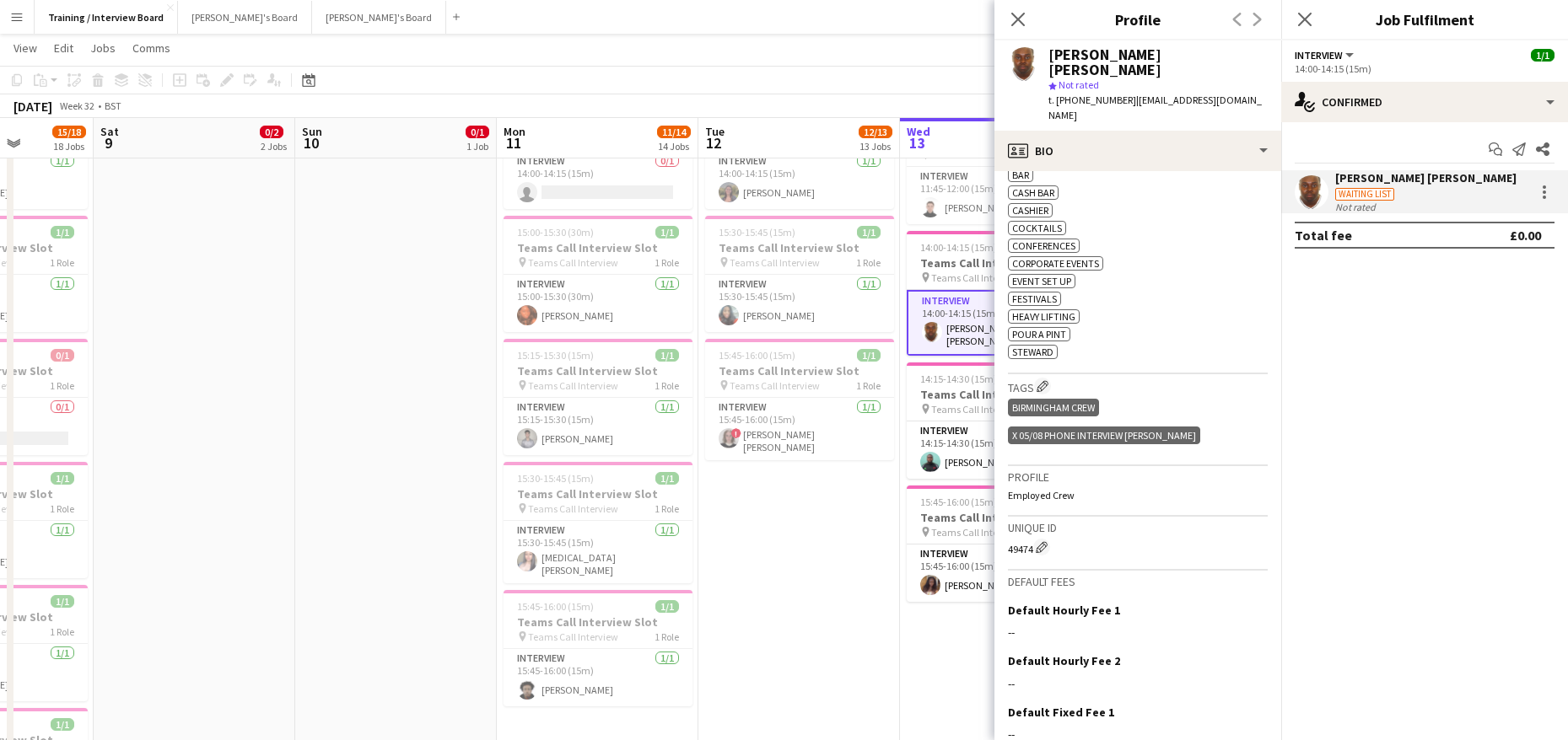
scroll to position [652, 0]
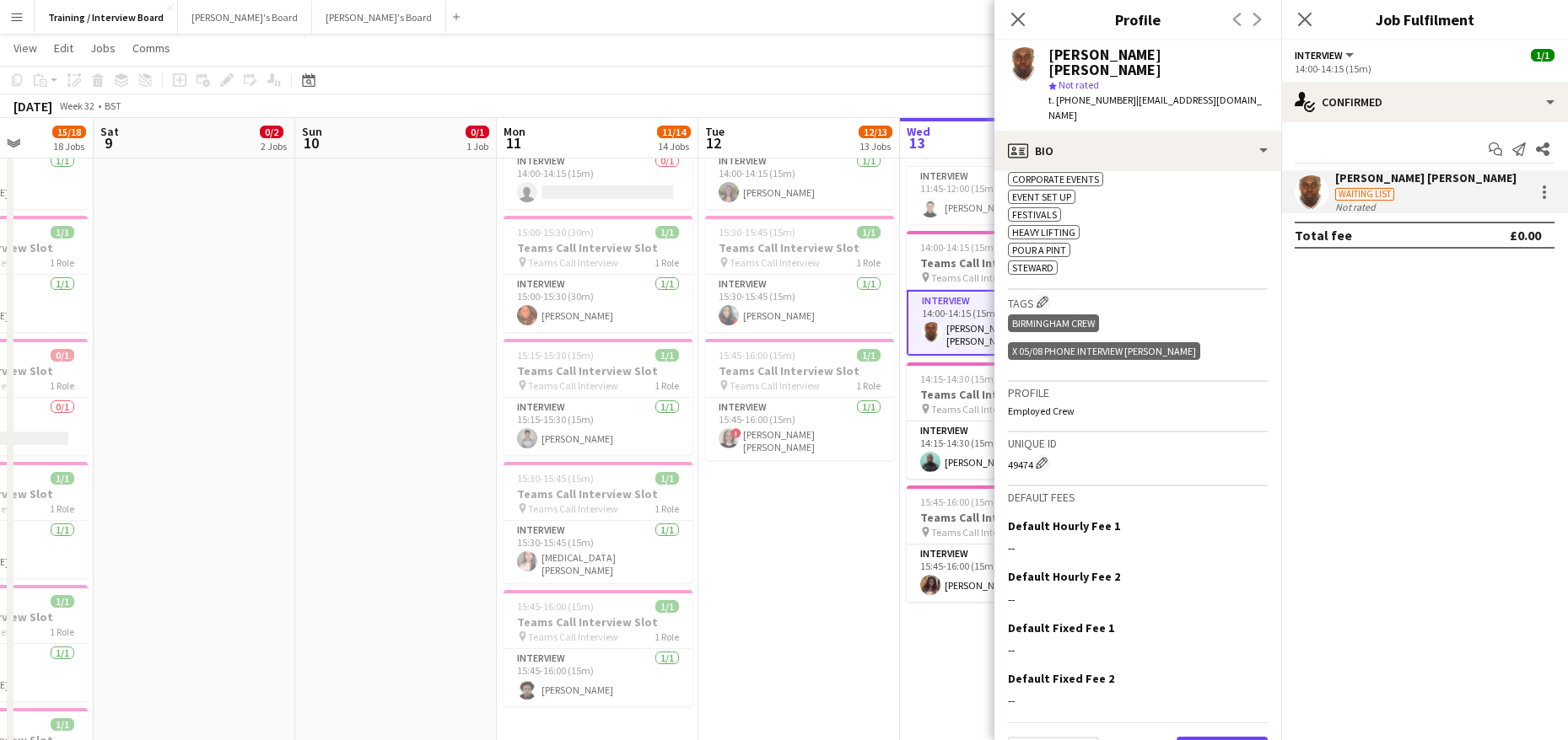
click at [1207, 737] on button "Next" at bounding box center [1222, 754] width 91 height 34
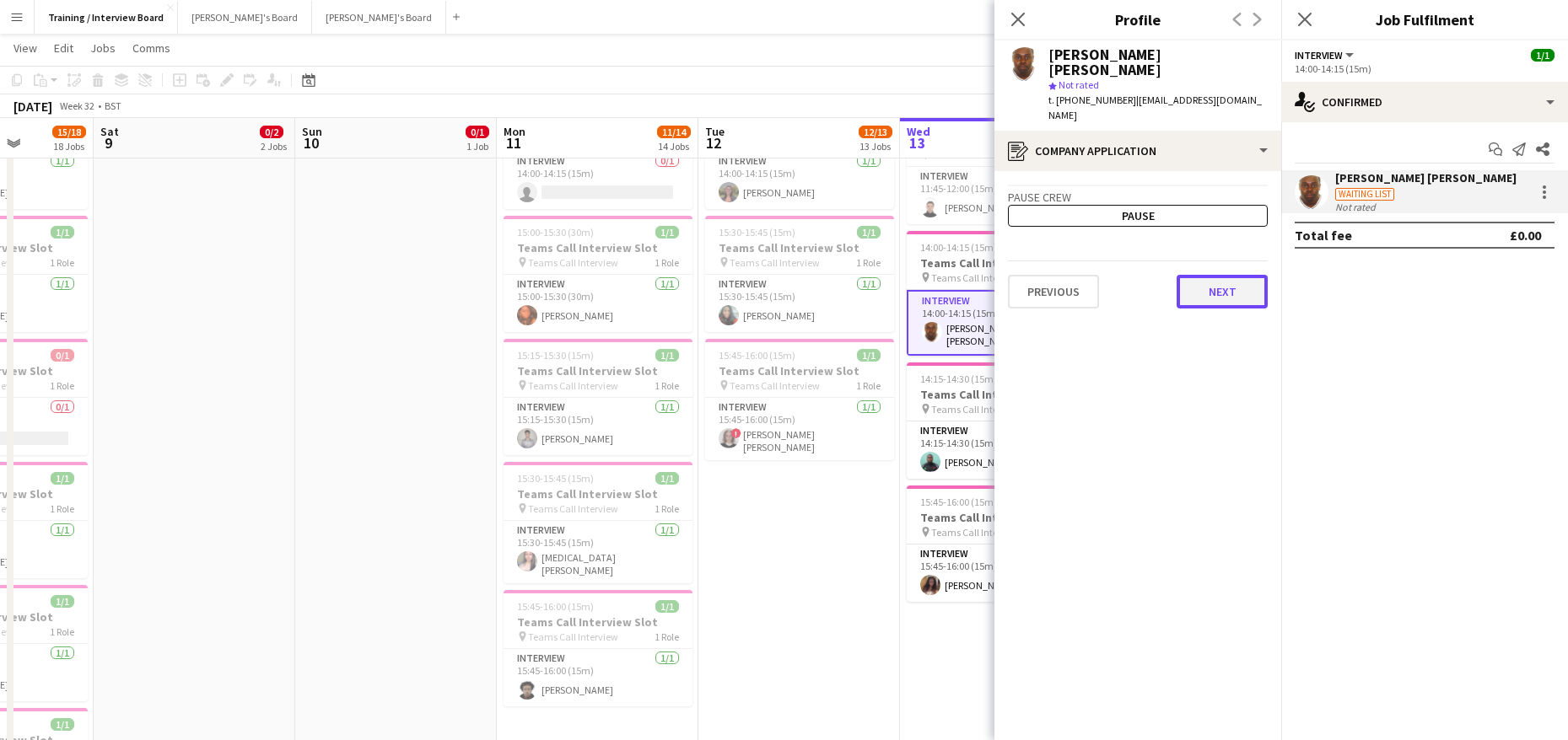
click at [1204, 275] on button "Next" at bounding box center [1222, 292] width 91 height 34
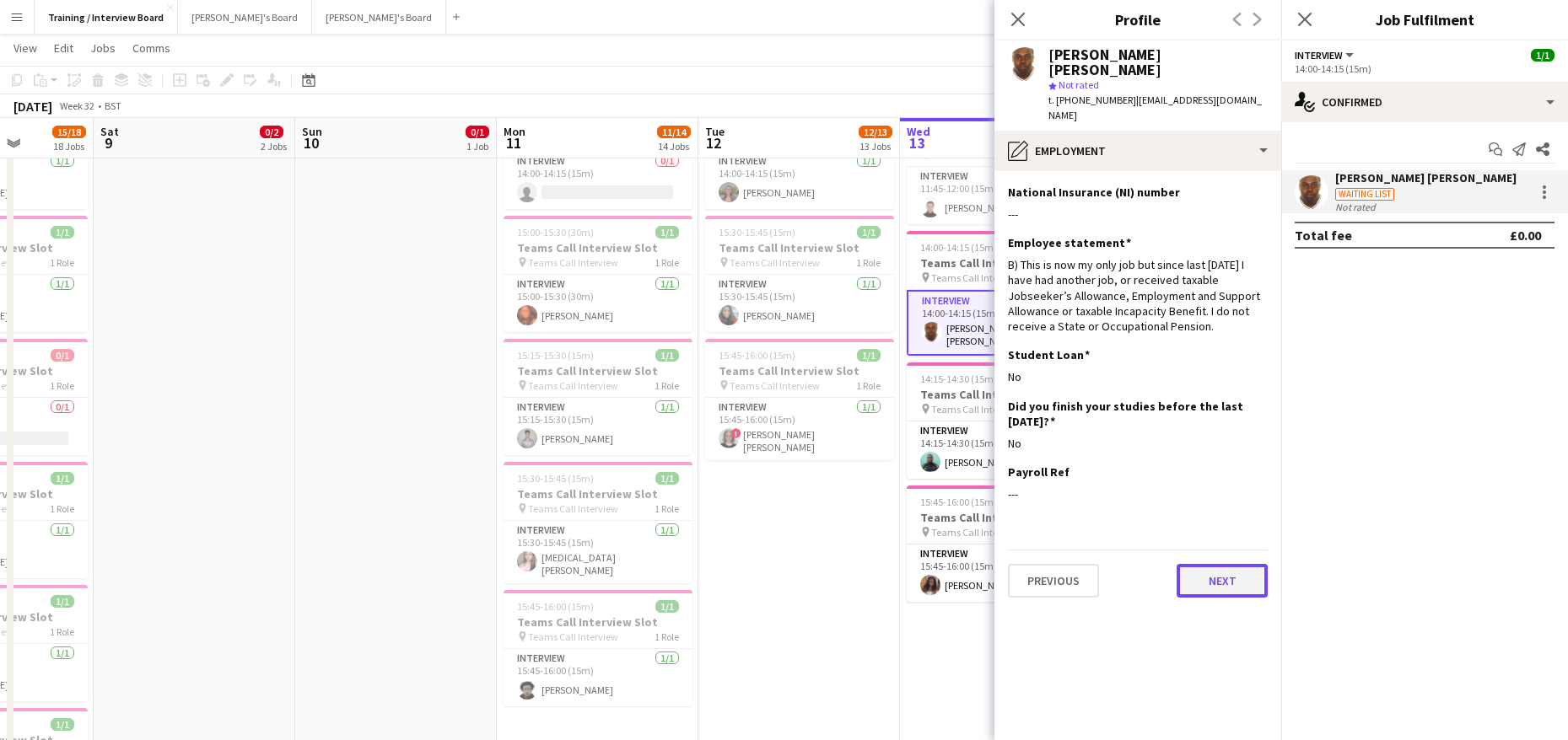
click at [1240, 564] on button "Next" at bounding box center [1222, 580] width 91 height 34
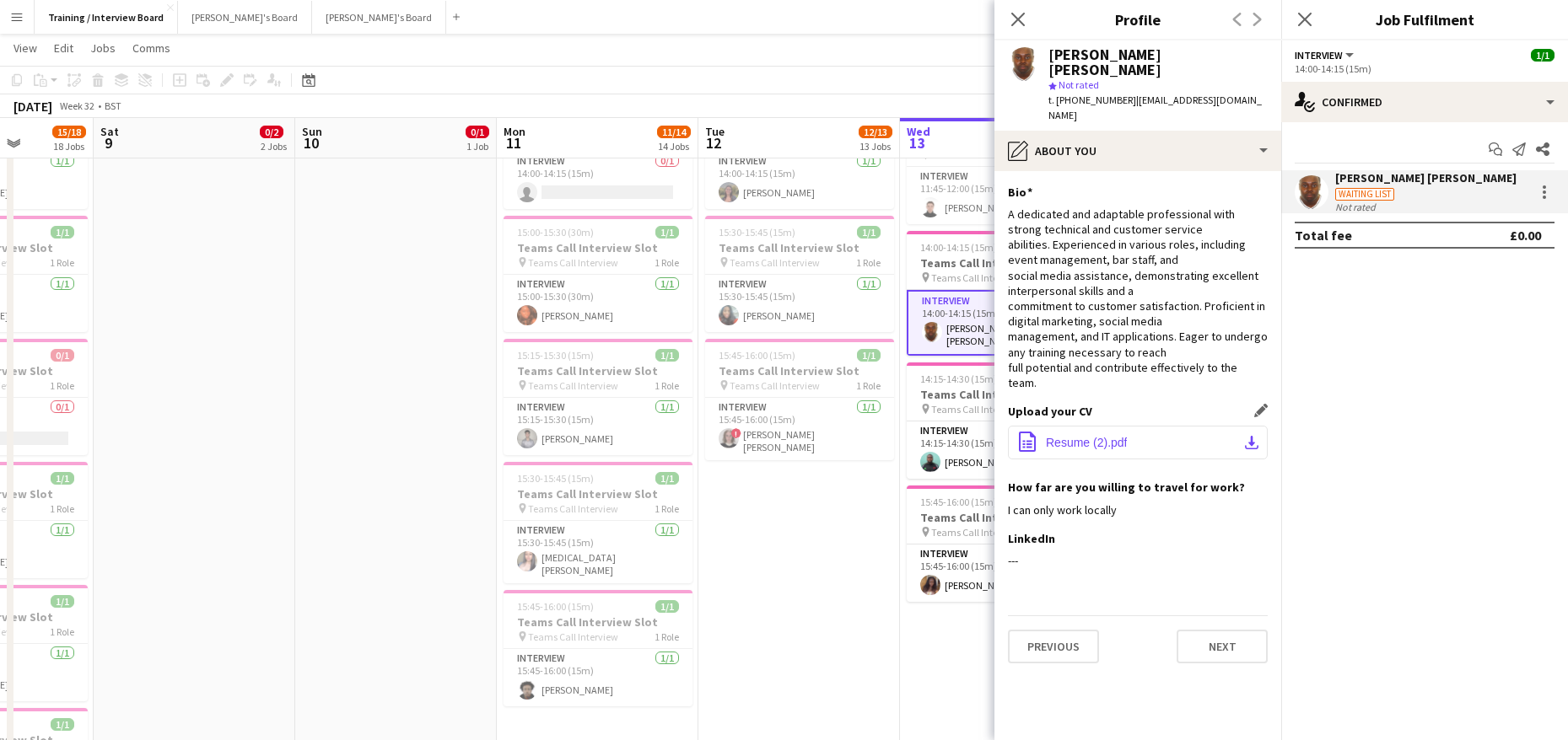
click at [1249, 436] on app-icon "download-bottom" at bounding box center [1252, 443] width 14 height 14
click at [1180, 630] on button "Next" at bounding box center [1222, 646] width 91 height 34
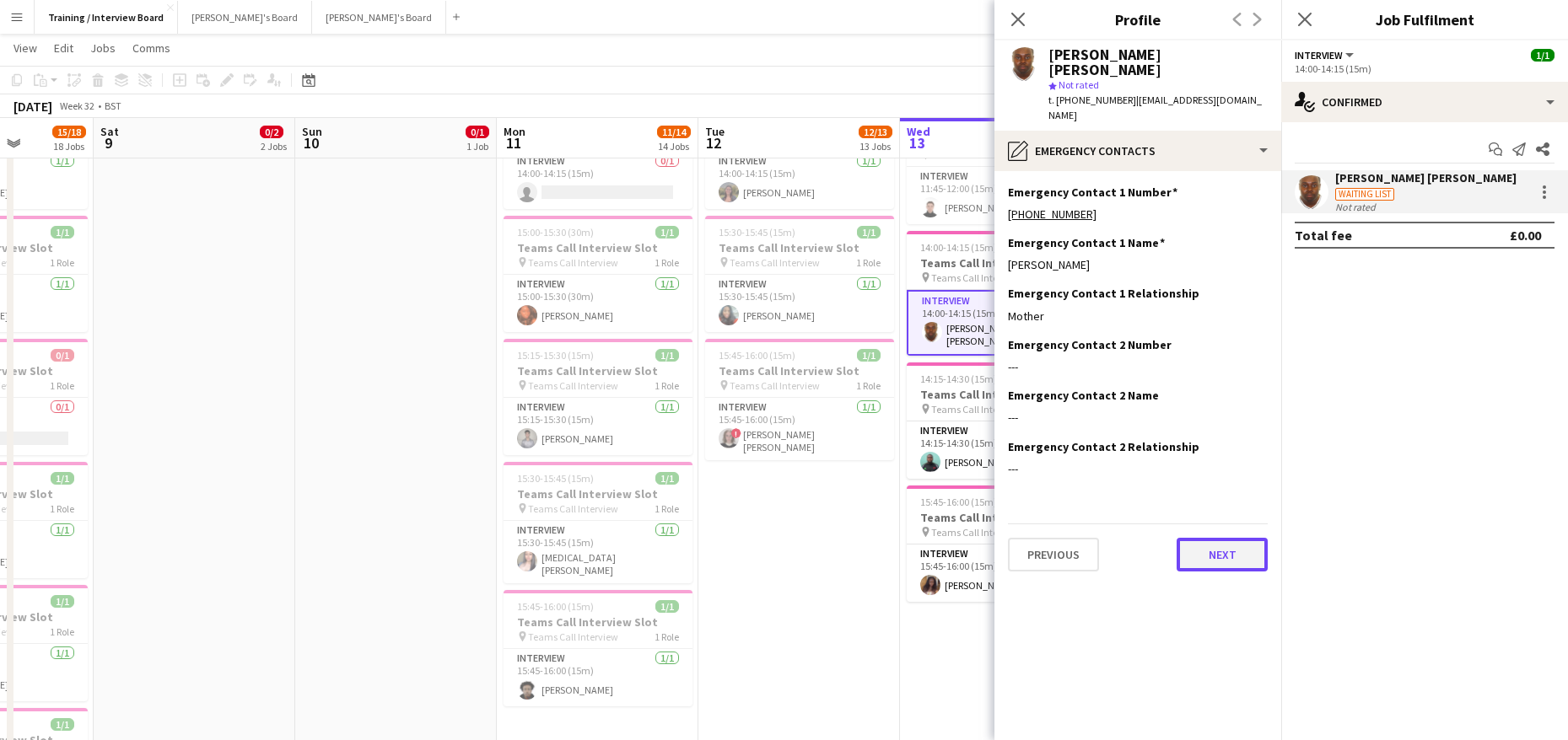
click at [1247, 538] on button "Next" at bounding box center [1222, 554] width 91 height 34
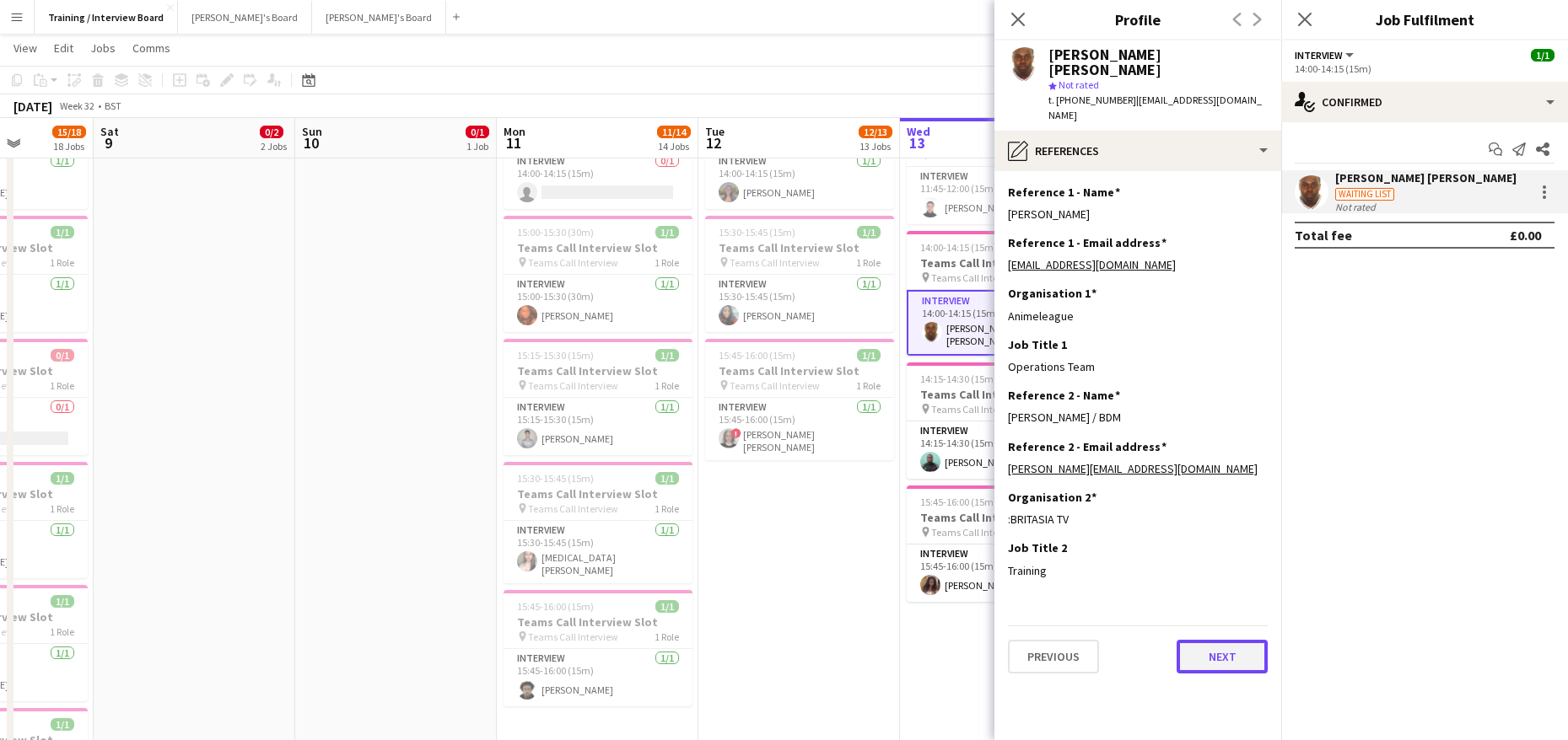
click at [1223, 640] on button "Next" at bounding box center [1222, 657] width 91 height 34
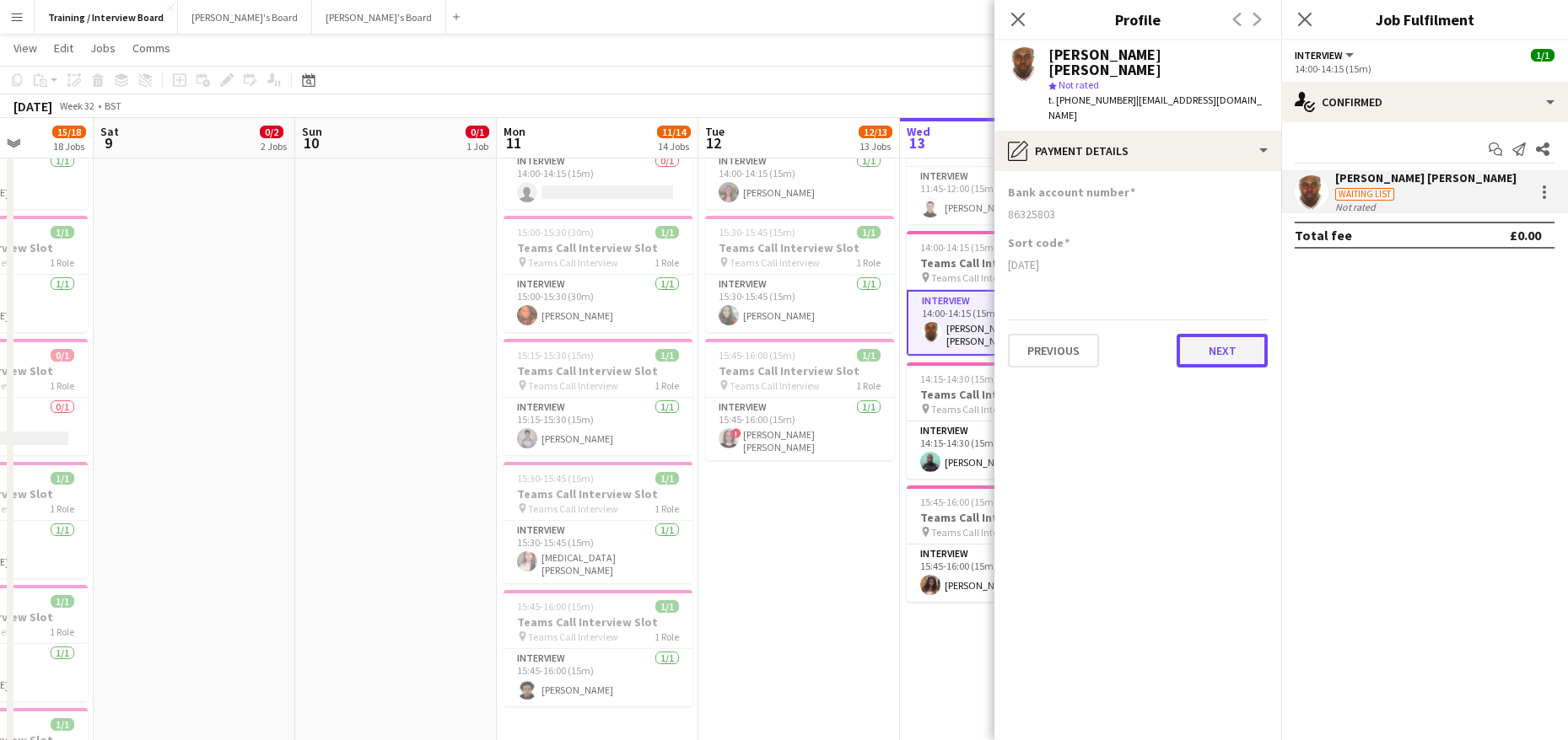
click at [1230, 334] on button "Next" at bounding box center [1222, 351] width 91 height 34
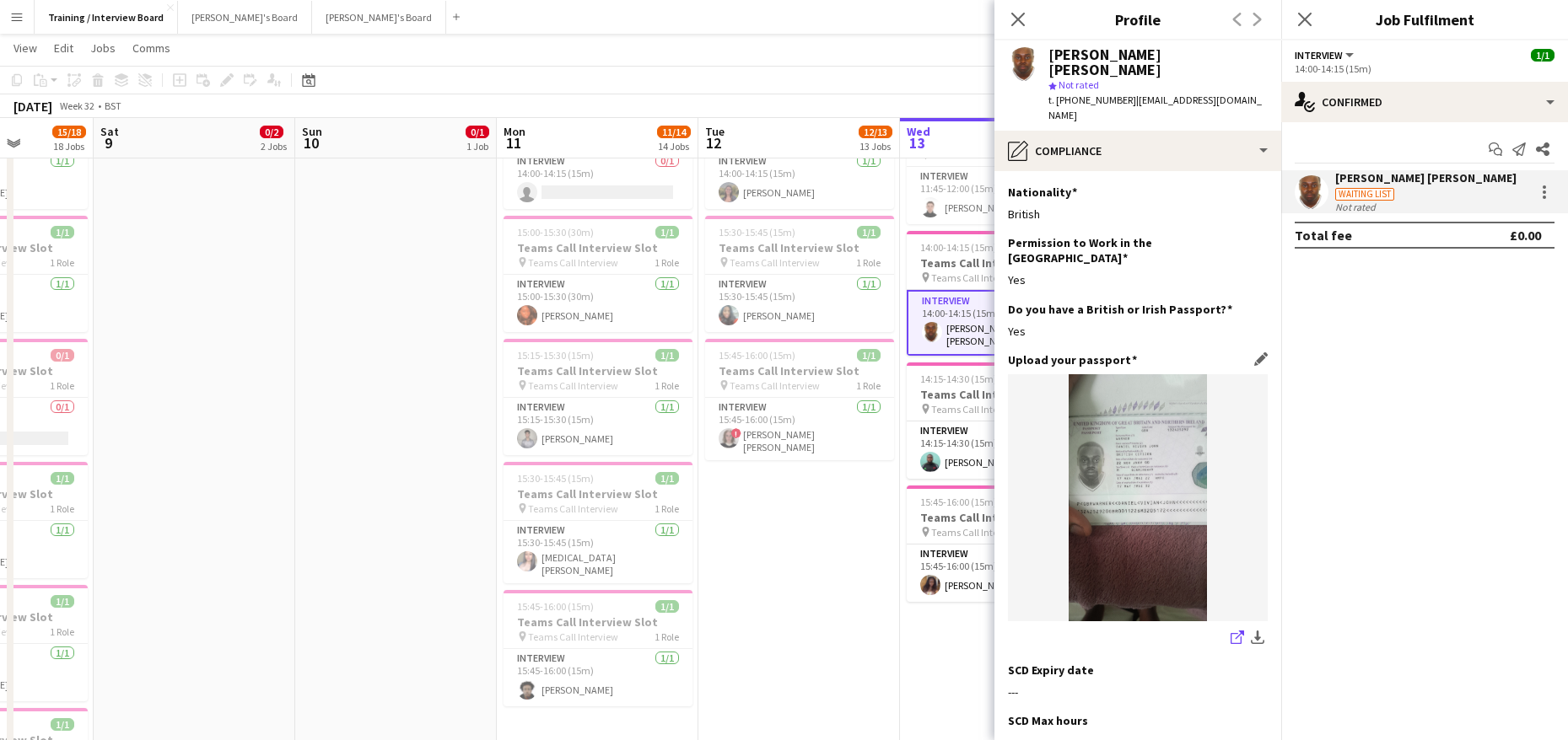
click at [1231, 631] on app-icon "share-external-link-1" at bounding box center [1238, 638] width 14 height 16
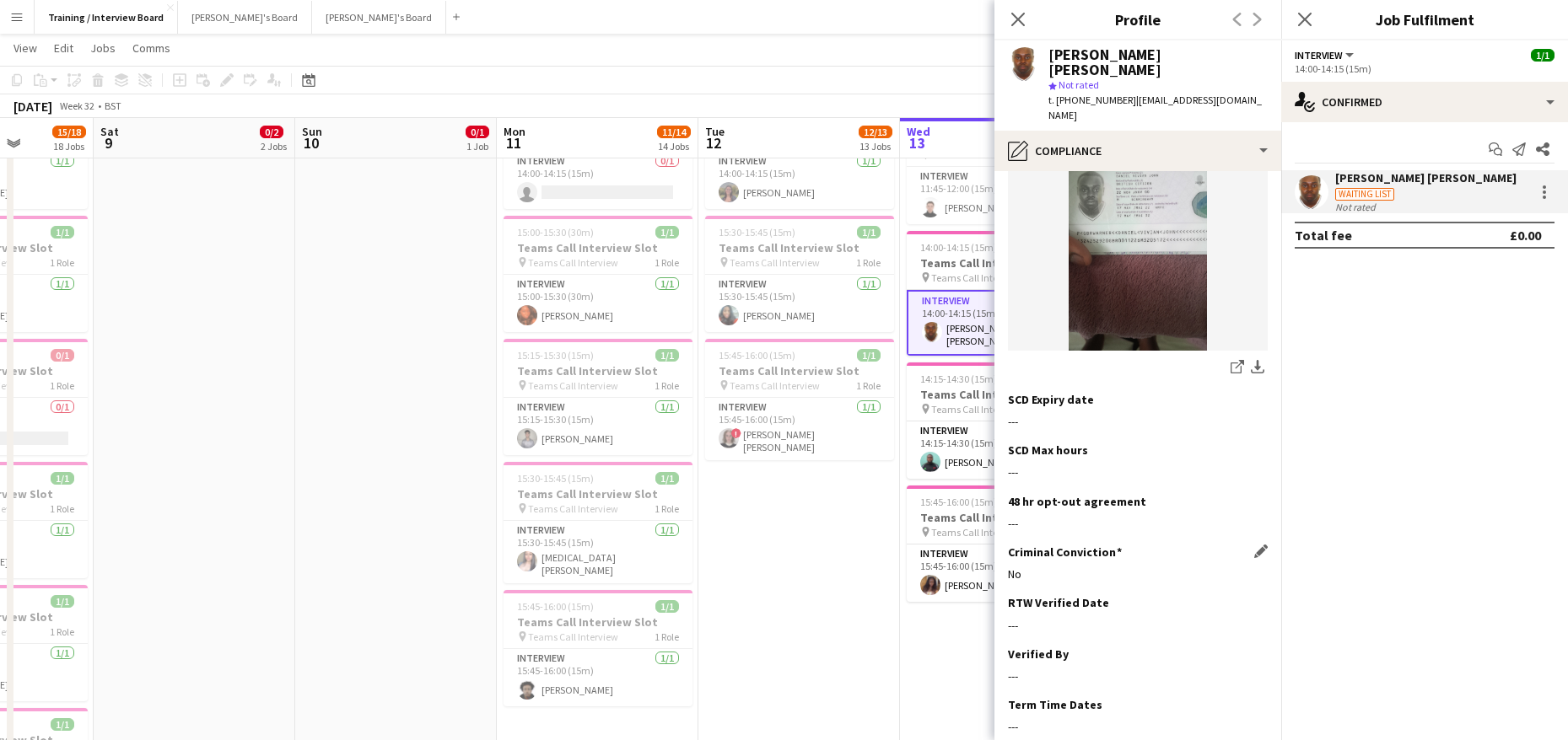
scroll to position [328, 0]
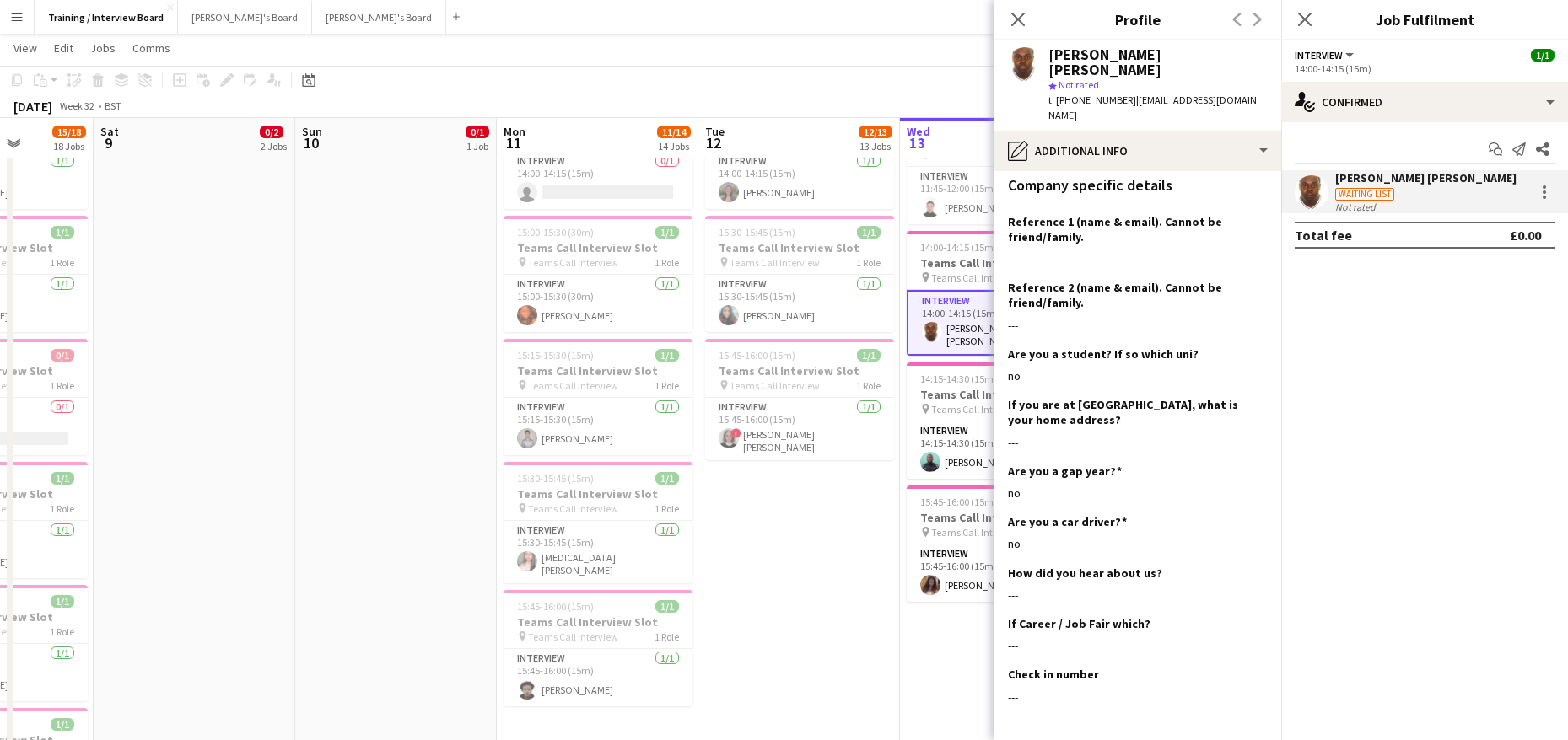
scroll to position [693, 0]
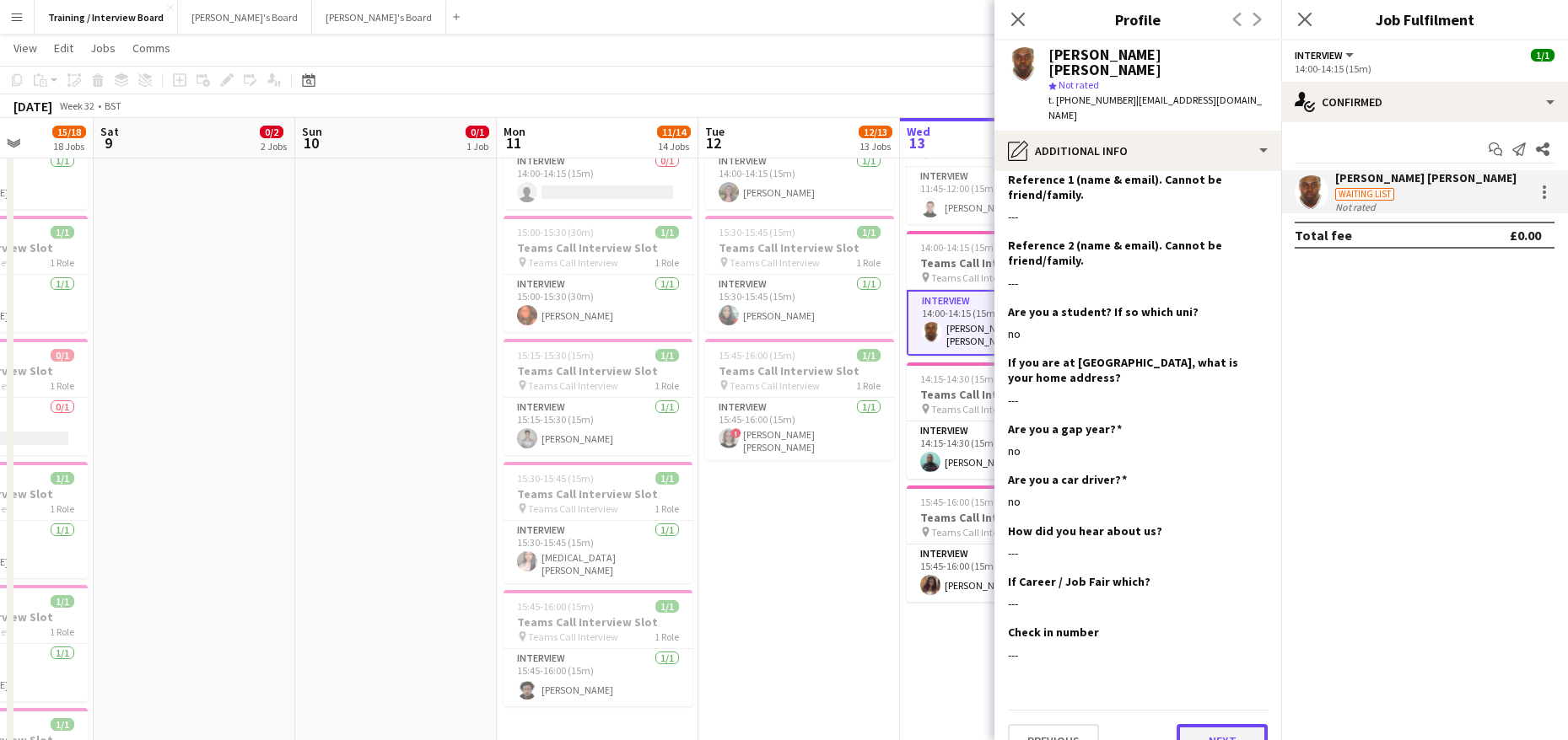
click at [1197, 725] on button "Next" at bounding box center [1222, 741] width 91 height 34
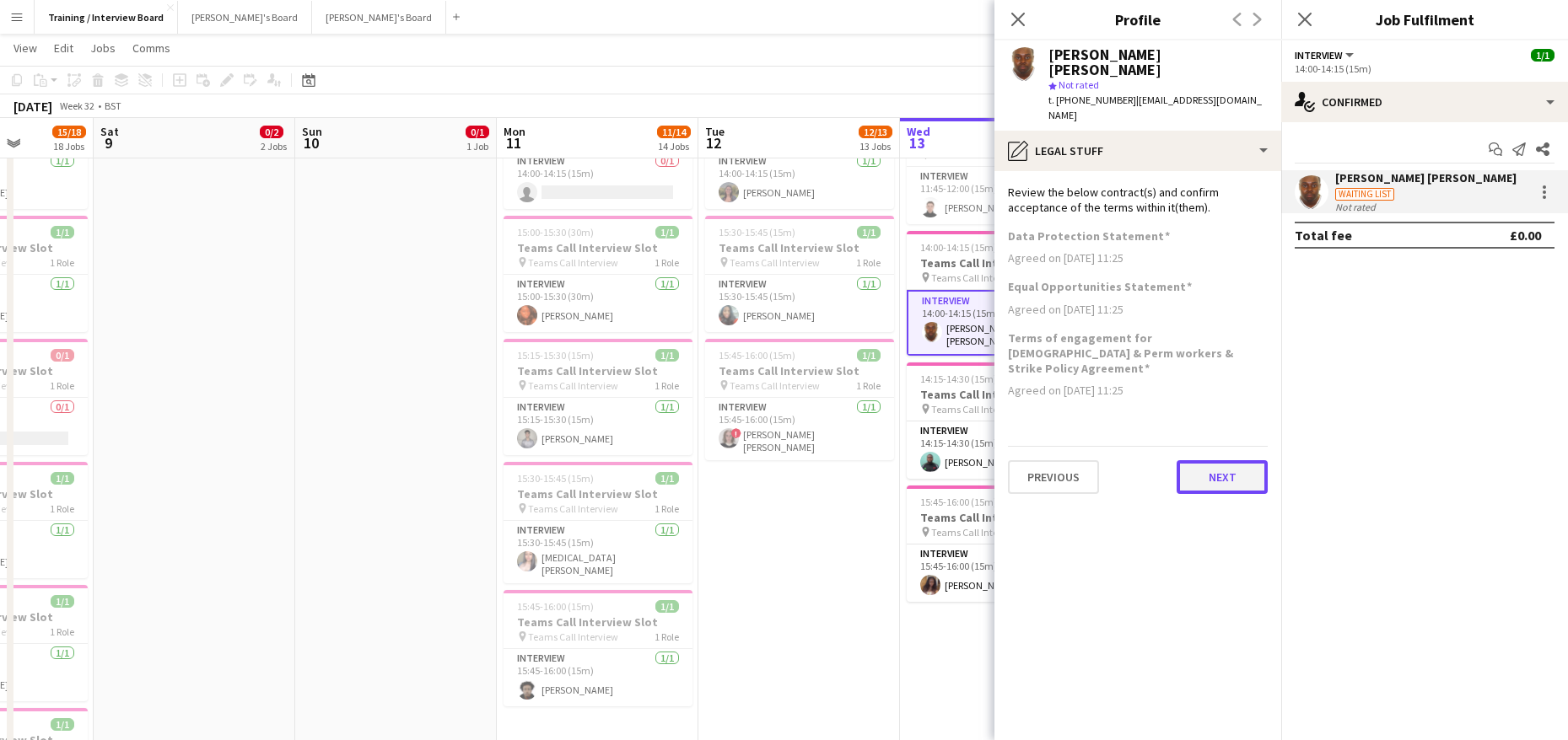
click at [1239, 460] on button "Next" at bounding box center [1222, 477] width 91 height 34
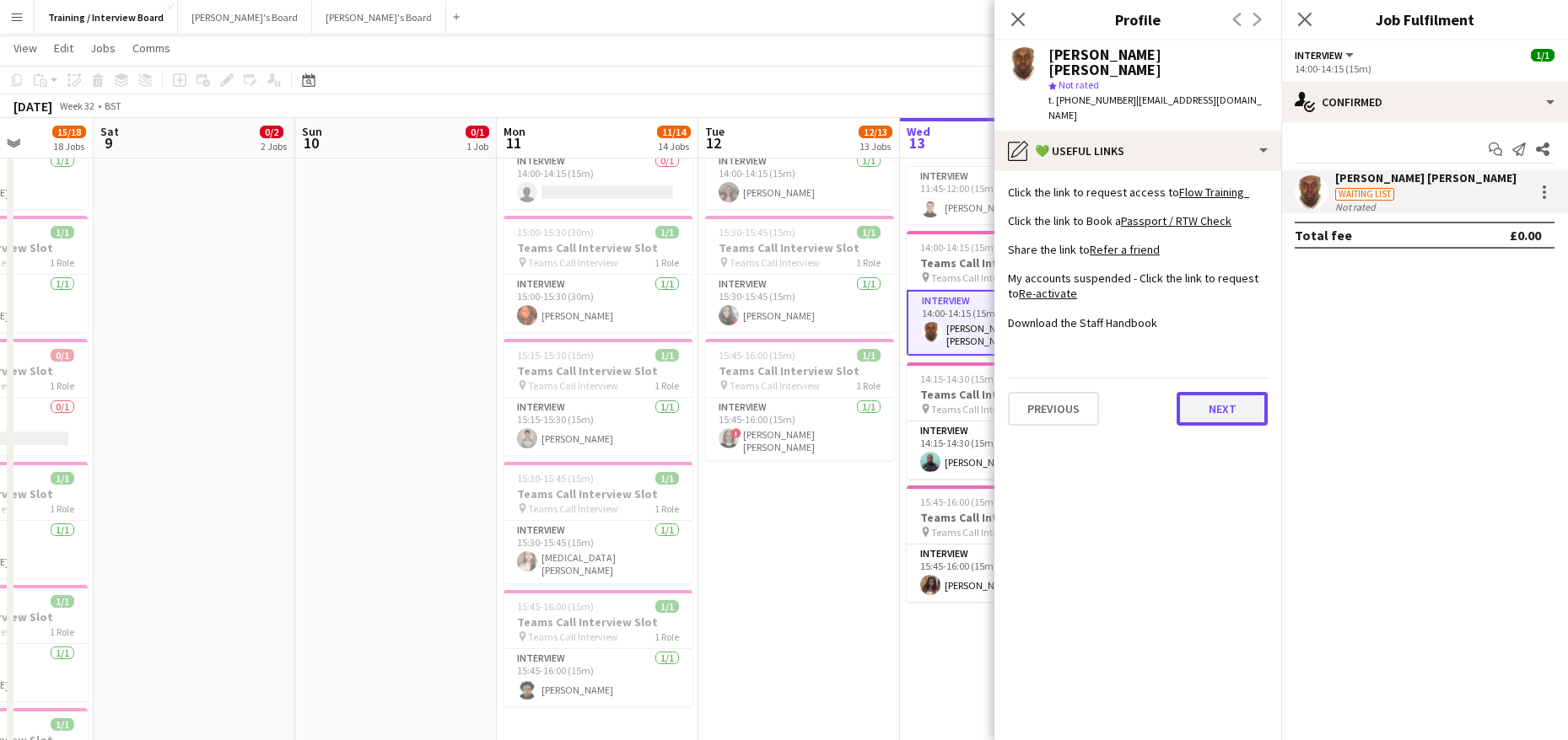
click at [1237, 392] on button "Next" at bounding box center [1222, 409] width 91 height 34
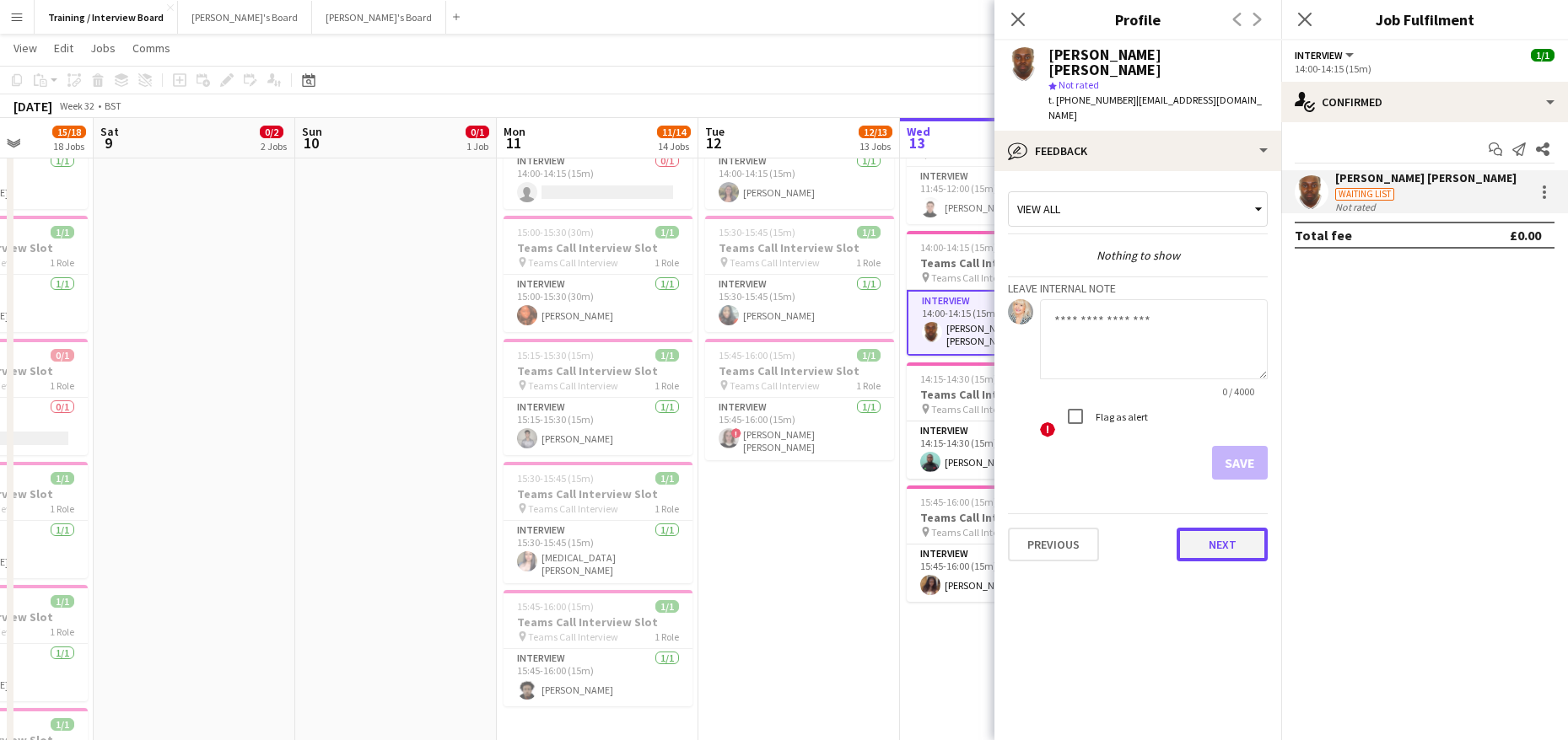
click at [1246, 528] on button "Next" at bounding box center [1222, 544] width 91 height 34
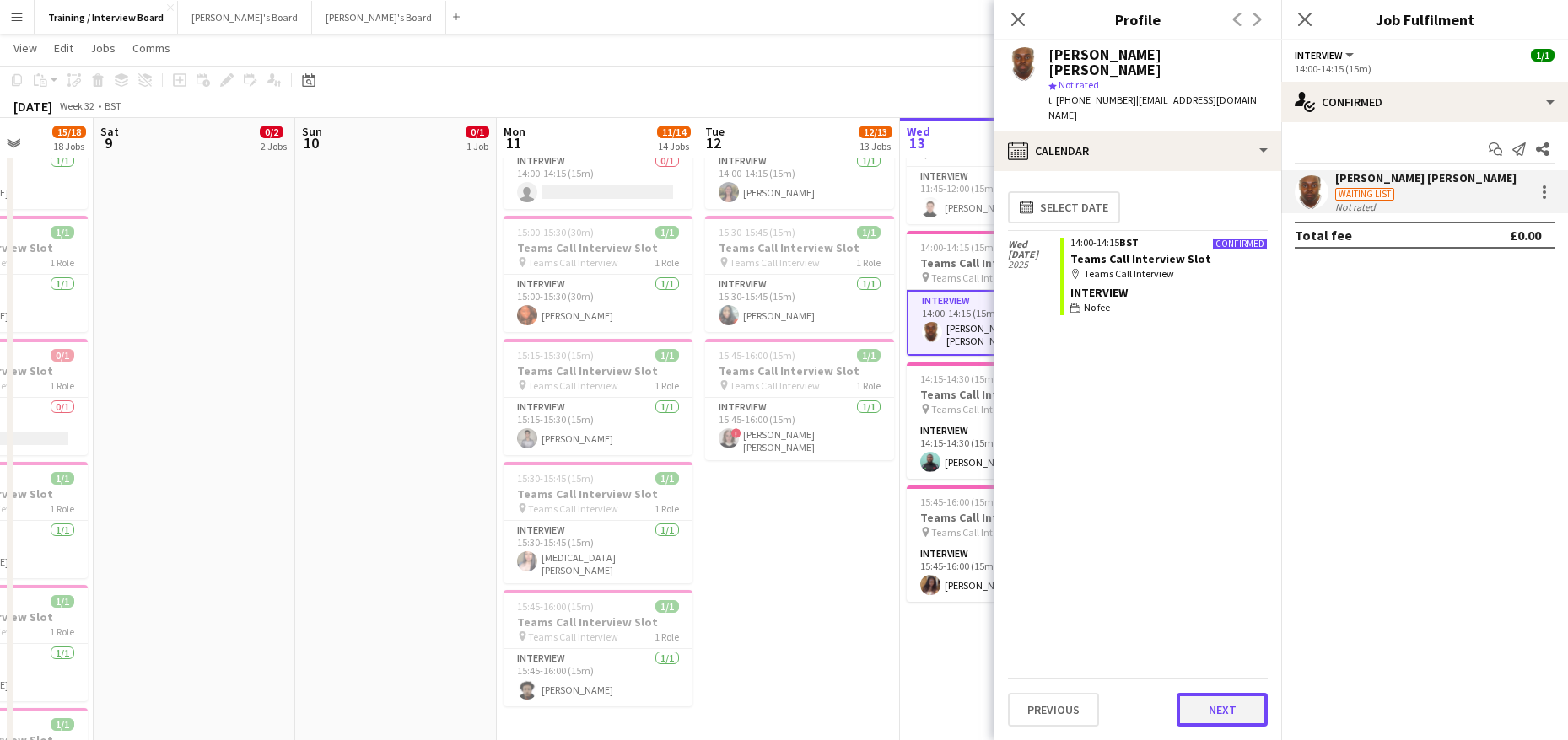
click at [1253, 700] on button "Next" at bounding box center [1222, 709] width 91 height 34
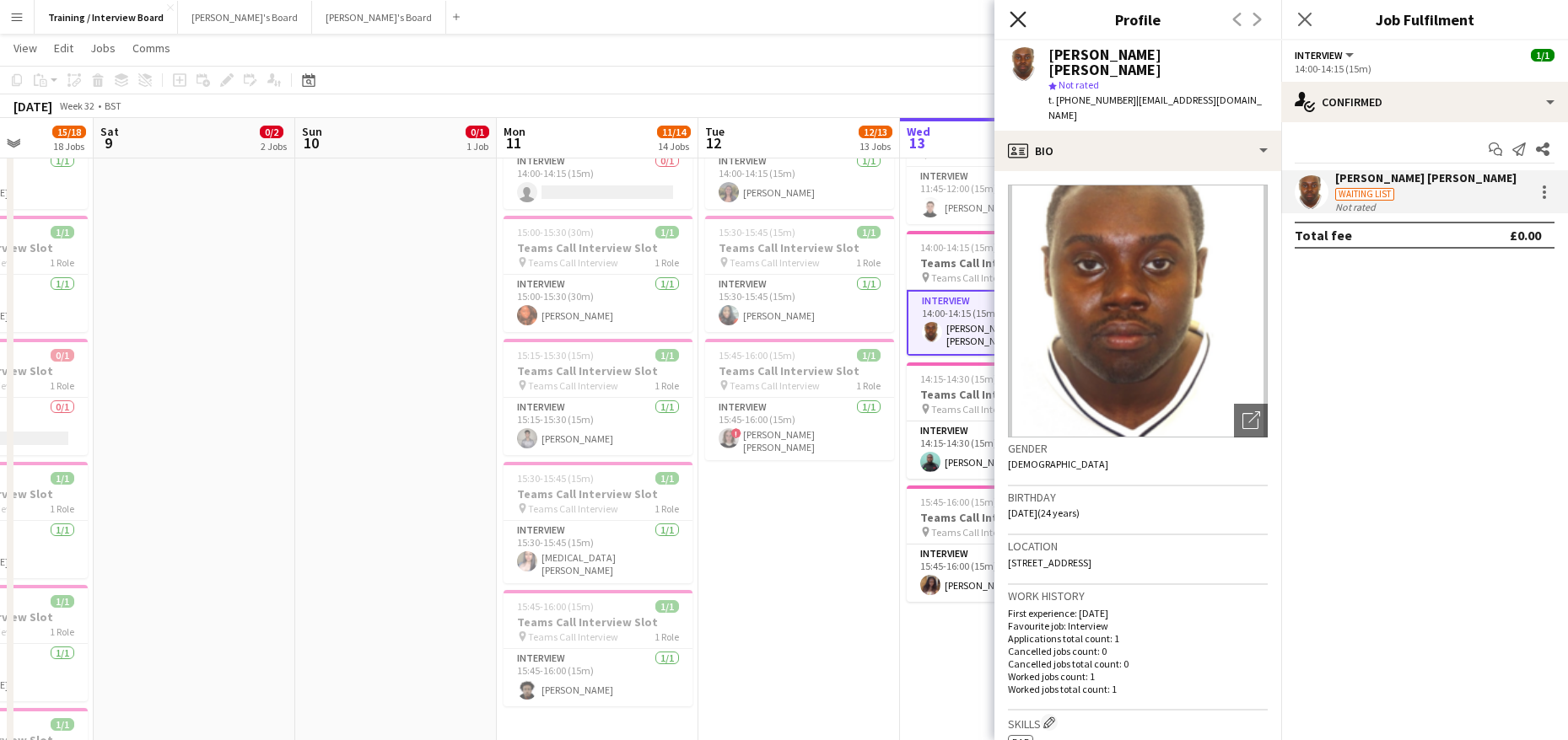
click at [1011, 16] on icon "Close pop-in" at bounding box center [1018, 18] width 16 height 16
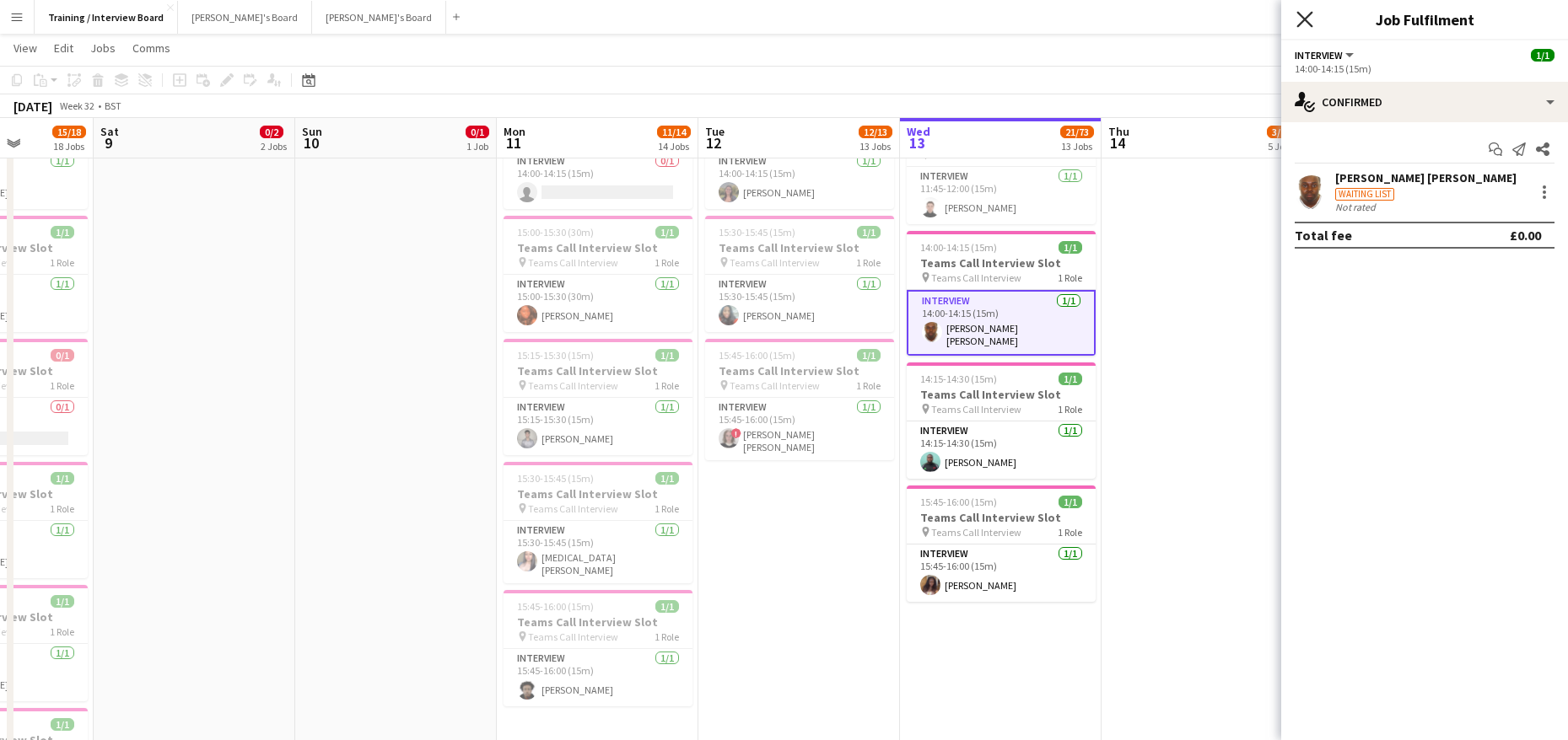
click at [1301, 15] on icon at bounding box center [1304, 18] width 16 height 16
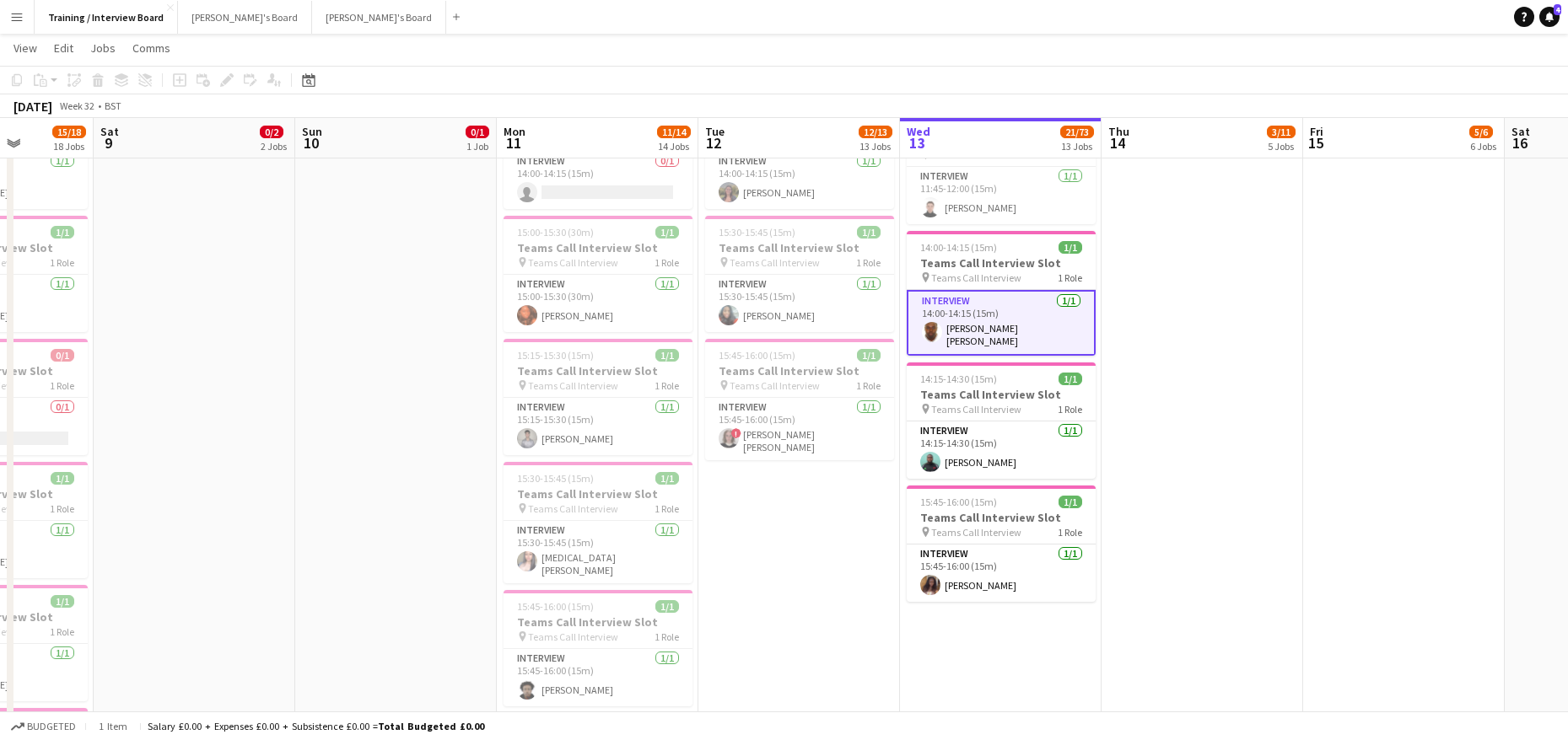
click at [952, 319] on app-card-role "Interview 1/1 14:00-14:15 (15m) DANIEL WARNER Warner" at bounding box center [1001, 323] width 189 height 66
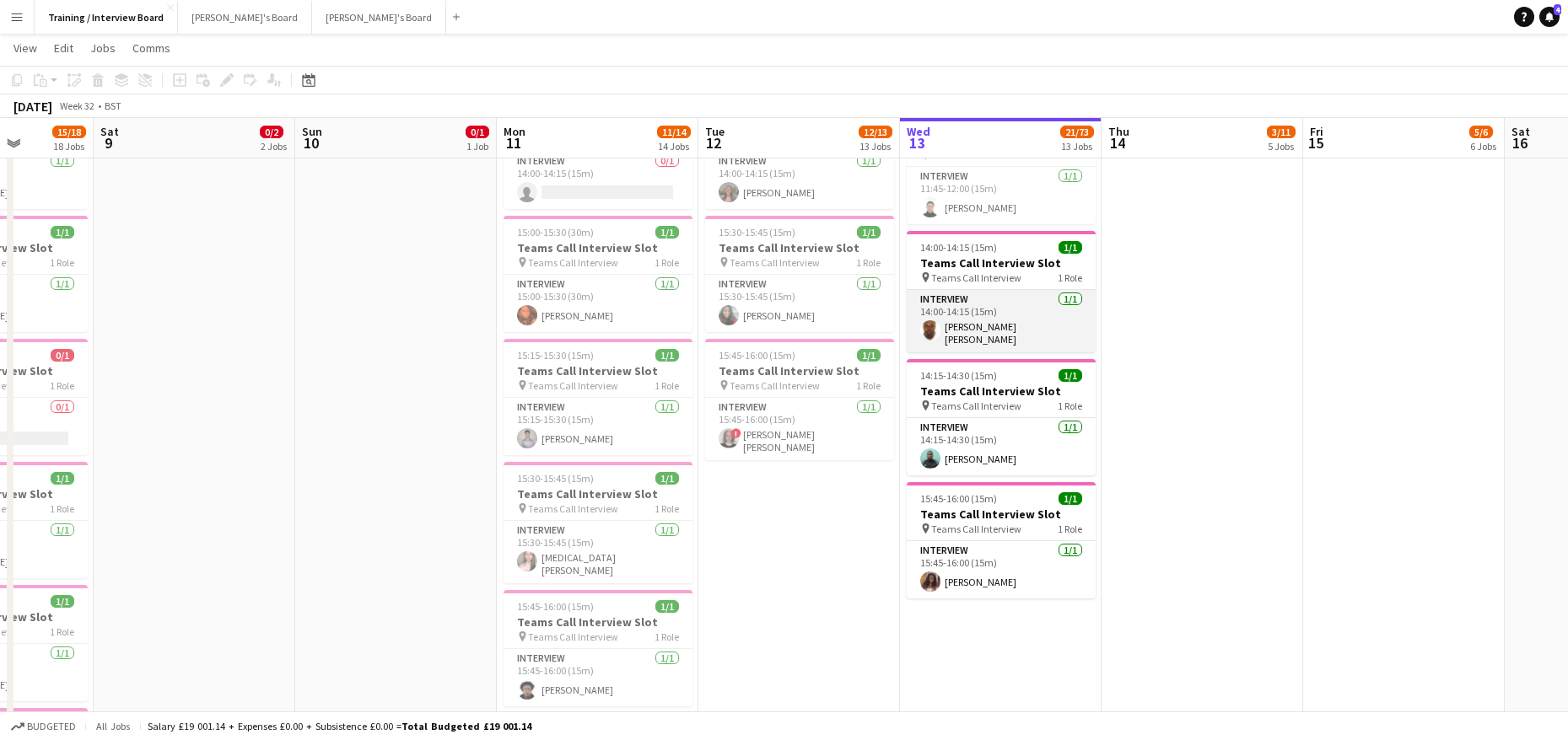
click at [1014, 330] on app-card-role "Interview 1/1 14:00-14:15 (15m) DANIEL WARNER Warner" at bounding box center [1001, 321] width 189 height 62
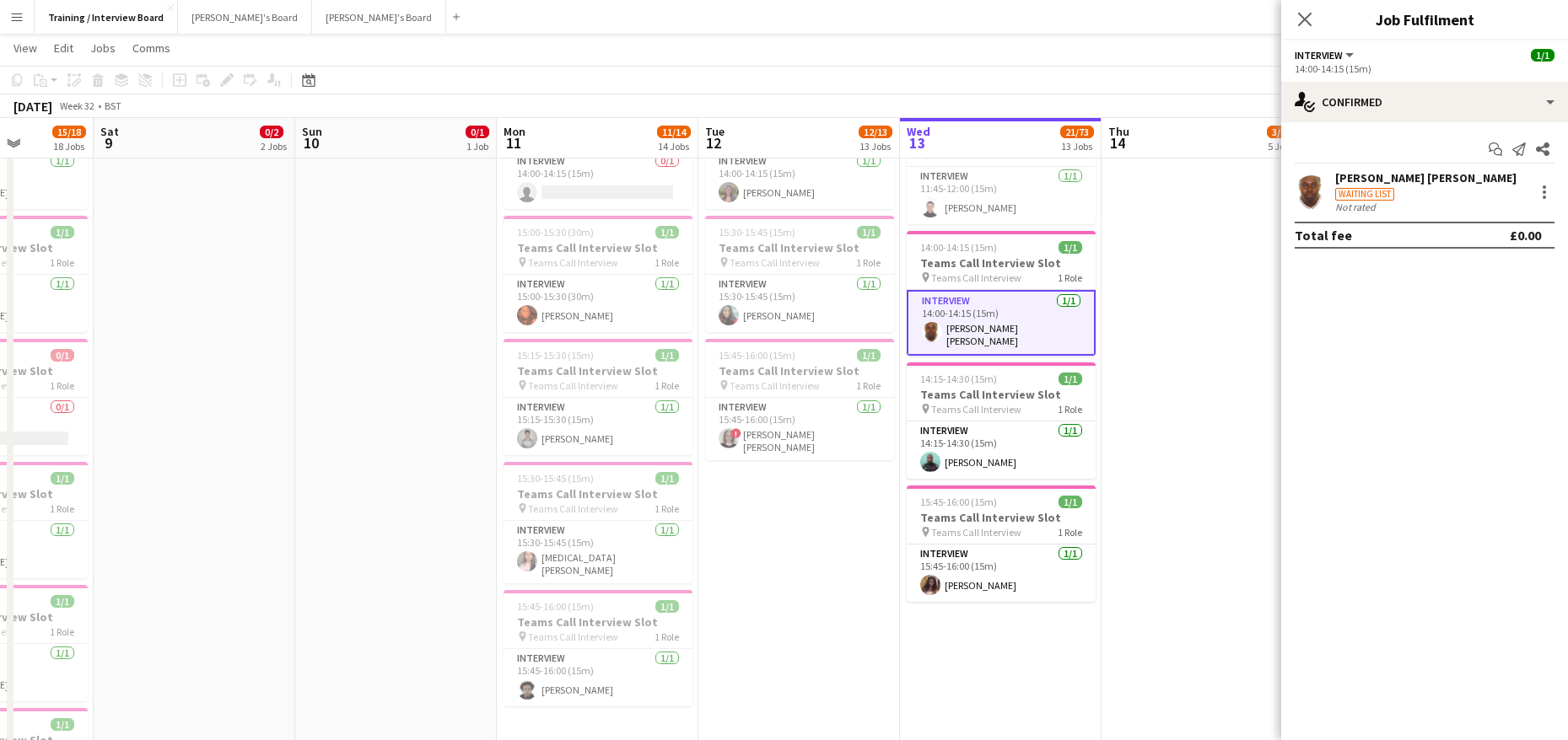
click at [1381, 201] on div "Not rated" at bounding box center [1426, 206] width 181 height 13
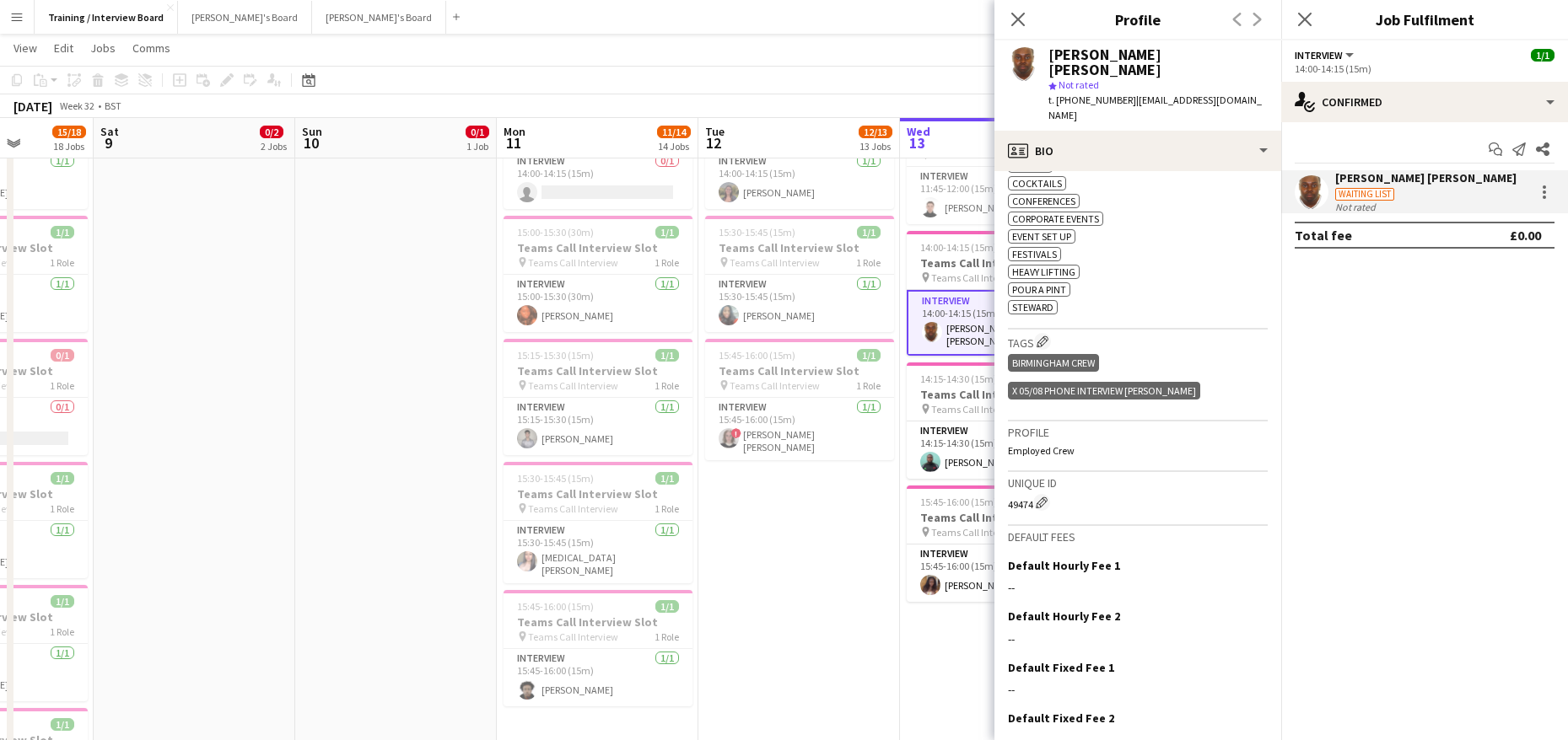
scroll to position [652, 0]
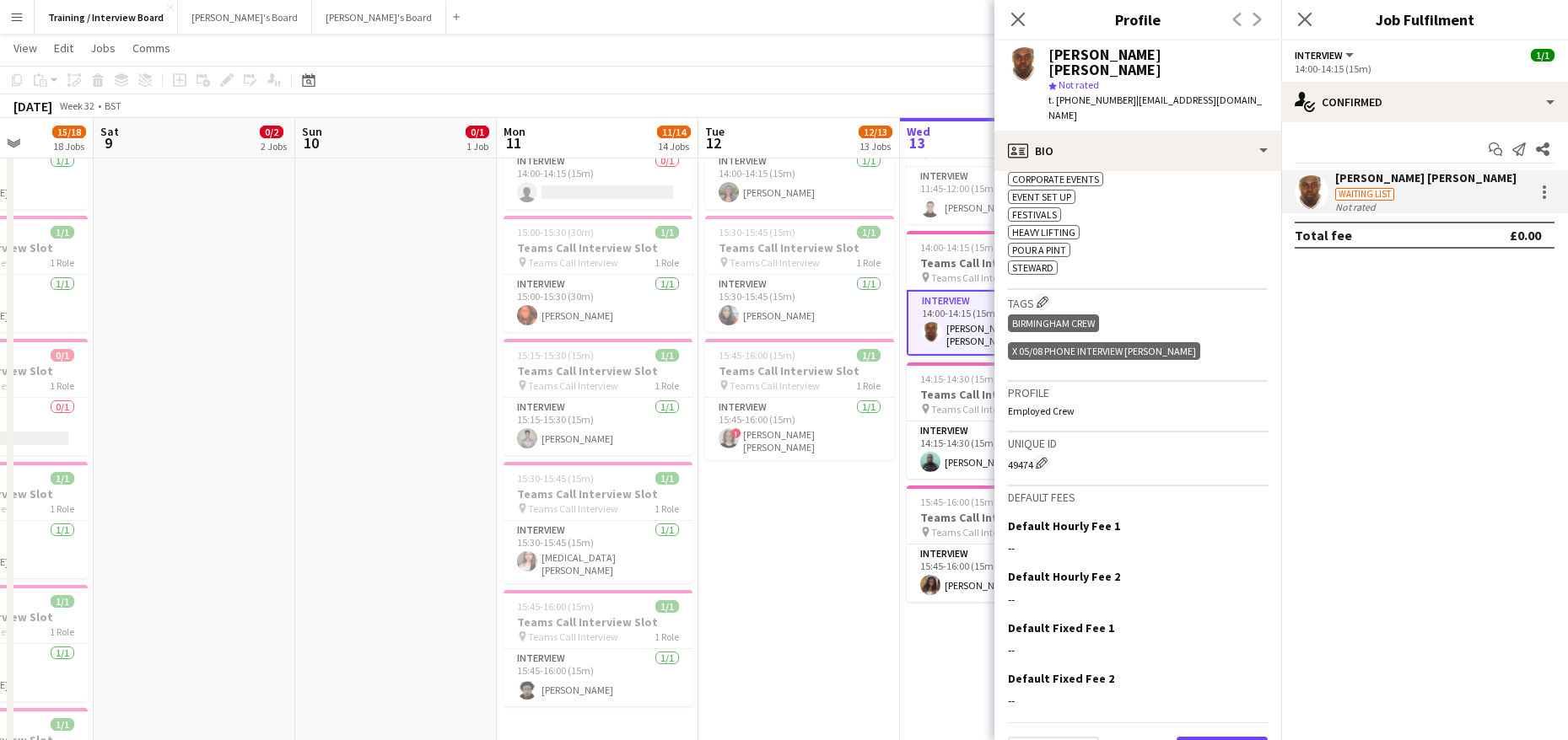
click at [1208, 737] on button "Next" at bounding box center [1222, 754] width 91 height 34
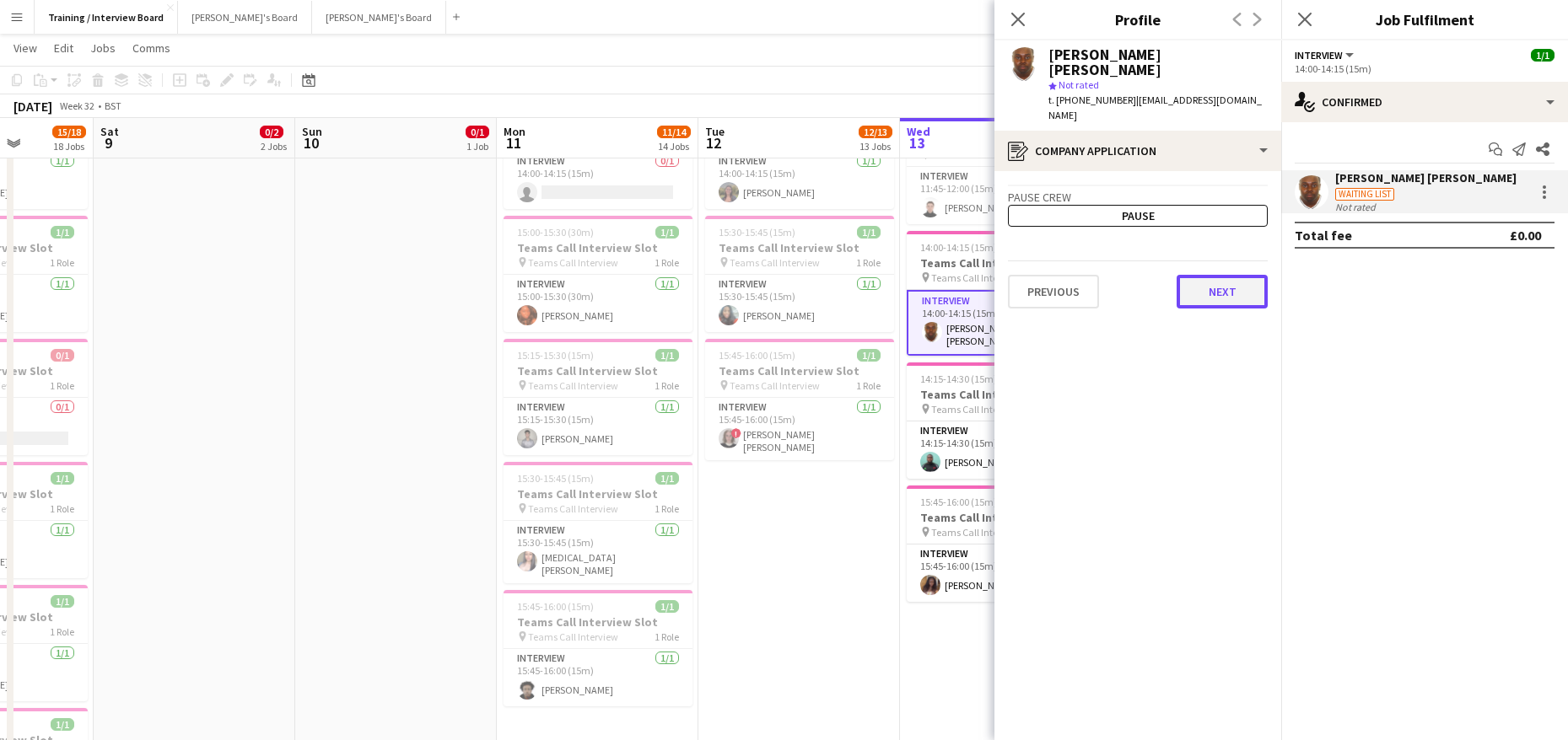
click at [1227, 275] on button "Next" at bounding box center [1222, 292] width 91 height 34
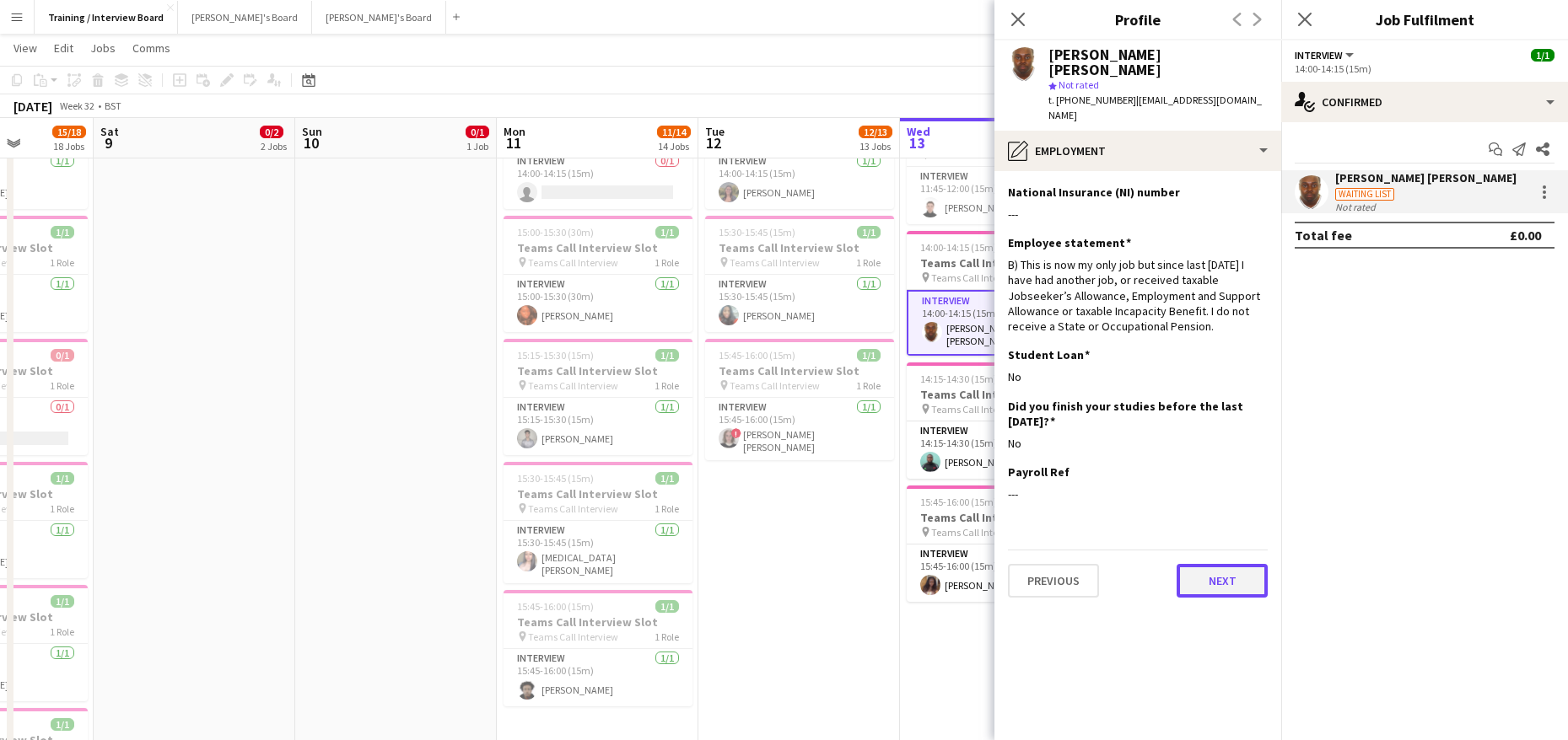
click at [1232, 564] on button "Next" at bounding box center [1222, 580] width 91 height 34
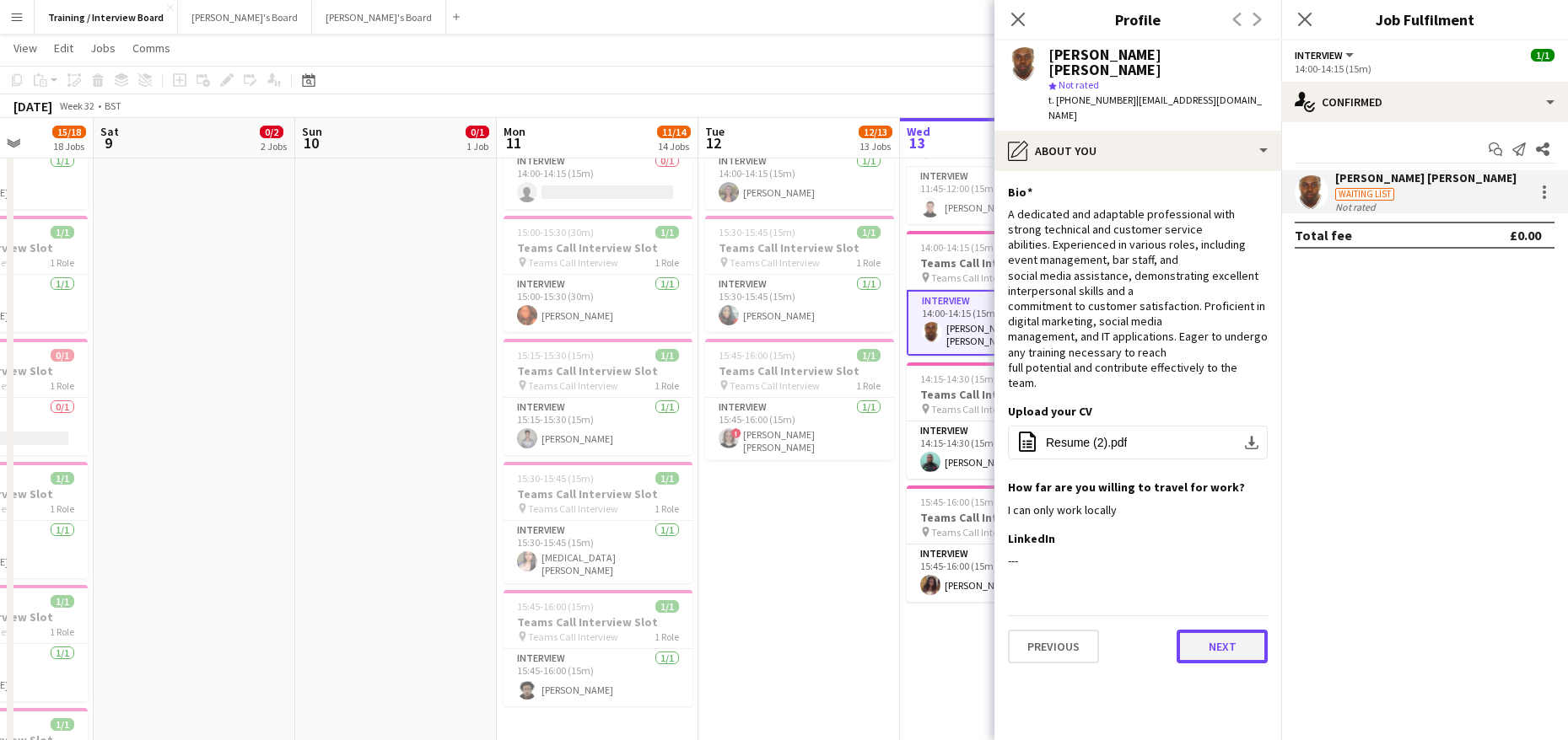
click at [1234, 630] on button "Next" at bounding box center [1222, 646] width 91 height 34
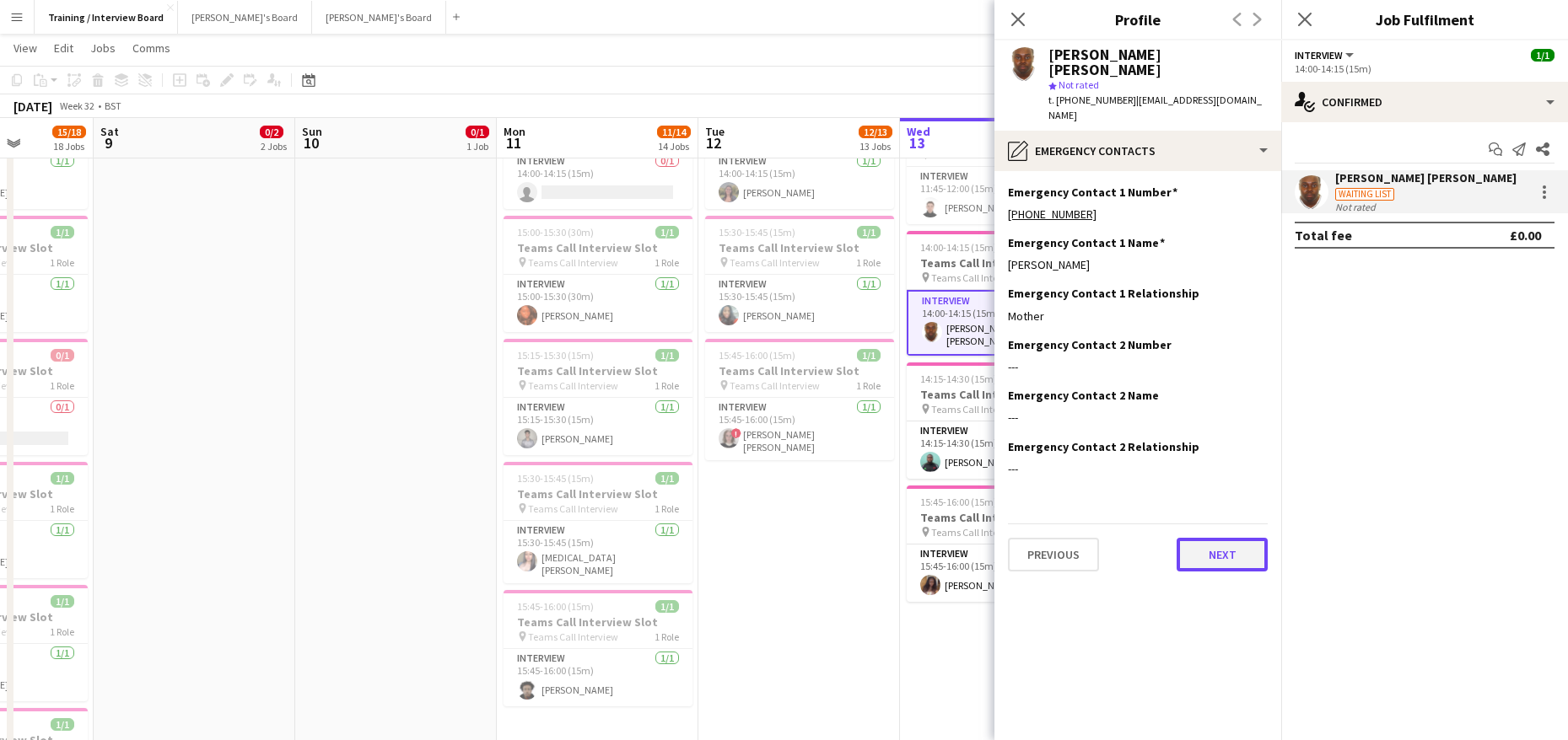
click at [1259, 538] on button "Next" at bounding box center [1222, 554] width 91 height 34
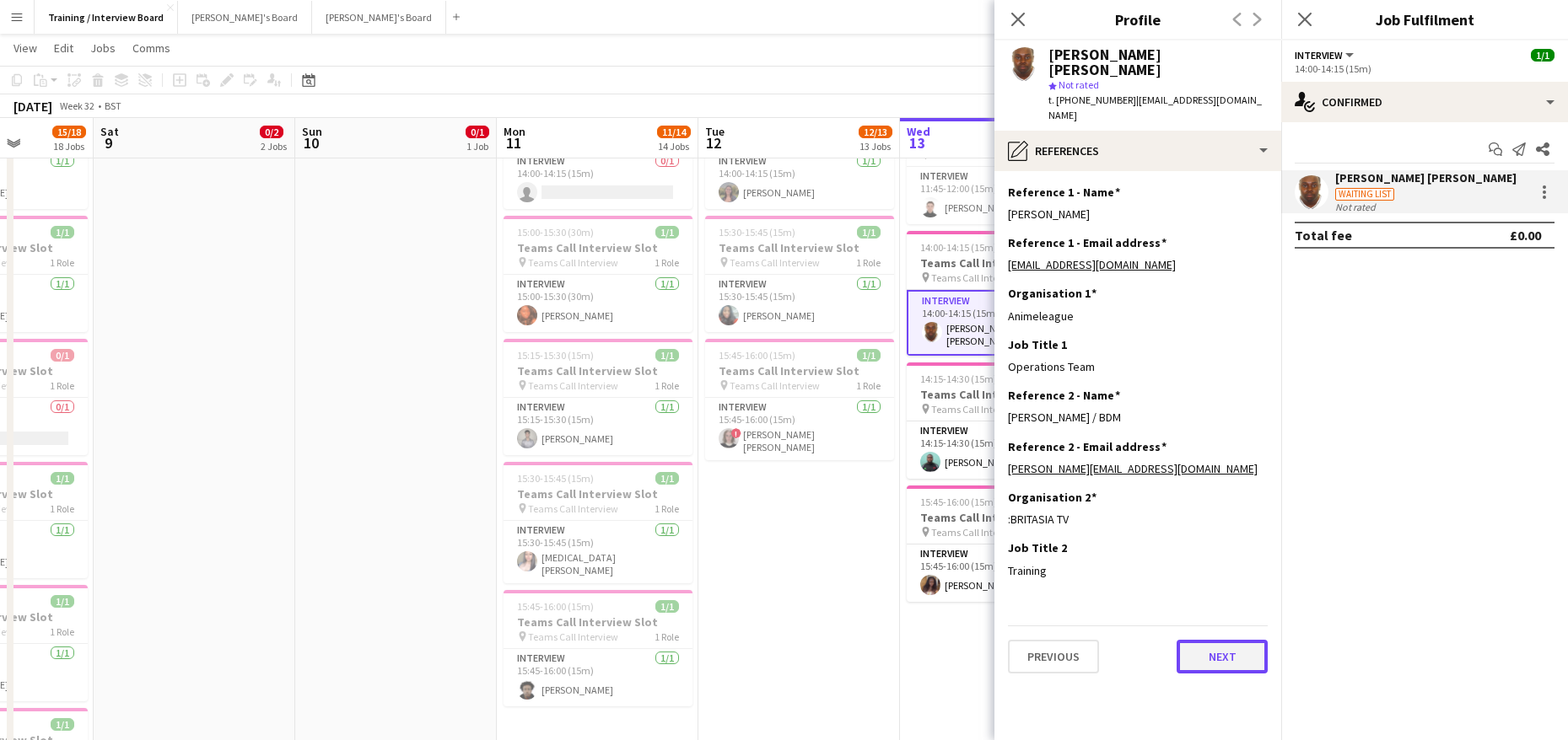
click at [1240, 640] on button "Next" at bounding box center [1222, 657] width 91 height 34
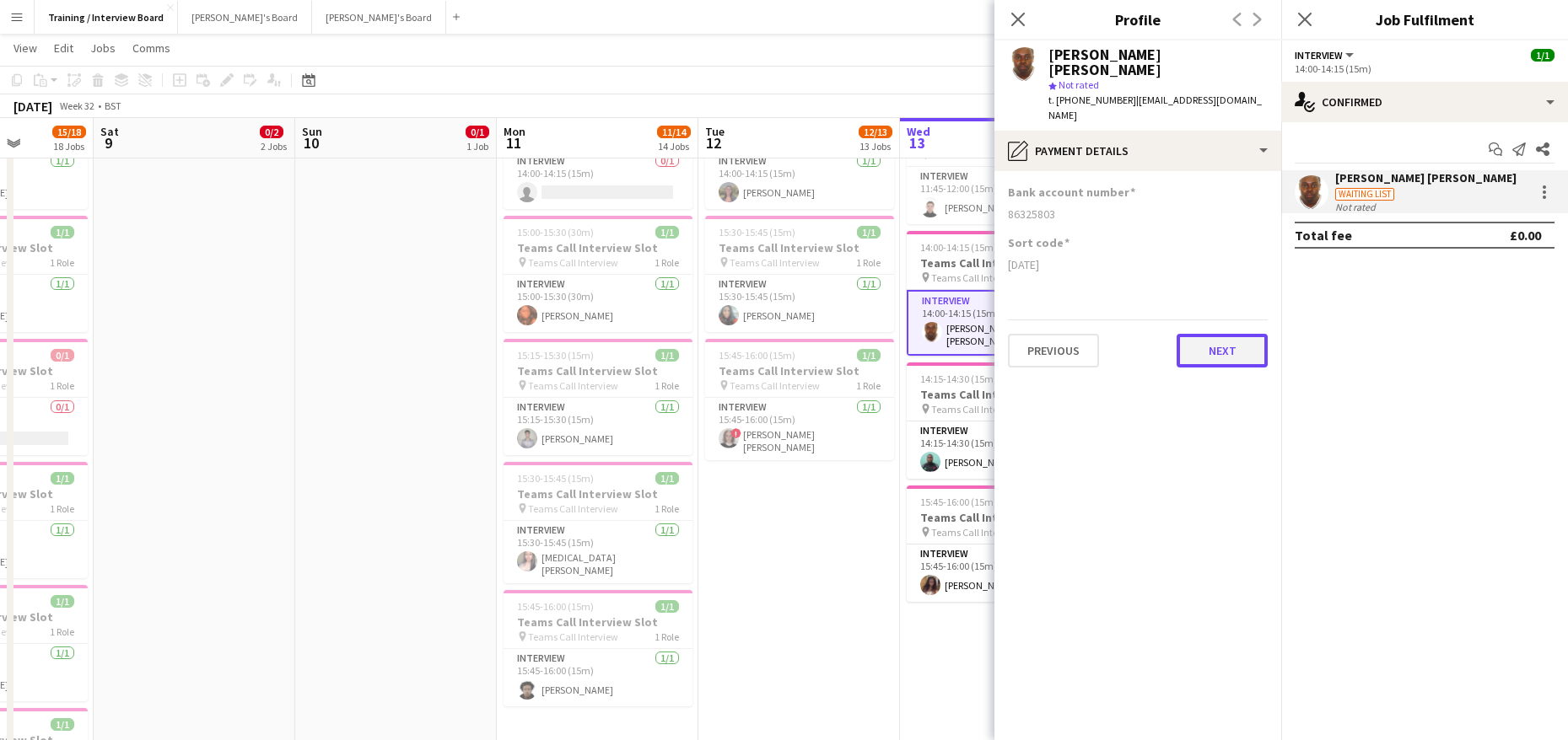
click at [1219, 334] on button "Next" at bounding box center [1222, 351] width 91 height 34
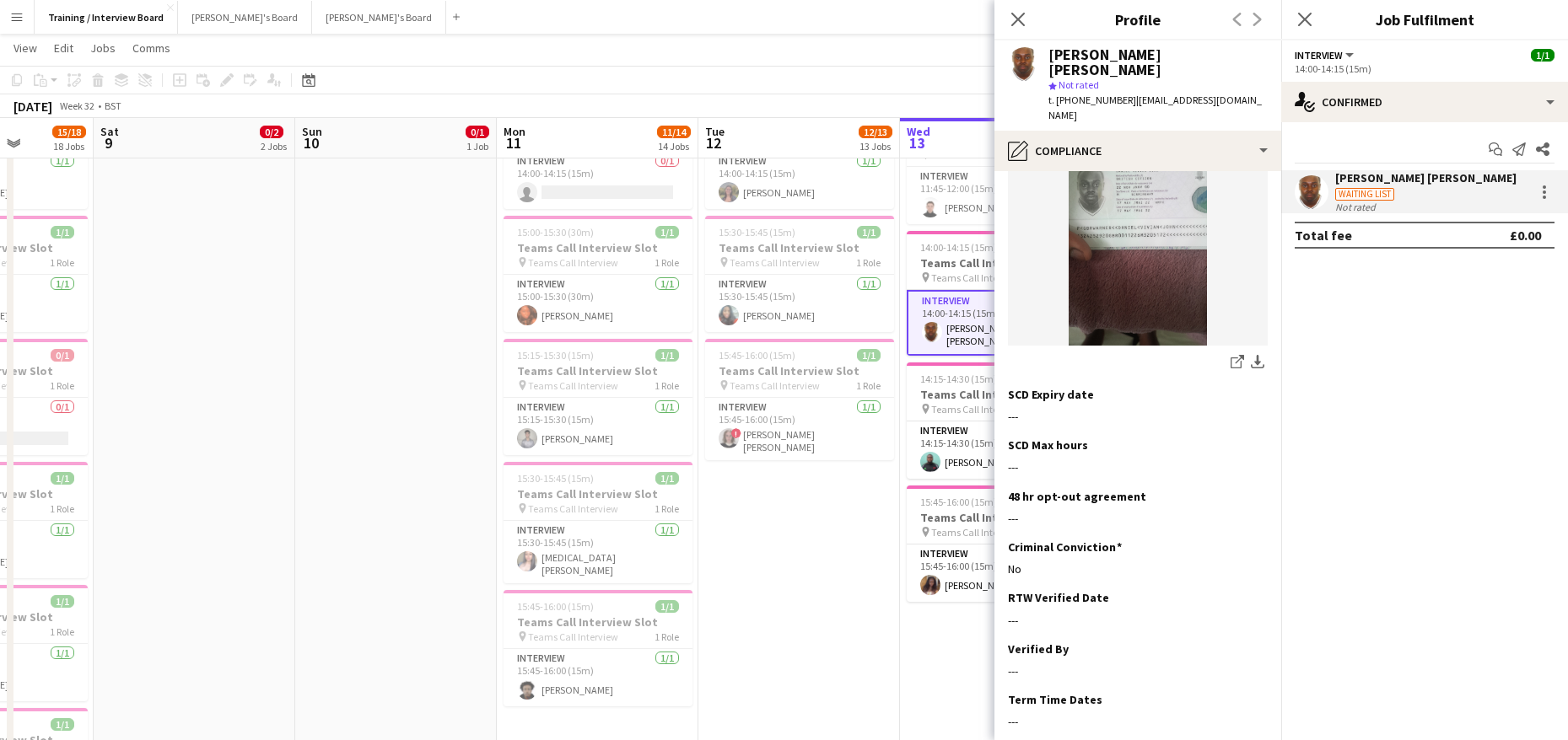
scroll to position [328, 0]
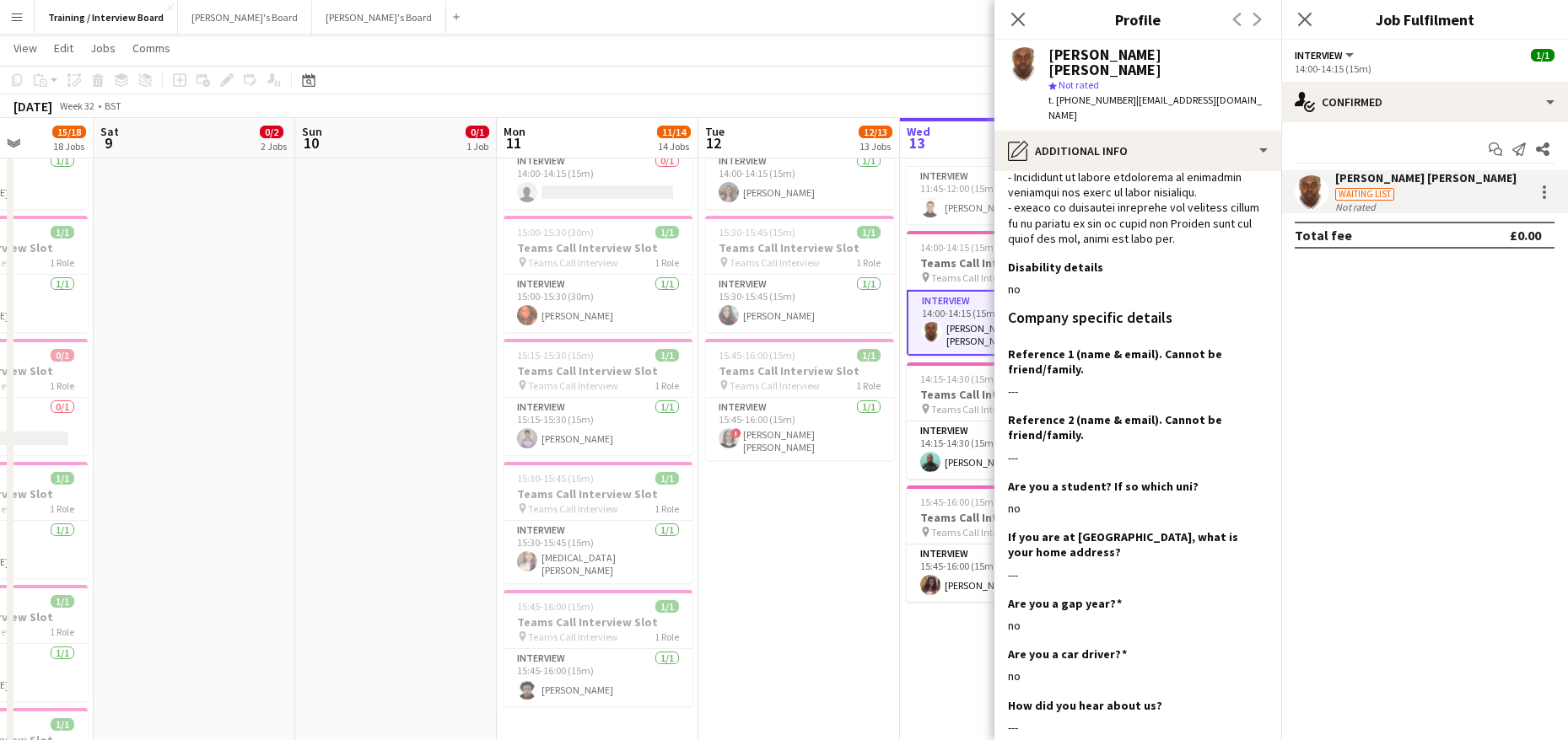
scroll to position [674, 0]
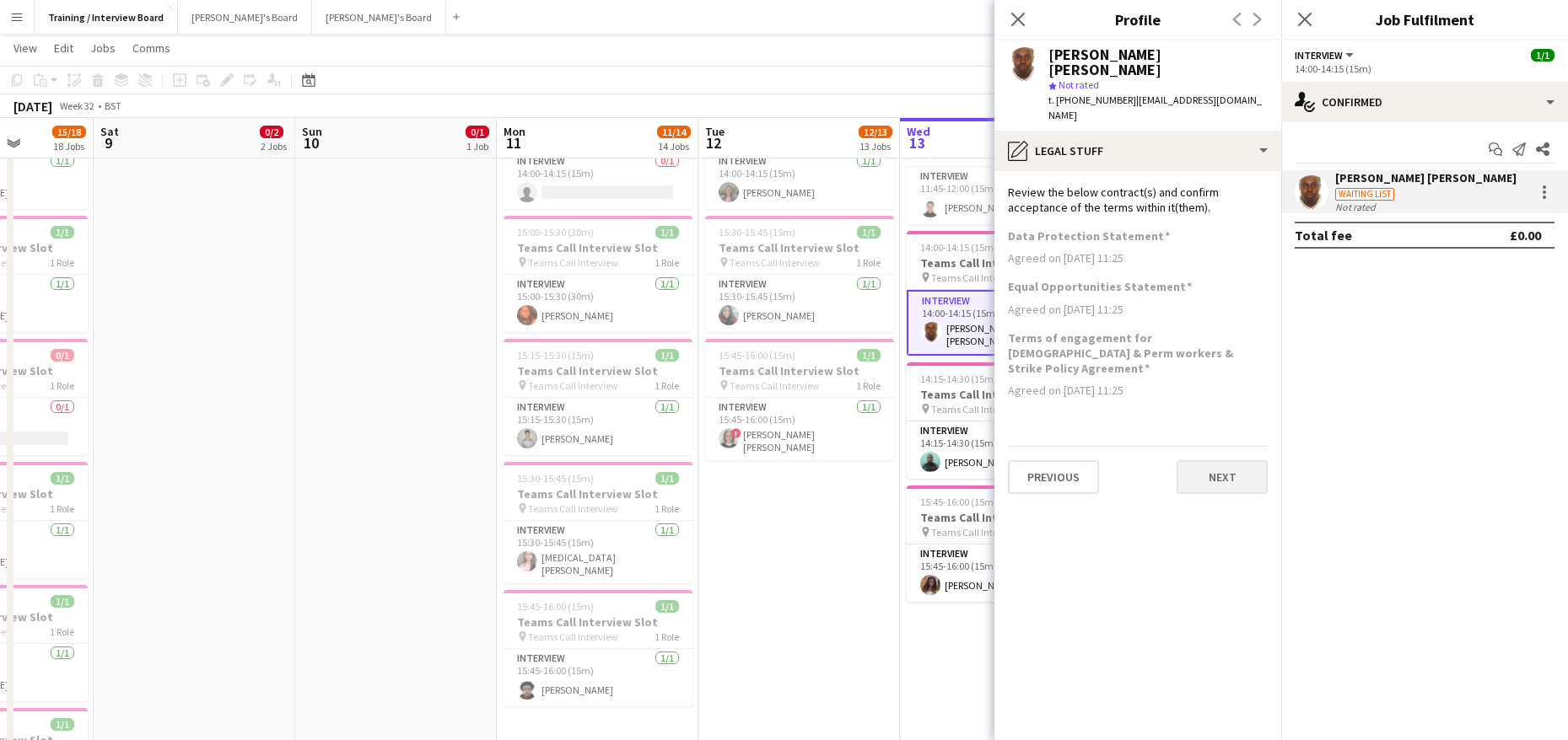
scroll to position [0, 0]
click at [1229, 460] on button "Next" at bounding box center [1222, 477] width 91 height 34
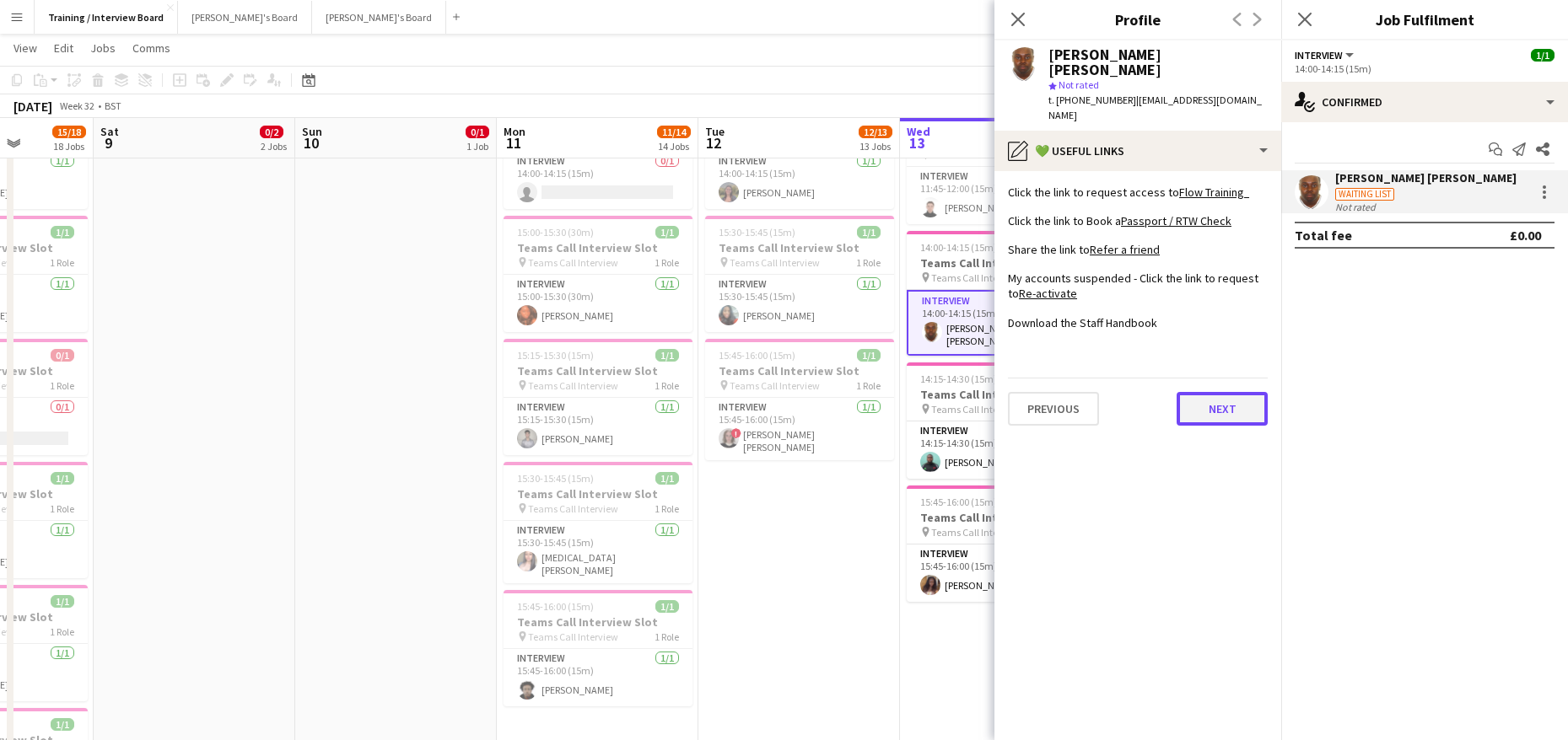
click at [1225, 392] on button "Next" at bounding box center [1222, 409] width 91 height 34
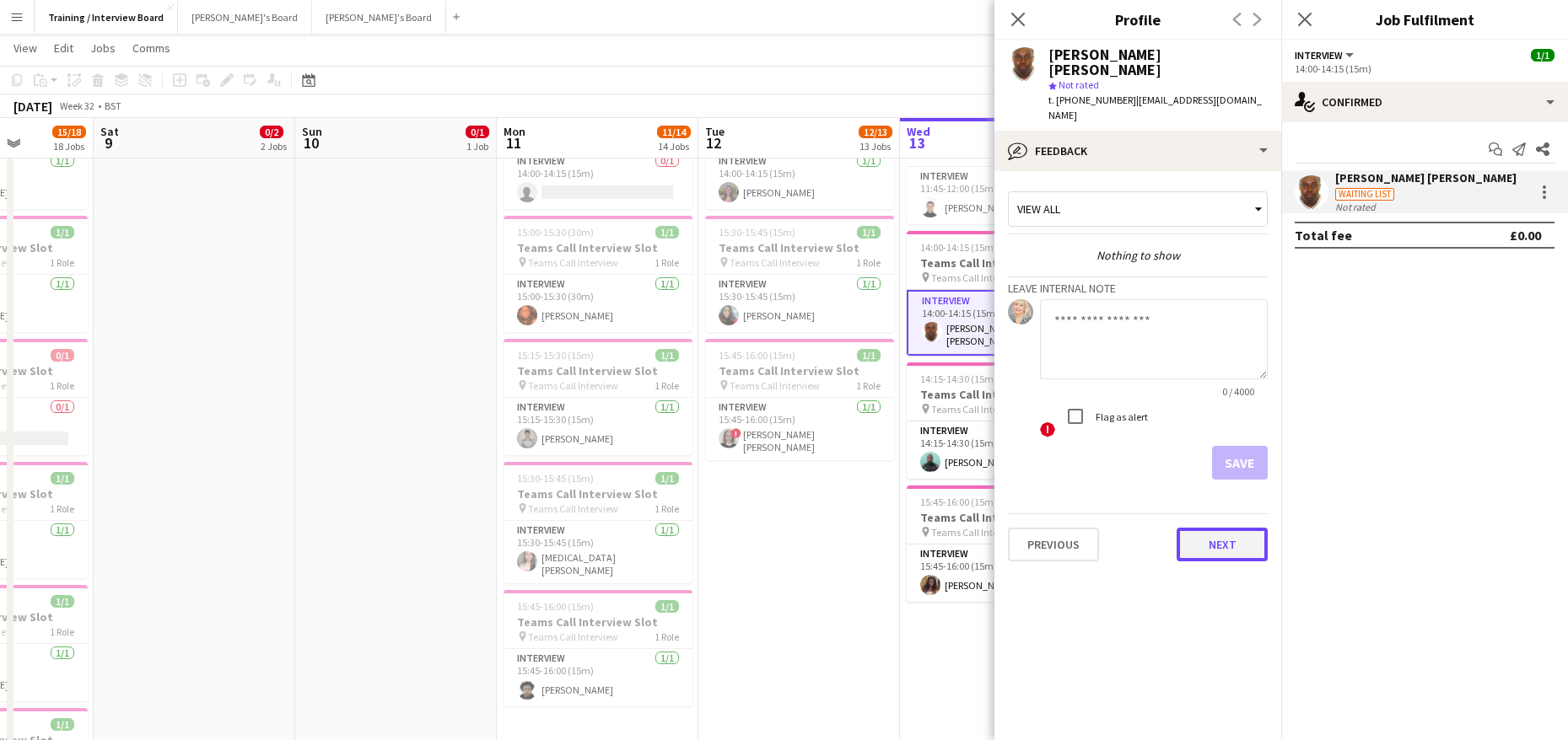
click at [1235, 528] on button "Next" at bounding box center [1222, 544] width 91 height 34
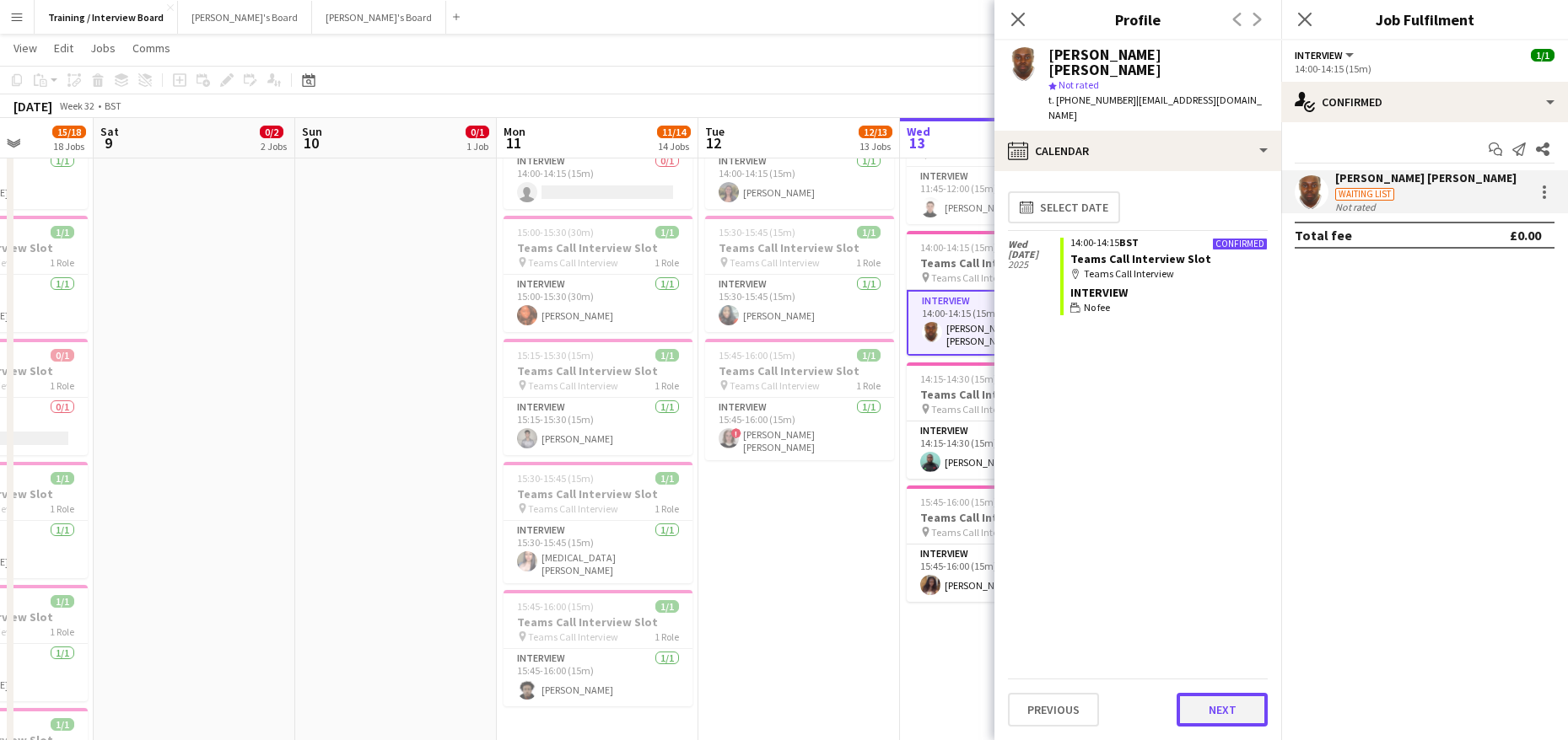
click at [1244, 700] on button "Next" at bounding box center [1222, 709] width 91 height 34
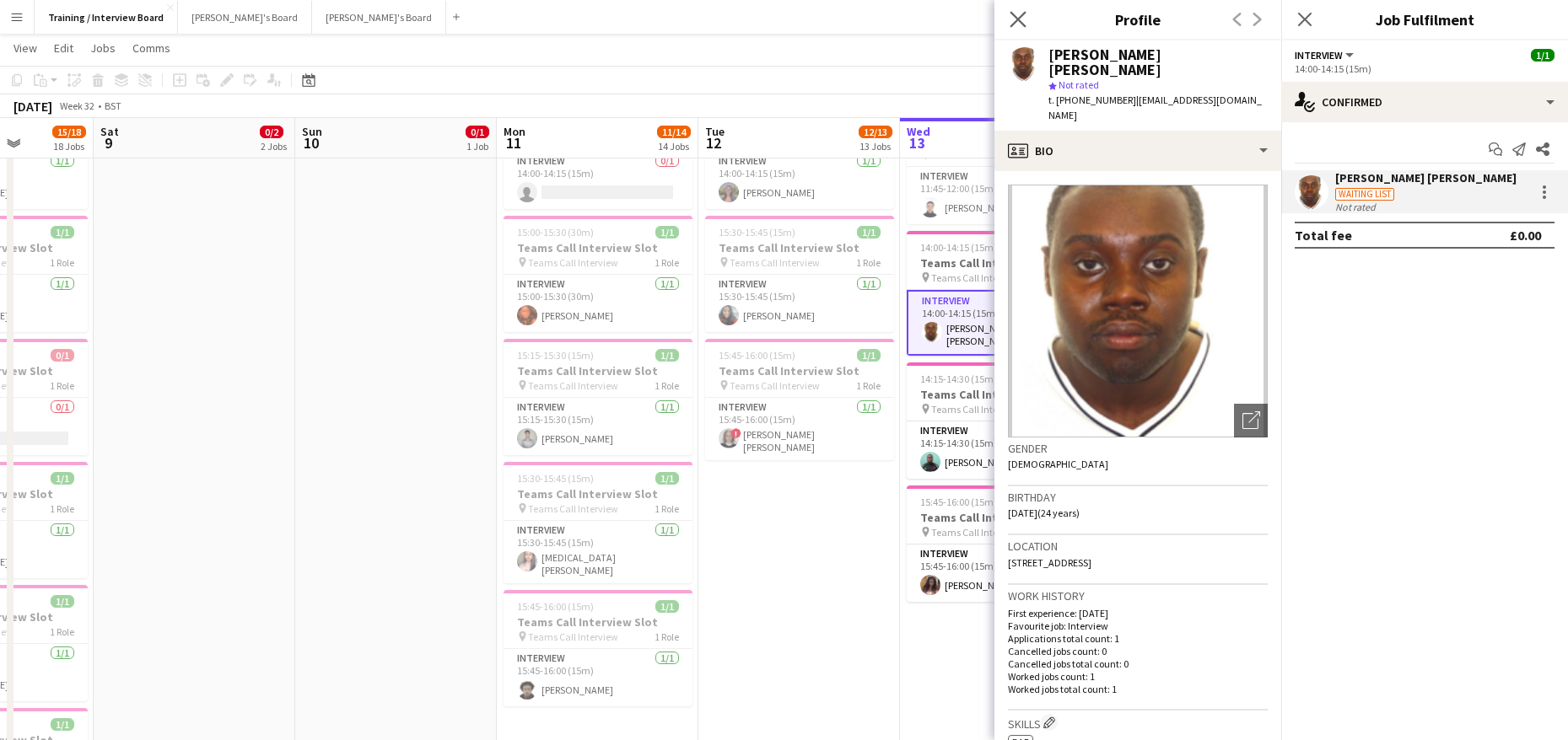
click at [1009, 20] on app-icon "Close pop-in" at bounding box center [1018, 19] width 24 height 24
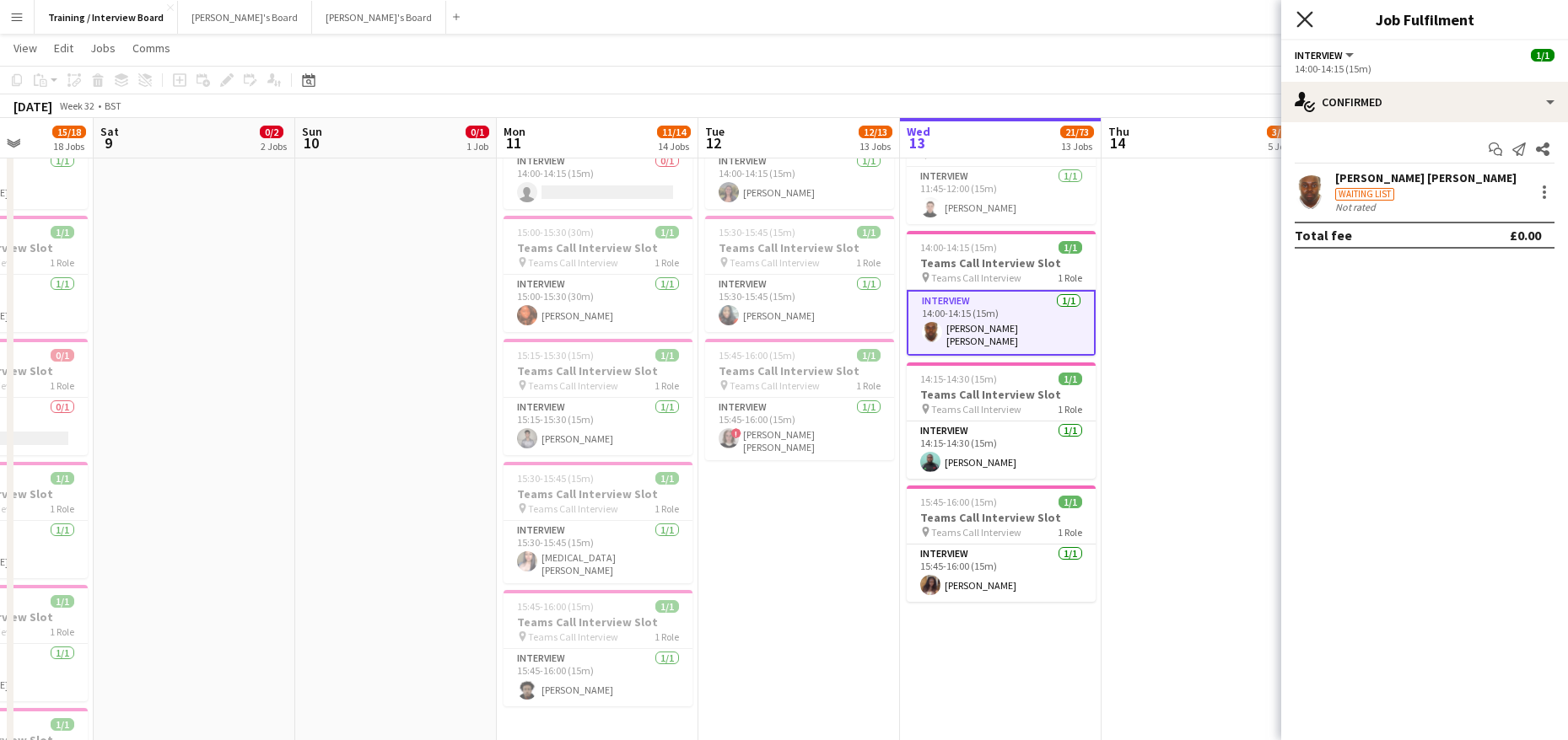
click at [1299, 16] on icon "Close pop-in" at bounding box center [1304, 18] width 16 height 16
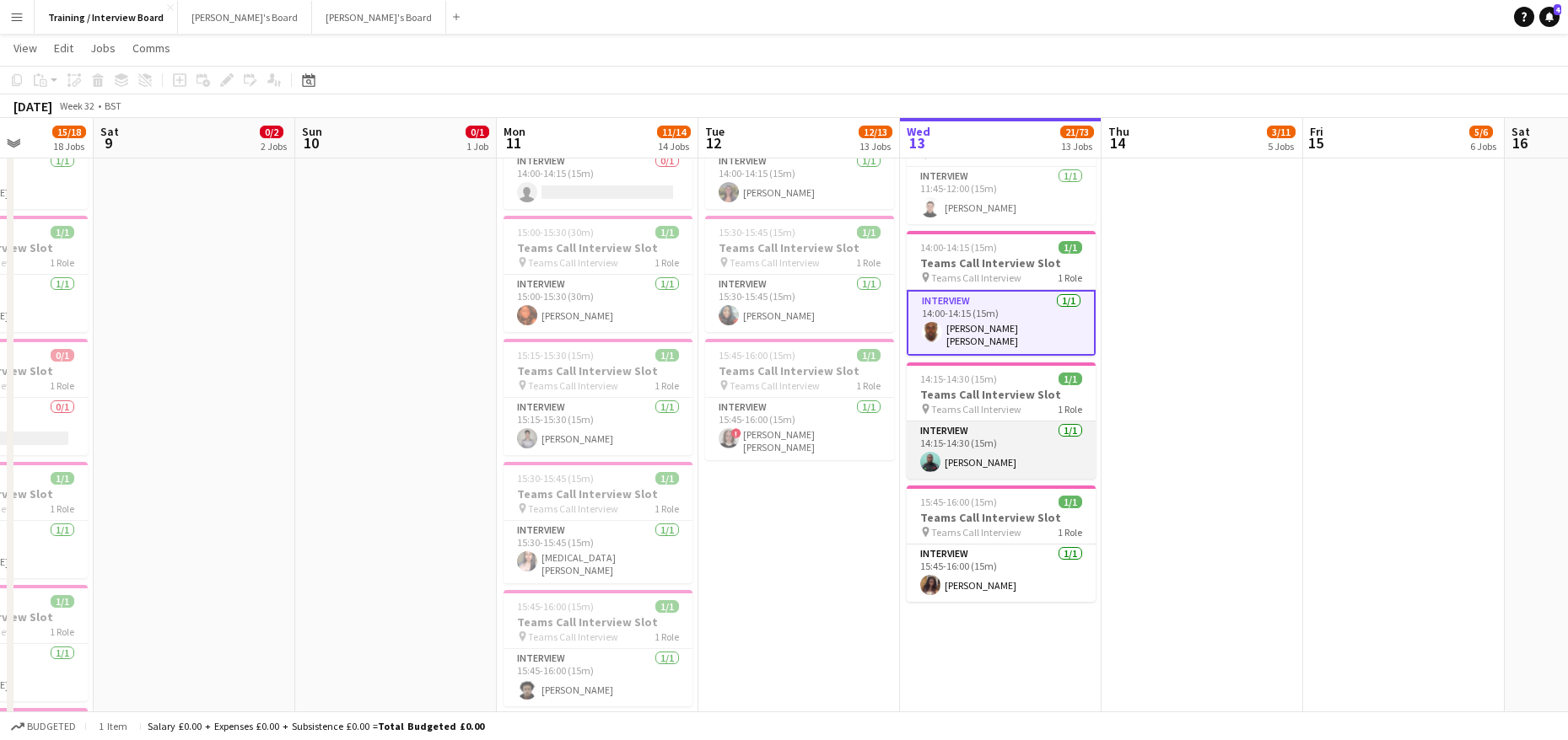
click at [967, 451] on app-card-role "Interview 1/1 14:15-14:30 (15m) Yussuf Raheem" at bounding box center [1001, 449] width 189 height 57
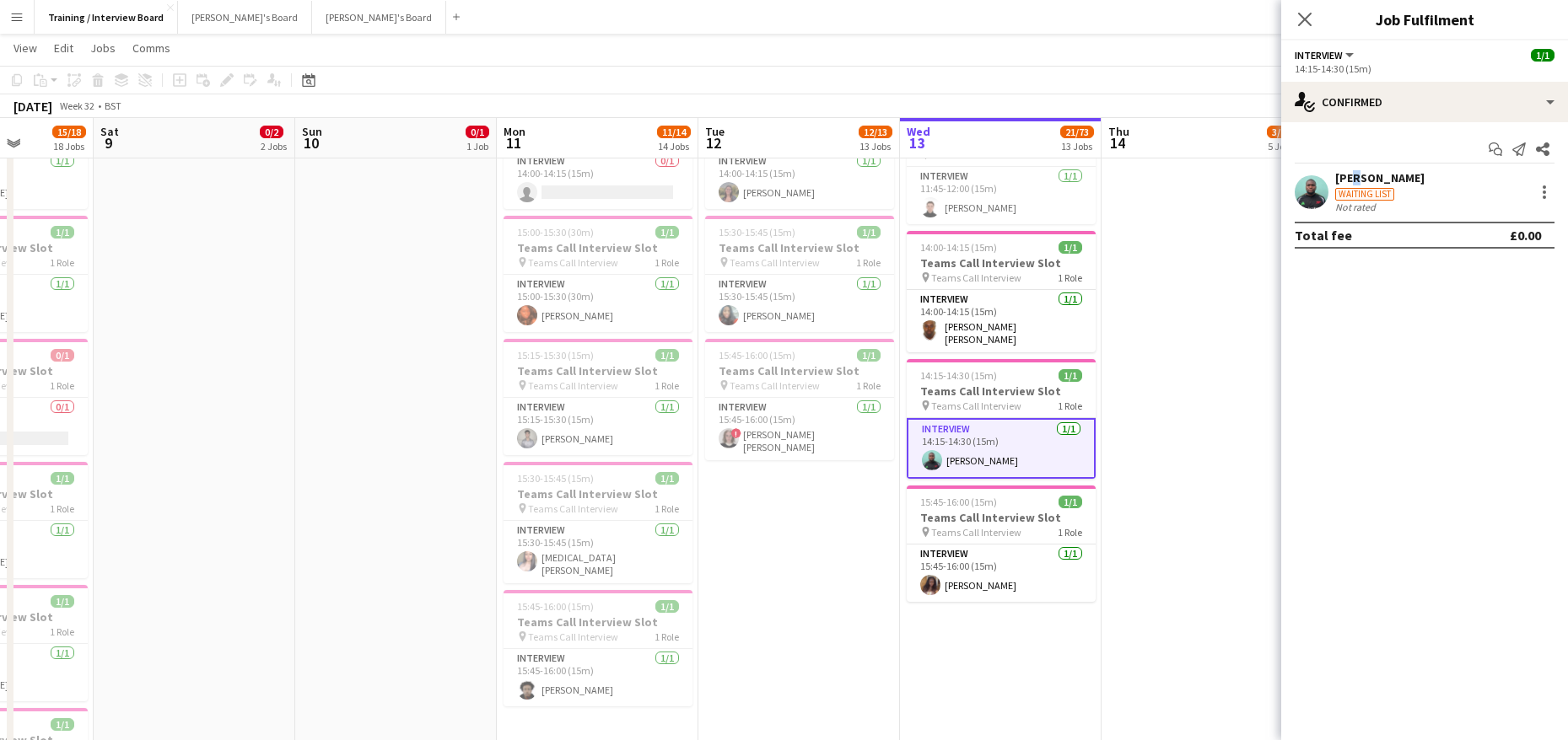
click at [1351, 173] on div "[PERSON_NAME]" at bounding box center [1380, 178] width 89 height 15
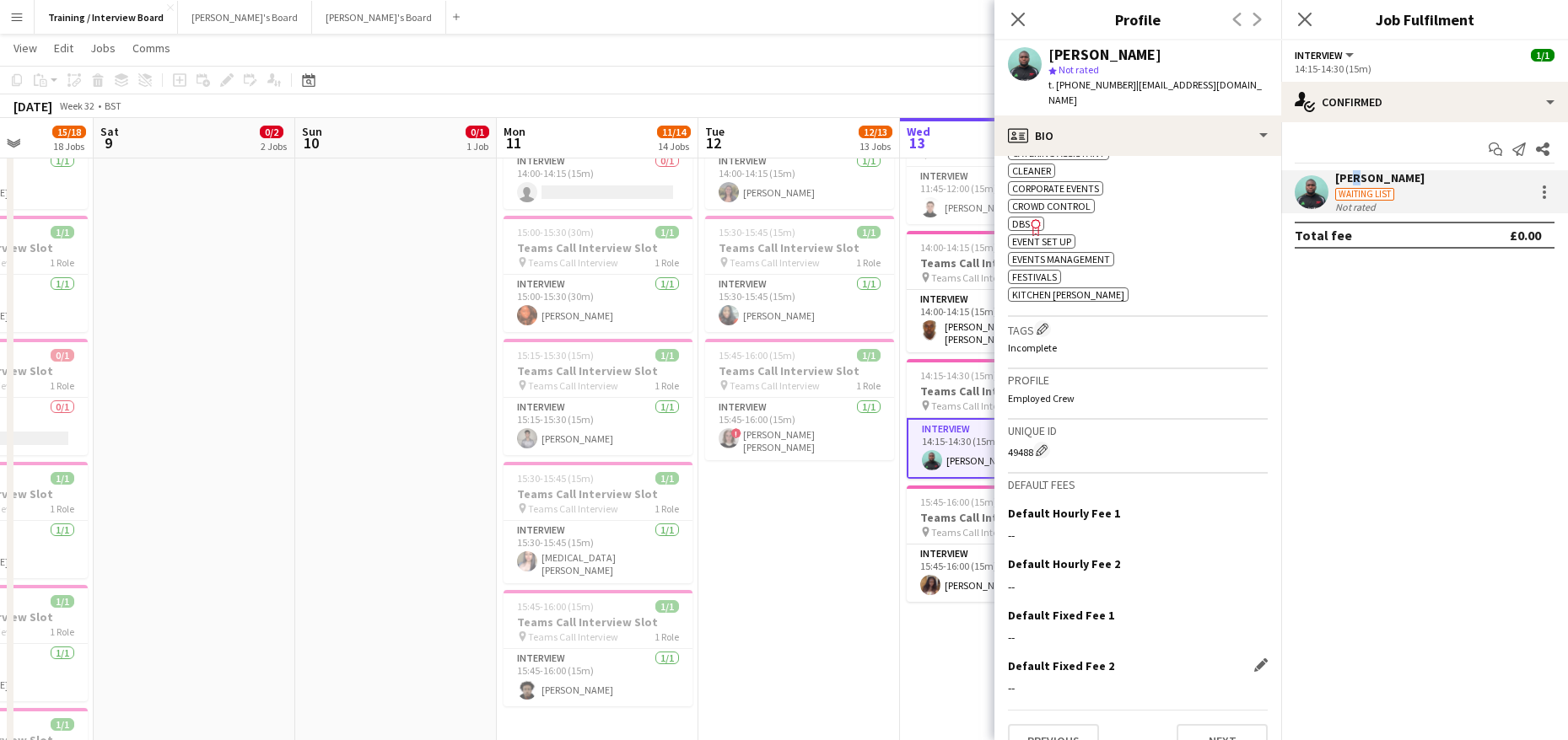
scroll to position [637, 0]
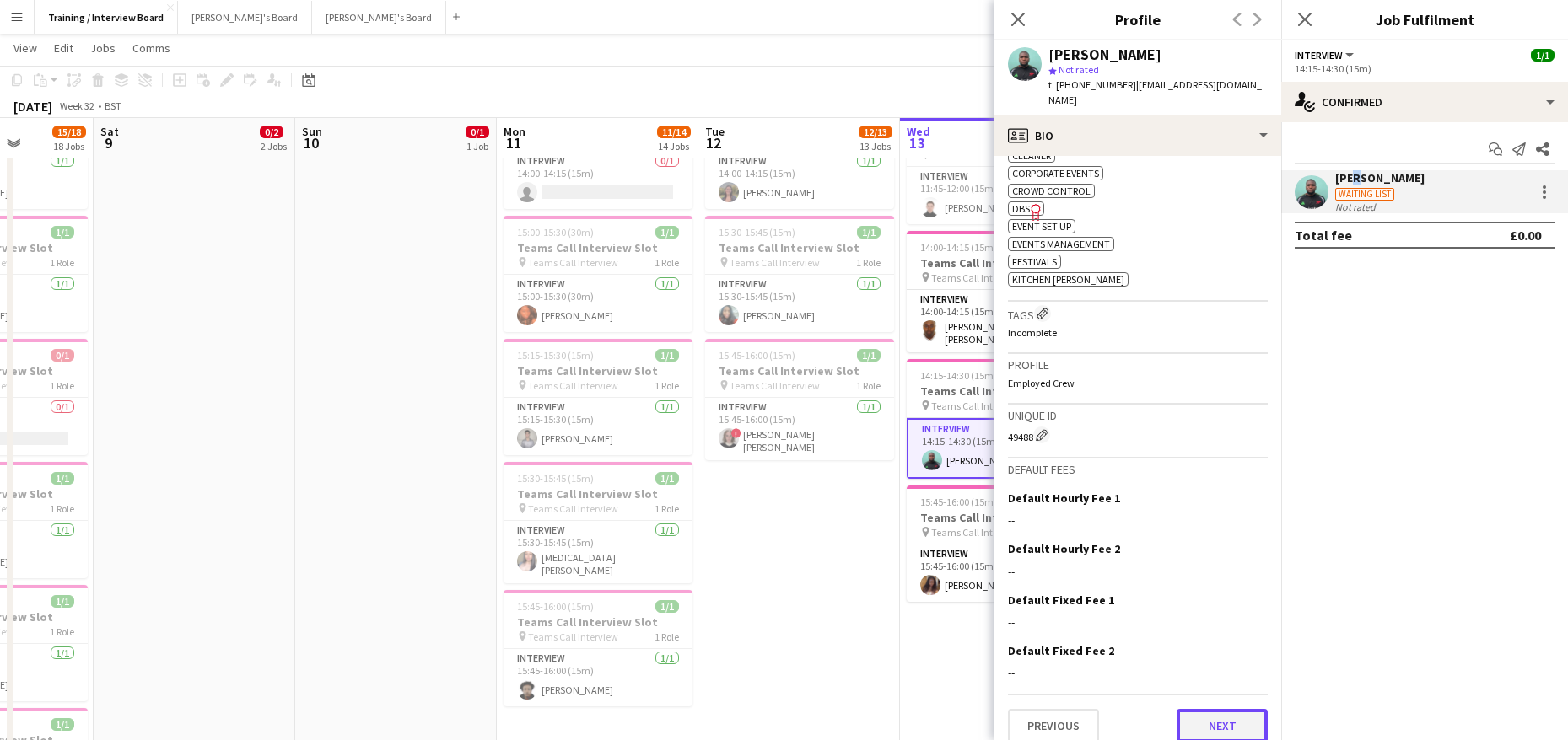
click at [1207, 713] on button "Next" at bounding box center [1222, 725] width 91 height 34
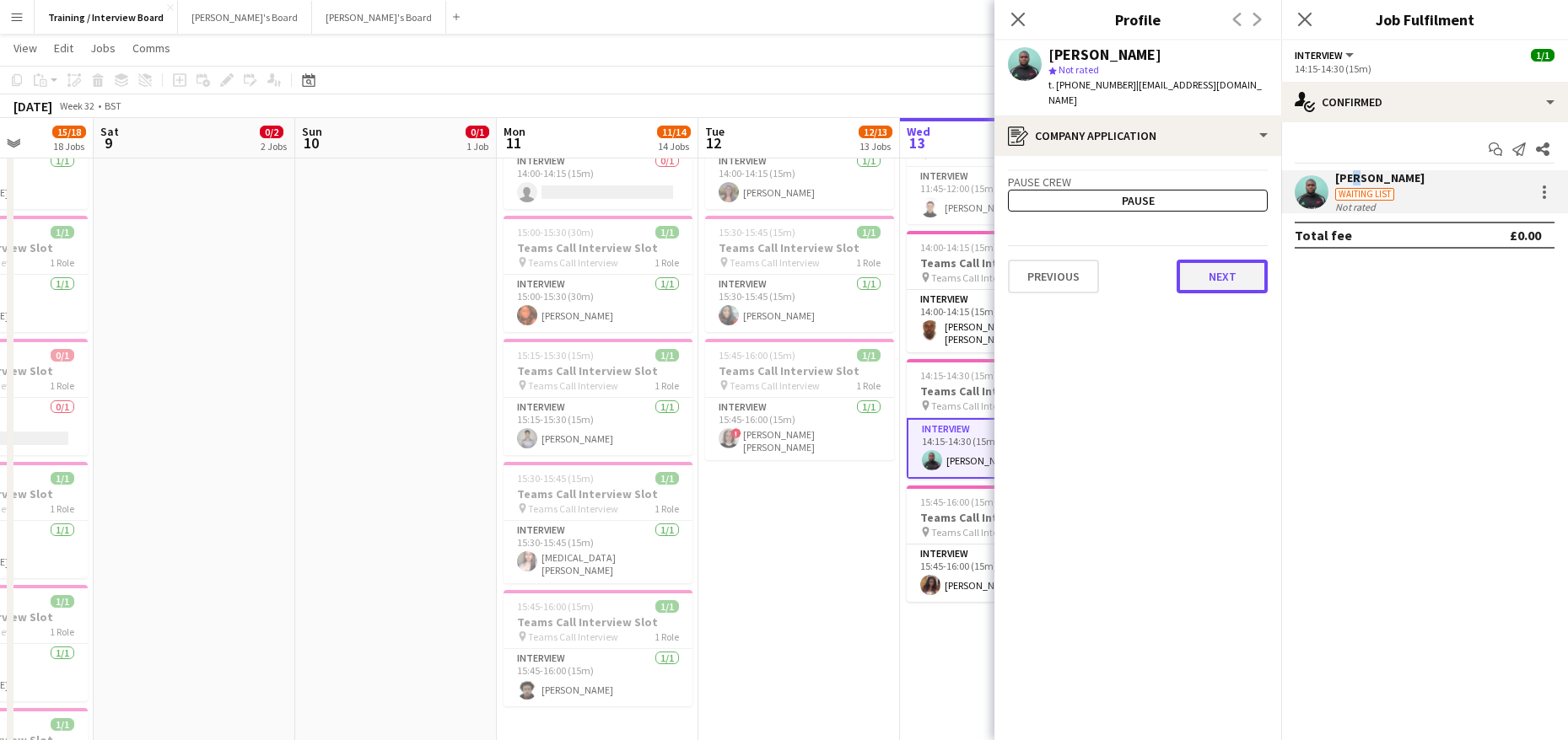
click at [1217, 260] on button "Next" at bounding box center [1222, 276] width 91 height 34
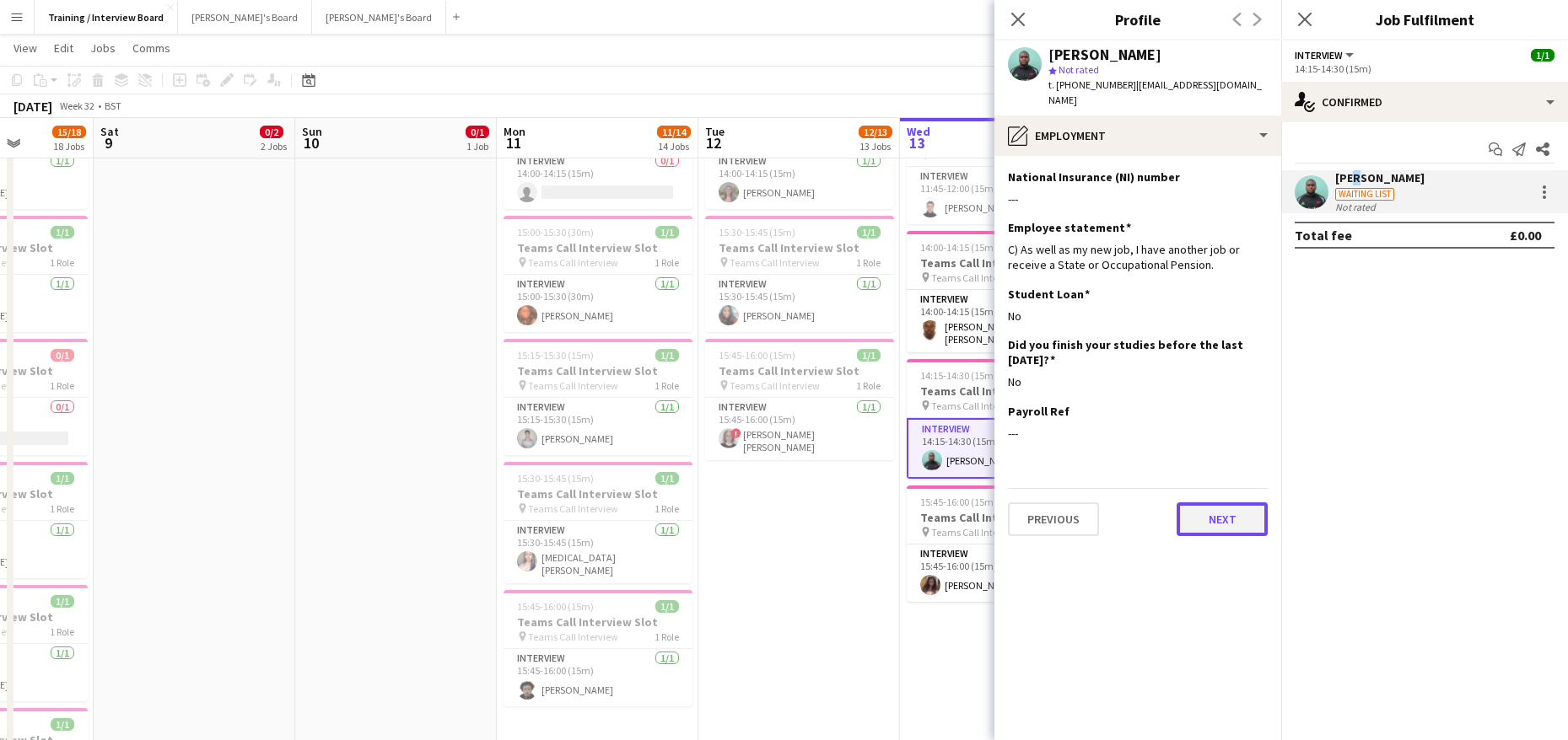
click at [1208, 505] on button "Next" at bounding box center [1222, 519] width 91 height 34
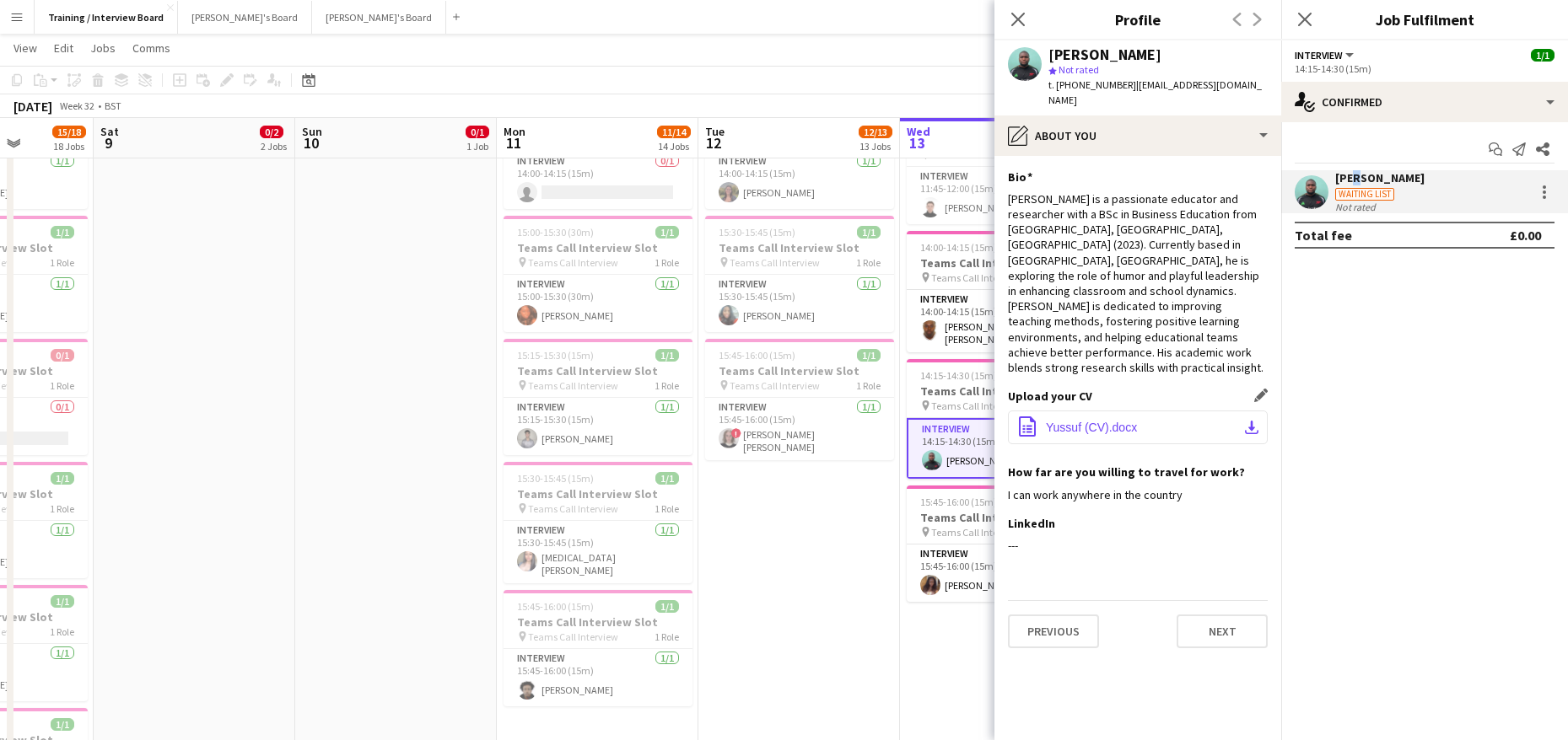
click at [1255, 420] on app-icon "download-bottom" at bounding box center [1252, 427] width 14 height 14
click at [1239, 615] on button "Next" at bounding box center [1222, 632] width 91 height 34
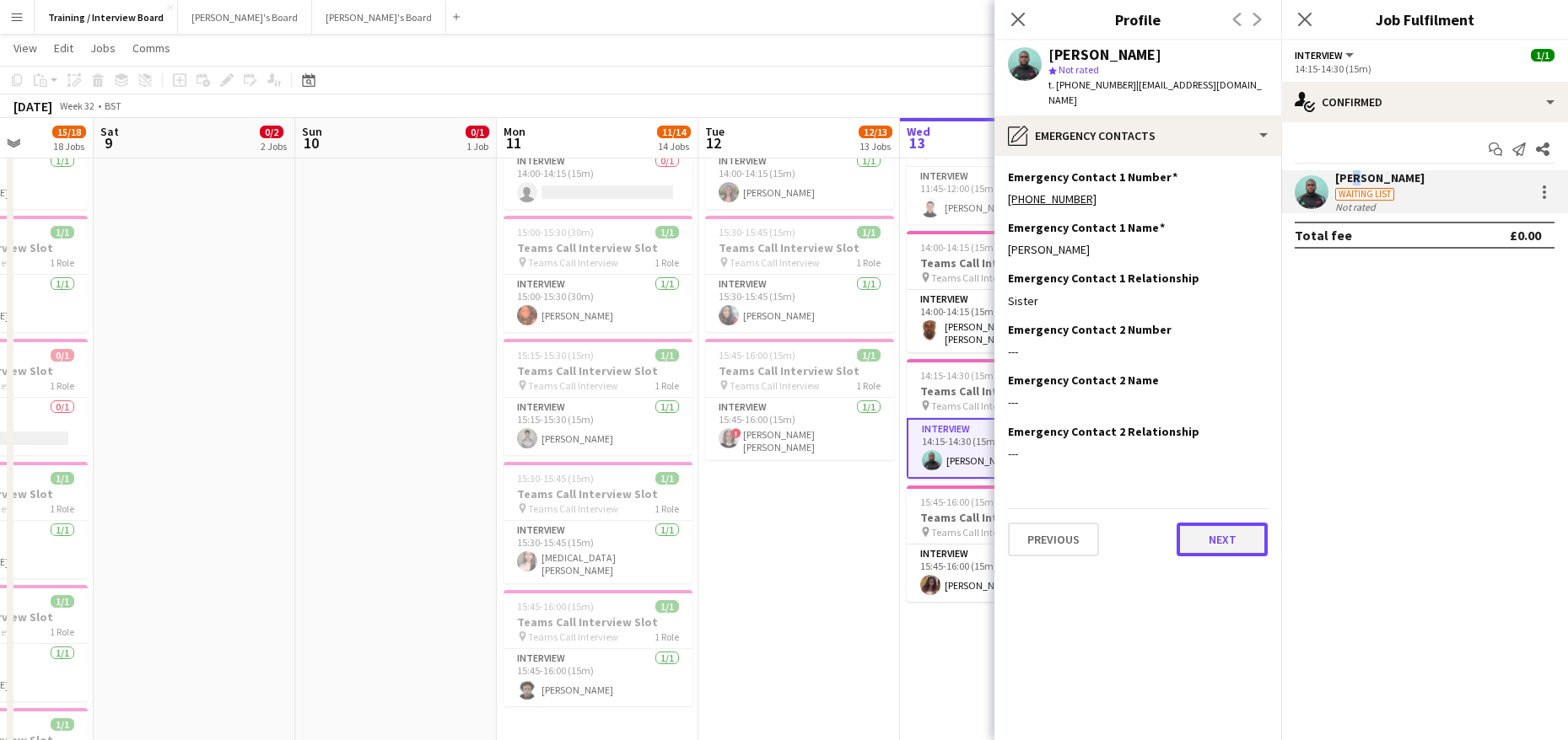
click at [1220, 528] on button "Next" at bounding box center [1222, 540] width 91 height 34
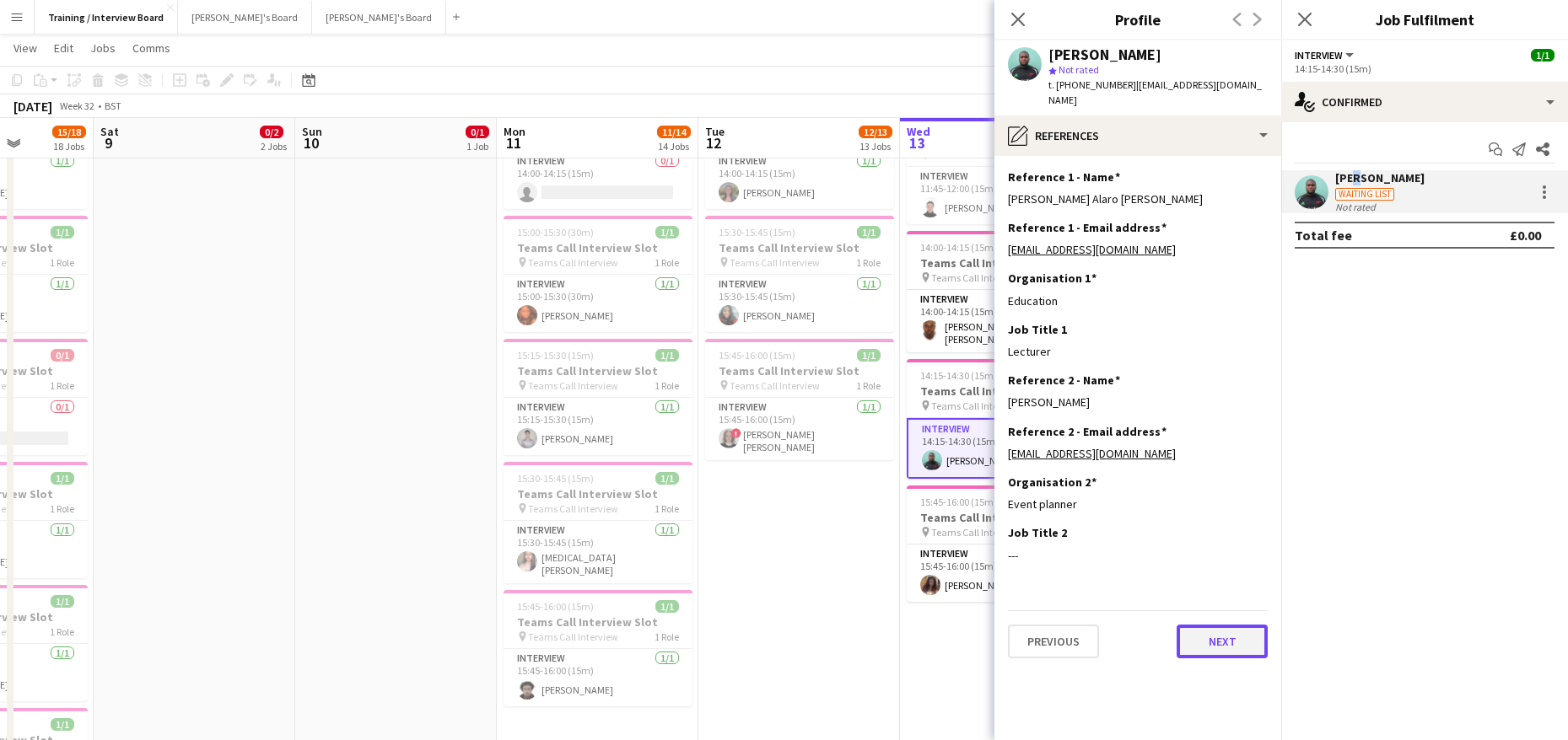
click at [1226, 628] on button "Next" at bounding box center [1222, 641] width 91 height 34
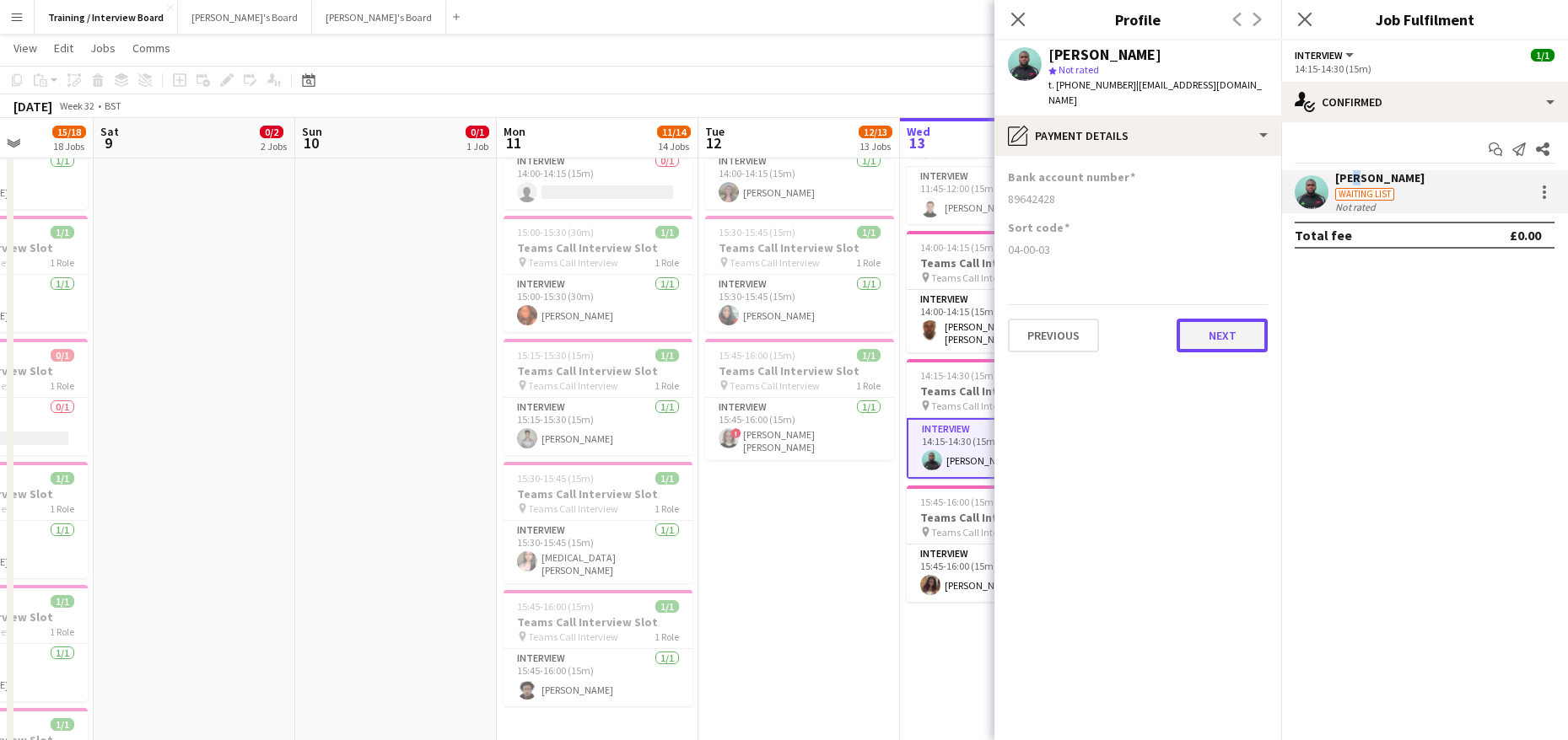
click at [1233, 319] on button "Next" at bounding box center [1222, 335] width 91 height 34
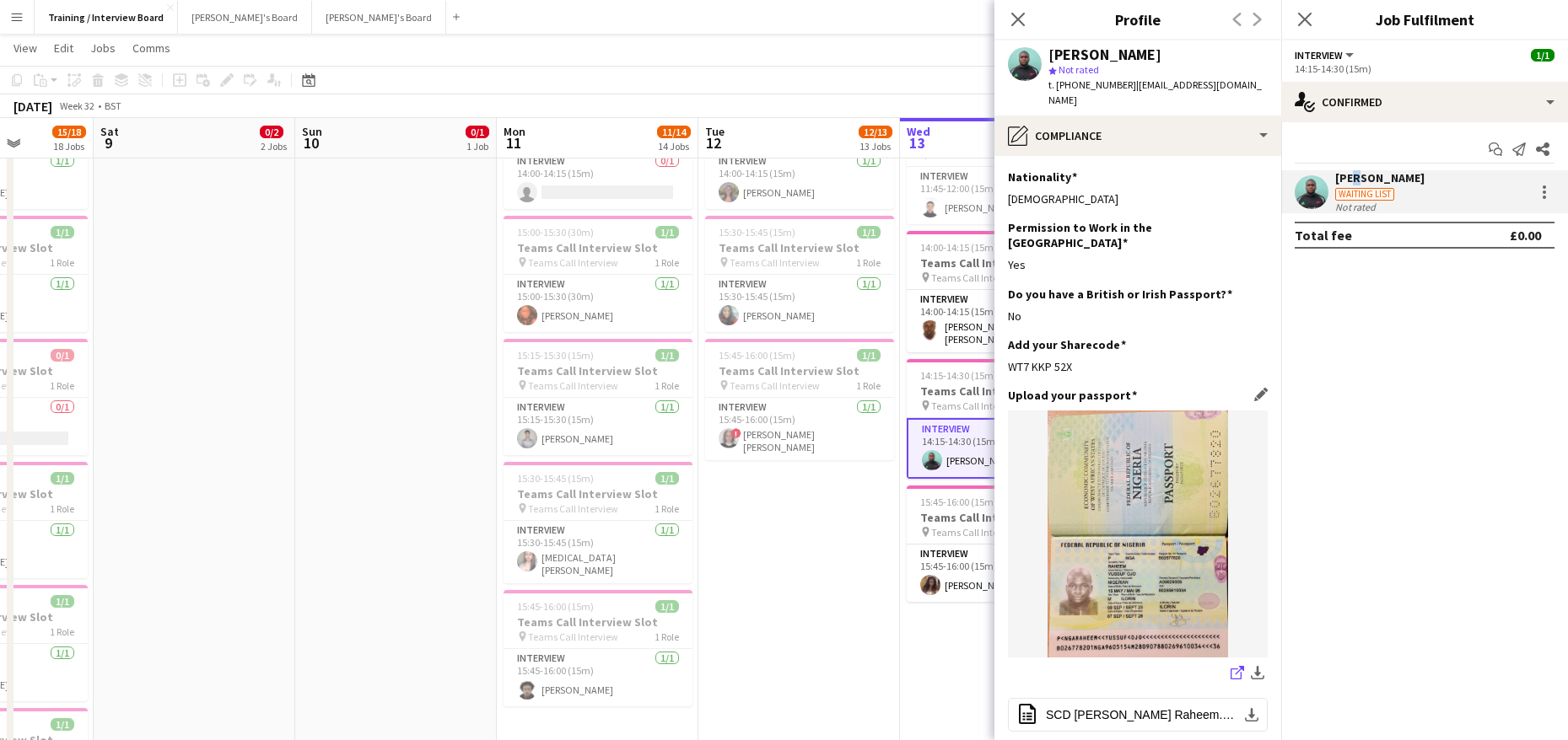
click at [1231, 666] on icon "share-external-link-1" at bounding box center [1238, 673] width 14 height 14
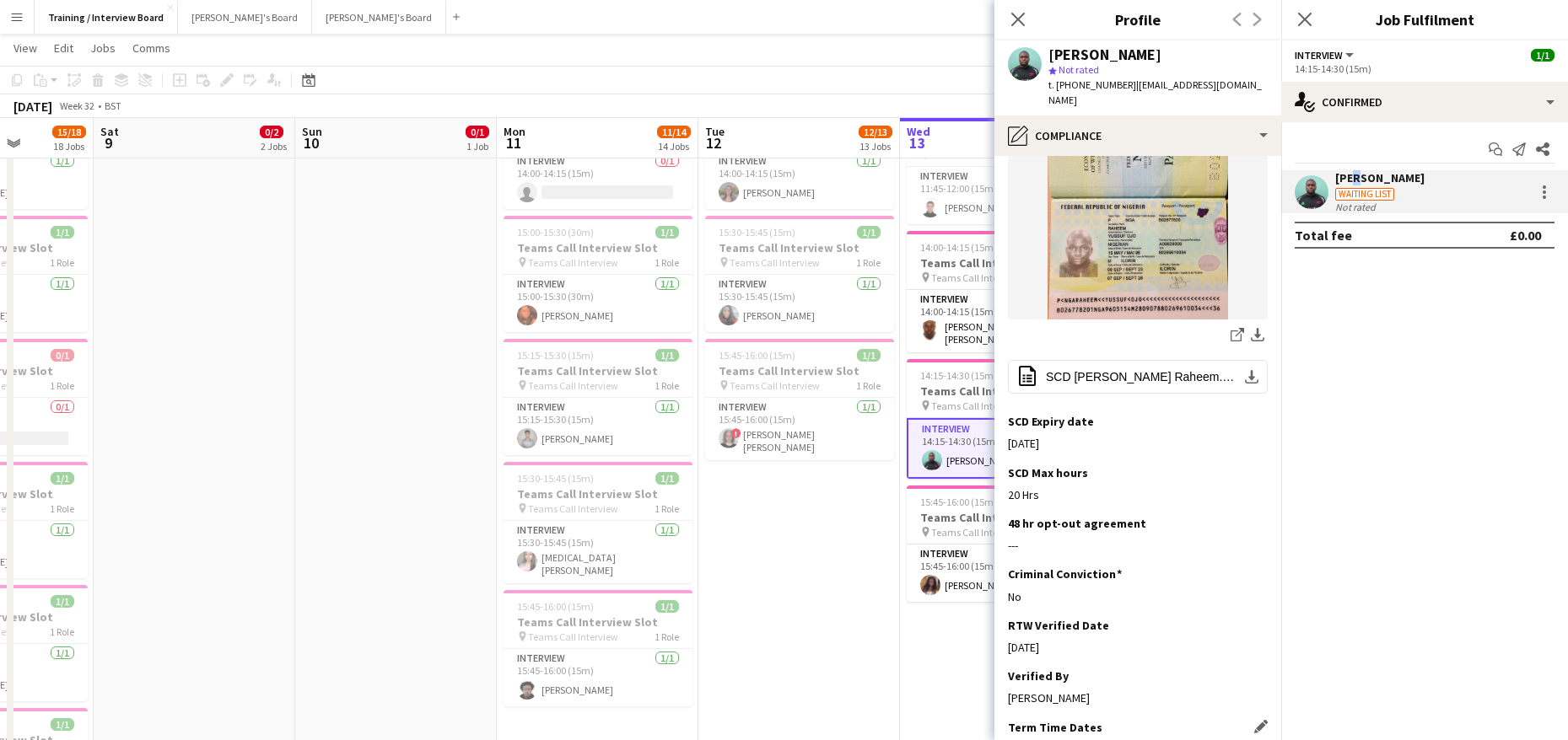
scroll to position [458, 0]
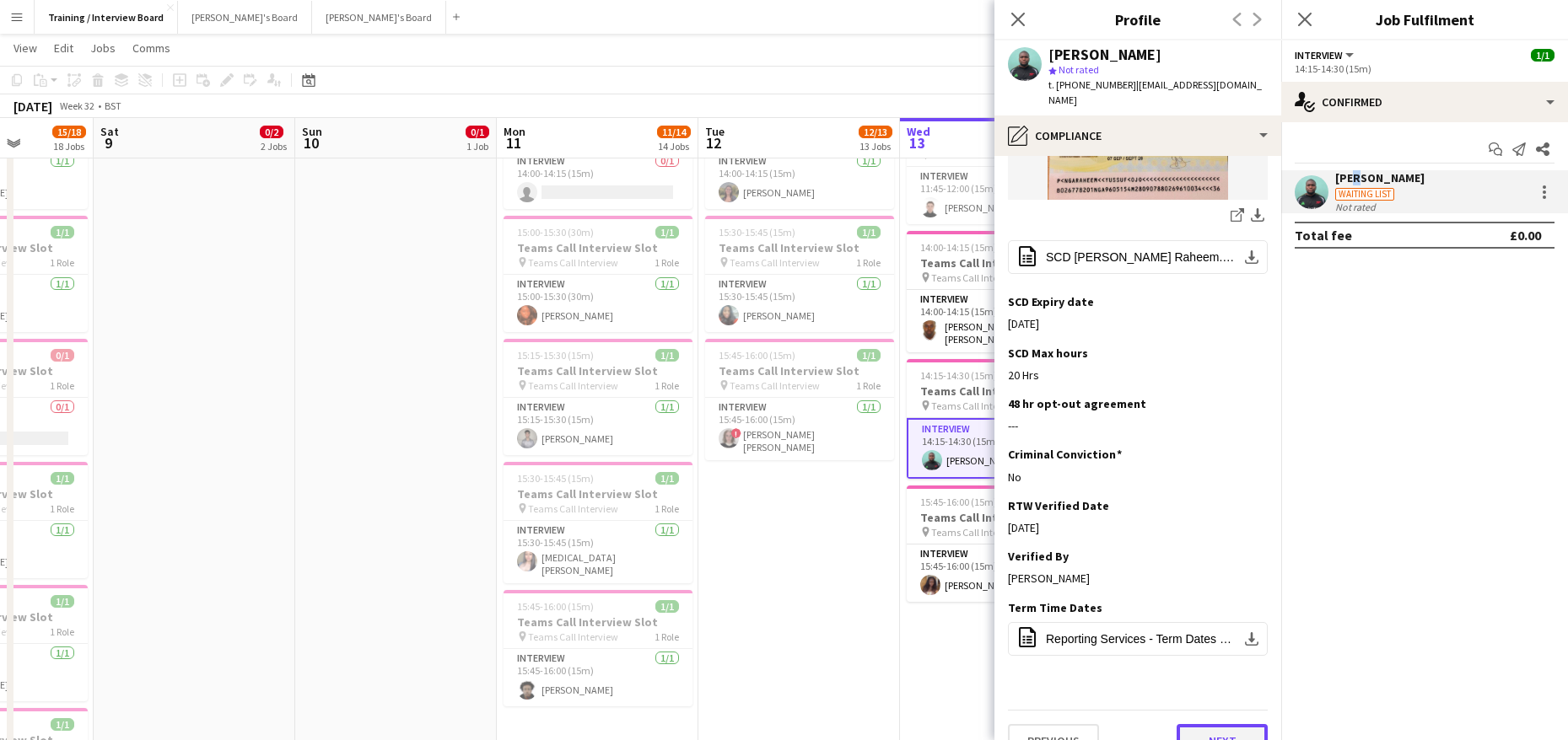
click at [1227, 725] on button "Next" at bounding box center [1222, 741] width 91 height 34
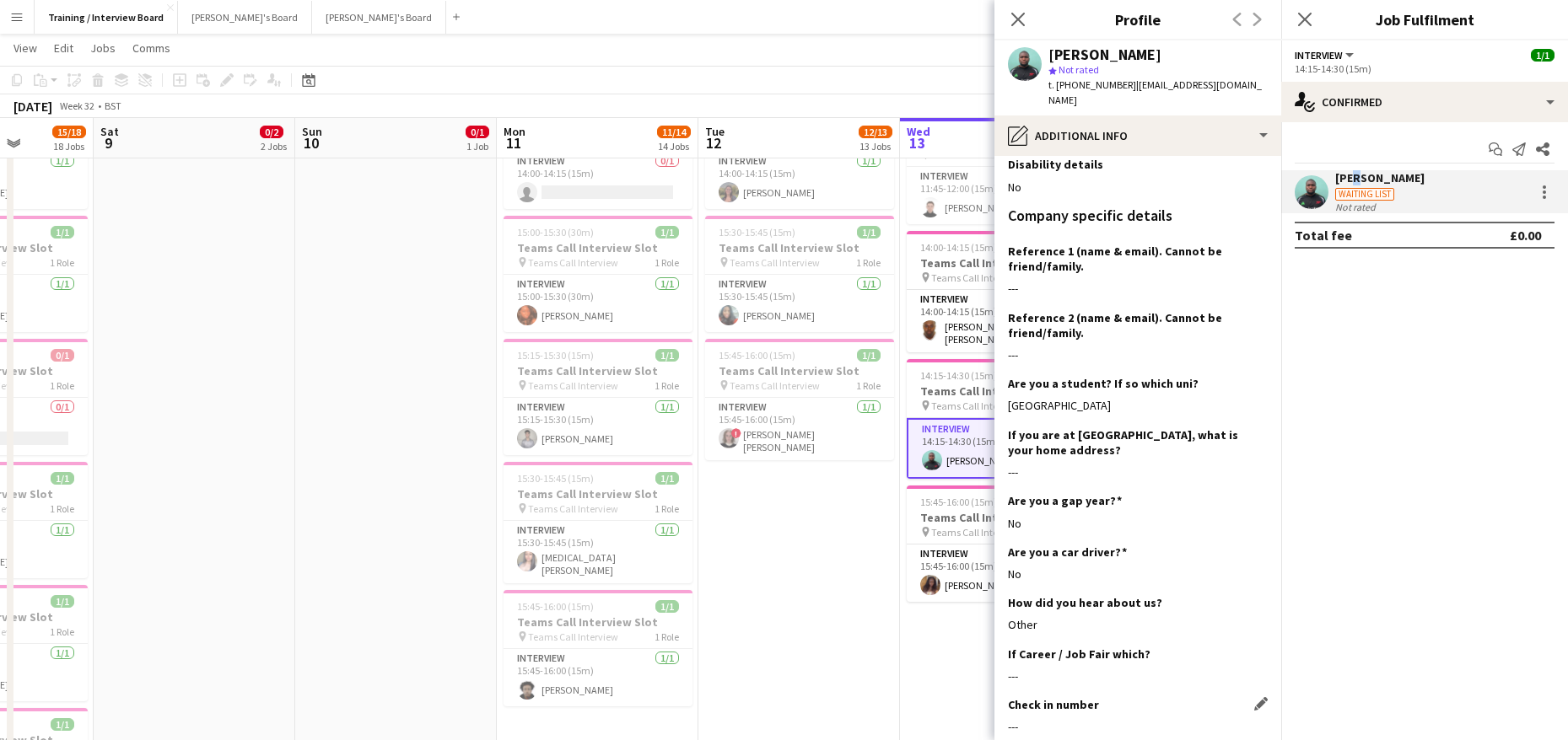
scroll to position [337, 0]
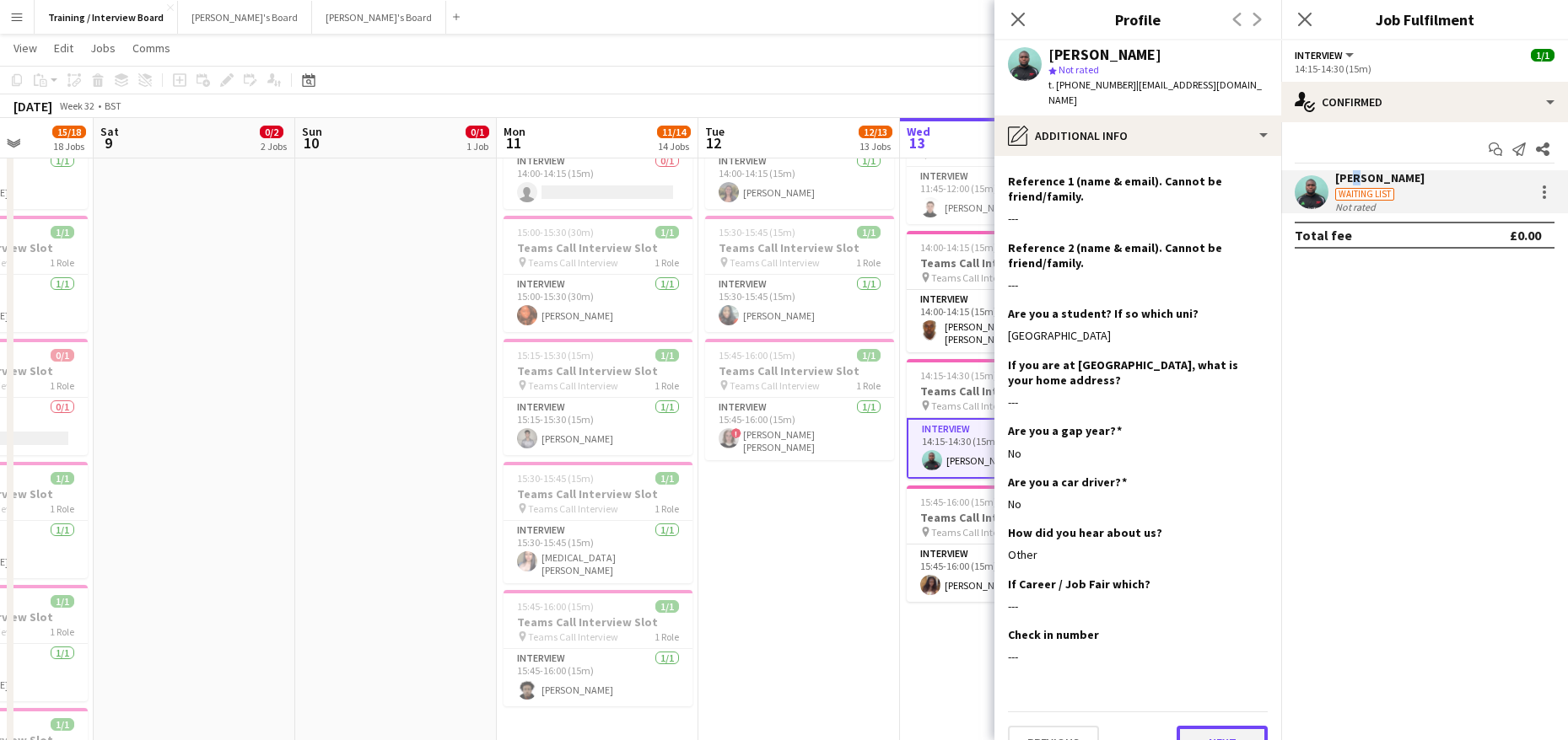
click at [1182, 727] on button "Next" at bounding box center [1222, 742] width 91 height 34
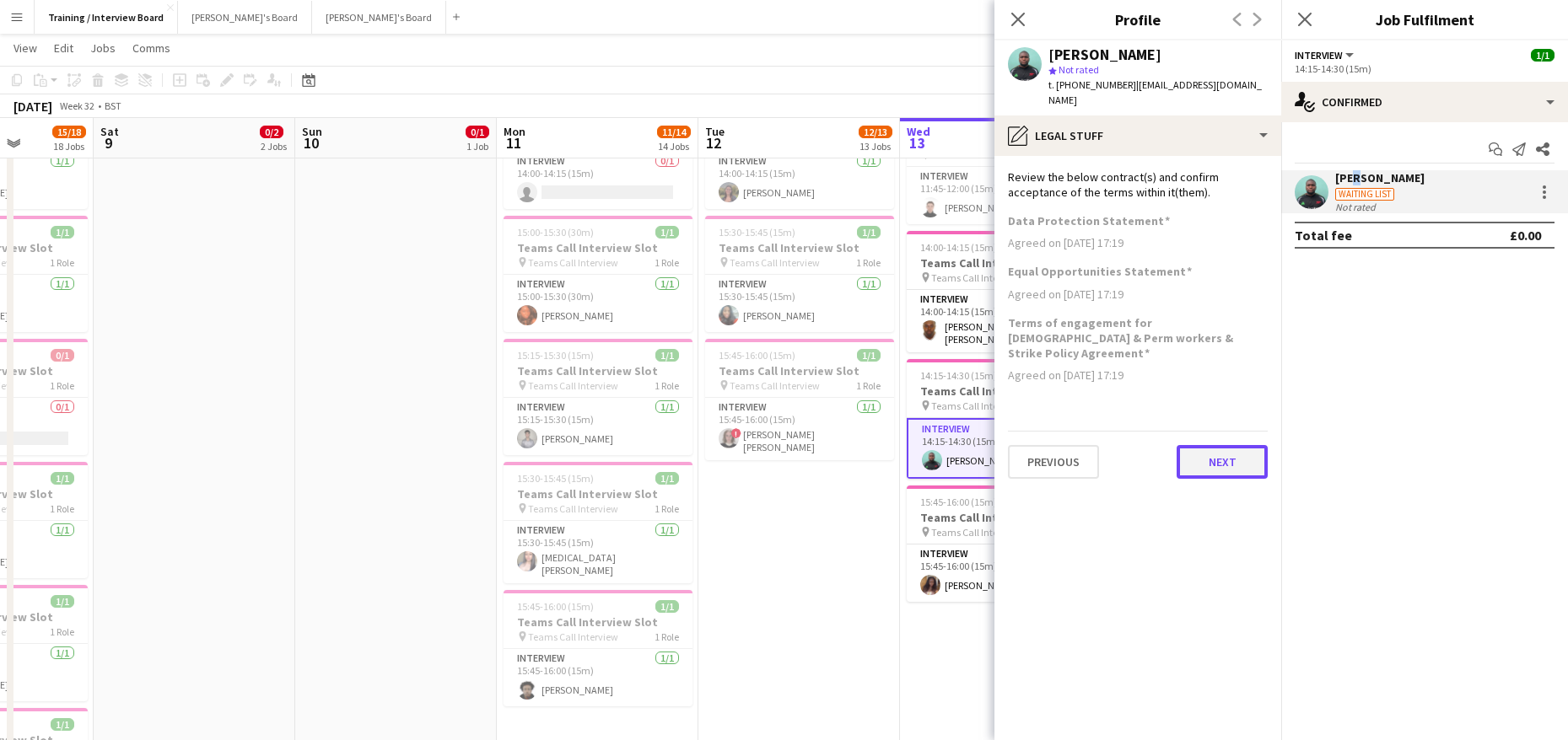
click at [1200, 446] on button "Next" at bounding box center [1222, 462] width 91 height 34
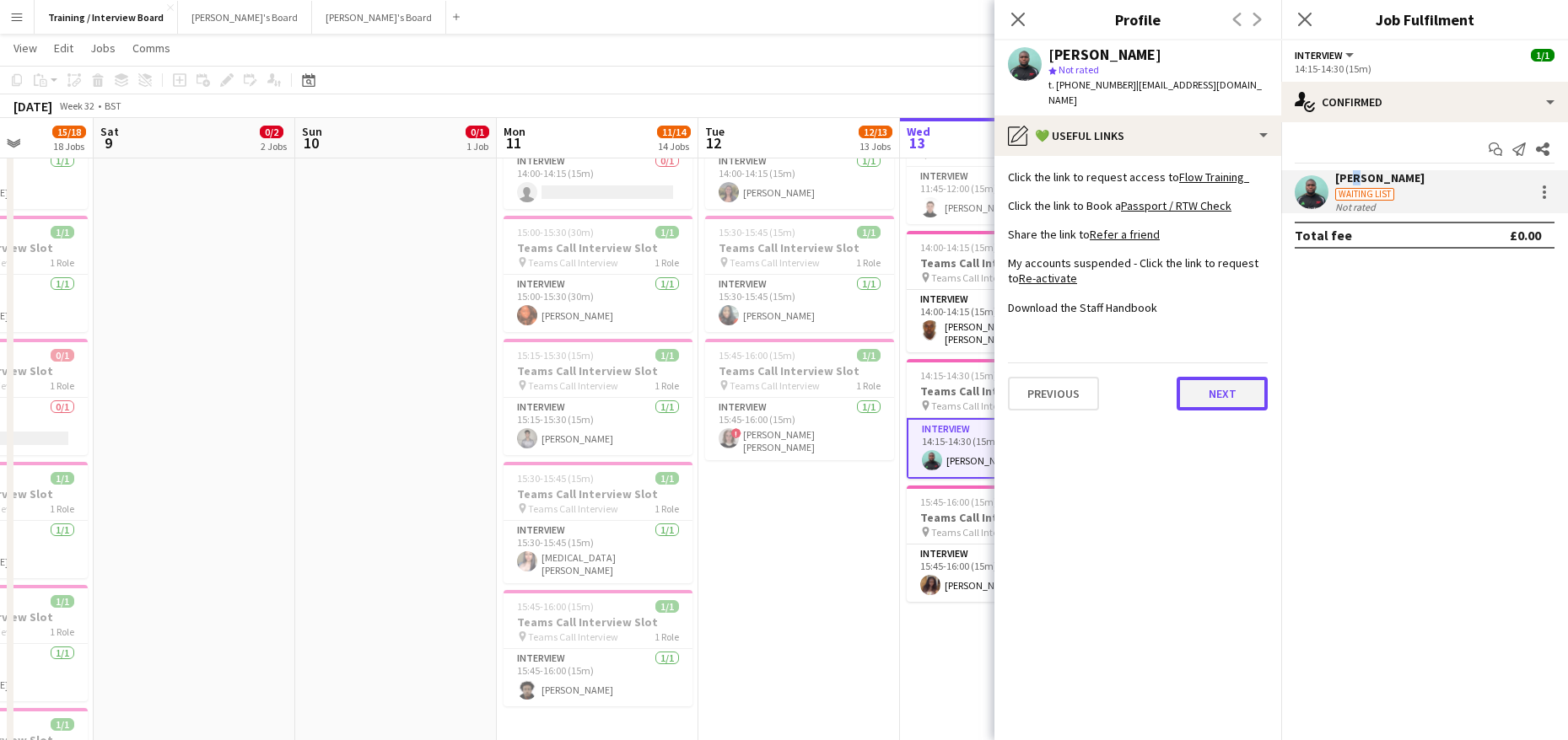
click at [1202, 377] on button "Next" at bounding box center [1222, 393] width 91 height 34
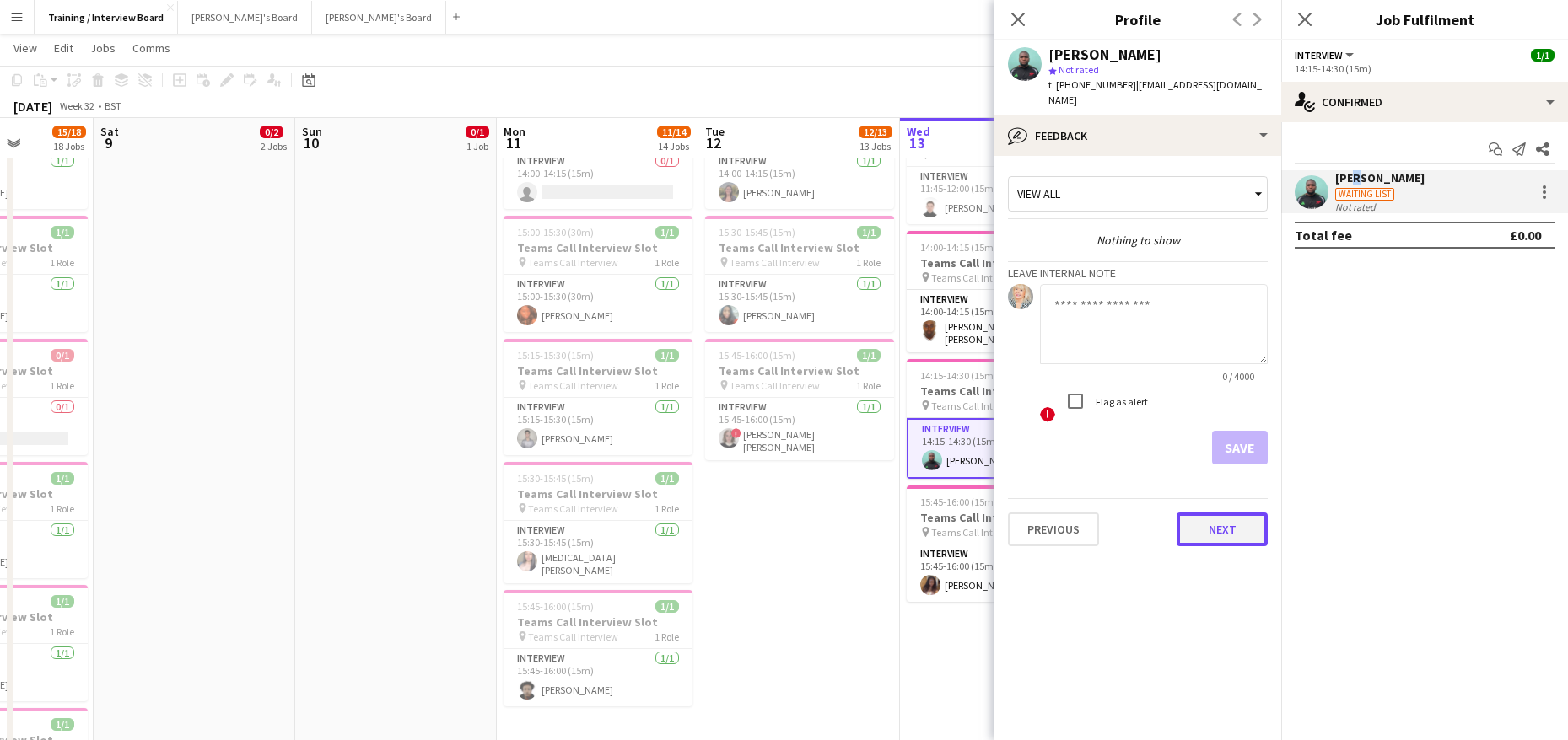
click at [1235, 512] on button "Next" at bounding box center [1222, 529] width 91 height 34
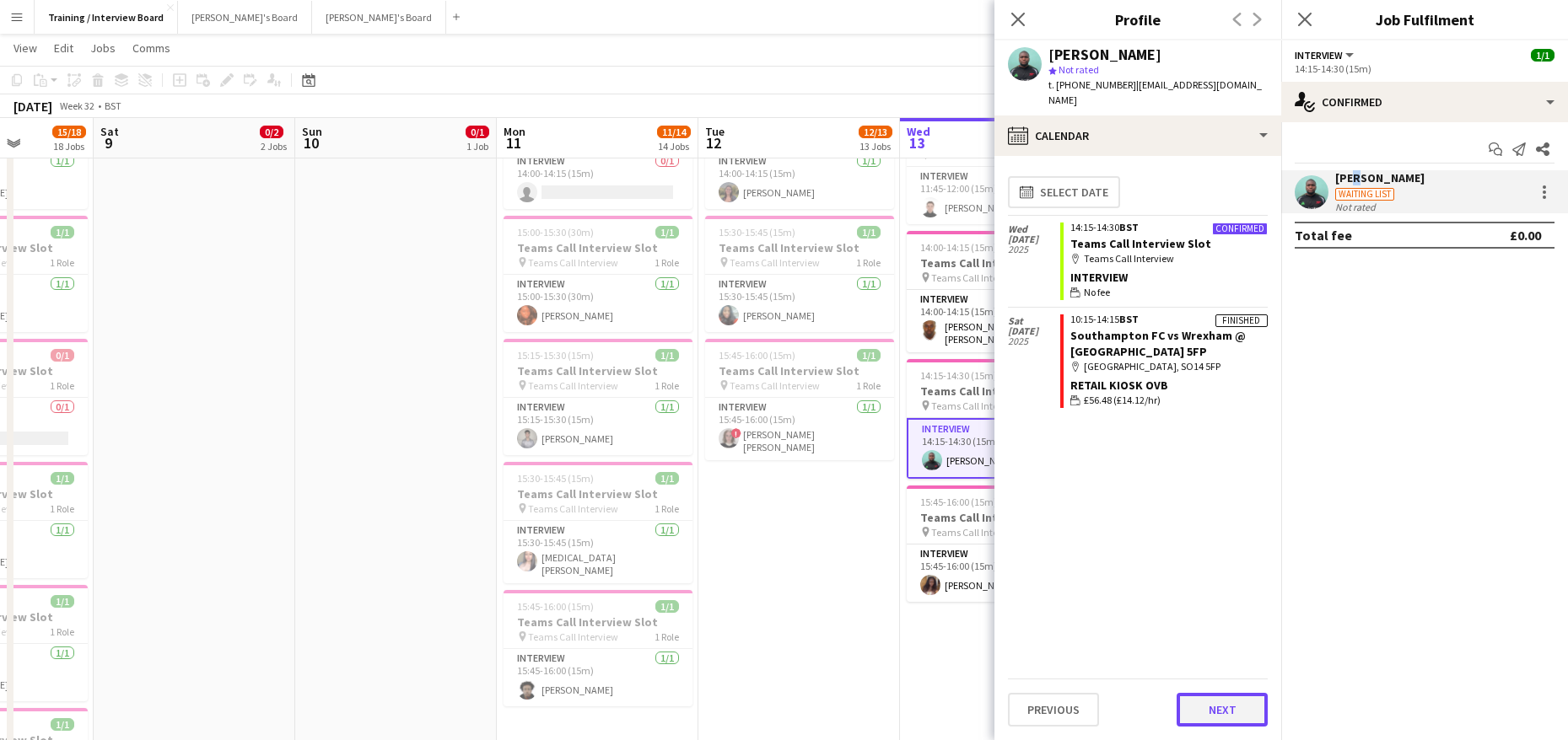
click at [1238, 712] on button "Next" at bounding box center [1222, 709] width 91 height 34
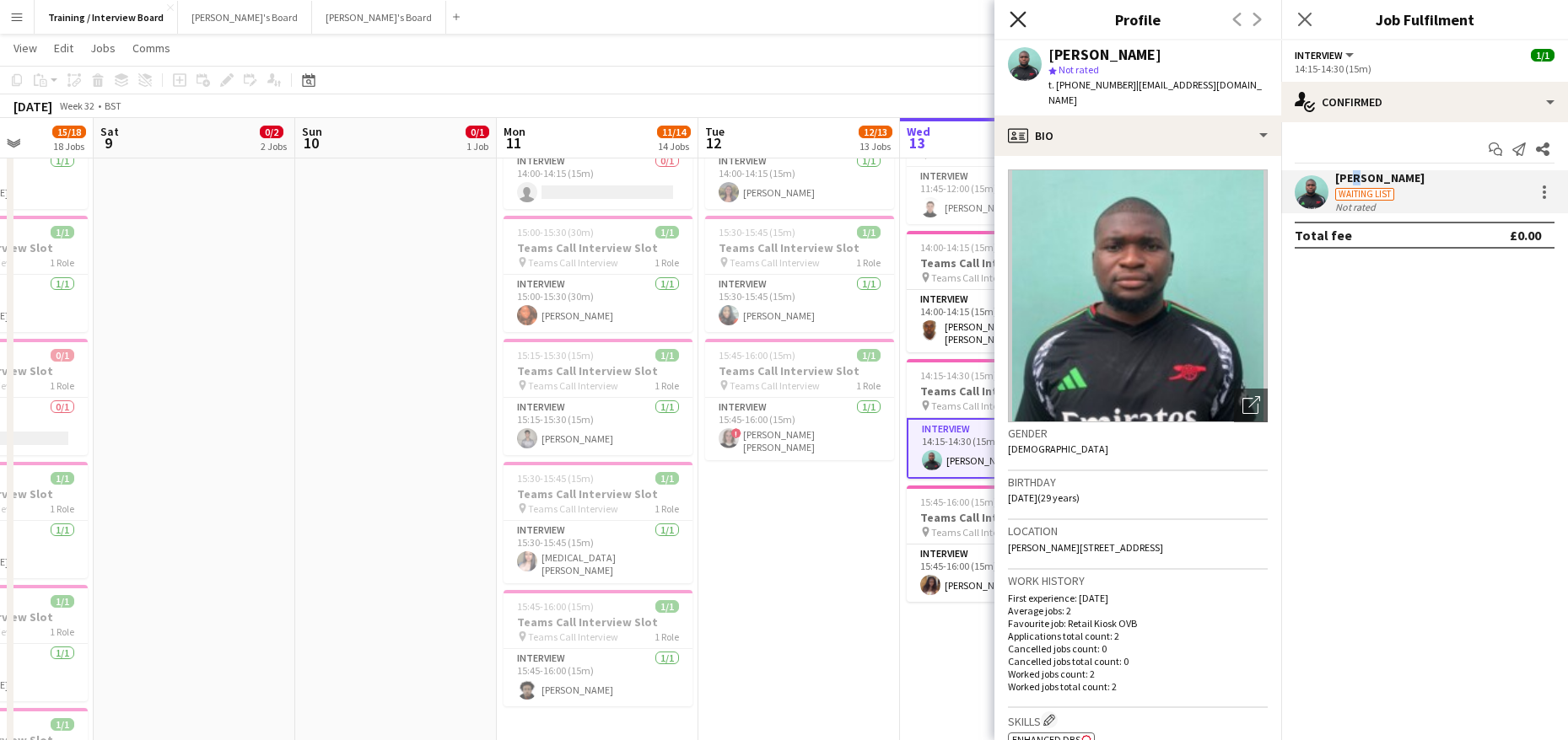
click at [1015, 15] on icon "Close pop-in" at bounding box center [1018, 18] width 16 height 16
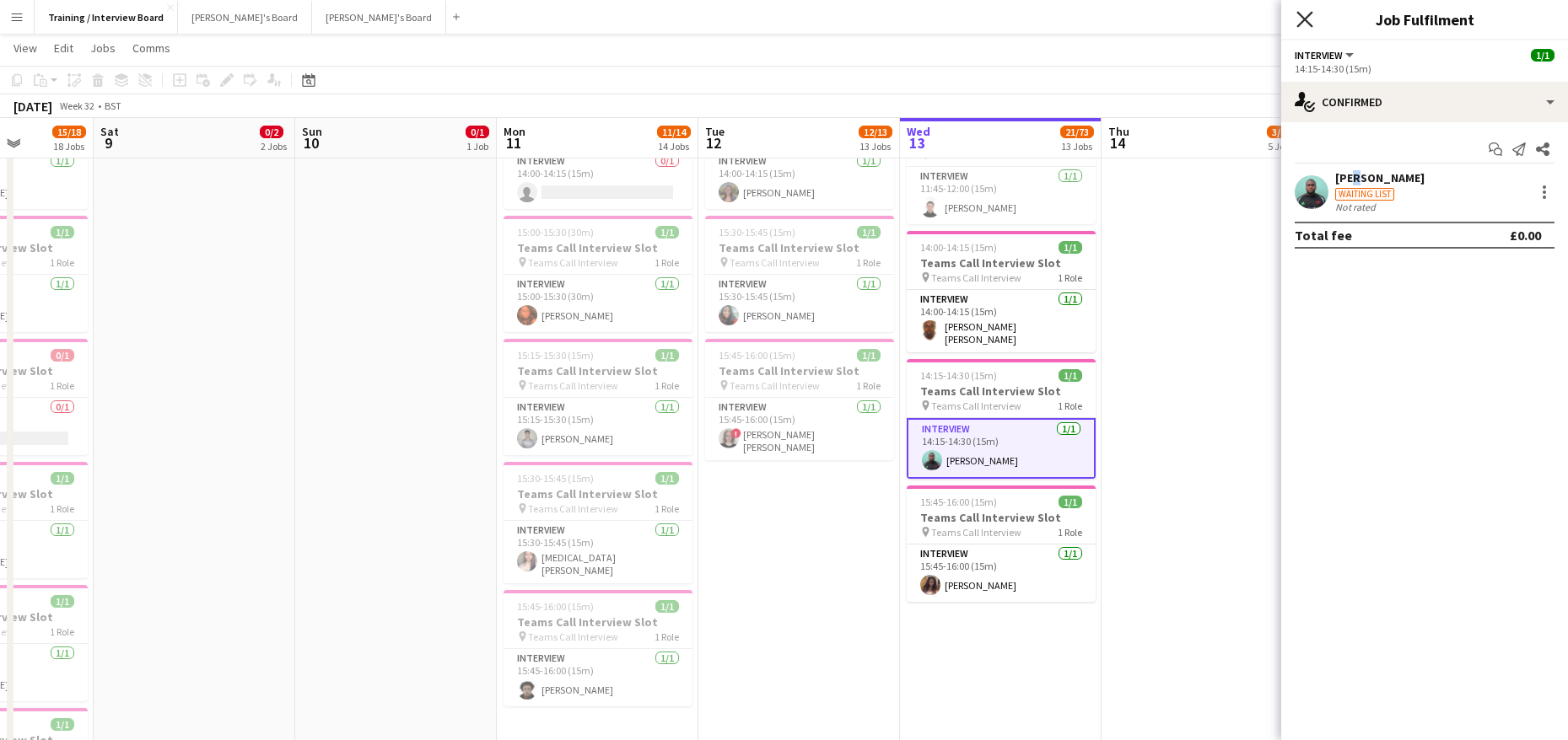
click at [1305, 15] on icon "Close pop-in" at bounding box center [1304, 18] width 16 height 16
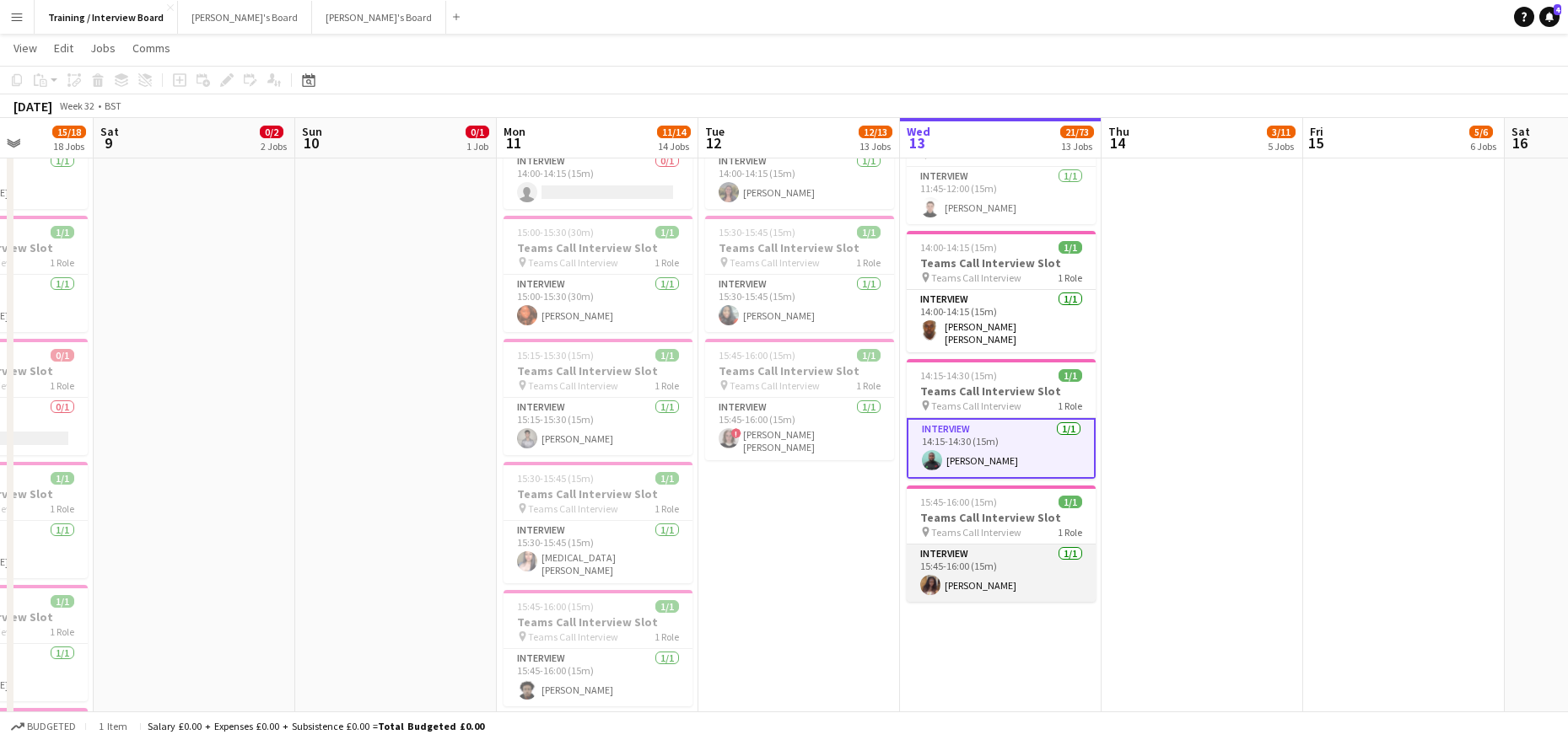
click at [980, 575] on app-card-role "Interview [DATE] 15:45-16:00 (15m) [PERSON_NAME]" at bounding box center [1001, 572] width 189 height 57
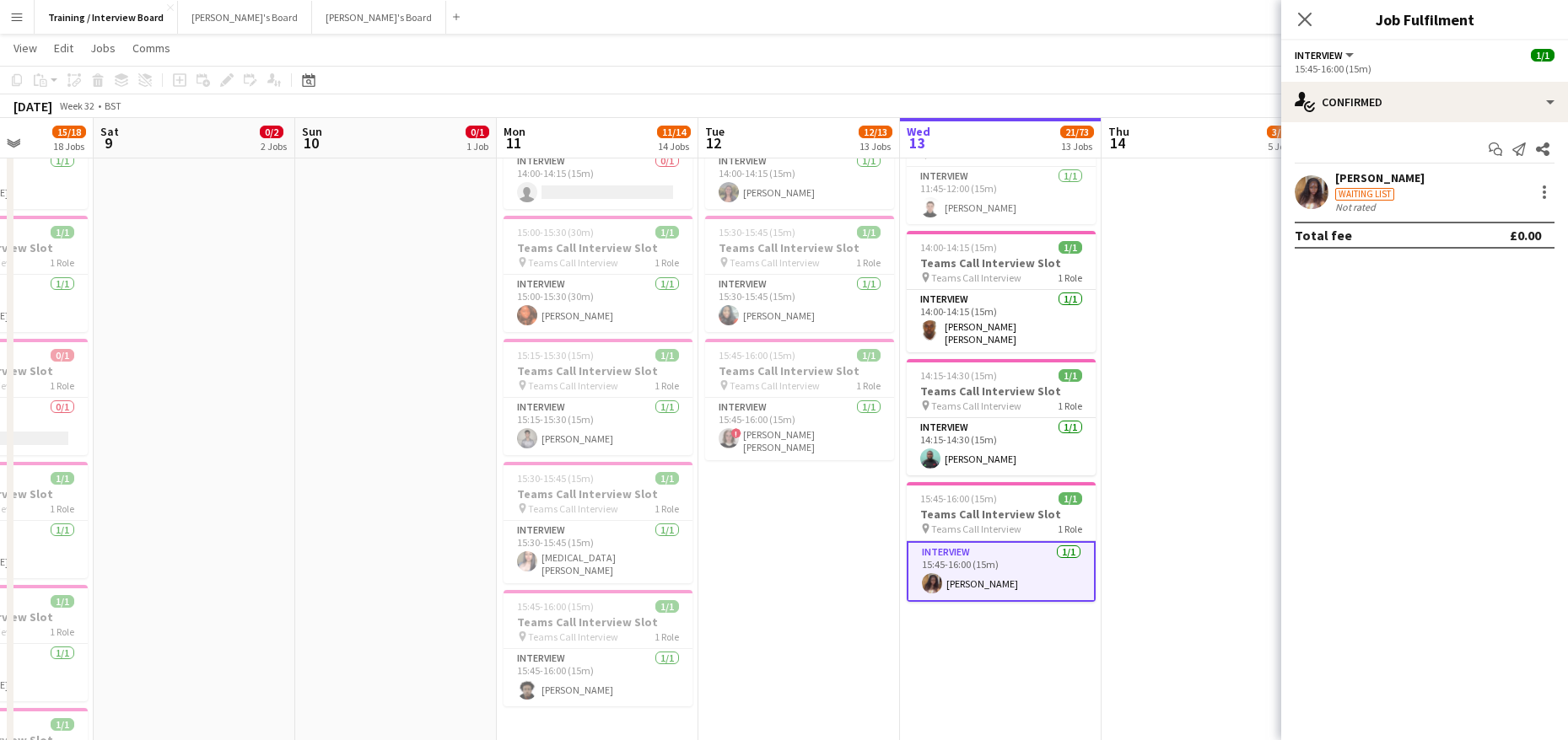
click at [1372, 172] on div "[PERSON_NAME]" at bounding box center [1380, 178] width 89 height 15
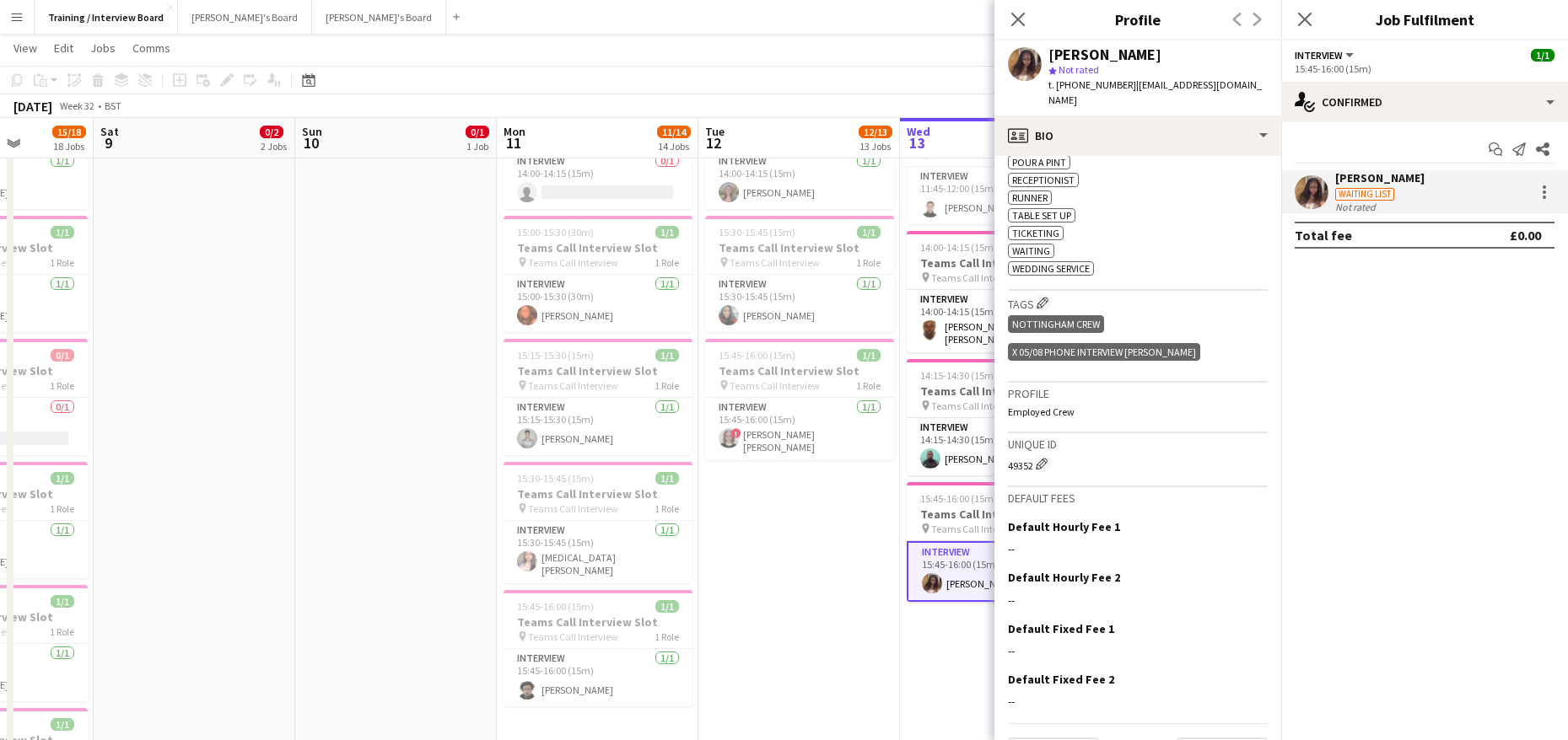
scroll to position [773, 0]
click at [1230, 737] on button "Next" at bounding box center [1222, 754] width 91 height 34
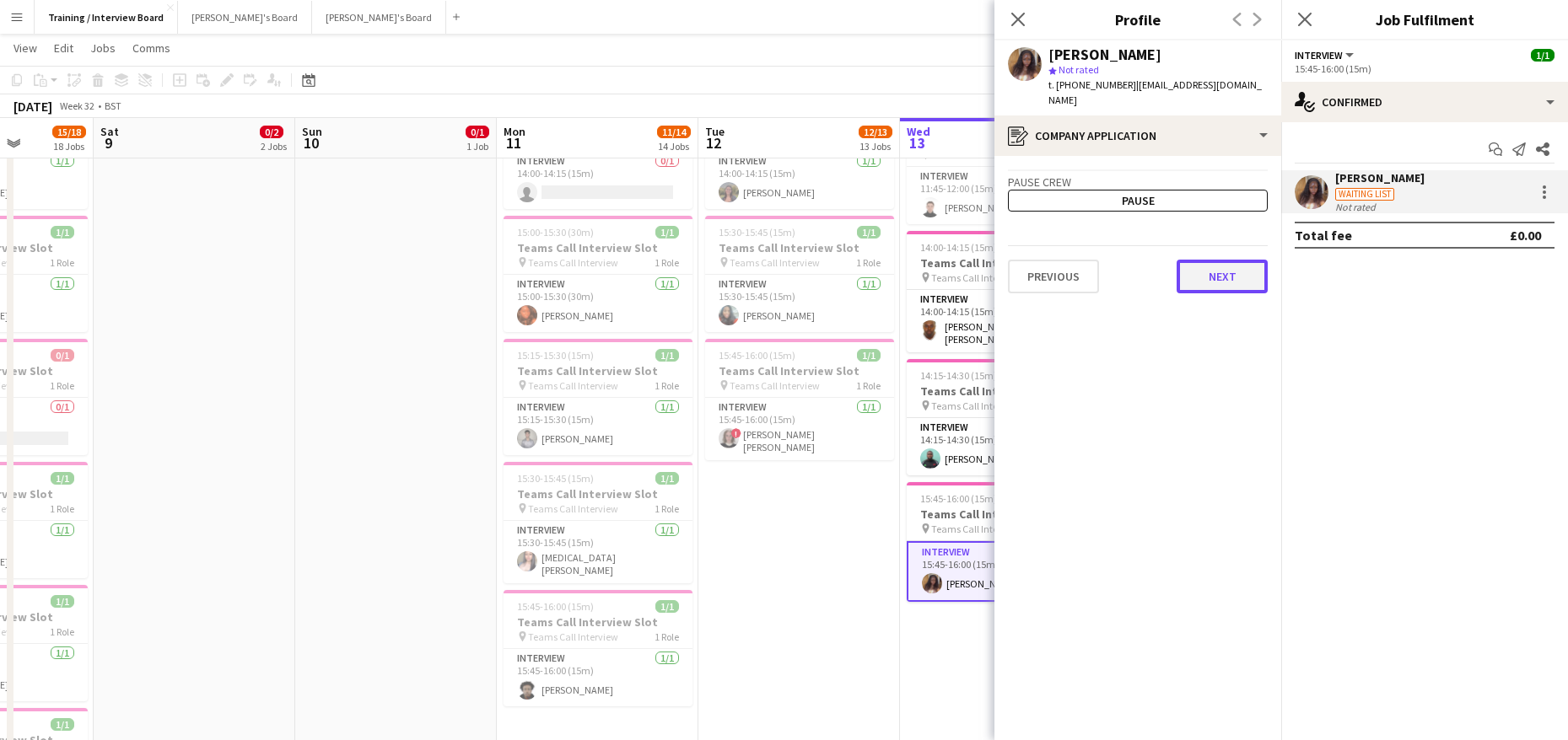
click at [1192, 262] on button "Next" at bounding box center [1222, 276] width 91 height 34
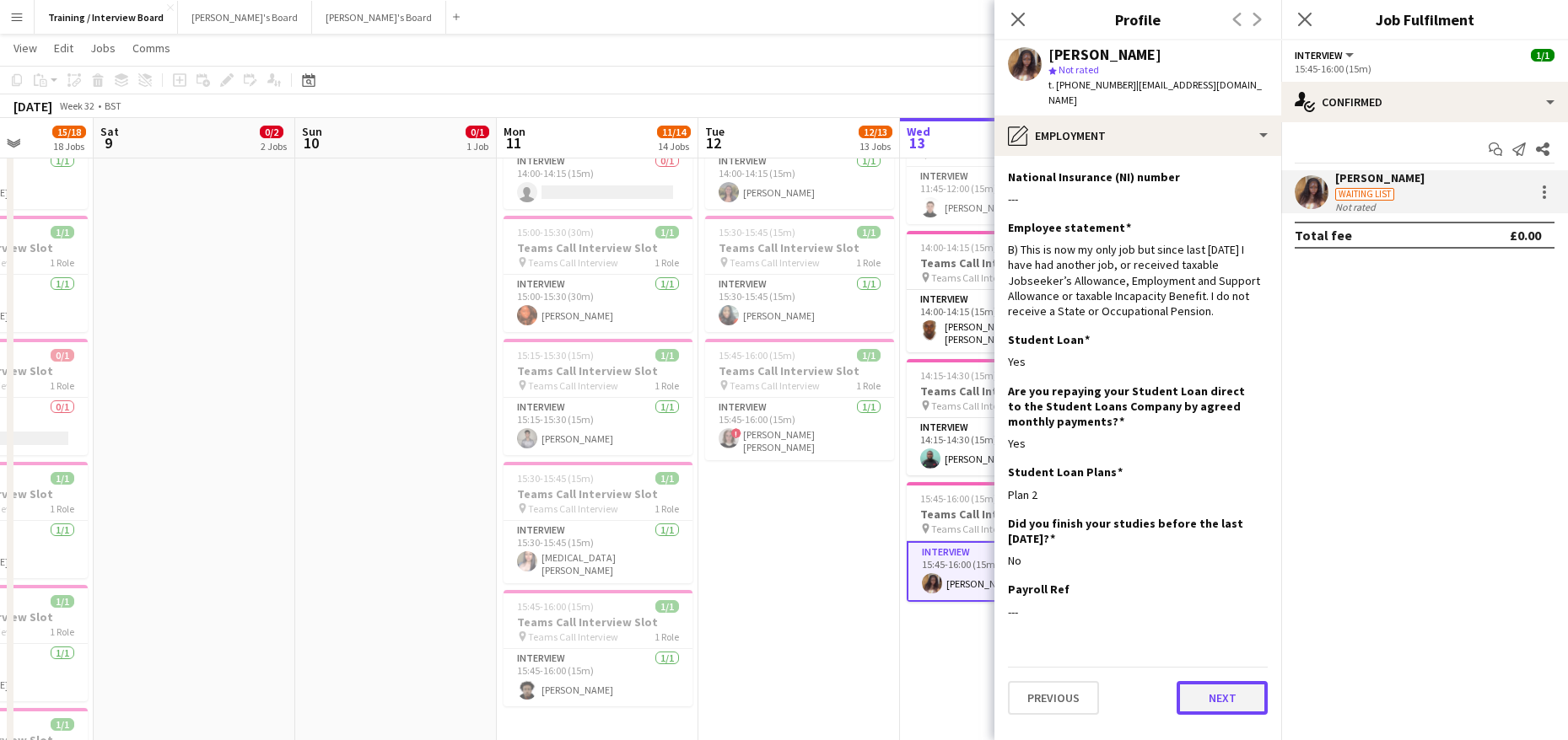
click at [1201, 683] on button "Next" at bounding box center [1222, 697] width 91 height 34
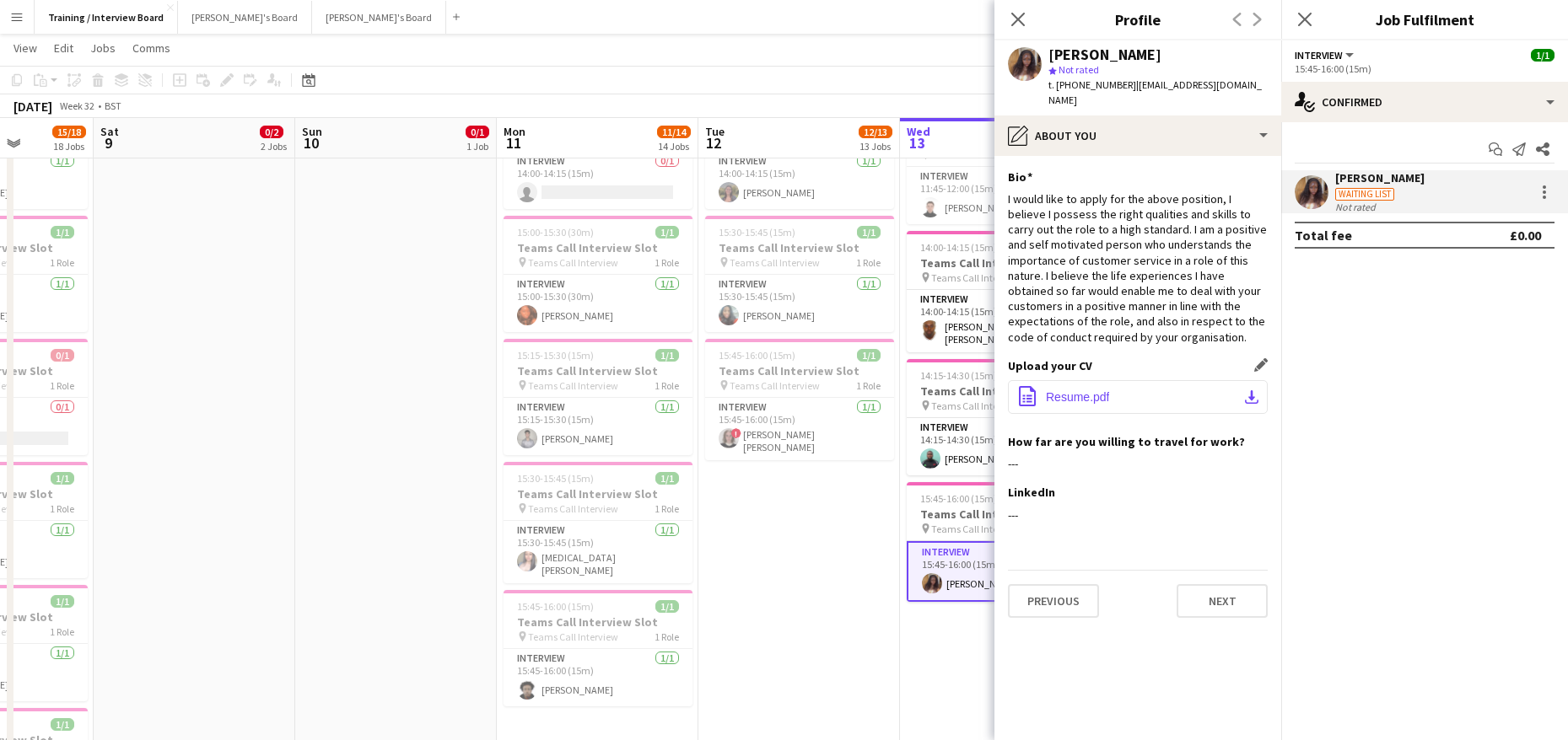
click at [1253, 390] on app-icon "download-bottom" at bounding box center [1252, 397] width 14 height 14
click at [1199, 593] on button "Next" at bounding box center [1222, 601] width 91 height 34
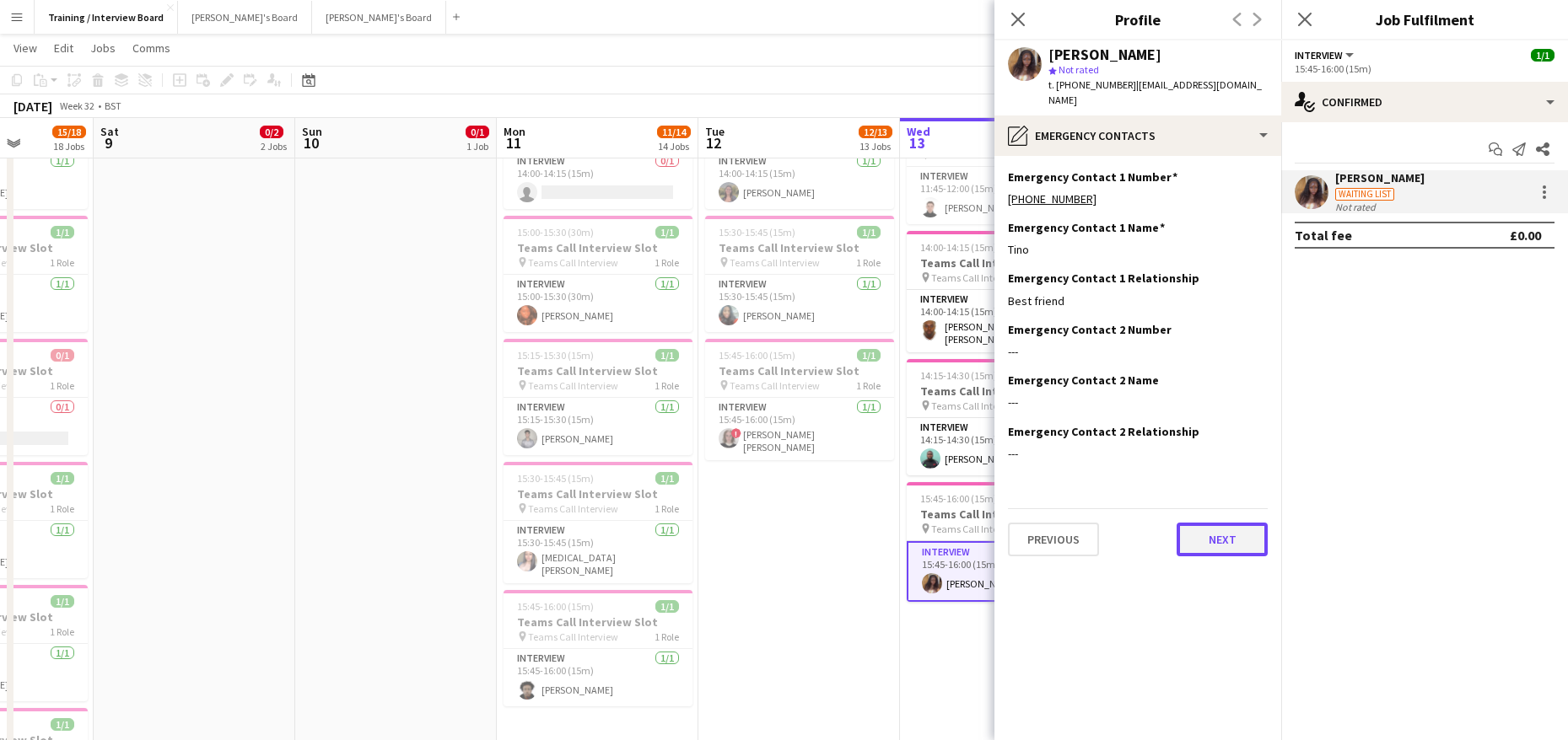
click at [1220, 529] on button "Next" at bounding box center [1222, 540] width 91 height 34
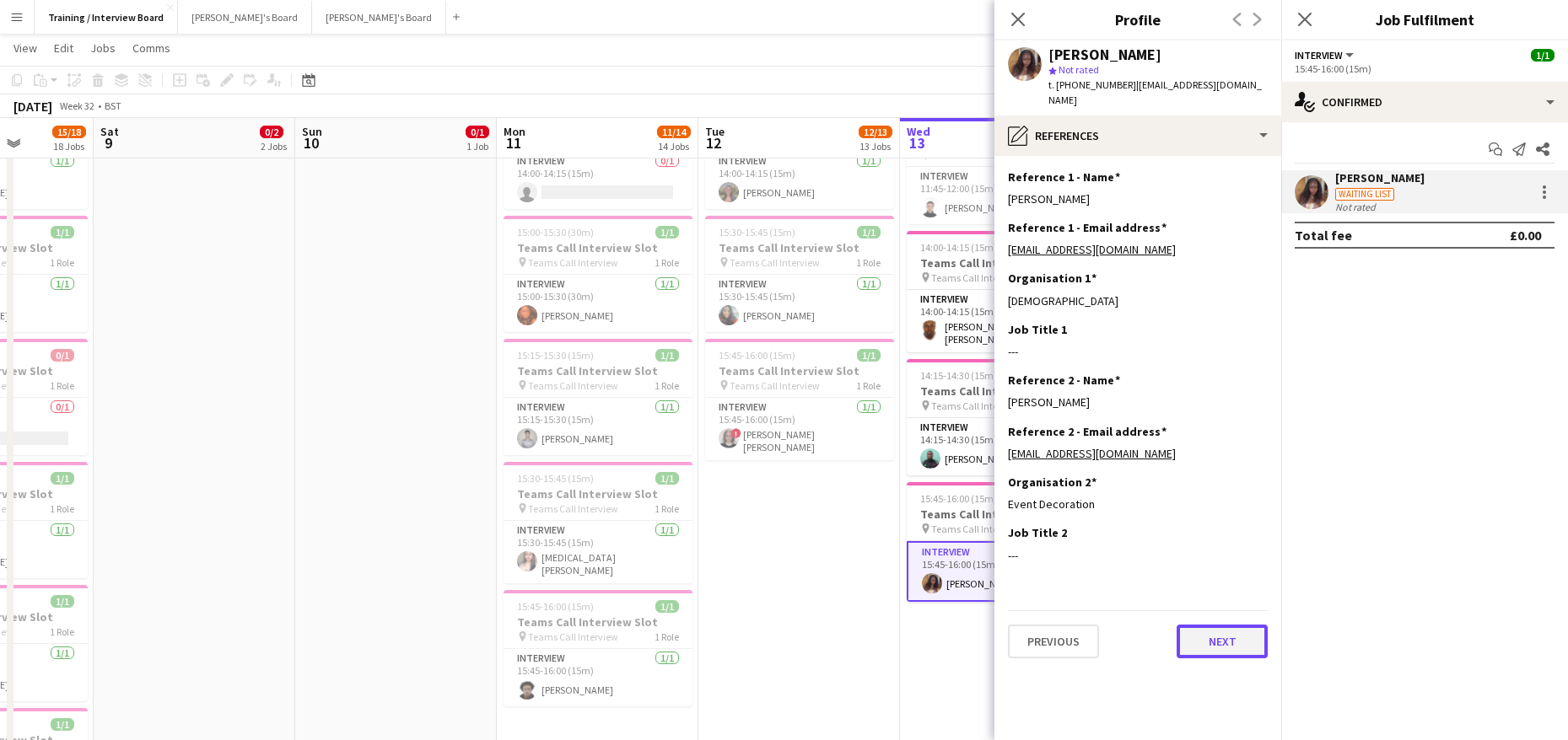
click at [1220, 631] on button "Next" at bounding box center [1222, 641] width 91 height 34
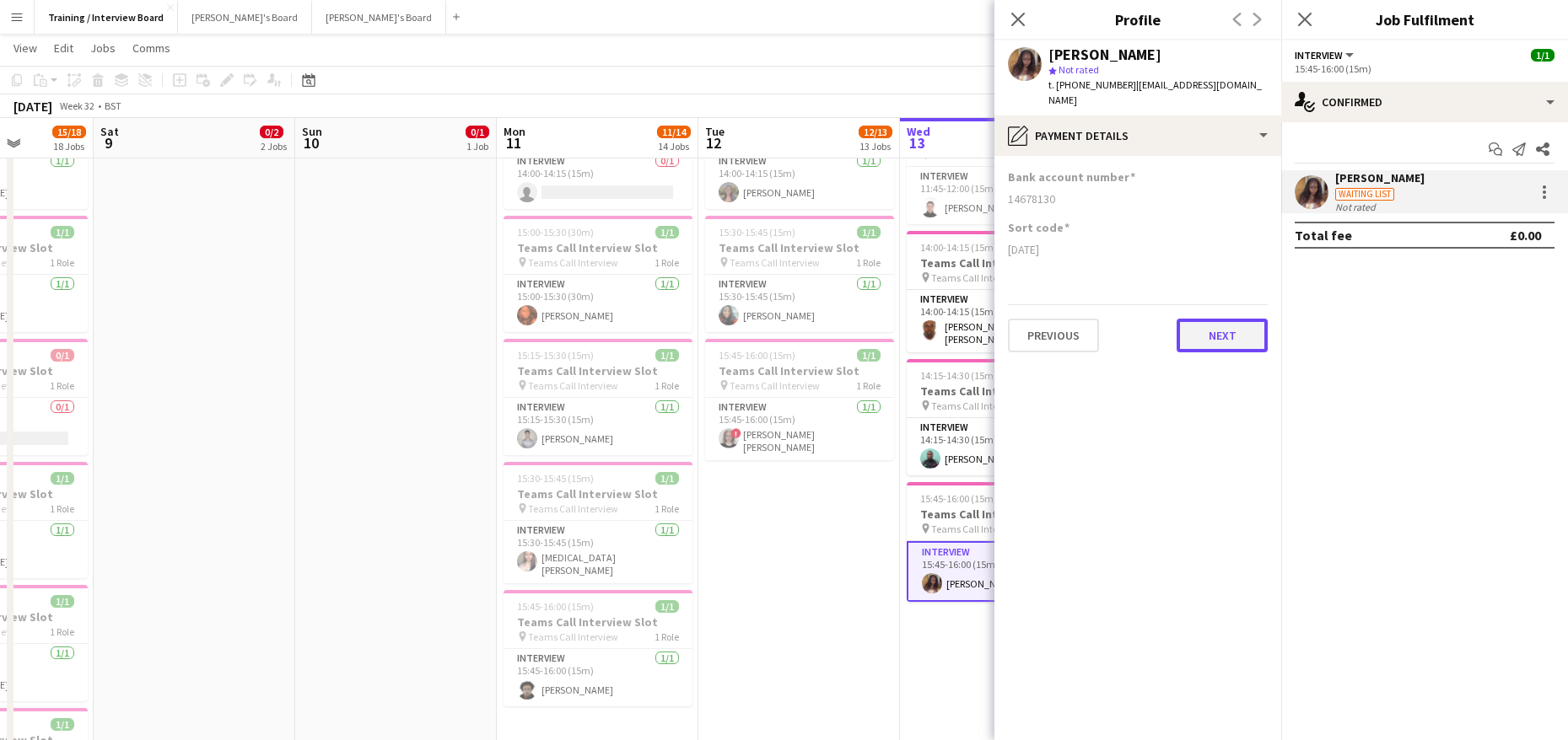
click at [1243, 319] on button "Next" at bounding box center [1222, 335] width 91 height 34
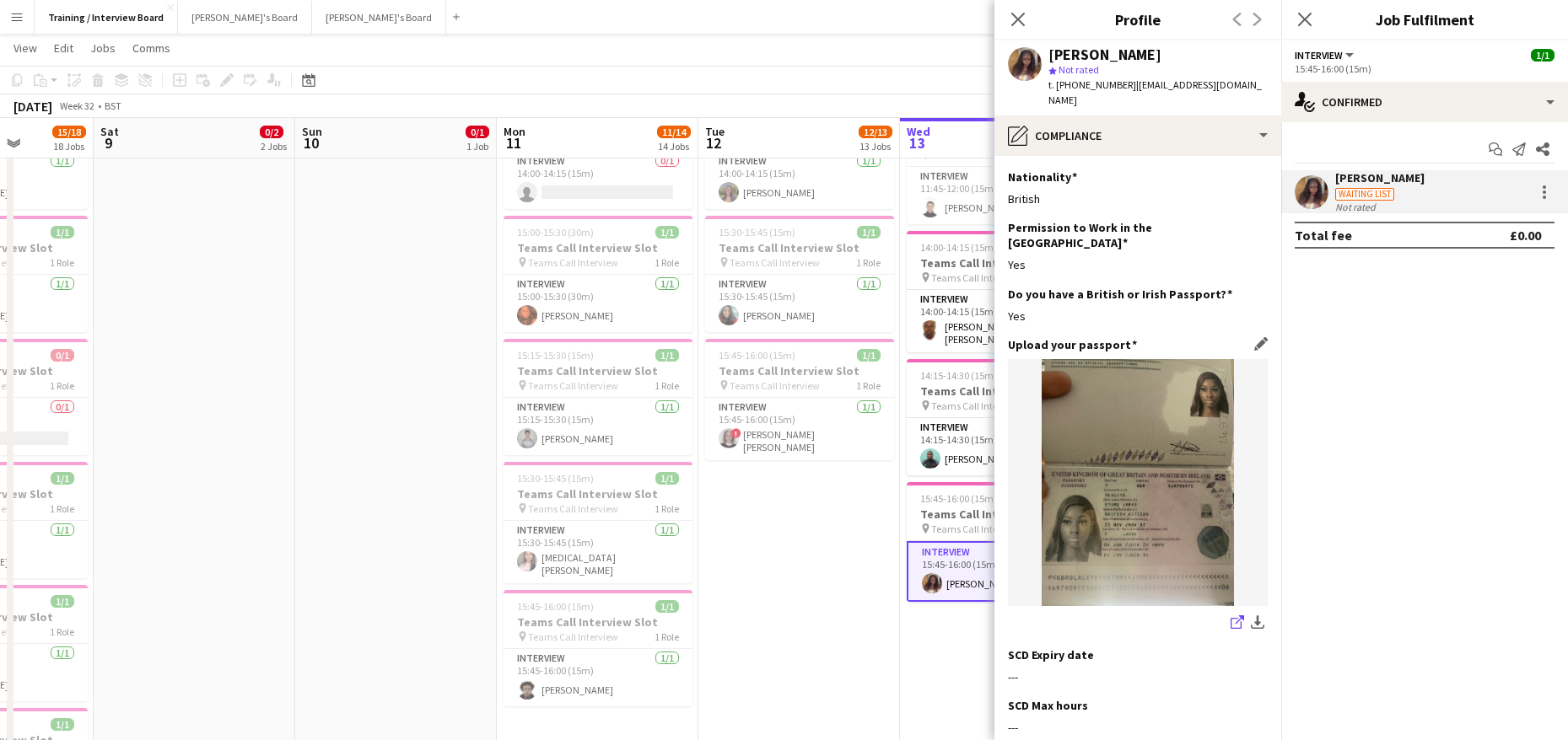
click at [1231, 615] on app-icon "share-external-link-1" at bounding box center [1238, 623] width 14 height 16
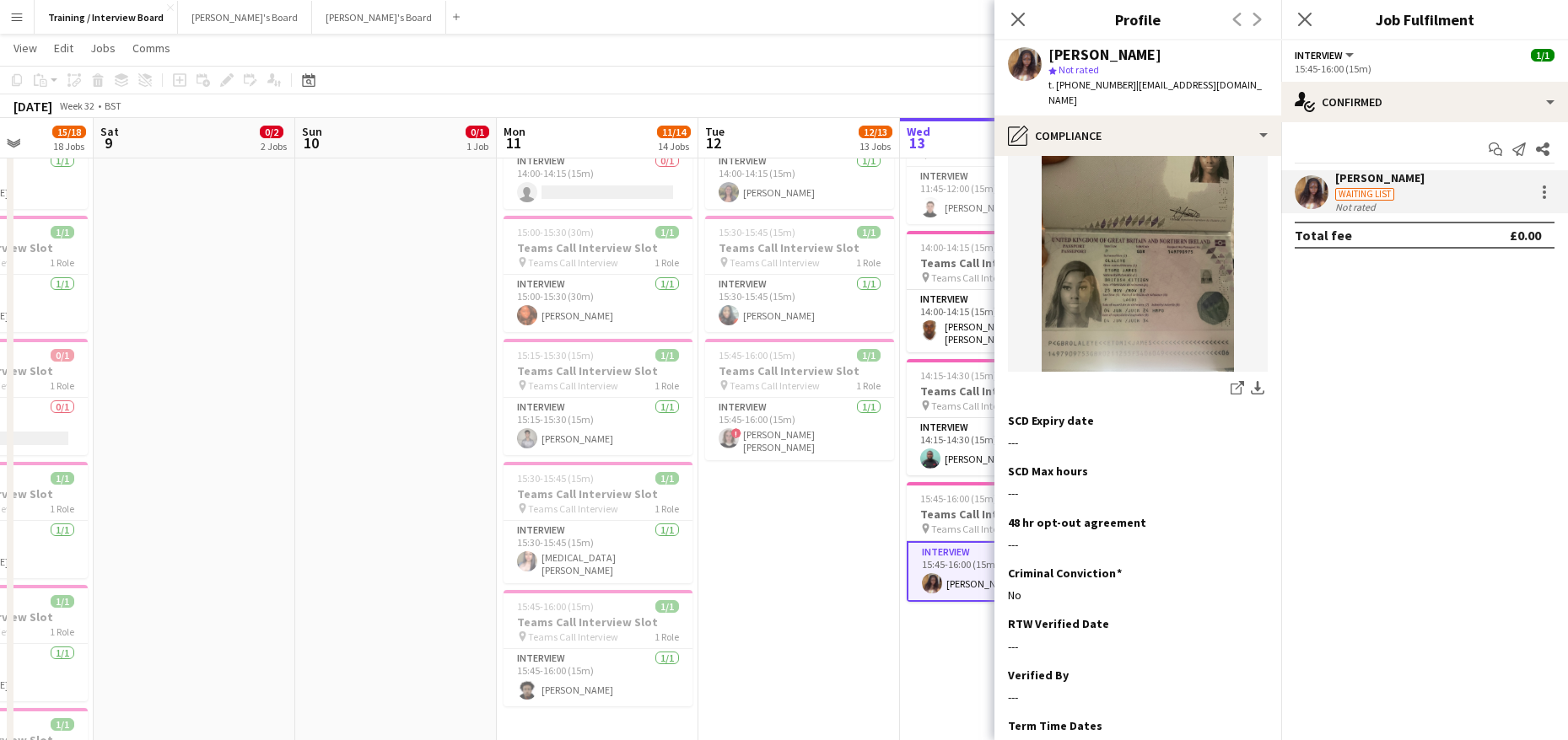
scroll to position [328, 0]
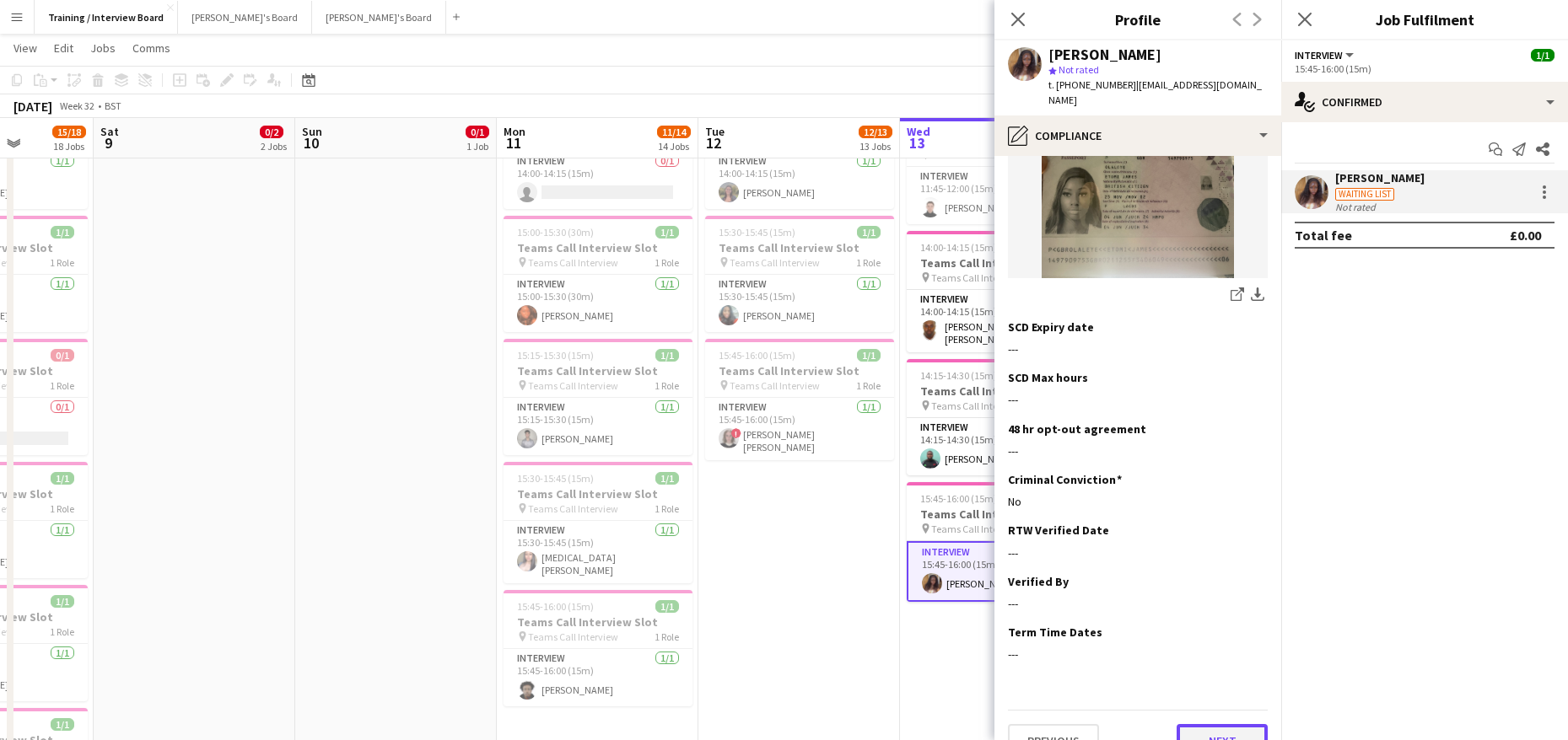
click at [1233, 725] on button "Next" at bounding box center [1222, 741] width 91 height 34
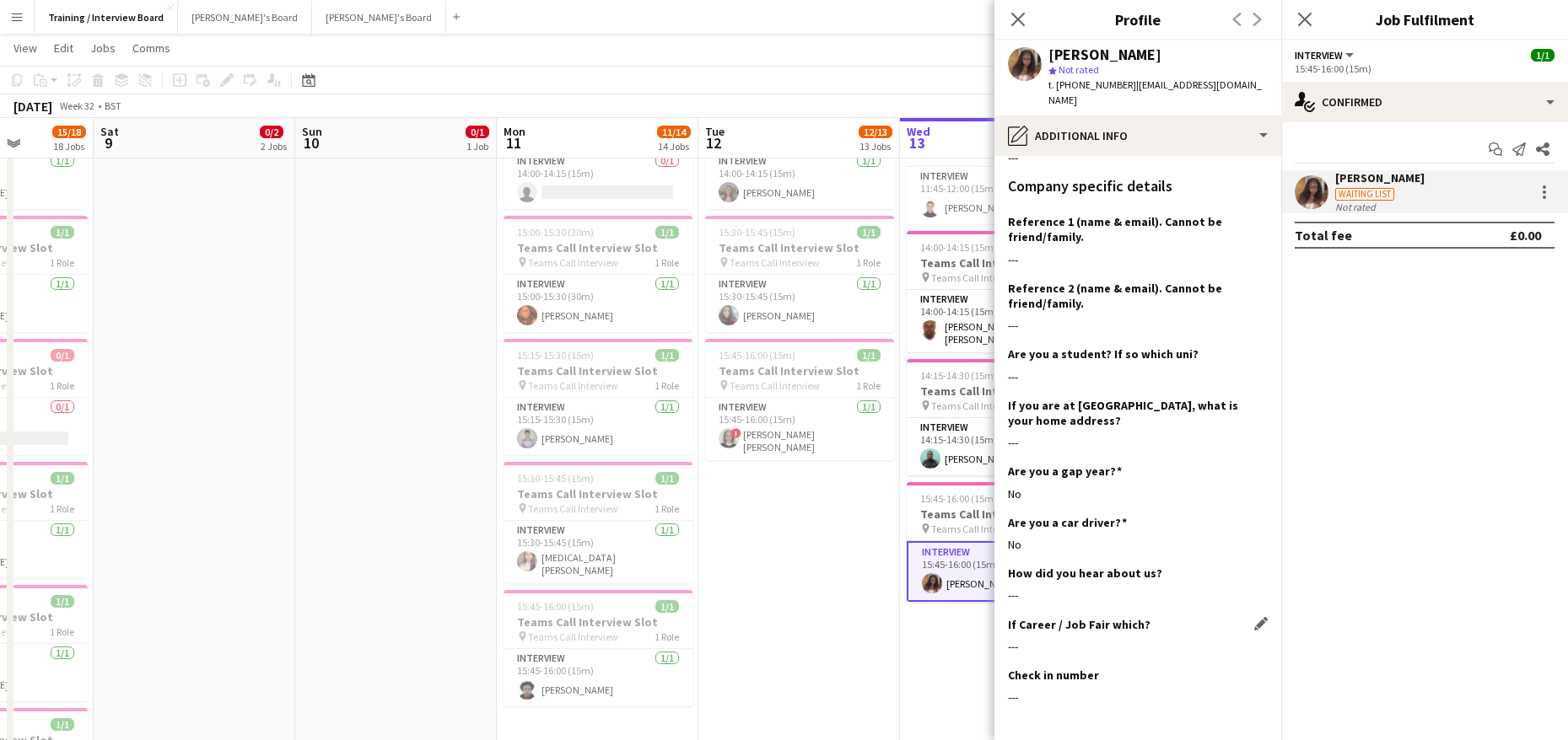
scroll to position [953, 0]
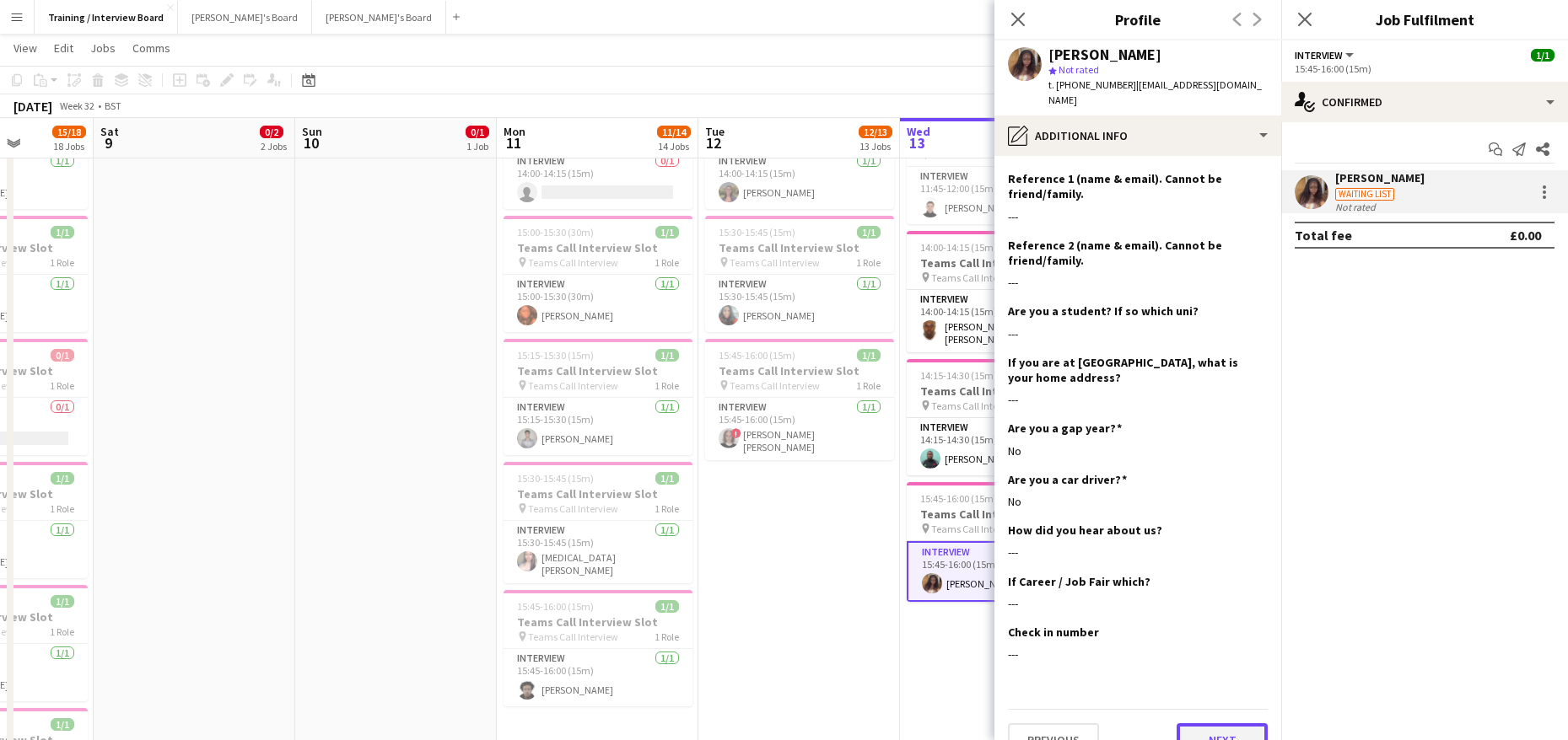
click at [1177, 724] on button "Next" at bounding box center [1222, 740] width 91 height 34
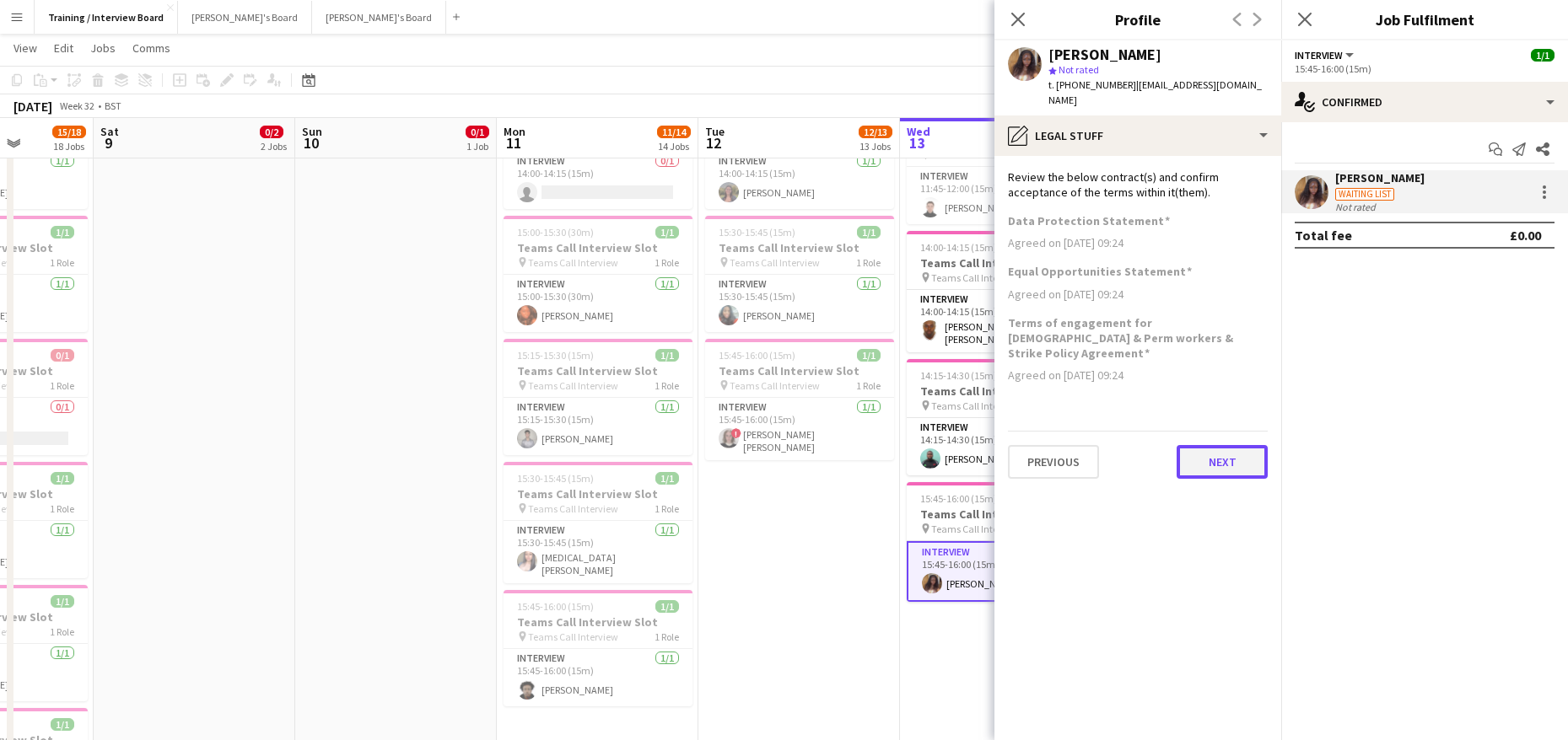
click at [1239, 446] on button "Next" at bounding box center [1222, 462] width 91 height 34
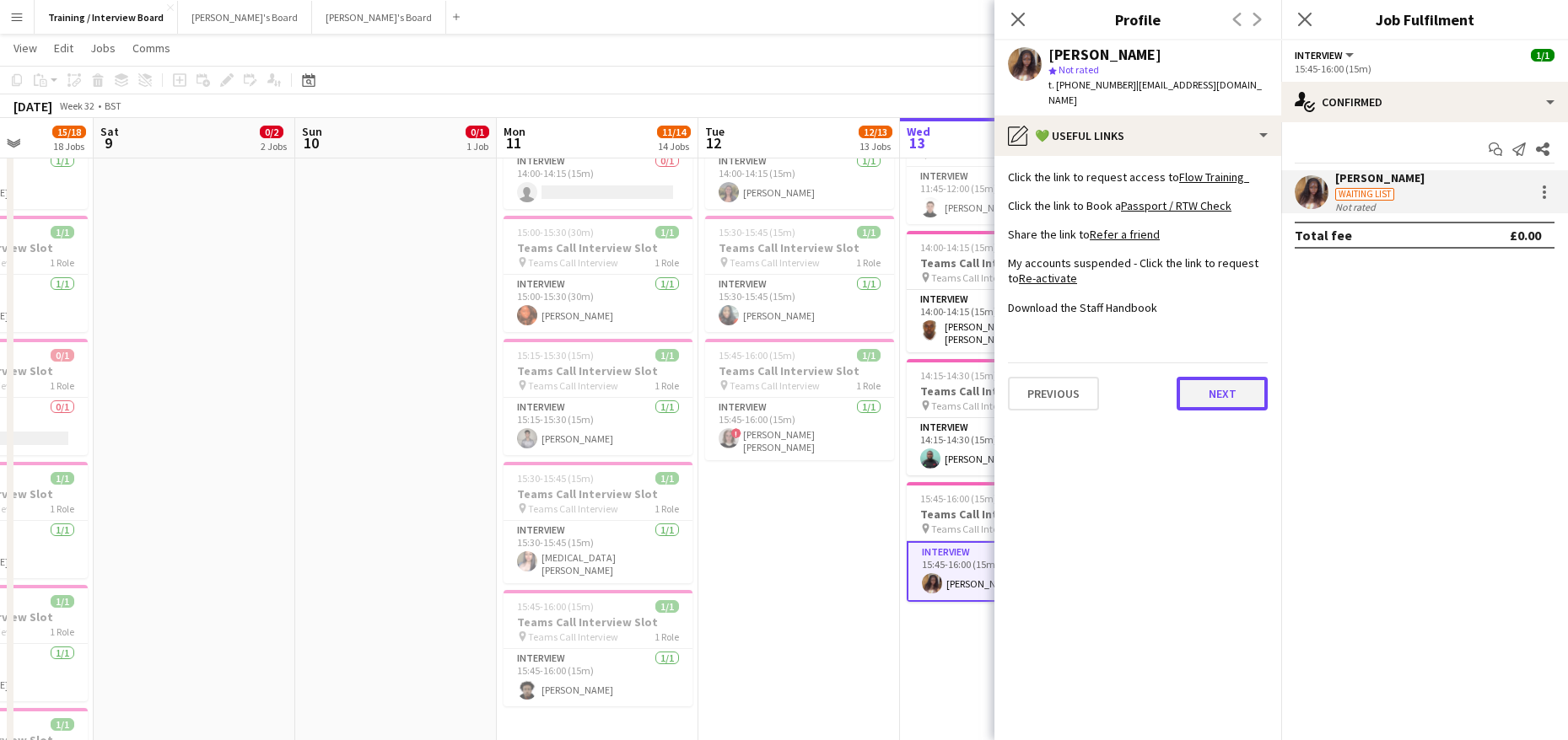
click at [1233, 377] on button "Next" at bounding box center [1222, 393] width 91 height 34
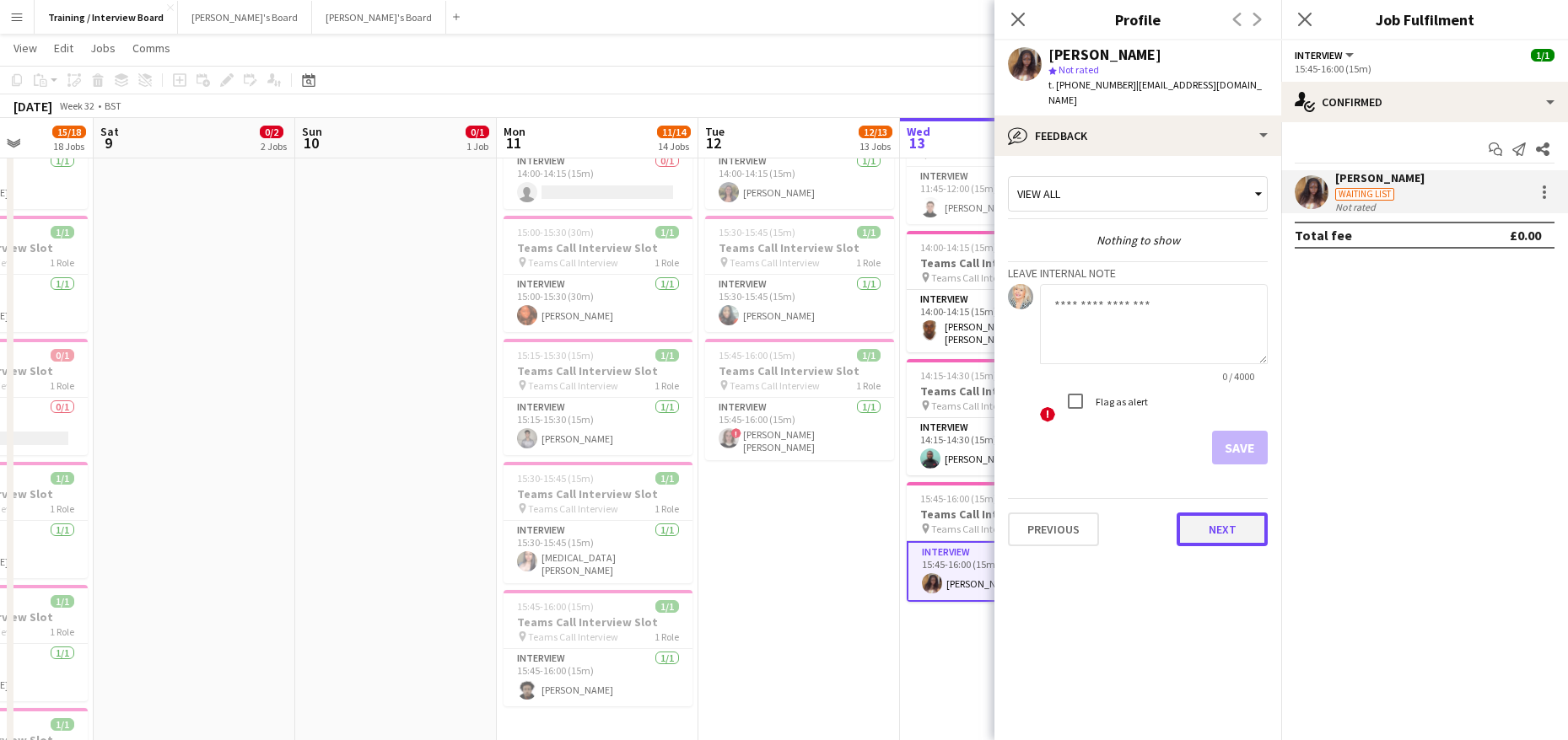
click at [1260, 512] on button "Next" at bounding box center [1222, 529] width 91 height 34
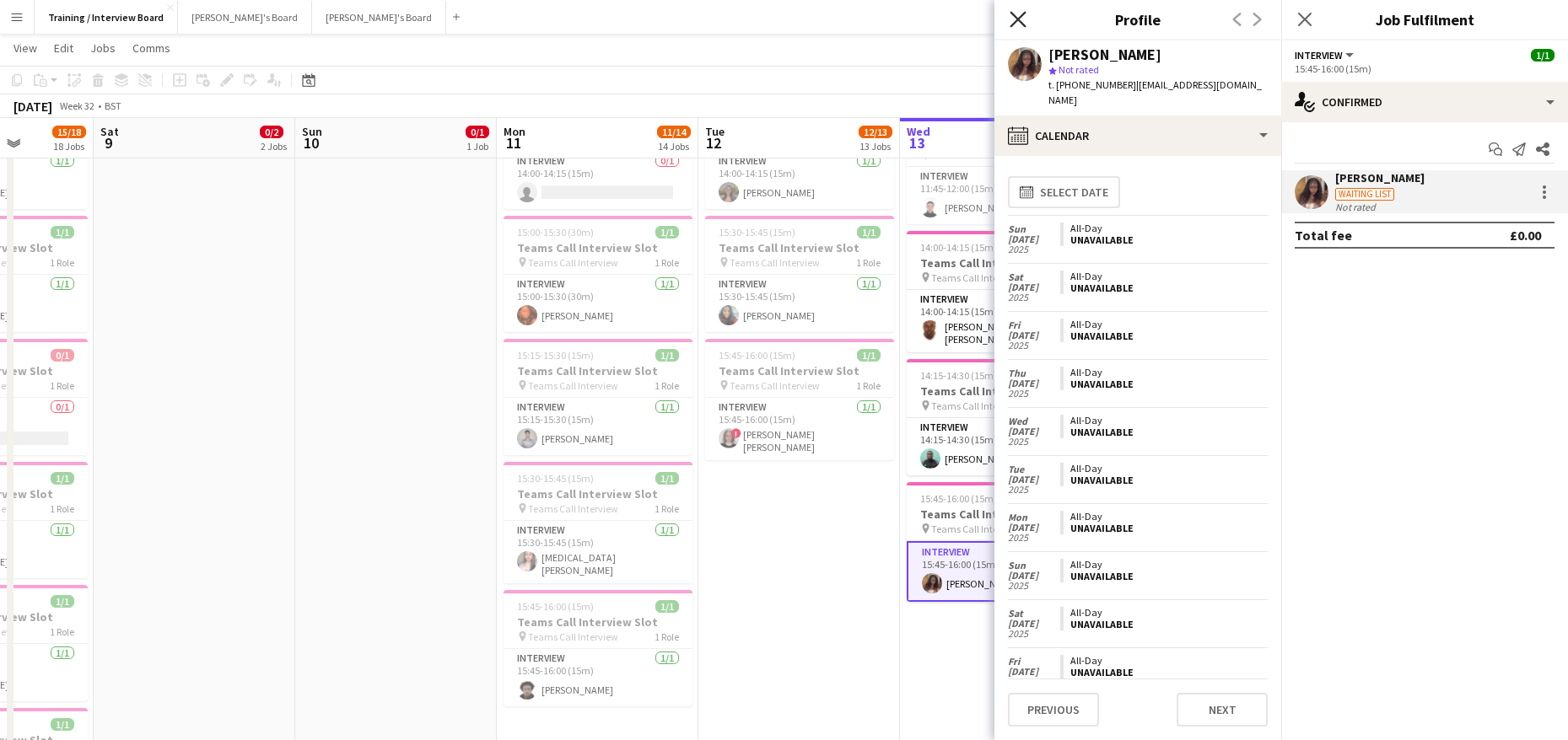
click at [1011, 15] on icon "Close pop-in" at bounding box center [1018, 18] width 16 height 16
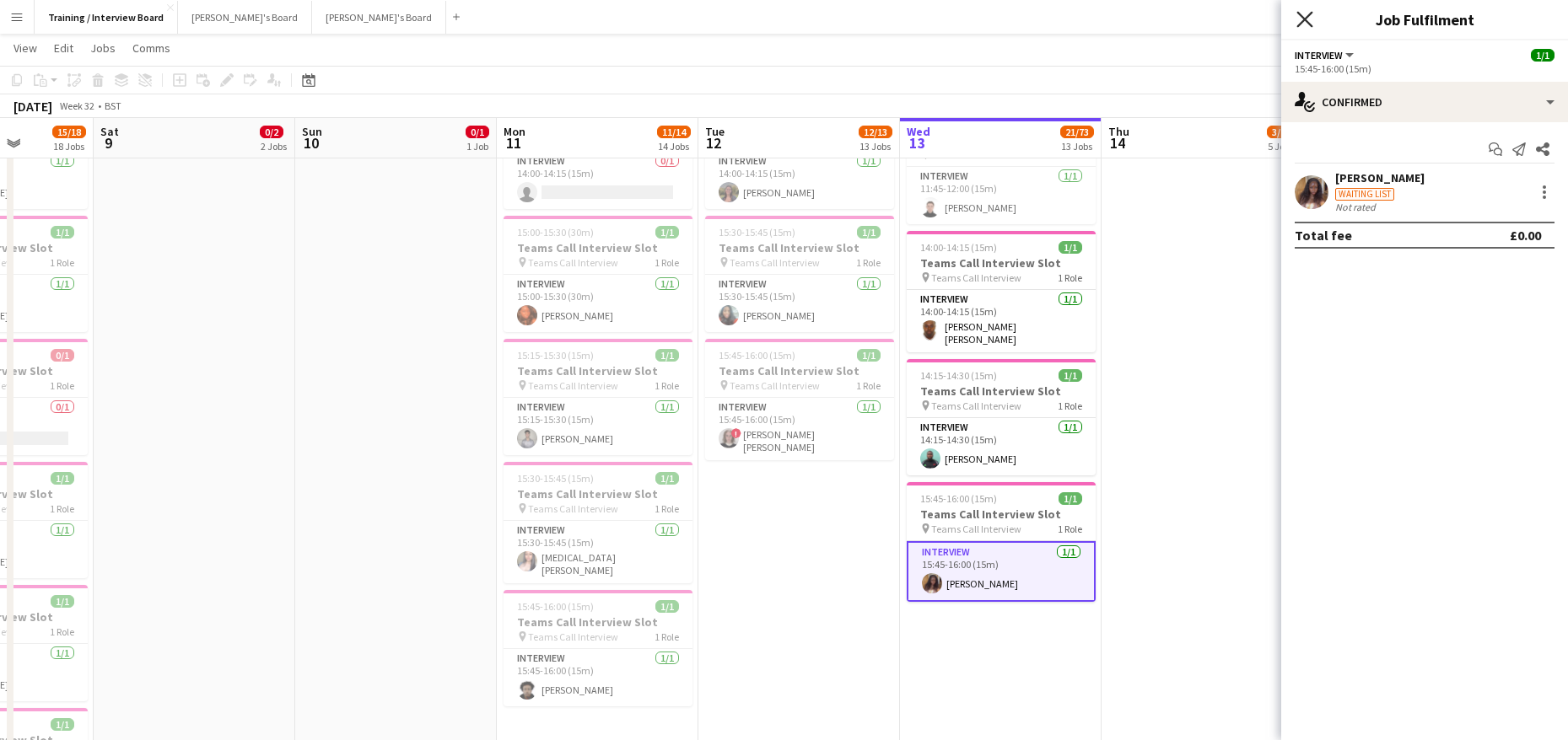
click at [1306, 11] on icon "Close pop-in" at bounding box center [1304, 18] width 16 height 16
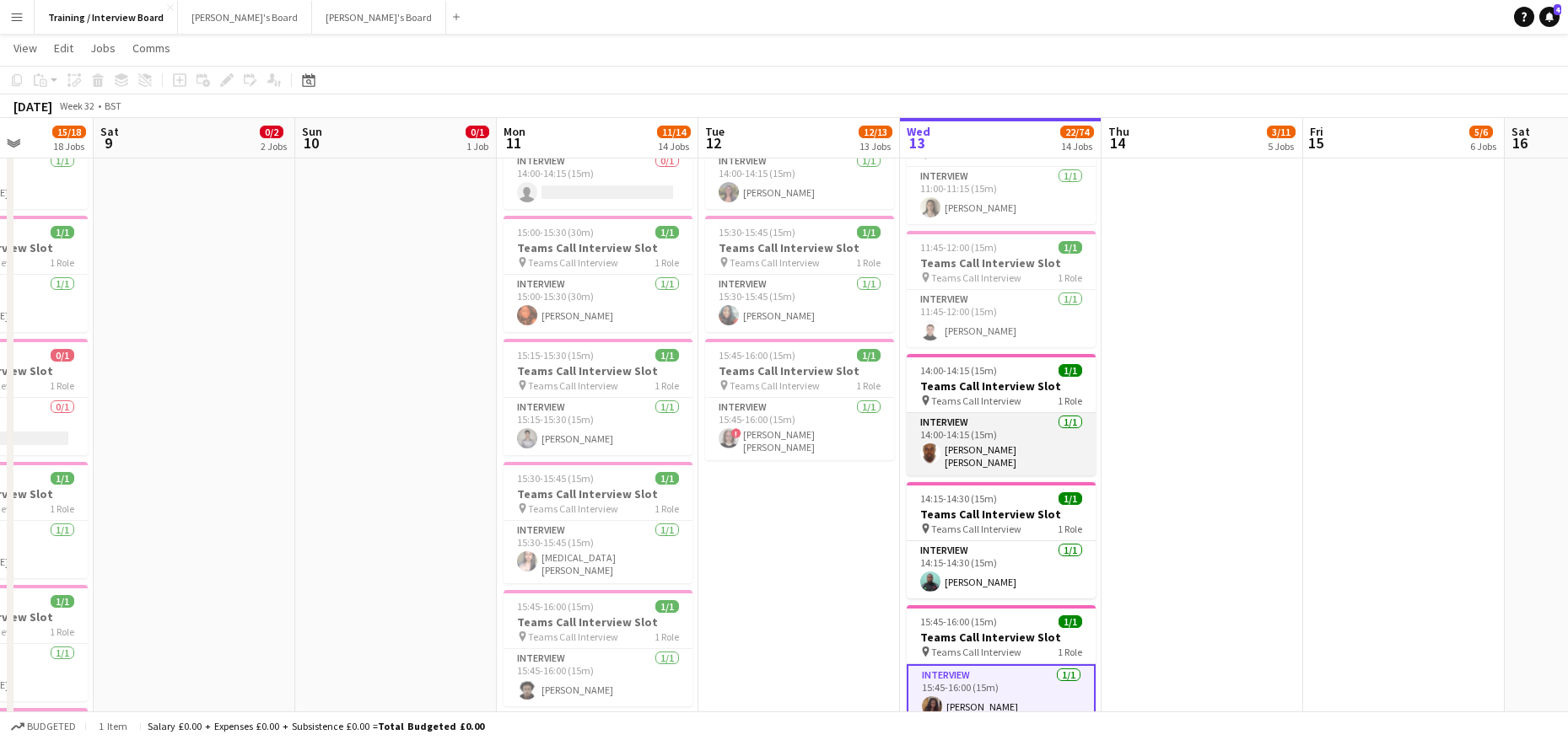
click at [1004, 437] on app-card-role "Interview 1/1 14:00-14:15 (15m) DANIEL WARNER Warner" at bounding box center [1001, 445] width 189 height 62
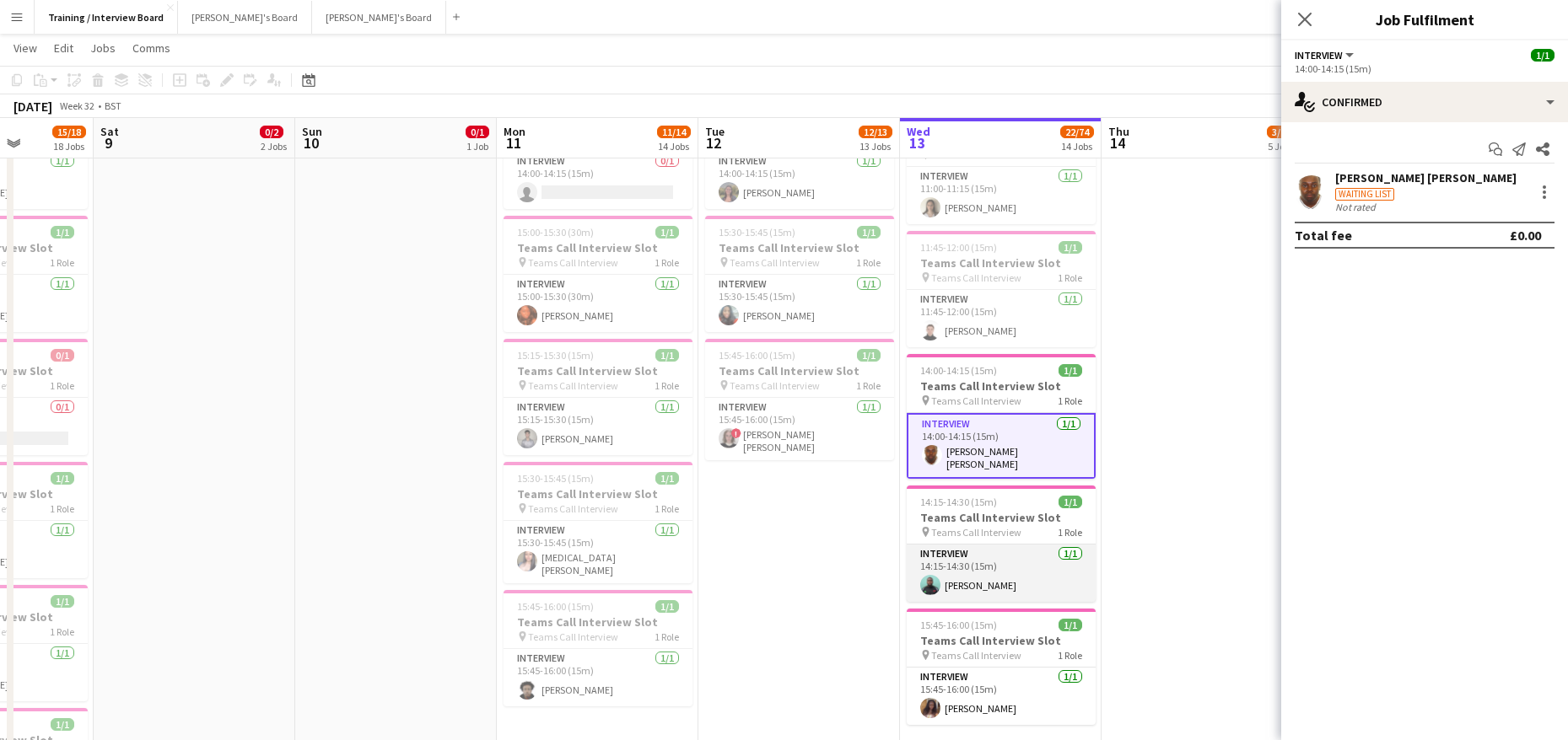
drag, startPoint x: 986, startPoint y: 562, endPoint x: 1006, endPoint y: 562, distance: 20.0
click at [986, 562] on app-card-role "Interview 1/1 14:15-14:30 (15m) Yussuf Raheem" at bounding box center [1001, 572] width 189 height 57
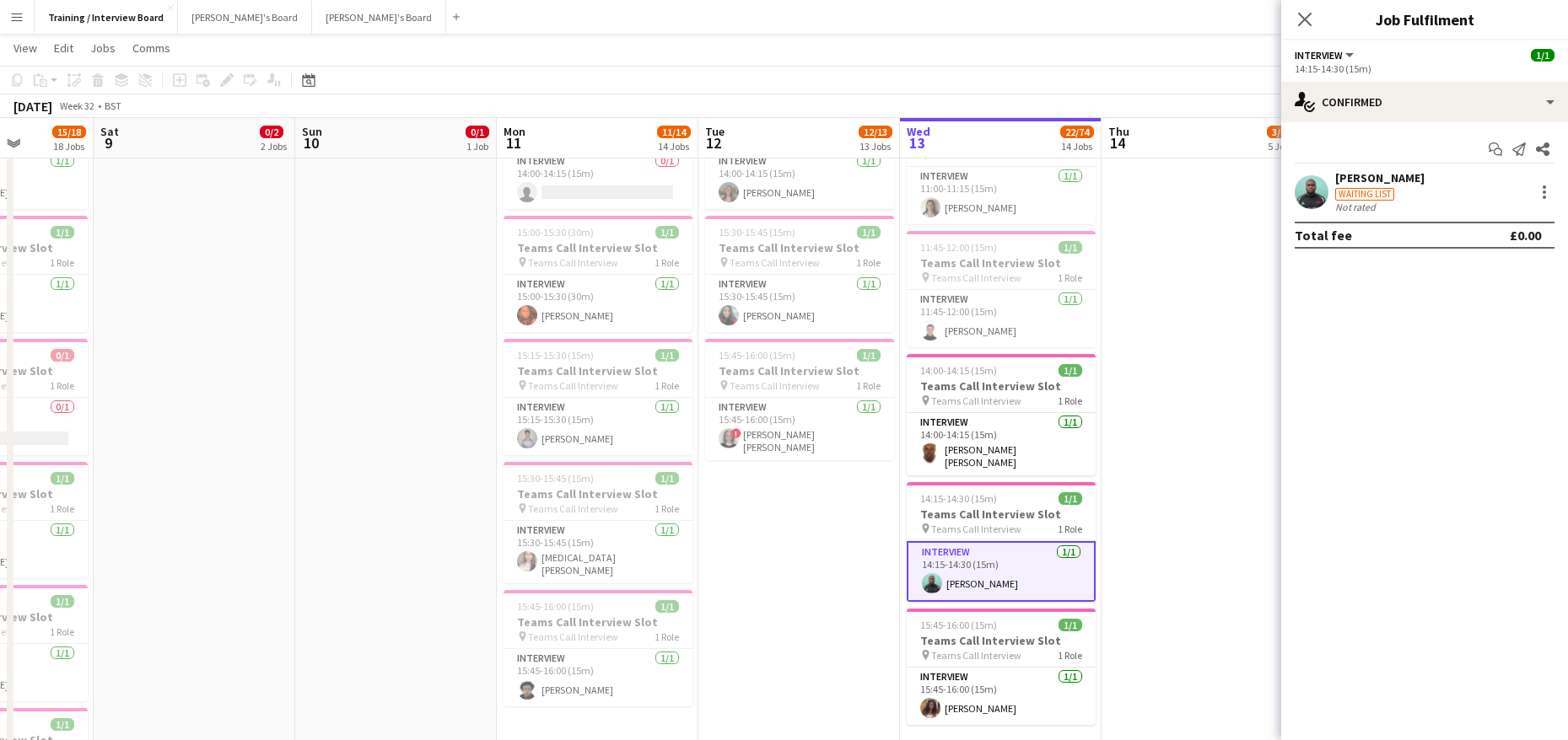
click at [1349, 179] on div "[PERSON_NAME]" at bounding box center [1380, 178] width 89 height 15
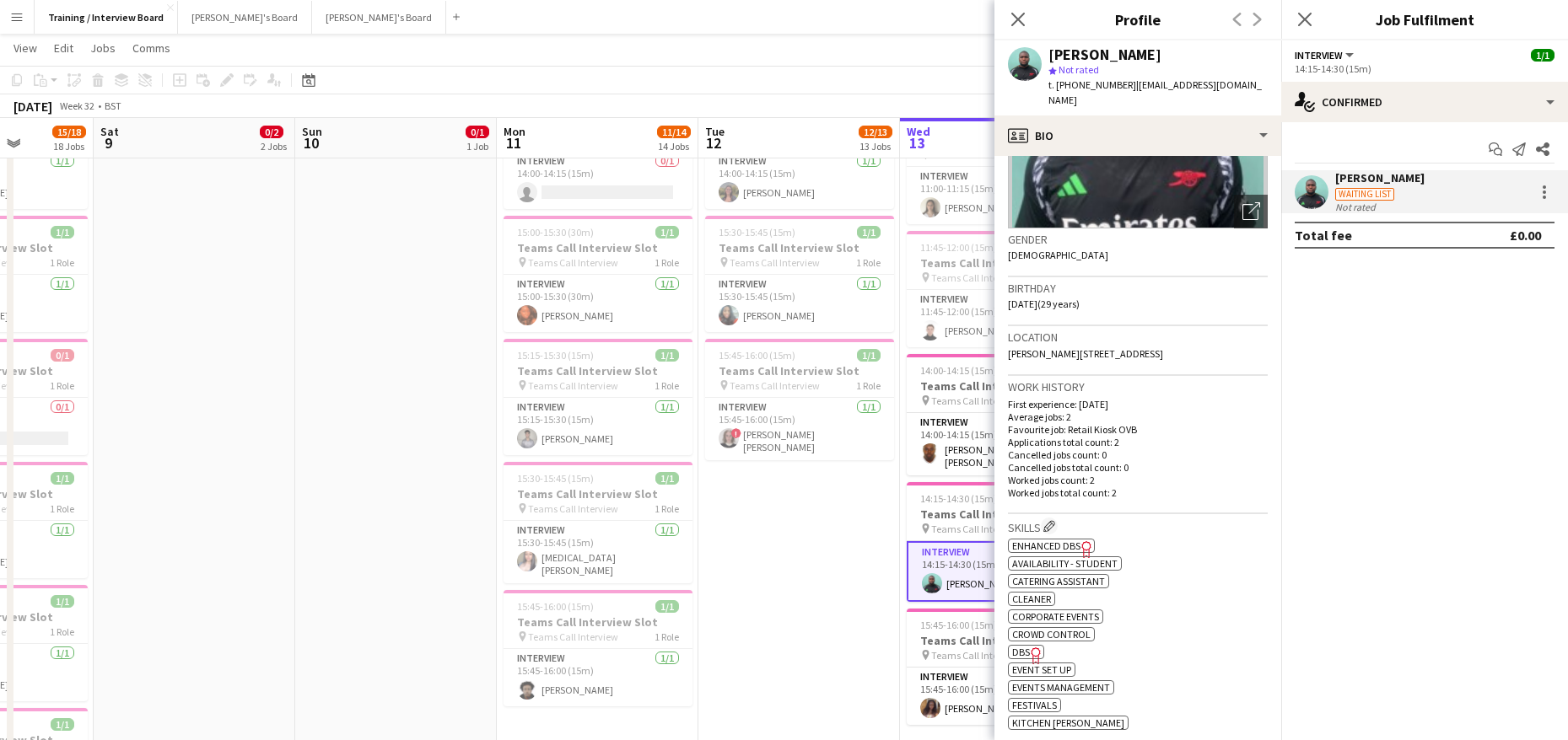
scroll to position [253, 0]
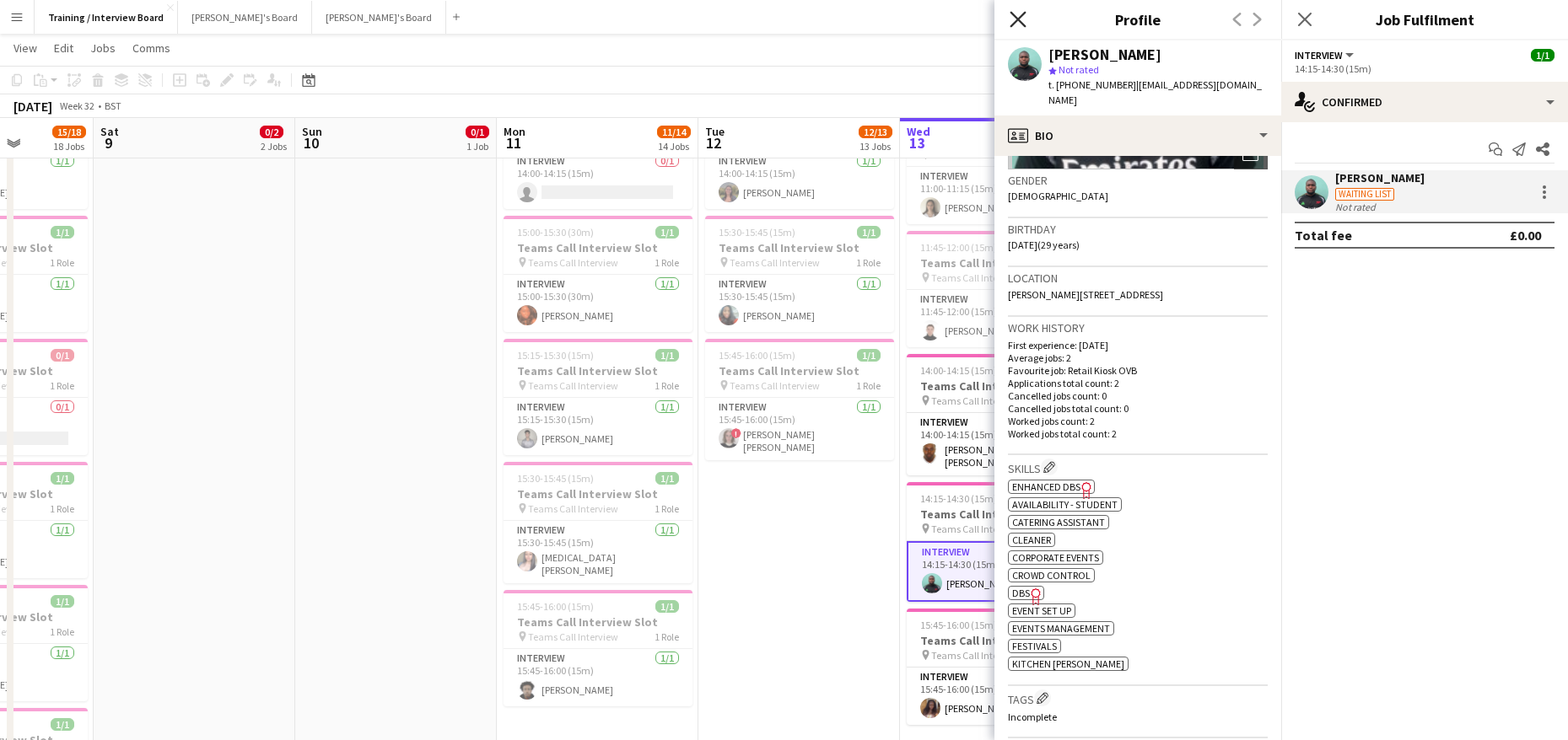
click at [1014, 17] on icon "Close pop-in" at bounding box center [1018, 18] width 16 height 16
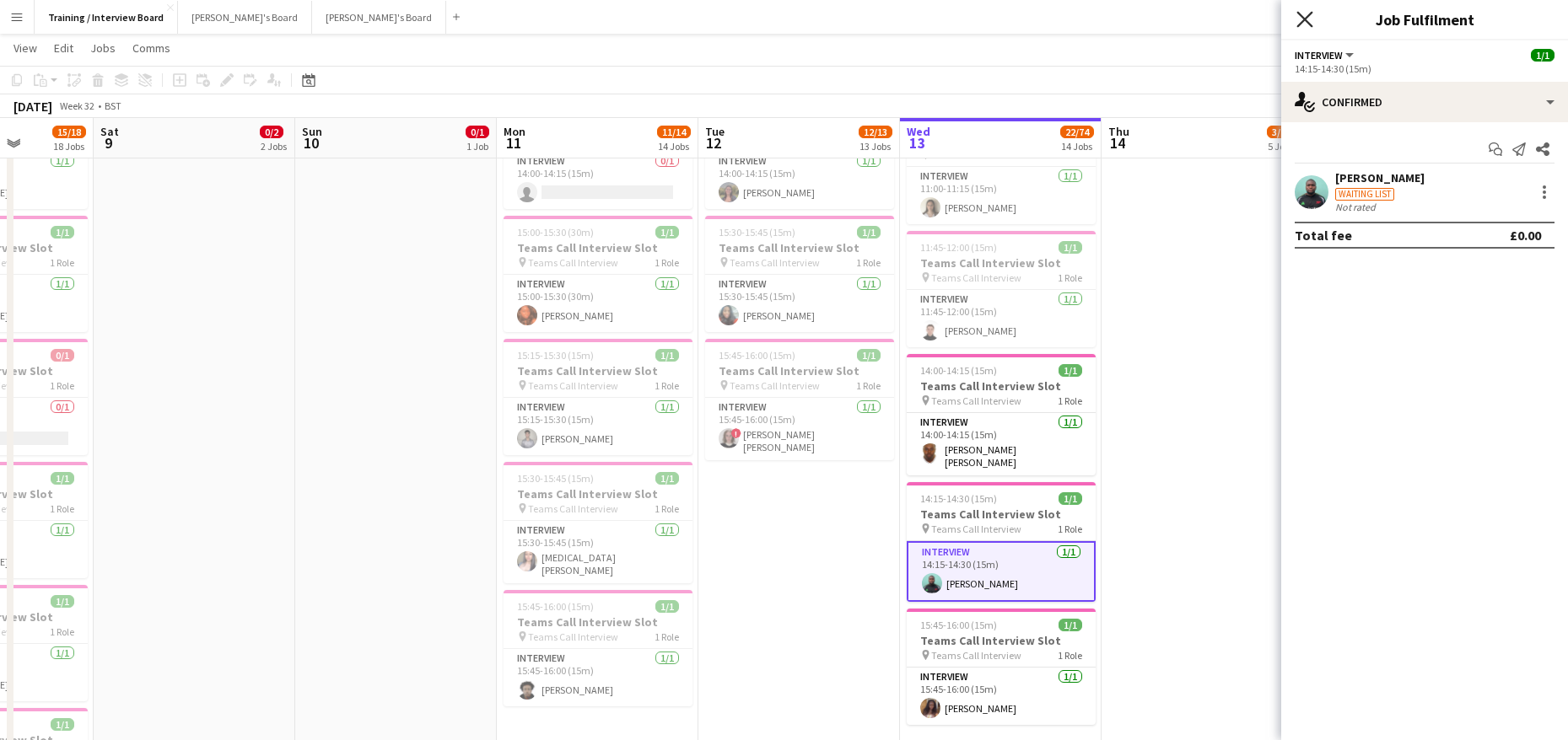
click at [1303, 22] on icon at bounding box center [1304, 18] width 16 height 16
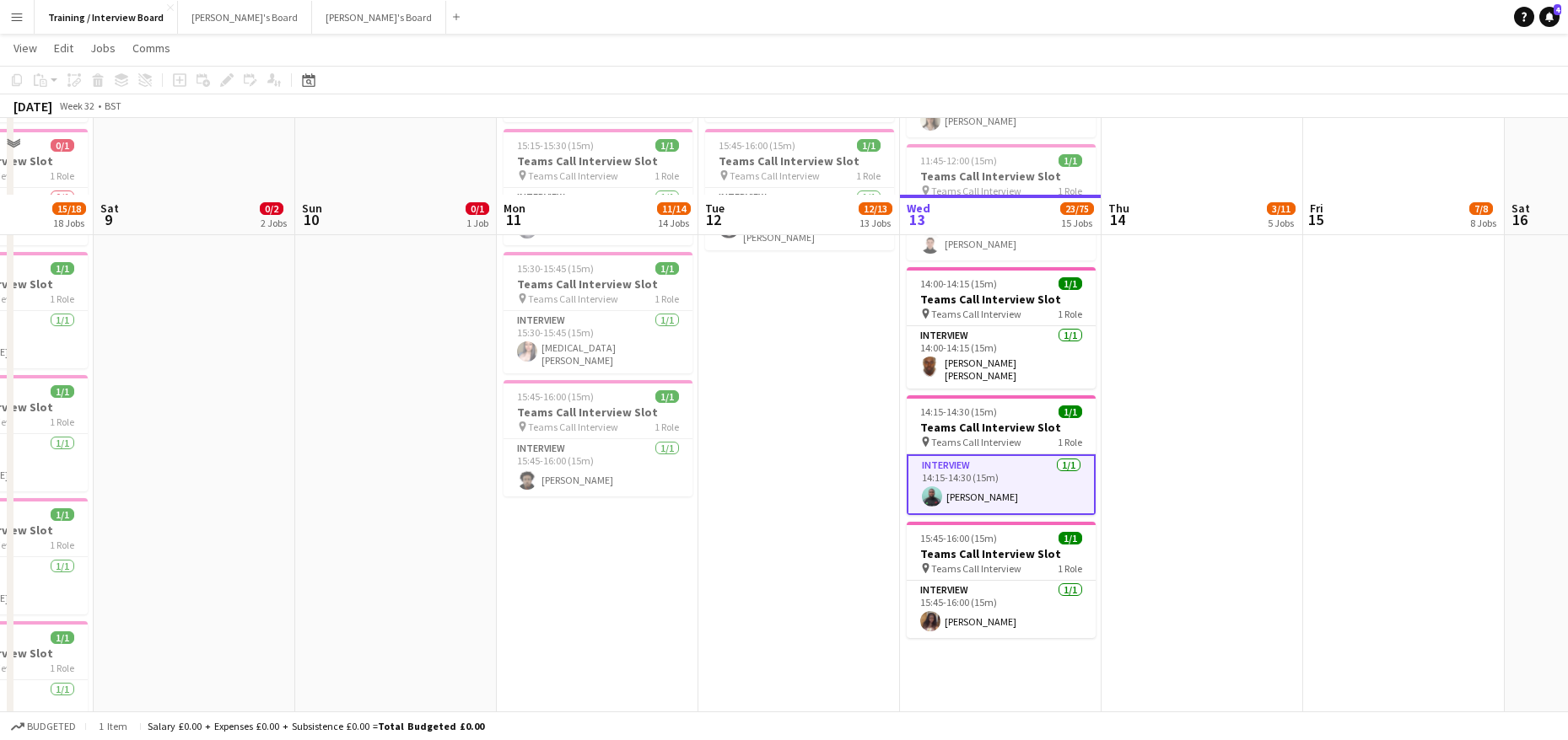
scroll to position [1056, 0]
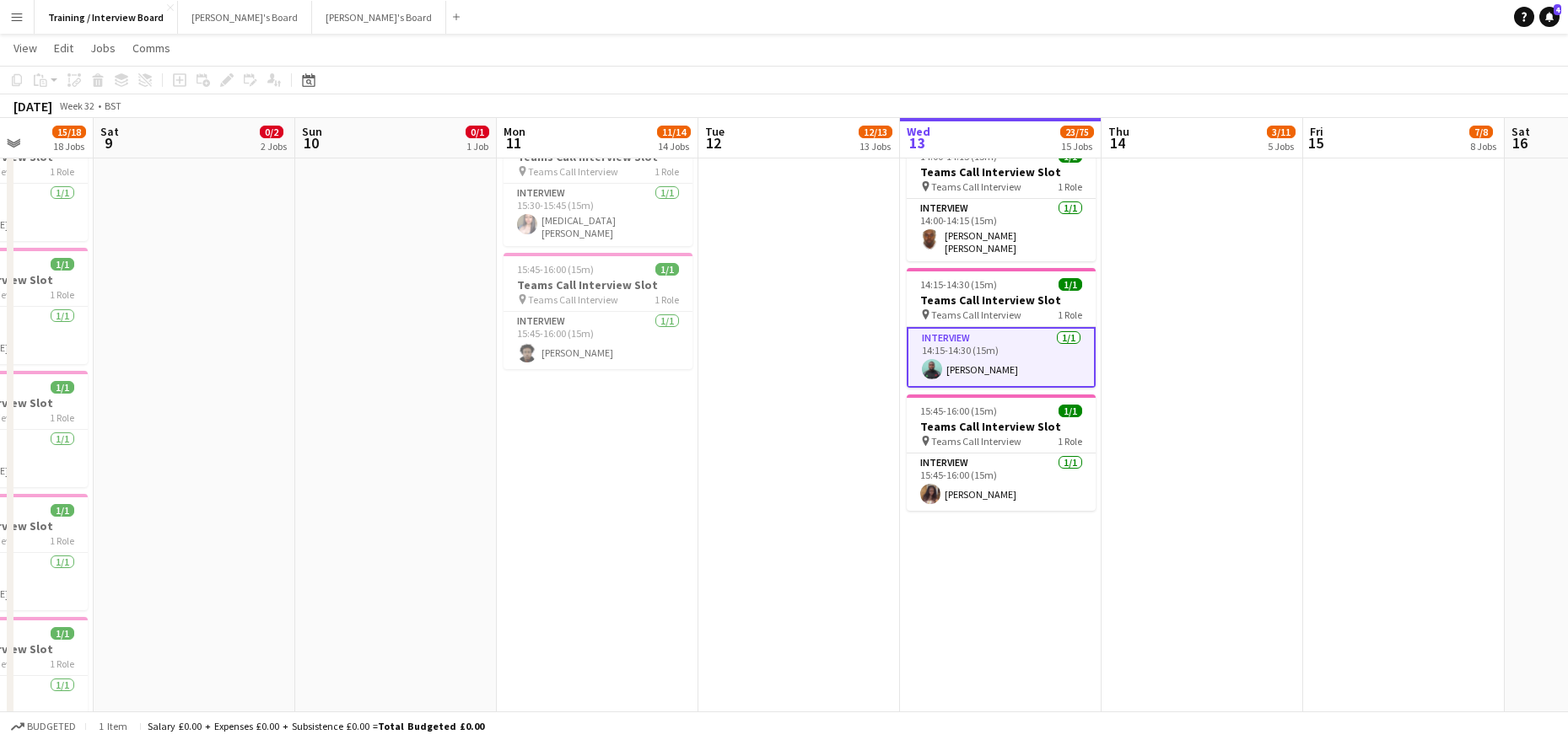
click at [958, 348] on app-card-role "Interview 1/1 14:15-14:30 (15m) Yussuf Raheem" at bounding box center [1001, 357] width 189 height 61
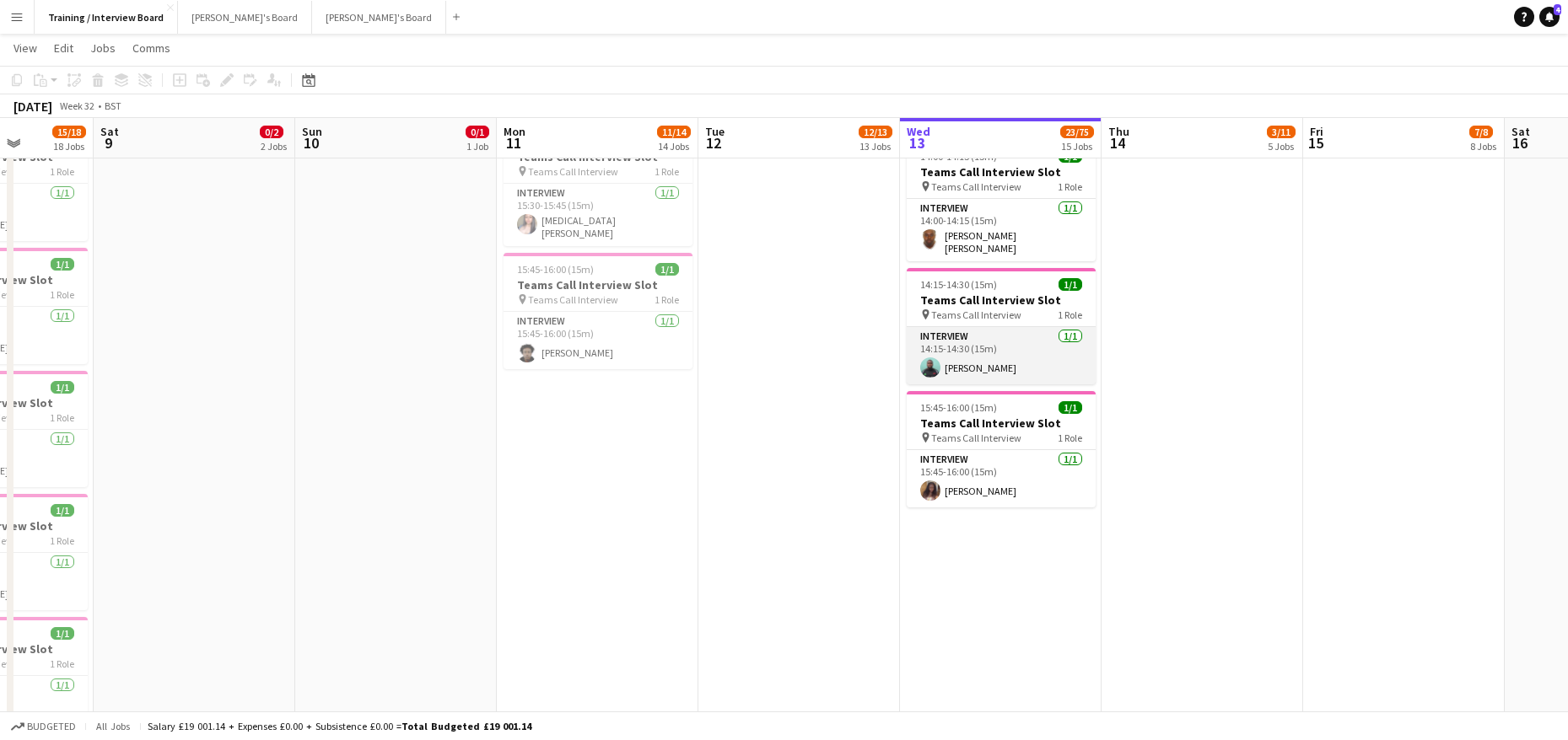
click at [988, 361] on app-card-role "Interview 1/1 14:15-14:30 (15m) Yussuf Raheem" at bounding box center [1001, 355] width 189 height 57
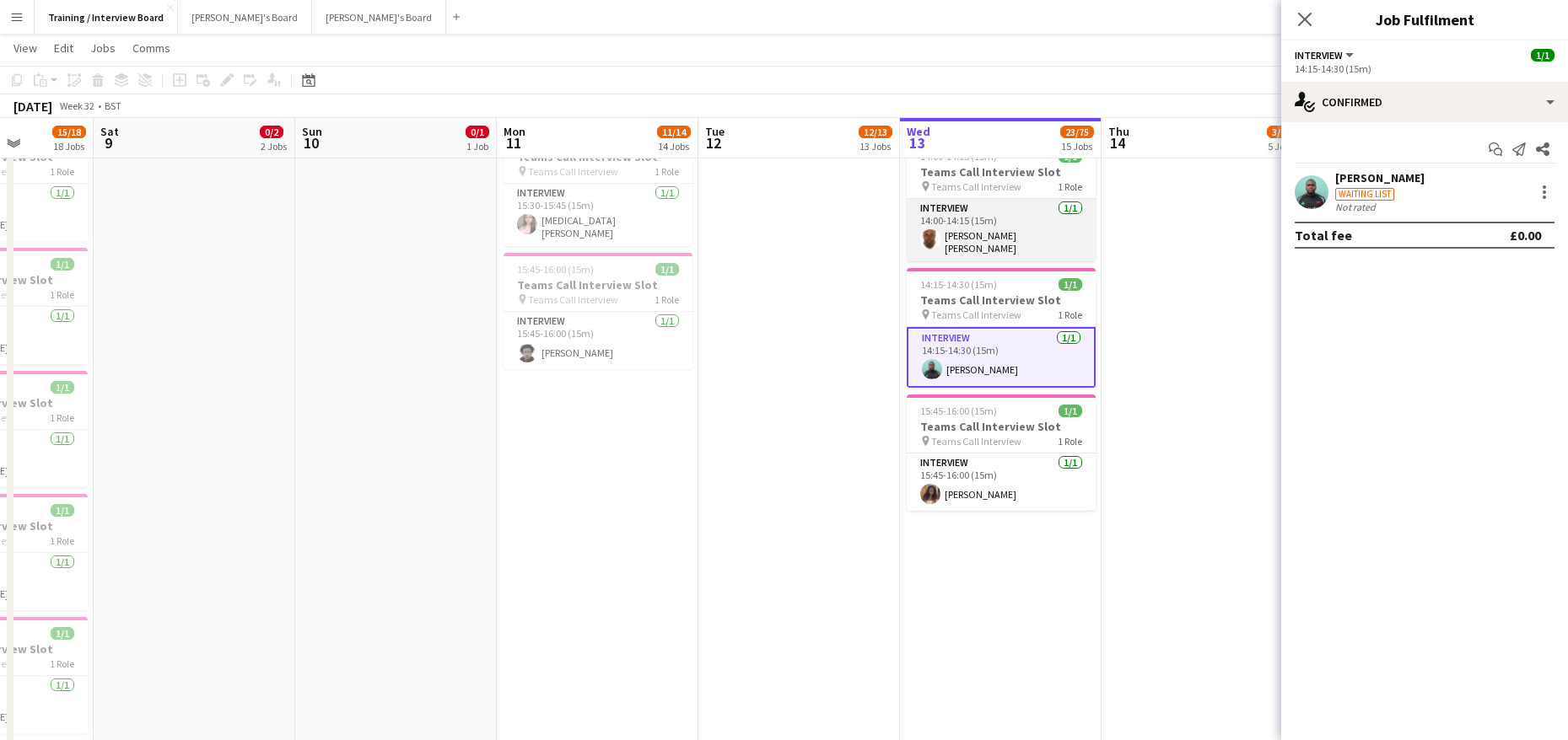
scroll to position [0, 511]
click at [975, 238] on app-card-role "Interview 1/1 14:00-14:15 (15m) DANIEL WARNER Warner" at bounding box center [1002, 230] width 189 height 62
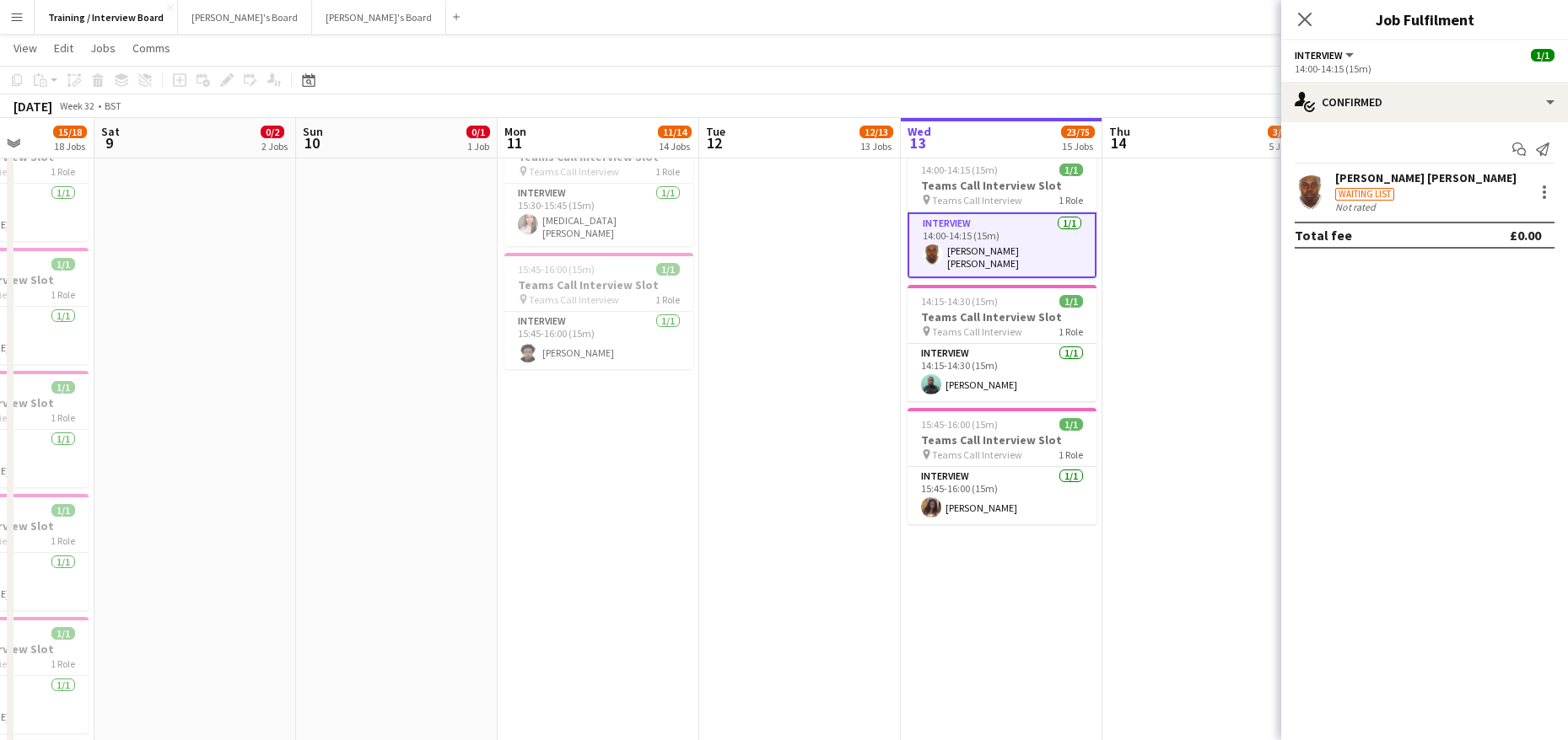
click at [1351, 170] on div "[PERSON_NAME] [PERSON_NAME]" at bounding box center [1426, 178] width 181 height 15
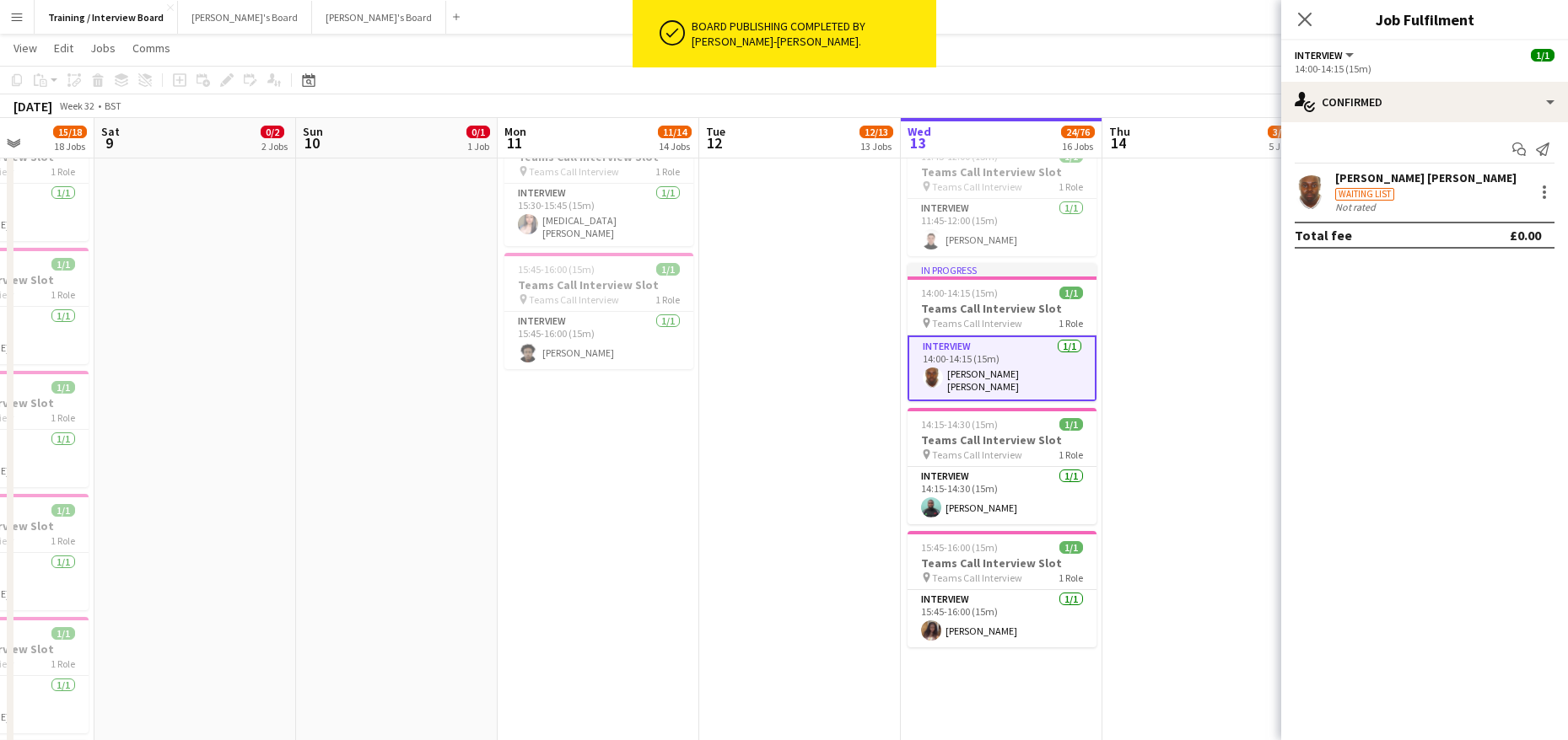
click at [1372, 168] on div "Start chat Send notification DANIEL WARNER Warner Waiting list Not rated Total …" at bounding box center [1425, 192] width 287 height 139
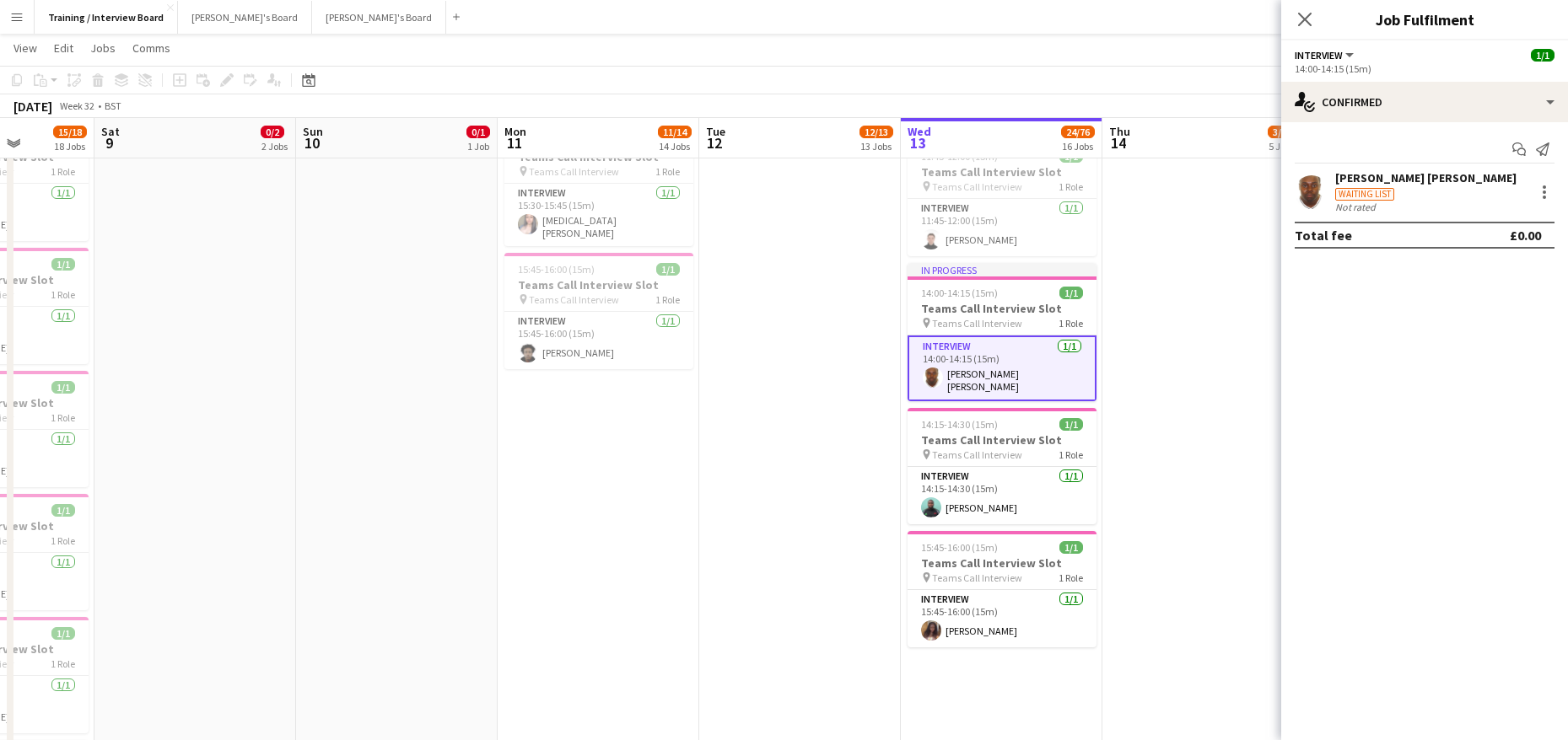
click at [1367, 186] on div "Waiting list" at bounding box center [1426, 193] width 181 height 15
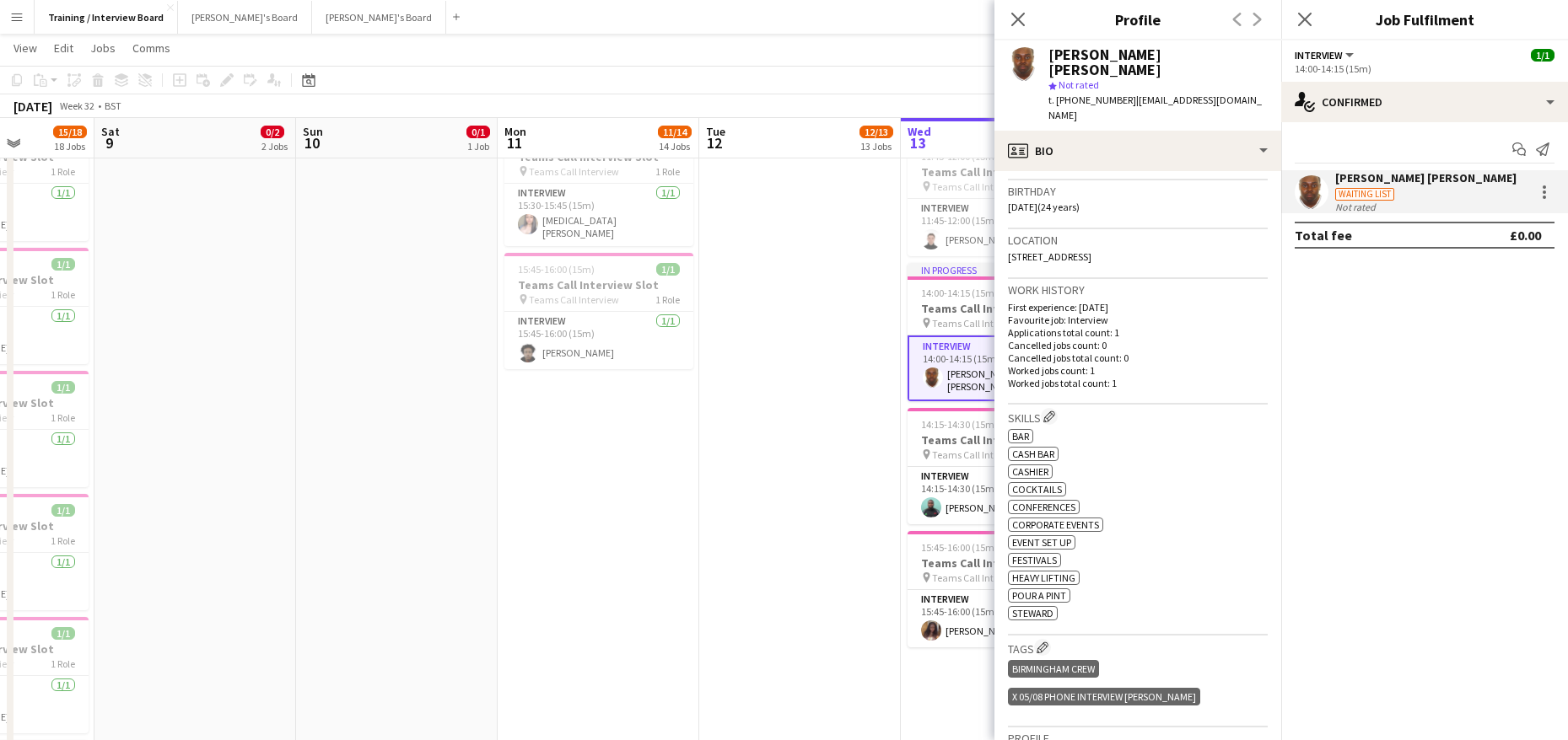
scroll to position [421, 0]
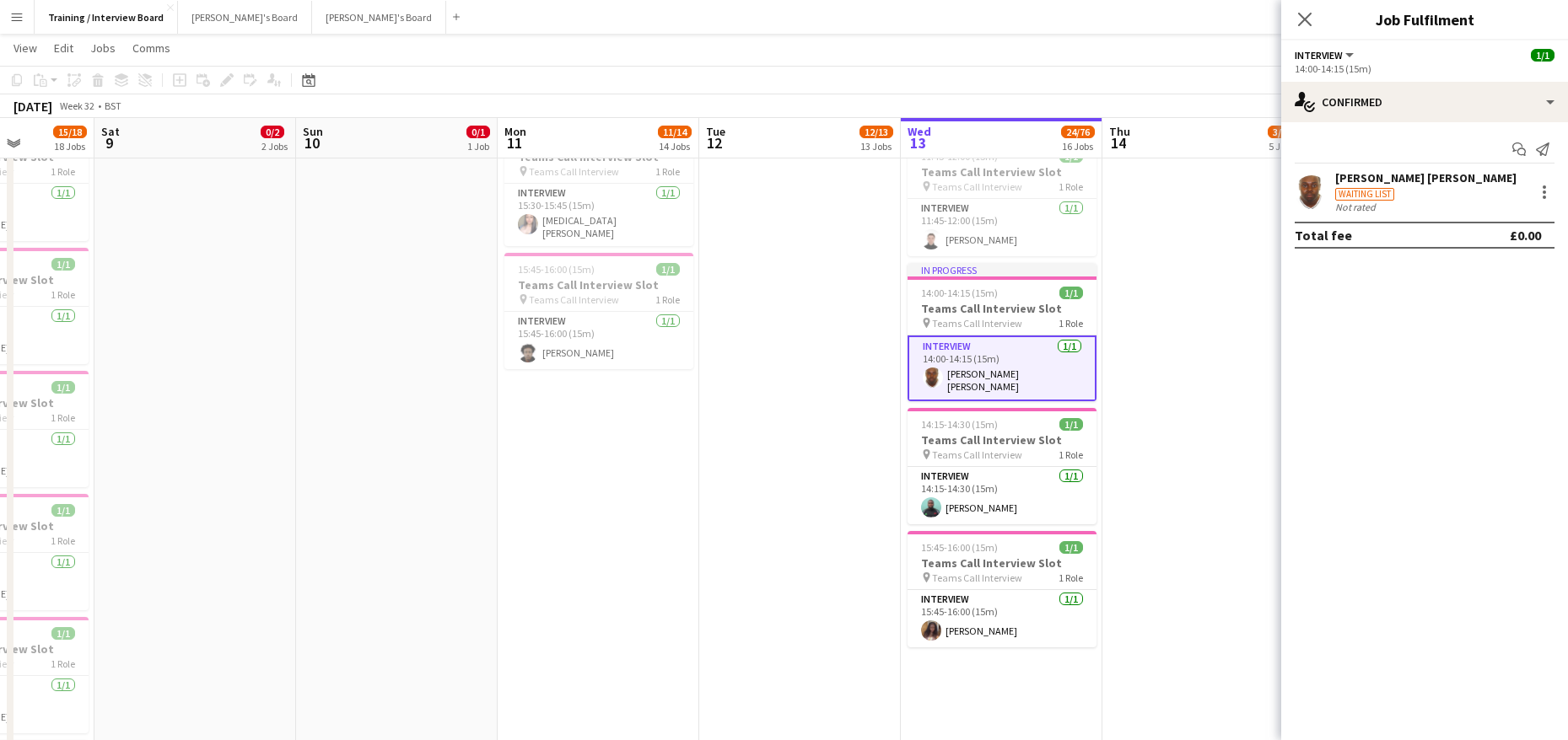
click at [1387, 187] on div "Waiting list" at bounding box center [1426, 193] width 181 height 15
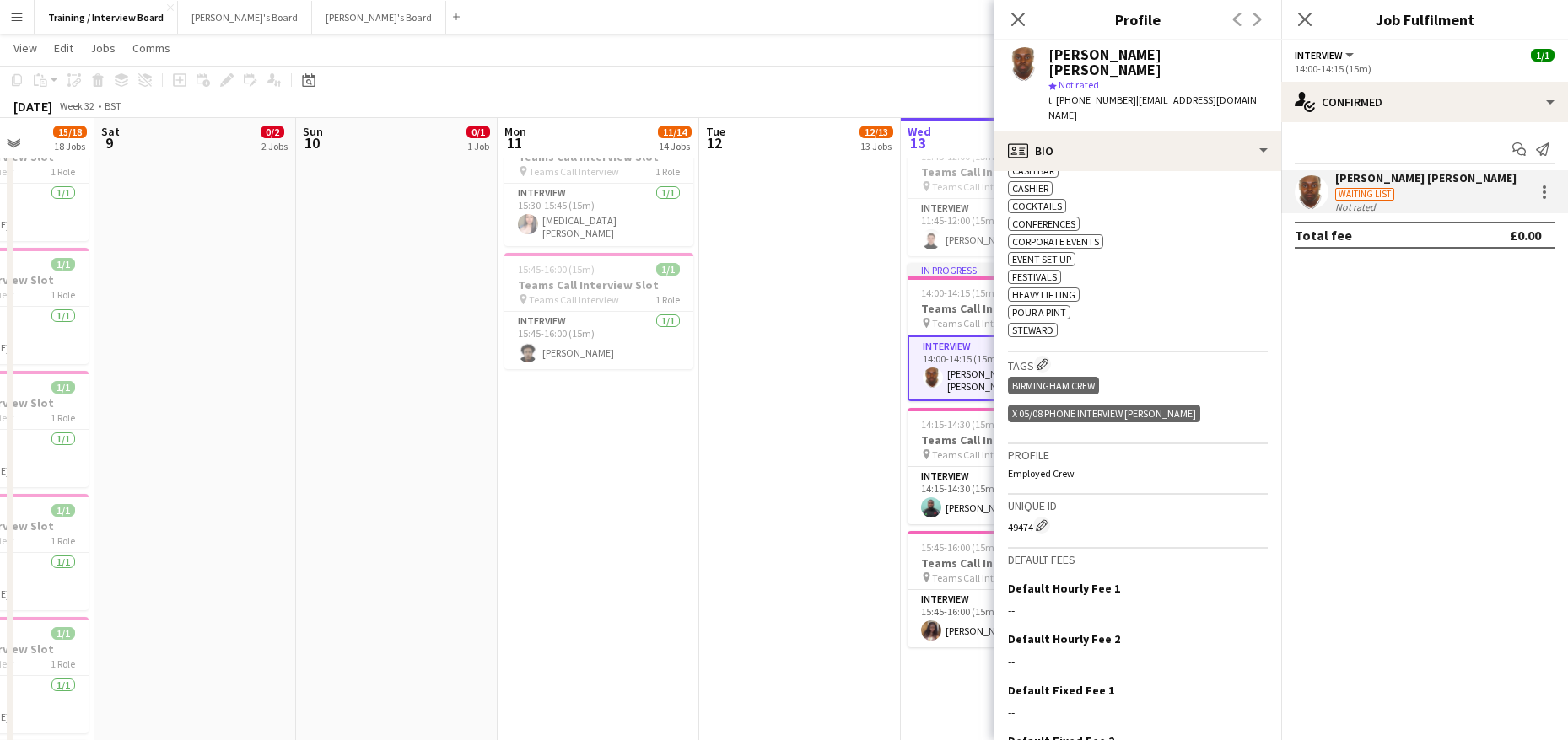
scroll to position [652, 0]
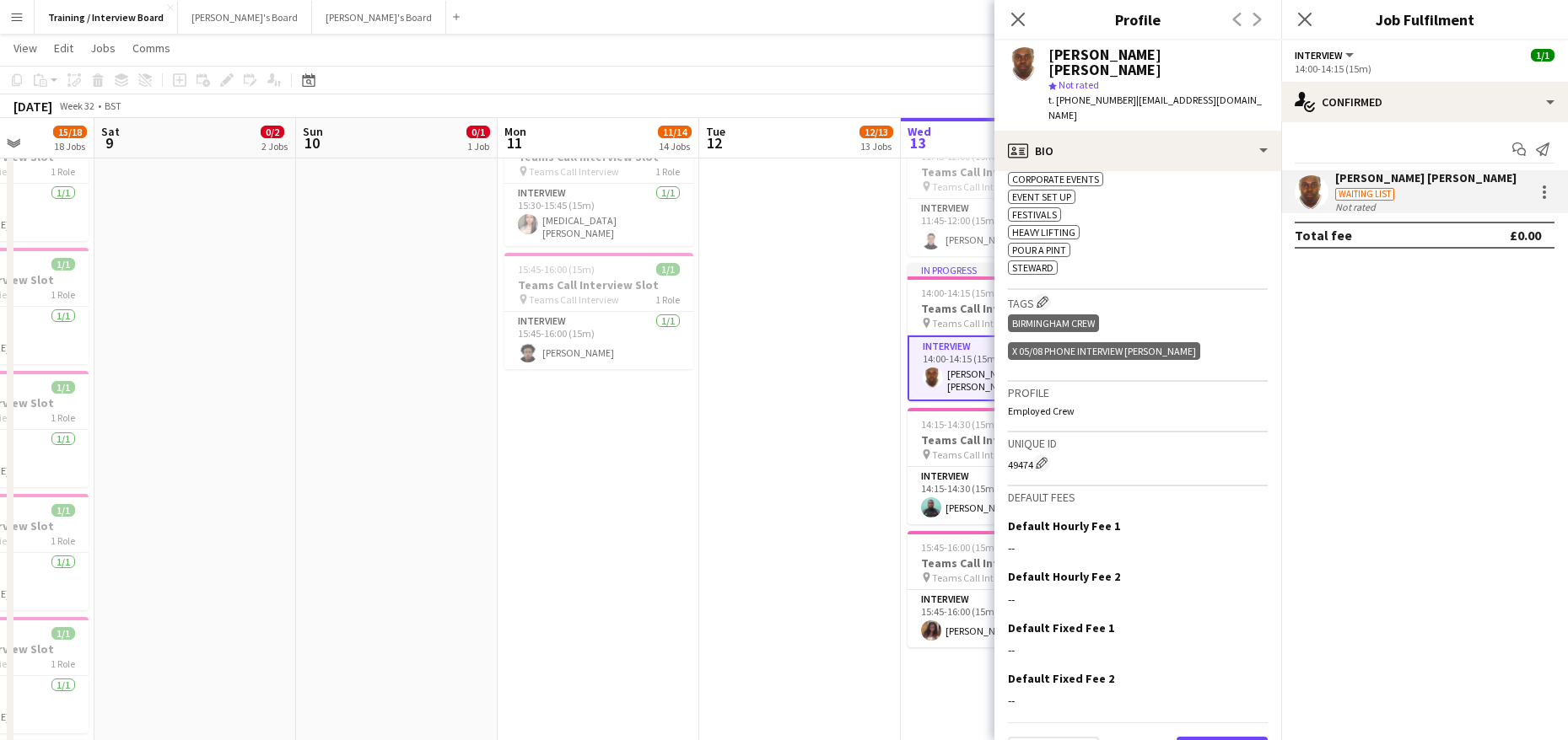
click at [1199, 737] on button "Next" at bounding box center [1222, 754] width 91 height 34
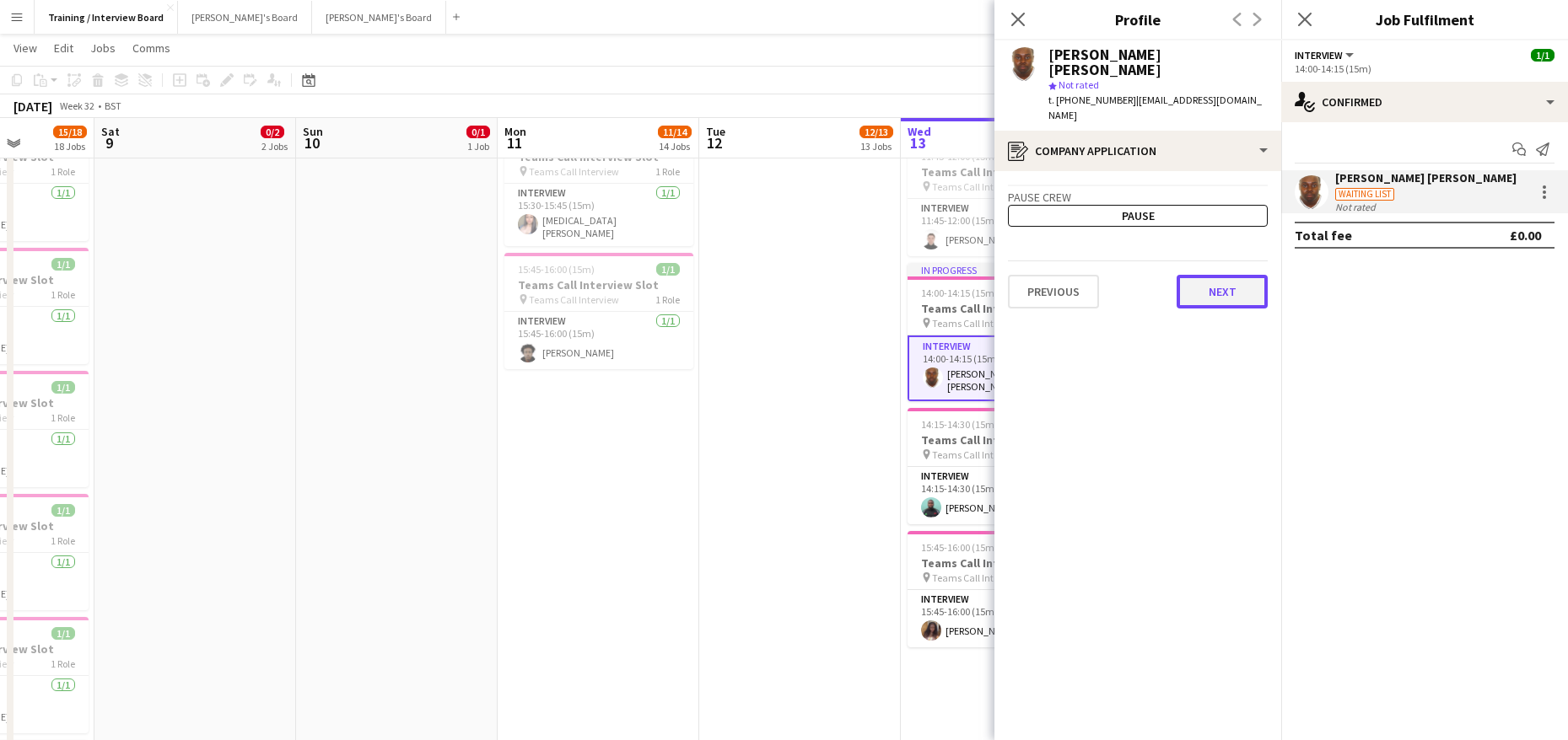
click at [1225, 275] on button "Next" at bounding box center [1222, 292] width 91 height 34
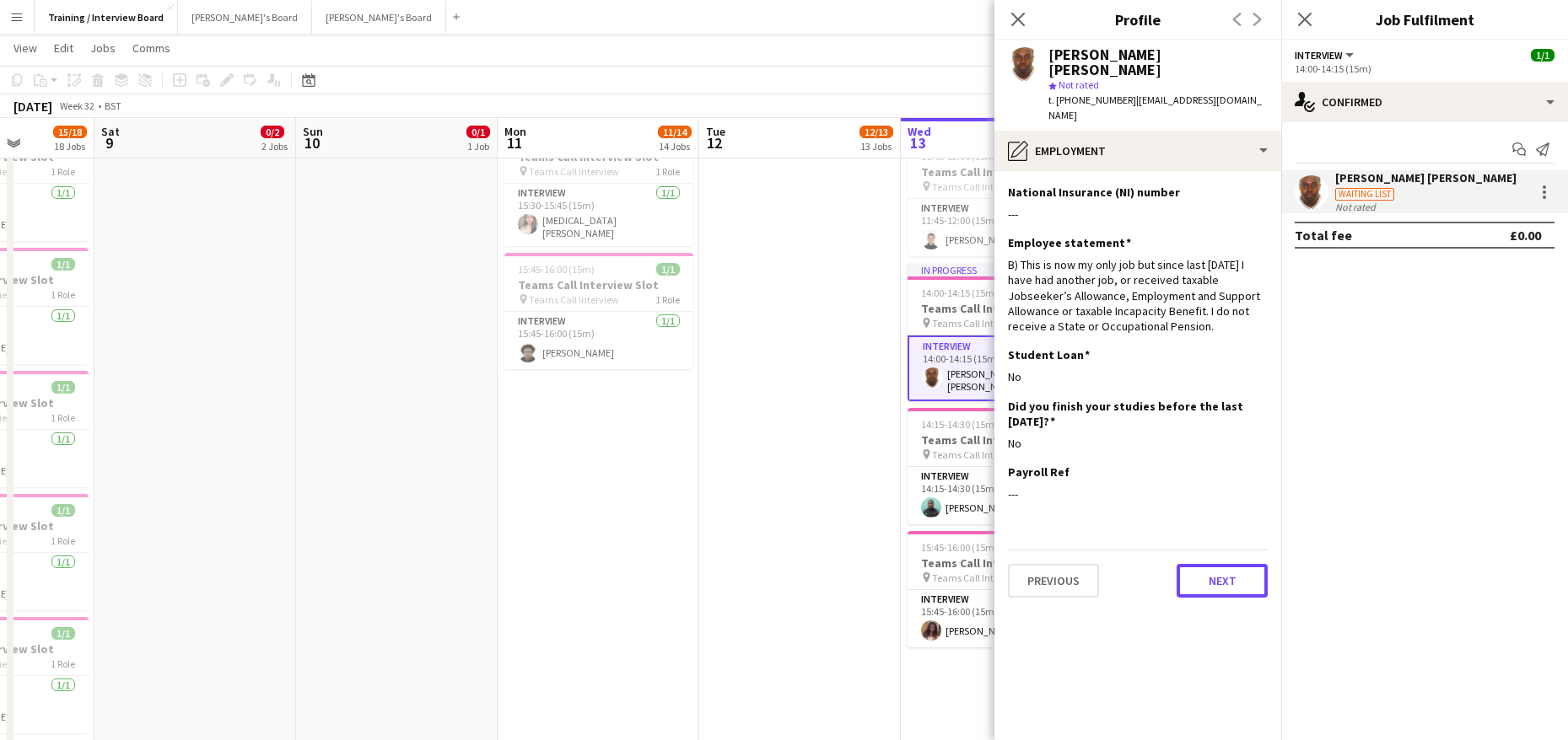
click at [1210, 564] on button "Next" at bounding box center [1222, 580] width 91 height 34
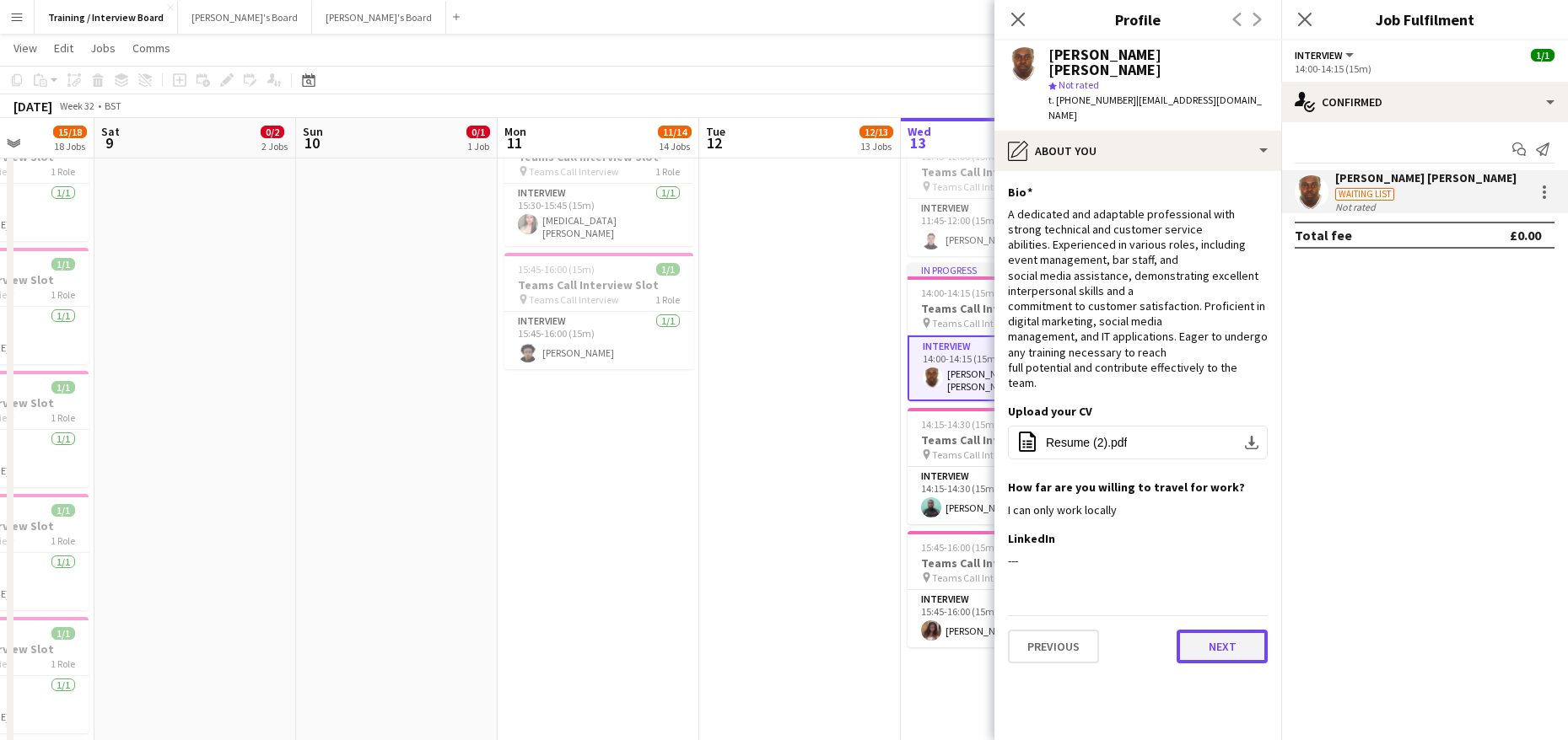
click at [1224, 630] on button "Next" at bounding box center [1222, 646] width 91 height 34
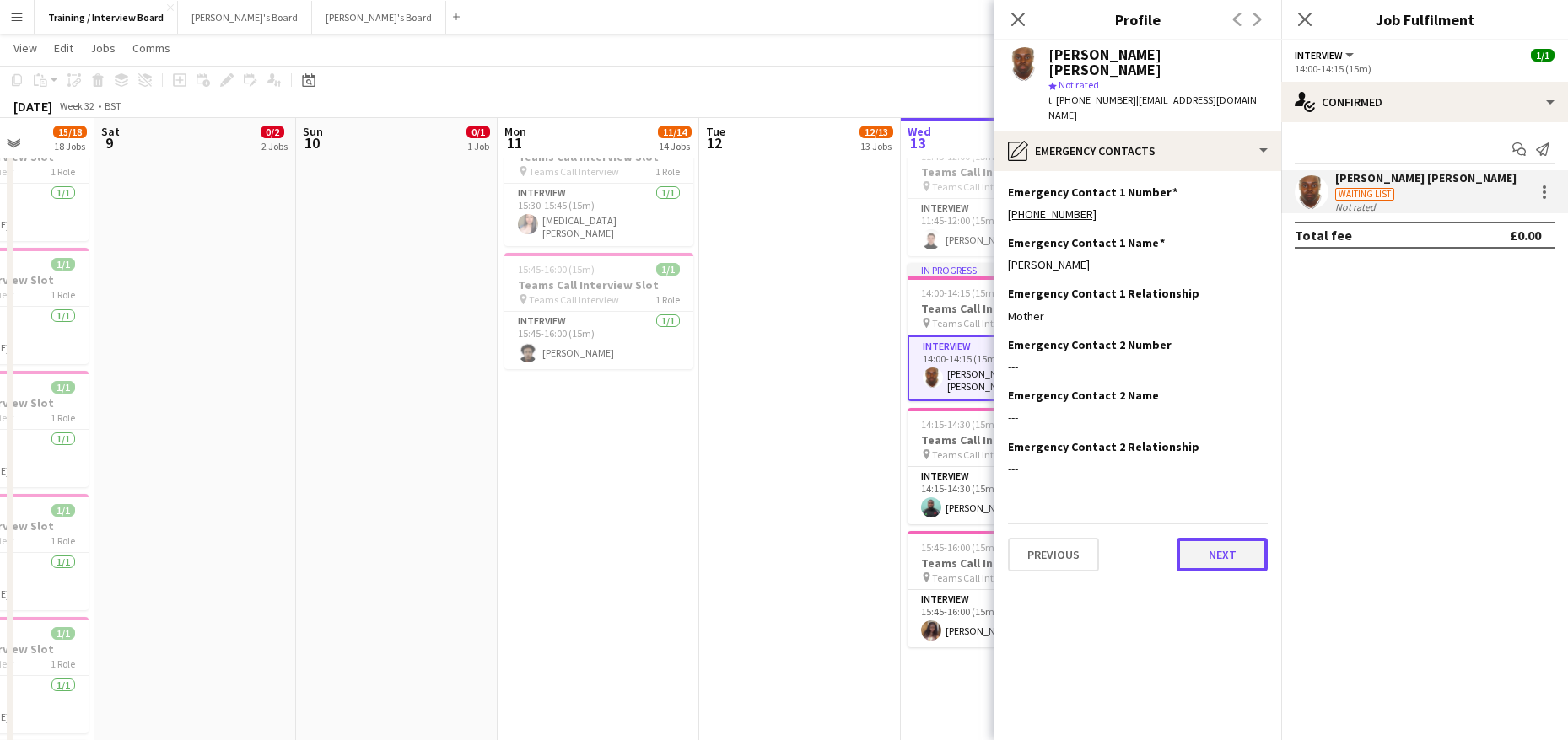
click at [1219, 538] on button "Next" at bounding box center [1222, 554] width 91 height 34
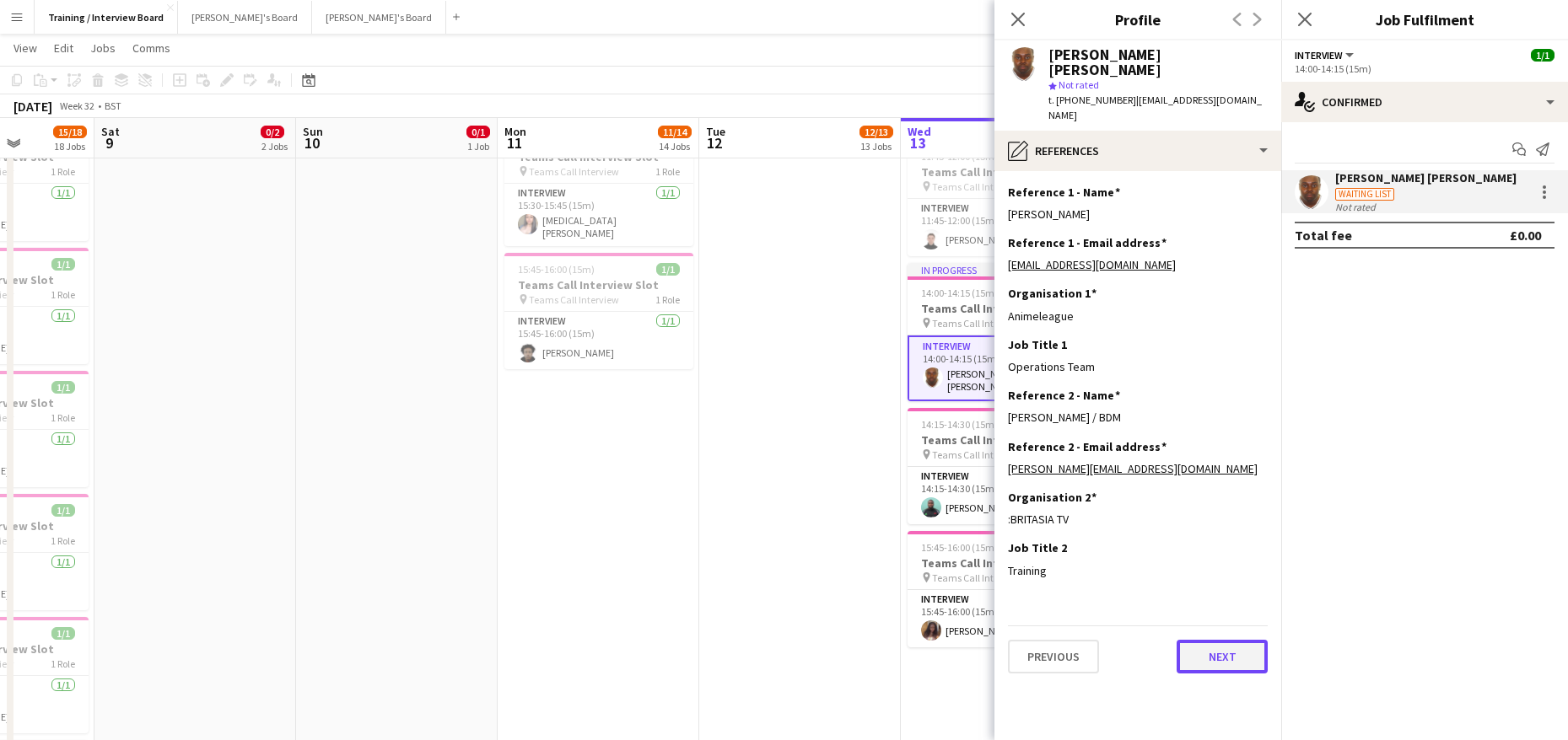
click at [1223, 640] on button "Next" at bounding box center [1222, 657] width 91 height 34
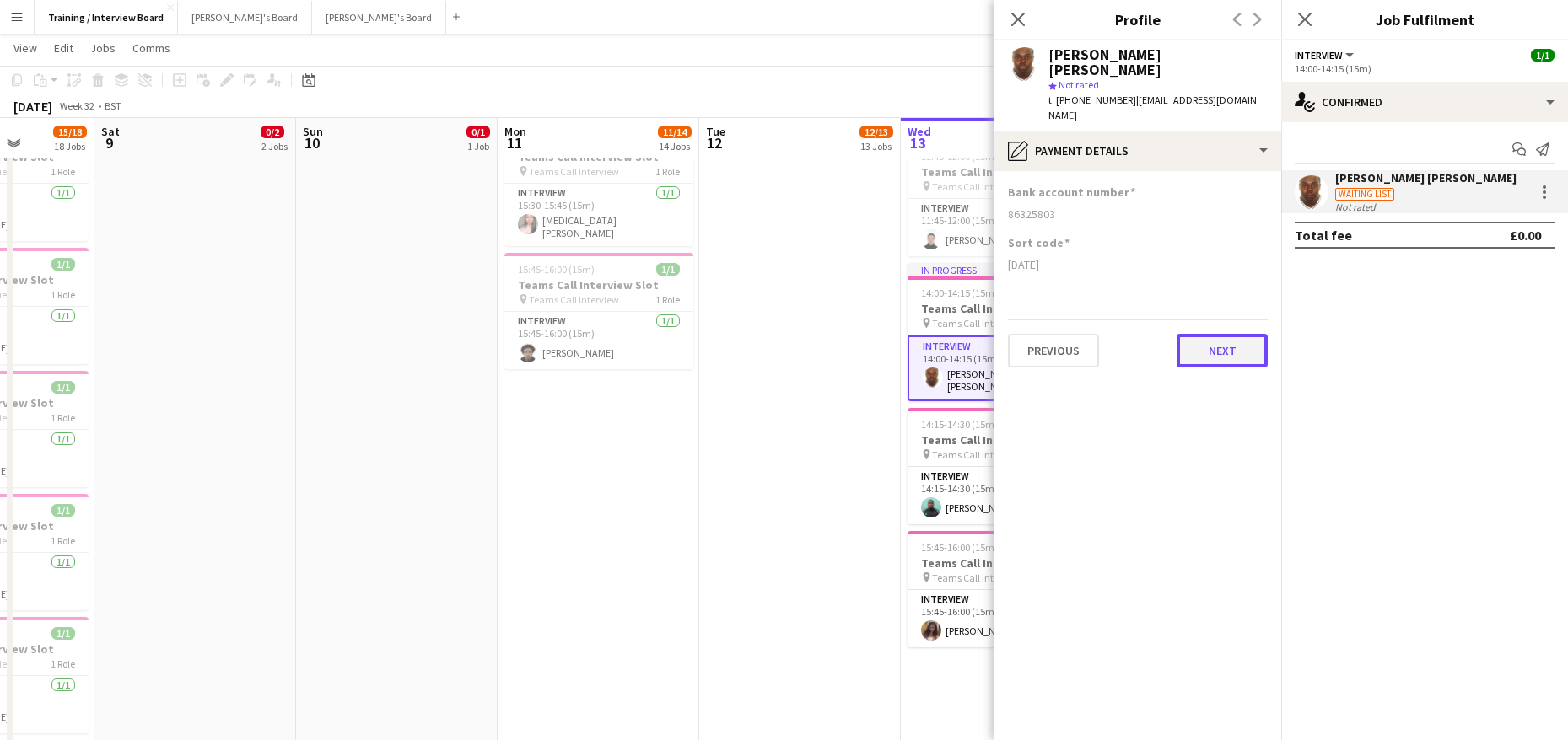
click at [1197, 334] on button "Next" at bounding box center [1222, 351] width 91 height 34
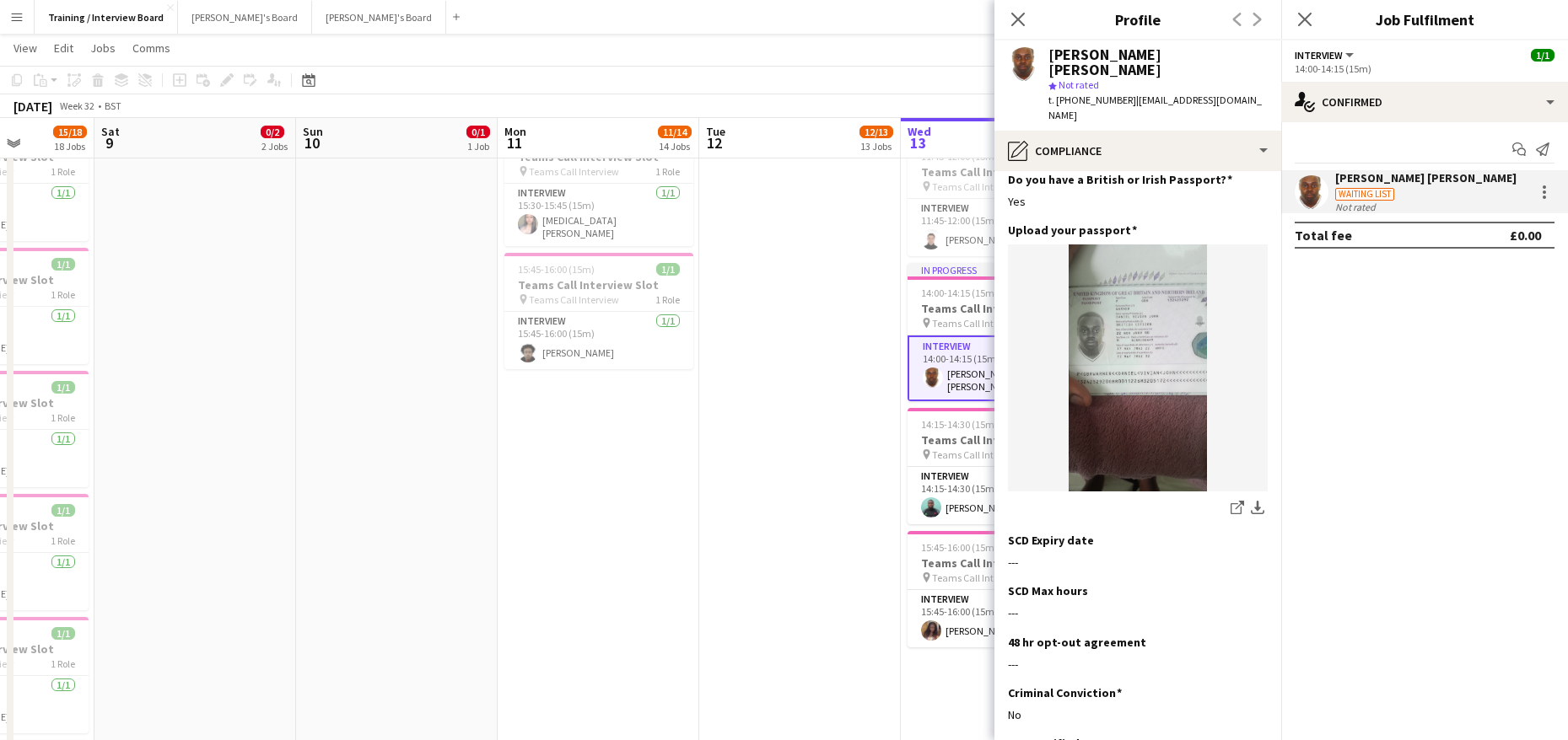
scroll to position [253, 0]
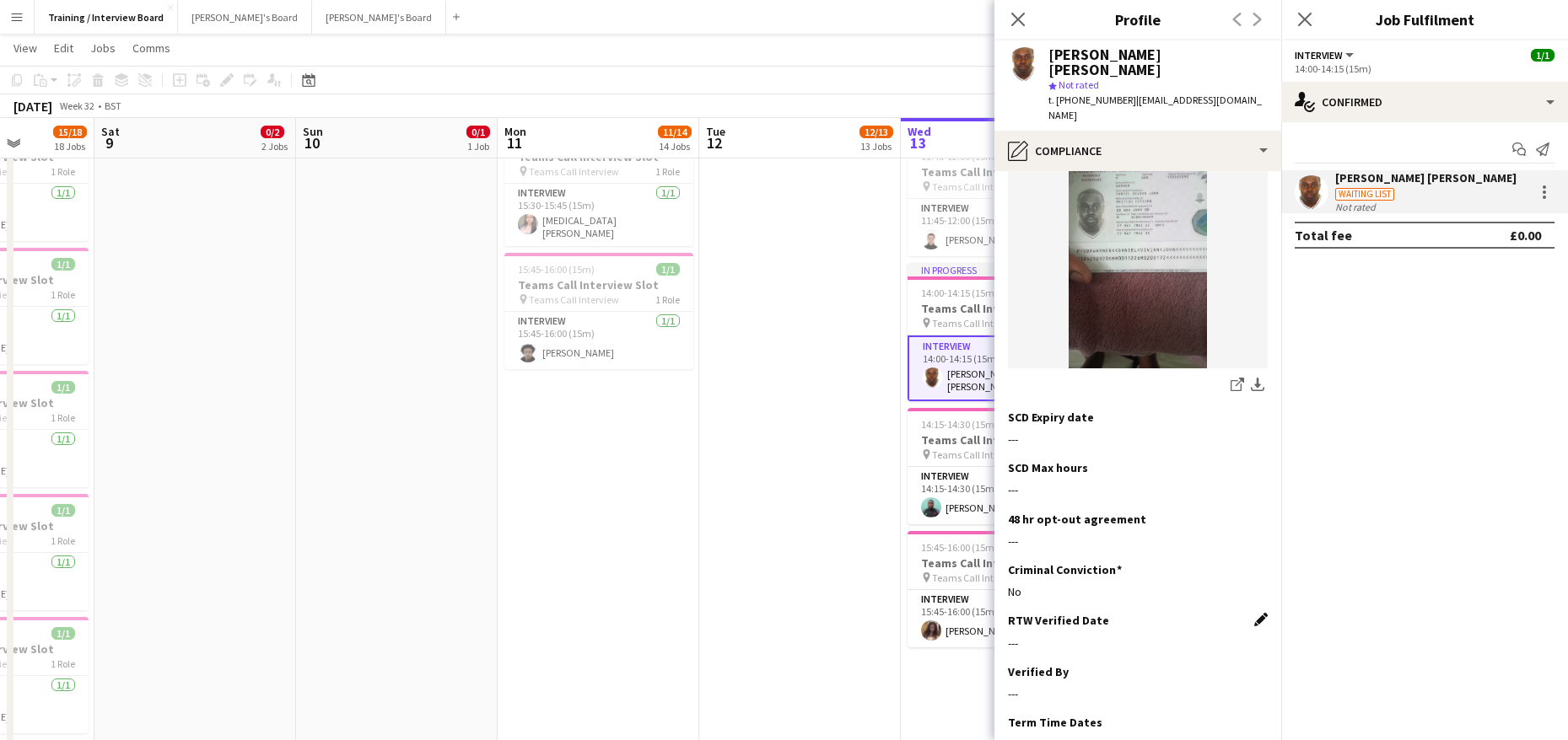
click at [1254, 613] on app-icon "Edit this field" at bounding box center [1261, 620] width 14 height 14
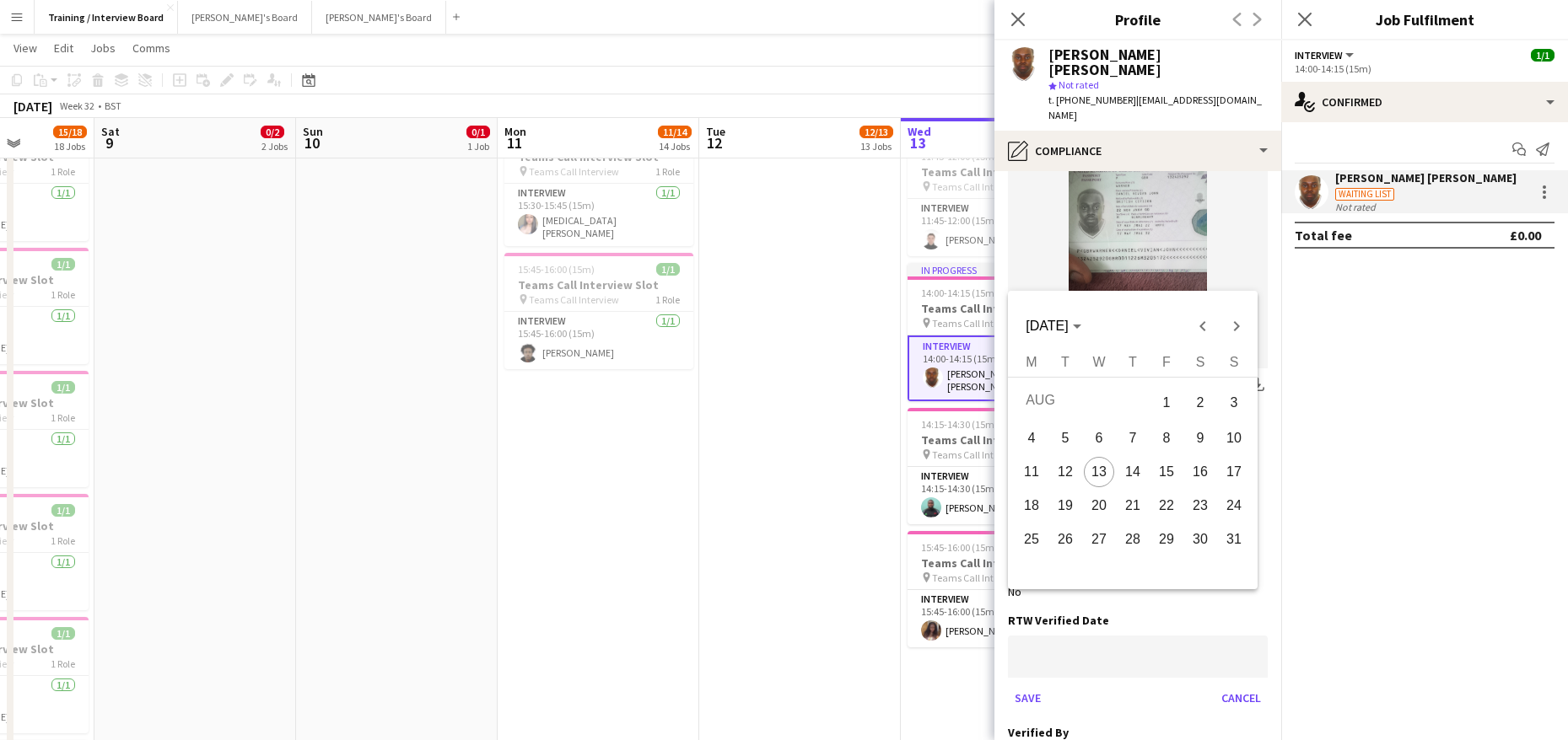
click at [1102, 474] on span "13" at bounding box center [1098, 472] width 30 height 30
type input "**********"
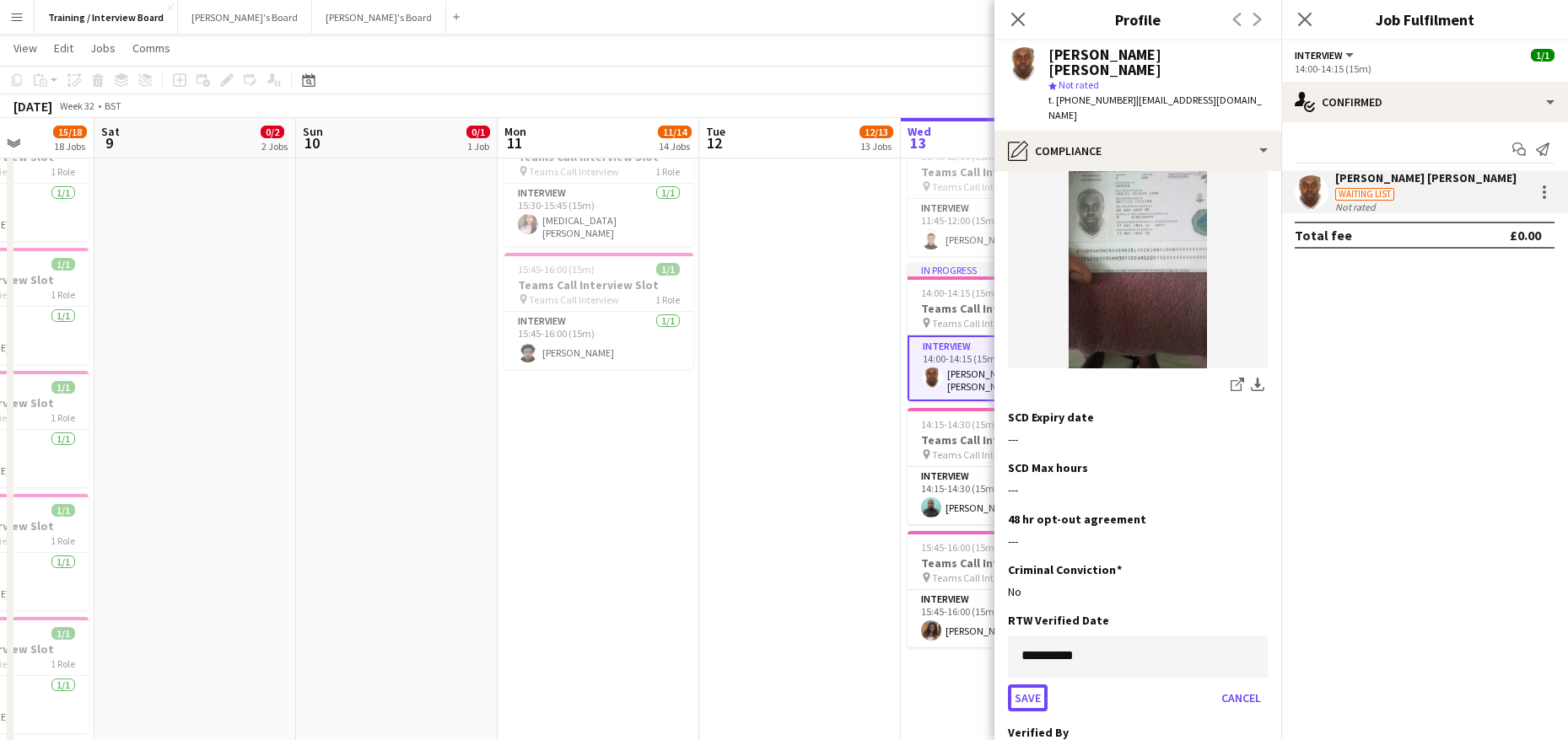
click at [1042, 685] on button "Save" at bounding box center [1027, 698] width 40 height 27
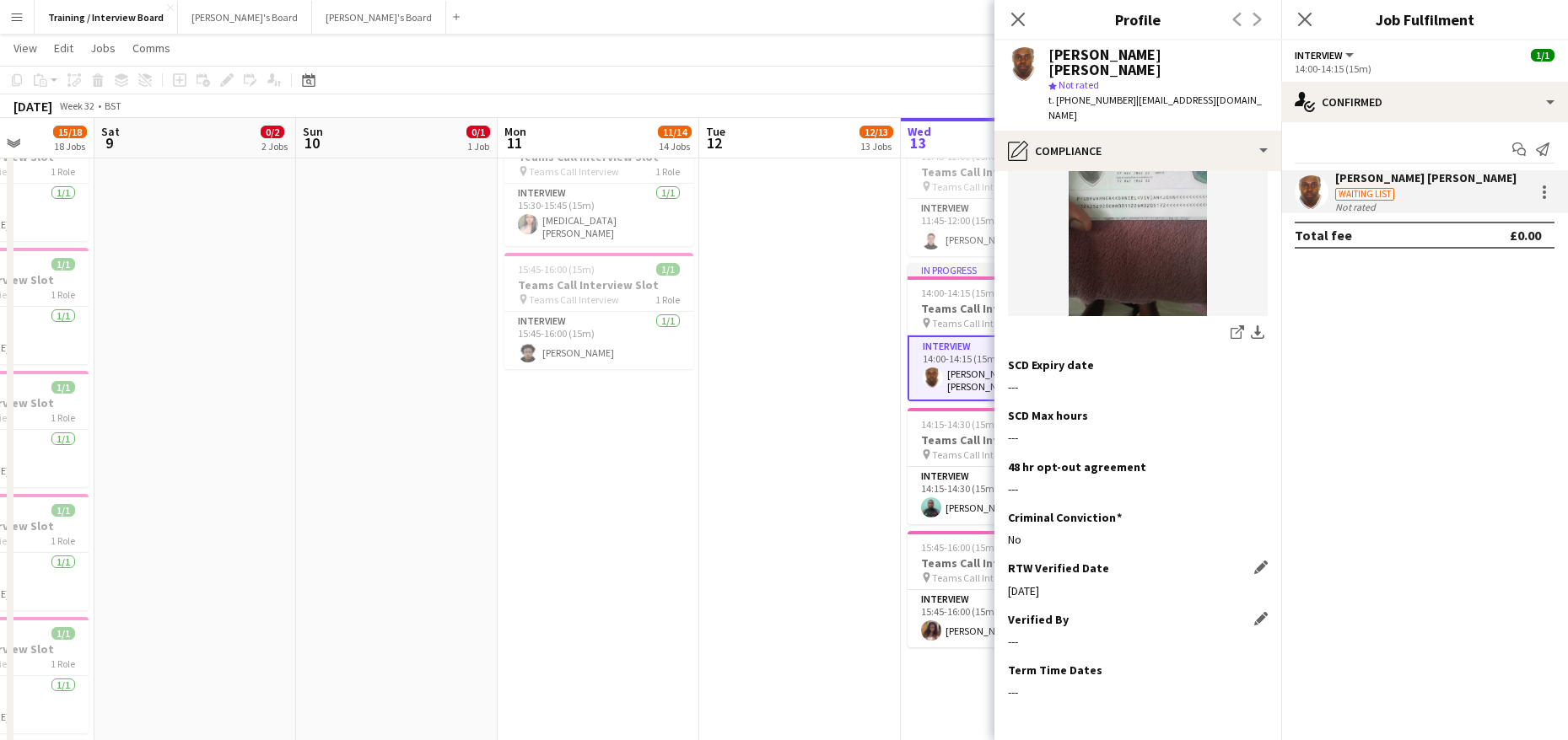
scroll to position [328, 0]
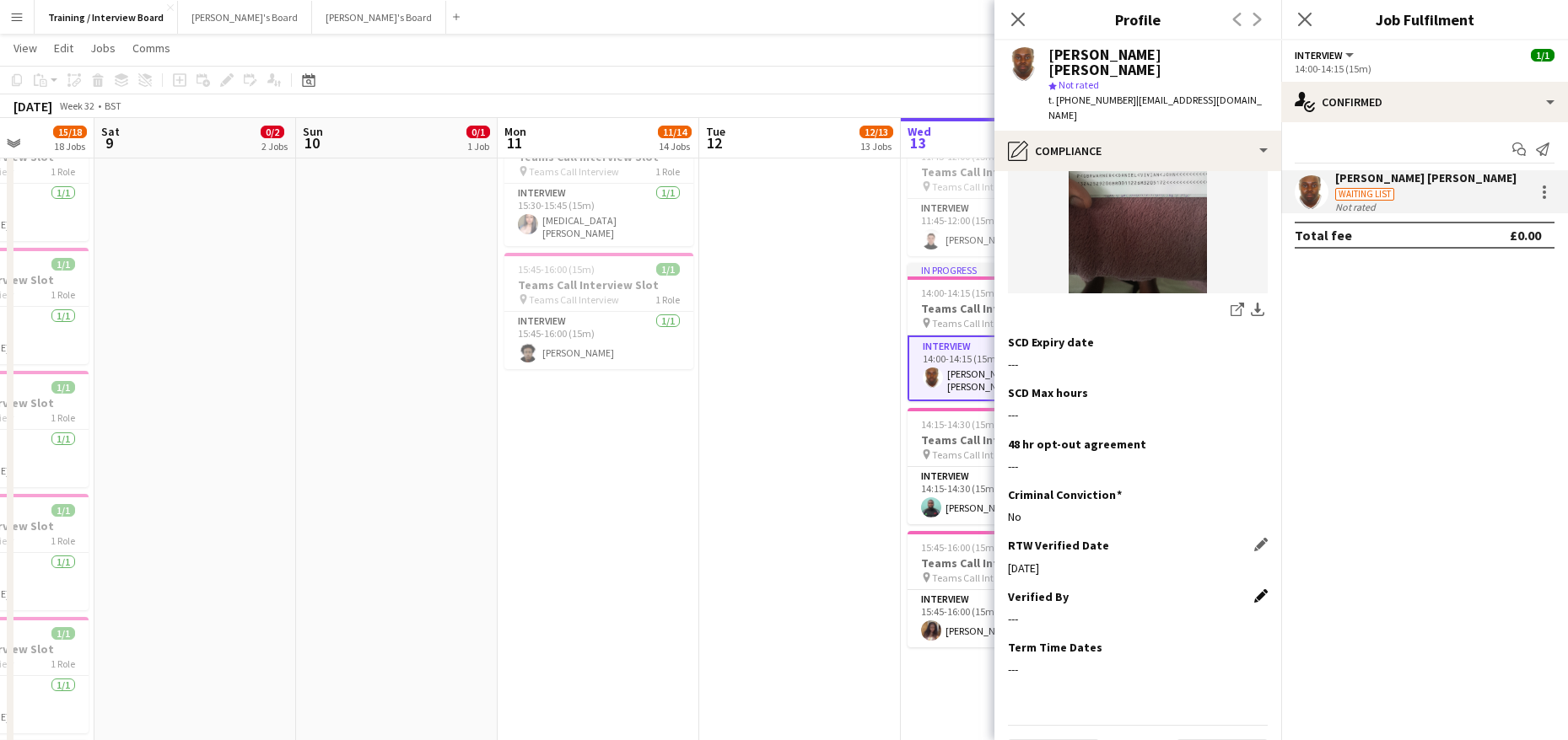
click at [1254, 589] on app-icon "Edit this field" at bounding box center [1261, 596] width 14 height 14
click at [1042, 611] on input at bounding box center [1138, 632] width 260 height 43
type input "**"
click at [1027, 676] on button "Save" at bounding box center [1027, 690] width 40 height 27
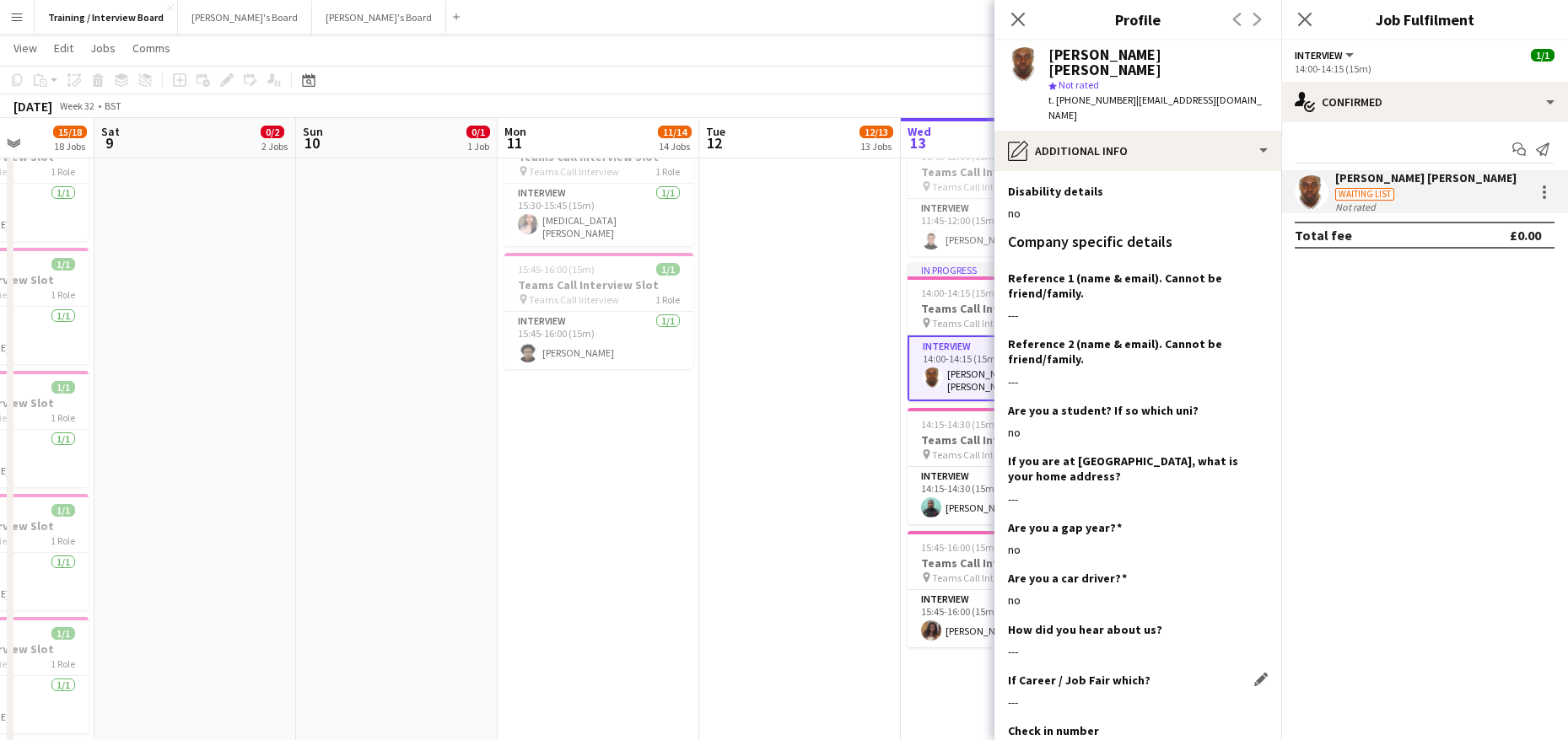
scroll to position [693, 0]
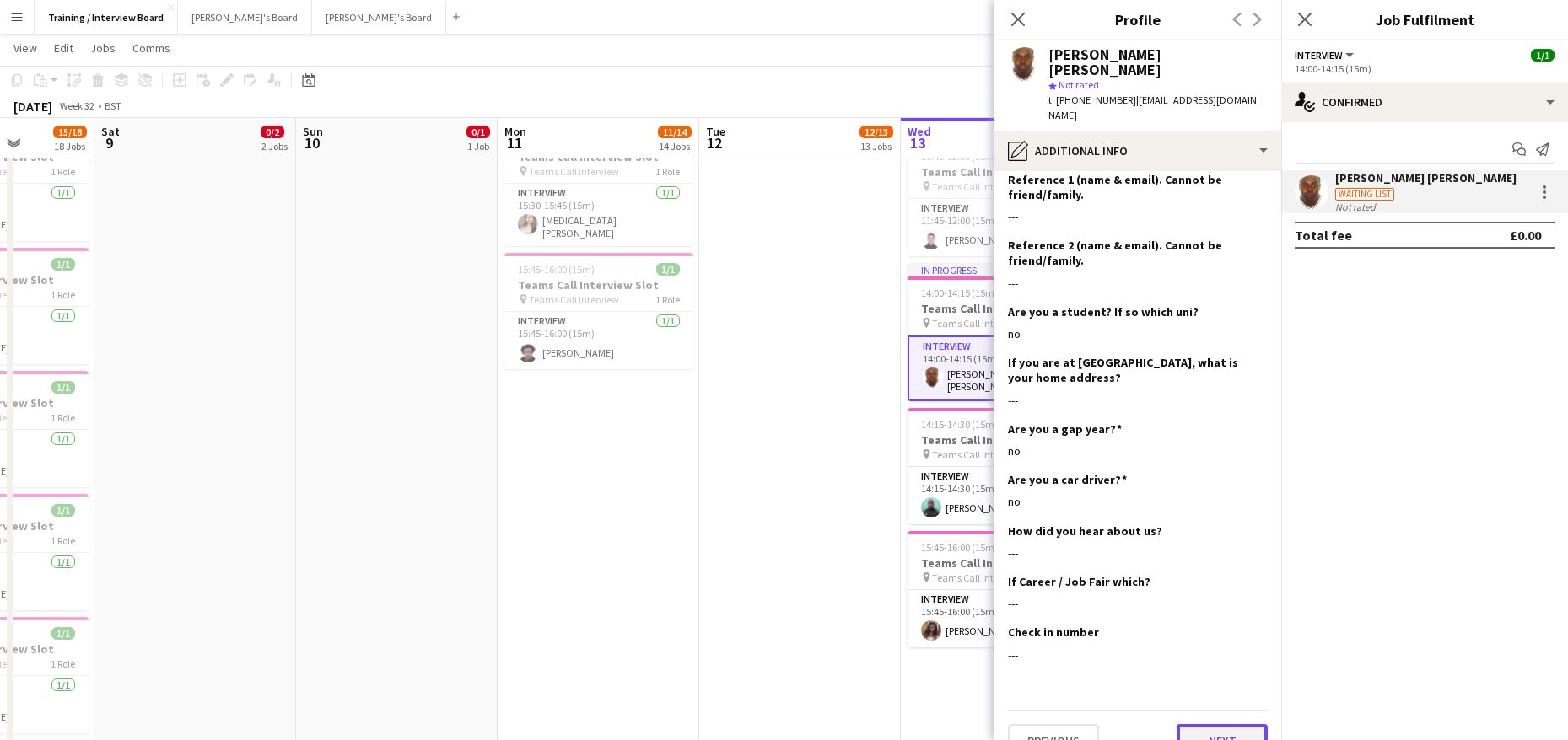
click at [1202, 725] on button "Next" at bounding box center [1222, 741] width 91 height 34
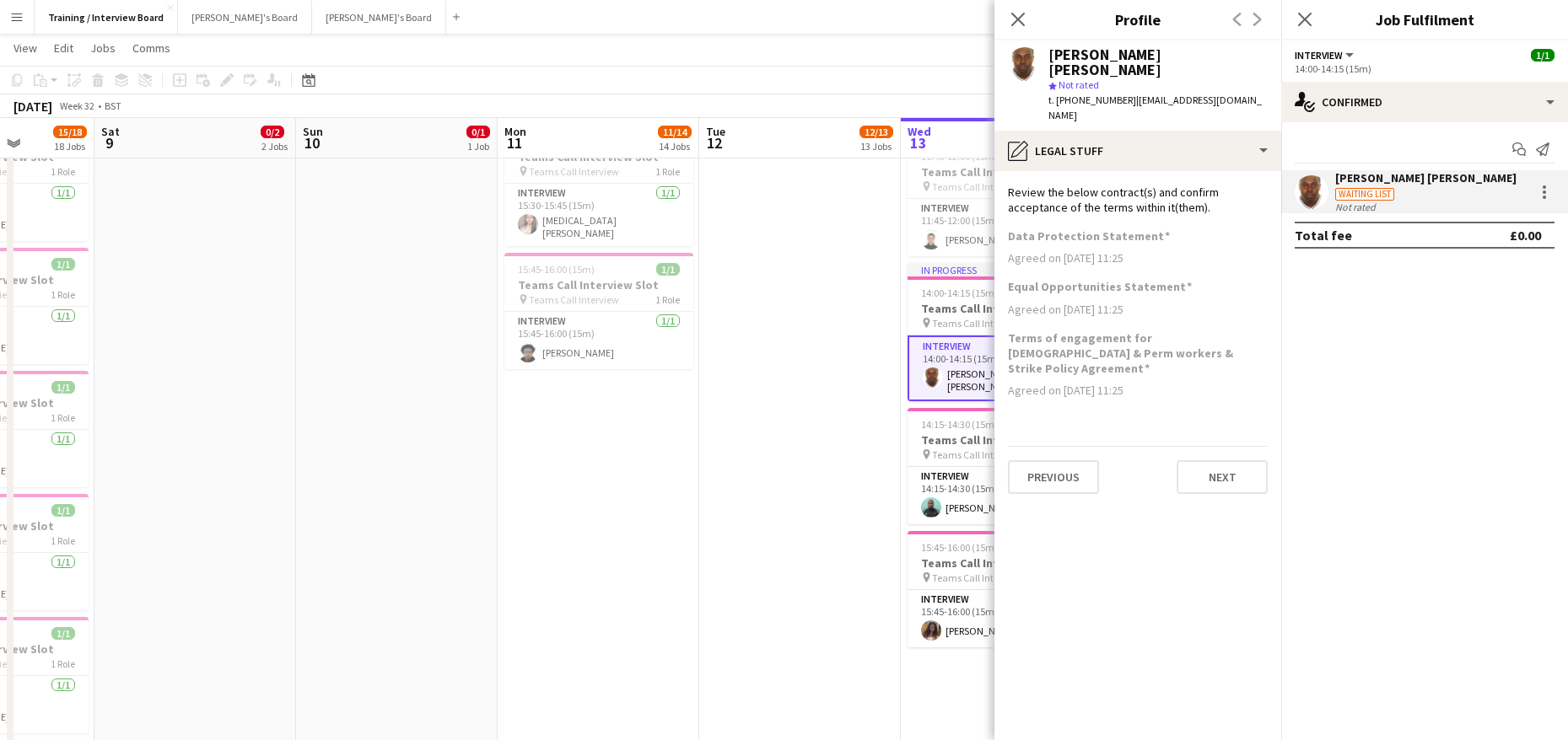
scroll to position [0, 0]
click at [1240, 460] on button "Next" at bounding box center [1222, 477] width 91 height 34
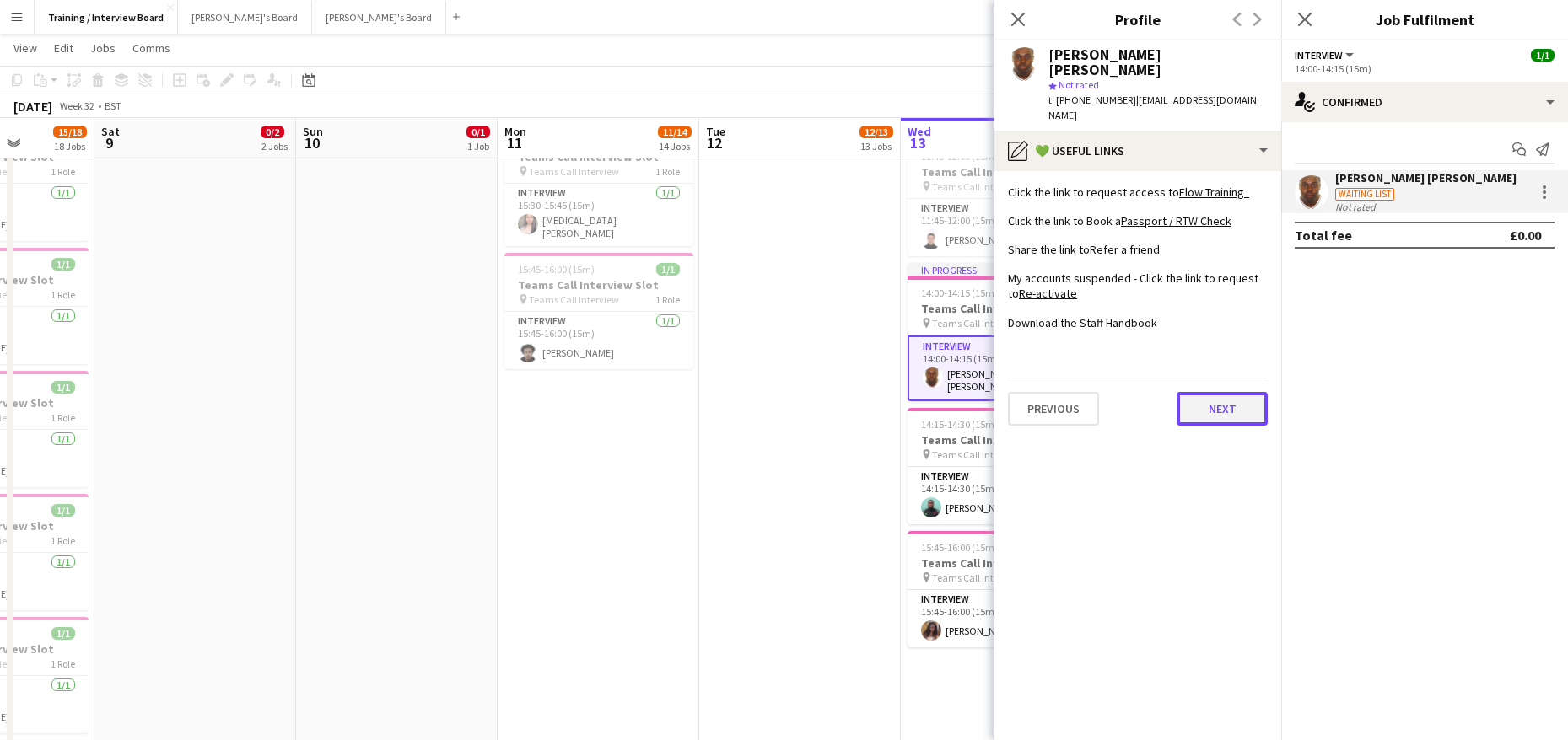
click at [1225, 392] on button "Next" at bounding box center [1222, 409] width 91 height 34
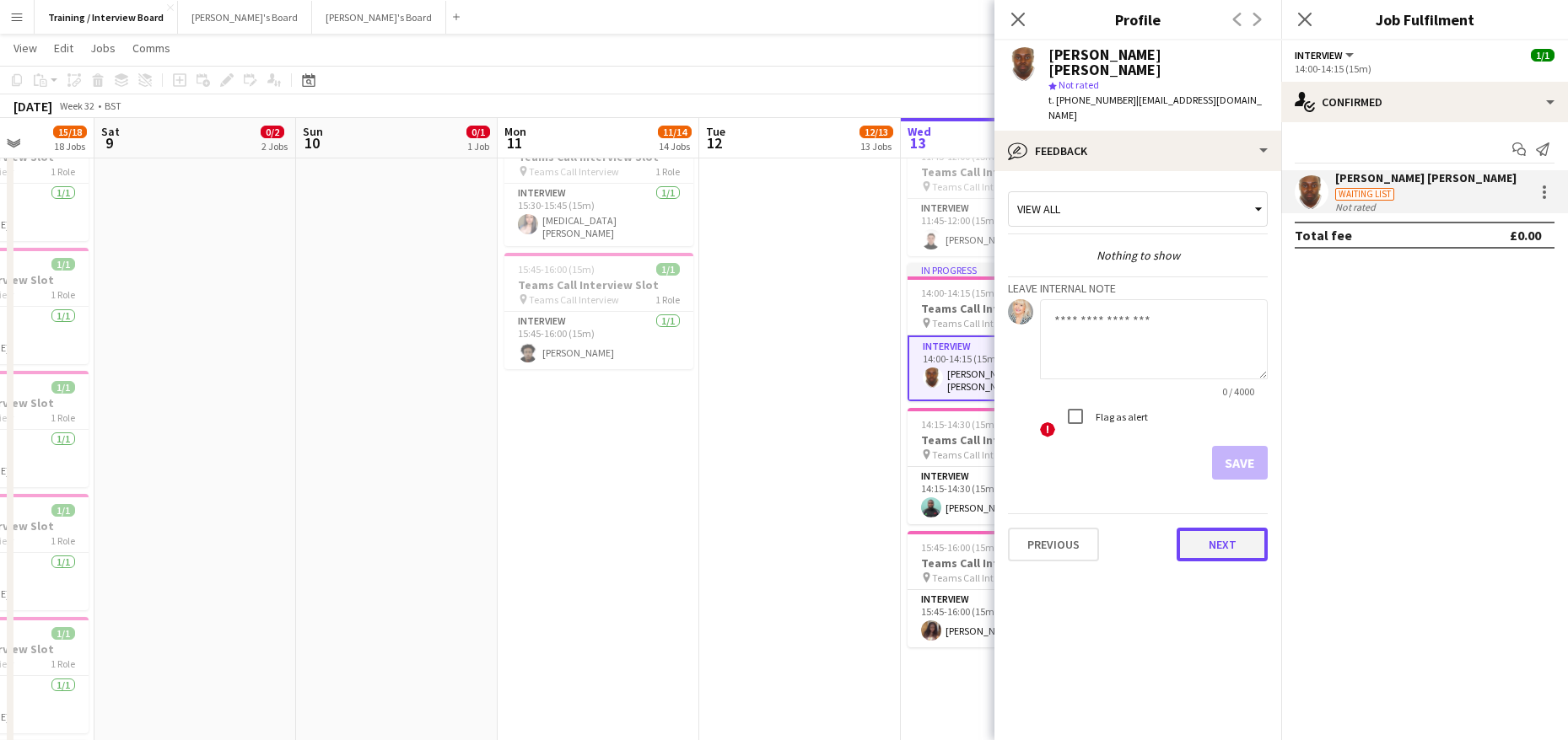
click at [1206, 528] on button "Next" at bounding box center [1222, 544] width 91 height 34
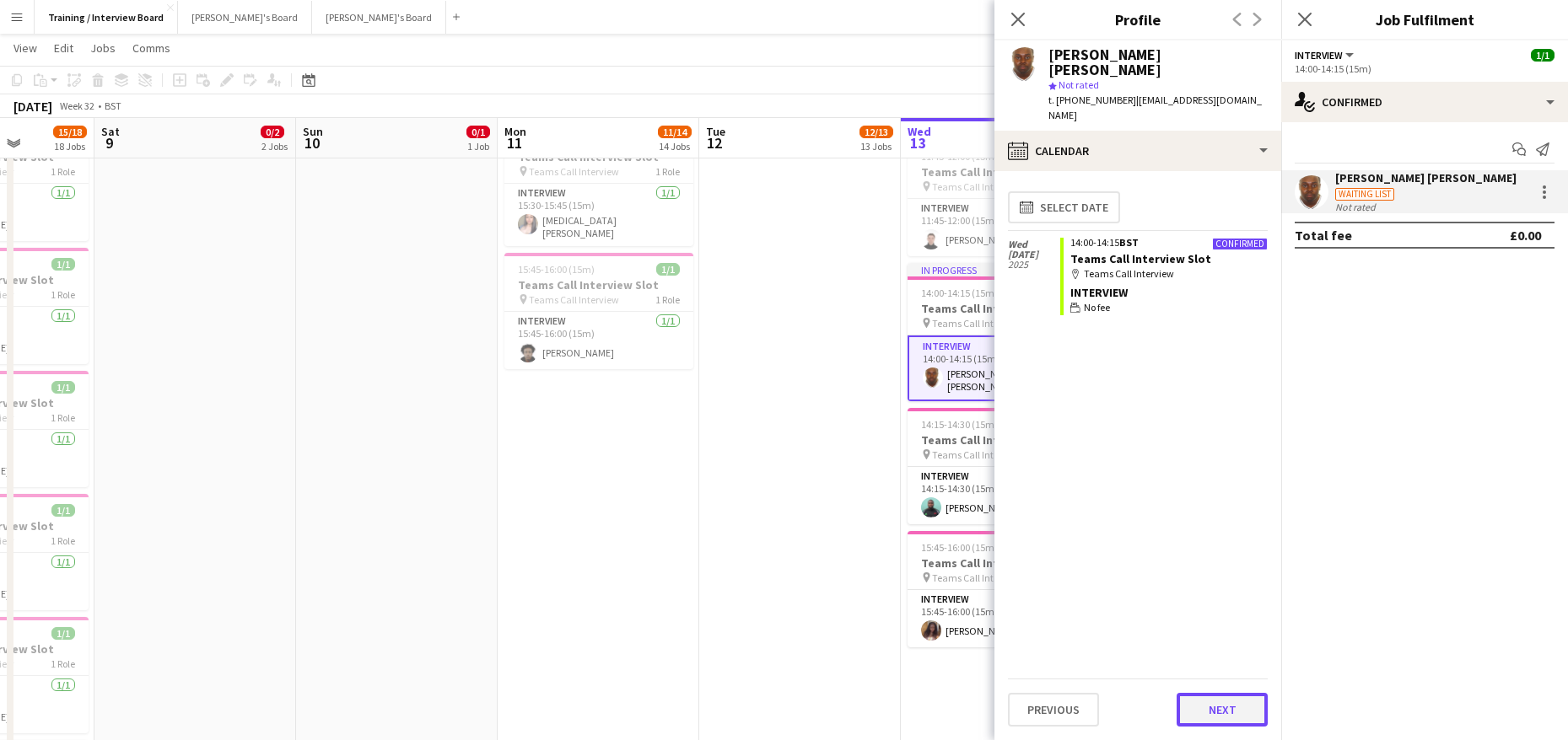
click at [1195, 706] on button "Next" at bounding box center [1222, 709] width 91 height 34
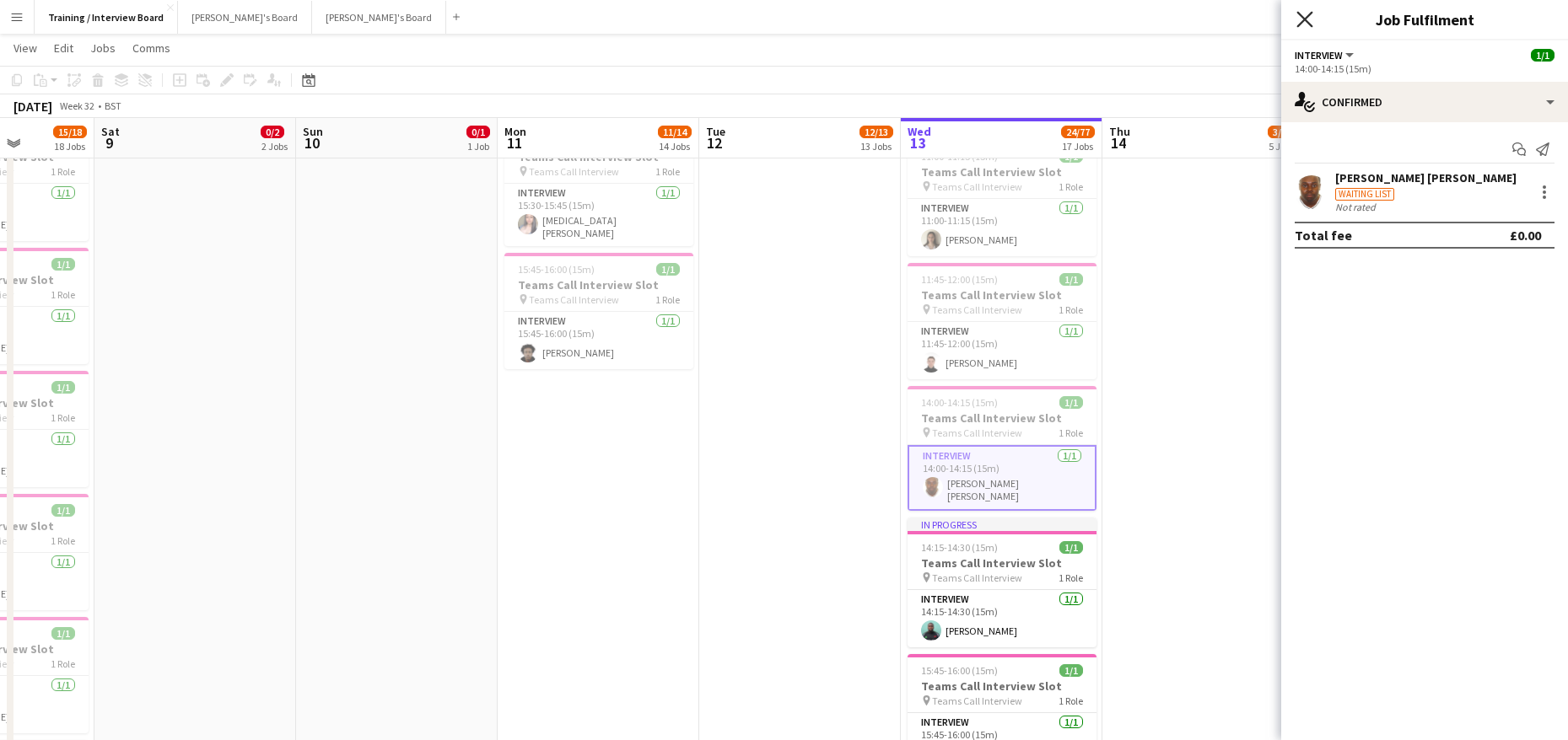
click at [1305, 17] on icon "Close pop-in" at bounding box center [1304, 18] width 16 height 16
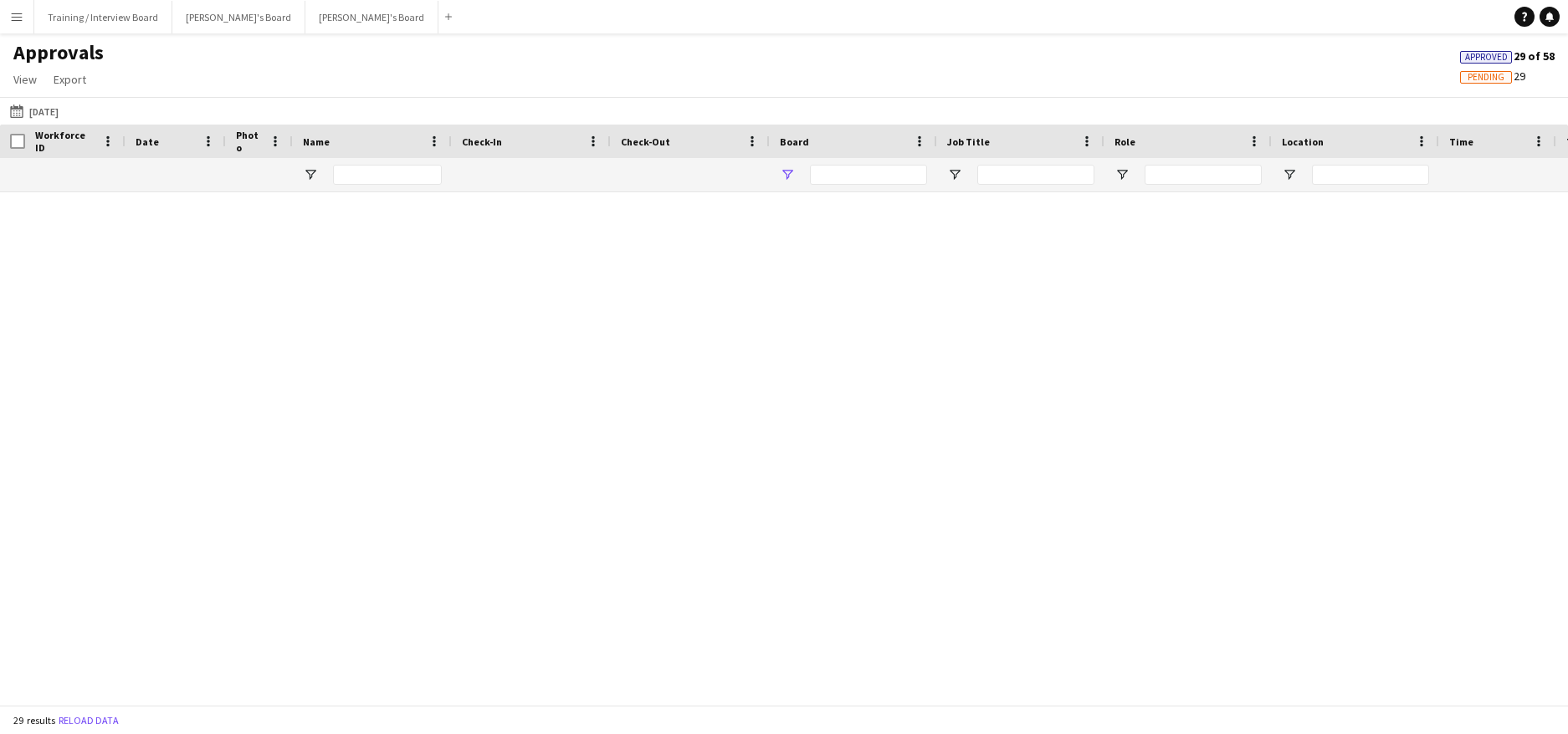
type input "**********"
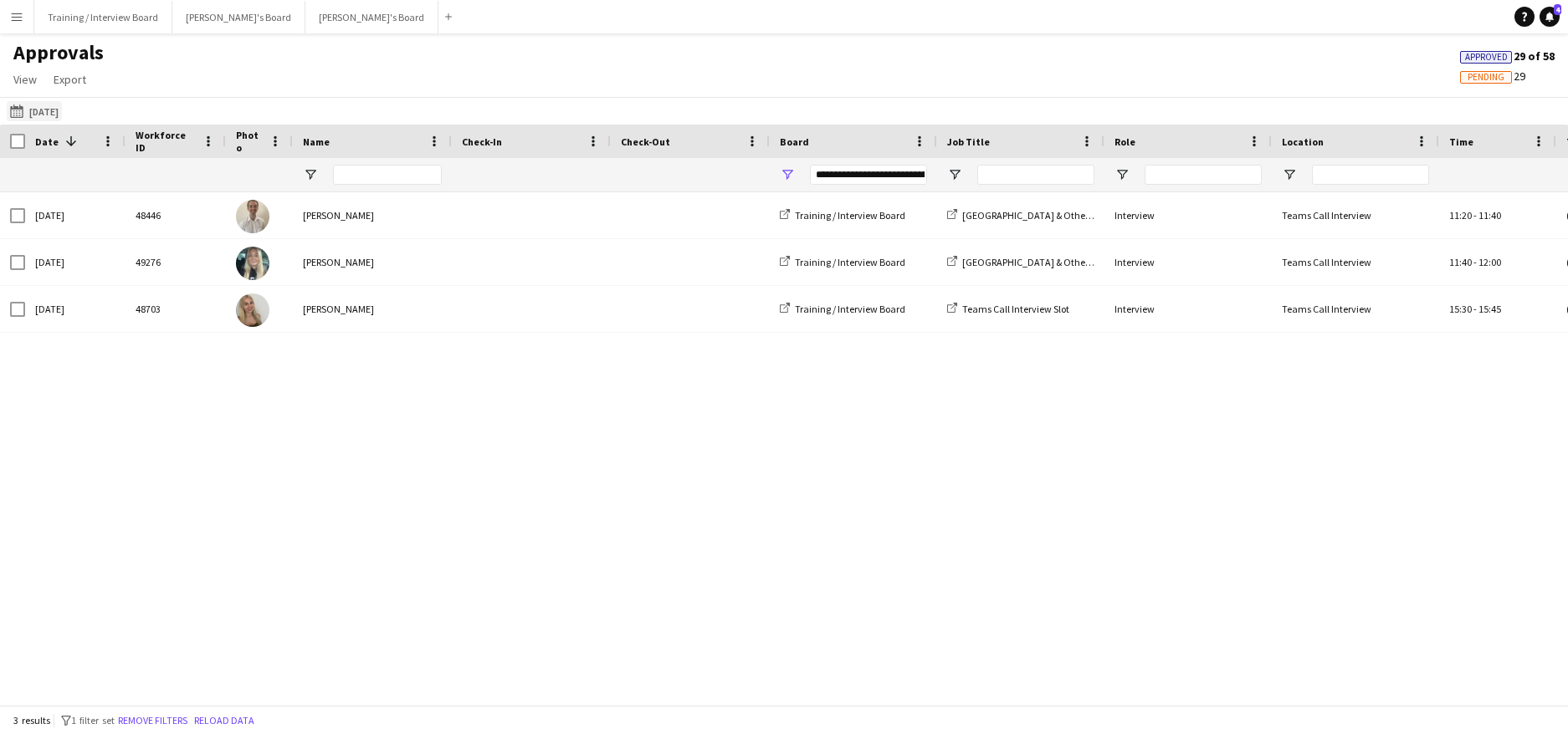
click at [56, 110] on button "[DATE] [DATE]" at bounding box center [34, 110] width 55 height 20
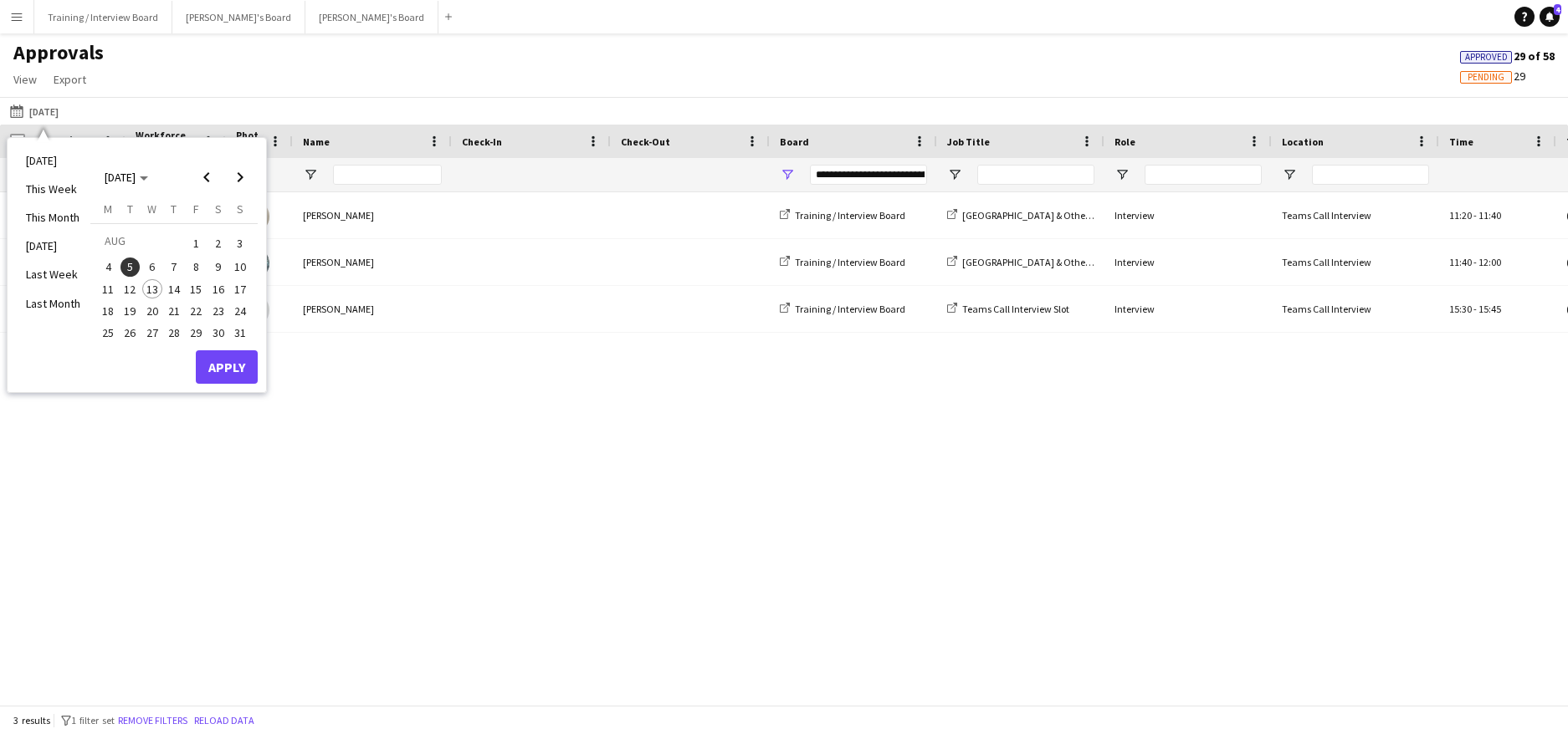
click at [152, 292] on span "13" at bounding box center [152, 289] width 20 height 20
click at [197, 365] on button "Apply" at bounding box center [227, 367] width 62 height 34
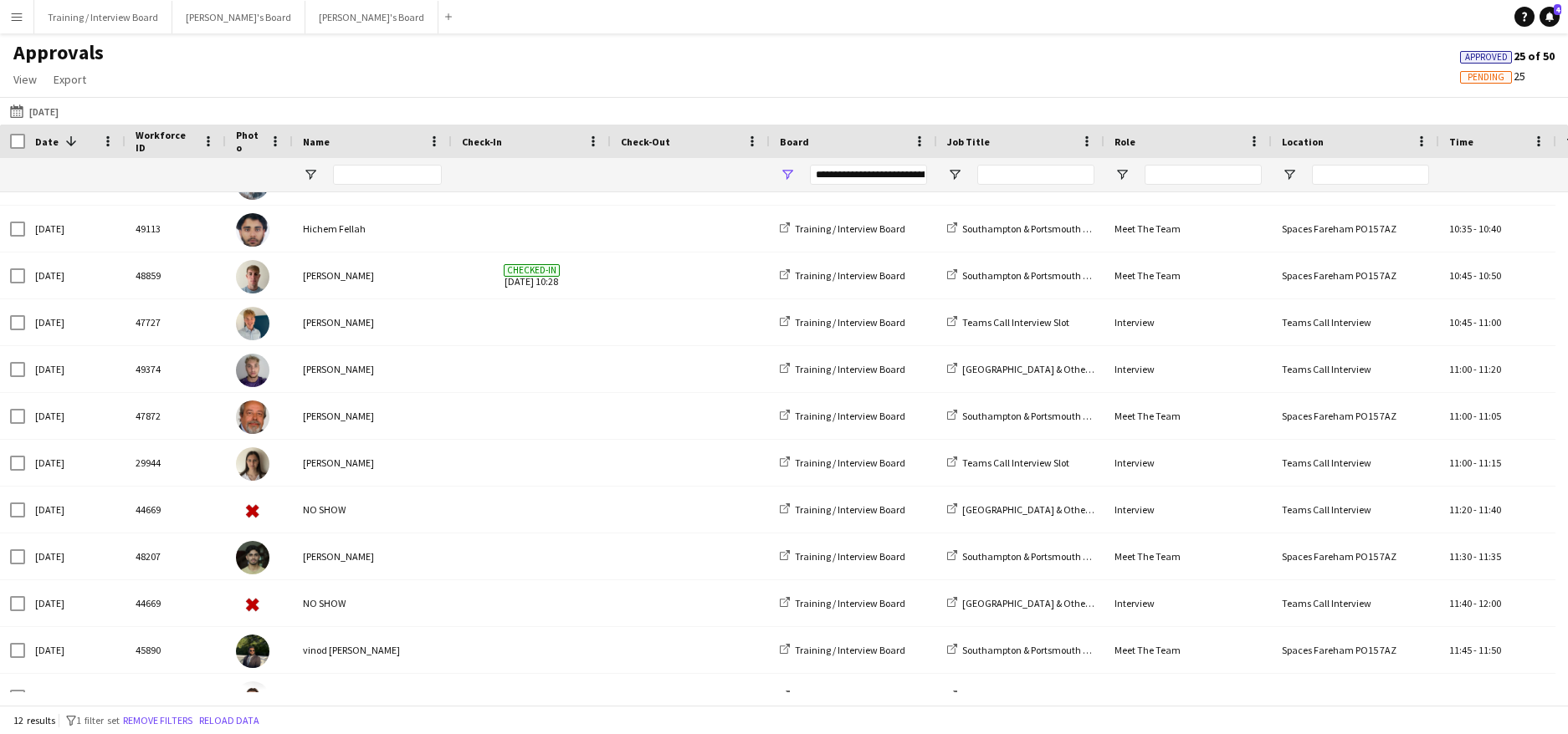
scroll to position [61, 0]
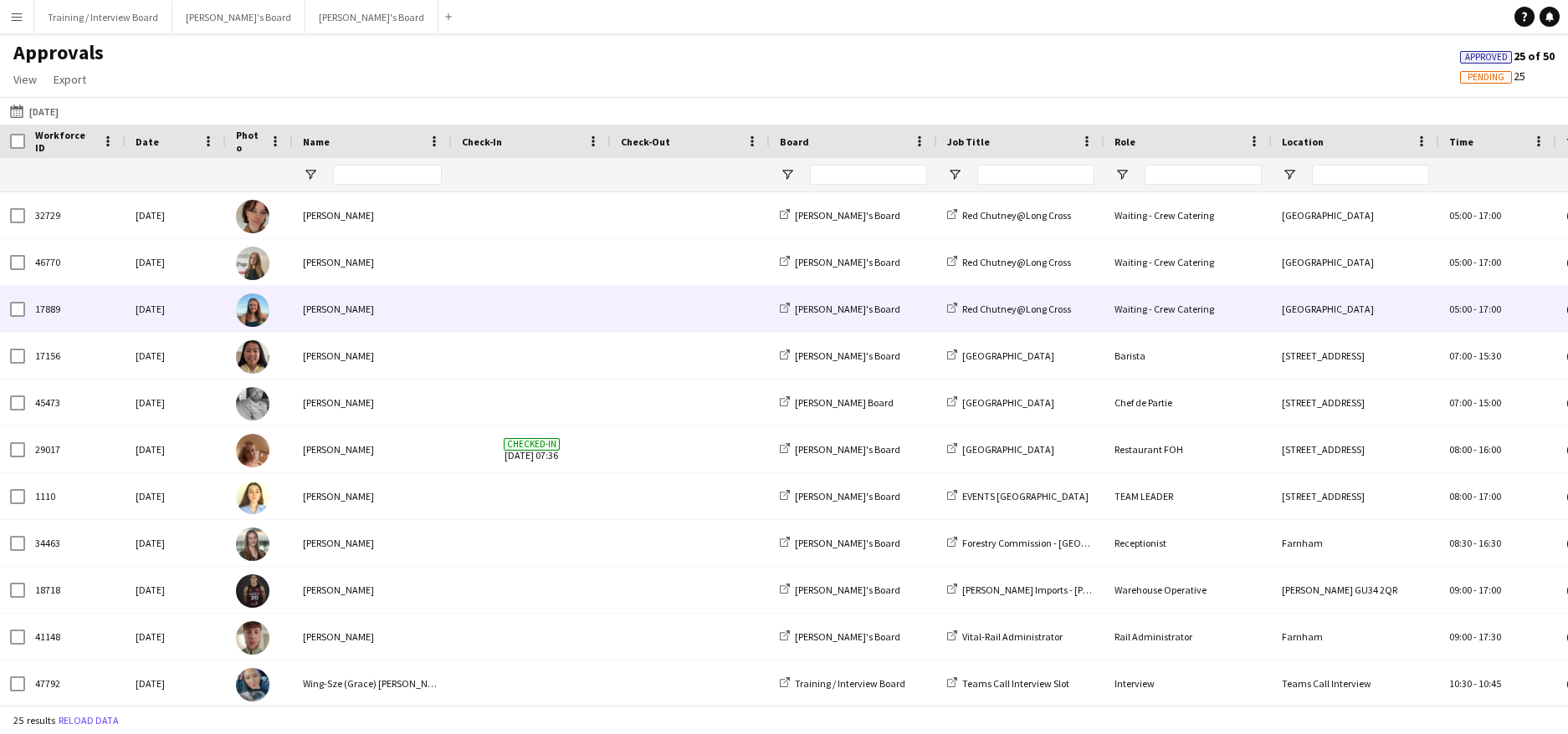
type input "**********"
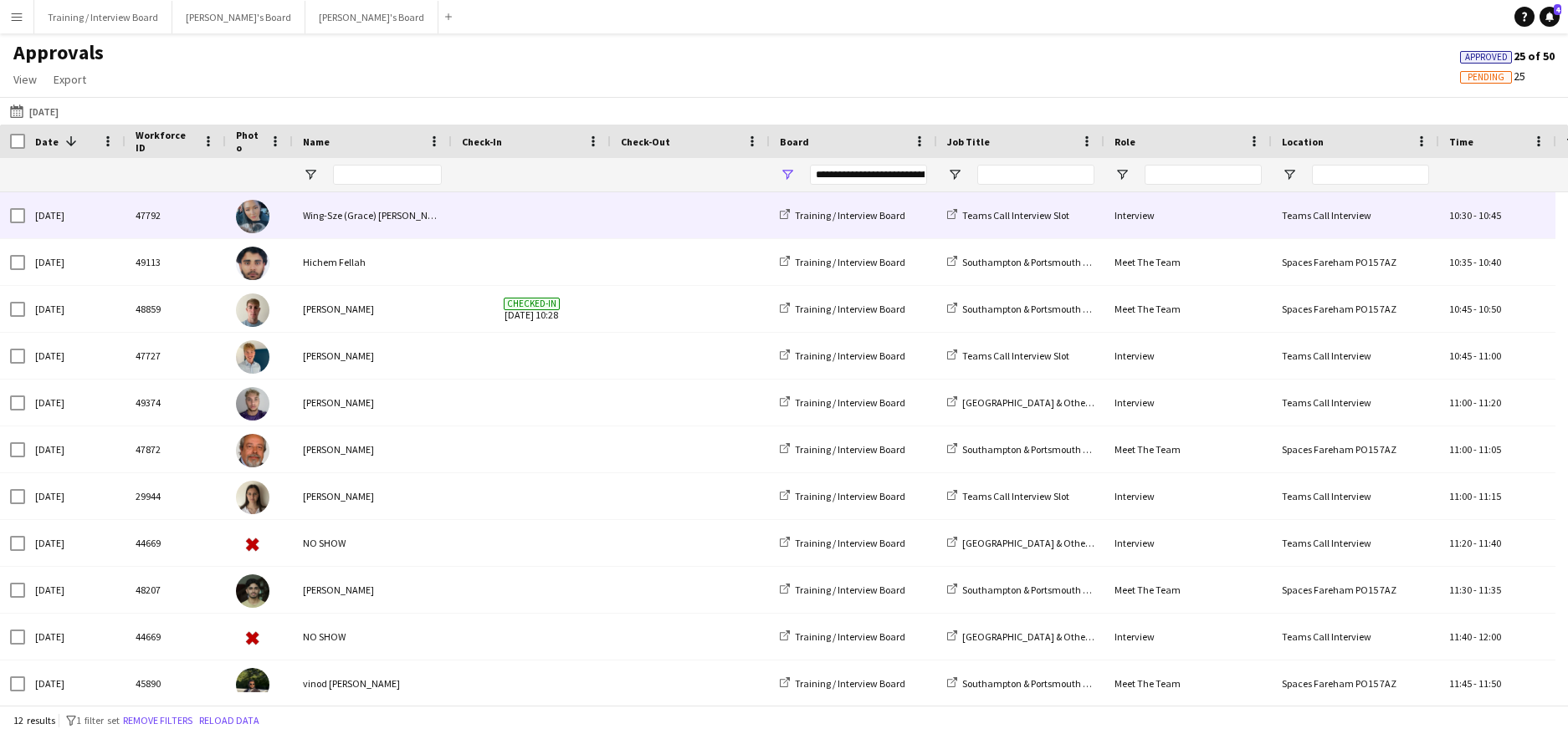
click at [371, 215] on div "Wing-Sze (Grace) [PERSON_NAME]" at bounding box center [372, 215] width 159 height 46
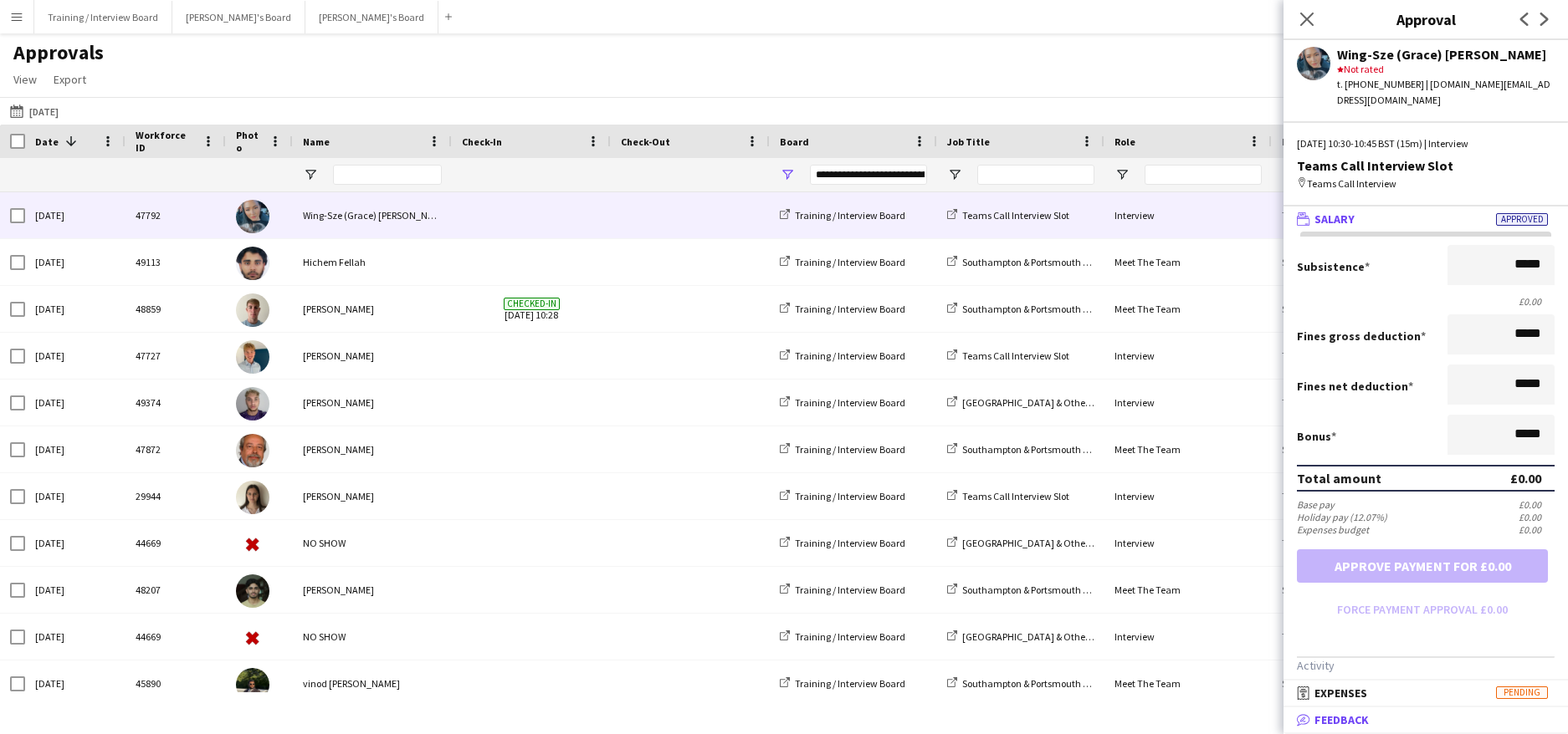
click at [1323, 714] on span "Feedback" at bounding box center [1341, 721] width 55 height 15
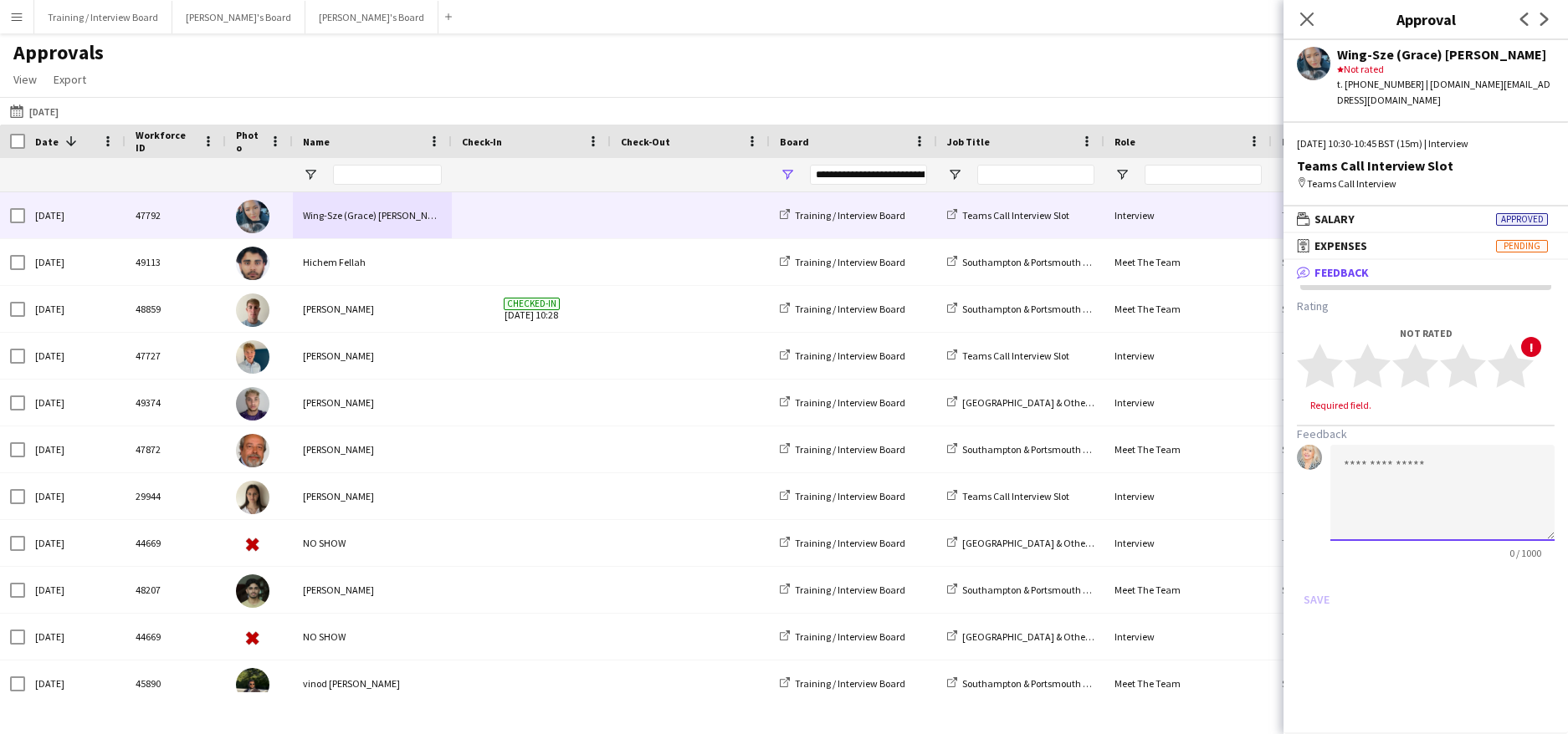
click at [1354, 449] on textarea at bounding box center [1442, 493] width 224 height 96
click at [1465, 486] on textarea "**********" at bounding box center [1442, 493] width 224 height 96
click at [1416, 501] on textarea "**********" at bounding box center [1442, 493] width 224 height 96
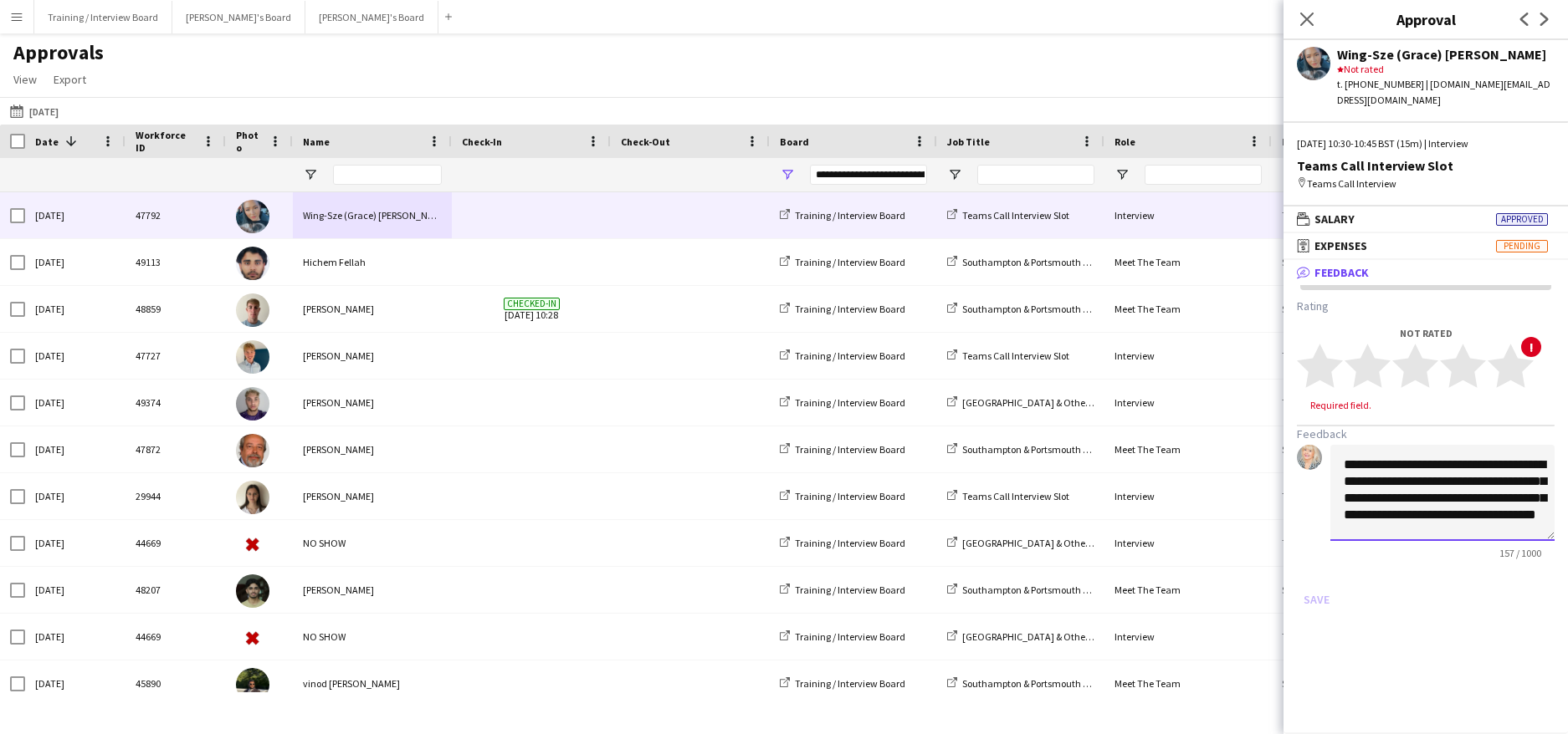
scroll to position [18, 0]
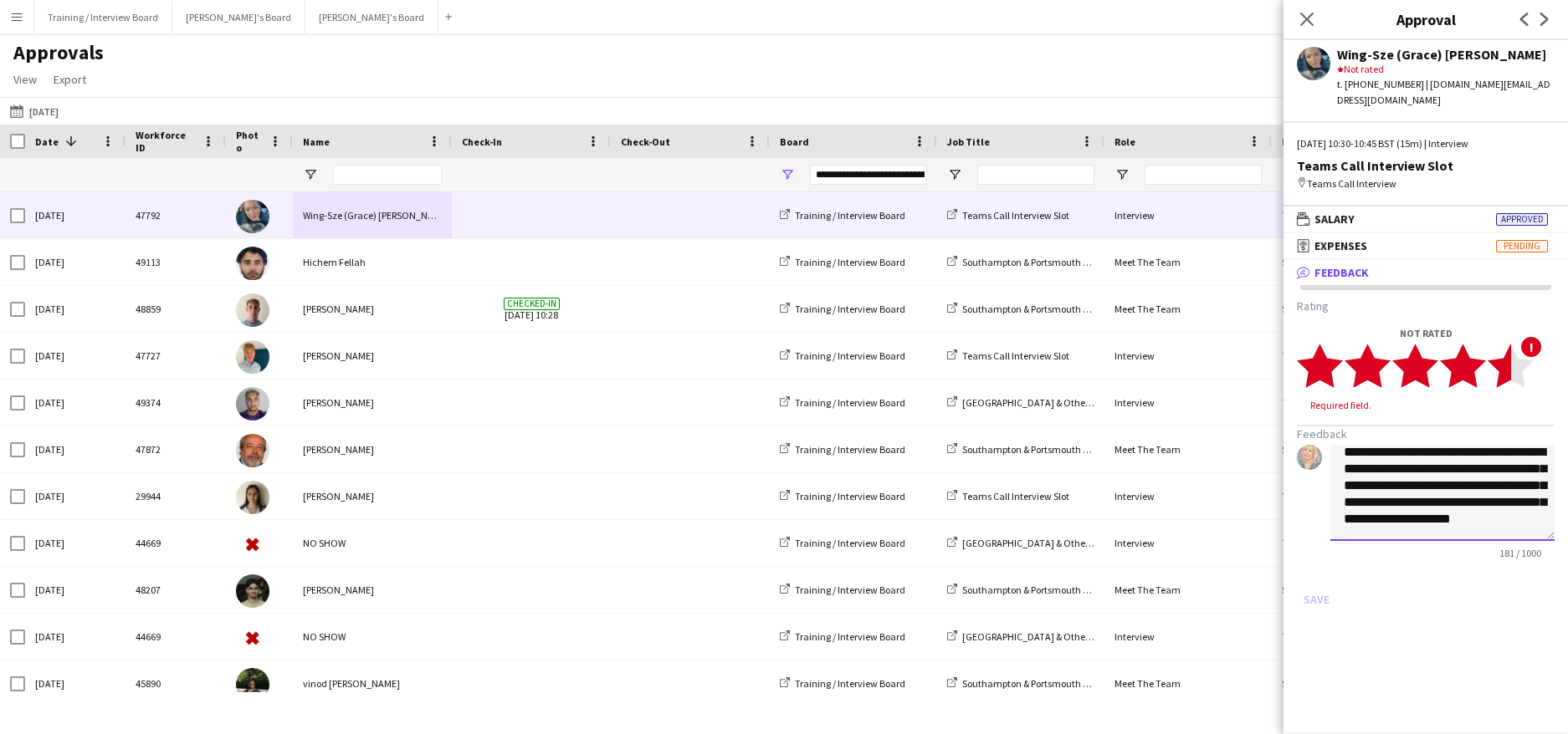
type textarea "**********"
click at [1495, 343] on icon "star" at bounding box center [1511, 366] width 46 height 46
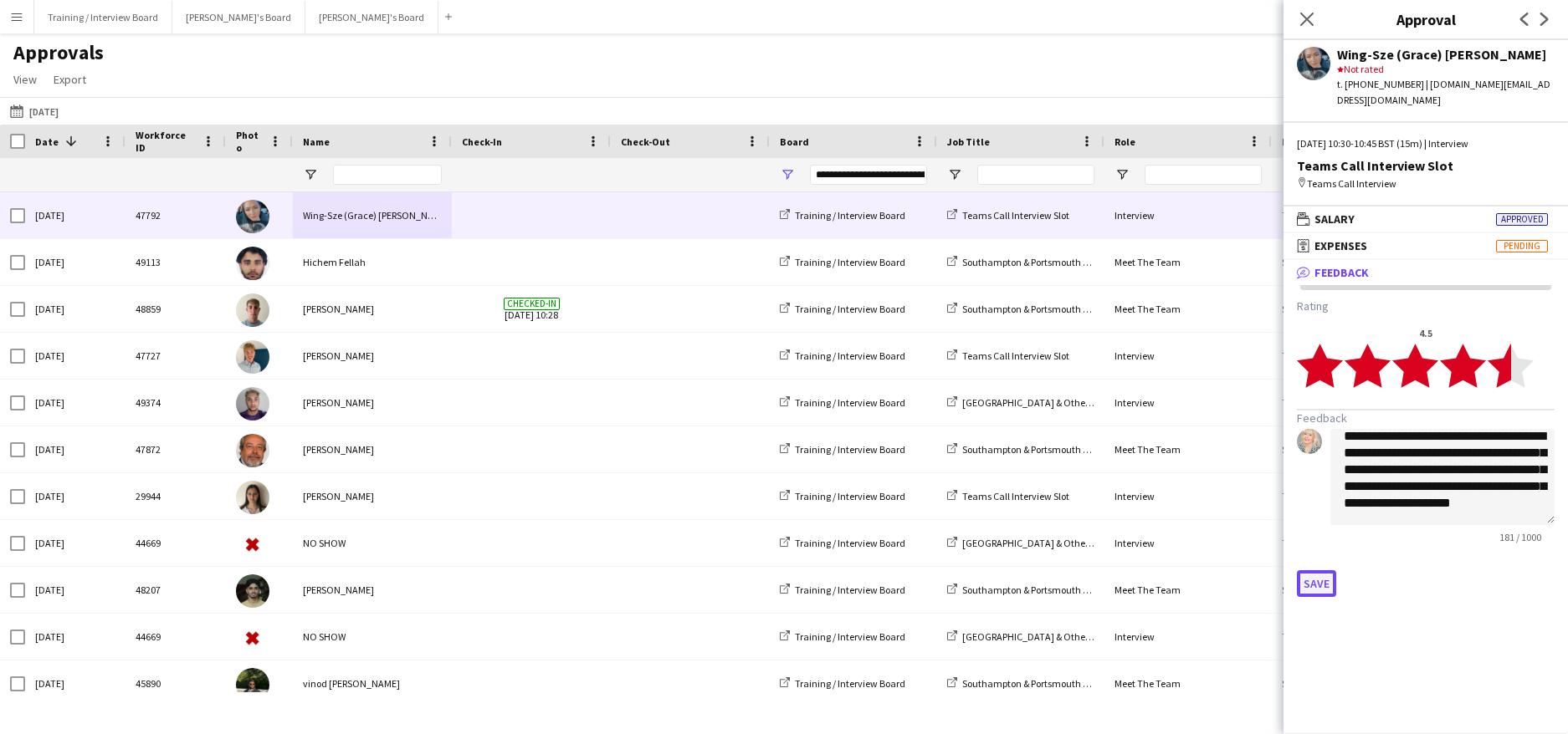
click at [1317, 571] on button "Save" at bounding box center [1316, 584] width 39 height 27
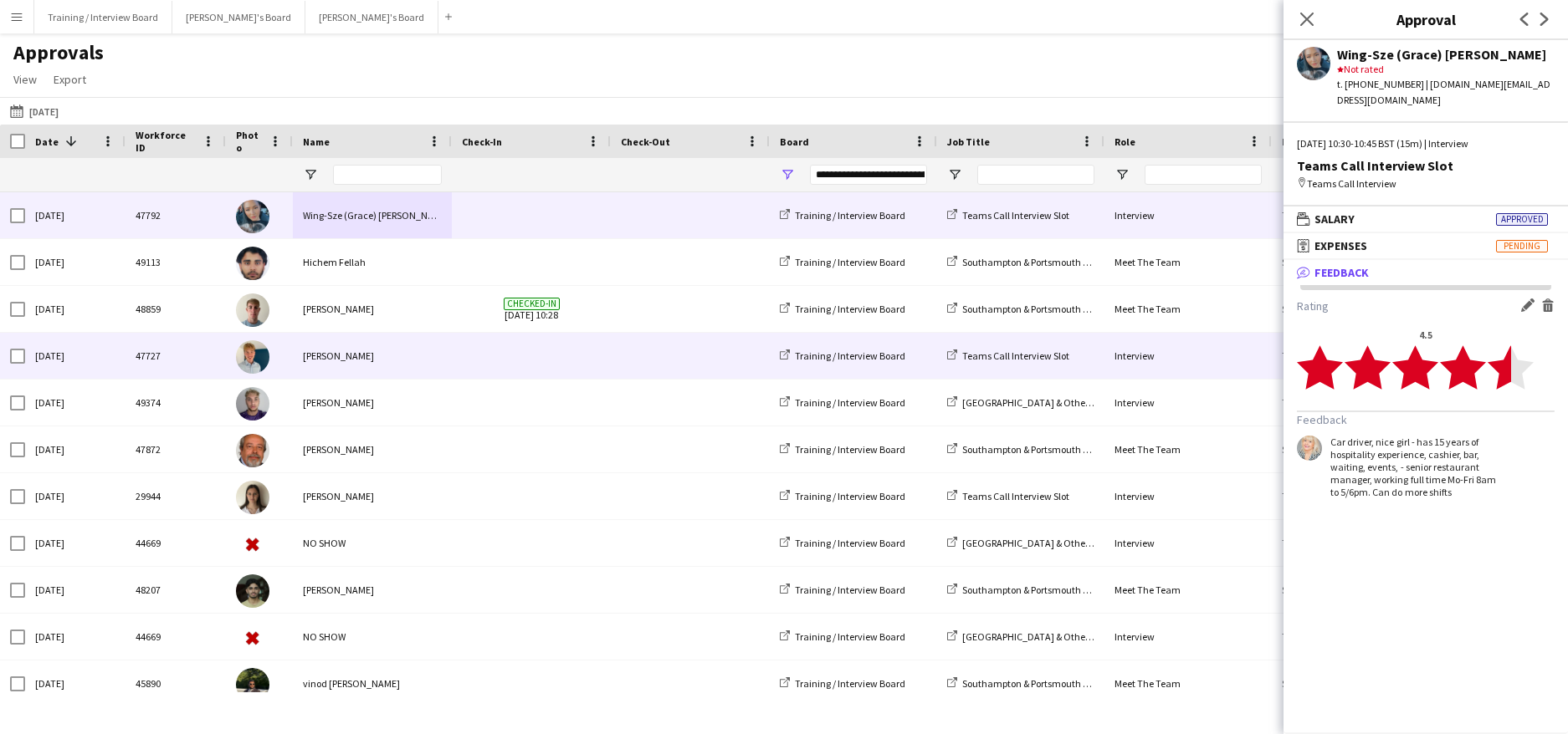
click at [372, 355] on div "[PERSON_NAME]" at bounding box center [372, 355] width 159 height 46
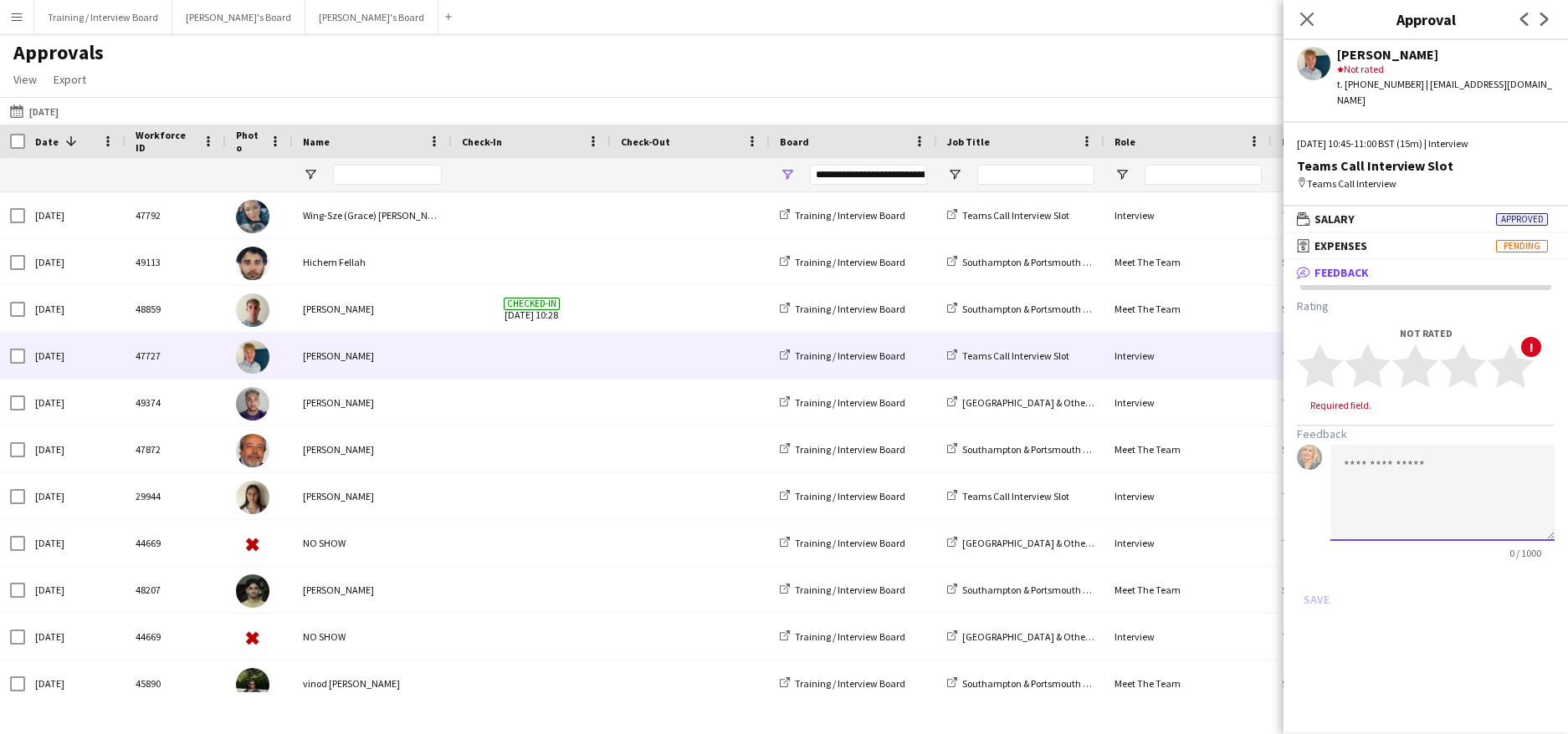
click at [1356, 453] on textarea at bounding box center [1442, 493] width 224 height 96
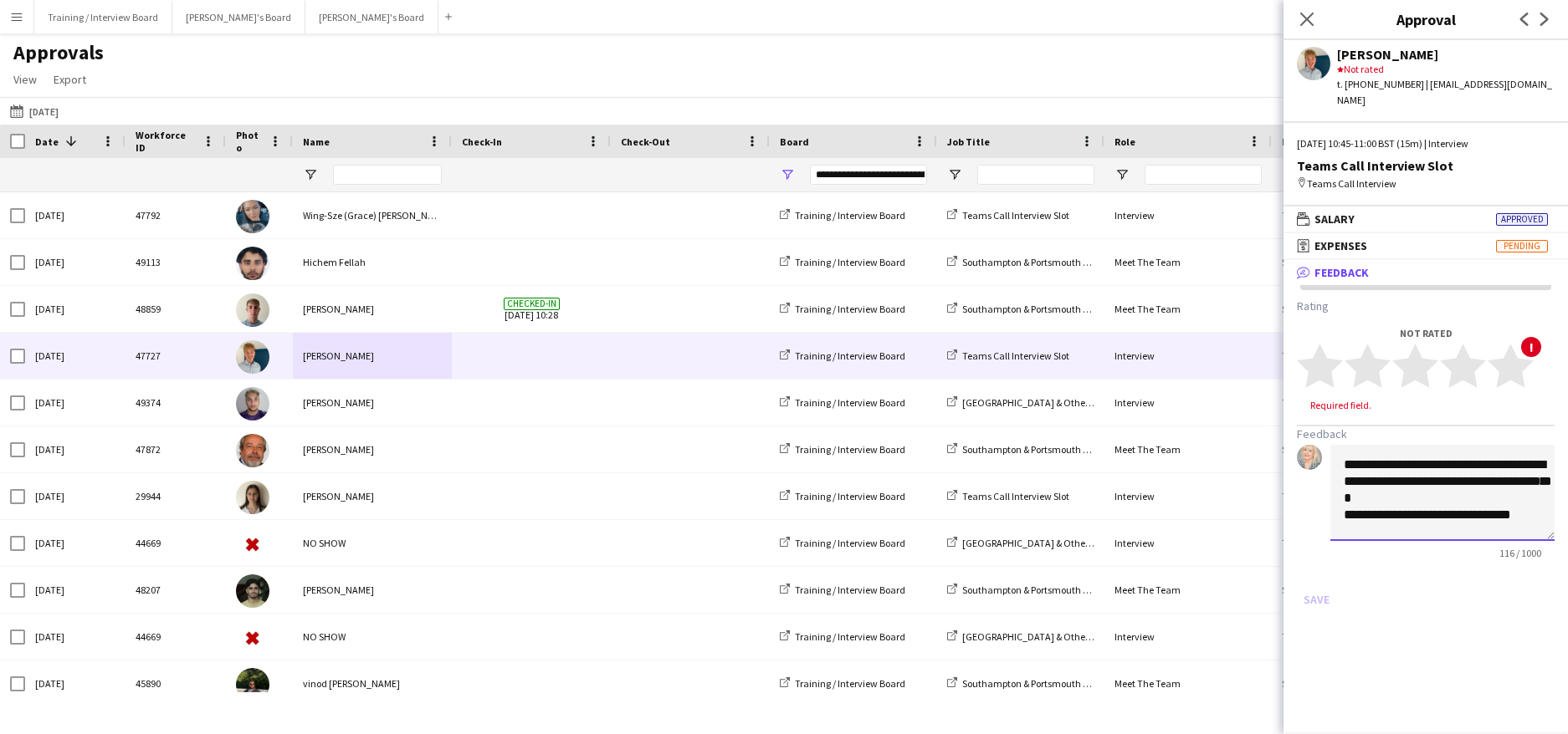
scroll to position [2, 0]
click at [1413, 498] on textarea "**********" at bounding box center [1442, 493] width 224 height 96
click at [1509, 519] on textarea "**********" at bounding box center [1442, 493] width 224 height 96
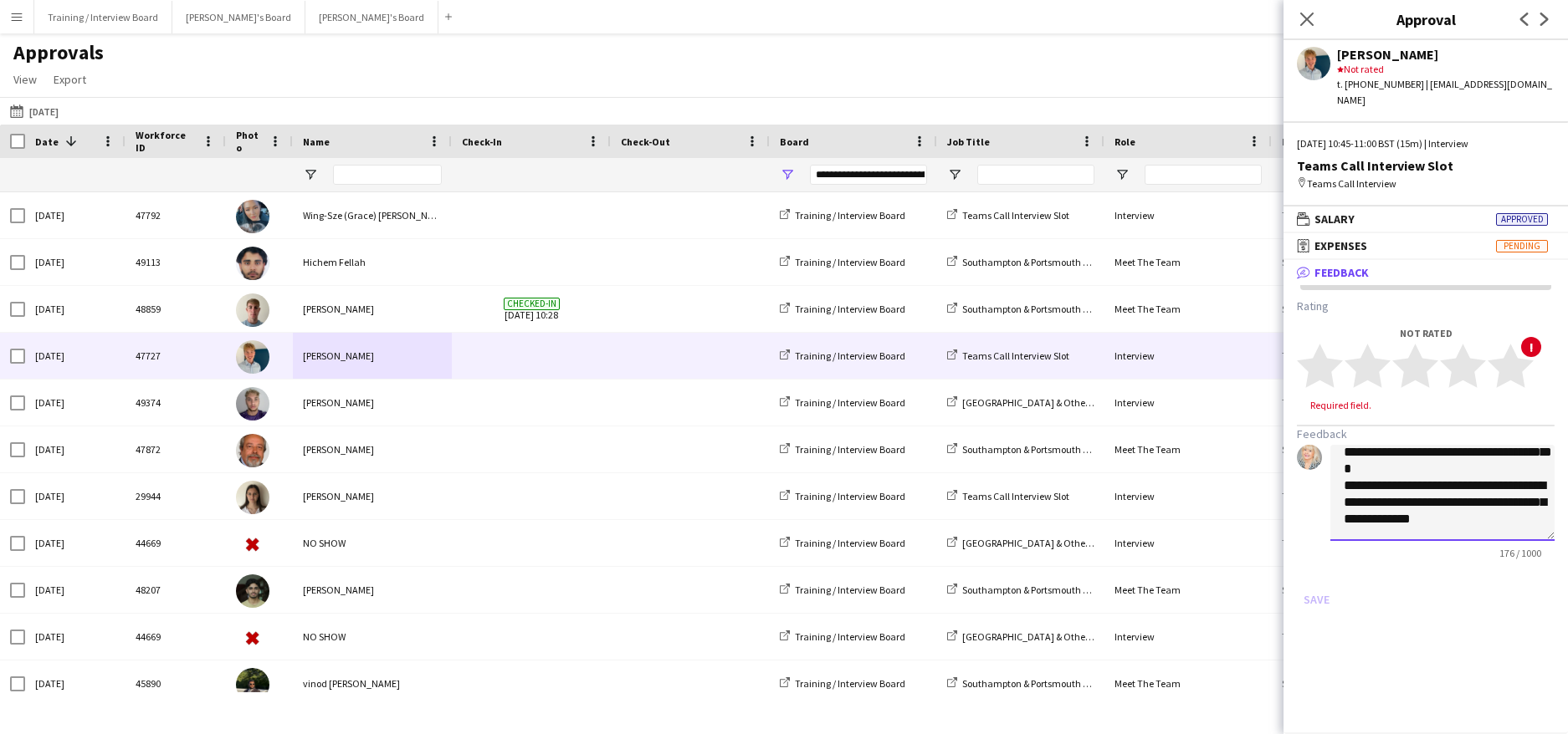
click at [1435, 502] on textarea "**********" at bounding box center [1442, 493] width 224 height 96
click at [1378, 499] on textarea "**********" at bounding box center [1442, 493] width 224 height 96
click at [1475, 521] on textarea "**********" at bounding box center [1442, 493] width 224 height 96
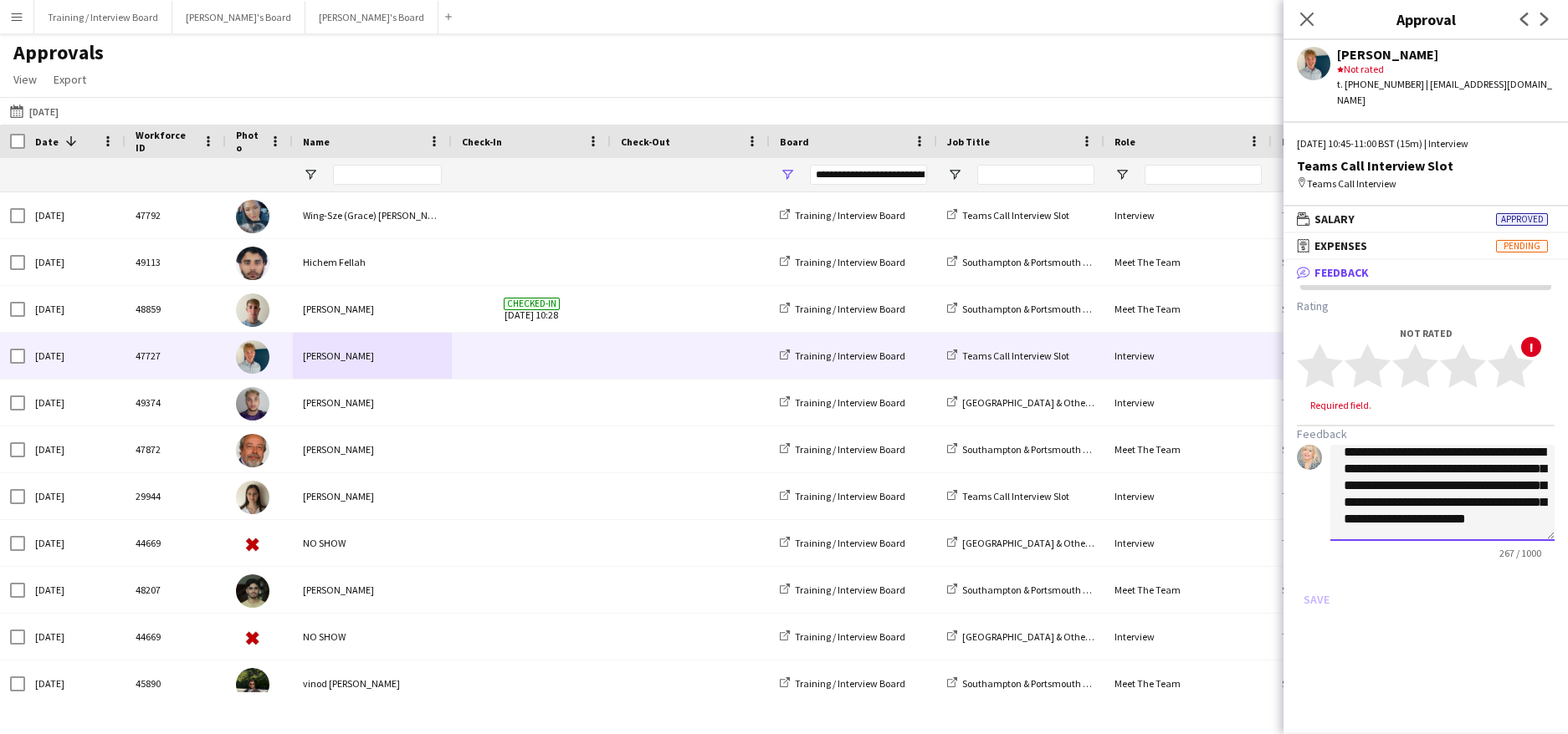
scroll to position [86, 0]
type textarea "**********"
click at [1456, 351] on polygon at bounding box center [1463, 366] width 46 height 43
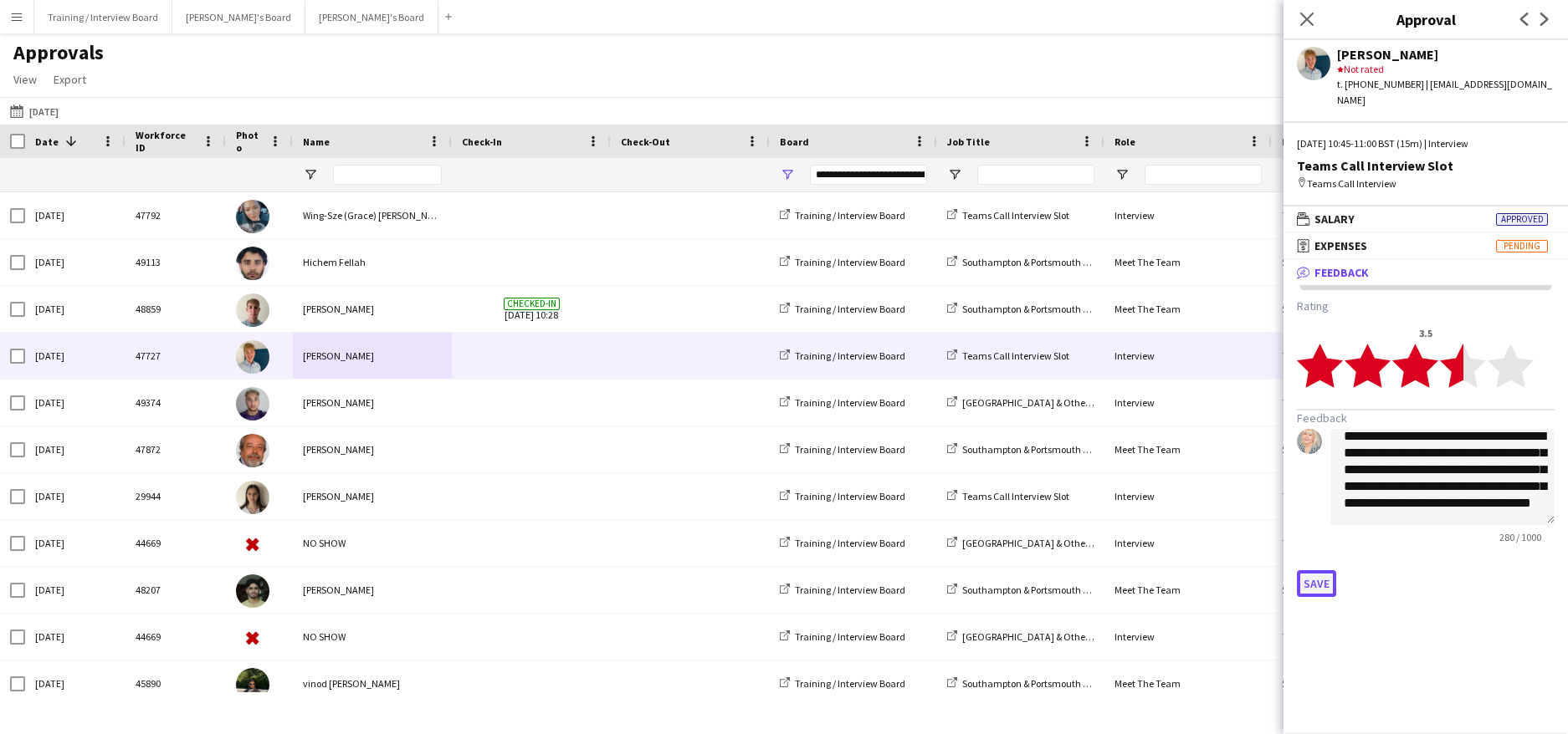
click at [1332, 571] on button "Save" at bounding box center [1316, 584] width 39 height 27
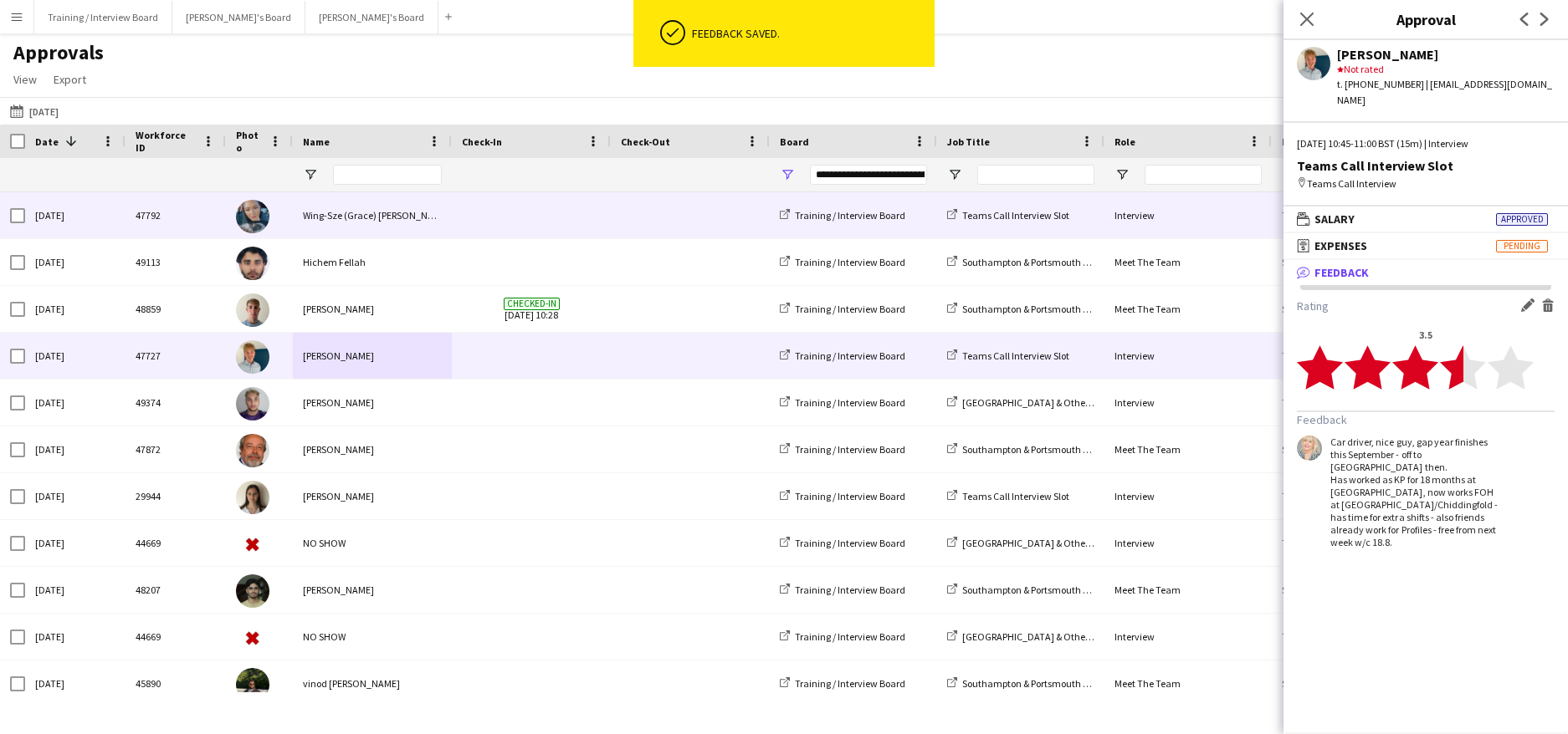
click at [318, 209] on div "Wing-Sze (Grace) [PERSON_NAME]" at bounding box center [372, 215] width 159 height 46
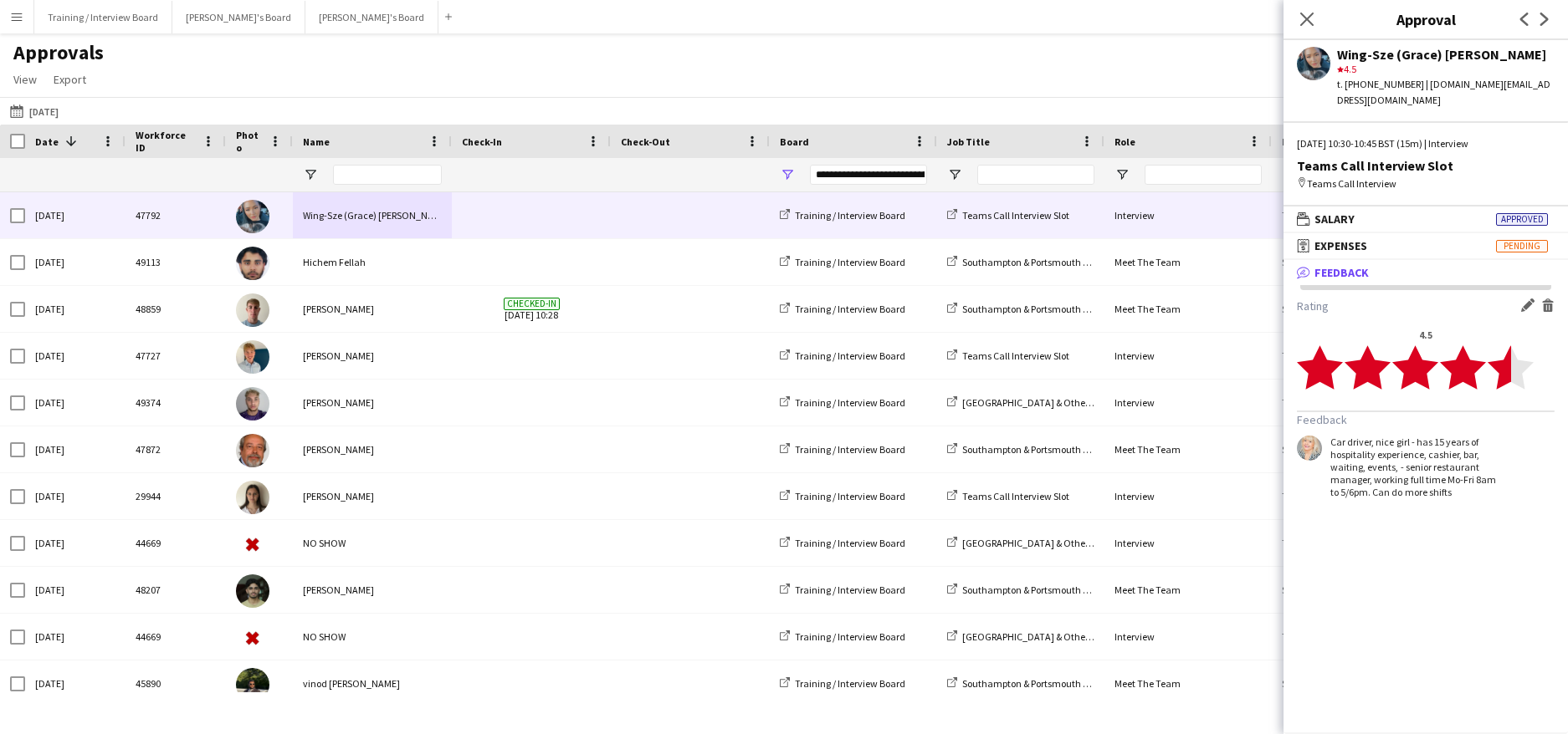
click at [1531, 299] on app-icon "Edit feedback" at bounding box center [1528, 306] width 13 height 13
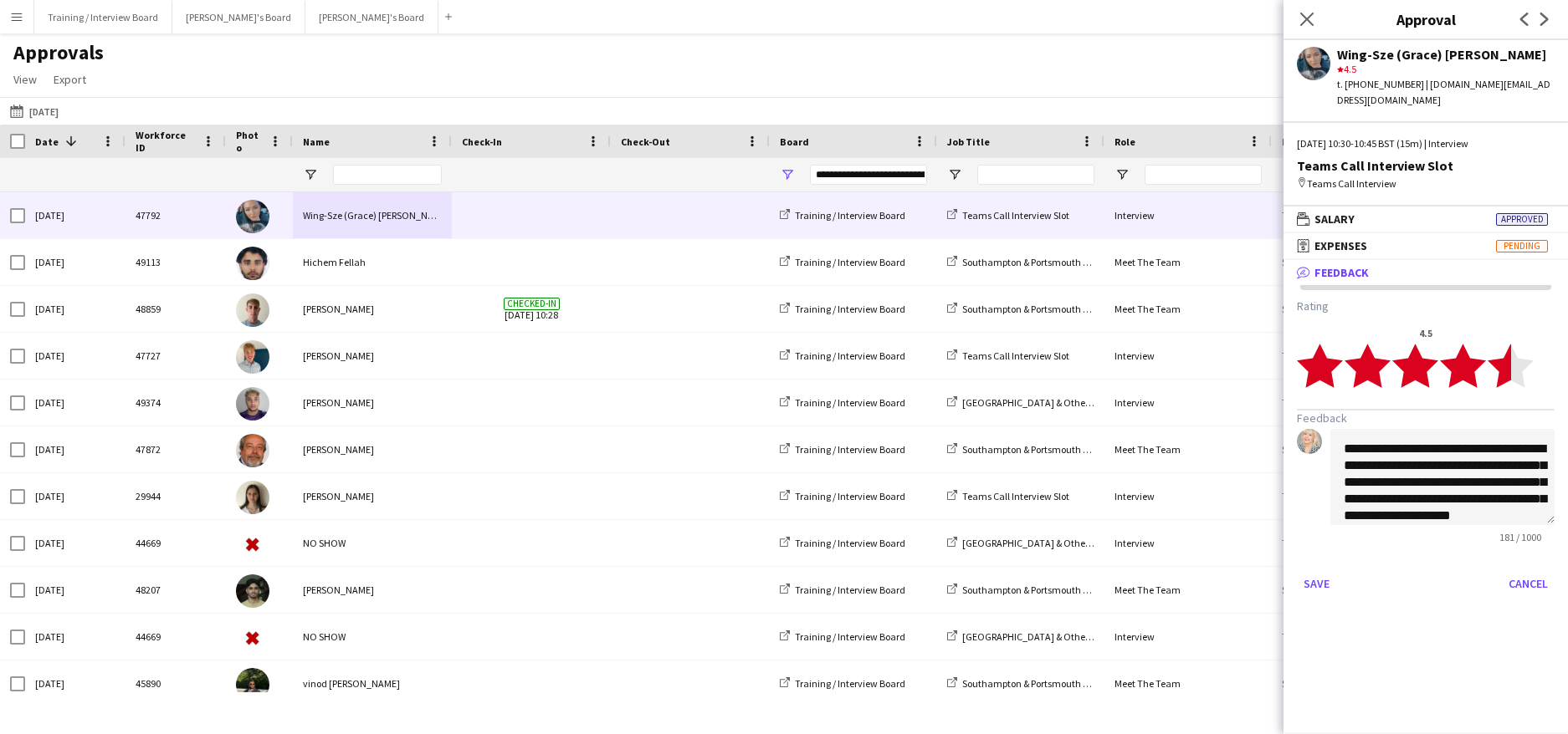
scroll to position [29, 0]
click at [1511, 476] on textarea "**********" at bounding box center [1442, 477] width 224 height 96
click at [1509, 484] on textarea "**********" at bounding box center [1442, 477] width 224 height 96
type textarea "**********"
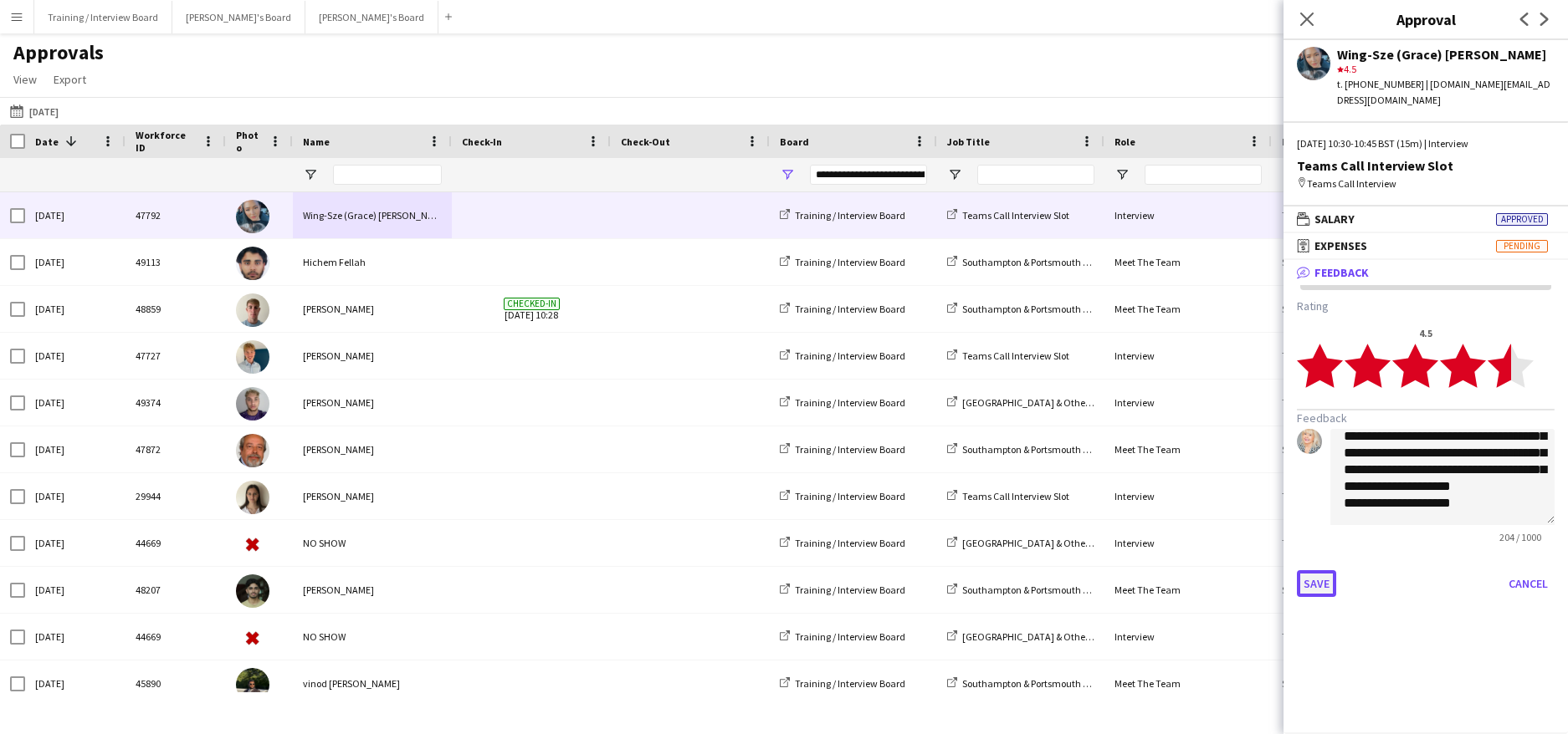
click at [1306, 571] on button "Save" at bounding box center [1316, 584] width 39 height 27
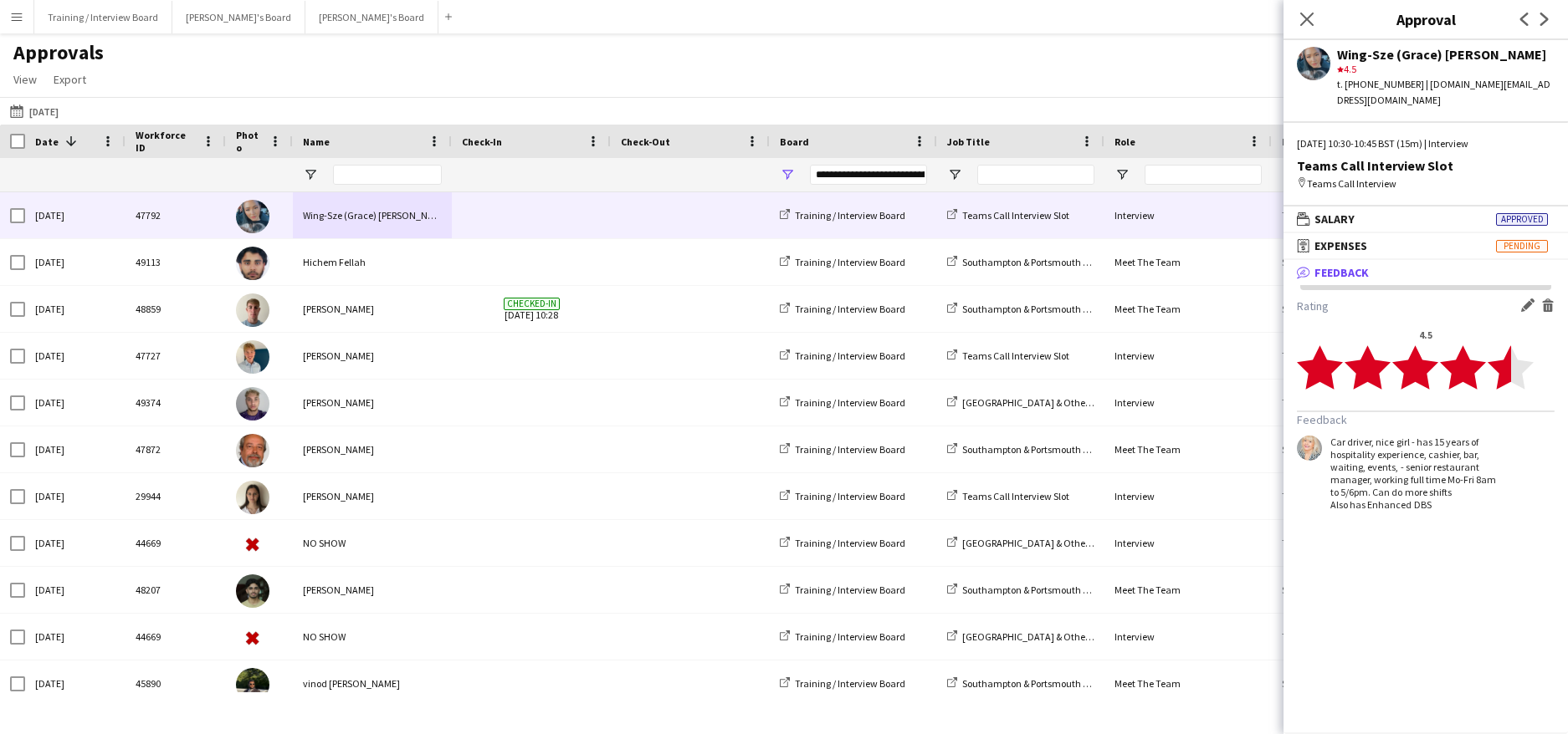
click at [1370, 461] on div "Car driver, nice girl - has 15 years of hospitality experience, cashier, bar, w…" at bounding box center [1416, 473] width 172 height 75
click at [1517, 299] on div "Edit feedback Delete feedback" at bounding box center [1534, 306] width 40 height 16
click at [1524, 299] on app-icon "Edit feedback" at bounding box center [1528, 306] width 13 height 13
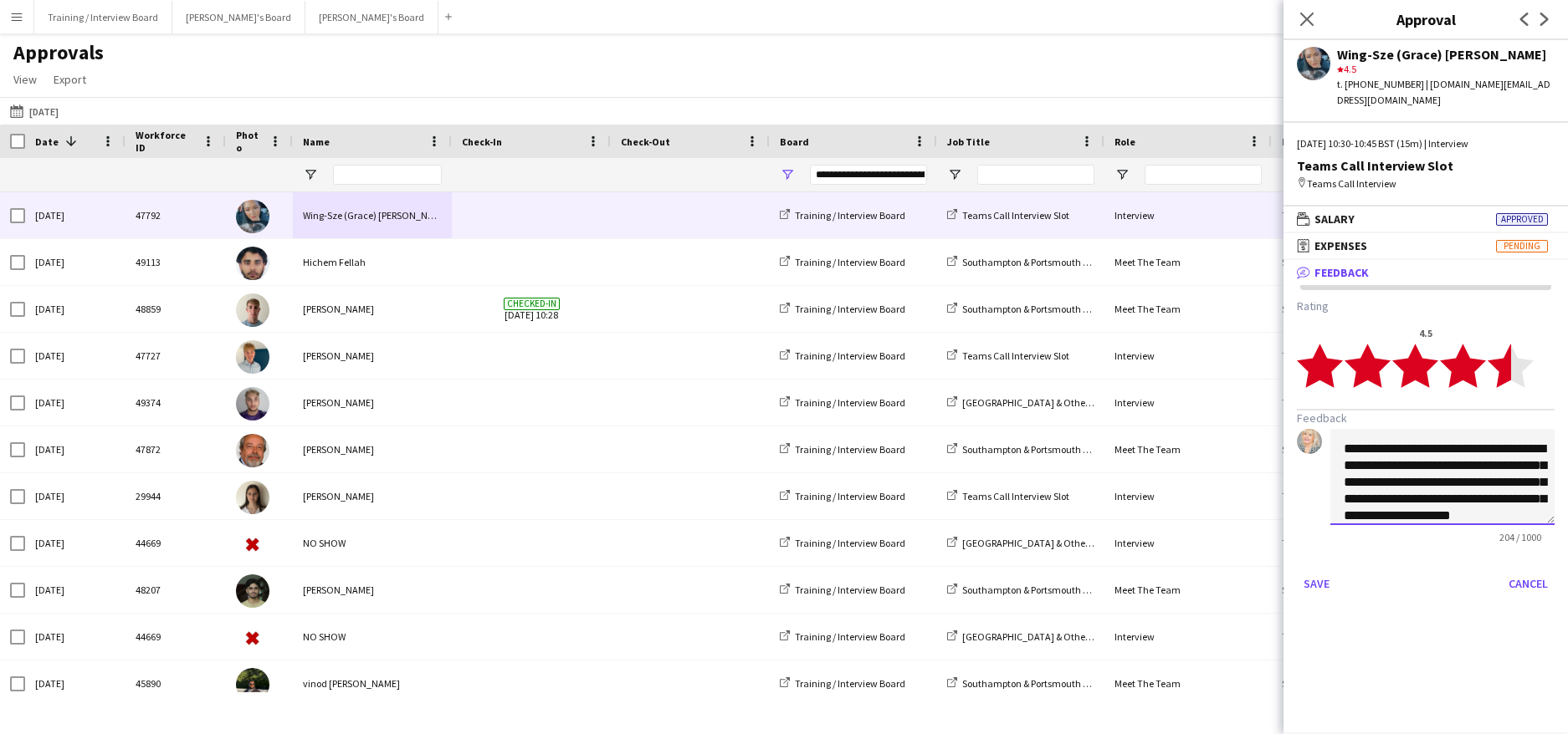
click at [1342, 506] on textarea "**********" at bounding box center [1442, 477] width 224 height 96
type textarea "**********"
click at [1326, 571] on button "Save" at bounding box center [1316, 584] width 39 height 27
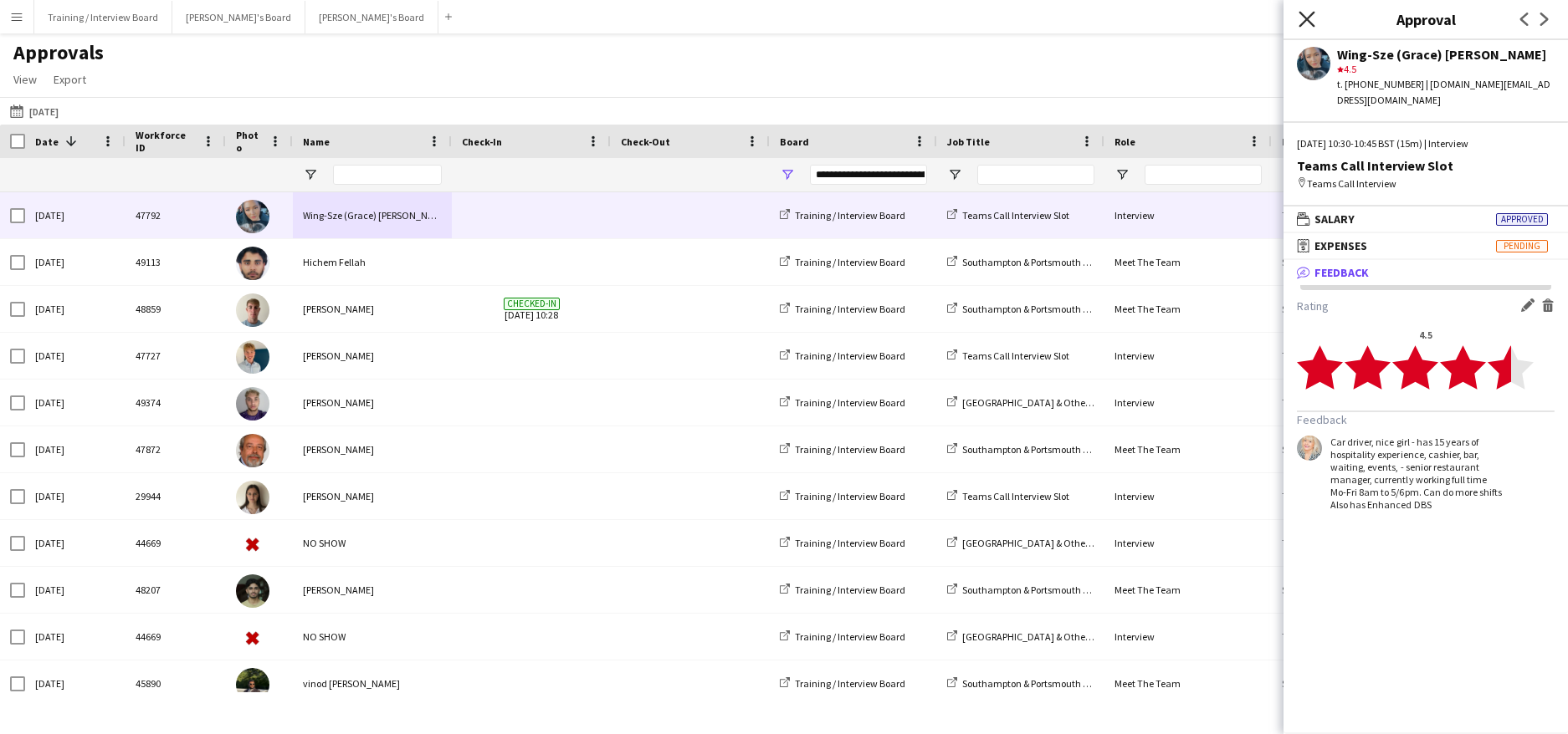
click at [1308, 18] on icon at bounding box center [1307, 18] width 16 height 16
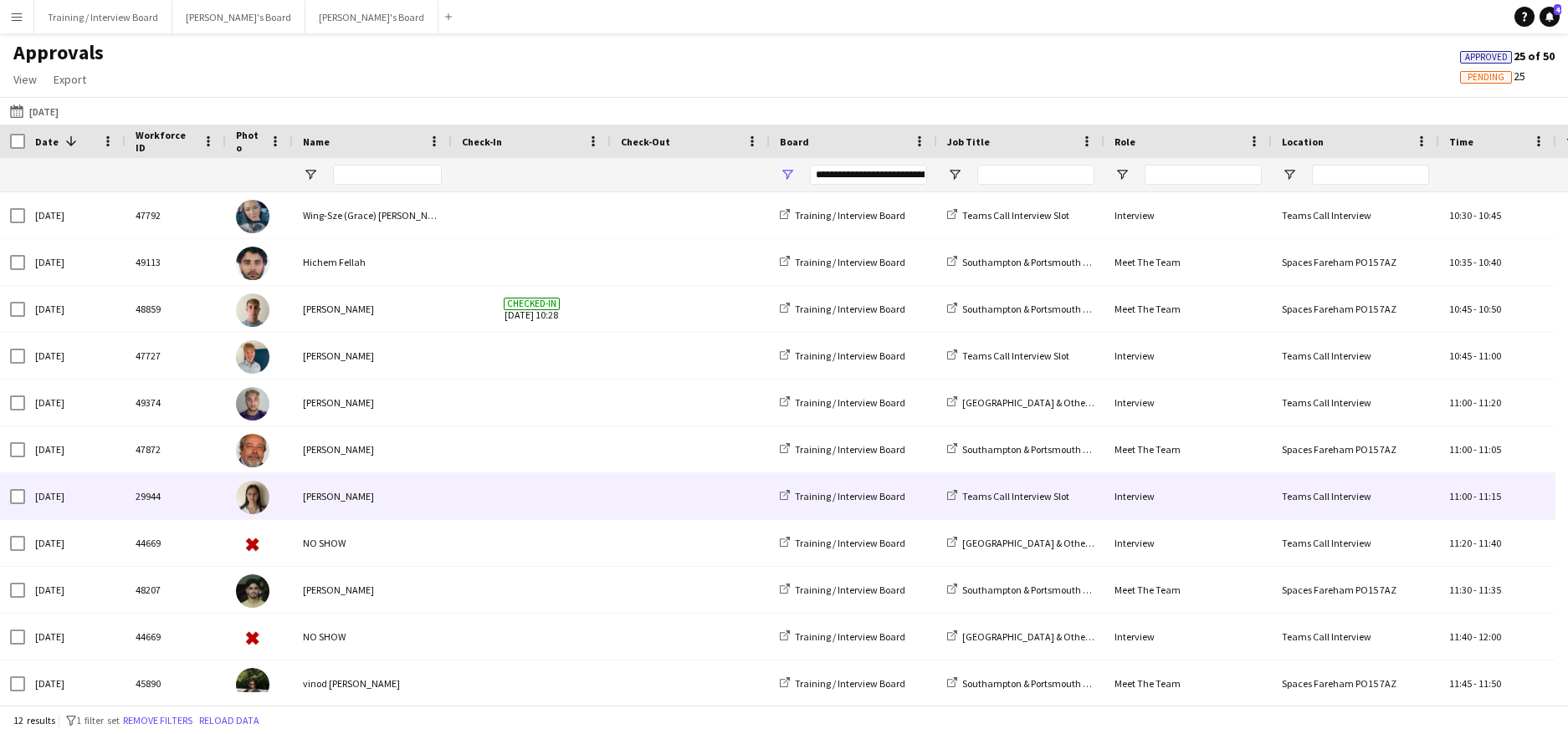
click at [348, 496] on div "[PERSON_NAME]" at bounding box center [372, 497] width 159 height 46
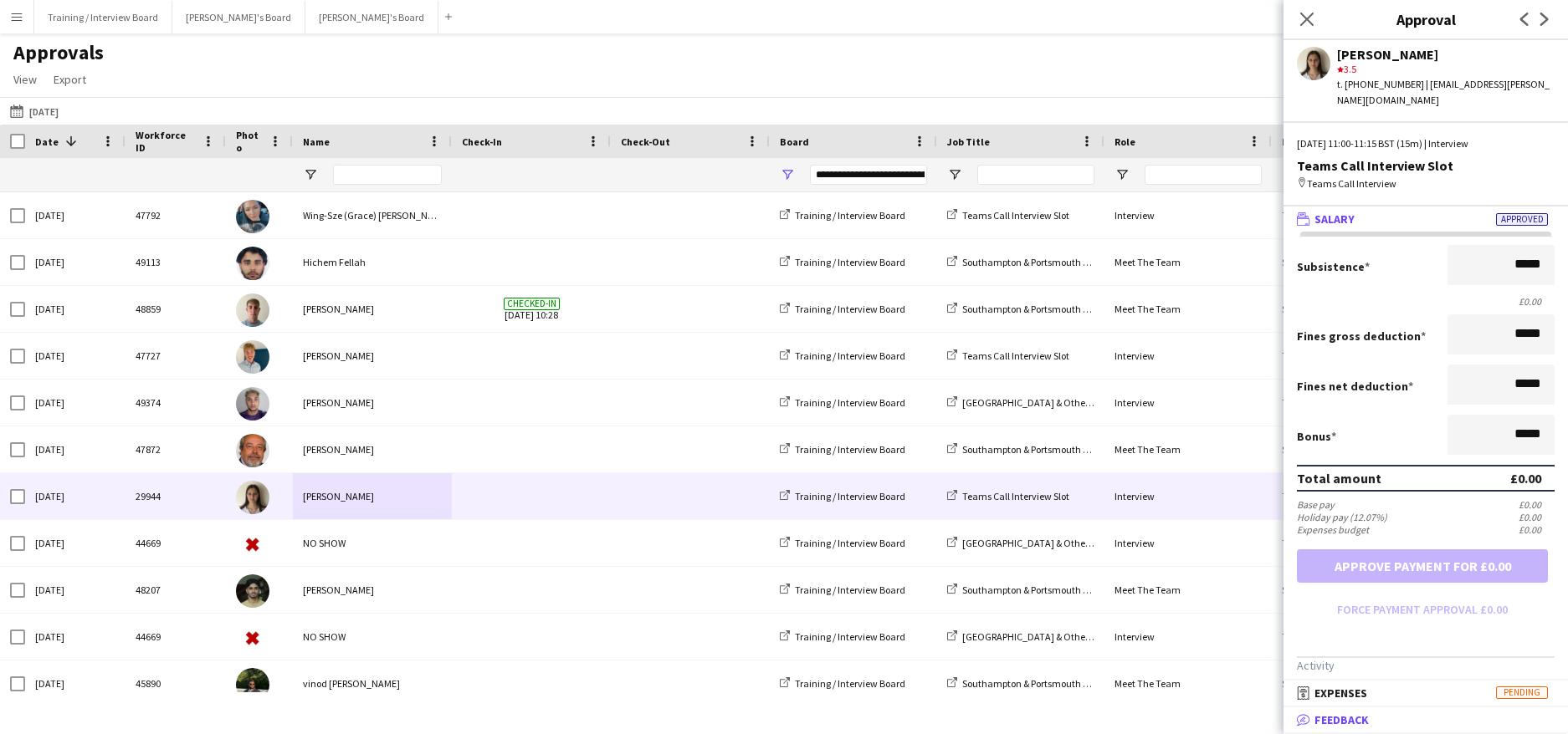
click at [1357, 718] on span "Feedback" at bounding box center [1341, 721] width 55 height 15
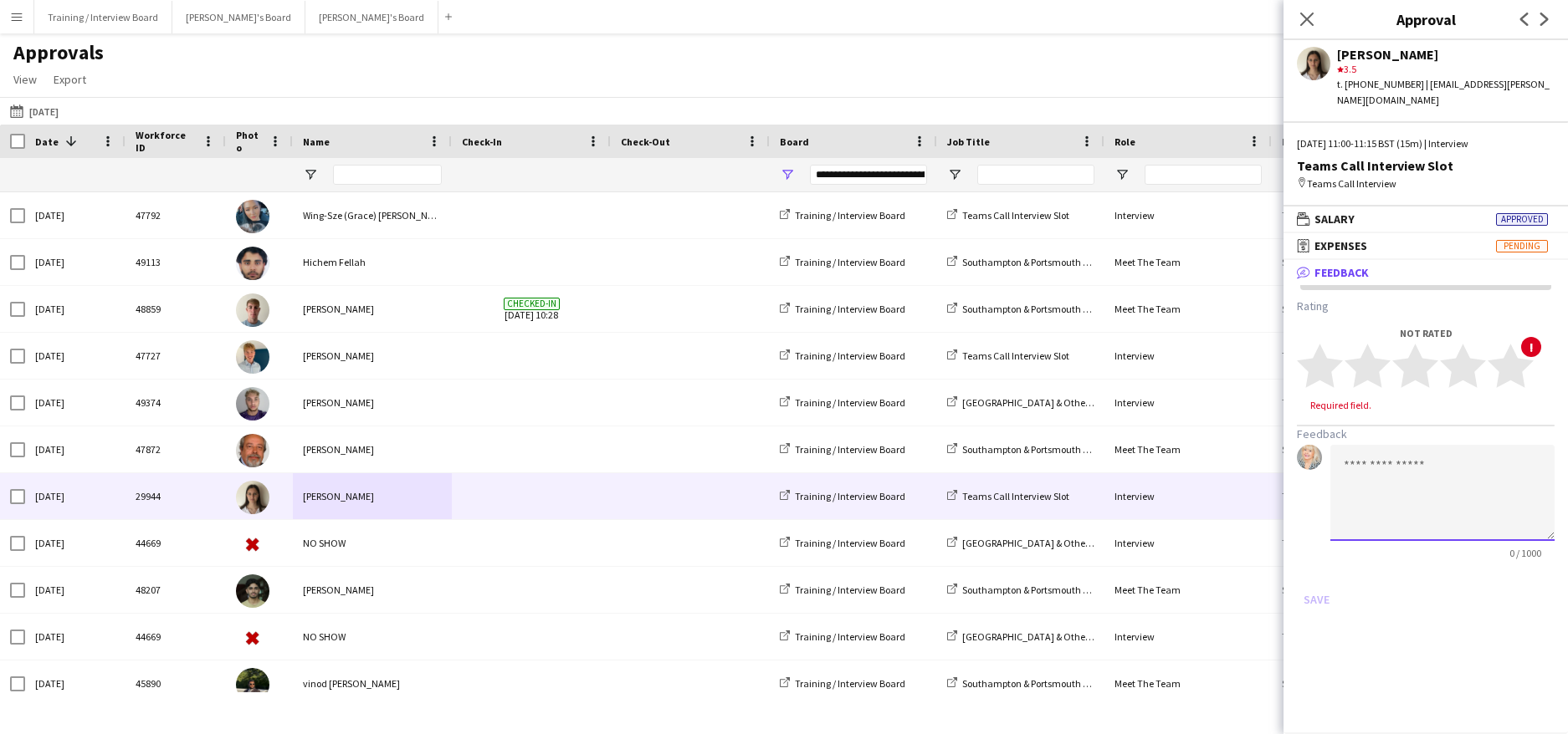
click at [1398, 455] on textarea at bounding box center [1442, 493] width 224 height 96
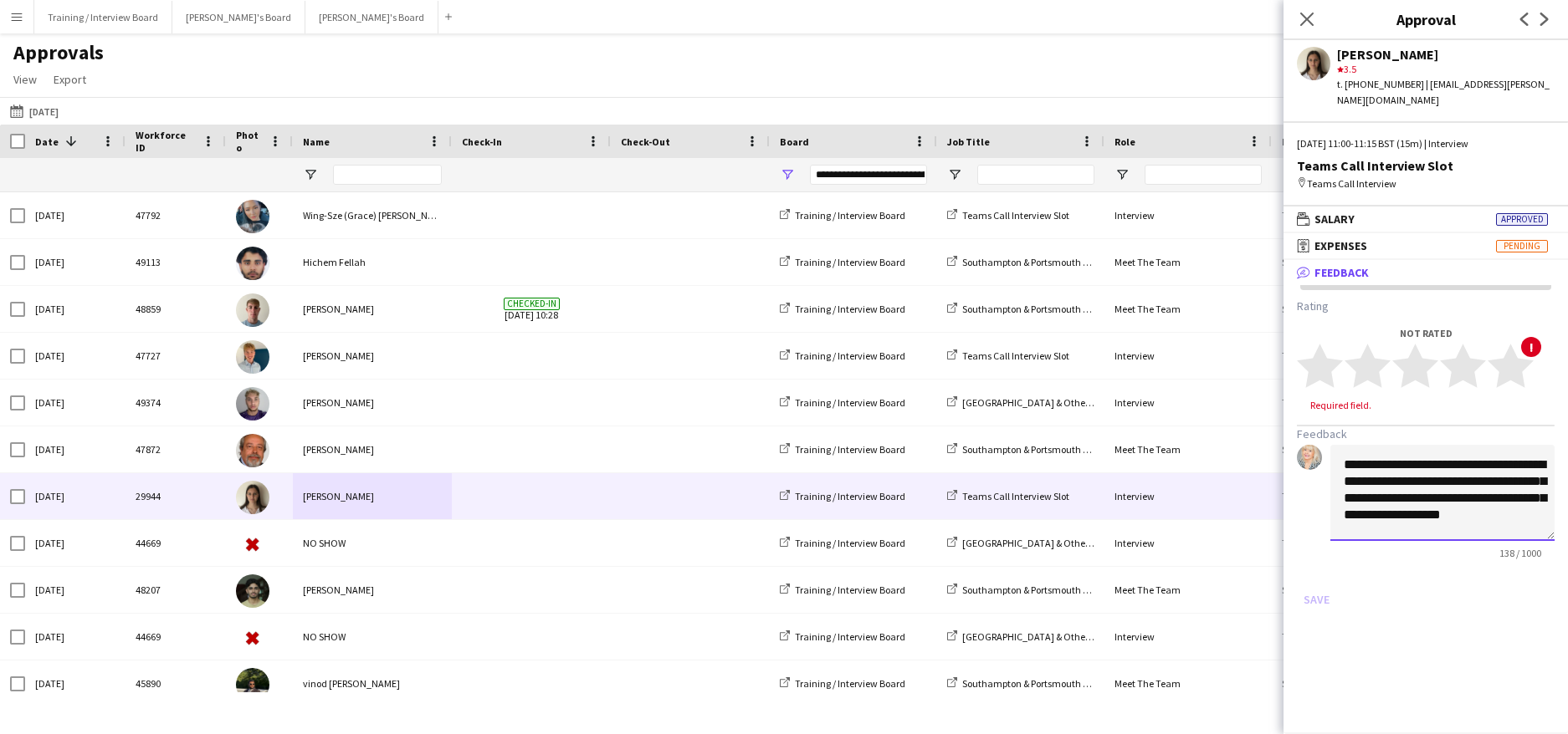
scroll to position [2, 0]
click at [1429, 498] on textarea "**********" at bounding box center [1442, 493] width 224 height 96
click at [1429, 494] on textarea "**********" at bounding box center [1442, 493] width 224 height 96
click at [1429, 499] on textarea "**********" at bounding box center [1442, 493] width 224 height 96
click at [1423, 496] on textarea "**********" at bounding box center [1442, 493] width 224 height 96
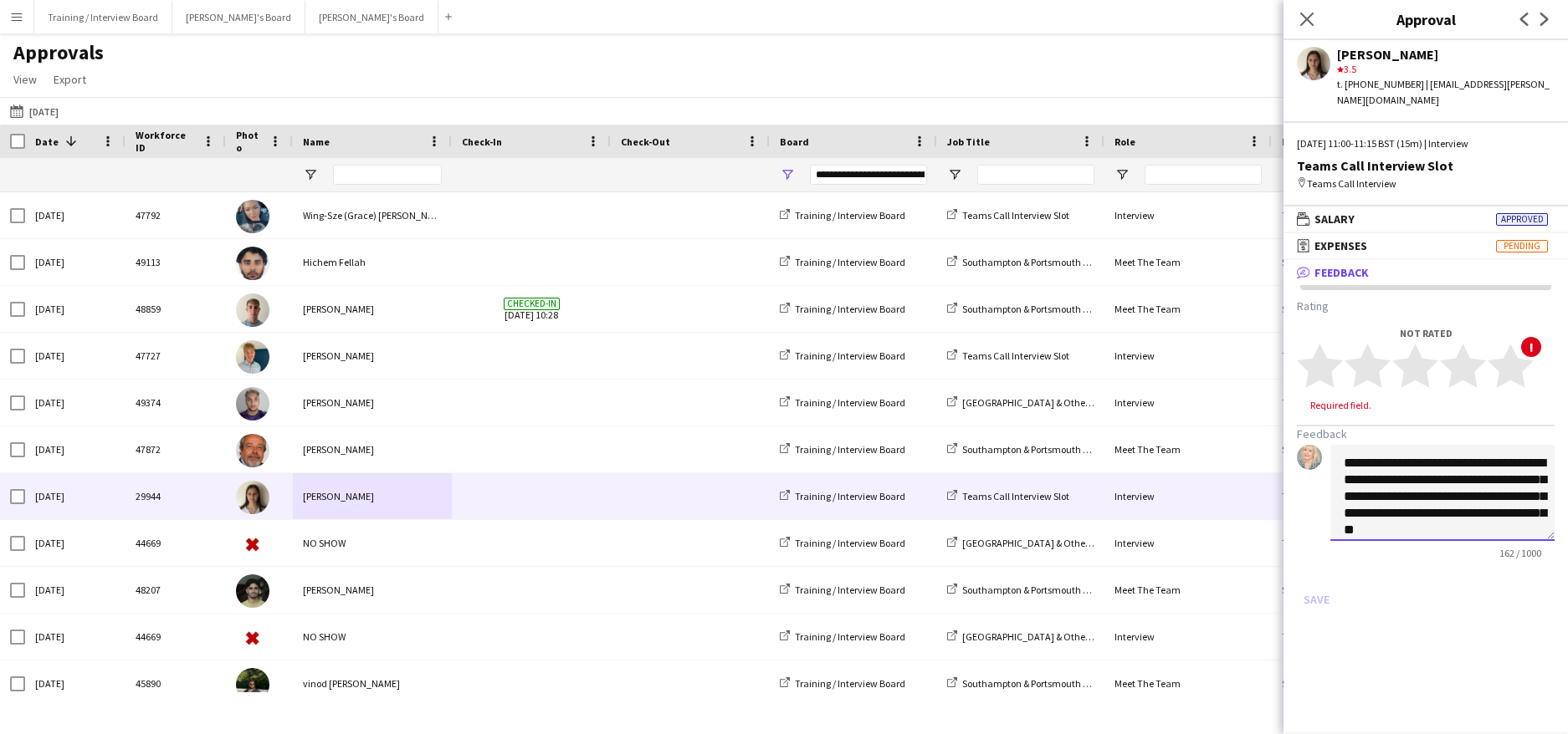
scroll to position [12, 0]
click at [1504, 501] on textarea "**********" at bounding box center [1442, 493] width 224 height 96
click at [1420, 515] on textarea "**********" at bounding box center [1442, 493] width 224 height 96
click at [1490, 515] on textarea "**********" at bounding box center [1442, 493] width 224 height 96
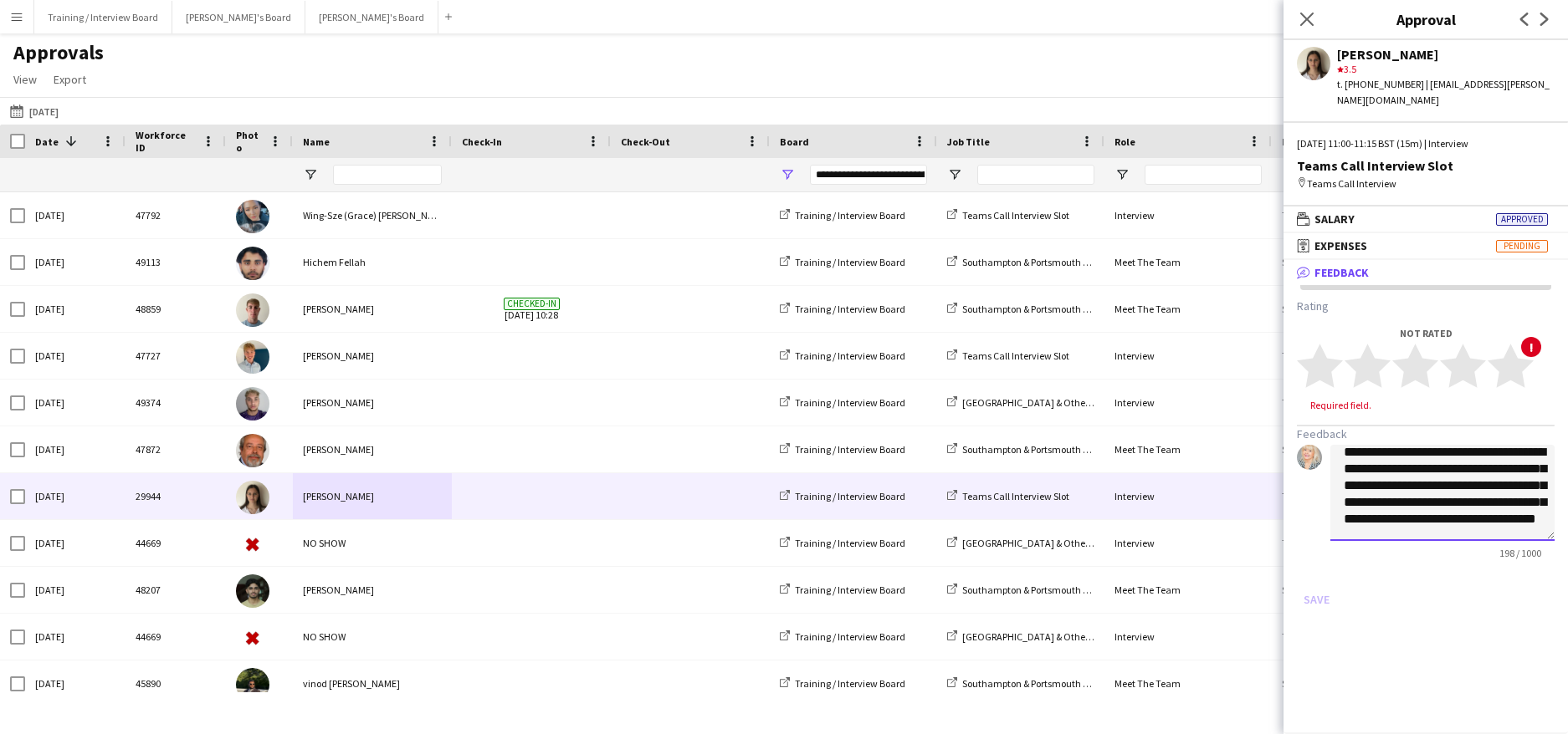
click at [1540, 513] on textarea "**********" at bounding box center [1442, 493] width 224 height 96
click at [1468, 516] on textarea "**********" at bounding box center [1442, 493] width 224 height 96
click at [1533, 514] on textarea "**********" at bounding box center [1442, 493] width 224 height 96
click at [1506, 464] on textarea "**********" at bounding box center [1442, 493] width 224 height 96
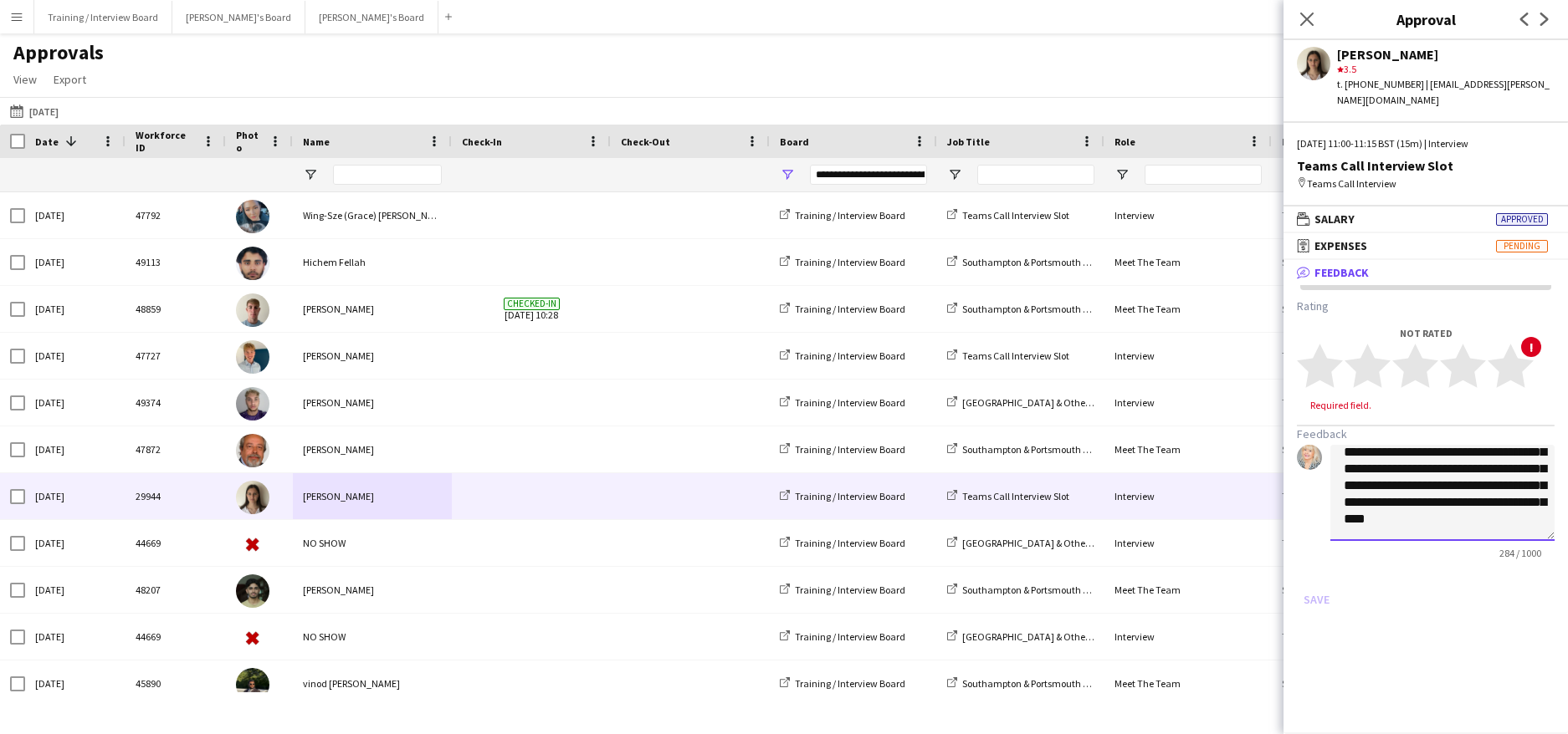
scroll to position [96, 0]
click at [1403, 499] on textarea "**********" at bounding box center [1442, 493] width 224 height 96
click at [1484, 486] on textarea "**********" at bounding box center [1442, 493] width 224 height 96
click at [1429, 518] on textarea "**********" at bounding box center [1442, 493] width 224 height 96
type textarea "**********"
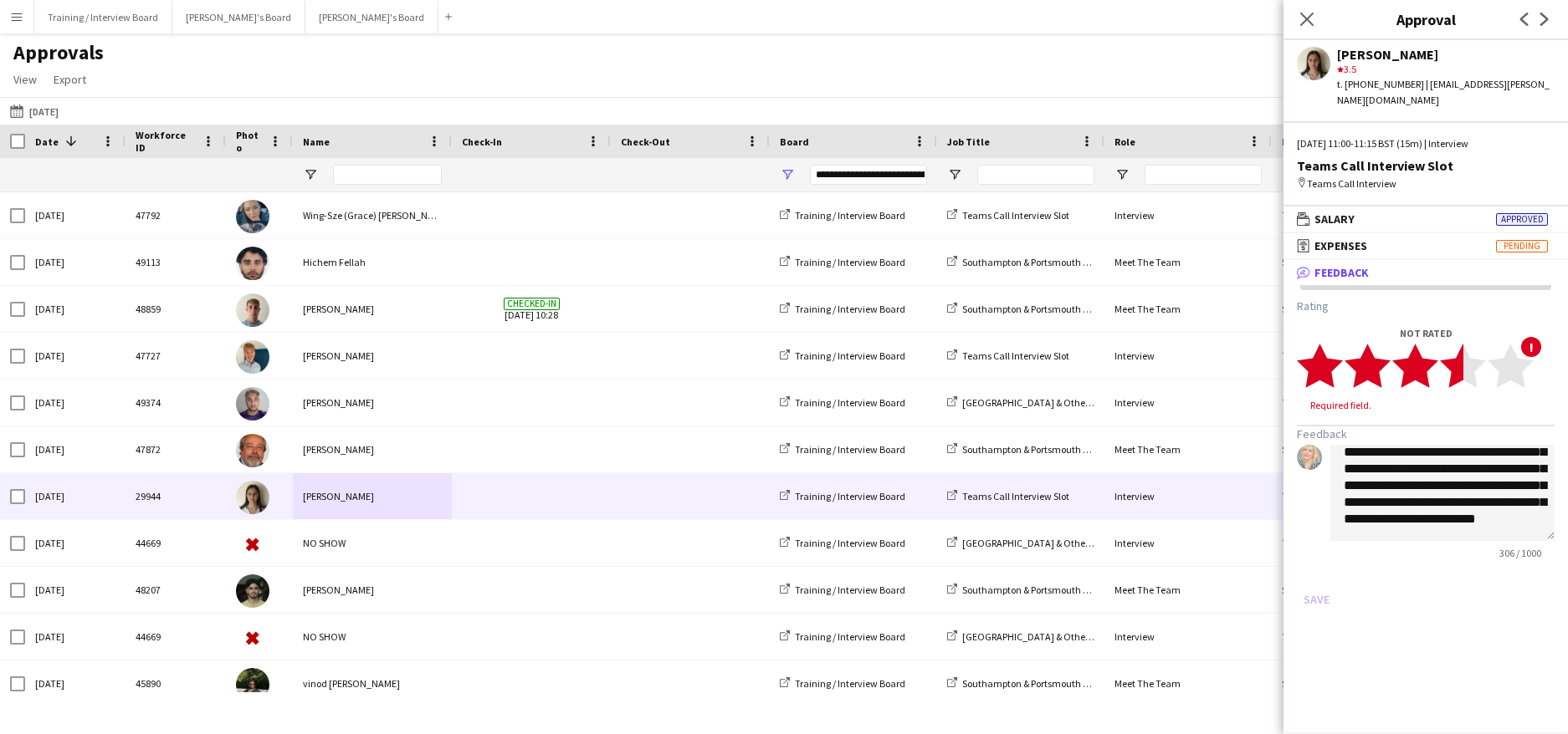
click at [1460, 350] on polygon at bounding box center [1463, 366] width 46 height 43
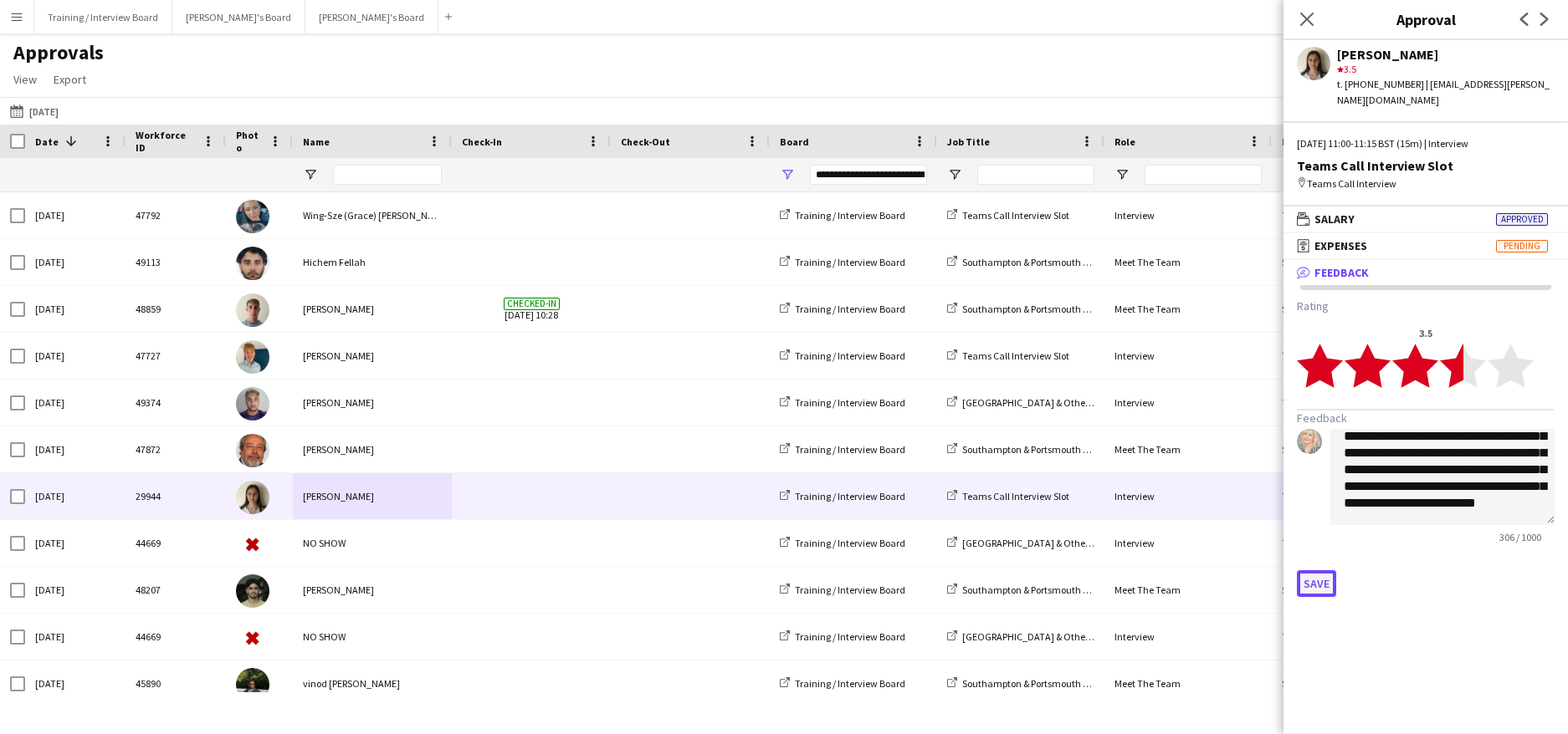
click at [1307, 571] on button "Save" at bounding box center [1316, 584] width 39 height 27
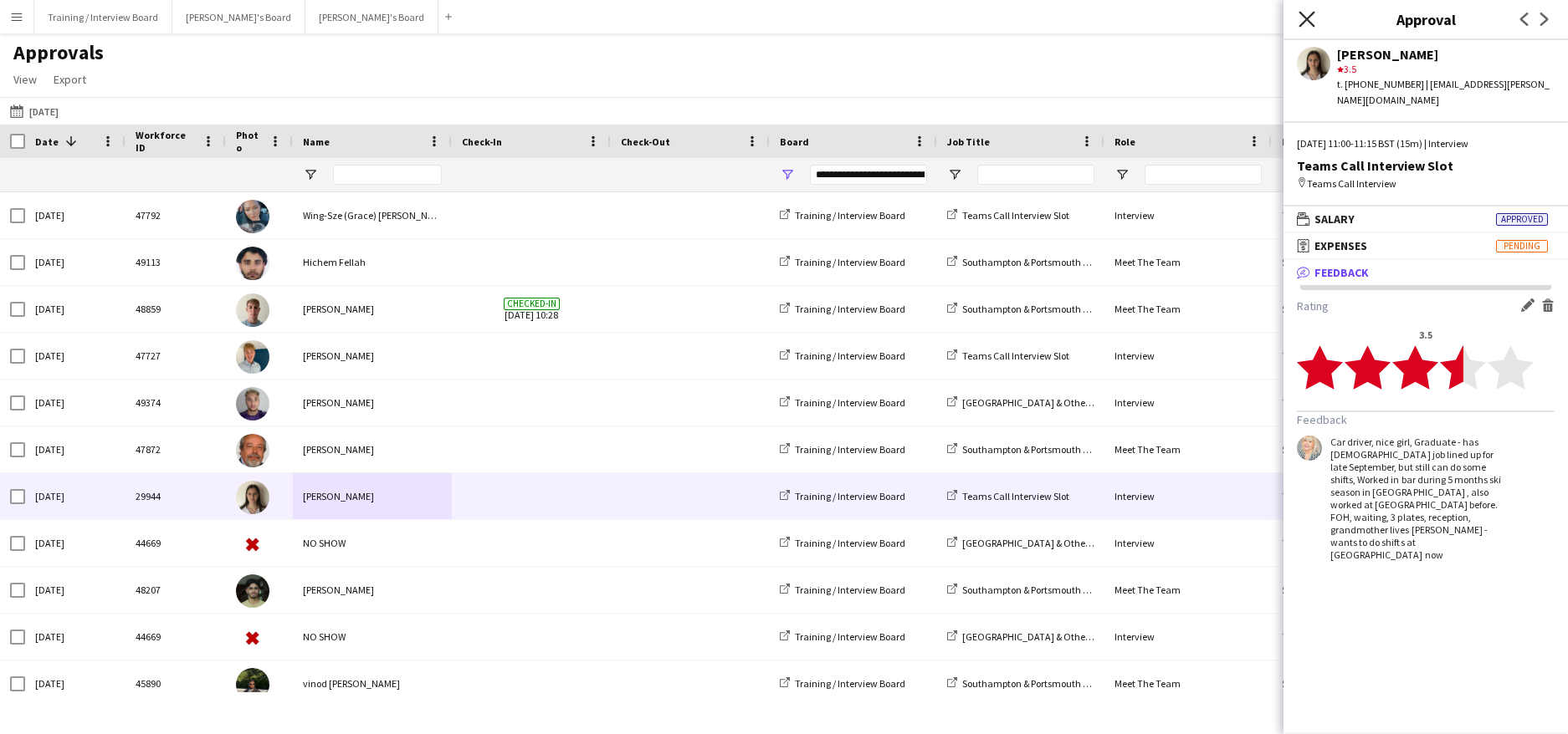
click at [1305, 19] on icon "Close pop-in" at bounding box center [1307, 18] width 16 height 16
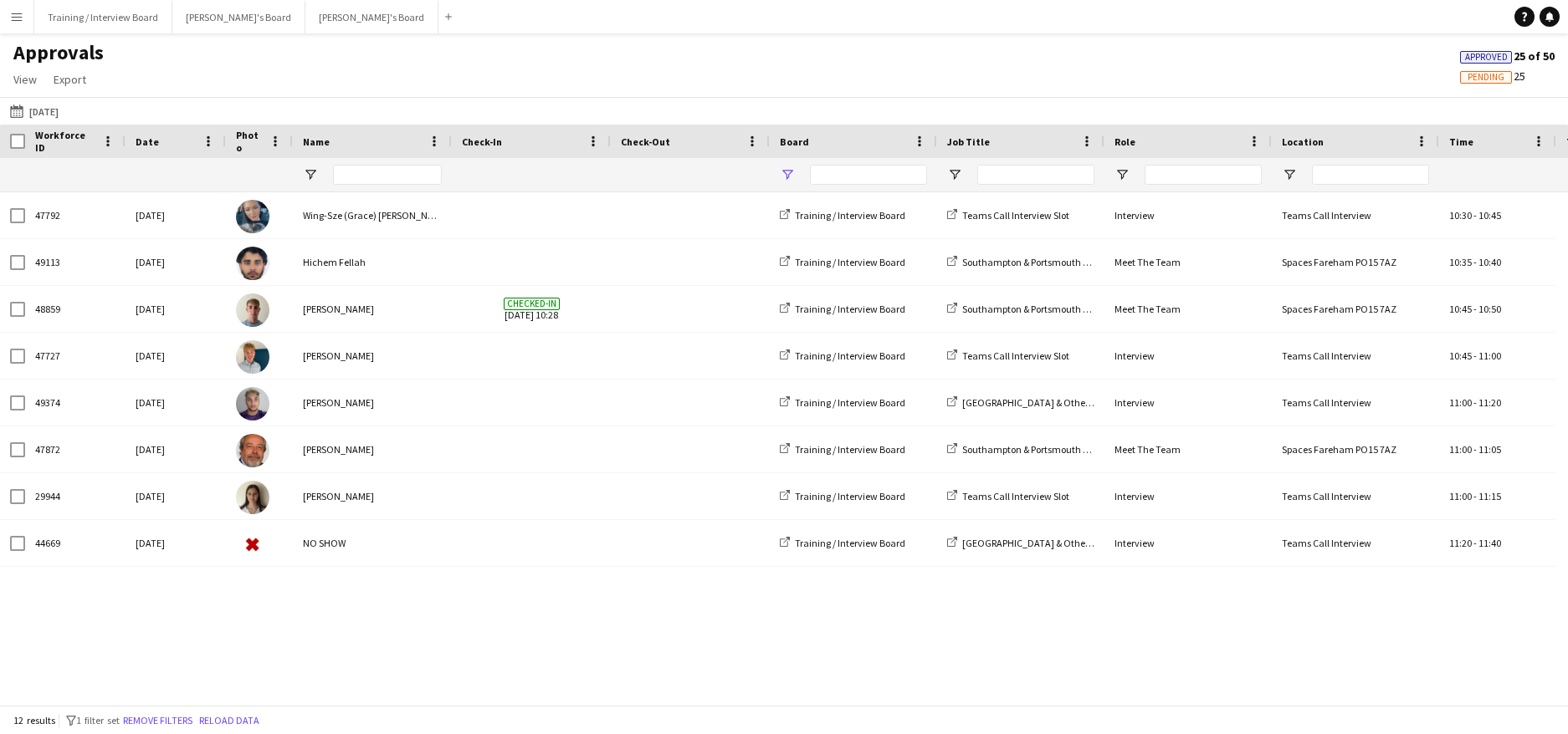
type input "**********"
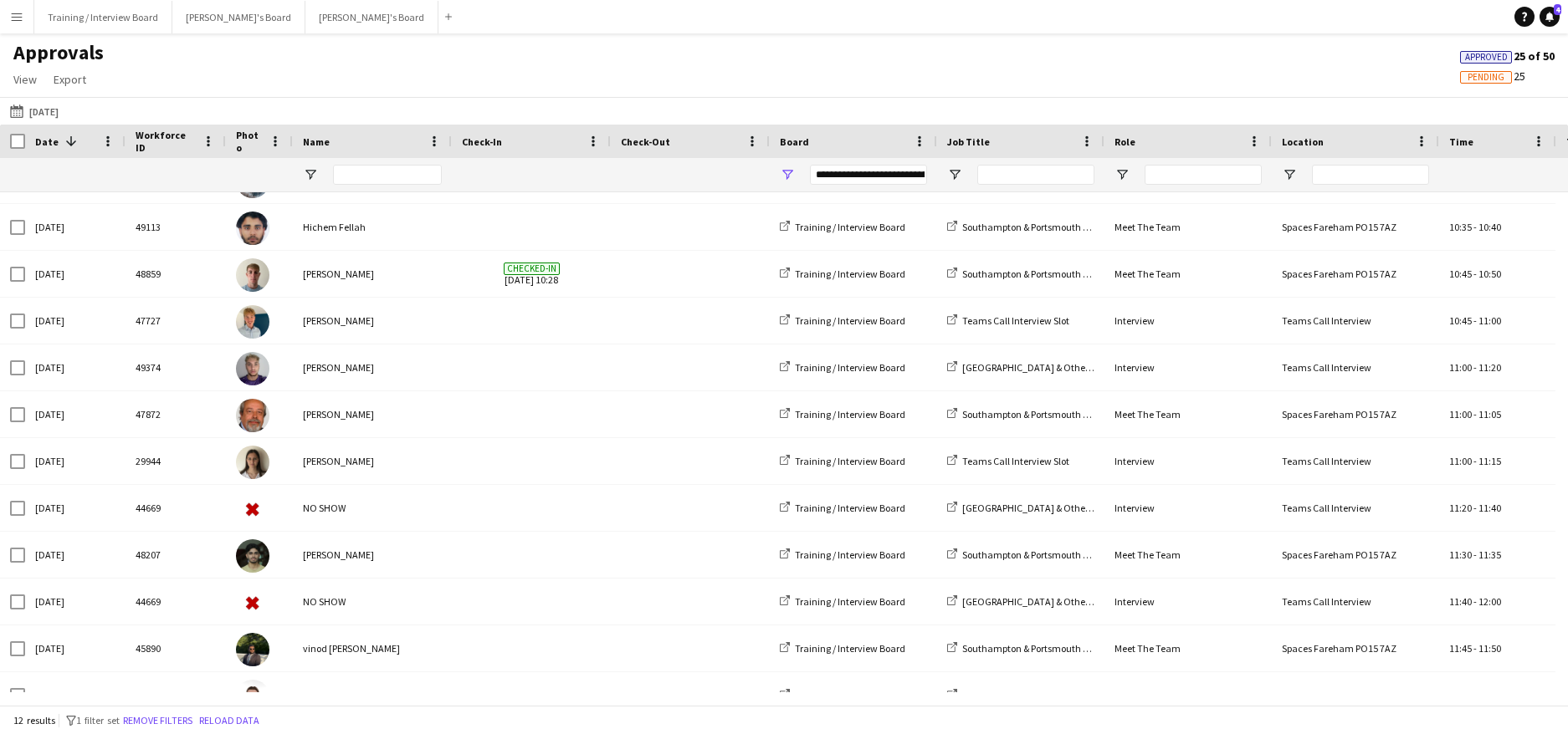
scroll to position [61, 0]
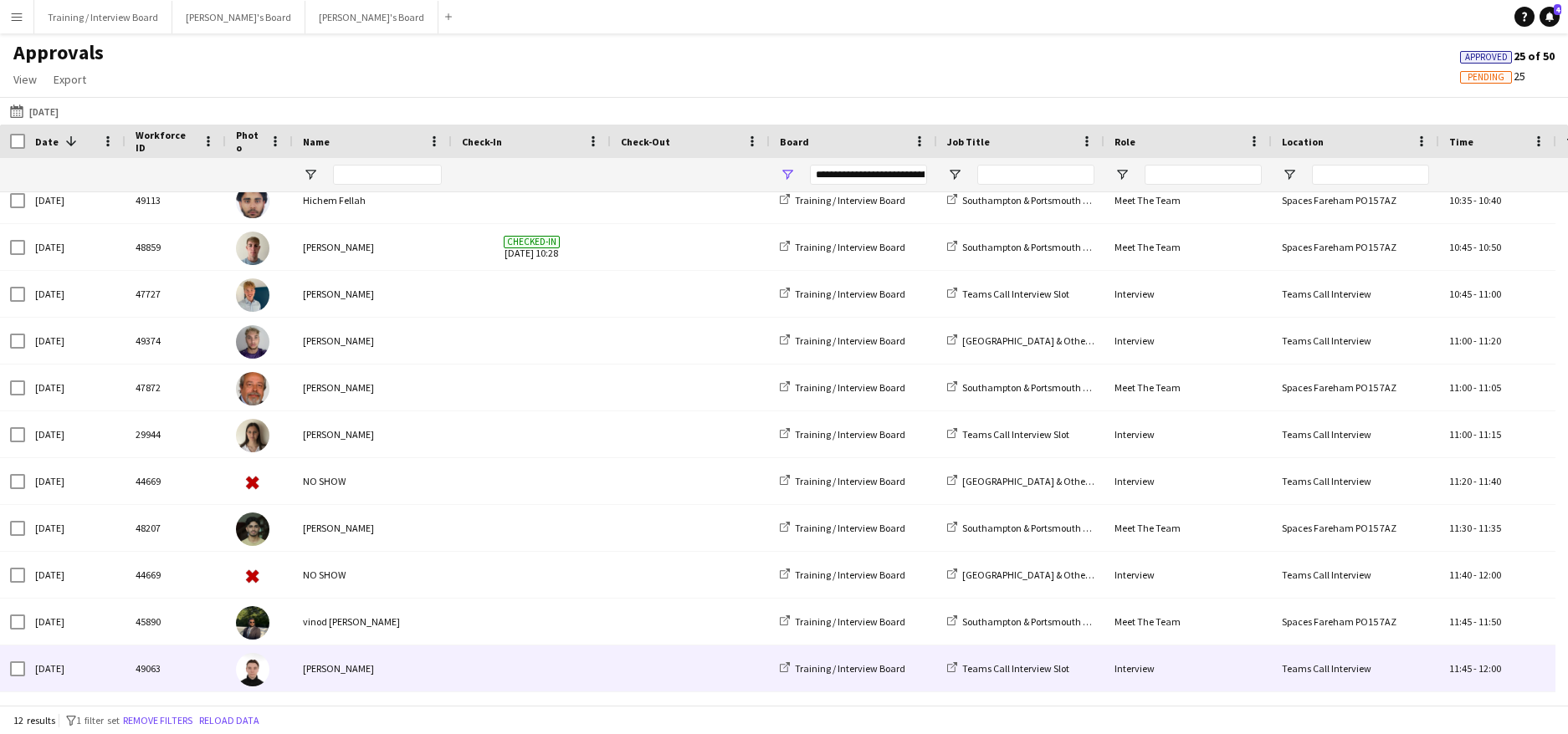
click at [343, 665] on div "Sam Selman" at bounding box center [372, 669] width 159 height 46
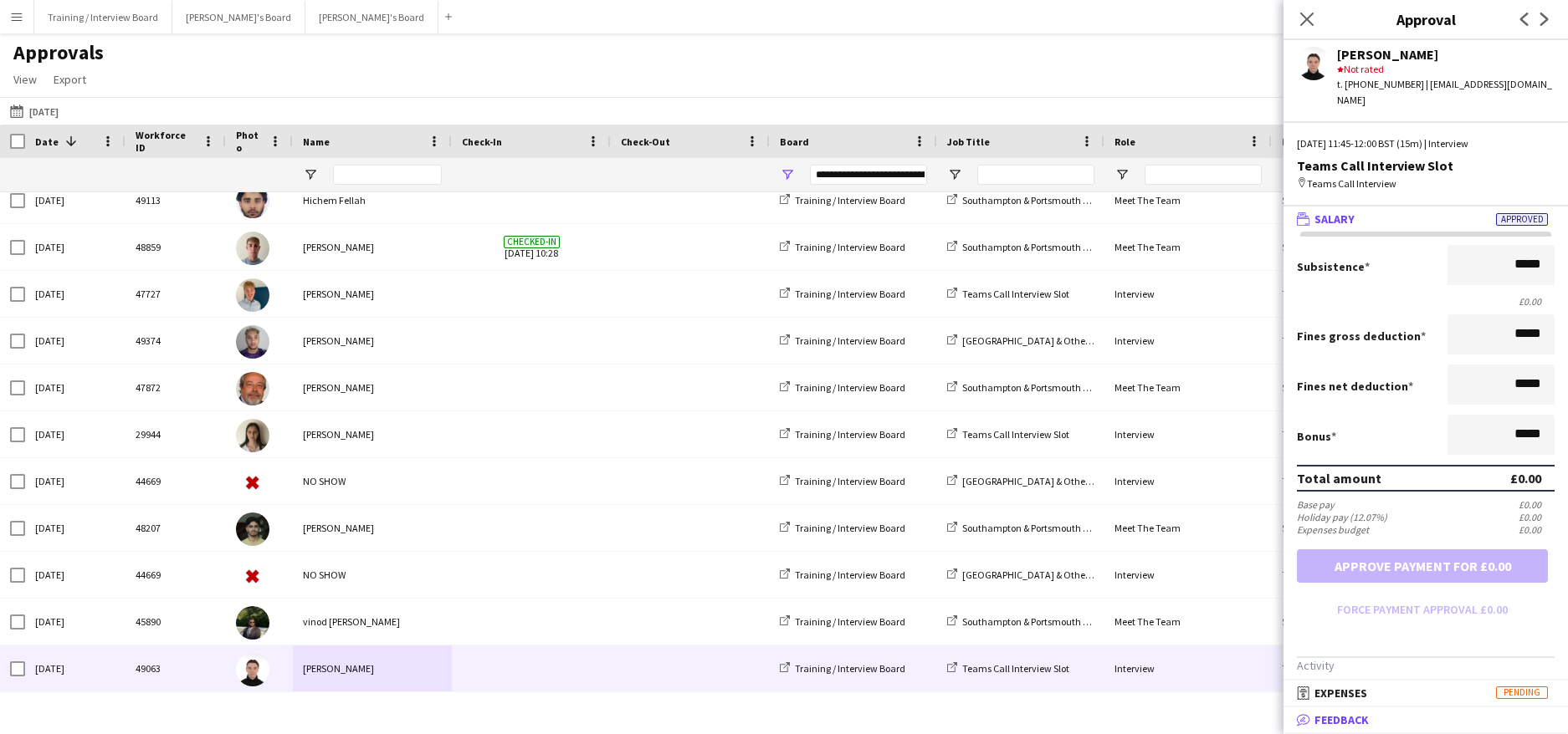
click at [1341, 727] on span "Feedback" at bounding box center [1341, 721] width 55 height 15
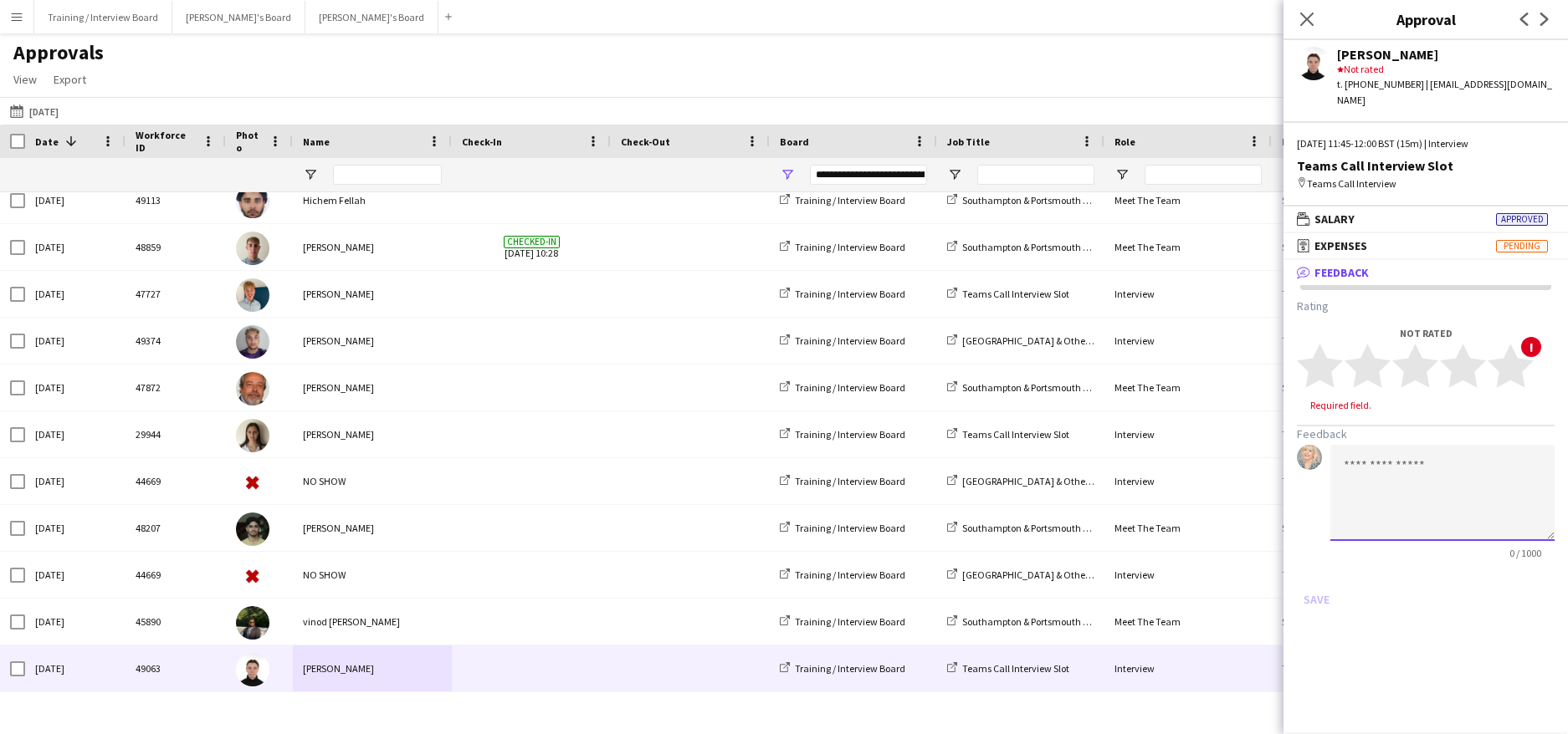
click at [1352, 471] on textarea at bounding box center [1442, 493] width 224 height 96
click at [1418, 450] on textarea "**********" at bounding box center [1442, 493] width 224 height 96
click at [1504, 455] on textarea "**********" at bounding box center [1442, 493] width 224 height 96
click at [1496, 463] on textarea "**********" at bounding box center [1442, 493] width 224 height 96
click at [1481, 481] on textarea "**********" at bounding box center [1442, 493] width 224 height 96
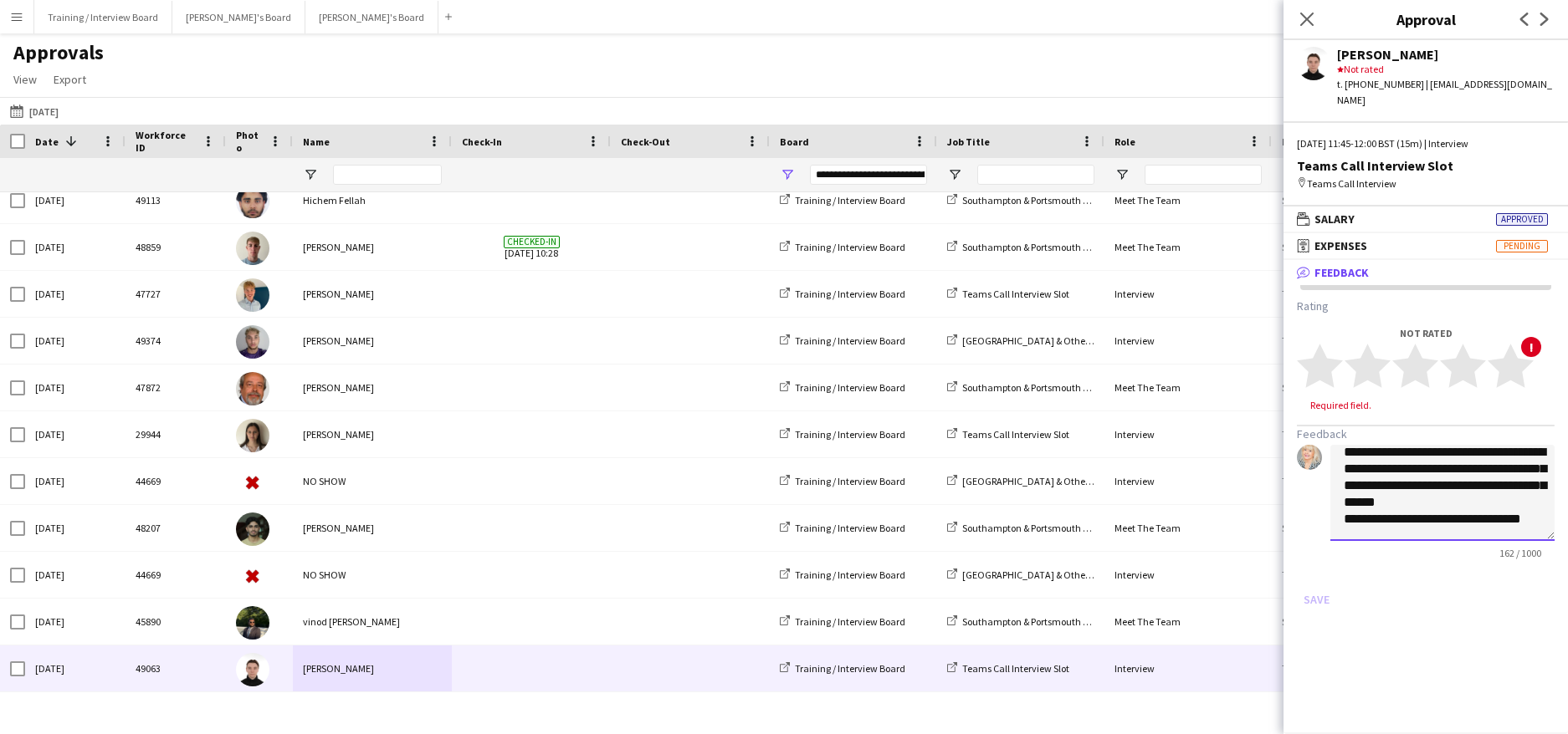
scroll to position [36, 0]
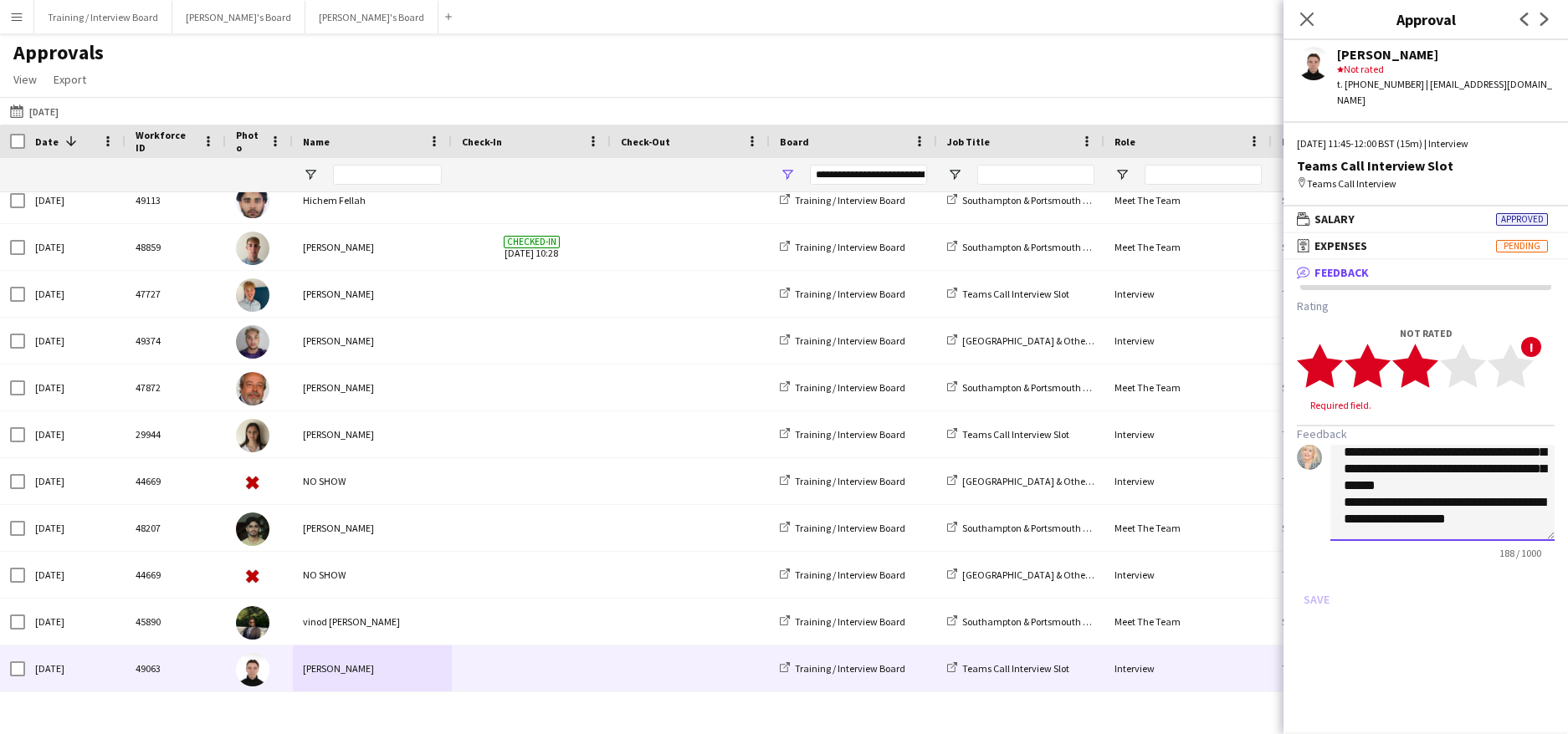
type textarea "**********"
click at [1421, 355] on polygon at bounding box center [1415, 366] width 46 height 43
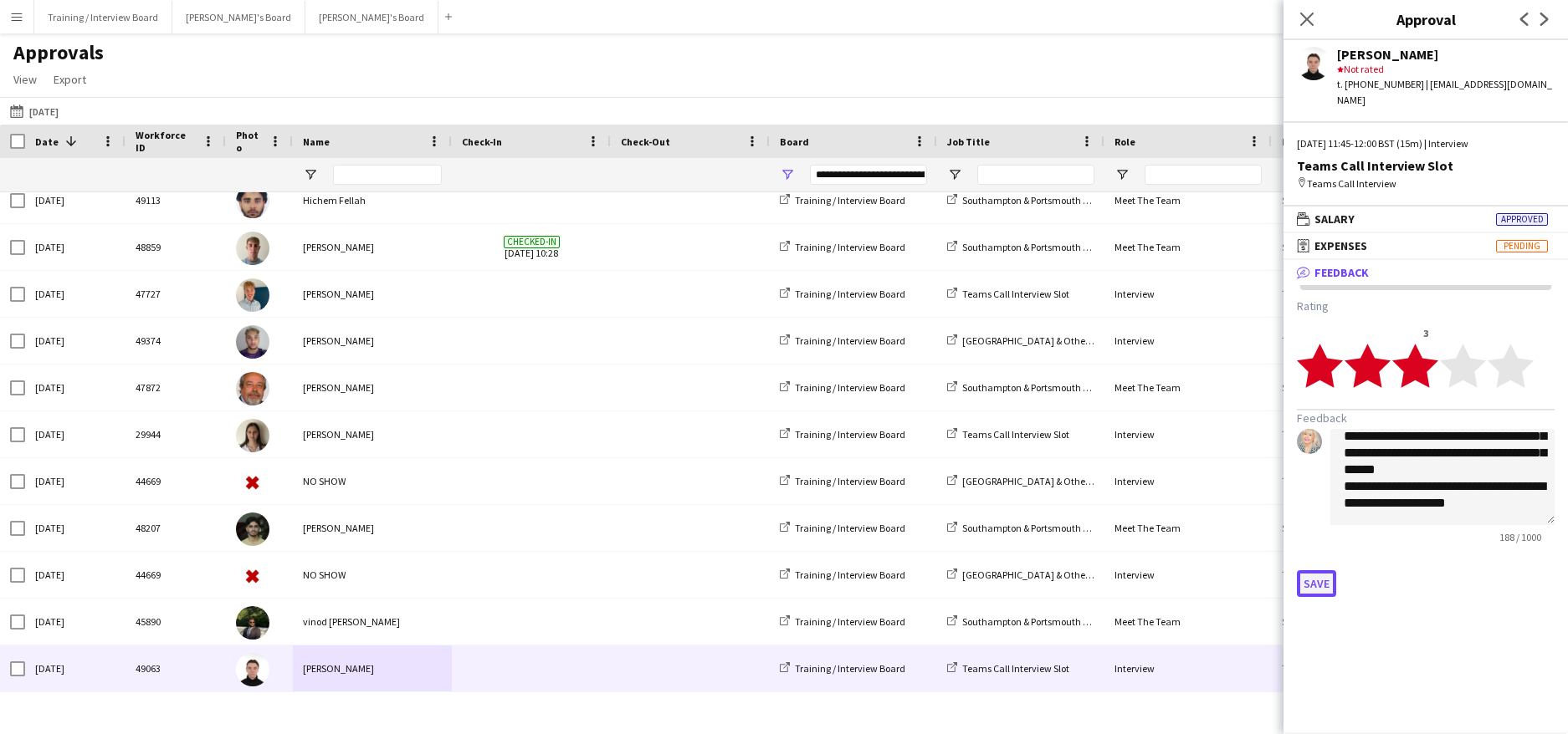
click at [1306, 571] on button "Save" at bounding box center [1316, 584] width 39 height 27
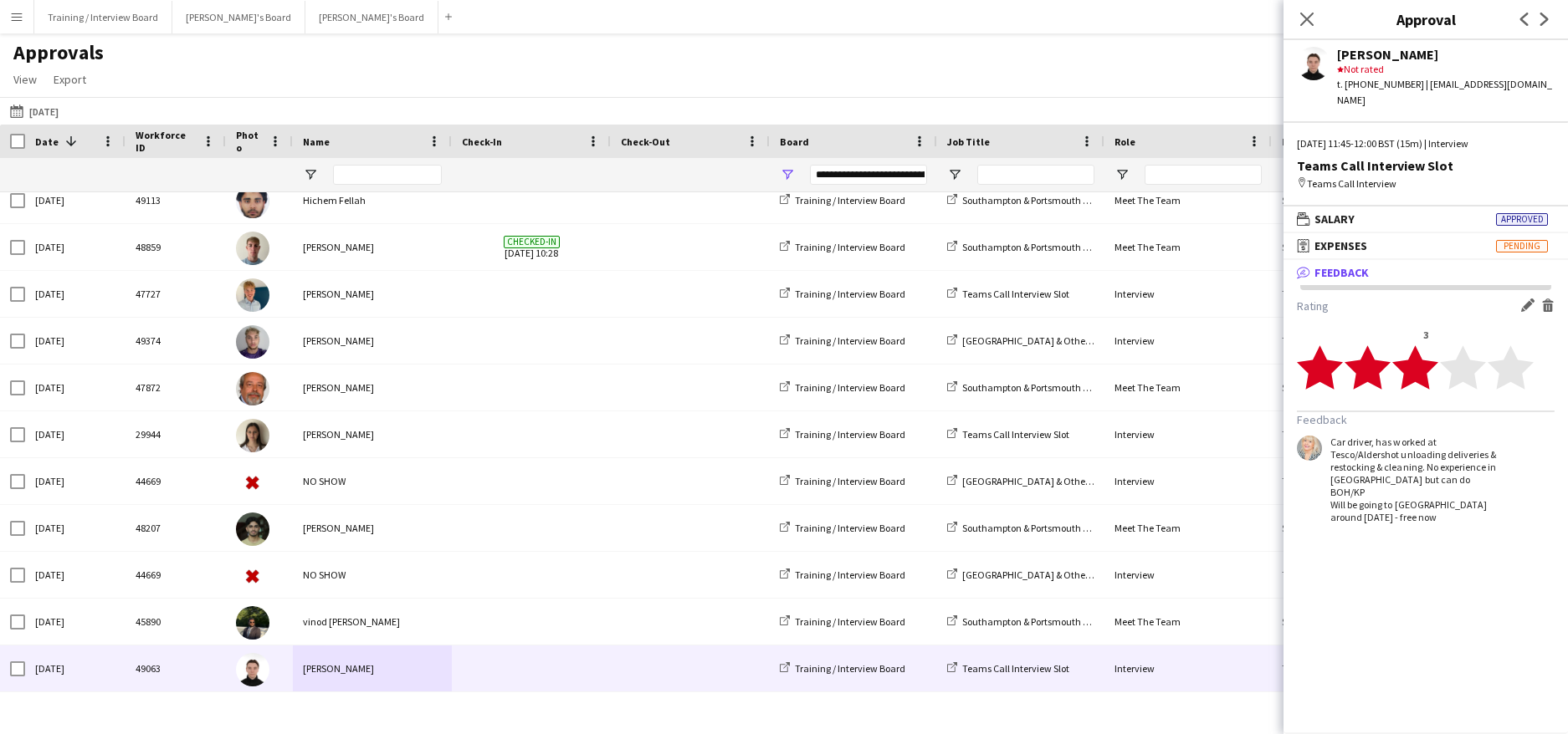
click at [1412, 356] on polygon at bounding box center [1415, 367] width 46 height 43
click at [1420, 351] on polygon at bounding box center [1415, 367] width 46 height 43
click at [1531, 299] on app-icon "Edit feedback" at bounding box center [1528, 306] width 13 height 13
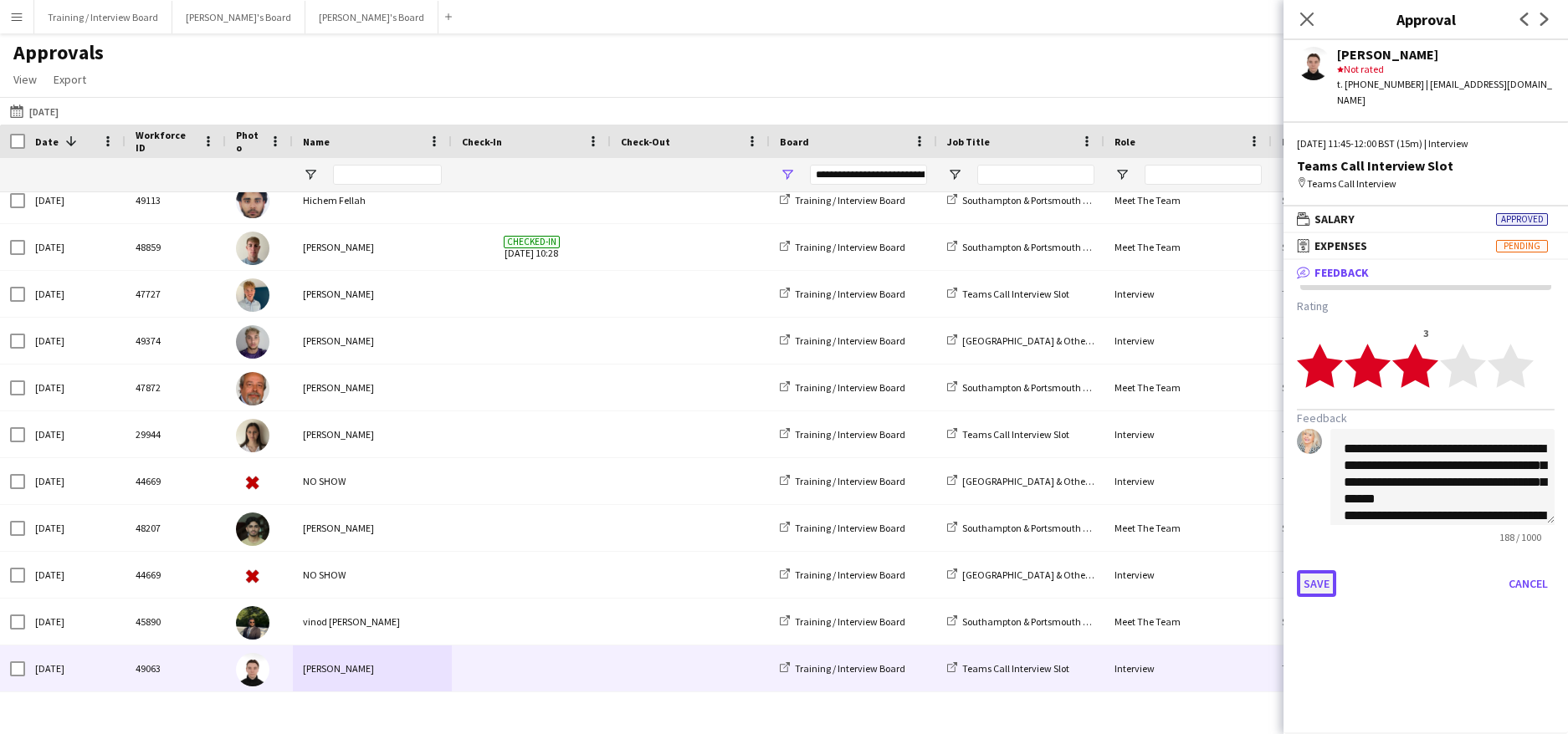
click at [1318, 574] on button "Save" at bounding box center [1316, 584] width 39 height 27
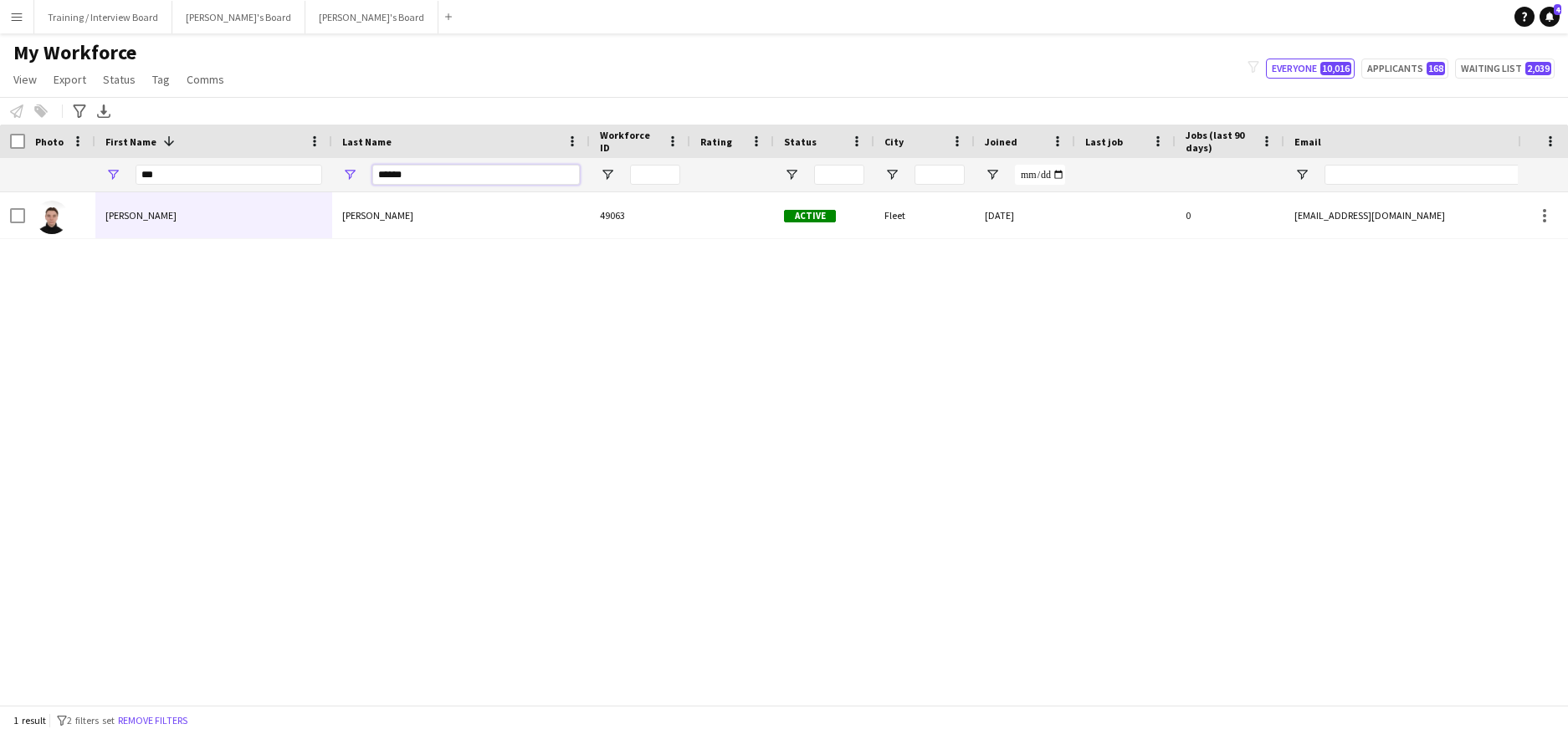
click at [452, 172] on input "******" at bounding box center [476, 174] width 208 height 20
type input "*"
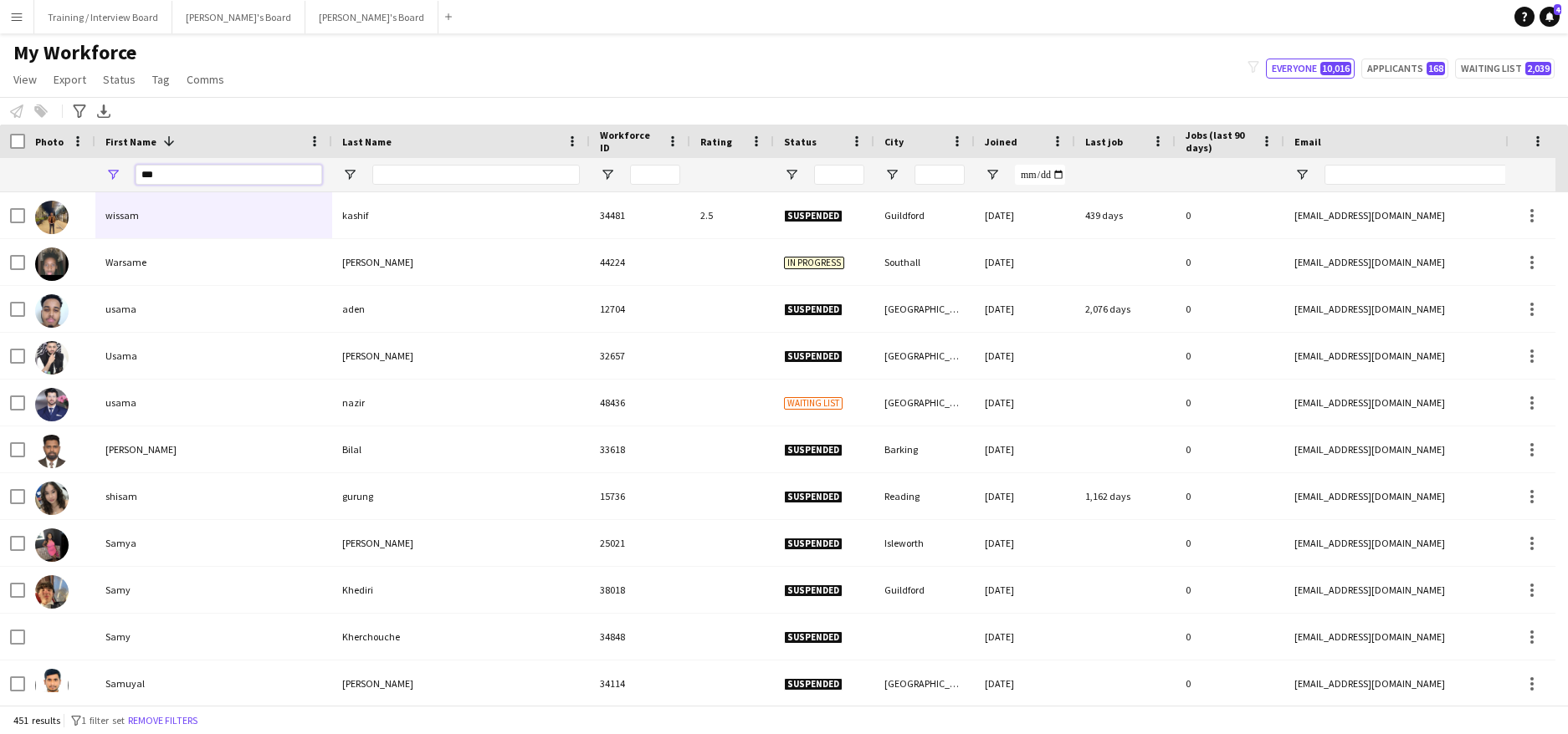
click at [173, 177] on input "***" at bounding box center [229, 174] width 187 height 20
type input "*"
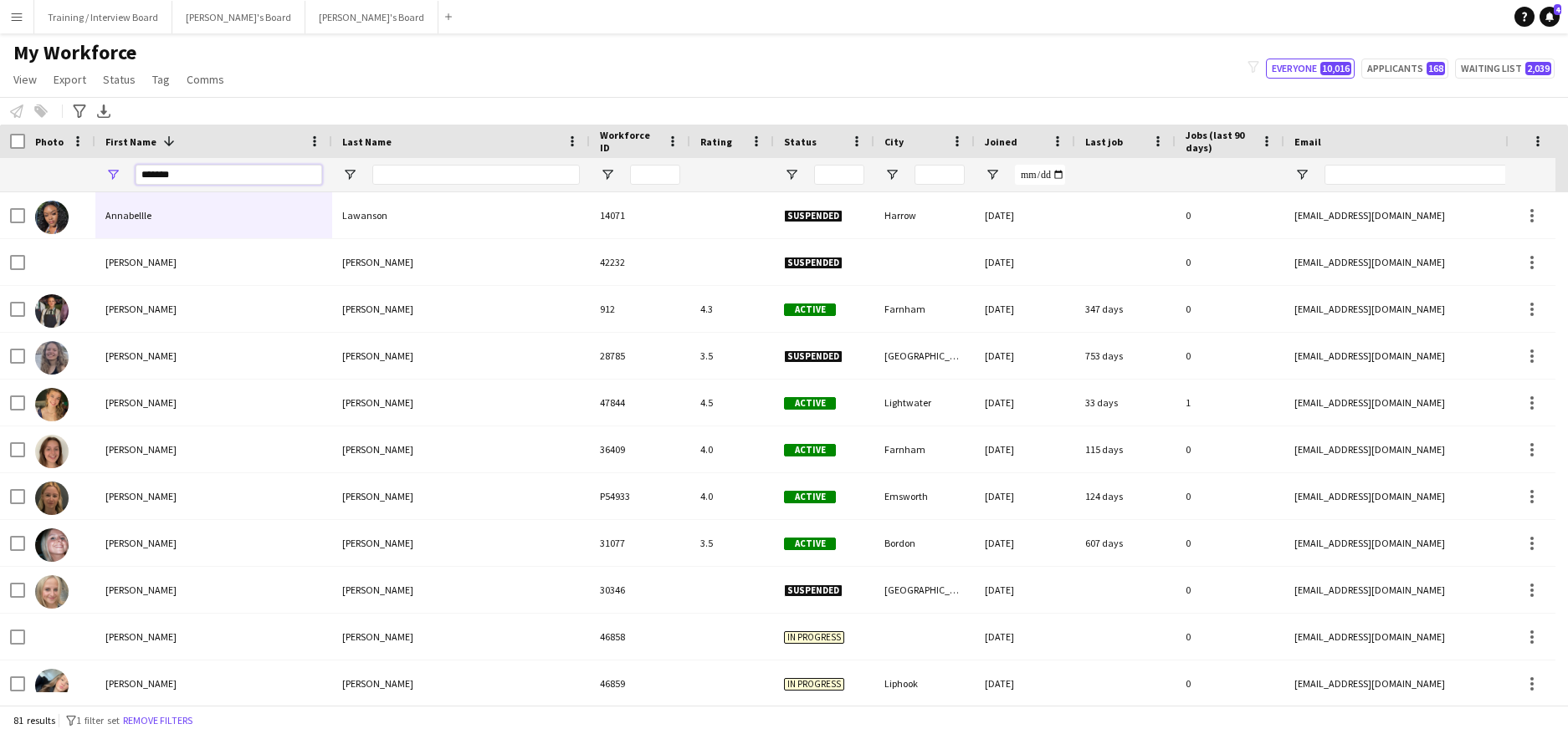
type input "*******"
click at [423, 183] on input "Last Name Filter Input" at bounding box center [476, 174] width 208 height 20
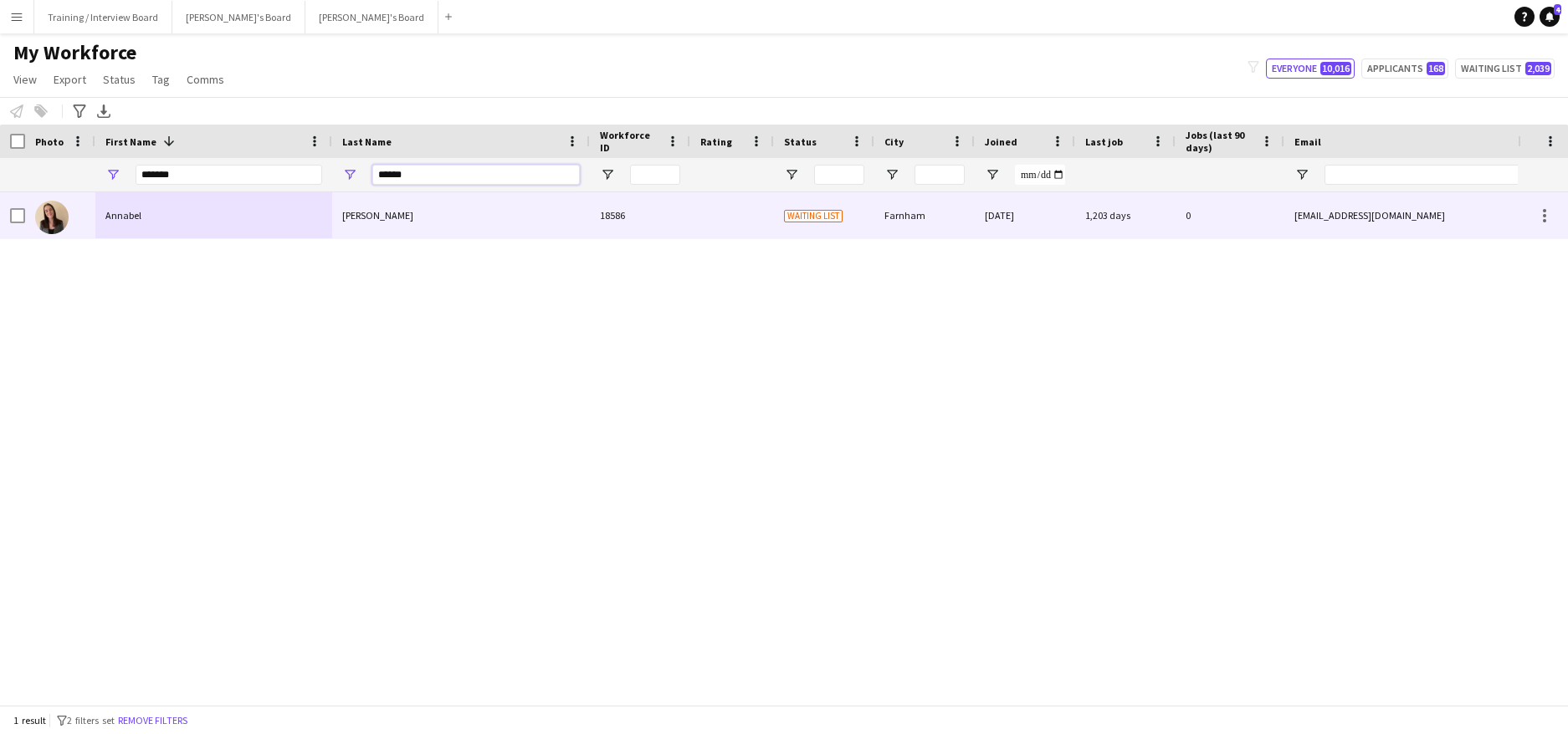
type input "******"
click at [329, 225] on div "Annabel" at bounding box center [213, 215] width 236 height 46
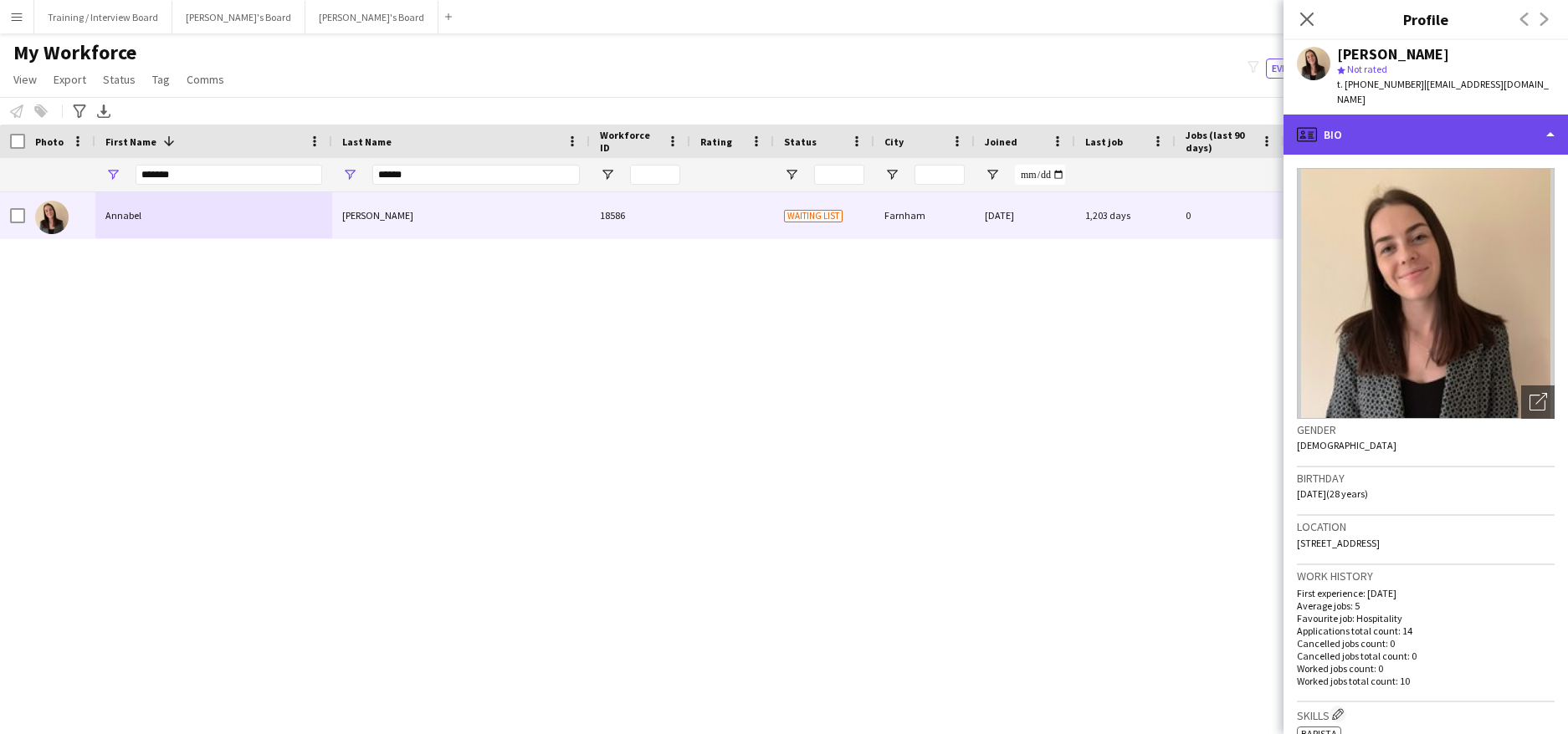
click at [1553, 119] on div "profile Bio" at bounding box center [1426, 135] width 285 height 40
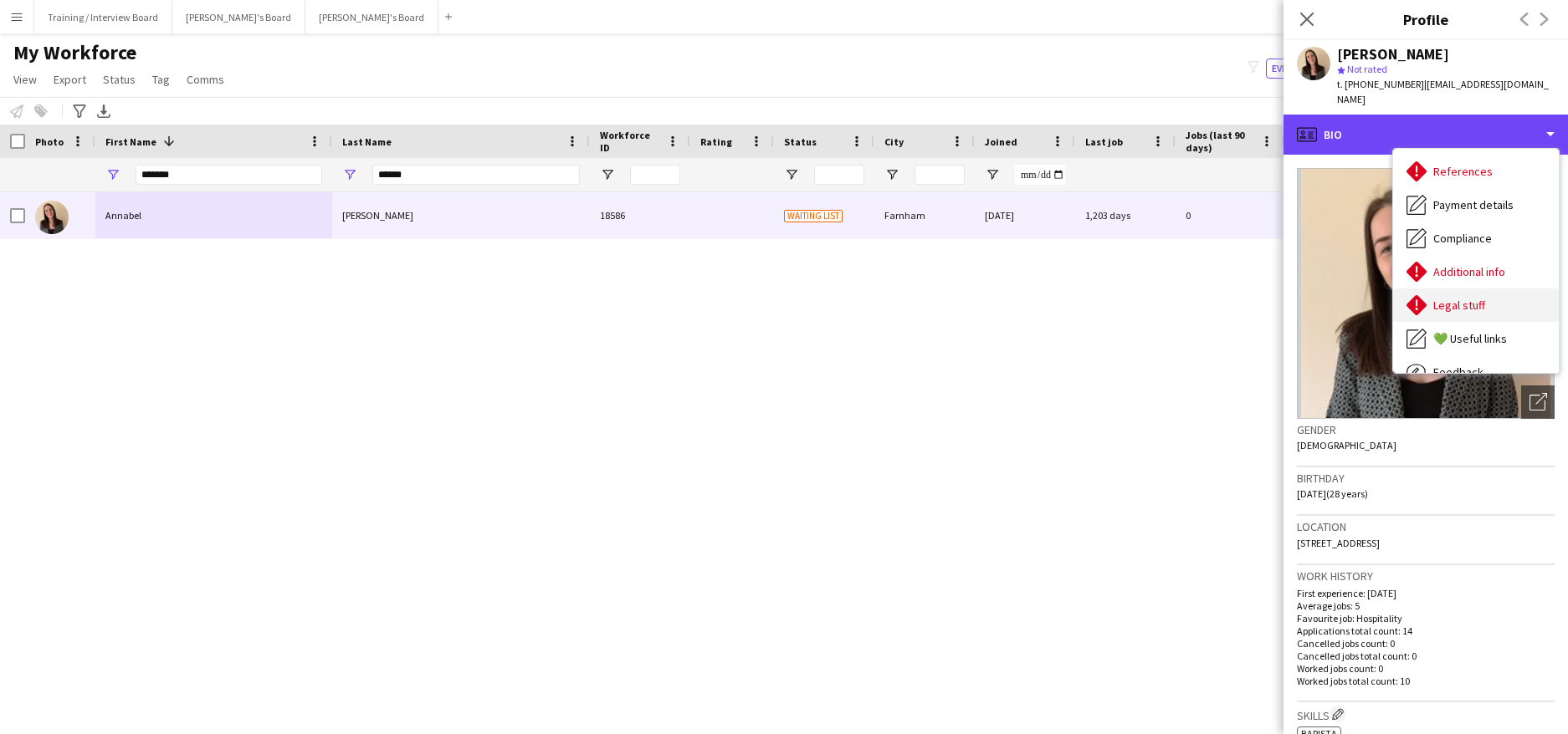
scroll to position [224, 0]
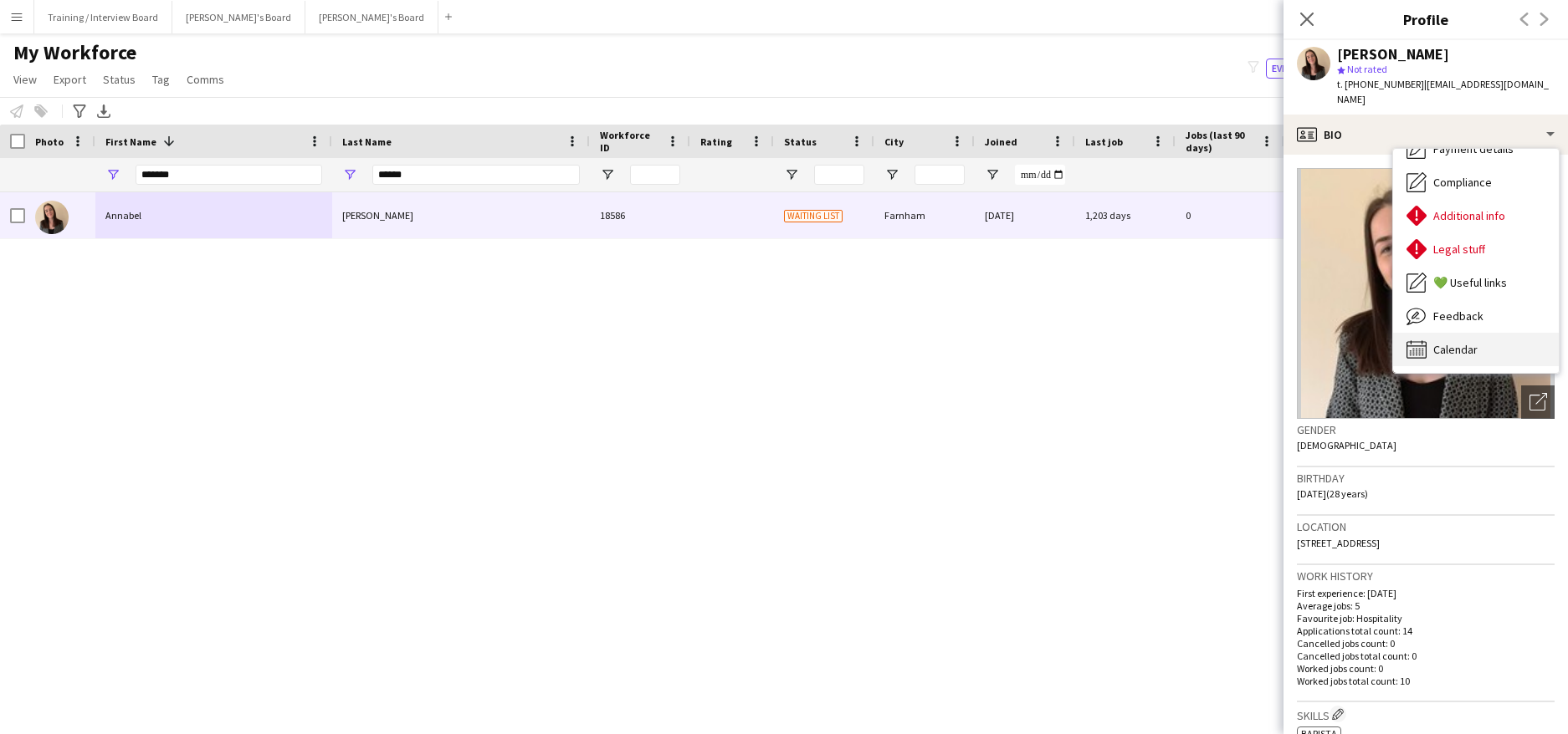
click at [1453, 342] on span "Calendar" at bounding box center [1456, 350] width 44 height 15
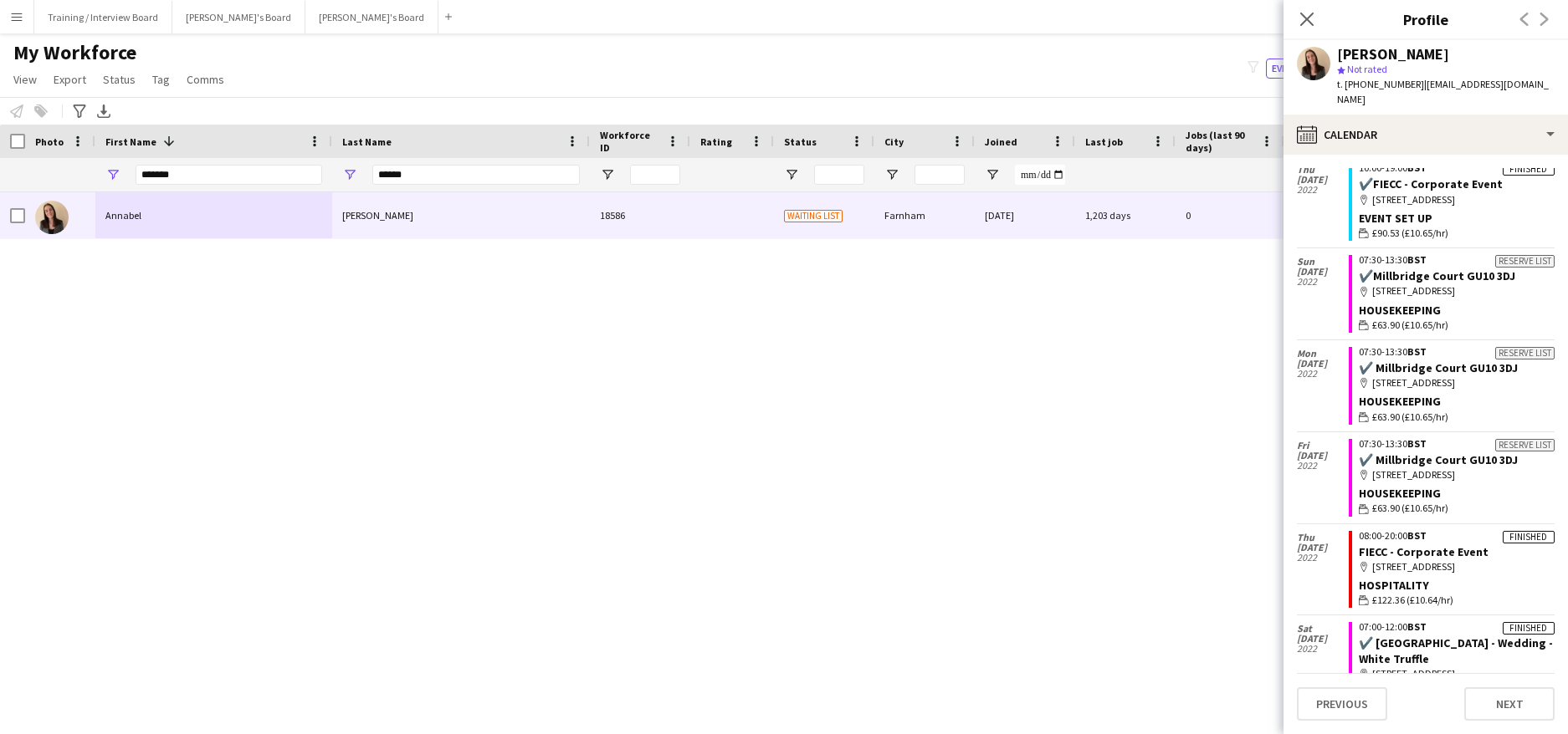
scroll to position [1749, 0]
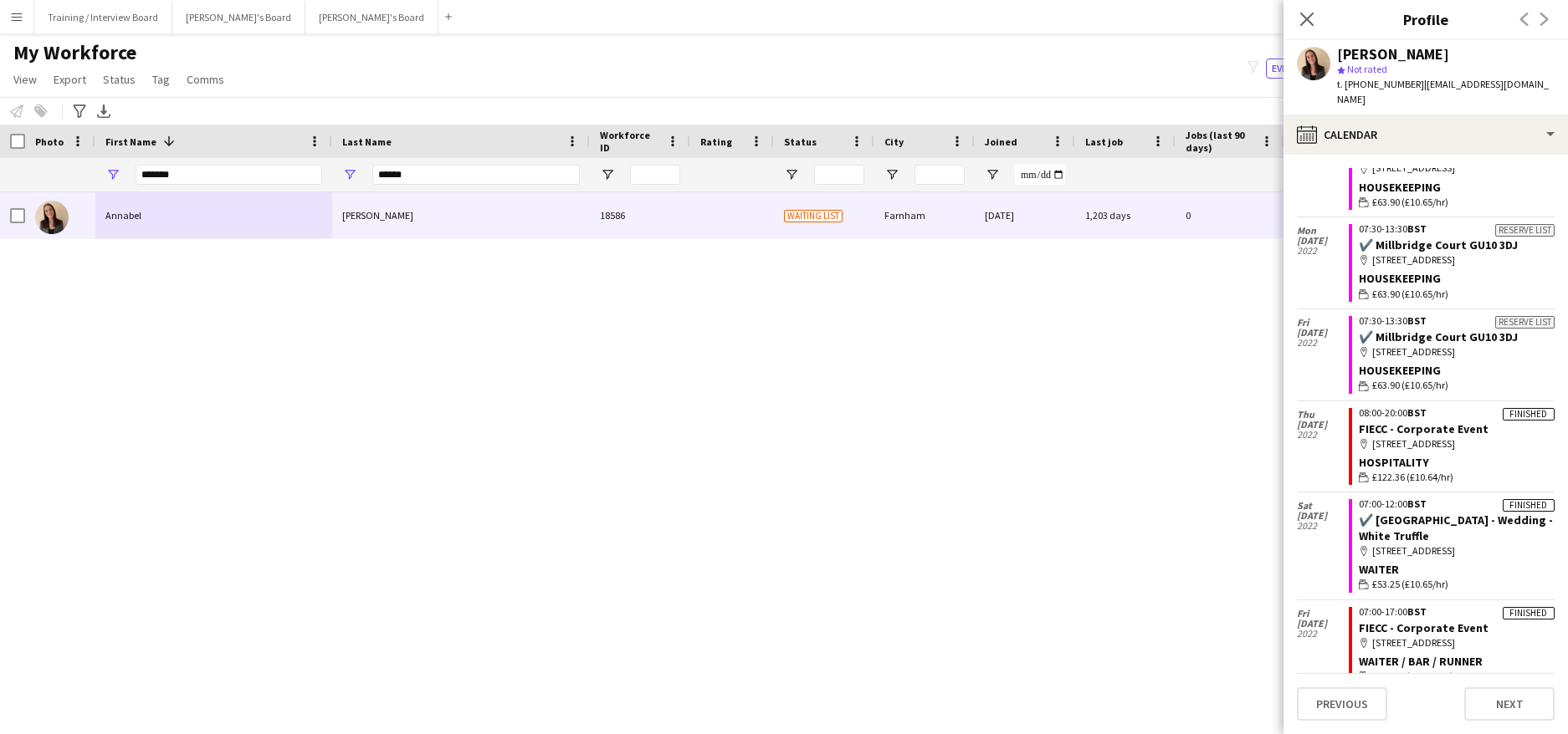
drag, startPoint x: 1307, startPoint y: 10, endPoint x: 1299, endPoint y: 3, distance: 10.6
click at [1307, 10] on app-icon "Close pop-in" at bounding box center [1307, 19] width 20 height 20
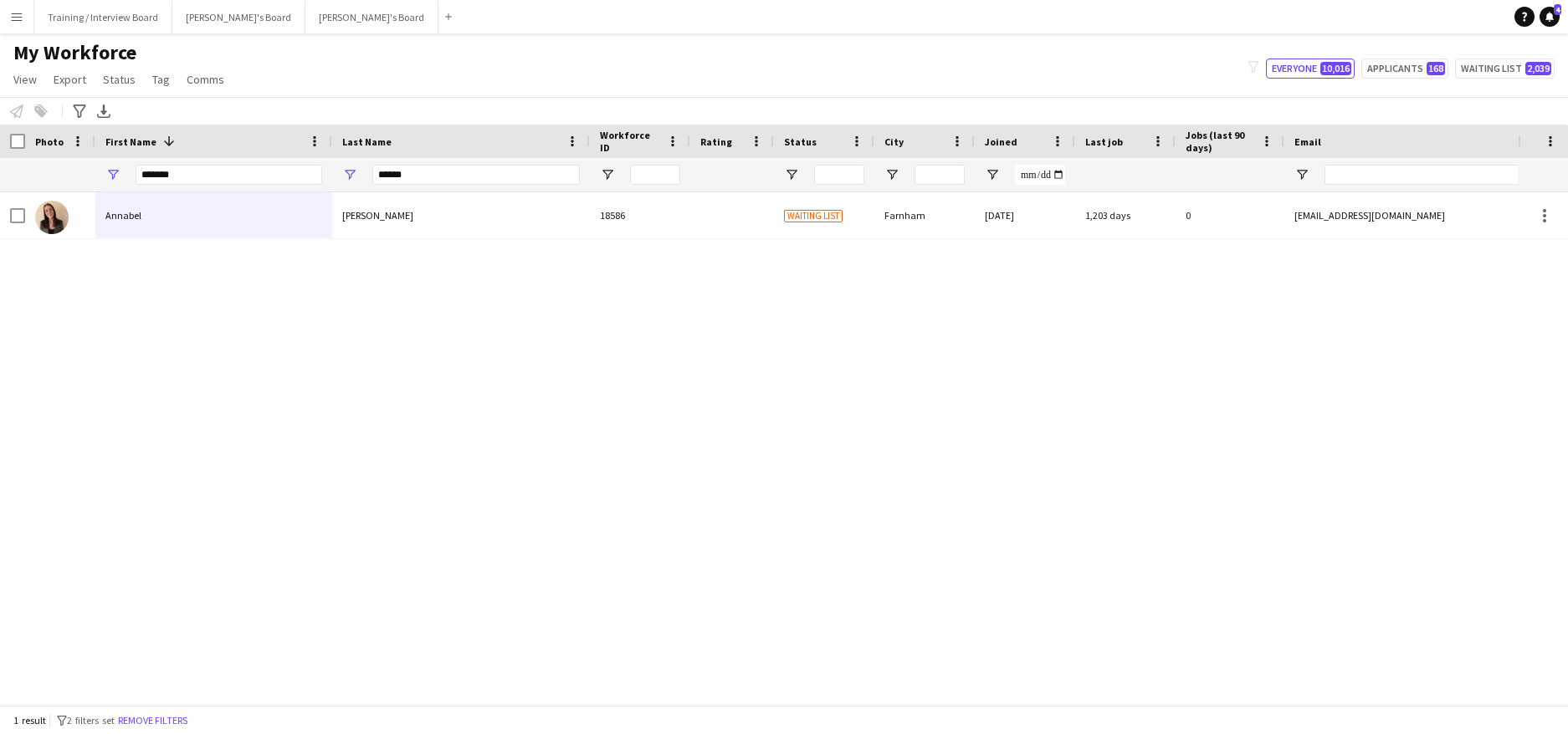
click at [1233, 534] on div "Annabel Tinson 18586 Waiting list Farnham 11-03-2022 1,203 days 0 missactinson@…" at bounding box center [759, 442] width 1518 height 501
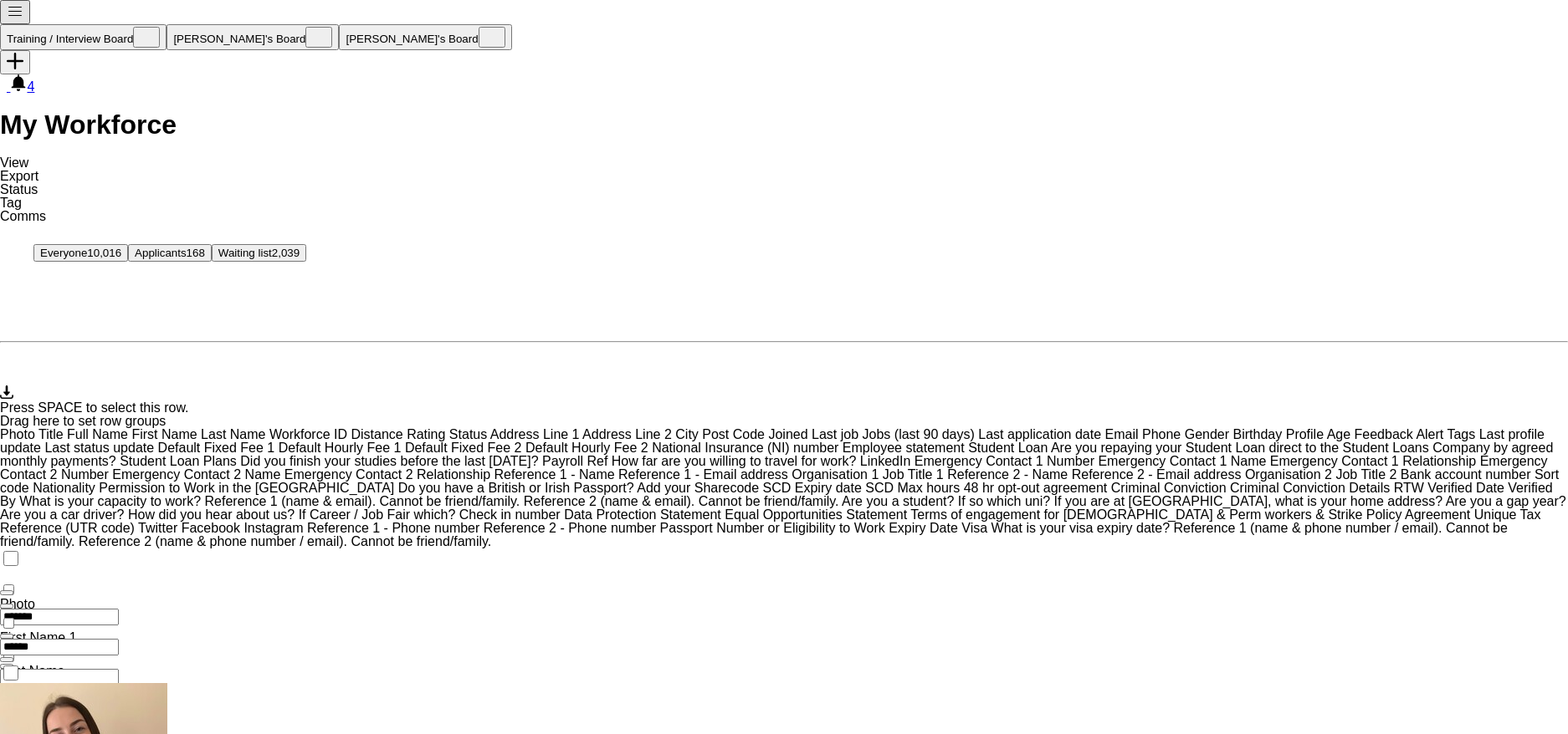
click at [258, 639] on div "******" at bounding box center [129, 647] width 258 height 16
click at [119, 639] on input "******" at bounding box center [60, 647] width 119 height 16
type input "*"
click at [119, 609] on input "*******" at bounding box center [60, 617] width 119 height 16
type input "*"
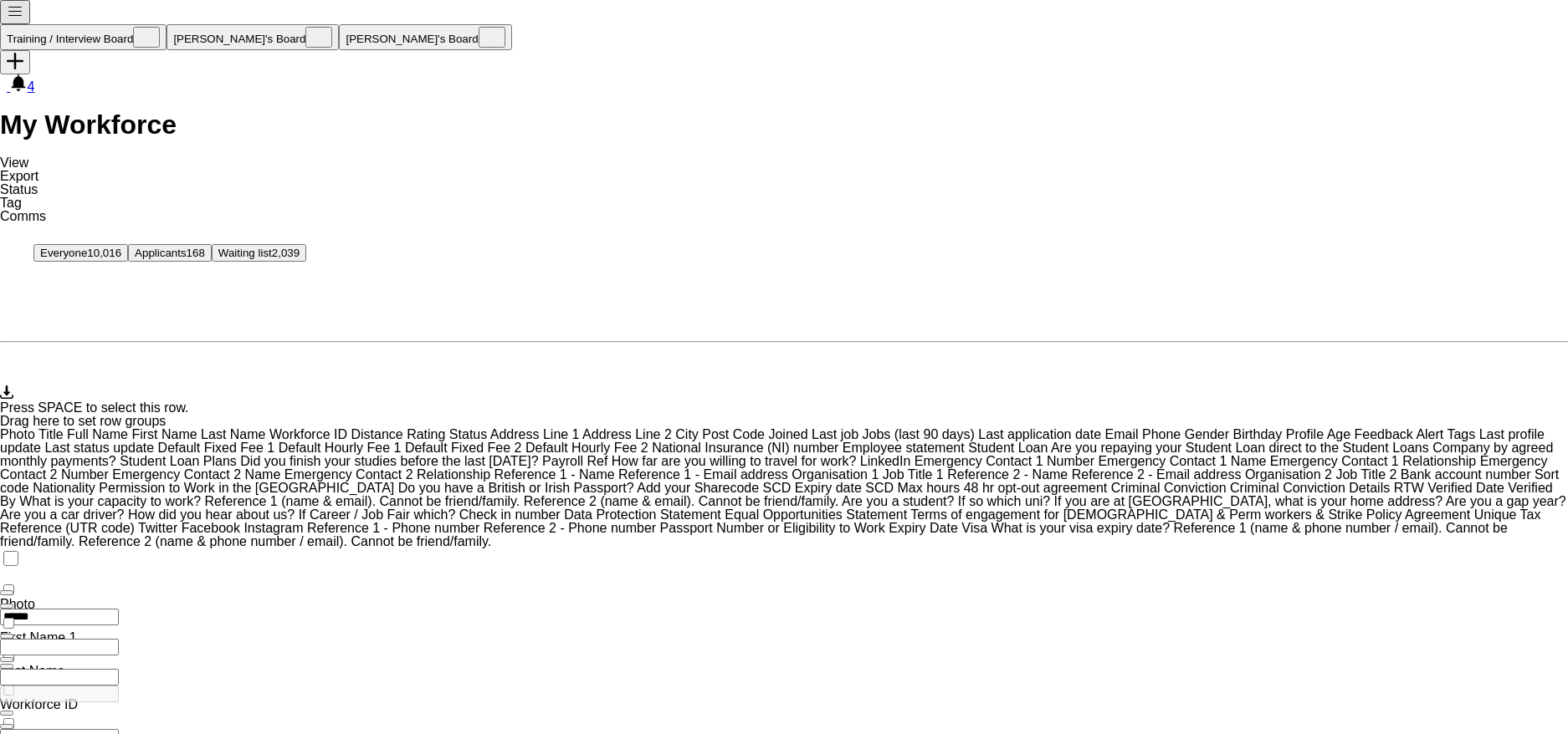
type input "******"
click at [119, 639] on input "Last Name Filter Input" at bounding box center [60, 647] width 119 height 16
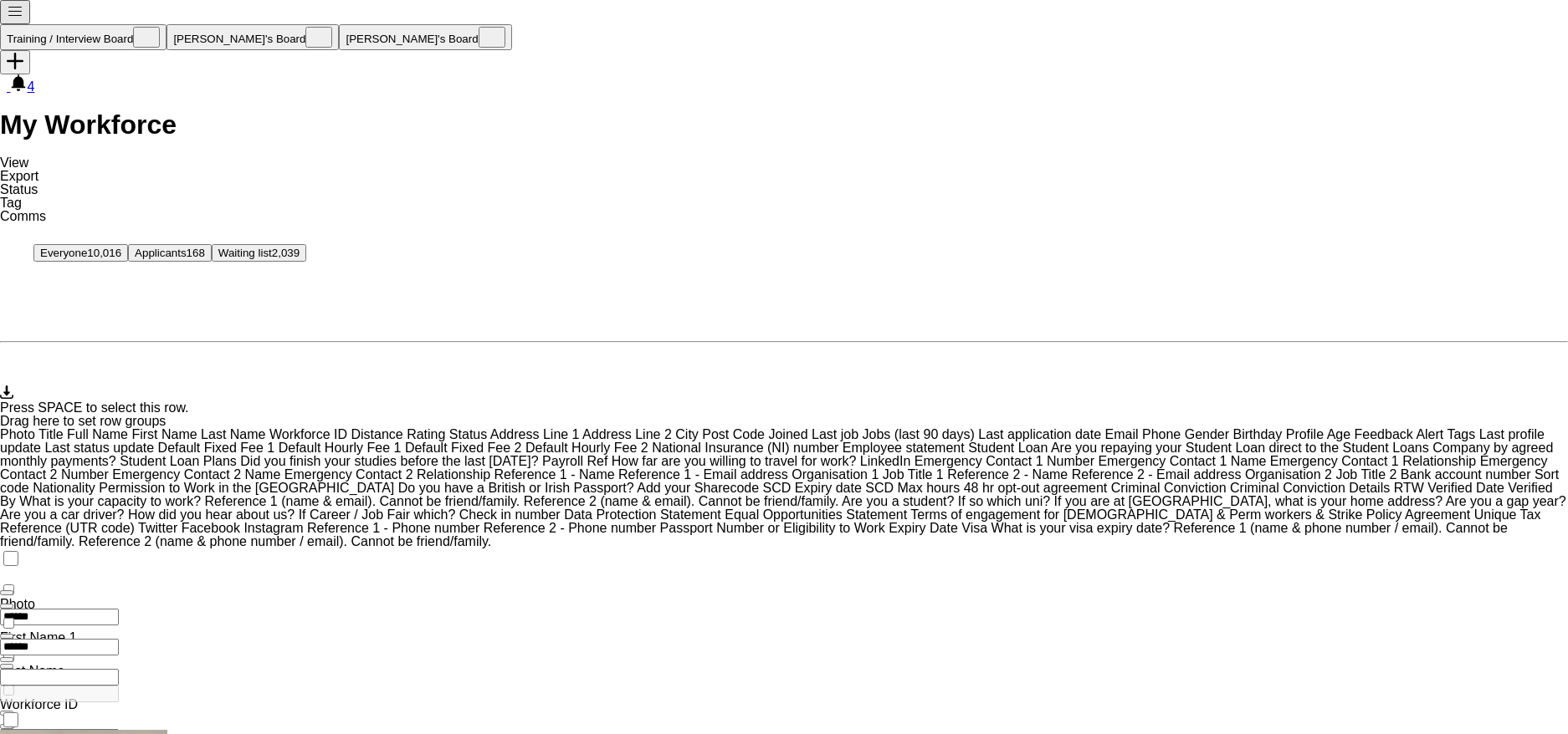
click at [119, 639] on input "******" at bounding box center [60, 647] width 119 height 16
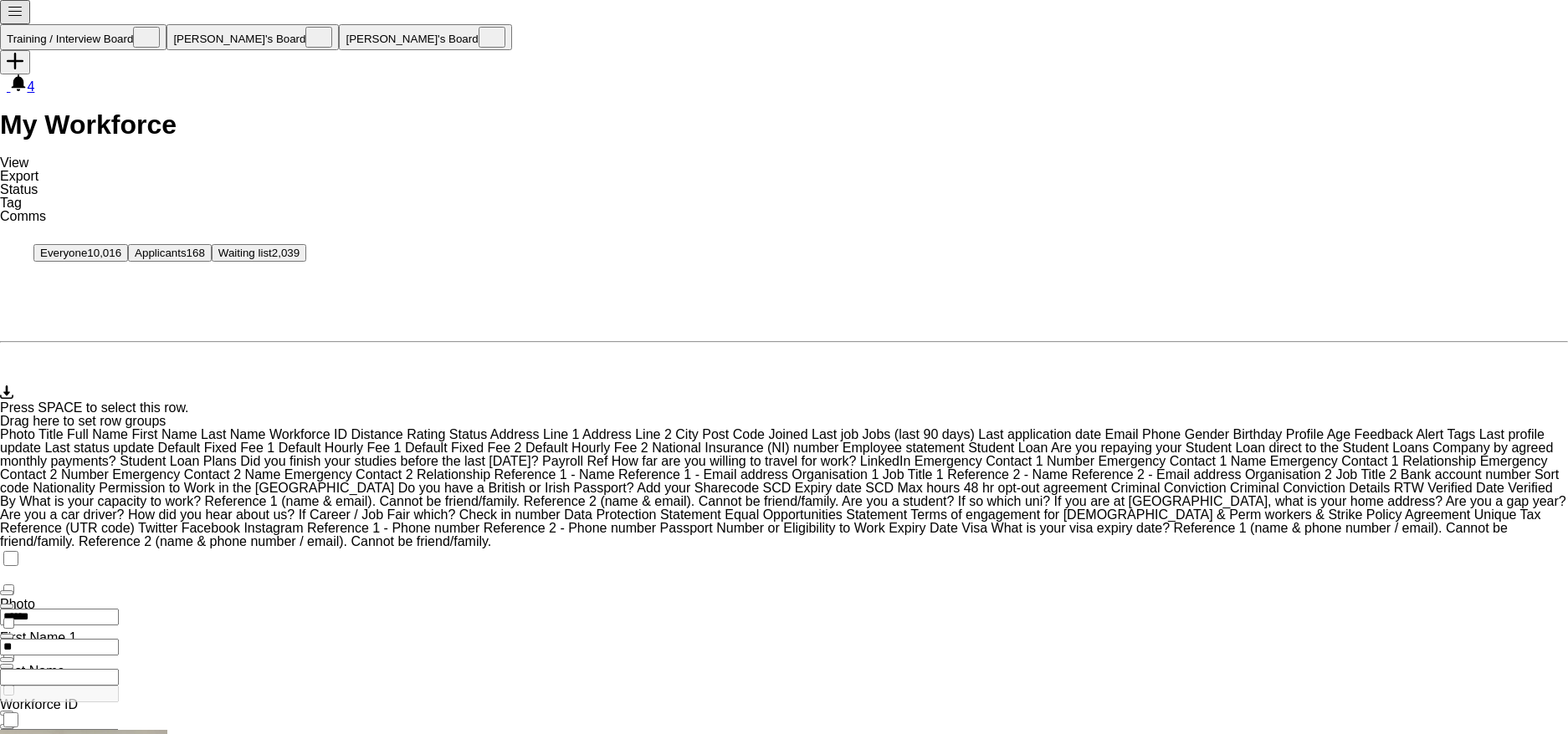
type input "*"
click at [119, 609] on input "******" at bounding box center [60, 617] width 119 height 16
type input "*"
type input "******"
click at [119, 639] on input "Last Name Filter Input" at bounding box center [60, 647] width 119 height 16
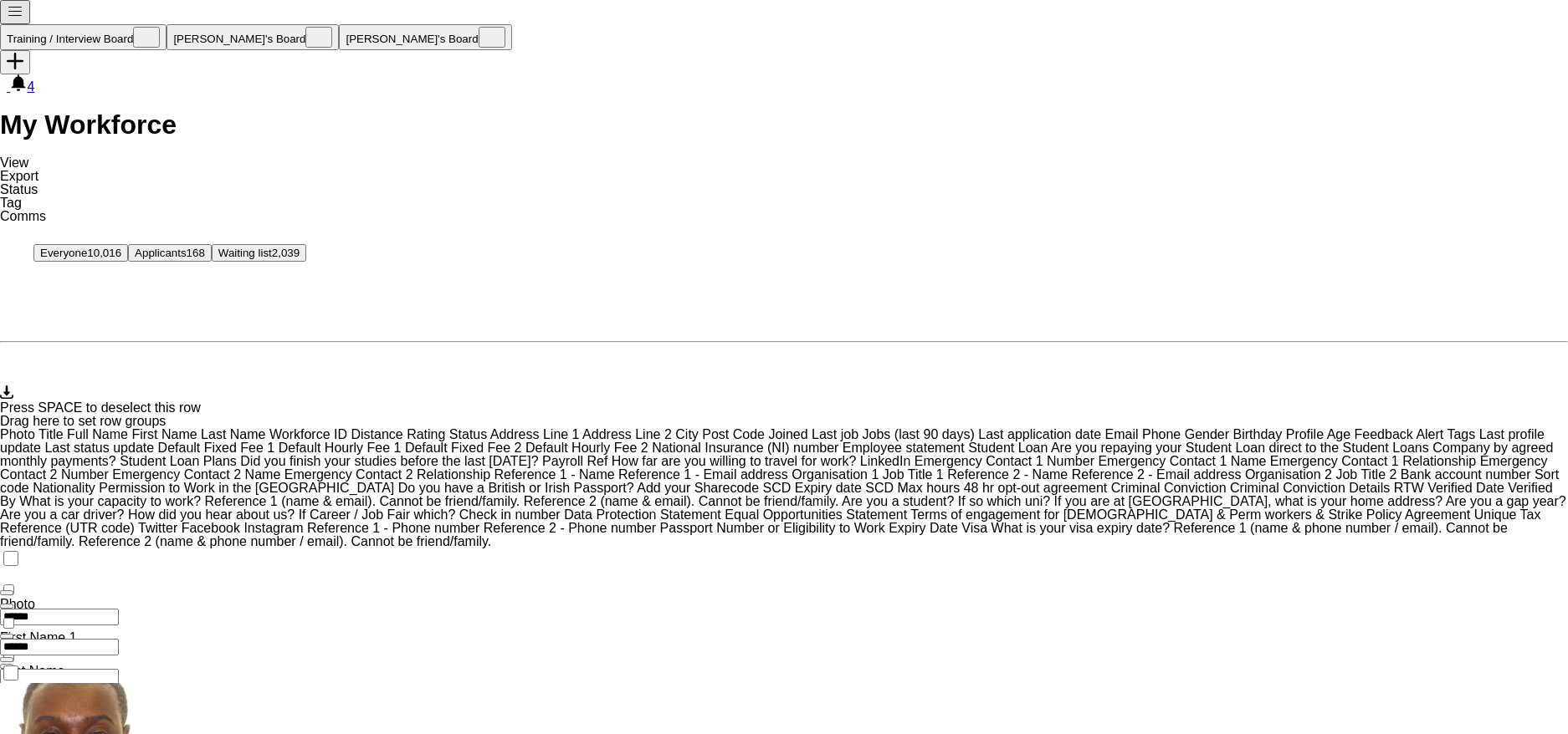
click at [37, 183] on link "Status" at bounding box center [18, 189] width 37 height 14
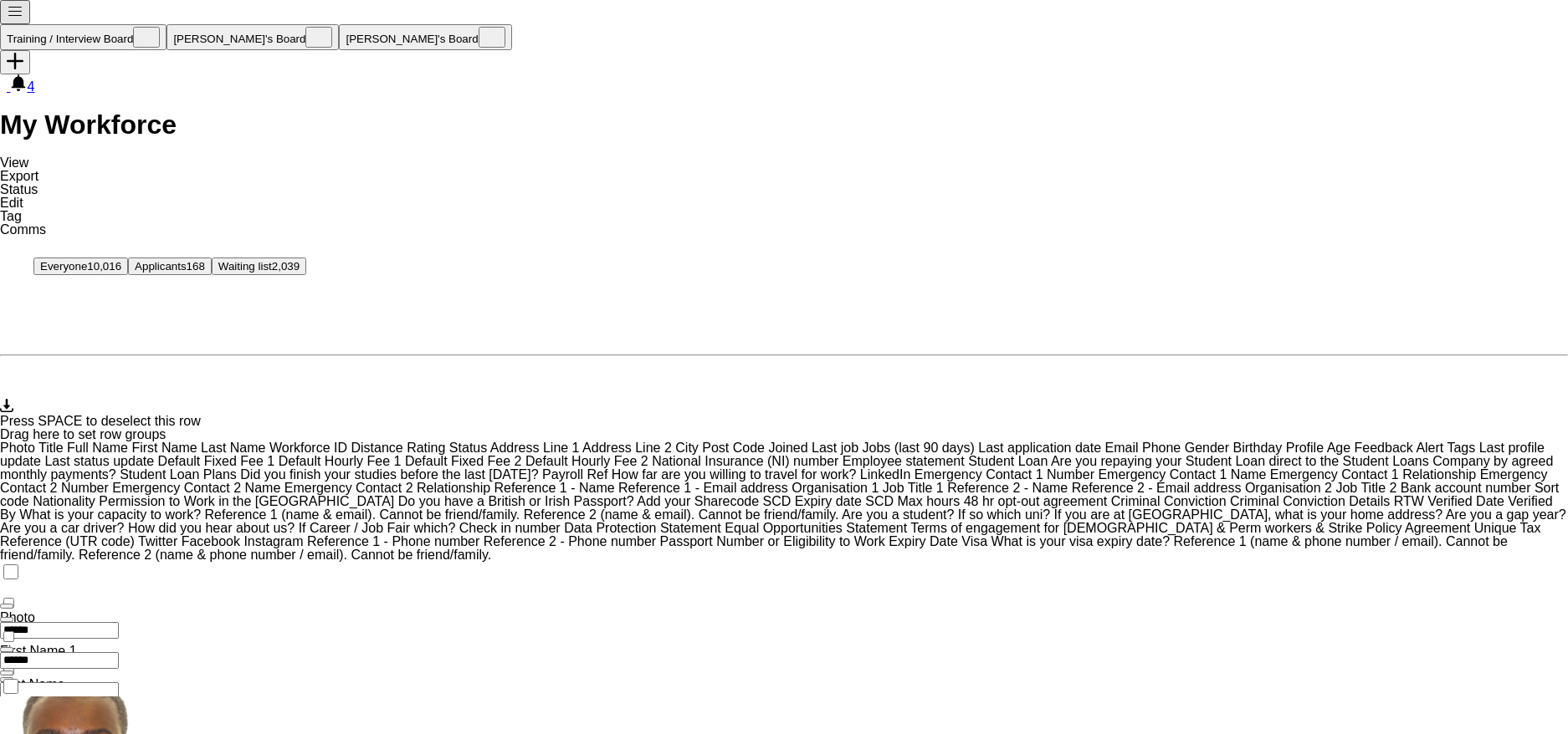
click at [23, 196] on link "Edit" at bounding box center [12, 203] width 23 height 14
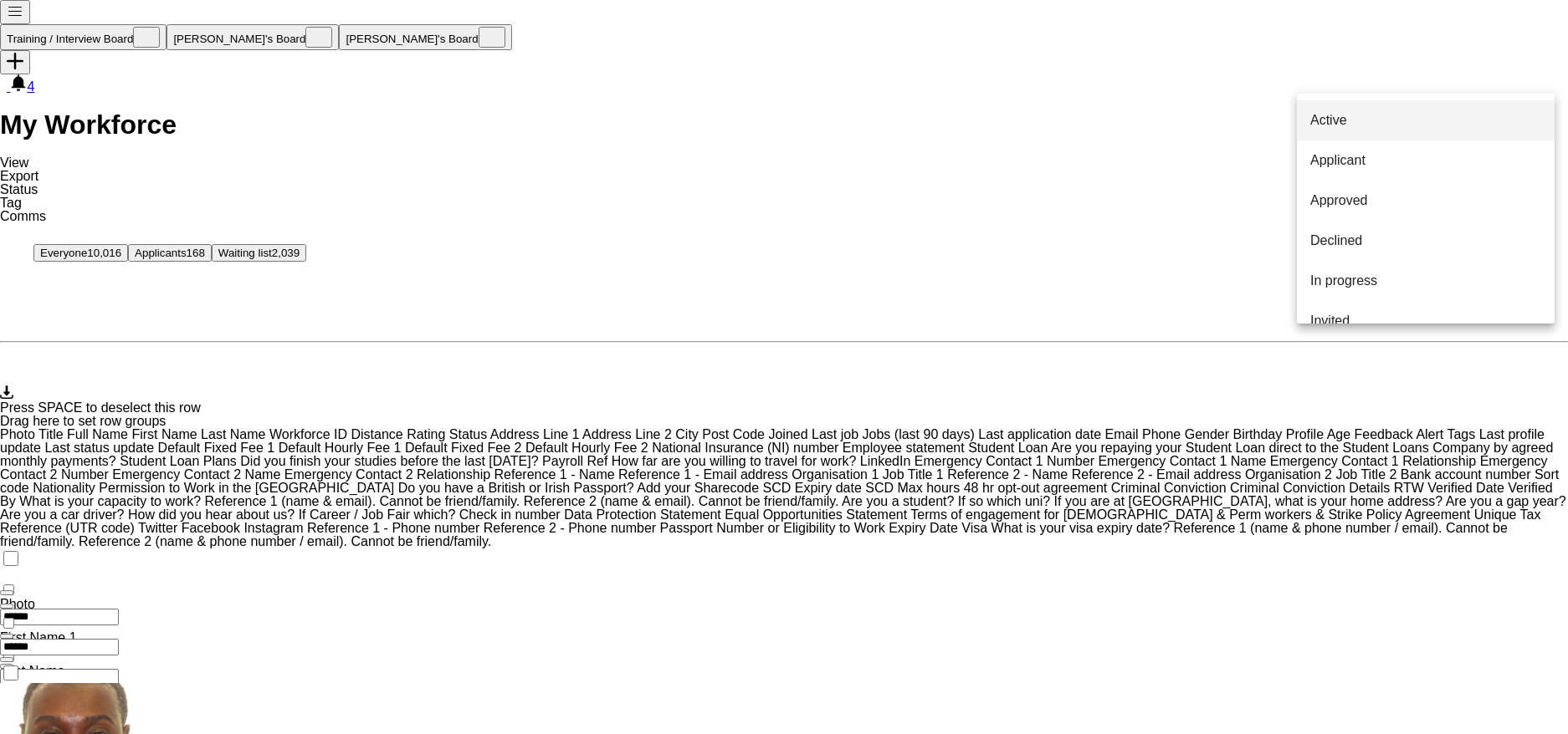
click at [1347, 114] on span "Active" at bounding box center [1329, 120] width 37 height 13
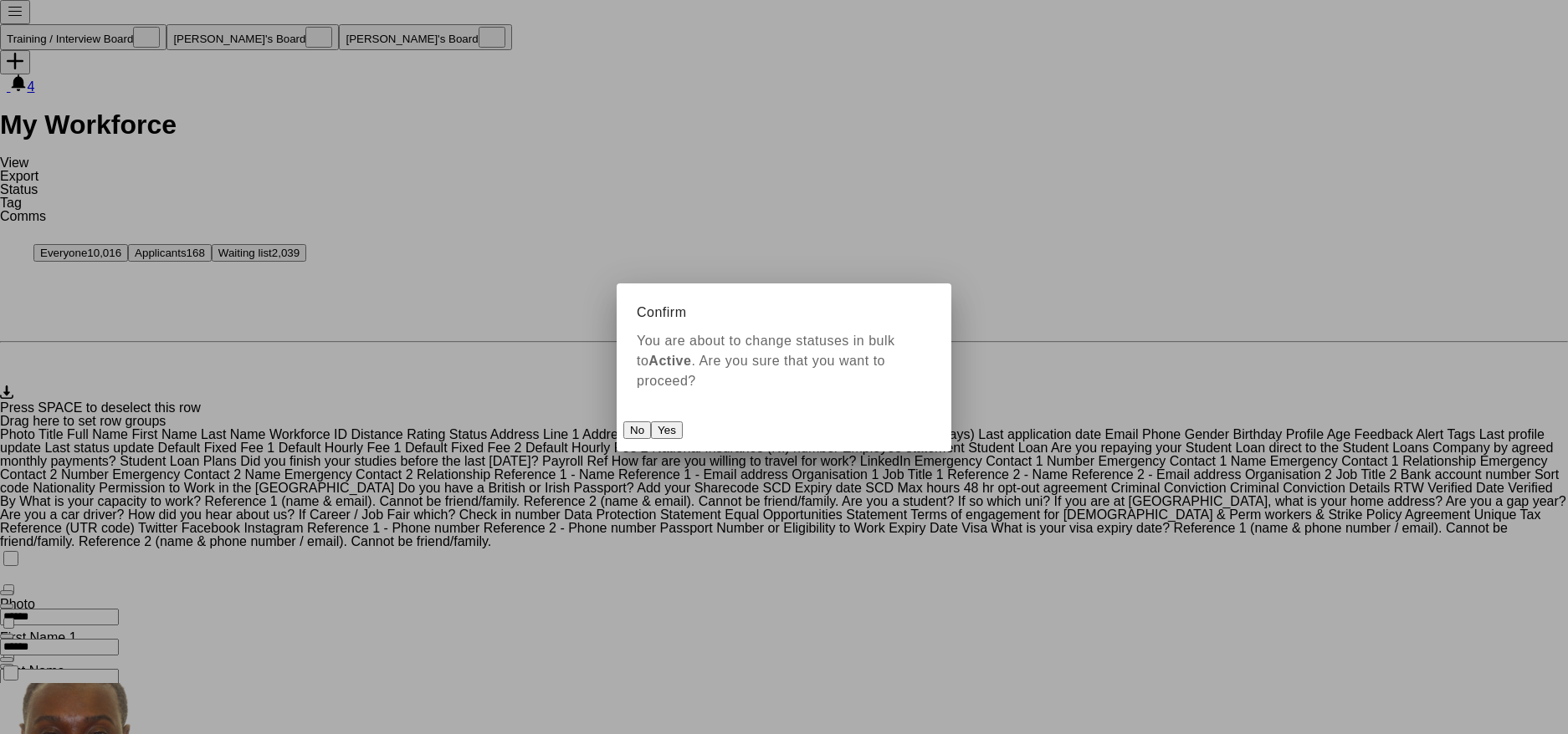
click at [683, 428] on button "Yes" at bounding box center [666, 430] width 32 height 17
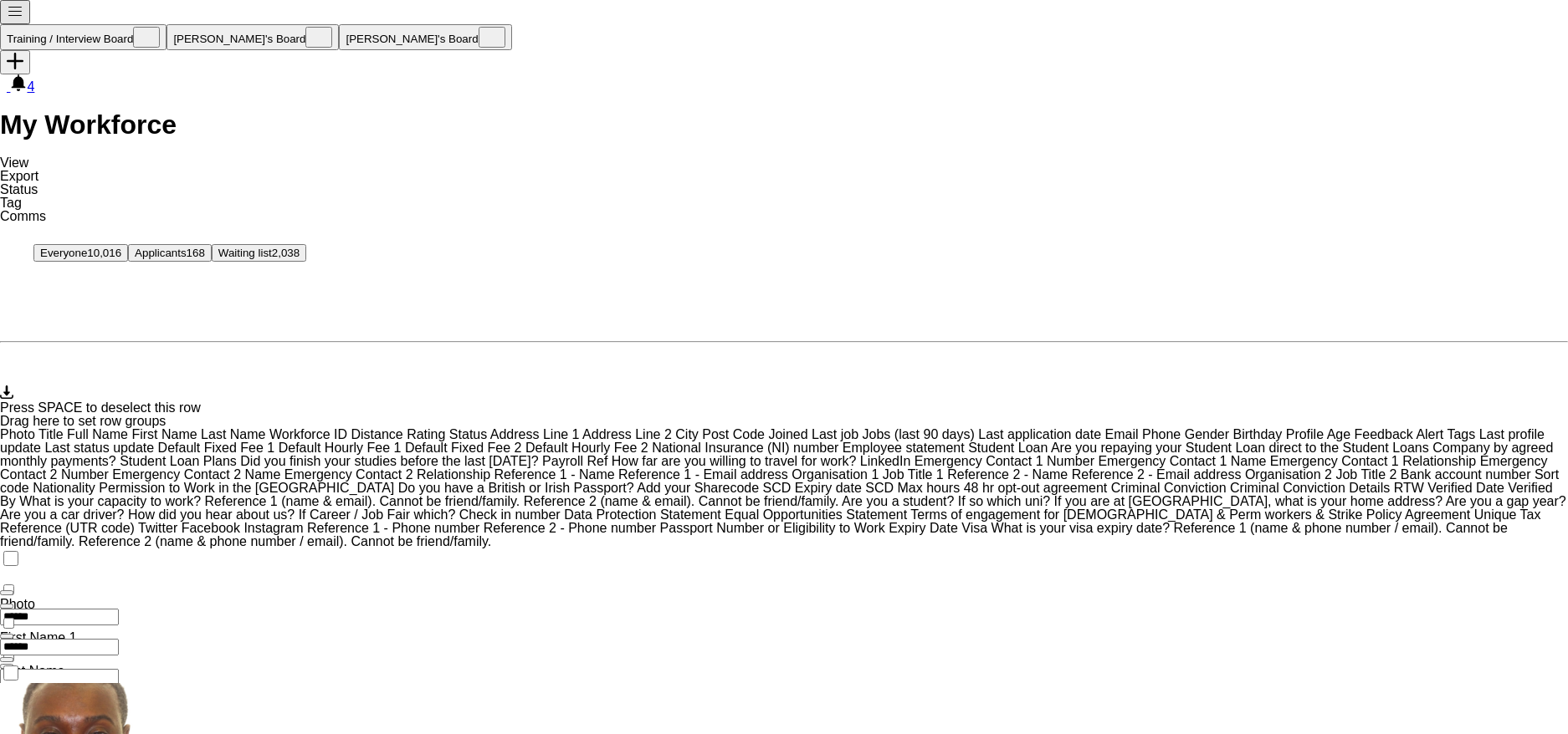
click at [22, 196] on span "Tag" at bounding box center [11, 203] width 22 height 14
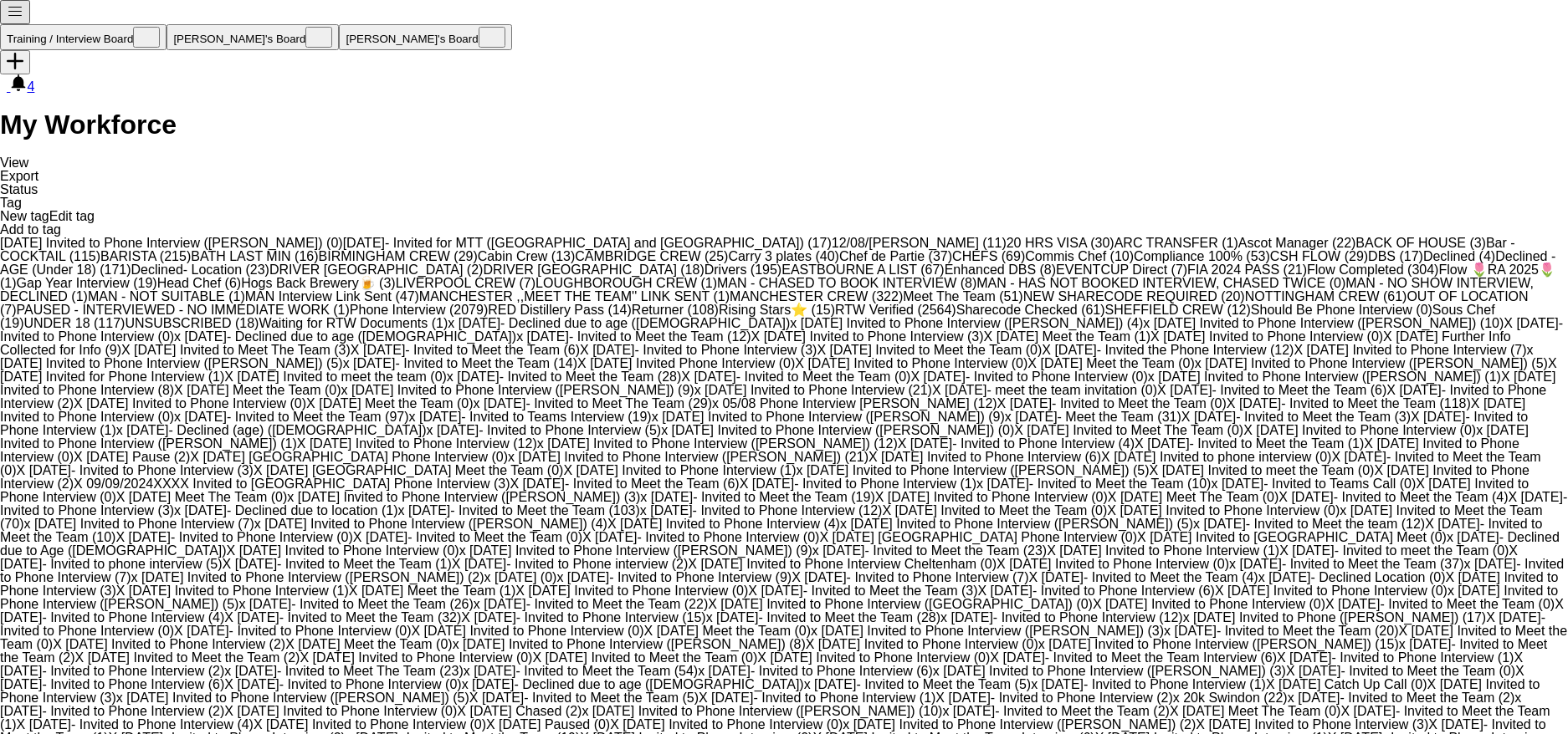
scroll to position [1422, 0]
click at [730, 297] on link "MANCHESTER CREW (322)" at bounding box center [816, 296] width 173 height 14
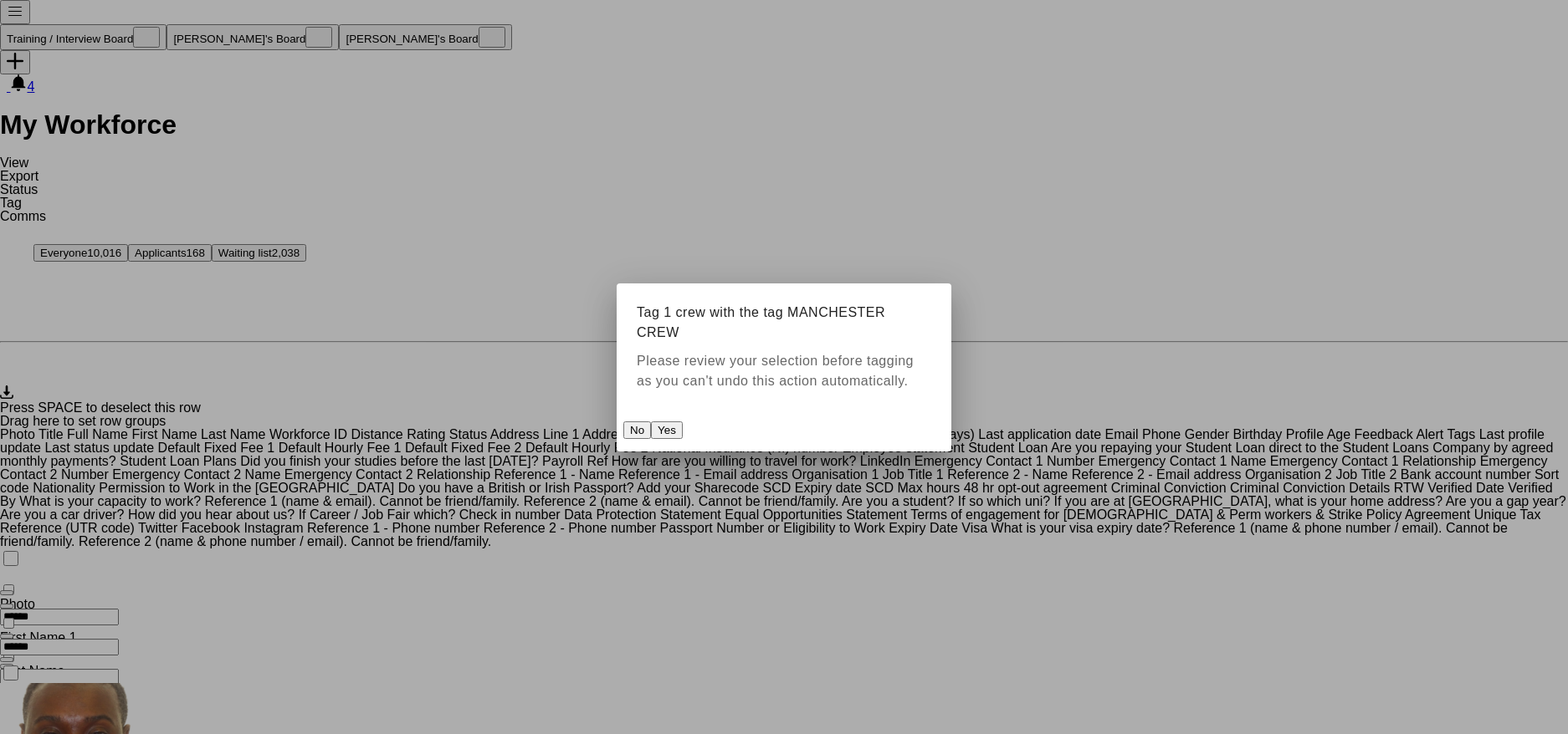
click at [1060, 465] on div at bounding box center [784, 367] width 1568 height 734
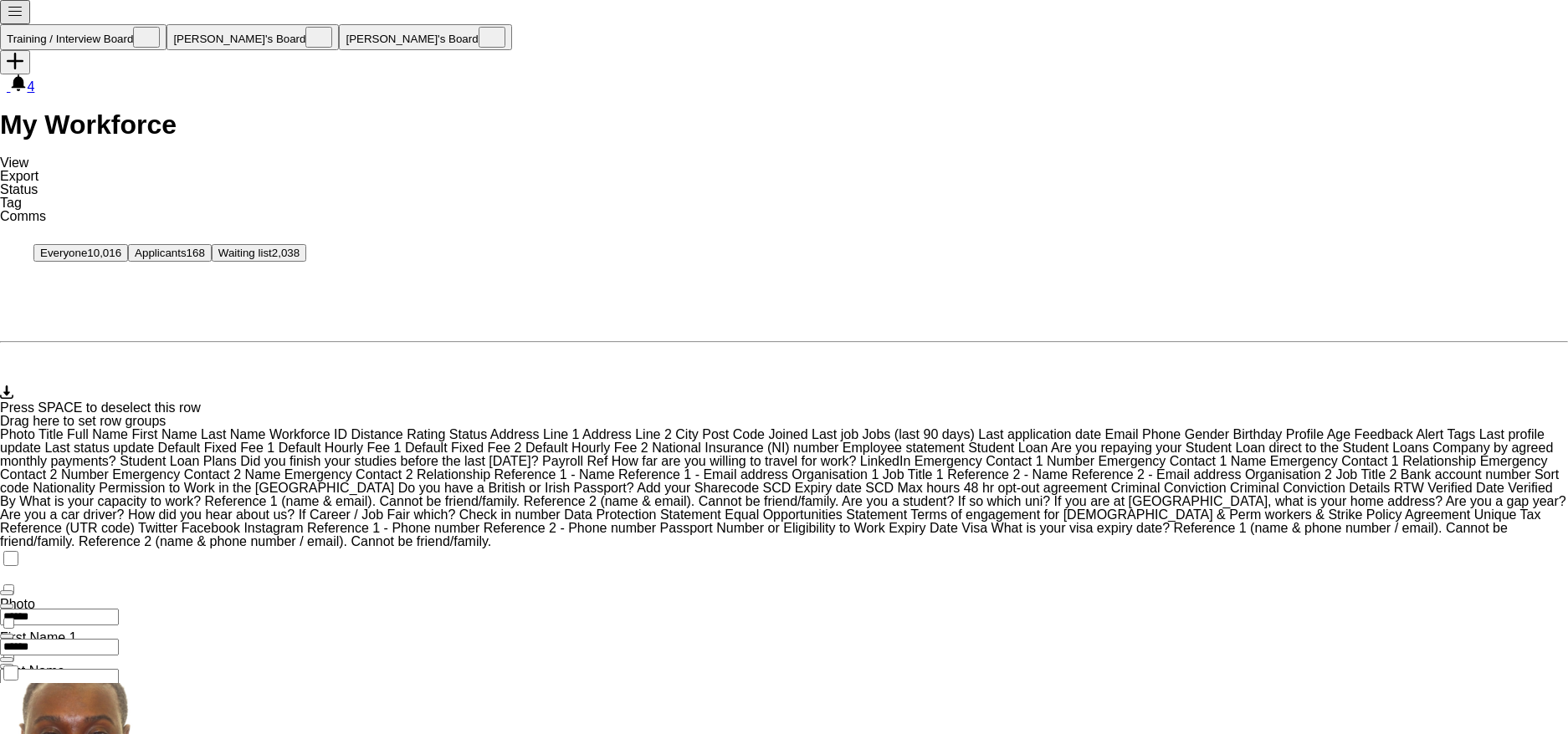
click at [37, 183] on span "Status" at bounding box center [18, 189] width 37 height 14
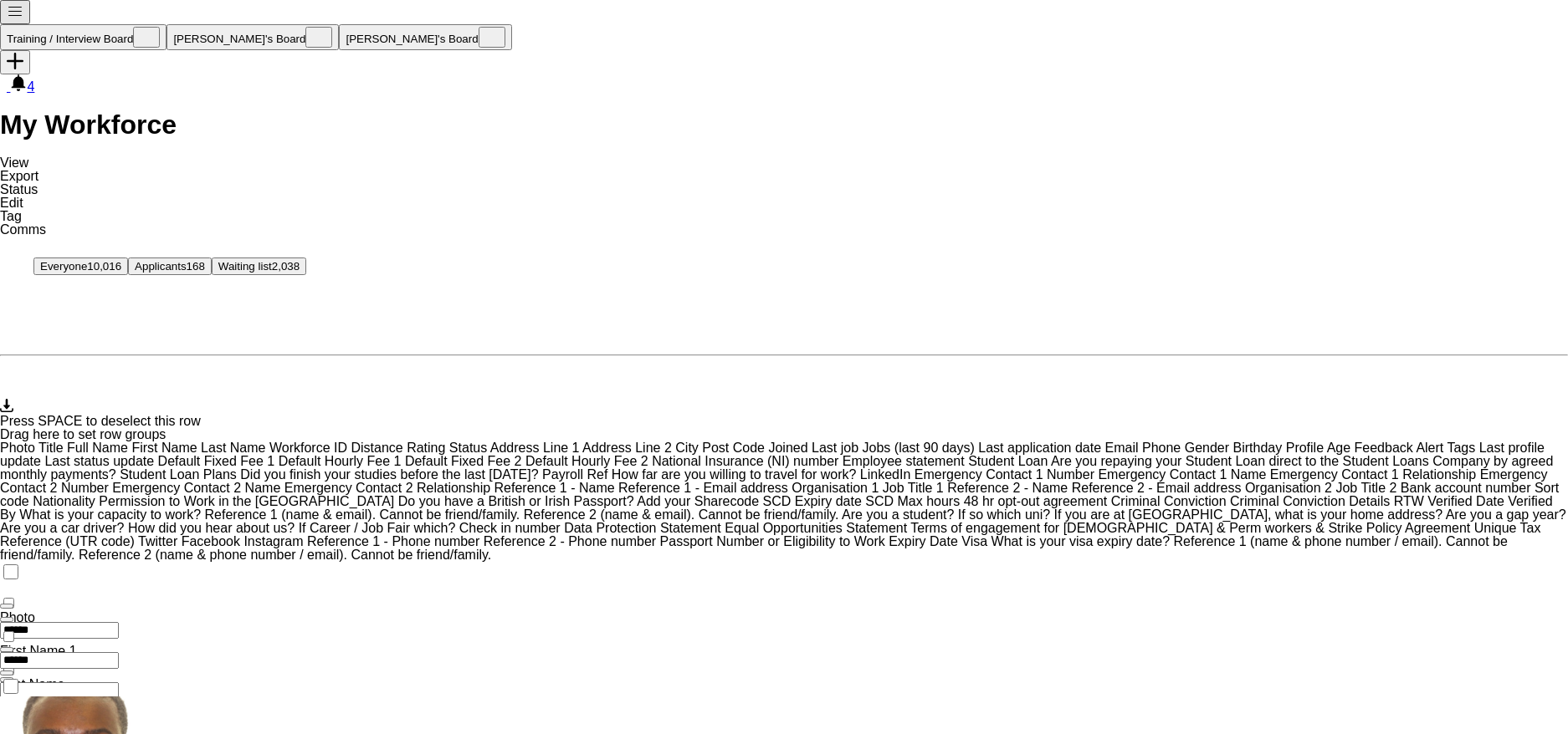
click at [22, 209] on span "Tag" at bounding box center [11, 216] width 22 height 14
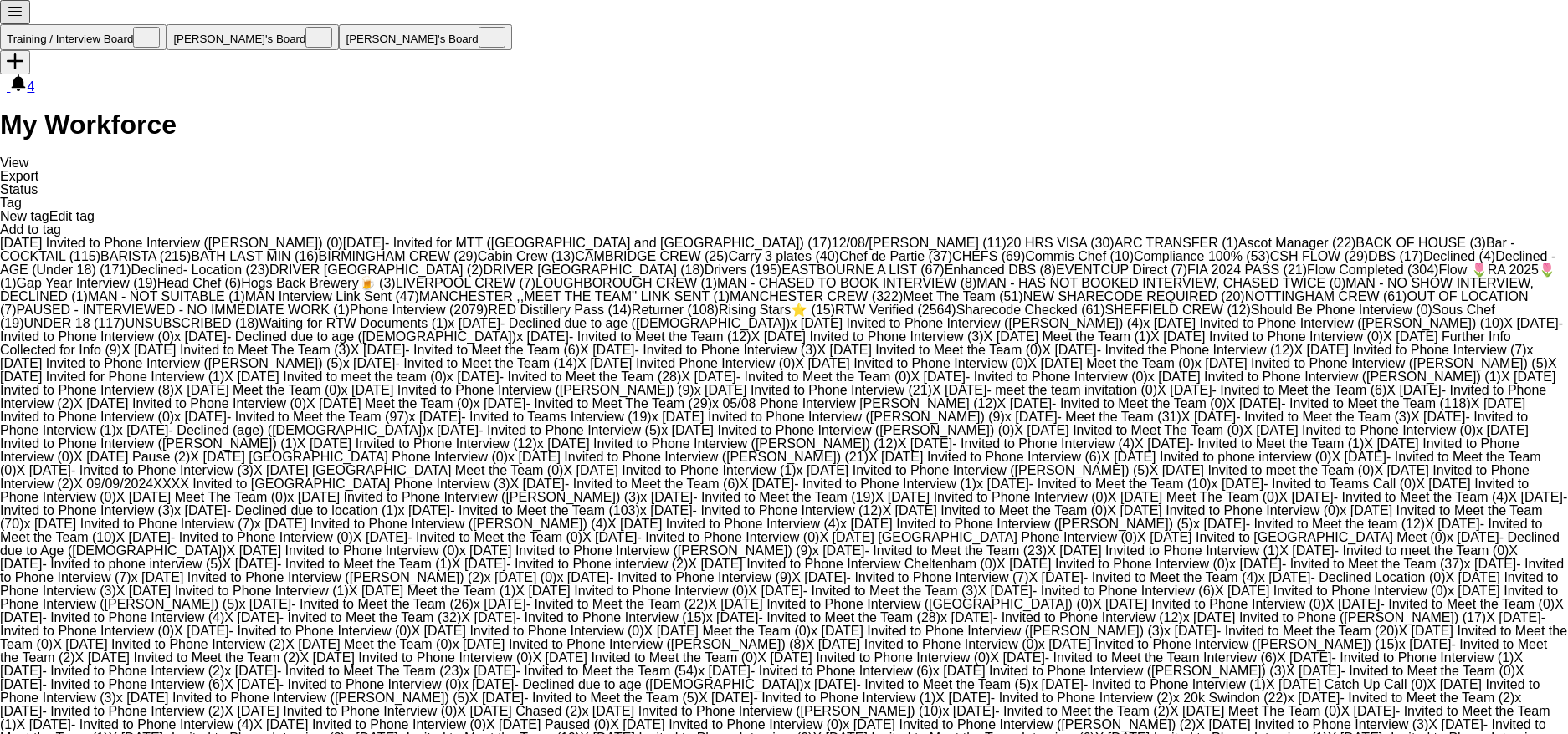
scroll to position [334, 0]
click at [340, 249] on span "BIRMINGHAM CREW (29)" at bounding box center [398, 256] width 159 height 14
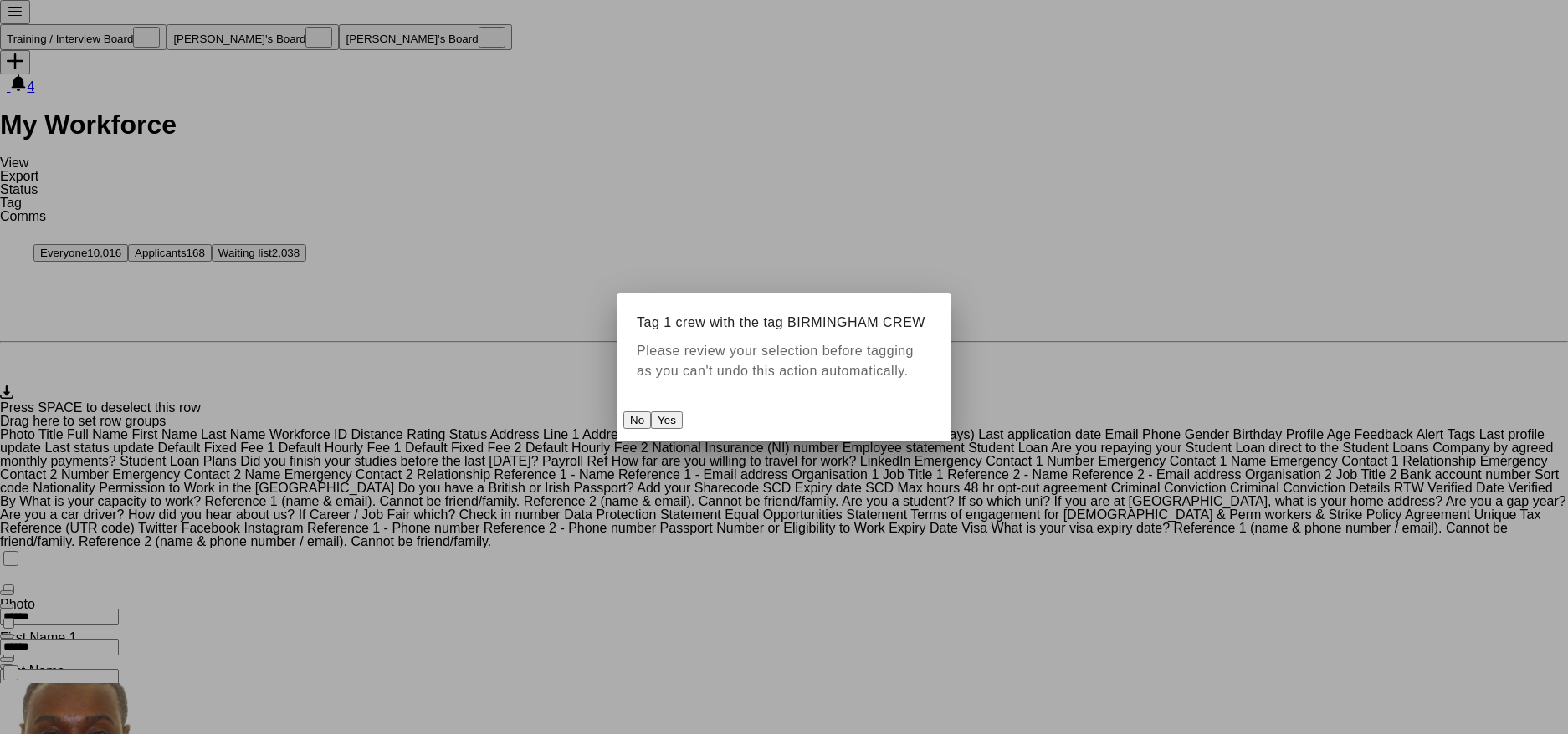
click at [683, 429] on button "Yes" at bounding box center [666, 420] width 32 height 17
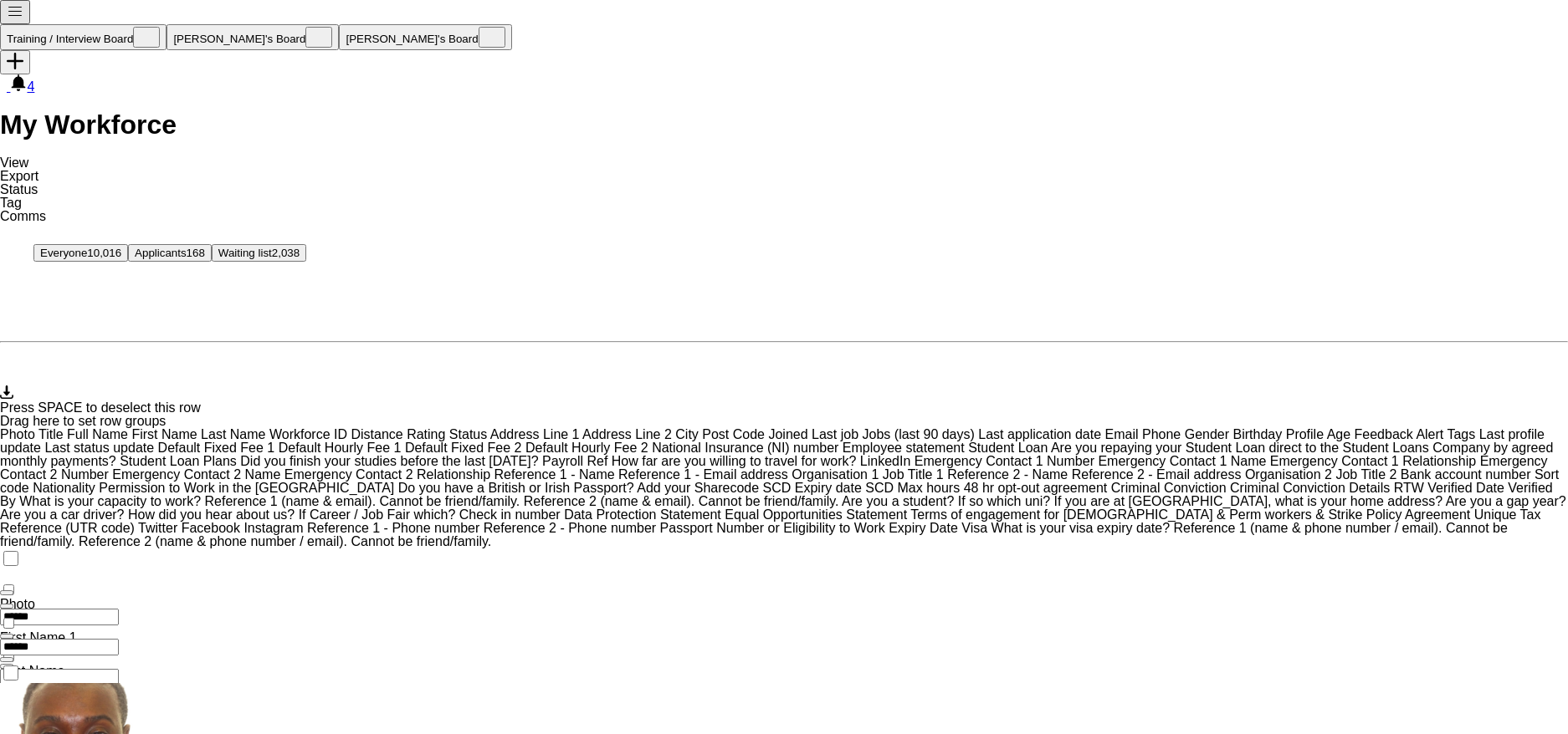
click at [22, 196] on link "Tag" at bounding box center [11, 203] width 22 height 14
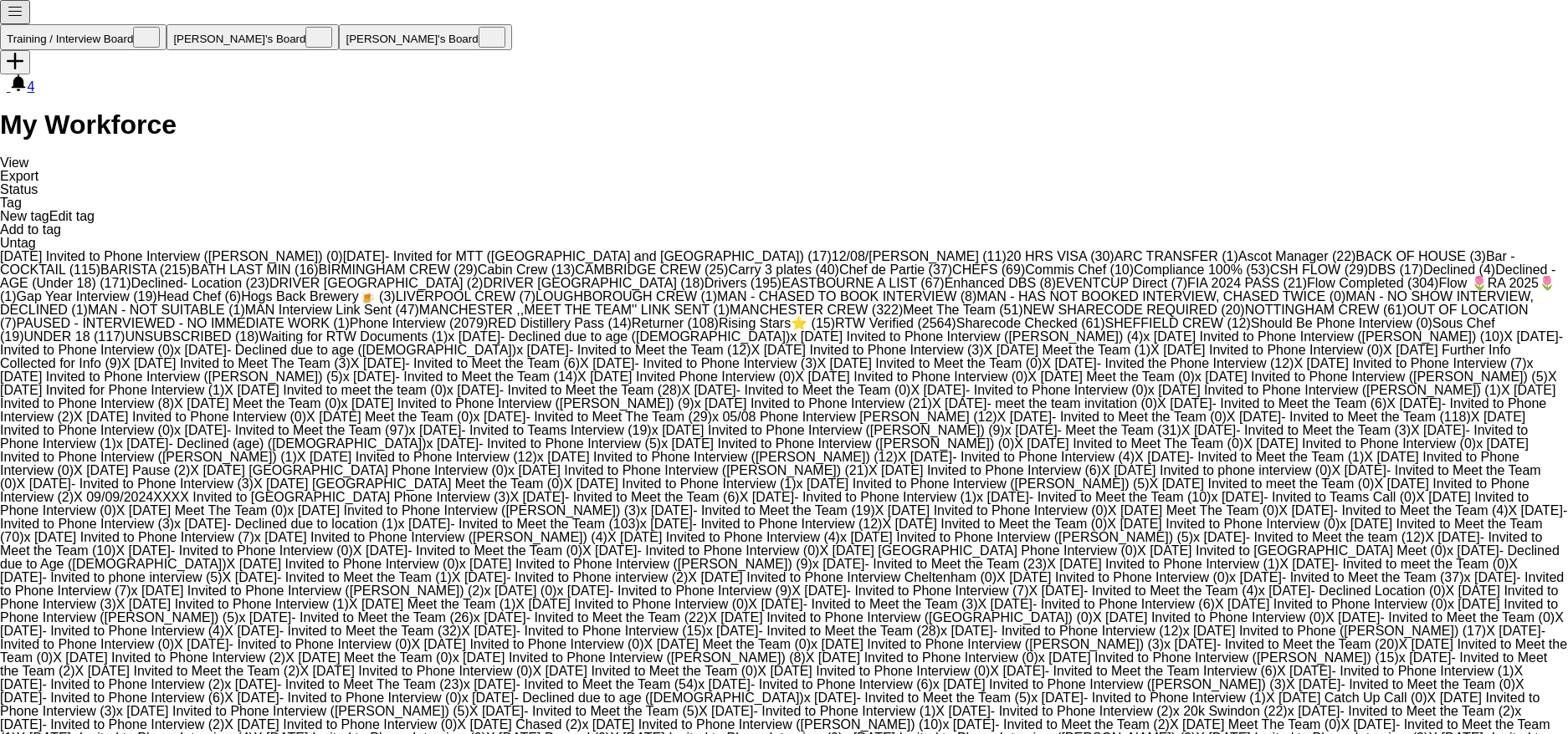
click at [835, 330] on span "RTW Verified (2564)" at bounding box center [896, 323] width 121 height 14
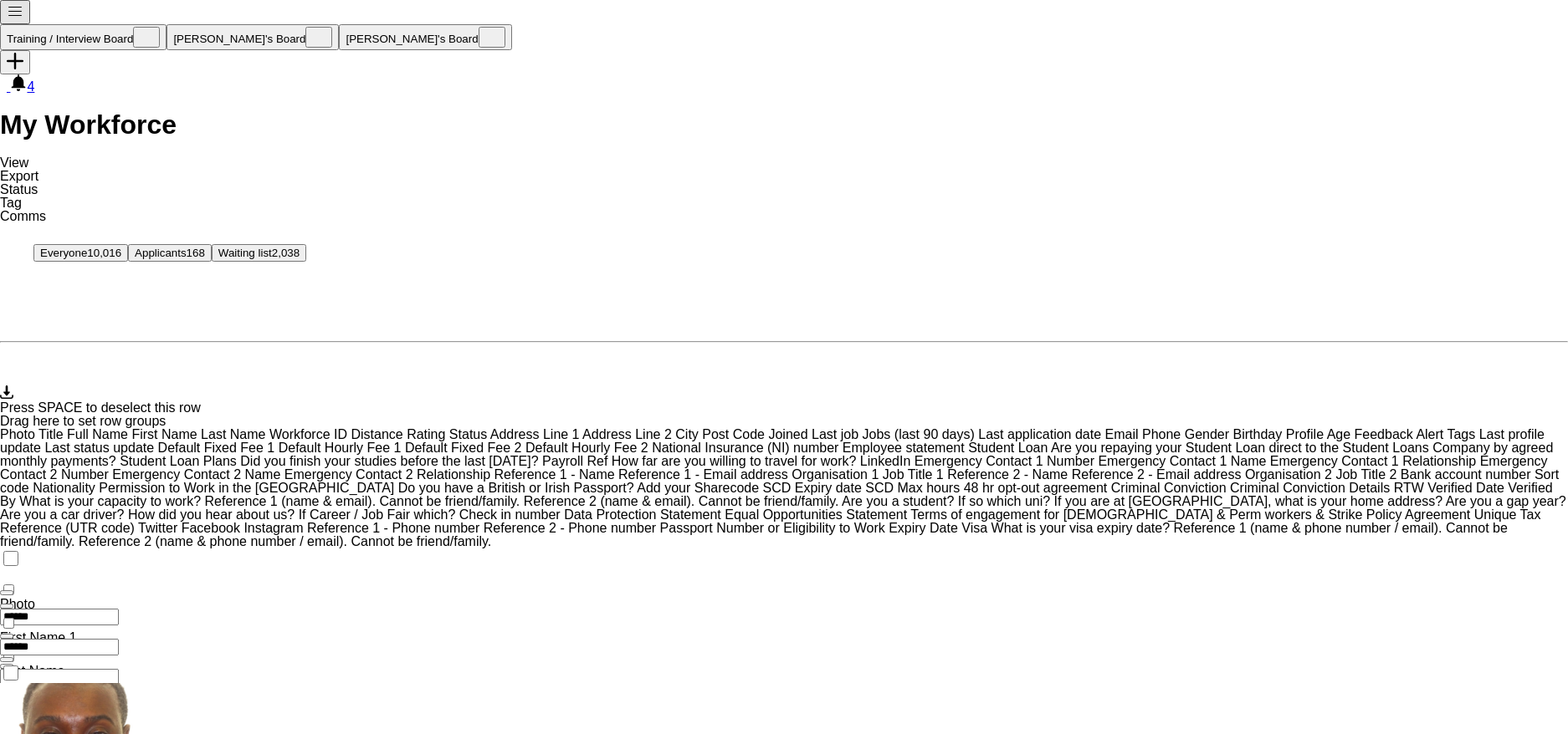
click at [22, 196] on span "Tag" at bounding box center [11, 203] width 22 height 14
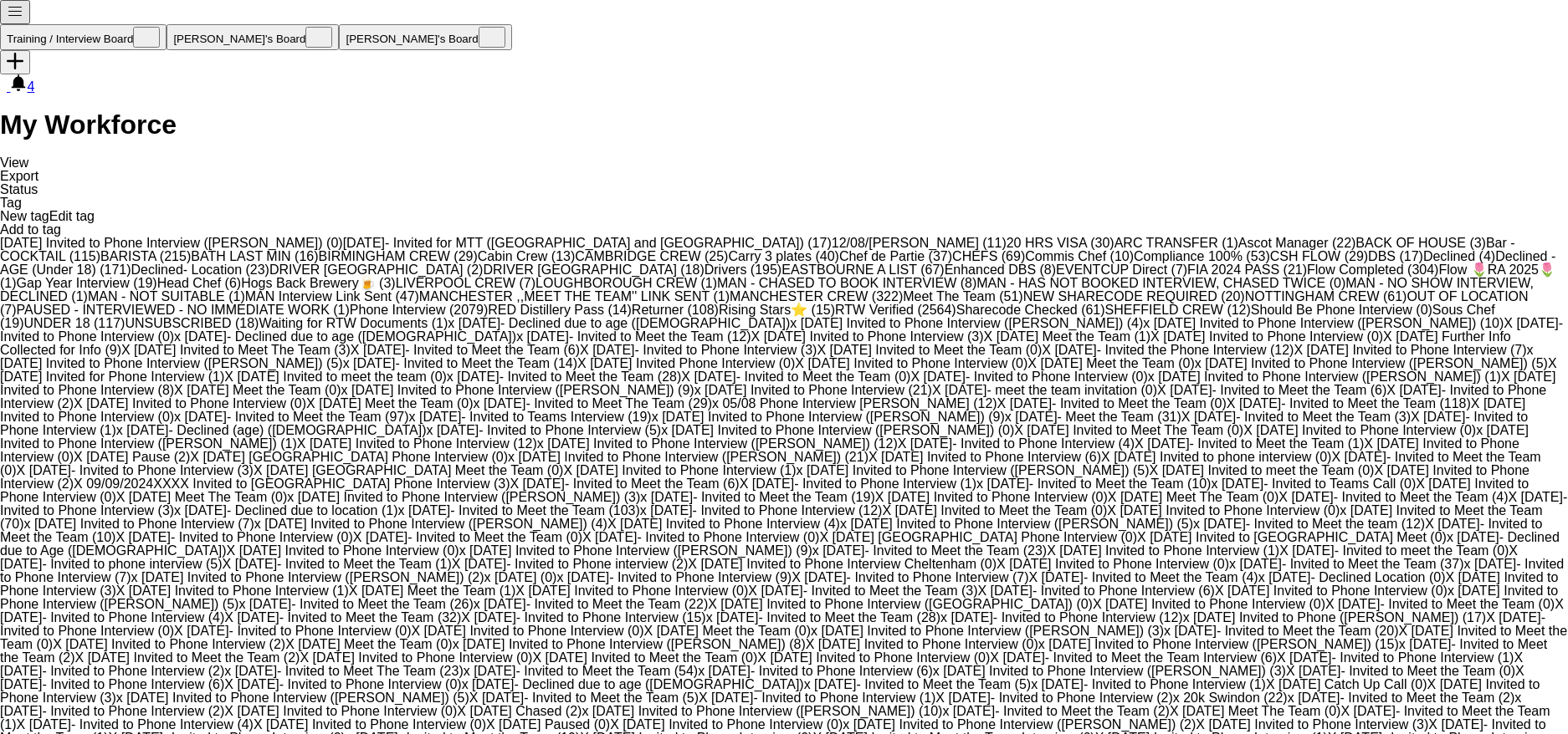
scroll to position [1422, 0]
click at [350, 317] on span "Phone Interview (2079)" at bounding box center [419, 309] width 138 height 14
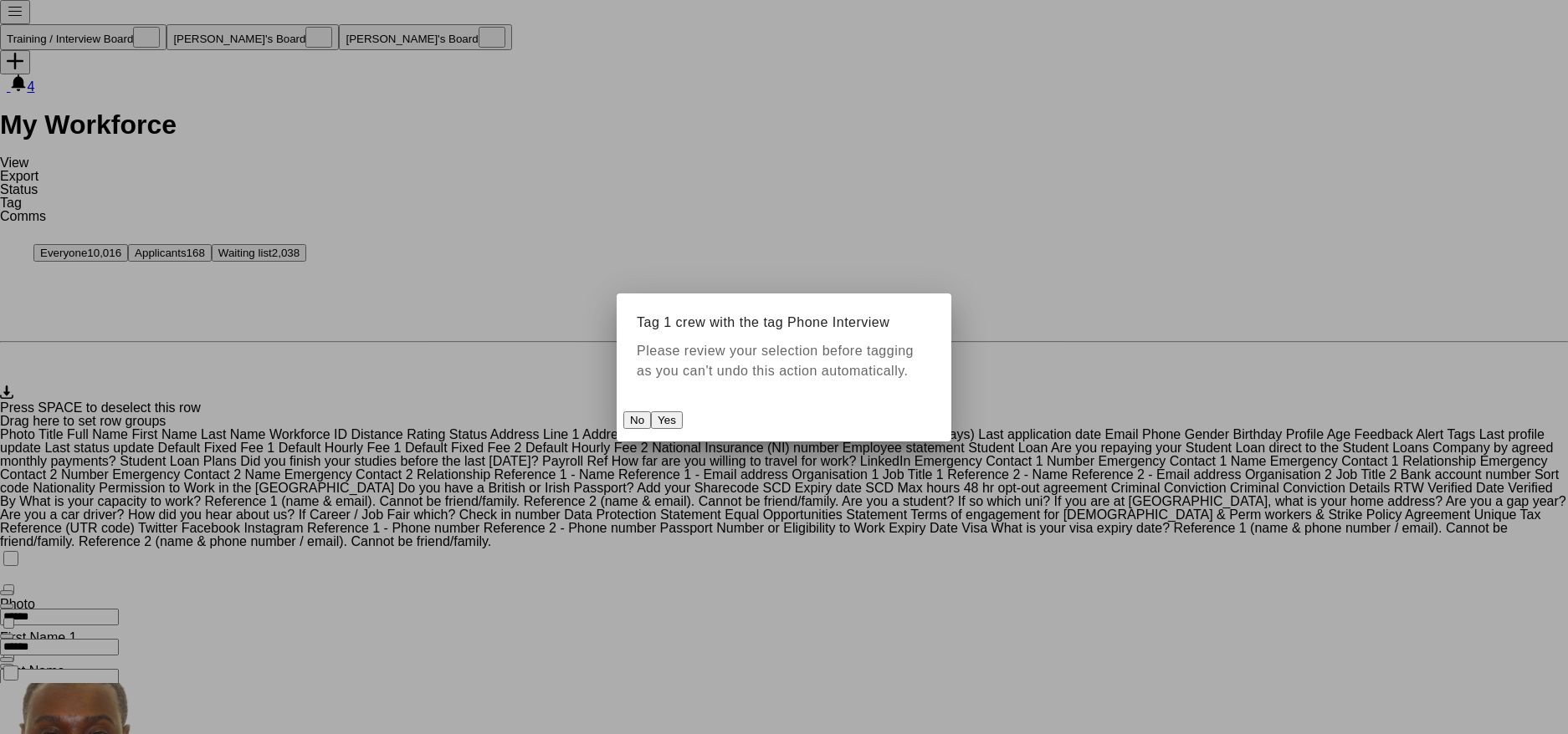
click at [683, 429] on button "Yes" at bounding box center [666, 420] width 32 height 17
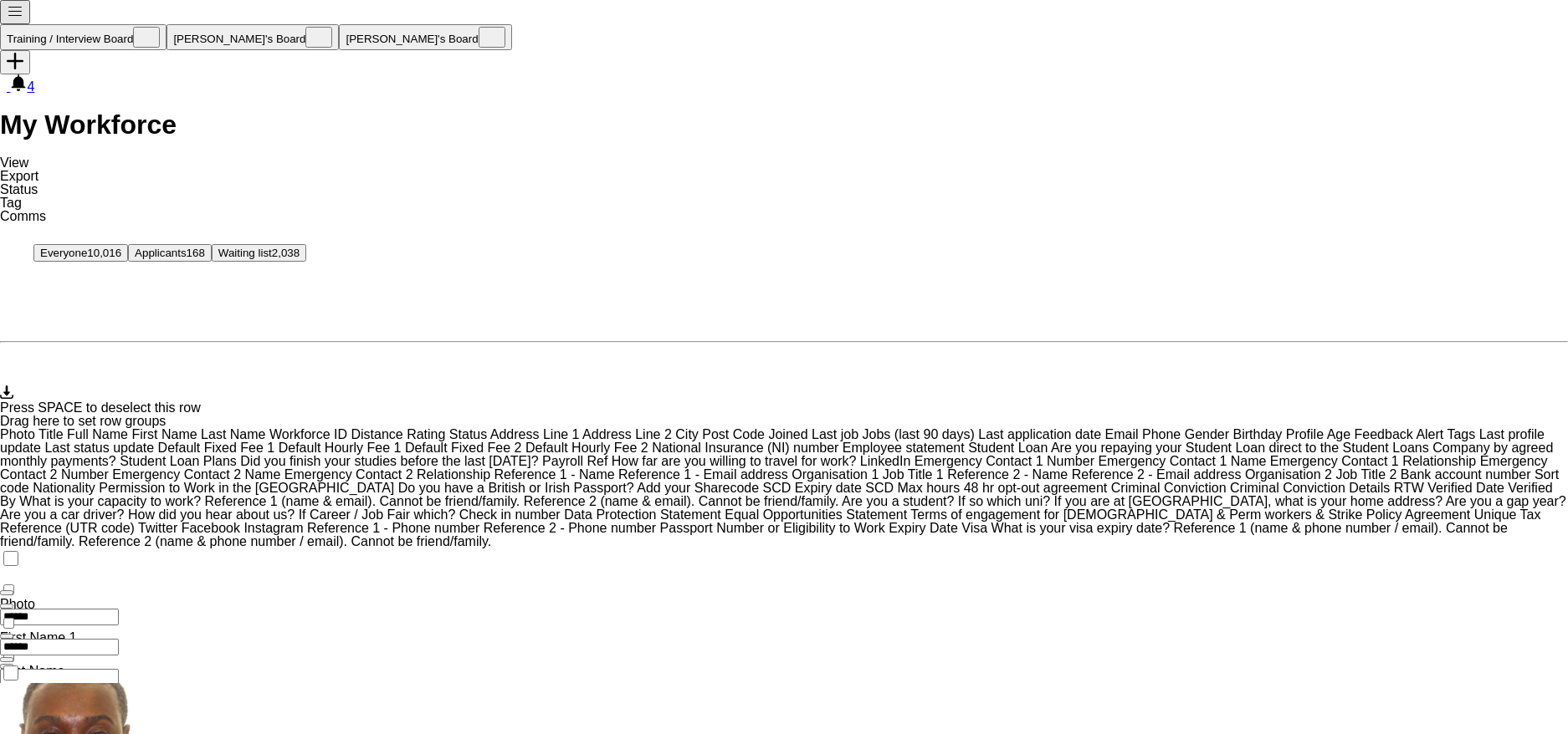
click at [46, 156] on app-page-menu "View Views Default view Compliance RTW Checks MANCHESTER Search UNI New view Up…" at bounding box center [23, 189] width 46 height 68
click at [22, 196] on span "Tag" at bounding box center [11, 203] width 22 height 14
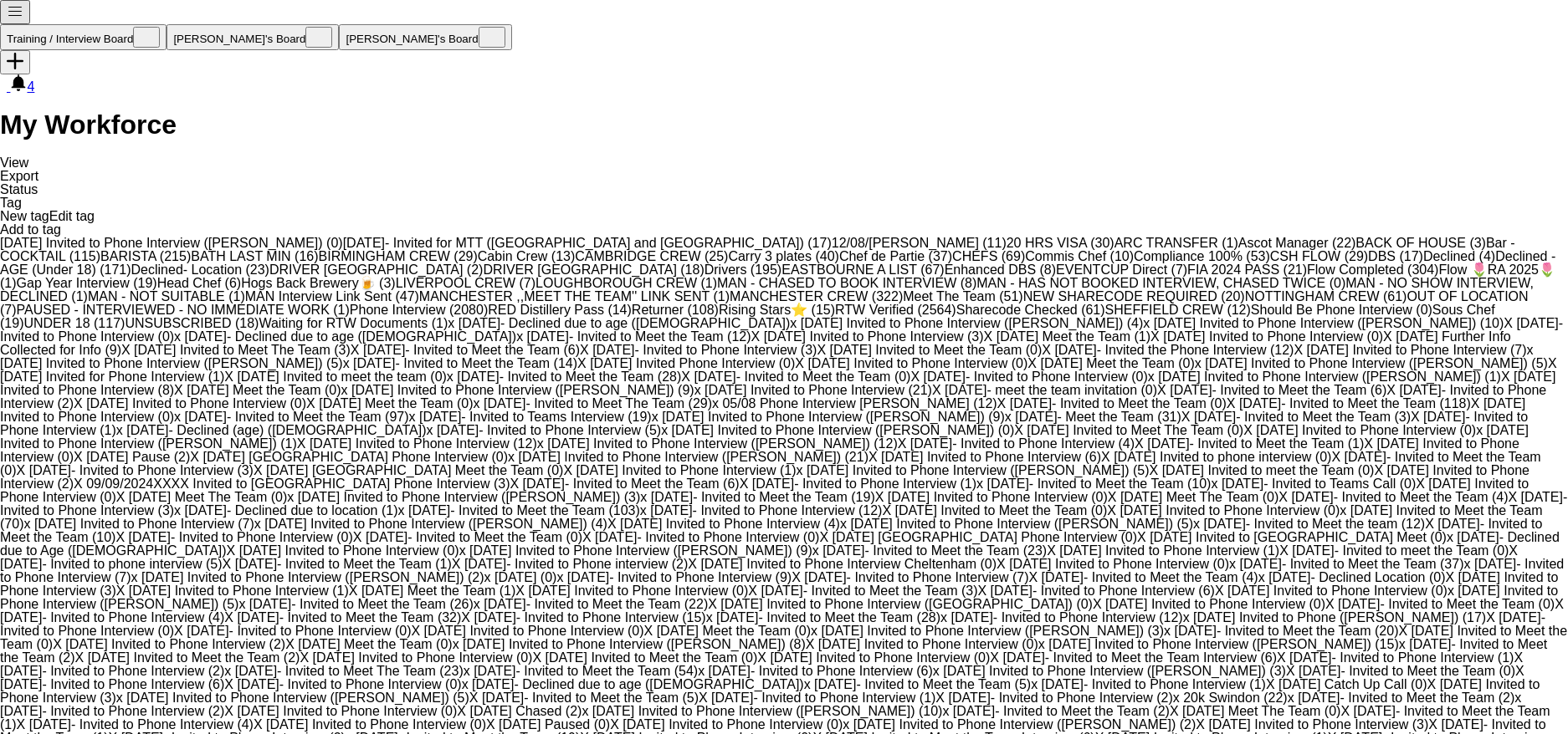
click at [835, 317] on span "RTW Verified (2564)" at bounding box center [896, 309] width 121 height 14
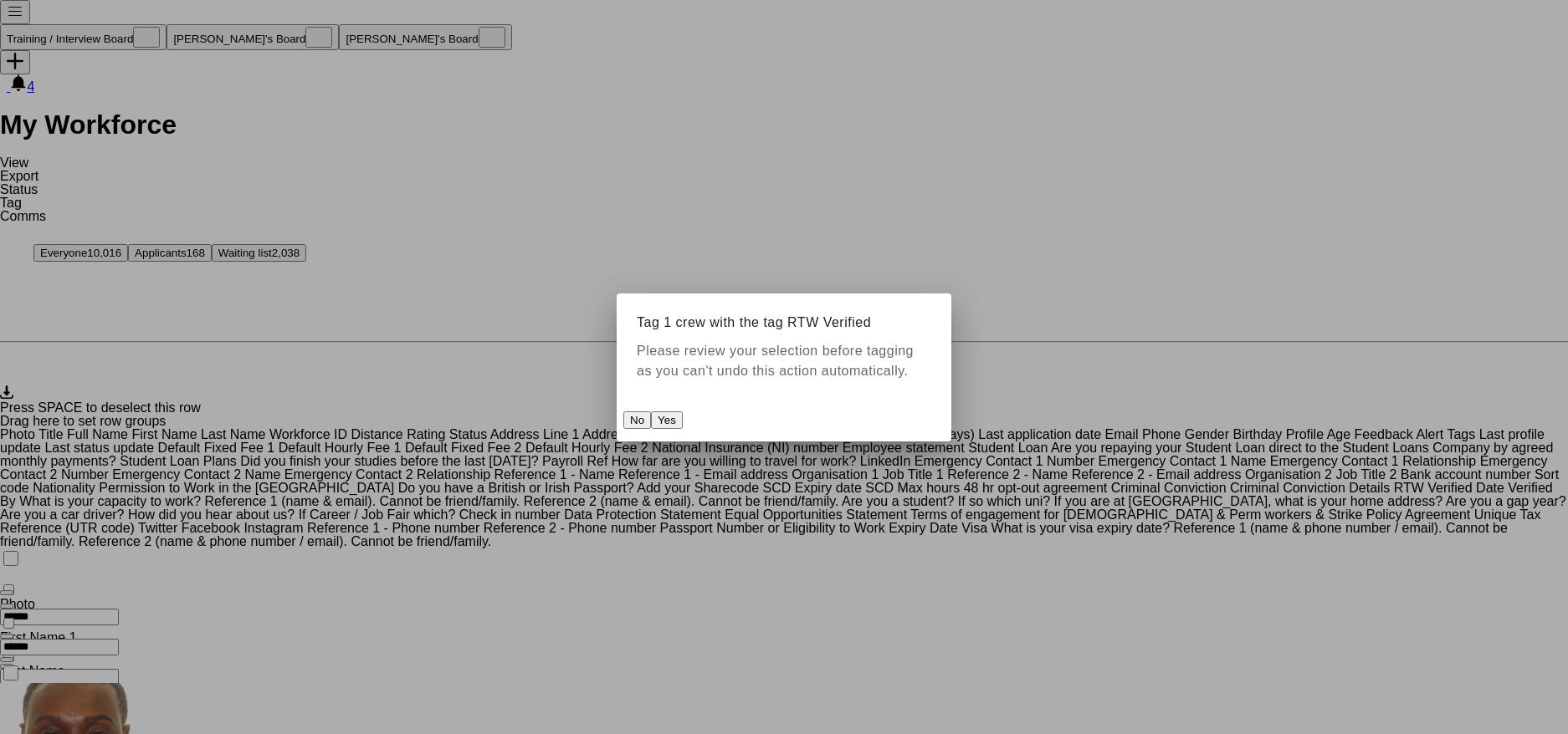
click at [683, 426] on button "Yes" at bounding box center [666, 420] width 32 height 17
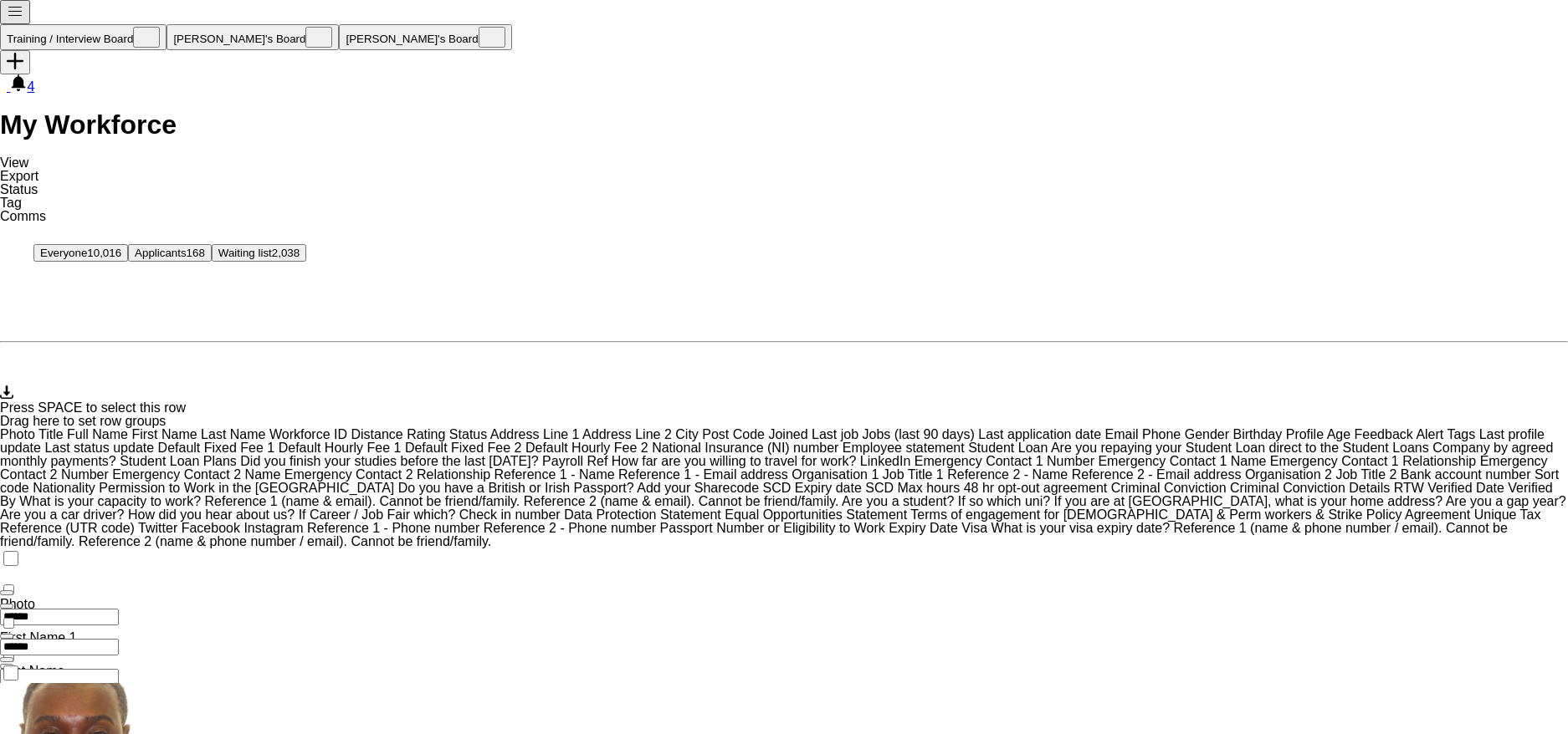
scroll to position [502, 0]
click at [18, 261] on icon at bounding box center [16, 278] width 33 height 34
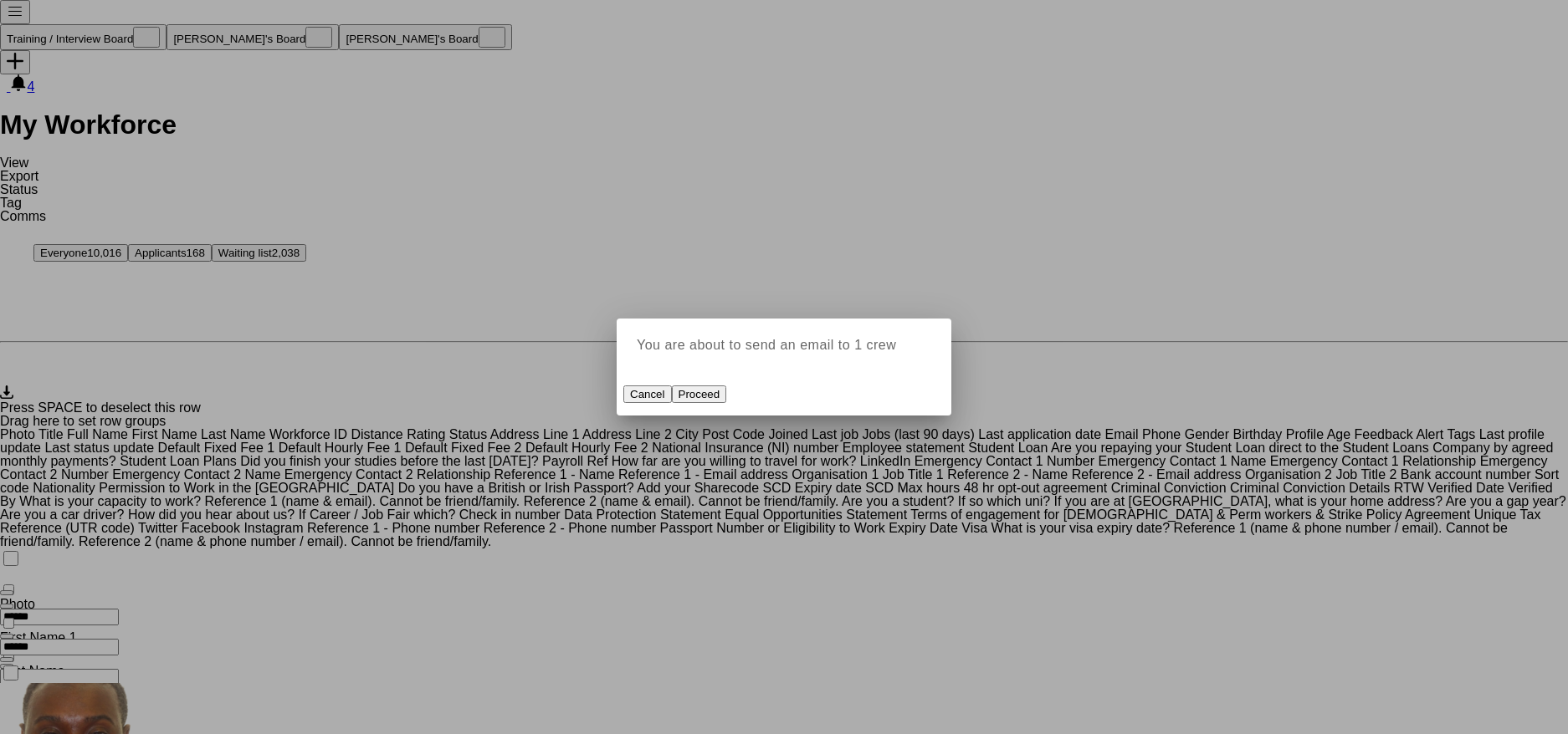
click at [727, 404] on button "Proceed" at bounding box center [699, 394] width 55 height 17
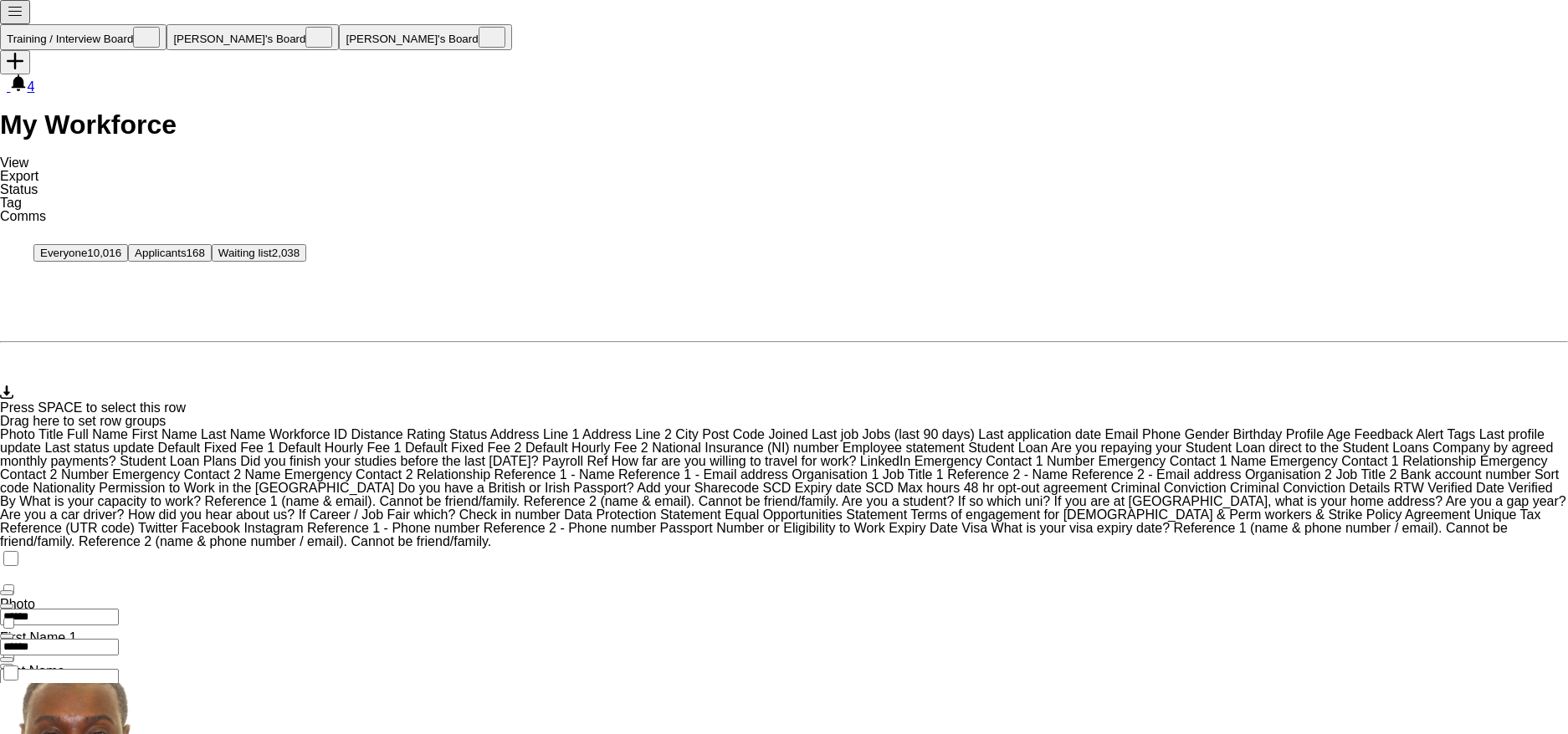
click at [119, 639] on input "******" at bounding box center [60, 647] width 119 height 16
type input "*"
click at [119, 609] on input "******" at bounding box center [60, 617] width 119 height 16
type input "*"
click at [37, 183] on span "Status" at bounding box center [18, 189] width 37 height 14
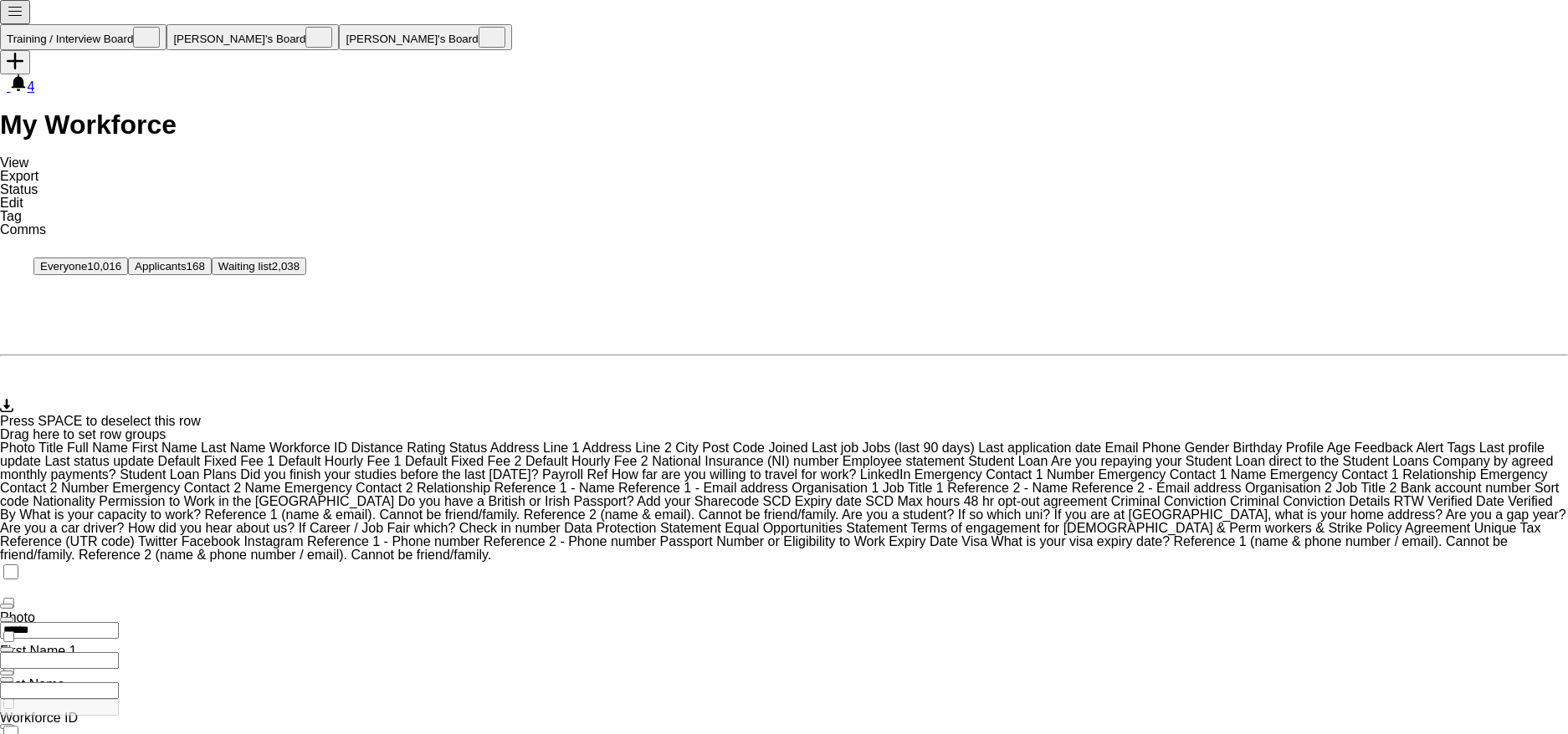
click at [23, 196] on link "Edit" at bounding box center [12, 203] width 23 height 14
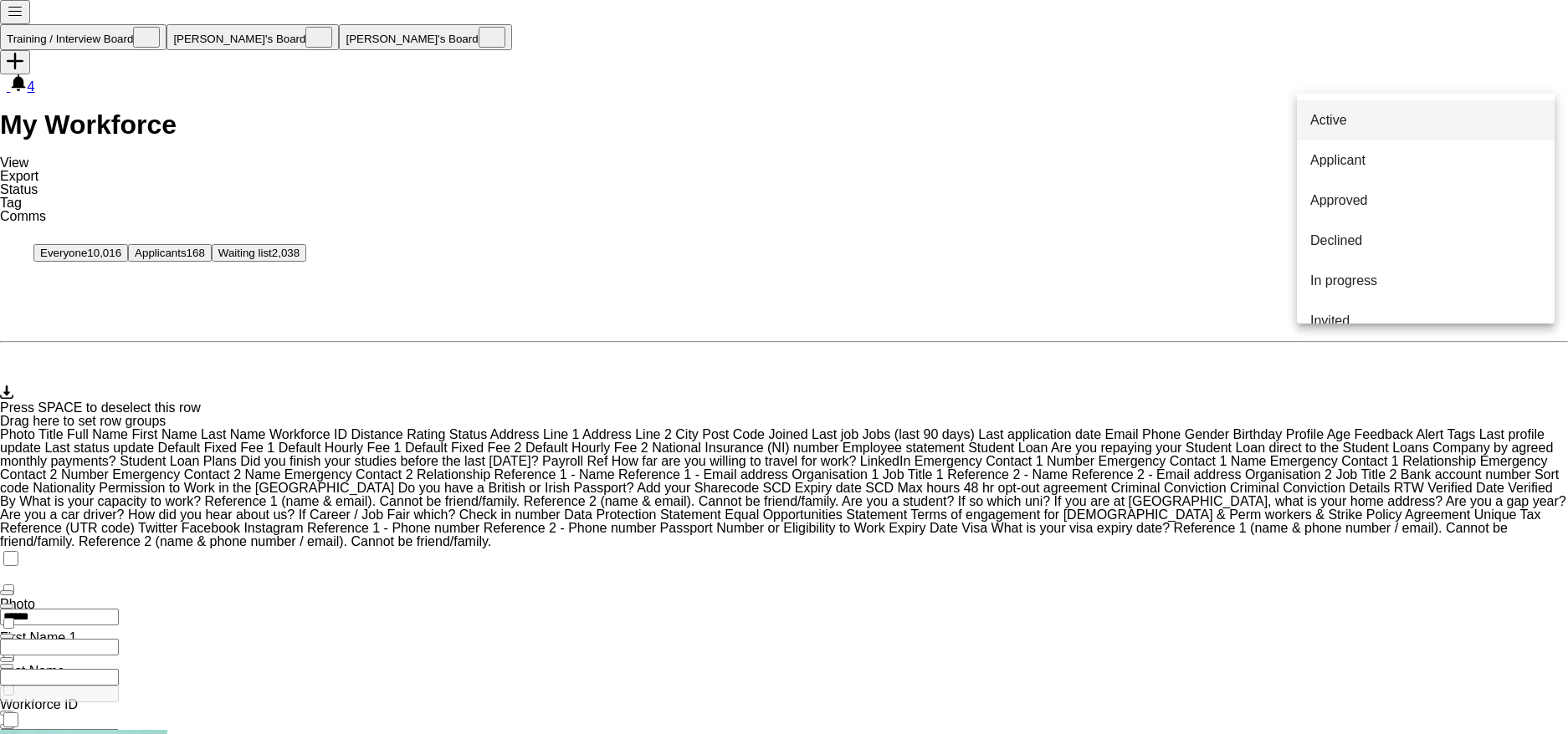
click at [1327, 122] on span "Active" at bounding box center [1329, 120] width 37 height 13
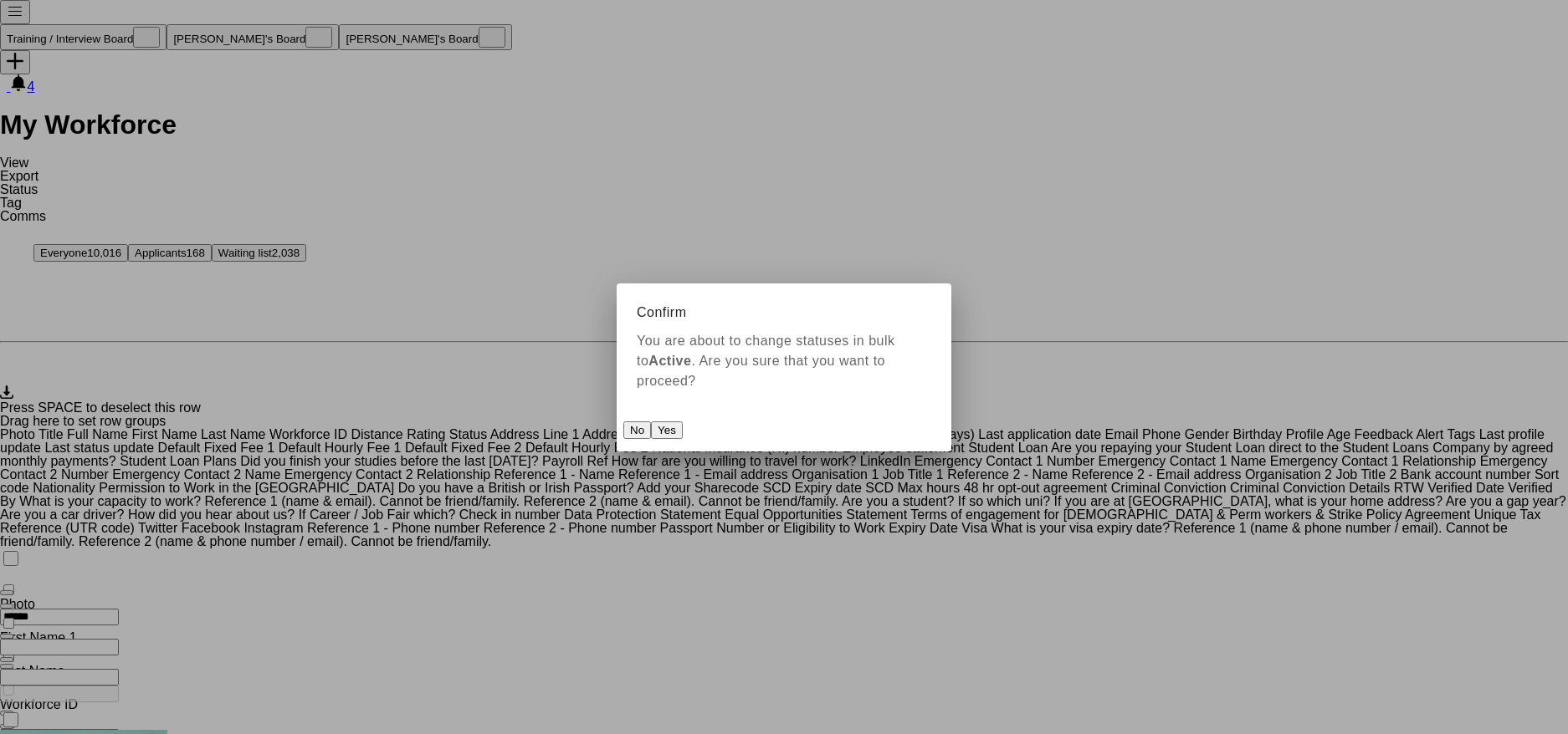
click at [683, 425] on button "Yes" at bounding box center [666, 430] width 32 height 17
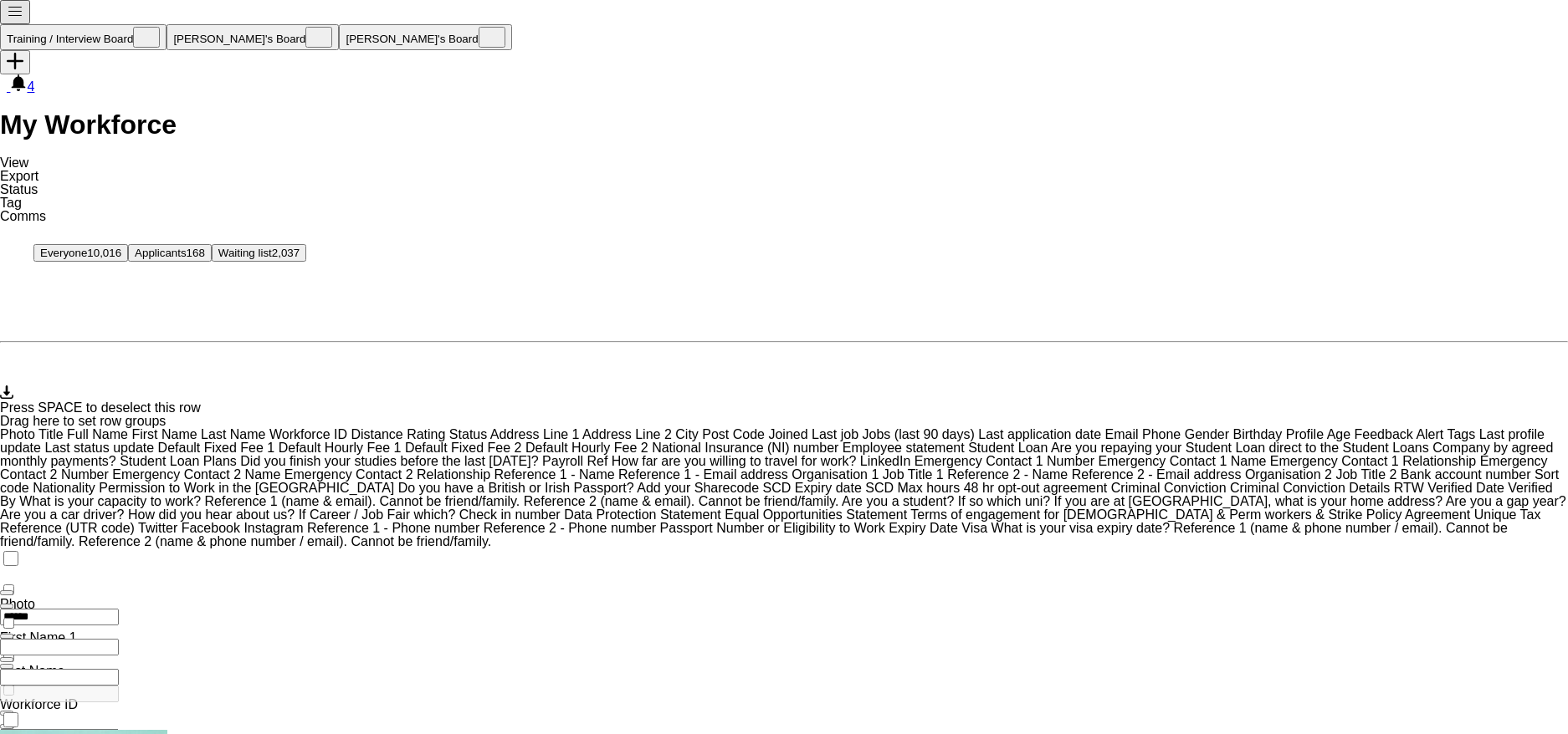
click at [13, 261] on icon "Notify workforce" at bounding box center [16, 278] width 34 height 34
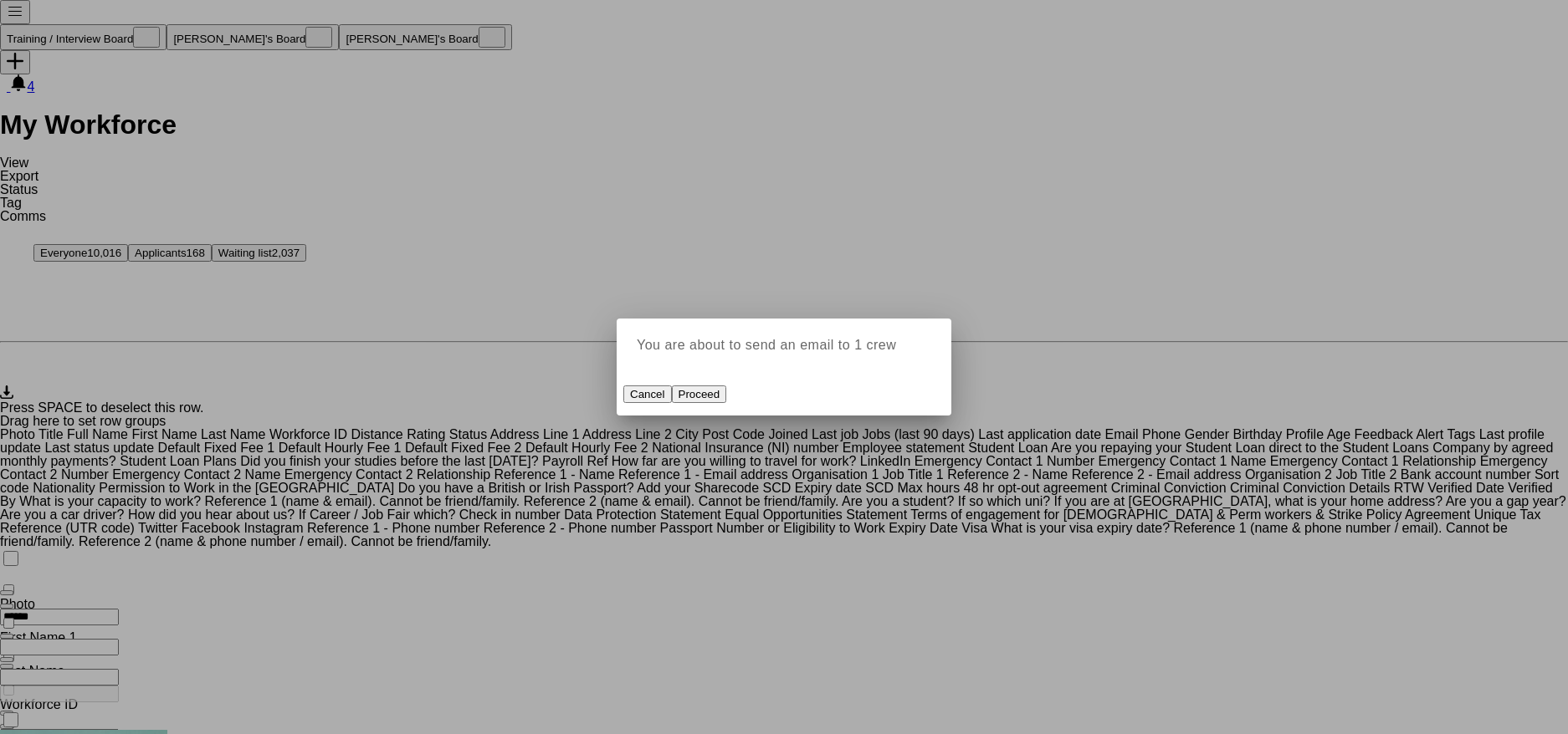
click at [727, 402] on button "Proceed" at bounding box center [699, 394] width 55 height 17
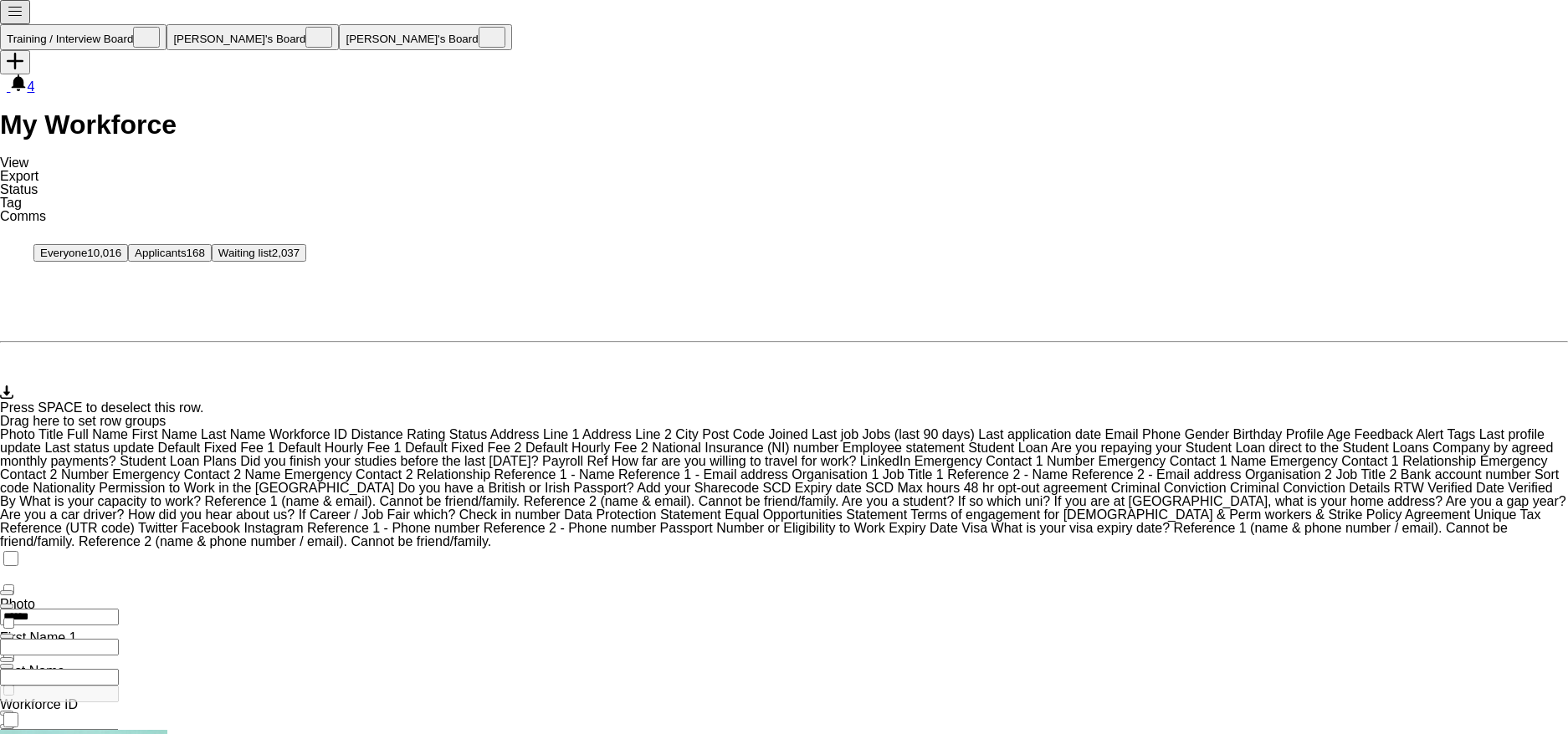
click at [22, 196] on span "Tag" at bounding box center [11, 203] width 22 height 14
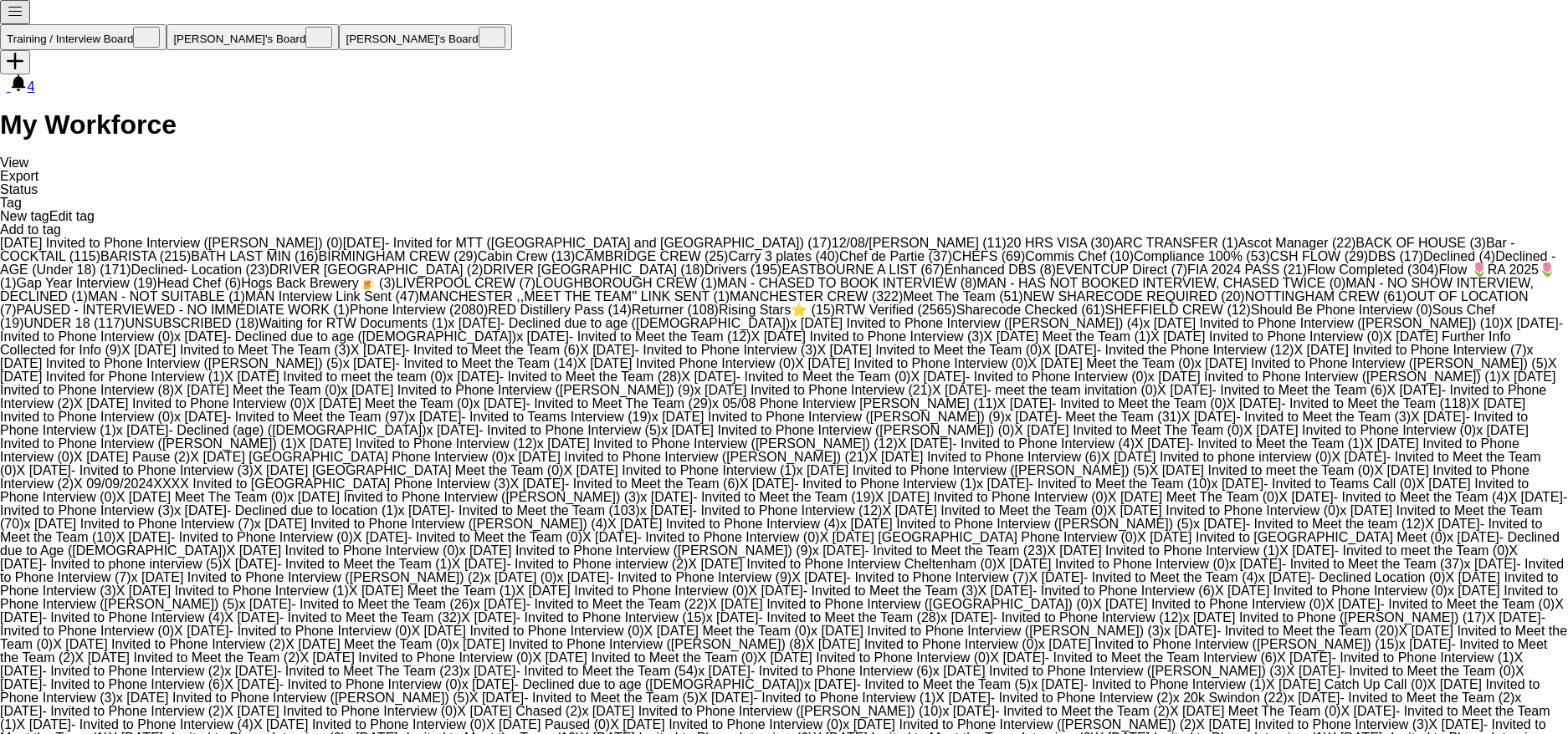
click at [361, 317] on span "Phone Interview (2080)" at bounding box center [419, 309] width 138 height 14
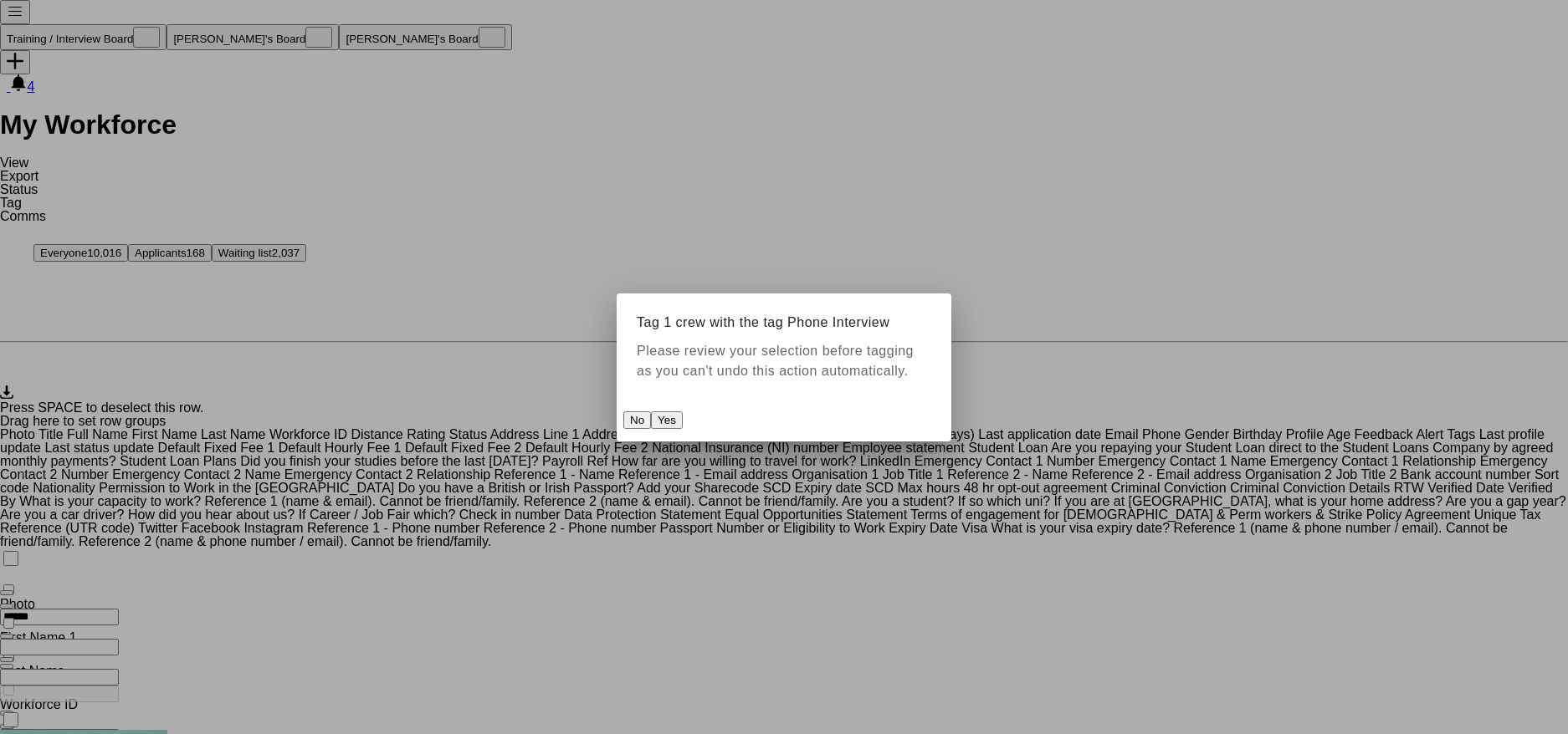
click at [683, 429] on button "Yes" at bounding box center [666, 420] width 32 height 17
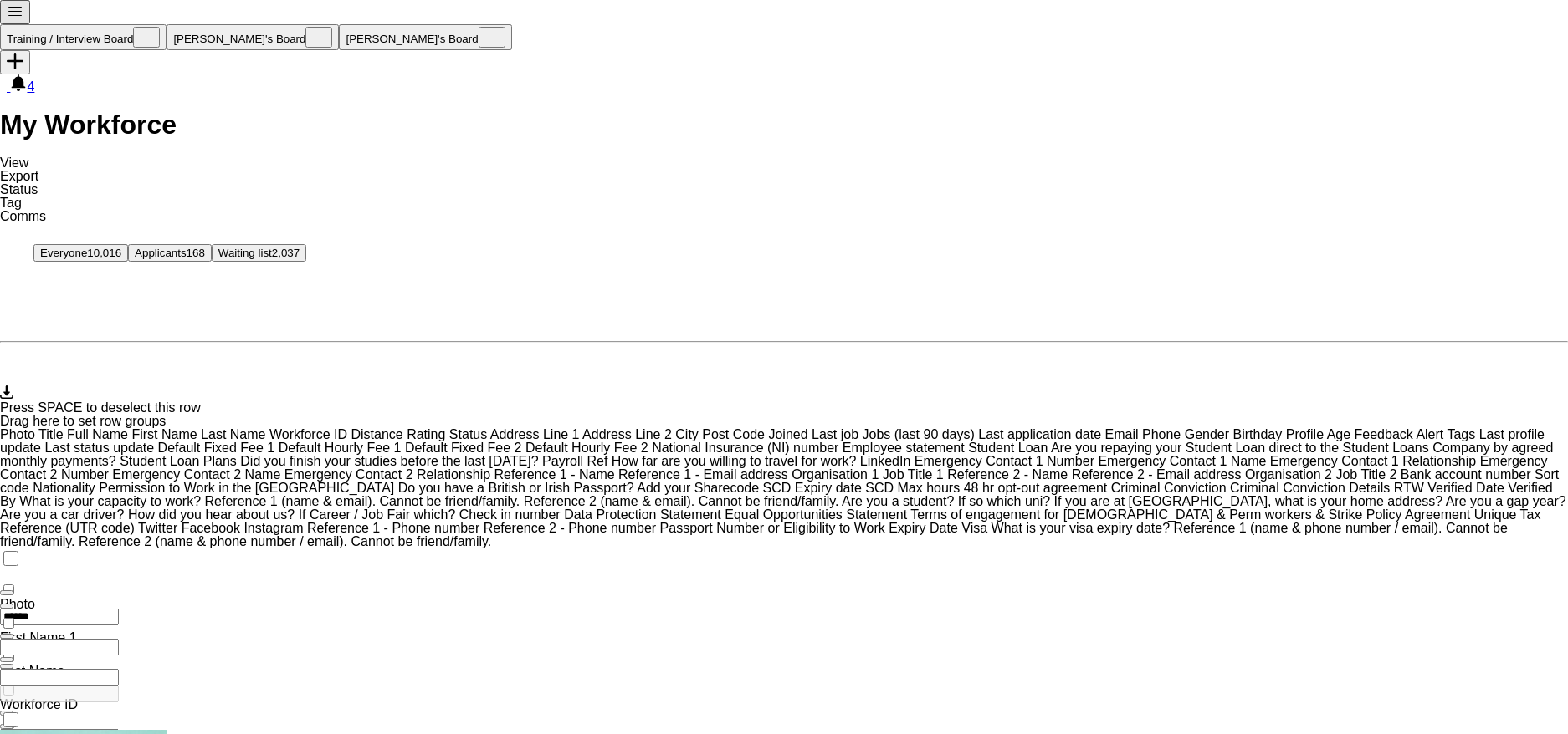
click at [22, 196] on link "Tag" at bounding box center [11, 203] width 22 height 14
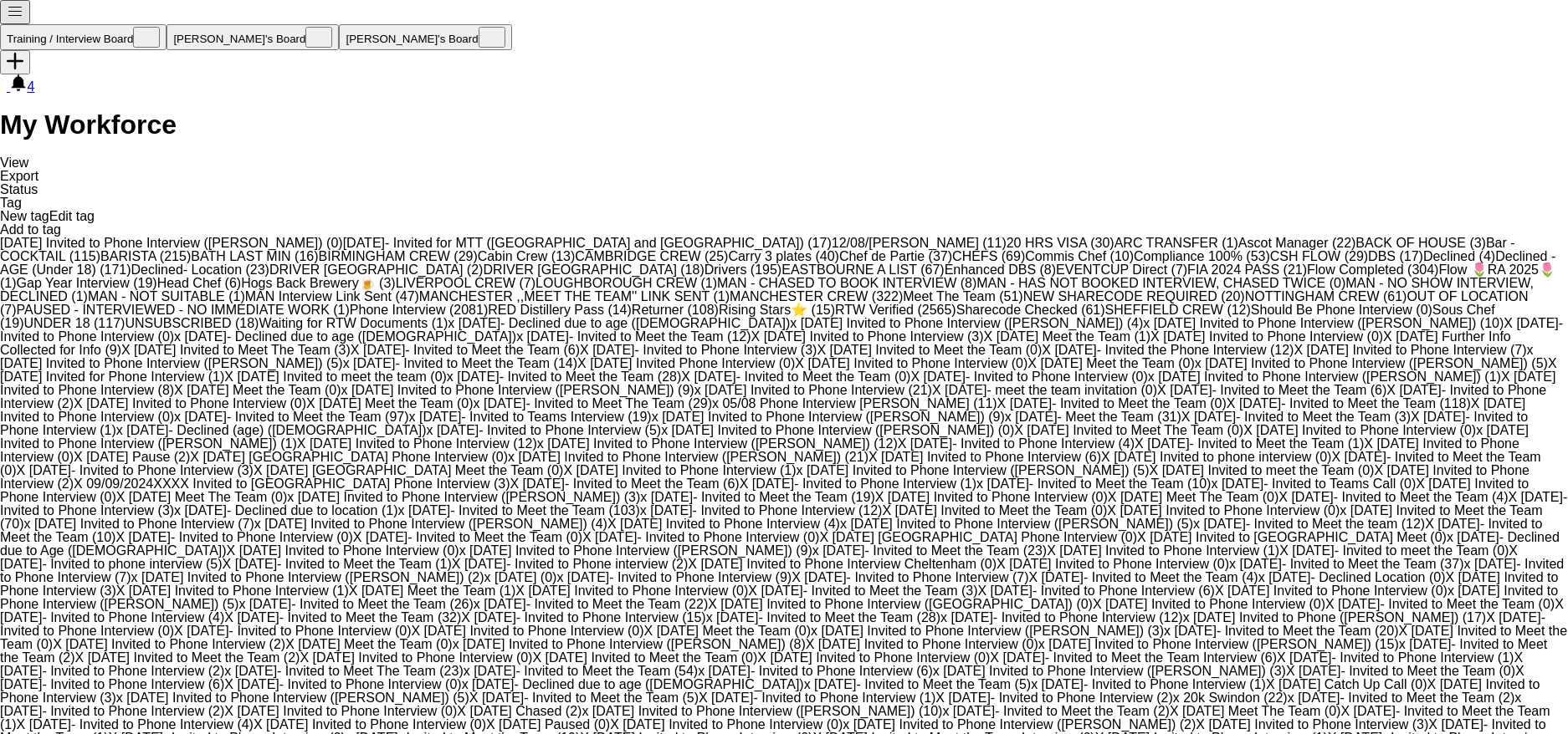
click at [835, 317] on span "RTW Verified (2565)" at bounding box center [896, 309] width 121 height 14
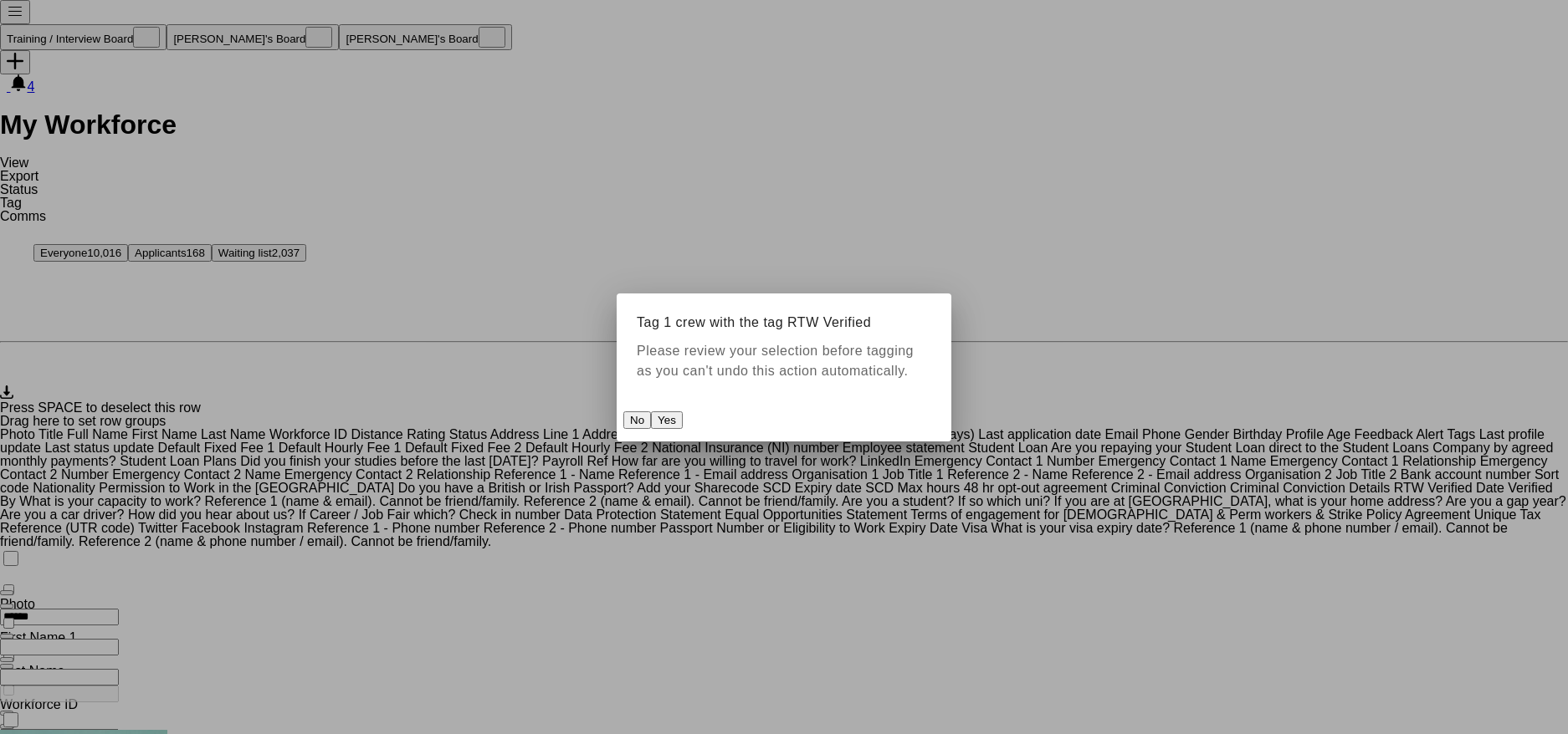
click at [683, 416] on button "Yes" at bounding box center [666, 420] width 32 height 17
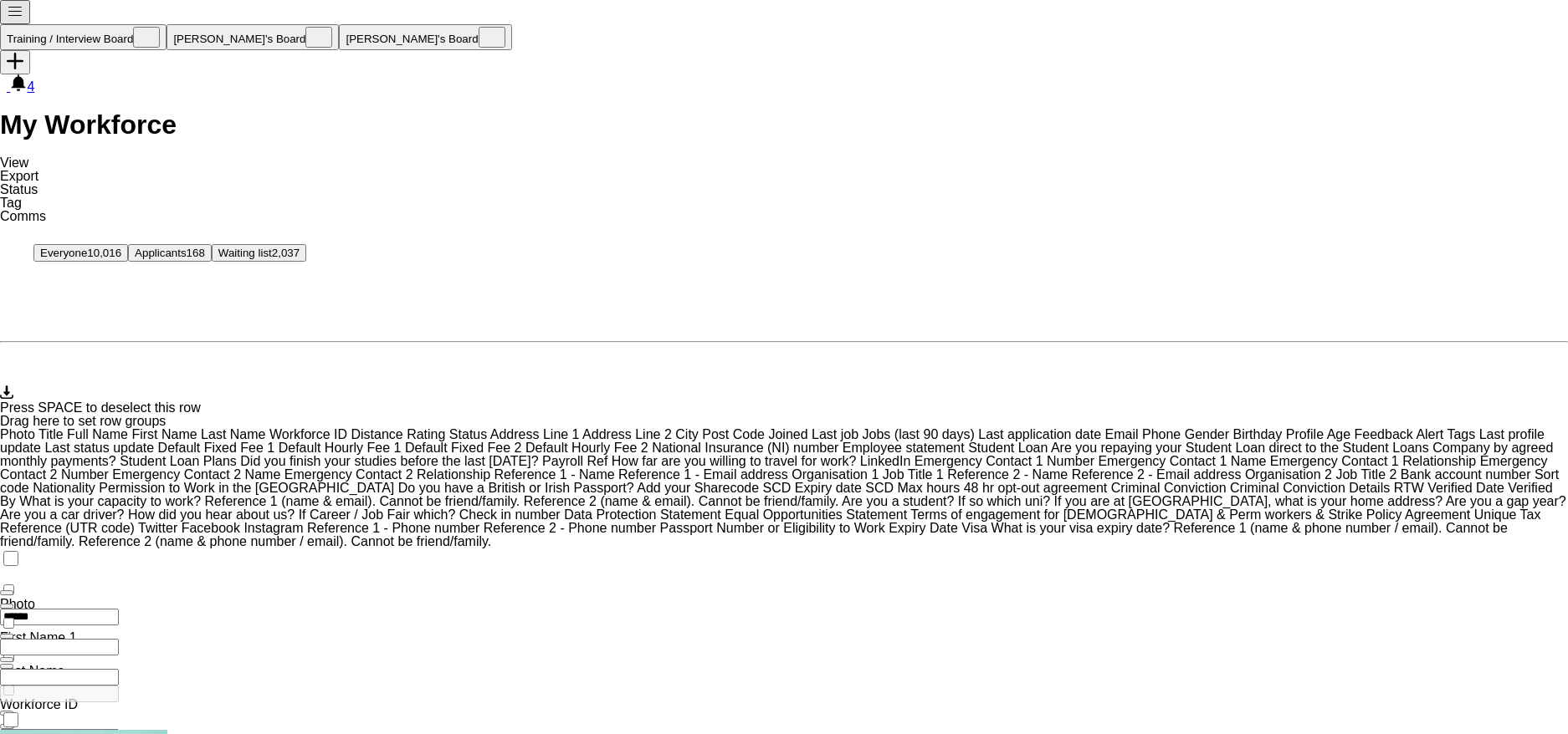
click at [22, 196] on link "Tag" at bounding box center [11, 203] width 22 height 14
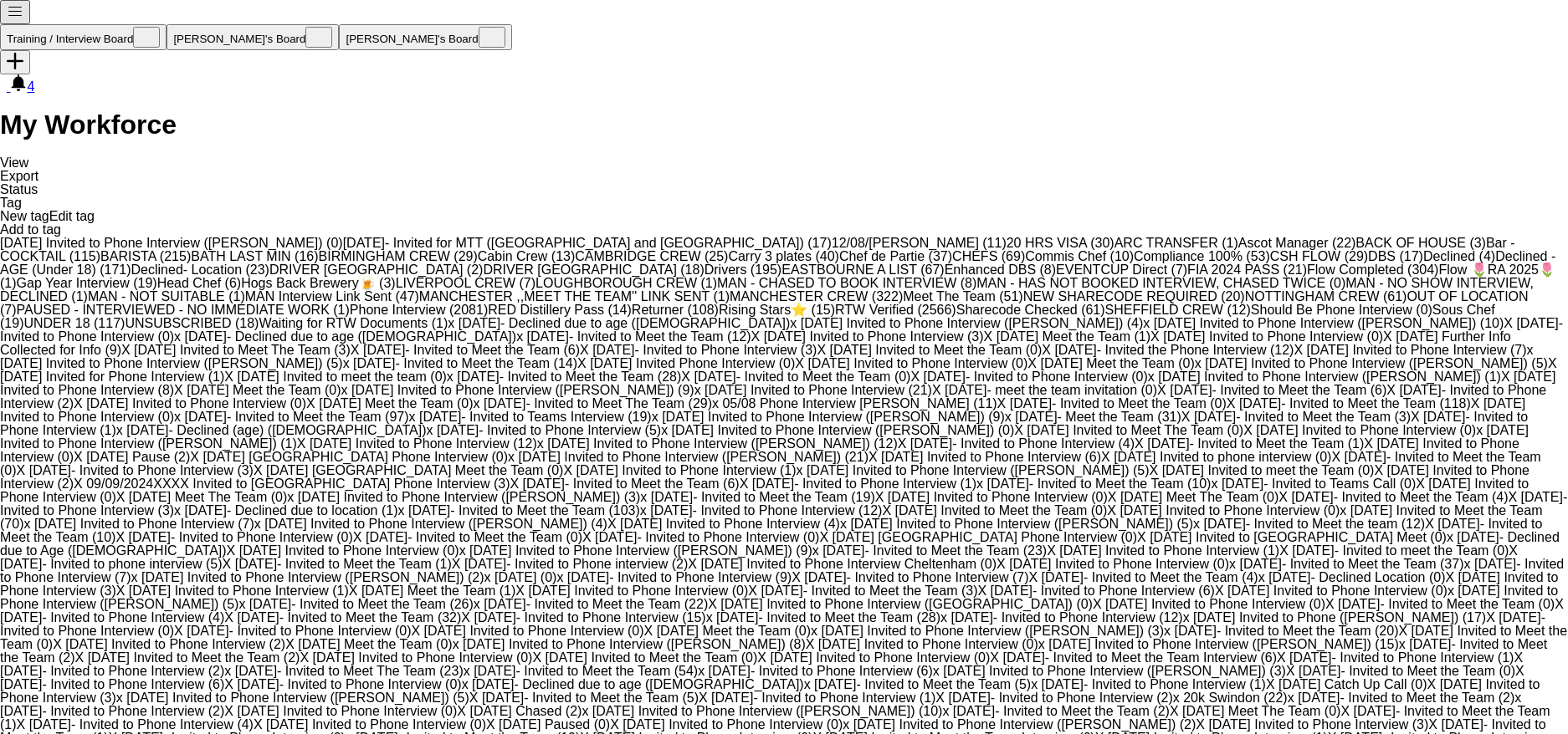
scroll to position [669, 0]
click at [1368, 249] on span "DBS (17)" at bounding box center [1395, 256] width 55 height 14
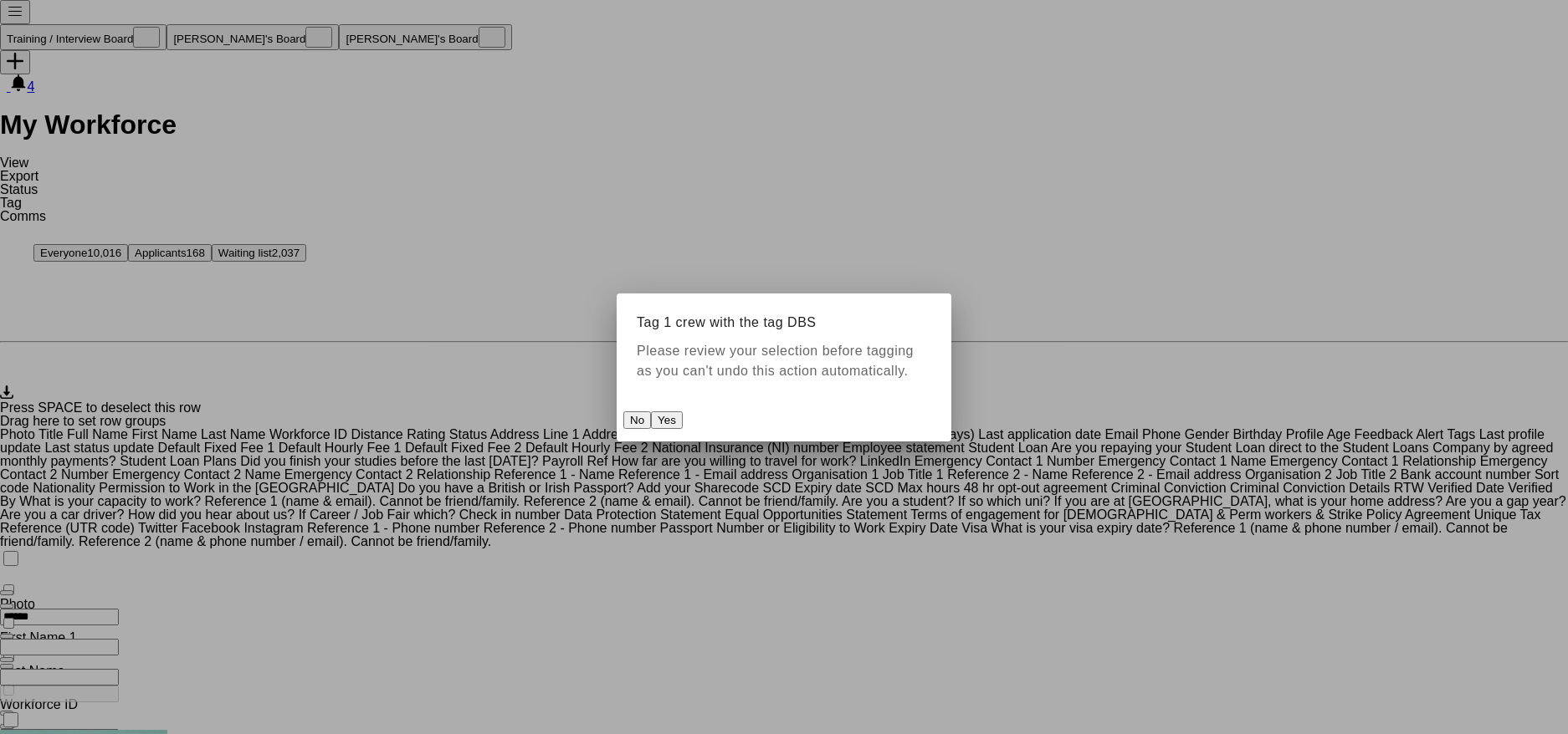
click at [683, 411] on button "Yes" at bounding box center [666, 420] width 32 height 17
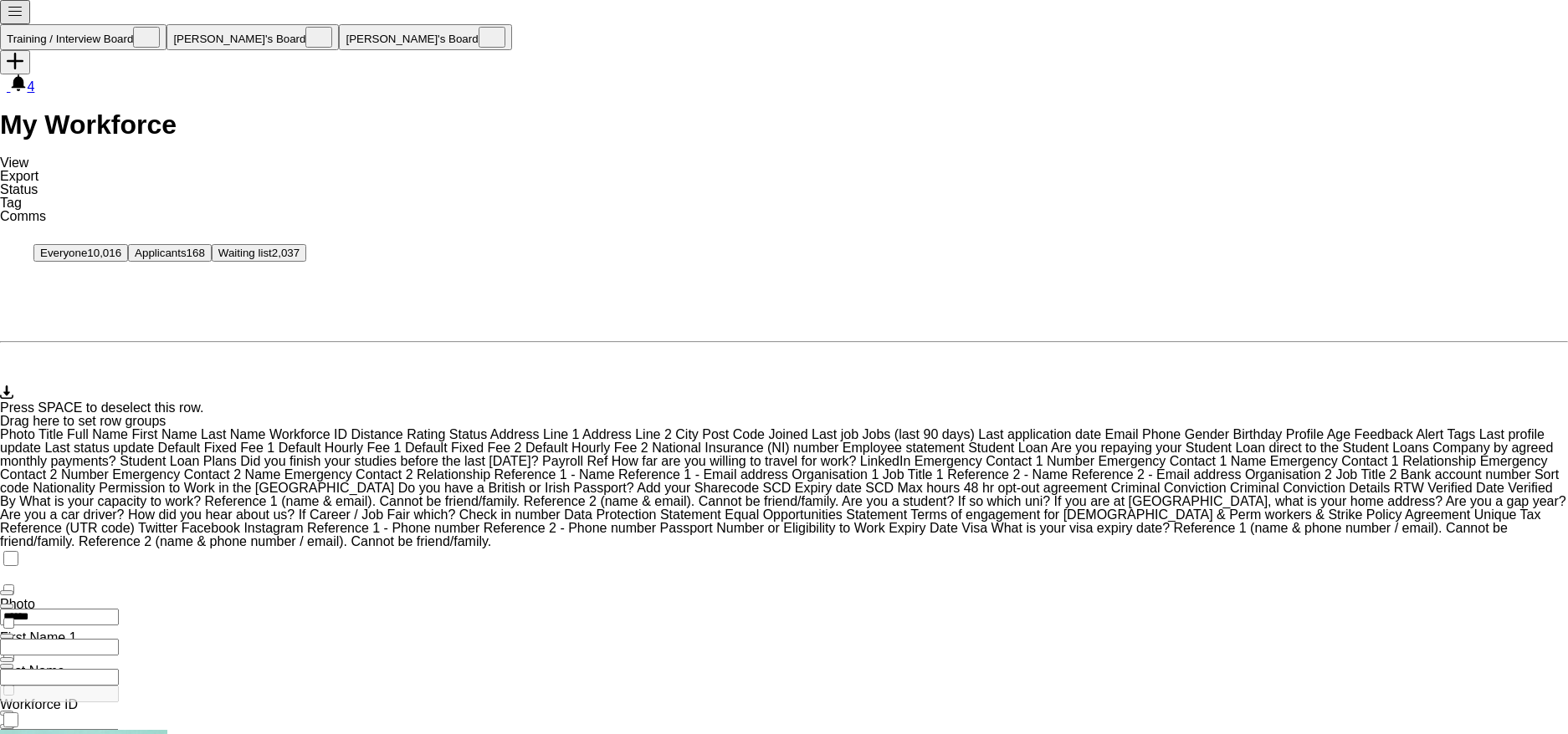
click at [22, 196] on span "Tag" at bounding box center [11, 203] width 22 height 14
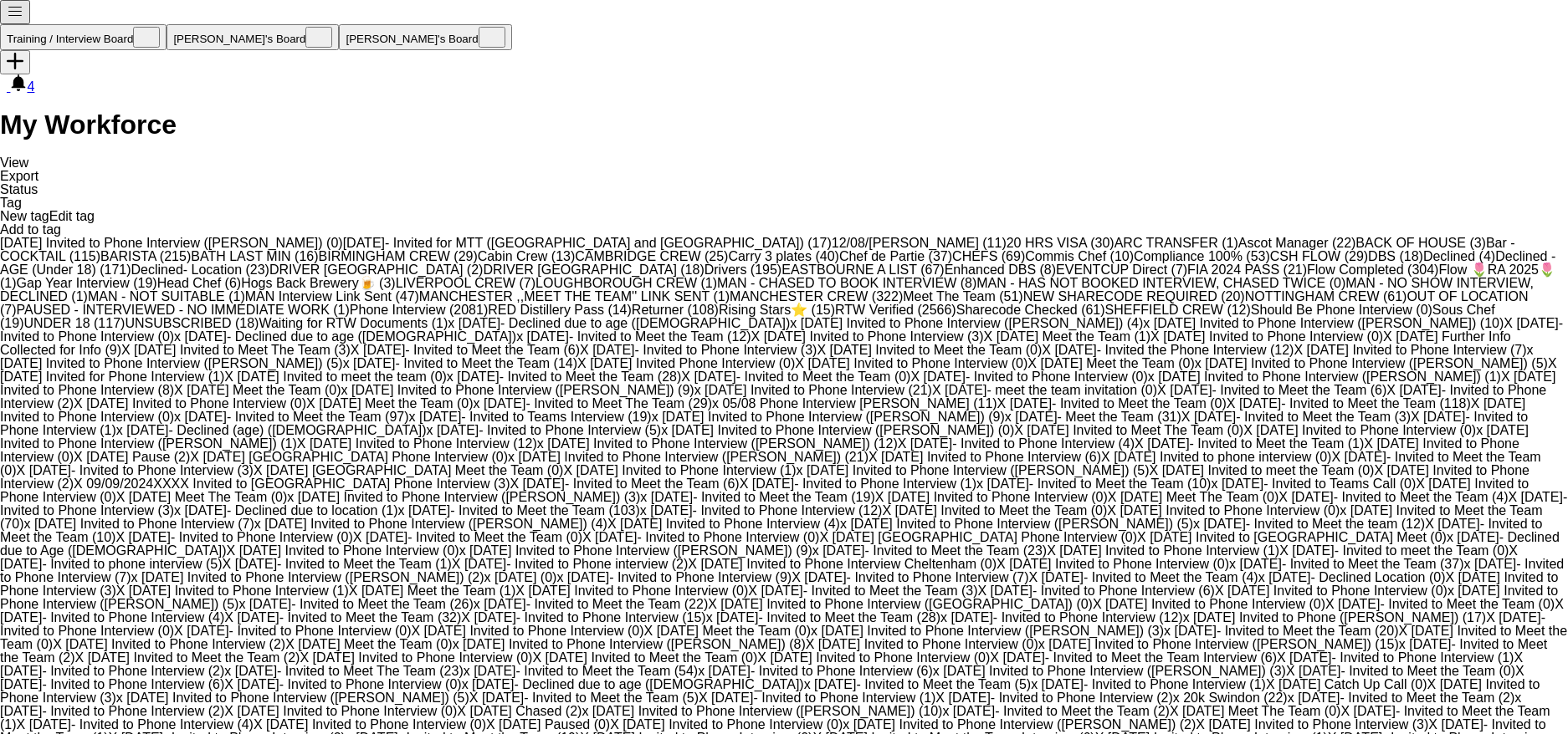
click at [945, 277] on span "Enhanced DBS (8)" at bounding box center [1001, 269] width 112 height 14
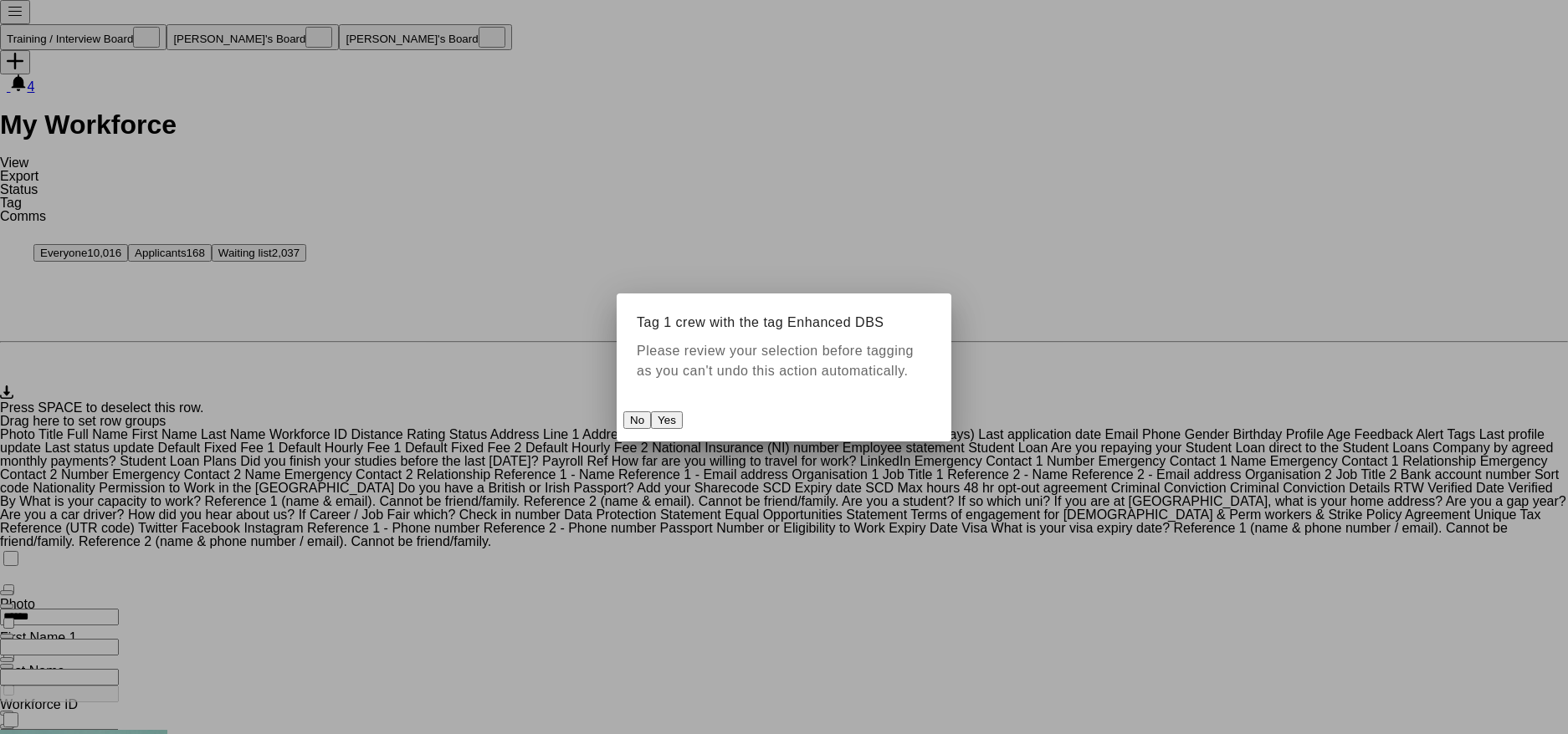
click at [683, 420] on button "Yes" at bounding box center [666, 420] width 32 height 17
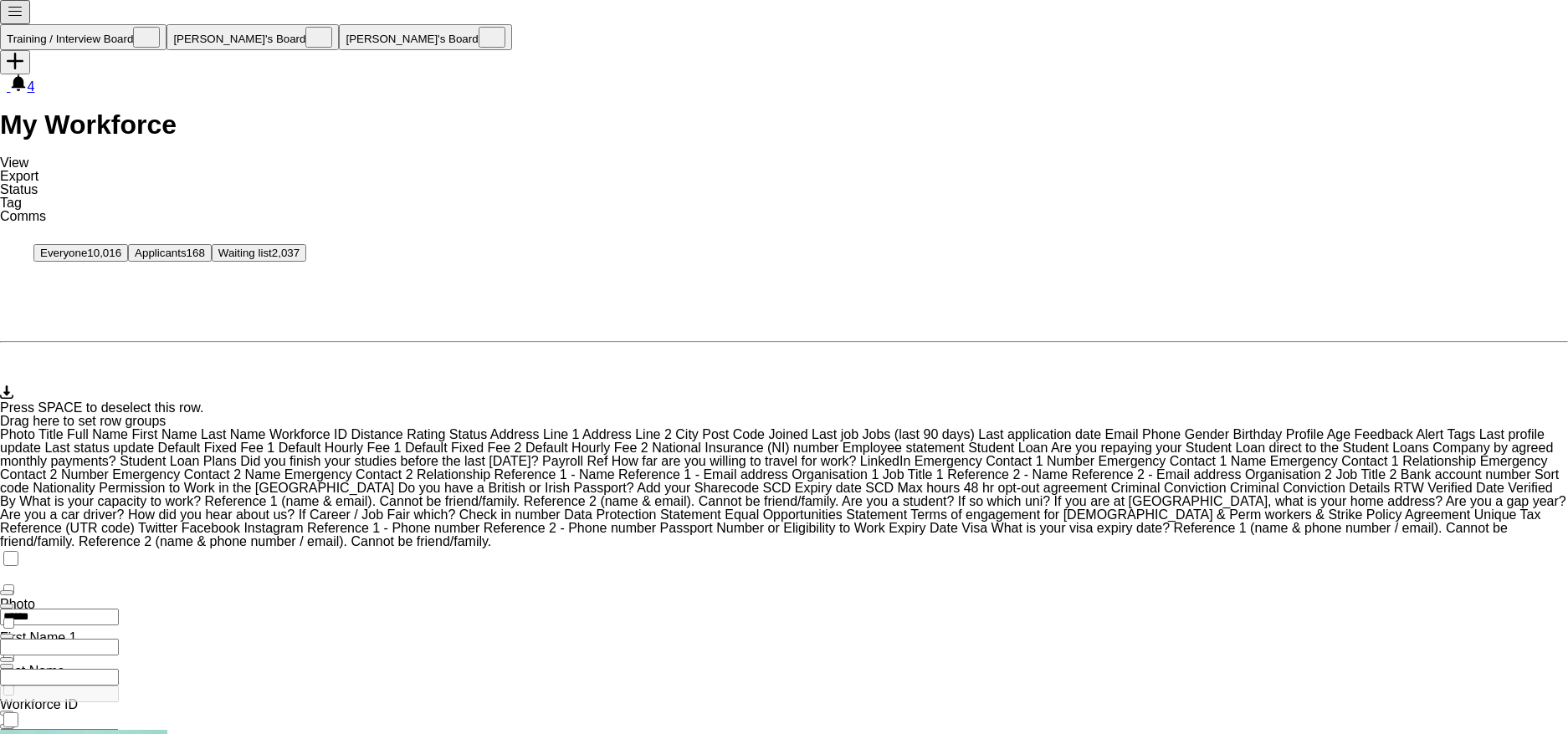
click at [119, 609] on input "******" at bounding box center [60, 617] width 119 height 16
type input "*"
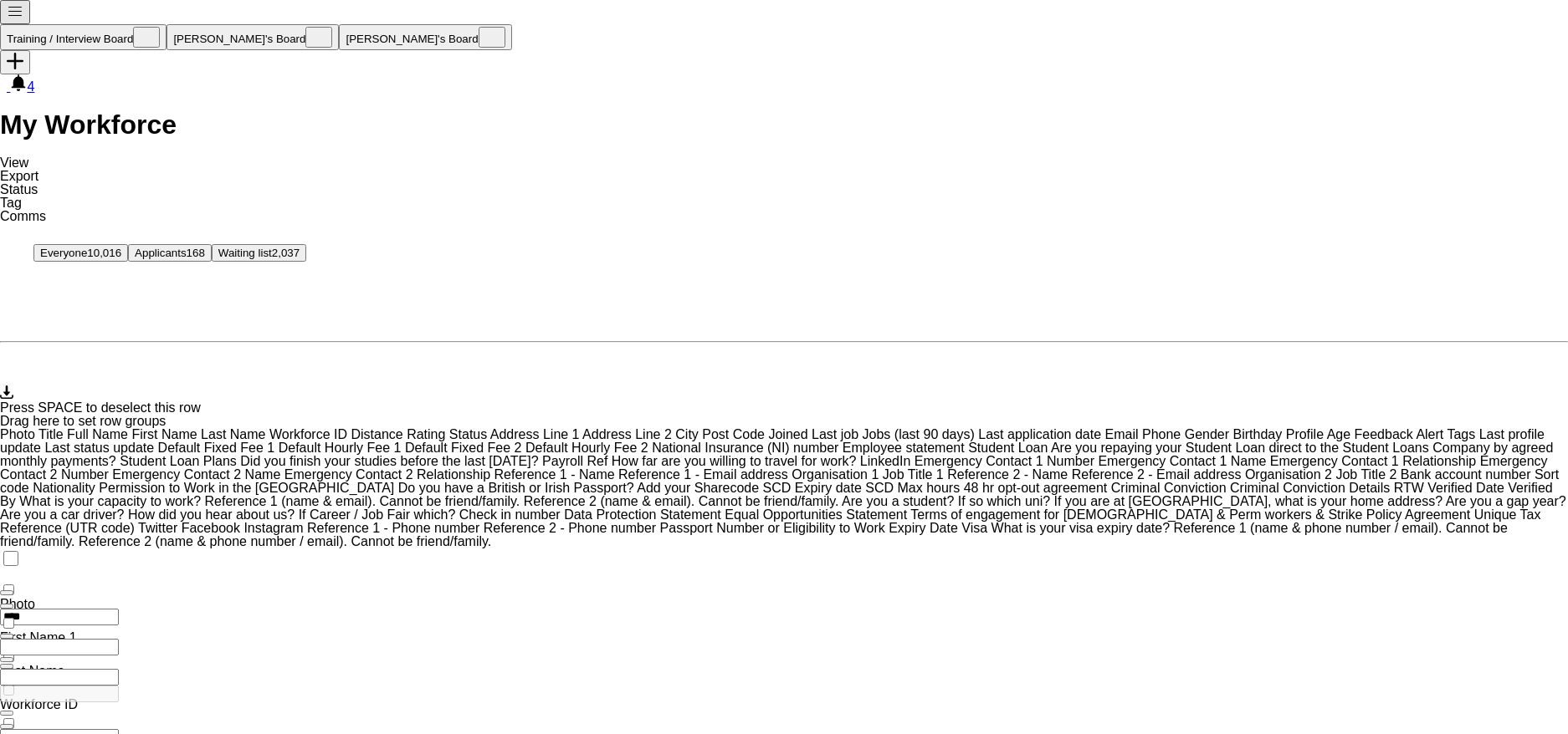
drag, startPoint x: 153, startPoint y: 77, endPoint x: 174, endPoint y: 67, distance: 23.3
click at [22, 196] on span "Tag" at bounding box center [11, 203] width 22 height 14
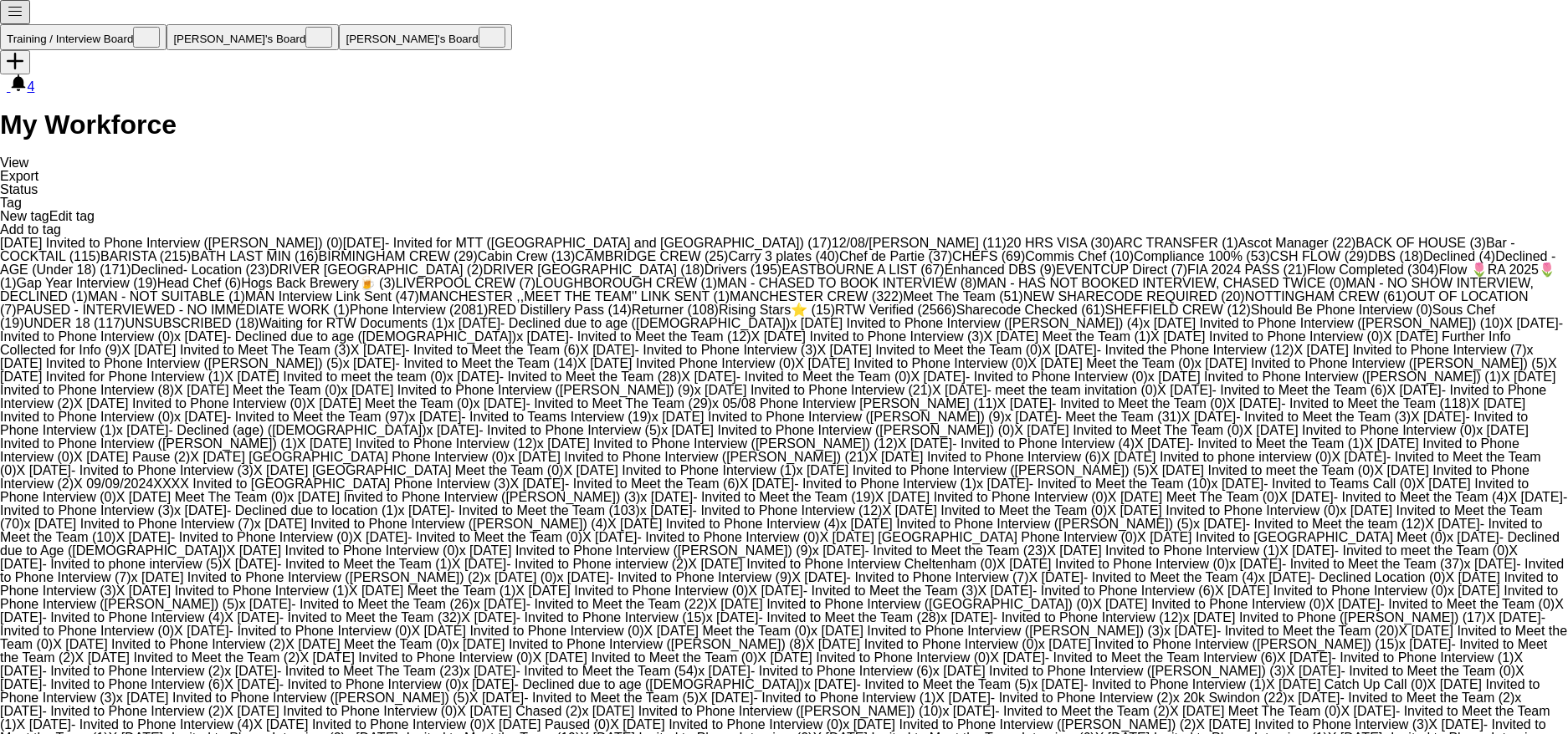
click at [945, 277] on span "Enhanced DBS (9)" at bounding box center [1001, 269] width 112 height 14
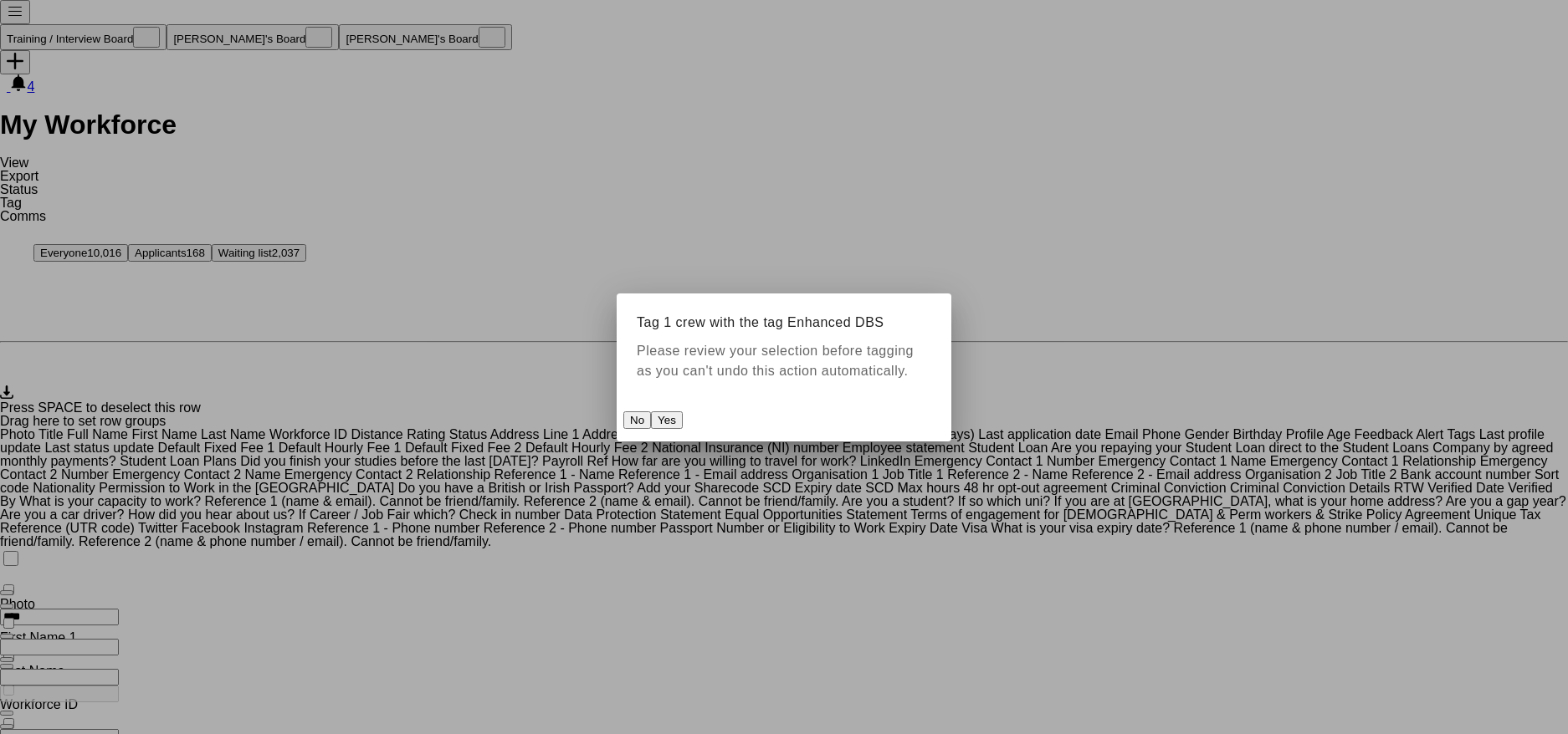
click at [683, 429] on button "Yes" at bounding box center [666, 420] width 32 height 17
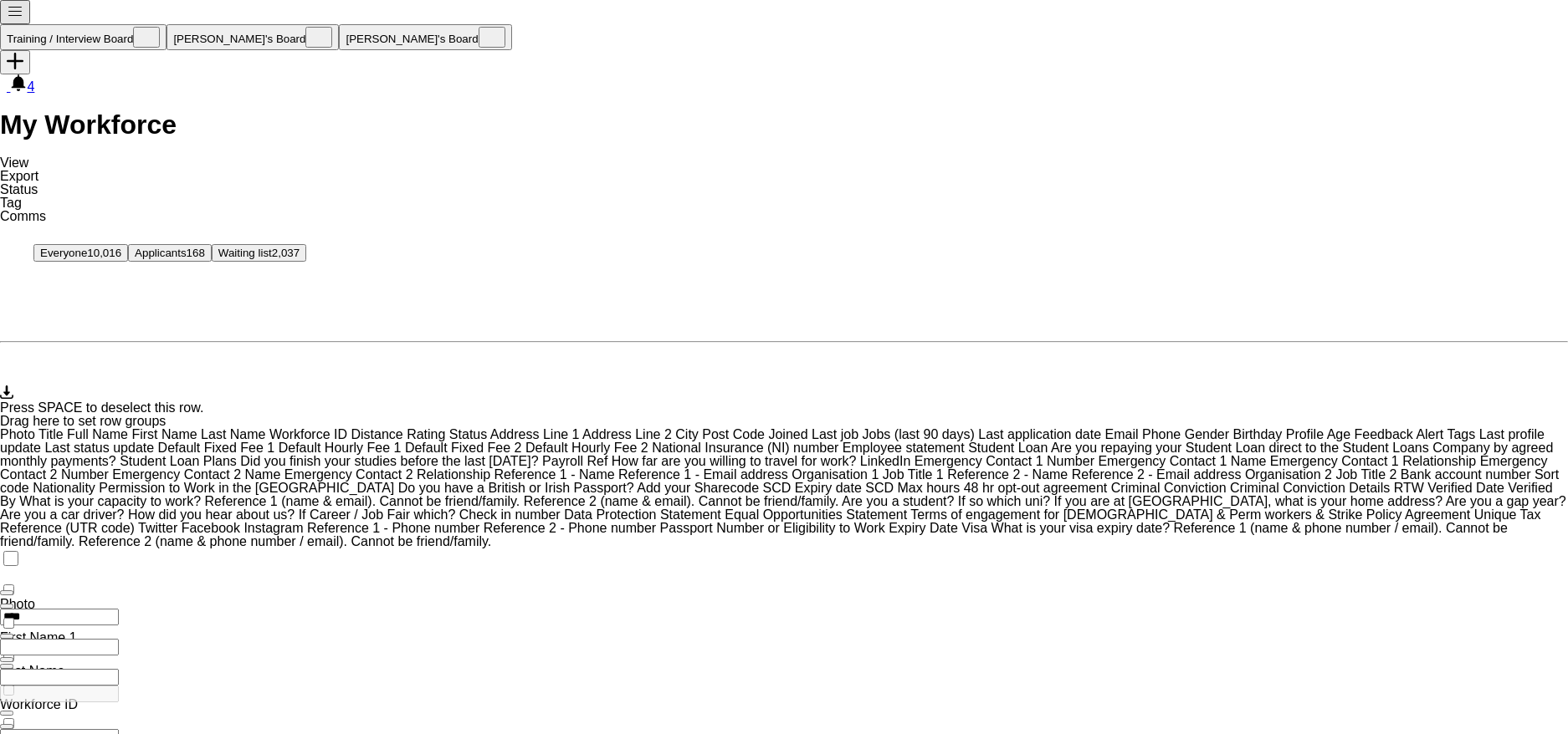
click at [22, 196] on link "Tag" at bounding box center [11, 203] width 22 height 14
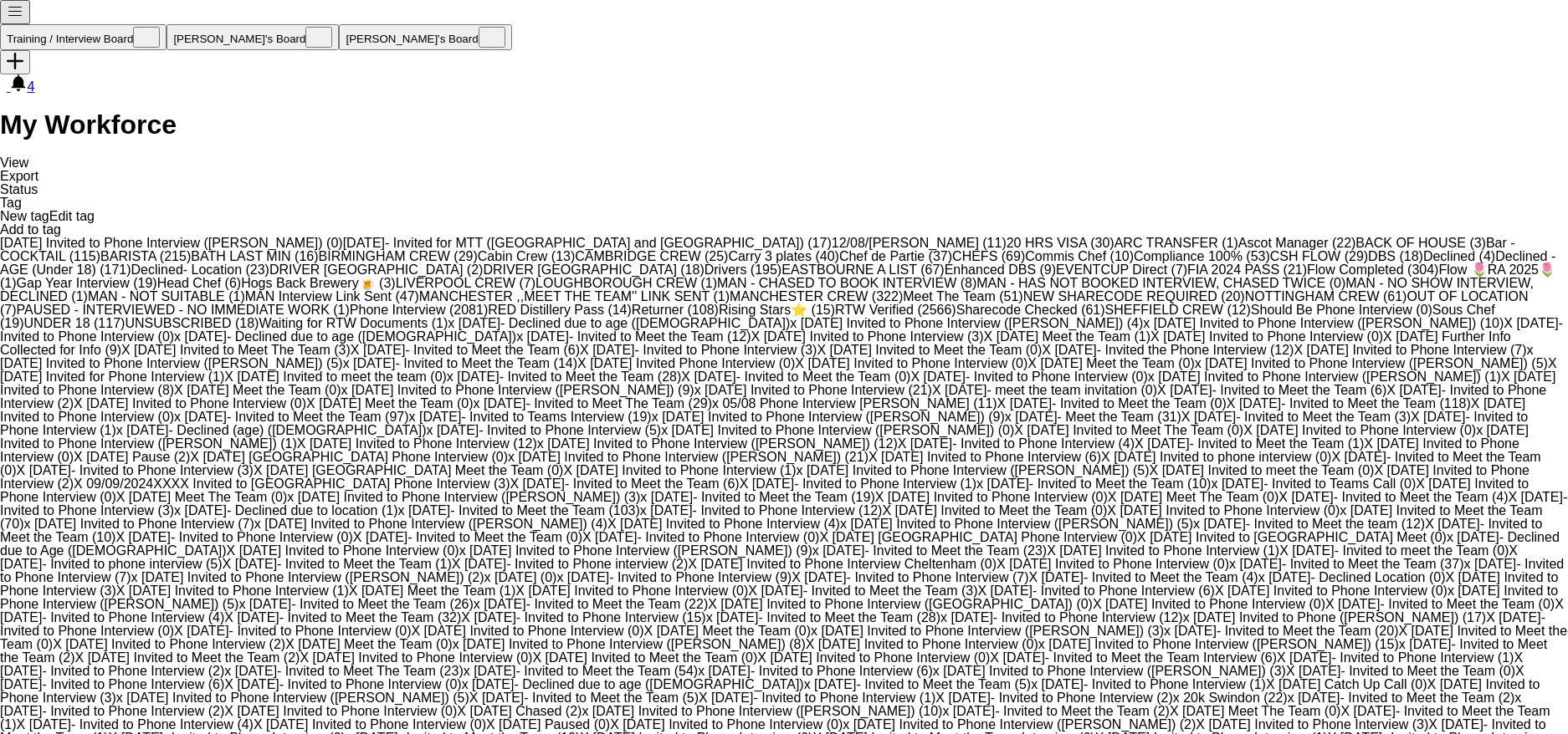
click at [1368, 249] on link "DBS (18)" at bounding box center [1395, 256] width 55 height 14
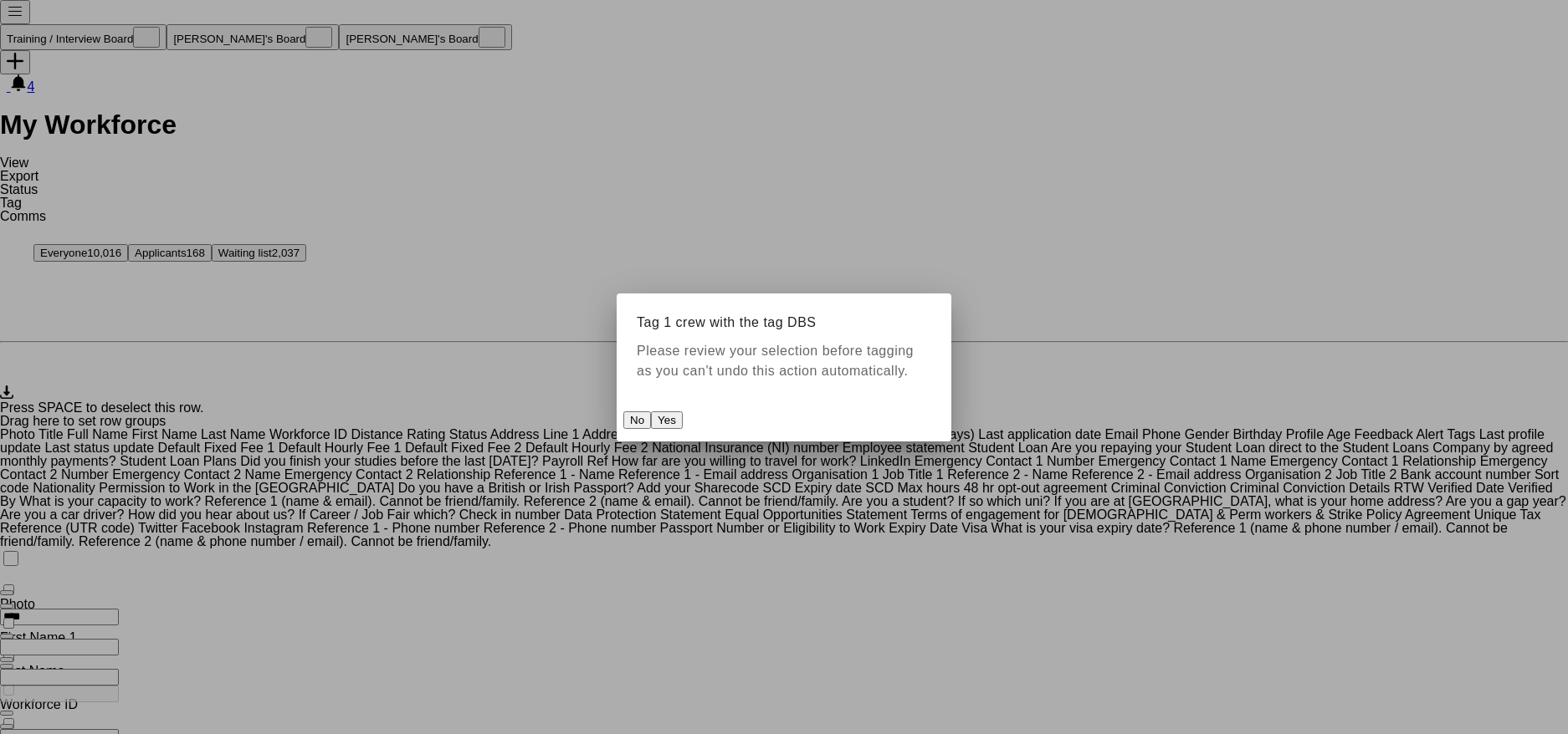
click at [683, 416] on button "Yes" at bounding box center [666, 420] width 32 height 17
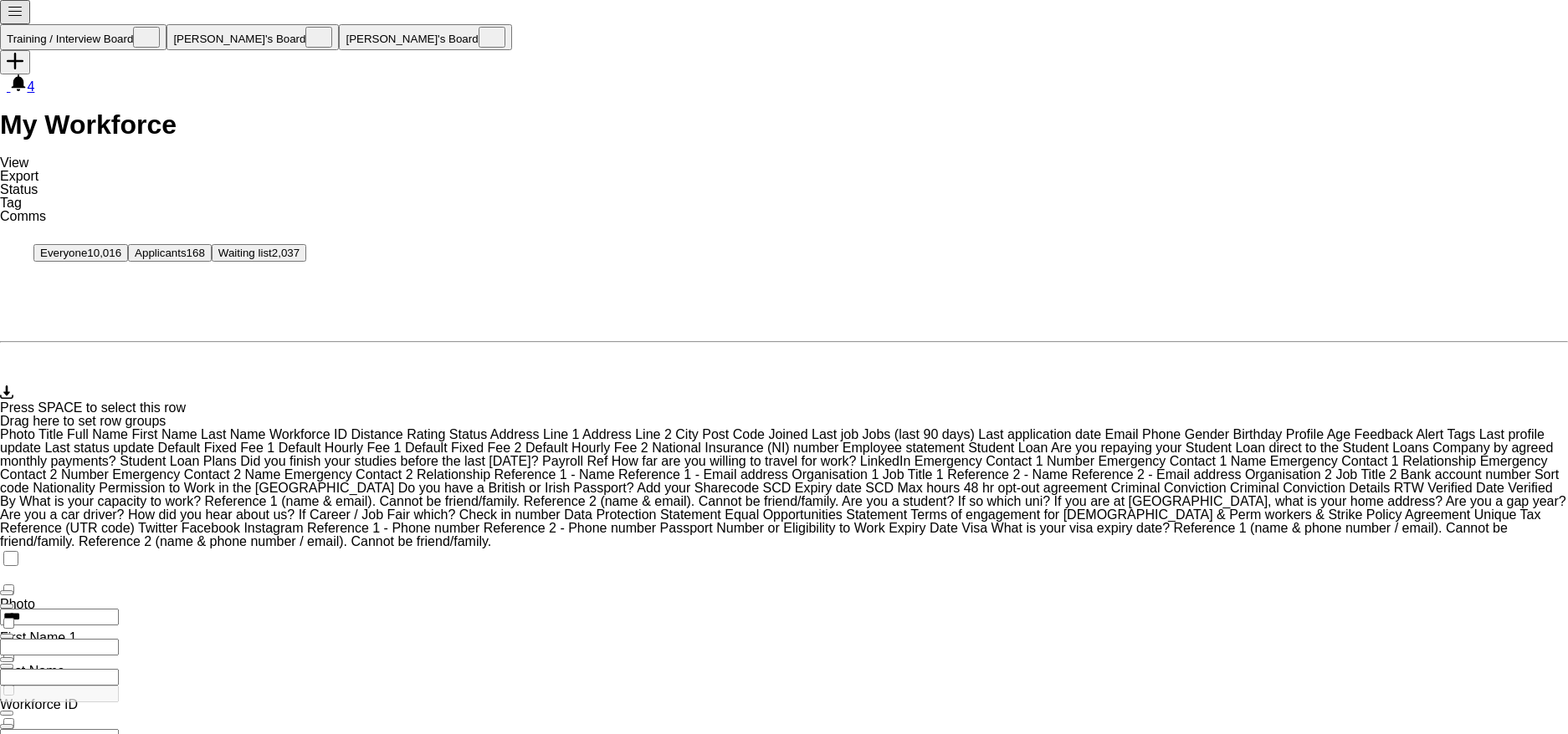
scroll to position [585, 0]
click at [119, 609] on input "****" at bounding box center [60, 617] width 119 height 16
type input "*"
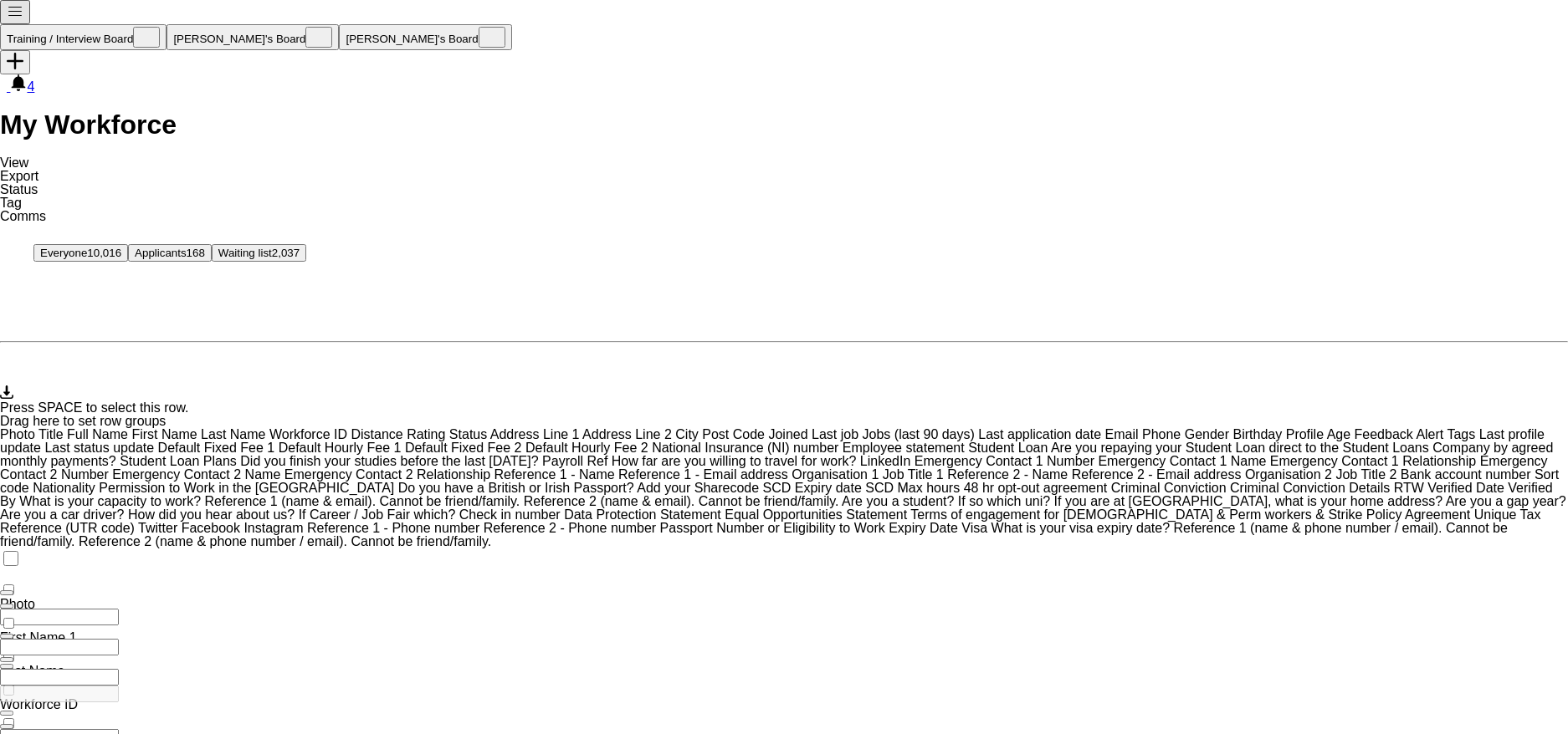
click at [119, 609] on input "First Name Filter Input" at bounding box center [60, 617] width 119 height 16
type input "******"
click at [258, 639] on div at bounding box center [129, 647] width 258 height 16
click at [119, 639] on input "Last Name Filter Input" at bounding box center [60, 647] width 119 height 16
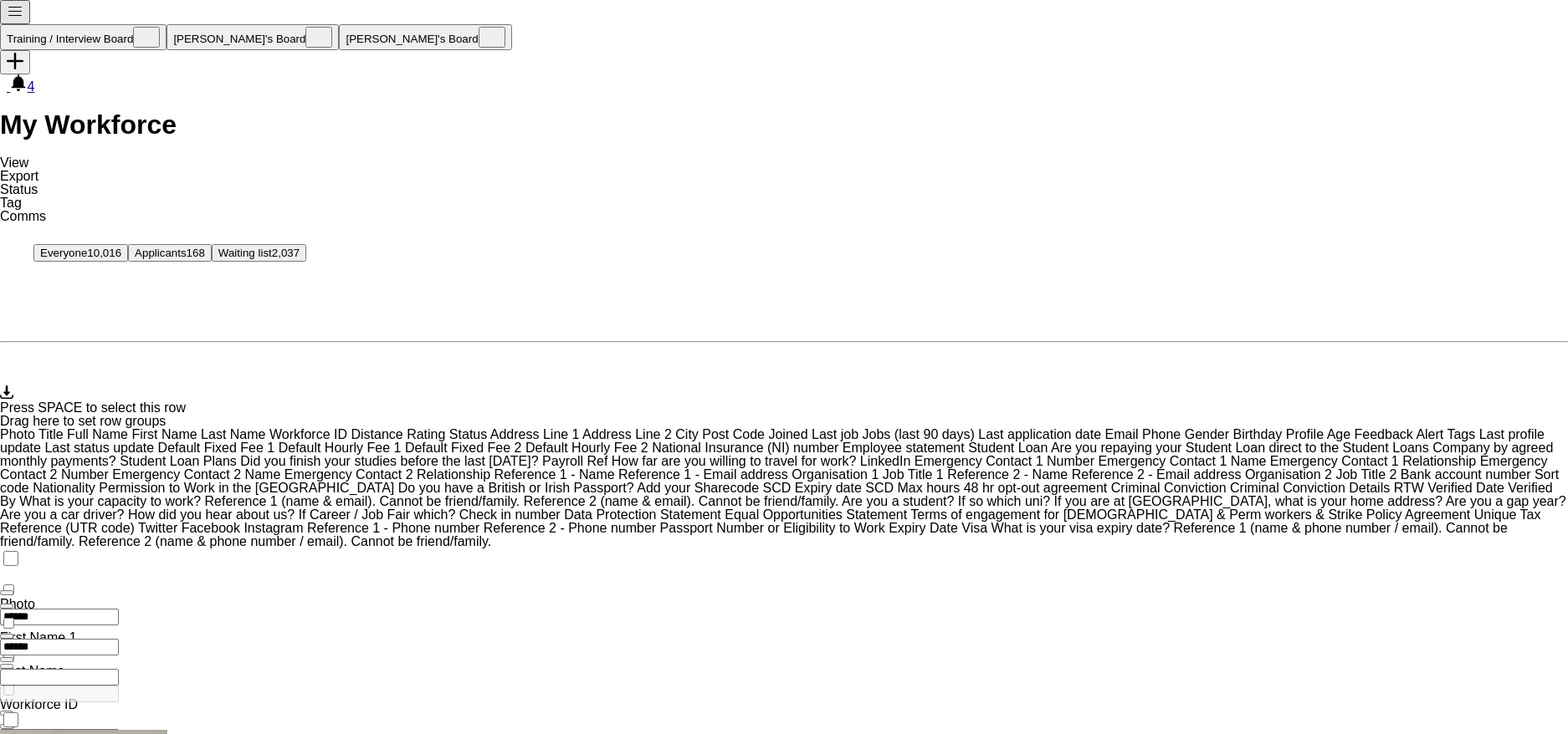
scroll to position [665, 0]
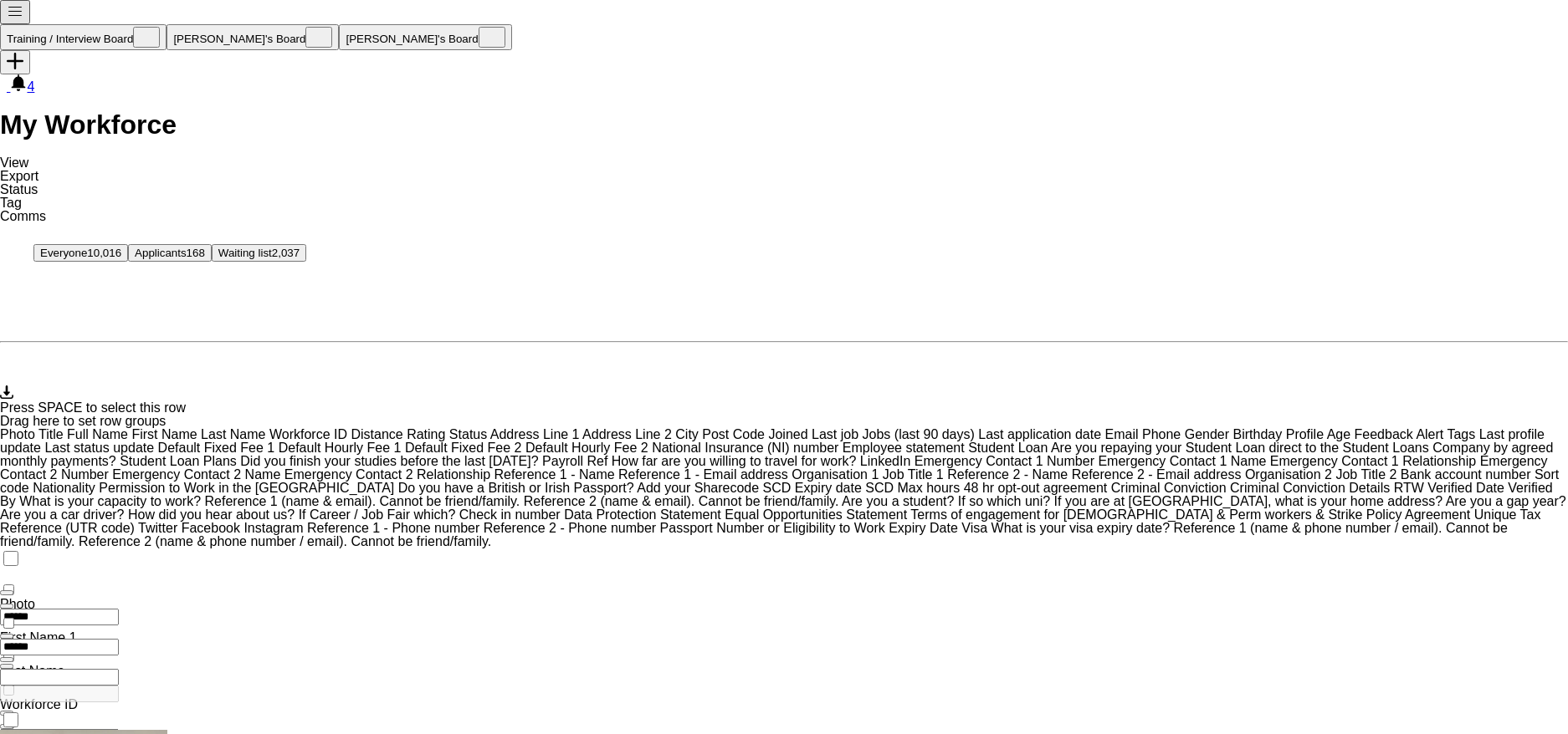
scroll to position [687, 0]
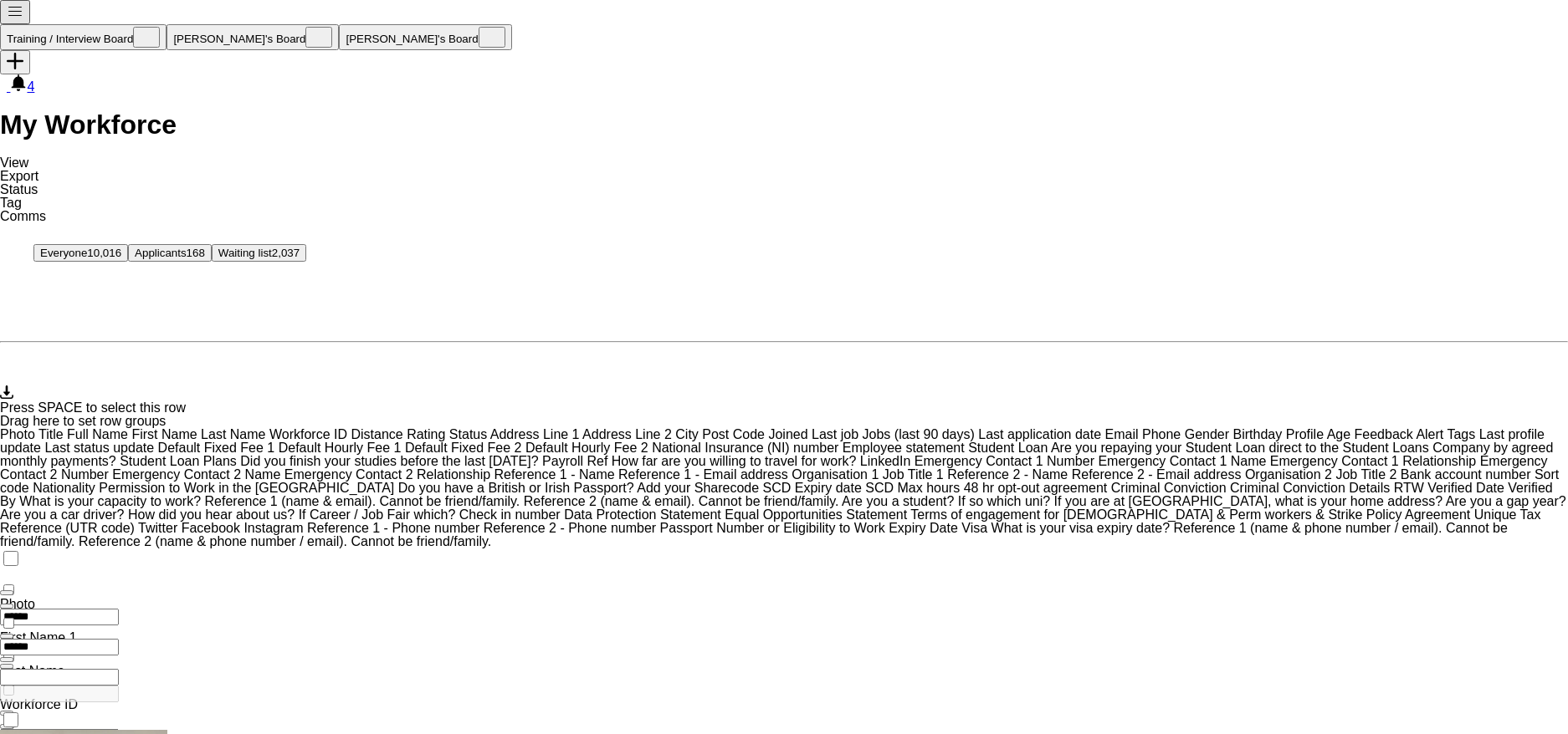
drag, startPoint x: 1421, startPoint y: 86, endPoint x: 1529, endPoint y: 82, distance: 108.1
copy span "jcedras2006@icloud.com"
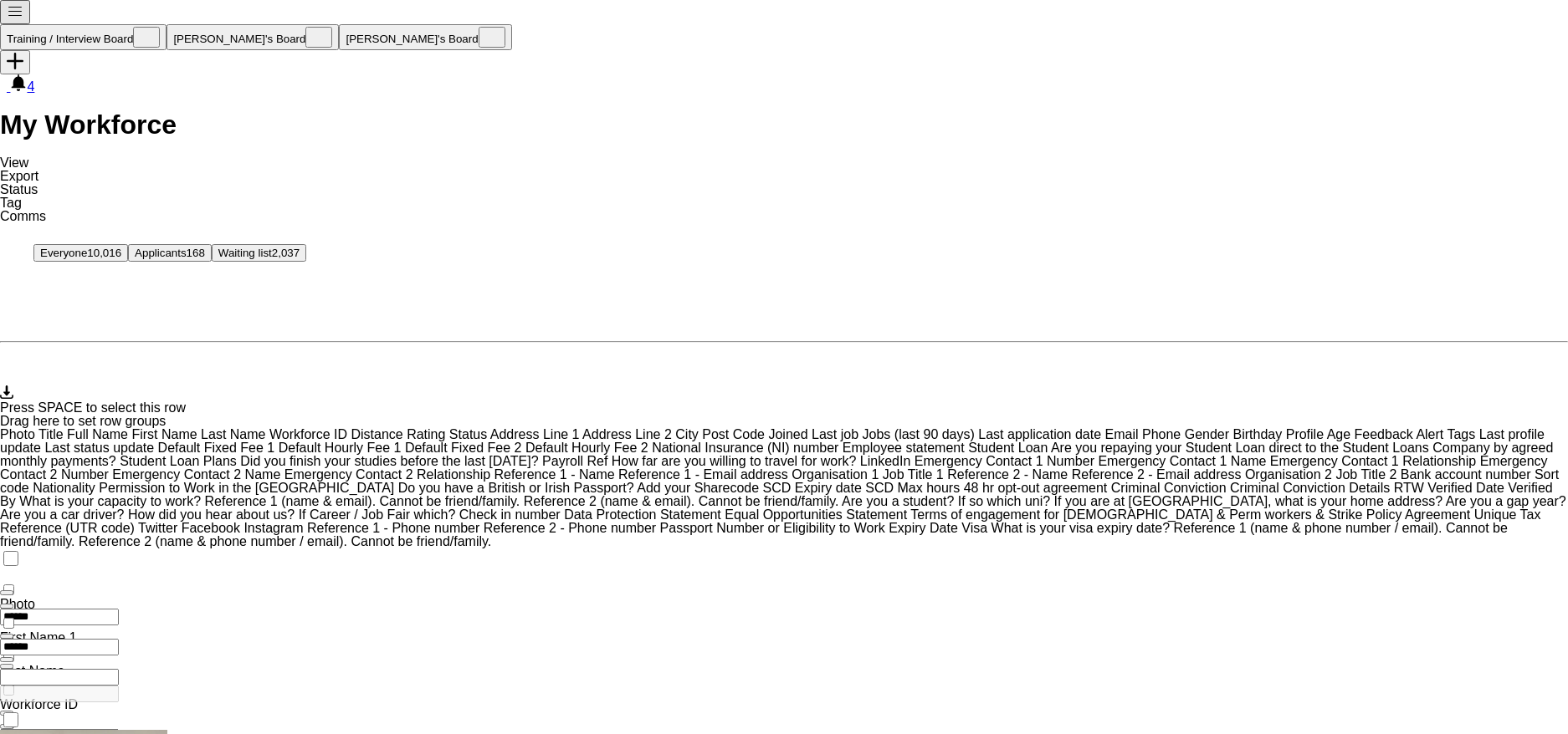
drag, startPoint x: 1304, startPoint y: 23, endPoint x: 1284, endPoint y: 23, distance: 20.0
click at [119, 639] on input "******" at bounding box center [60, 647] width 119 height 16
type input "*"
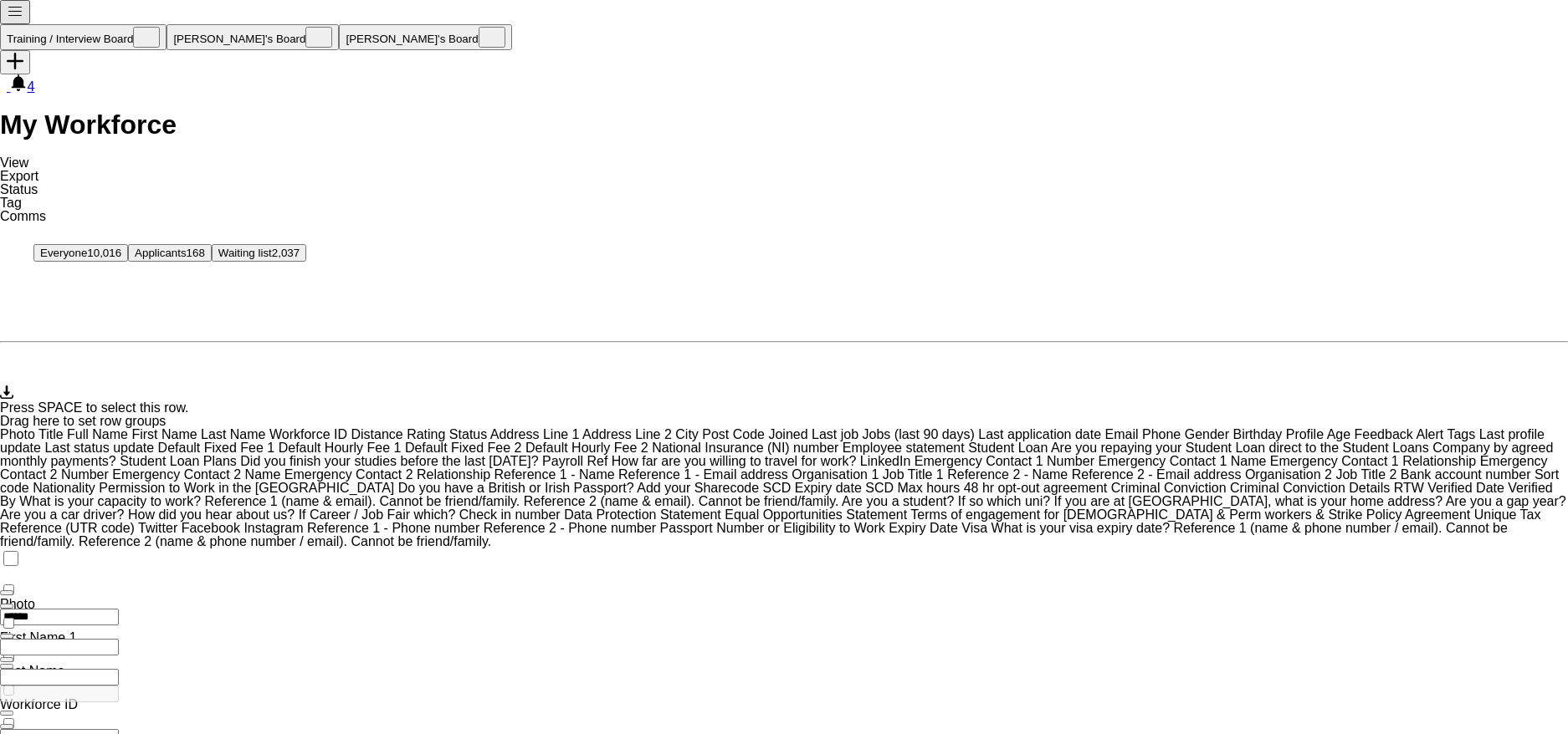
click at [119, 609] on input "******" at bounding box center [60, 617] width 119 height 16
type input "*"
type input "******"
click at [119, 639] on input "Last Name Filter Input" at bounding box center [60, 647] width 119 height 16
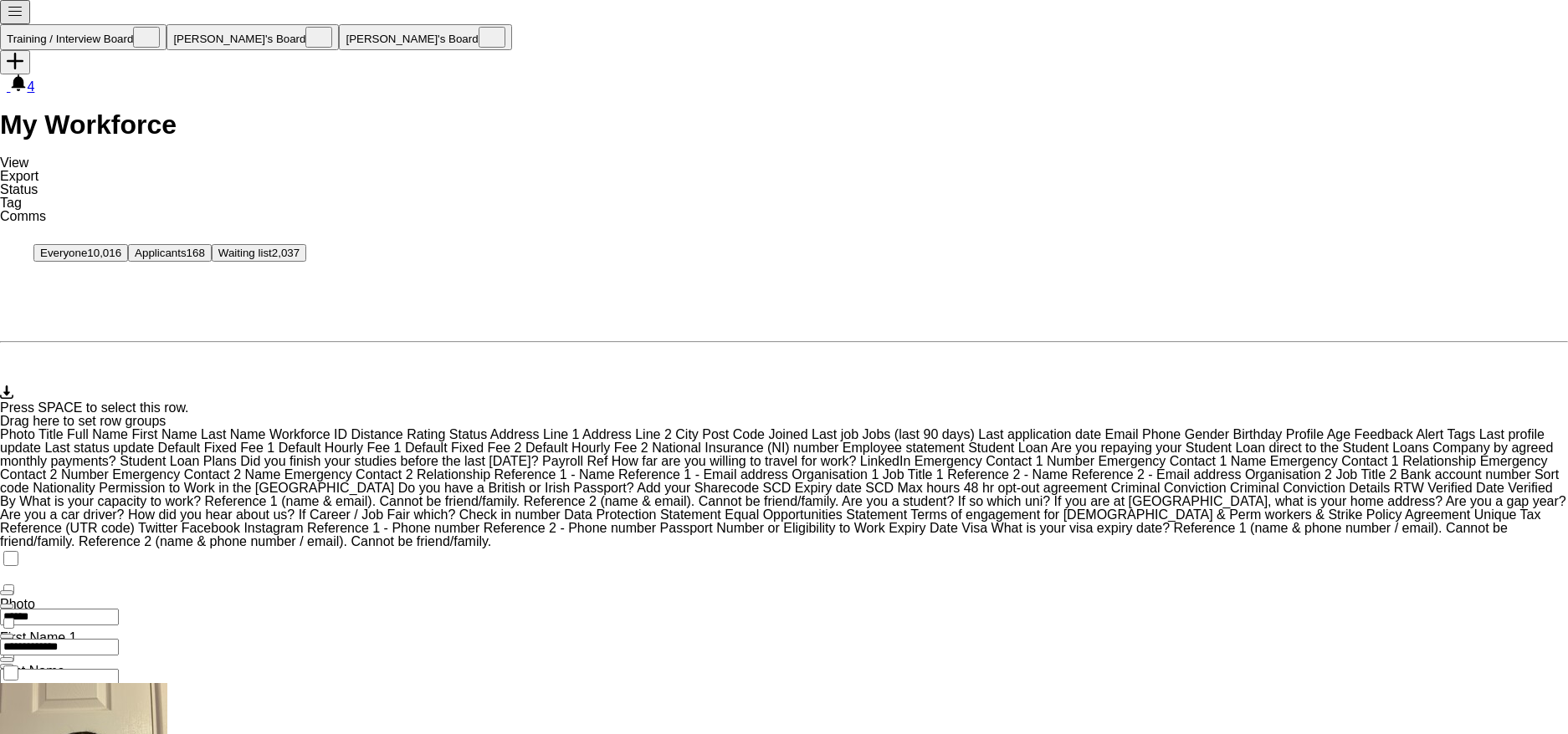
drag, startPoint x: 1308, startPoint y: 25, endPoint x: 1345, endPoint y: 61, distance: 51.6
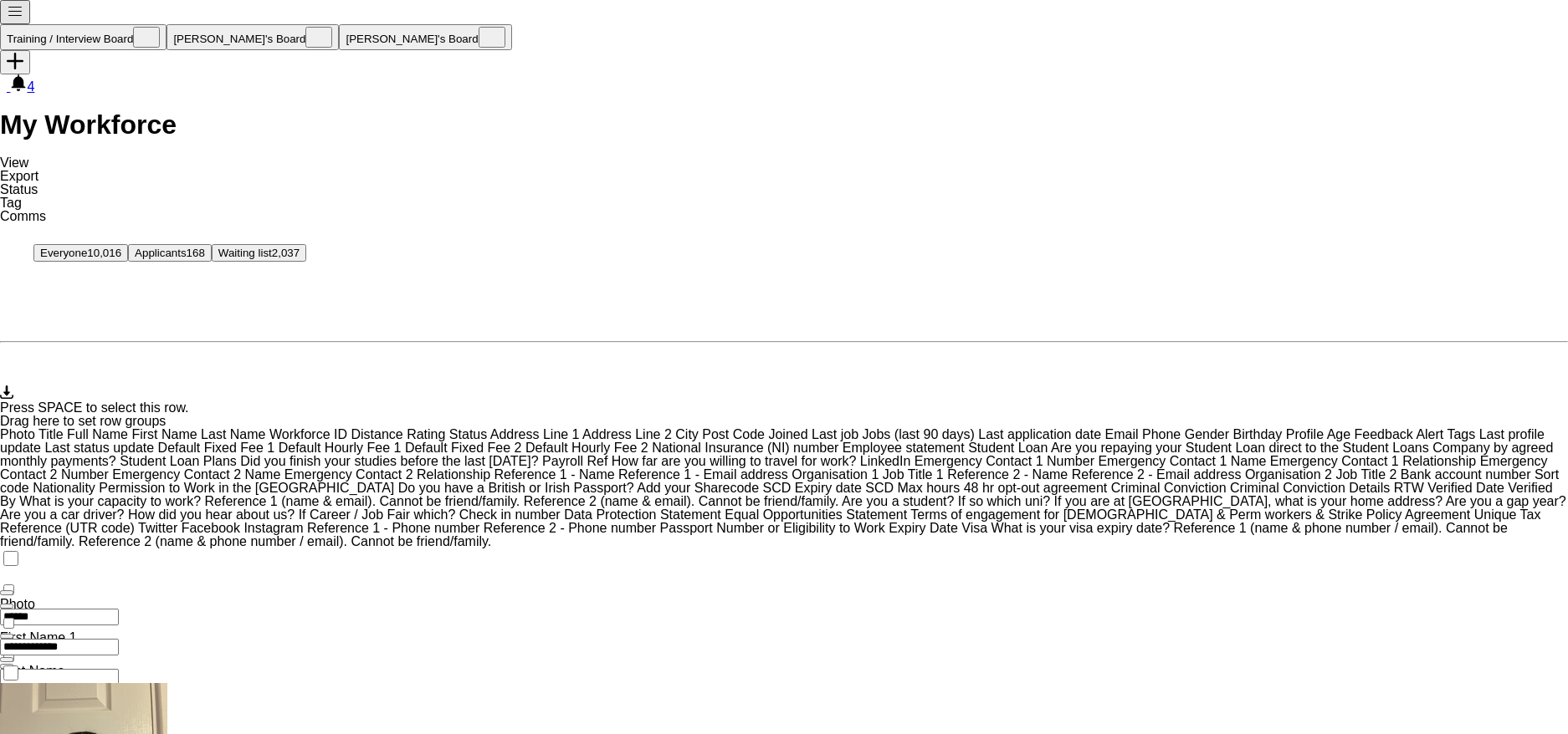
click at [119, 639] on input "**********" at bounding box center [60, 647] width 119 height 16
type input "*"
click at [119, 609] on input "******" at bounding box center [60, 617] width 119 height 16
type input "*"
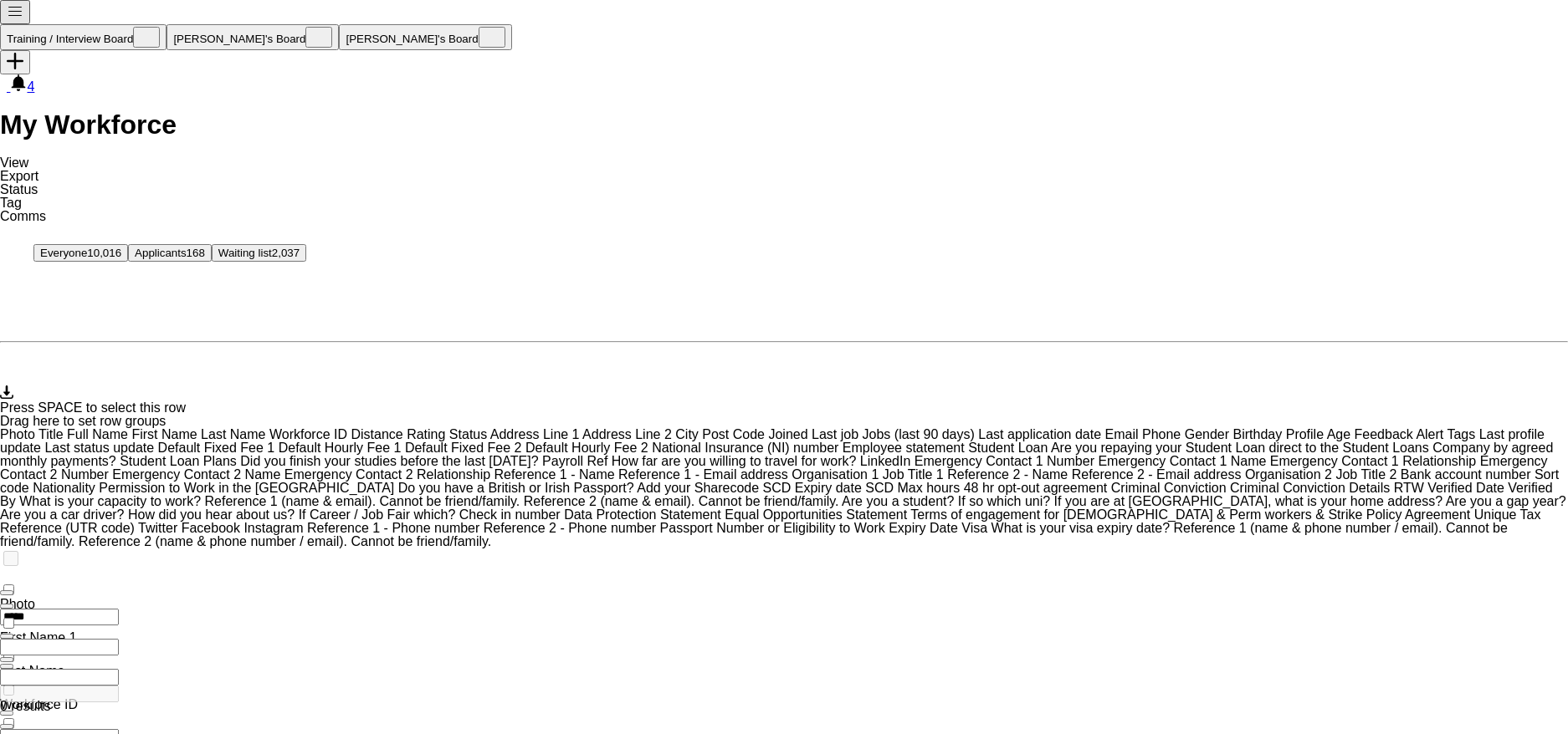
type input "*****"
click at [119, 639] on input "Last Name Filter Input" at bounding box center [60, 647] width 119 height 16
type input "*****"
click at [119, 609] on input "*****" at bounding box center [60, 617] width 119 height 16
type input "*****"
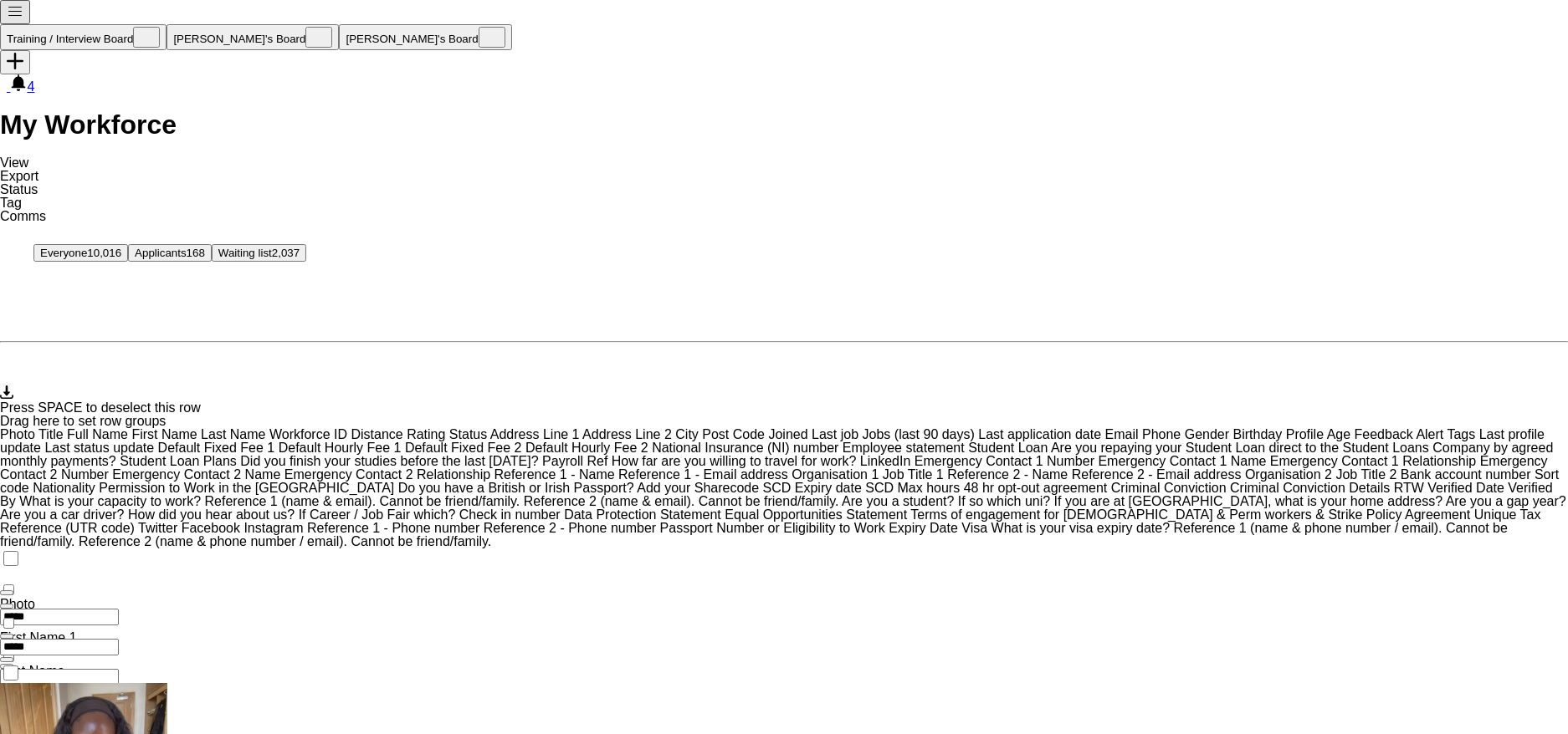
click at [37, 183] on span "Status" at bounding box center [18, 189] width 37 height 14
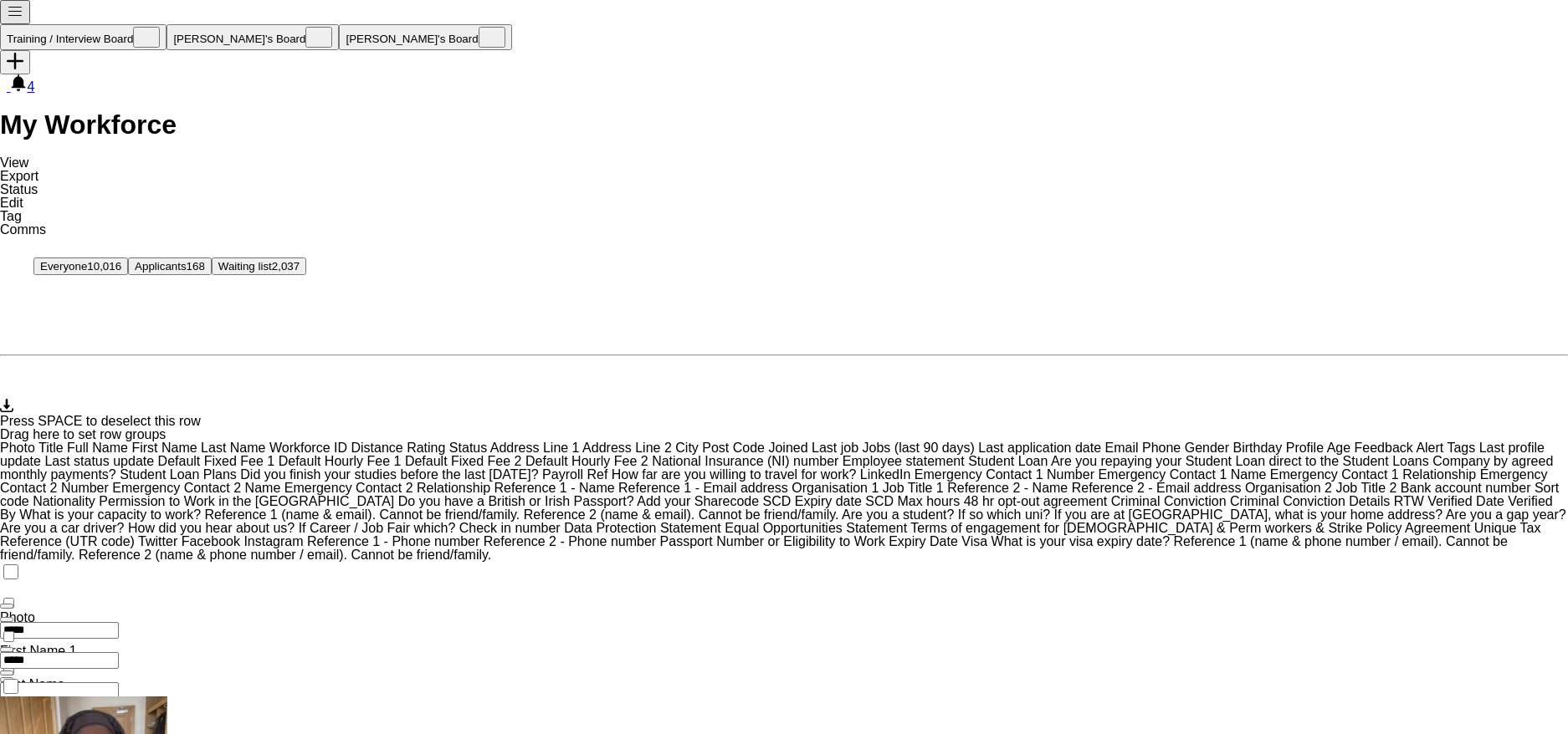
click at [23, 196] on span "Edit" at bounding box center [12, 203] width 23 height 14
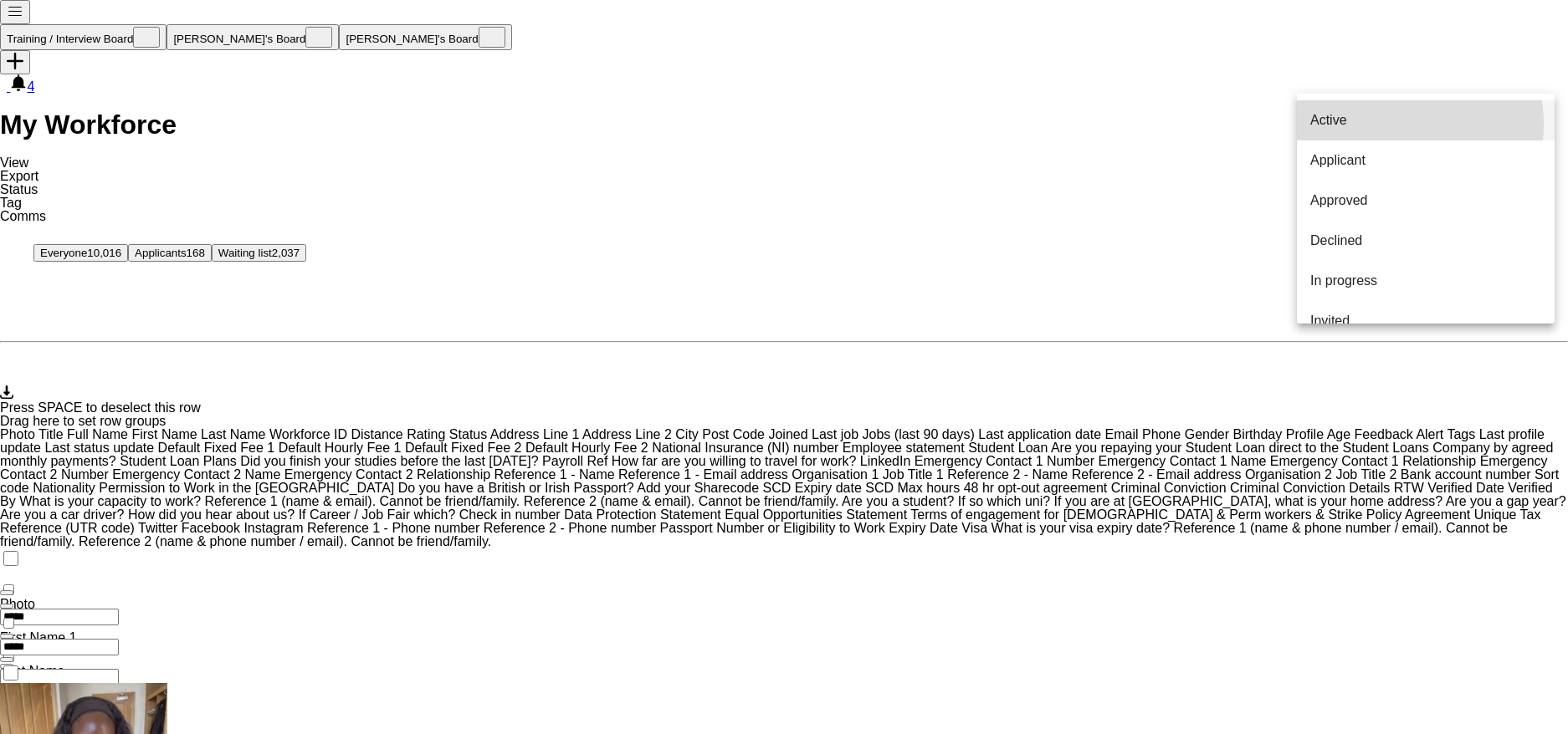
click at [1347, 125] on span "Active" at bounding box center [1329, 120] width 37 height 13
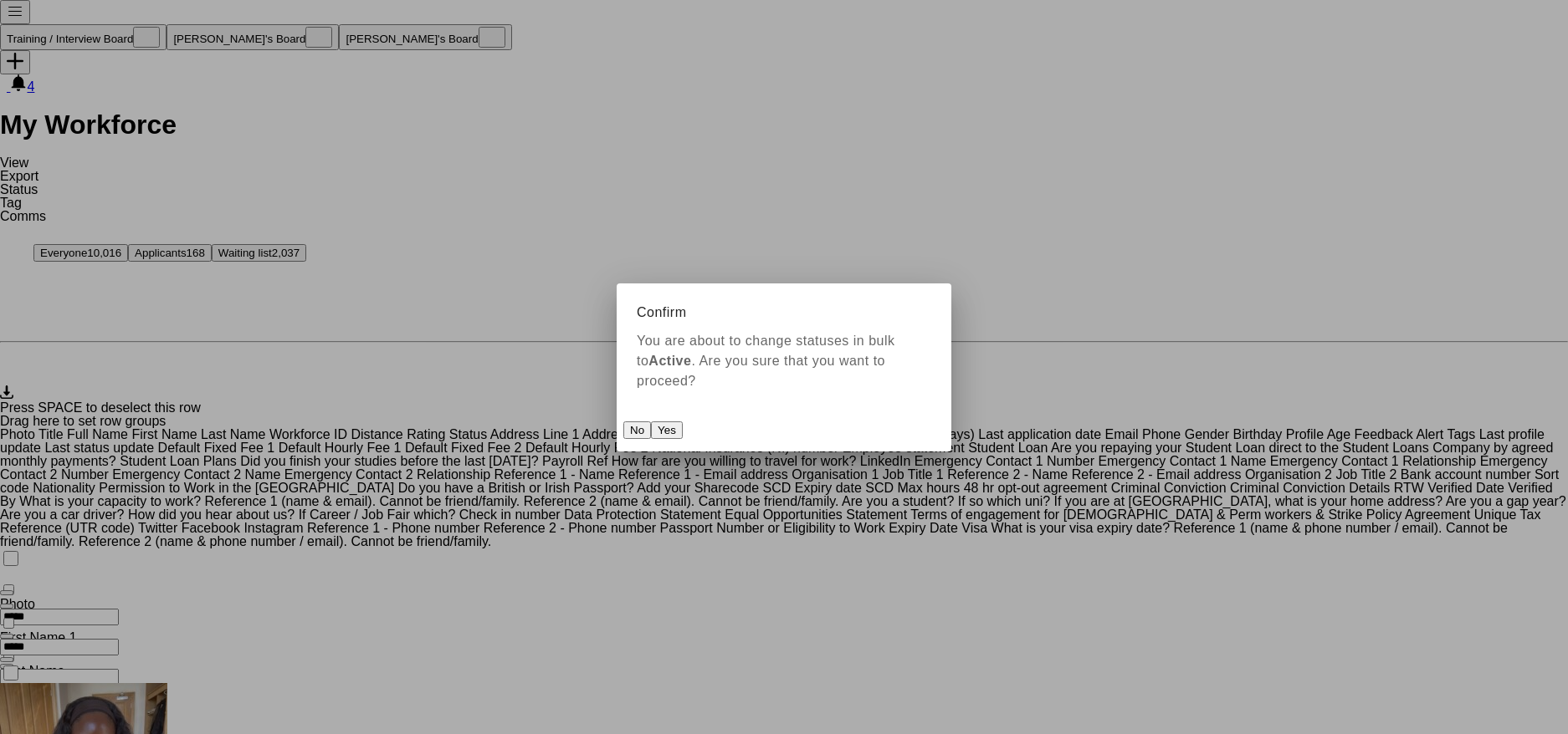
click at [683, 422] on button "Yes" at bounding box center [666, 430] width 32 height 17
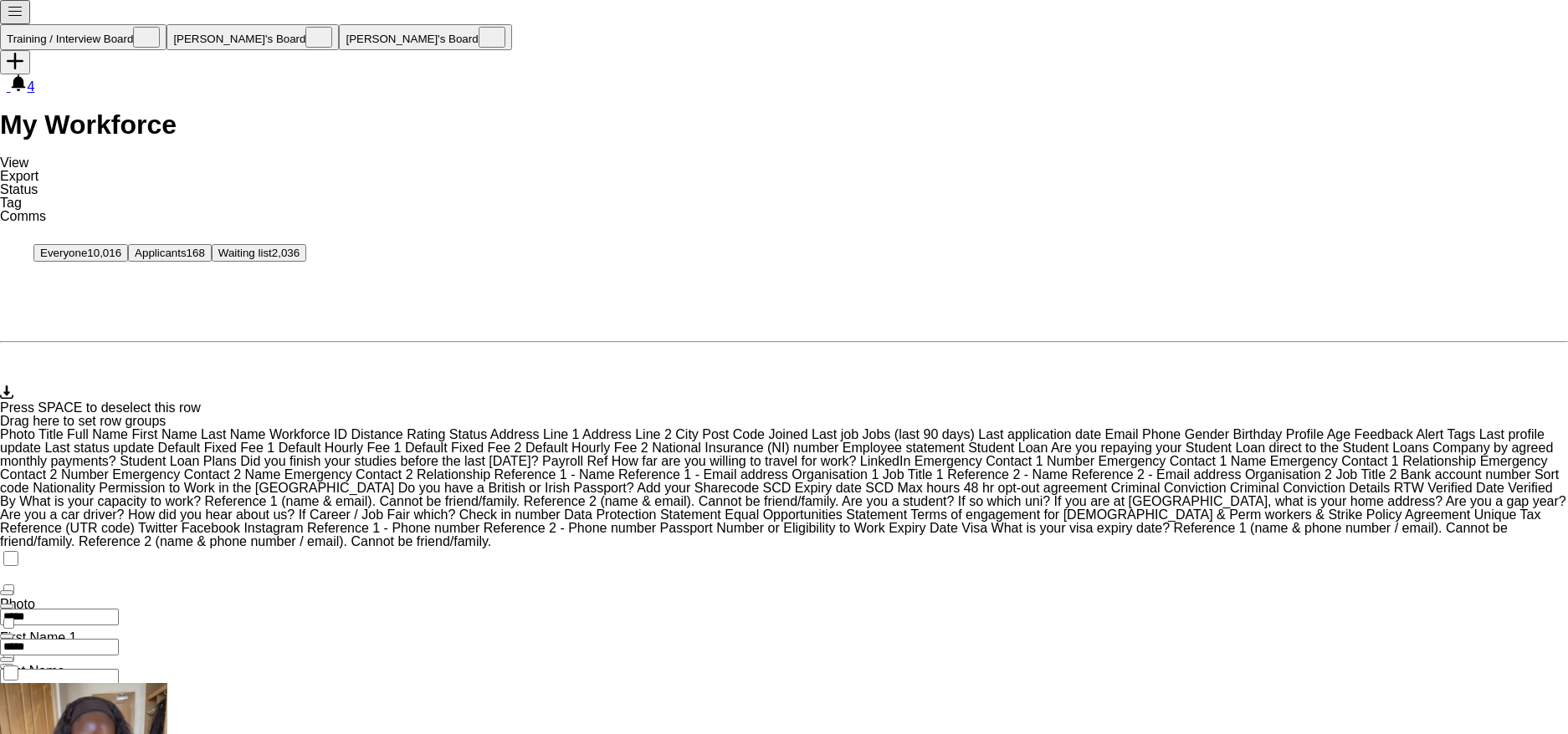
click at [22, 196] on span "Tag" at bounding box center [11, 203] width 22 height 14
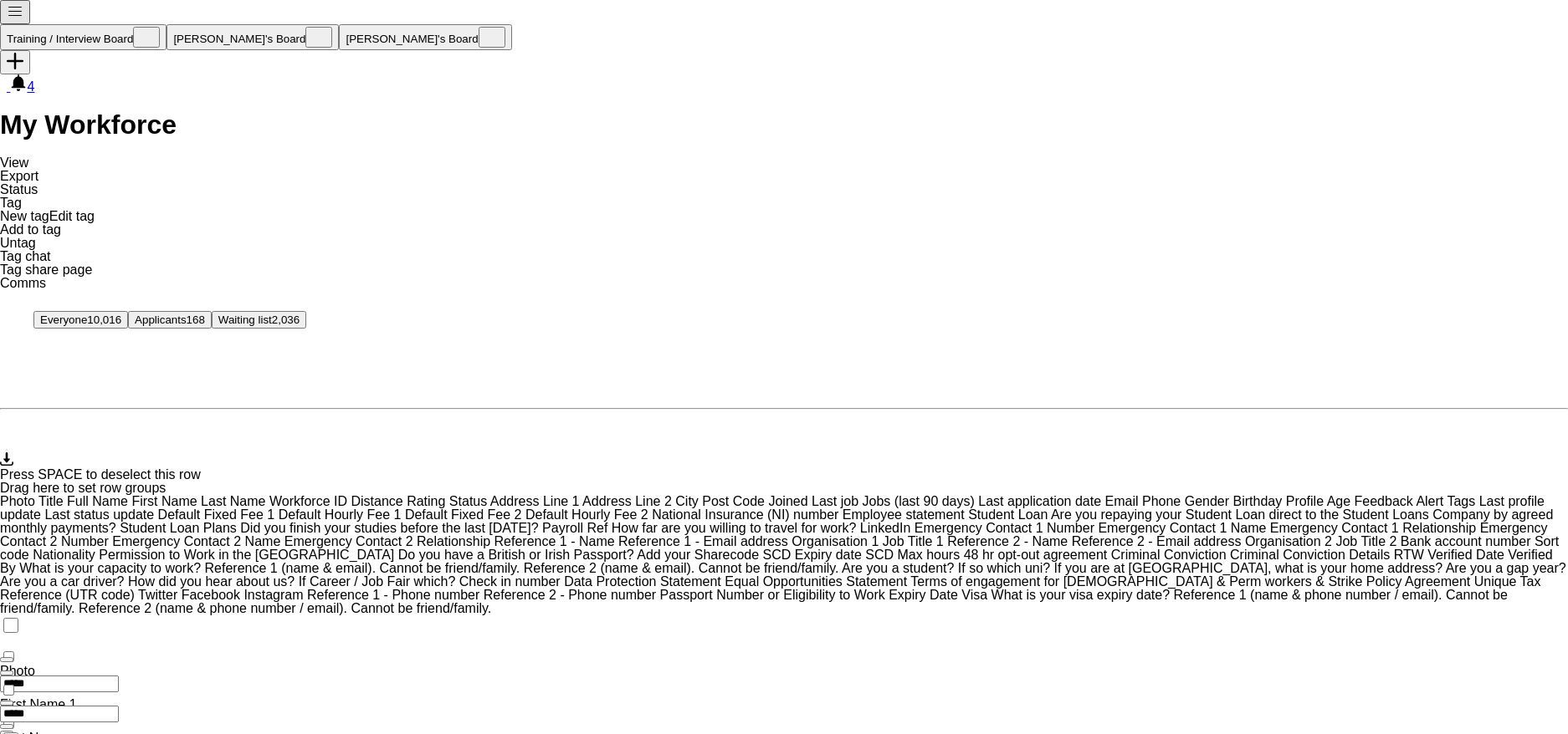
click at [21, 329] on icon "Notify workforce" at bounding box center [16, 345] width 34 height 34
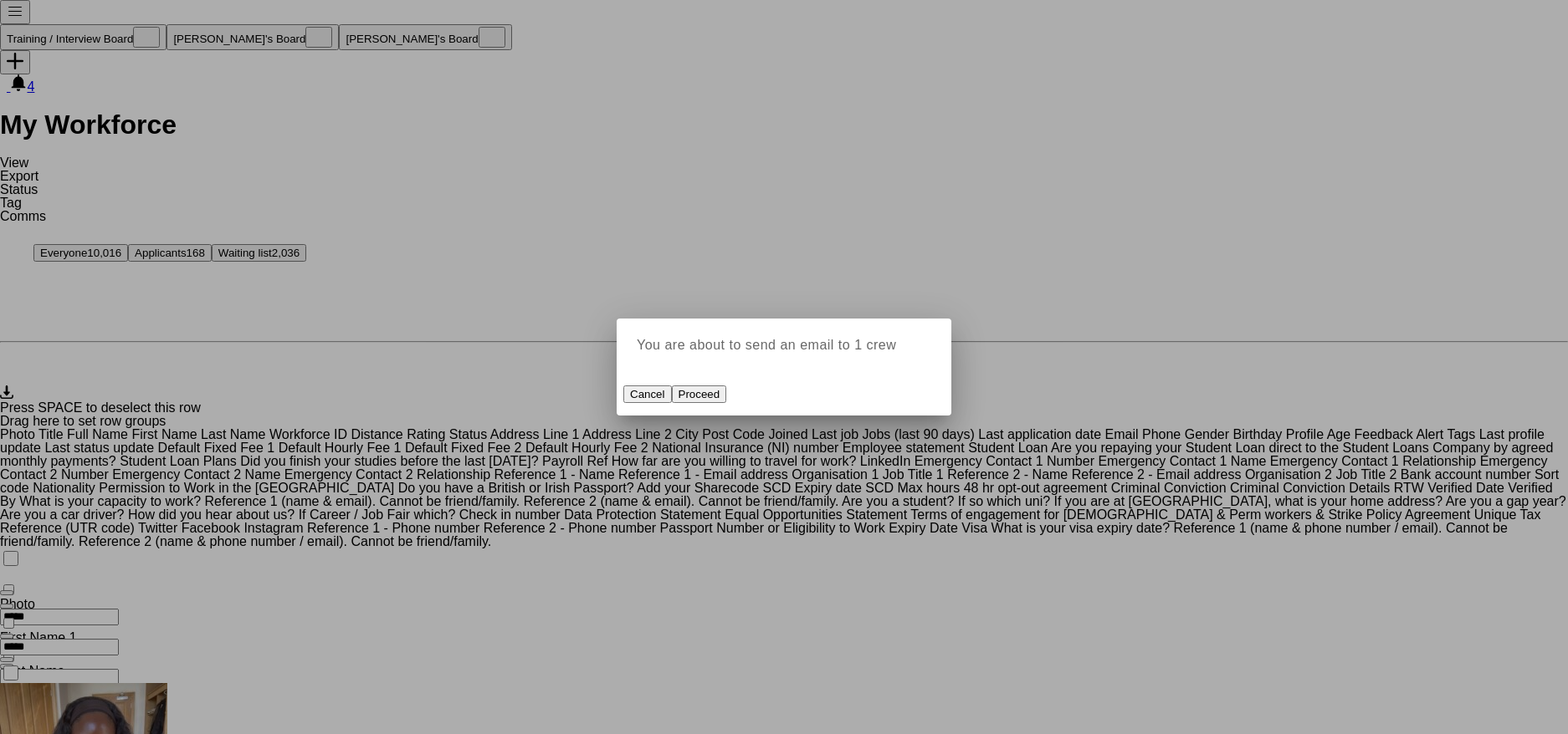
click at [727, 404] on button "Proceed" at bounding box center [699, 394] width 55 height 17
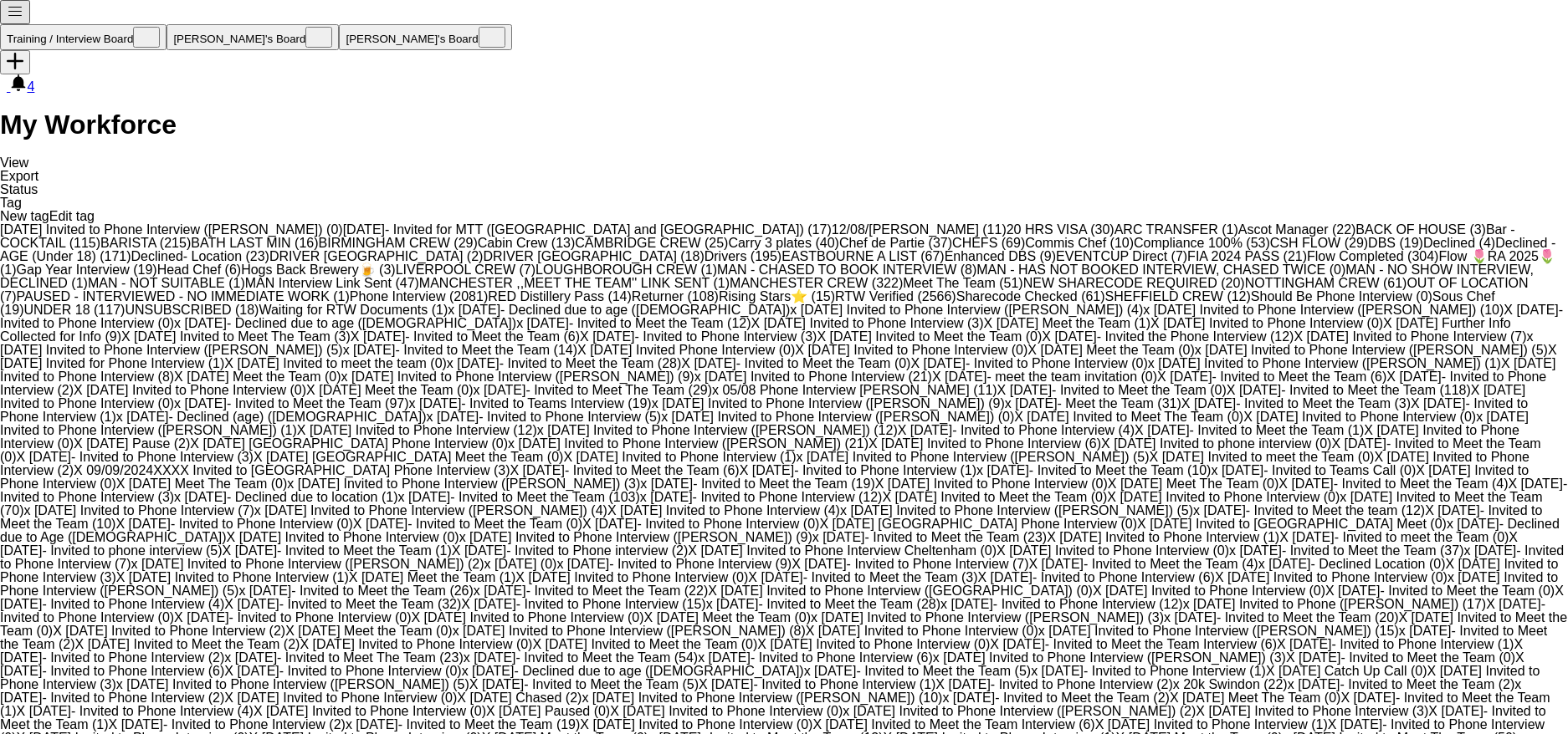
click at [94, 209] on link "Edit tag" at bounding box center [71, 216] width 45 height 14
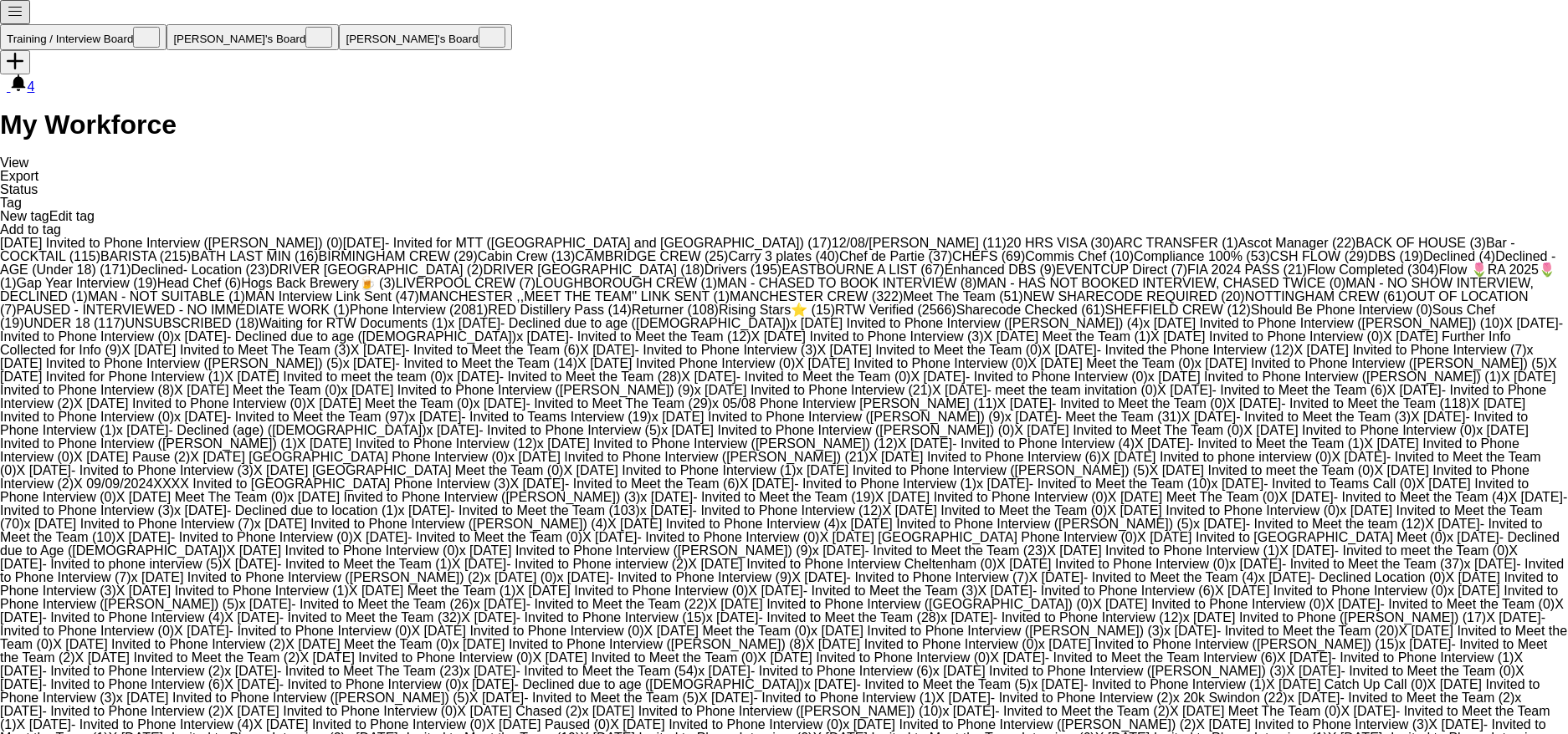
scroll to position [1422, 0]
click at [350, 317] on span "Phone Interview (2081)" at bounding box center [419, 309] width 138 height 14
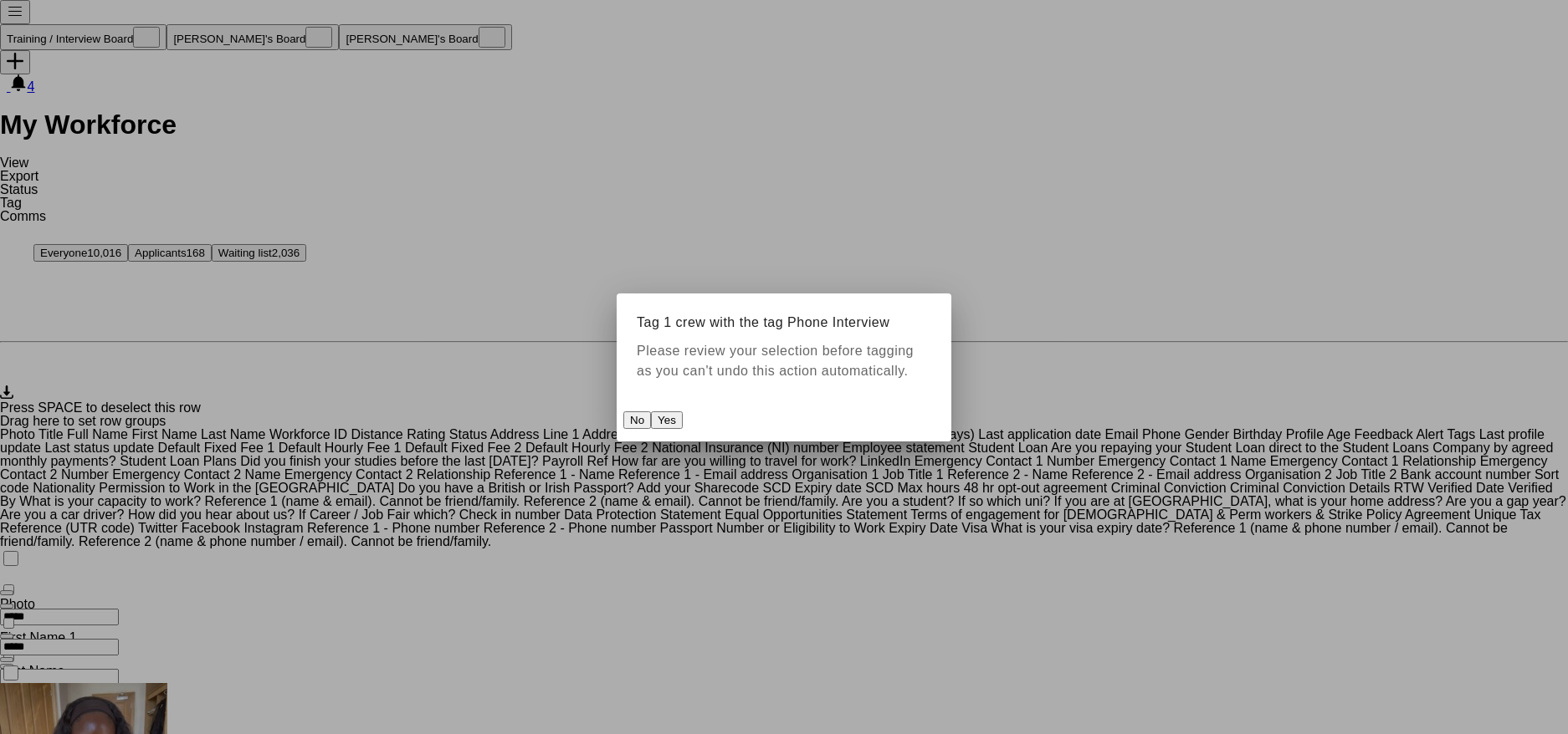
click at [683, 429] on button "Yes" at bounding box center [666, 420] width 32 height 17
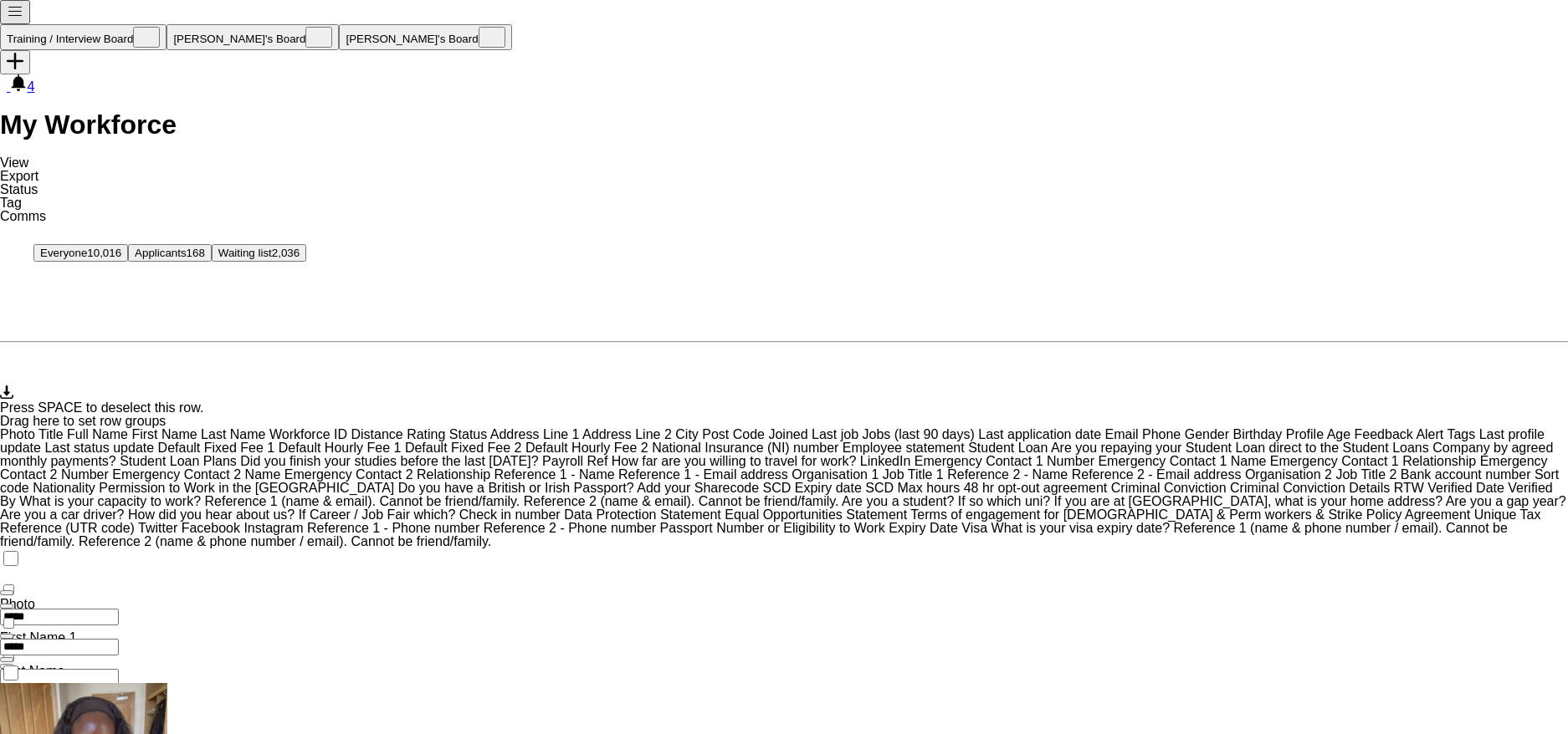
click at [22, 196] on span "Tag" at bounding box center [11, 203] width 22 height 14
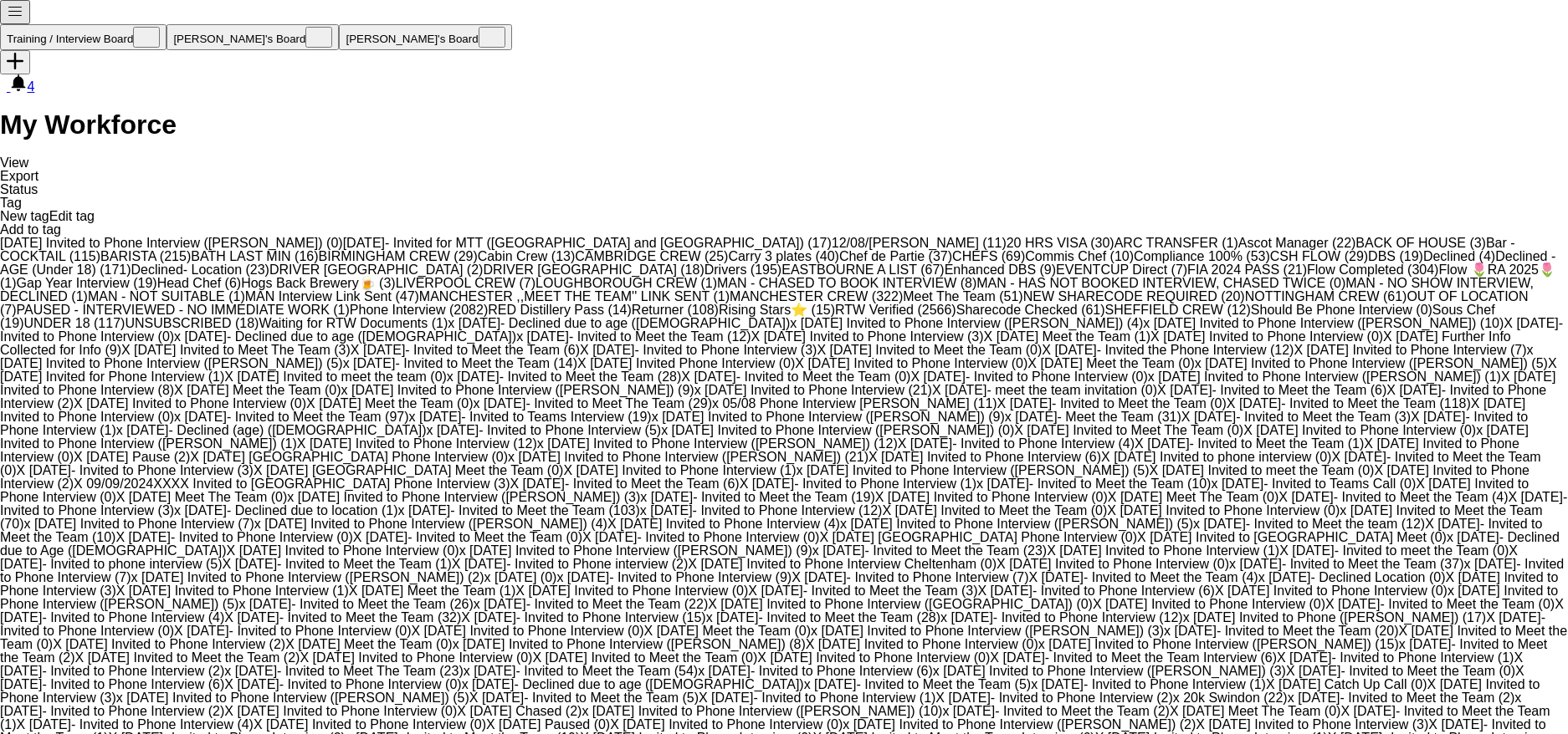
click at [835, 317] on span "RTW Verified (2566)" at bounding box center [896, 309] width 121 height 14
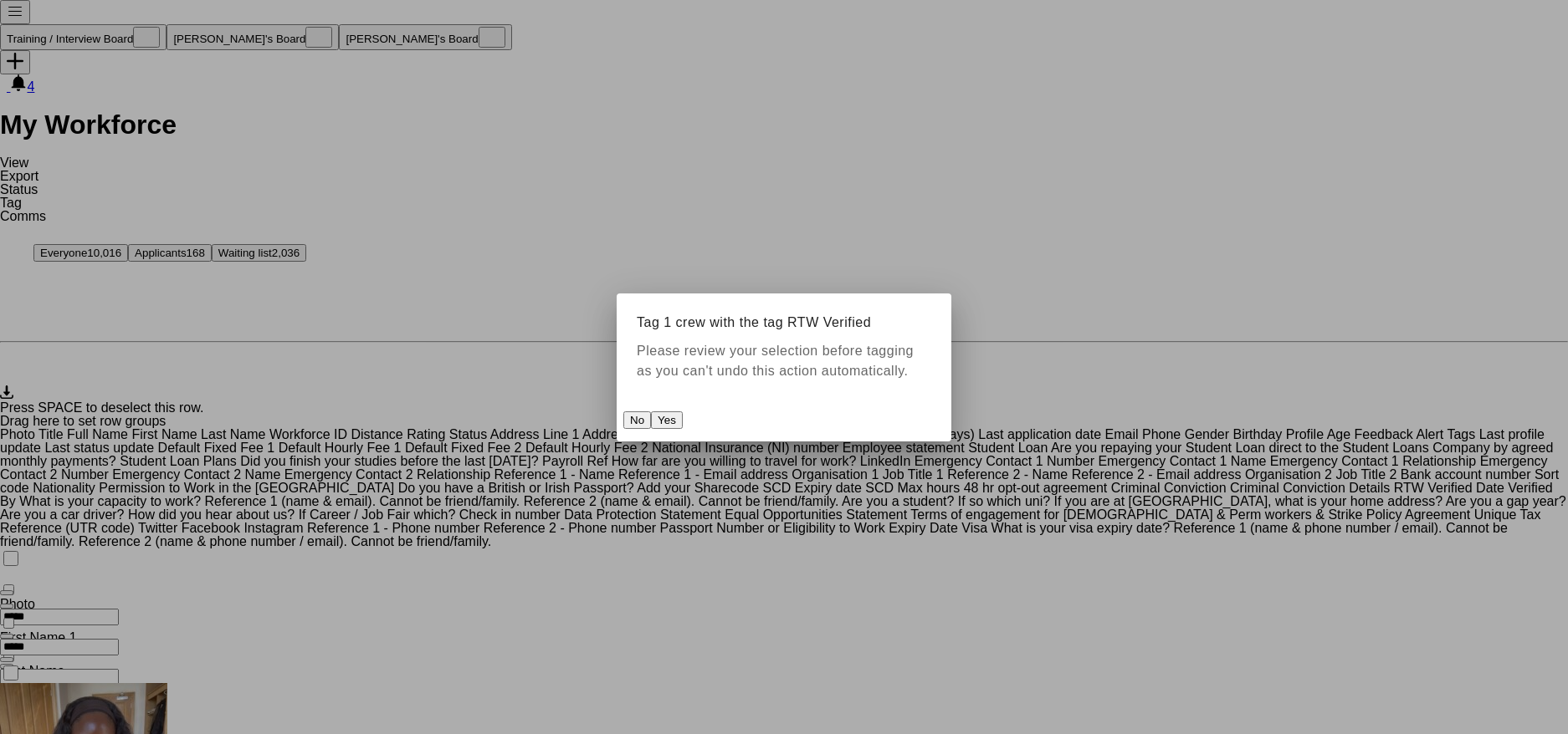
click at [683, 423] on button "Yes" at bounding box center [666, 420] width 32 height 17
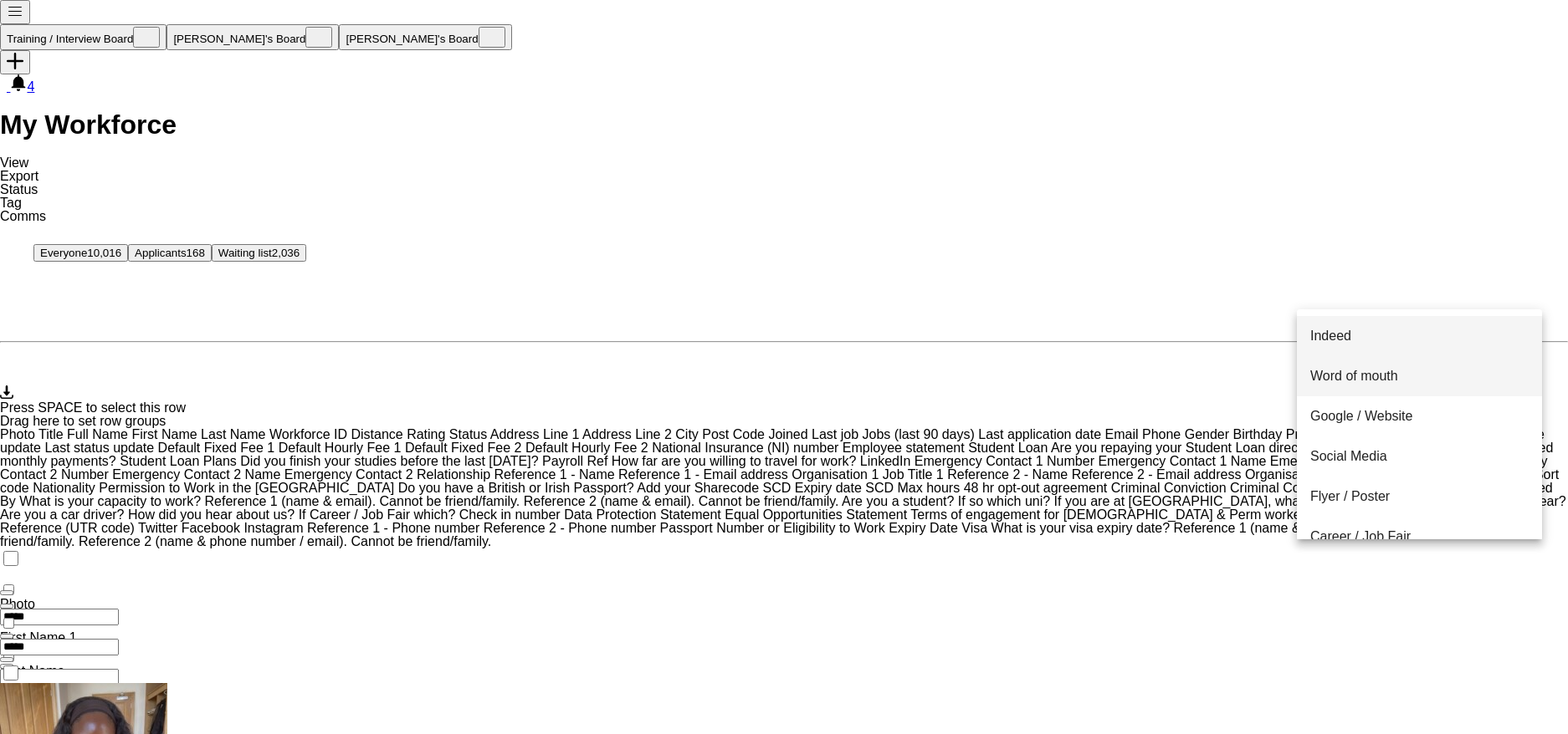
click at [1374, 397] on mat-option "Word of mouth" at bounding box center [1419, 377] width 245 height 40
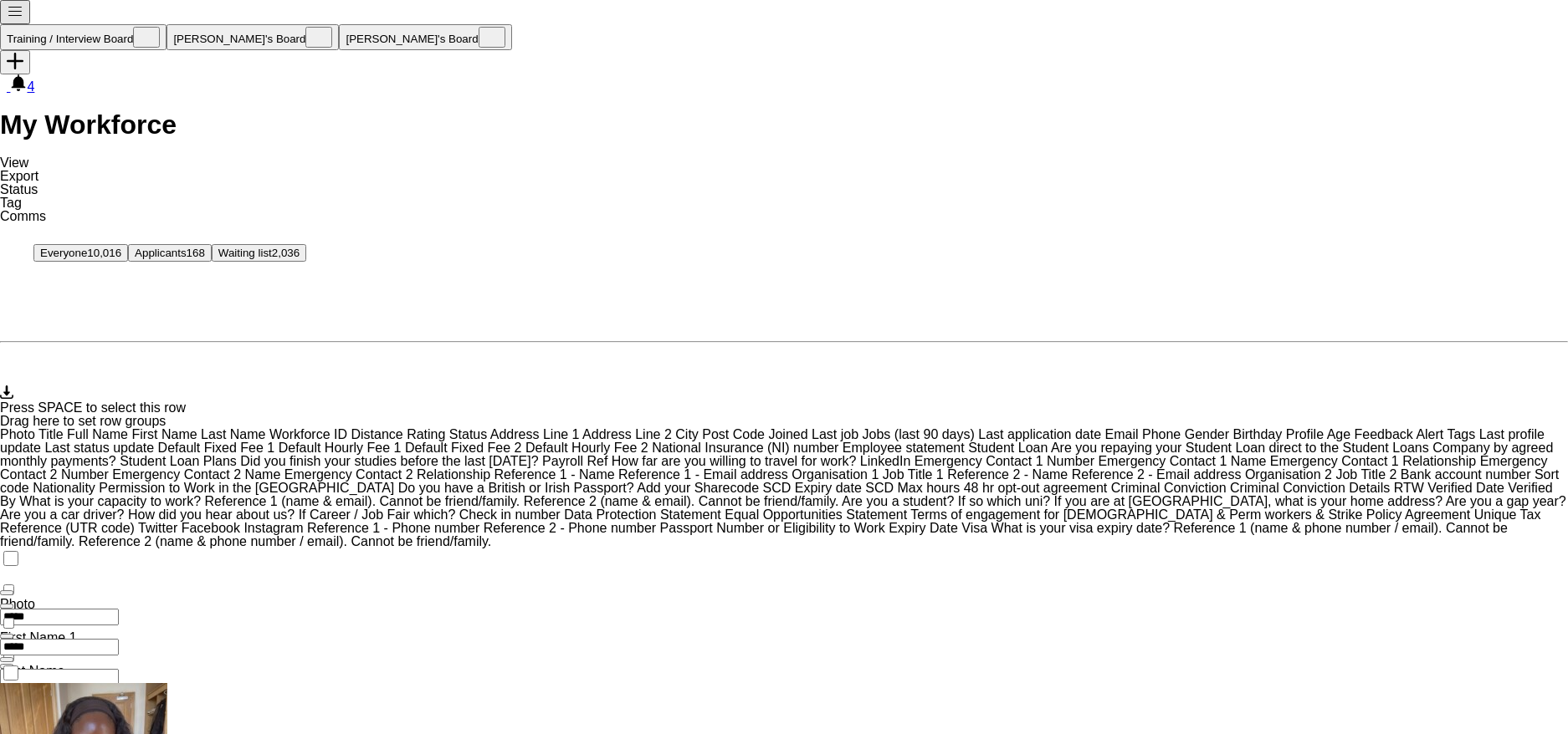
click at [9, 663] on div at bounding box center [12, 673] width 25 height 20
click at [22, 261] on icon "Notify workforce" at bounding box center [16, 278] width 34 height 34
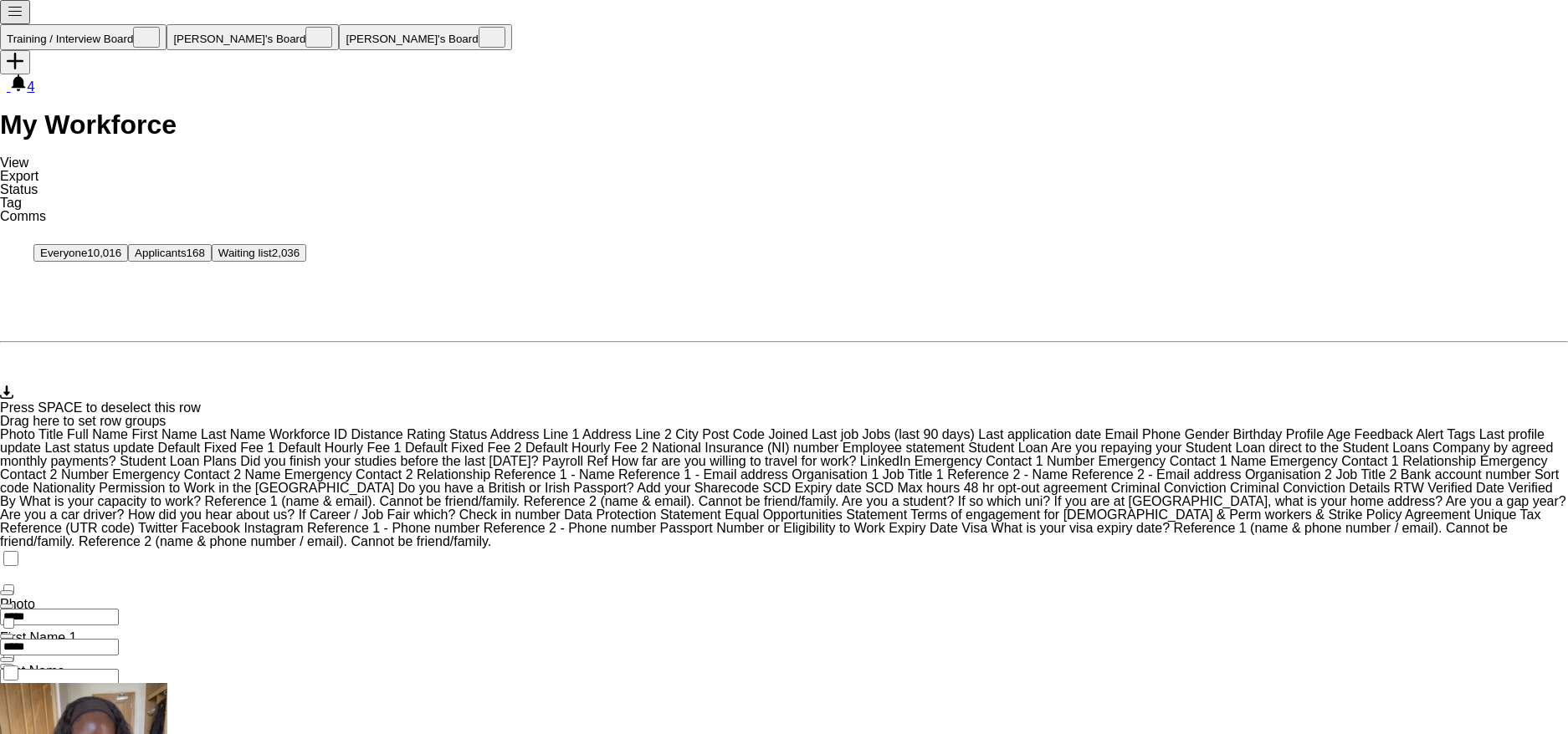
scroll to position [235, 0]
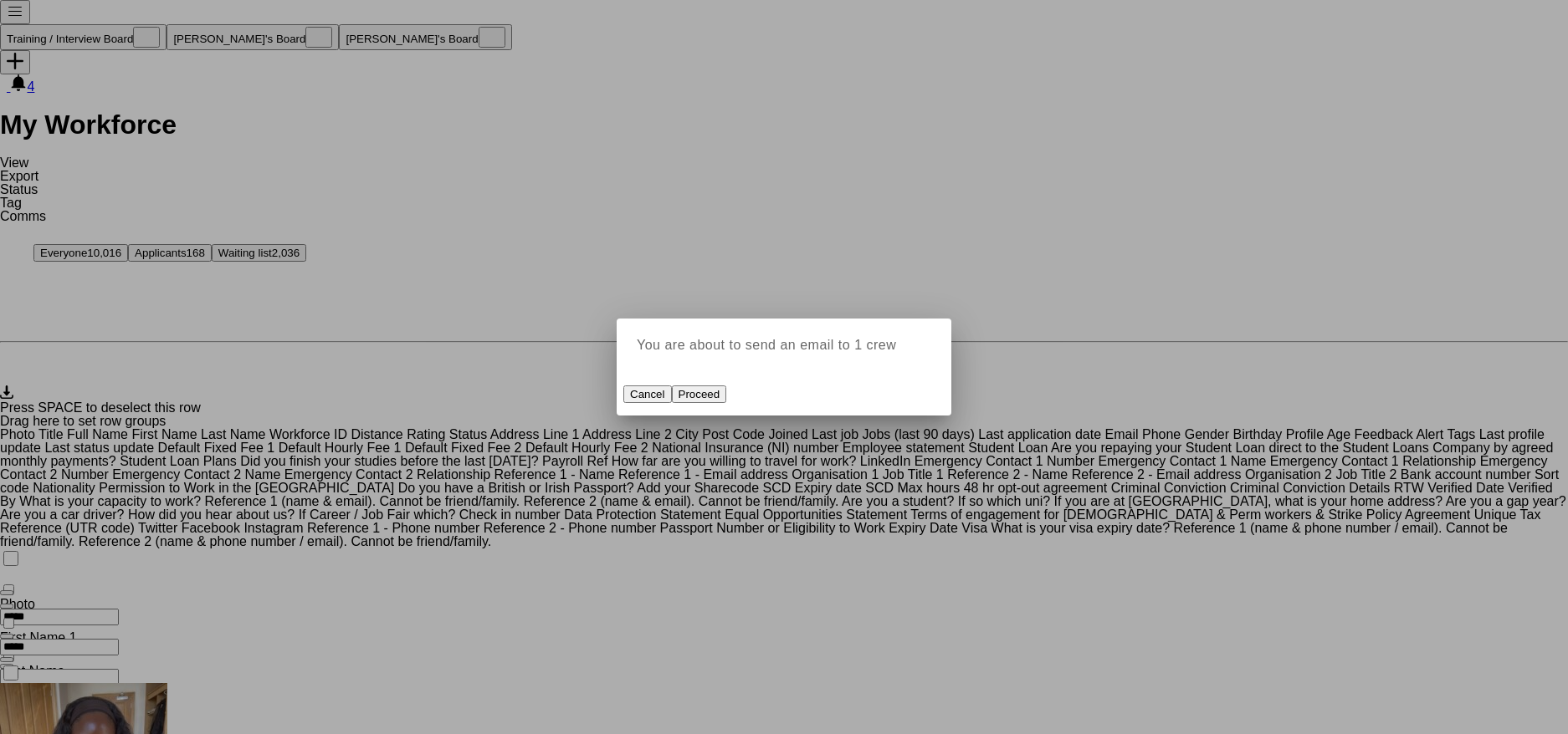
click at [727, 404] on button "Proceed" at bounding box center [699, 394] width 55 height 17
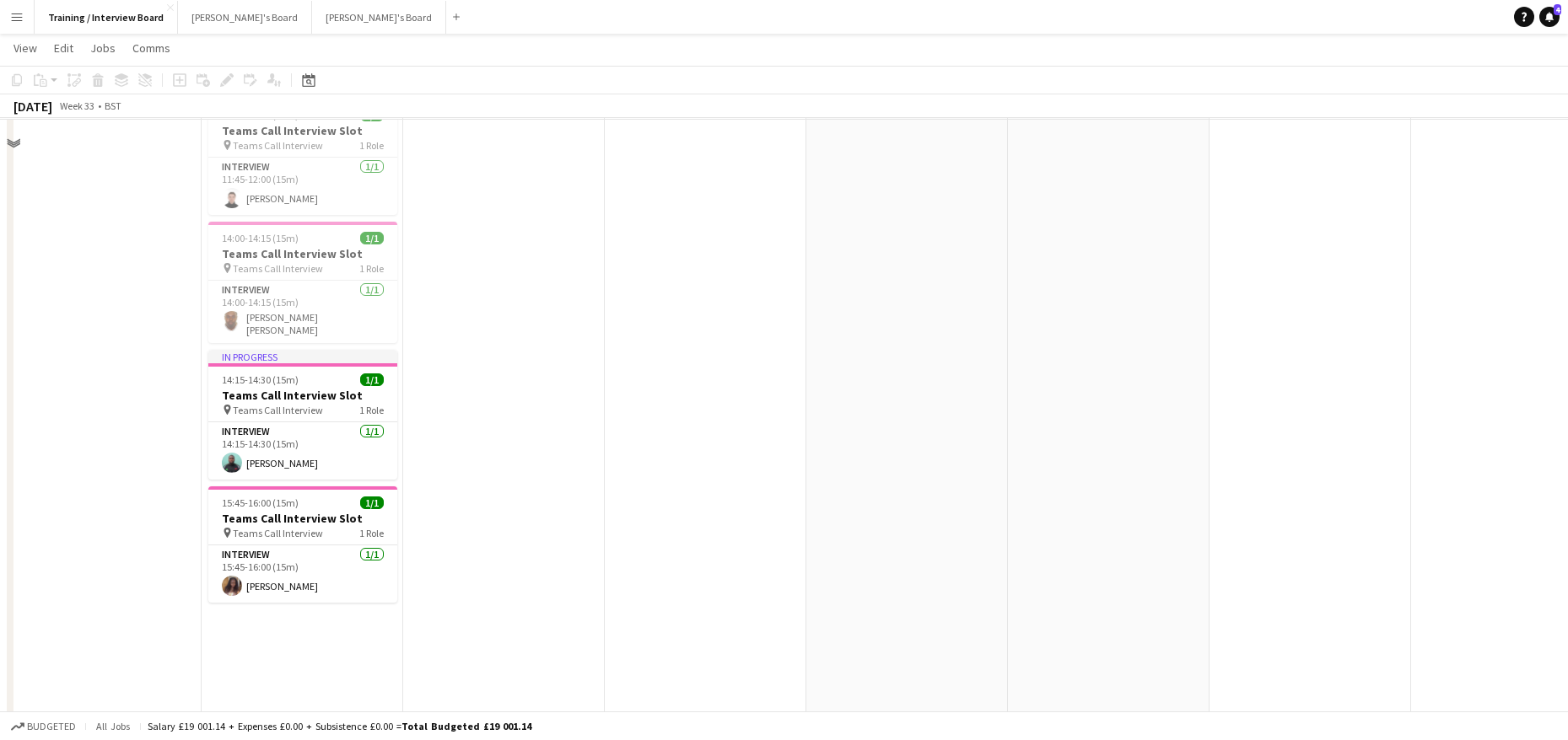
scroll to position [1228, 0]
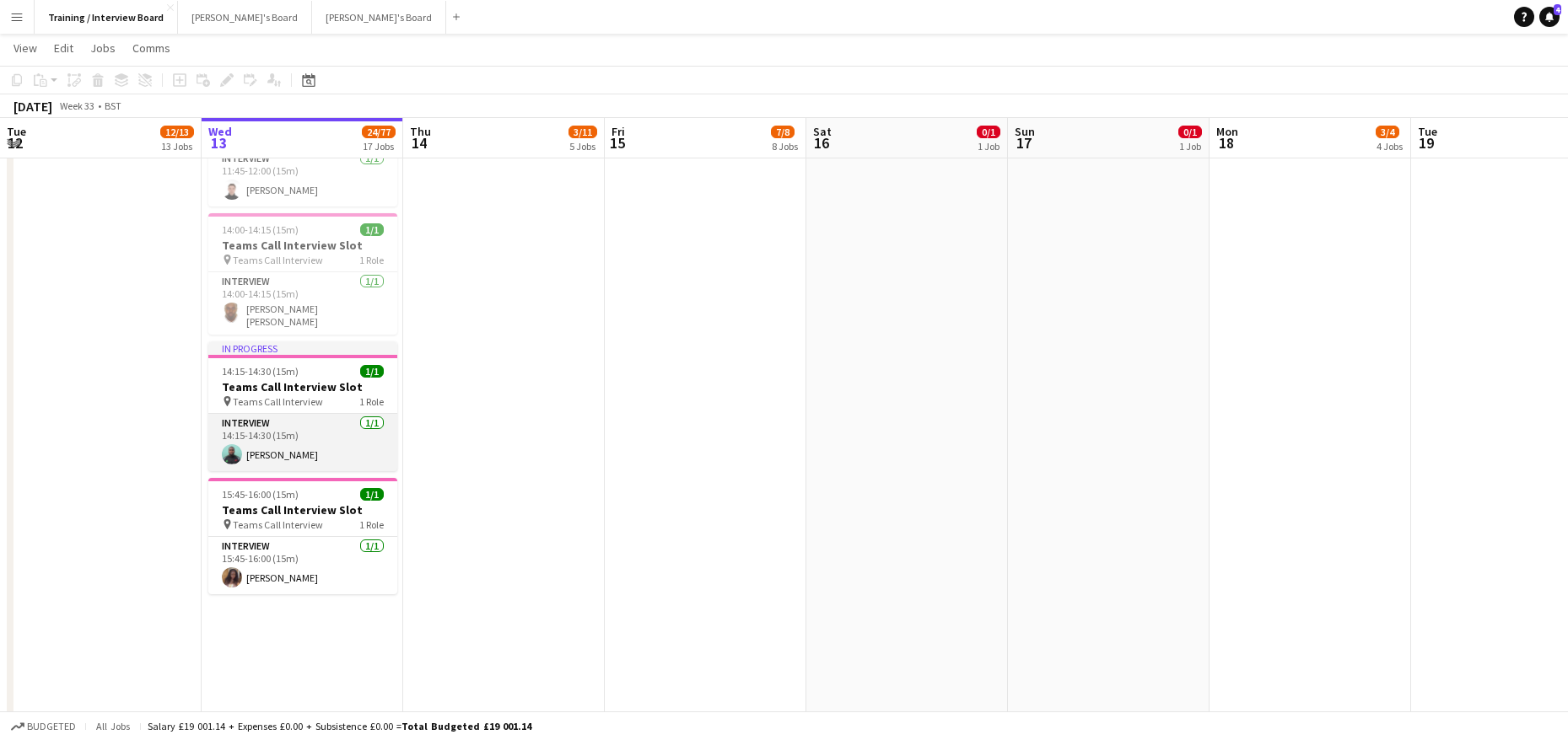
click at [302, 442] on app-card-role "Interview [DATE] 14:15-14:30 (15m) [PERSON_NAME]" at bounding box center [302, 442] width 189 height 57
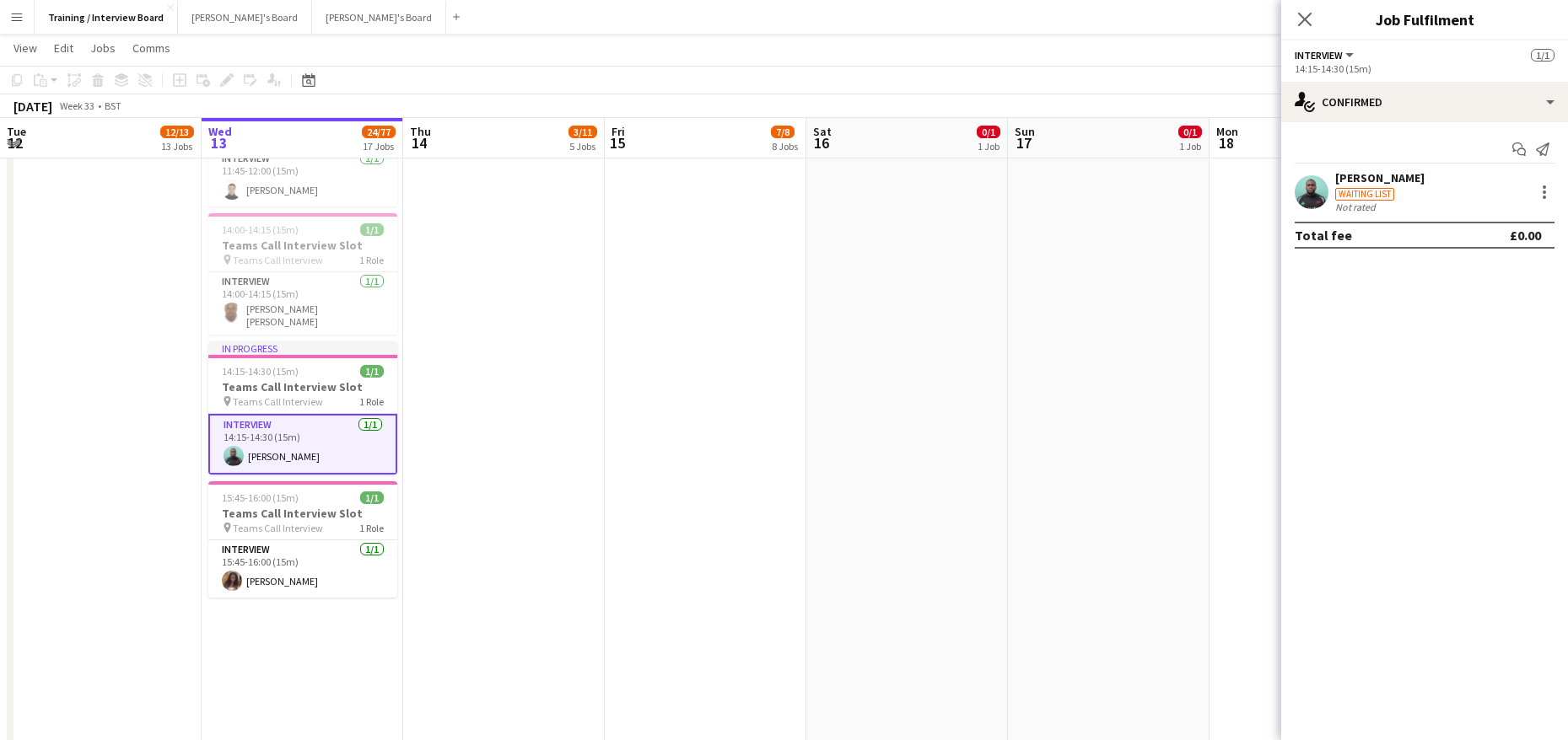
click at [1386, 176] on div "[PERSON_NAME]" at bounding box center [1380, 178] width 89 height 15
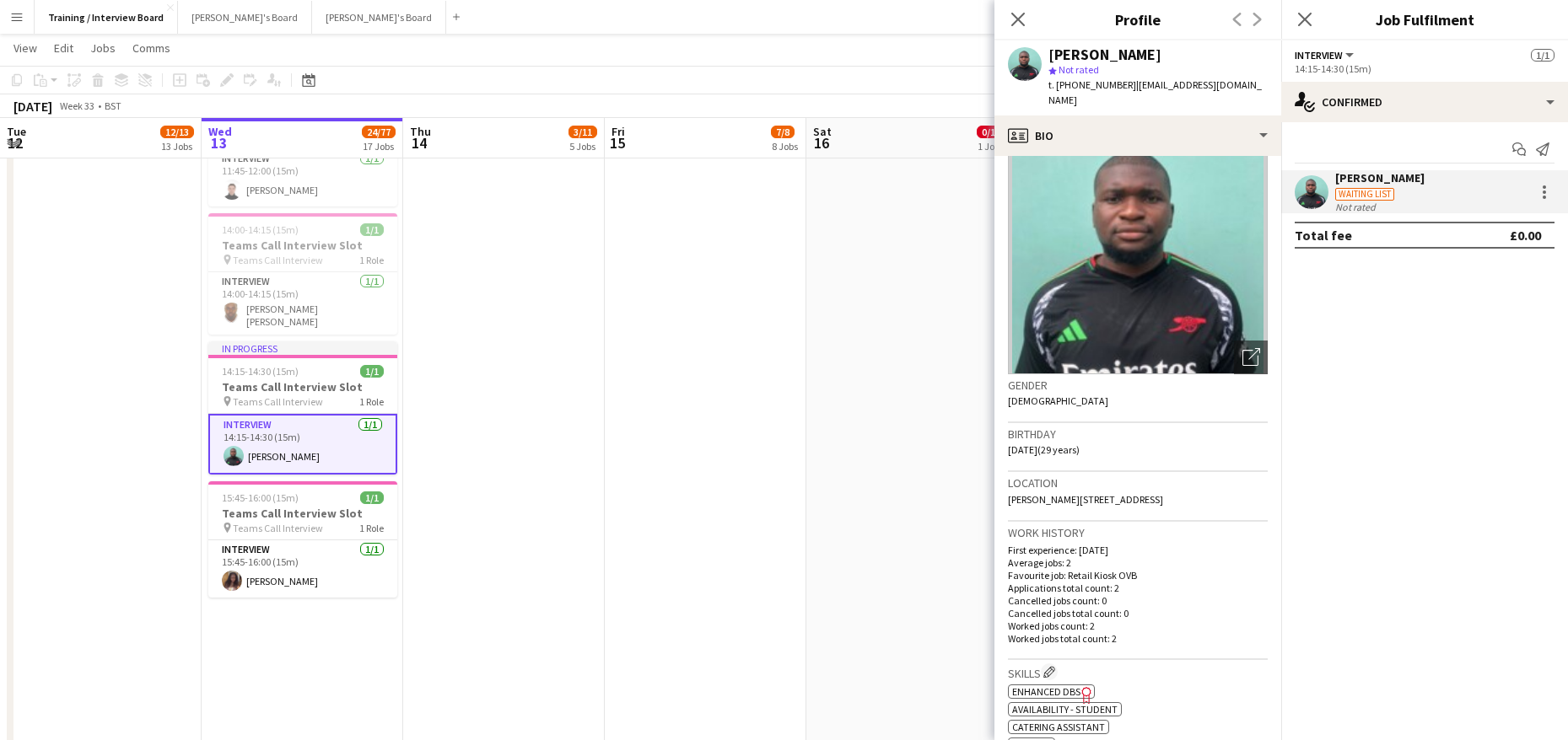
scroll to position [0, 0]
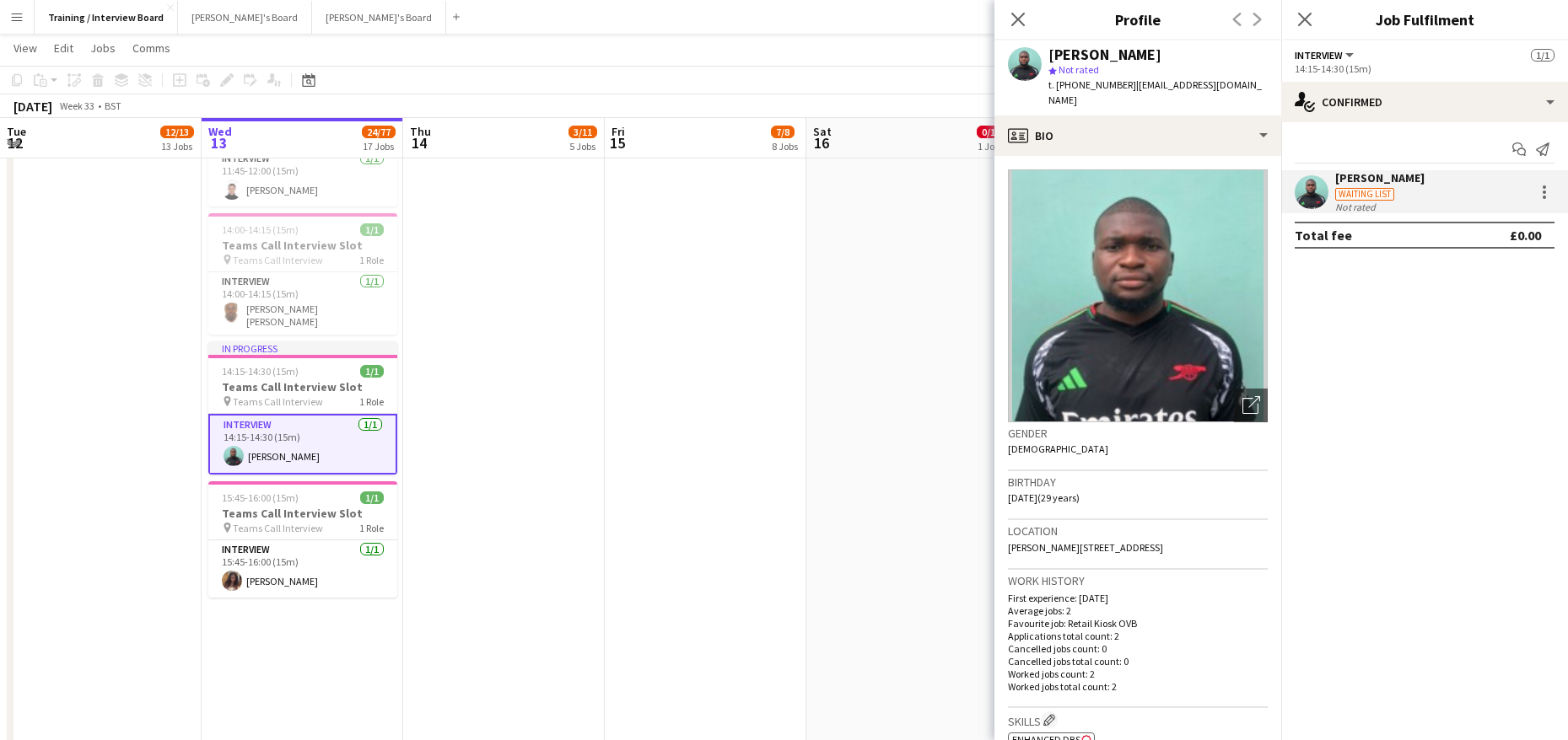
drag, startPoint x: 1125, startPoint y: 84, endPoint x: 1265, endPoint y: 85, distance: 140.0
click at [1265, 85] on app-profile-header "[PERSON_NAME] star Not rated t. [PHONE_NUMBER] | [EMAIL_ADDRESS][DOMAIN_NAME]" at bounding box center [1138, 77] width 287 height 75
copy span "[EMAIL_ADDRESS][DOMAIN_NAME]"
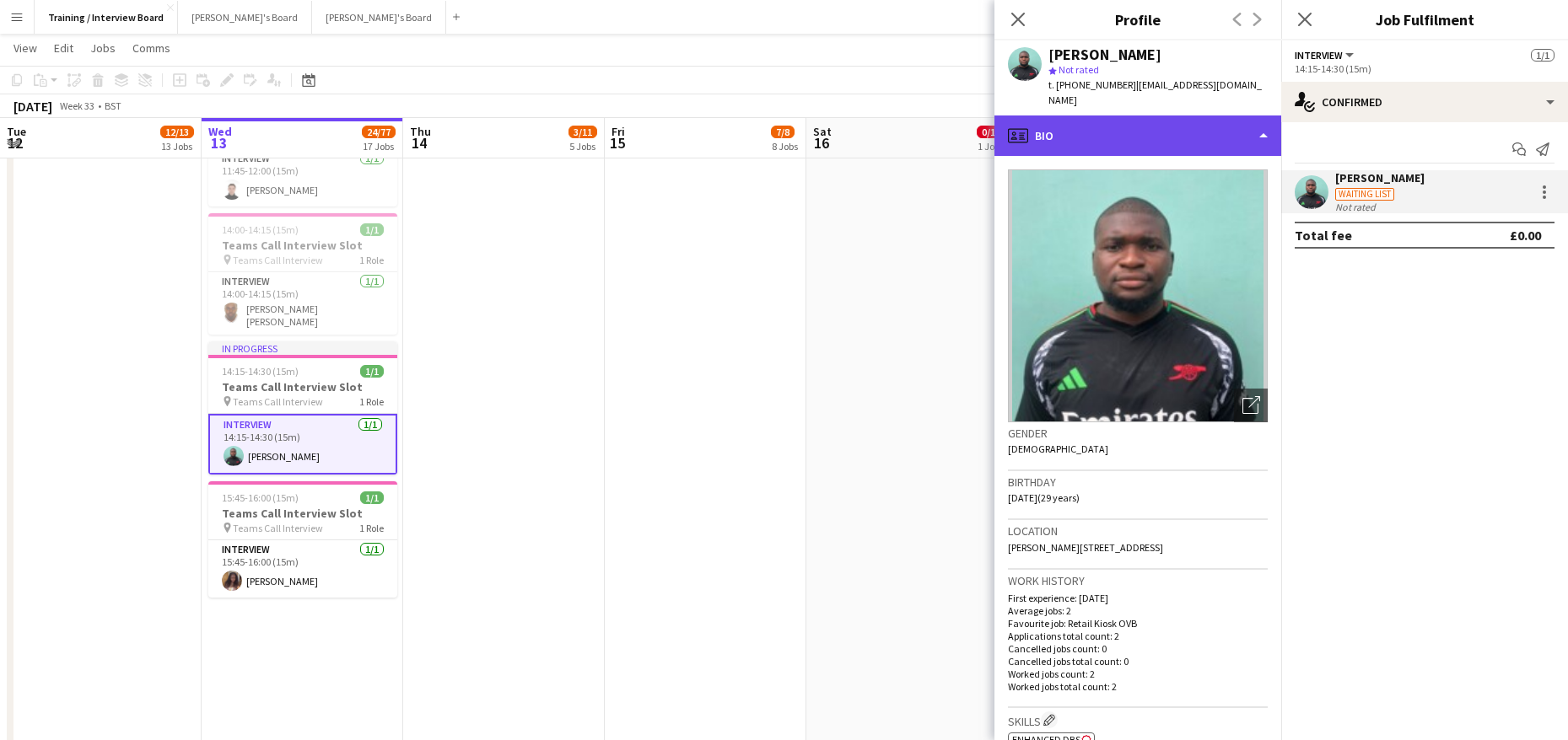
click at [1265, 122] on div "profile Bio" at bounding box center [1138, 136] width 287 height 41
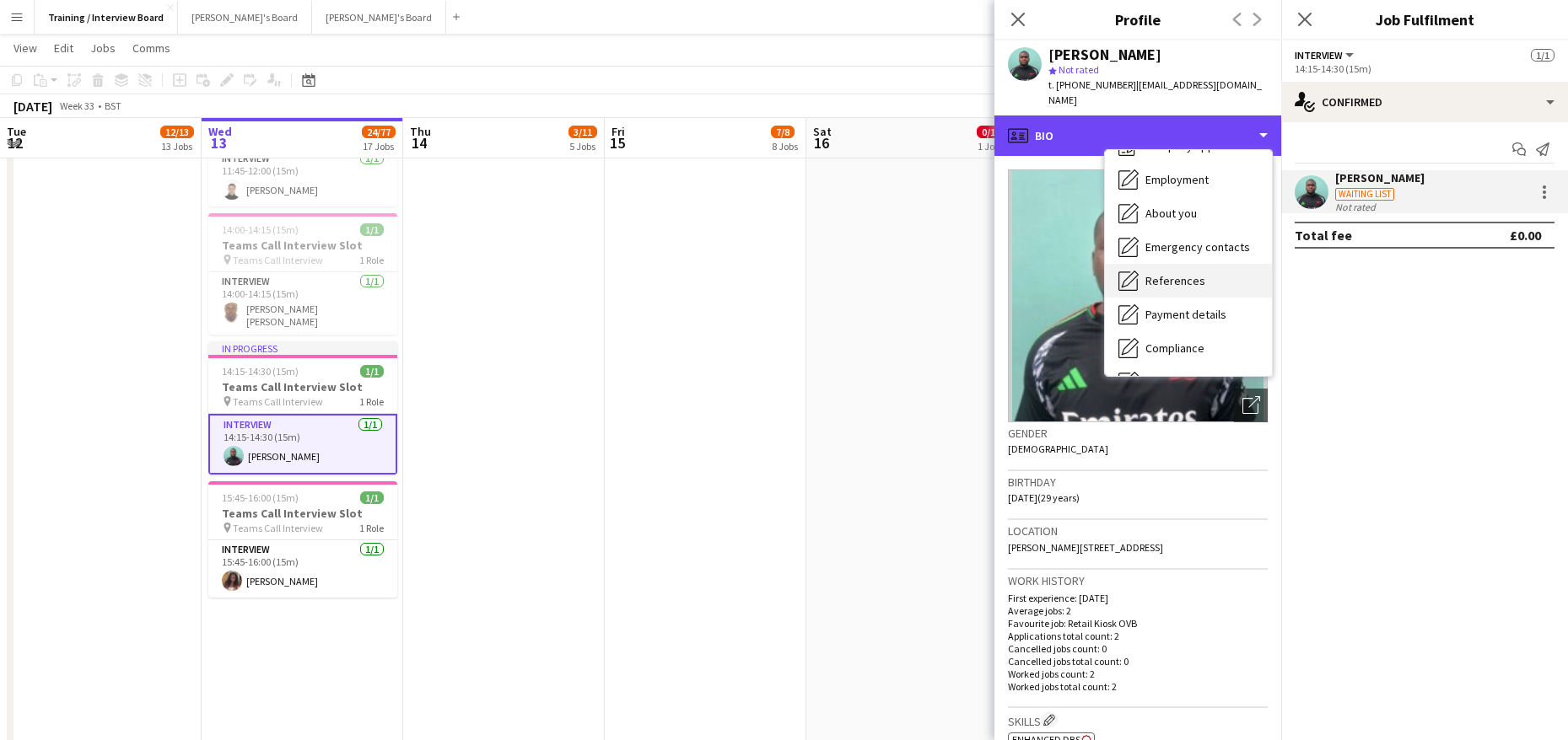
scroll to position [84, 0]
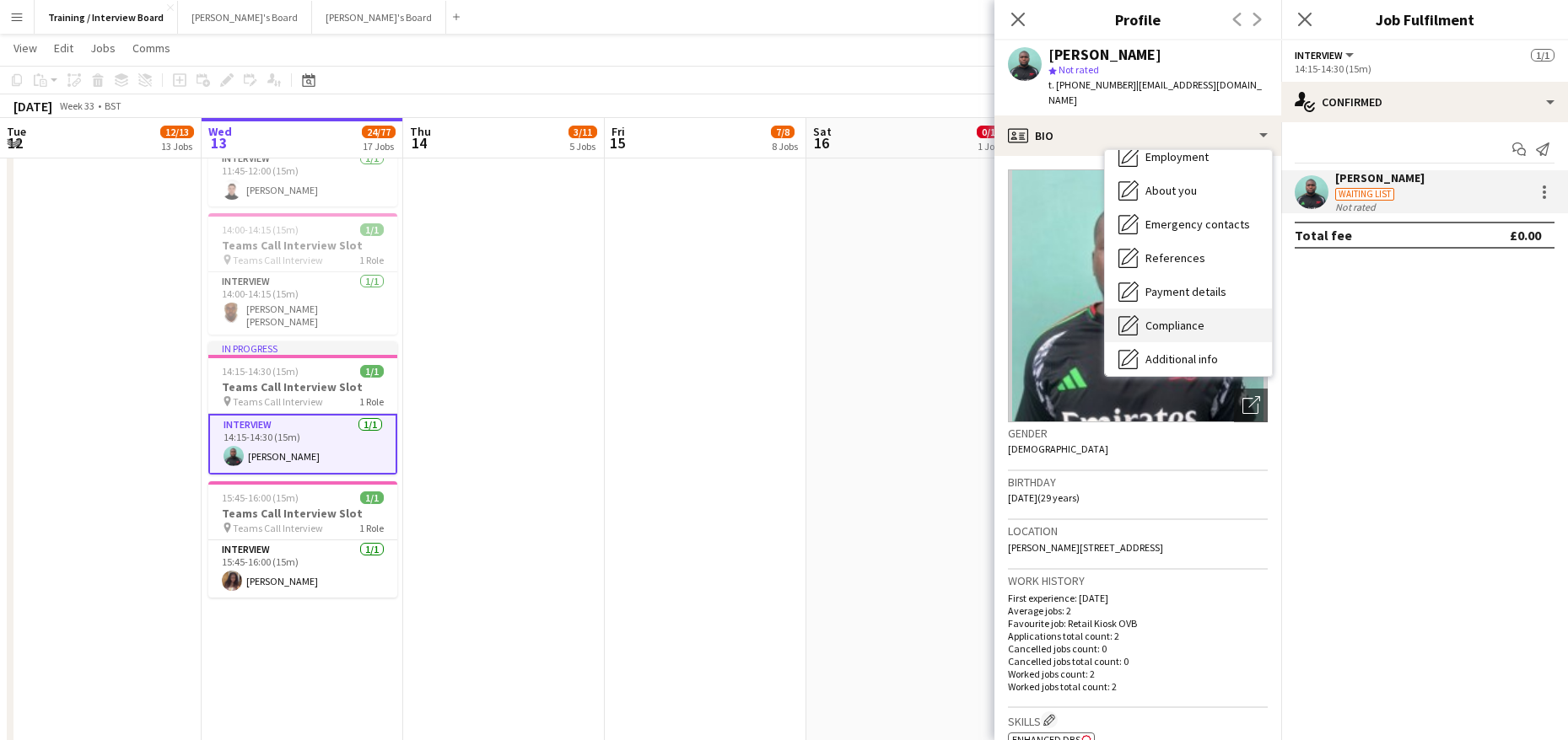
click at [1166, 318] on span "Compliance" at bounding box center [1175, 325] width 59 height 15
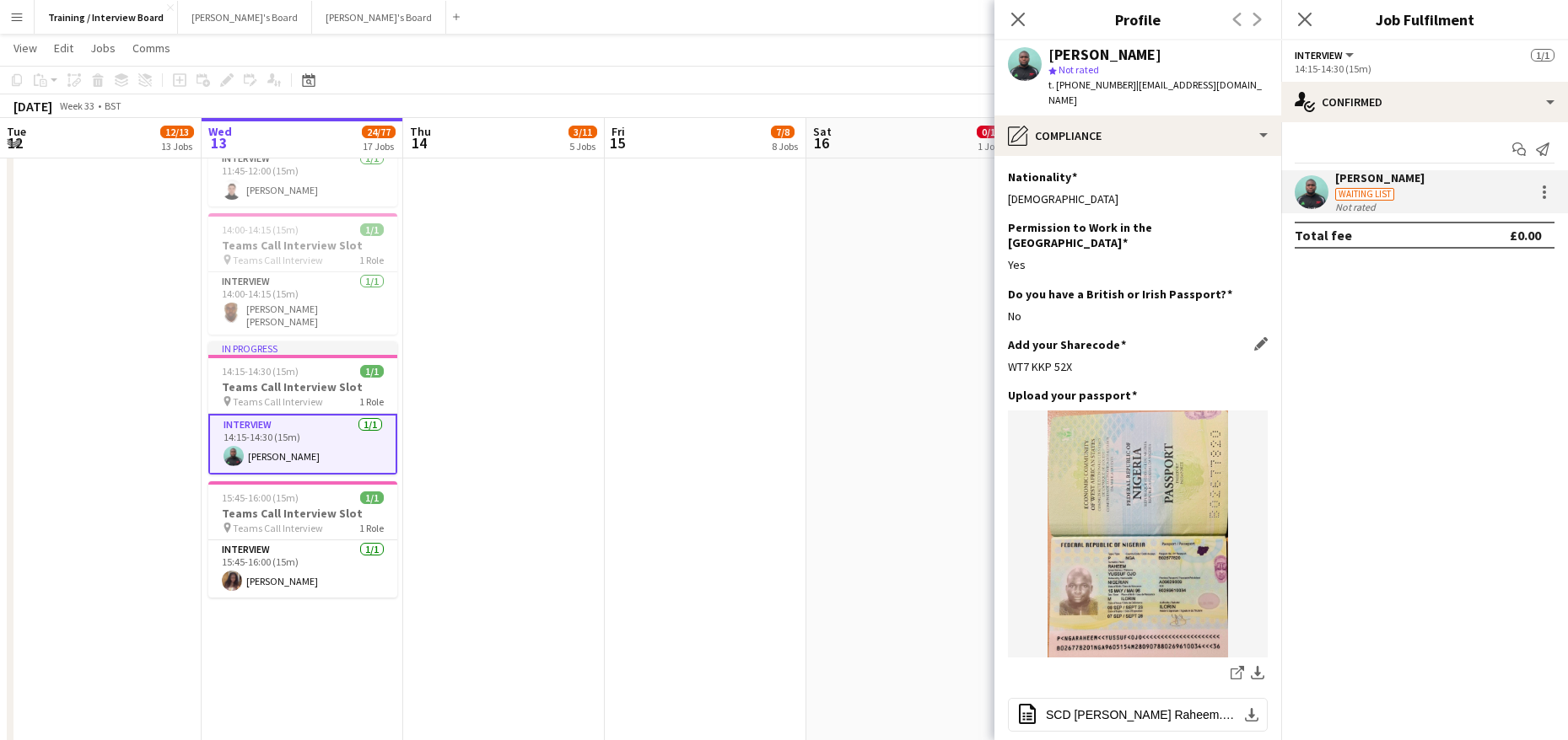
click at [1090, 359] on div "WT7 KKP 52X" at bounding box center [1138, 367] width 260 height 15
click at [1254, 337] on app-icon "Edit this field" at bounding box center [1261, 344] width 14 height 14
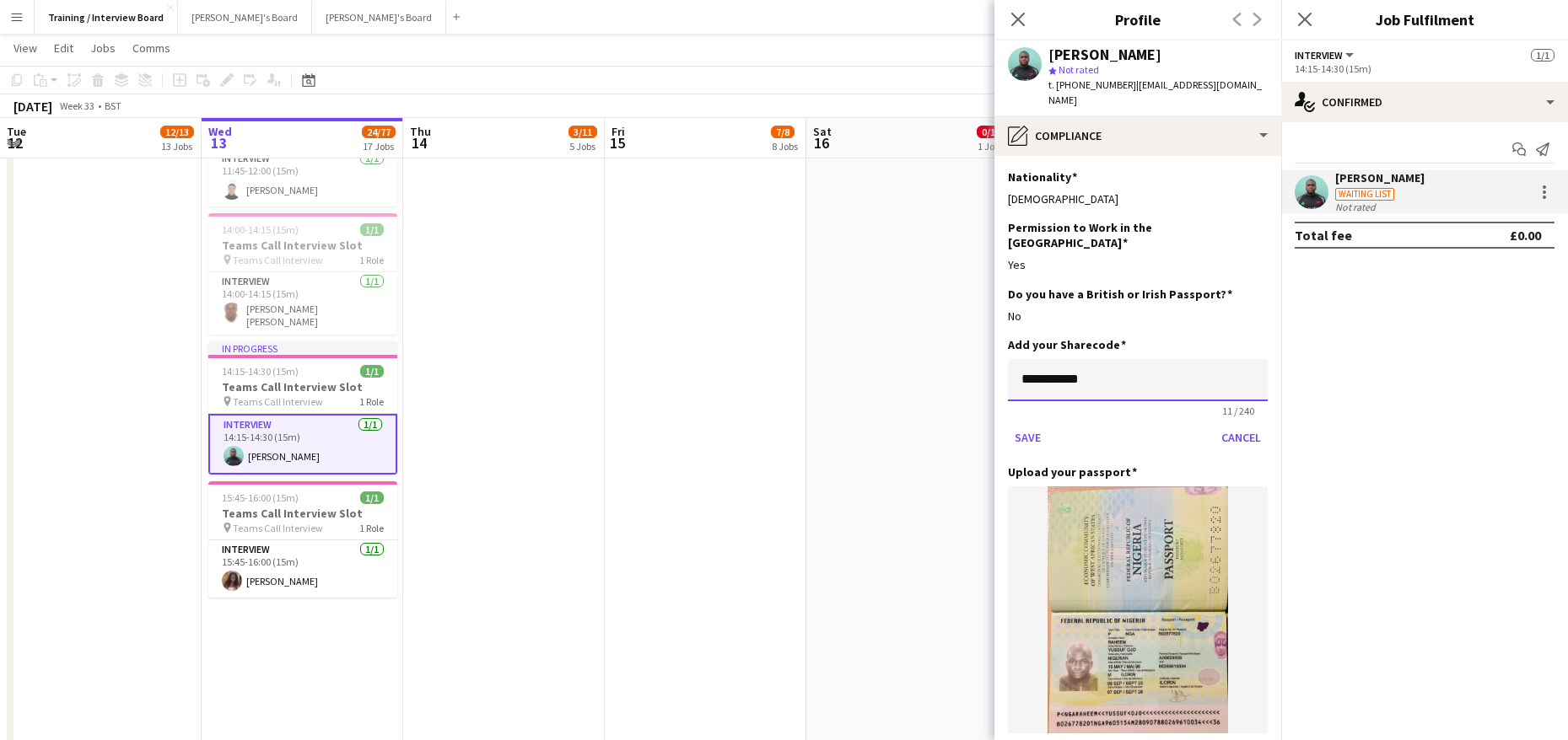
click at [1100, 359] on input "**********" at bounding box center [1138, 381] width 260 height 43
type input "*"
paste input "**********"
type input "**********"
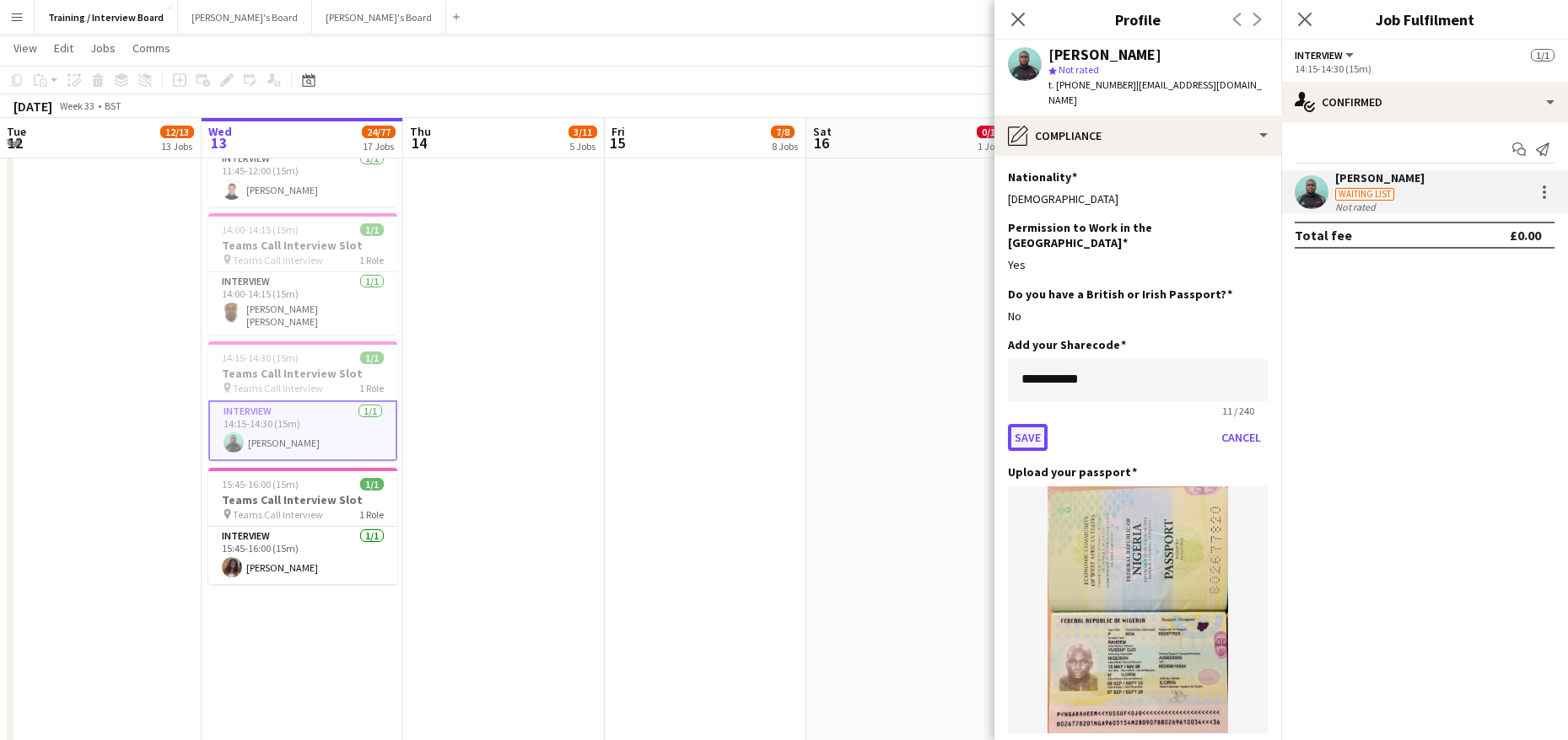
click at [1035, 424] on button "Save" at bounding box center [1027, 438] width 40 height 27
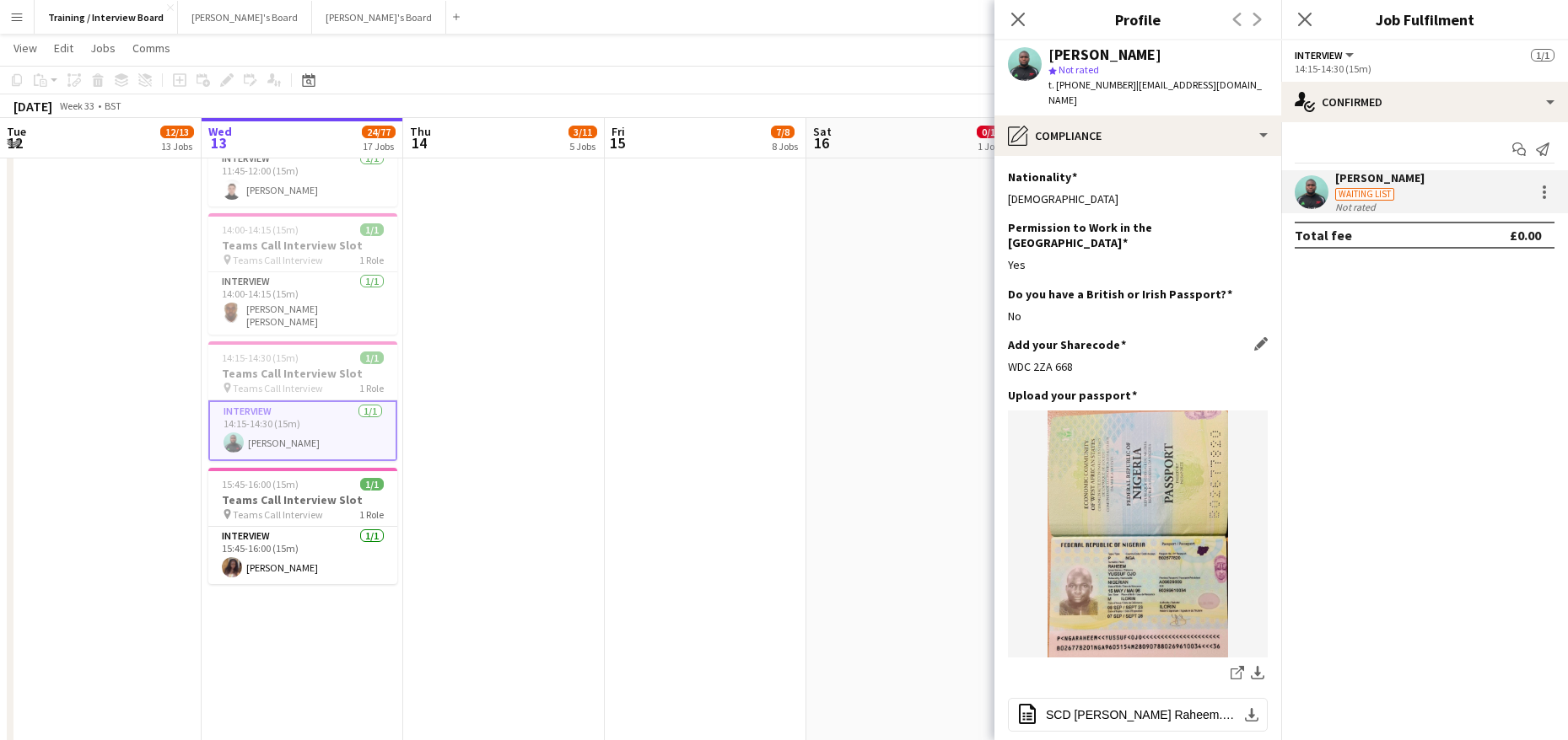
click at [1237, 353] on div "Add your Sharecode Edit this field WDC 2ZA 668" at bounding box center [1138, 362] width 260 height 50
click at [1238, 387] on div "Upload your passport Edit this field" at bounding box center [1138, 395] width 260 height 15
click at [1254, 387] on app-icon "Edit this field" at bounding box center [1261, 394] width 14 height 14
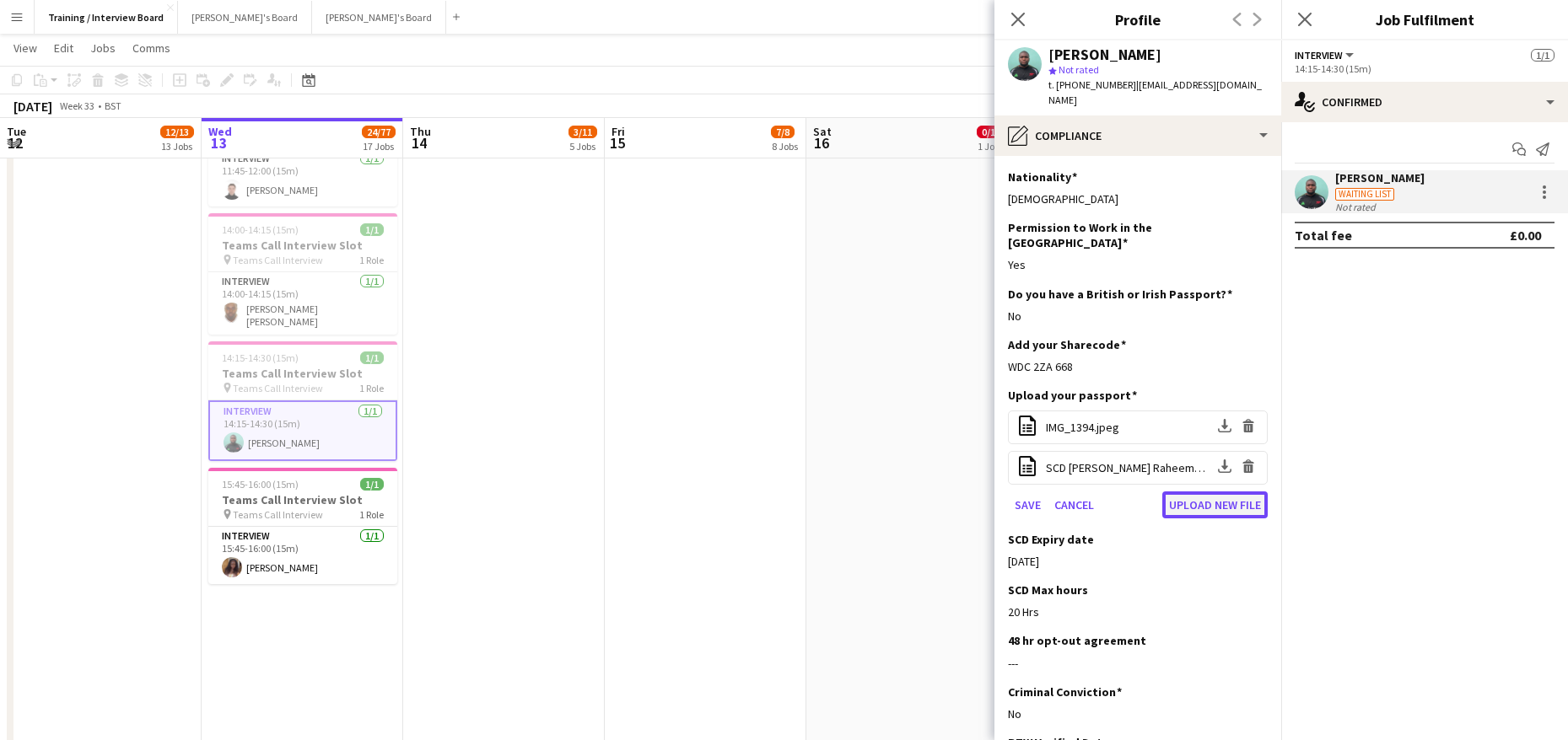
click at [1207, 491] on button "Upload new file" at bounding box center [1214, 505] width 106 height 27
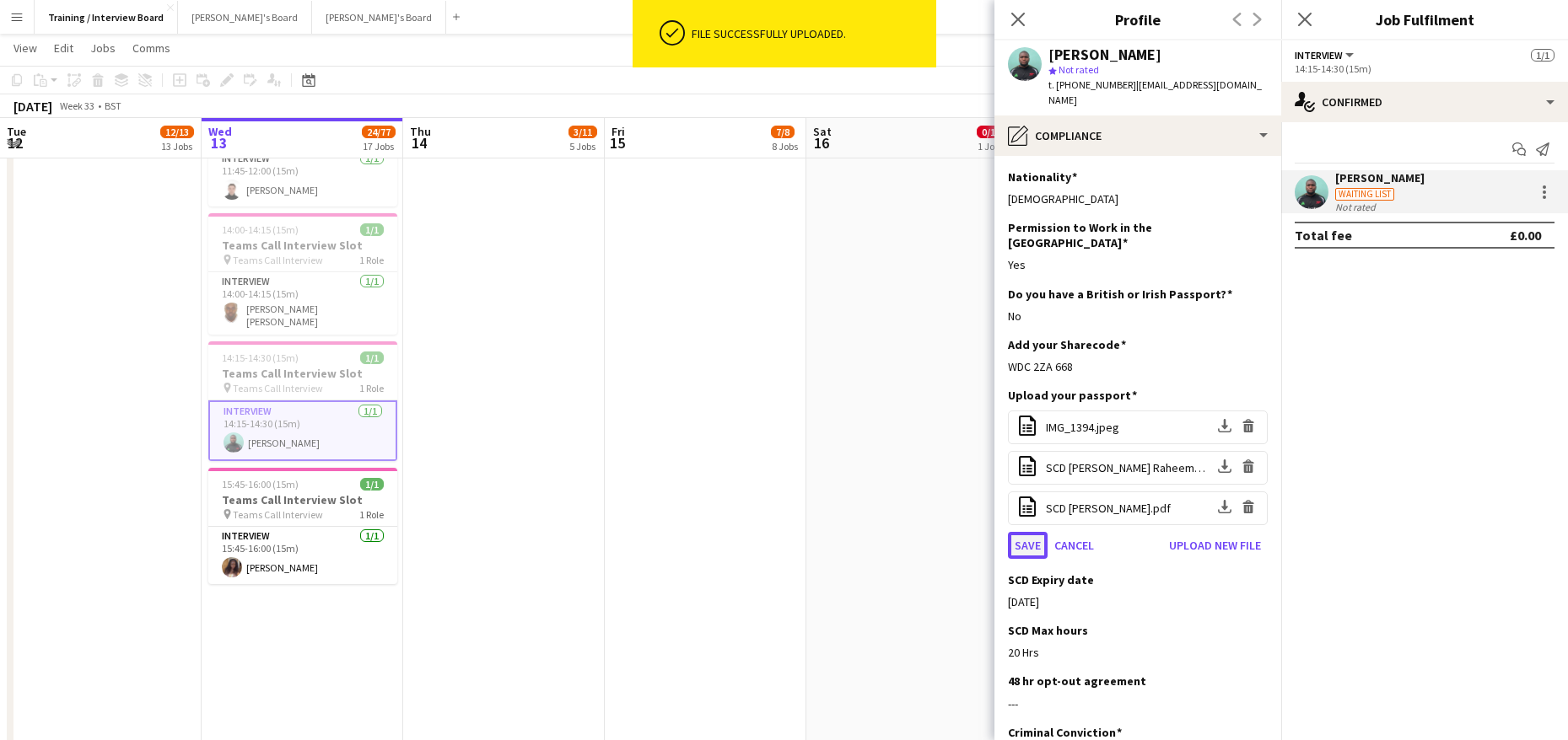
click at [1021, 532] on button "Save" at bounding box center [1027, 545] width 40 height 27
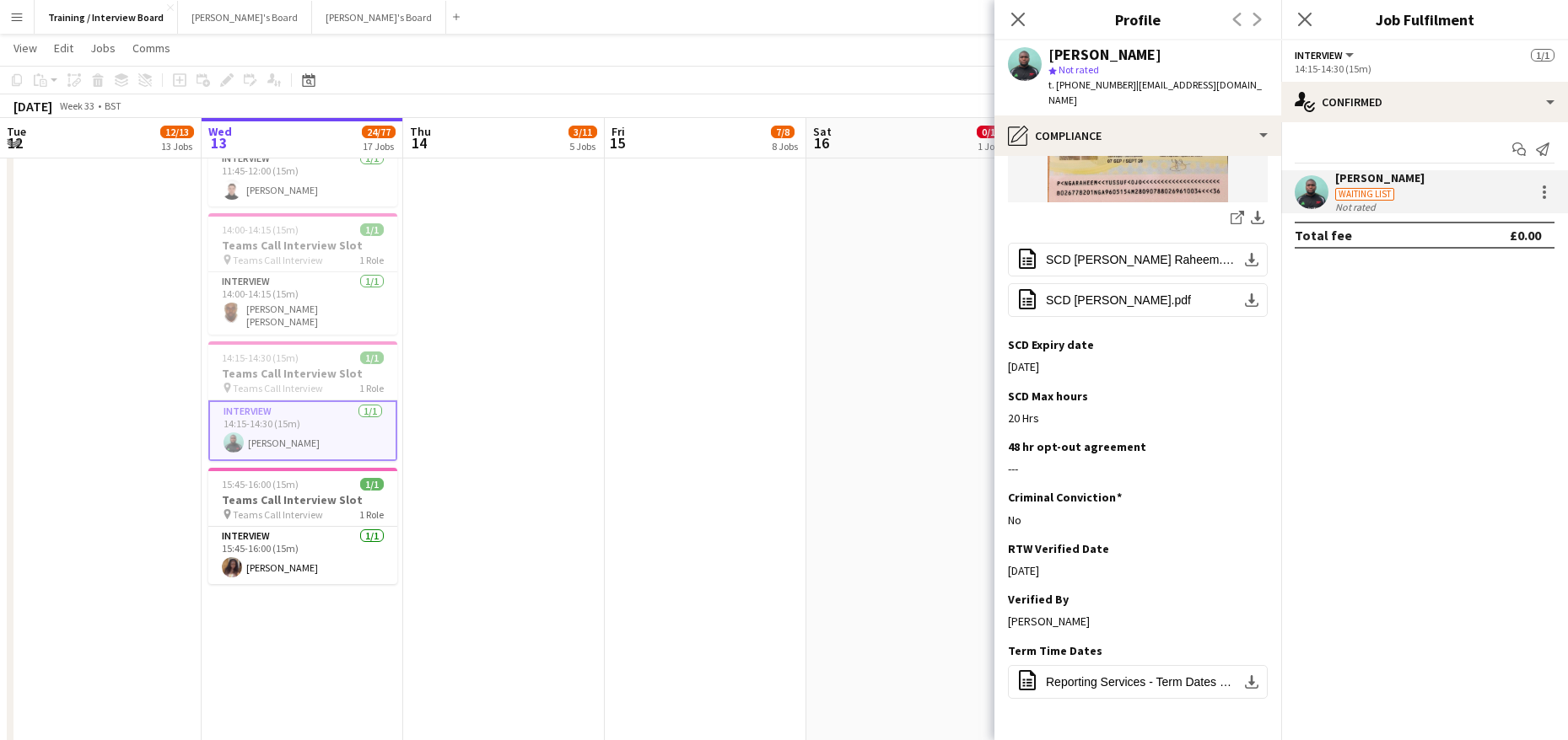
scroll to position [472, 0]
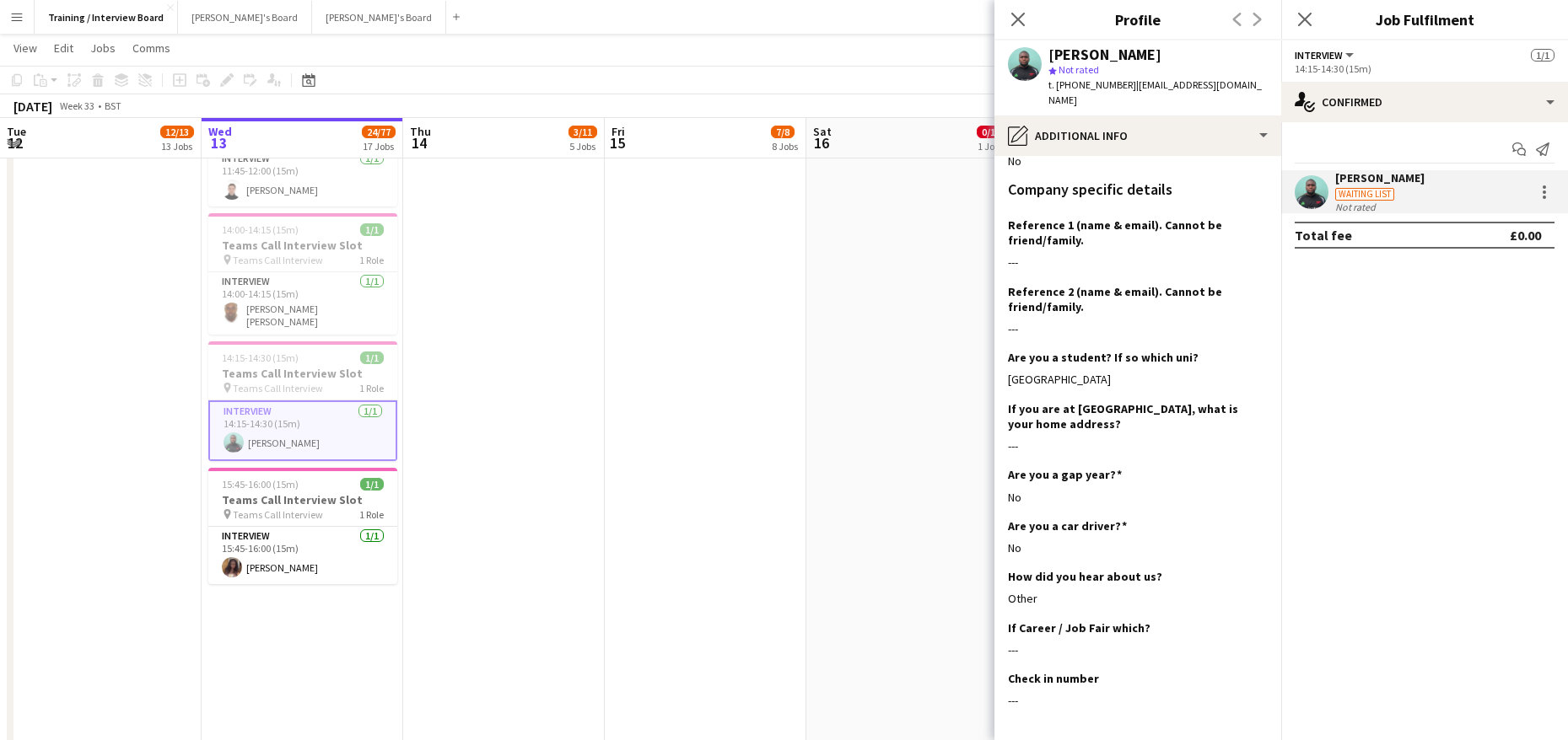
scroll to position [355, 0]
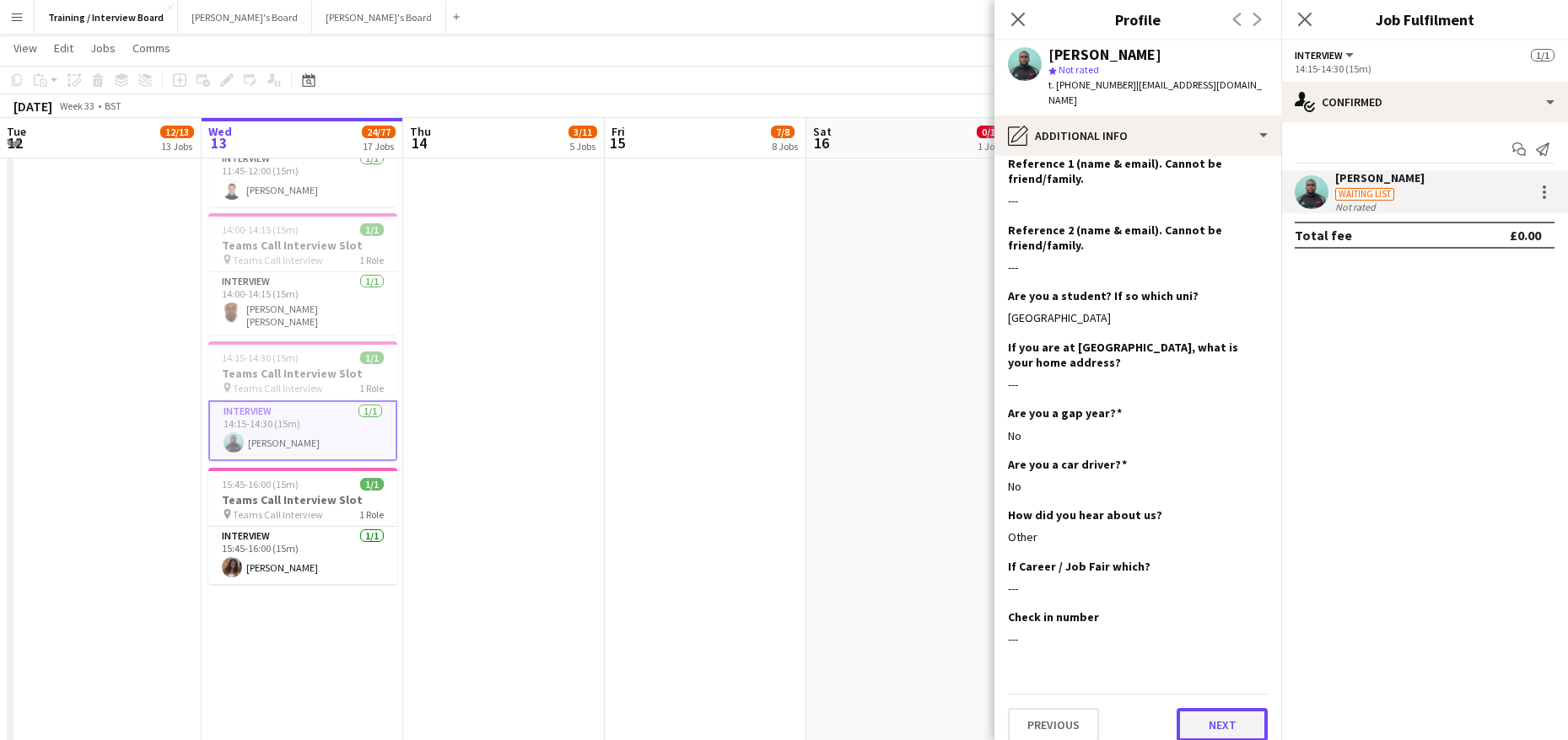
click at [1222, 713] on button "Next" at bounding box center [1222, 725] width 91 height 34
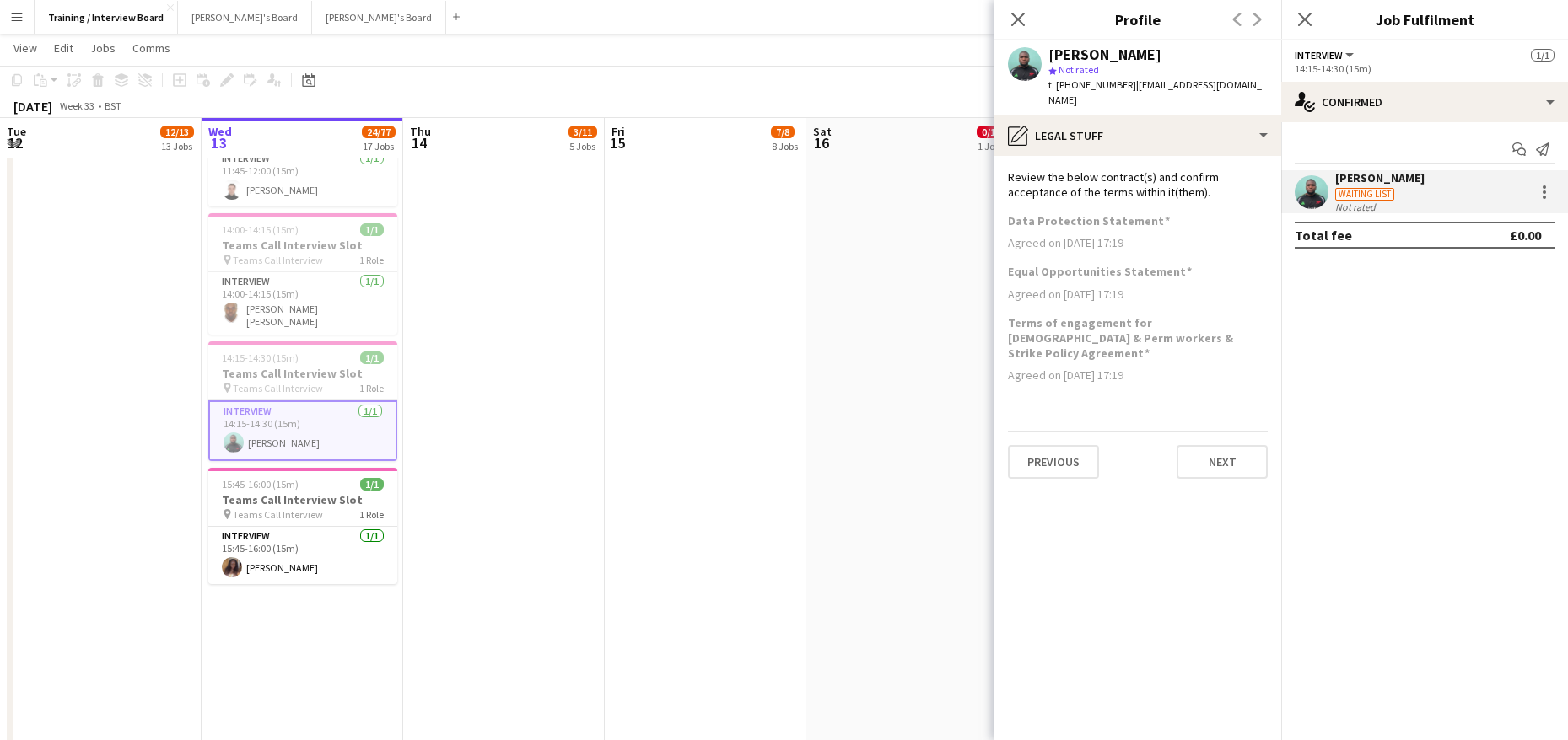
scroll to position [0, 0]
click at [1182, 446] on button "Next" at bounding box center [1222, 462] width 91 height 34
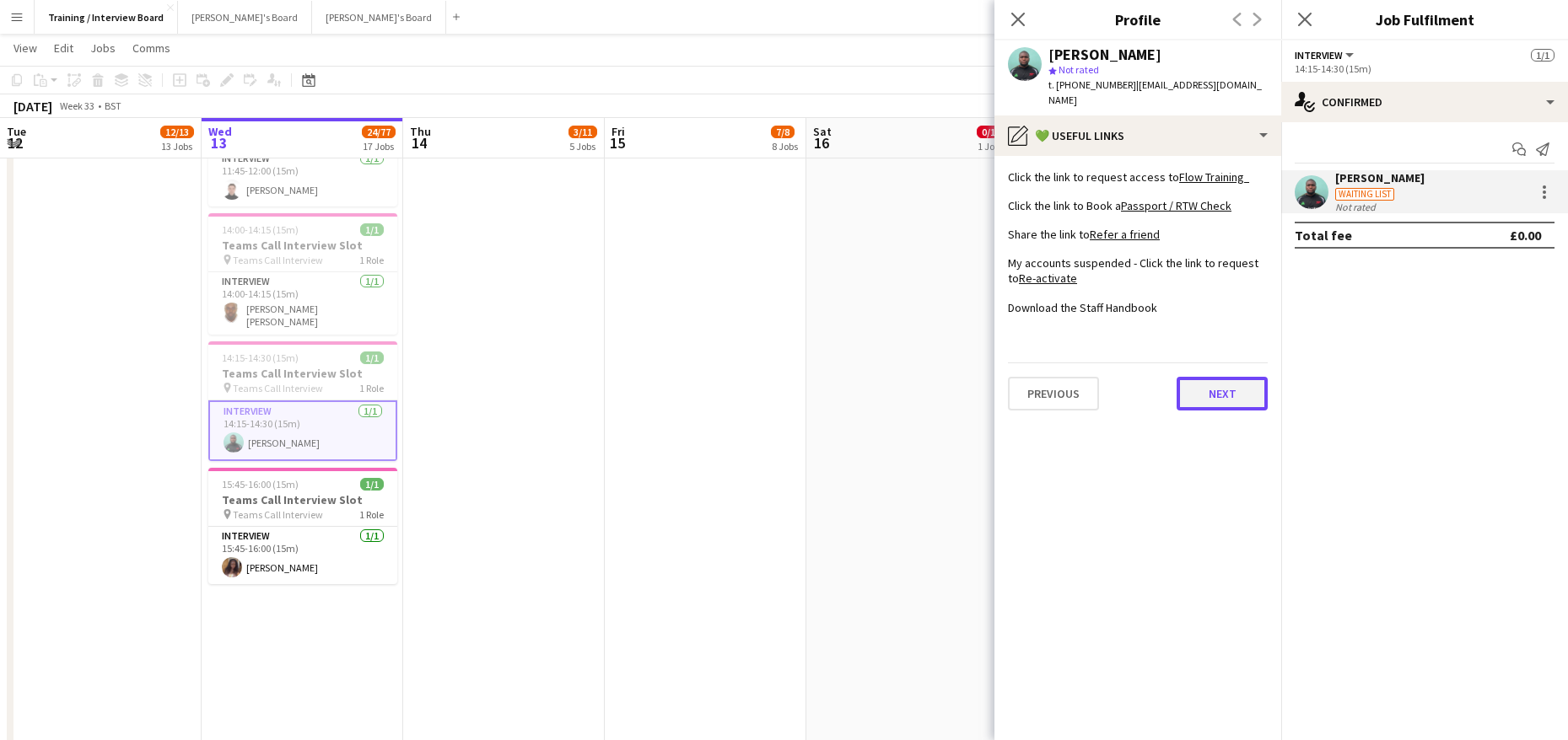
click at [1229, 384] on button "Next" at bounding box center [1222, 393] width 91 height 34
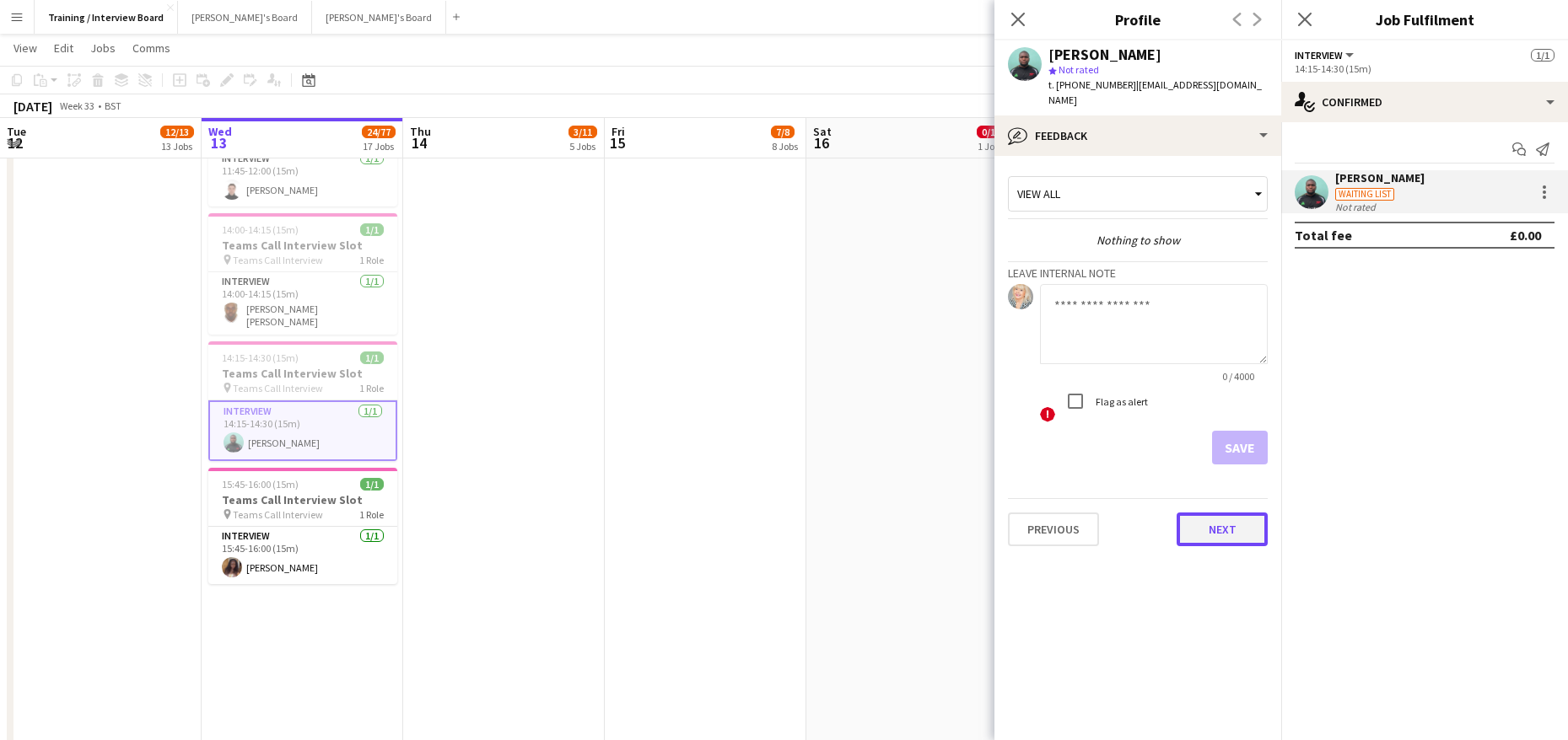
click at [1215, 515] on button "Next" at bounding box center [1222, 529] width 91 height 34
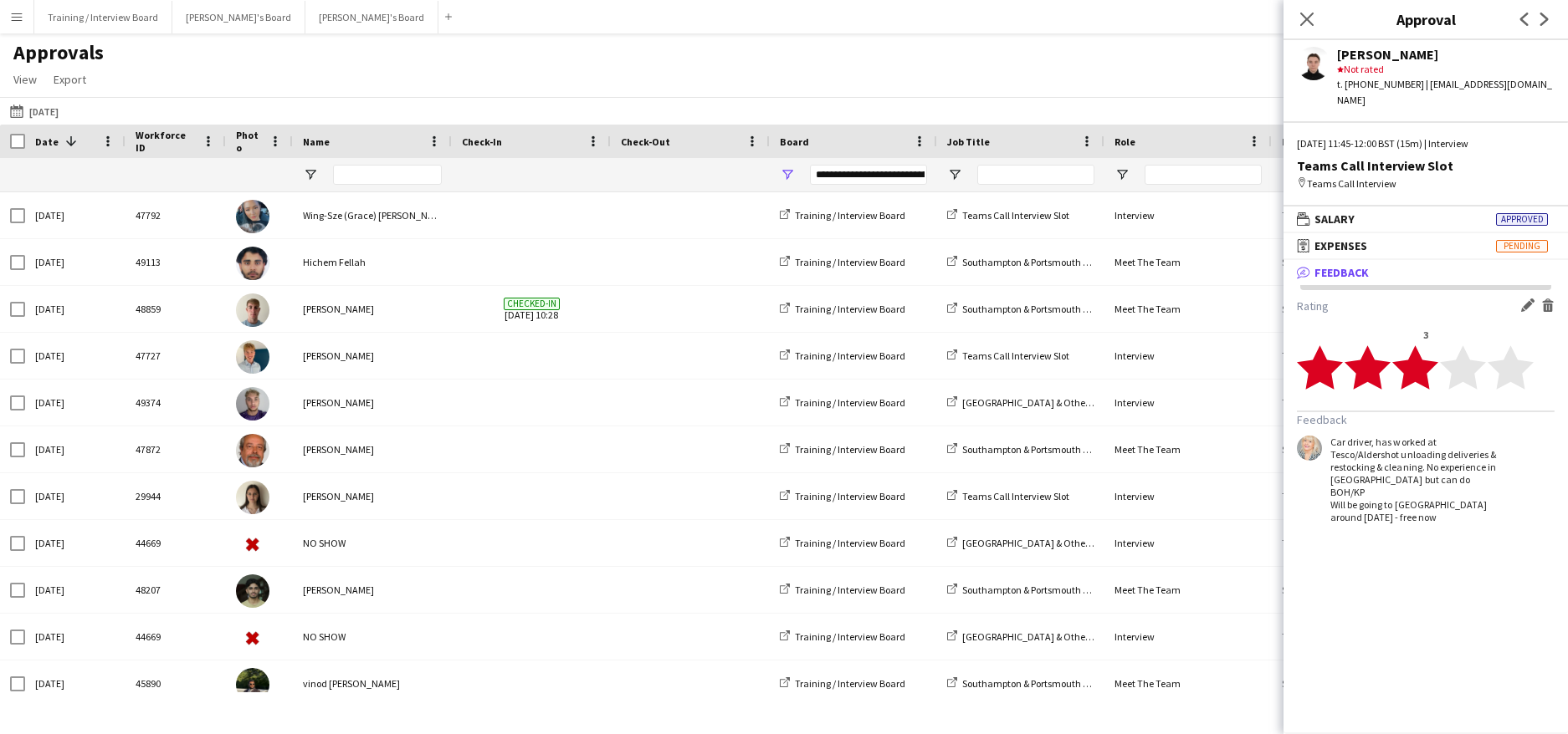
scroll to position [61, 0]
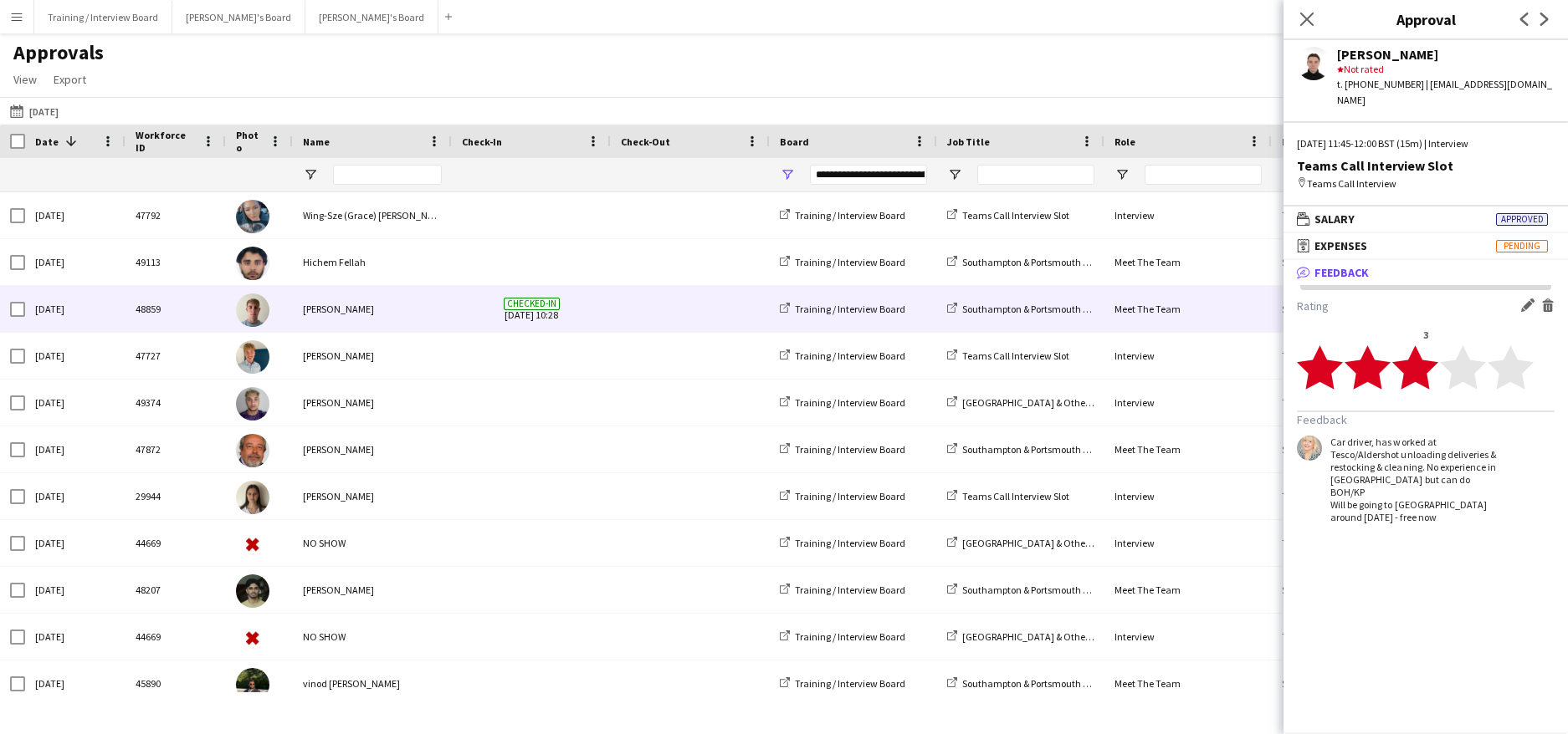
scroll to position [61, 0]
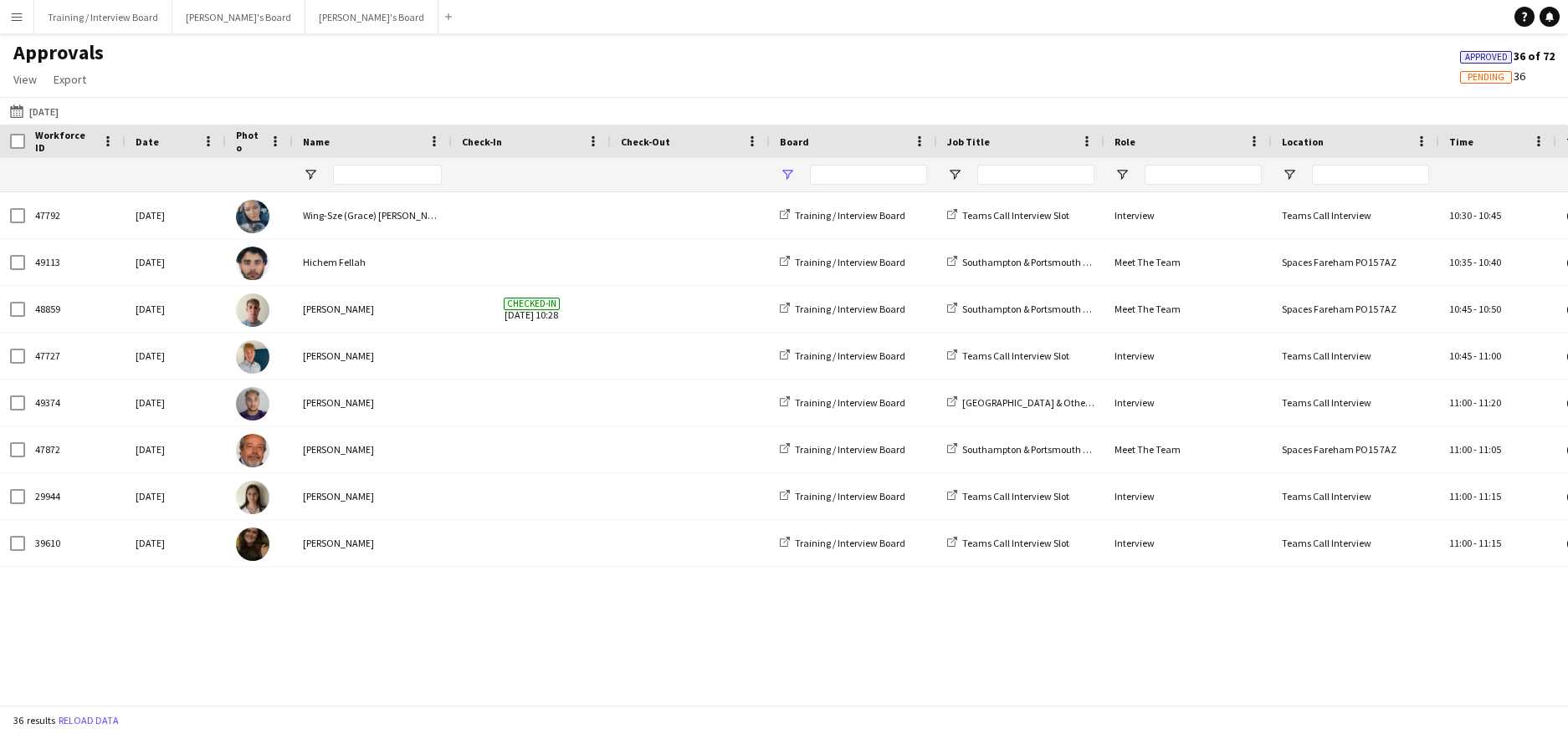
type input "**********"
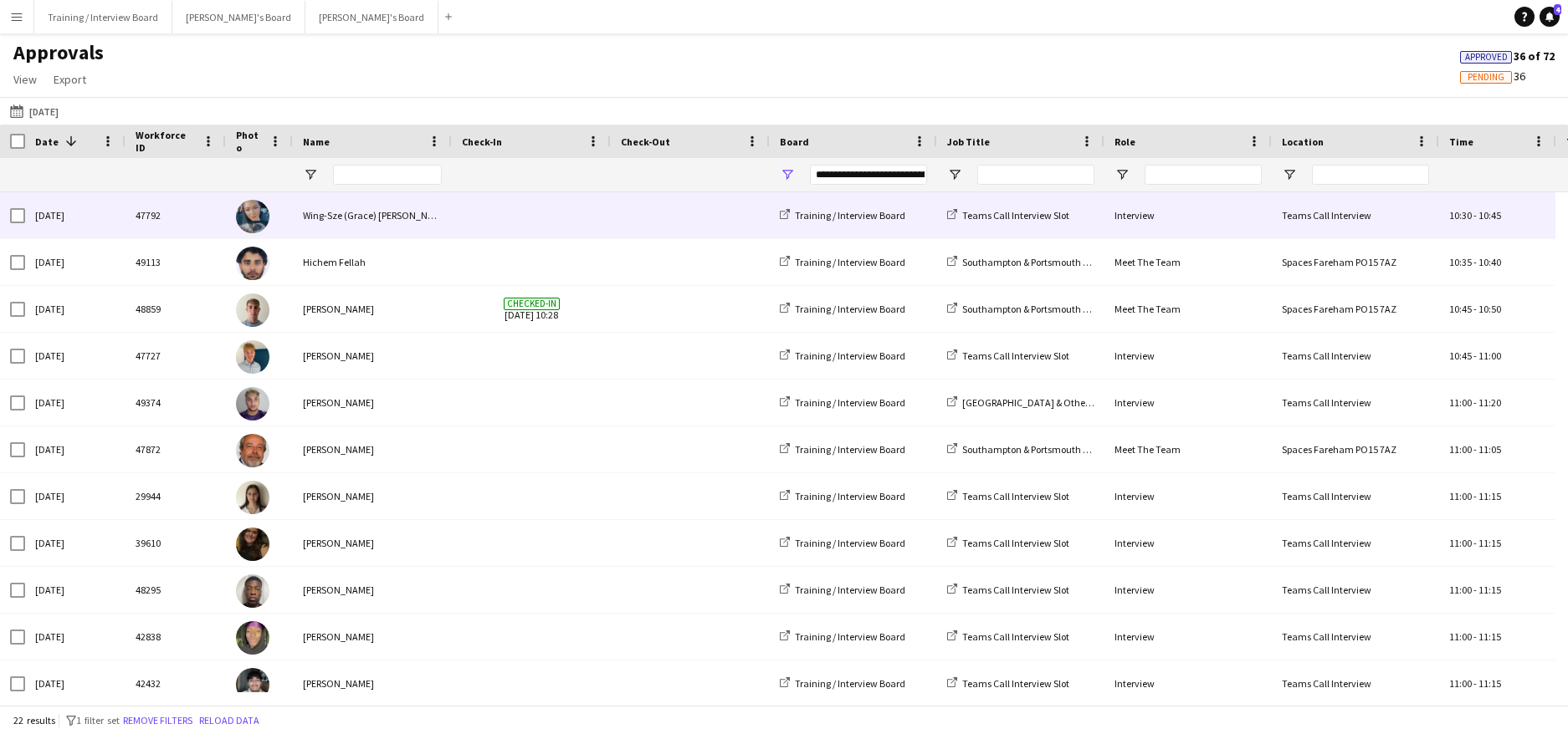
click at [322, 220] on div "Wing-Sze (Grace) [PERSON_NAME]" at bounding box center [372, 215] width 159 height 46
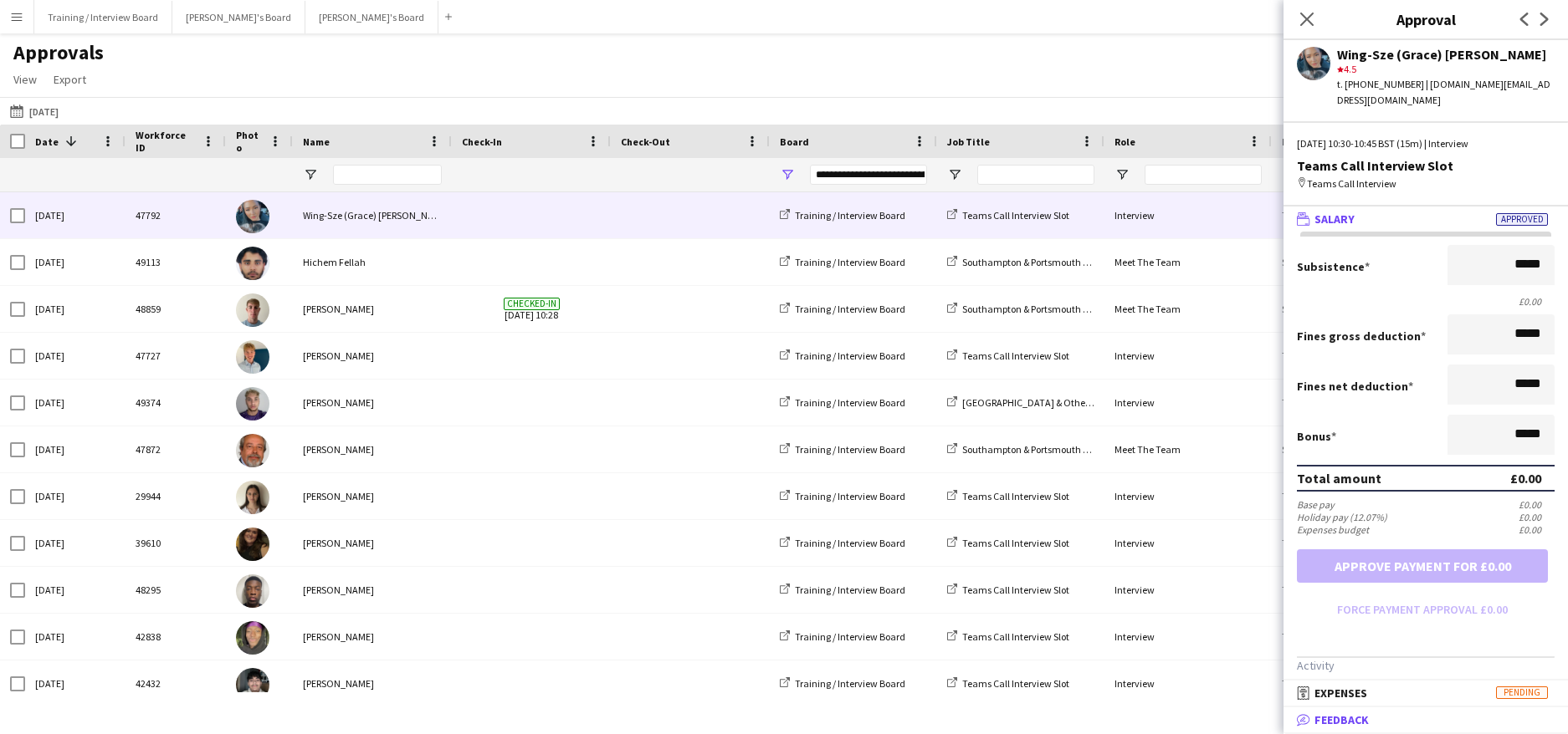
click at [1363, 718] on span "Feedback" at bounding box center [1341, 721] width 55 height 15
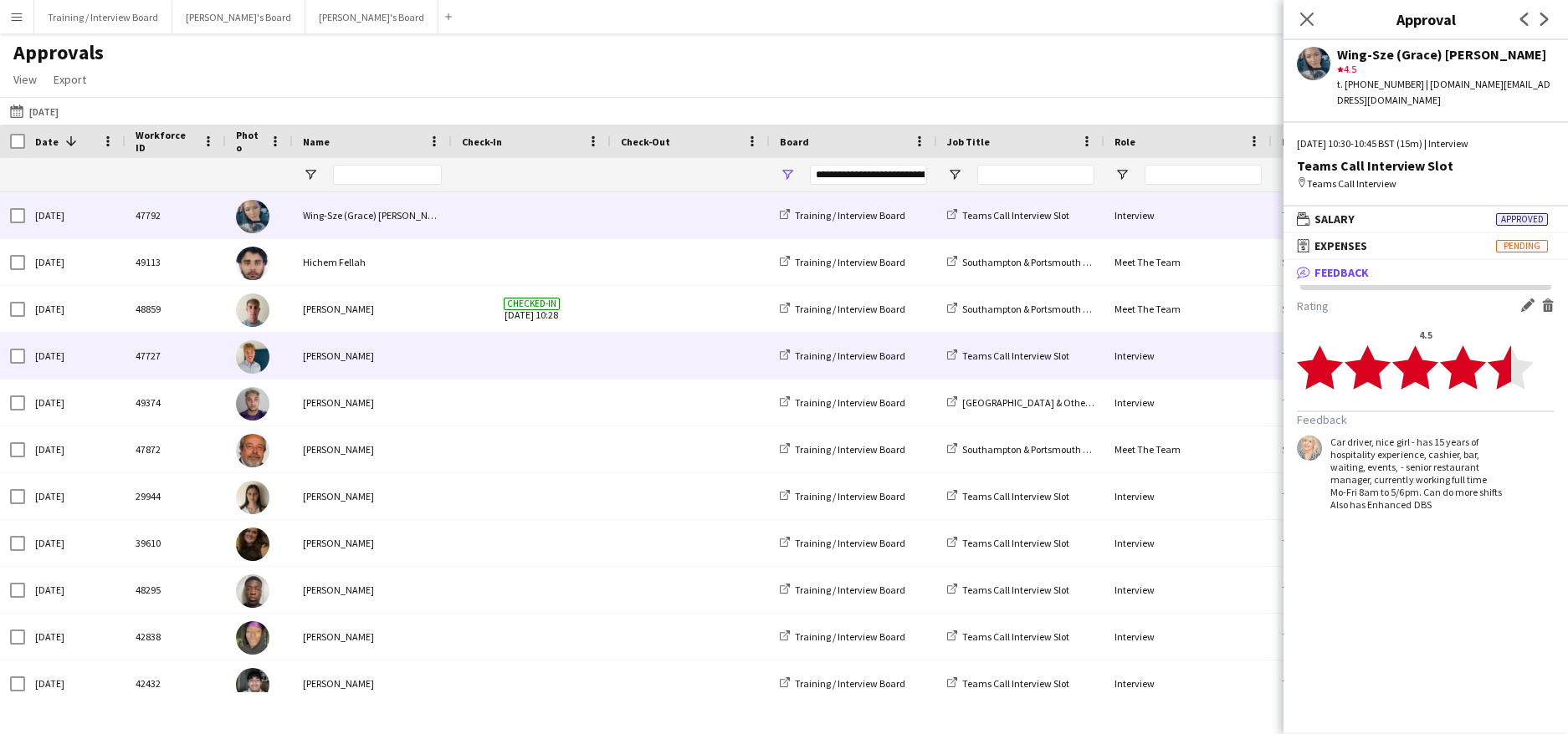
click at [348, 353] on div "[PERSON_NAME]" at bounding box center [372, 355] width 159 height 46
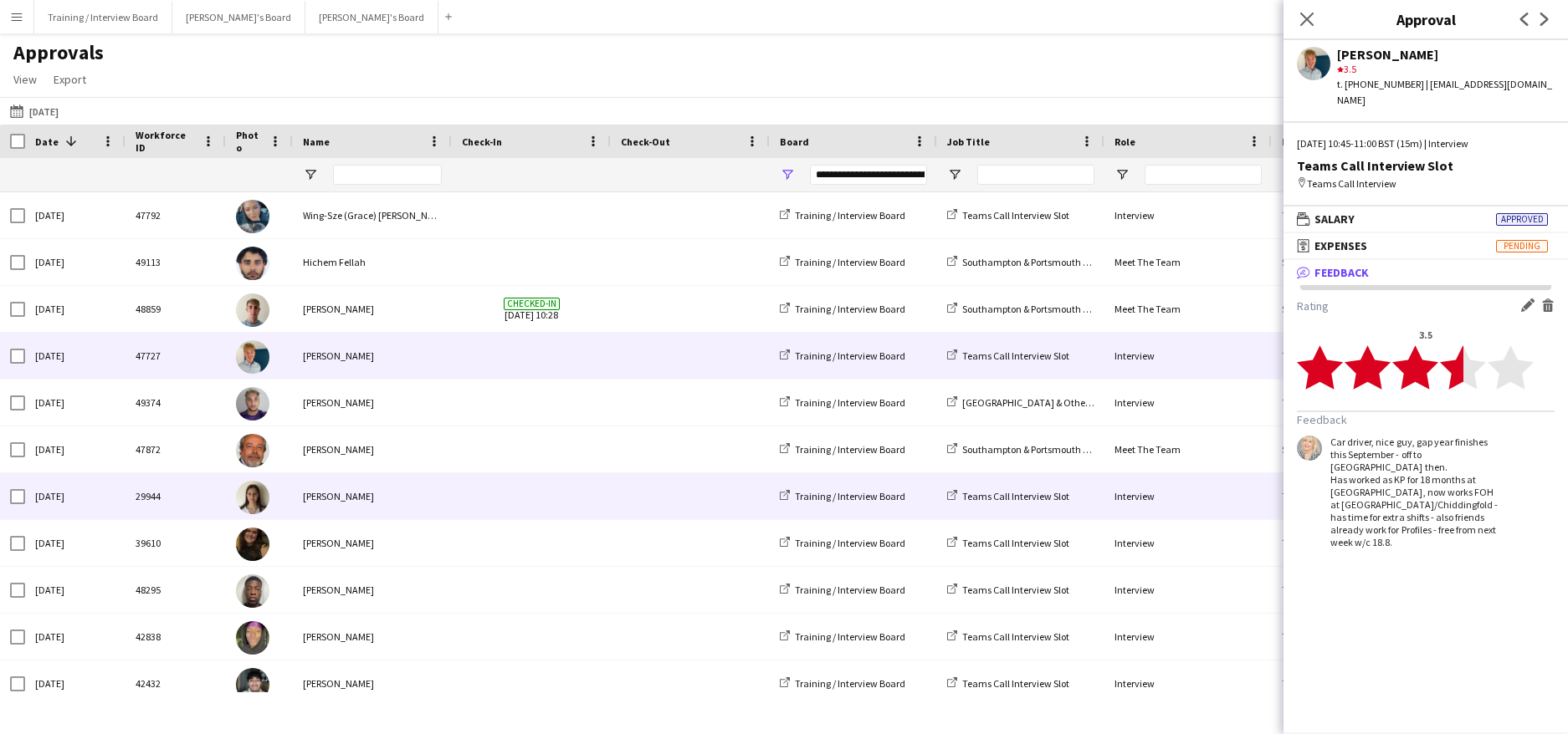
click at [341, 500] on div "[PERSON_NAME]" at bounding box center [372, 497] width 159 height 46
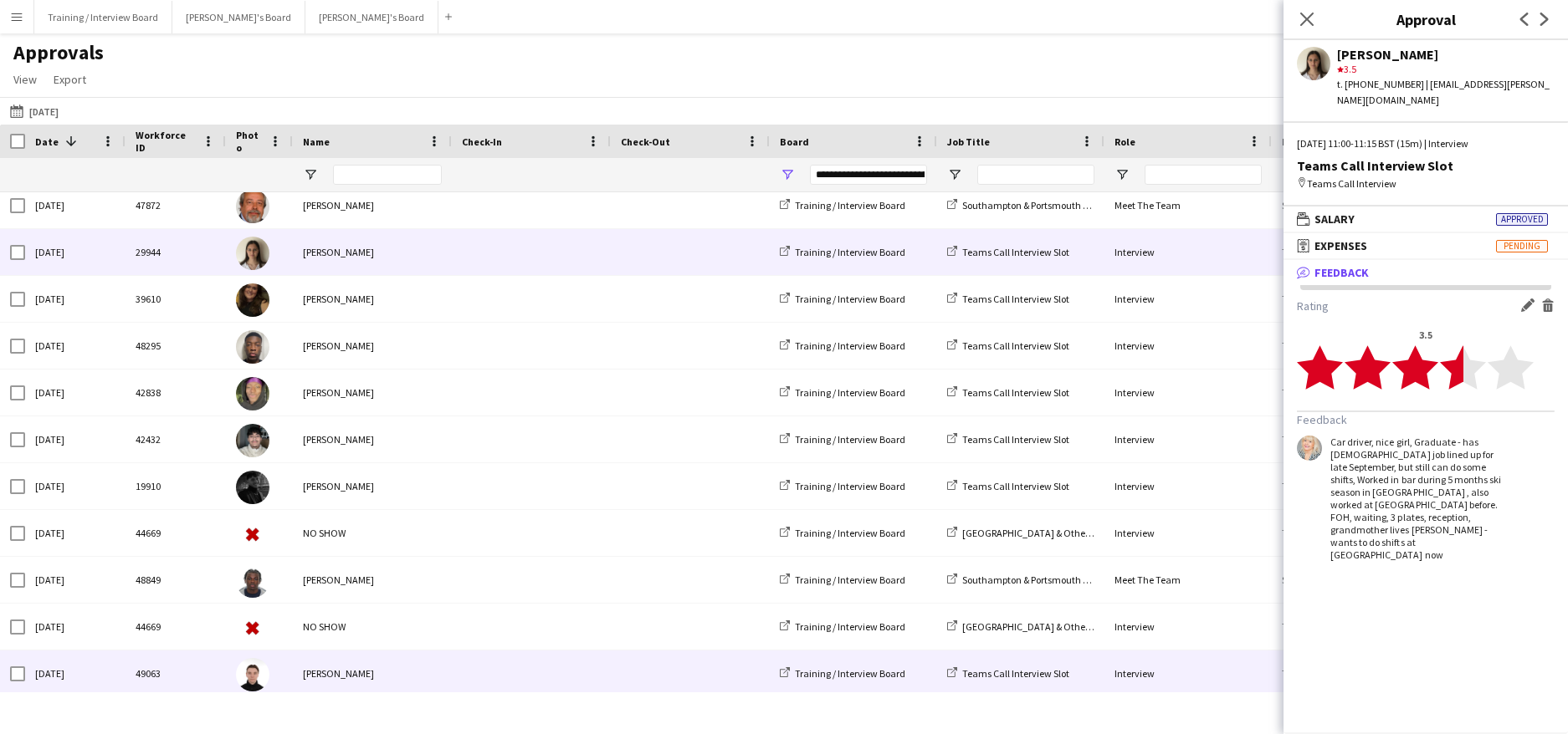
scroll to position [334, 0]
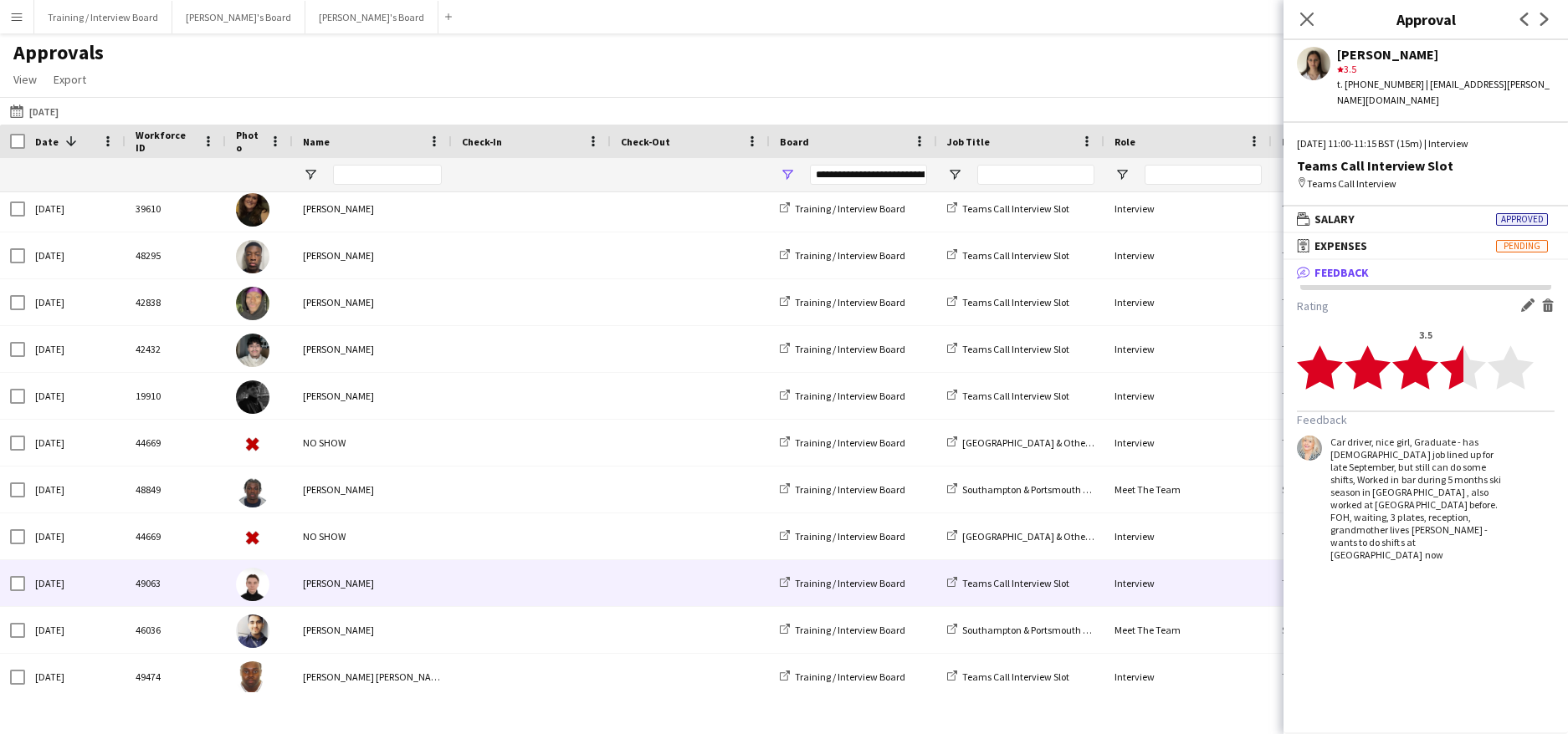
click at [313, 584] on div "[PERSON_NAME]" at bounding box center [372, 583] width 159 height 46
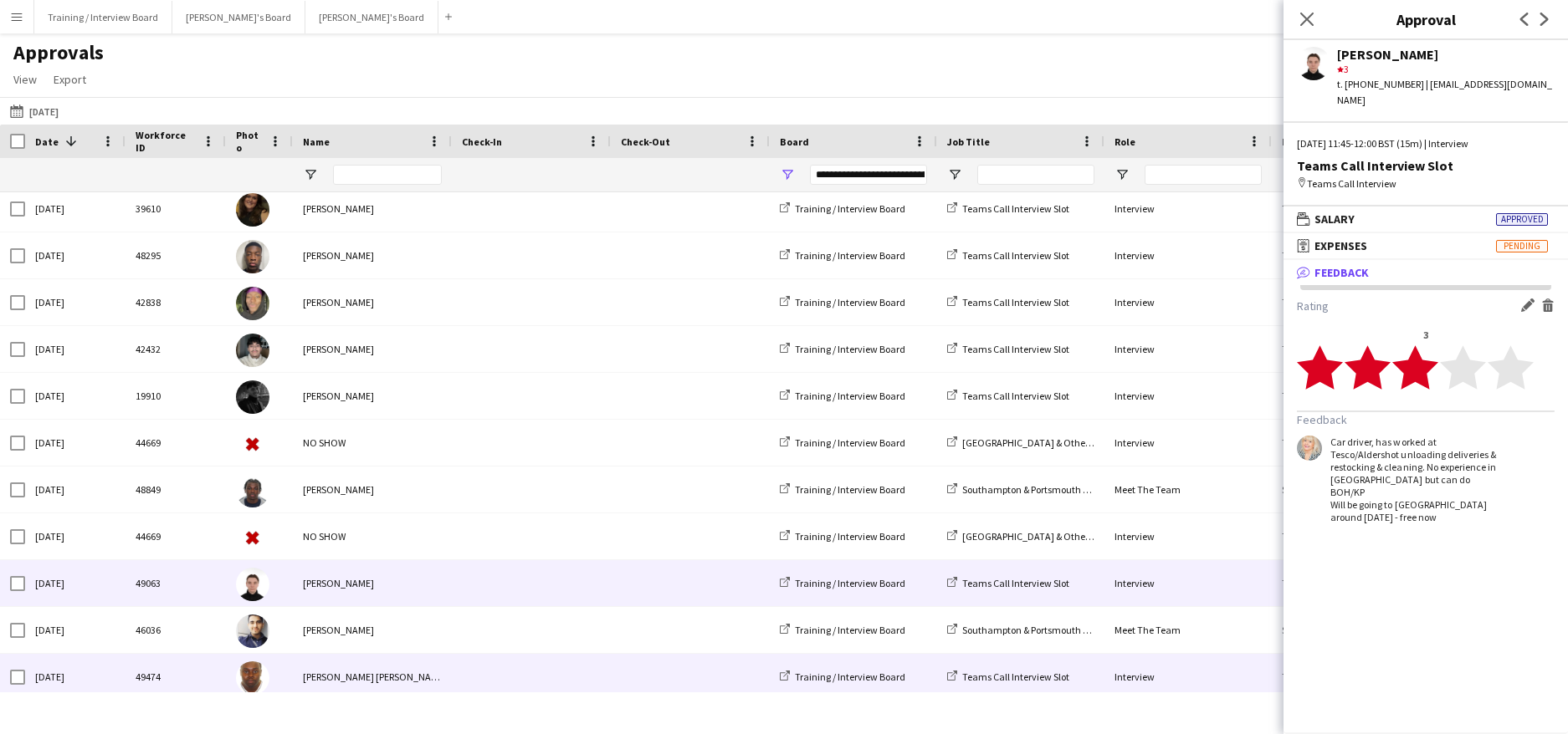
click at [366, 669] on div "[PERSON_NAME] [PERSON_NAME]" at bounding box center [372, 677] width 159 height 46
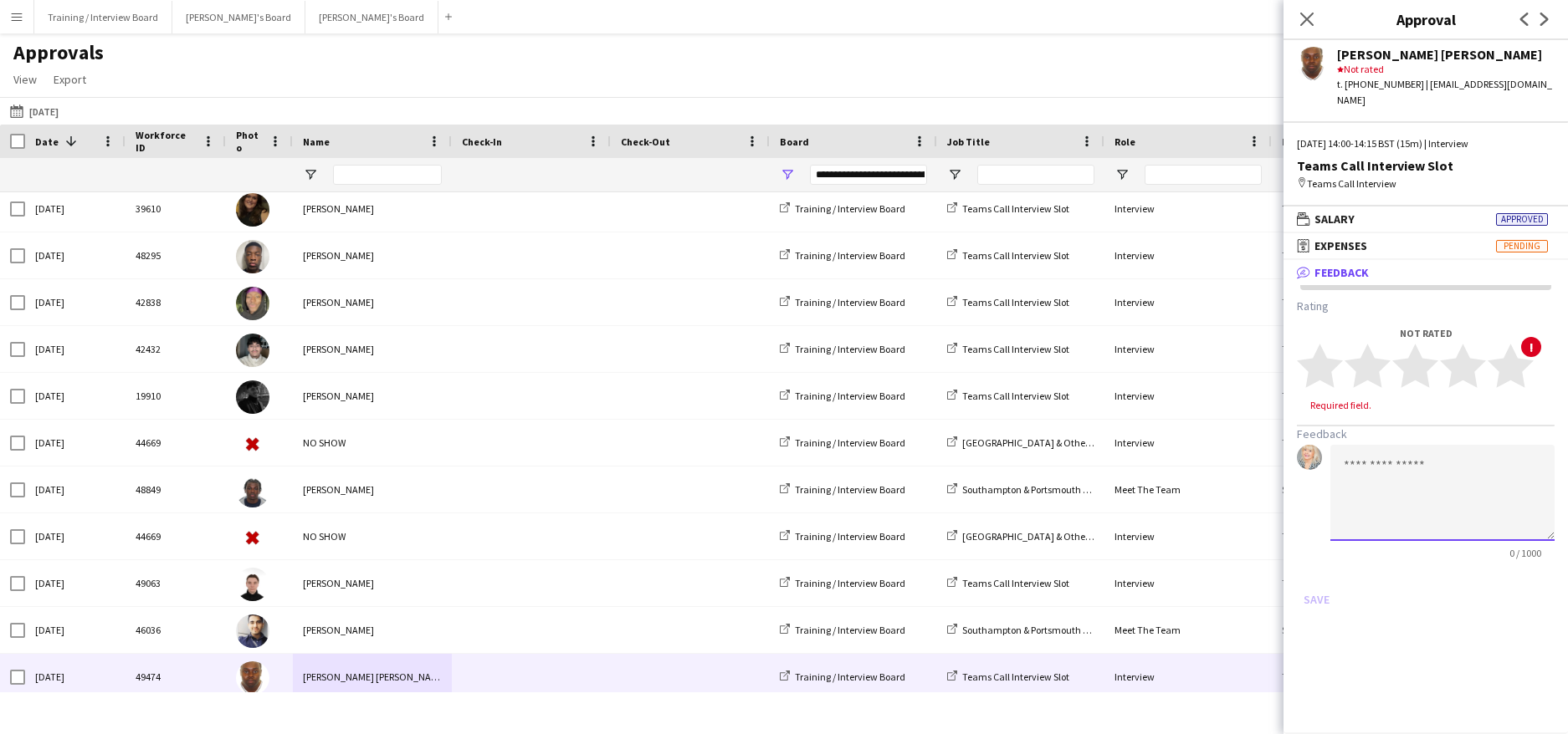
click at [1365, 461] on textarea at bounding box center [1442, 493] width 224 height 96
click at [1369, 468] on textarea "**********" at bounding box center [1442, 493] width 224 height 96
click at [1368, 458] on textarea "**********" at bounding box center [1442, 493] width 224 height 96
click at [1366, 461] on textarea "**********" at bounding box center [1442, 493] width 224 height 96
click at [1505, 471] on textarea "**********" at bounding box center [1442, 493] width 224 height 96
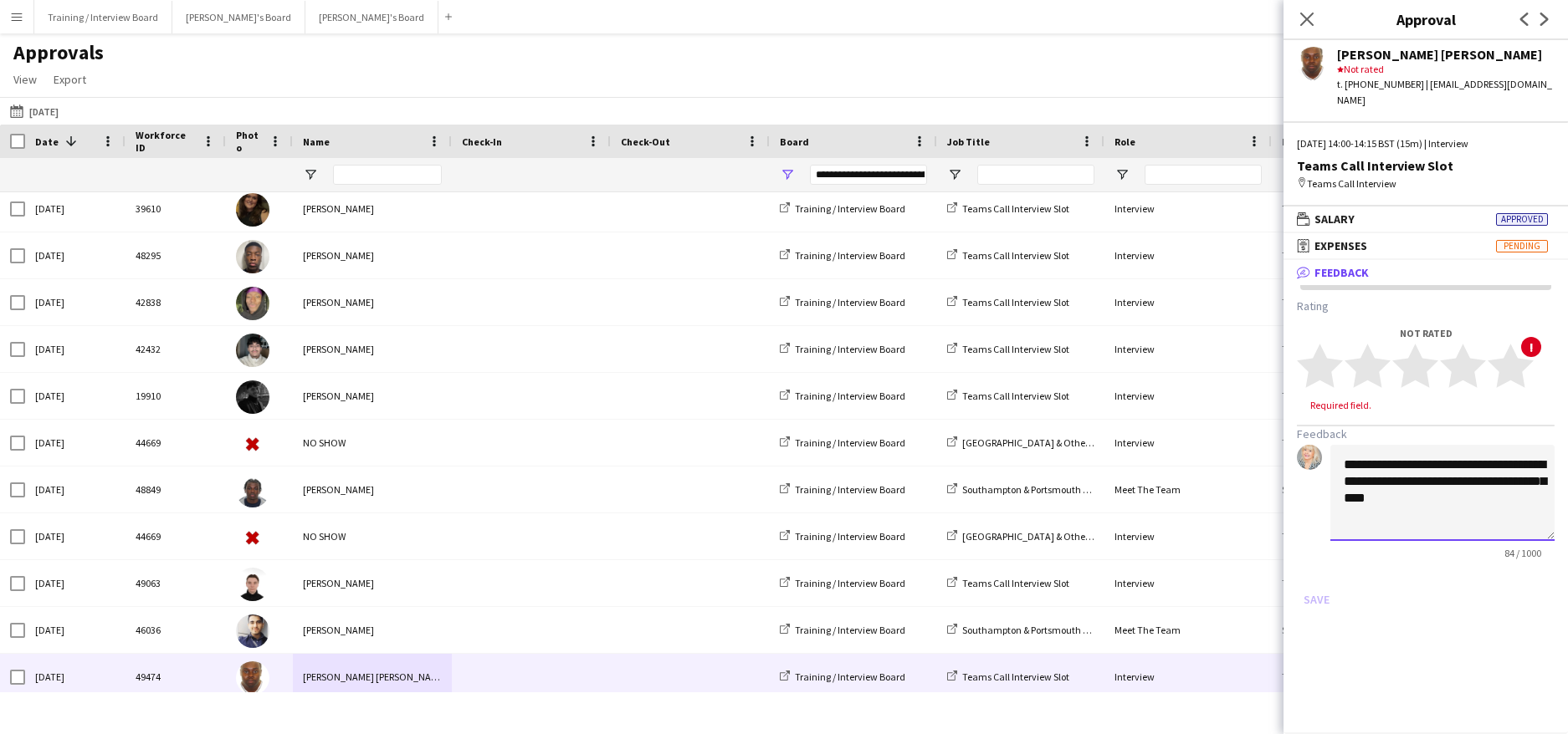
click at [1466, 489] on textarea "**********" at bounding box center [1442, 493] width 224 height 96
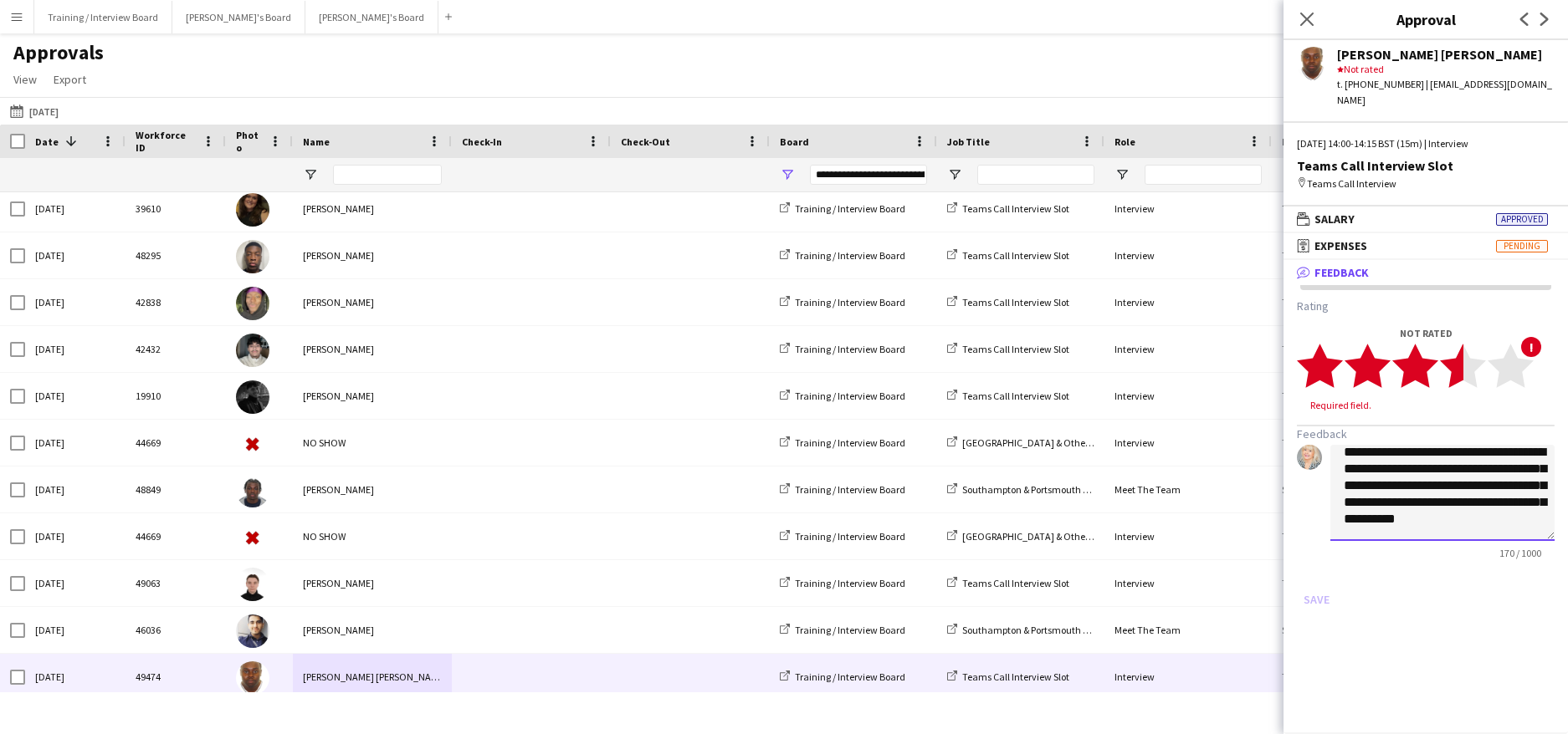
type textarea "**********"
click at [1452, 352] on polygon at bounding box center [1463, 366] width 46 height 43
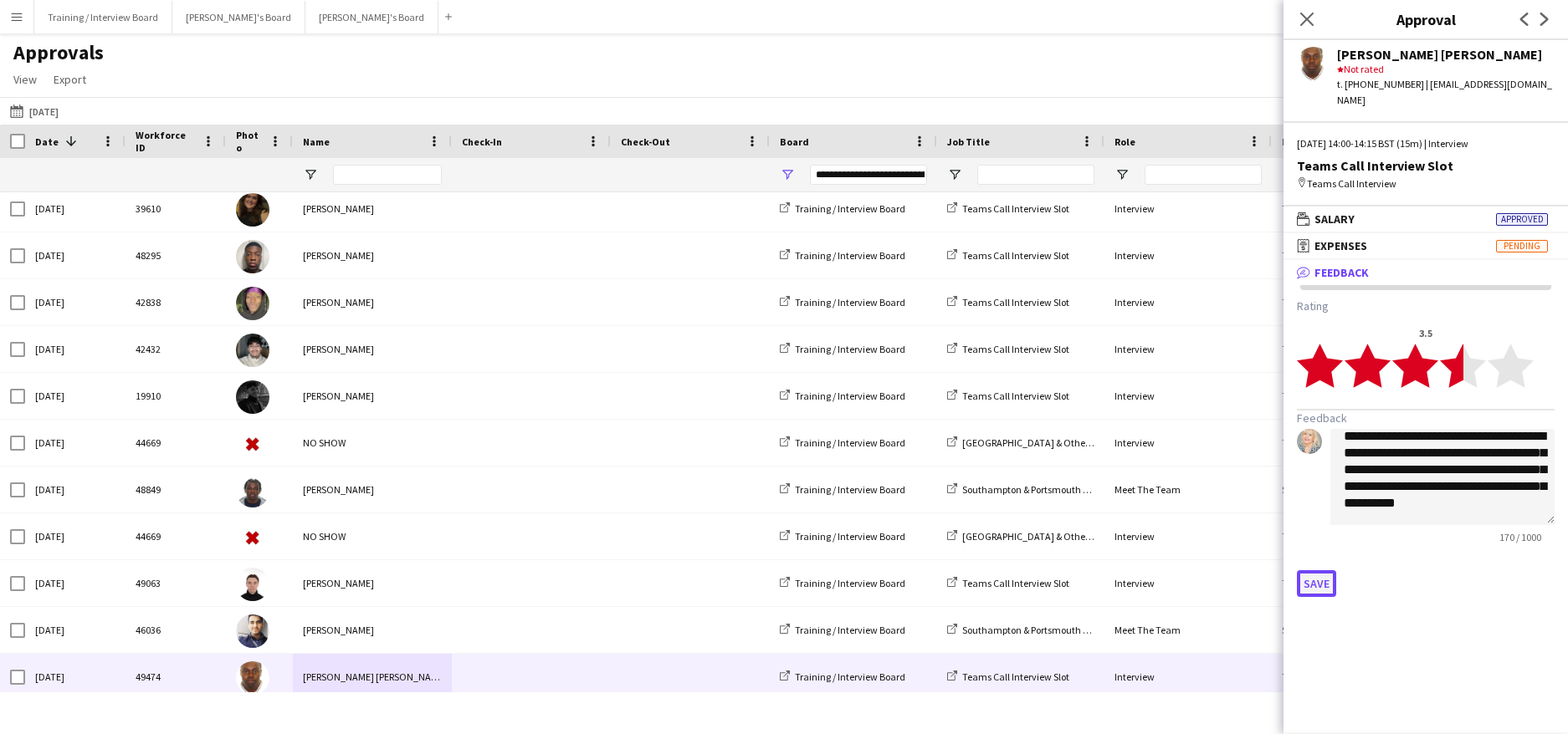
click at [1330, 571] on button "Save" at bounding box center [1316, 584] width 39 height 27
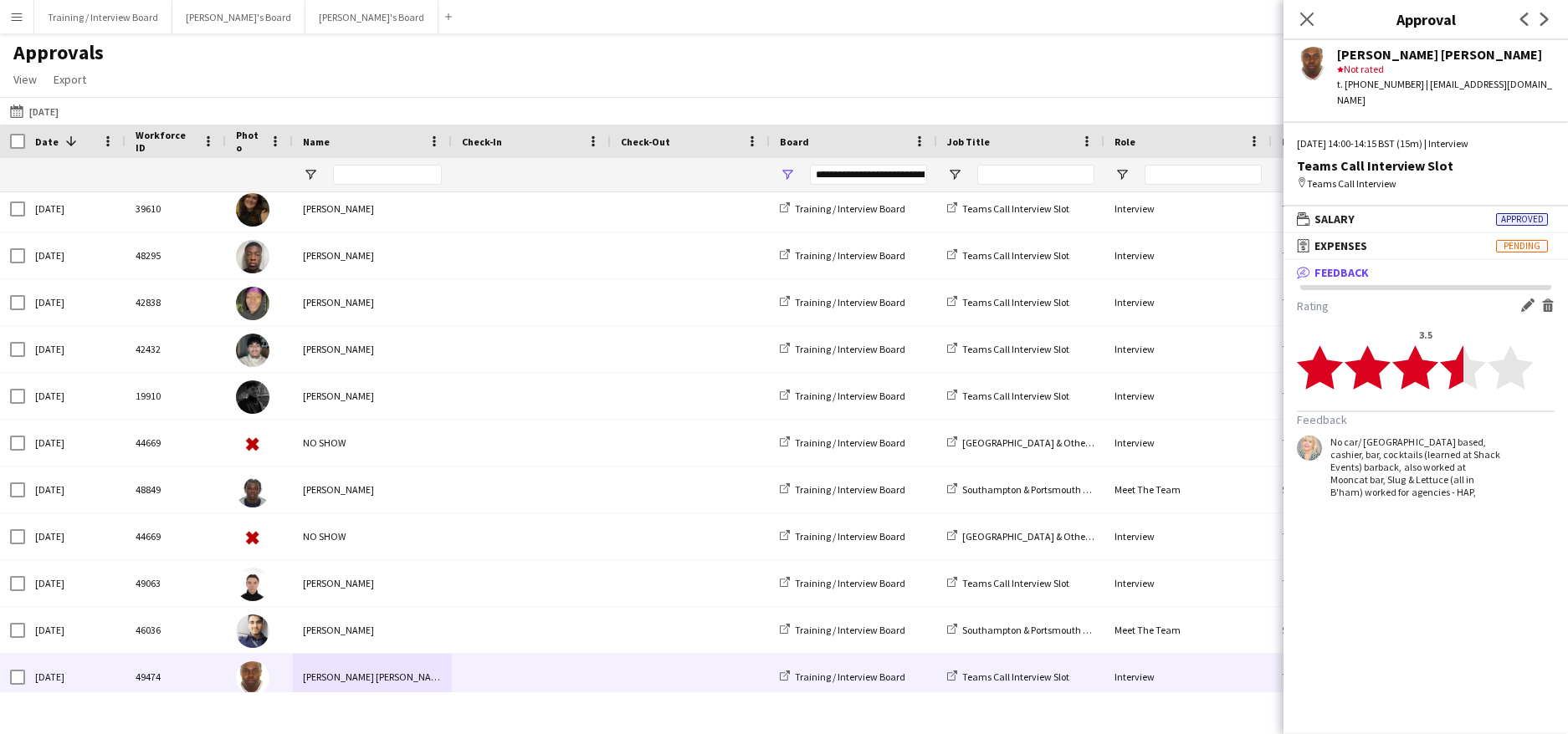
click at [1411, 478] on div "No car/ [GEOGRAPHIC_DATA] based, cashier, bar, cocktails (learned at Shack Even…" at bounding box center [1416, 466] width 172 height 62
click at [1398, 475] on div "No car/ [GEOGRAPHIC_DATA] based, cashier, bar, cocktails (learned at Shack Even…" at bounding box center [1416, 466] width 172 height 62
click at [1409, 480] on div "No car/ [GEOGRAPHIC_DATA] based, cashier, bar, cocktails (learned at Shack Even…" at bounding box center [1416, 466] width 172 height 62
click at [1524, 299] on app-icon "Edit feedback" at bounding box center [1528, 306] width 13 height 13
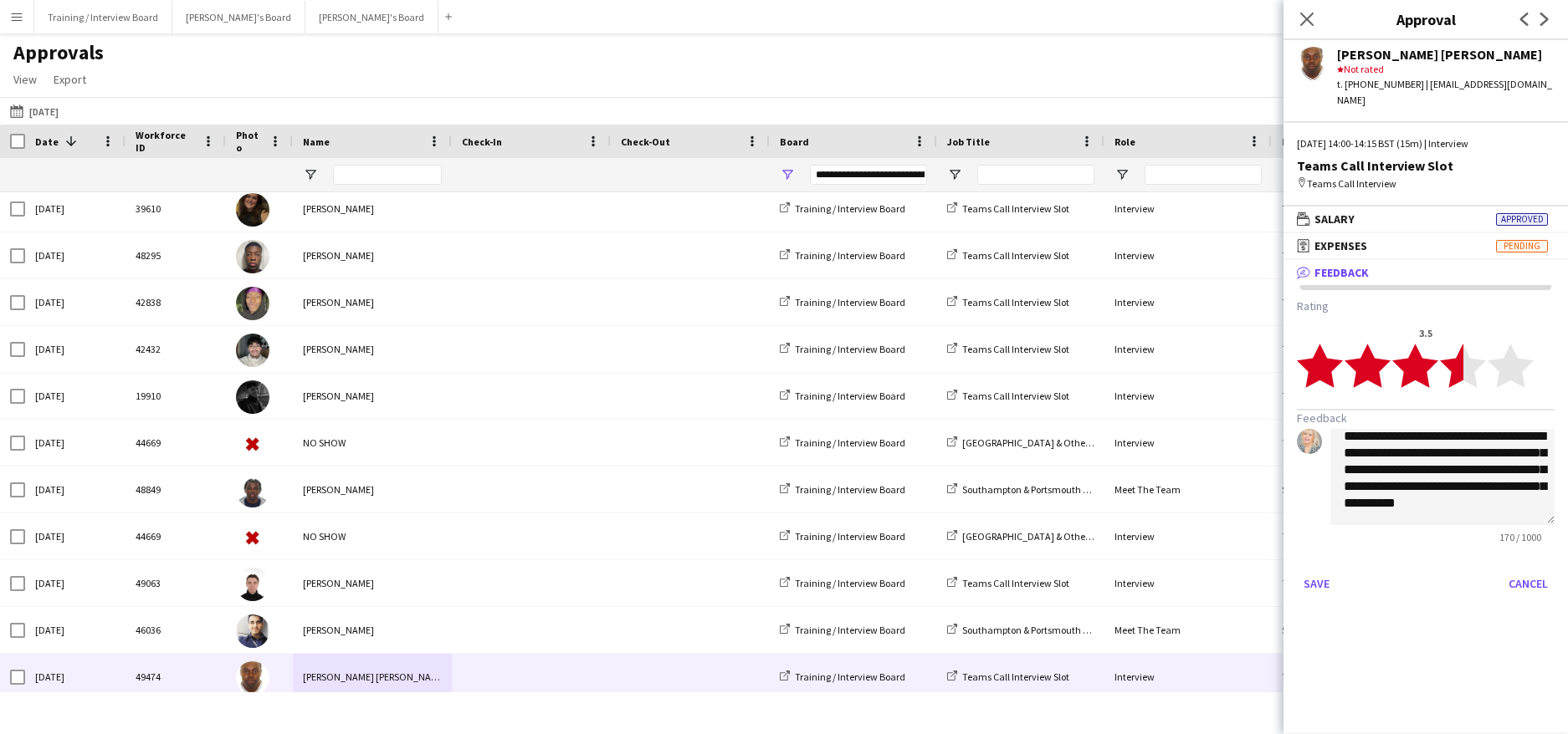
scroll to position [29, 0]
click at [1431, 491] on textarea "**********" at bounding box center [1442, 477] width 224 height 96
paste textarea "**********"
click at [1467, 466] on textarea "**********" at bounding box center [1442, 477] width 224 height 96
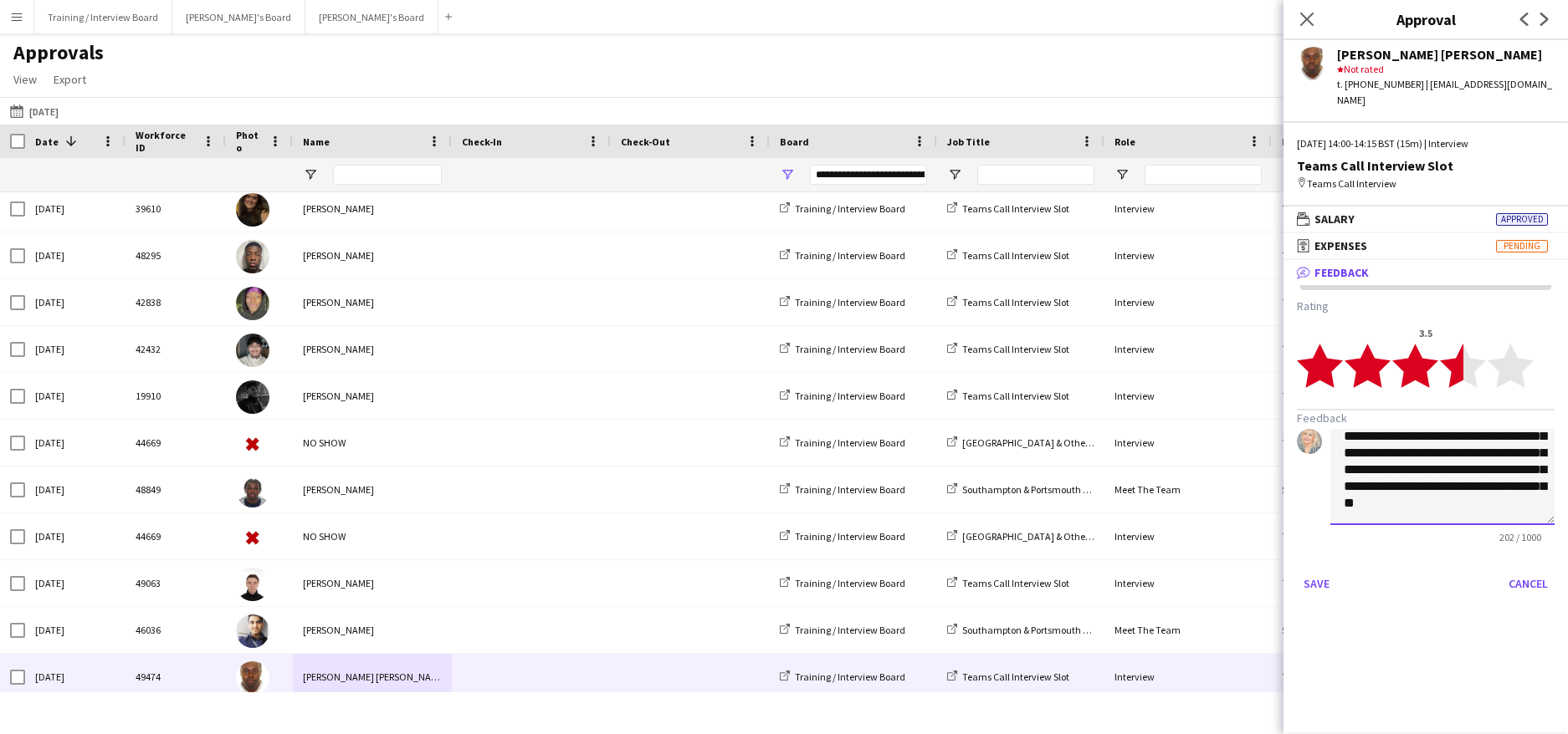
click at [1472, 504] on textarea "**********" at bounding box center [1442, 477] width 224 height 96
type textarea "**********"
click at [1319, 571] on button "Save" at bounding box center [1316, 584] width 39 height 27
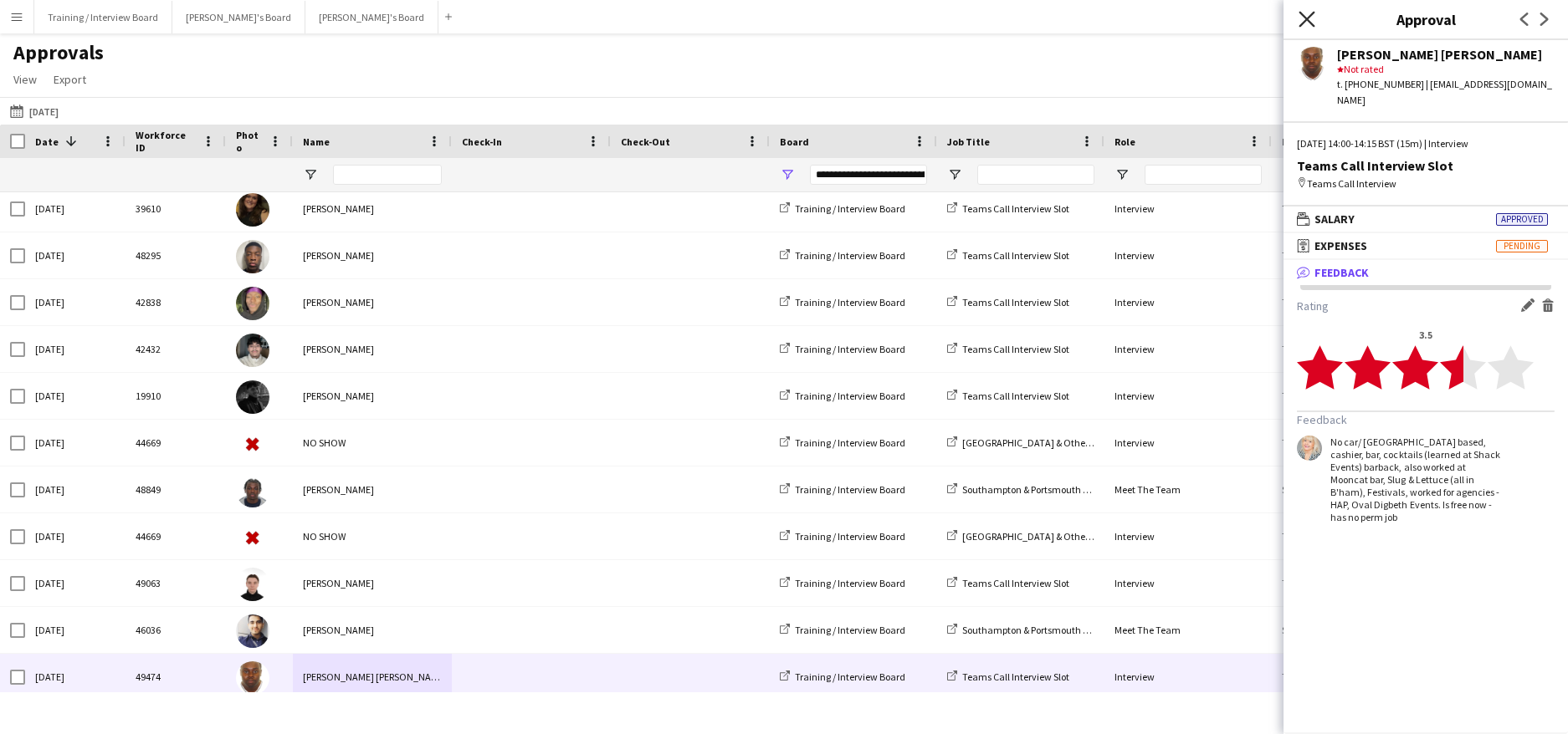
click at [1314, 23] on icon "Close pop-in" at bounding box center [1307, 18] width 16 height 16
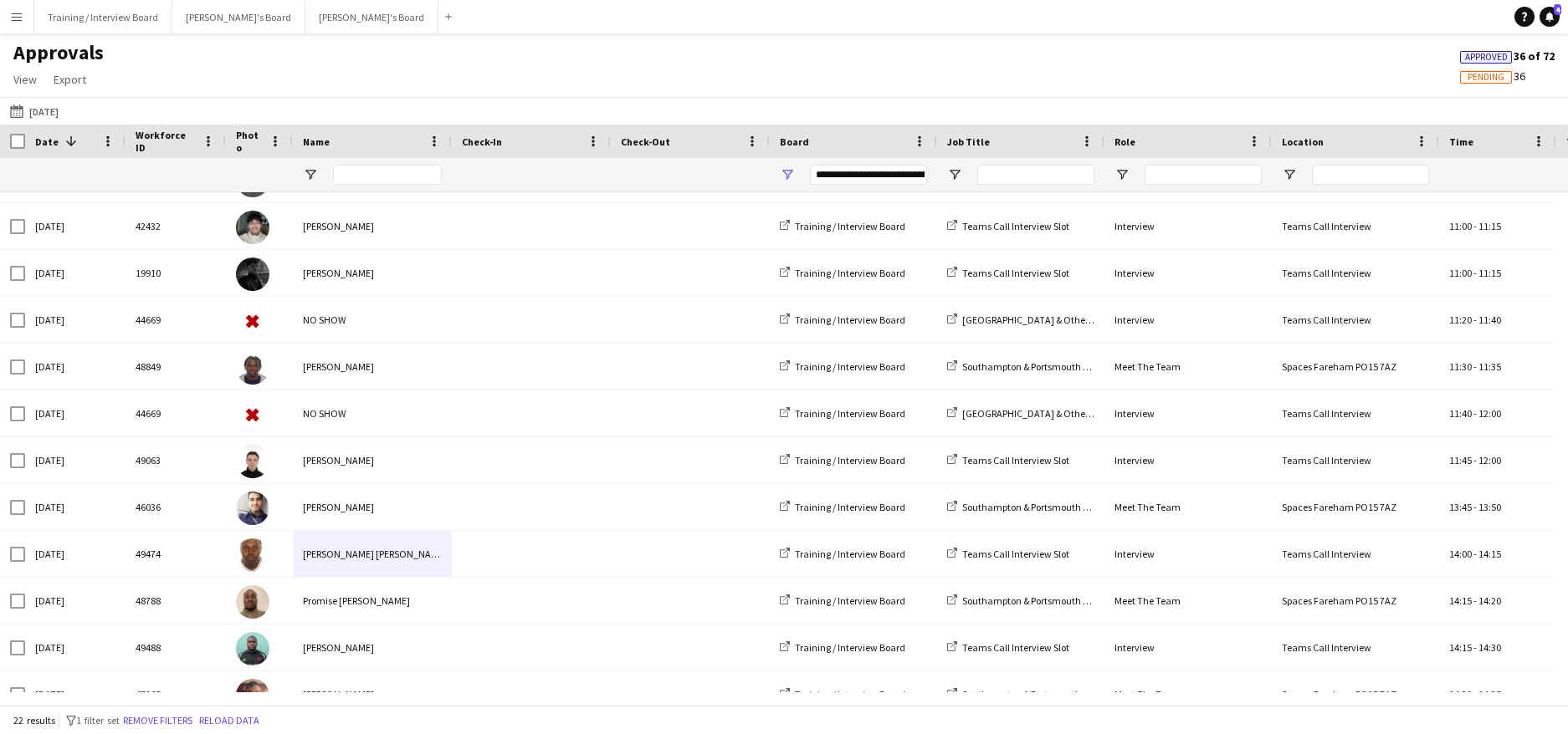
scroll to position [0, 0]
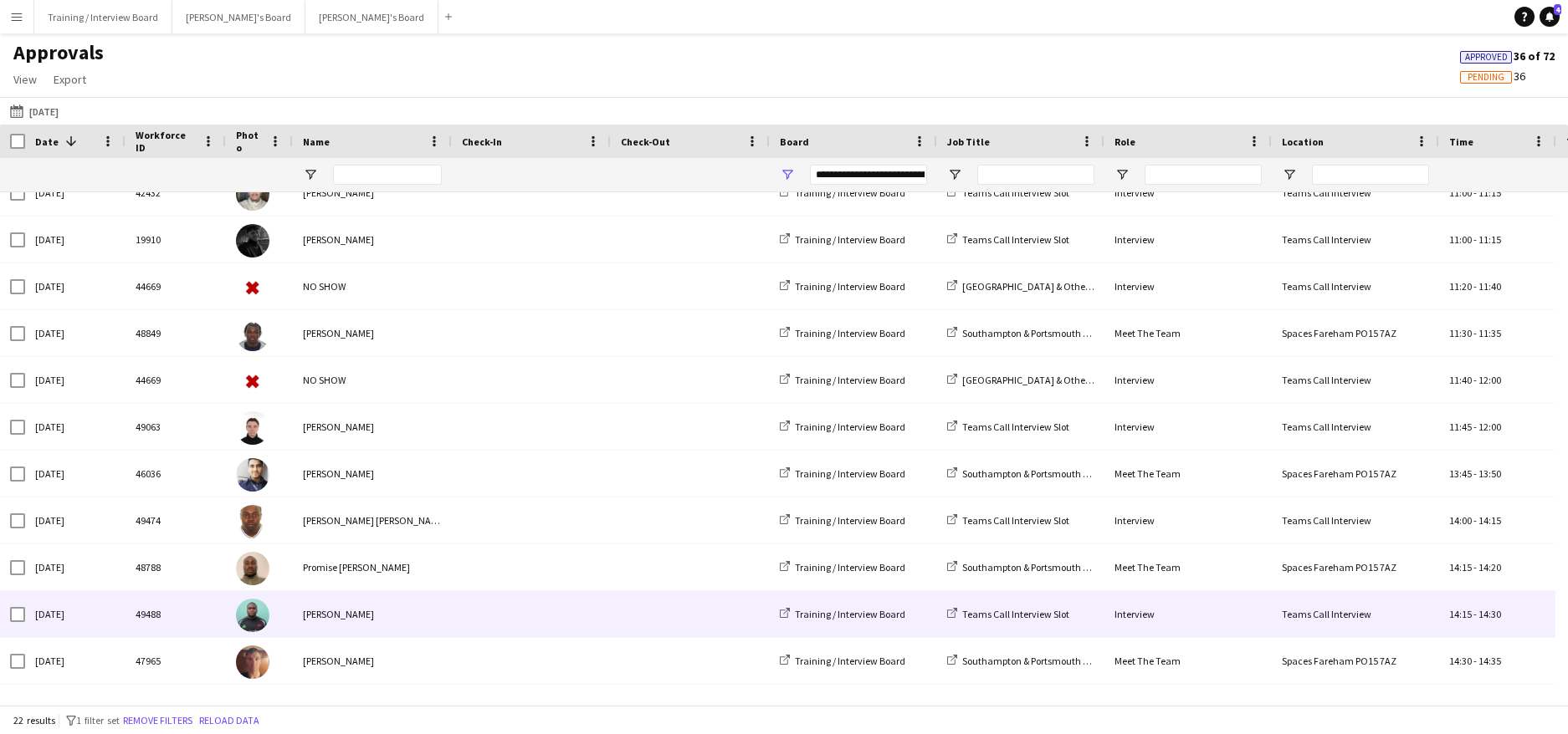
click at [352, 620] on div "[PERSON_NAME]" at bounding box center [372, 614] width 159 height 46
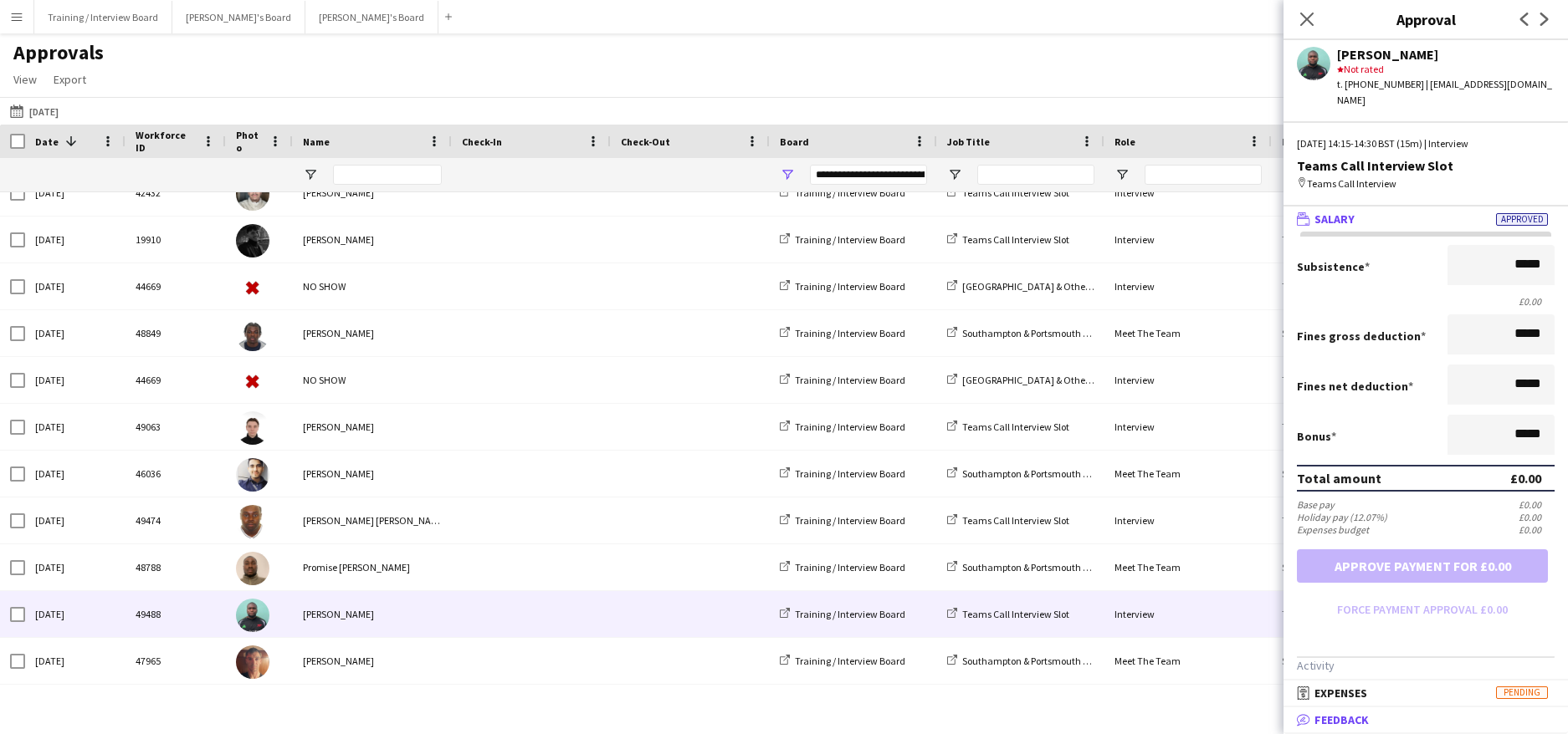
click at [1356, 720] on span "Feedback" at bounding box center [1341, 721] width 55 height 15
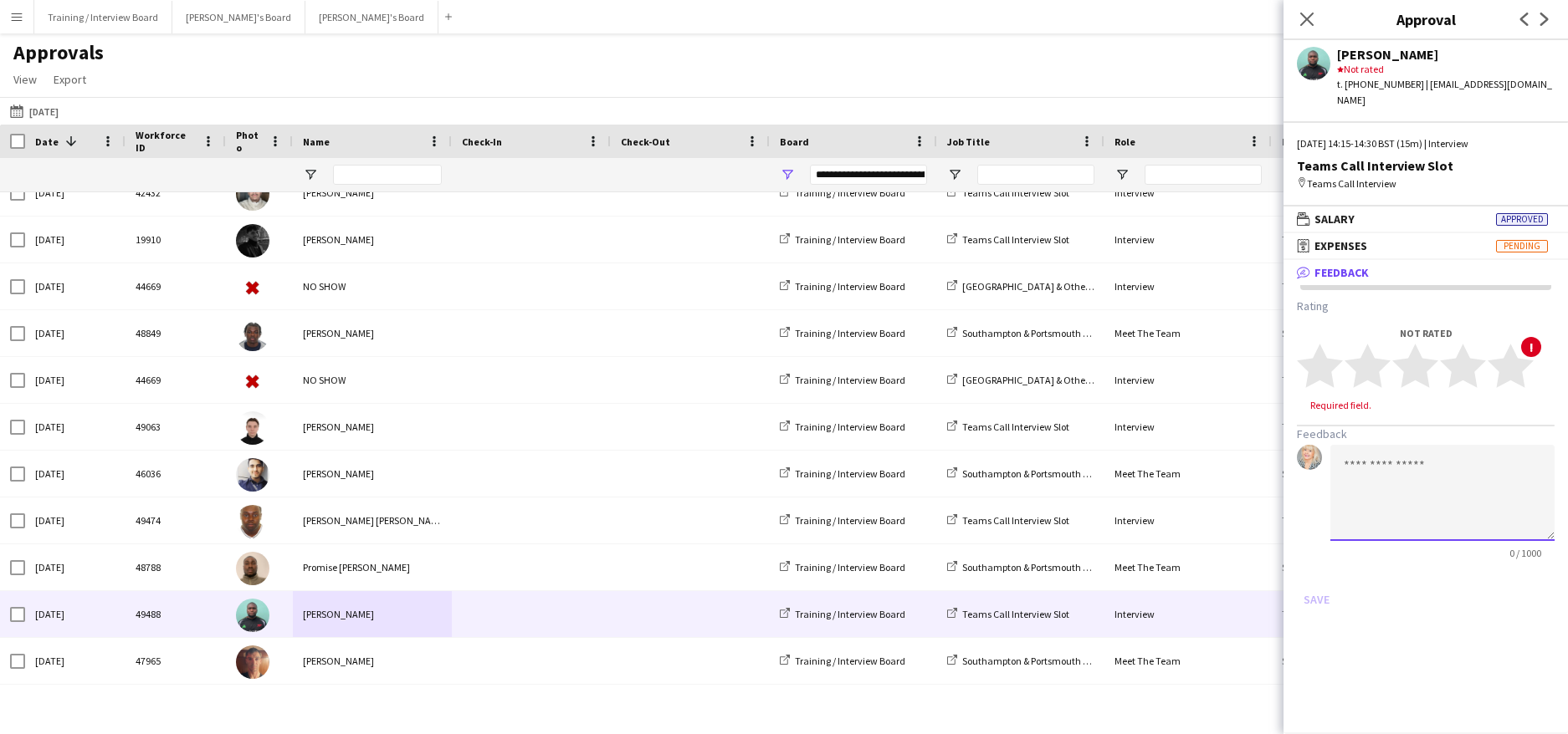
click at [1371, 454] on textarea at bounding box center [1442, 493] width 224 height 96
click at [1393, 470] on textarea "**********" at bounding box center [1442, 493] width 224 height 96
click at [1397, 473] on textarea "**********" at bounding box center [1442, 493] width 224 height 96
click at [1497, 463] on textarea "**********" at bounding box center [1442, 493] width 224 height 96
click at [1494, 470] on textarea "**********" at bounding box center [1442, 493] width 224 height 96
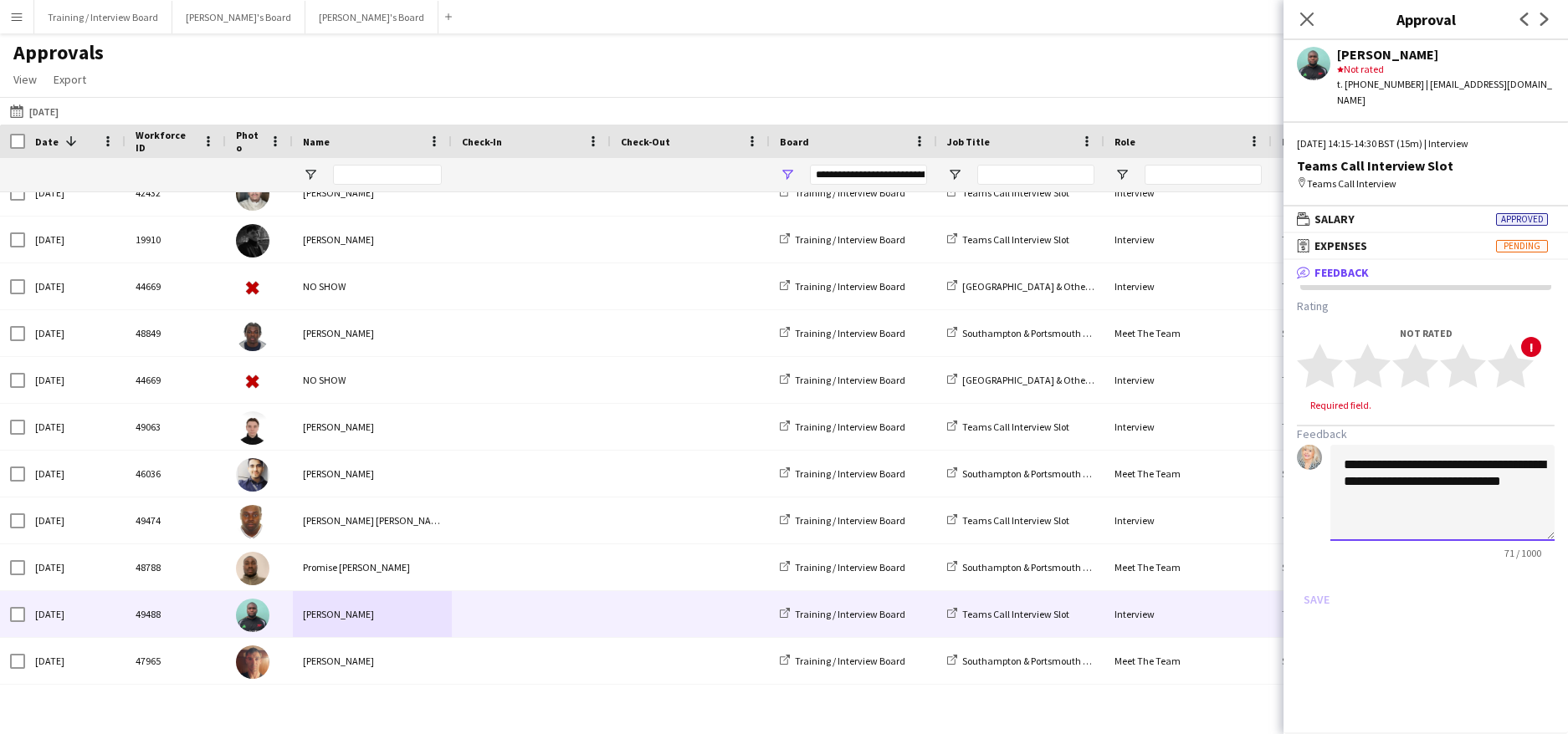
click at [1474, 470] on textarea "**********" at bounding box center [1442, 493] width 224 height 96
click at [1418, 483] on textarea "**********" at bounding box center [1442, 493] width 224 height 96
click at [1389, 449] on textarea "**********" at bounding box center [1442, 493] width 224 height 96
click at [1385, 454] on textarea "**********" at bounding box center [1442, 493] width 224 height 96
click at [1533, 499] on textarea "**********" at bounding box center [1442, 493] width 224 height 96
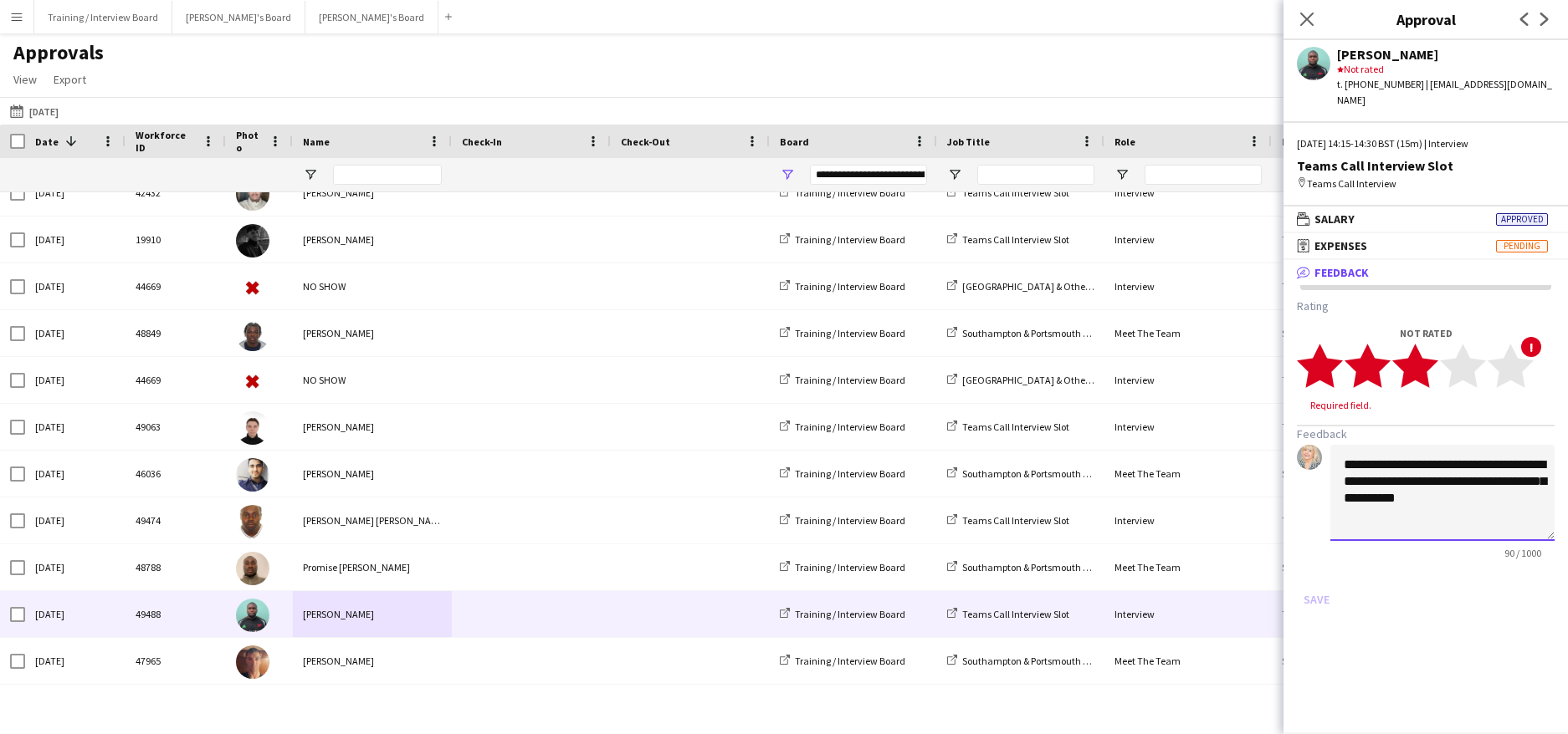
type textarea "**********"
click at [1422, 345] on polygon at bounding box center [1415, 366] width 46 height 43
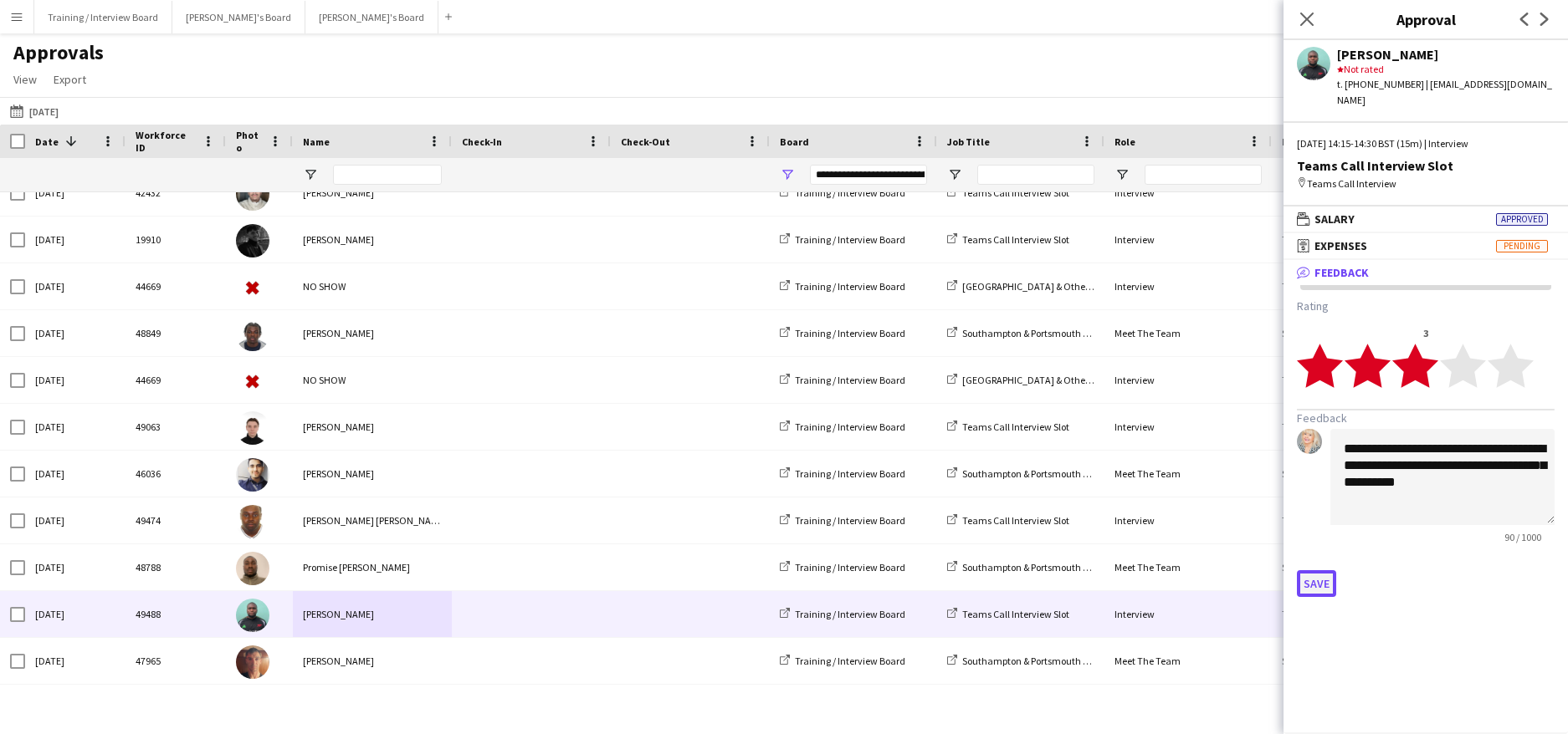
click at [1325, 571] on button "Save" at bounding box center [1316, 584] width 39 height 27
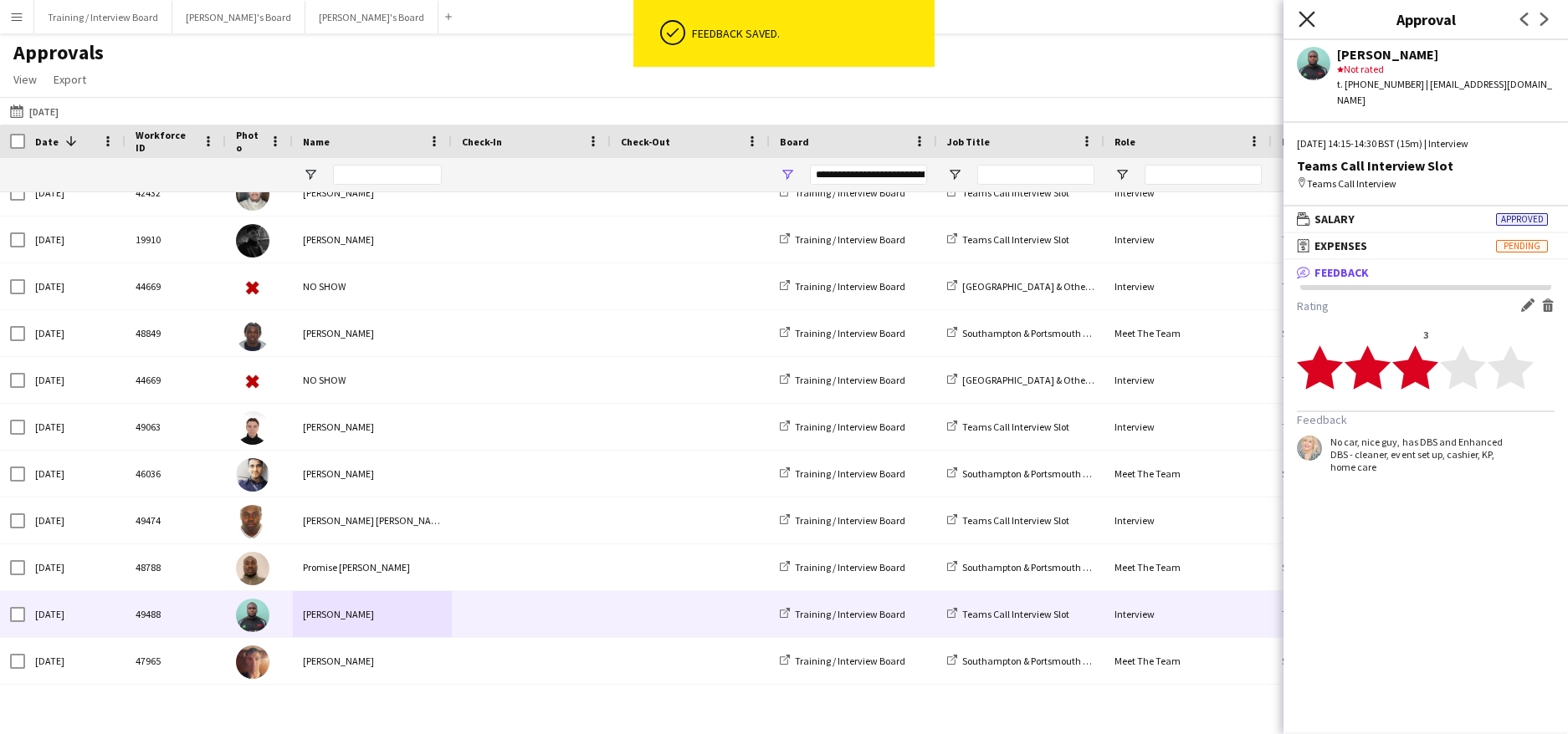
click at [1310, 12] on icon "Close pop-in" at bounding box center [1307, 18] width 16 height 16
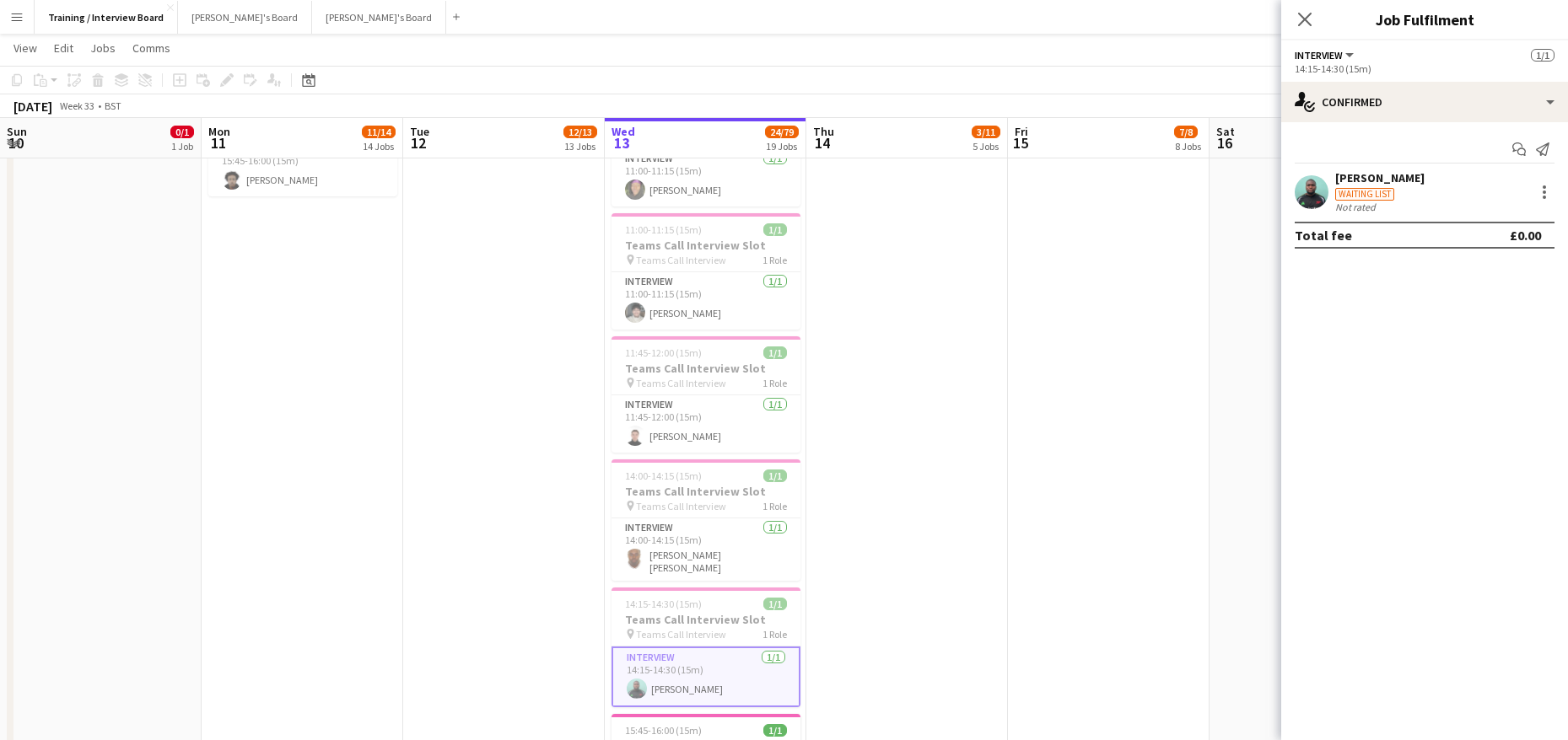
scroll to position [0, 403]
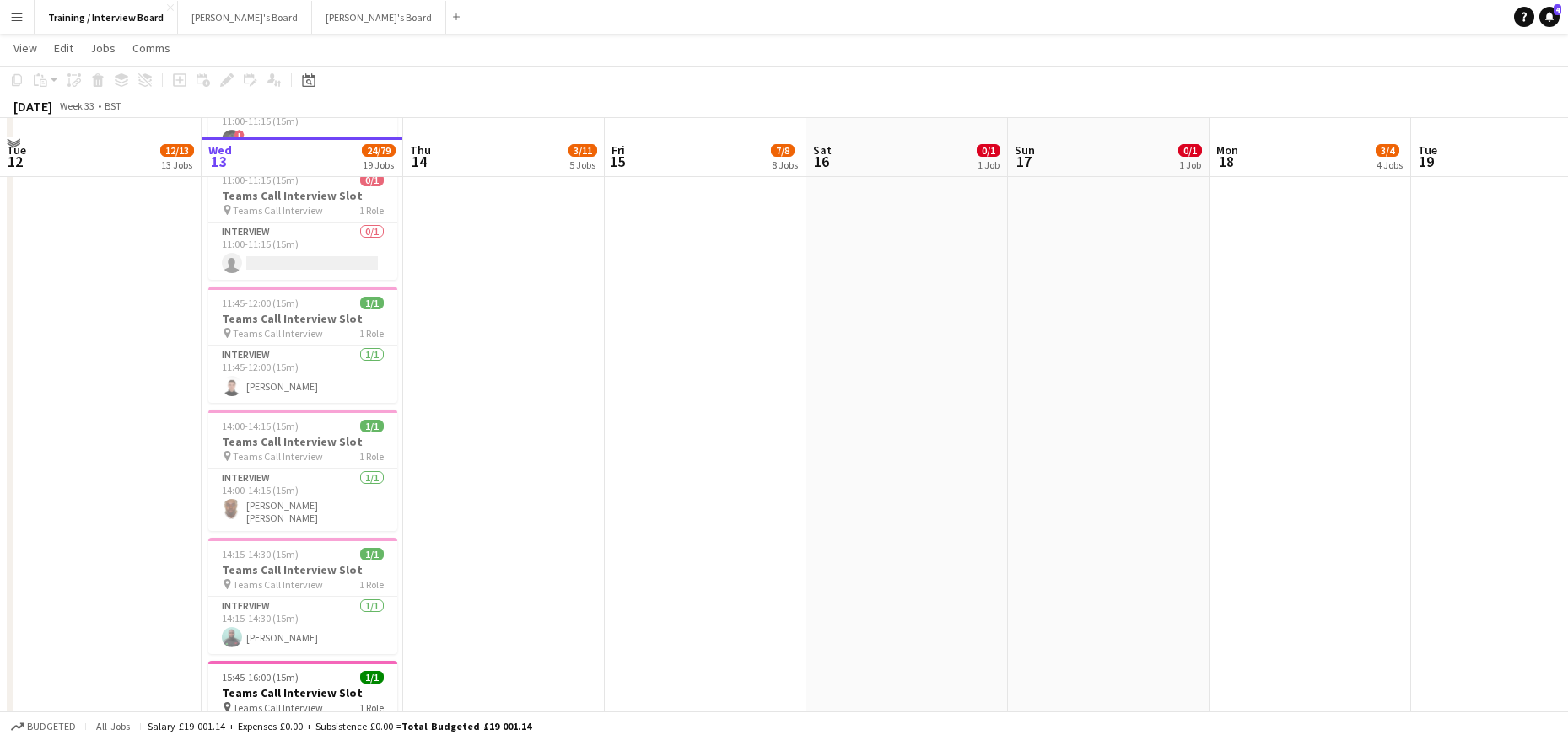
scroll to position [1297, 0]
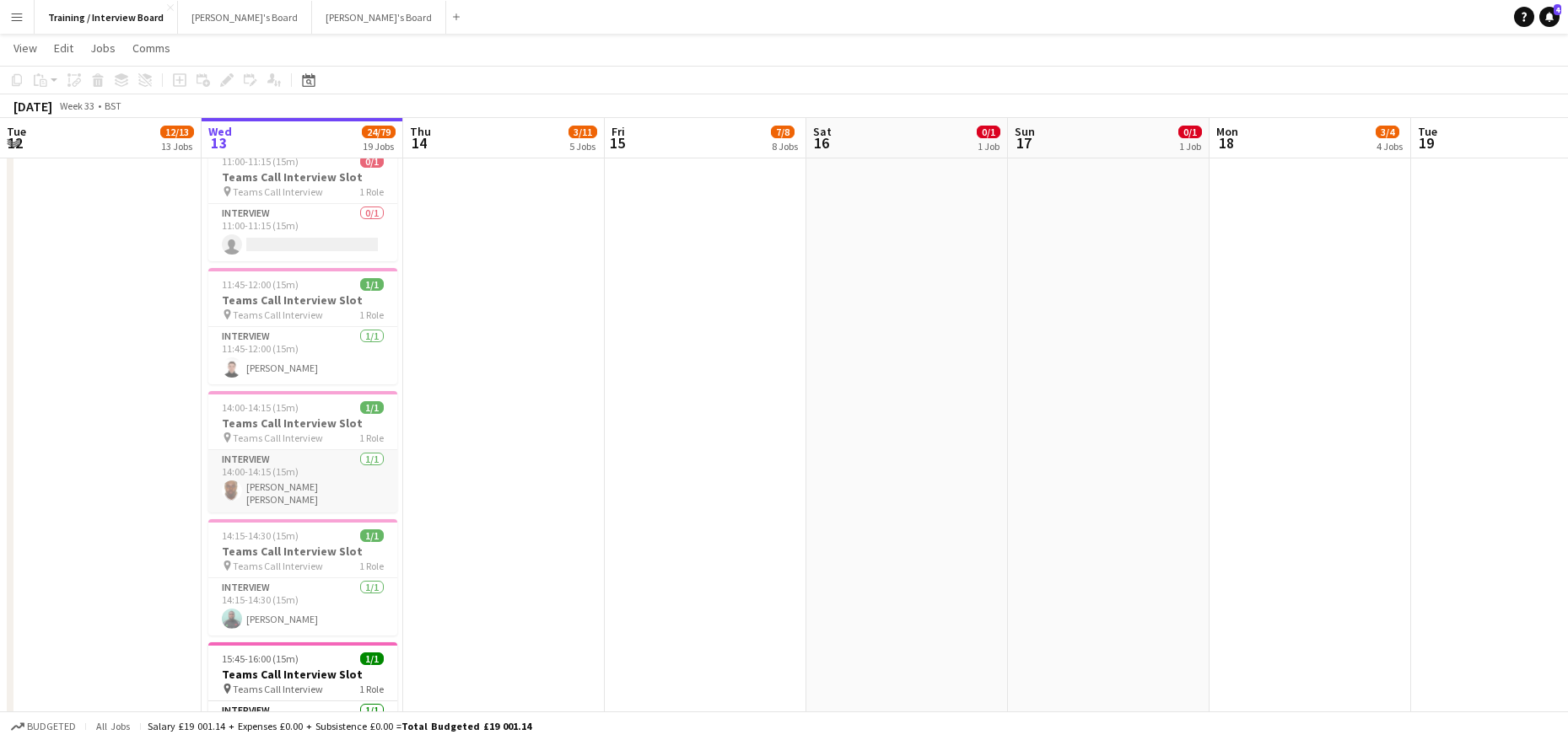
click at [269, 483] on app-card-role "Interview [DATE] 14:00-14:15 (15m) [PERSON_NAME] [PERSON_NAME]" at bounding box center [302, 481] width 189 height 62
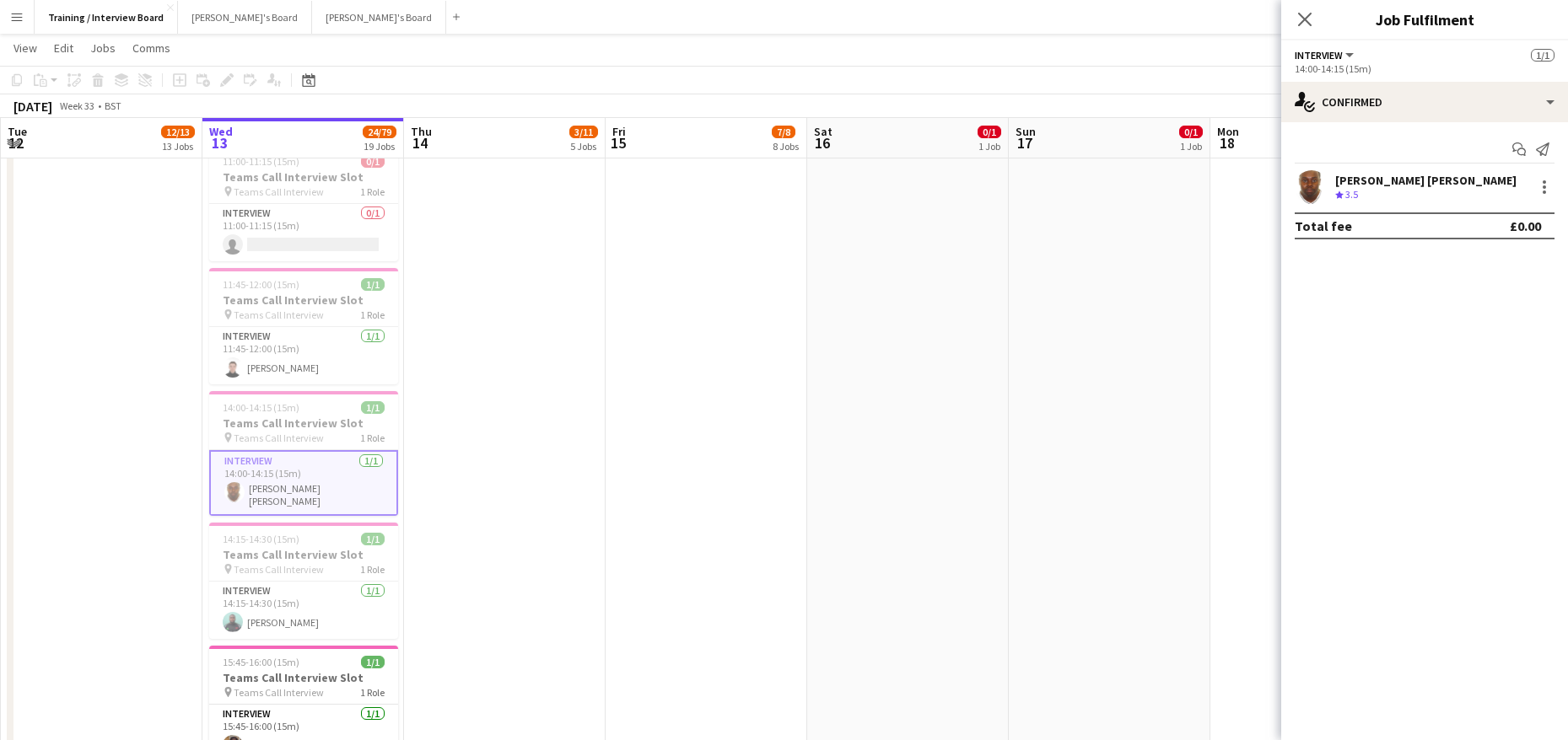
click at [1408, 179] on div "[PERSON_NAME] [PERSON_NAME]" at bounding box center [1426, 180] width 181 height 15
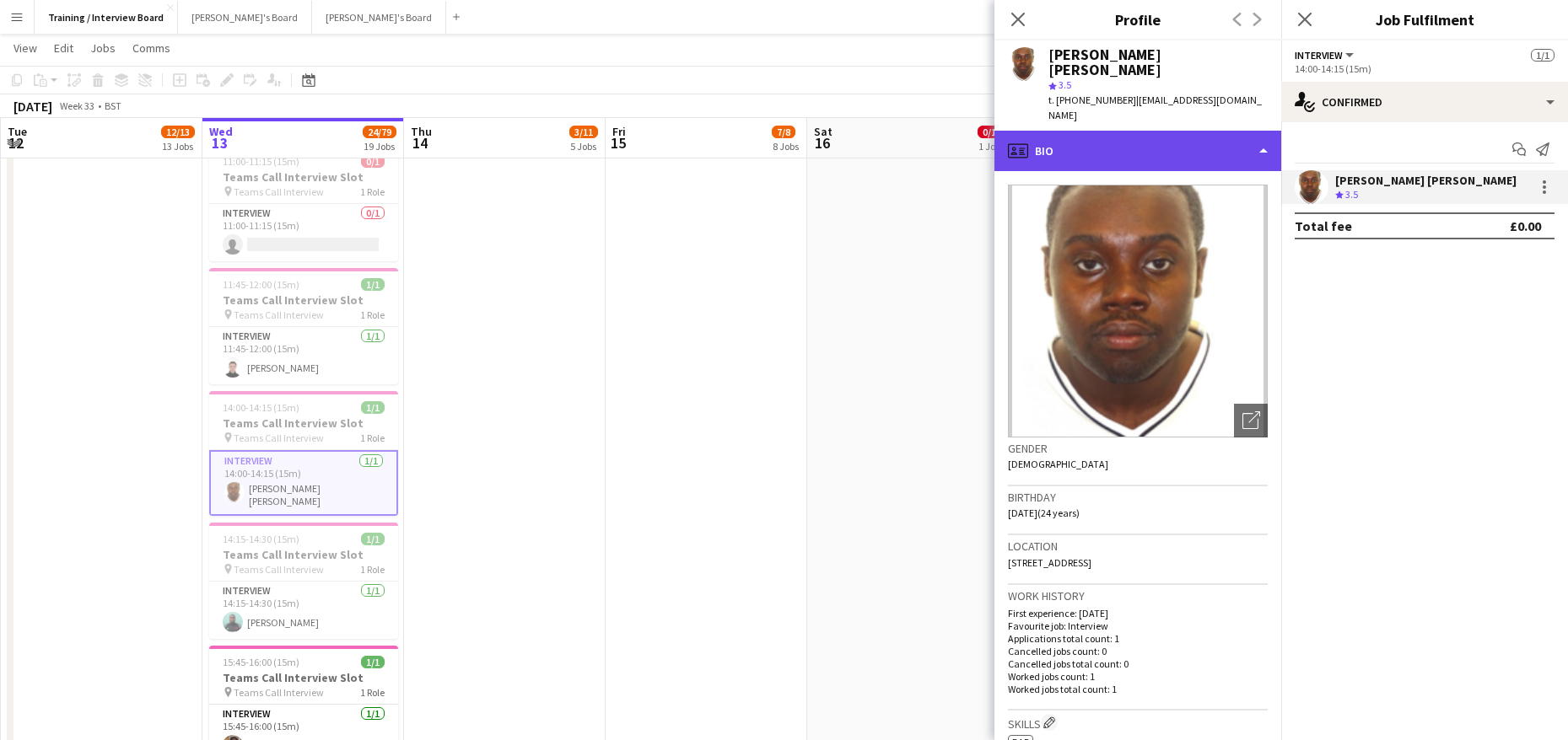
click at [1261, 131] on div "profile Bio" at bounding box center [1138, 151] width 287 height 41
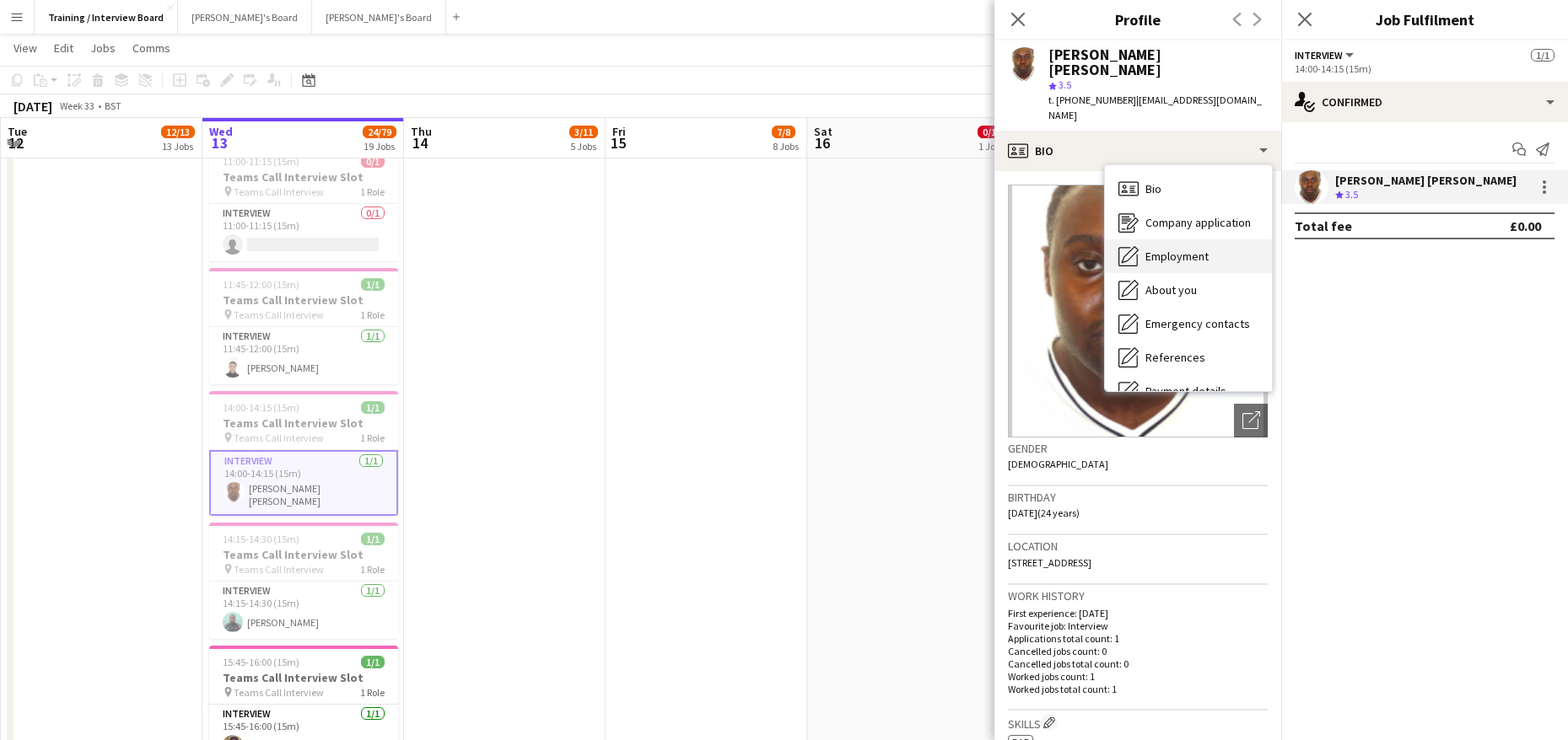
click at [1177, 249] on span "Employment" at bounding box center [1176, 257] width 63 height 15
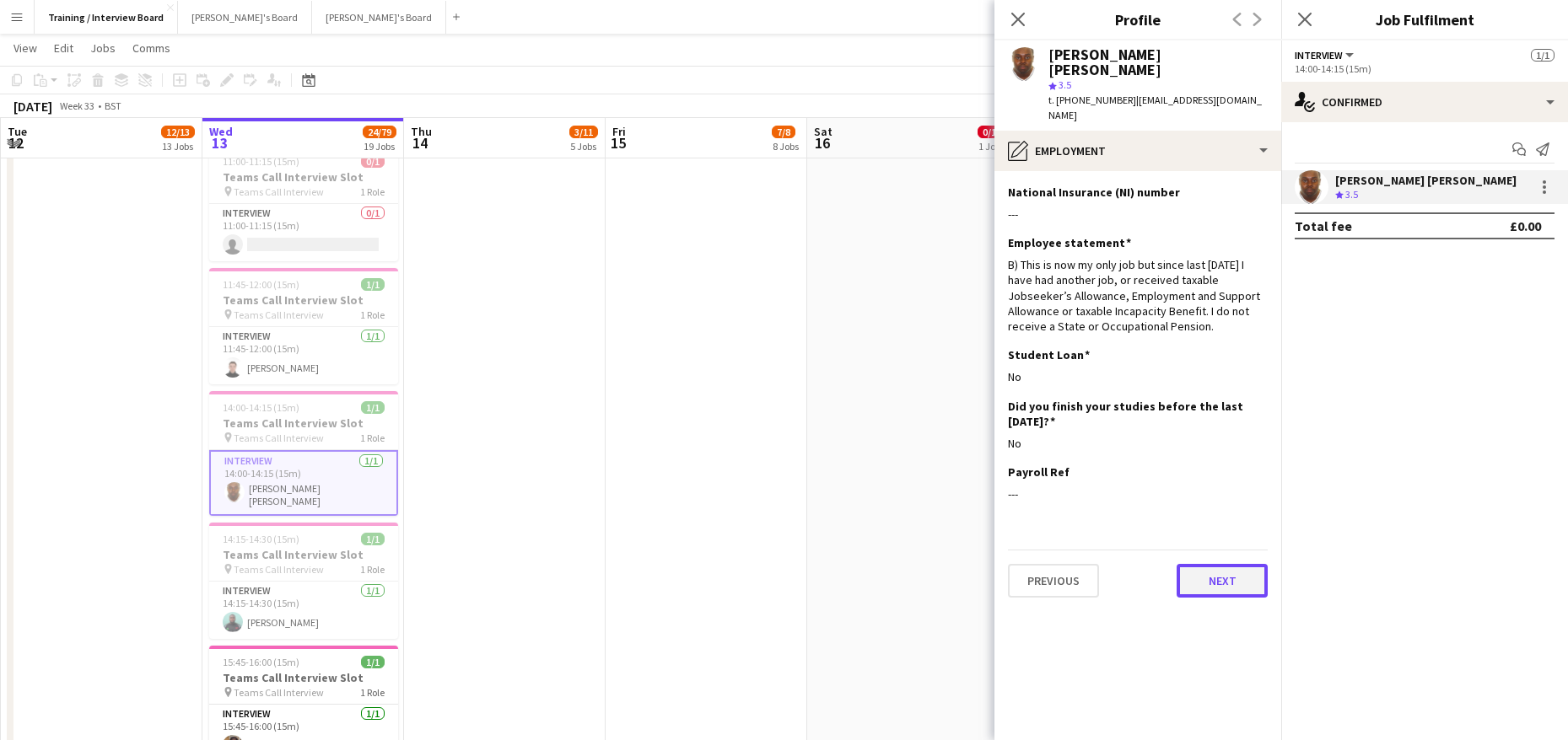
click at [1220, 564] on button "Next" at bounding box center [1222, 580] width 91 height 34
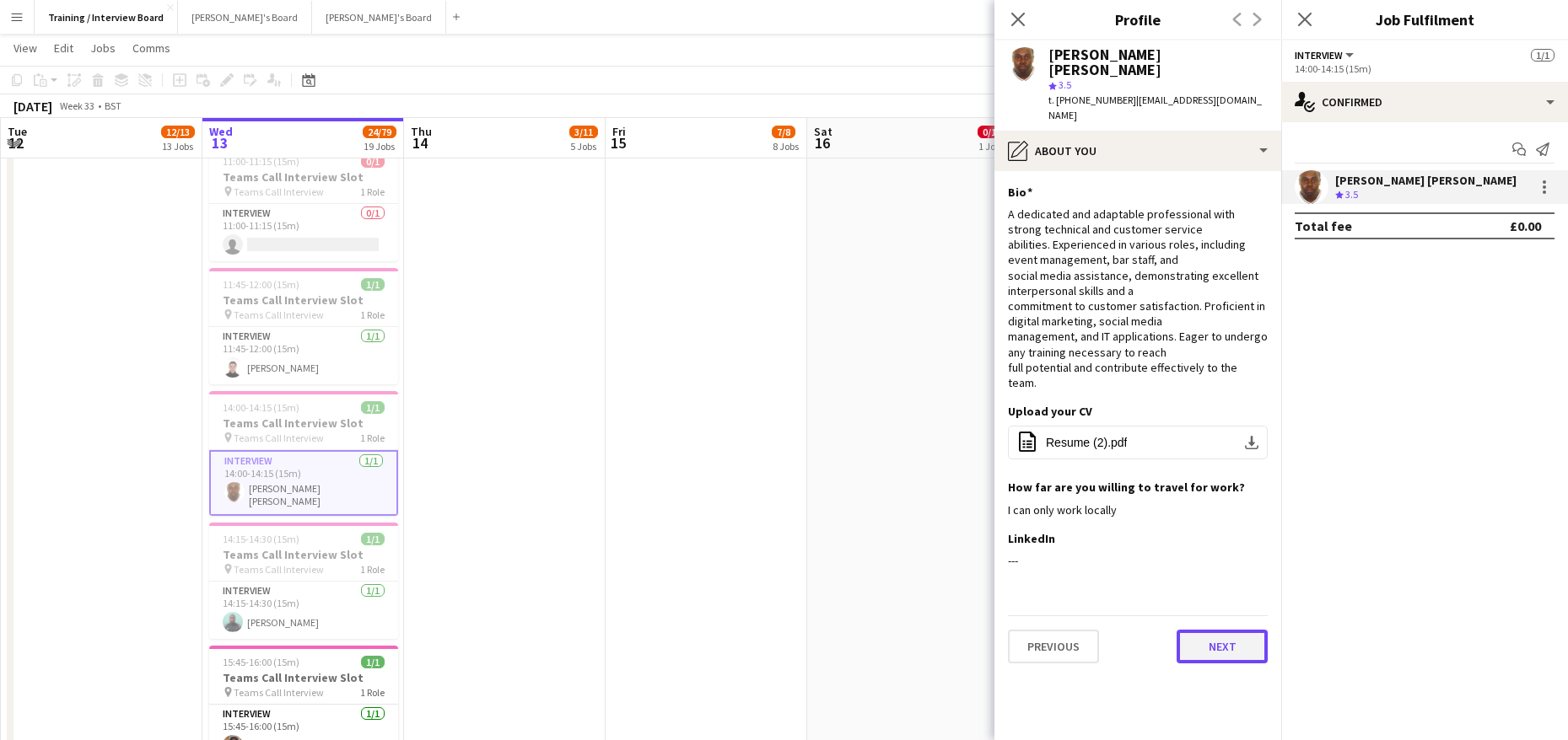
click at [1229, 630] on button "Next" at bounding box center [1222, 646] width 91 height 34
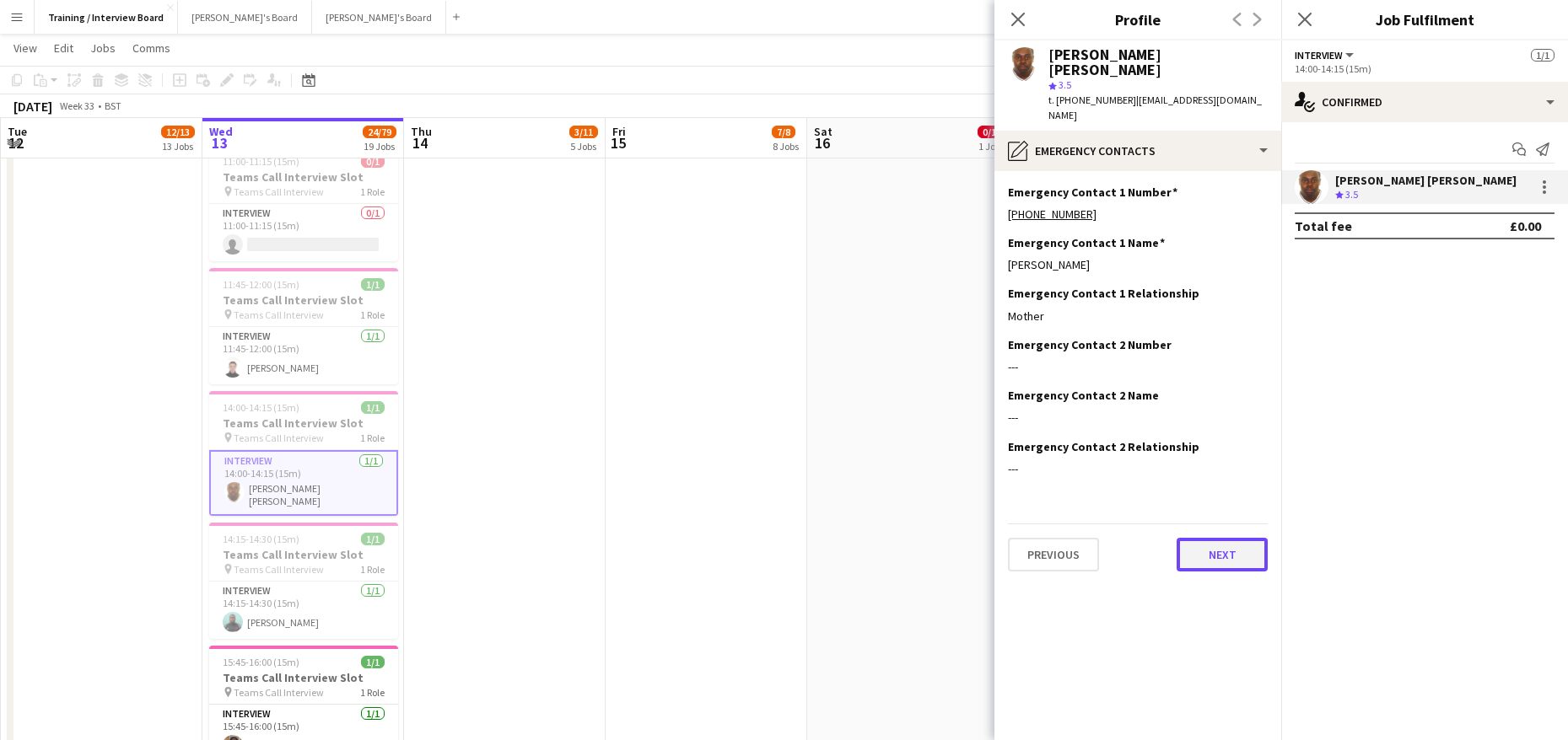
click at [1229, 538] on button "Next" at bounding box center [1222, 554] width 91 height 34
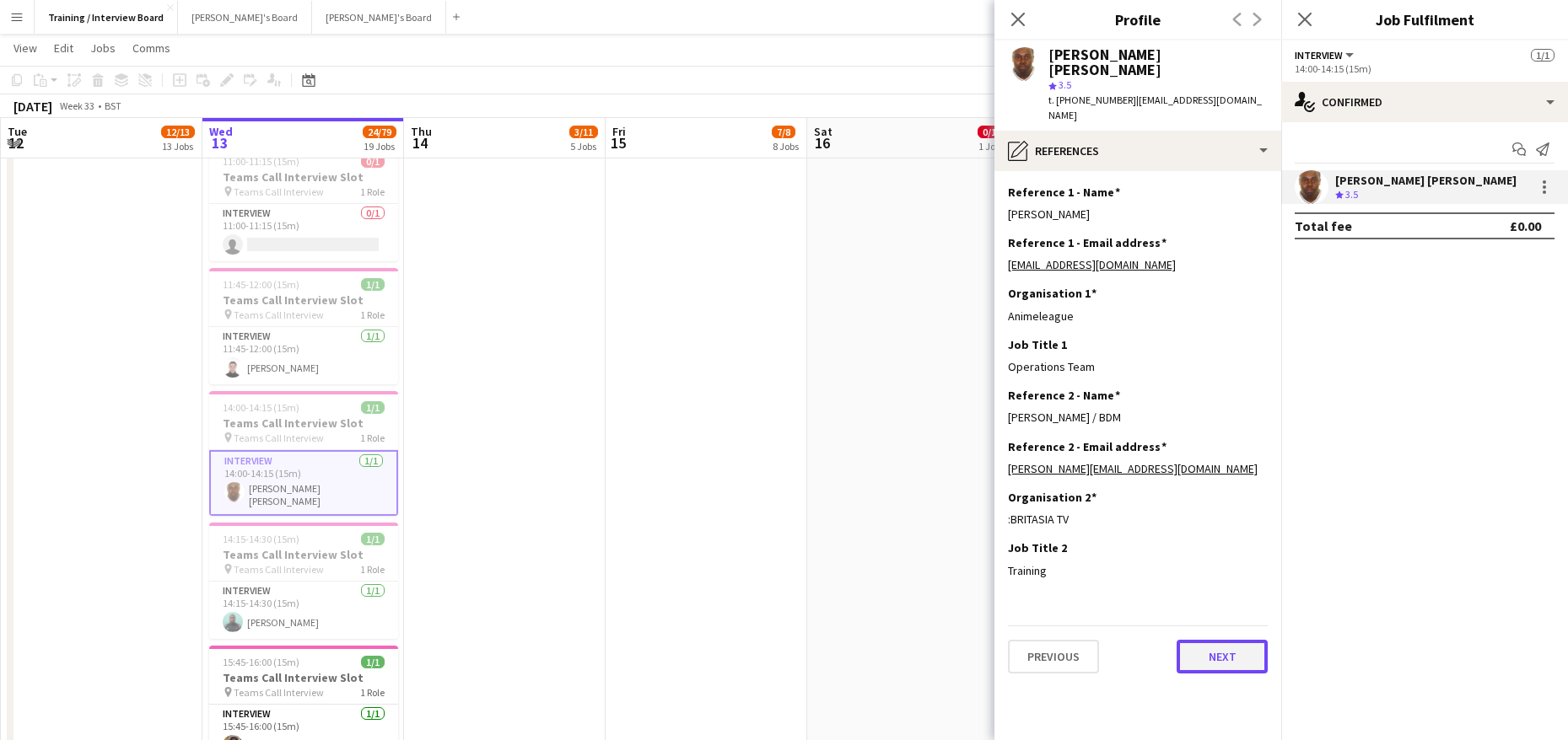
click at [1226, 640] on button "Next" at bounding box center [1222, 657] width 91 height 34
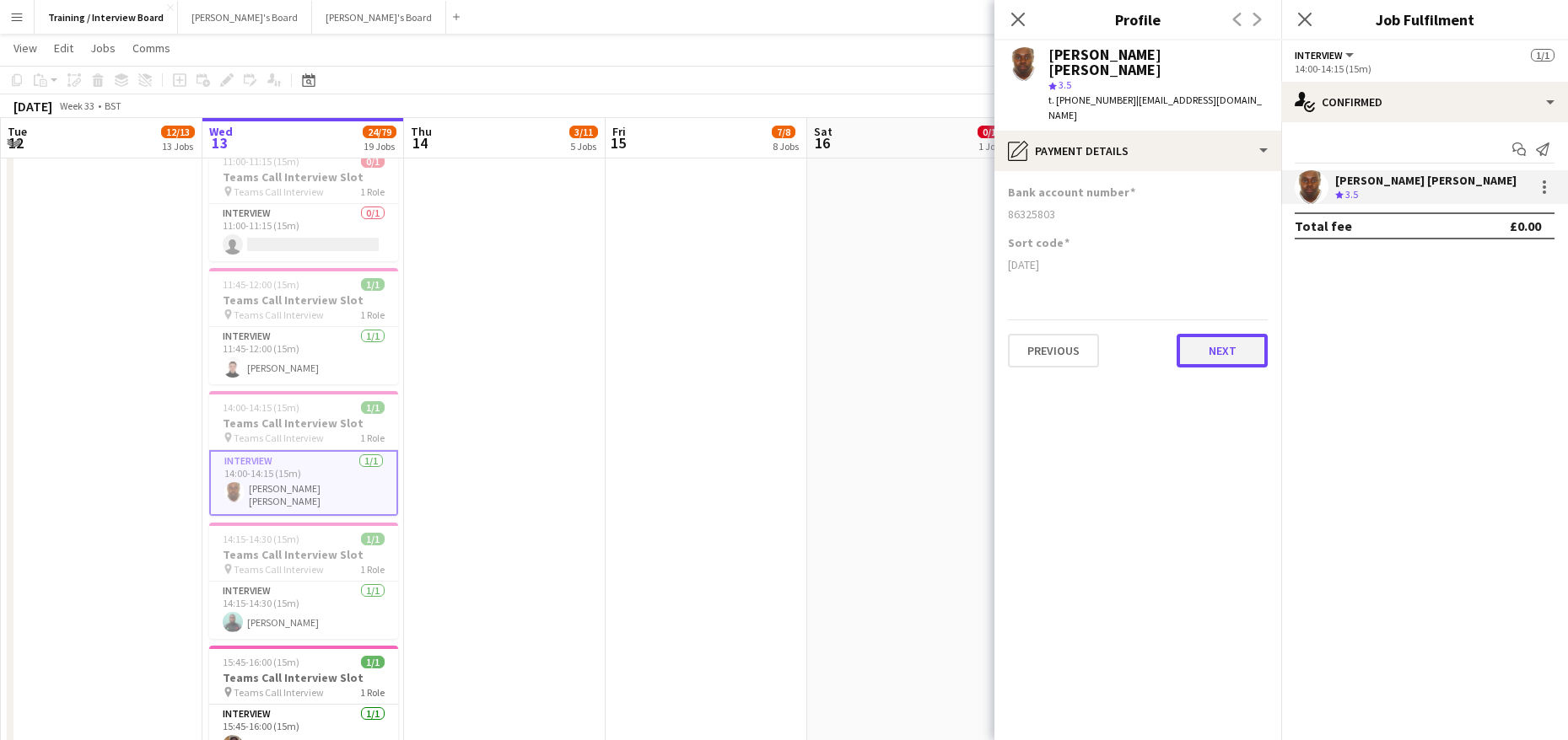
click at [1222, 334] on button "Next" at bounding box center [1222, 351] width 91 height 34
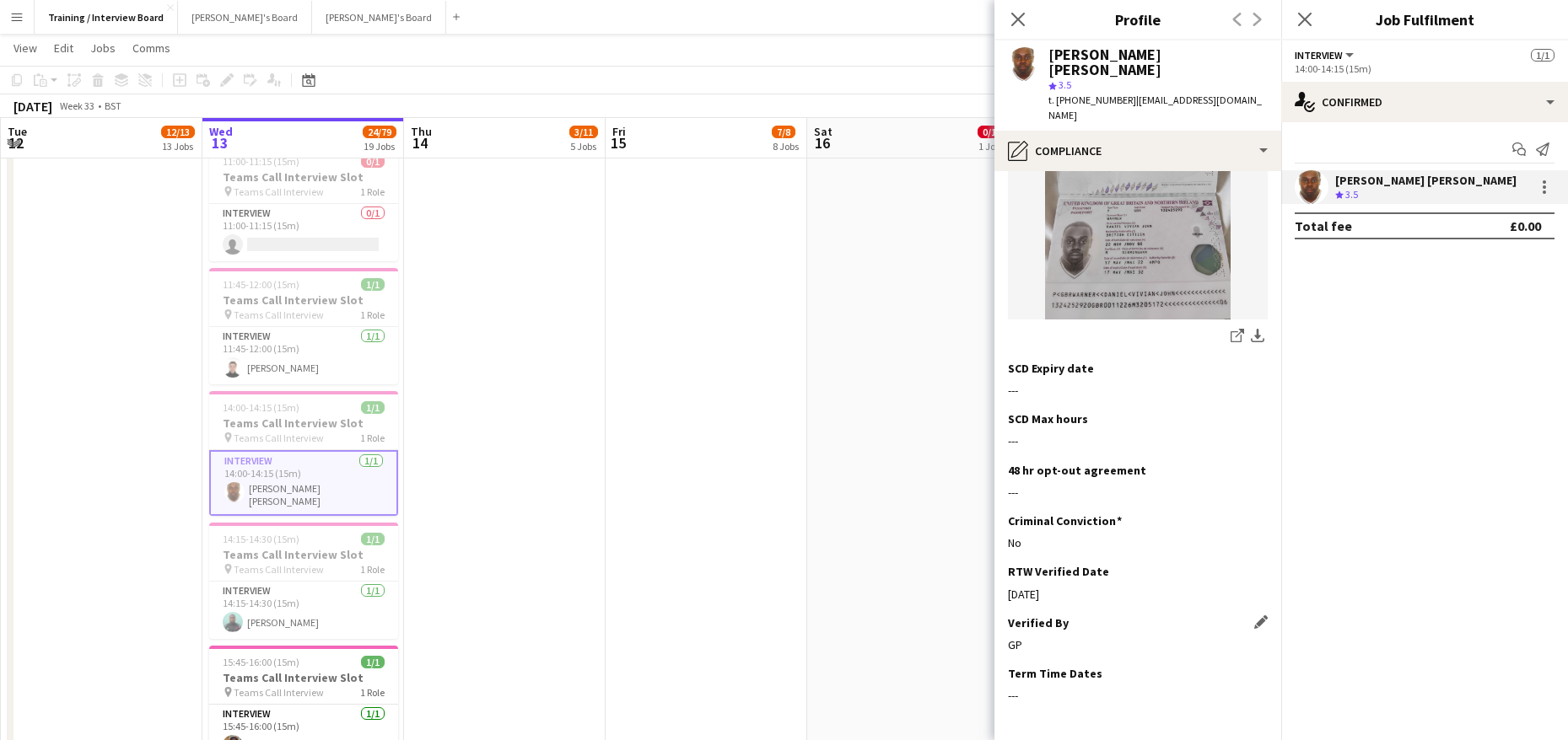
scroll to position [328, 0]
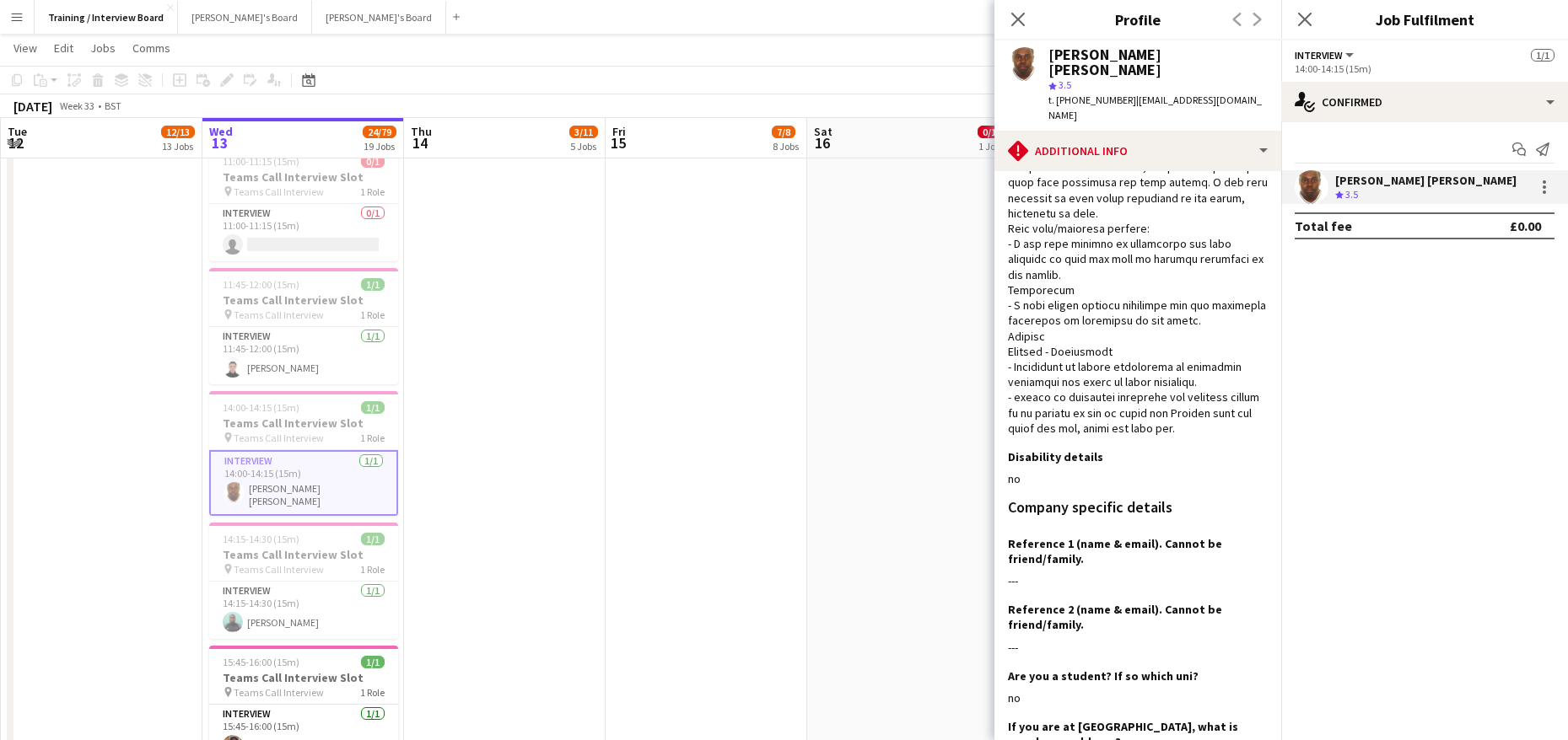
scroll to position [0, 0]
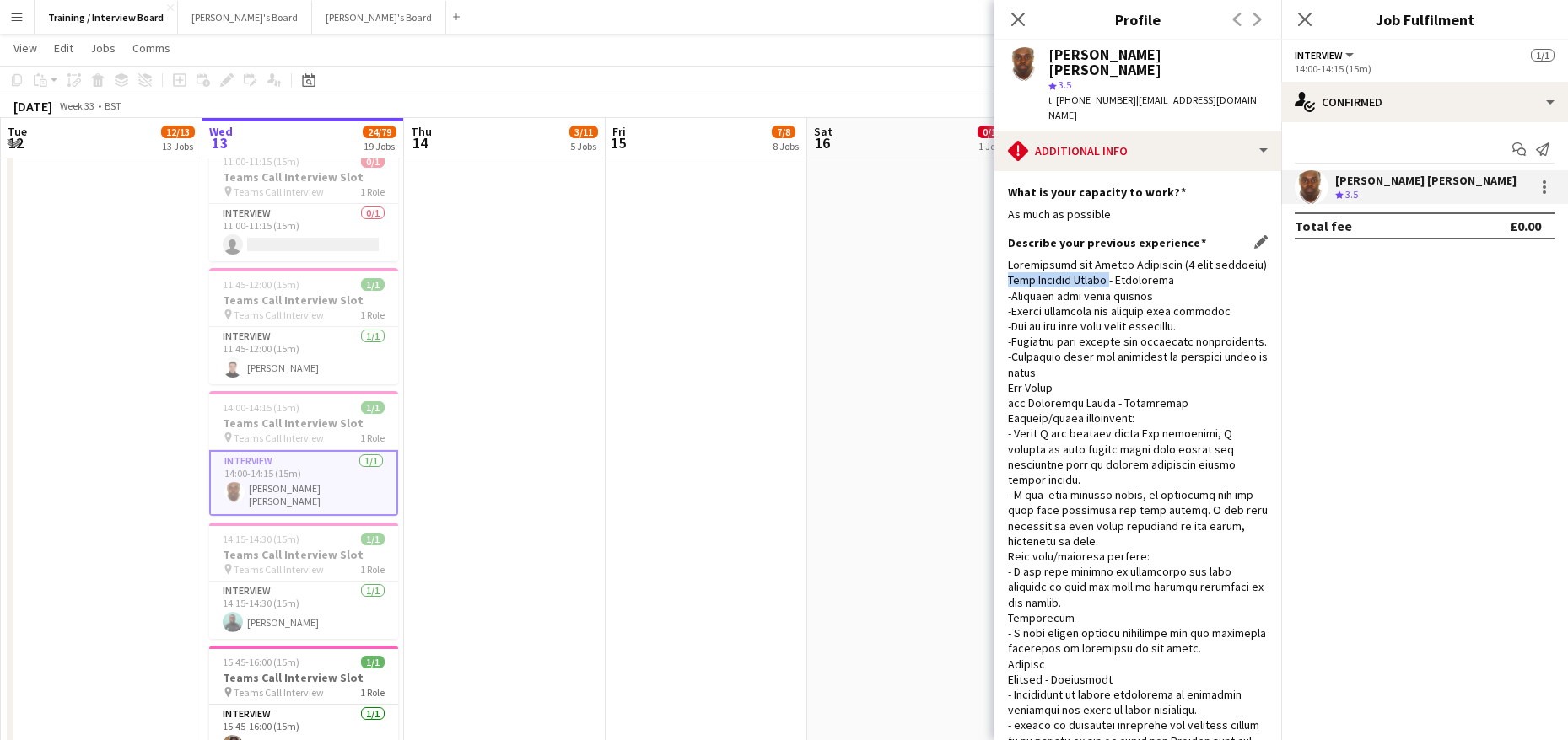
drag, startPoint x: 1006, startPoint y: 249, endPoint x: 1108, endPoint y: 255, distance: 102.2
click at [1108, 255] on app-section-data-types "What is your capacity to work? Edit this field As much as possible Describe you…" at bounding box center [1138, 456] width 287 height 570
copy div "Oval Digbeth Events"
click at [1017, 23] on icon "Close pop-in" at bounding box center [1018, 18] width 16 height 16
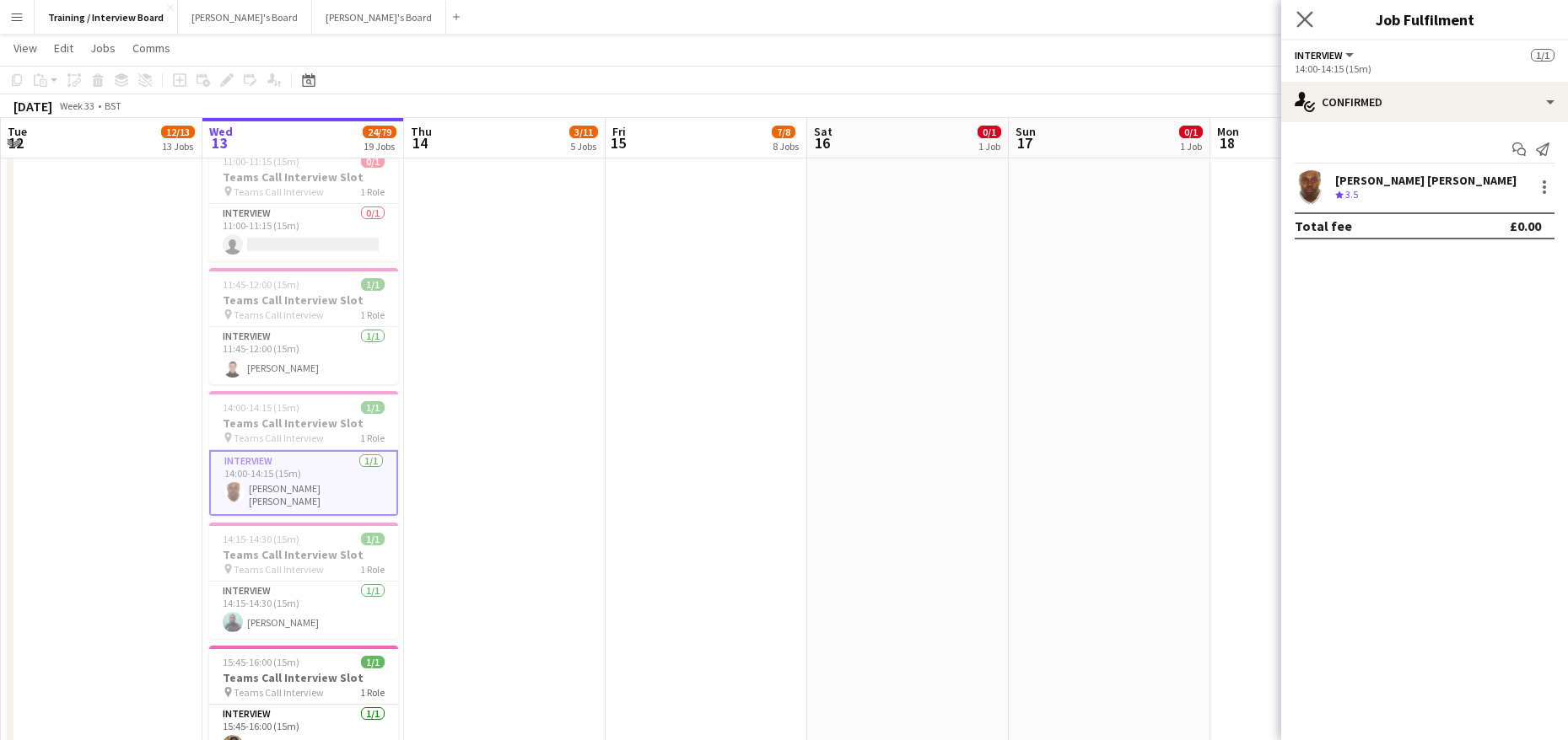
click at [1297, 14] on icon "Close pop-in" at bounding box center [1304, 18] width 16 height 16
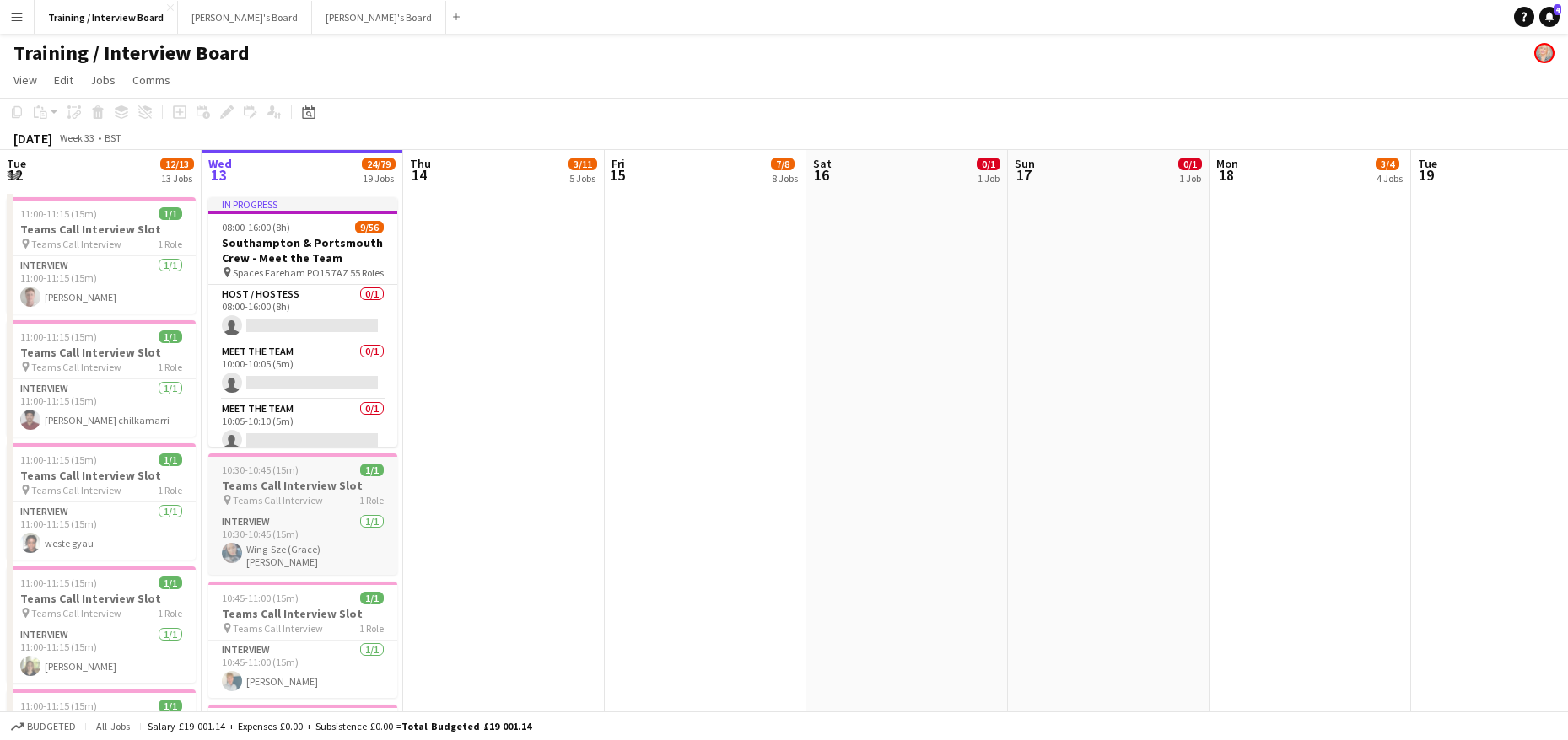
scroll to position [169, 0]
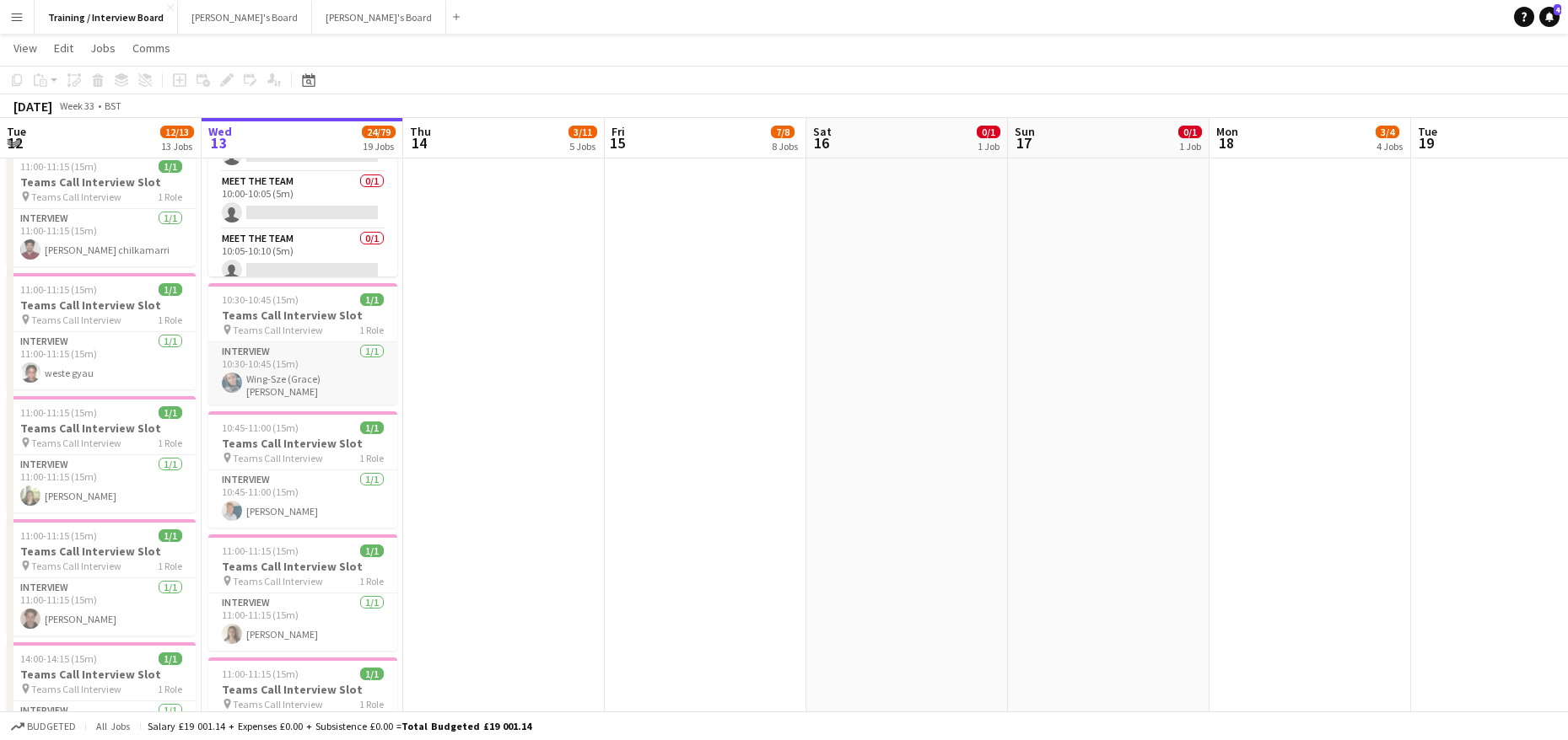
click at [298, 387] on app-card-role "Interview [DATE] 10:30-10:45 (15m) Wing-Sze (Grace) [PERSON_NAME]" at bounding box center [302, 373] width 189 height 62
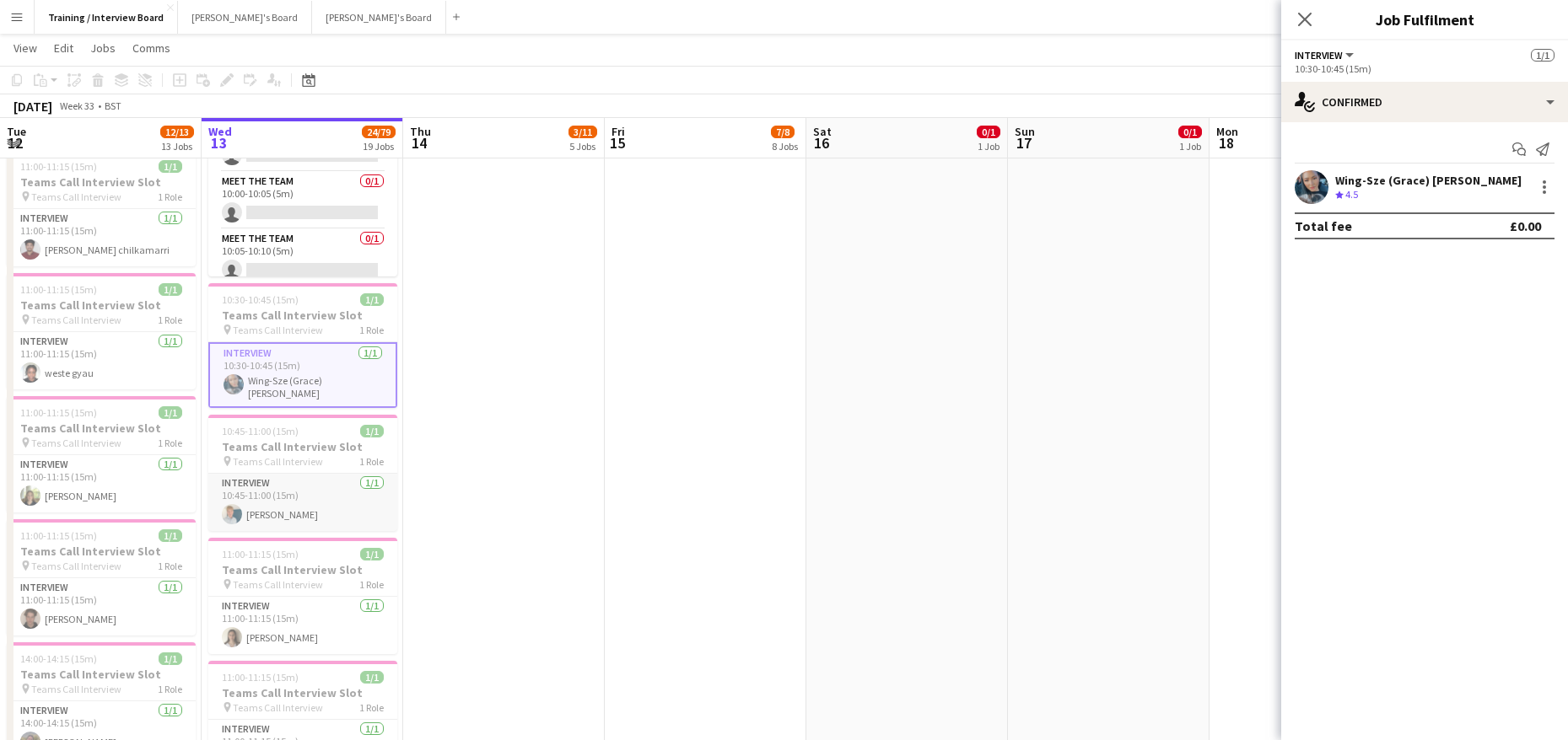
click at [296, 508] on app-card-role "Interview [DATE] 10:45-11:00 (15m) [PERSON_NAME]" at bounding box center [302, 502] width 189 height 57
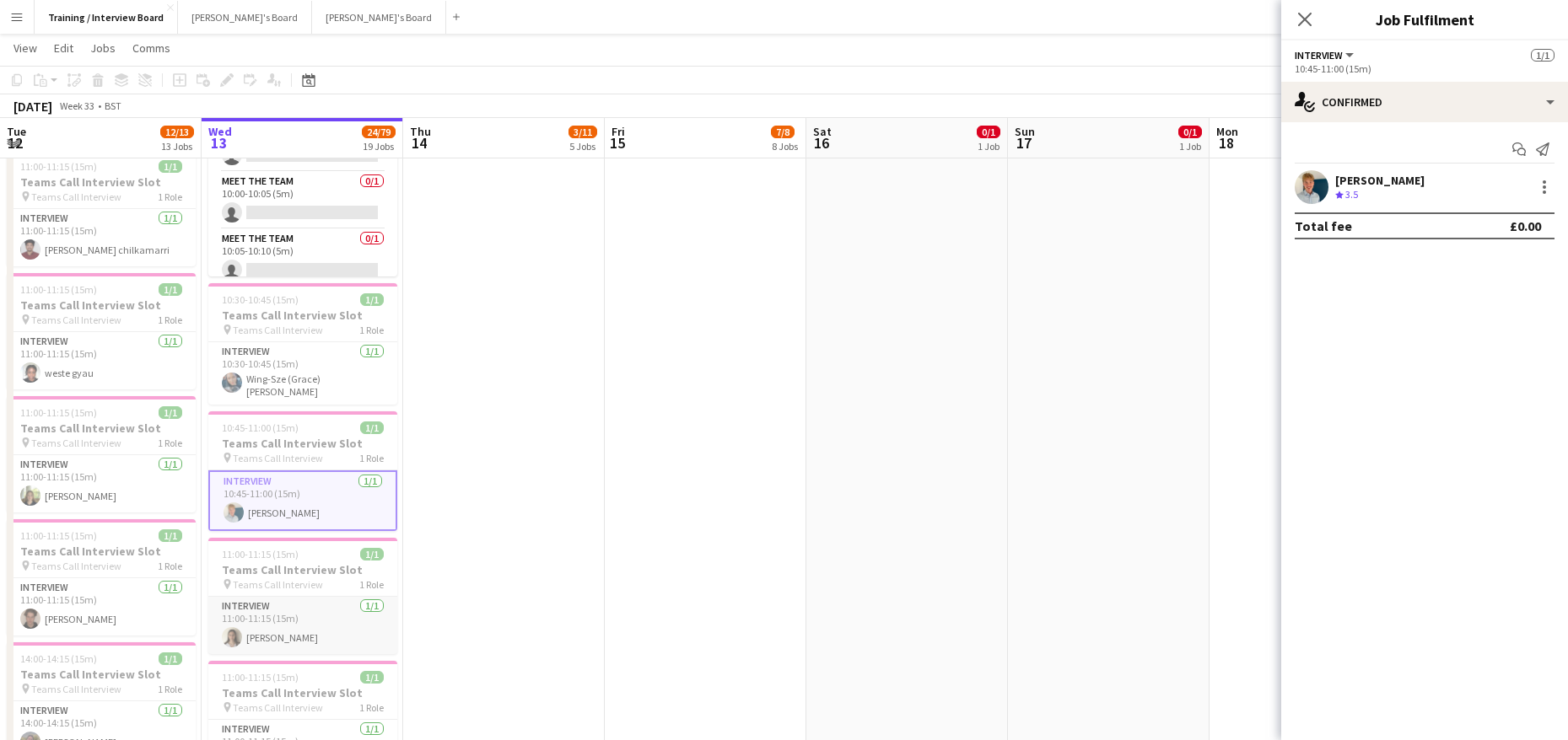
click at [294, 632] on app-card-role "Interview [DATE] 11:00-11:15 (15m) [PERSON_NAME]" at bounding box center [302, 625] width 189 height 57
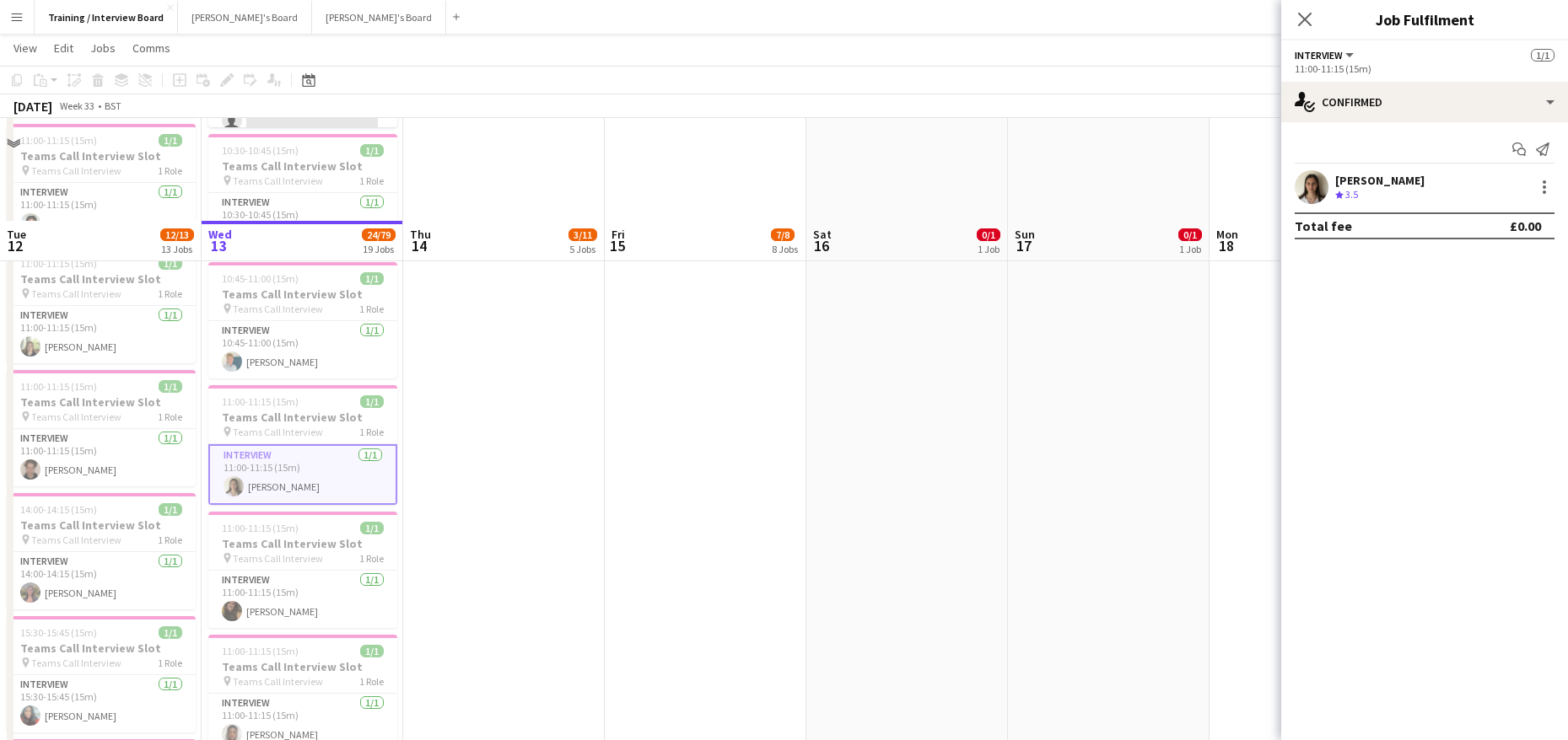
scroll to position [421, 0]
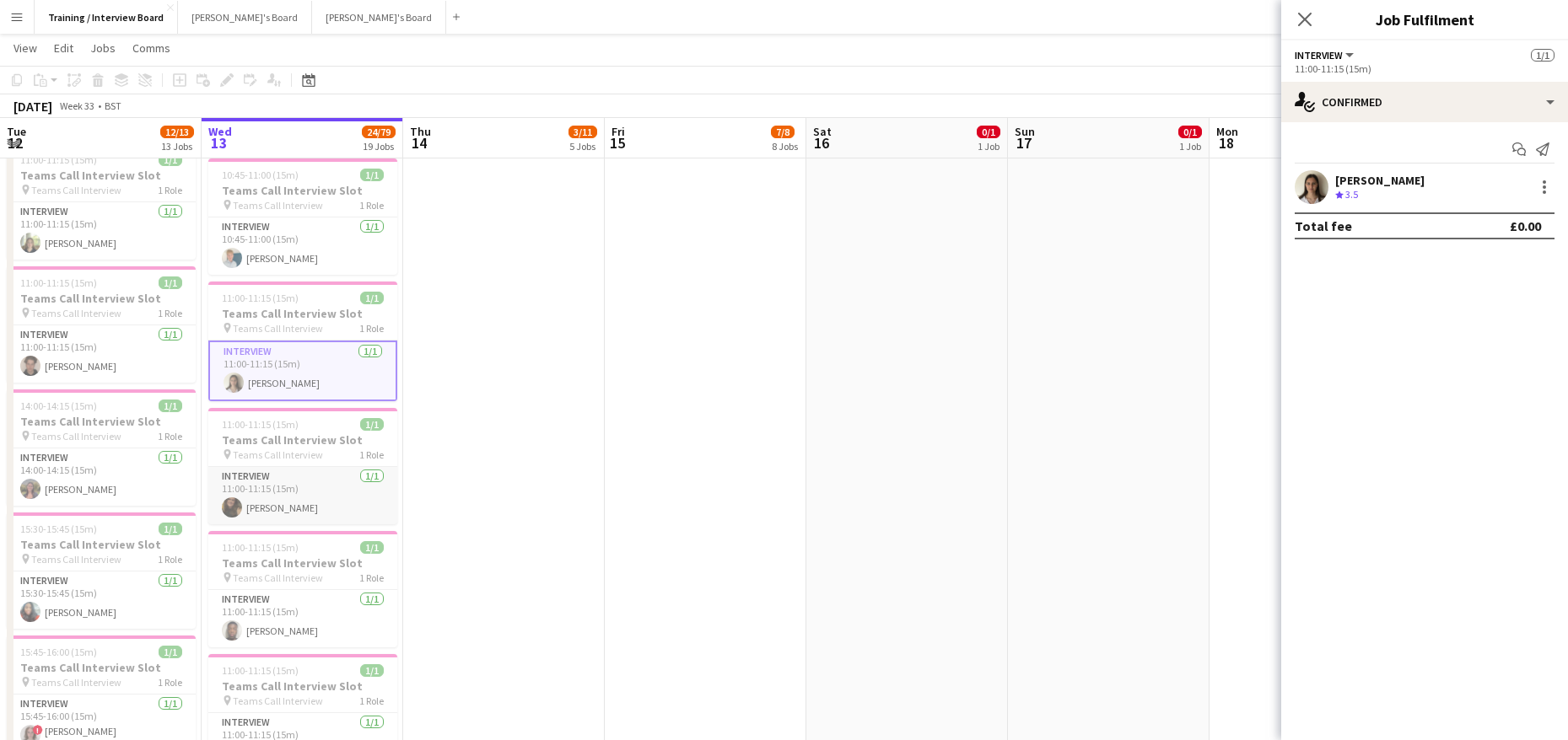
click at [270, 507] on app-card-role "Interview [DATE] 11:00-11:15 (15m) [PERSON_NAME]" at bounding box center [302, 495] width 189 height 57
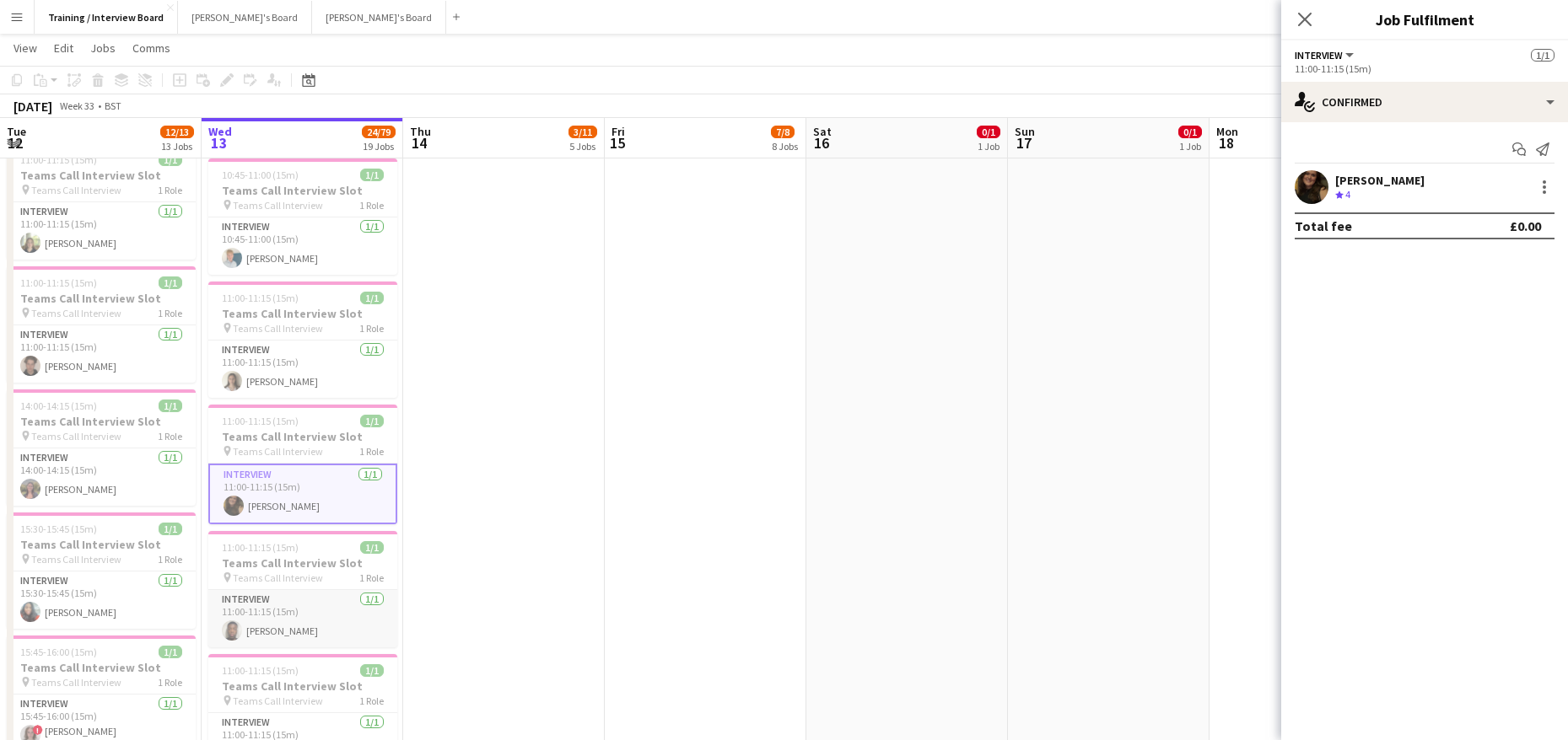
click at [298, 627] on app-card-role "Interview [DATE] 11:00-11:15 (15m) [PERSON_NAME]" at bounding box center [302, 618] width 189 height 57
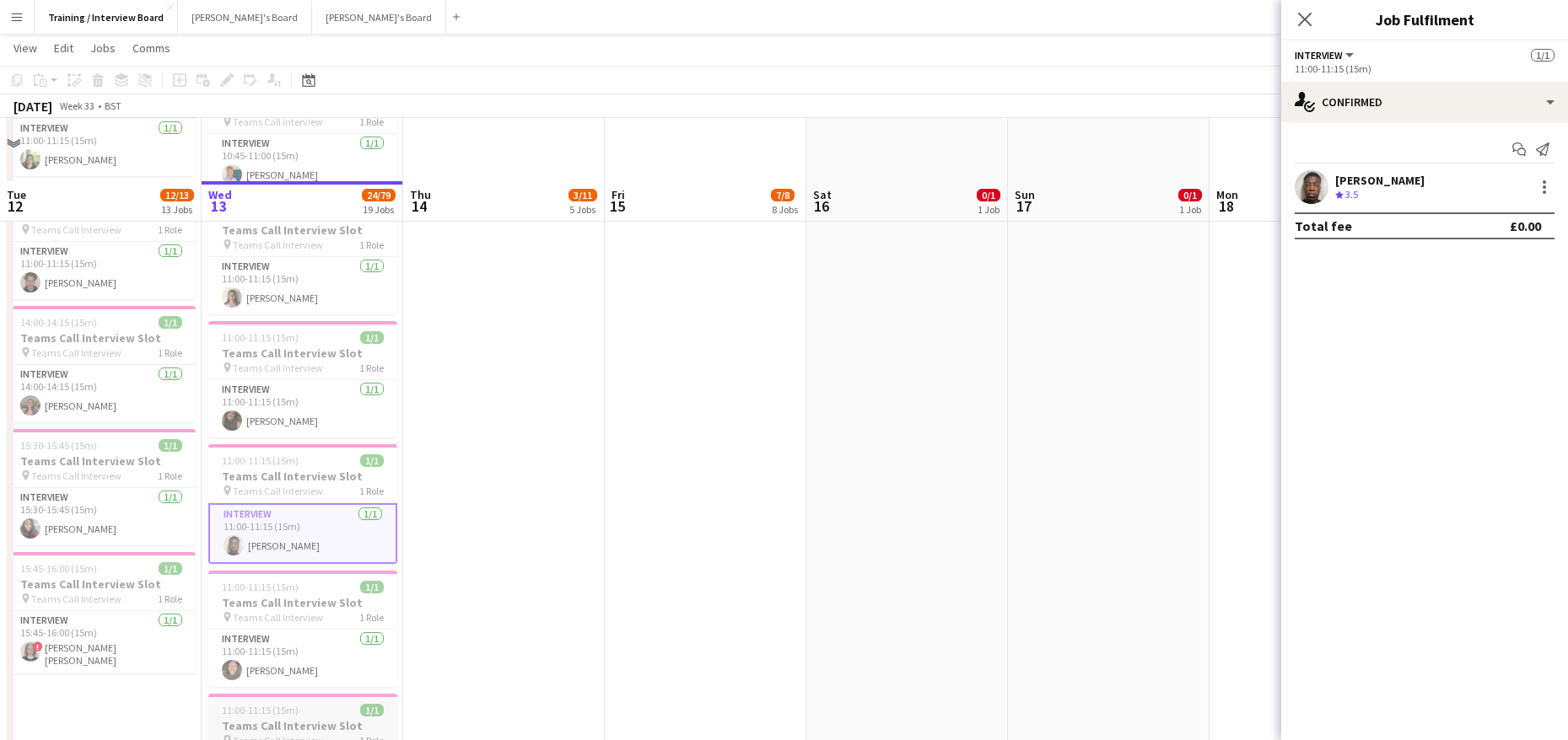
scroll to position [590, 0]
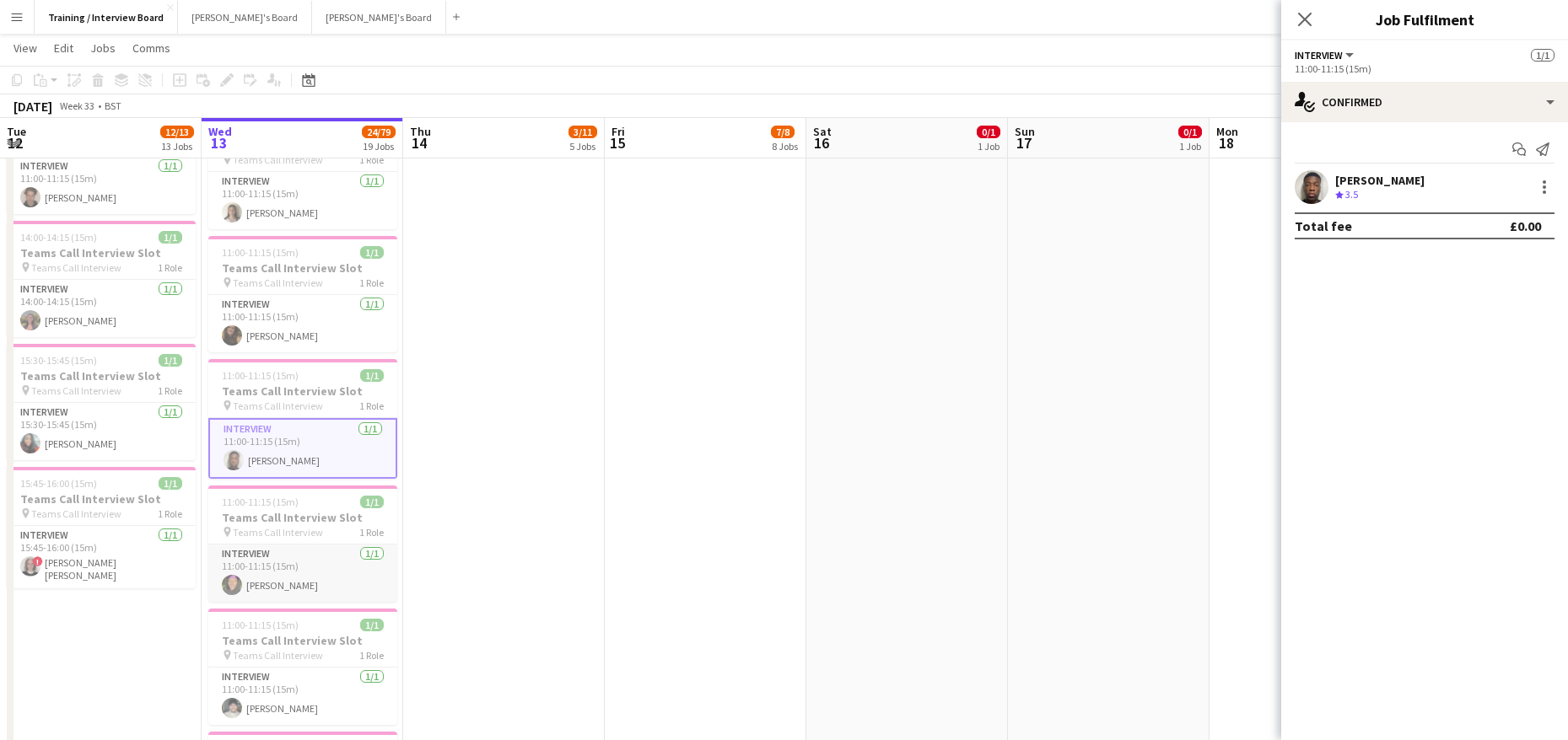
click at [303, 587] on app-card-role "Interview [DATE] 11:00-11:15 (15m) [PERSON_NAME]" at bounding box center [302, 572] width 189 height 57
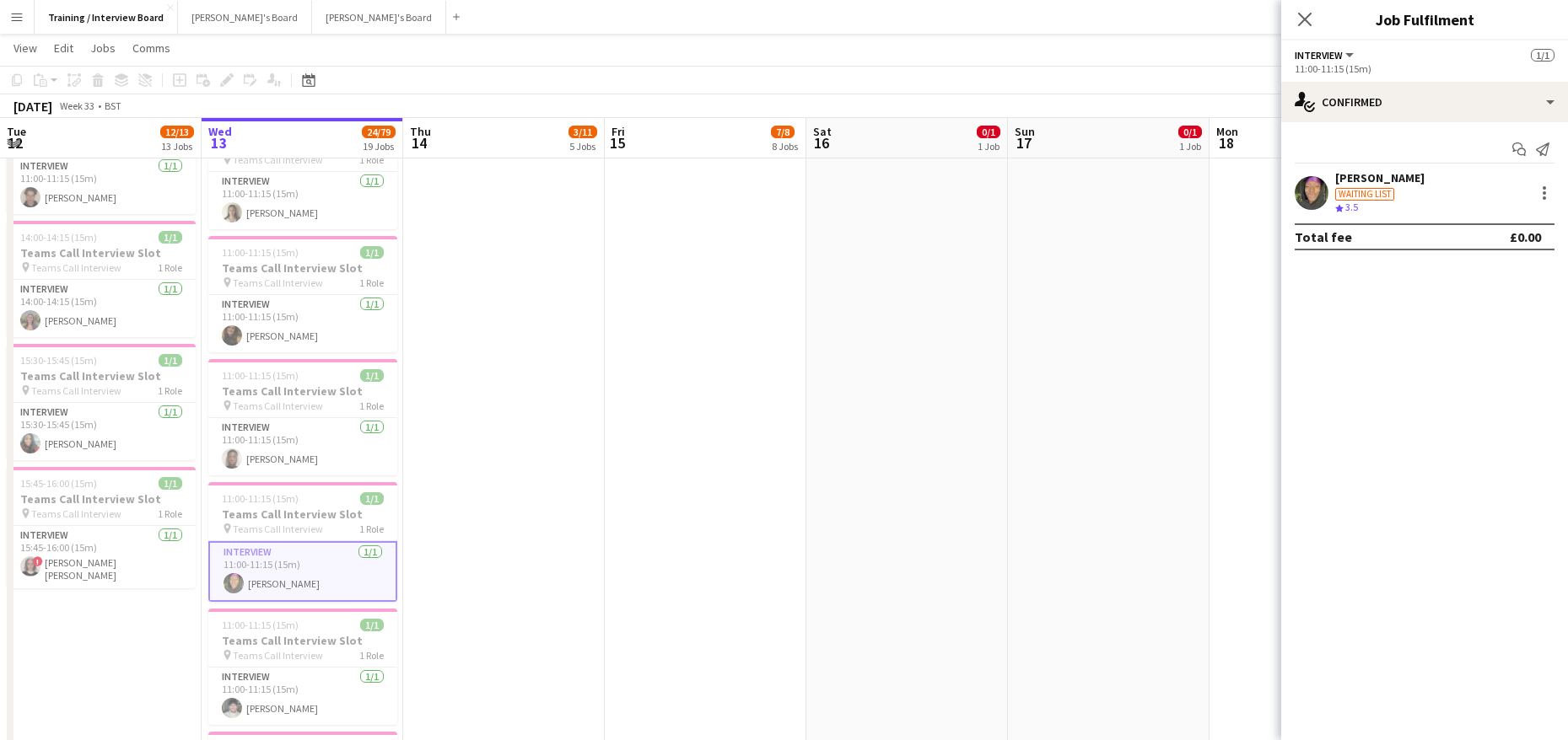
click at [1380, 173] on div "[PERSON_NAME]" at bounding box center [1380, 178] width 89 height 15
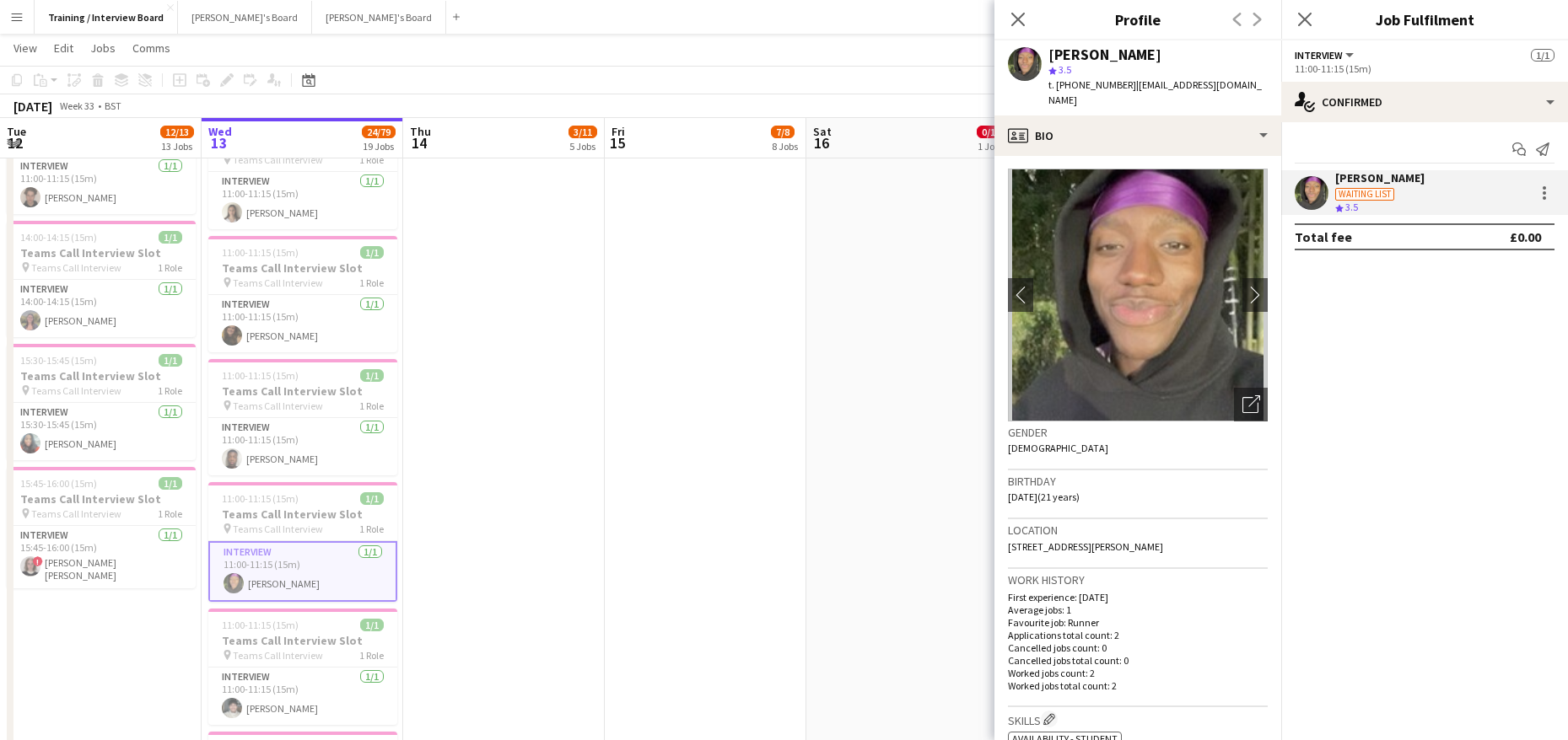
scroll to position [0, 0]
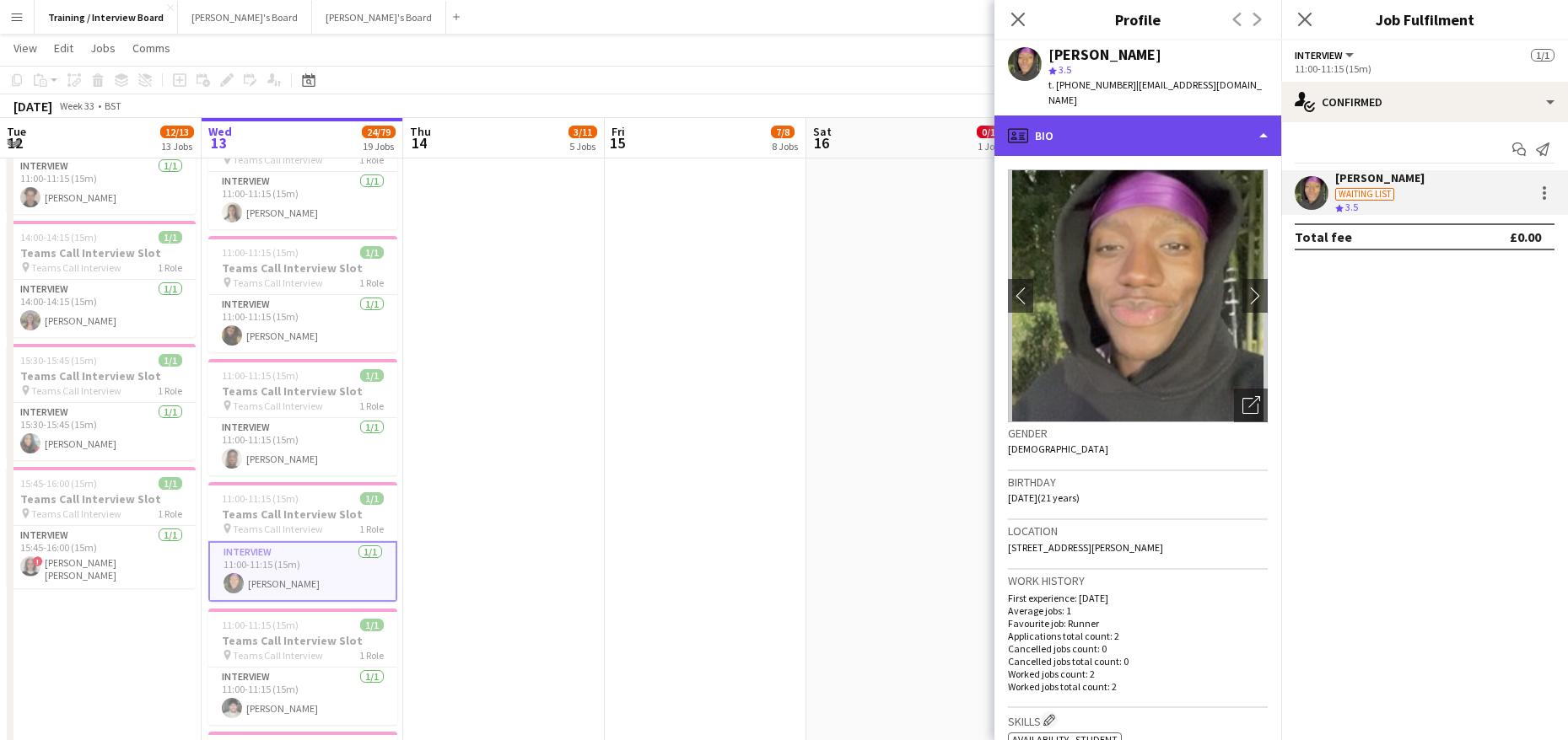
click at [1268, 116] on div "profile Bio" at bounding box center [1138, 136] width 287 height 41
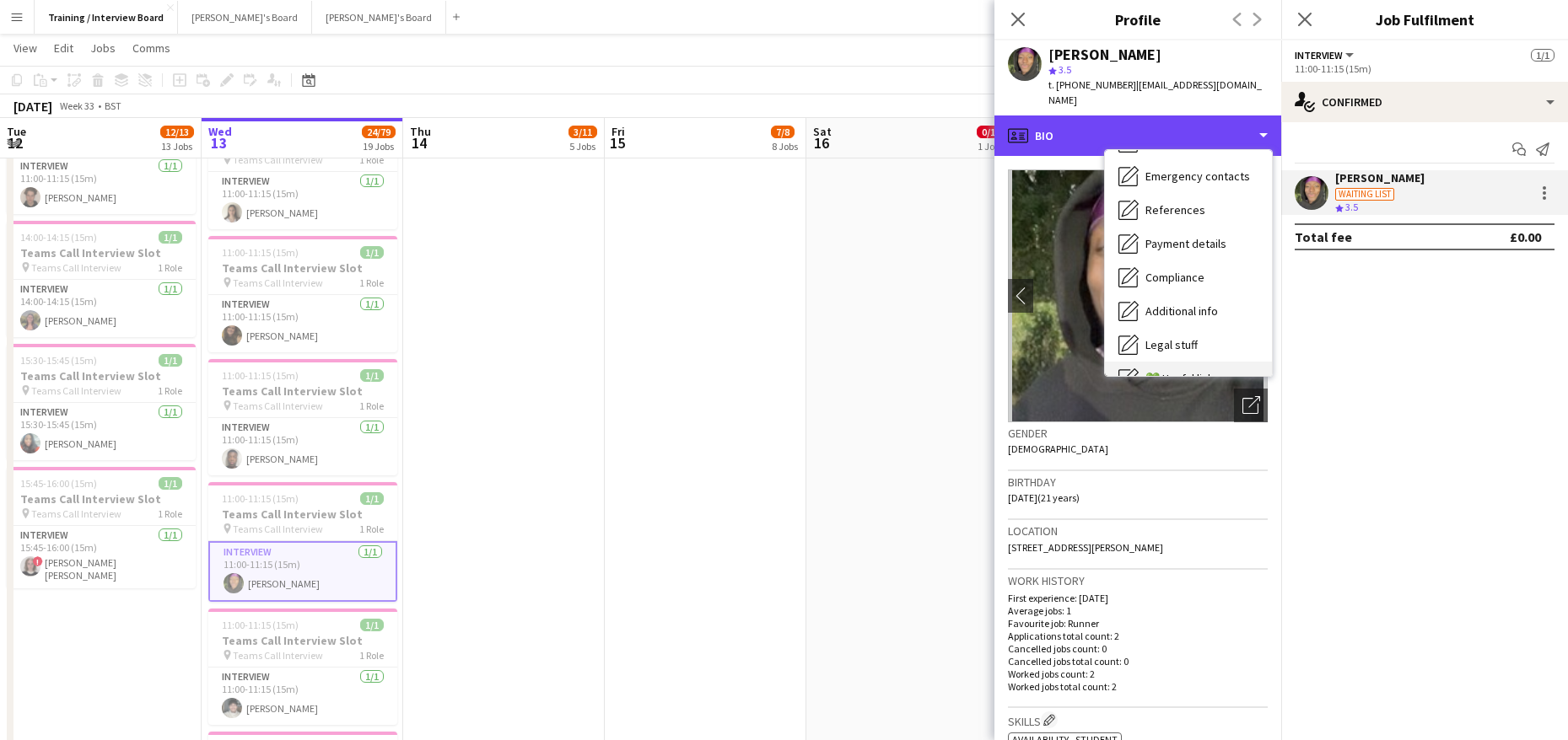
scroll to position [226, 0]
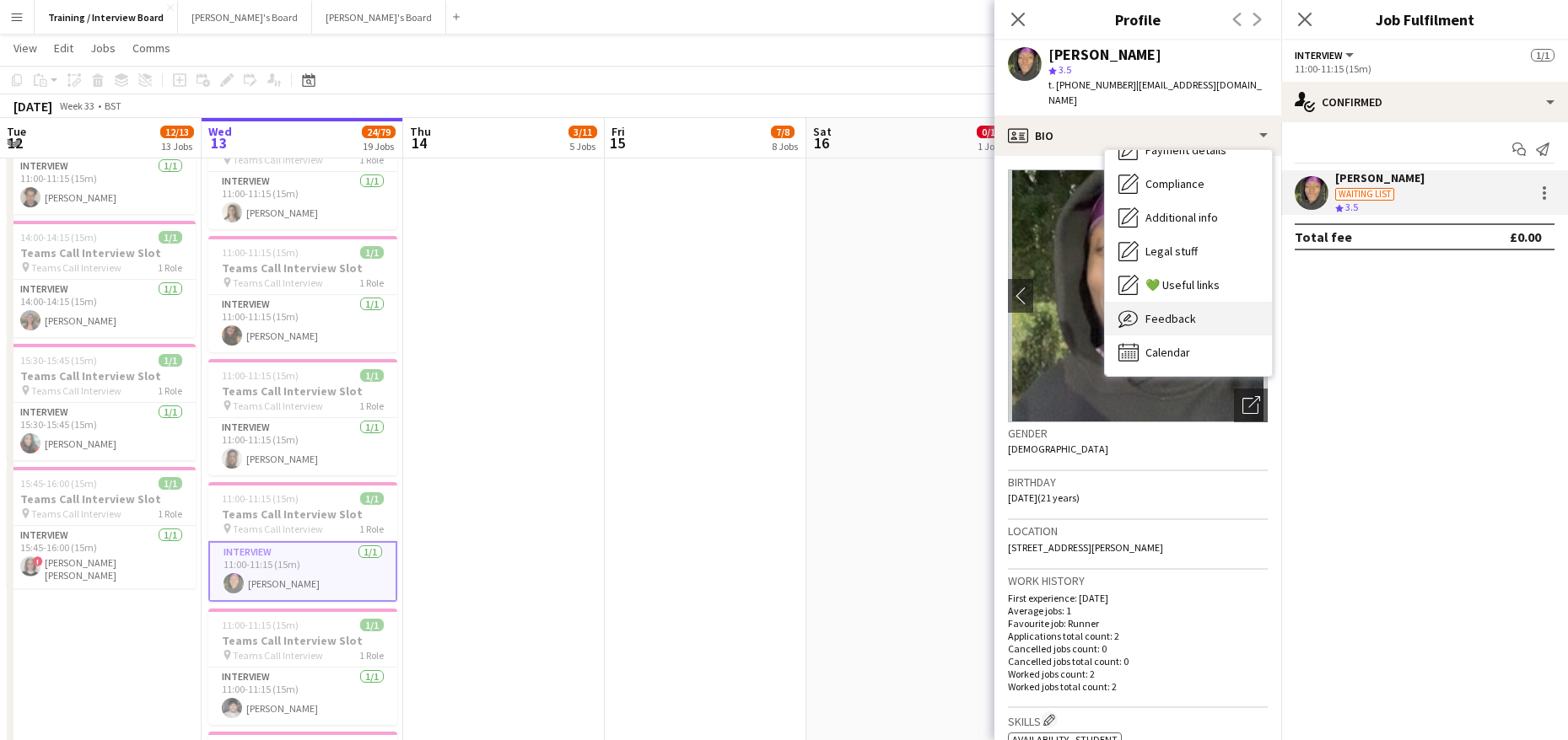
click at [1184, 311] on span "Feedback" at bounding box center [1171, 319] width 50 height 15
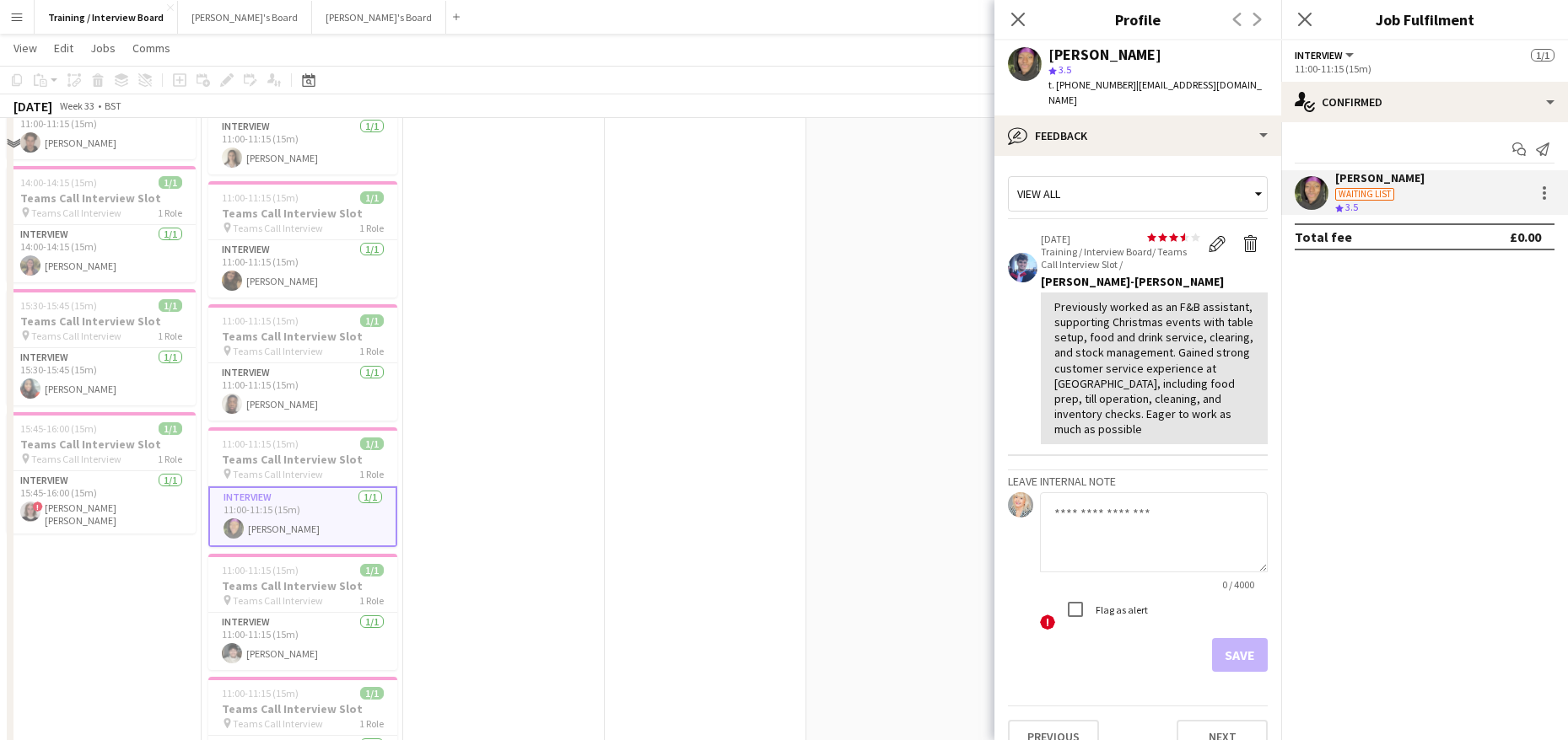
scroll to position [758, 0]
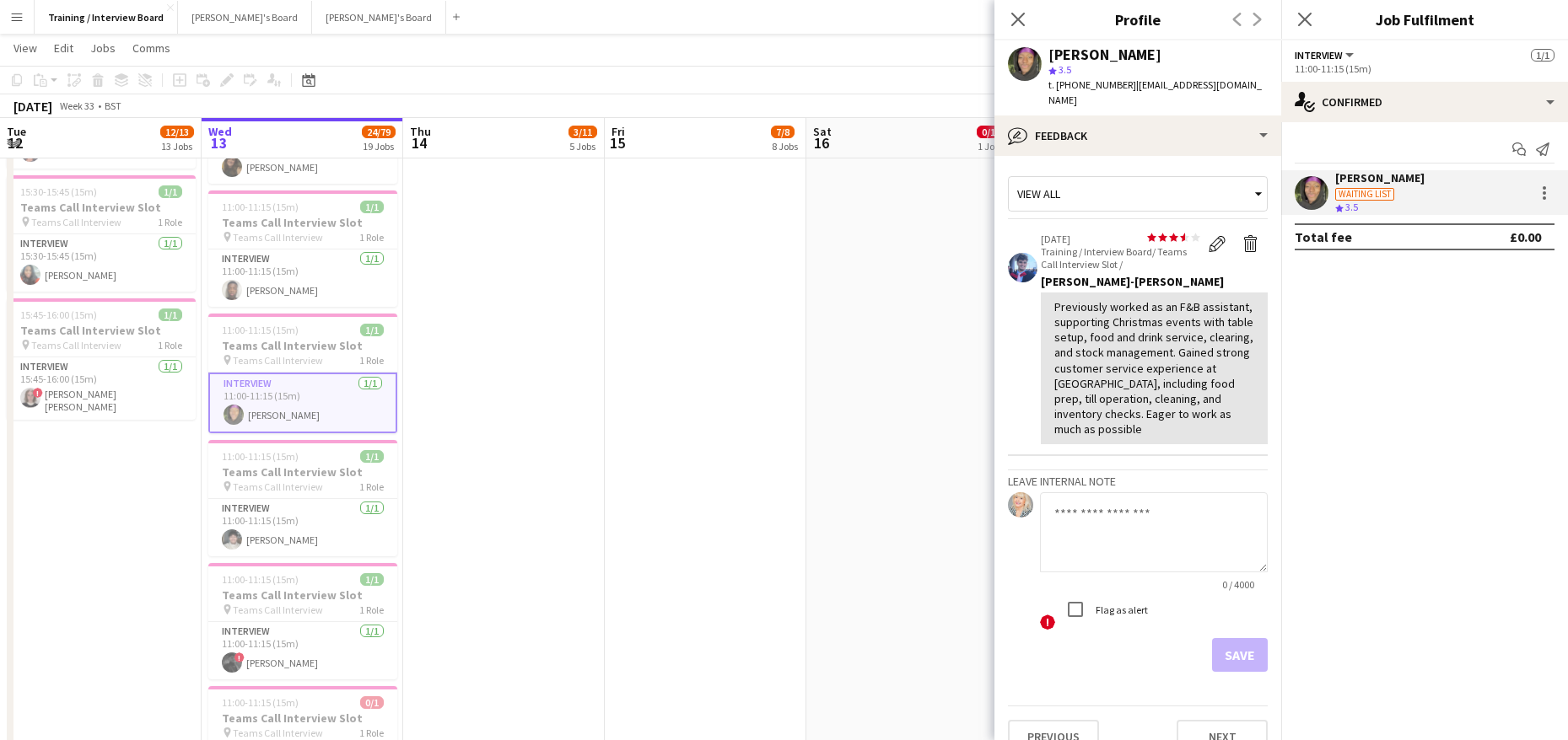
click at [1250, 177] on icon at bounding box center [1258, 194] width 16 height 34
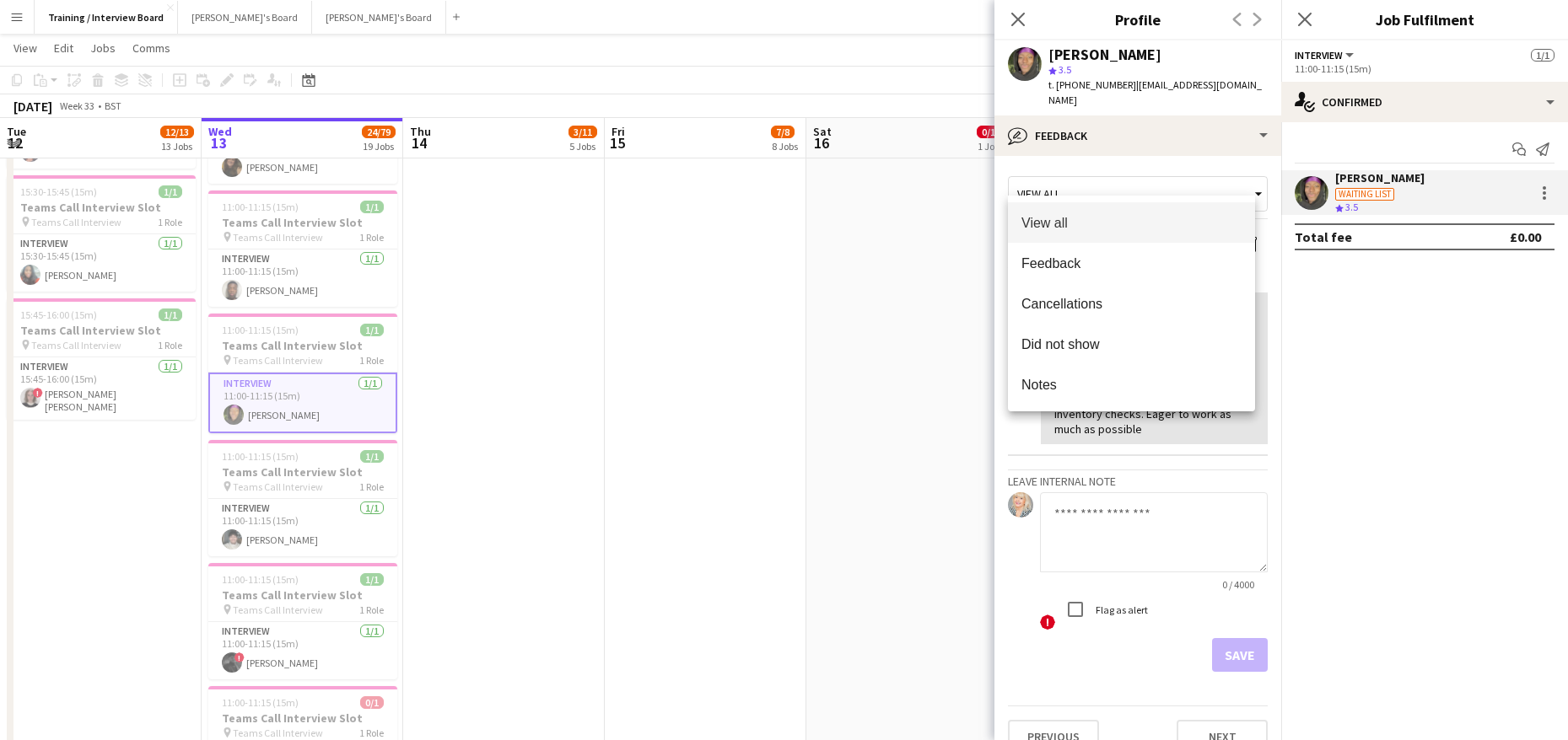
click at [1136, 180] on div at bounding box center [784, 370] width 1568 height 740
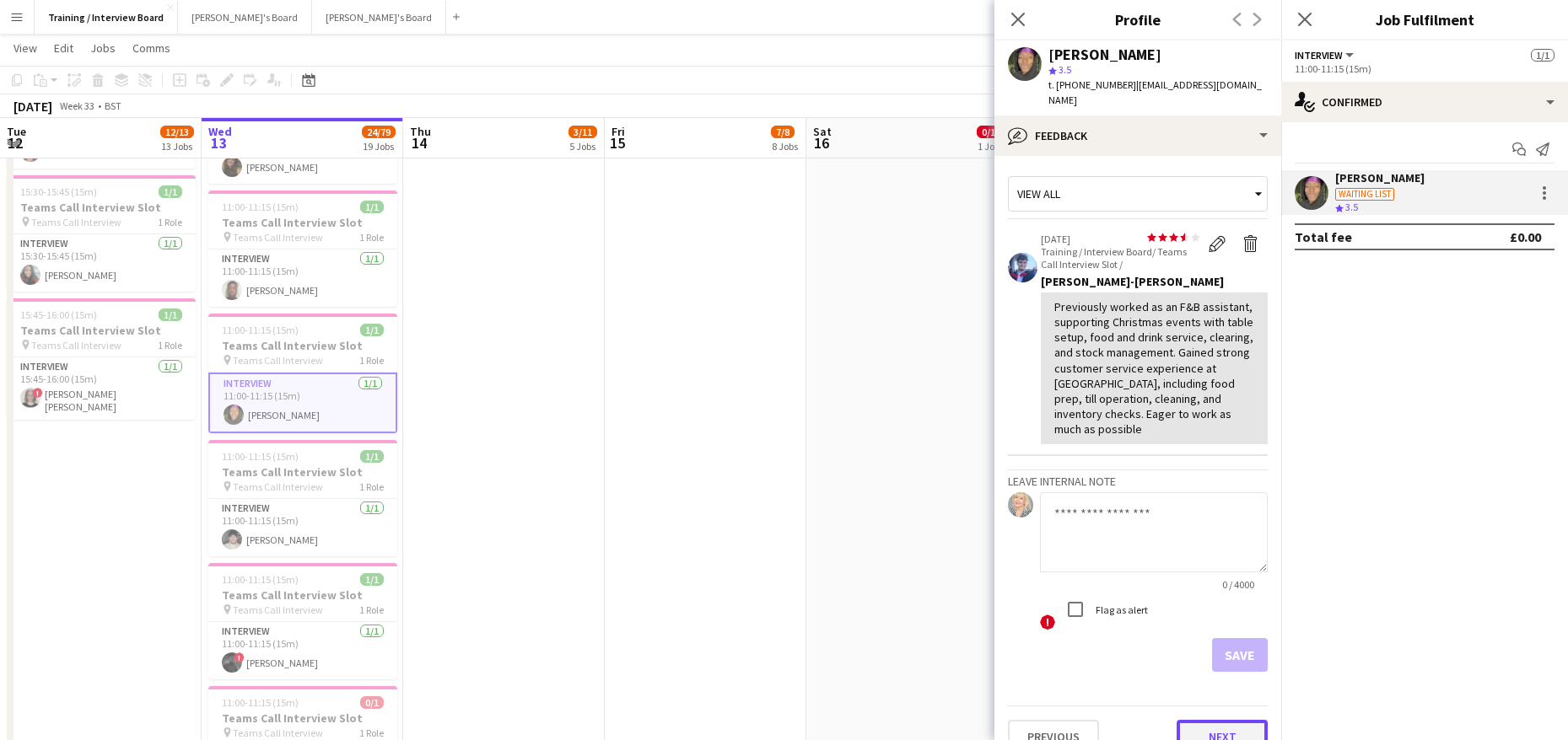
click at [1242, 729] on button "Next" at bounding box center [1222, 736] width 91 height 34
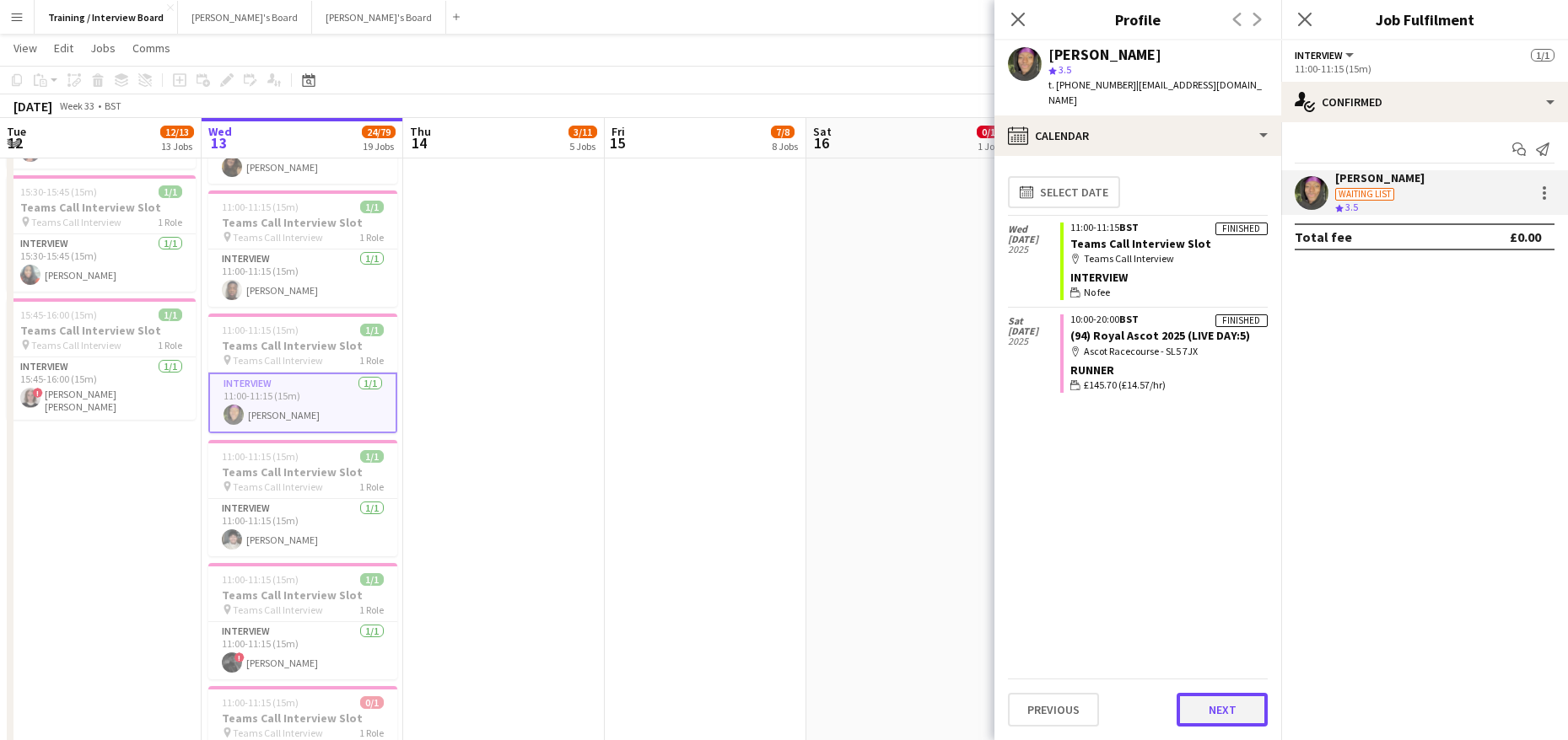
click at [1186, 696] on button "Next" at bounding box center [1222, 709] width 91 height 34
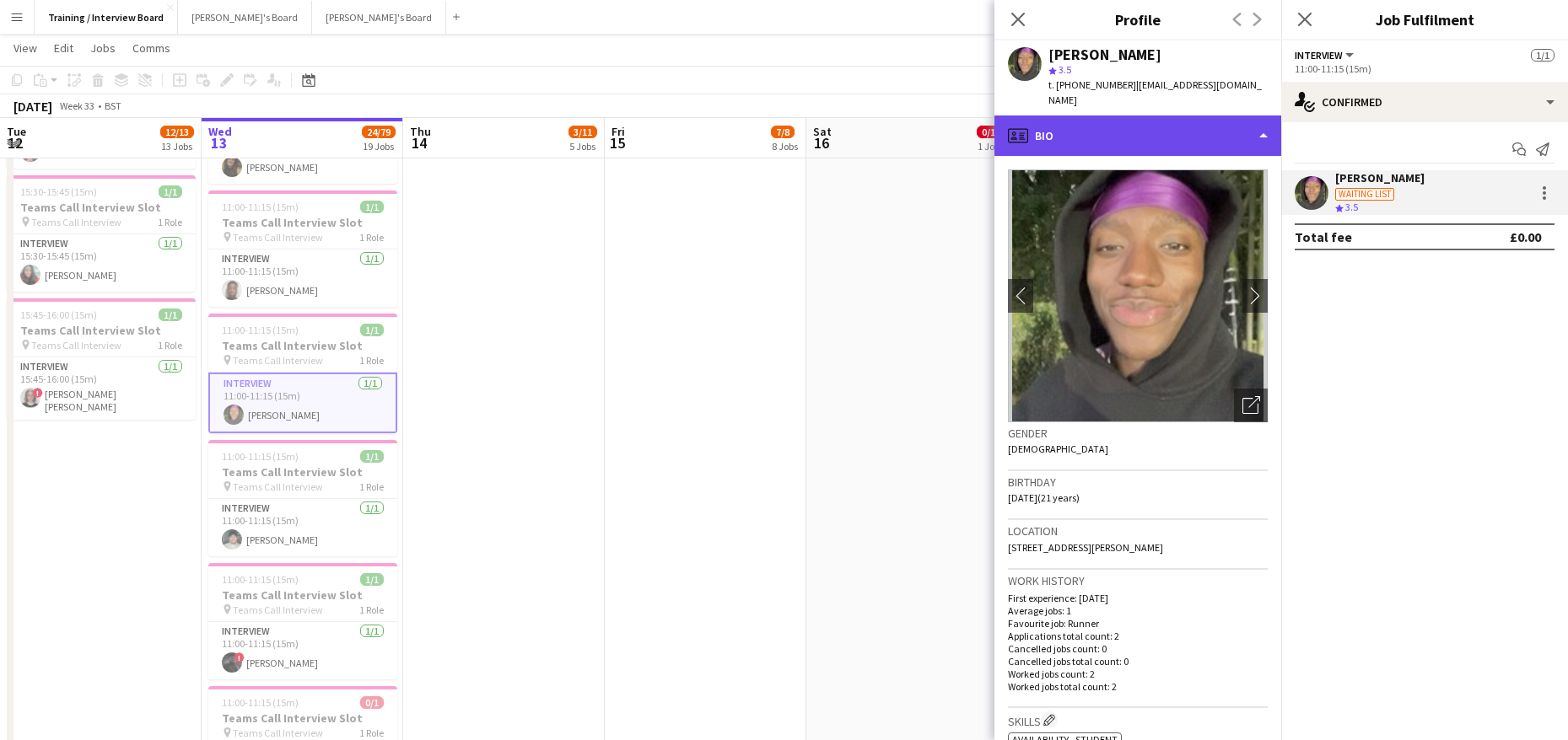
click at [1267, 121] on div "profile Bio" at bounding box center [1138, 136] width 287 height 41
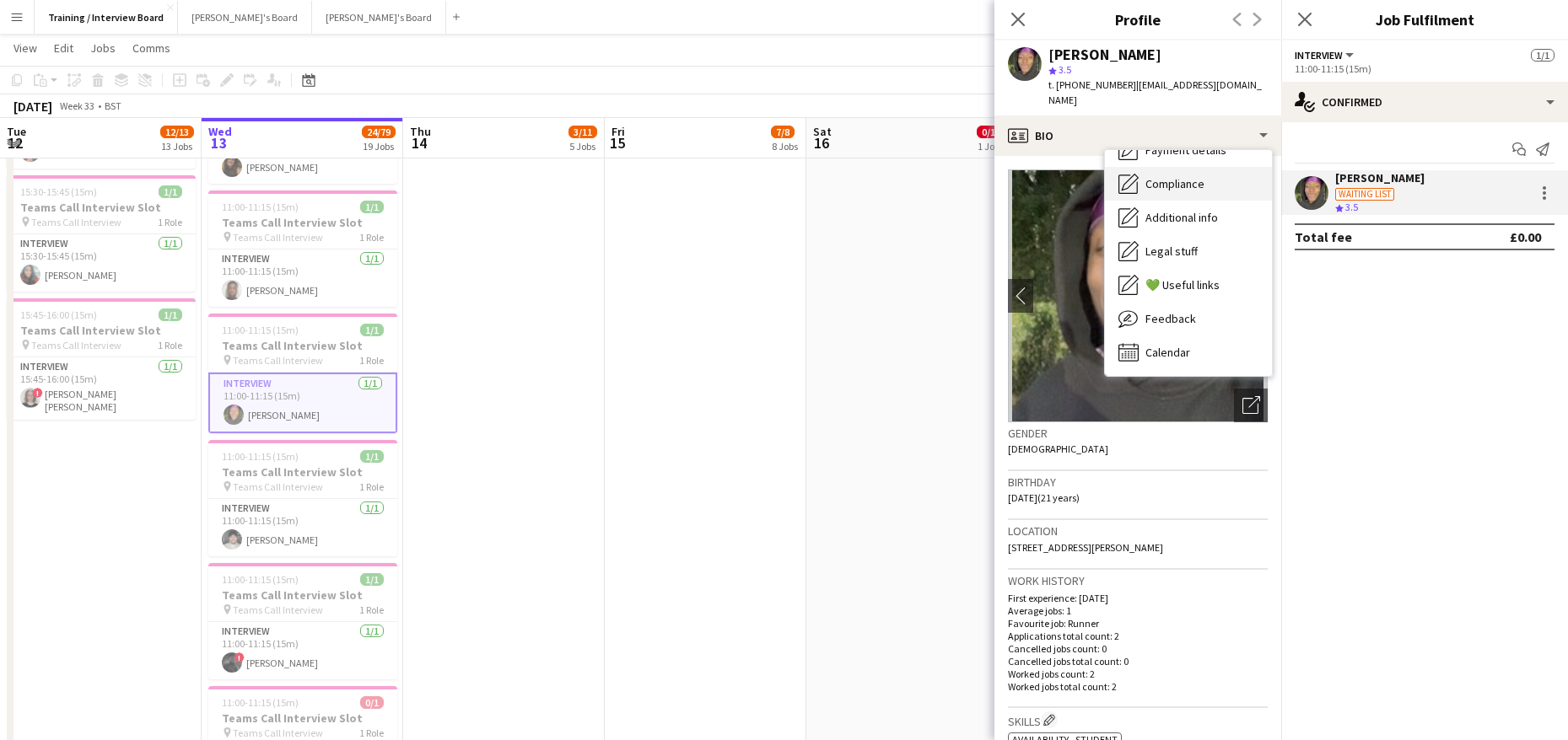
click at [1192, 176] on span "Compliance" at bounding box center [1175, 184] width 59 height 15
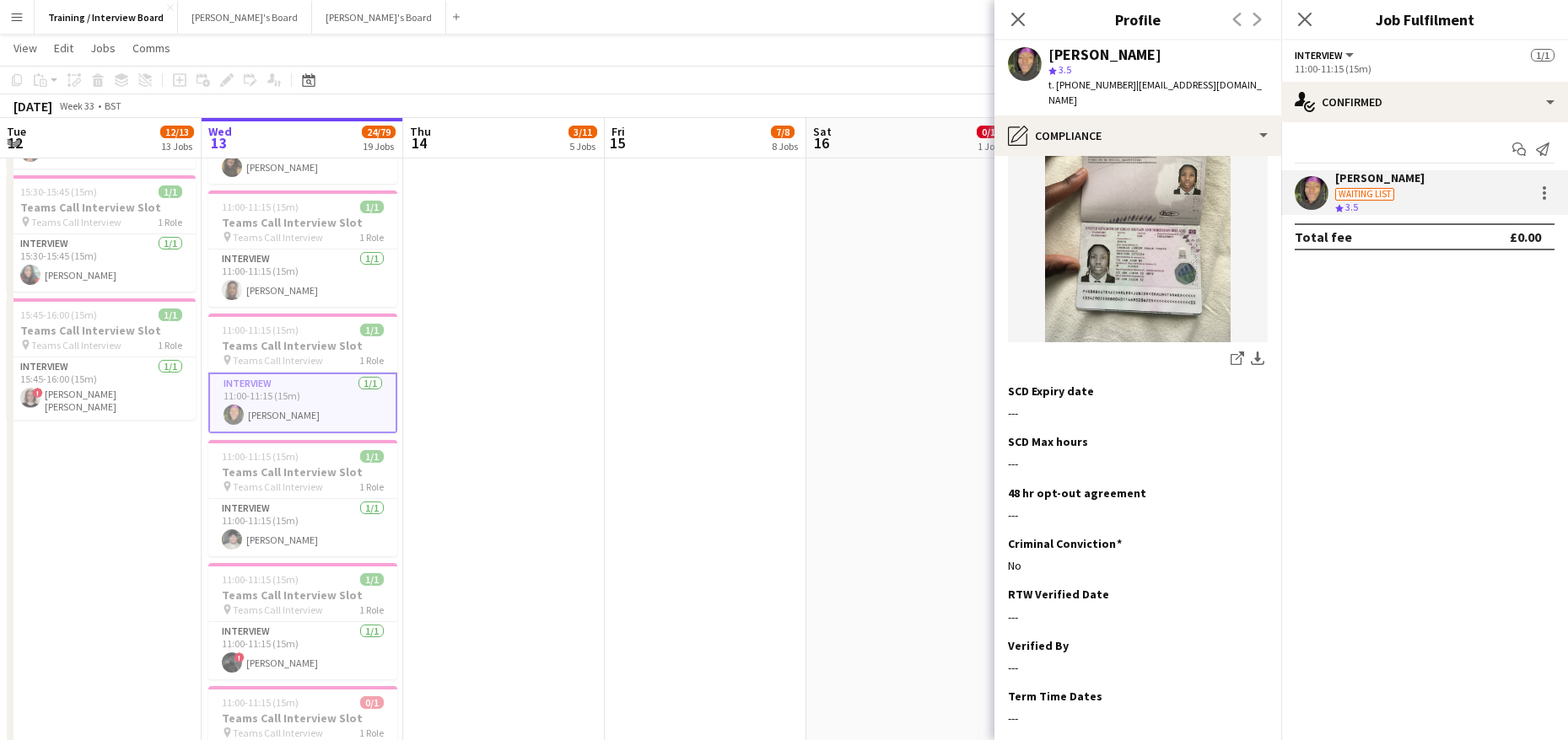
scroll to position [270, 0]
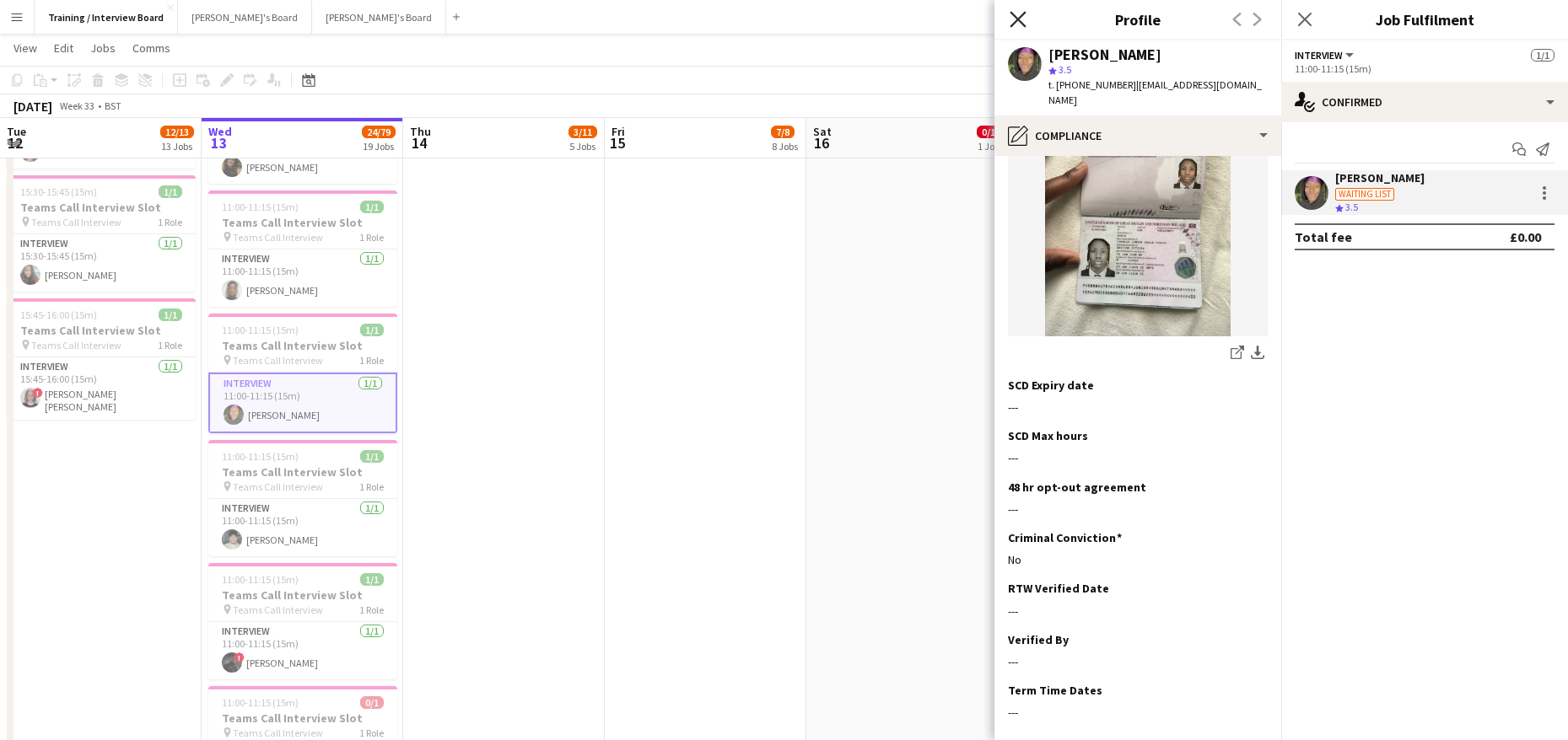
click at [1014, 23] on icon at bounding box center [1018, 18] width 16 height 16
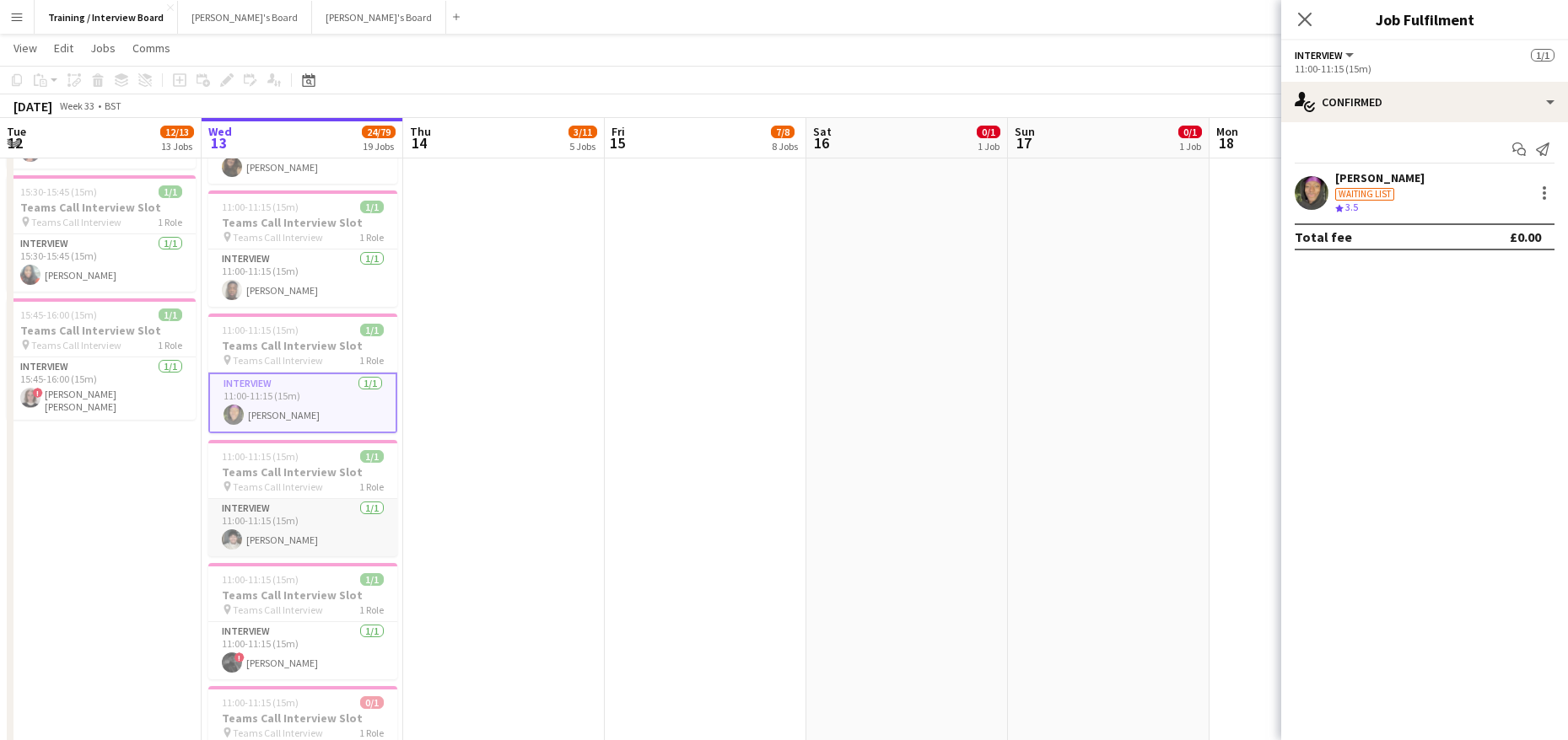
click at [309, 542] on app-card-role "Interview 1/1 11:00-11:15 (15m) Justin hageman" at bounding box center [302, 527] width 189 height 57
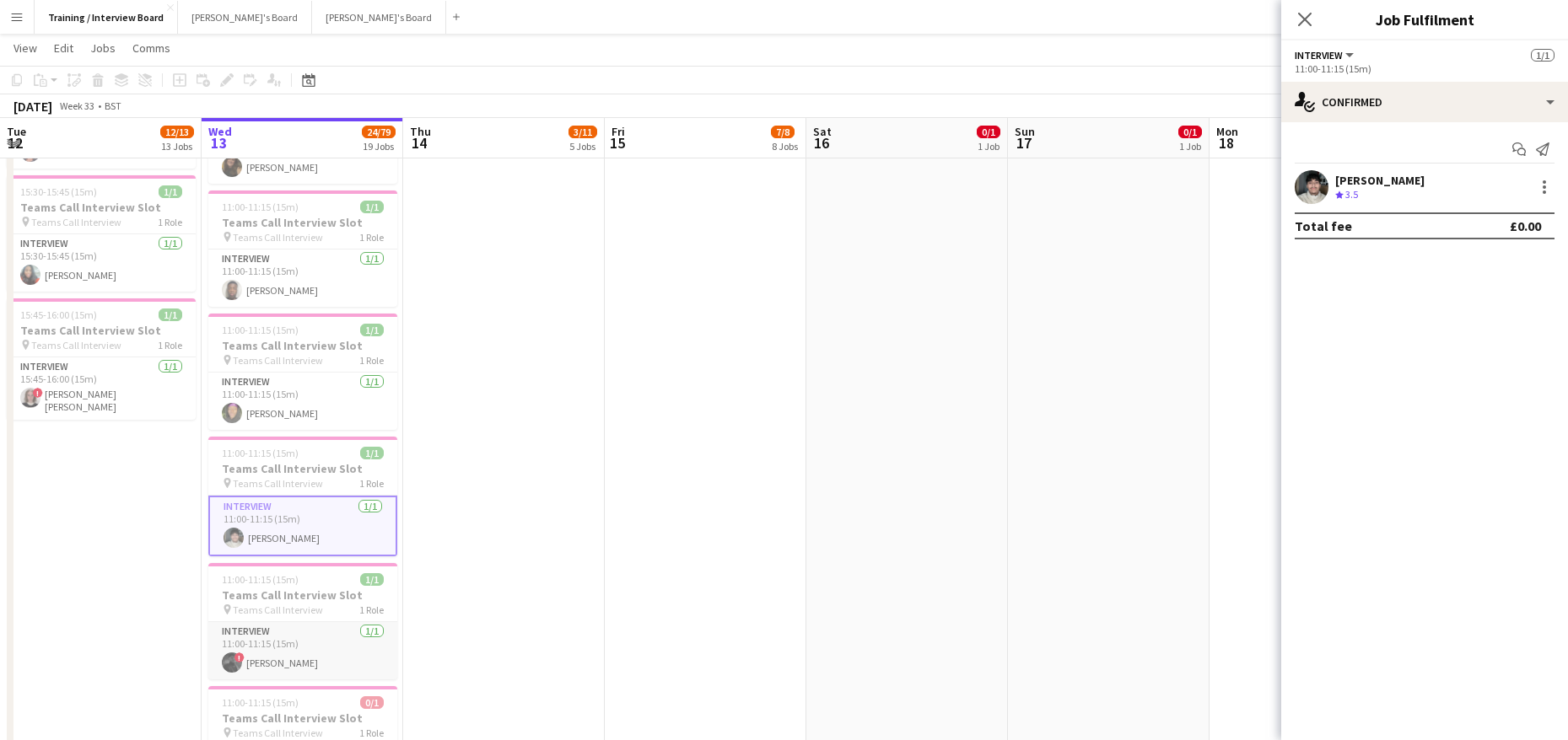
click at [294, 649] on app-card-role "Interview 1/1 11:00-11:15 (15m) ! Sam Ubhayakar" at bounding box center [302, 650] width 189 height 57
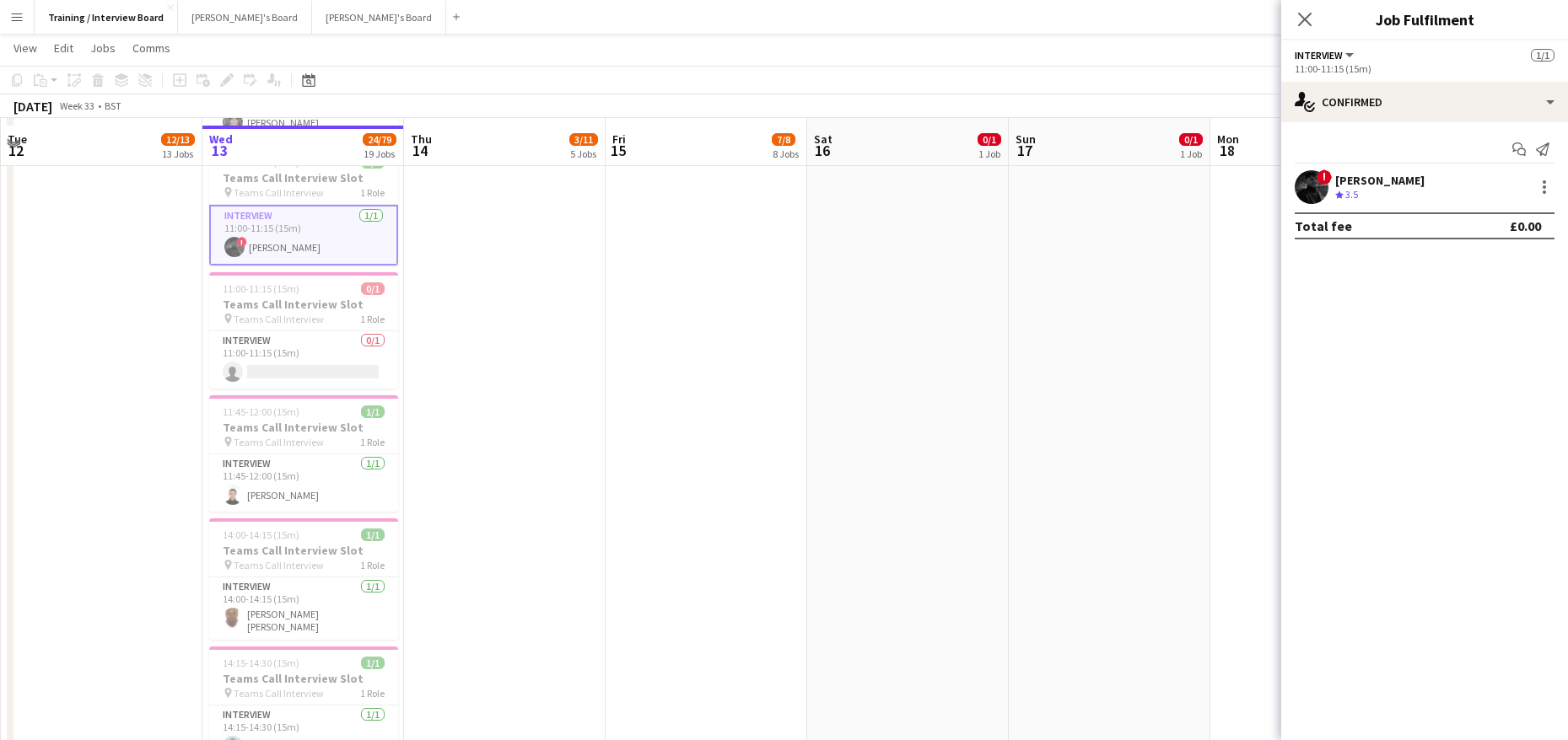
scroll to position [1181, 0]
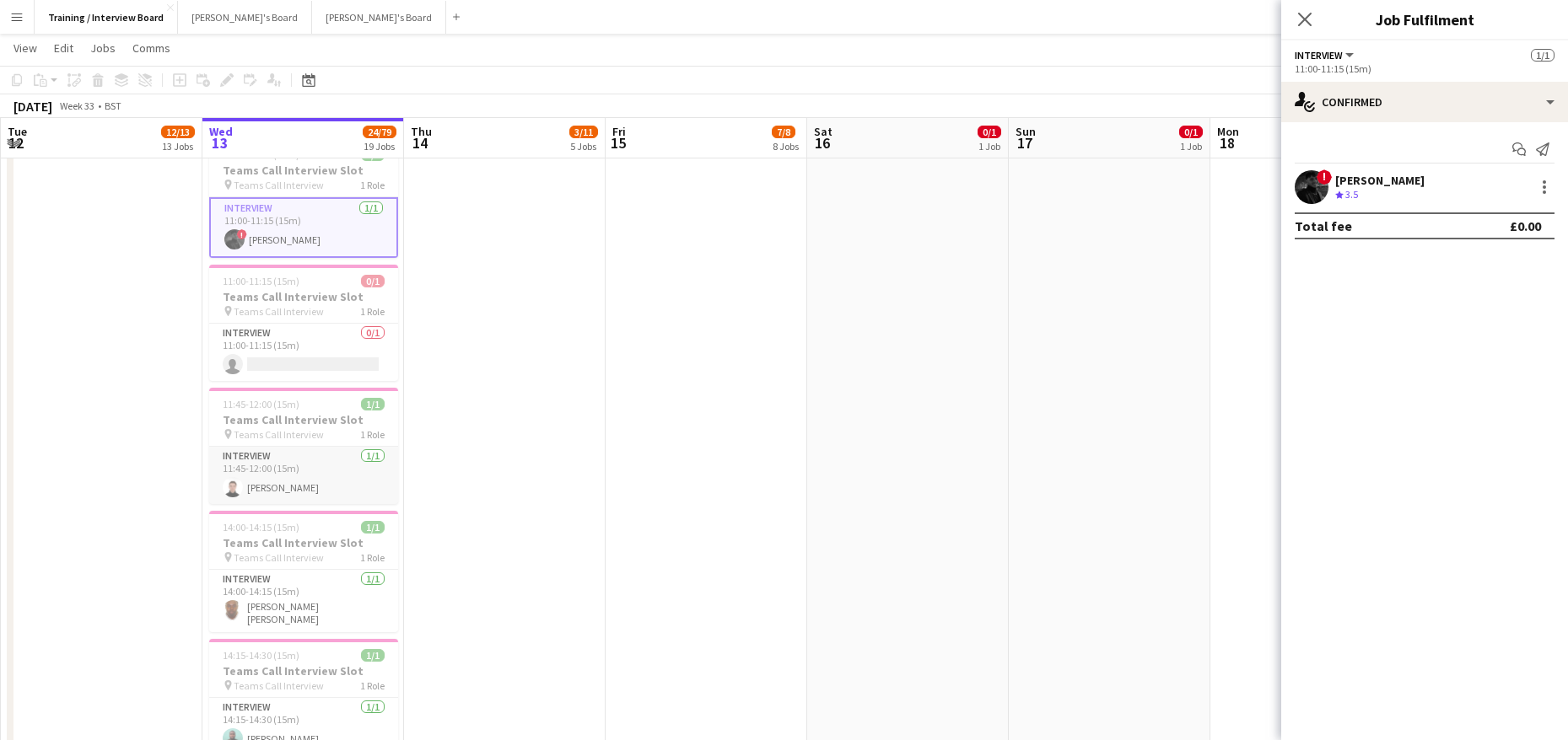
click at [304, 482] on app-card-role "Interview 1/1 11:45-12:00 (15m) Sam Selman" at bounding box center [303, 475] width 189 height 57
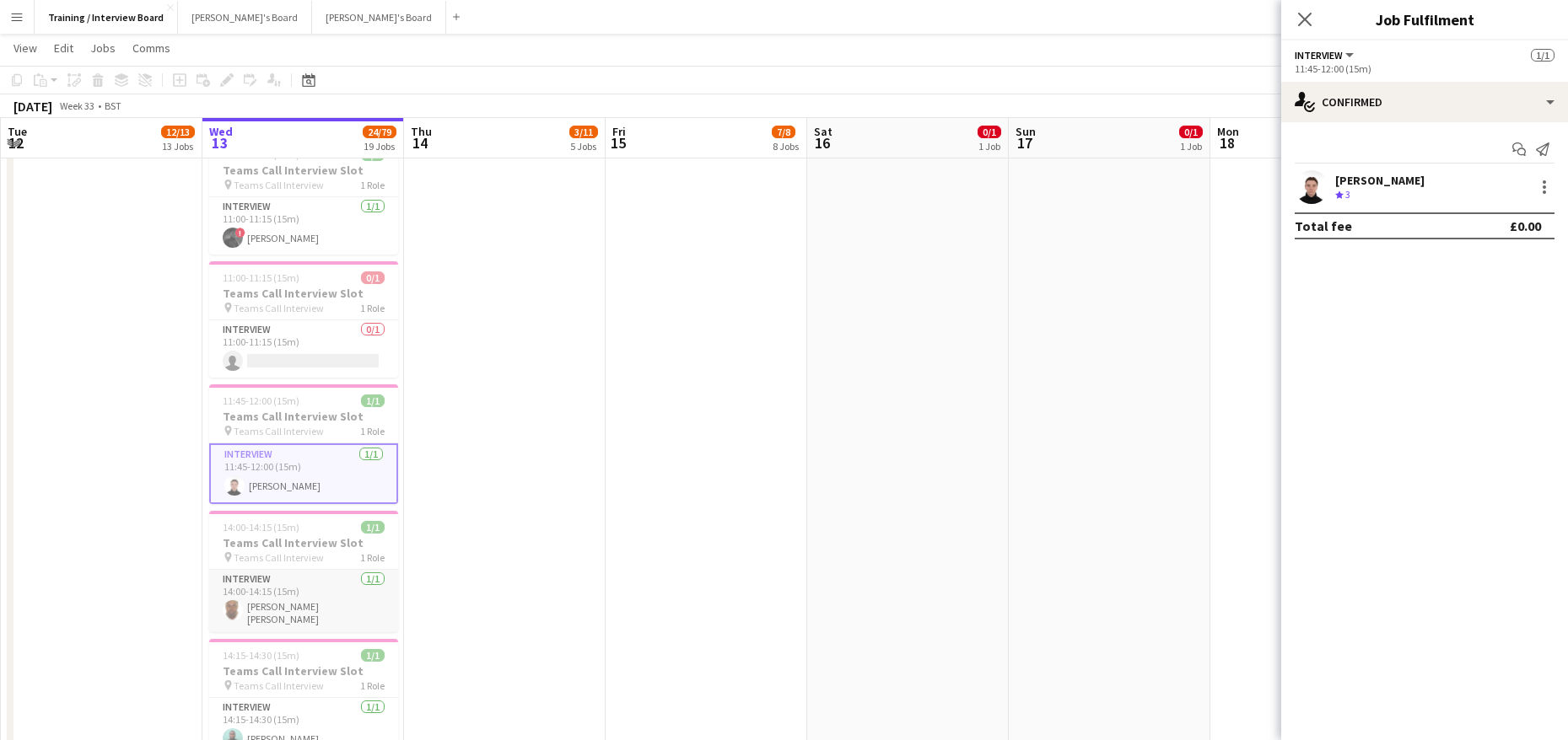
click at [304, 601] on app-card-role "Interview 1/1 14:00-14:15 (15m) DANIEL WARNER Warner" at bounding box center [303, 601] width 189 height 62
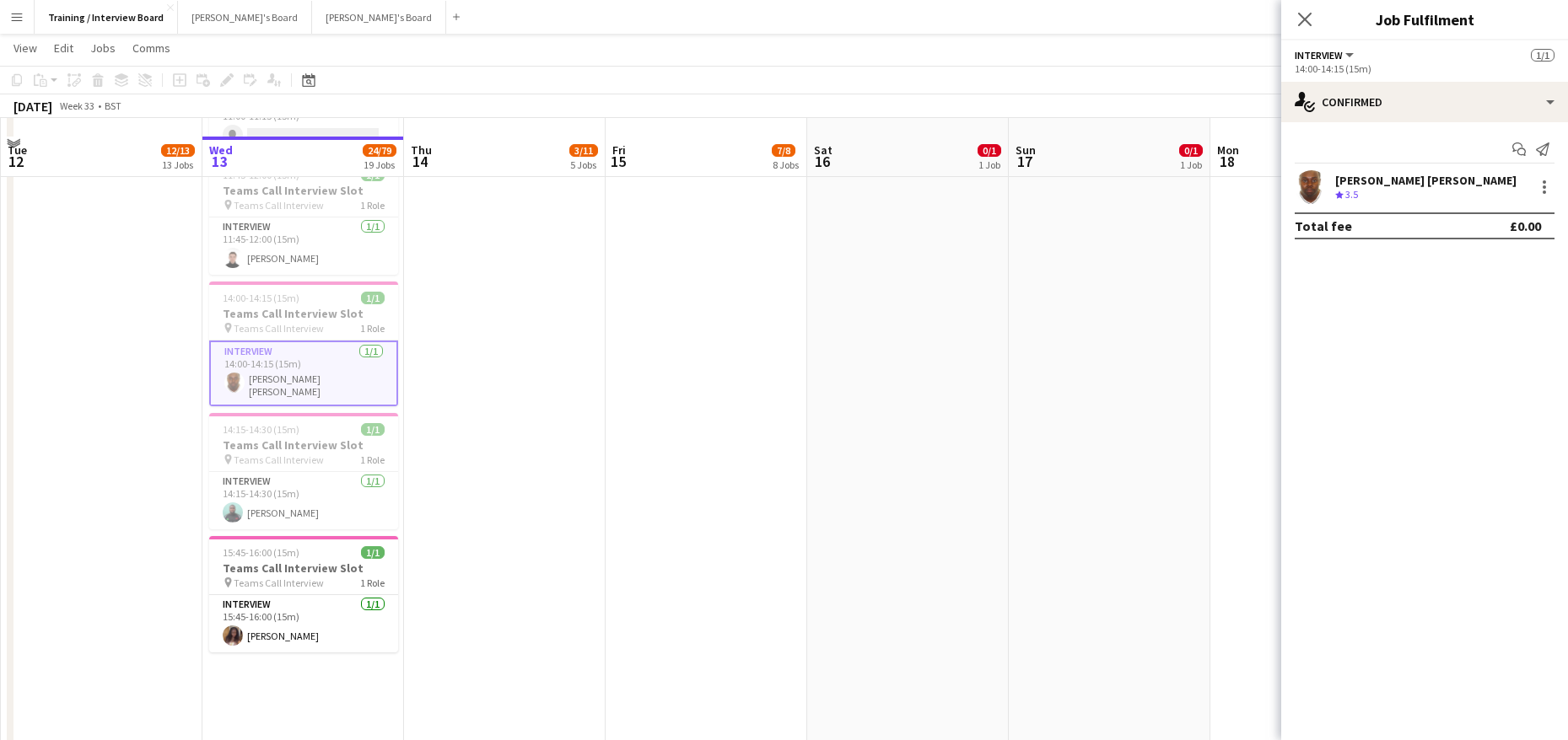
scroll to position [1434, 0]
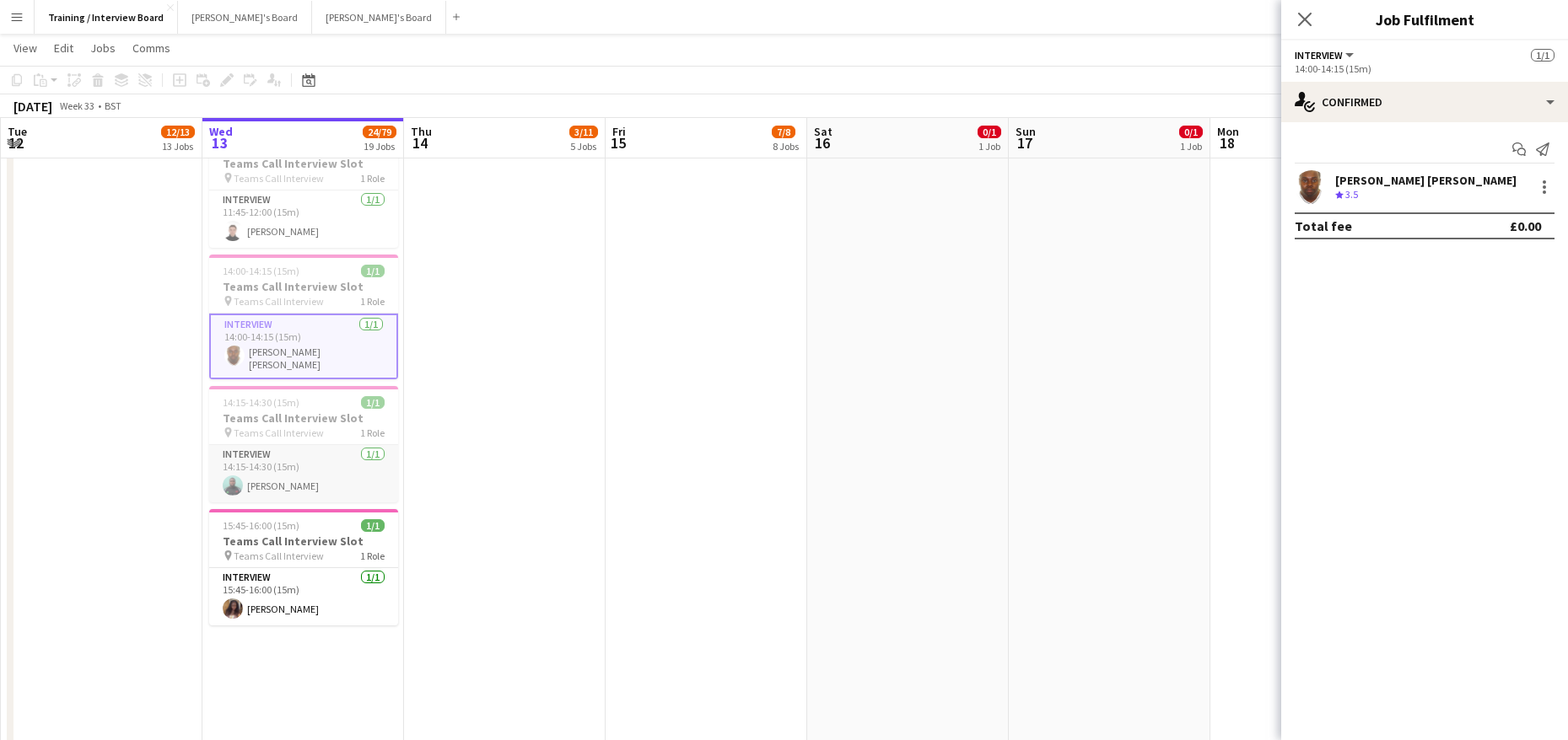
click at [283, 469] on app-card-role "Interview 1/1 14:15-14:30 (15m) Yussuf Raheem" at bounding box center [303, 474] width 189 height 57
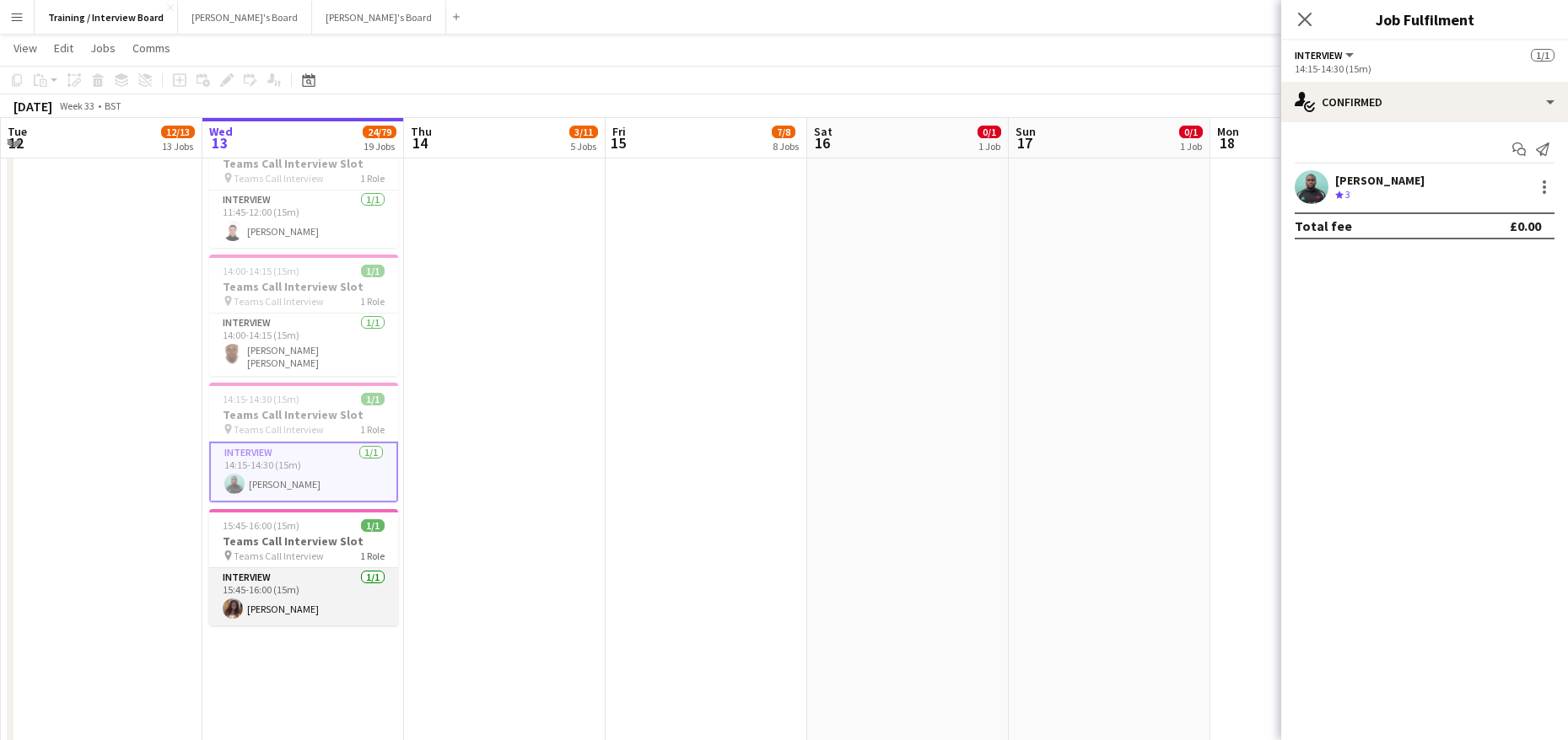
drag, startPoint x: 294, startPoint y: 593, endPoint x: 311, endPoint y: 589, distance: 17.5
click at [297, 593] on app-card-role "Interview [DATE] 15:45-16:00 (15m) [PERSON_NAME]" at bounding box center [303, 597] width 189 height 57
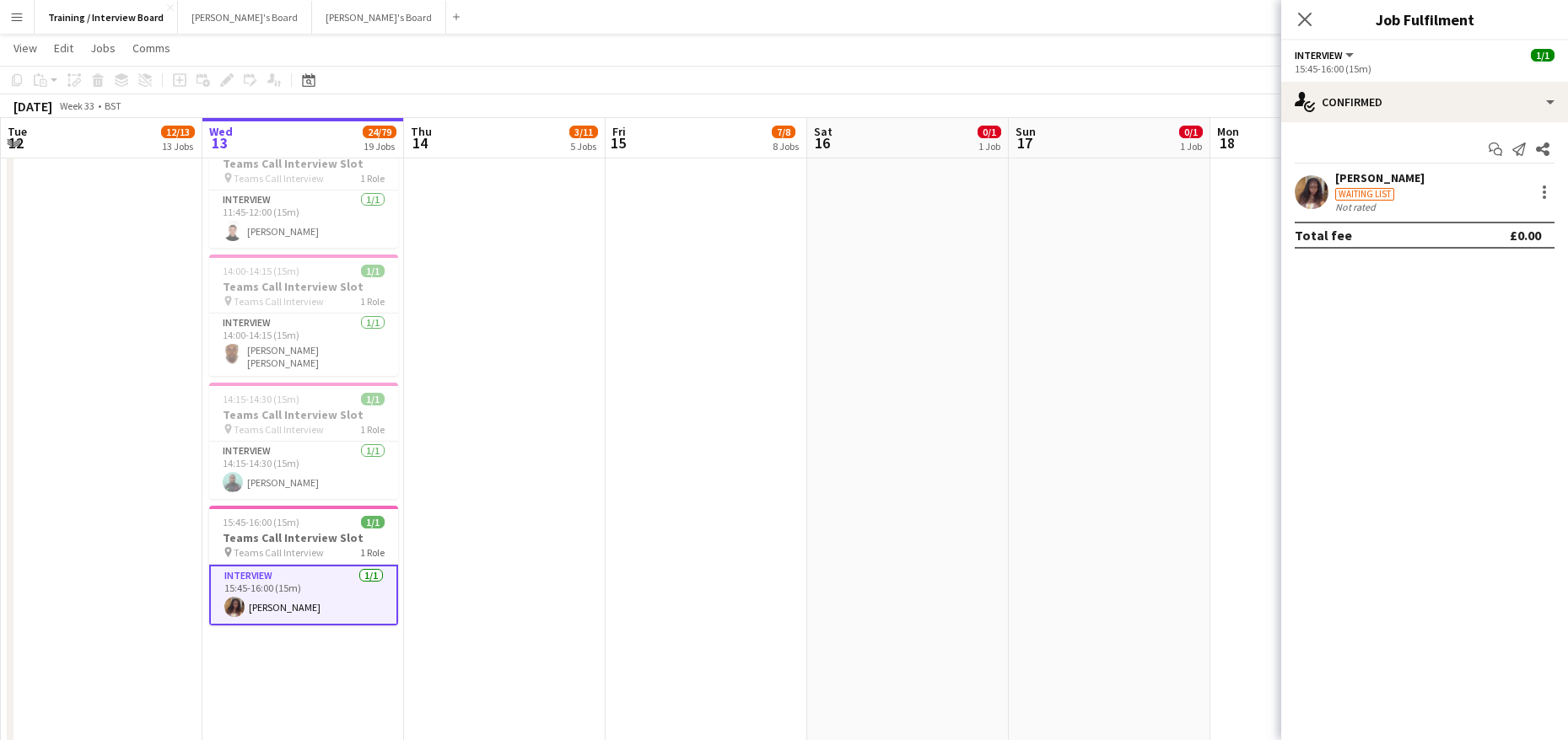
scroll to position [0, 400]
click at [1298, 15] on icon "Close pop-in" at bounding box center [1304, 18] width 16 height 16
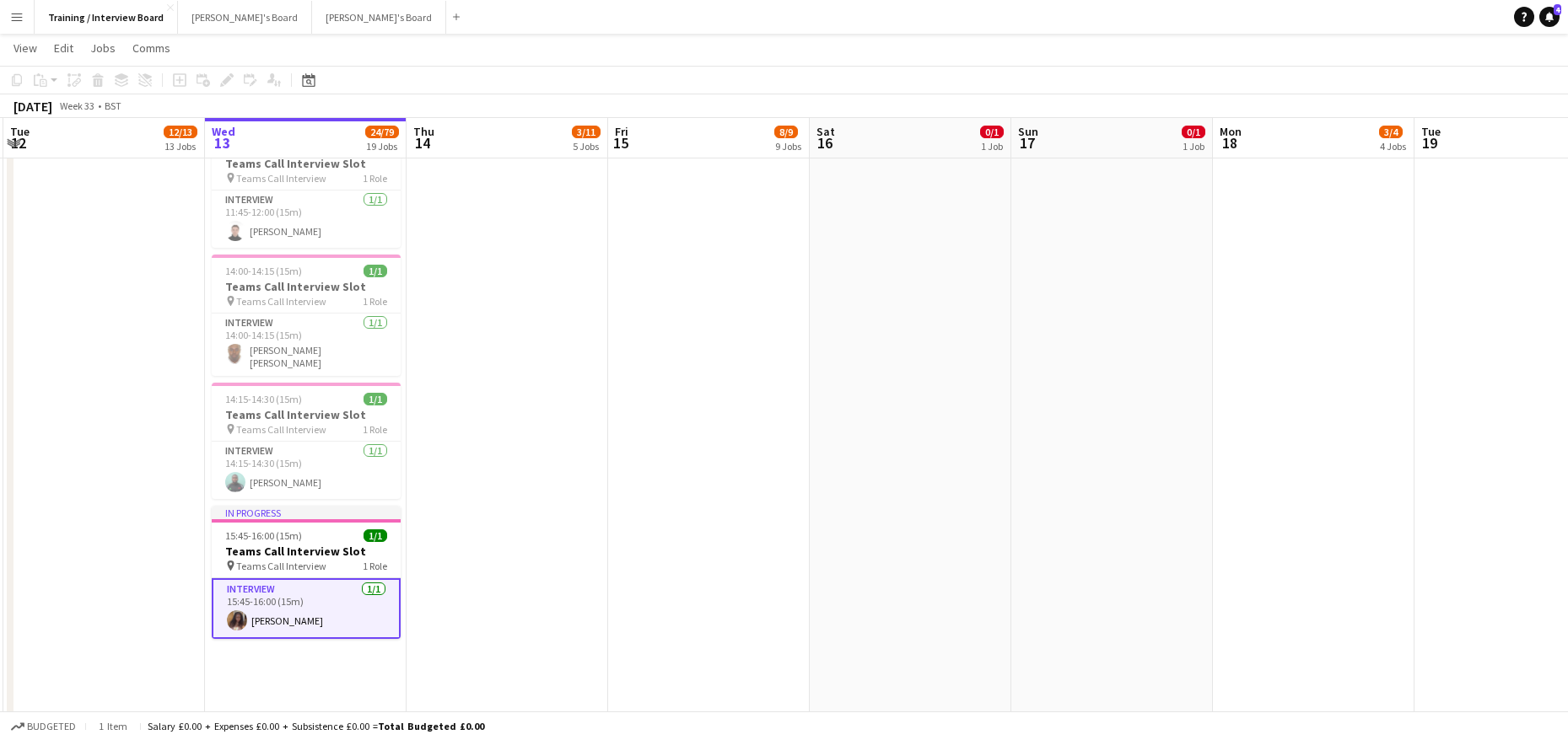
click at [298, 606] on app-card-role "Interview [DATE] 15:45-16:00 (15m) [PERSON_NAME]" at bounding box center [305, 608] width 189 height 61
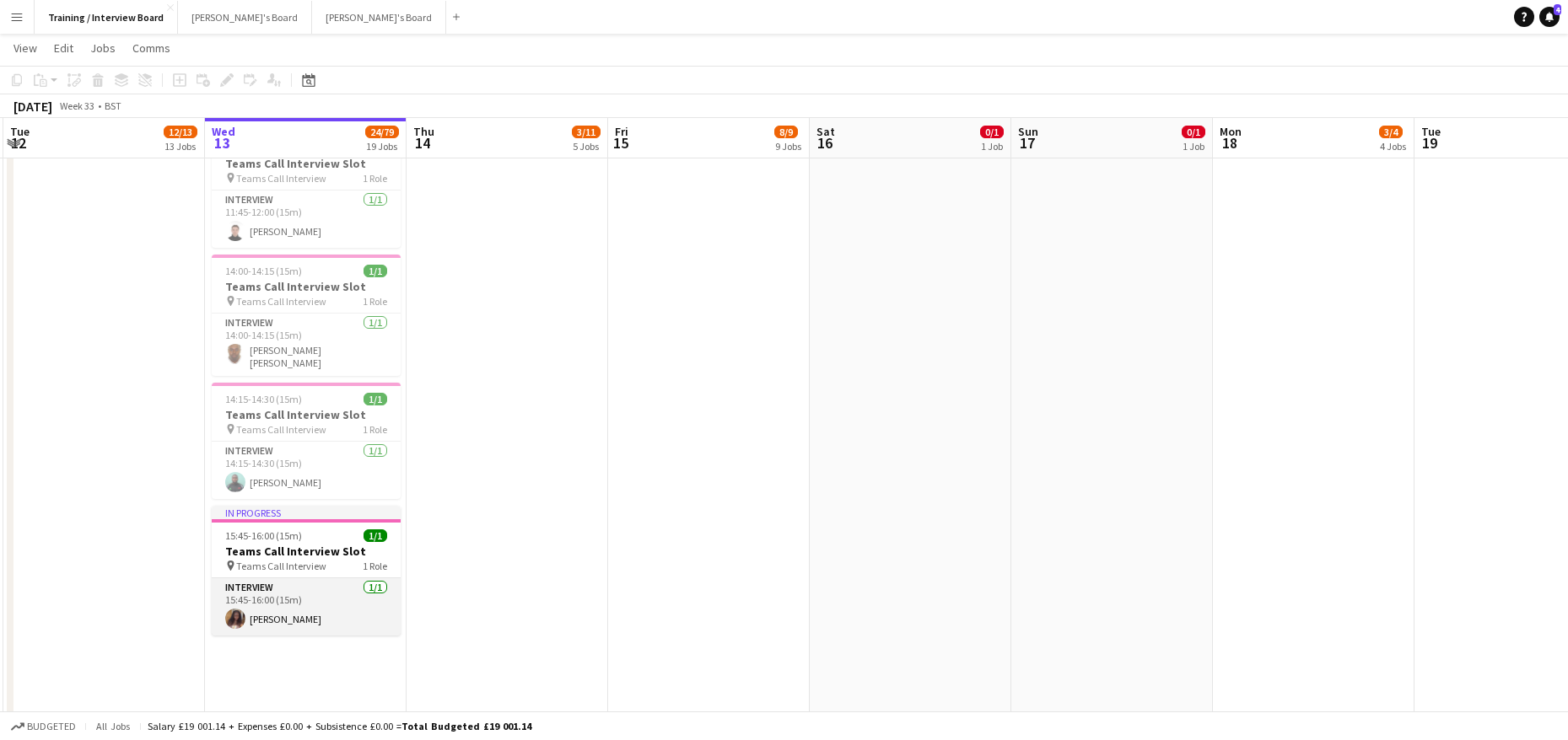
click at [280, 609] on app-card-role "Interview [DATE] 15:45-16:00 (15m) [PERSON_NAME]" at bounding box center [305, 606] width 189 height 57
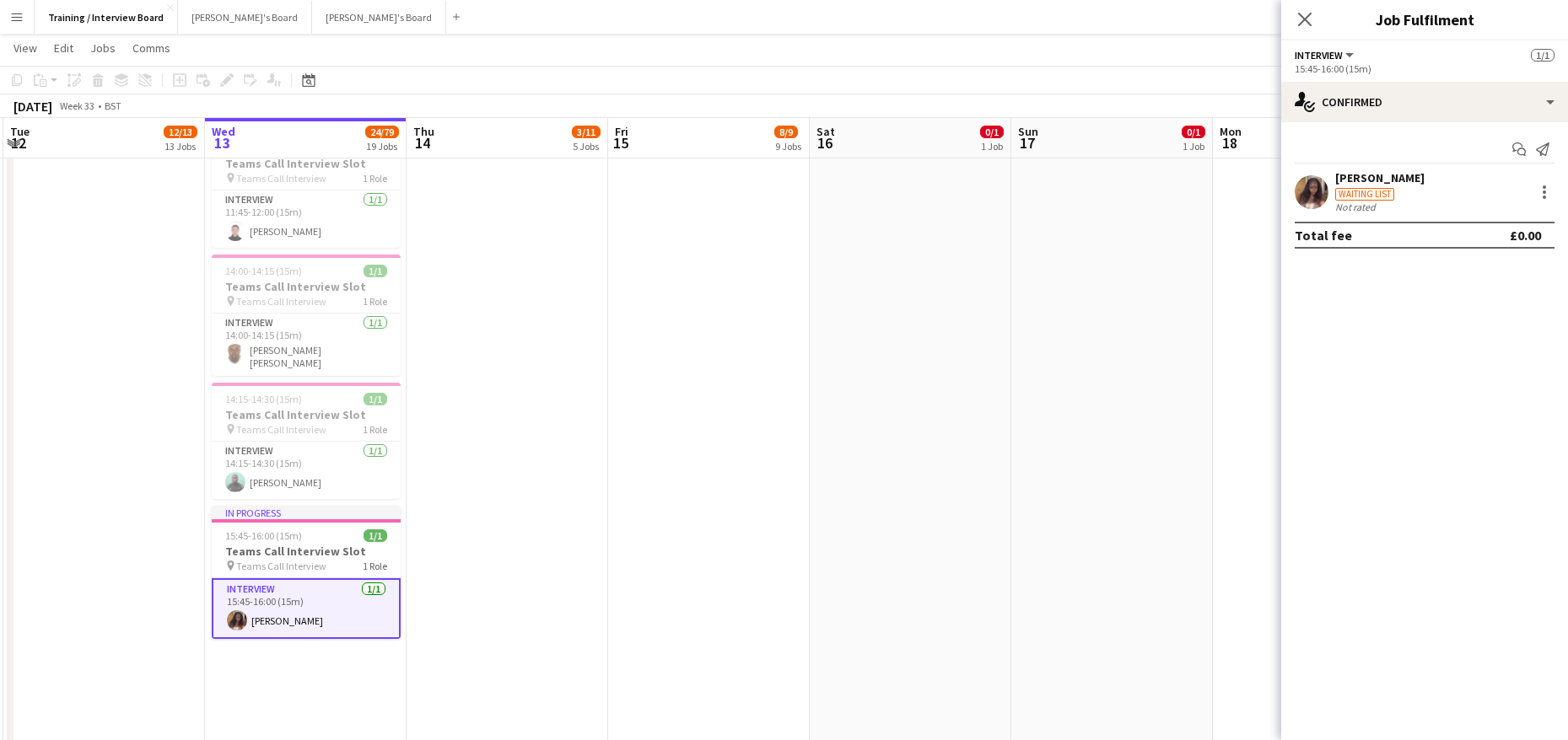
click at [1369, 172] on div "[PERSON_NAME]" at bounding box center [1380, 178] width 89 height 15
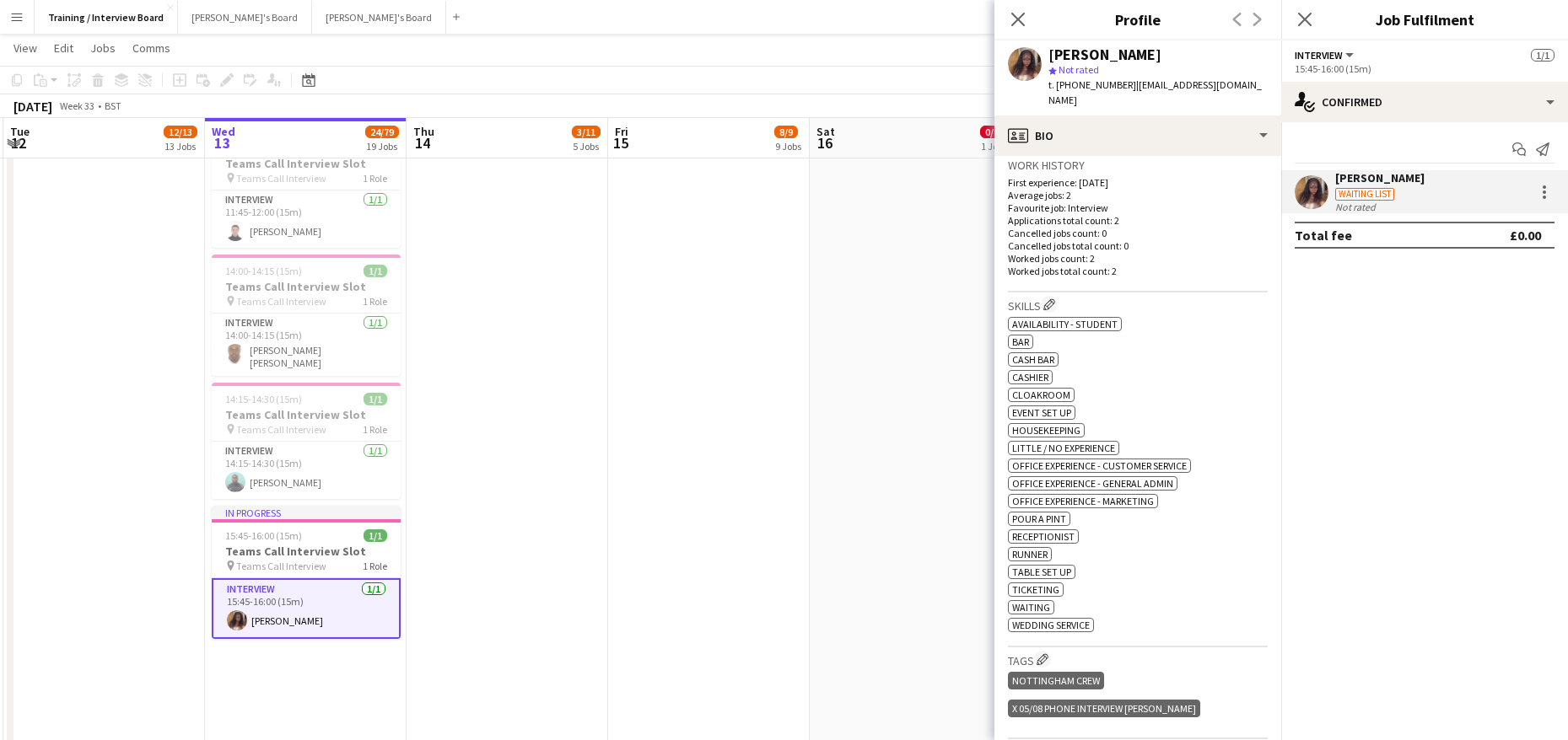
scroll to position [421, 0]
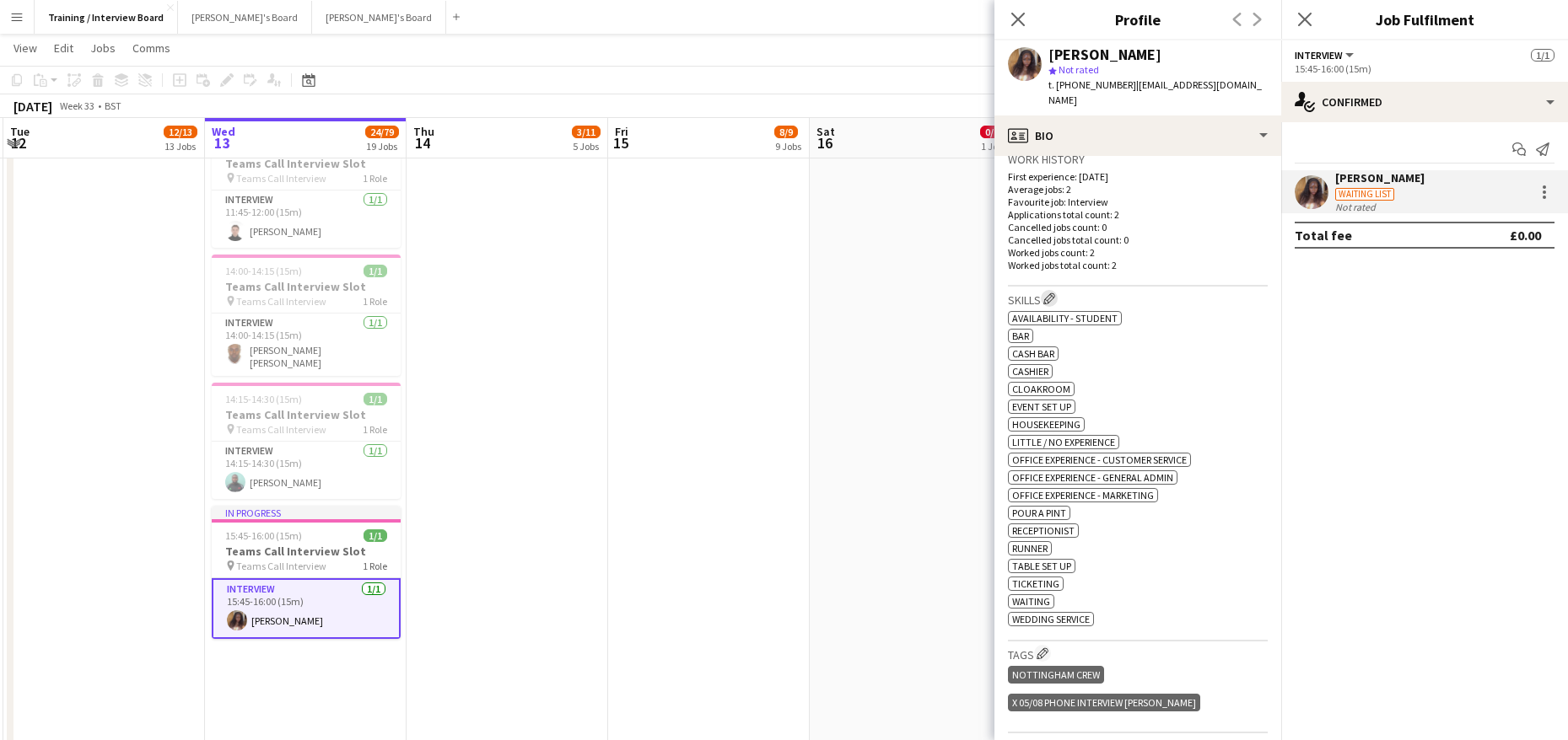
click at [1055, 293] on app-icon "Edit crew company skills" at bounding box center [1050, 298] width 12 height 12
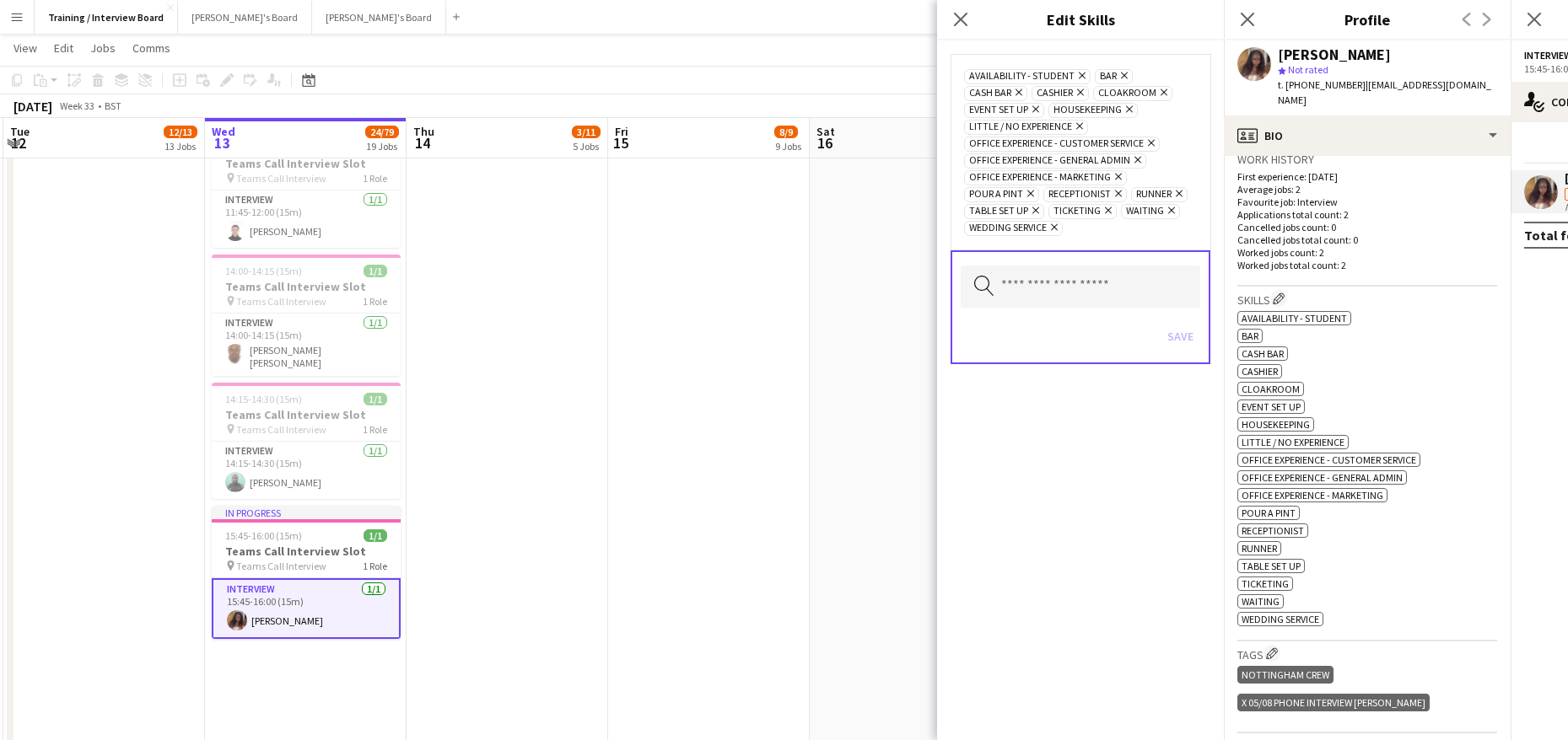
click at [1082, 124] on icon "Remove" at bounding box center [1077, 125] width 11 height 11
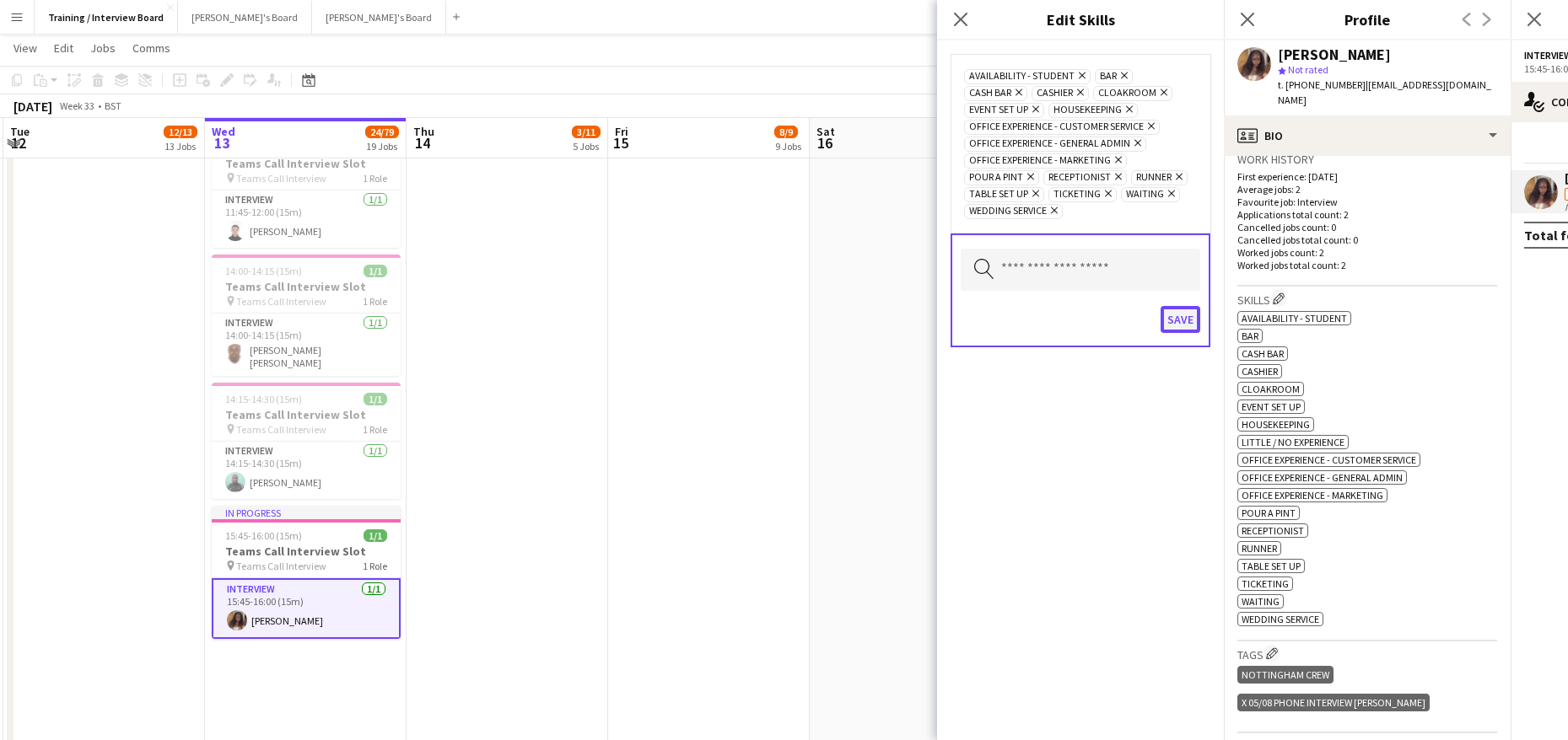
click at [1165, 319] on button "Save" at bounding box center [1180, 320] width 40 height 27
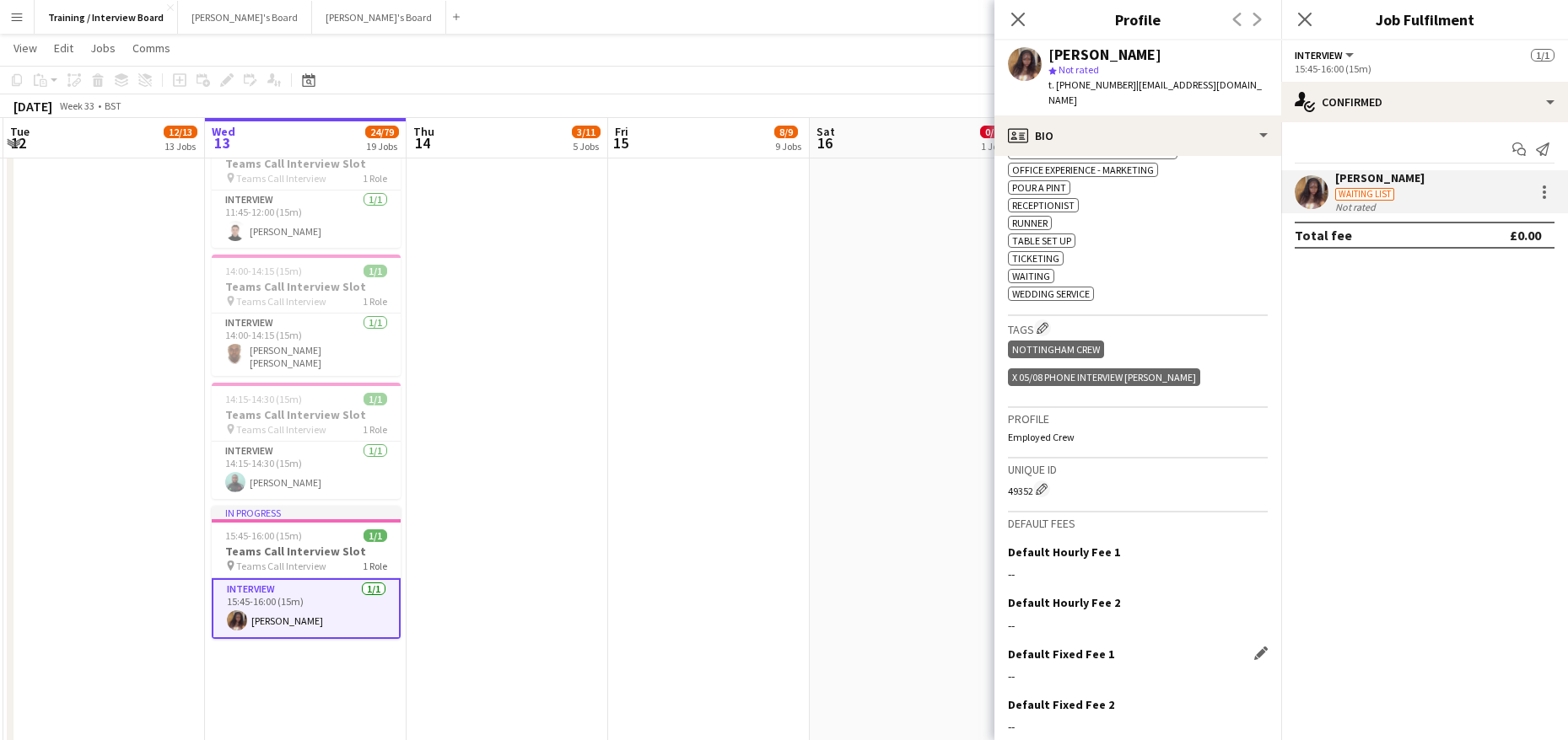
scroll to position [755, 0]
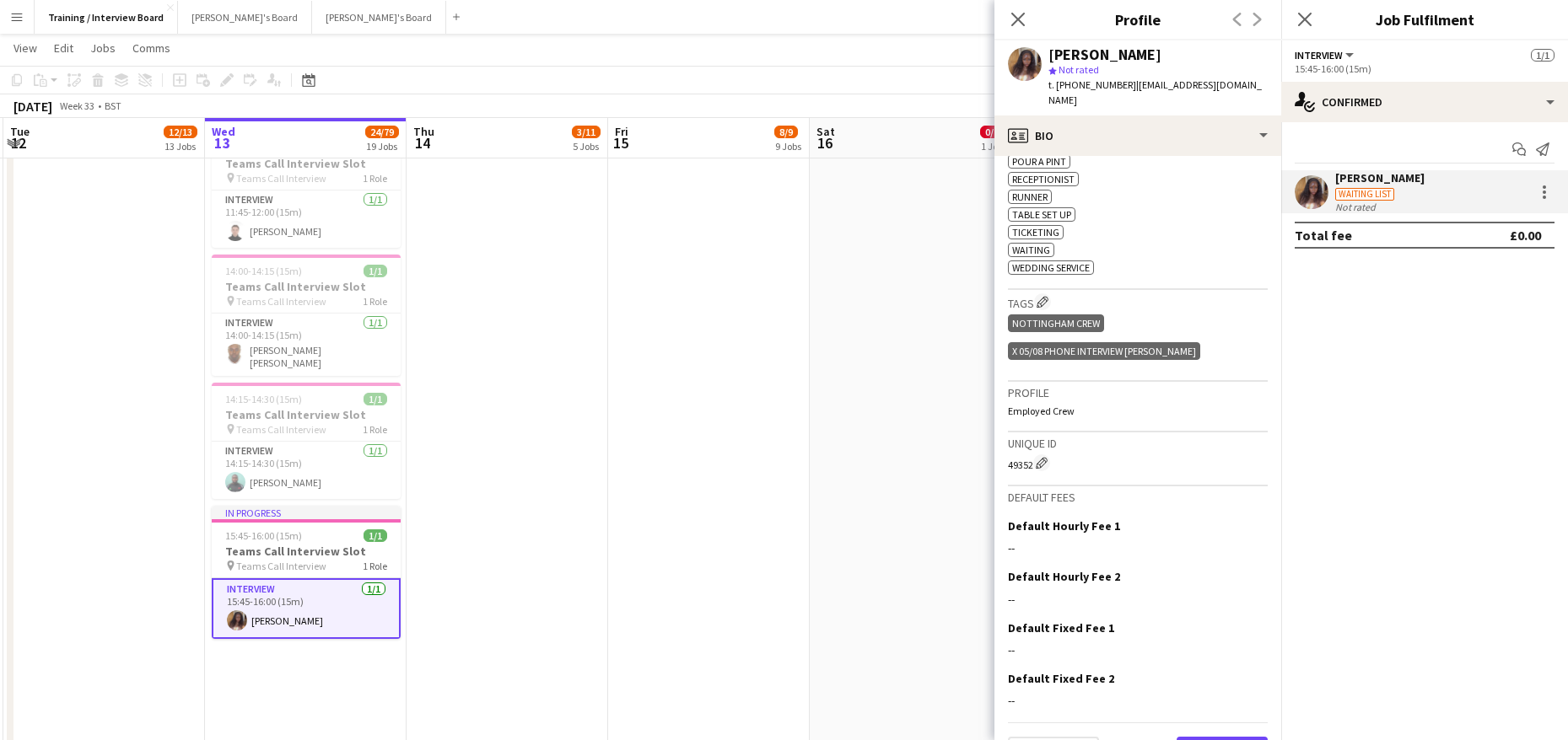
click at [1201, 737] on button "Next" at bounding box center [1222, 754] width 91 height 34
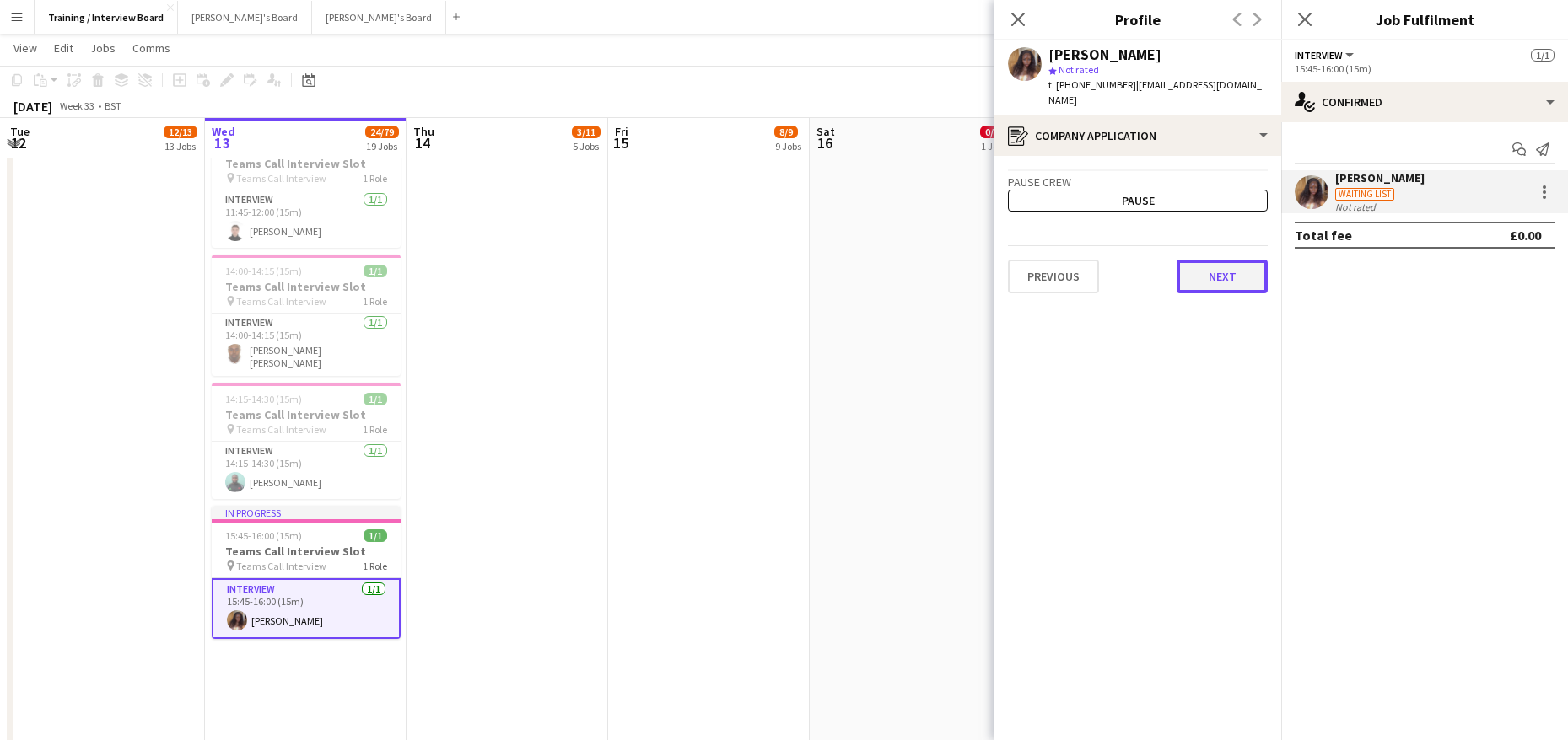
click at [1225, 273] on button "Next" at bounding box center [1222, 276] width 91 height 34
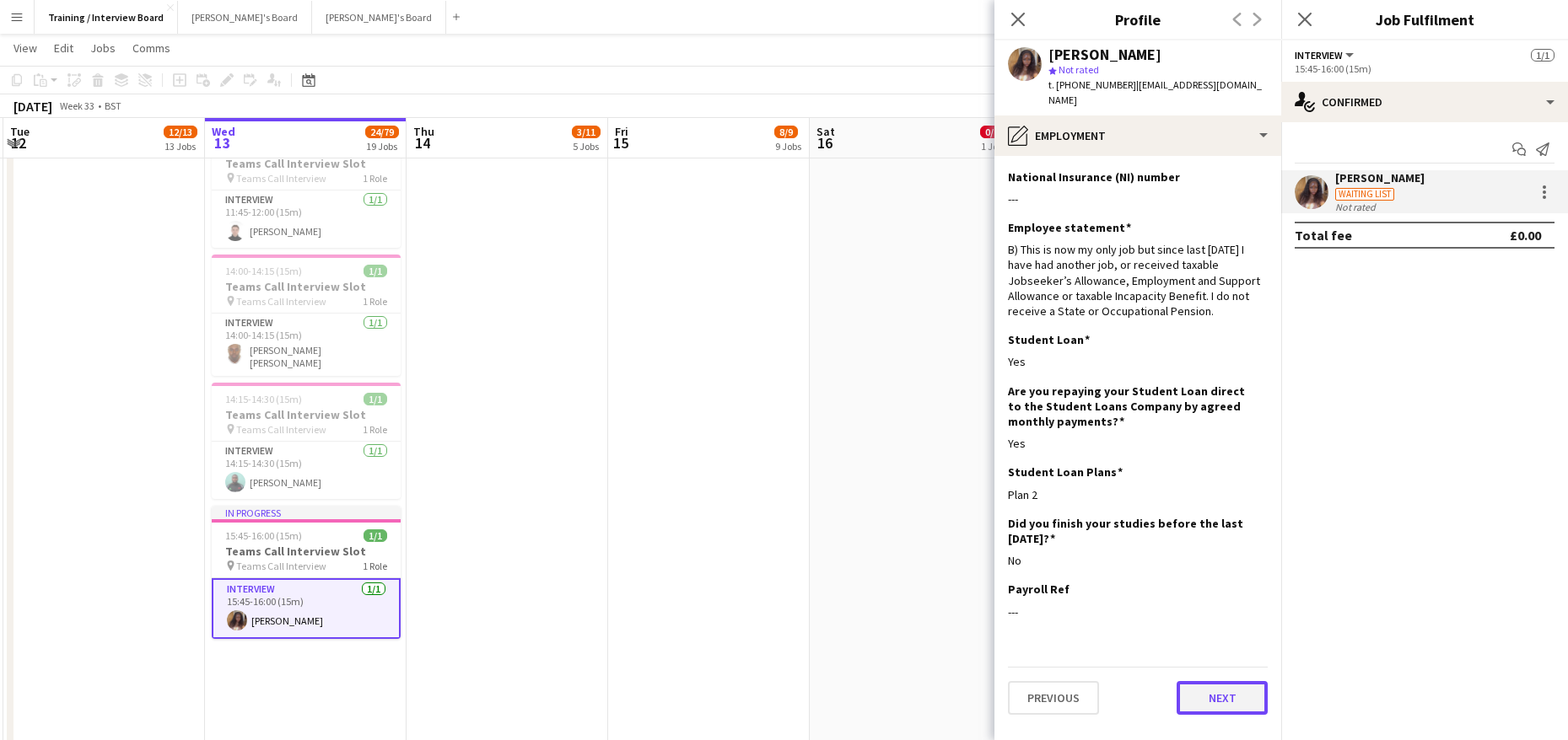
click at [1232, 685] on button "Next" at bounding box center [1222, 697] width 91 height 34
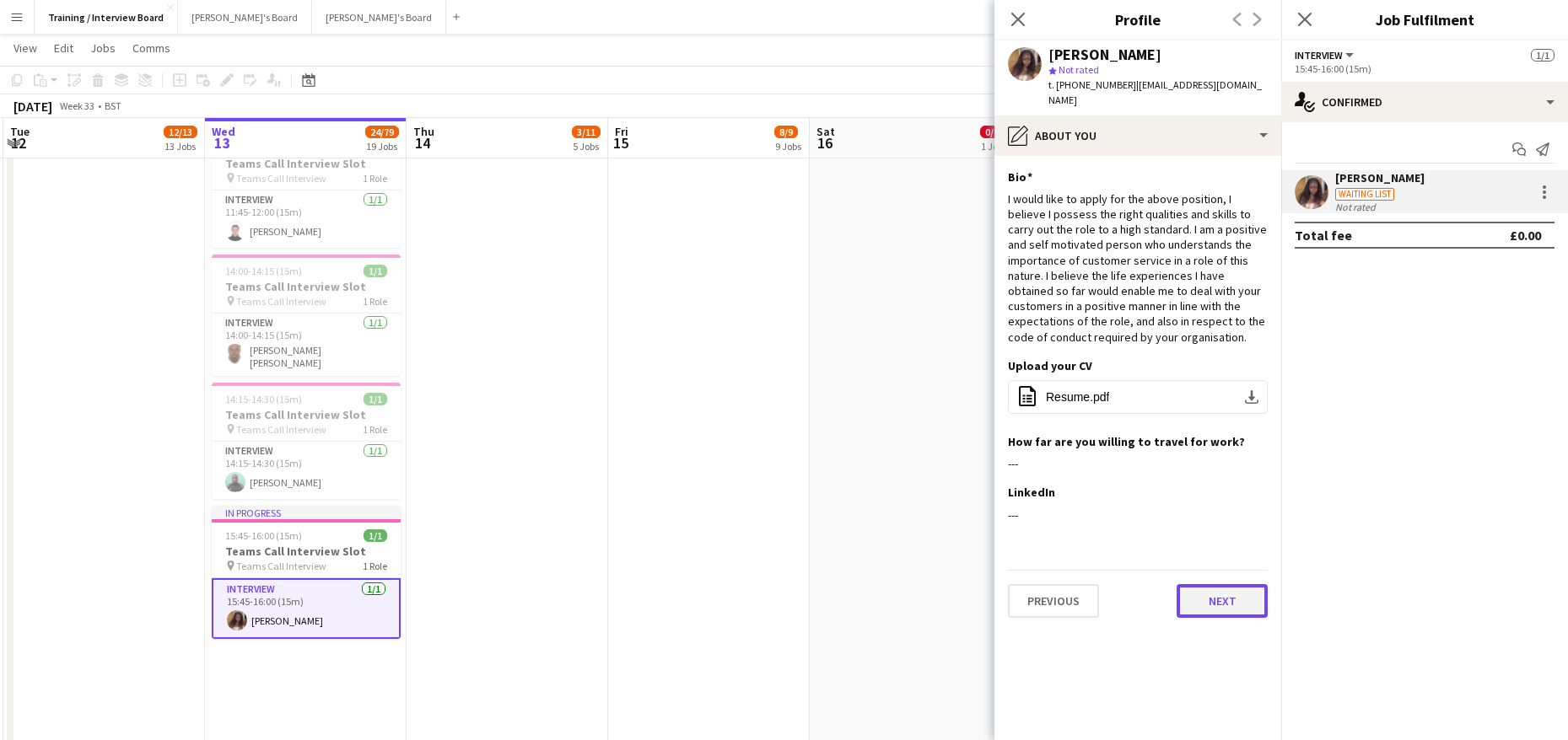
click at [1208, 584] on button "Next" at bounding box center [1222, 601] width 91 height 34
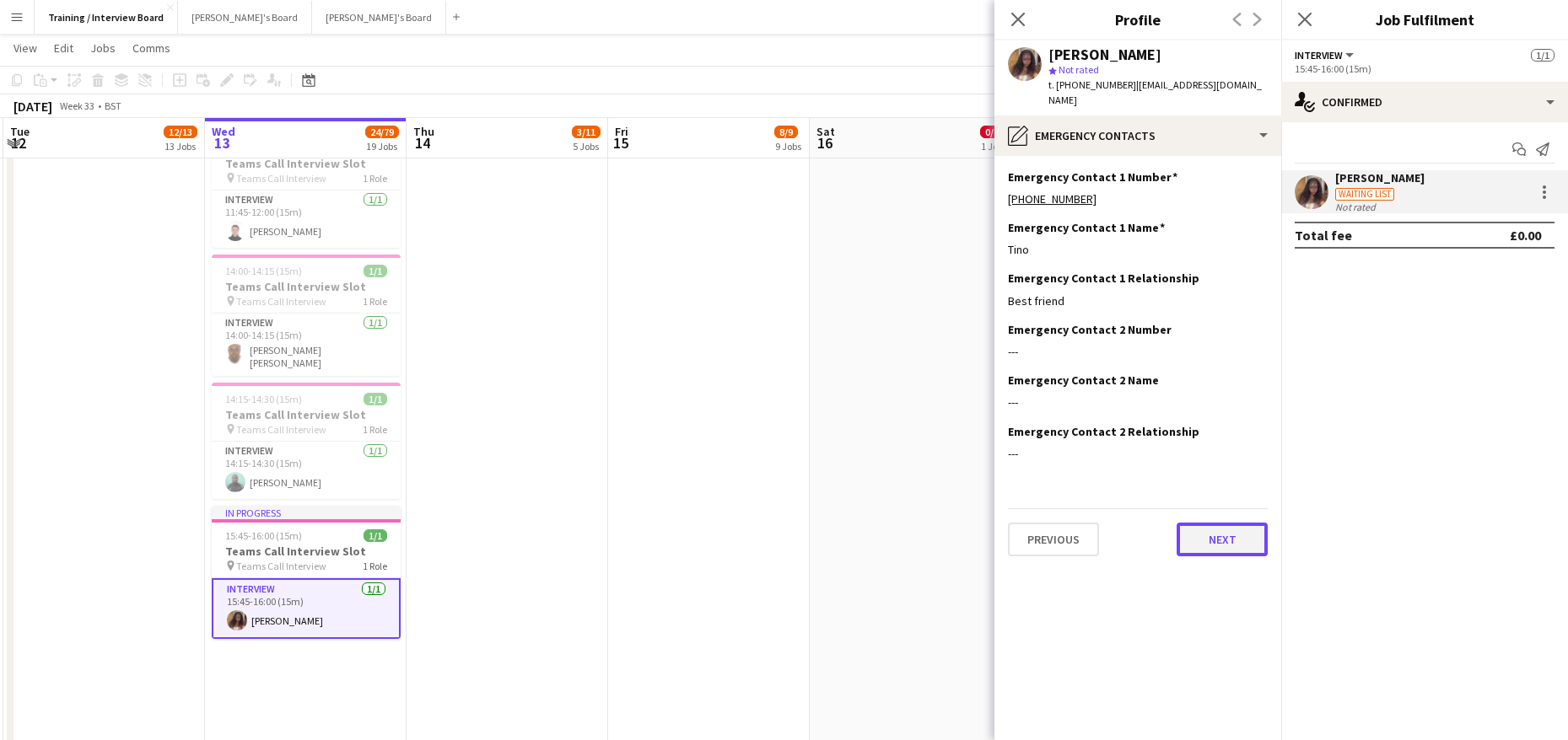
click at [1226, 523] on button "Next" at bounding box center [1222, 540] width 91 height 34
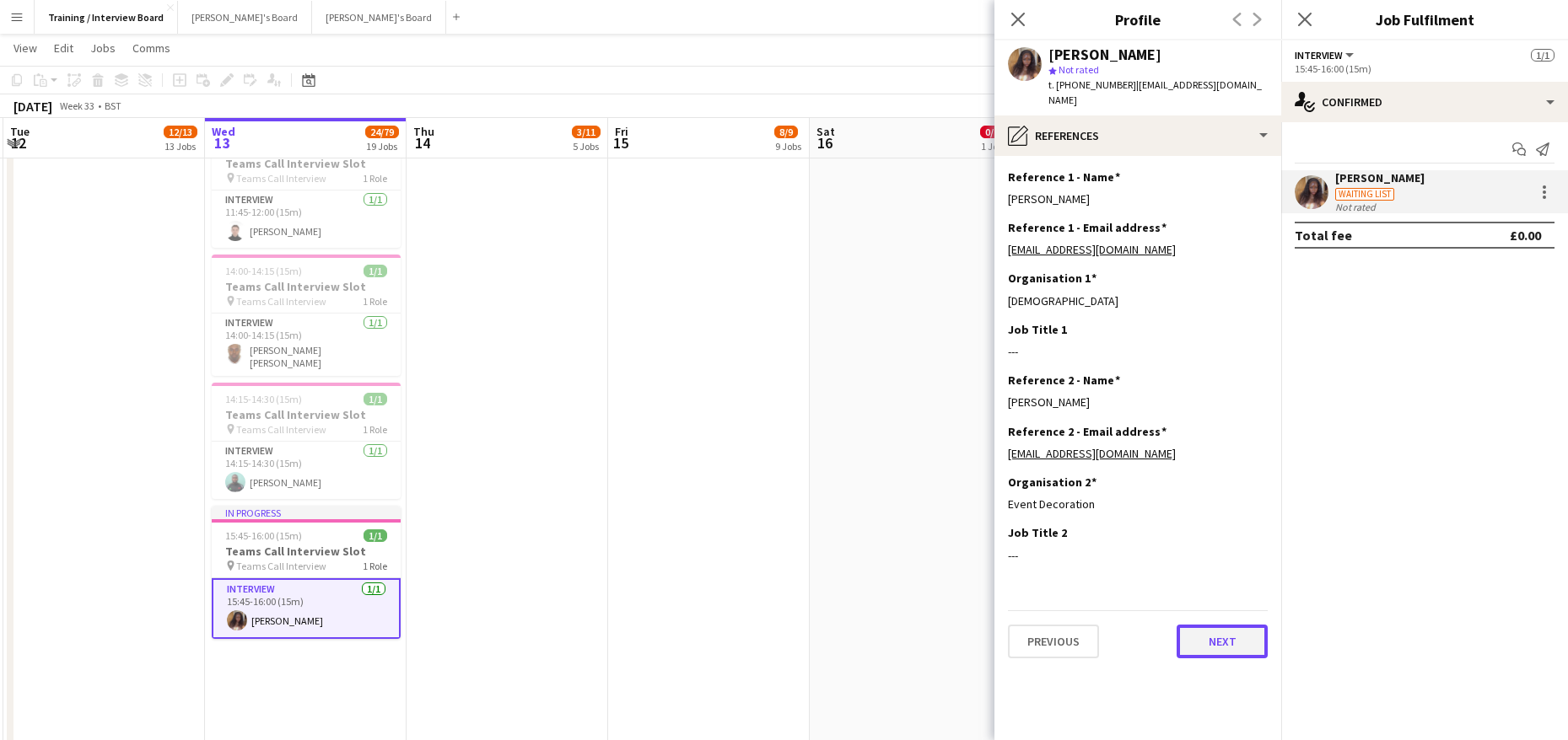
click at [1222, 625] on button "Next" at bounding box center [1222, 641] width 91 height 34
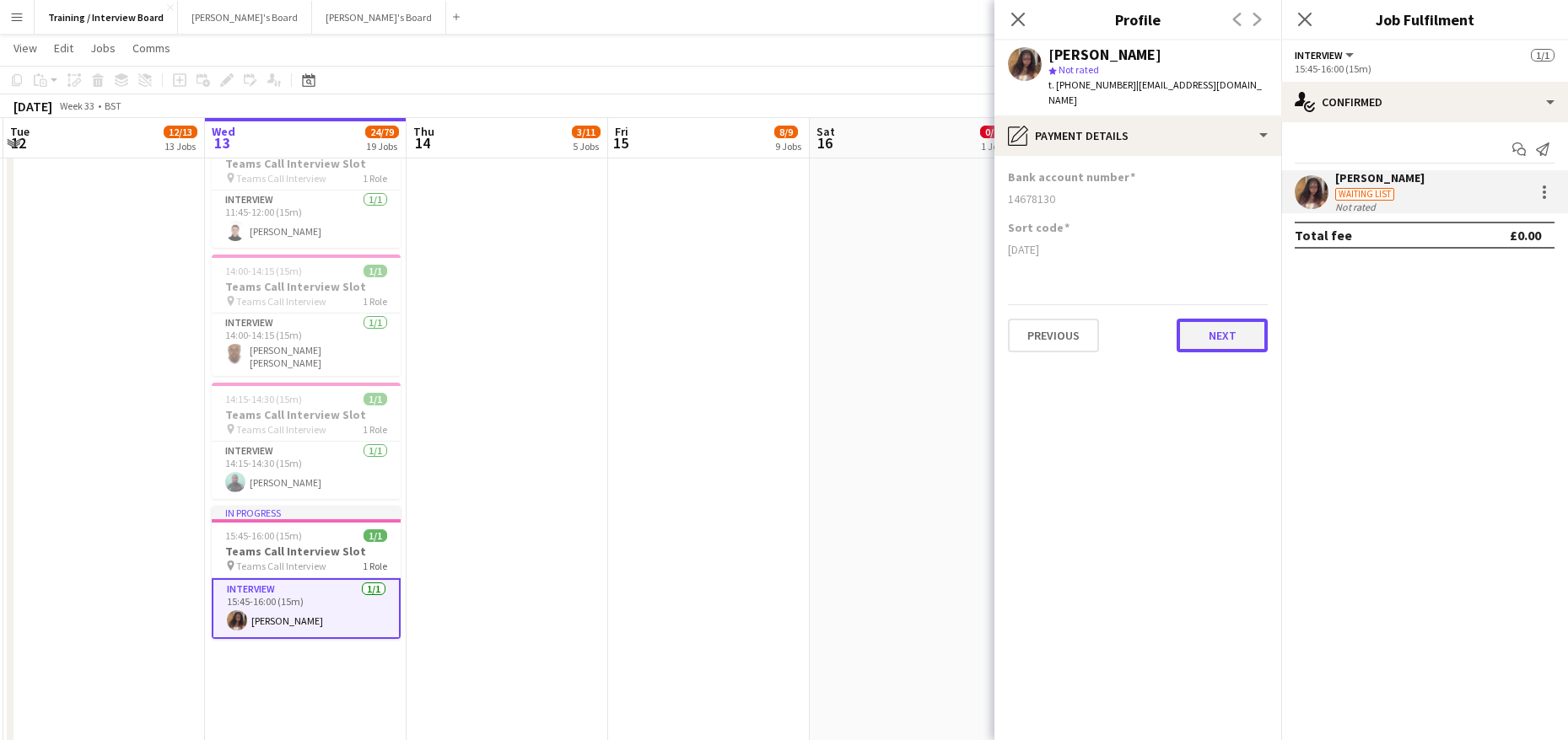
click at [1207, 322] on button "Next" at bounding box center [1222, 335] width 91 height 34
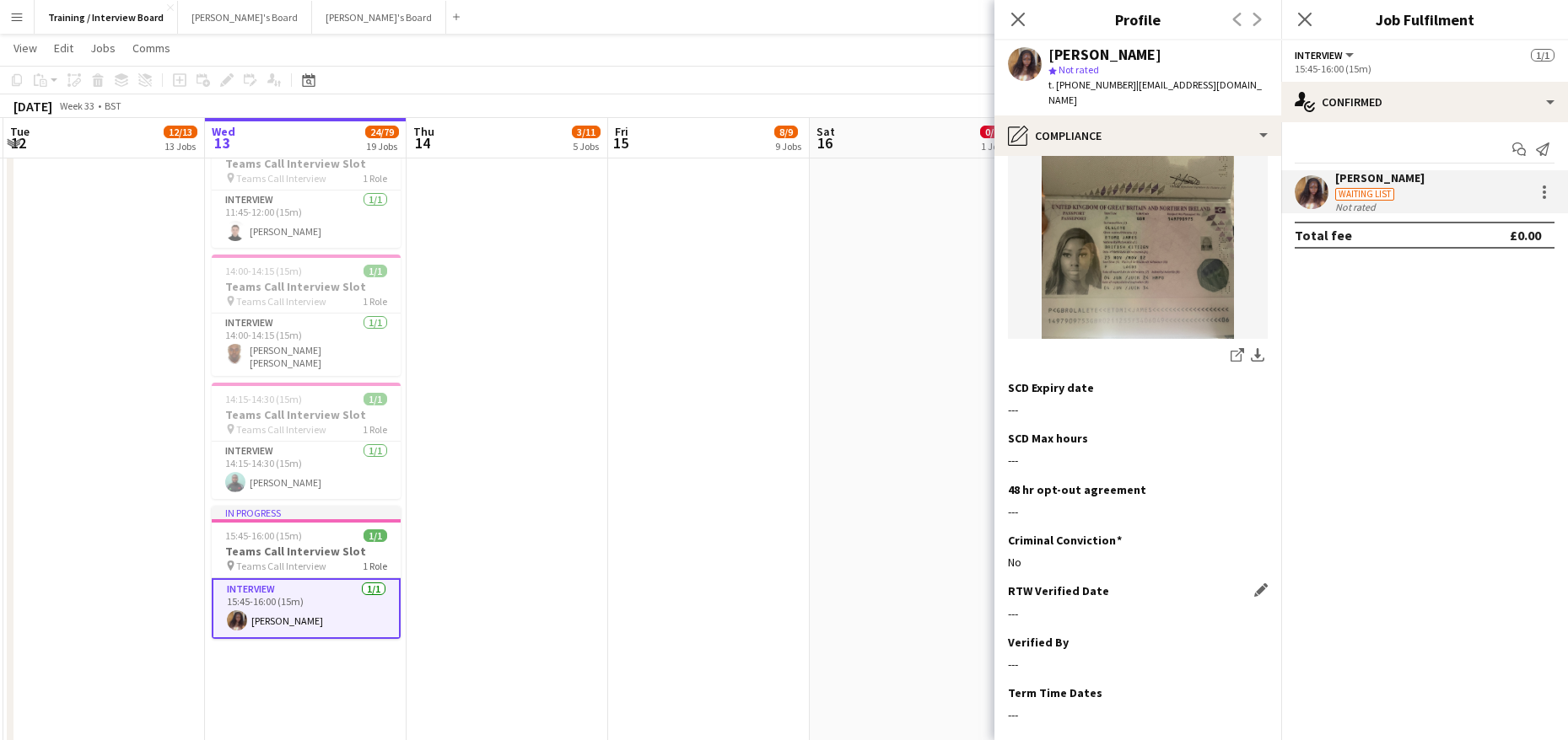
scroll to position [328, 0]
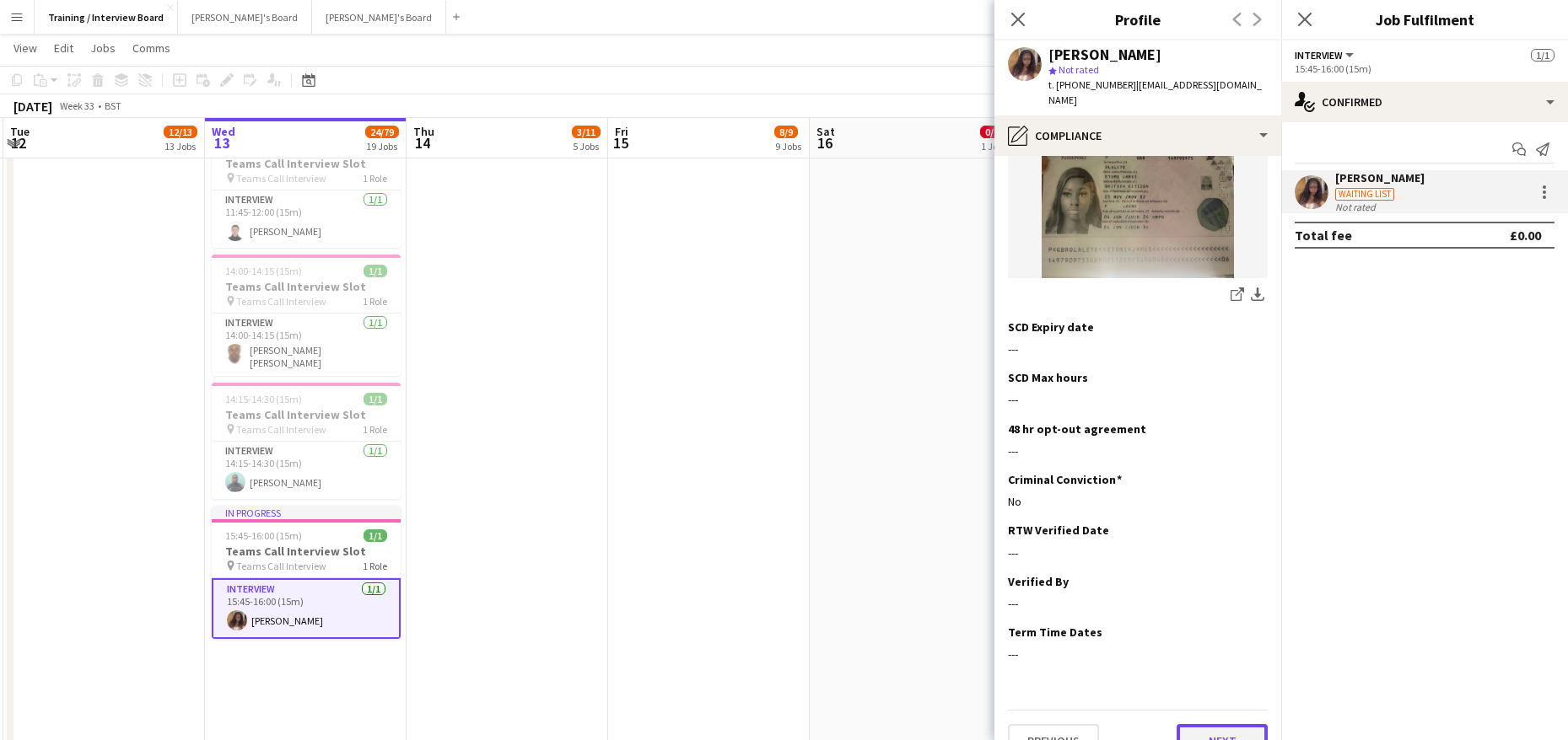
click at [1215, 725] on button "Next" at bounding box center [1222, 741] width 91 height 34
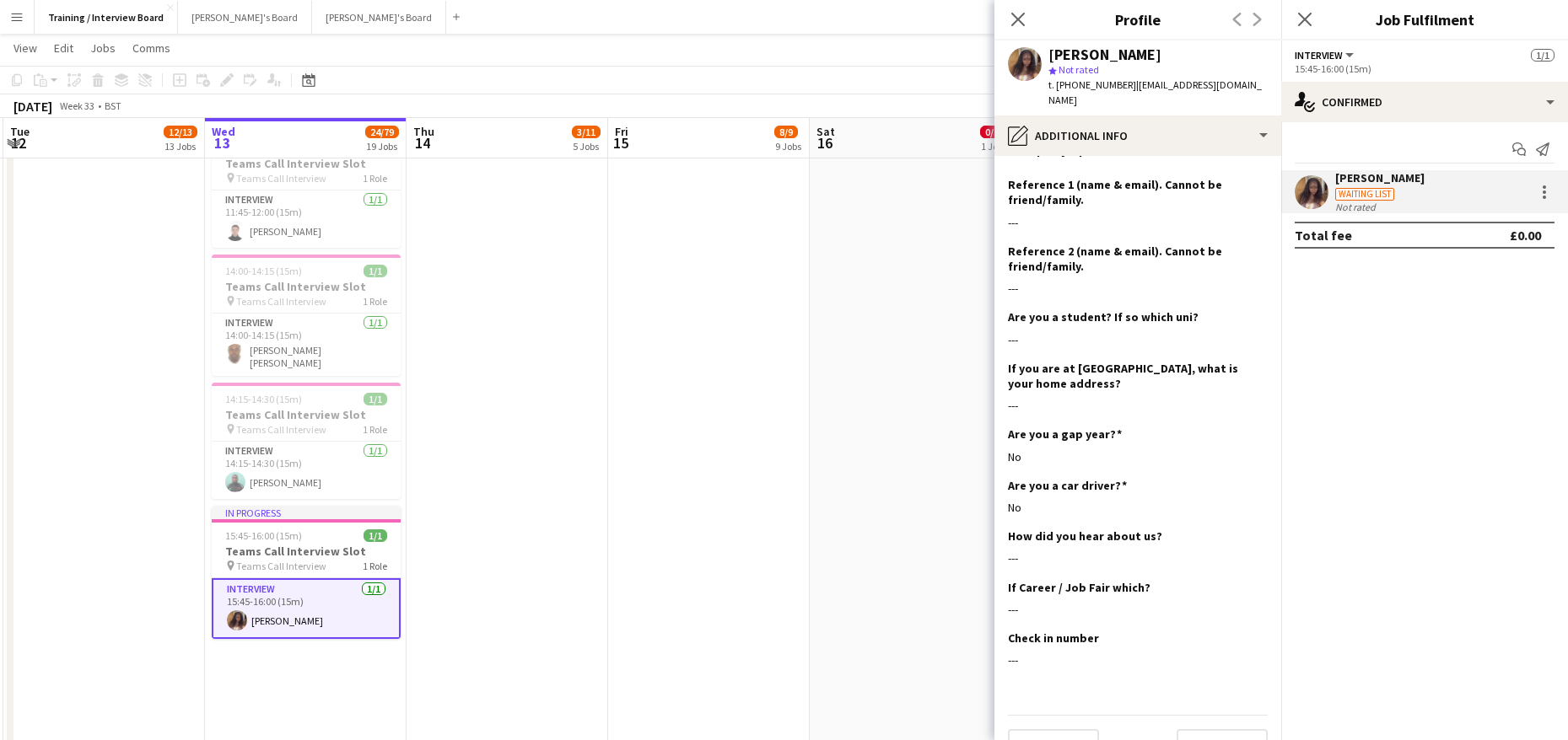
scroll to position [953, 0]
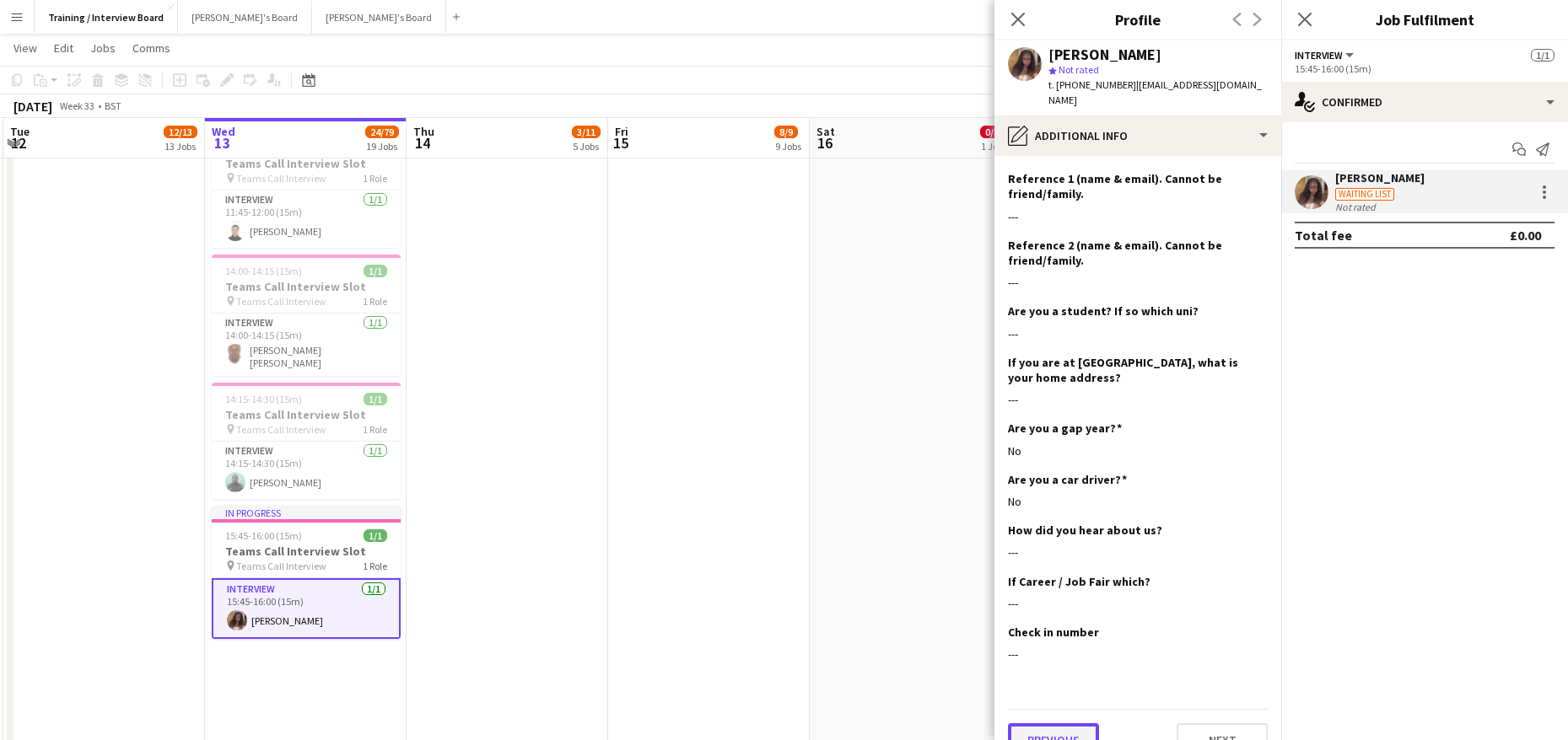
click at [1070, 724] on button "Previous" at bounding box center [1053, 740] width 91 height 34
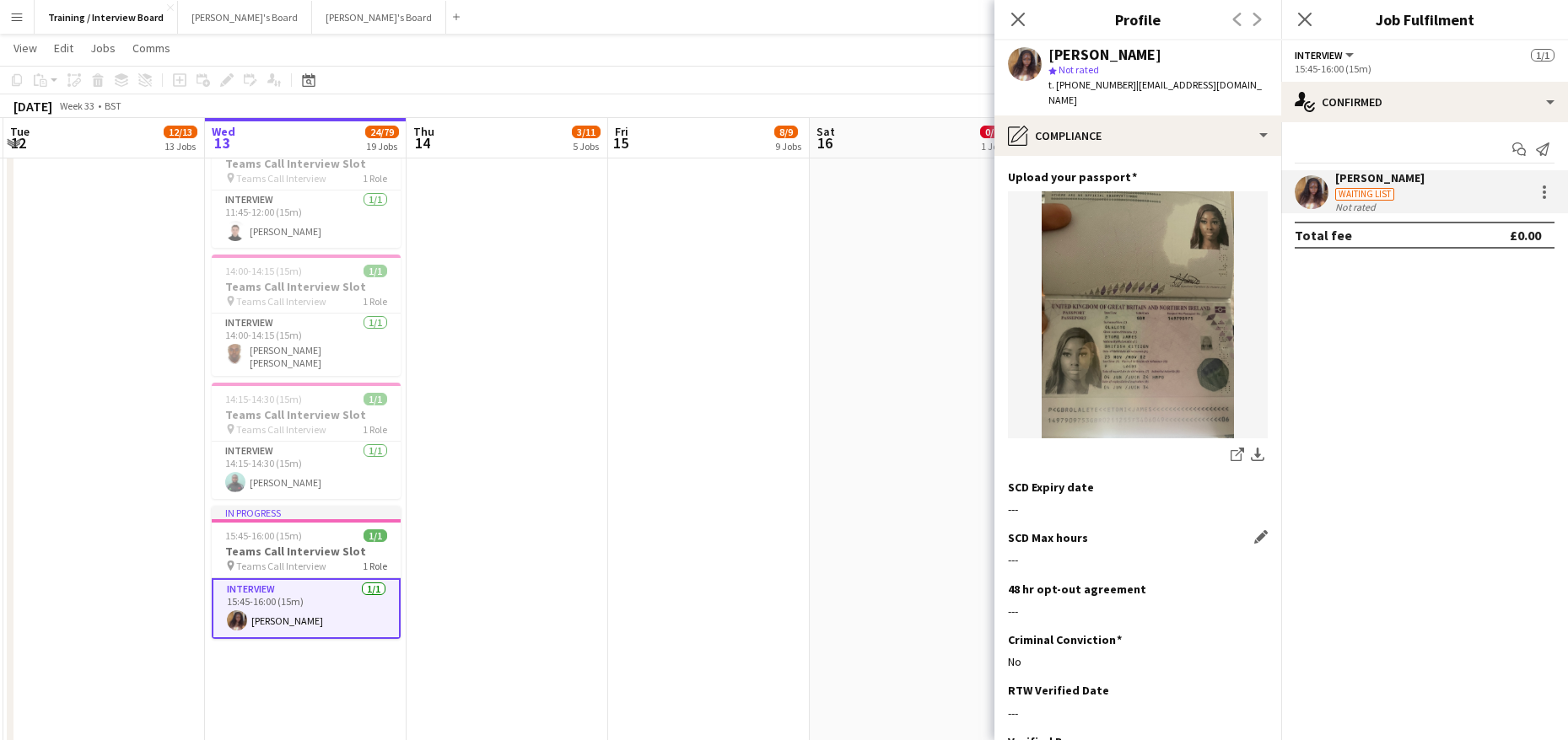
scroll to position [169, 0]
click at [1262, 663] on app-section-data-types "Nationality Edit this field British Permission to Work in the UK Edit this fiel…" at bounding box center [1138, 447] width 287 height 584
click at [1254, 682] on app-icon "Edit this field" at bounding box center [1261, 689] width 14 height 14
click at [1068, 685] on body "Menu Boards Boards Boards All jobs Status Workforce Workforce My Workforce Recr…" at bounding box center [784, 605] width 1568 height 4078
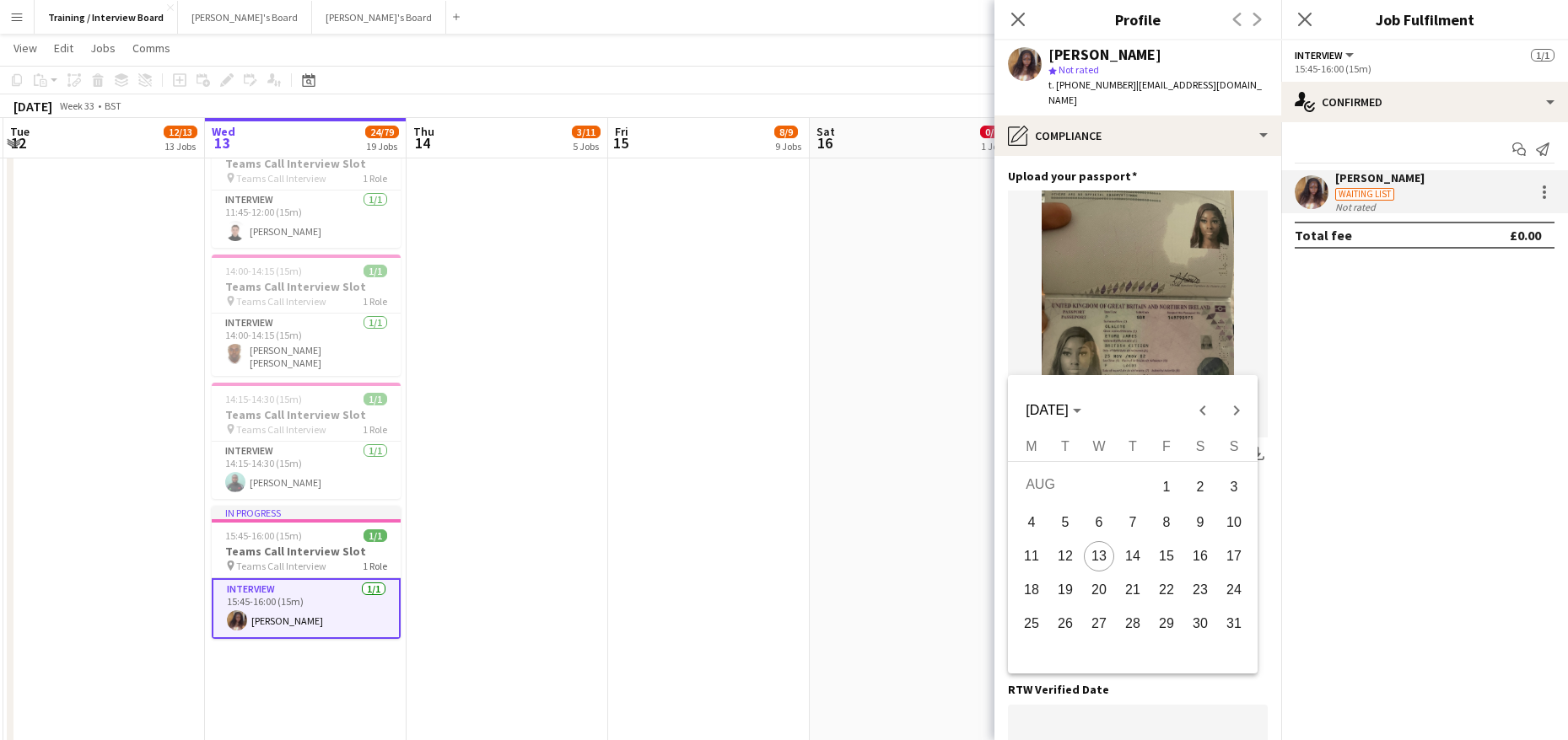
click at [1104, 563] on span "13" at bounding box center [1098, 556] width 30 height 30
type input "**********"
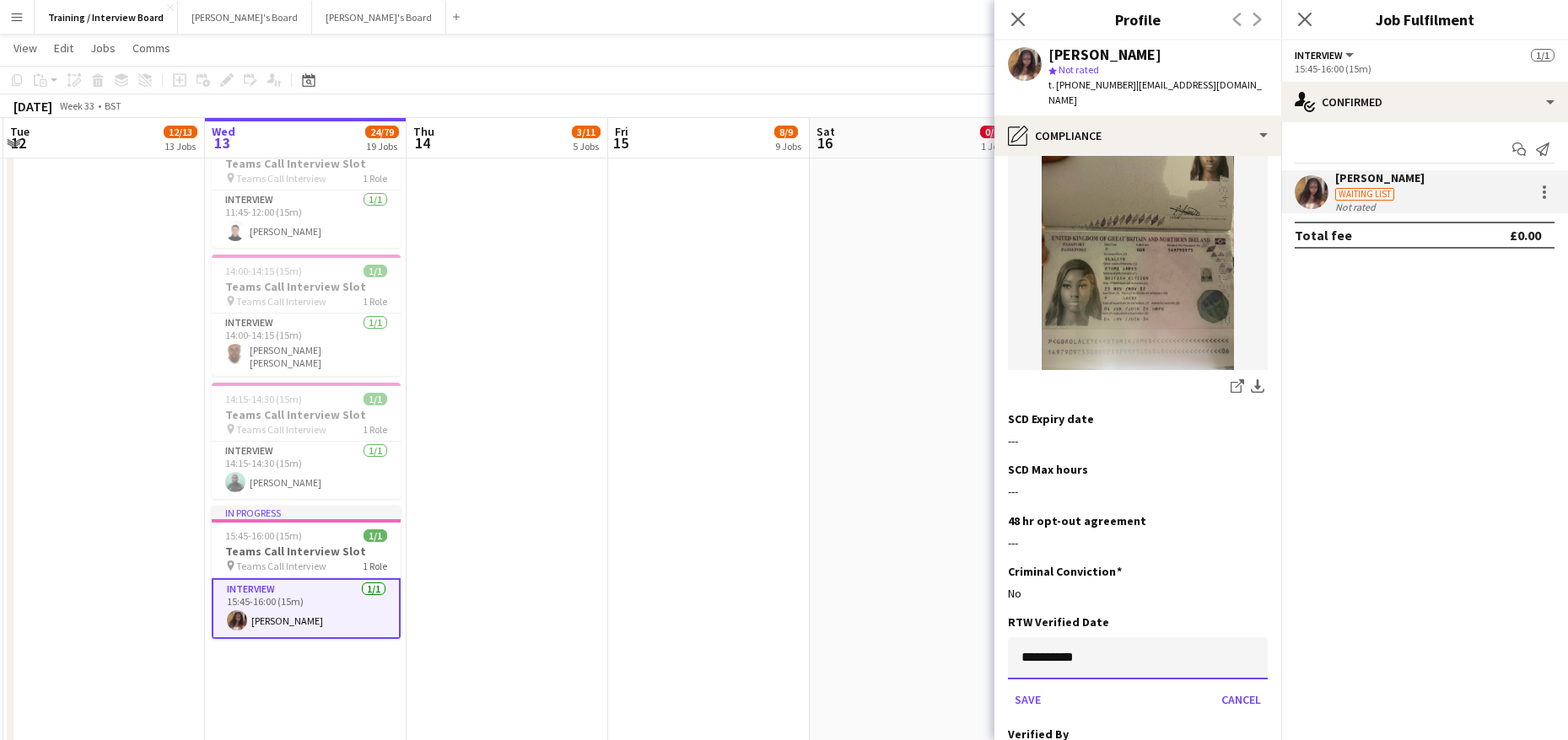
scroll to position [270, 0]
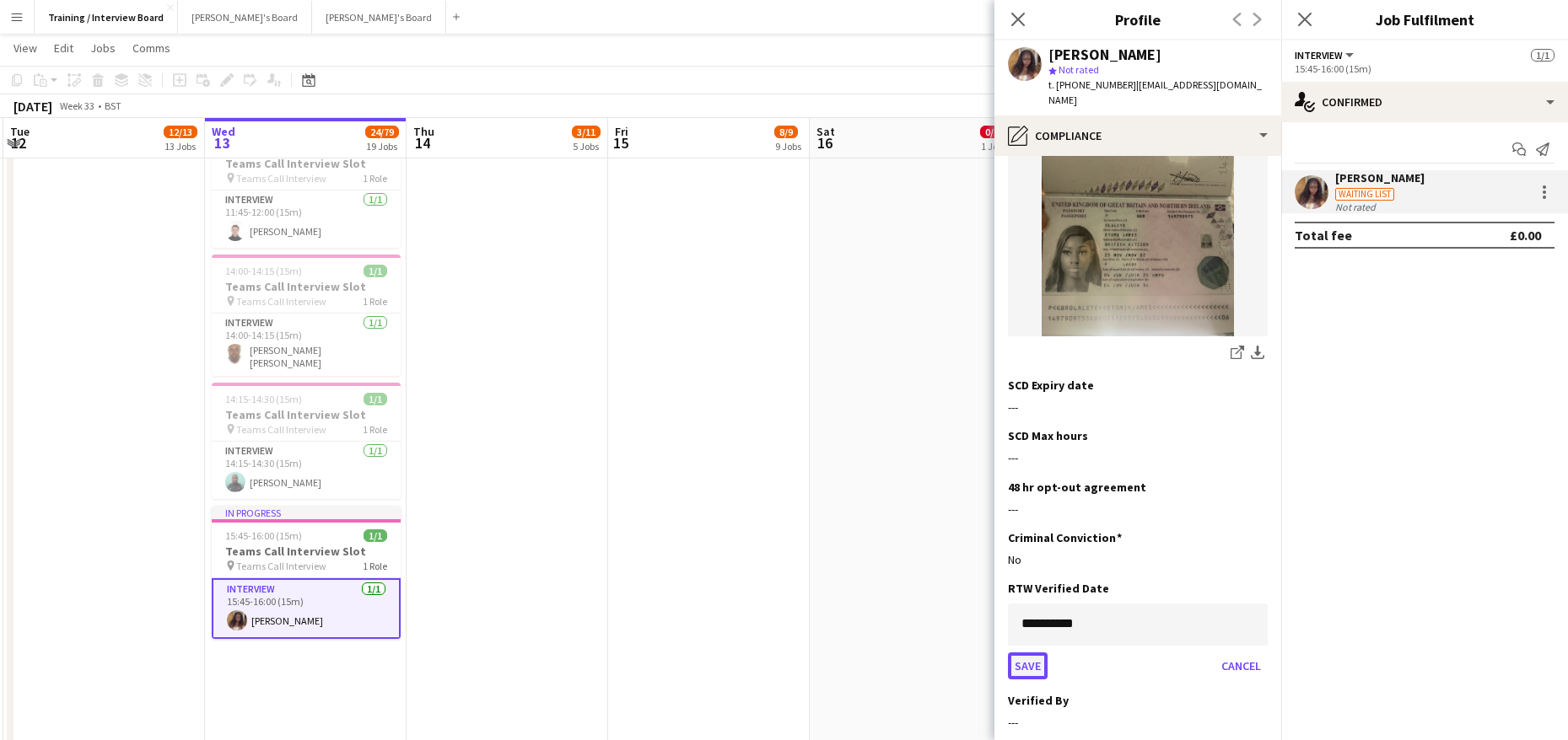
click at [1040, 653] on button "Save" at bounding box center [1027, 666] width 40 height 27
click at [1254, 632] on app-icon "Edit this field" at bounding box center [1261, 639] width 14 height 14
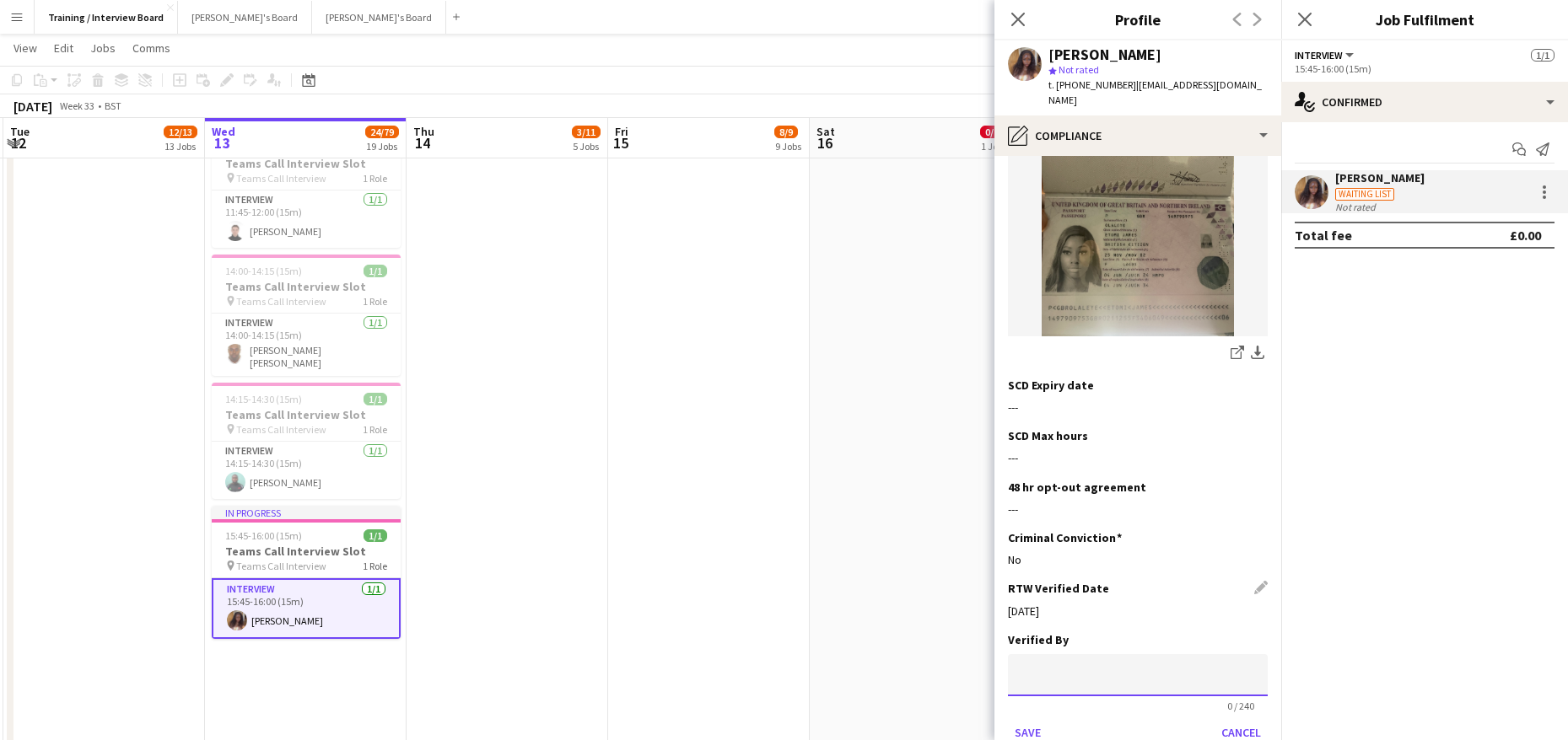
click at [1154, 654] on input at bounding box center [1138, 675] width 260 height 43
type input "**"
drag, startPoint x: 1038, startPoint y: 709, endPoint x: 1035, endPoint y: 687, distance: 22.2
click at [1038, 719] on button "Save" at bounding box center [1027, 732] width 40 height 27
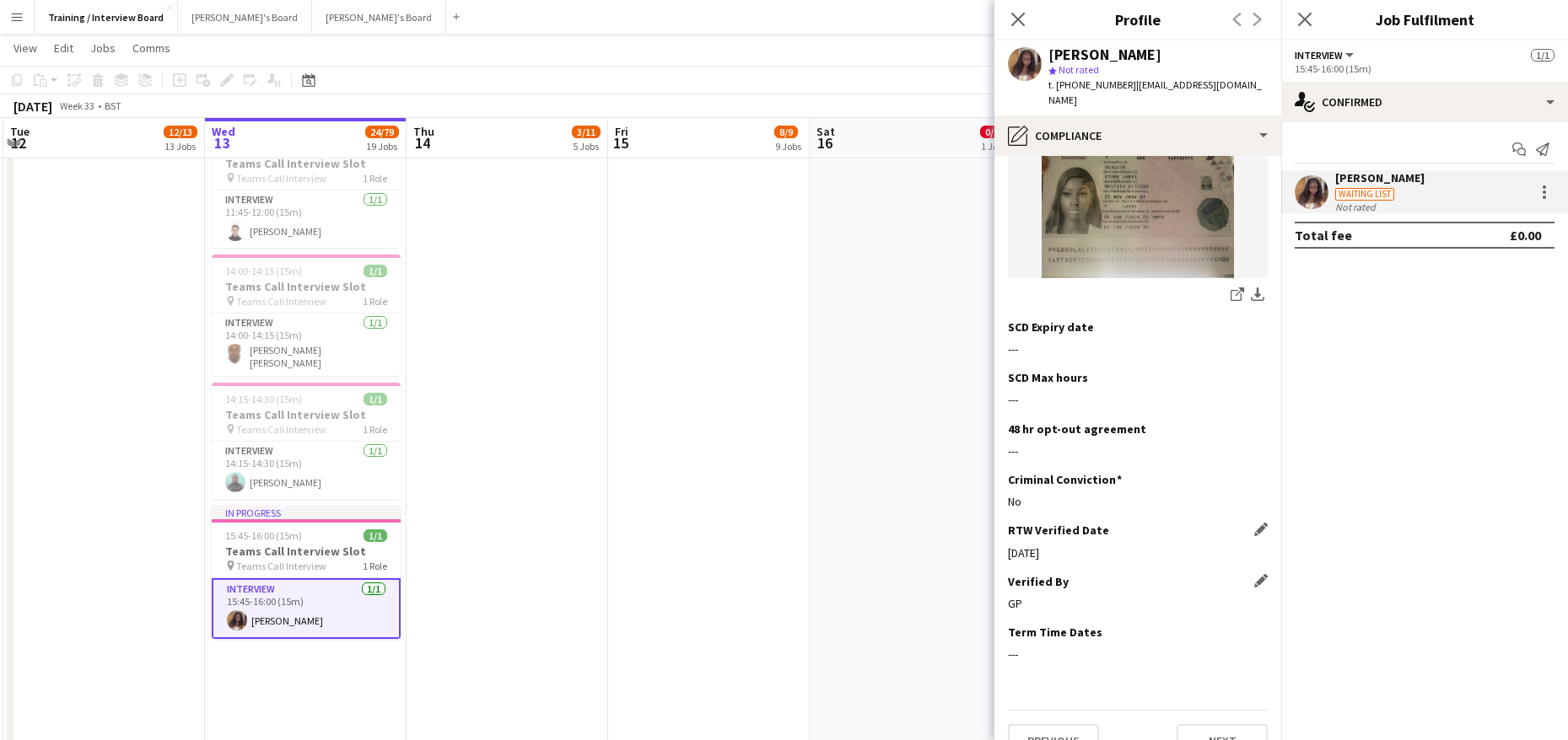
scroll to position [328, 0]
click at [1216, 725] on button "Next" at bounding box center [1222, 741] width 91 height 34
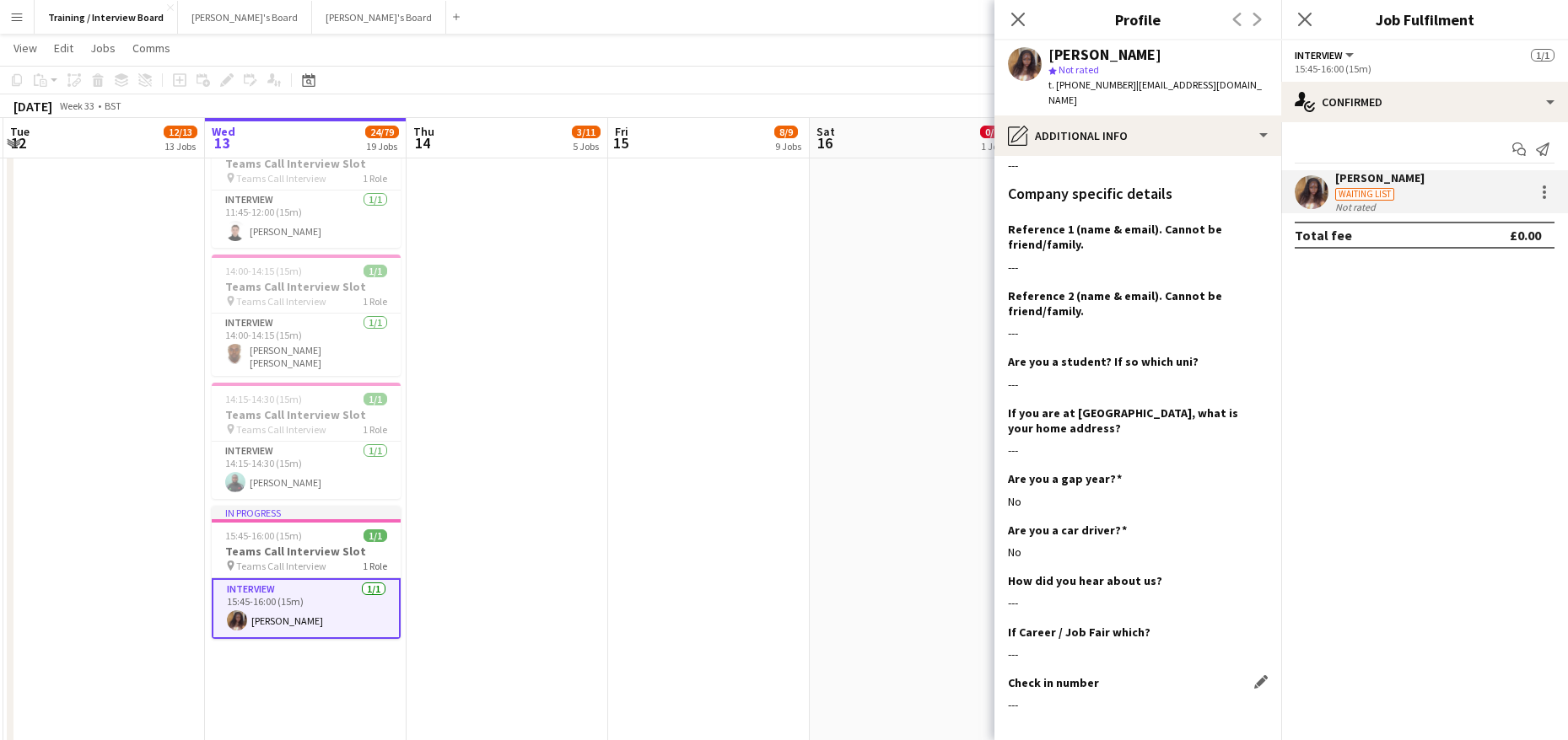
scroll to position [953, 0]
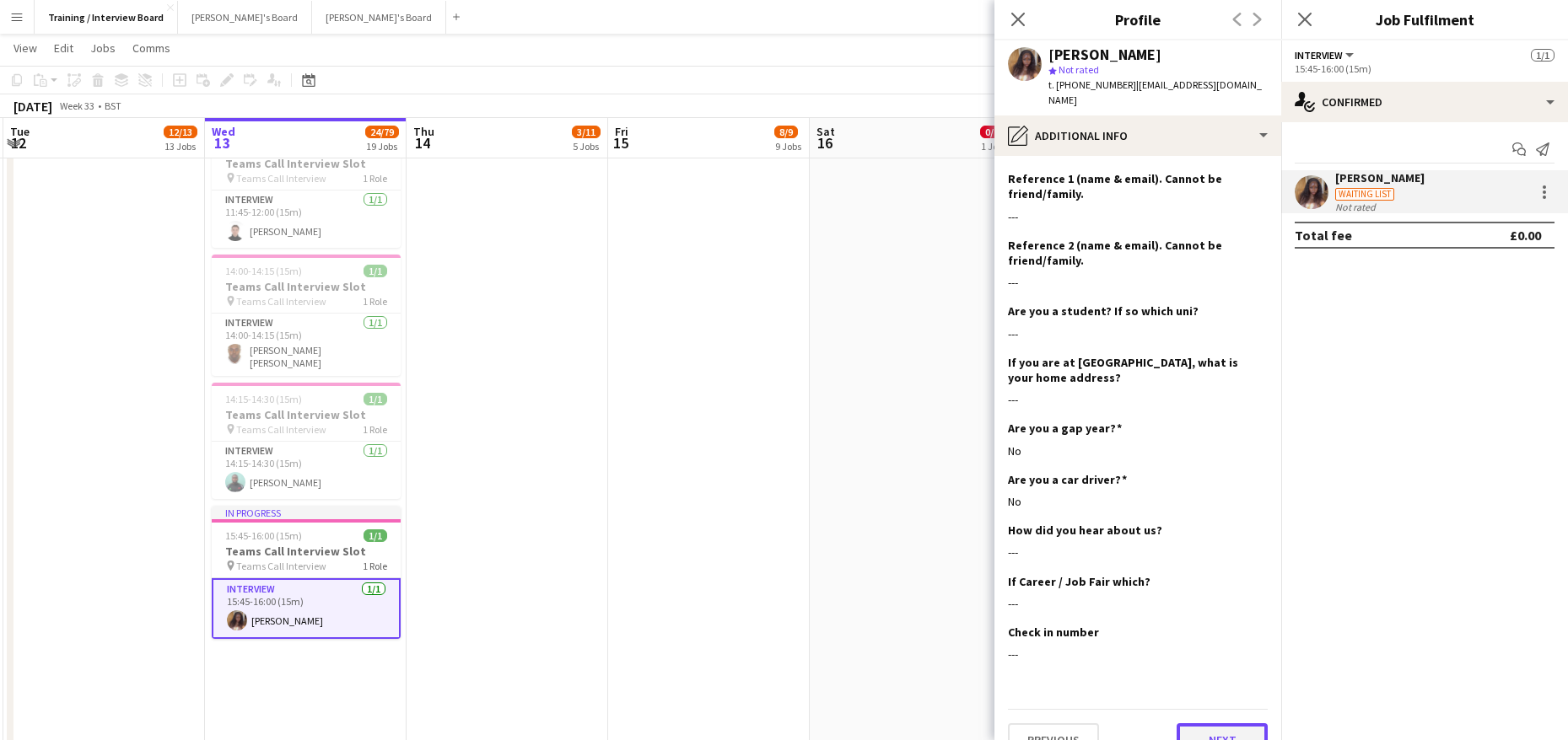
click at [1202, 724] on button "Next" at bounding box center [1222, 740] width 91 height 34
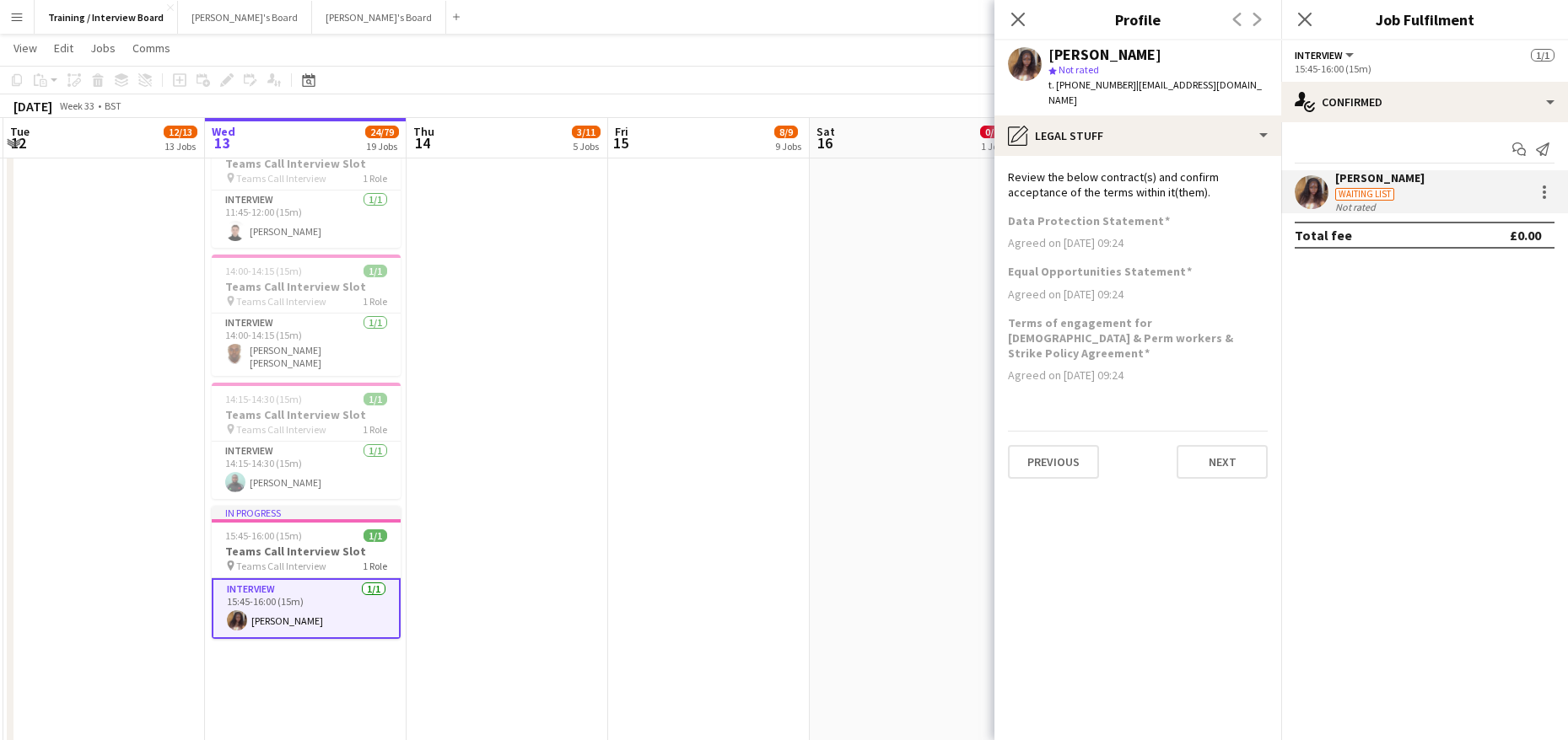
scroll to position [0, 0]
click at [1220, 446] on button "Next" at bounding box center [1222, 462] width 91 height 34
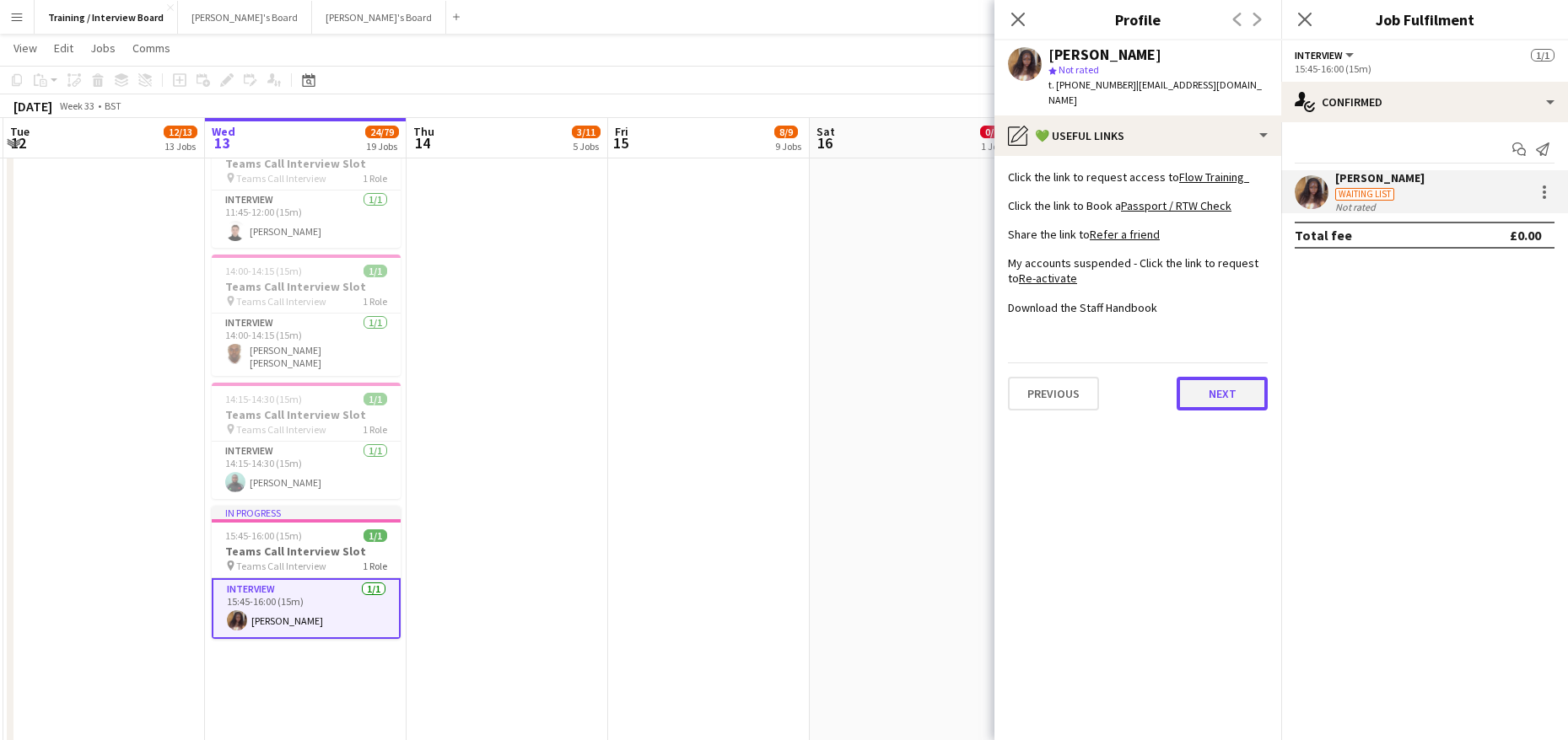
click at [1243, 377] on button "Next" at bounding box center [1222, 393] width 91 height 34
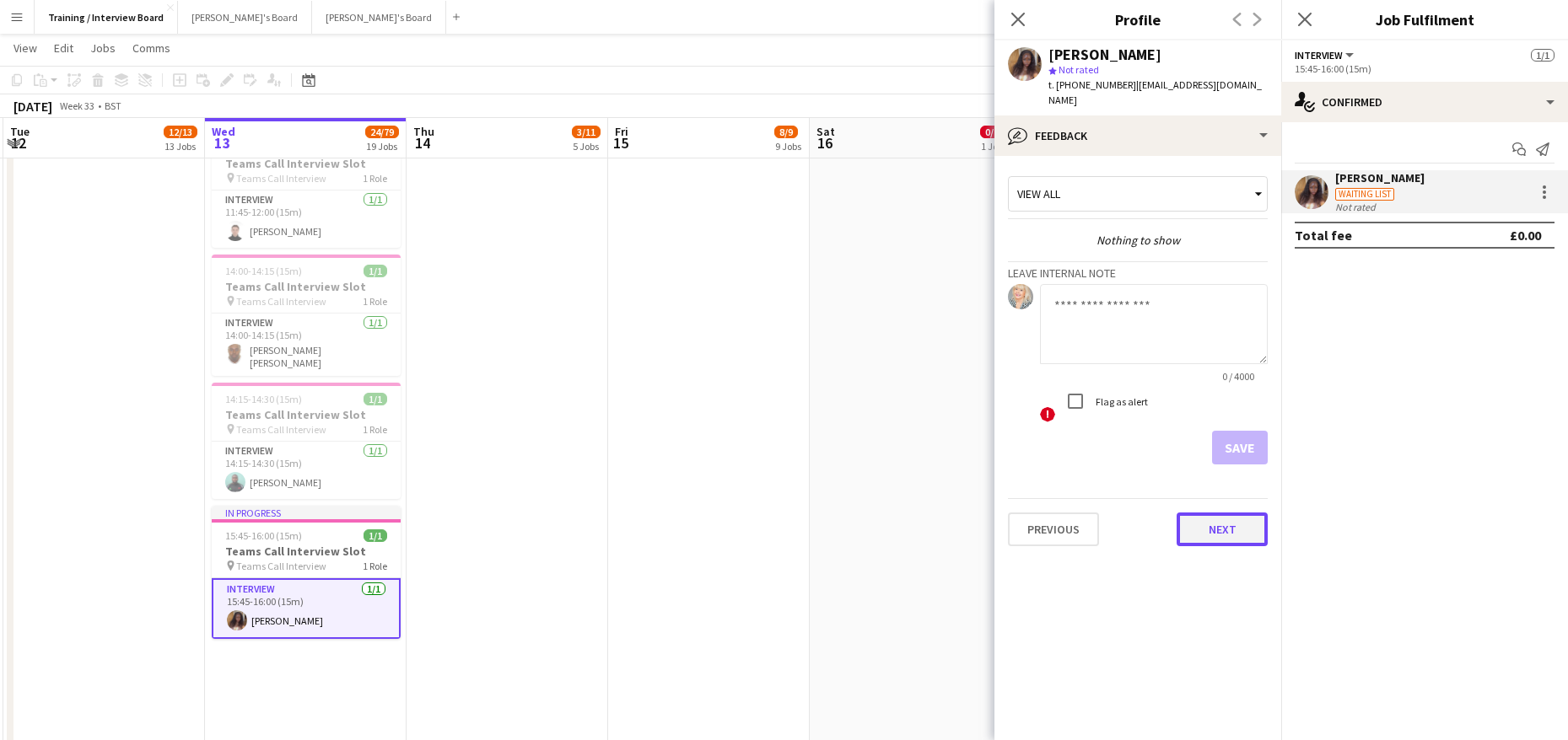
click at [1217, 512] on button "Next" at bounding box center [1222, 529] width 91 height 34
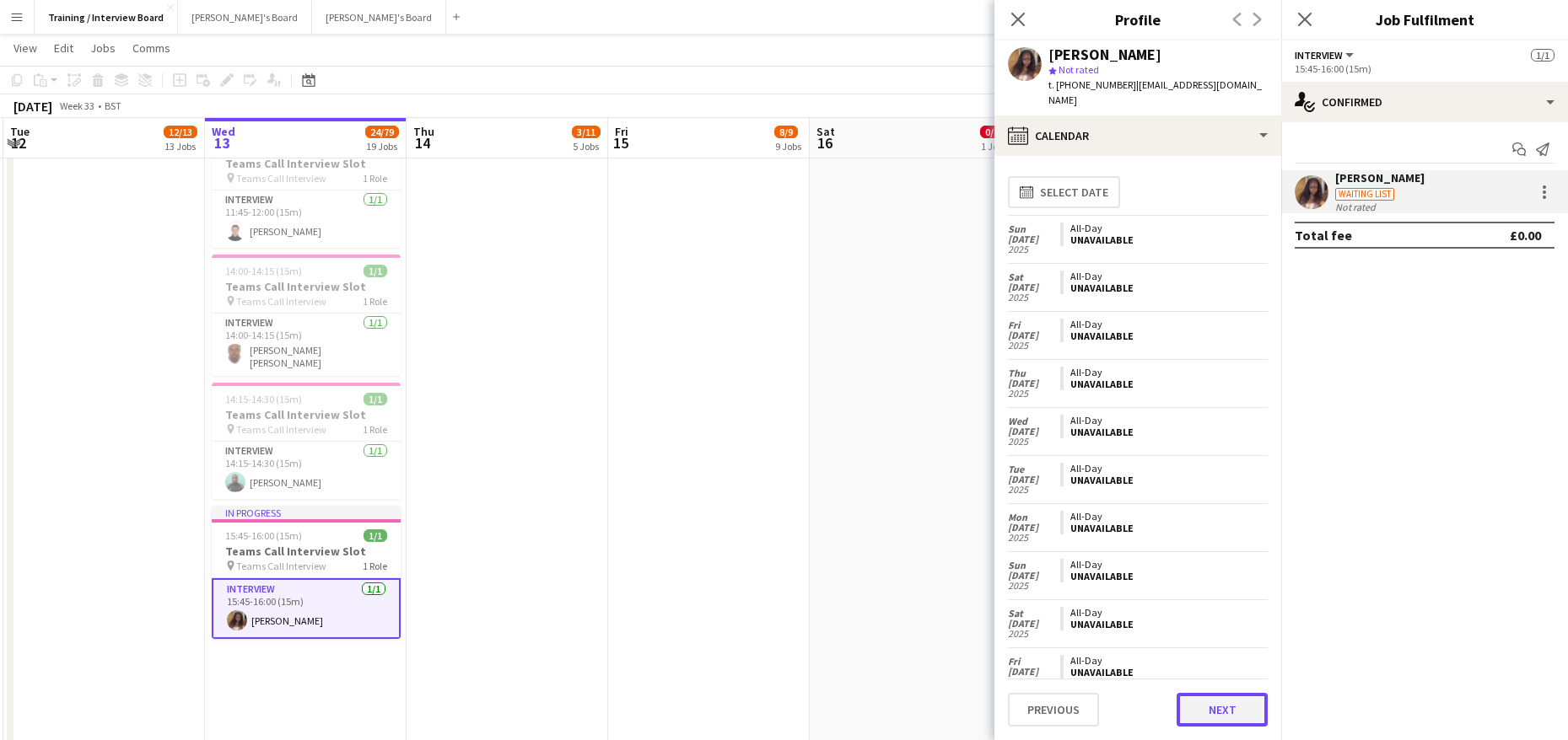
click at [1213, 708] on button "Next" at bounding box center [1222, 709] width 91 height 34
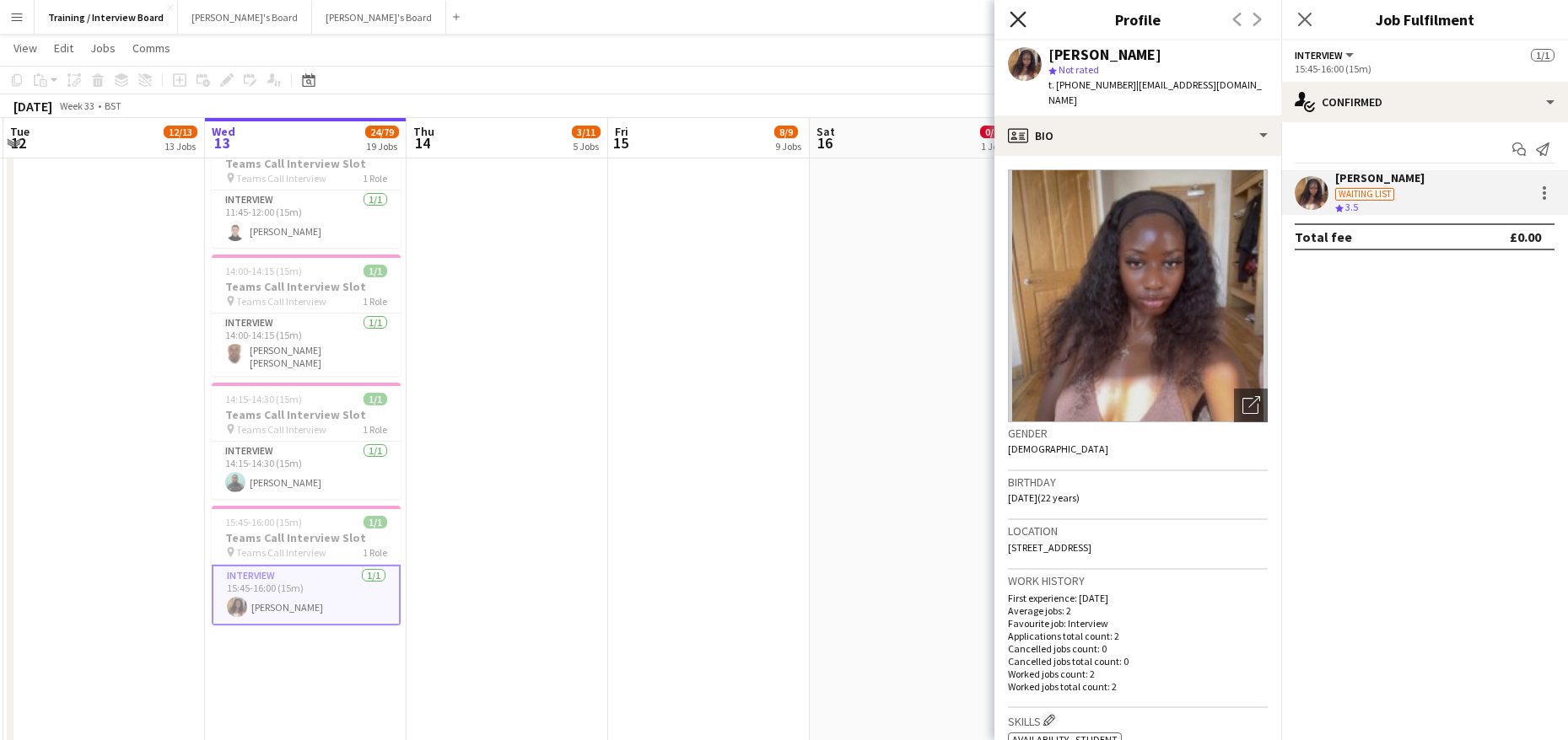
click at [1014, 12] on icon "Close pop-in" at bounding box center [1018, 18] width 16 height 16
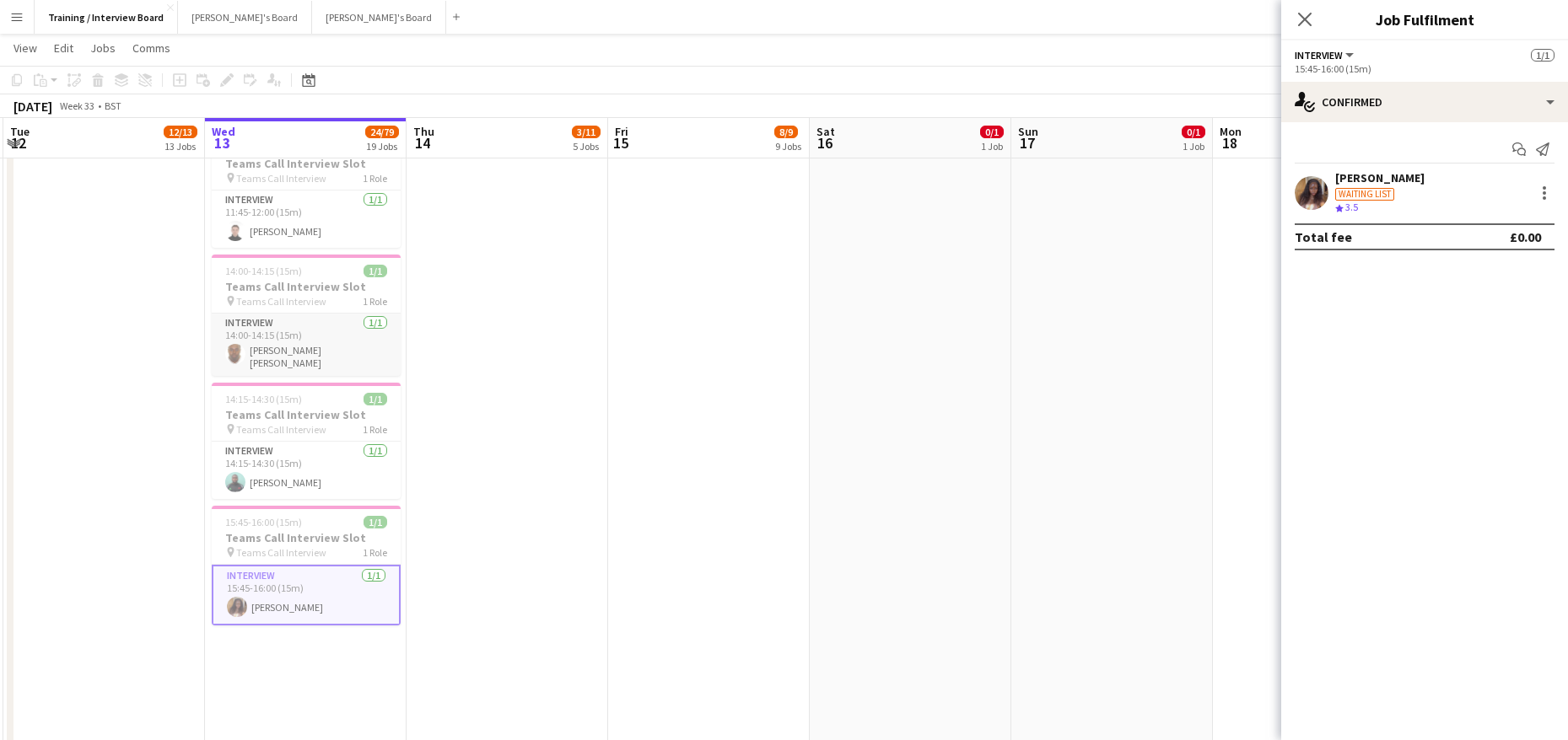
click at [283, 340] on app-card-role "Interview 1/1 14:00-14:15 (15m) DANIEL WARNER Warner" at bounding box center [305, 345] width 189 height 62
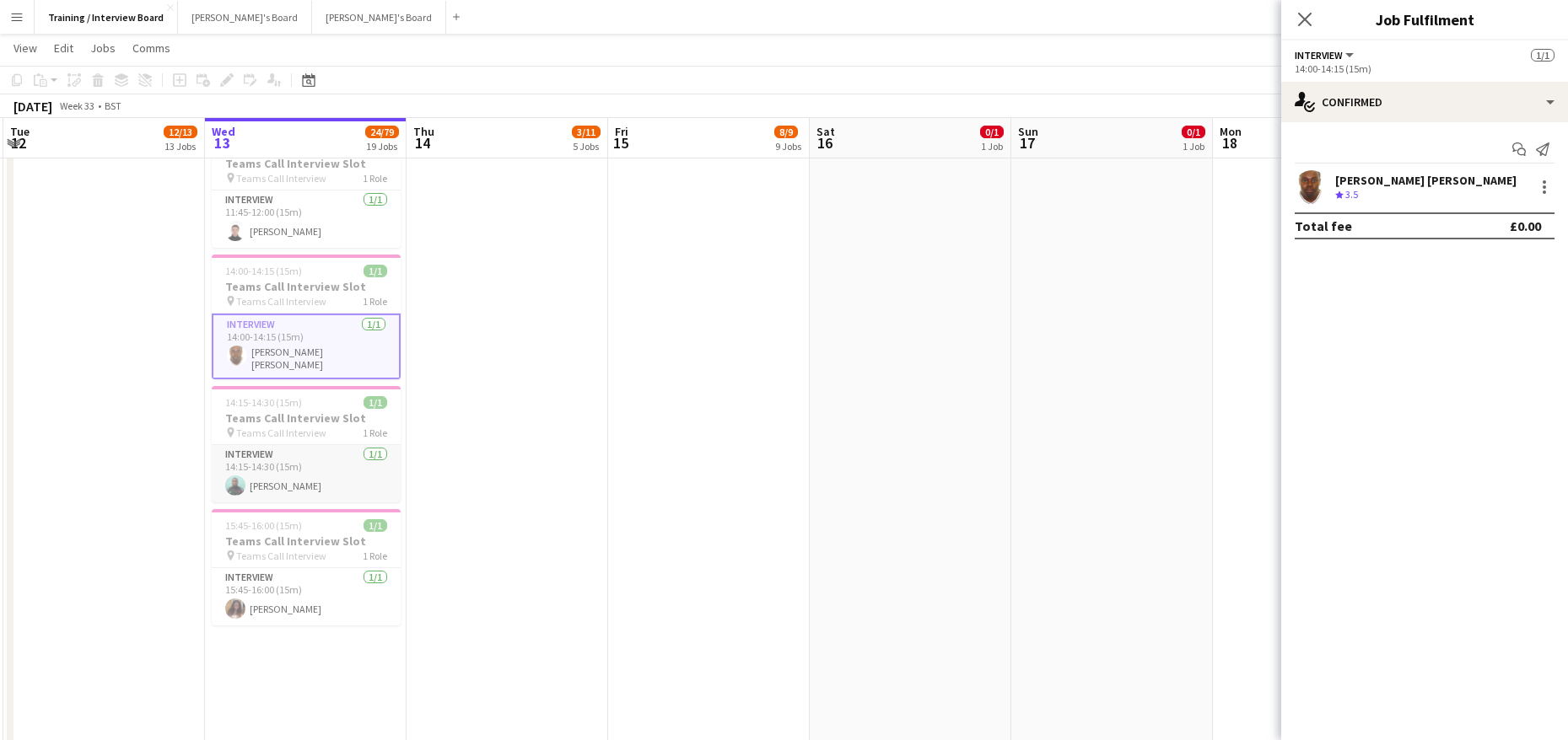
click at [266, 463] on app-card-role "Interview 1/1 14:15-14:30 (15m) Yussuf Raheem" at bounding box center [305, 474] width 189 height 57
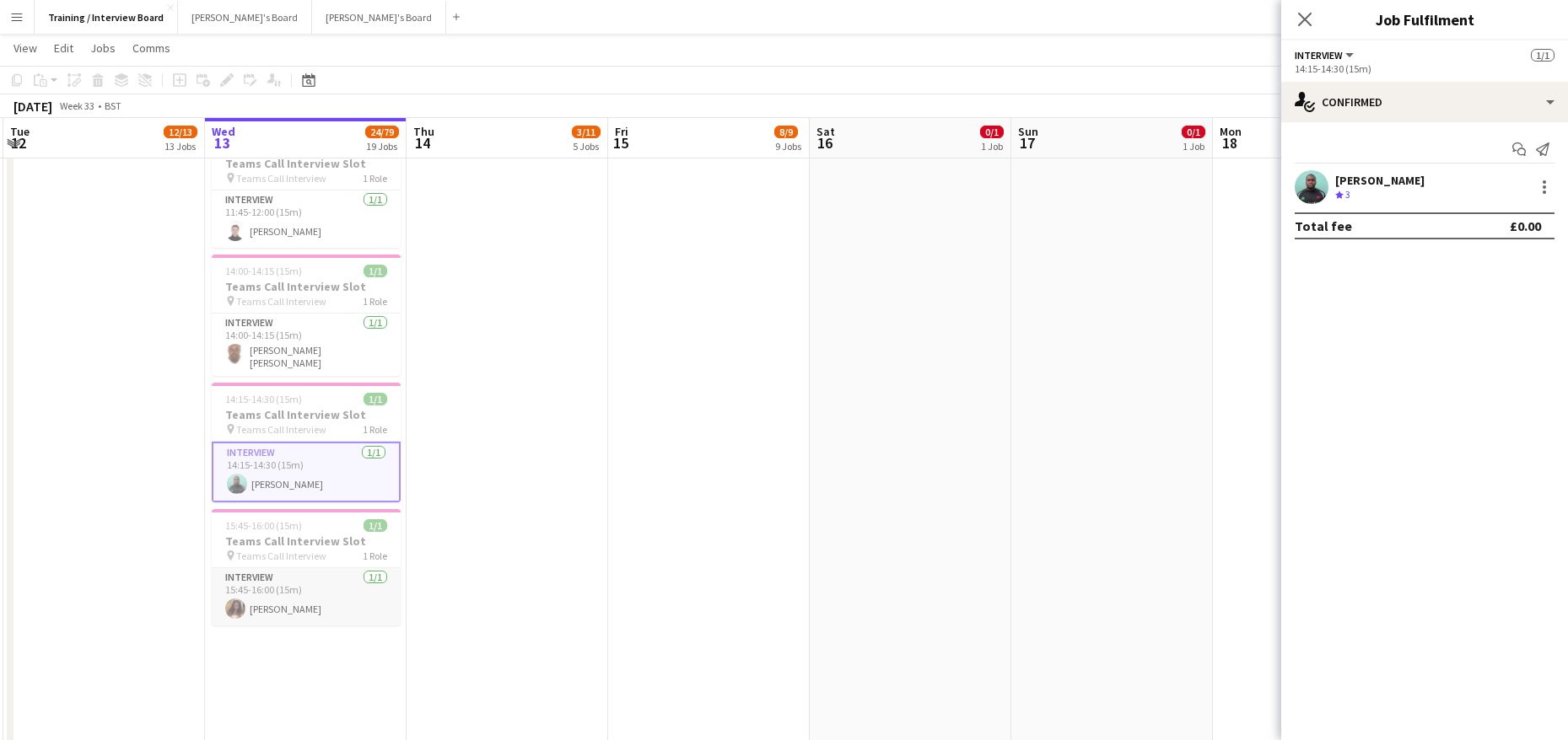
click at [275, 589] on app-card-role "Interview [DATE] 15:45-16:00 (15m) [PERSON_NAME]" at bounding box center [305, 597] width 189 height 57
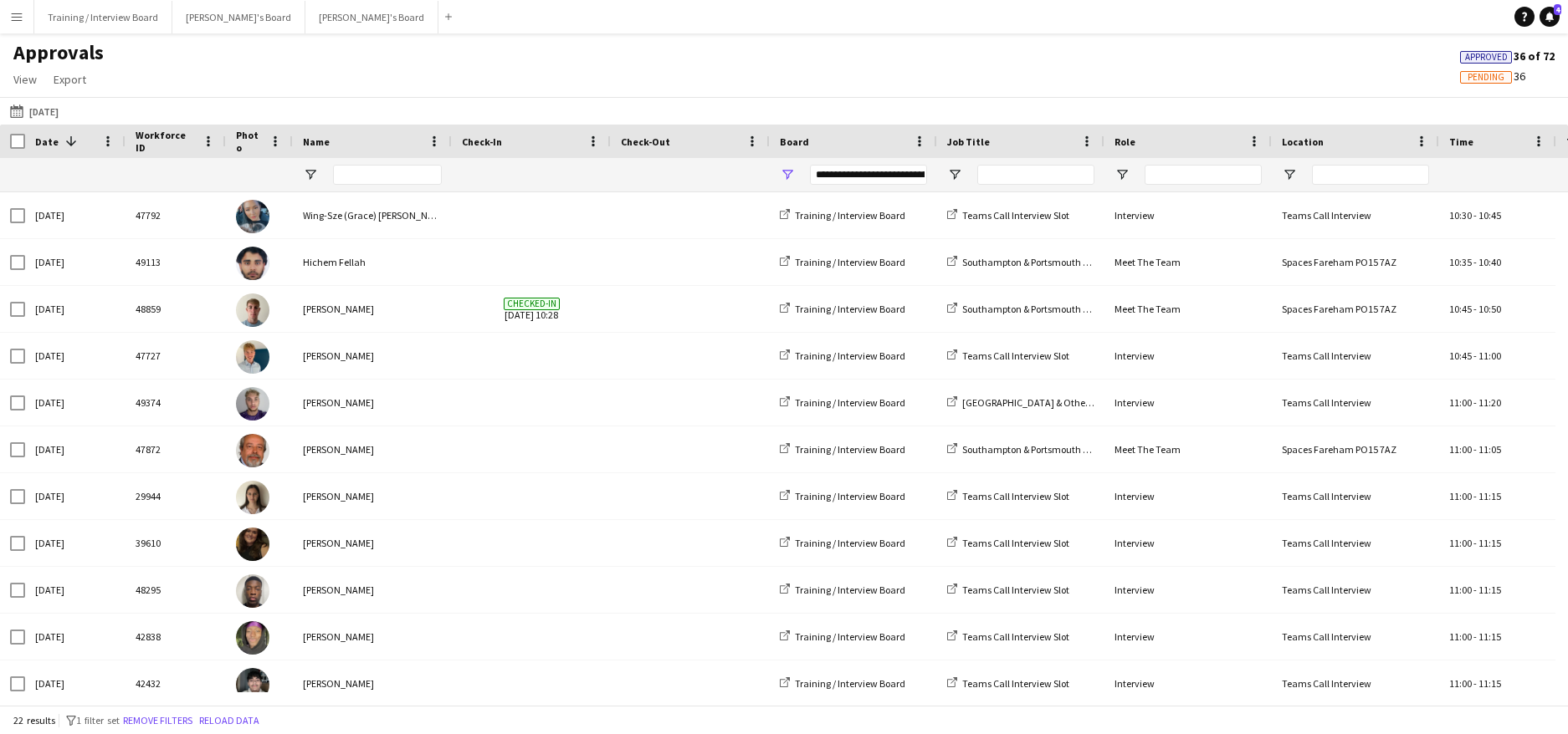
scroll to position [491, 0]
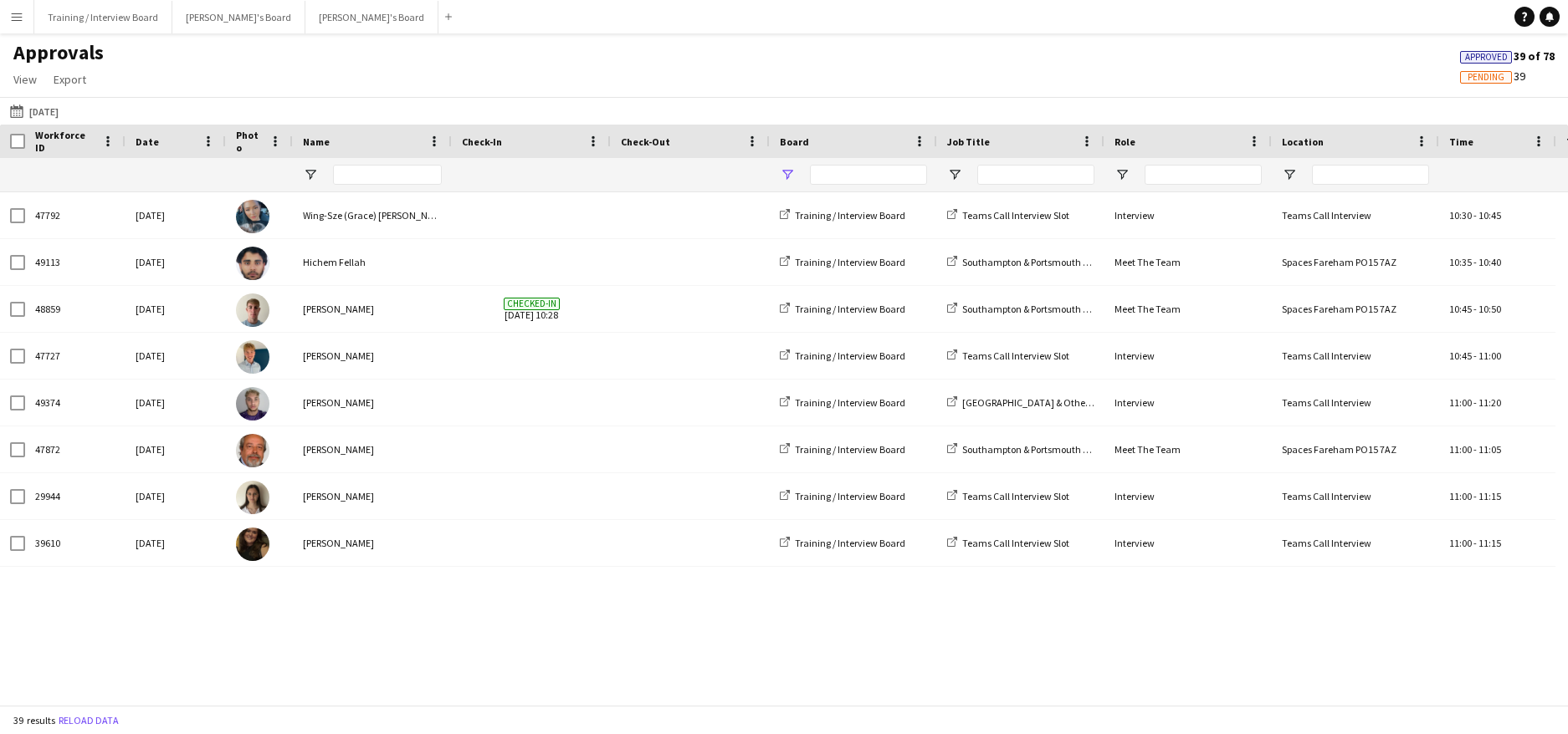
type input "**********"
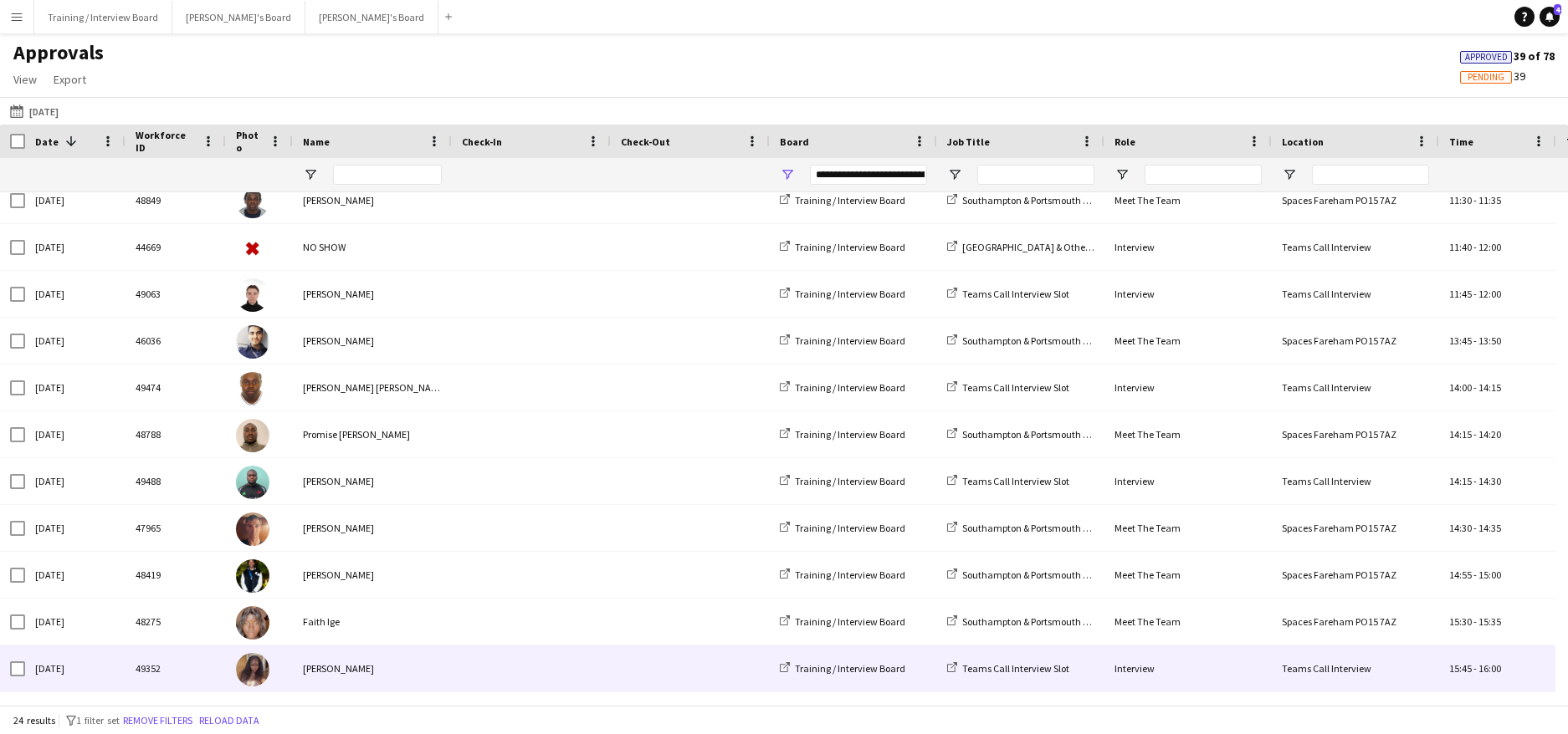
click at [348, 671] on div "[PERSON_NAME]" at bounding box center [372, 669] width 159 height 46
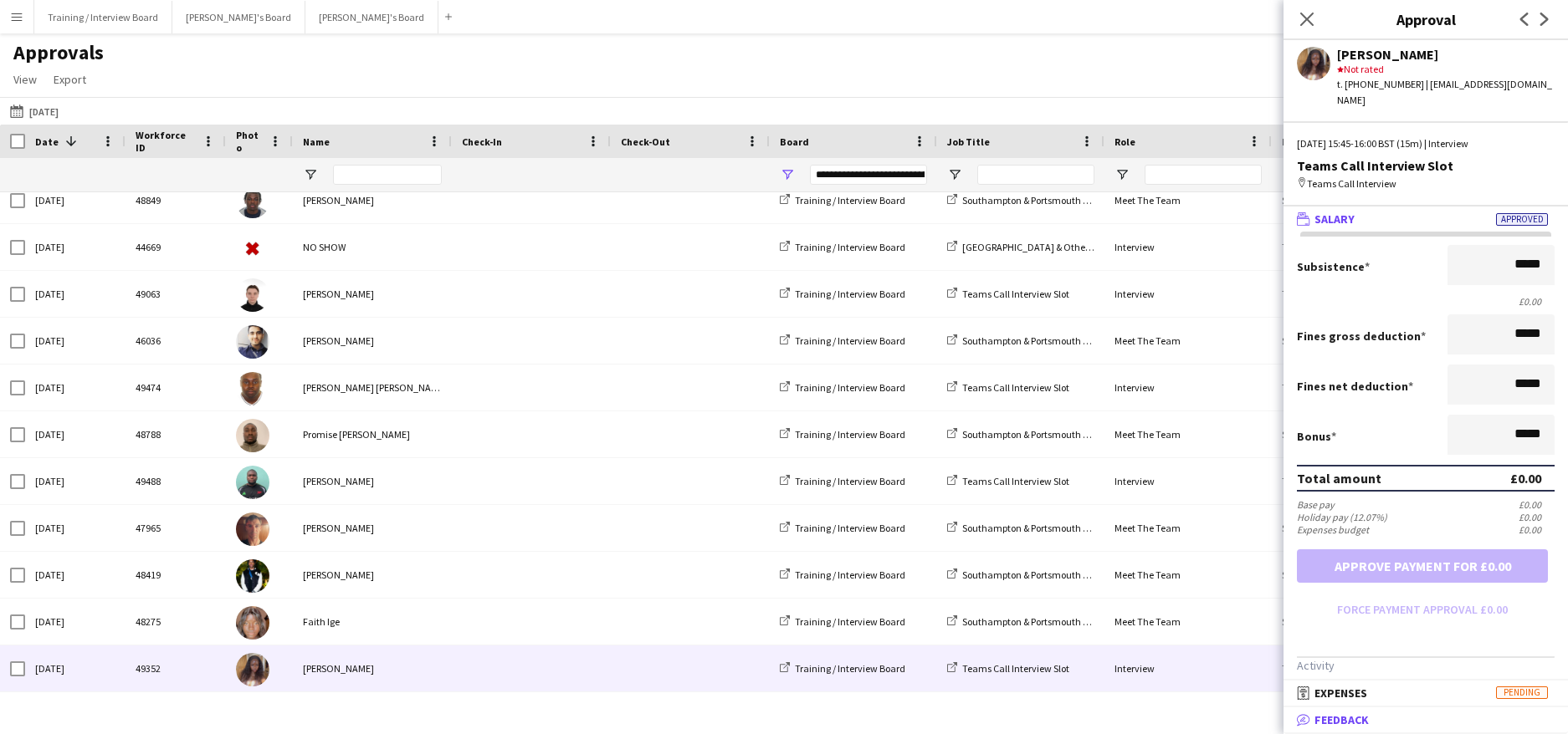
click at [1359, 713] on span "Feedback" at bounding box center [1341, 721] width 55 height 15
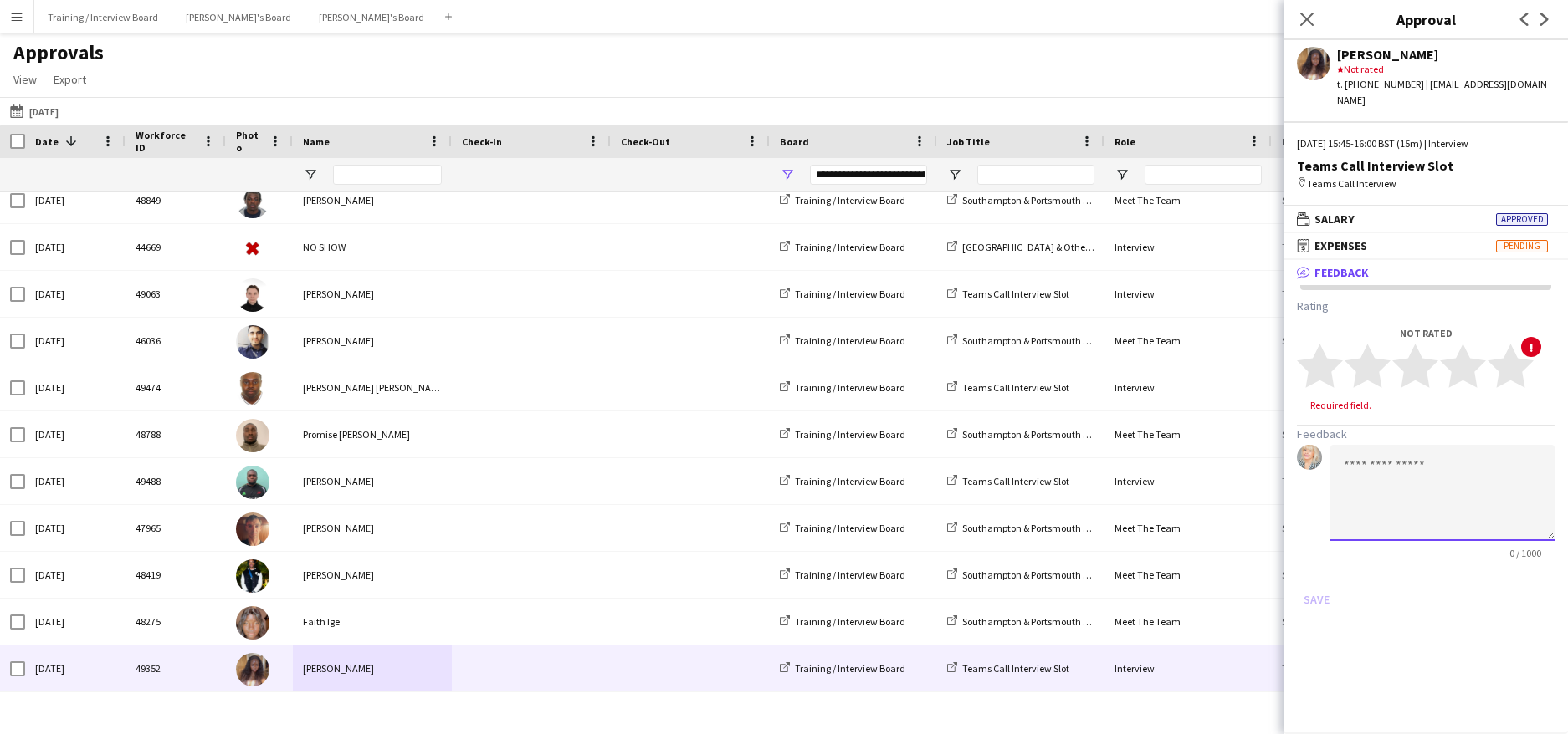
click at [1344, 457] on textarea at bounding box center [1442, 493] width 224 height 96
click at [1424, 480] on textarea "**********" at bounding box center [1442, 493] width 224 height 96
click at [1431, 491] on textarea "**********" at bounding box center [1442, 493] width 224 height 96
click at [1388, 502] on textarea "**********" at bounding box center [1442, 493] width 224 height 96
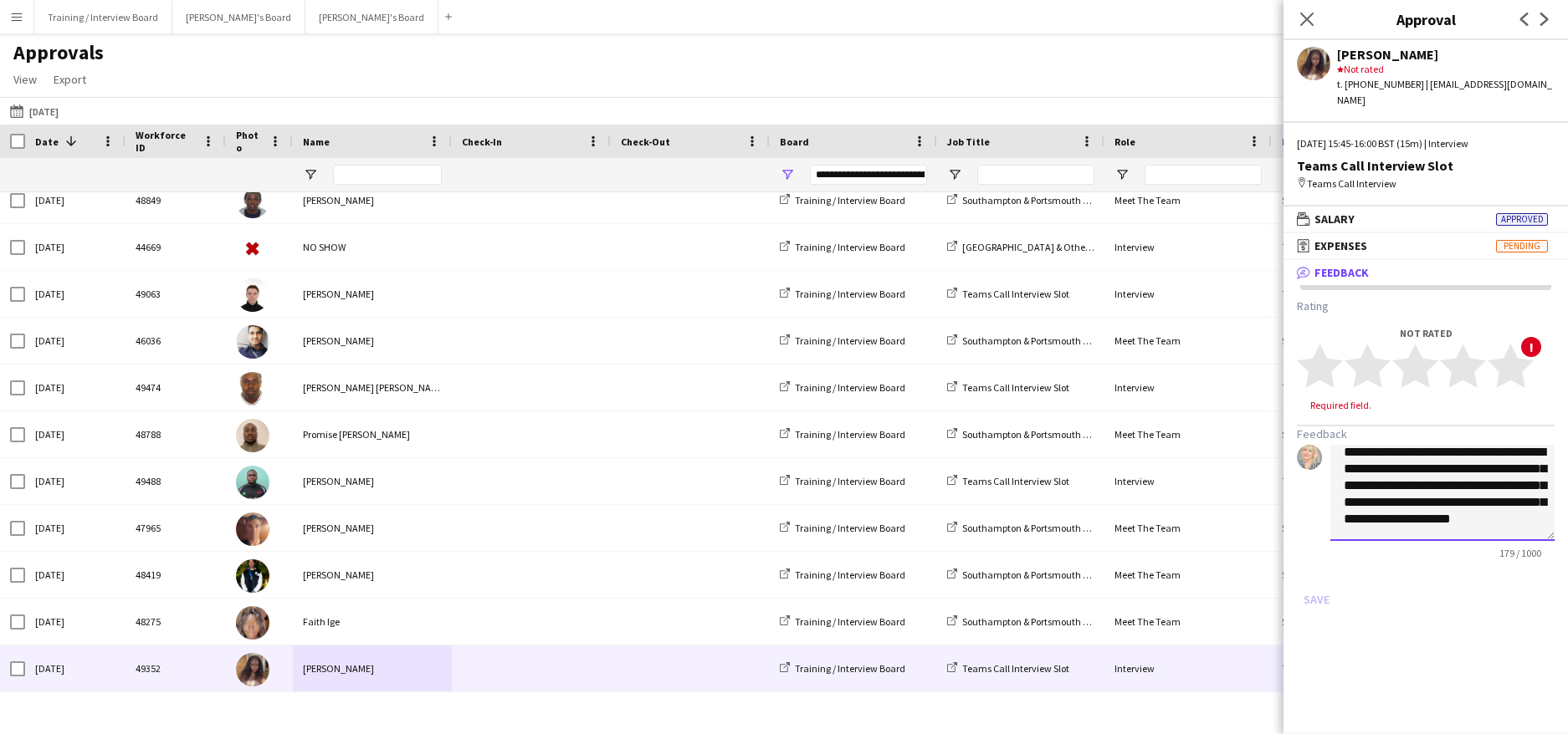
scroll to position [36, 0]
click at [1456, 449] on textarea "**********" at bounding box center [1442, 493] width 224 height 96
click at [1461, 350] on polygon at bounding box center [1463, 366] width 46 height 43
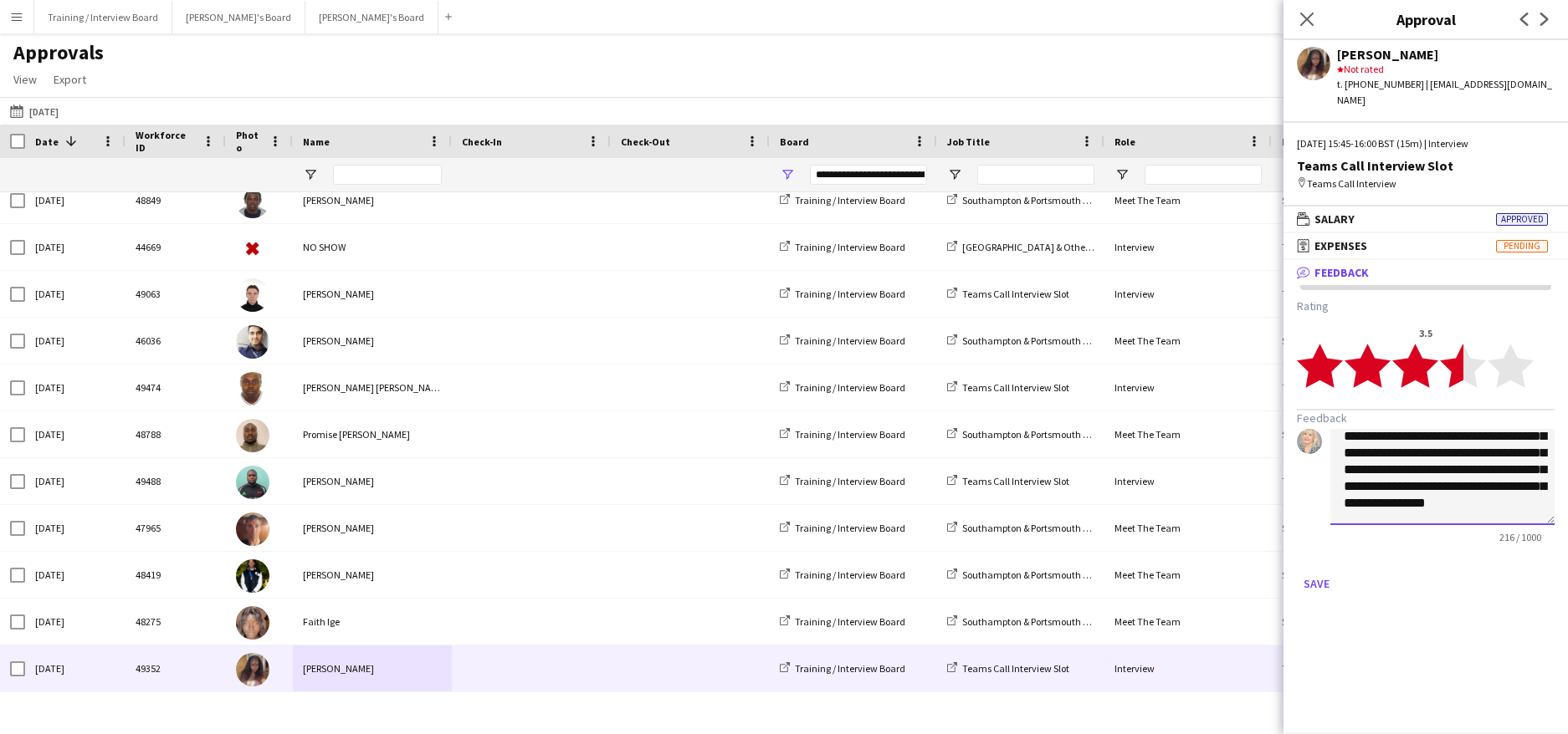
scroll to position [62, 0]
click at [1422, 490] on textarea "**********" at bounding box center [1442, 477] width 224 height 96
type textarea "**********"
click at [1303, 571] on button "Save" at bounding box center [1316, 584] width 39 height 27
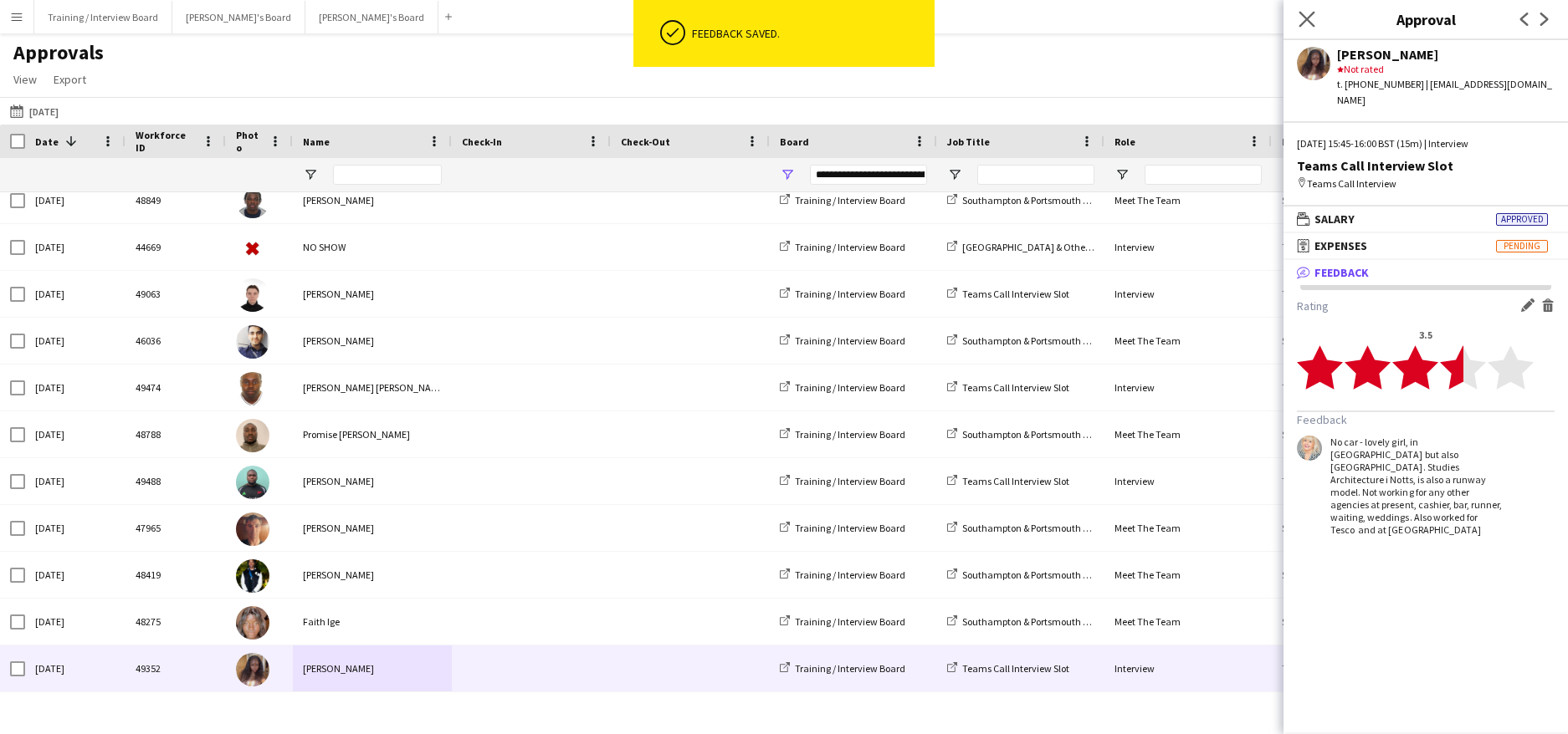
click at [1308, 10] on app-icon "Close pop-in" at bounding box center [1307, 19] width 24 height 24
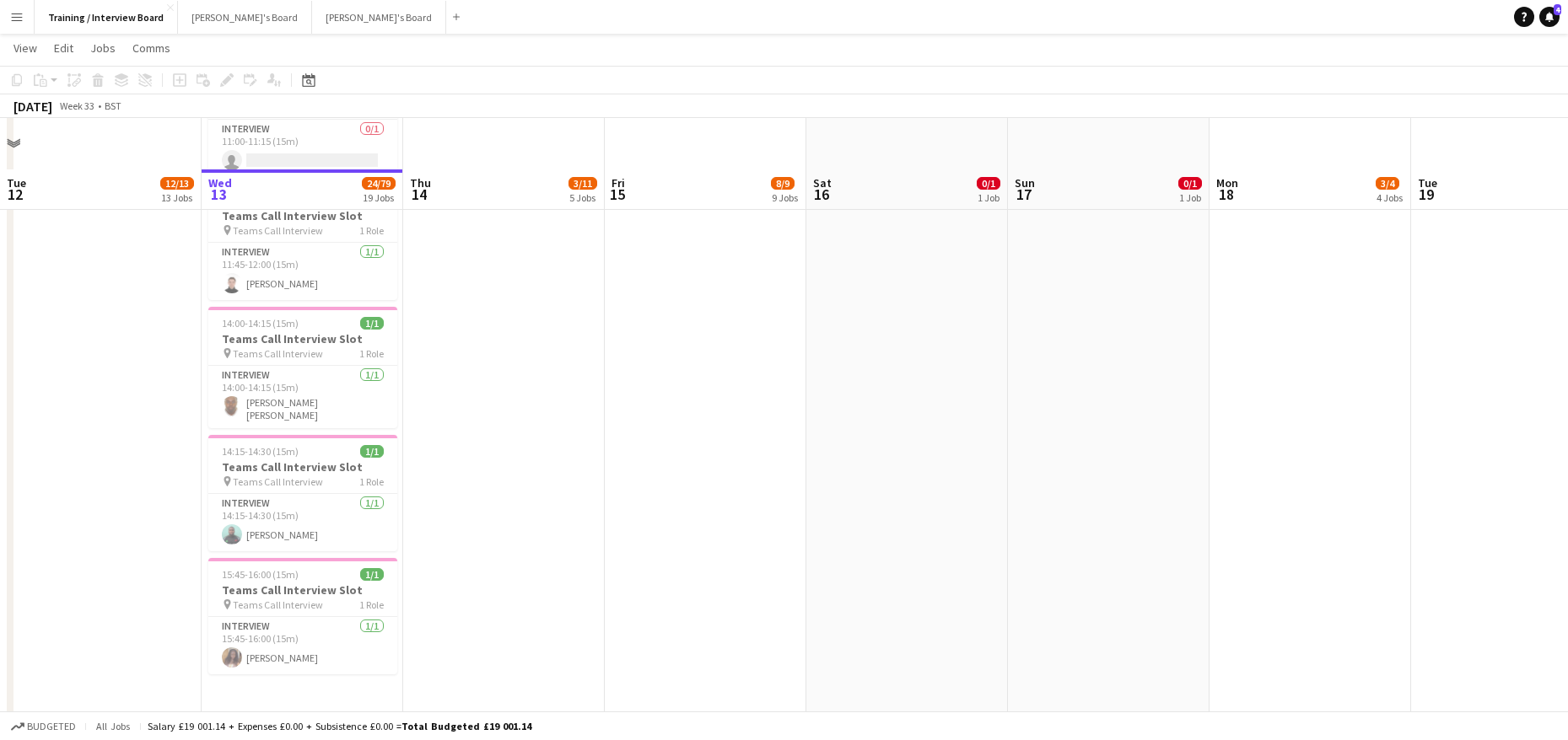
scroll to position [1518, 0]
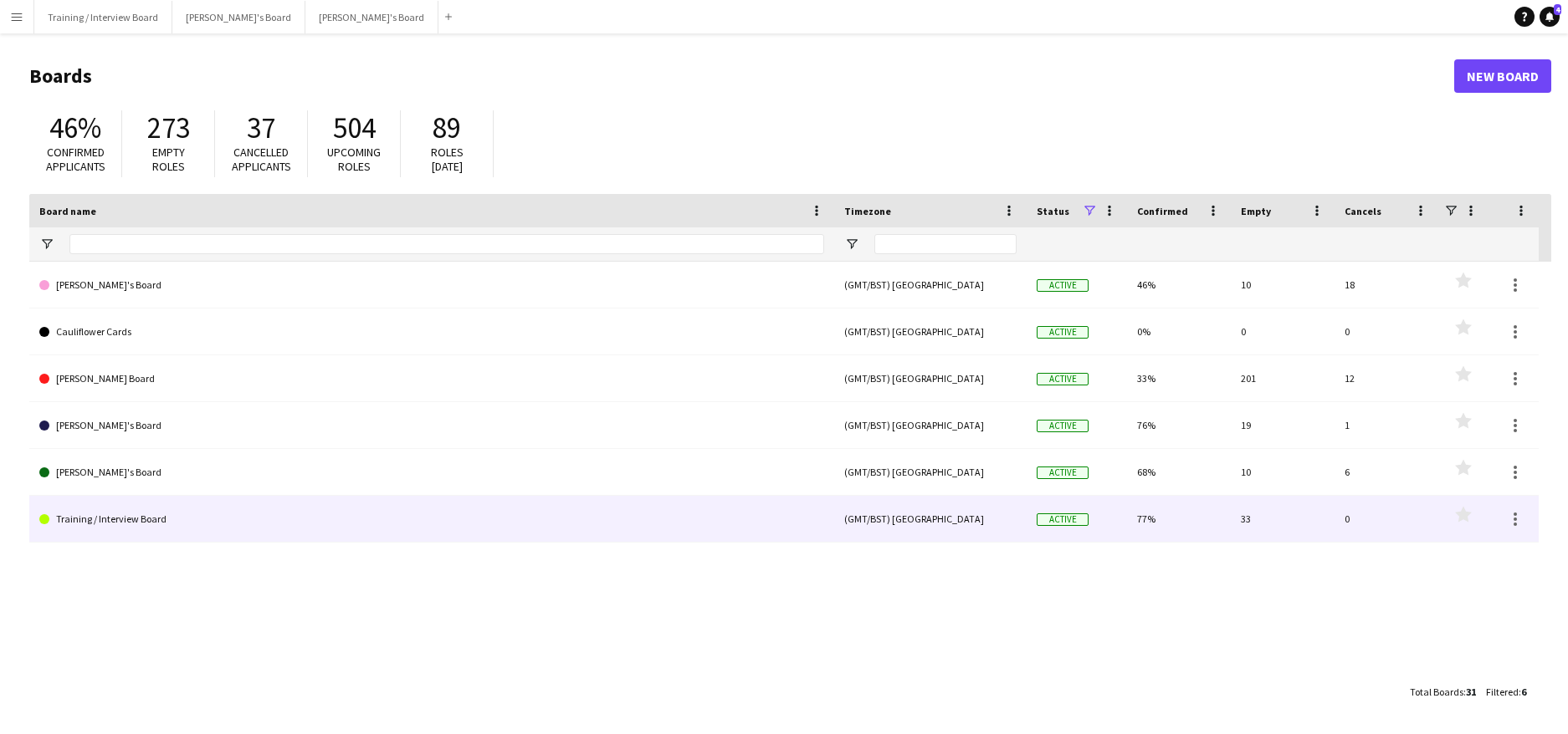
click at [144, 519] on link "Training / Interview Board" at bounding box center [432, 519] width 784 height 47
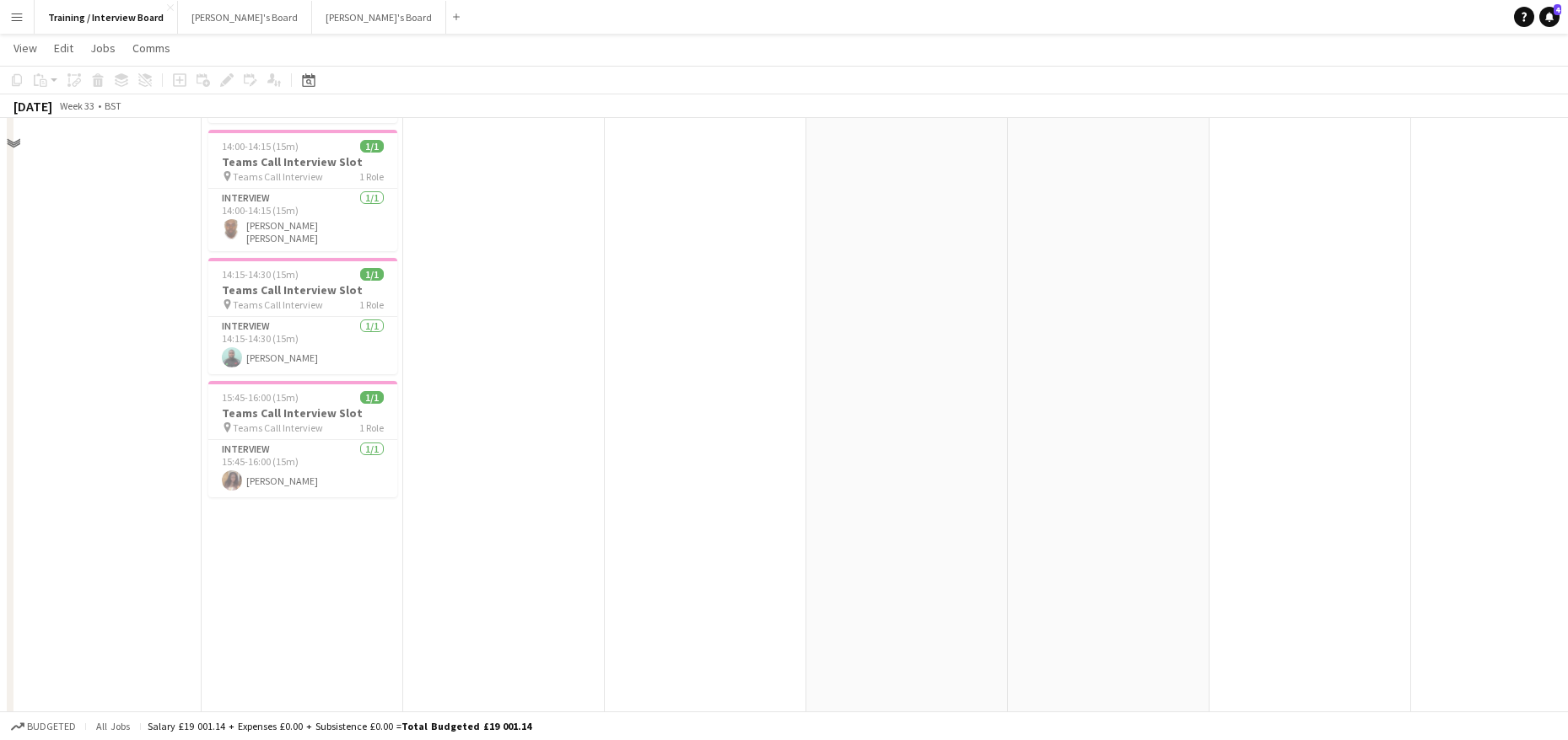
scroll to position [1602, 0]
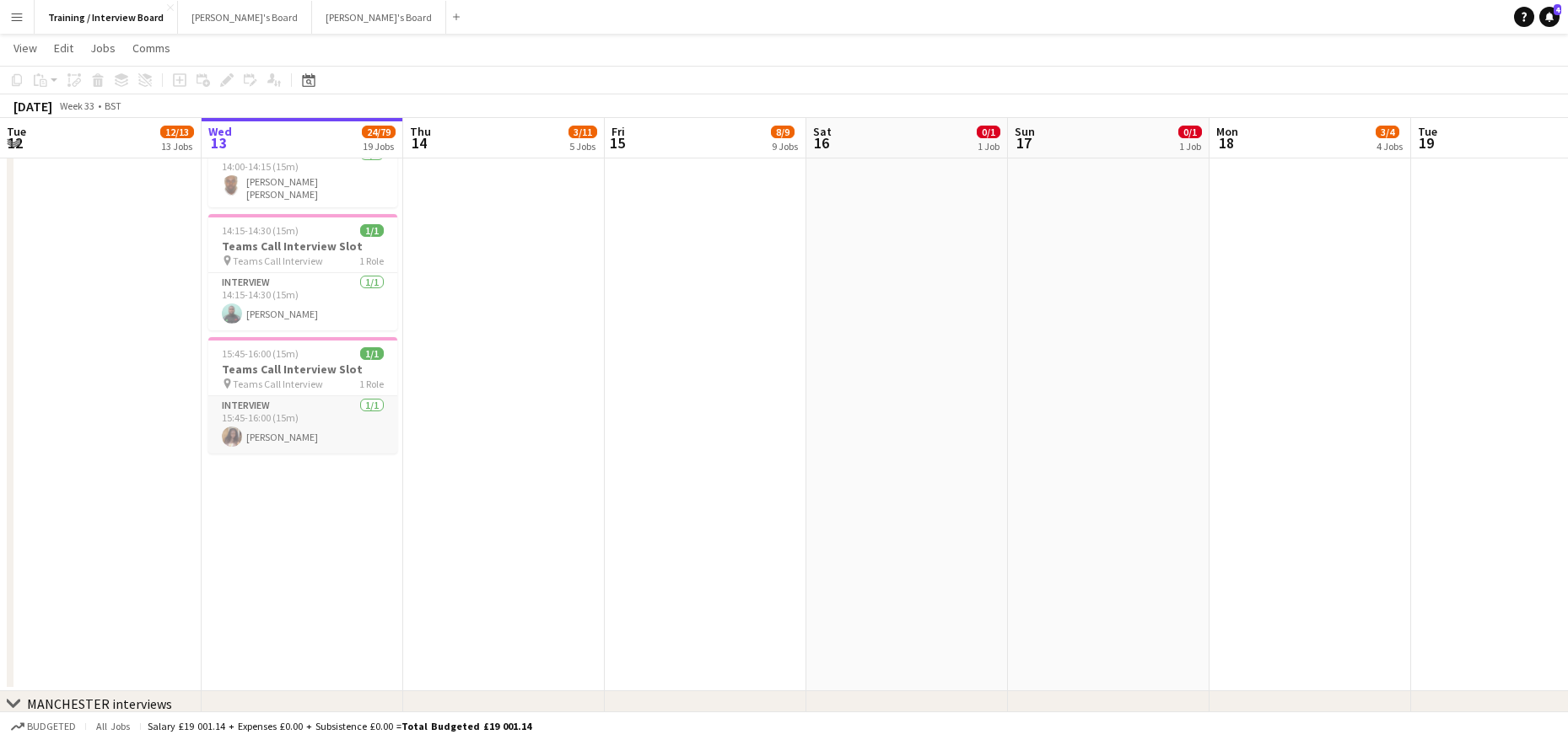
click at [292, 429] on app-card-role "Interview [DATE] 15:45-16:00 (15m) [PERSON_NAME]" at bounding box center [302, 424] width 189 height 57
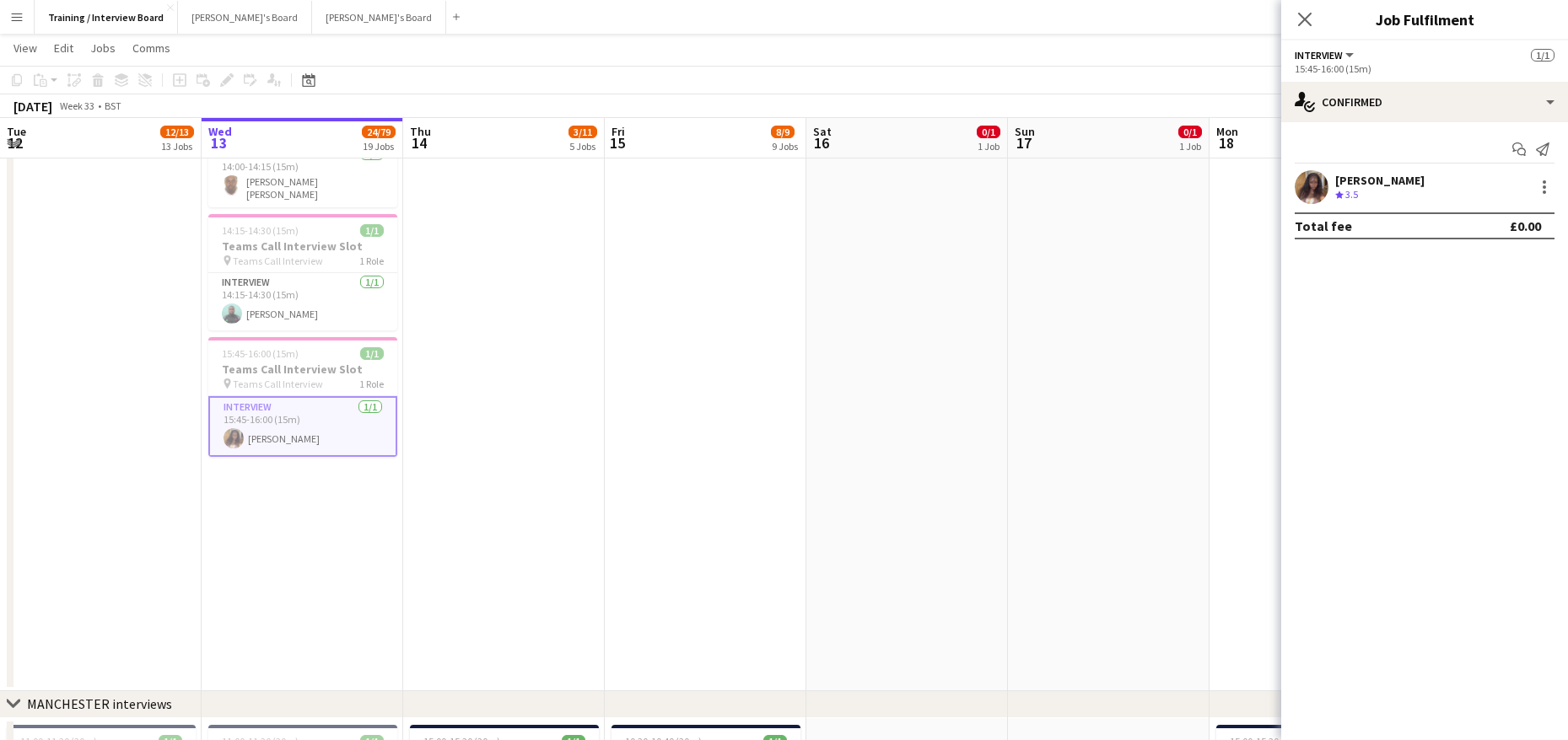
click at [1401, 172] on div "[PERSON_NAME]" at bounding box center [1380, 180] width 89 height 15
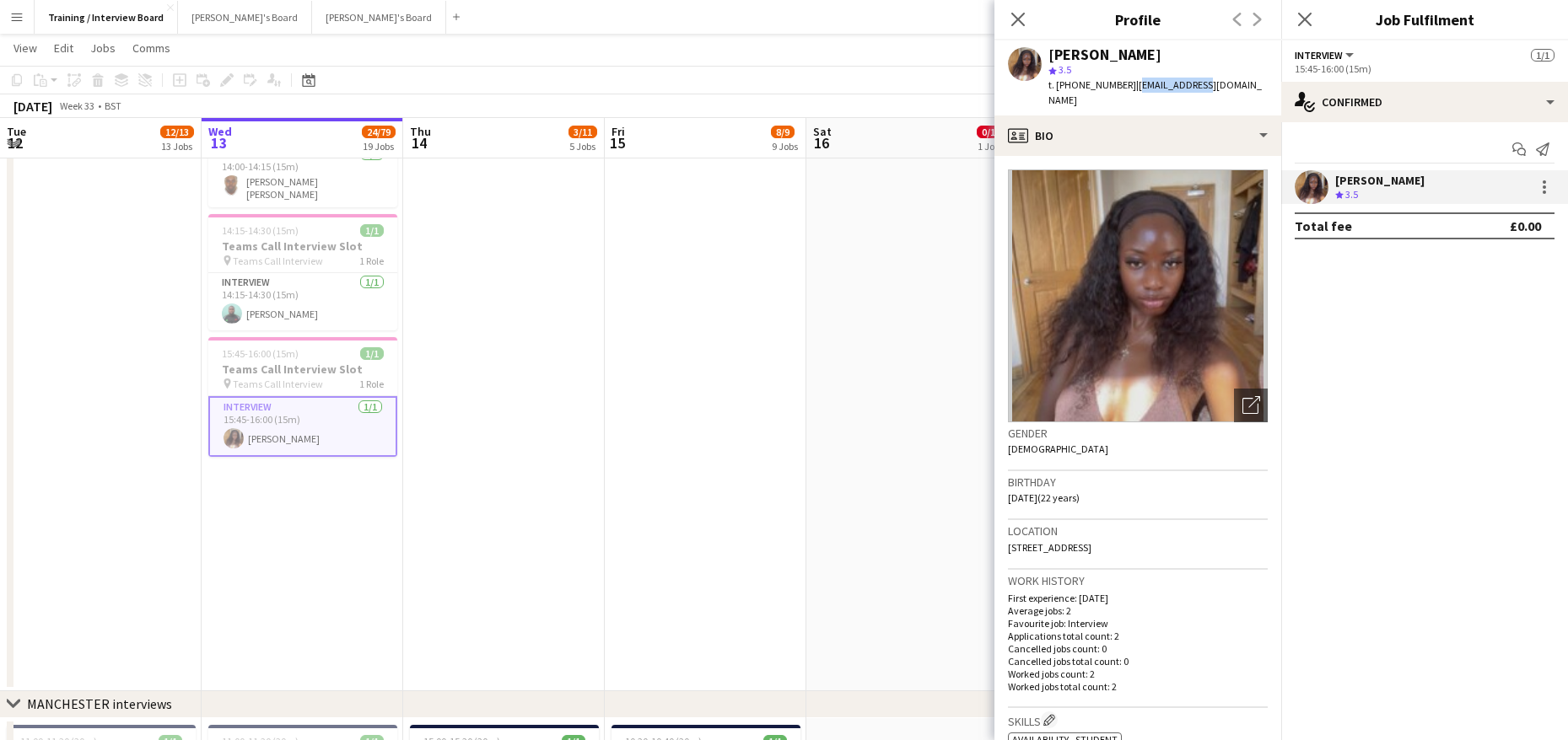
drag, startPoint x: 1135, startPoint y: 89, endPoint x: 1206, endPoint y: 94, distance: 71.2
click at [1206, 94] on div "[PERSON_NAME] star 3.5 t. [PHONE_NUMBER] | [EMAIL_ADDRESS][DOMAIN_NAME]" at bounding box center [1138, 77] width 287 height 75
click at [1251, 71] on div "[PERSON_NAME] star 3.5 t. [PHONE_NUMBER] | [EMAIL_ADDRESS][DOMAIN_NAME]" at bounding box center [1138, 77] width 287 height 75
drag, startPoint x: 1050, startPoint y: 83, endPoint x: 1241, endPoint y: 88, distance: 191.1
click at [1241, 88] on div "[PERSON_NAME] star 3.5 t. [PHONE_NUMBER] | [EMAIL_ADDRESS][DOMAIN_NAME]" at bounding box center [1138, 77] width 287 height 75
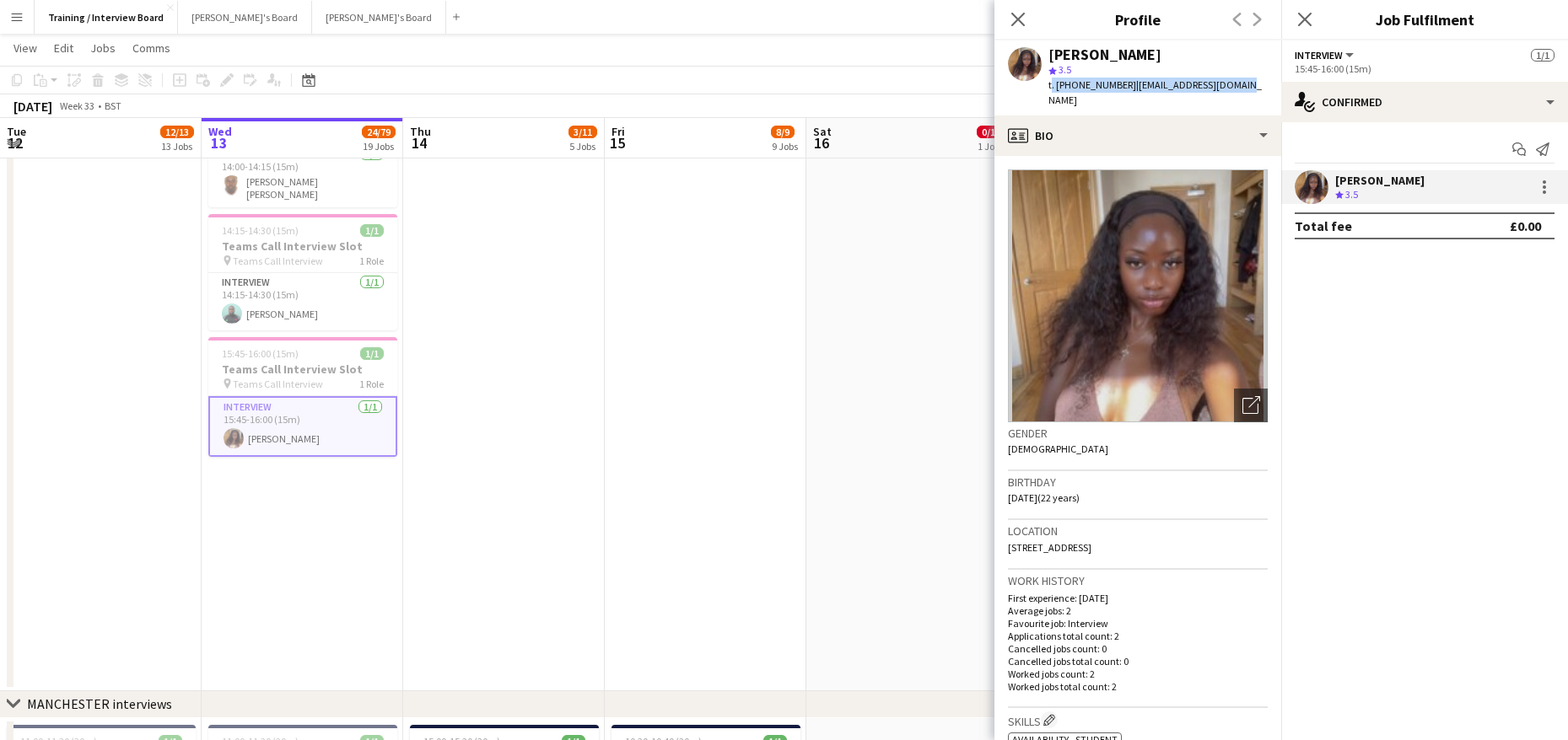
copy div "t. [PHONE_NUMBER] | [EMAIL_ADDRESS][DOMAIN_NAME]"
click at [1207, 46] on div "[PERSON_NAME] star 3.5 t. [PHONE_NUMBER] | [EMAIL_ADDRESS][DOMAIN_NAME]" at bounding box center [1138, 77] width 287 height 75
drag, startPoint x: 1042, startPoint y: 81, endPoint x: 1167, endPoint y: 96, distance: 125.9
click at [1167, 96] on div "[PERSON_NAME] star 3.5 t. [PHONE_NUMBER] | [EMAIL_ADDRESS][DOMAIN_NAME]" at bounding box center [1138, 77] width 287 height 75
click at [1260, 88] on app-profile-header "[PERSON_NAME] star 3.5 t. [PHONE_NUMBER] | [EMAIL_ADDRESS][DOMAIN_NAME]" at bounding box center [1138, 77] width 287 height 75
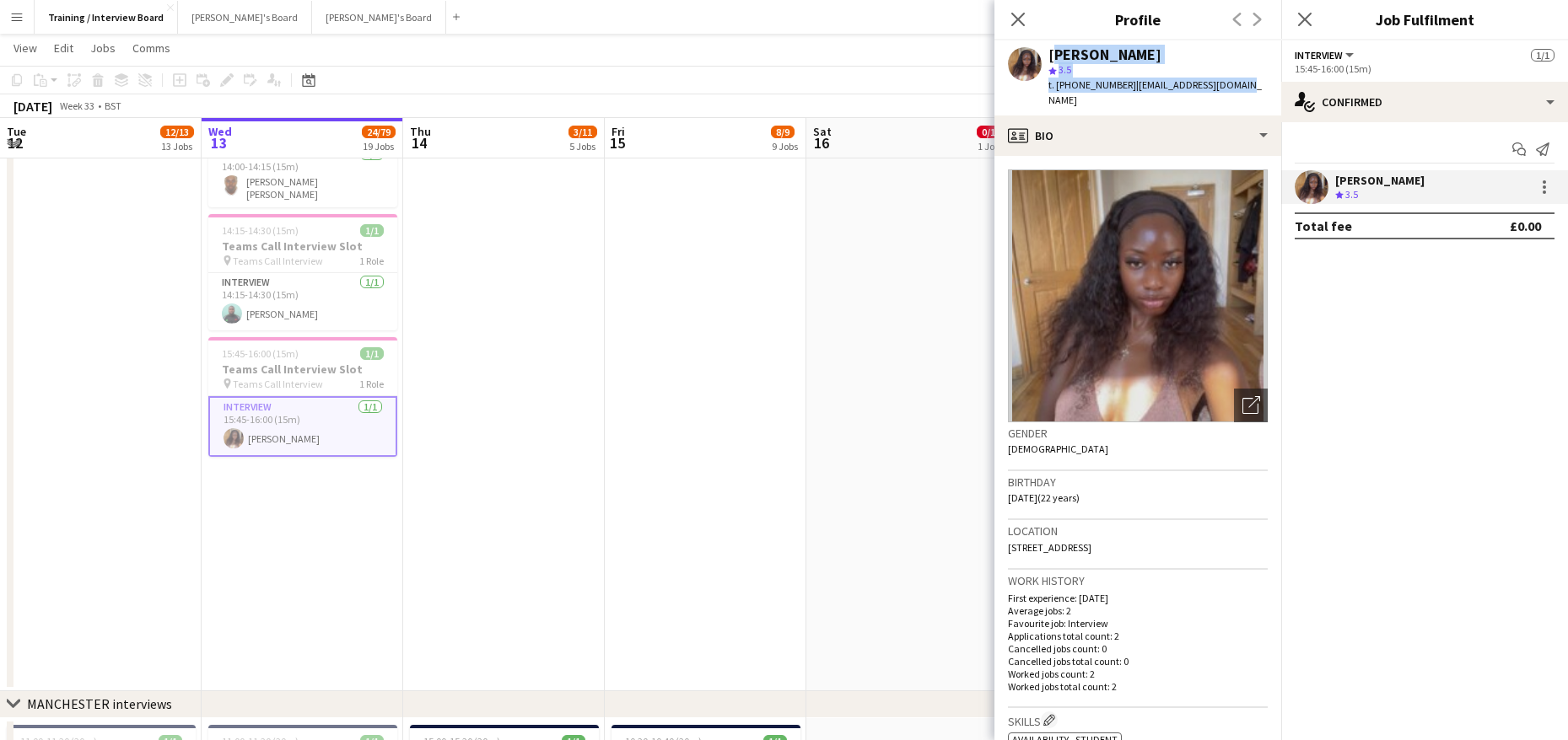
drag, startPoint x: 1049, startPoint y: 46, endPoint x: 1254, endPoint y: 89, distance: 209.5
click at [1254, 89] on div "[PERSON_NAME] star 3.5 t. [PHONE_NUMBER] | [EMAIL_ADDRESS][DOMAIN_NAME]" at bounding box center [1138, 77] width 287 height 75
copy div "[PERSON_NAME] star 3.5 t. [PHONE_NUMBER] | [EMAIL_ADDRESS][DOMAIN_NAME]"
click at [1155, 39] on div "Close pop-in Profile Previous Next" at bounding box center [1138, 20] width 287 height 41
click at [1012, 20] on icon "Close pop-in" at bounding box center [1018, 18] width 16 height 16
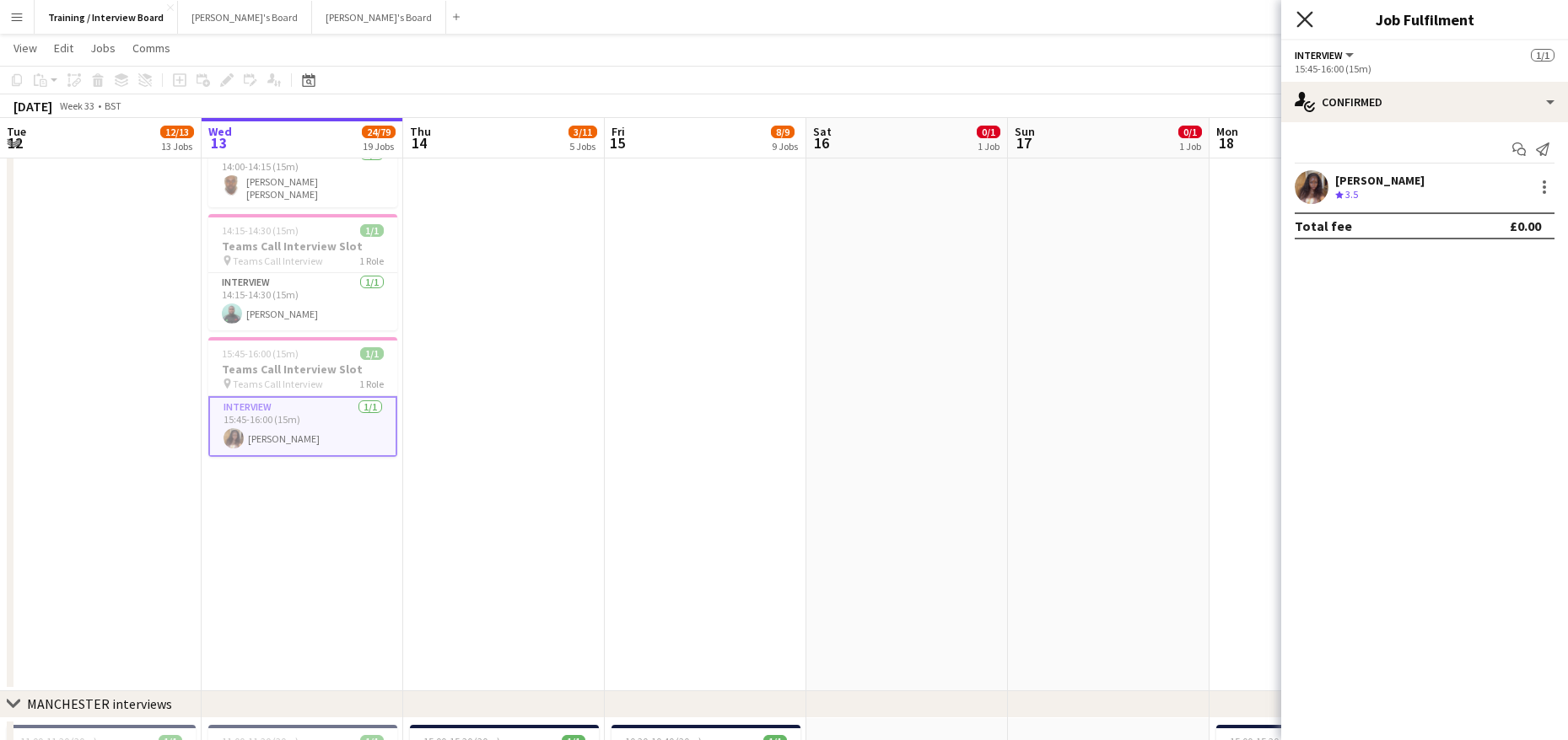
click at [1303, 20] on icon at bounding box center [1304, 18] width 16 height 16
